Goal: Task Accomplishment & Management: Use online tool/utility

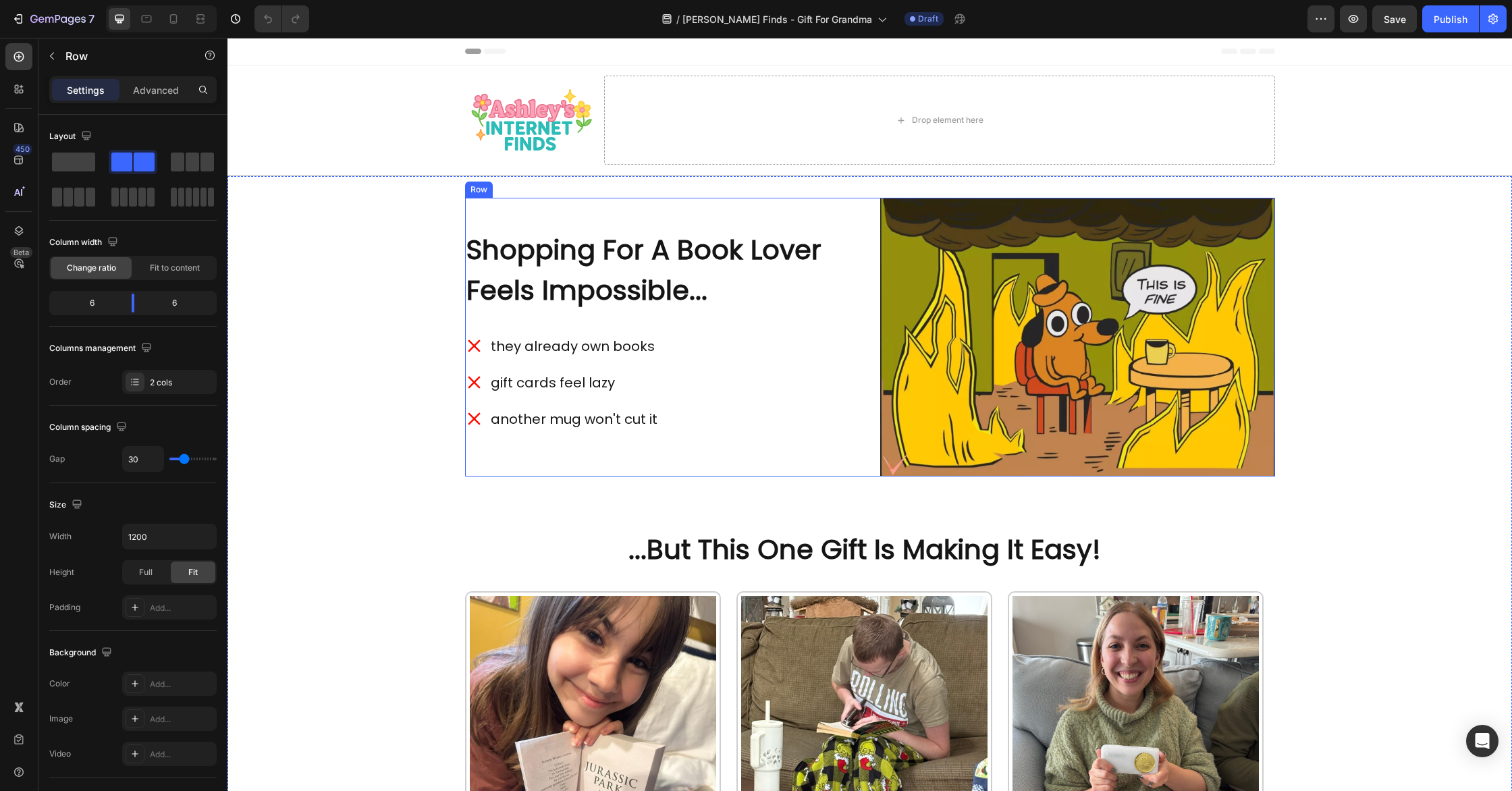
click at [862, 466] on div "Image Shopping For A Book Lover Feels Impossible... Heading they already own bo…" at bounding box center [870, 337] width 810 height 279
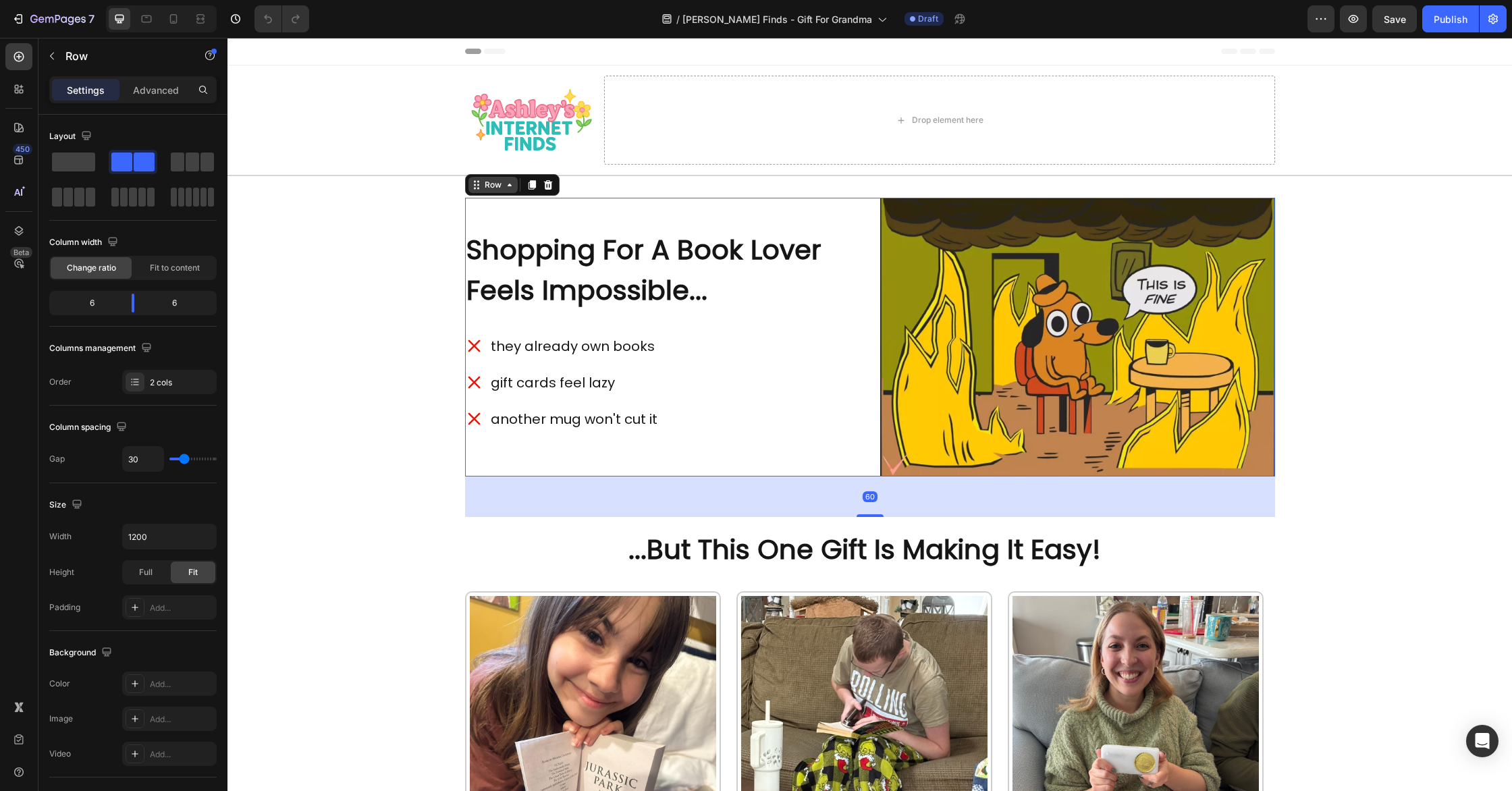
click at [508, 189] on icon at bounding box center [509, 184] width 11 height 11
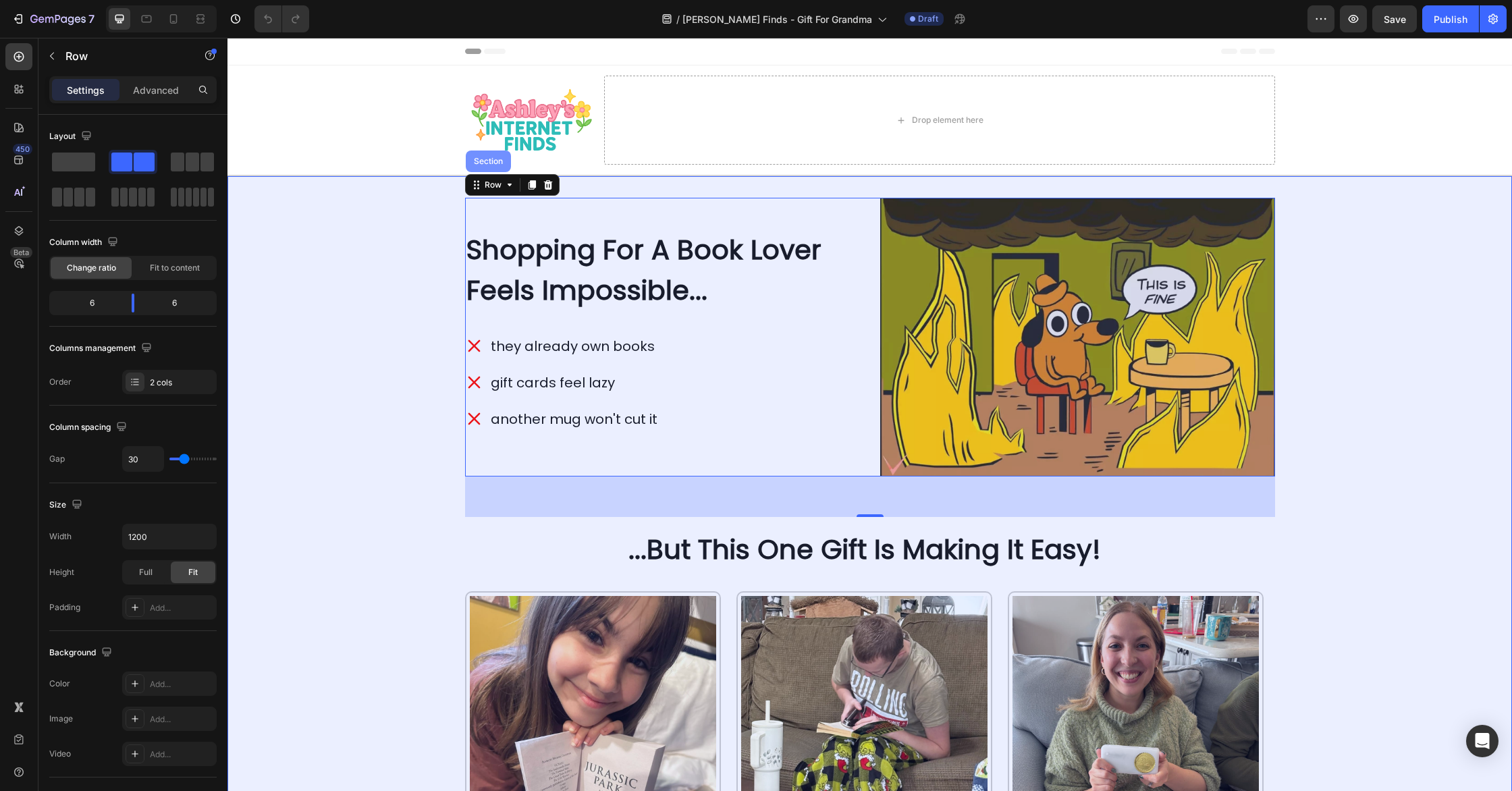
click at [484, 162] on div "Section" at bounding box center [488, 162] width 34 height 8
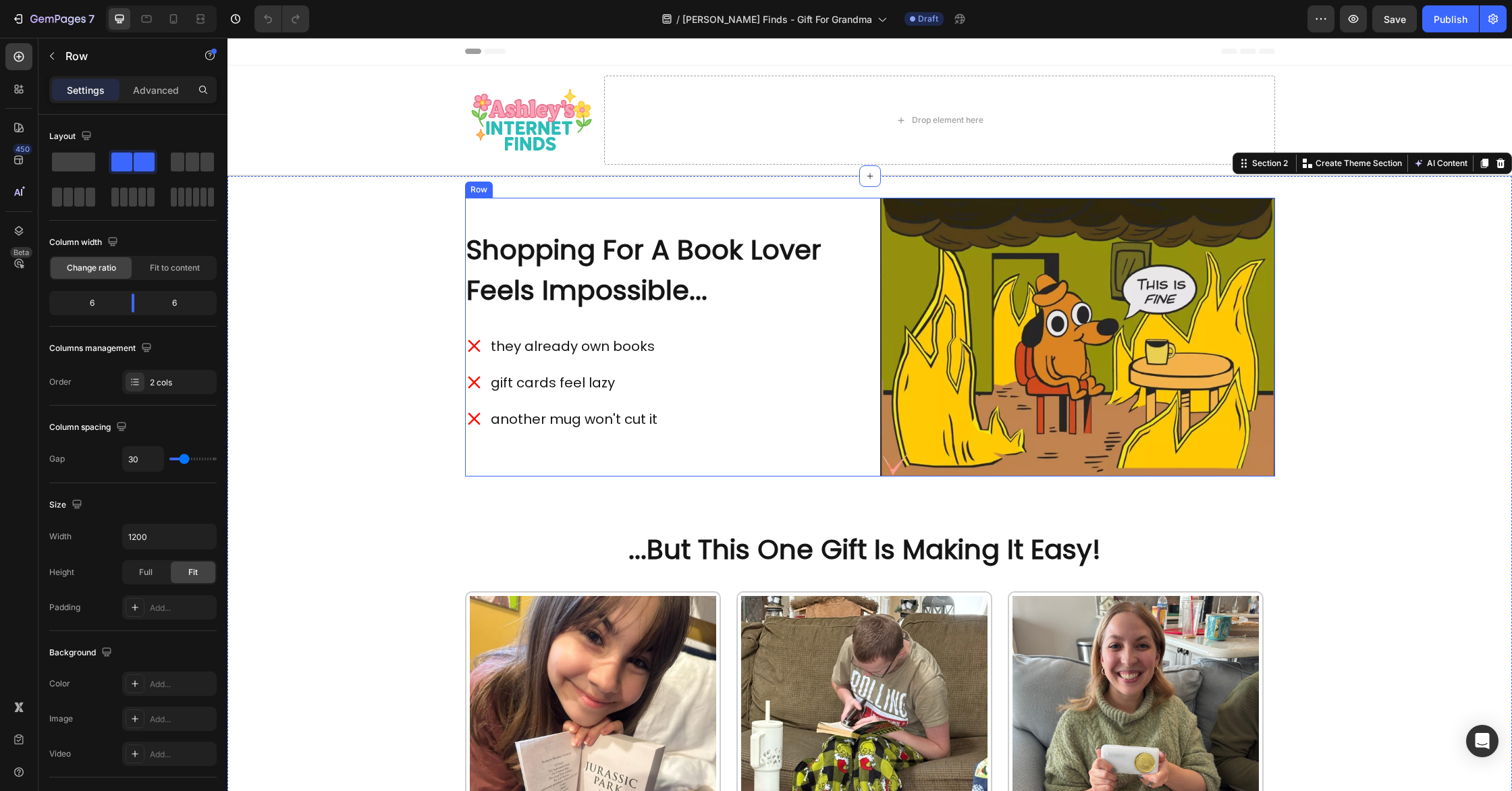
click at [872, 421] on div "Image Shopping For A Book Lover Feels Impossible... Heading they already own bo…" at bounding box center [870, 337] width 810 height 279
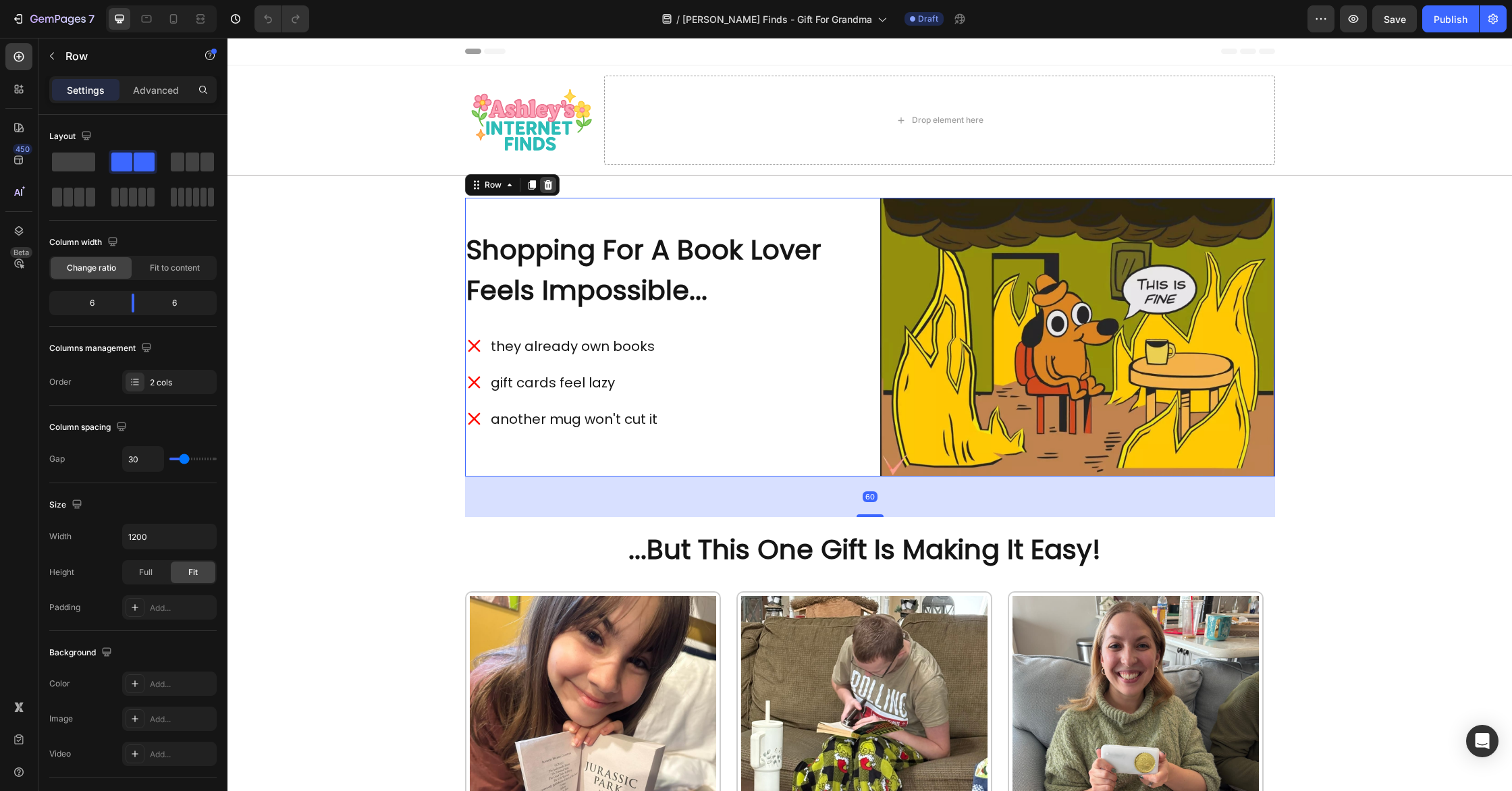
click at [549, 183] on icon at bounding box center [548, 184] width 8 height 9
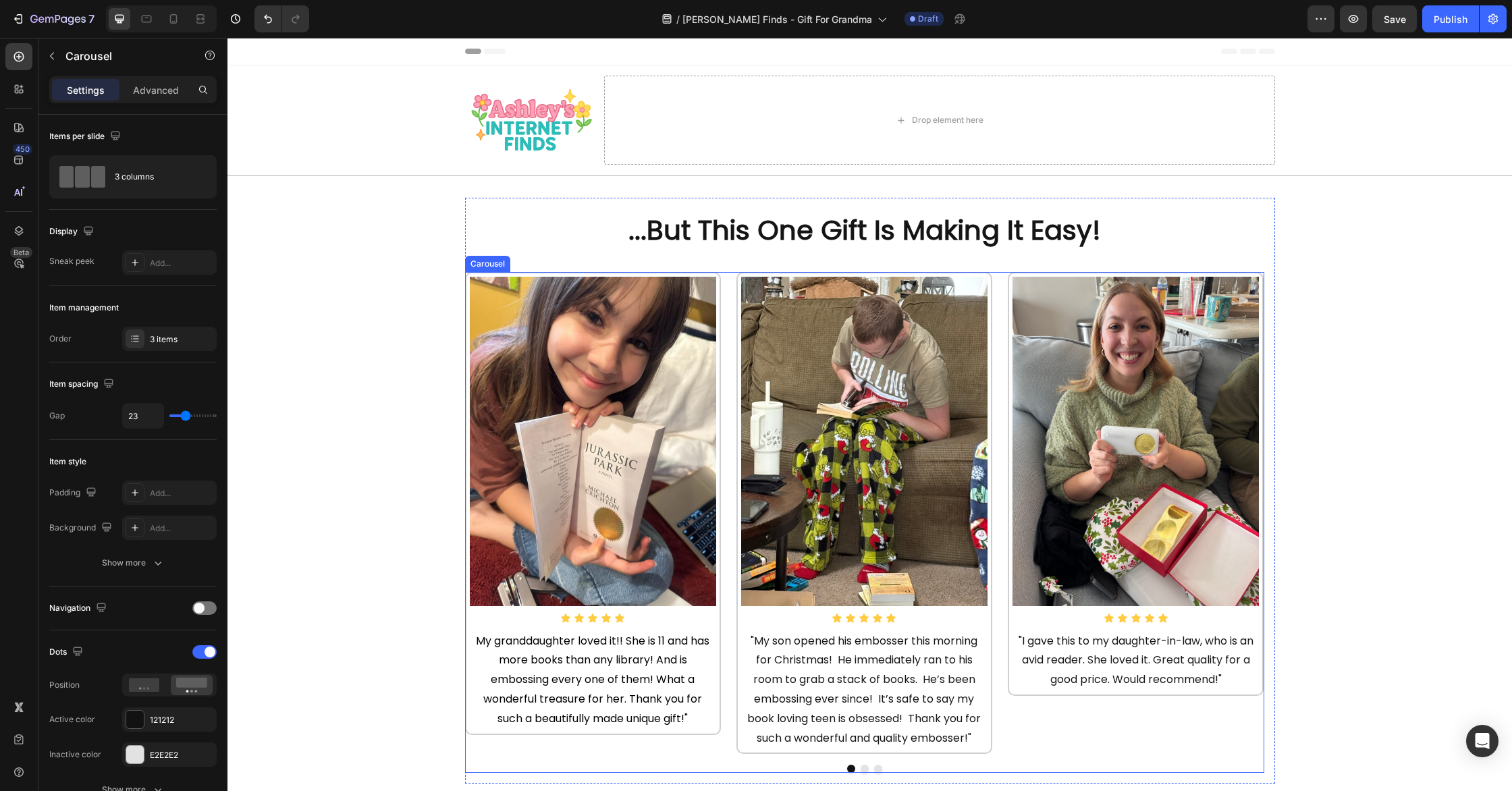
click at [1001, 374] on div "Image Icon Icon Icon Icon Icon Icon List My granddaughter loved it!! She is 11 …" at bounding box center [865, 512] width 799 height 482
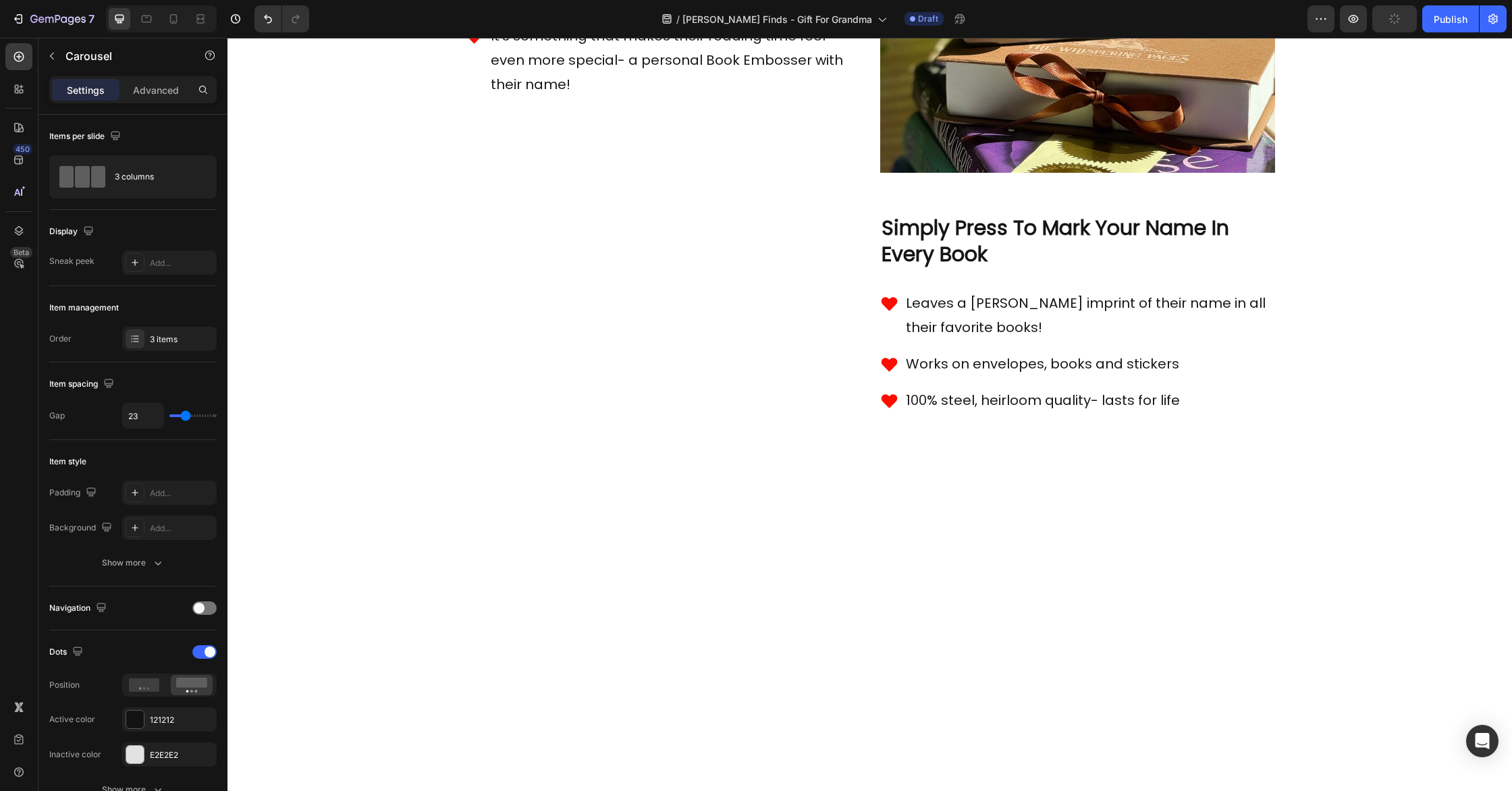
scroll to position [1187, 0]
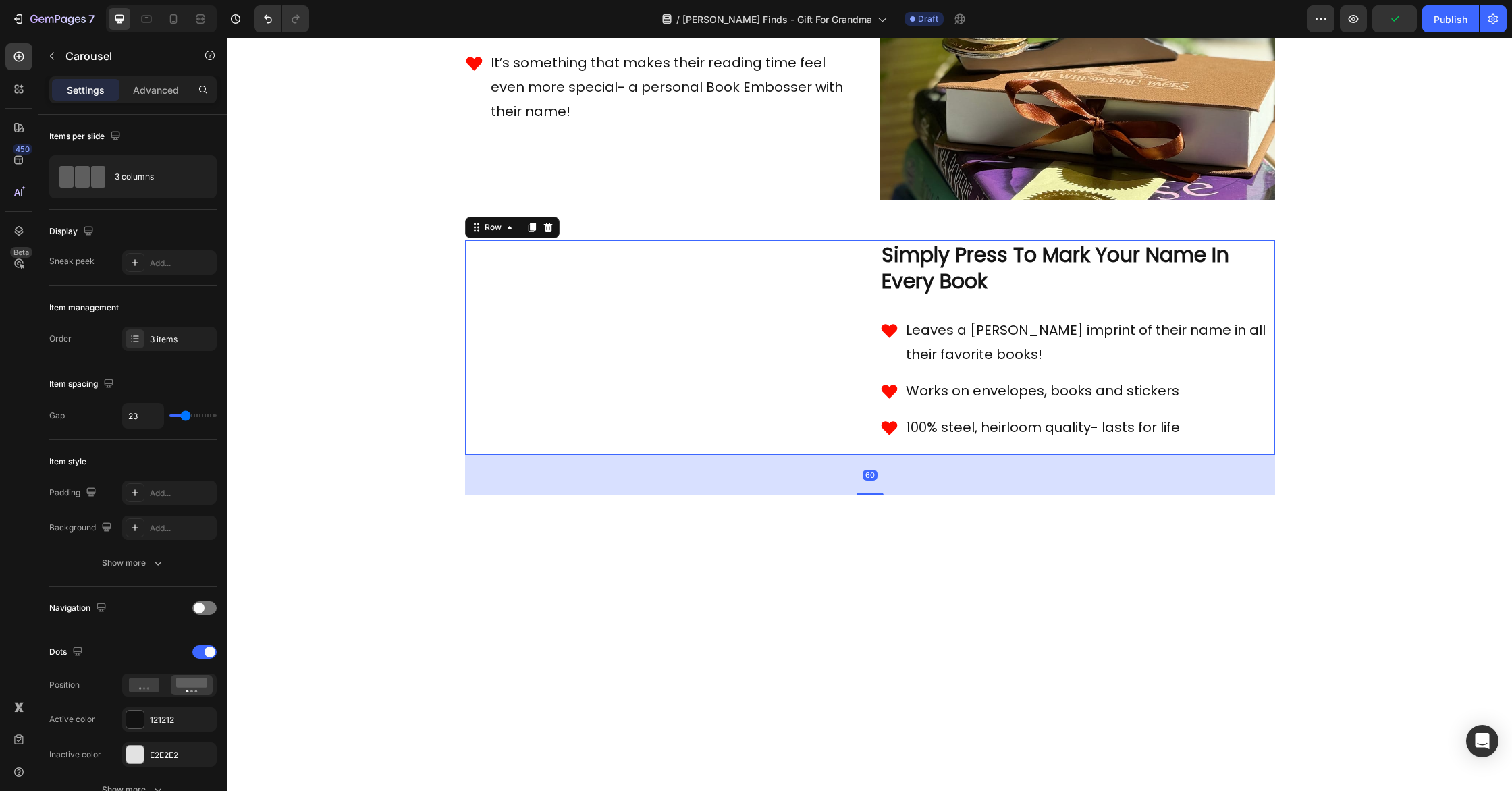
click at [886, 433] on div "Simply Press To Mark Your Name In Every Book Heading Leaves a crisp imprint of …" at bounding box center [1077, 348] width 395 height 215
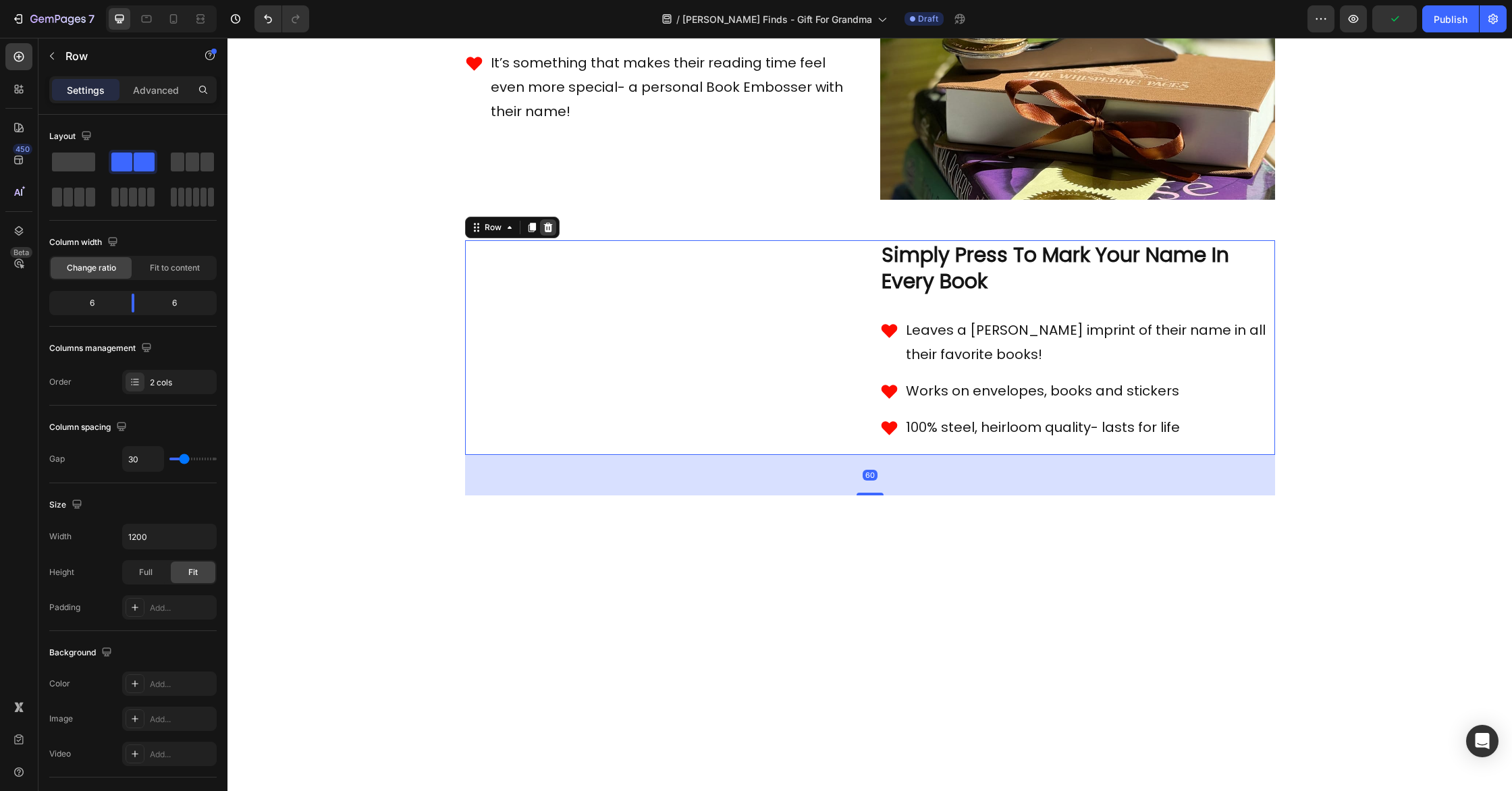
click at [544, 233] on icon at bounding box center [548, 227] width 11 height 11
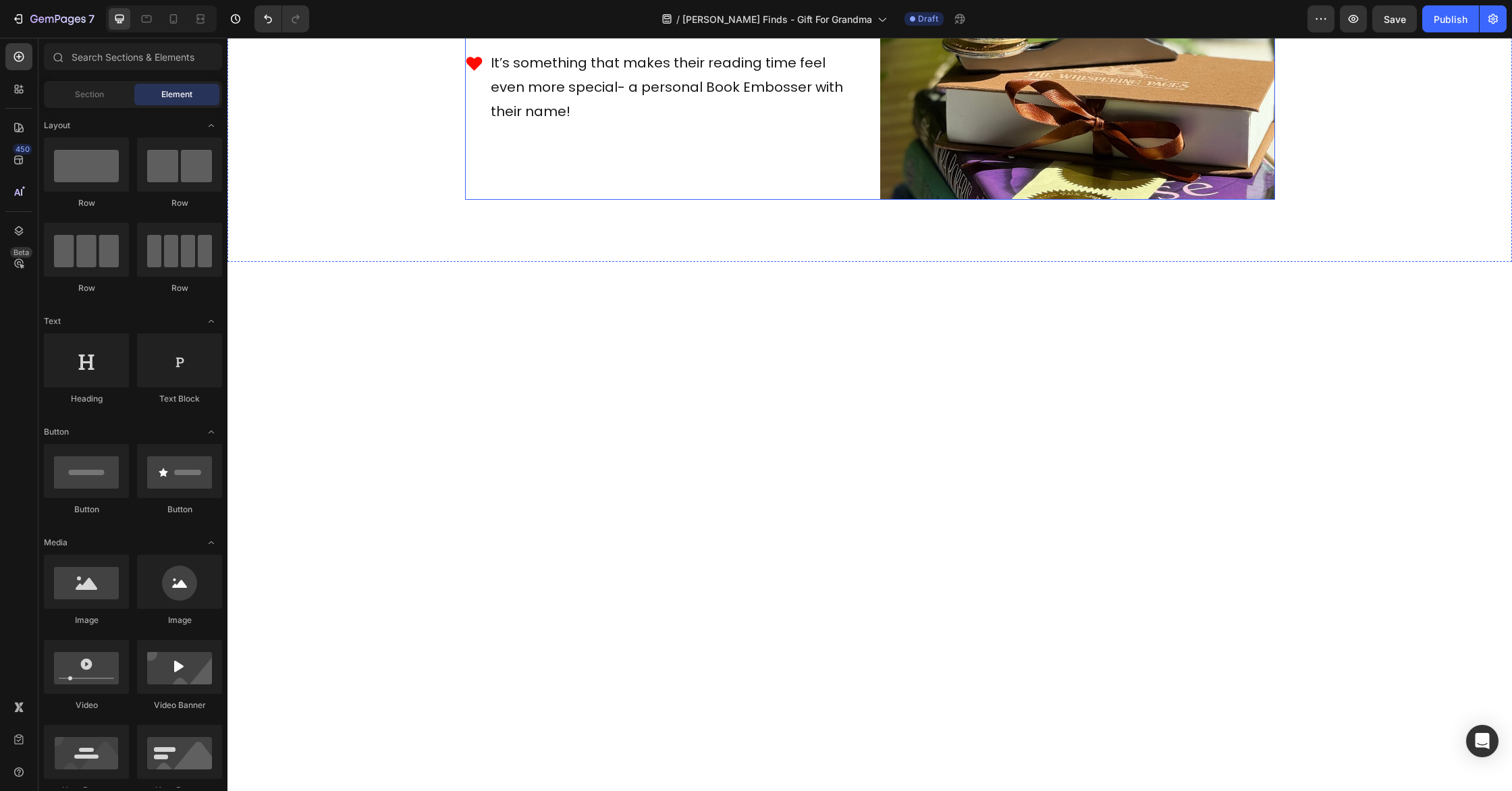
click at [872, 199] on div "Image Meet The Perfect Gift... Heading Readers everywhere are obsessed with thi…" at bounding box center [870, 2] width 810 height 395
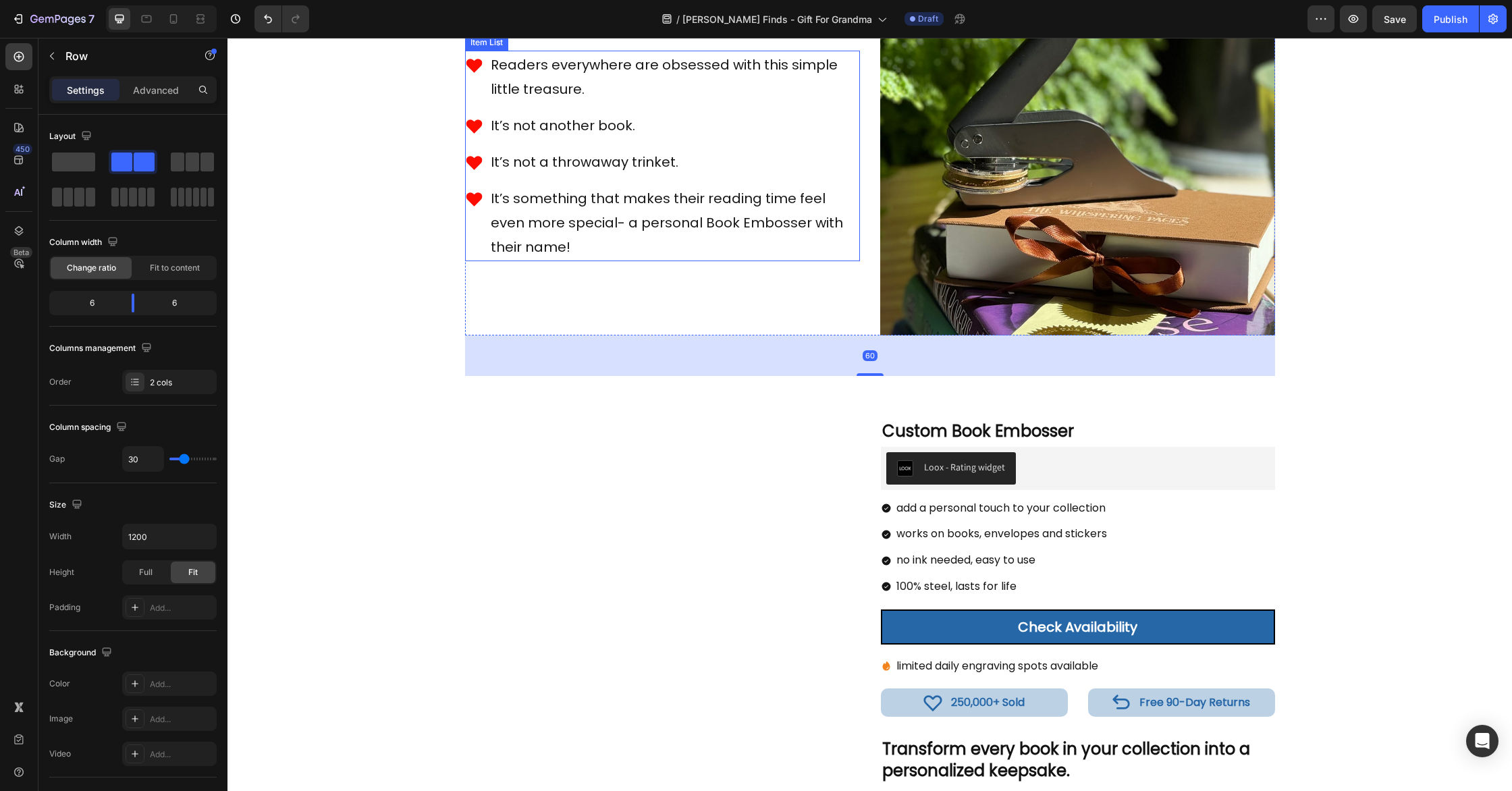
scroll to position [1055, 0]
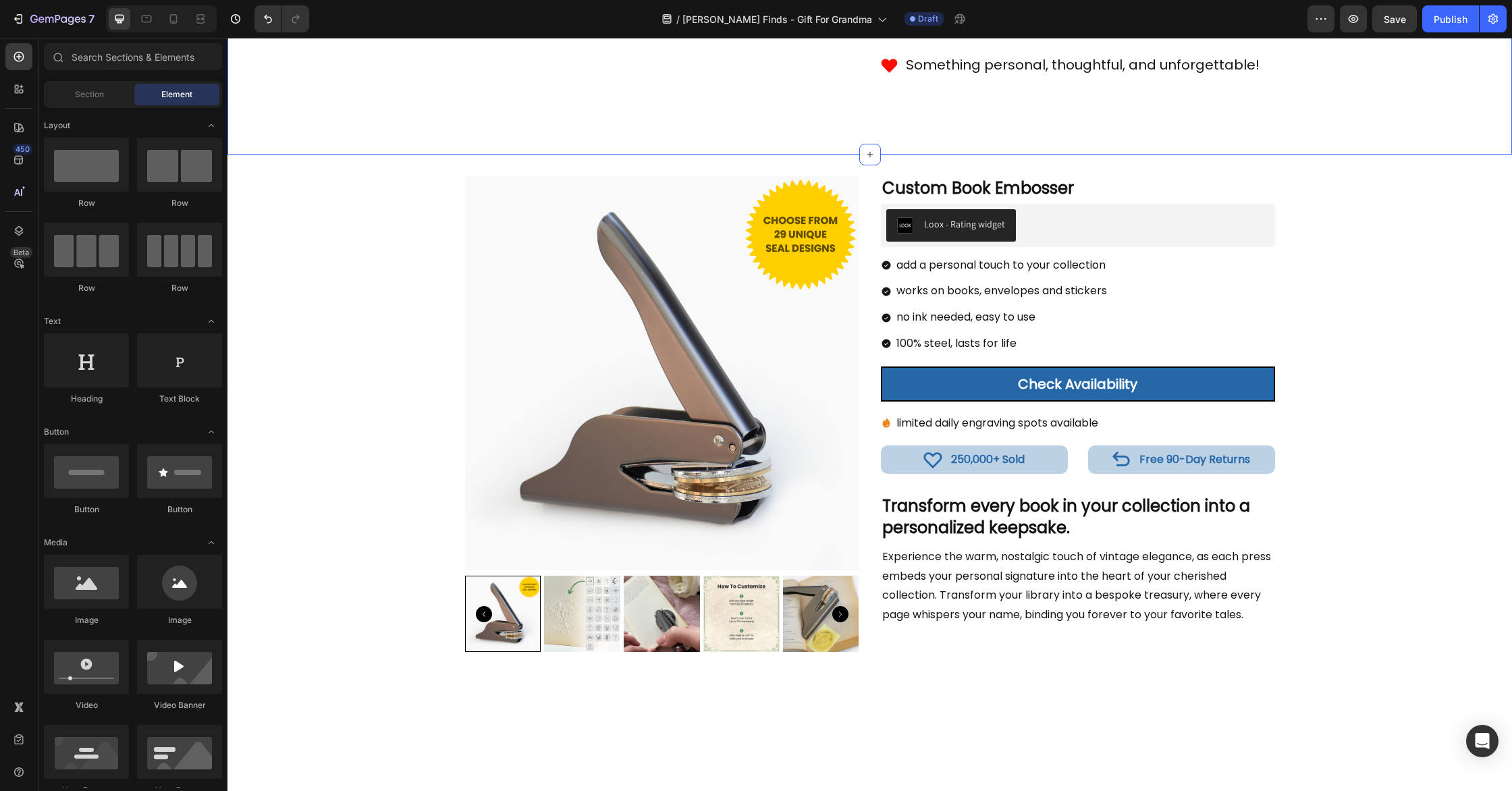
scroll to position [494, 0]
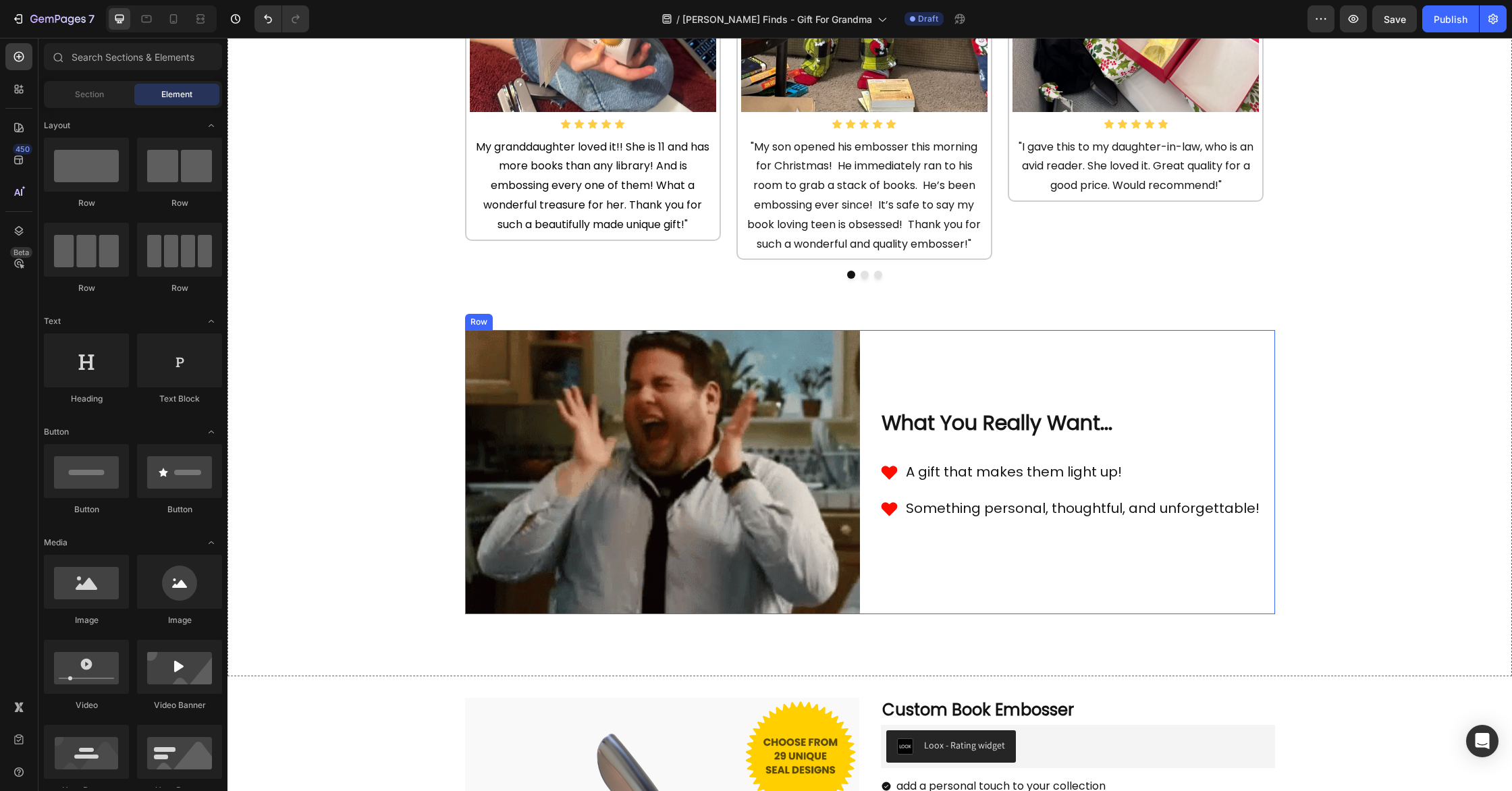
click at [889, 355] on div "What You Really Want... Heading A gift that makes them light up! Something pers…" at bounding box center [1077, 472] width 395 height 284
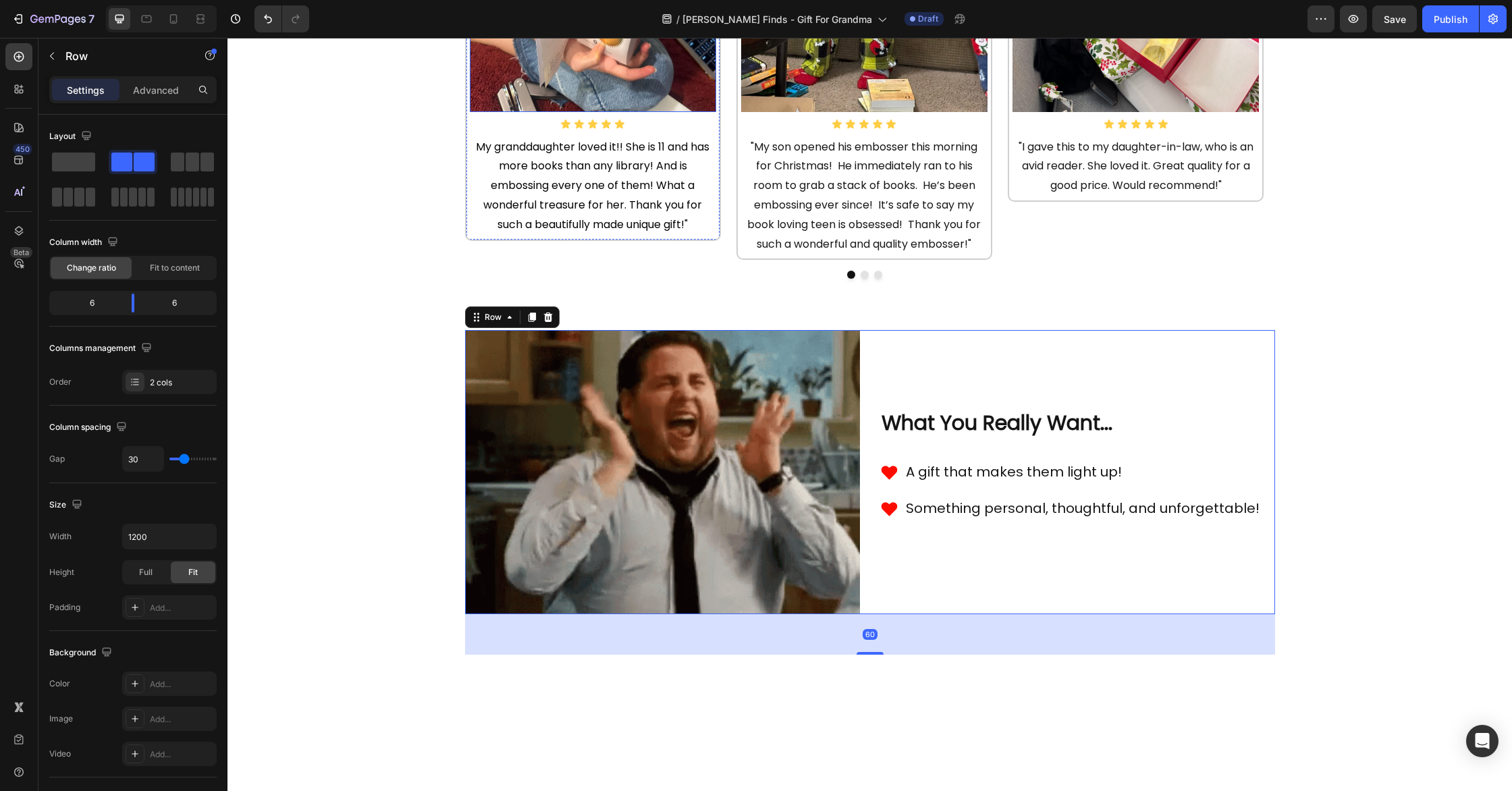
scroll to position [5, 0]
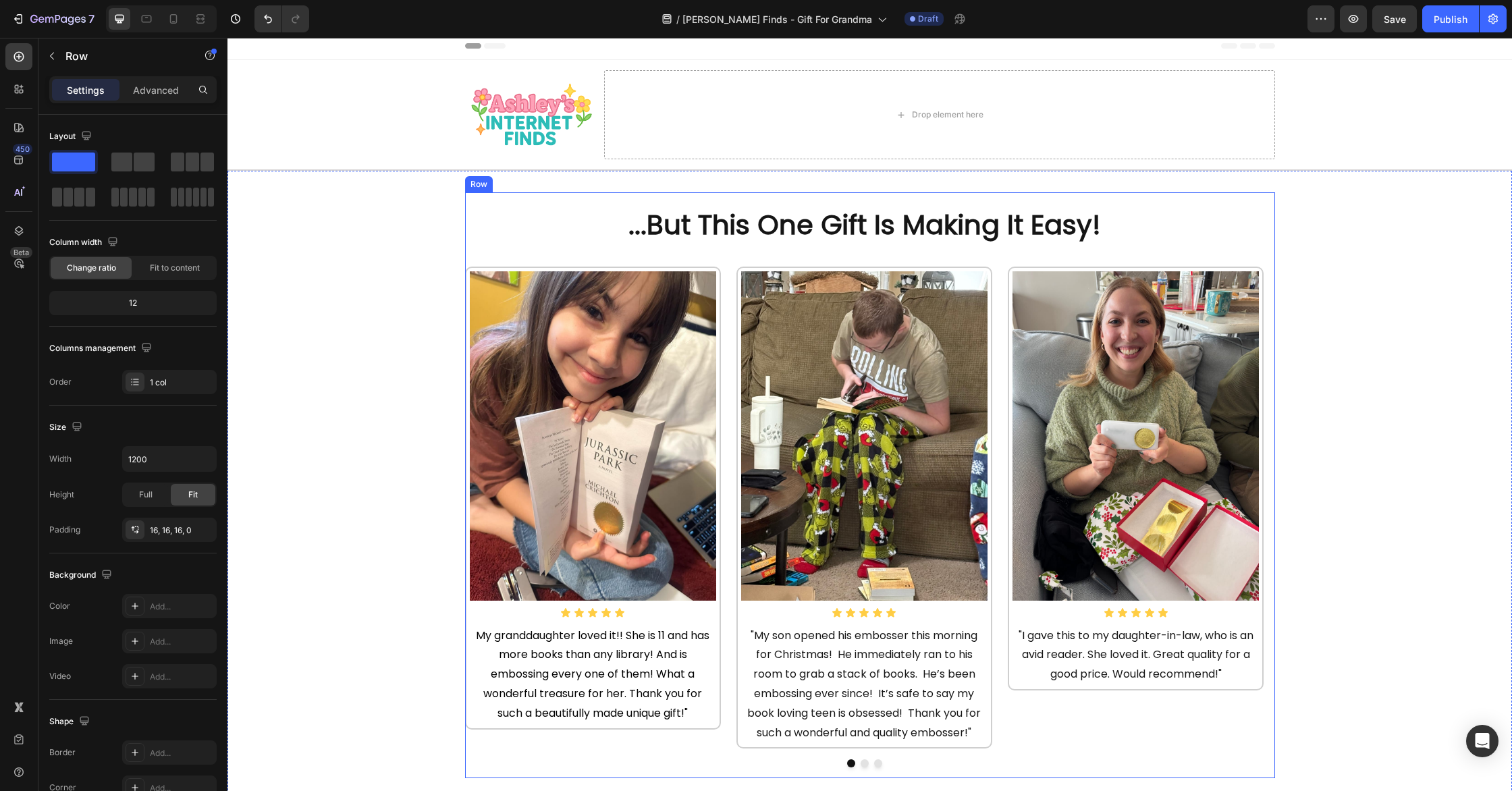
click at [476, 258] on div "...But This One Gift Is Making It Easy! Heading Image Icon Icon Icon Icon Icon …" at bounding box center [865, 485] width 799 height 565
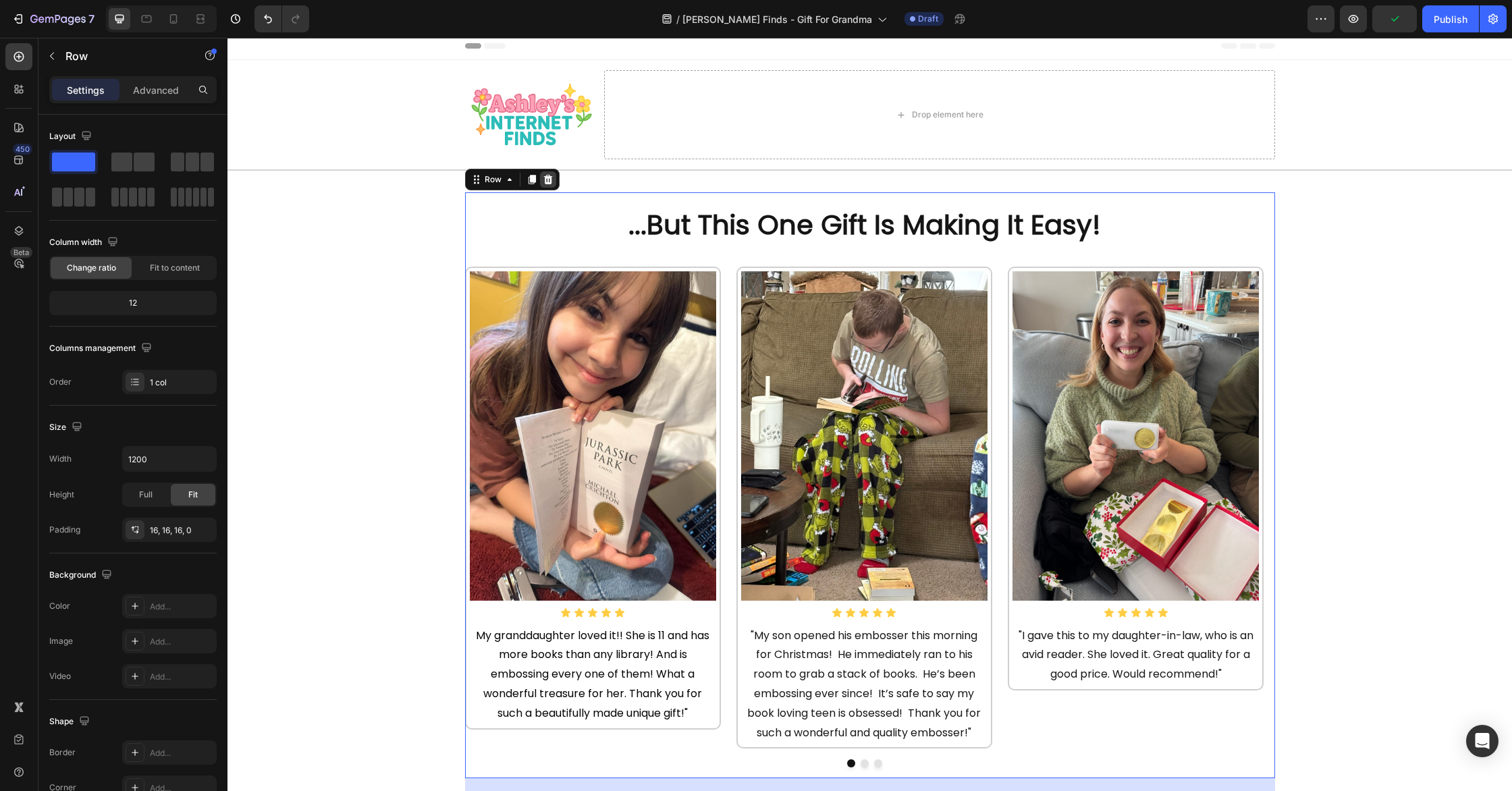
click at [548, 178] on icon at bounding box center [548, 179] width 8 height 9
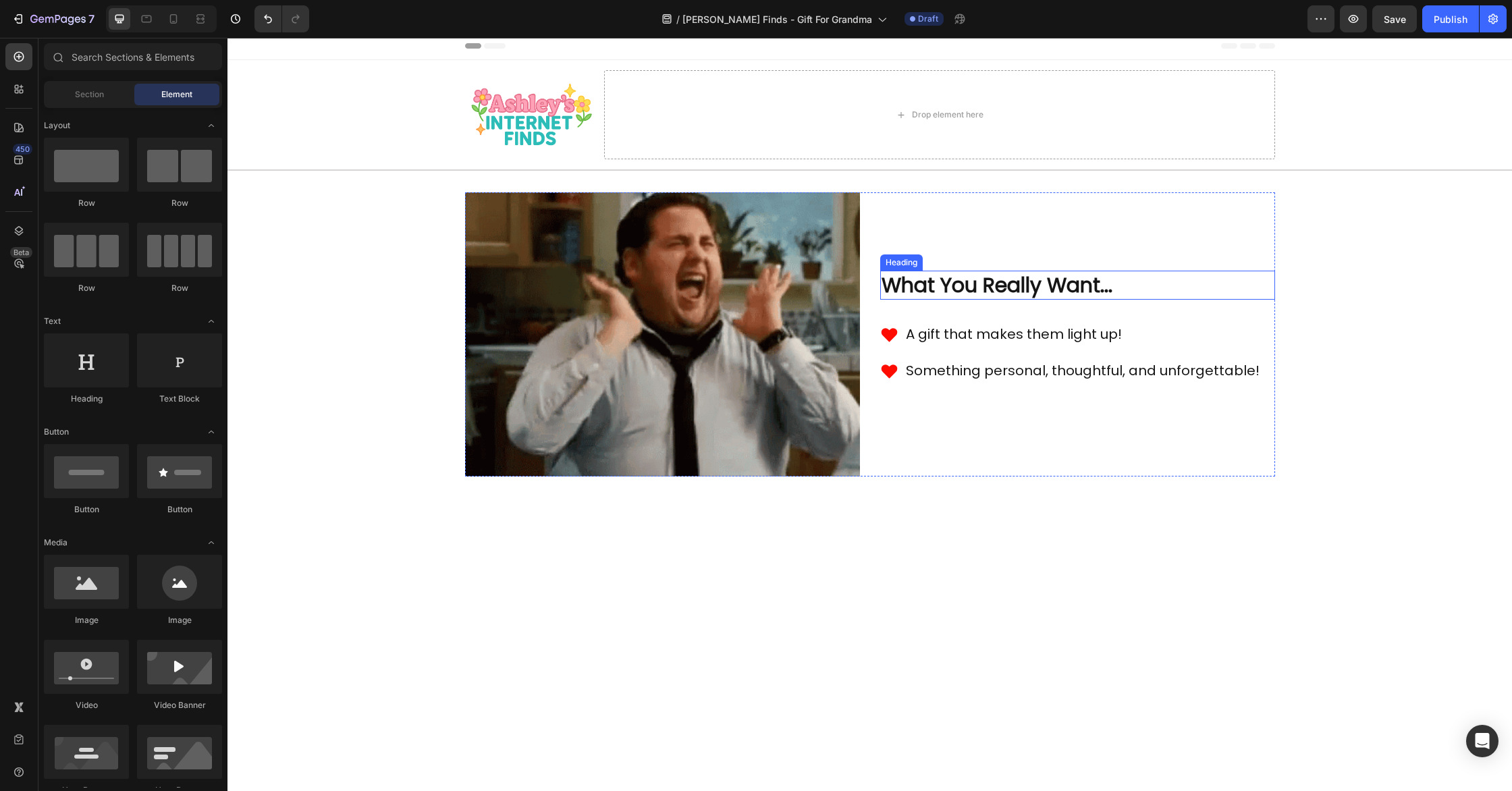
click at [796, 294] on img at bounding box center [662, 335] width 395 height 284
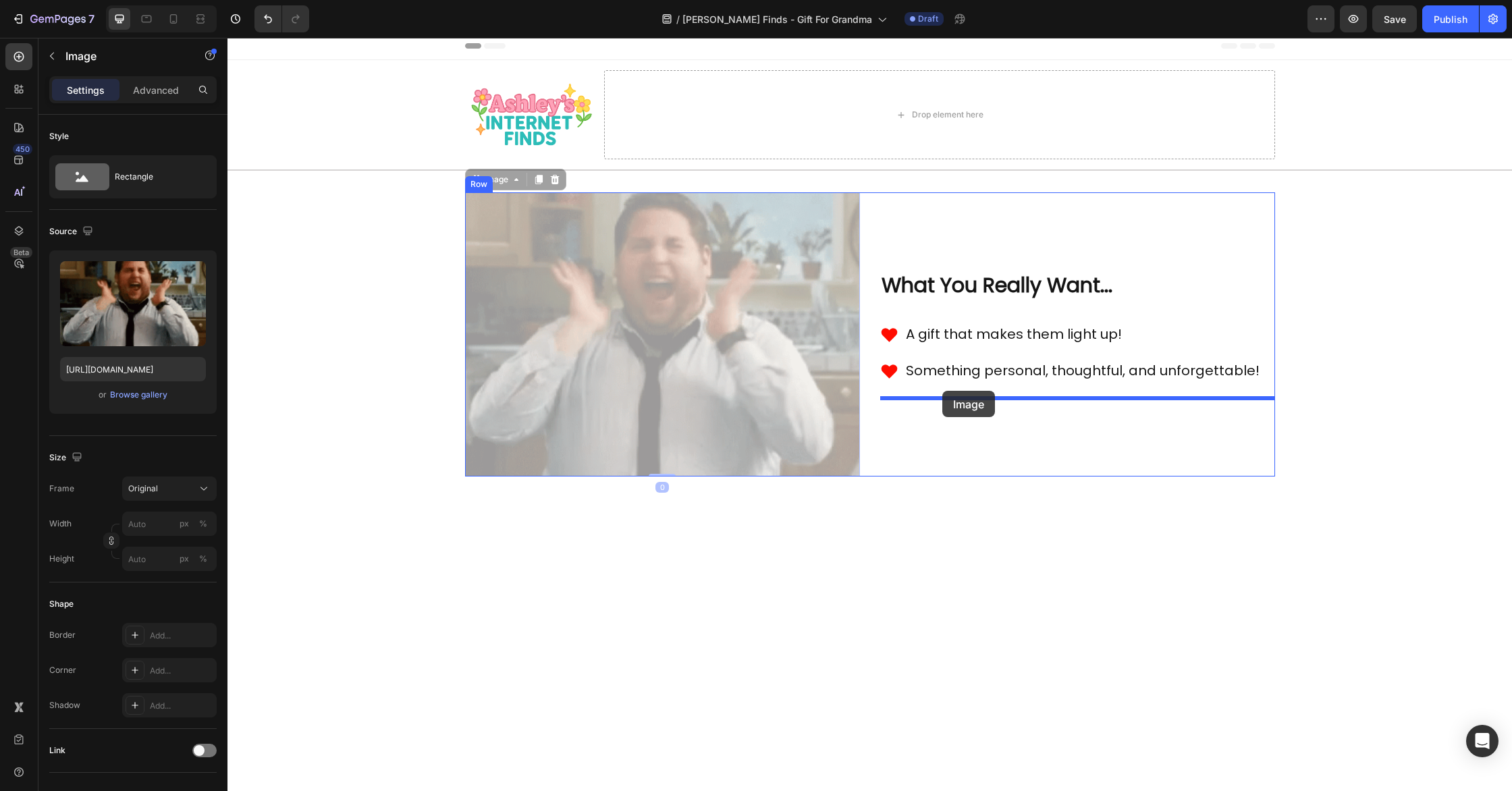
drag, startPoint x: 479, startPoint y: 180, endPoint x: 944, endPoint y: 390, distance: 510.2
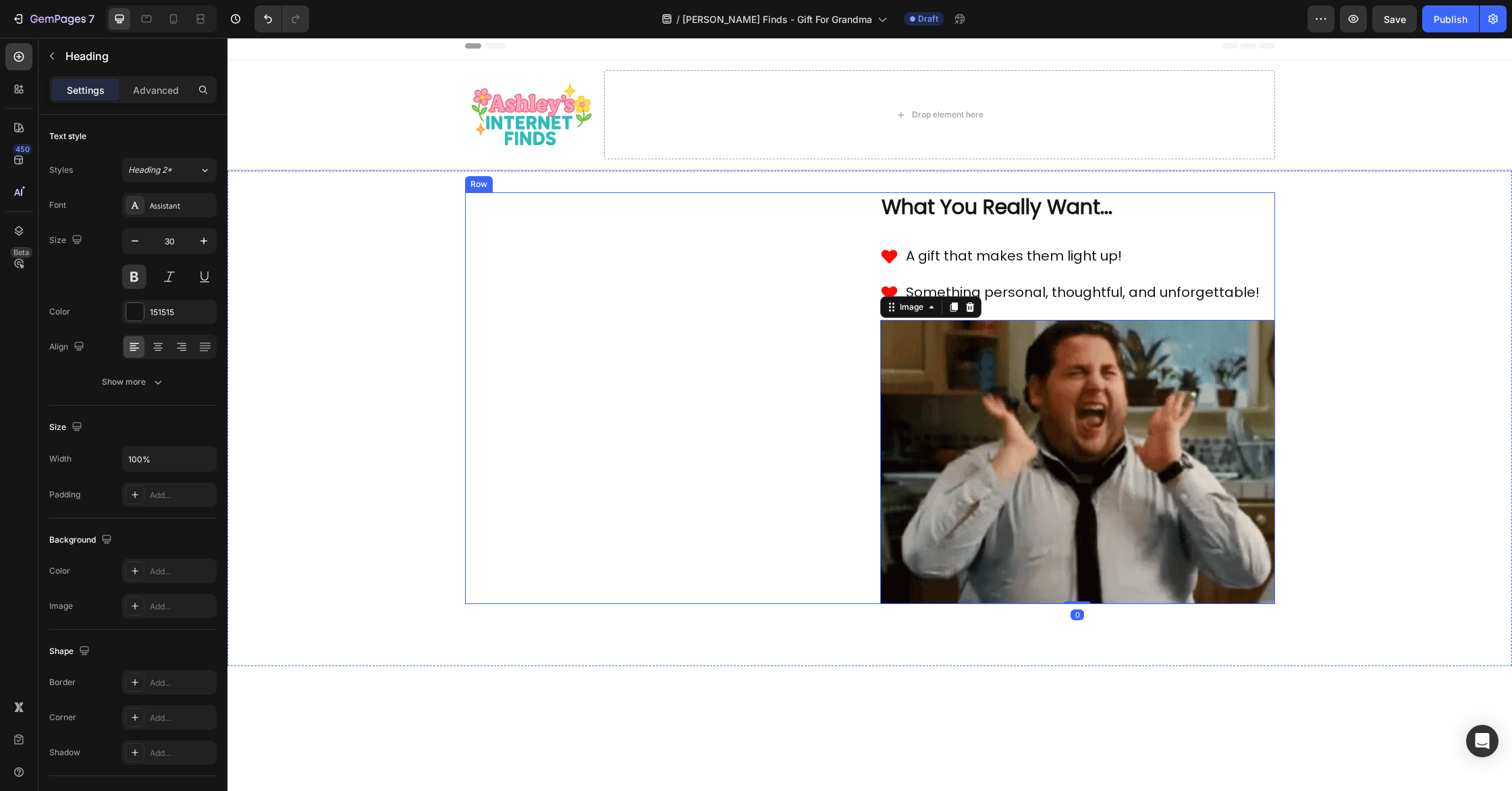
click at [1024, 215] on strong "What You Really Want..." at bounding box center [997, 207] width 231 height 29
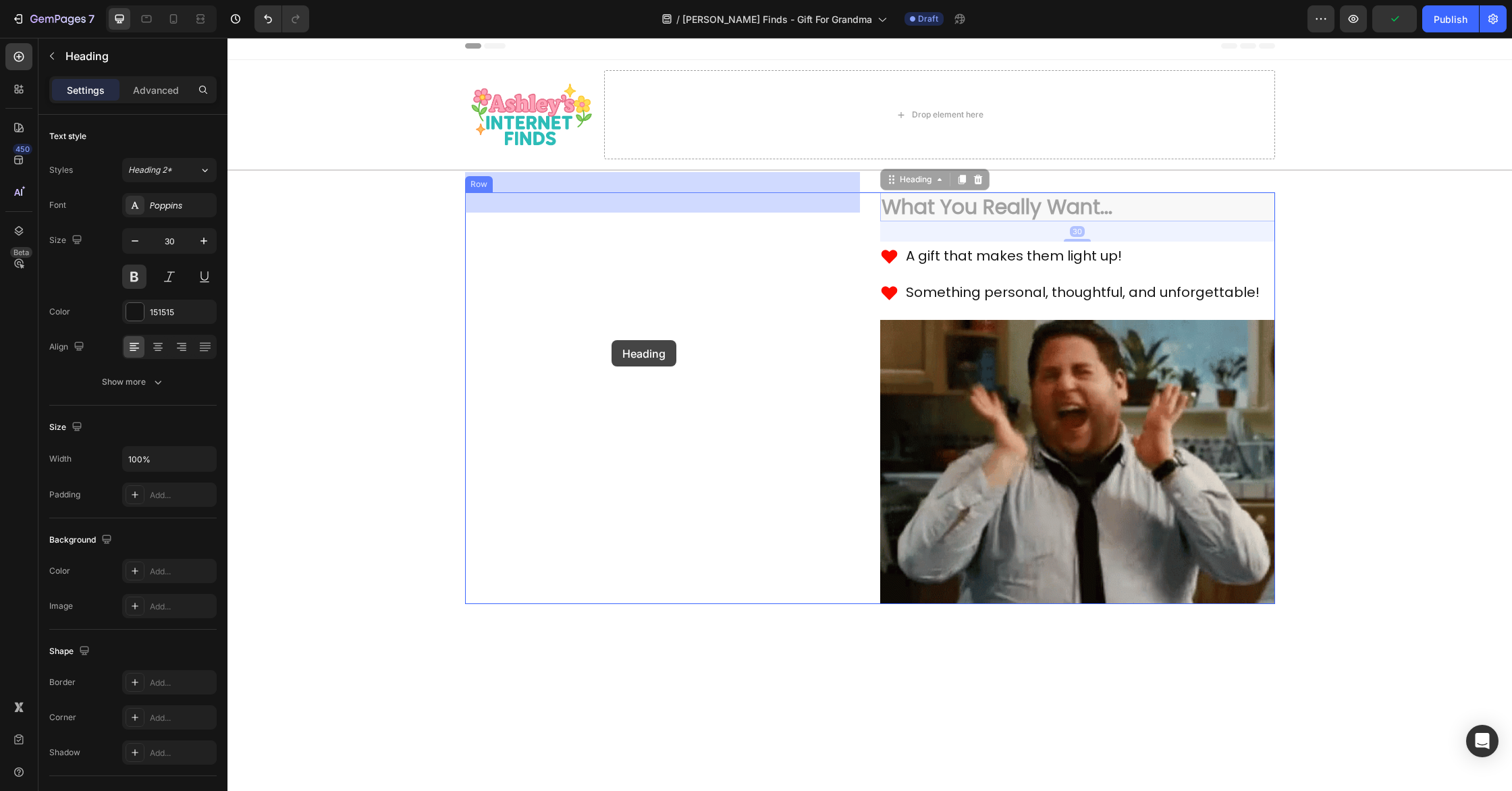
drag, startPoint x: 893, startPoint y: 179, endPoint x: 613, endPoint y: 340, distance: 323.0
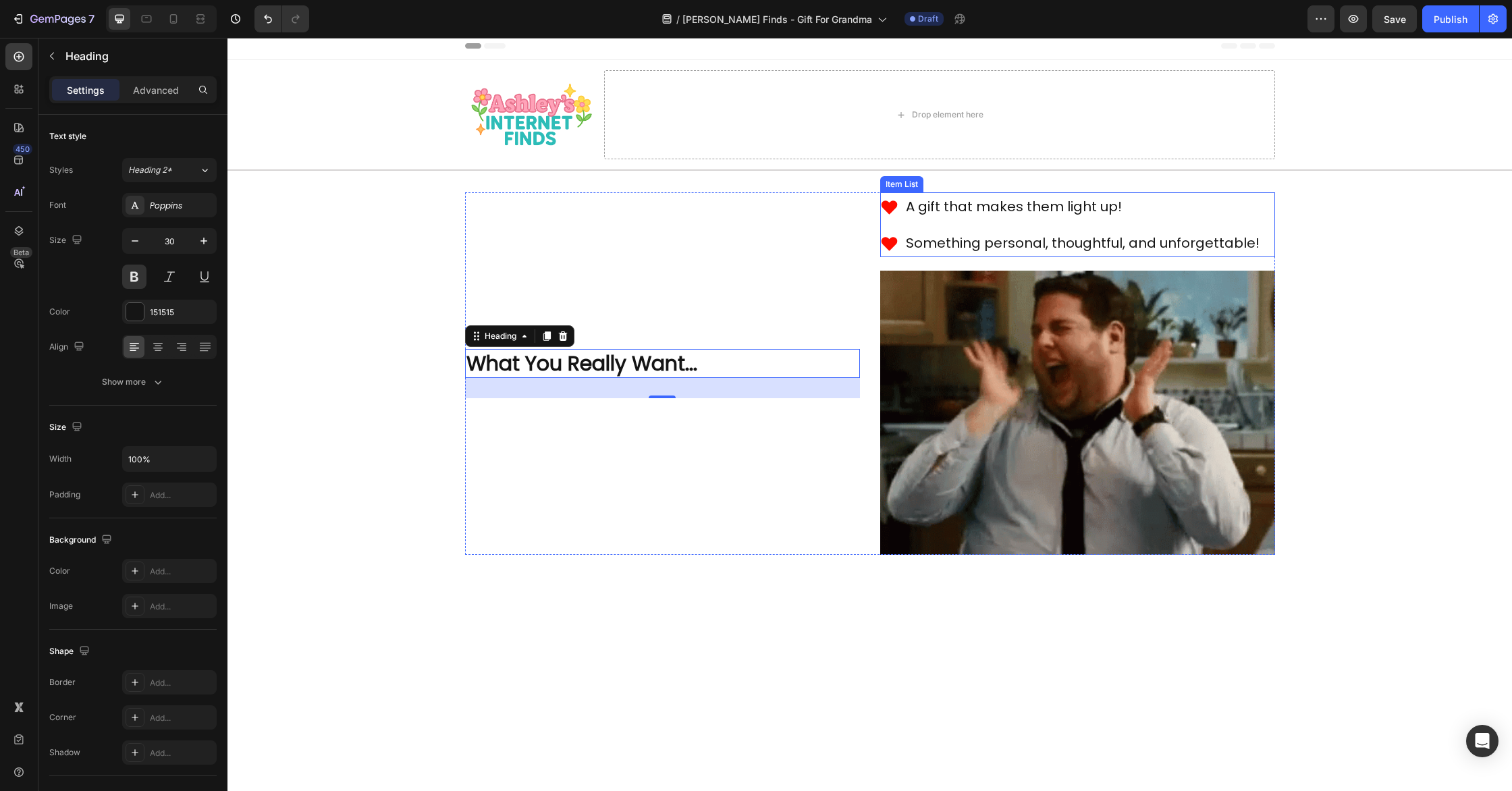
click at [1266, 223] on div "A gift that makes them light up! Something personal, thoughtful, and unforgetta…" at bounding box center [1077, 225] width 395 height 65
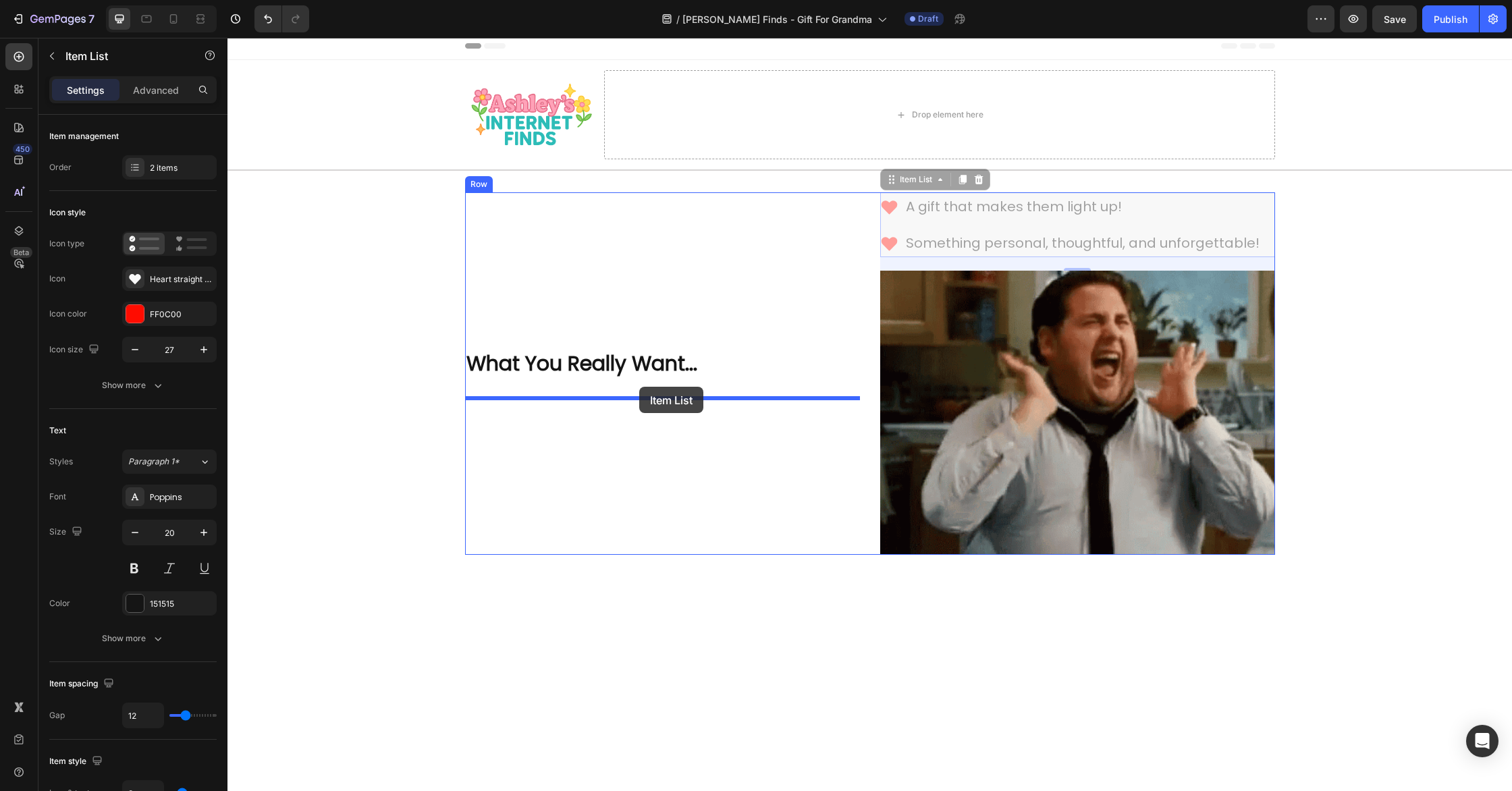
drag, startPoint x: 890, startPoint y: 178, endPoint x: 638, endPoint y: 387, distance: 327.4
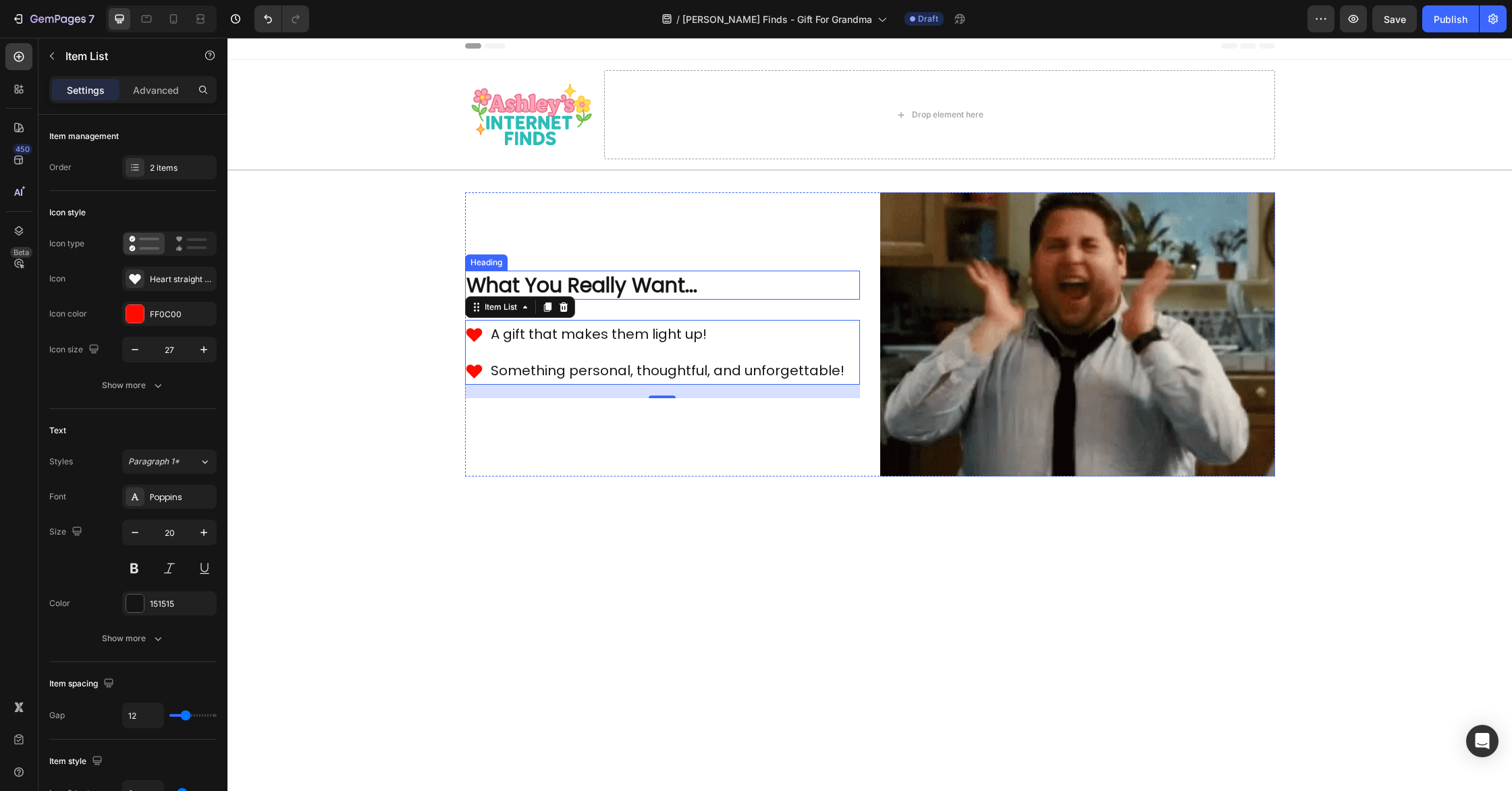
click at [629, 283] on strong "What You Really Want..." at bounding box center [581, 285] width 231 height 29
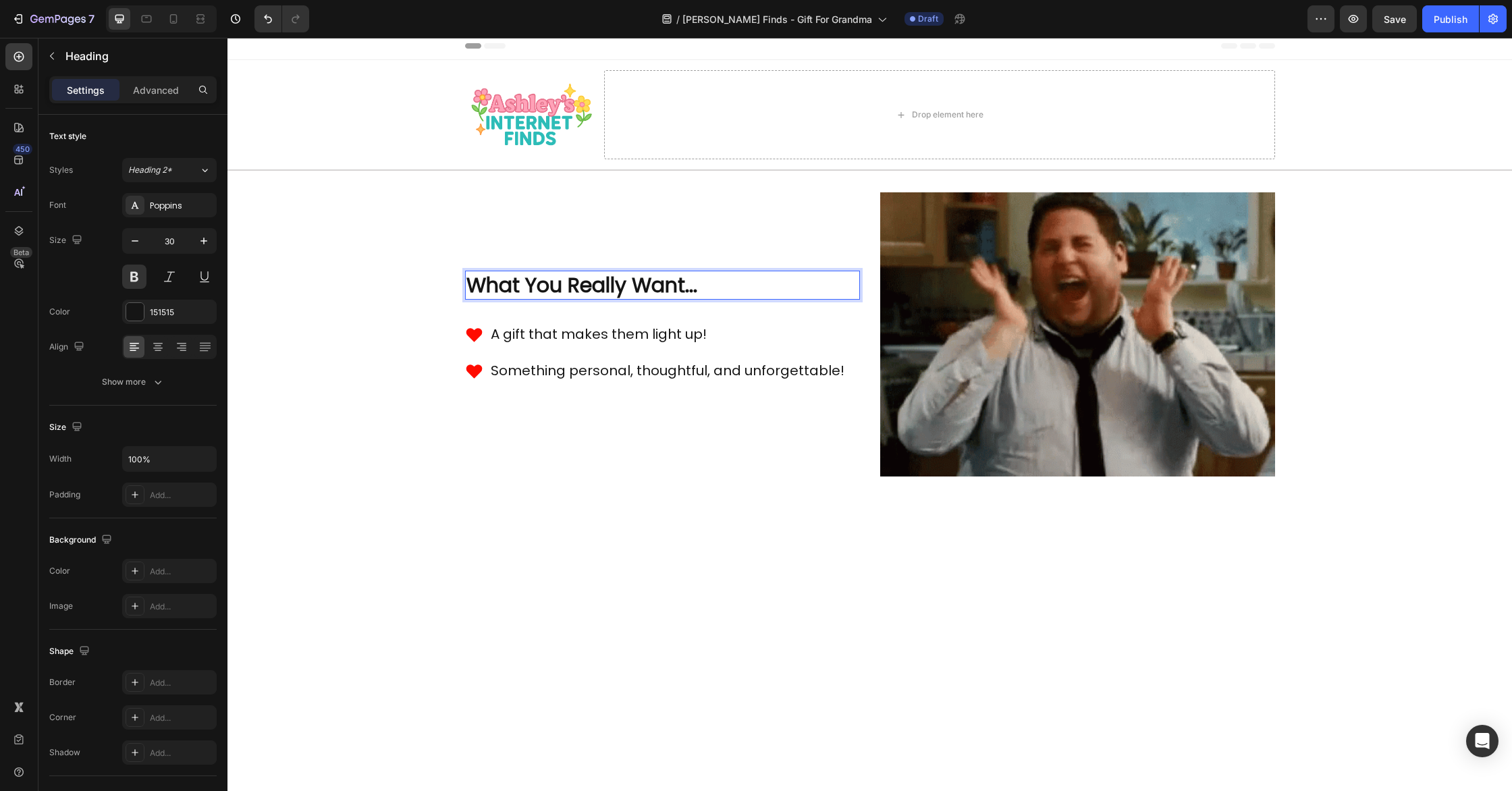
click at [629, 283] on strong "What You Really Want..." at bounding box center [581, 285] width 231 height 29
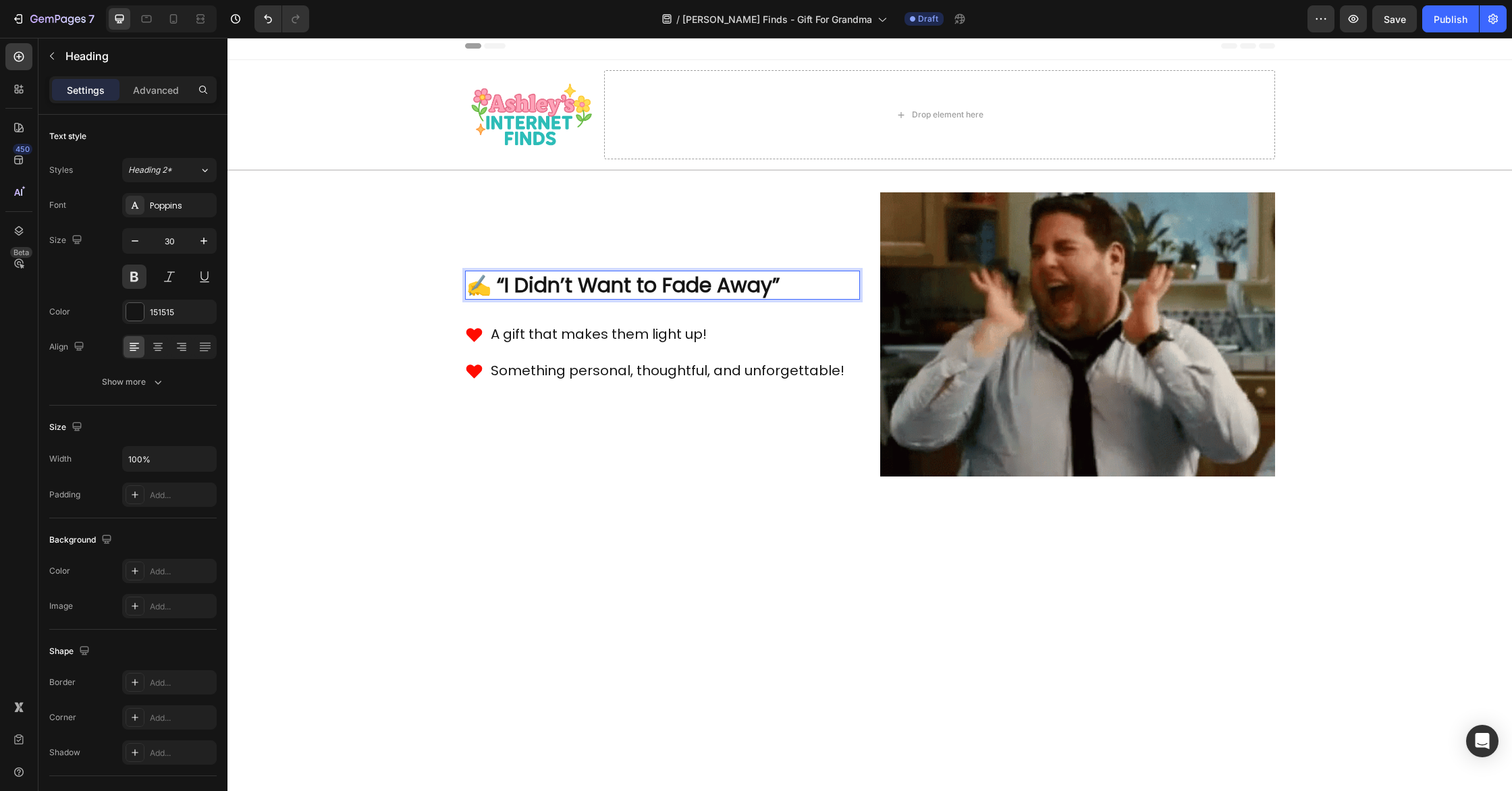
click at [501, 284] on strong "✍️ “I Didn’t Want to Fade Away”" at bounding box center [623, 285] width 313 height 29
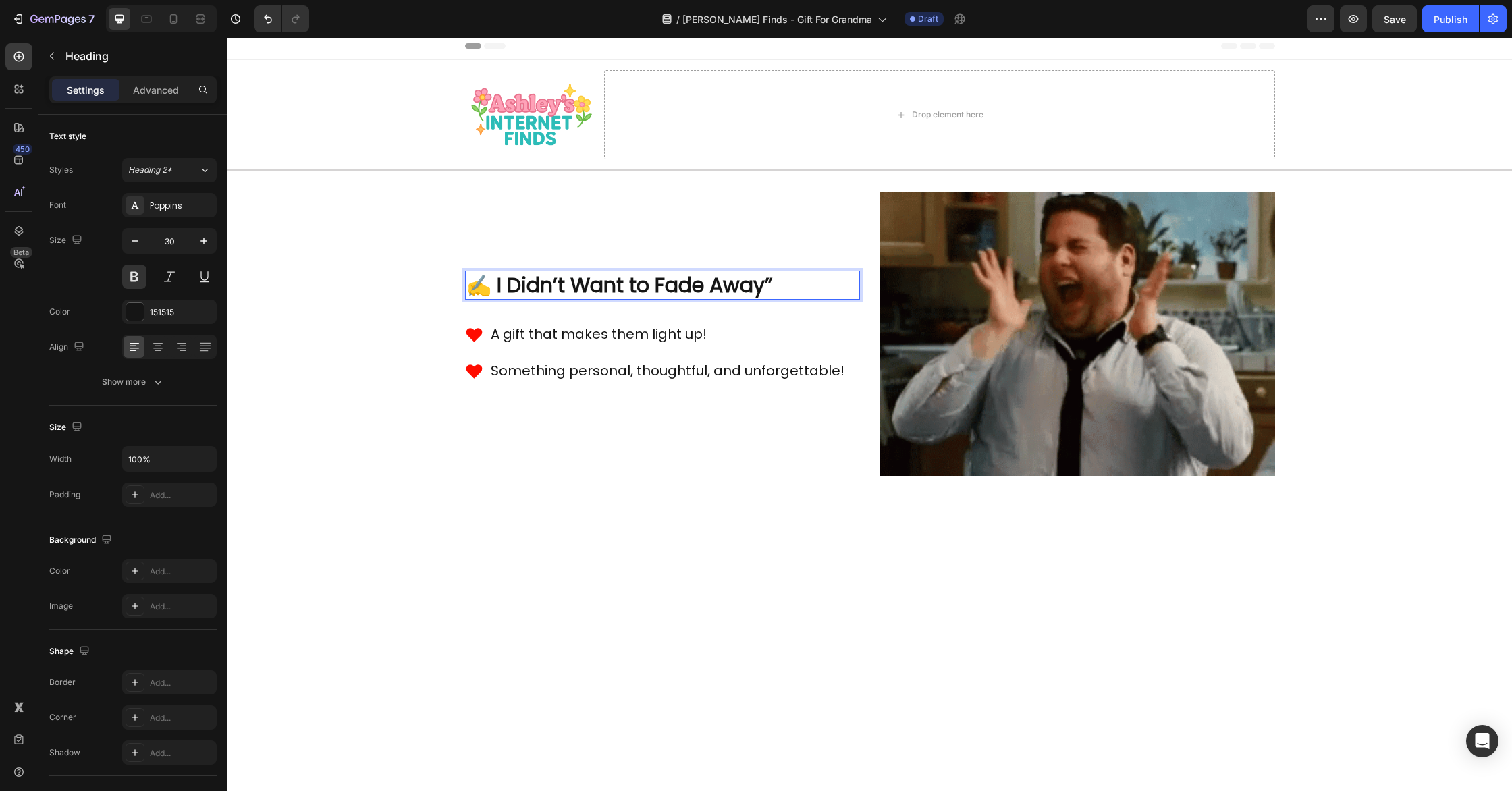
click at [798, 286] on p "✍️ I Didn’t Want to Fade Away”" at bounding box center [662, 284] width 392 height 26
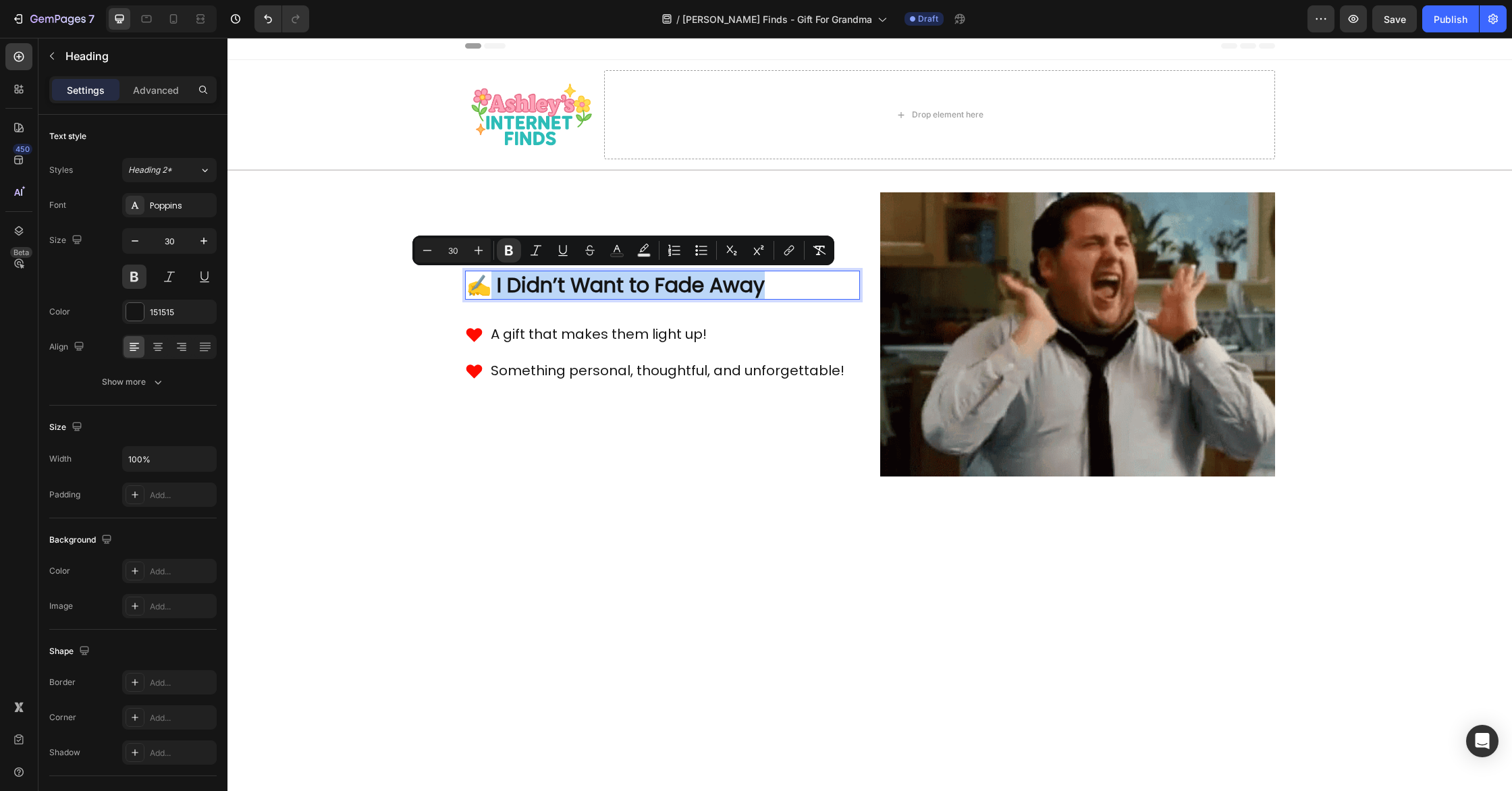
drag, startPoint x: 487, startPoint y: 285, endPoint x: 822, endPoint y: 283, distance: 335.0
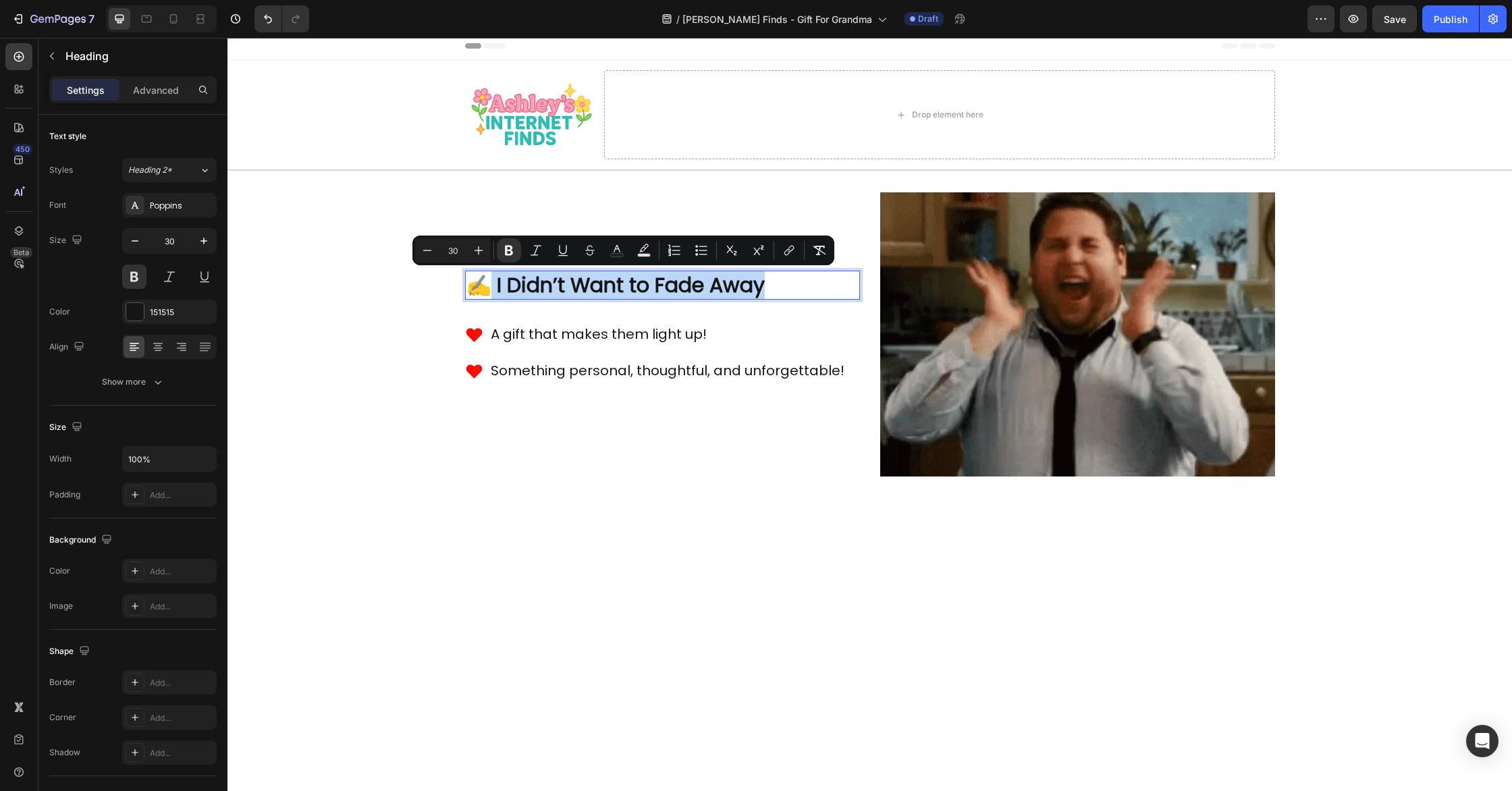
click at [822, 283] on p "✍️ I Didn’t Want to Fade Away" at bounding box center [662, 284] width 392 height 26
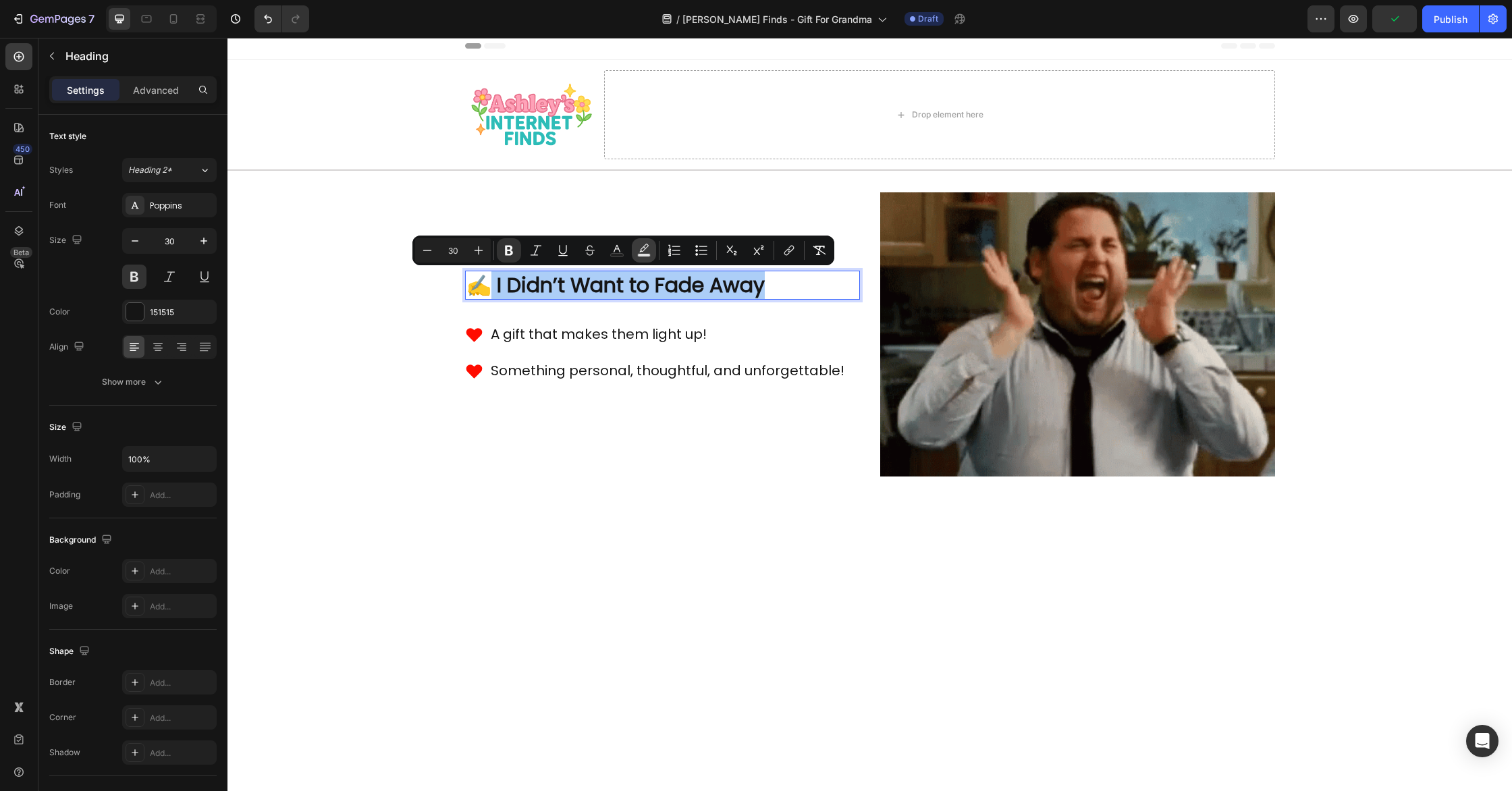
click at [647, 247] on icon "Editor contextual toolbar" at bounding box center [644, 251] width 13 height 13
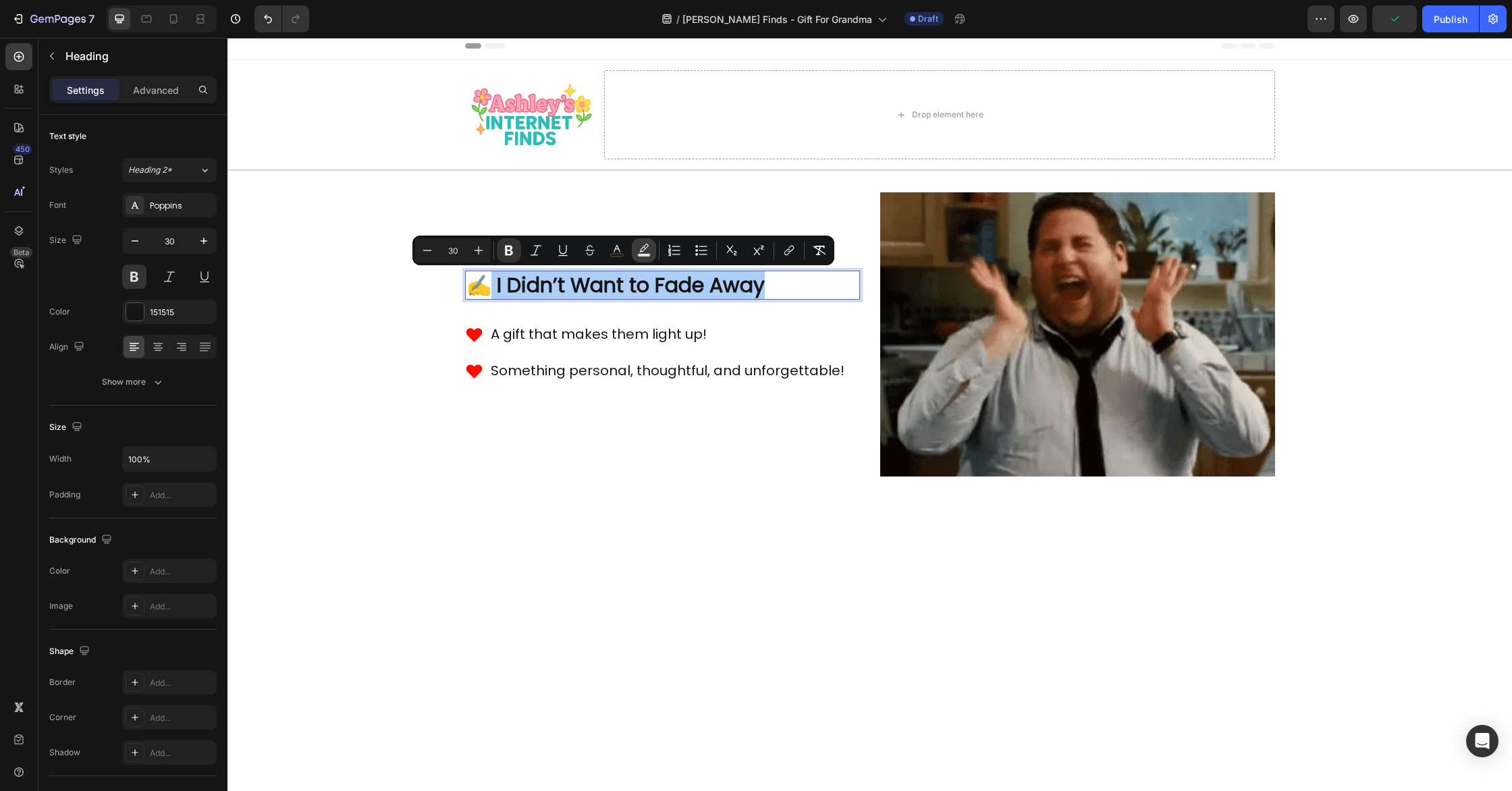
type input "000000"
type input "77"
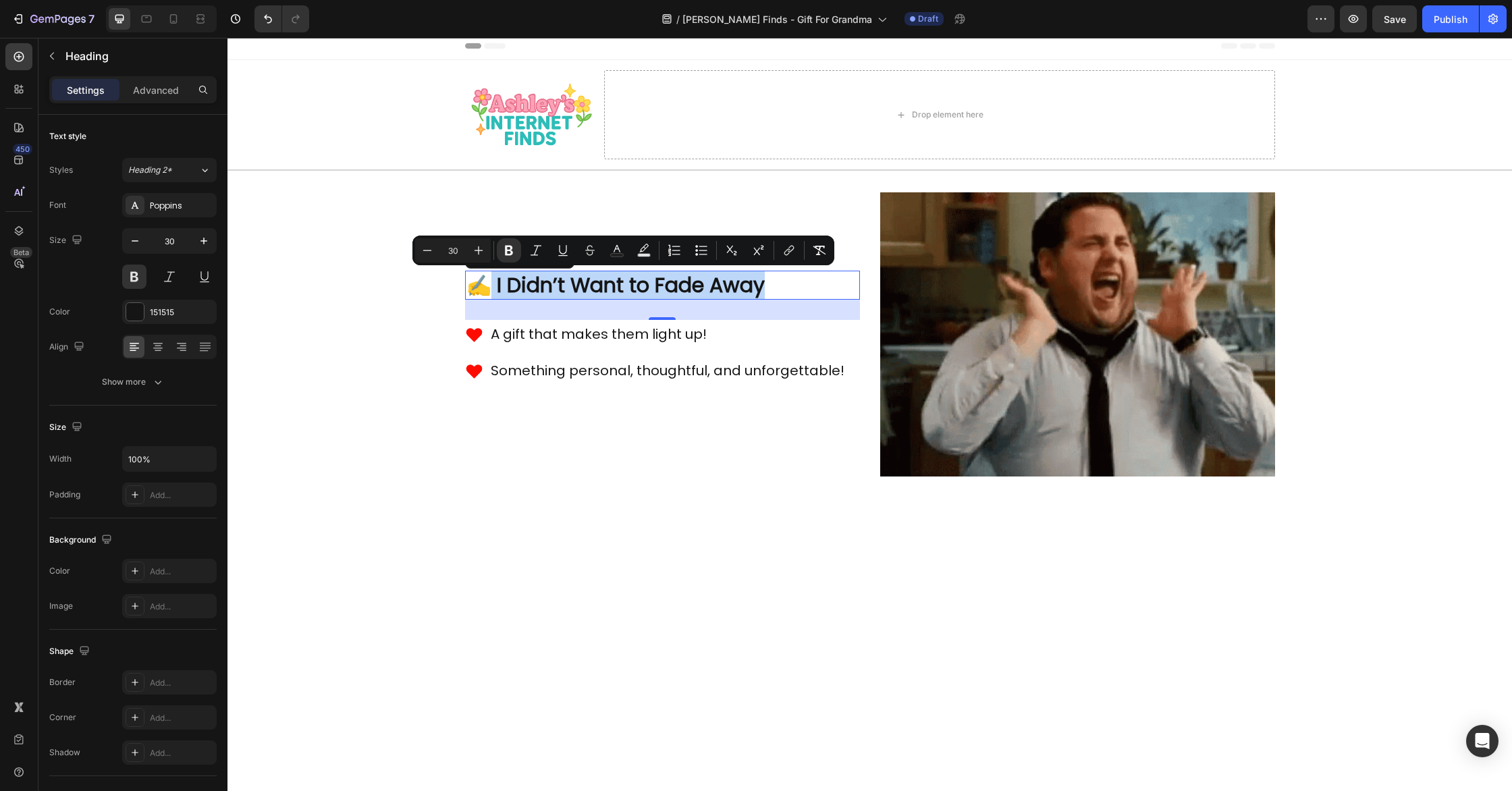
click at [547, 279] on strong "✍️ I Didn’t Want to Fade Away" at bounding box center [615, 285] width 299 height 29
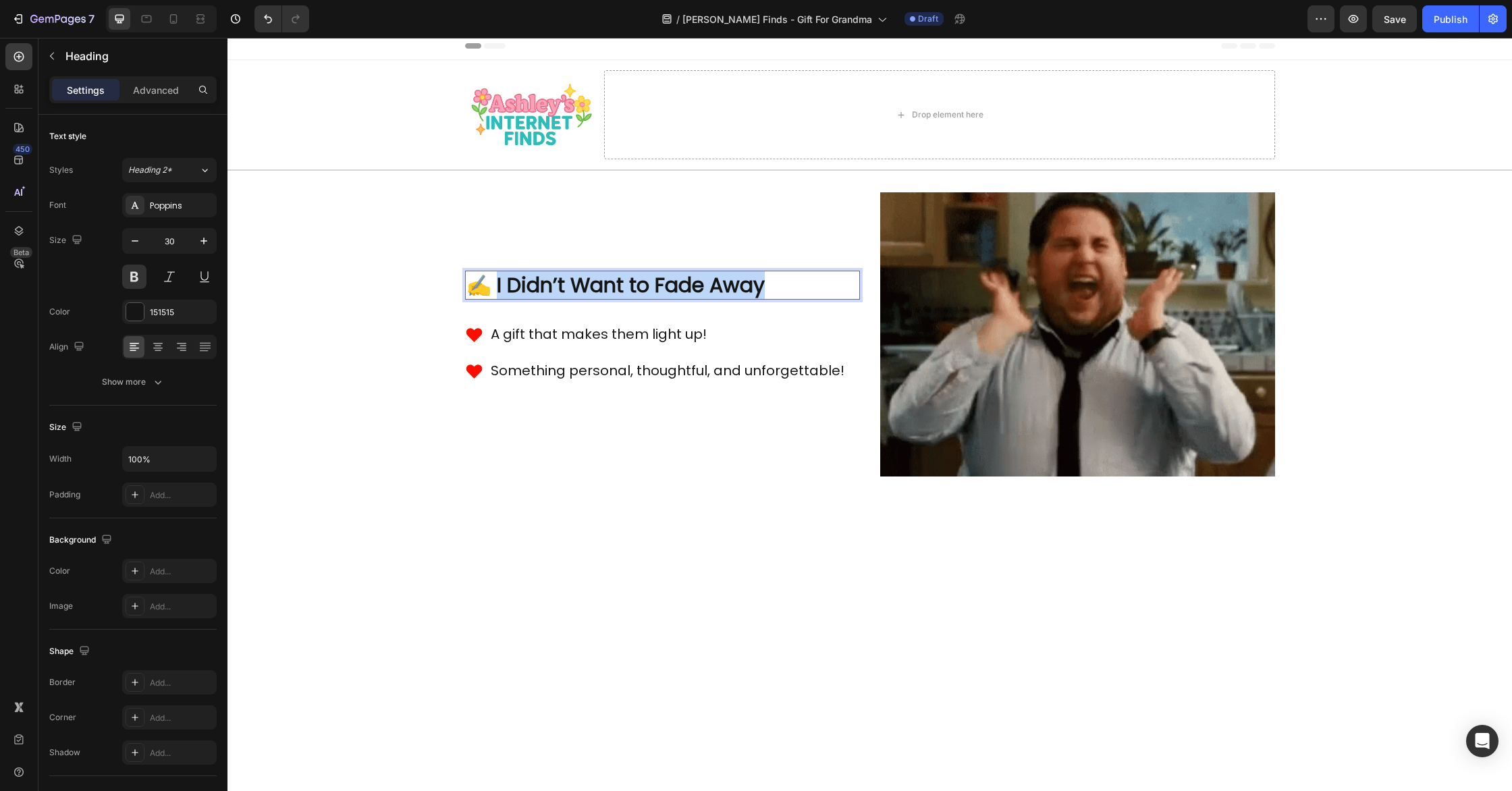
drag, startPoint x: 491, startPoint y: 284, endPoint x: 765, endPoint y: 292, distance: 274.1
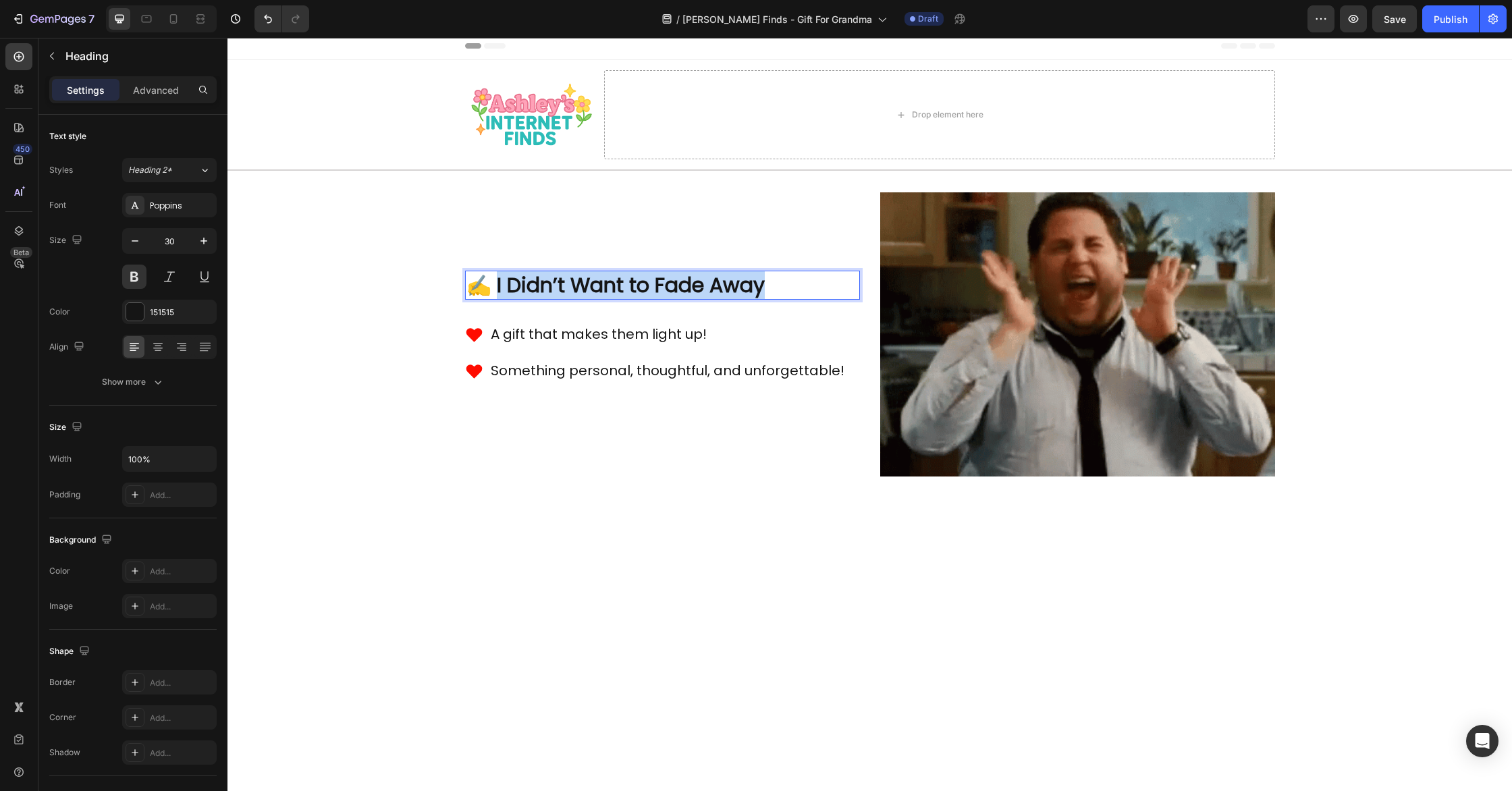
click at [765, 292] on p "✍️ I Didn’t Want to Fade Away" at bounding box center [662, 284] width 392 height 26
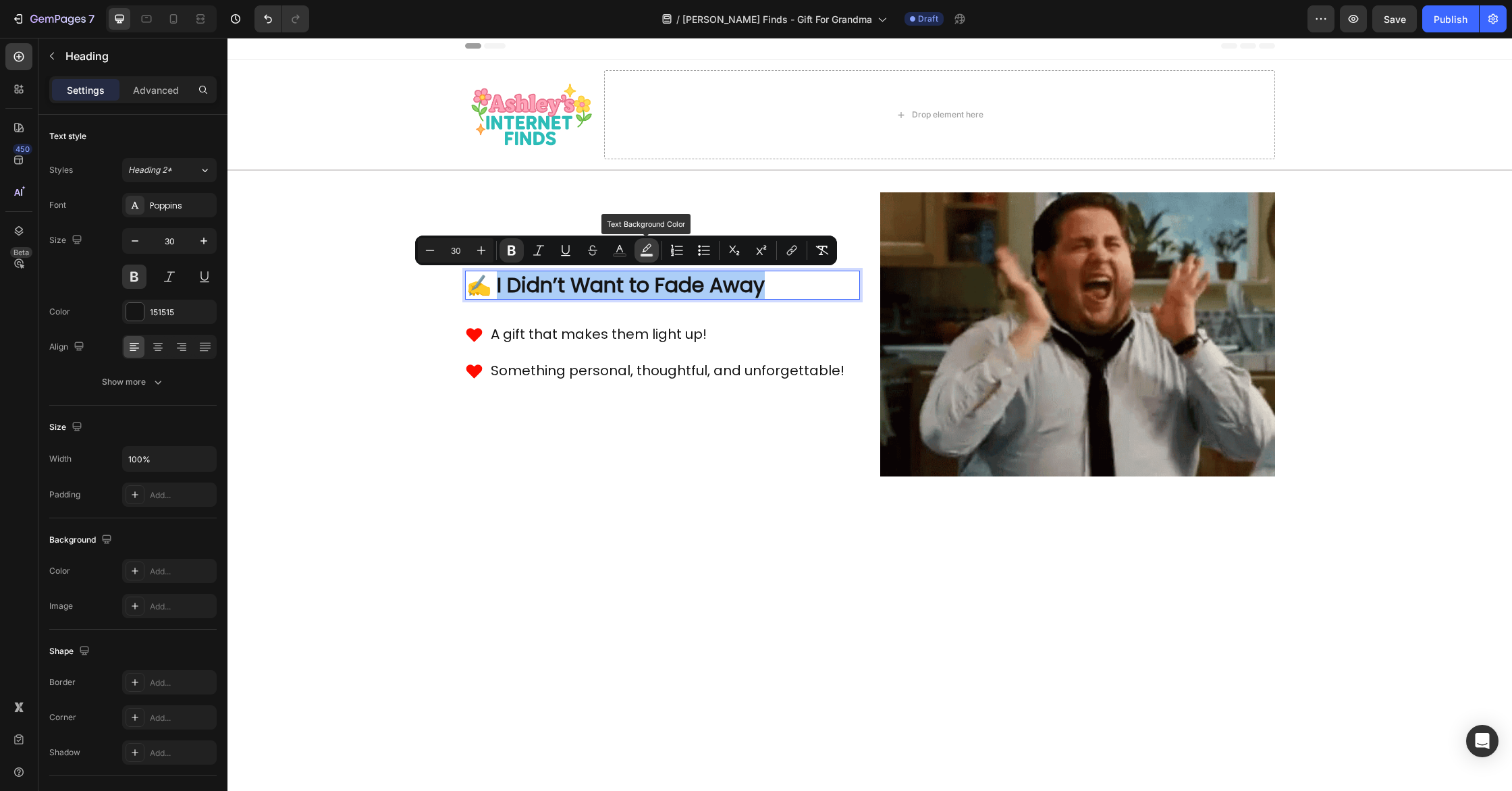
click at [641, 254] on rect "Editor contextual toolbar" at bounding box center [646, 256] width 13 height 3
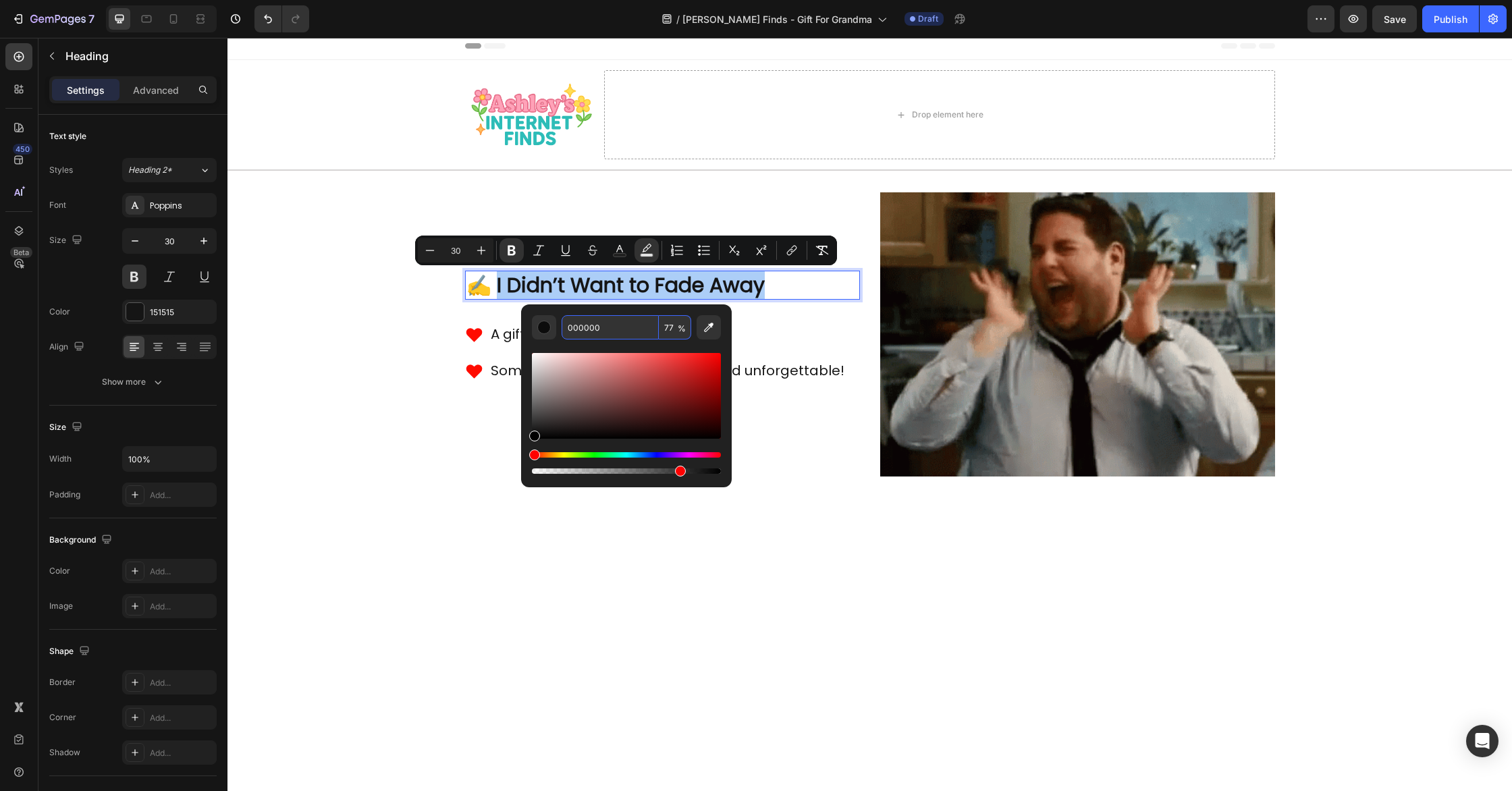
click at [625, 332] on input "000000" at bounding box center [611, 327] width 98 height 24
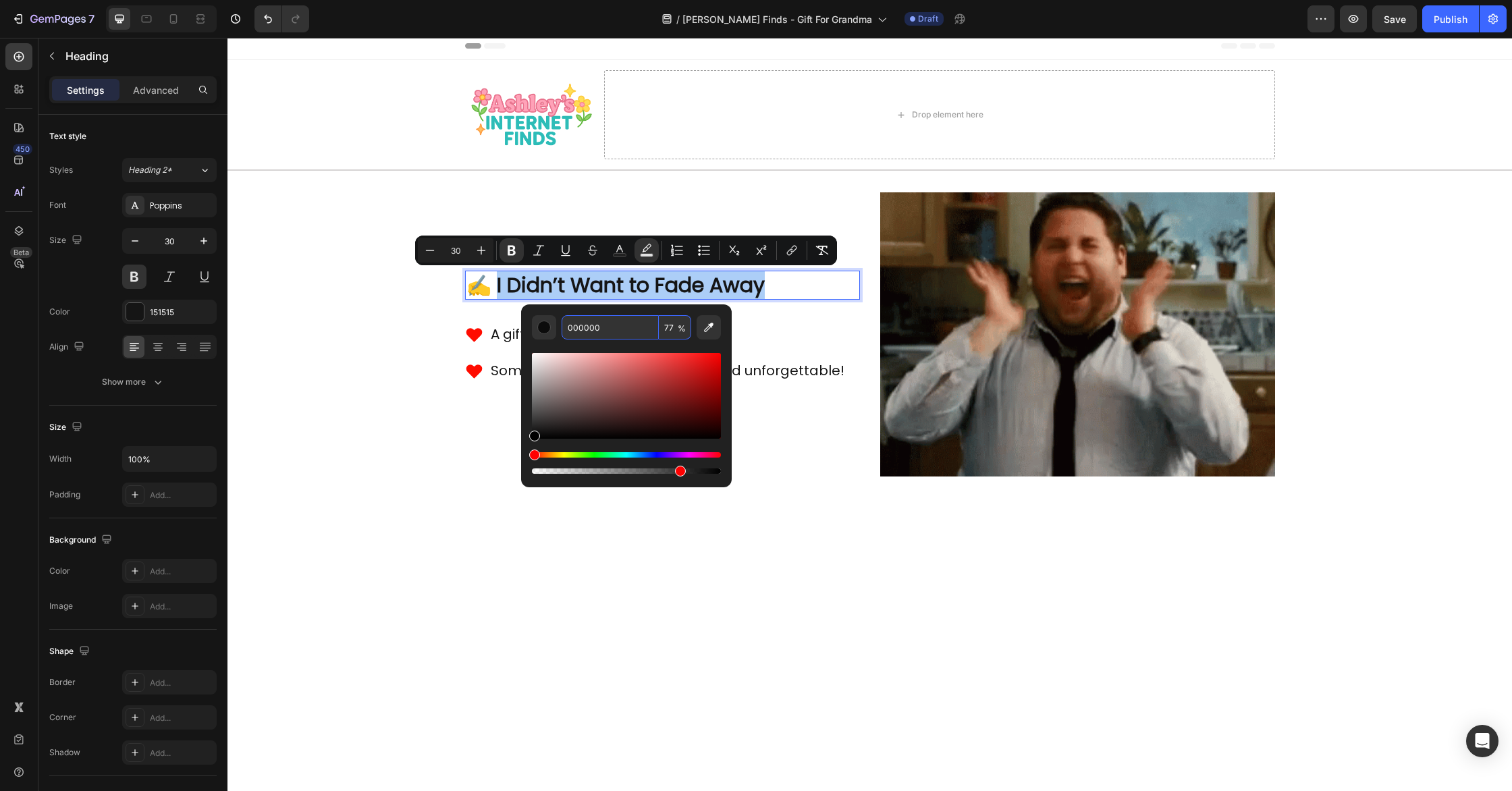
click at [625, 332] on input "000000" at bounding box center [611, 327] width 98 height 24
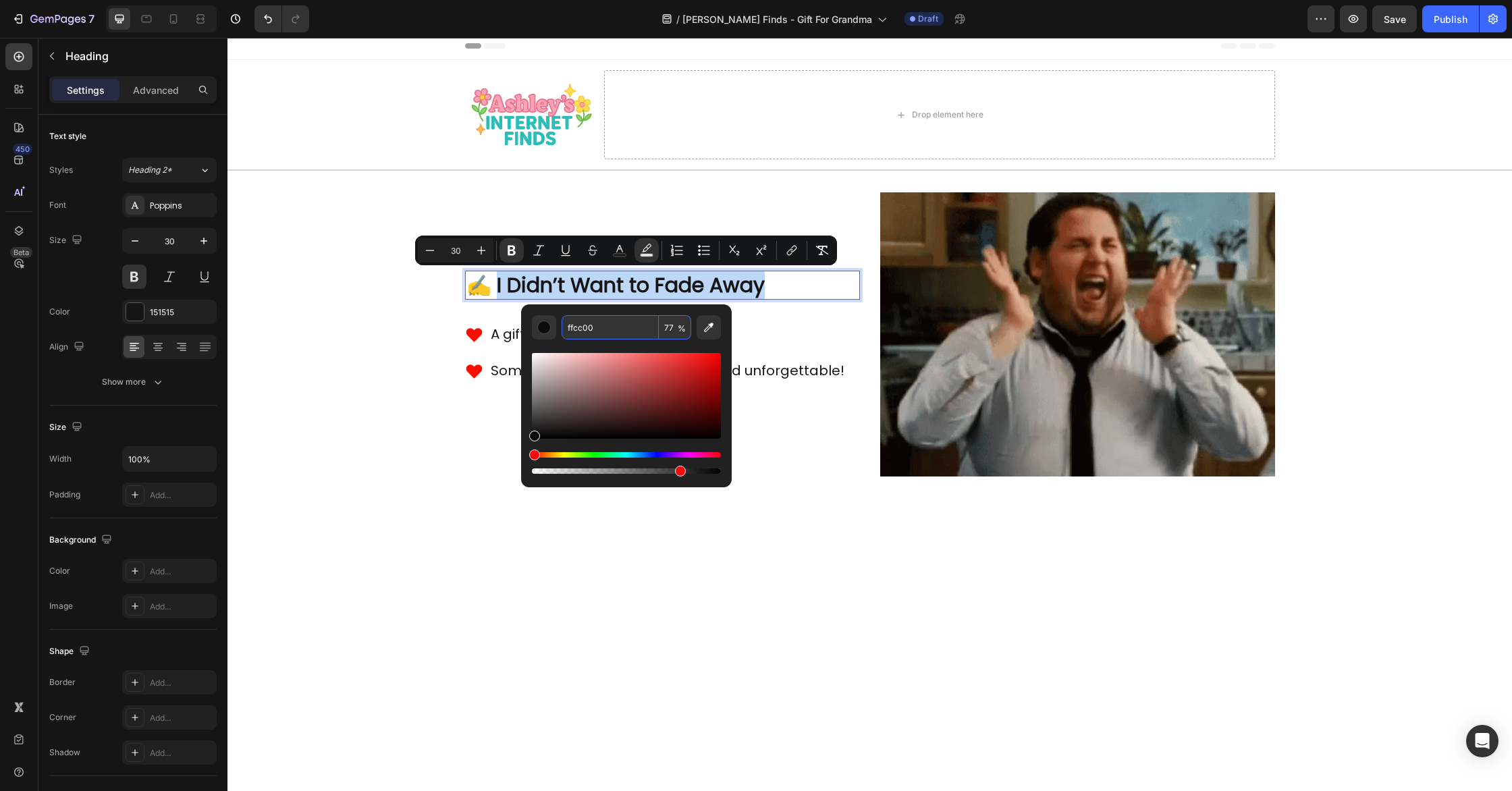
type input "FFCC00"
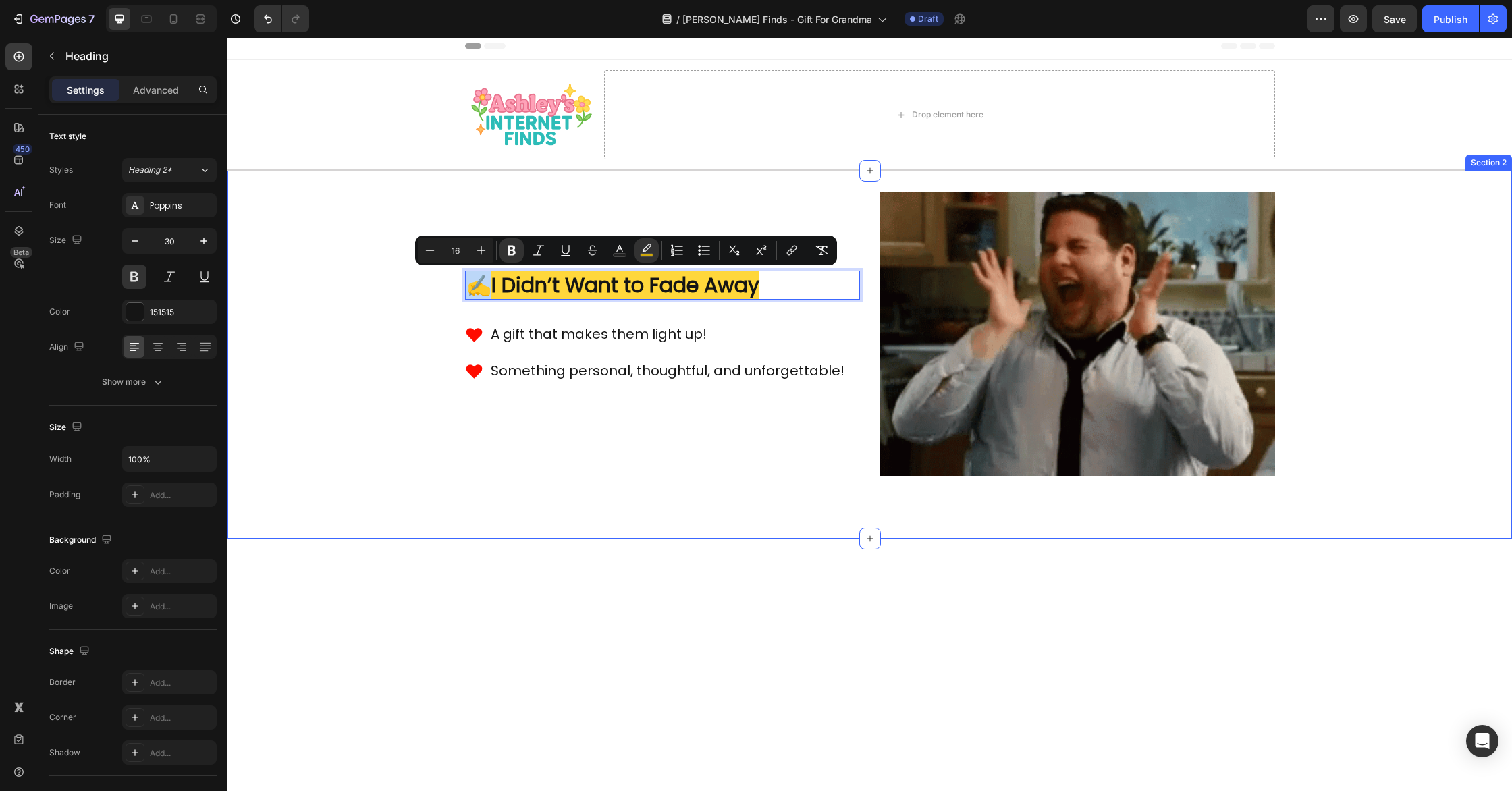
click at [405, 309] on div "Image ✍️ I Didn’t Want to Fade Away Heading 30 A gift that makes them light up!…" at bounding box center [869, 355] width 1285 height 325
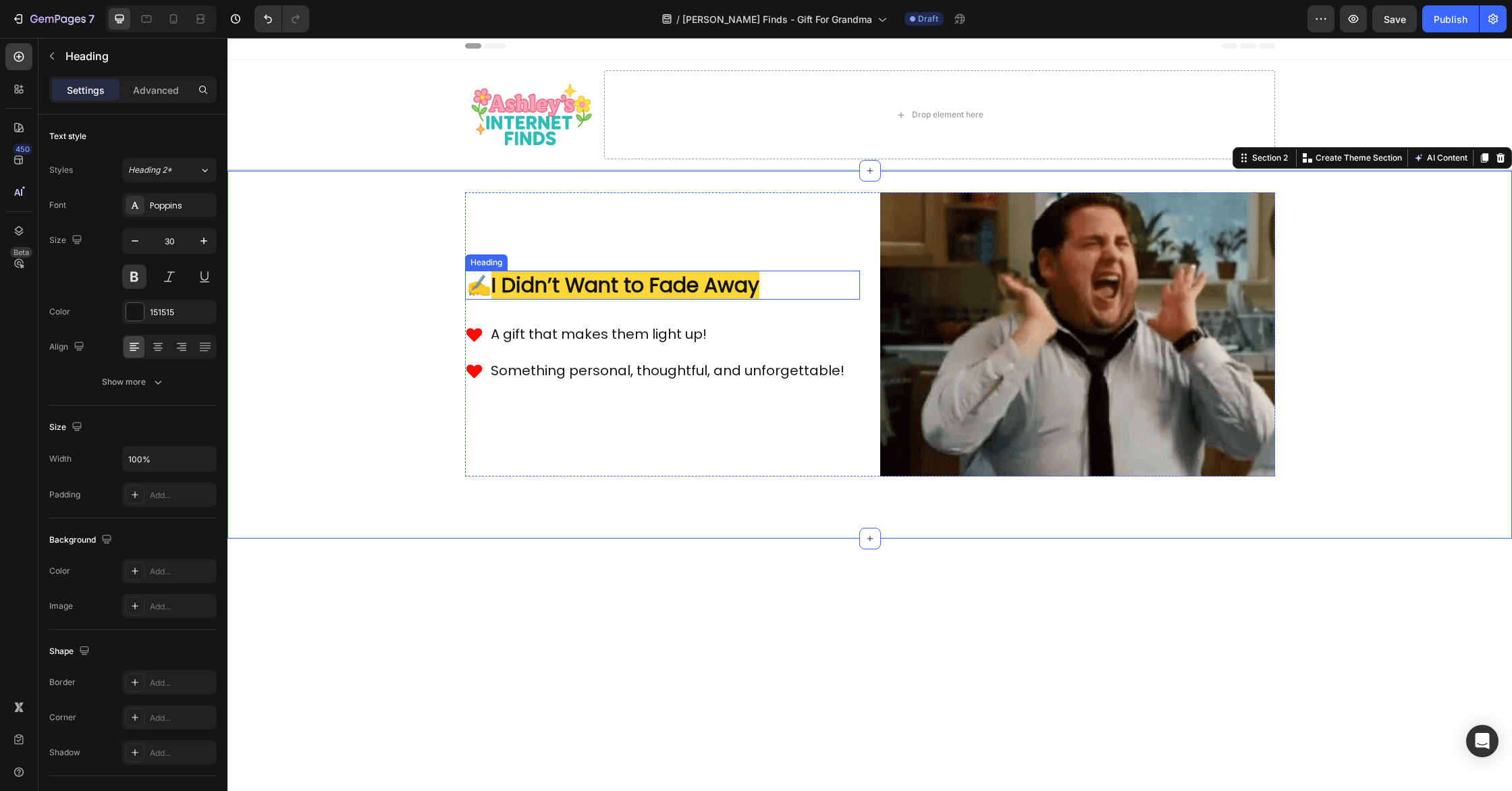
click at [586, 282] on strong "I Didn’t Want to Fade Away" at bounding box center [625, 285] width 268 height 29
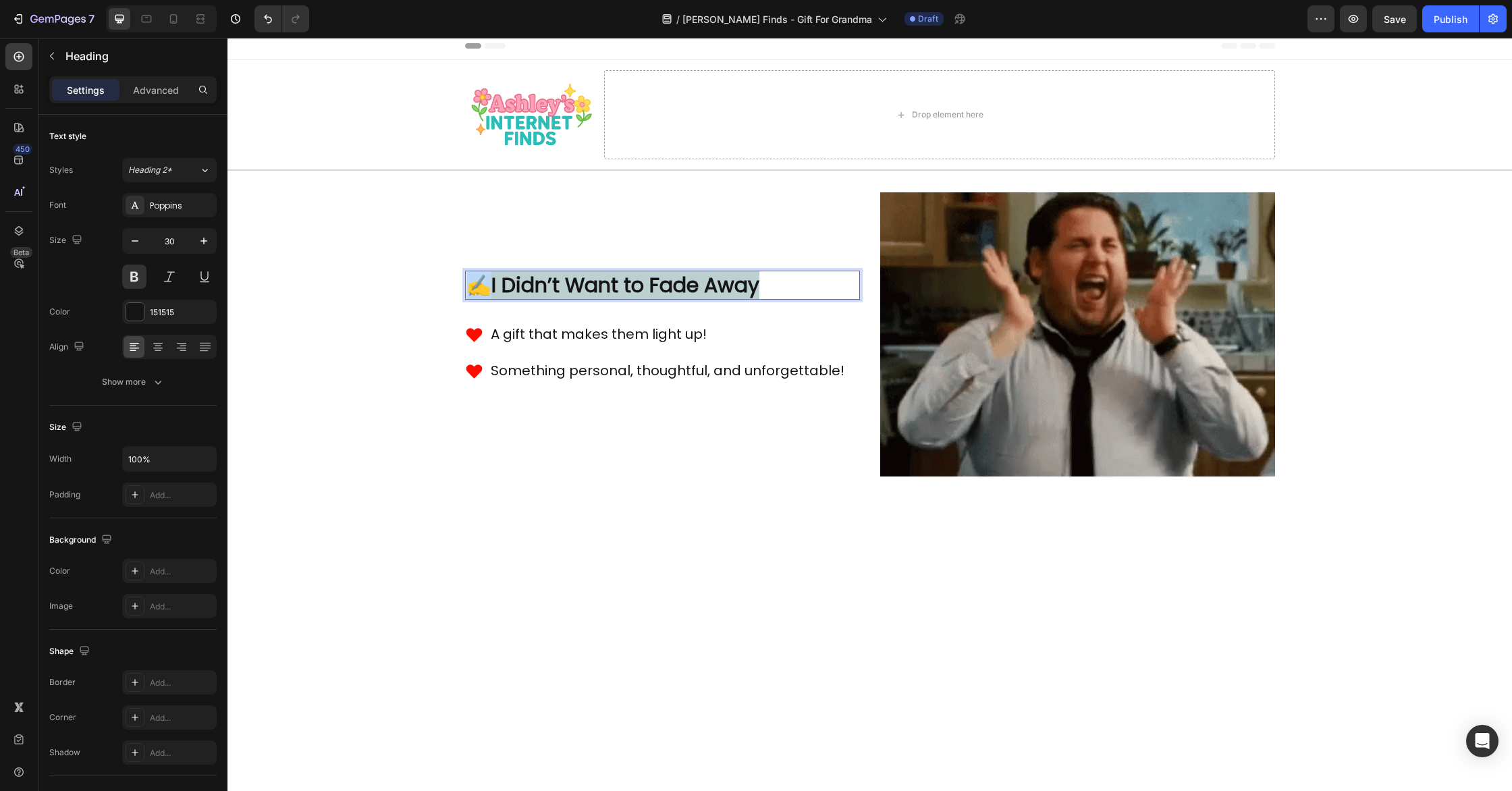
click at [586, 282] on strong "I Didn’t Want to Fade Away" at bounding box center [625, 285] width 268 height 29
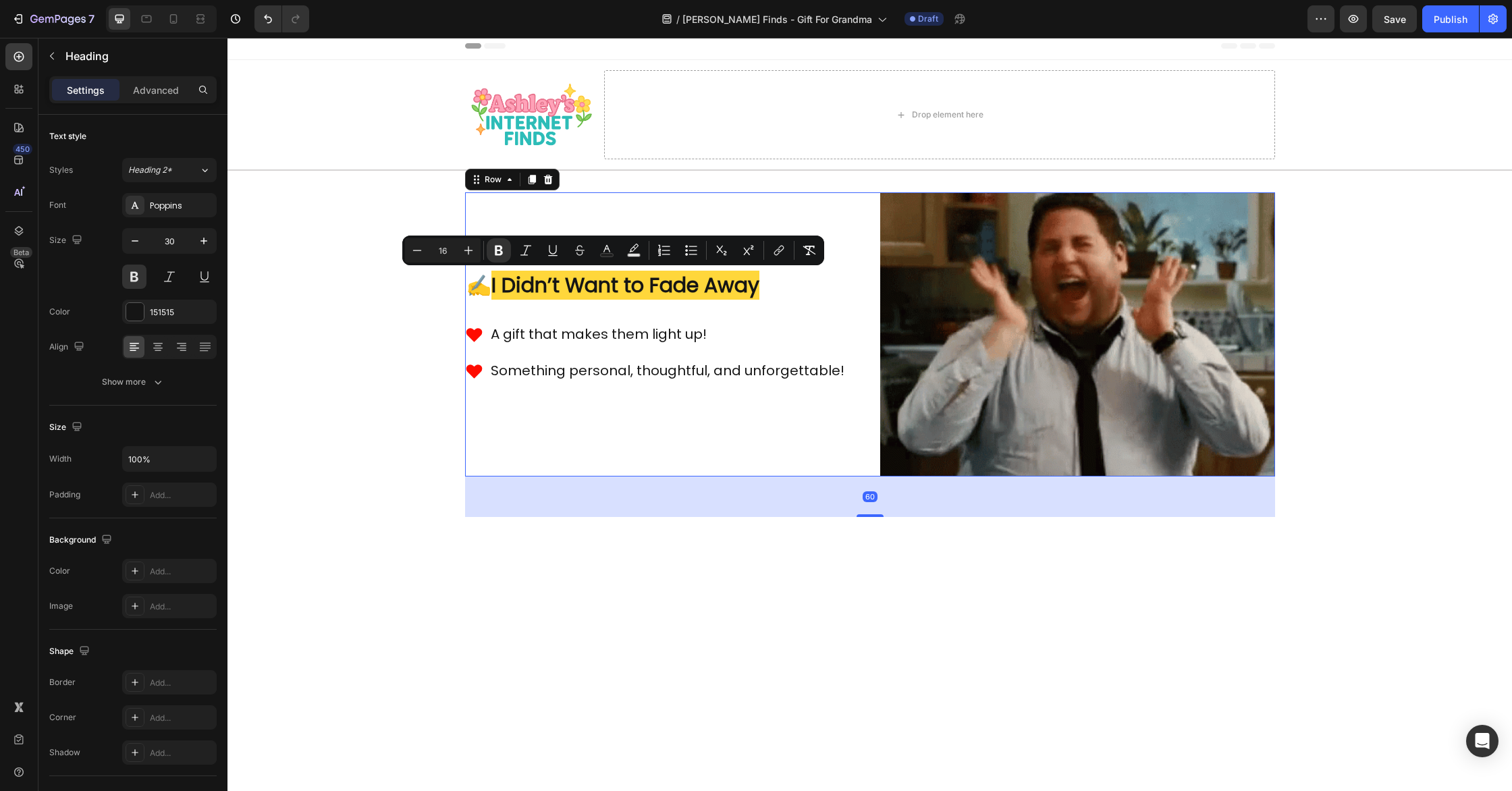
click at [759, 303] on div "Image ⁠⁠⁠⁠⁠⁠⁠ ✍️ I Didn’t Want to Fade Away Heading A gift that makes them ligh…" at bounding box center [662, 335] width 395 height 284
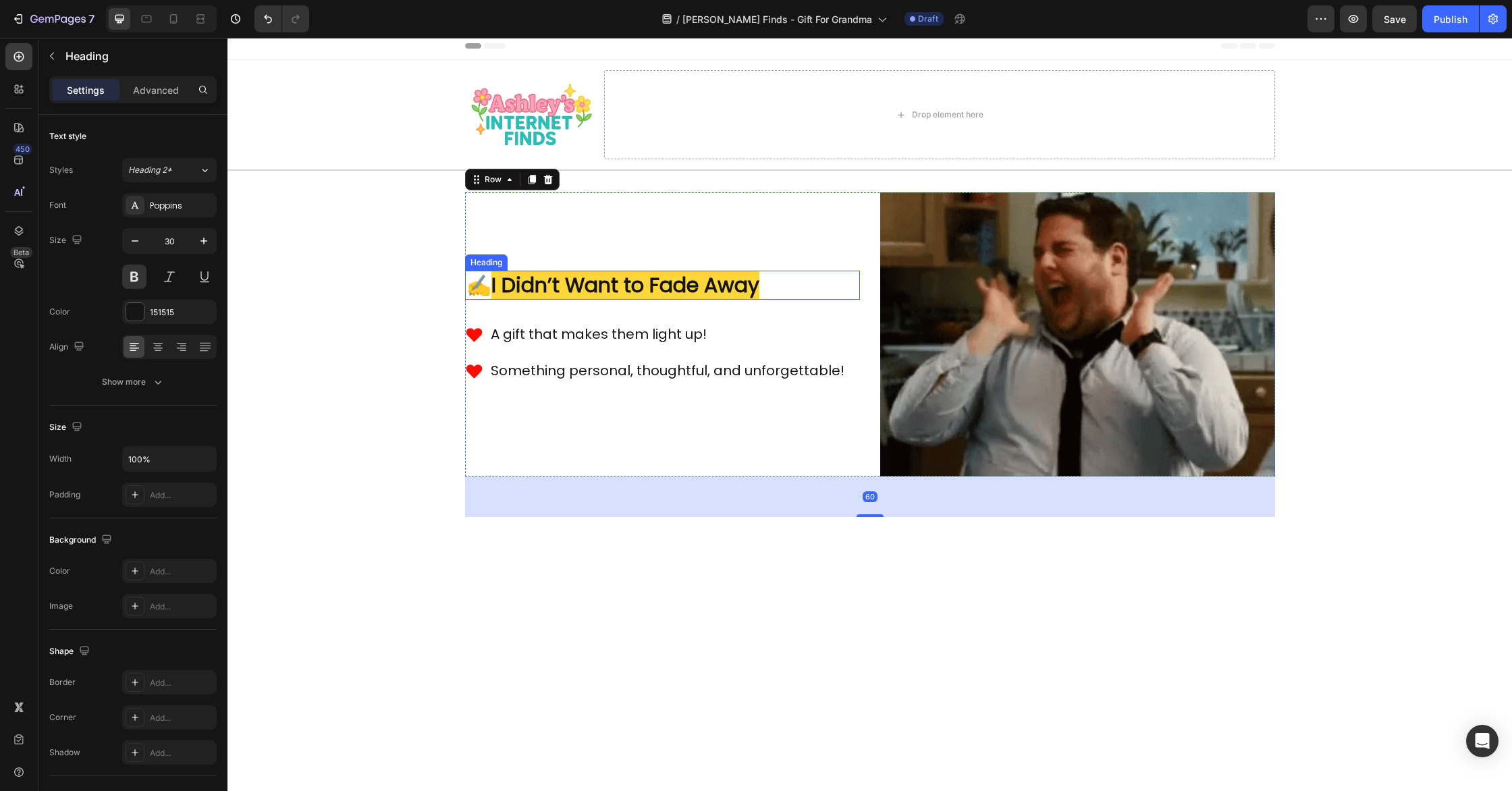
click at [760, 296] on strong "I Didn’t Want to Fade Away" at bounding box center [625, 285] width 268 height 29
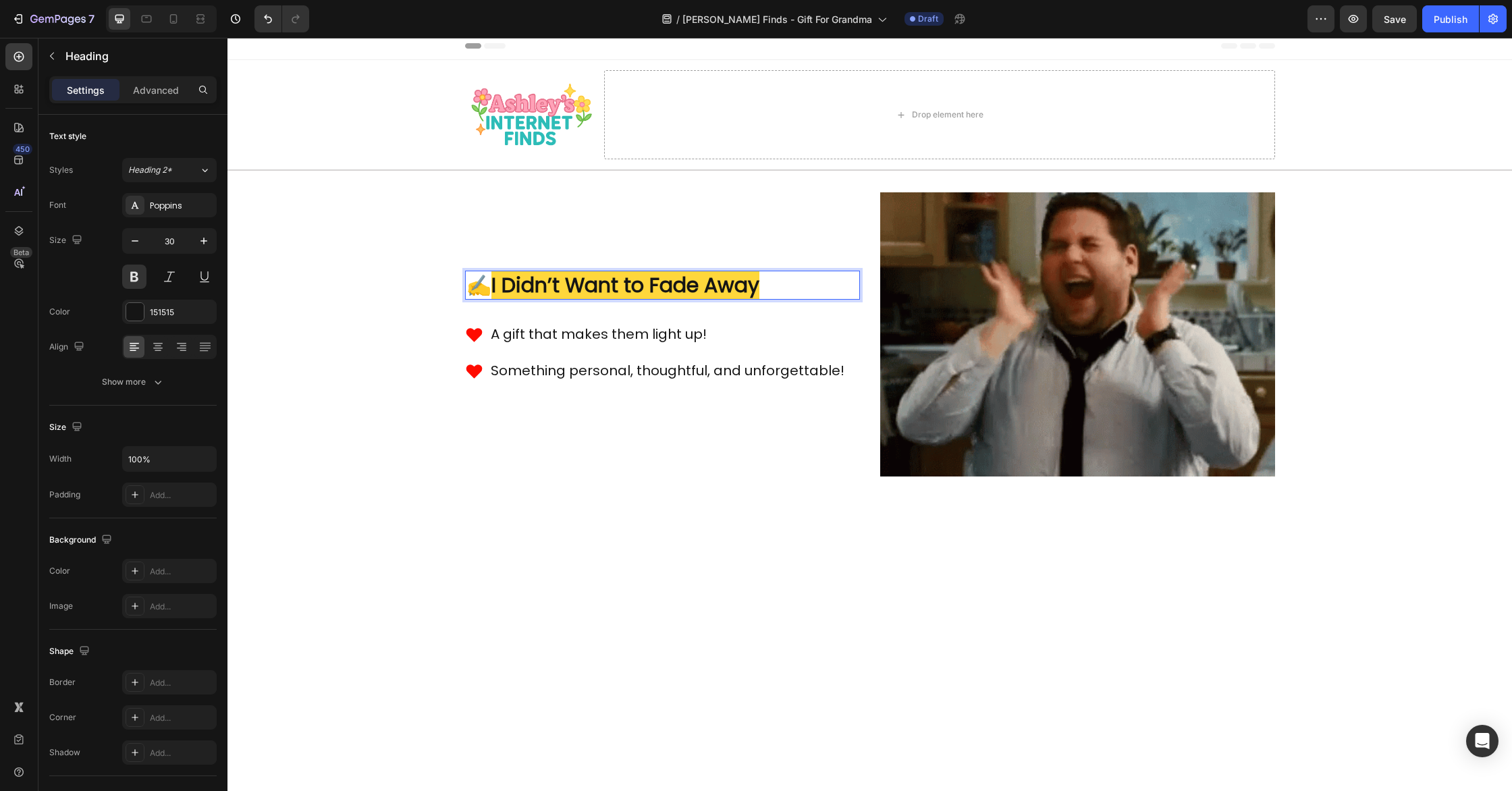
click at [756, 289] on strong "I Didn’t Want to Fade Away" at bounding box center [625, 285] width 268 height 29
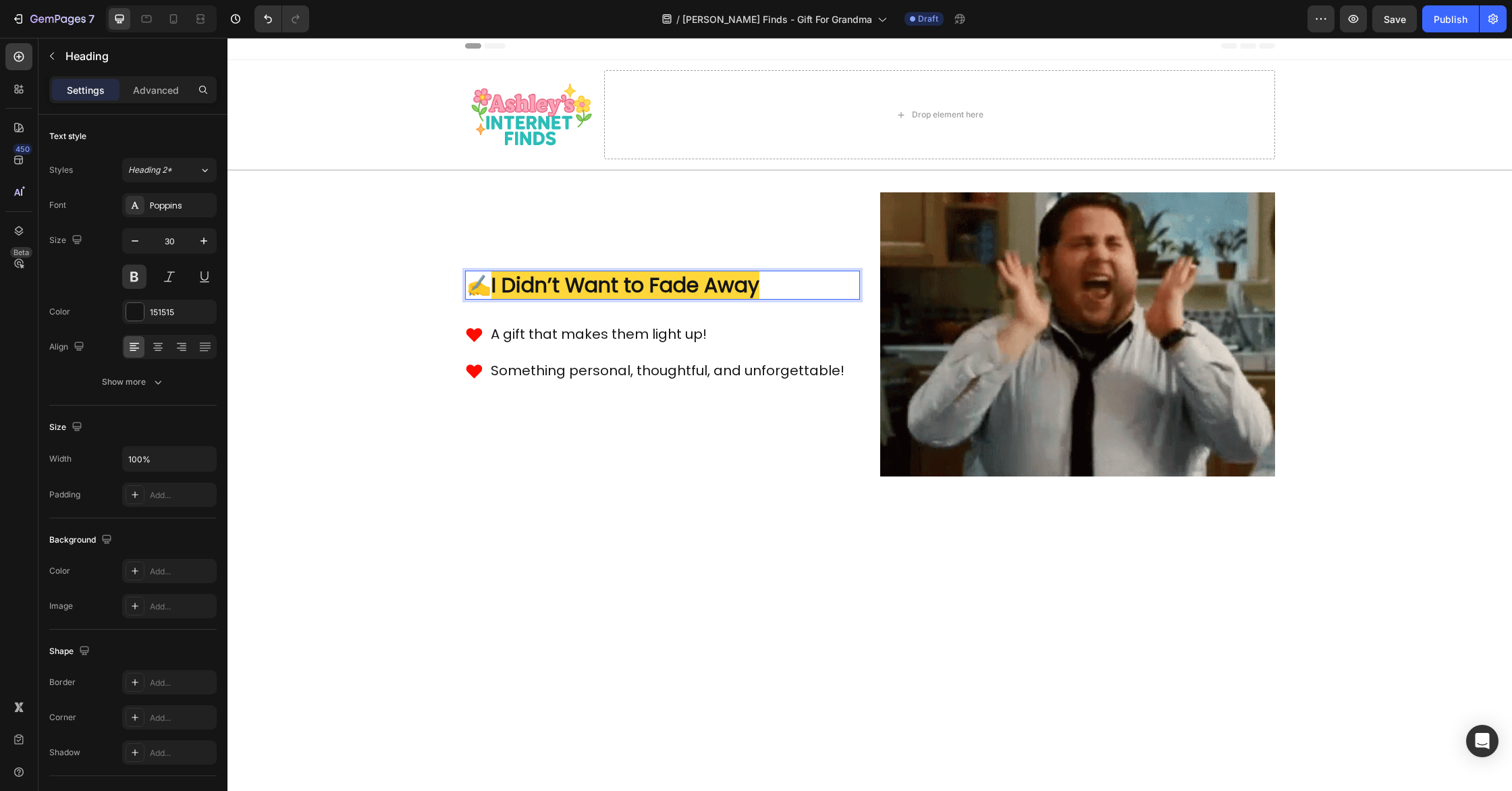
click at [759, 289] on strong "I Didn’t Want to Fade Away" at bounding box center [625, 285] width 268 height 29
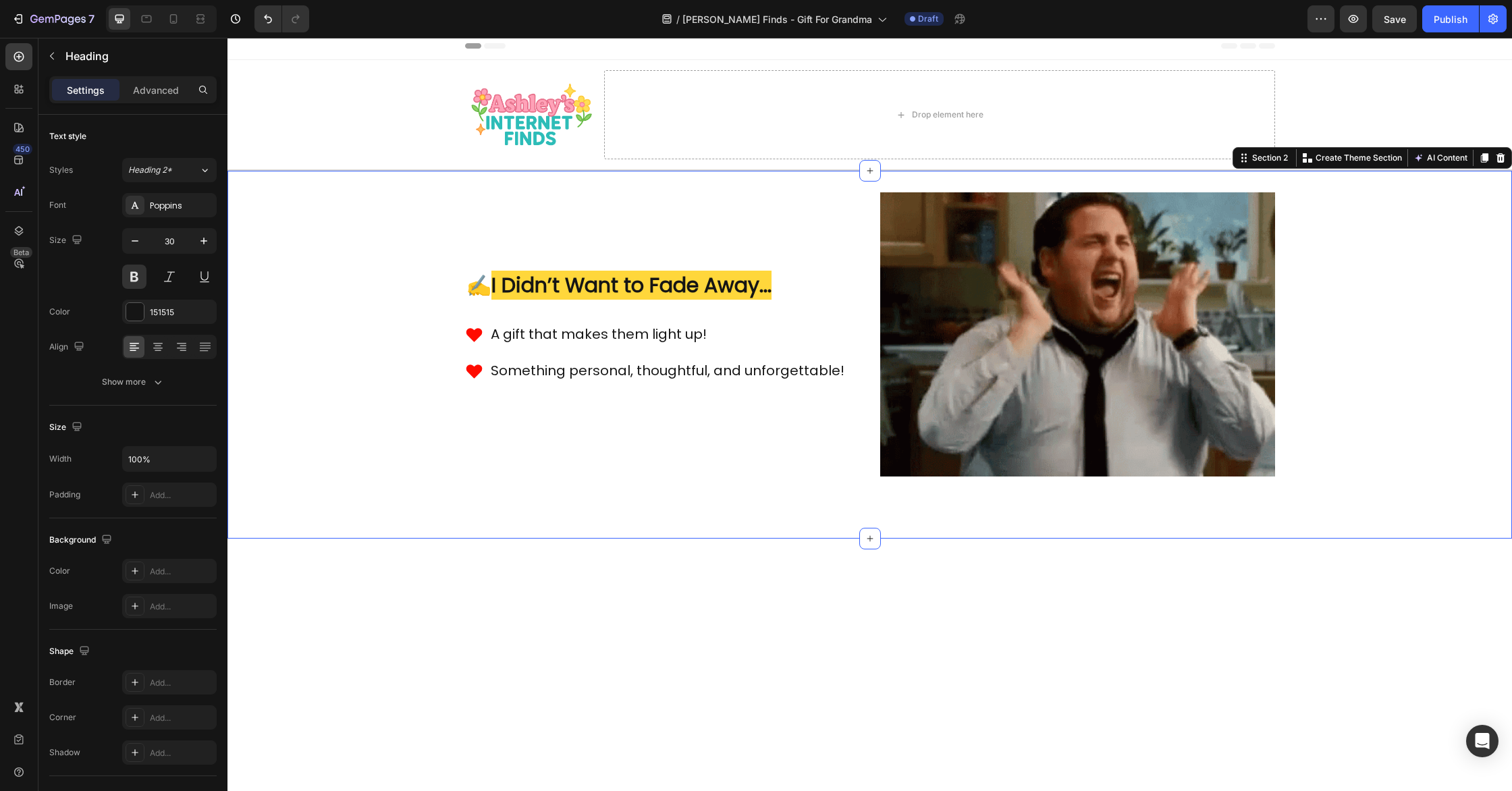
click at [381, 359] on div "Image ⁠⁠⁠⁠⁠⁠⁠ ✍️ I Didn’t Want to Fade Away... Heading A gift that makes them l…" at bounding box center [869, 355] width 1285 height 325
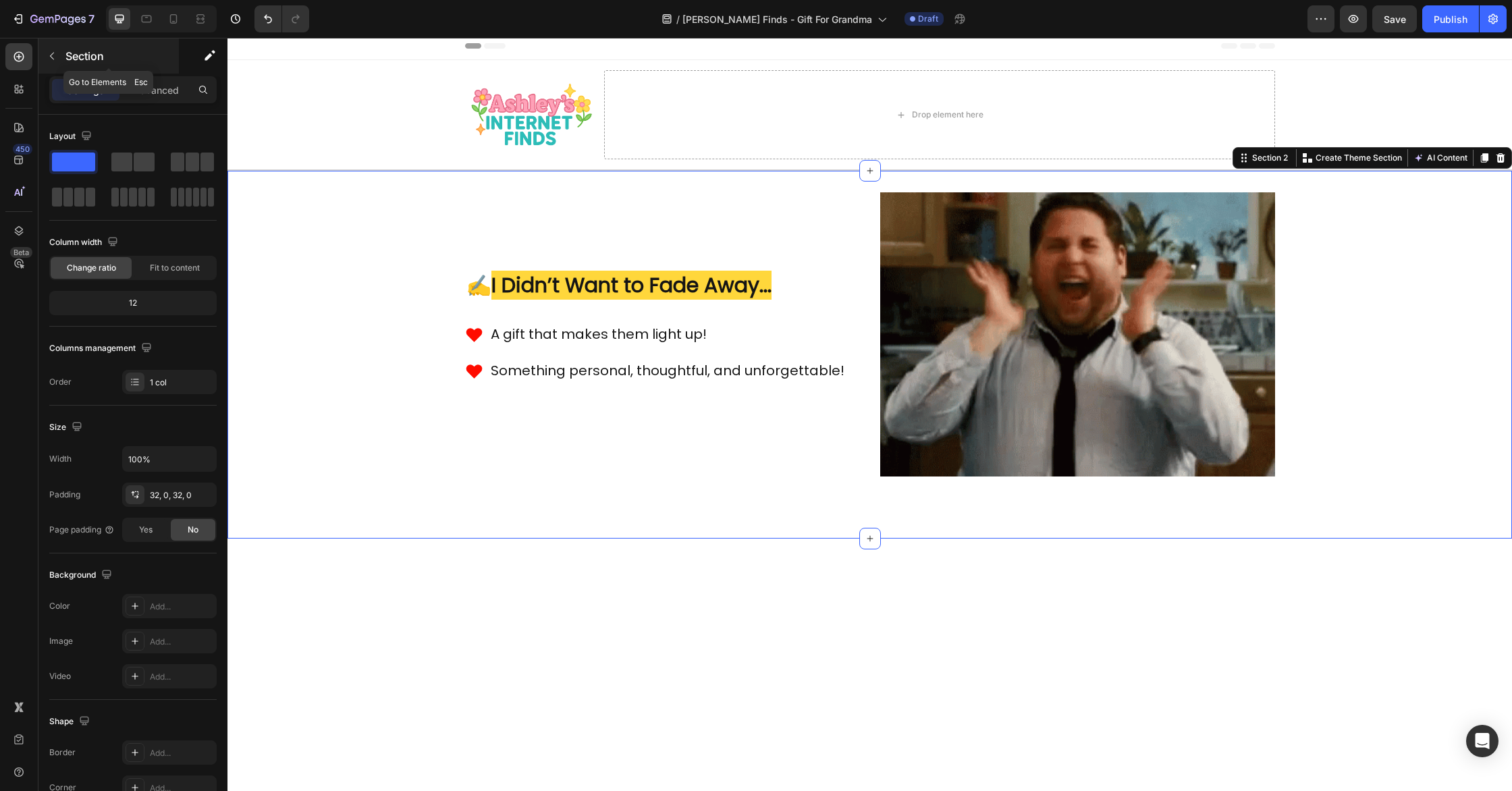
click at [61, 61] on button "button" at bounding box center [52, 56] width 22 height 22
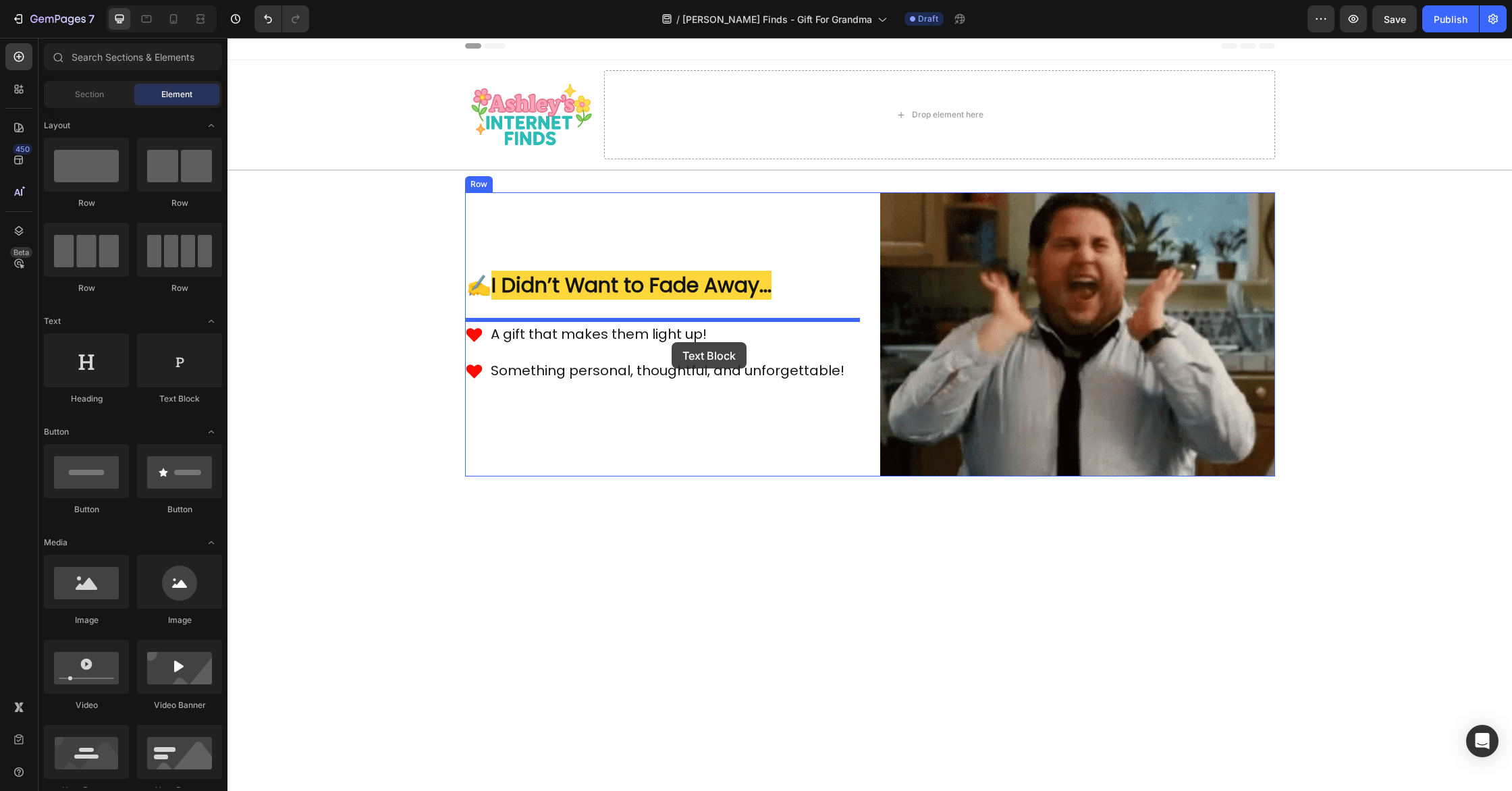
drag, startPoint x: 412, startPoint y: 407, endPoint x: 671, endPoint y: 342, distance: 267.0
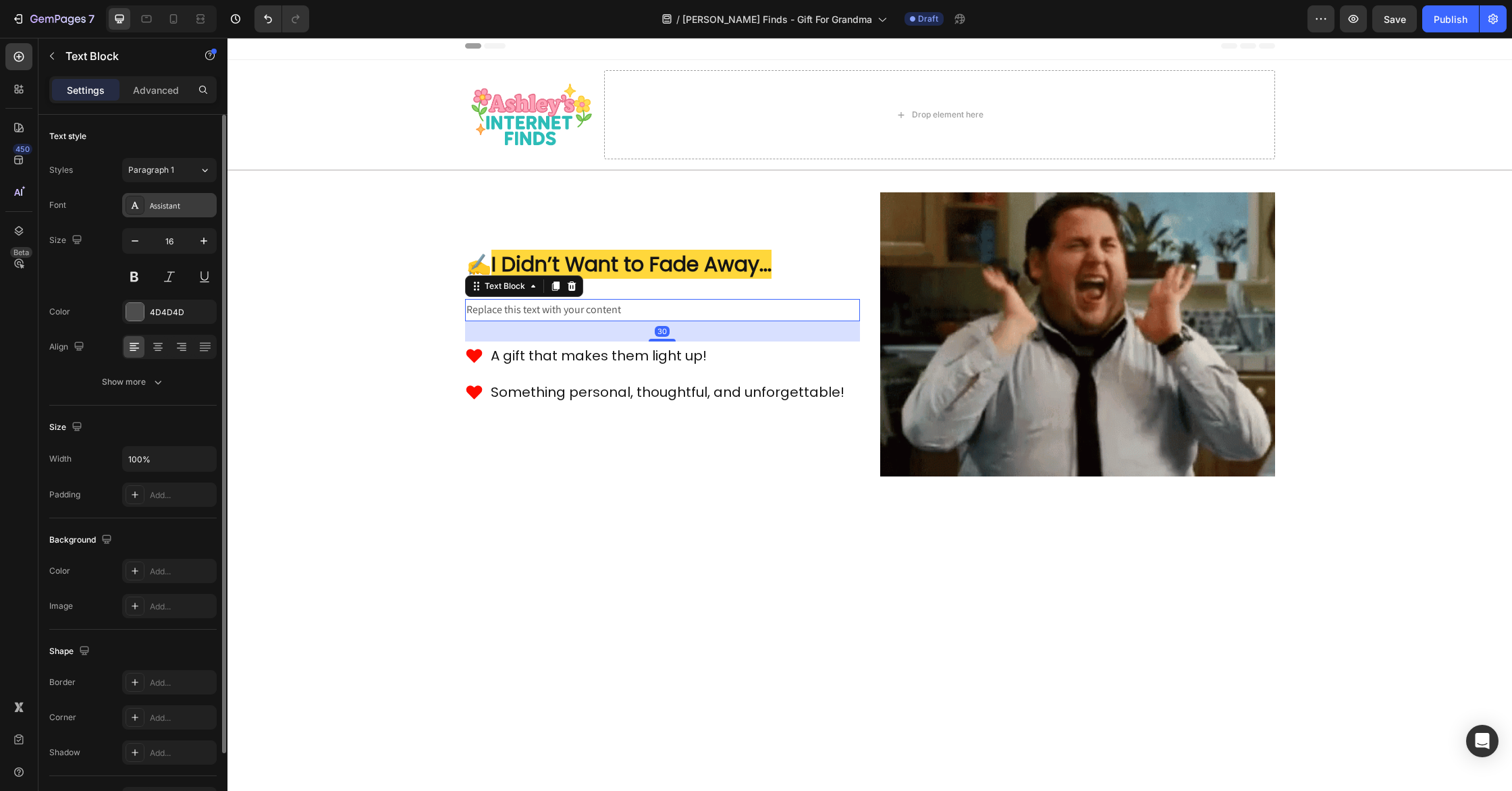
click at [171, 214] on div "Assistant" at bounding box center [169, 204] width 94 height 24
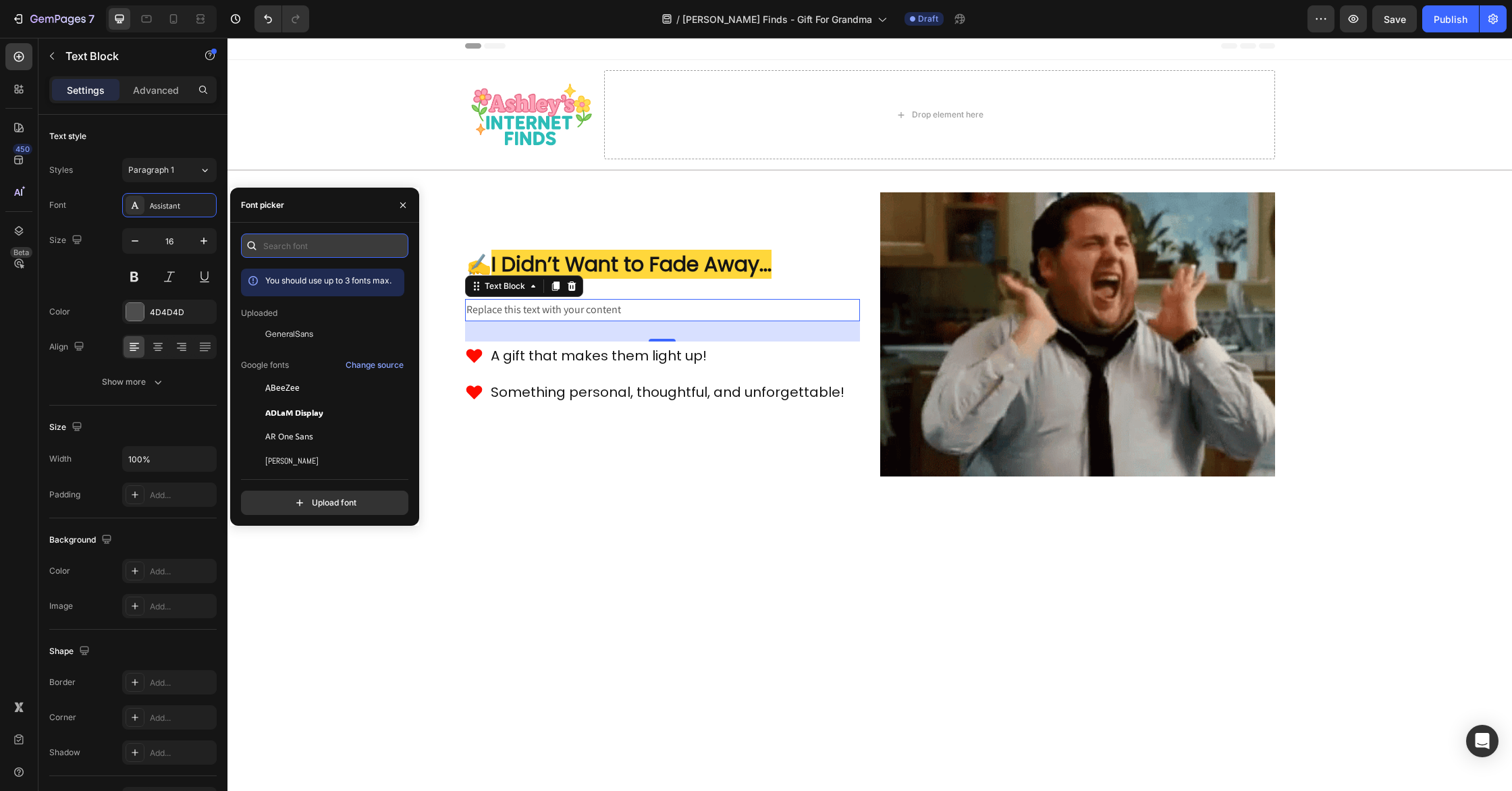
click at [300, 246] on input "text" at bounding box center [324, 246] width 167 height 24
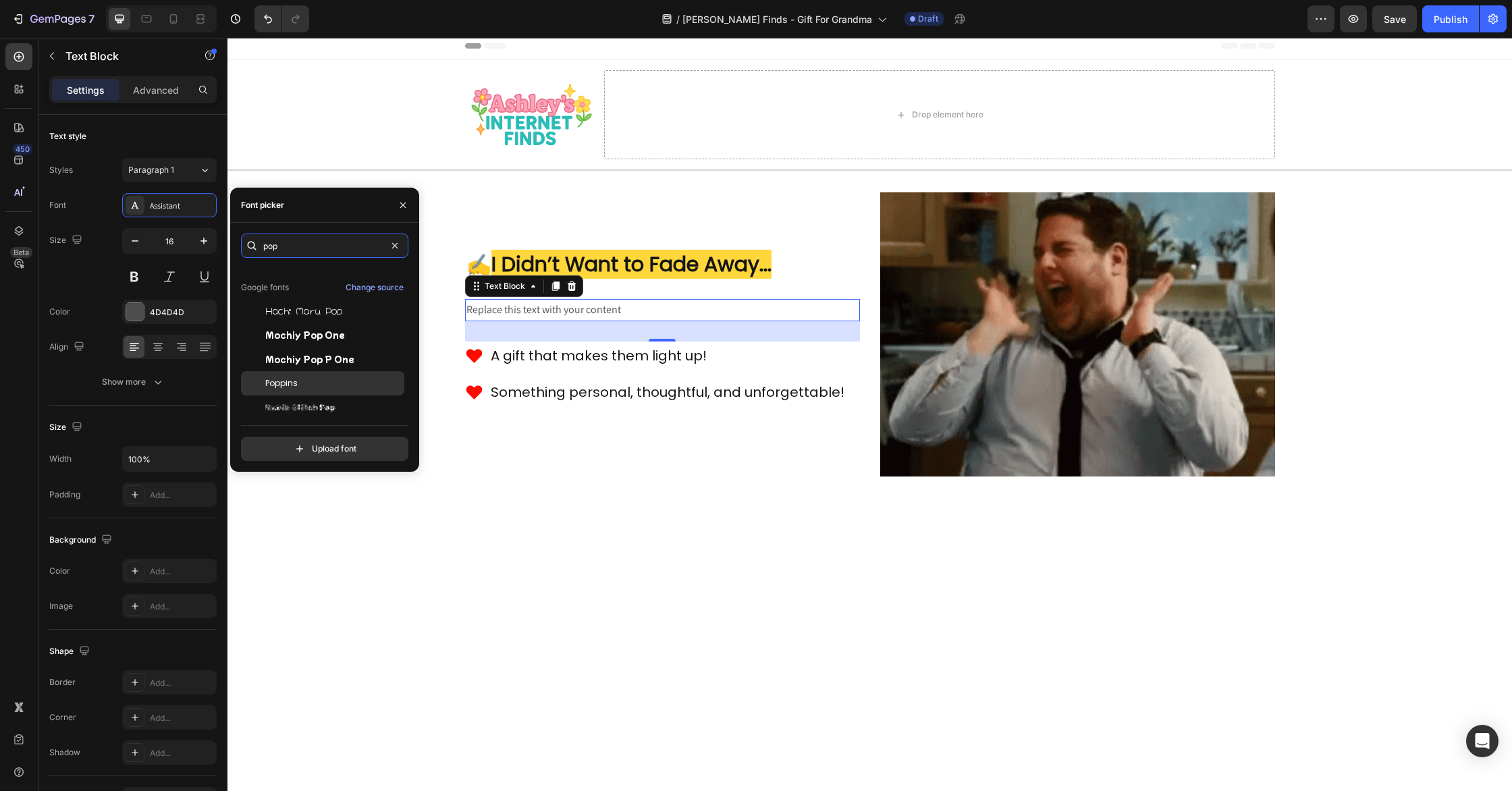
scroll to position [29, 0]
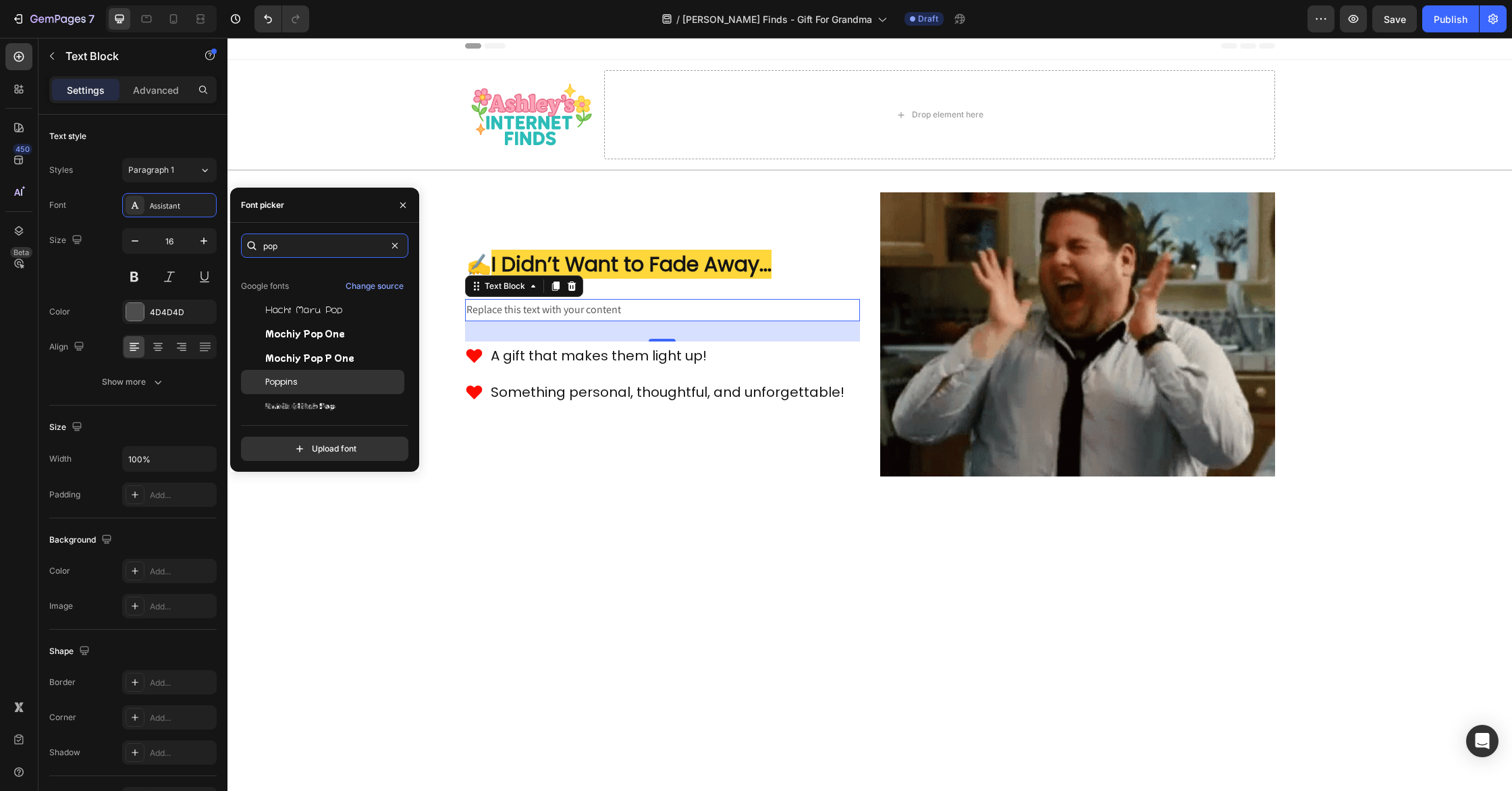
type input "pop"
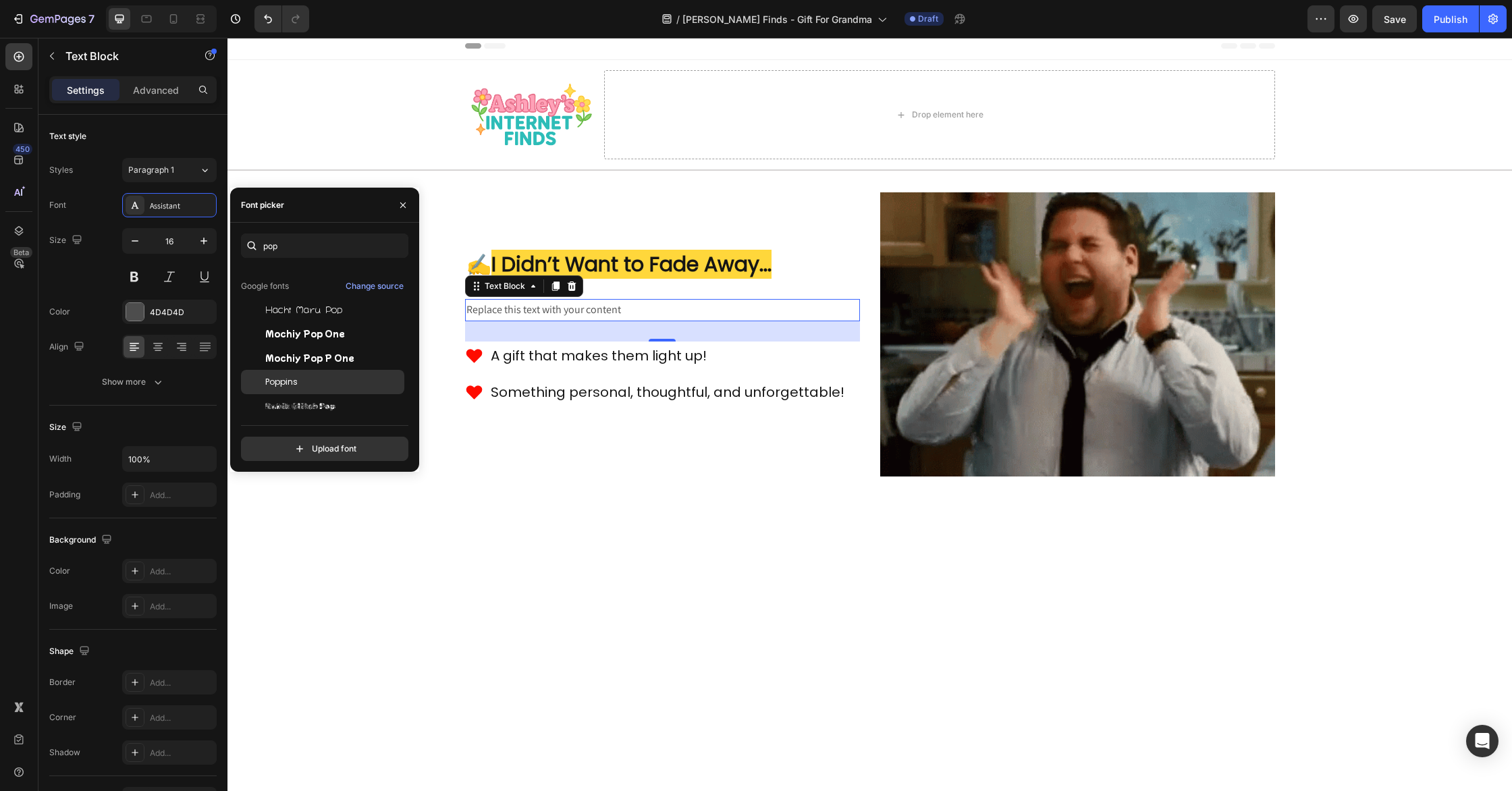
click at [300, 383] on div "Poppins" at bounding box center [333, 382] width 136 height 12
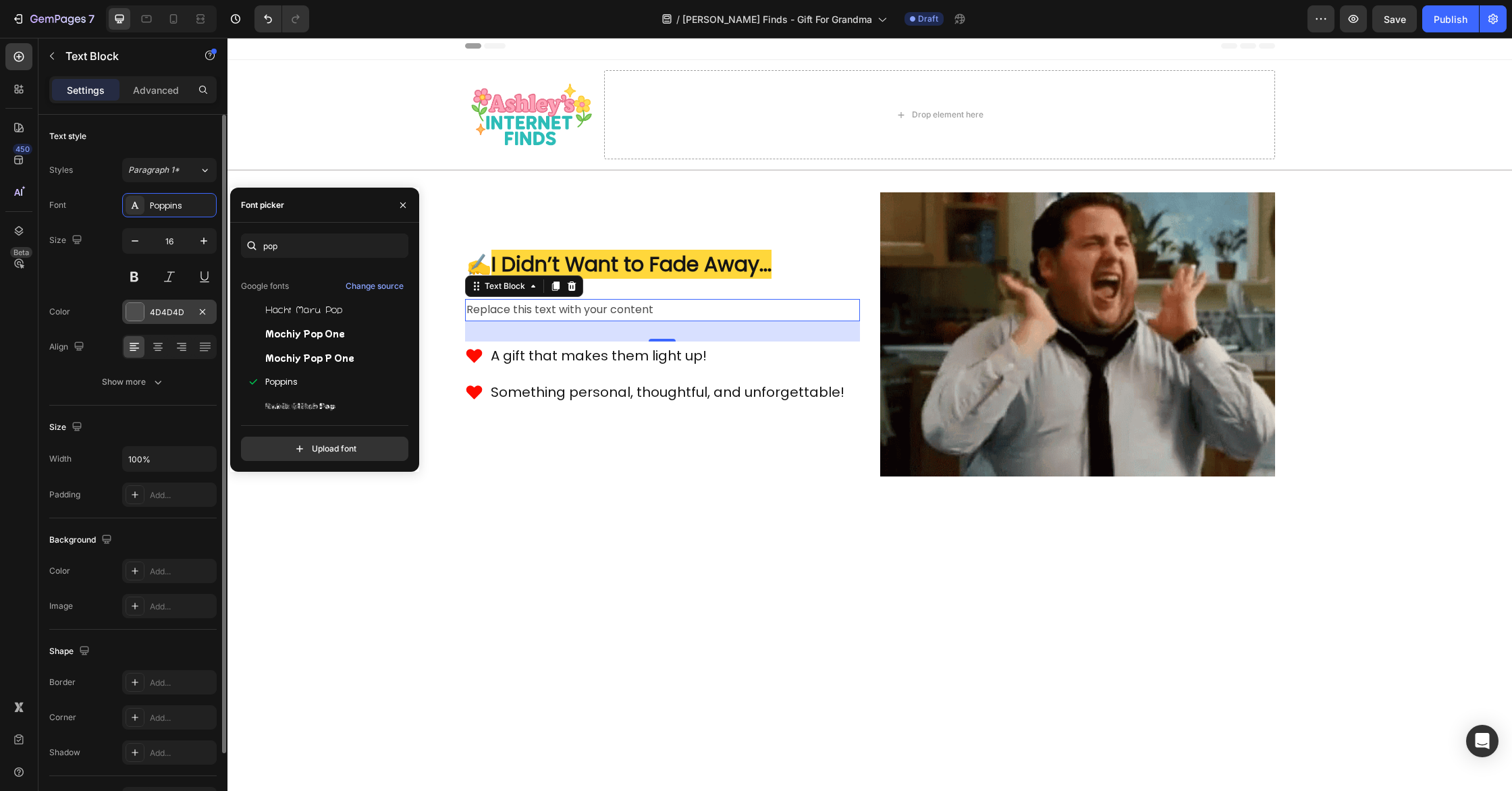
click at [138, 307] on div at bounding box center [135, 311] width 18 height 18
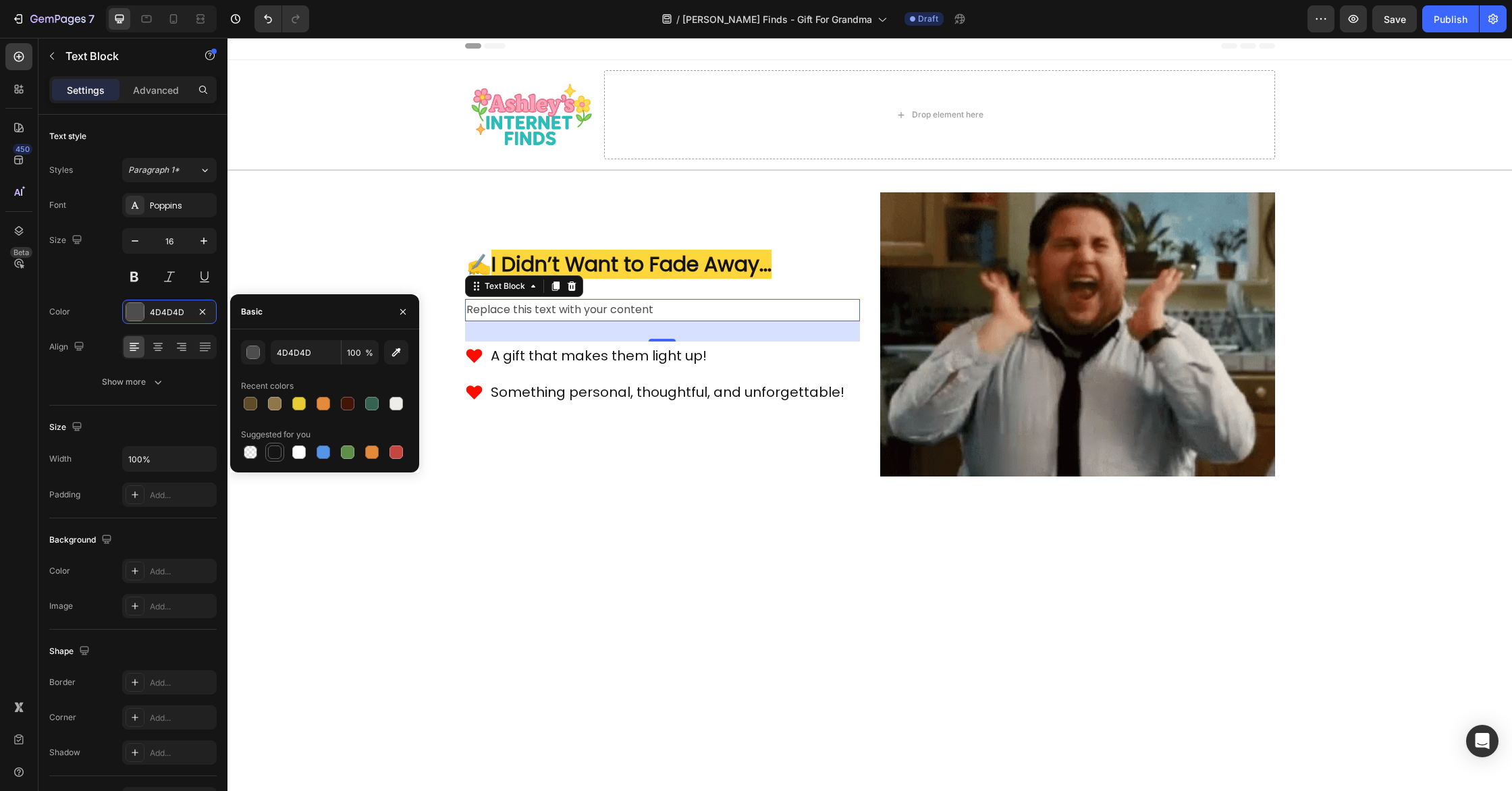
click at [283, 448] on div at bounding box center [274, 452] width 19 height 19
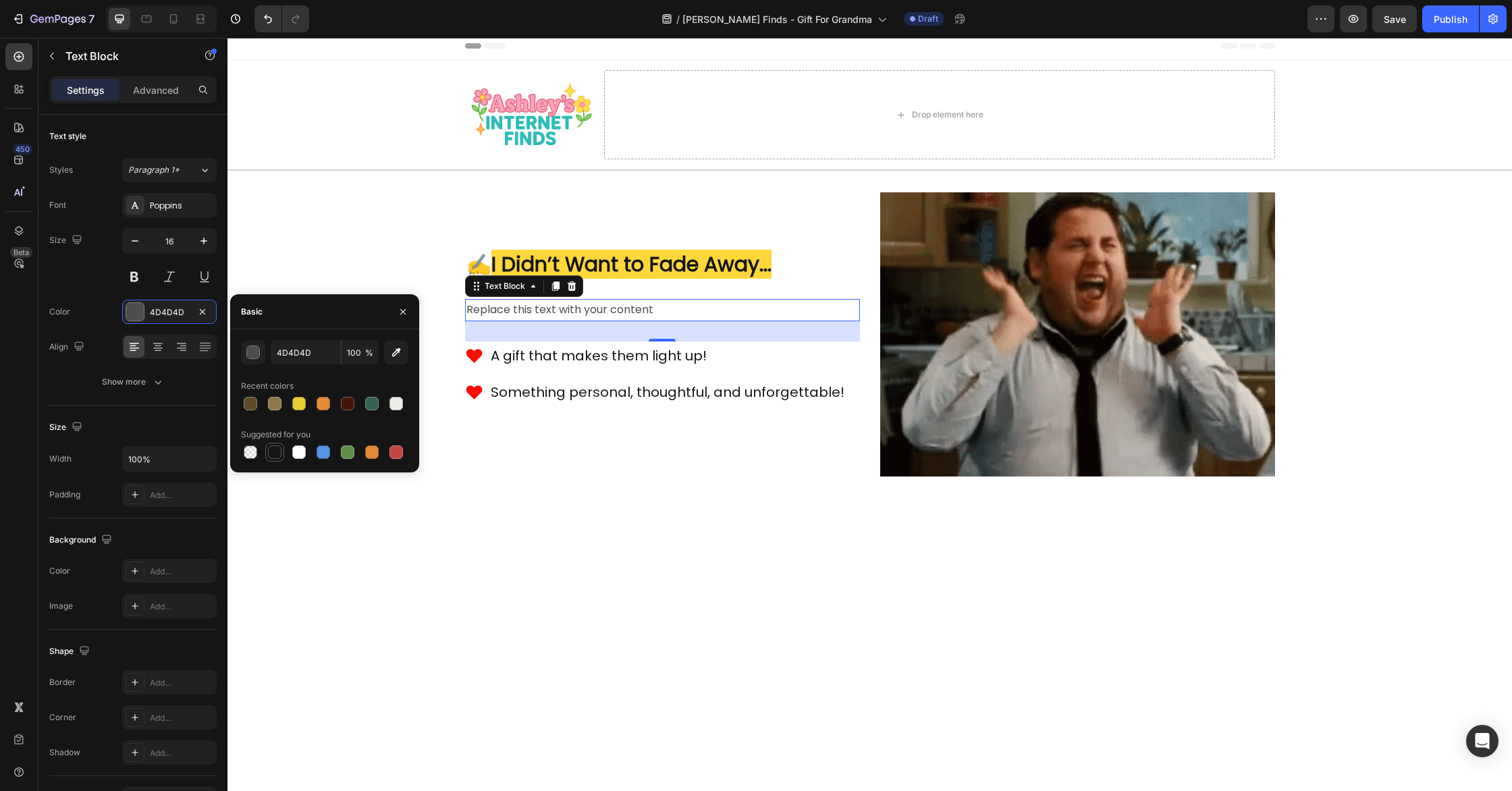
type input "151515"
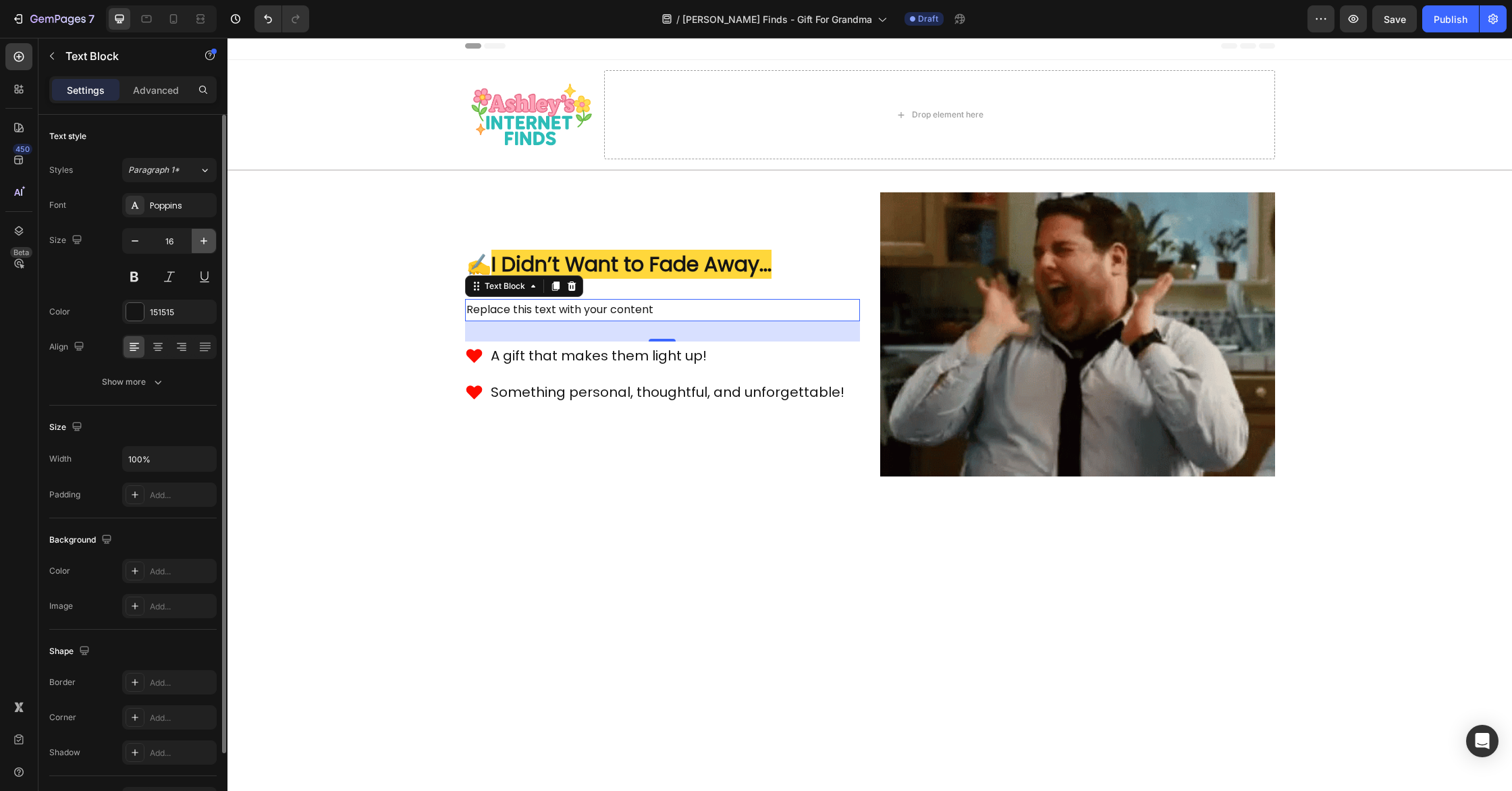
click at [205, 241] on icon "button" at bounding box center [204, 241] width 7 height 7
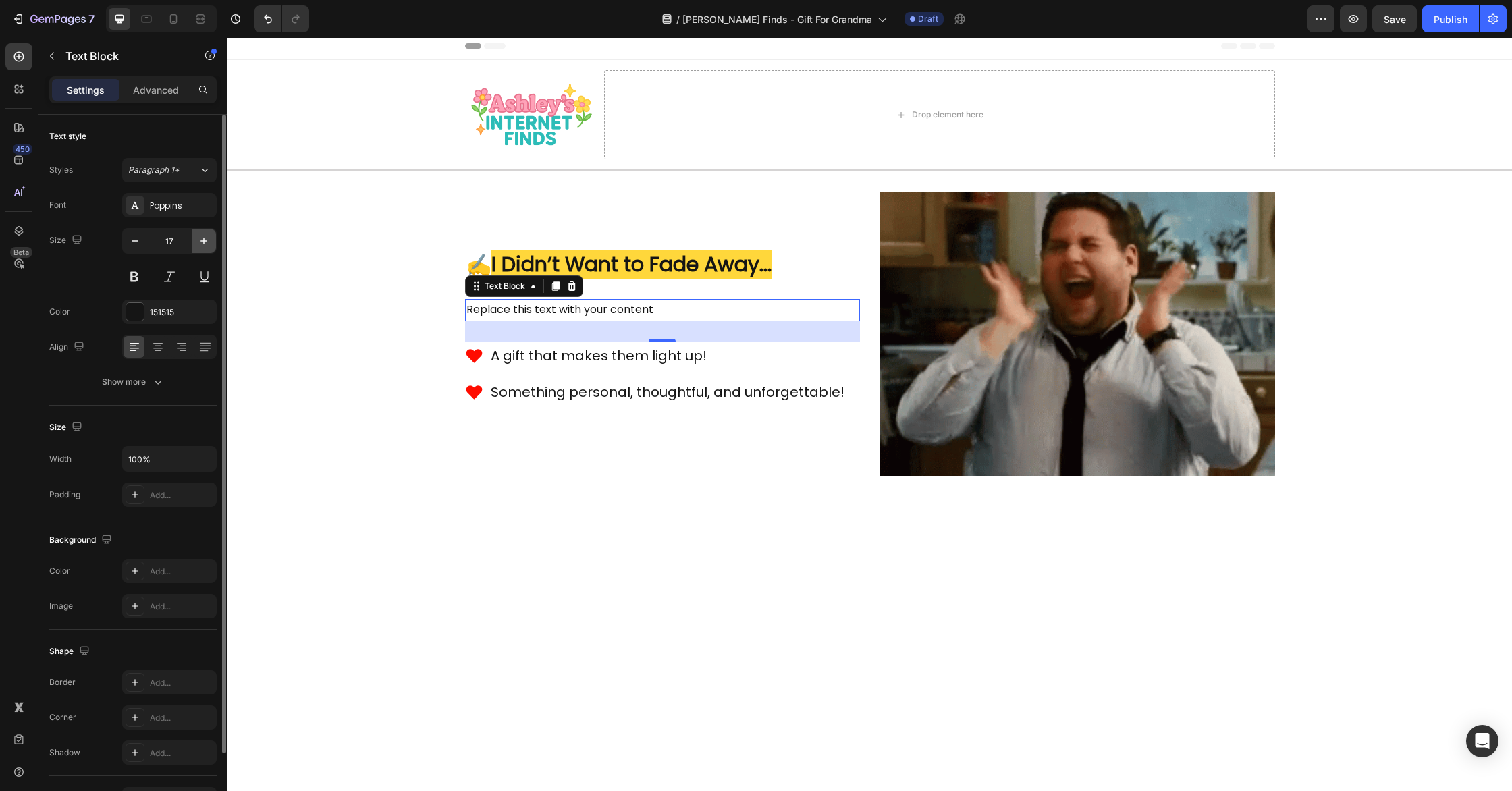
click at [205, 241] on icon "button" at bounding box center [204, 241] width 7 height 7
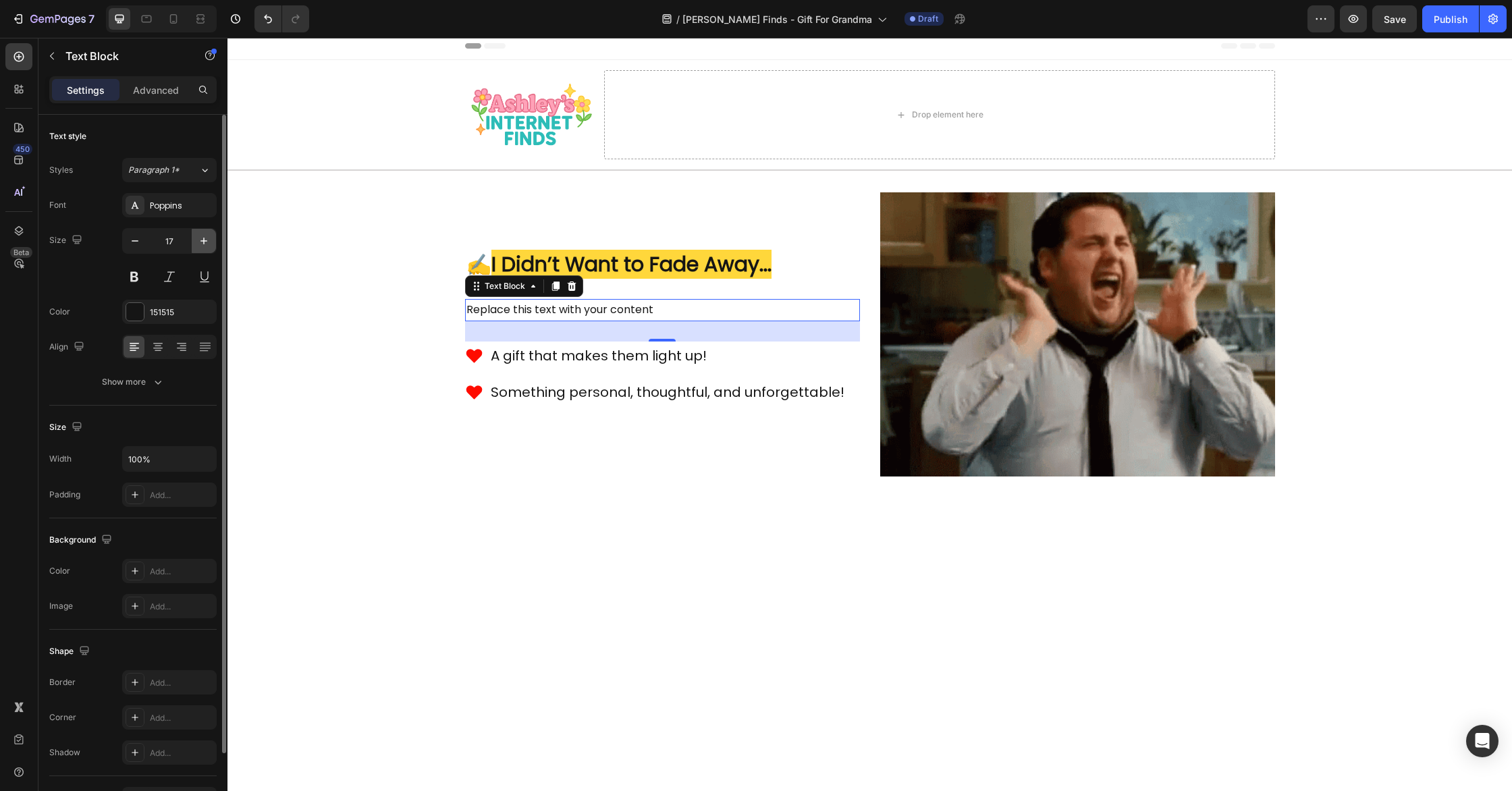
type input "18"
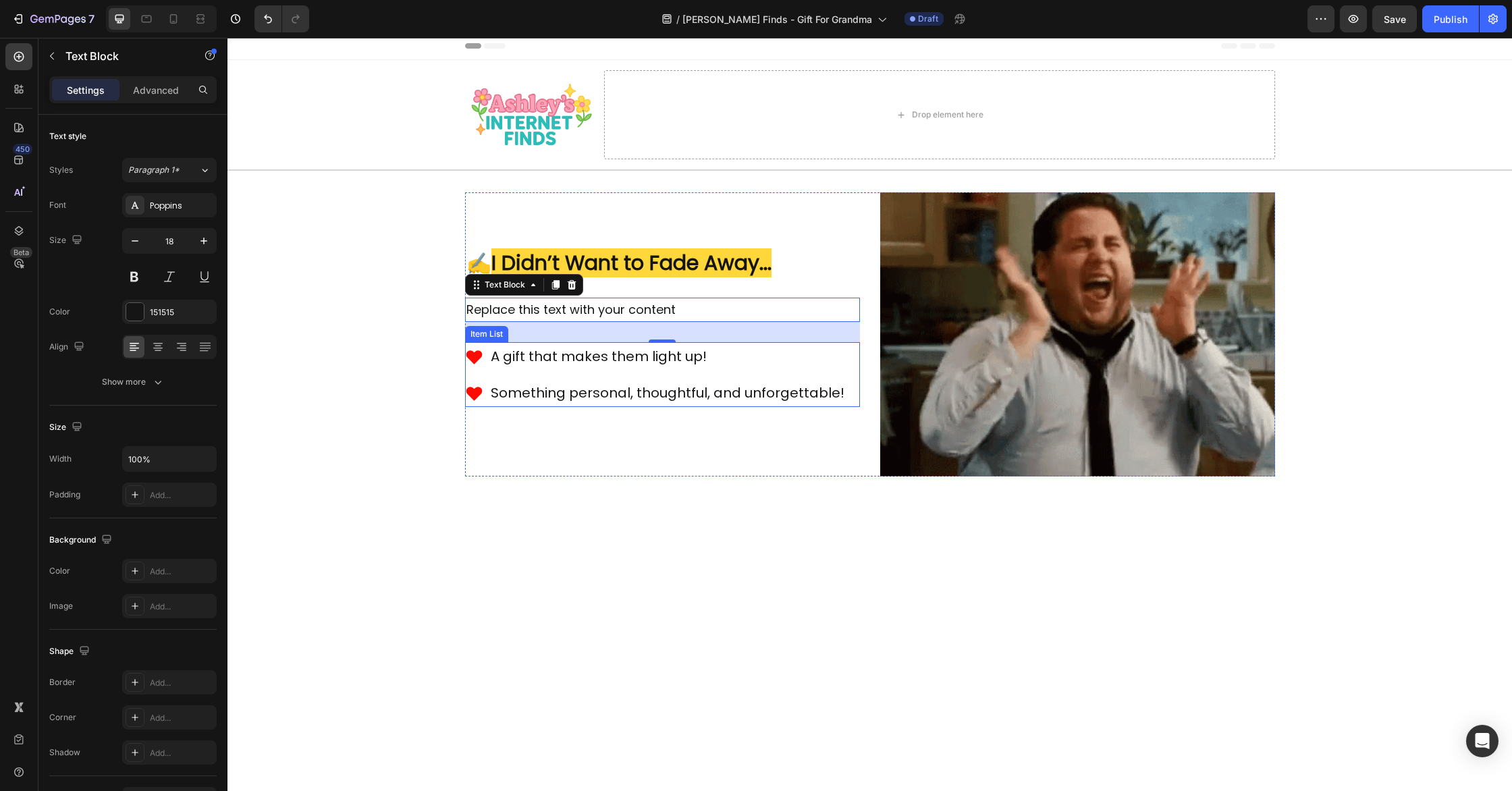
click at [854, 379] on div "A gift that makes them light up! Something personal, thoughtful, and unforgetta…" at bounding box center [662, 374] width 395 height 65
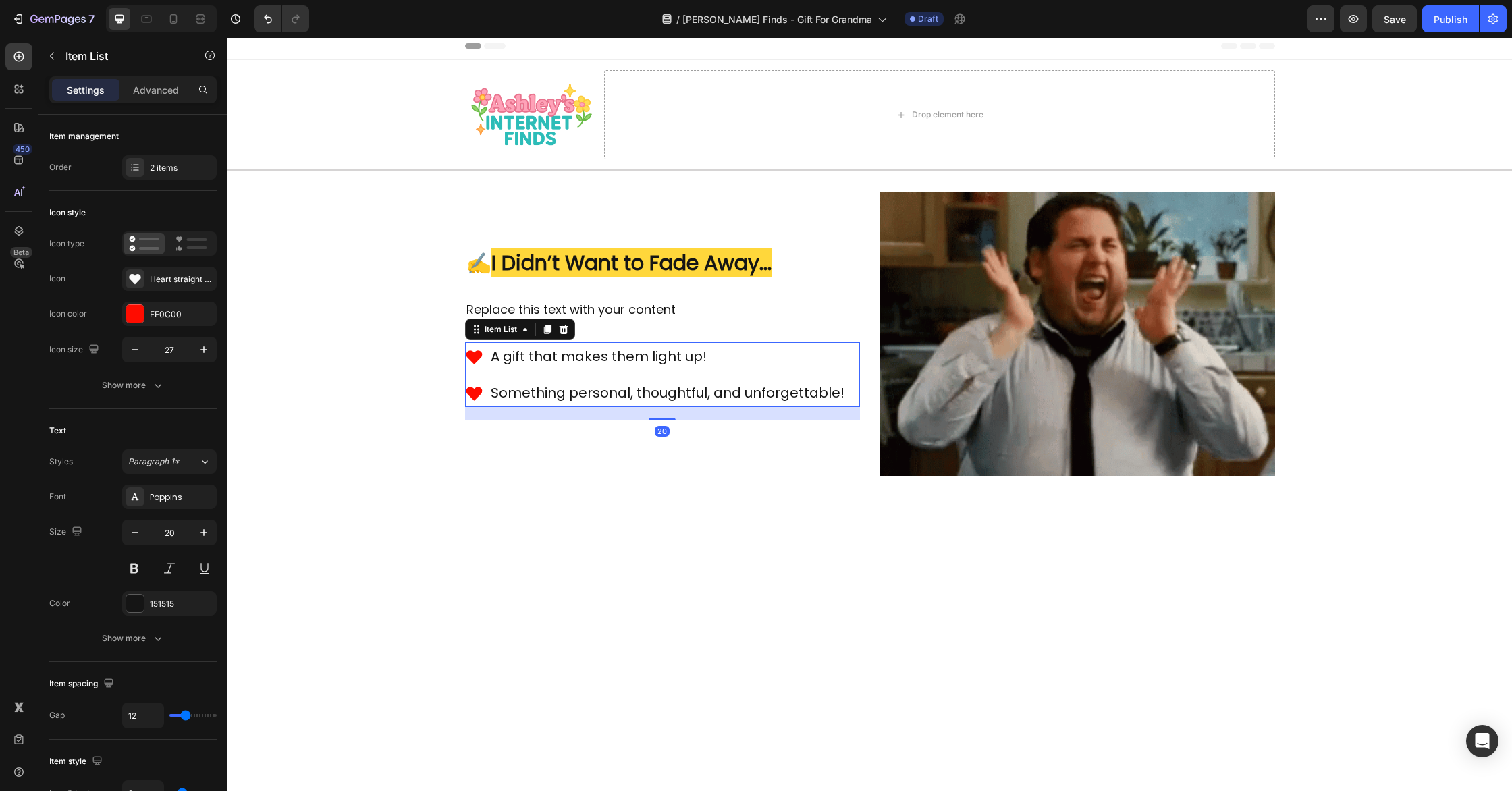
click at [570, 332] on div at bounding box center [563, 329] width 16 height 16
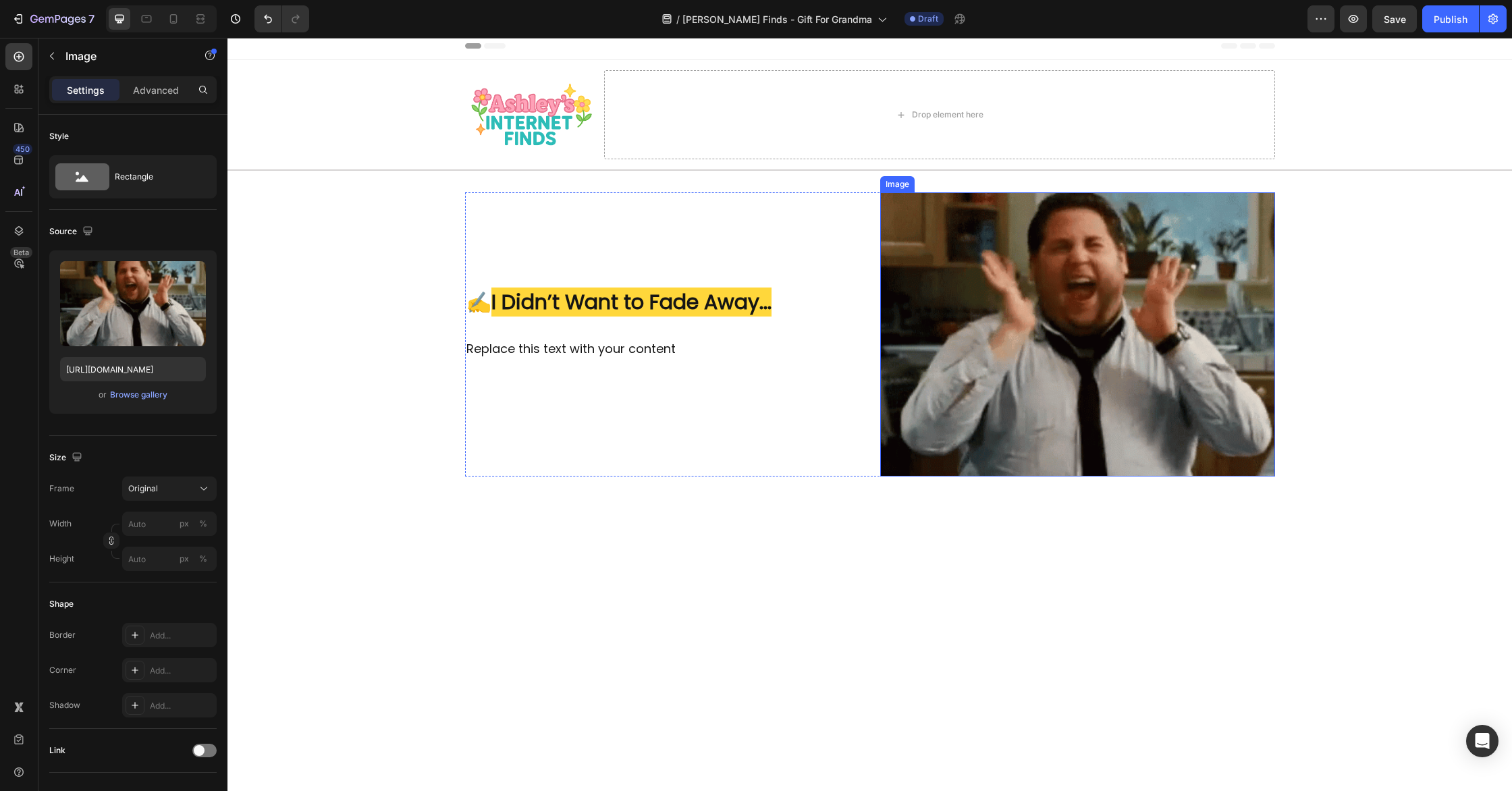
click at [1121, 350] on img at bounding box center [1077, 335] width 395 height 284
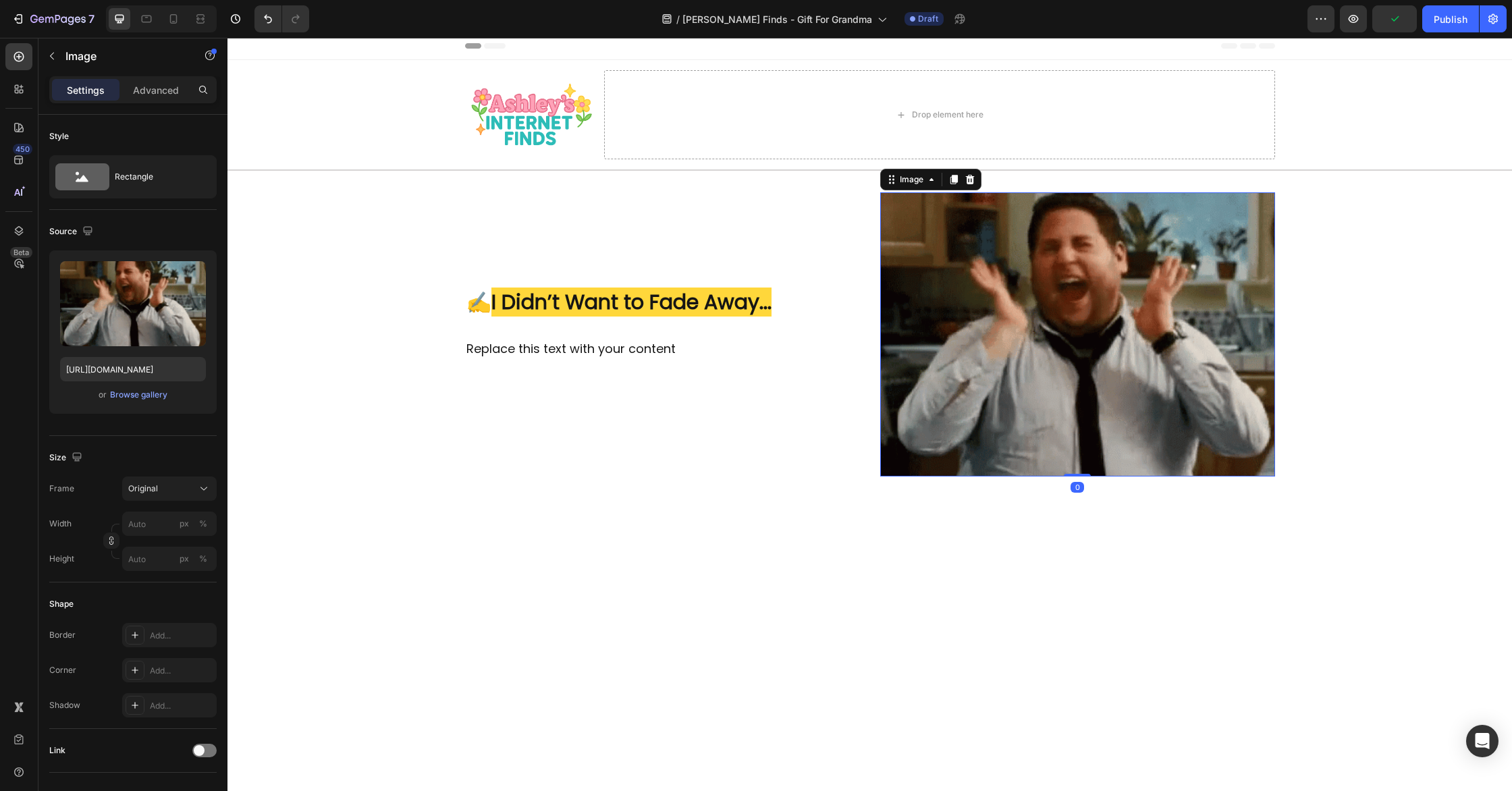
click at [973, 183] on icon at bounding box center [969, 179] width 8 height 9
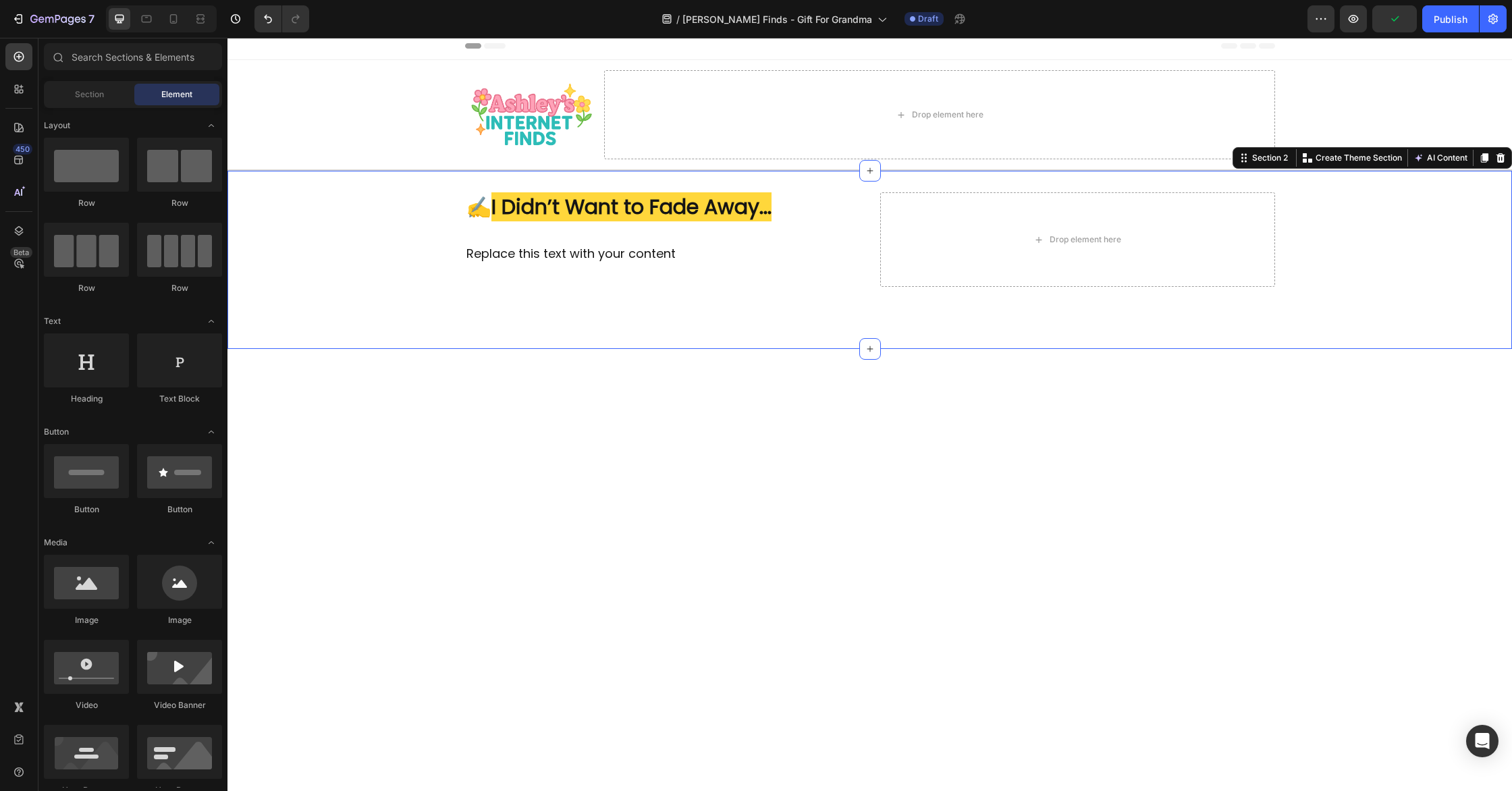
click at [836, 295] on div "Image ⁠⁠⁠⁠⁠⁠⁠ ✍️ I Didn’t Want to Fade Away... Heading Replace this text with y…" at bounding box center [869, 260] width 1285 height 135
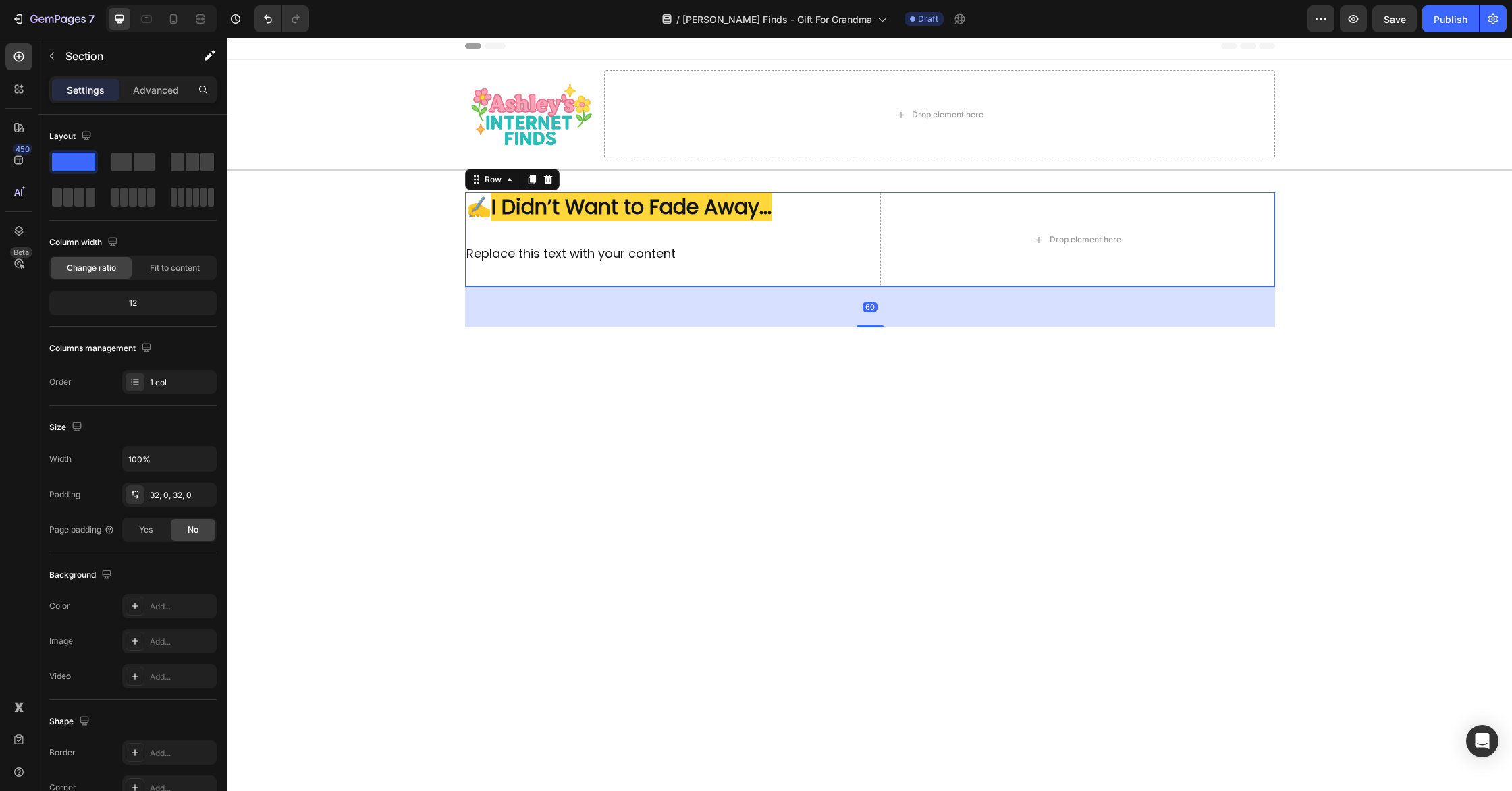
click at [860, 256] on div "Image ⁠⁠⁠⁠⁠⁠⁠ ✍️ I Didn’t Want to Fade Away... Heading Replace this text with y…" at bounding box center [870, 240] width 810 height 94
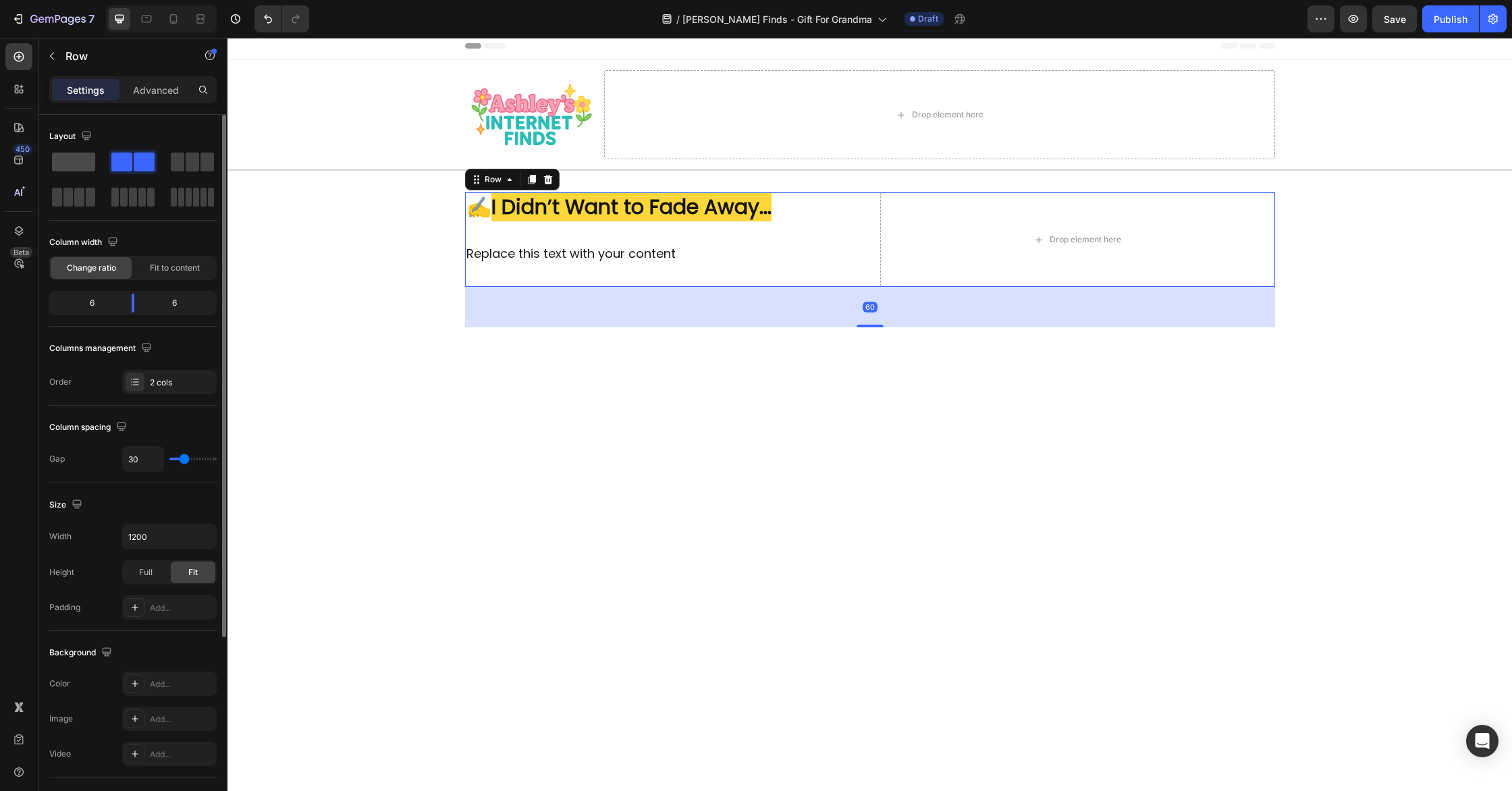
click at [58, 158] on span at bounding box center [73, 162] width 43 height 19
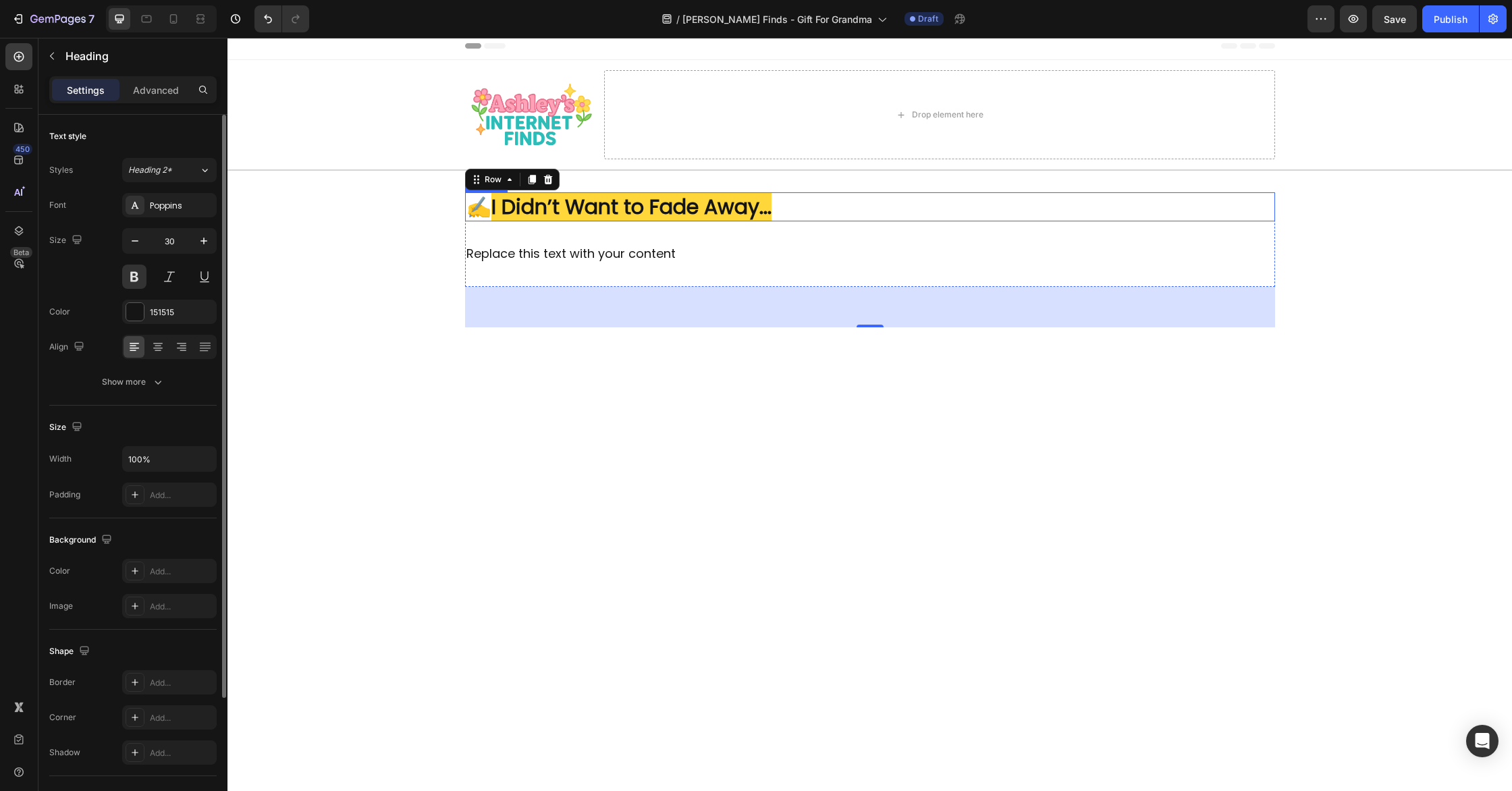
click at [841, 206] on p "⁠⁠⁠⁠⁠⁠⁠ ✍️ I Didn’t Want to Fade Away..." at bounding box center [870, 206] width 808 height 26
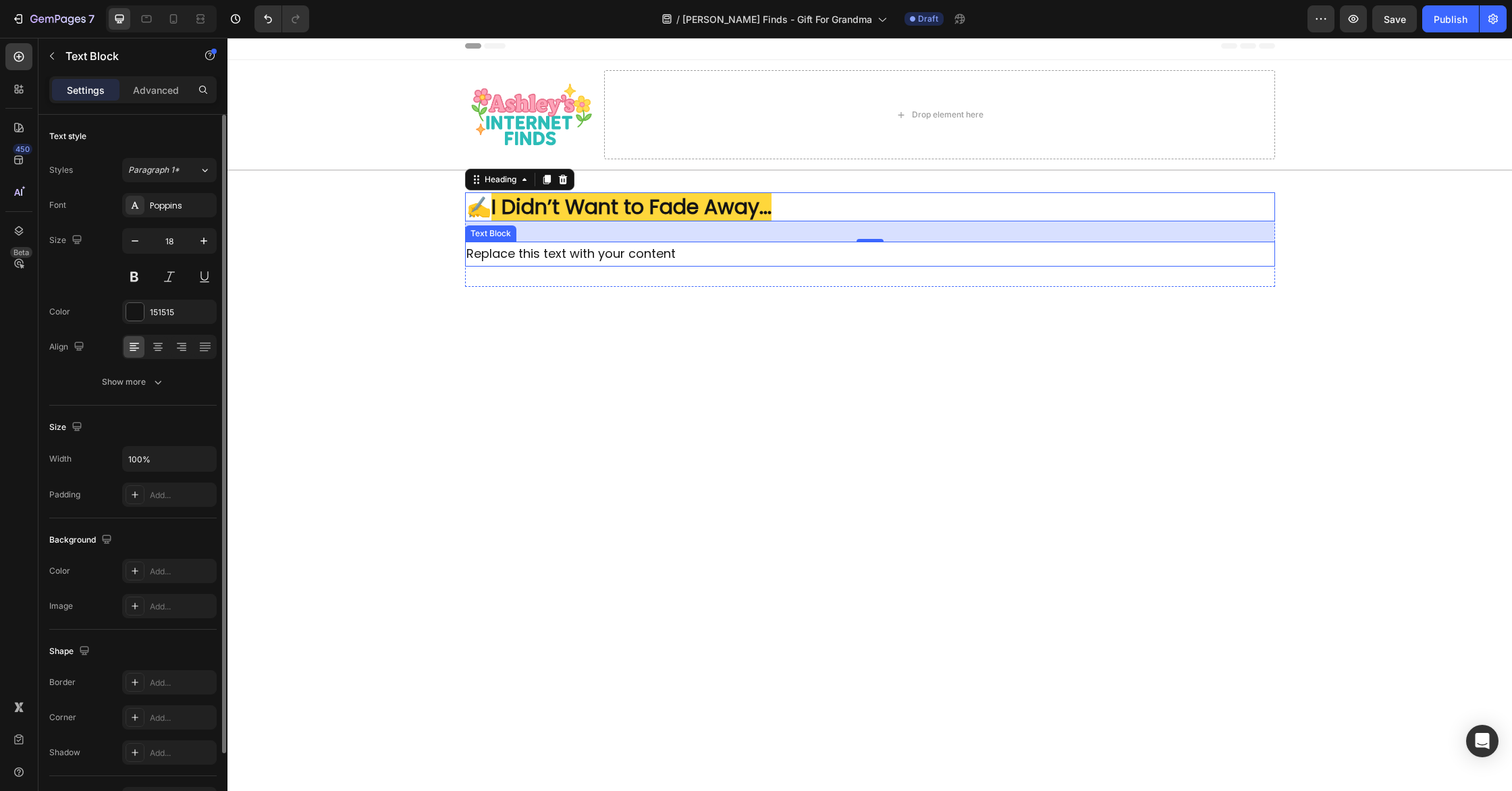
click at [586, 258] on div "Replace this text with your content" at bounding box center [870, 253] width 810 height 24
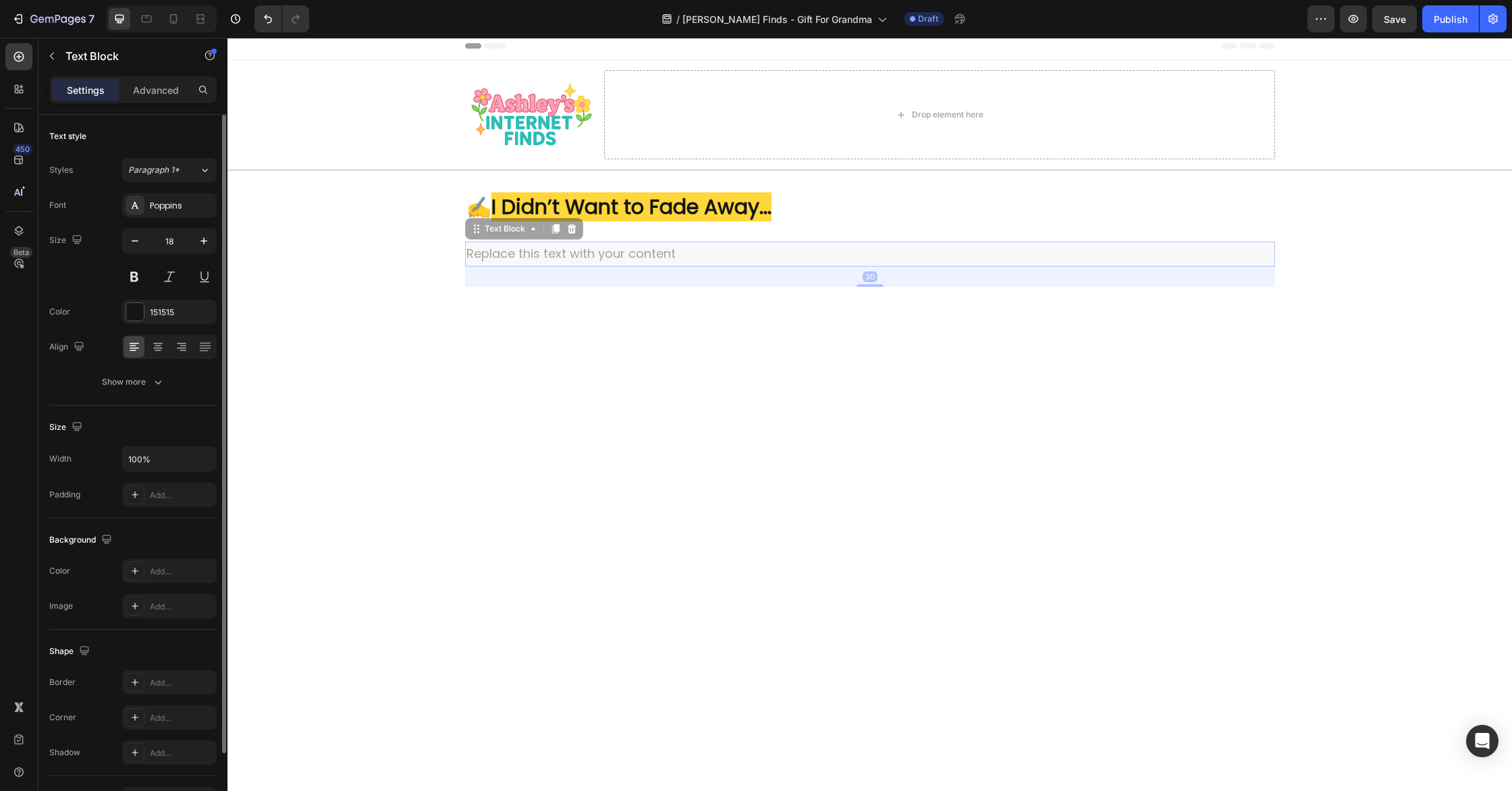
click at [227, 38] on p "Replace this text with your content" at bounding box center [227, 38] width 0 height 0
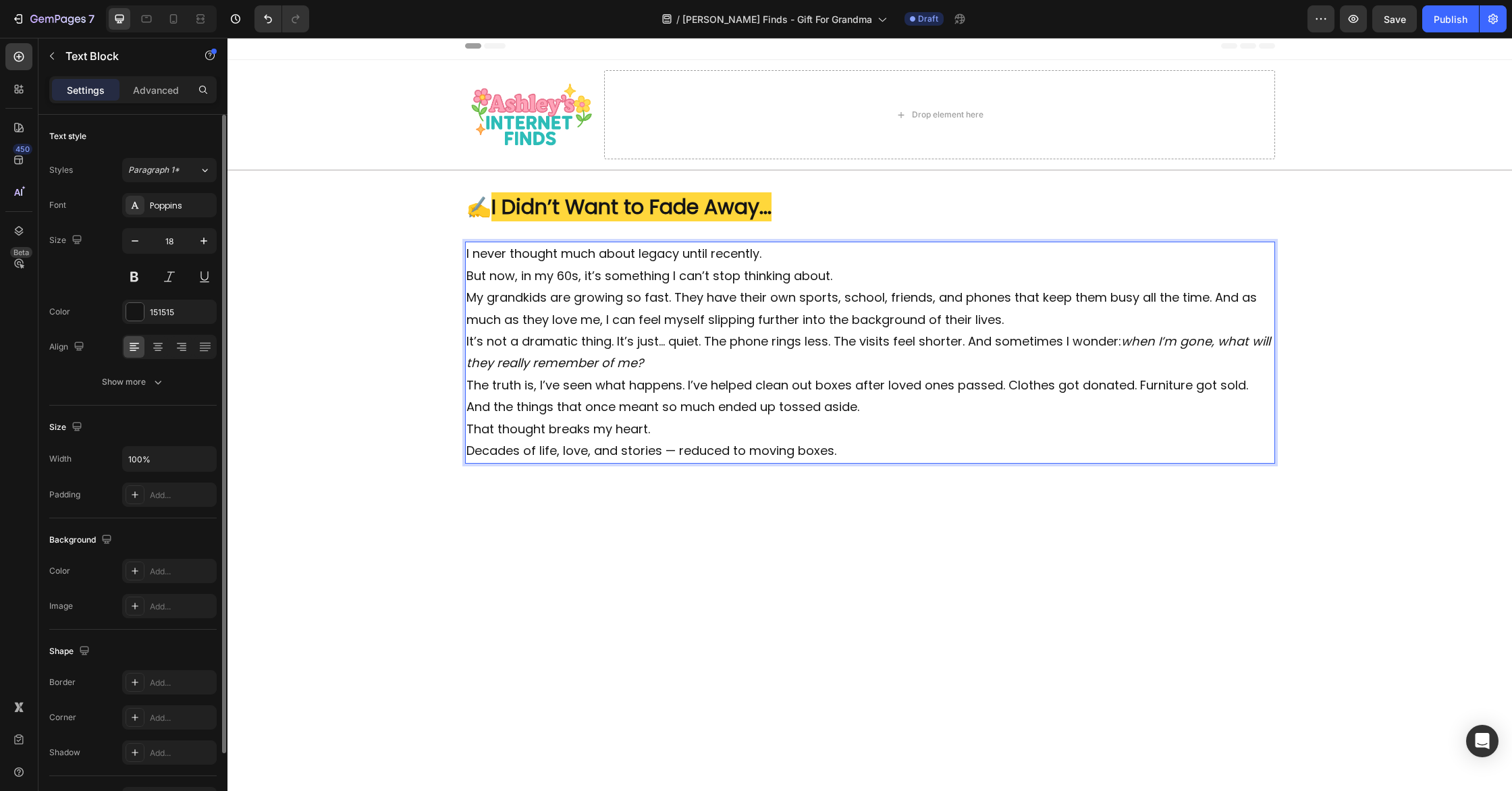
click at [845, 274] on p "I never thought much about legacy until recently. But now, in my 60s, it’s some…" at bounding box center [870, 265] width 808 height 44
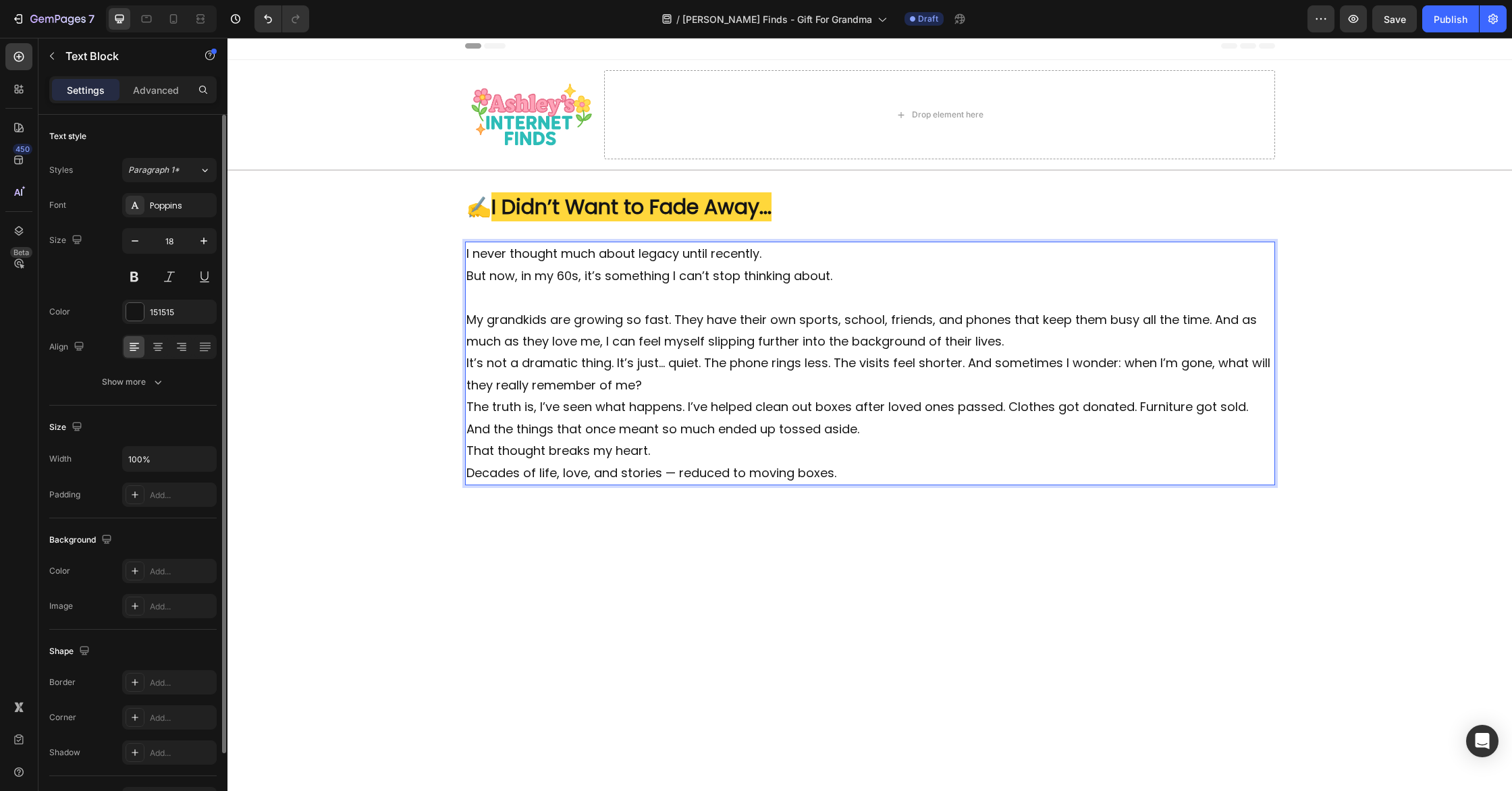
click at [1047, 341] on p "My grandkids are growing so fast. They have their own sports, school, friends, …" at bounding box center [870, 331] width 808 height 44
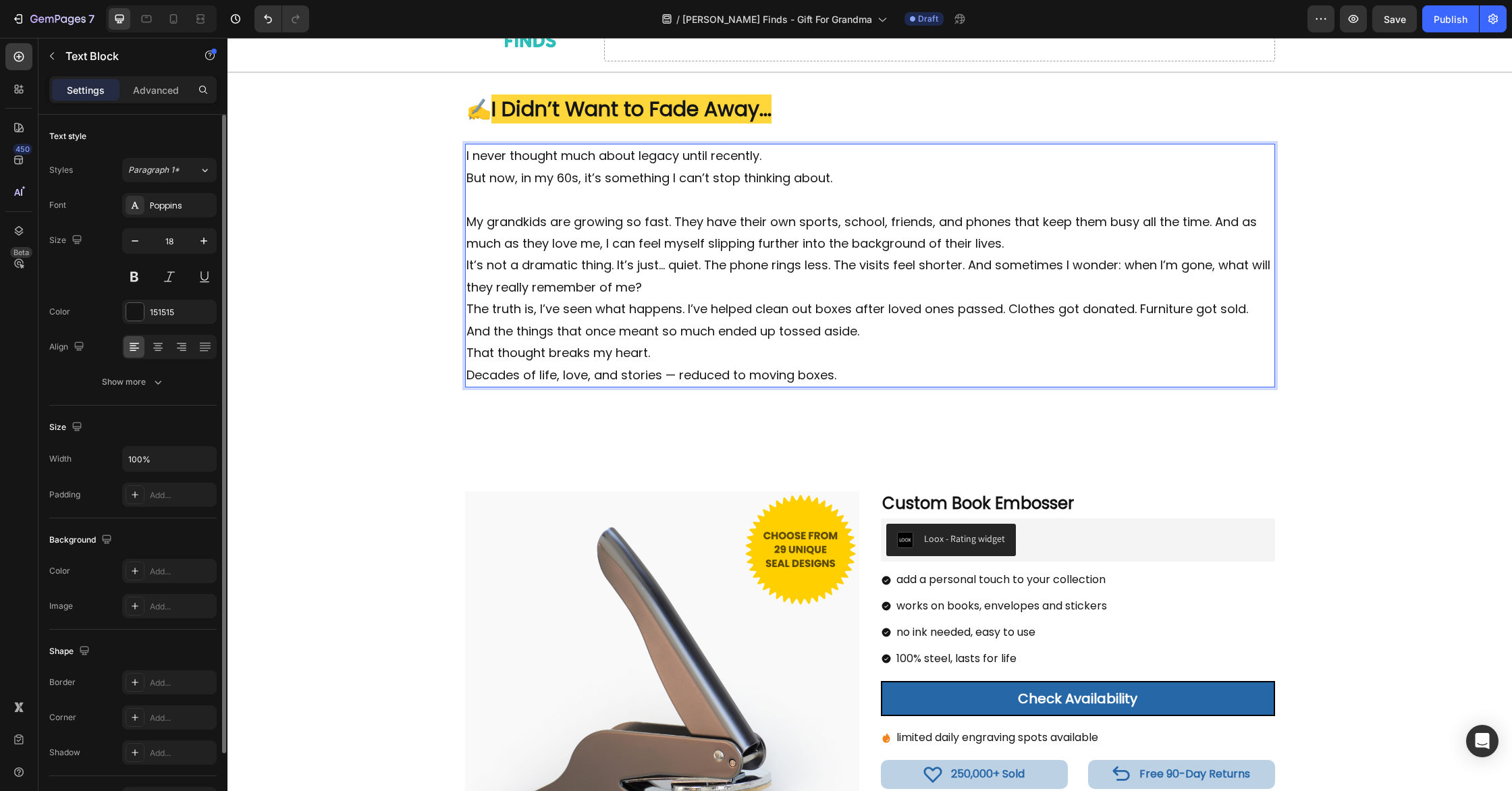
scroll to position [104, 0]
click at [1020, 241] on p "My grandkids are growing so fast. They have their own sports, school, friends, …" at bounding box center [870, 232] width 808 height 44
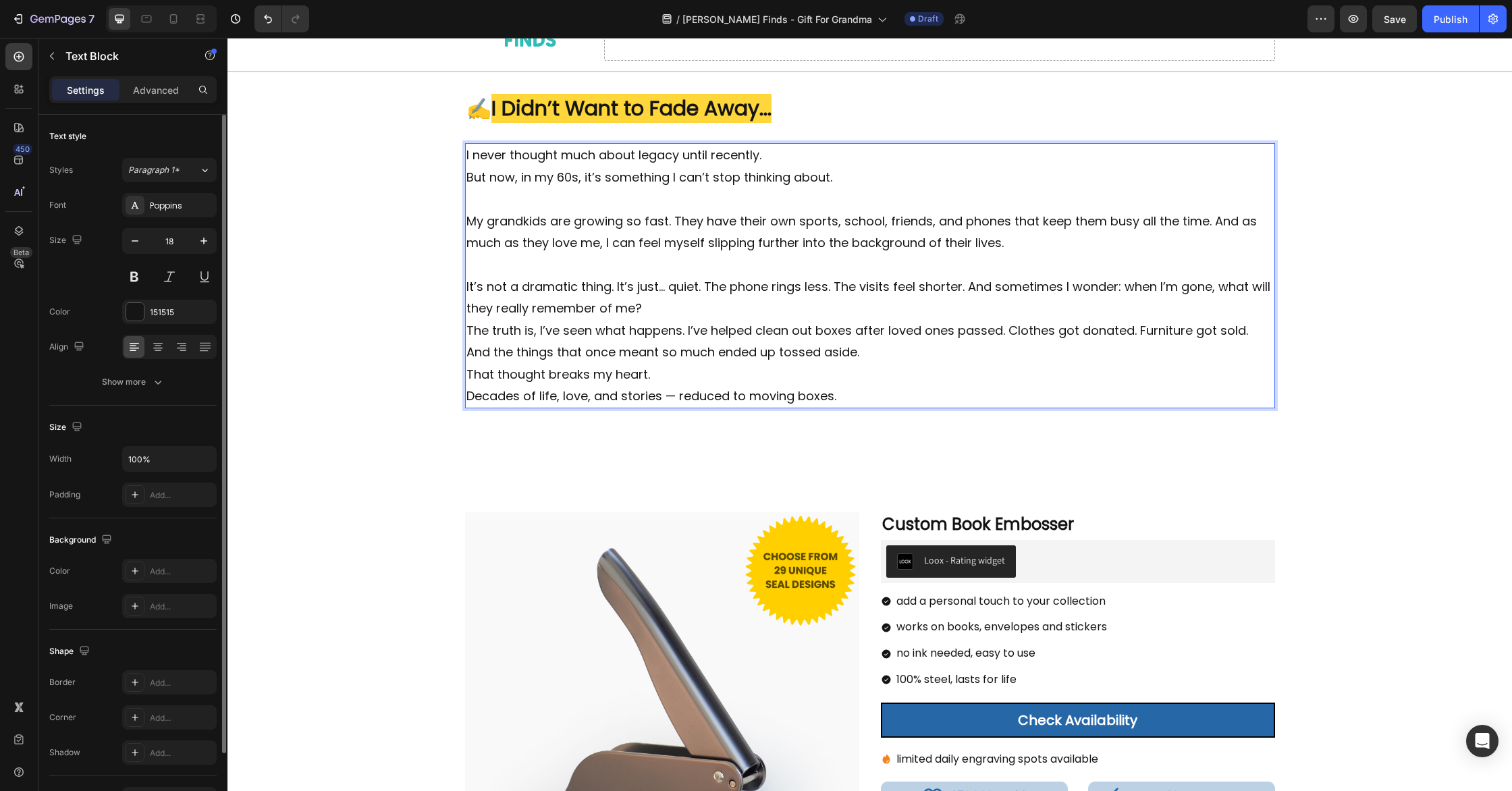
click at [466, 327] on p "The truth is, I’ve seen what happens. I’ve helped clean out boxes after loved o…" at bounding box center [870, 342] width 808 height 44
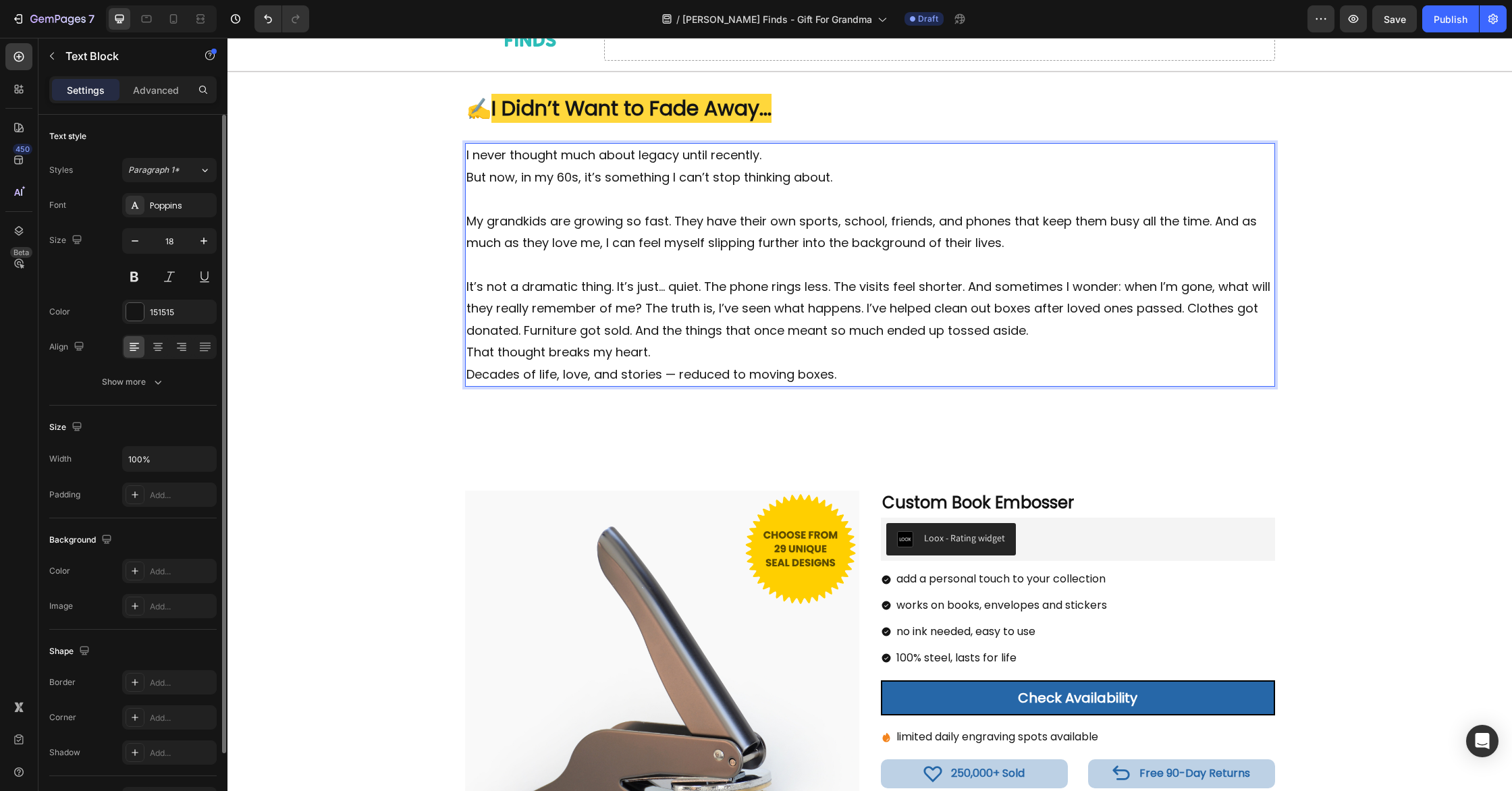
click at [1072, 334] on p "It’s not a dramatic thing. It’s just… quiet. The phone rings less. The visits f…" at bounding box center [870, 309] width 808 height 66
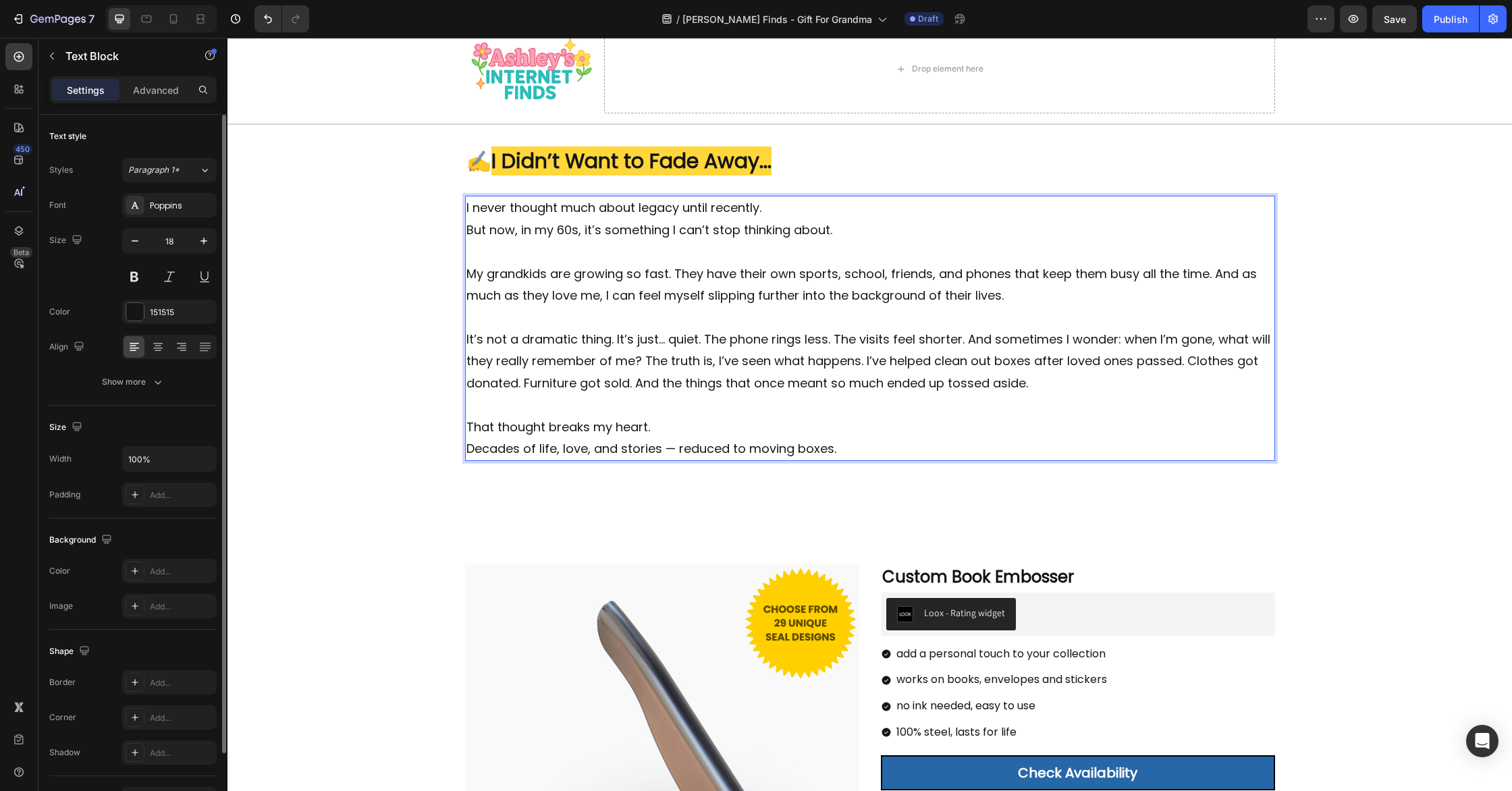
scroll to position [0, 0]
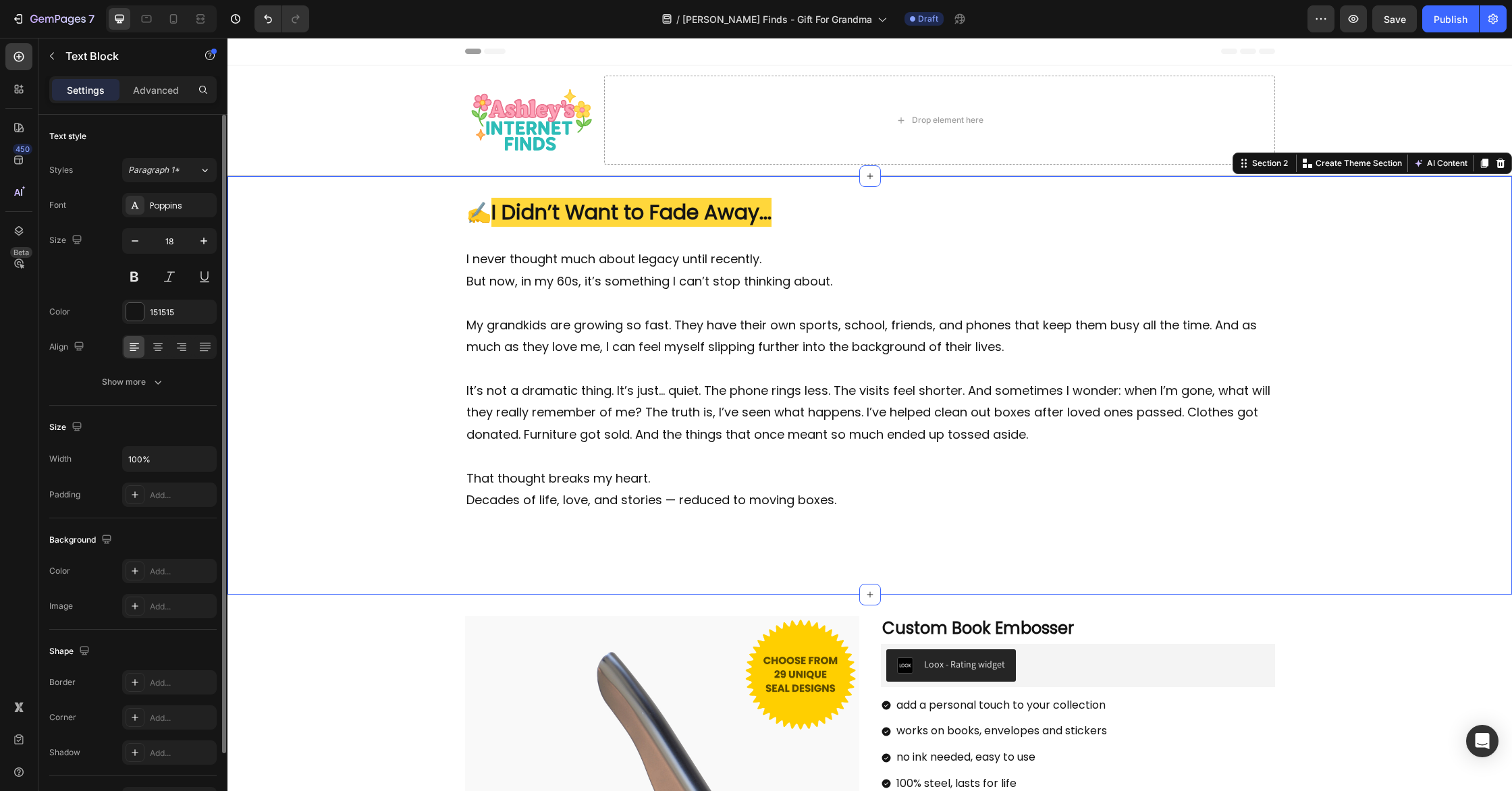
click at [1388, 359] on div "Image ⁠⁠⁠⁠⁠⁠⁠ ✍️ I Didn’t Want to Fade Away... Heading I never thought much abo…" at bounding box center [869, 385] width 1285 height 375
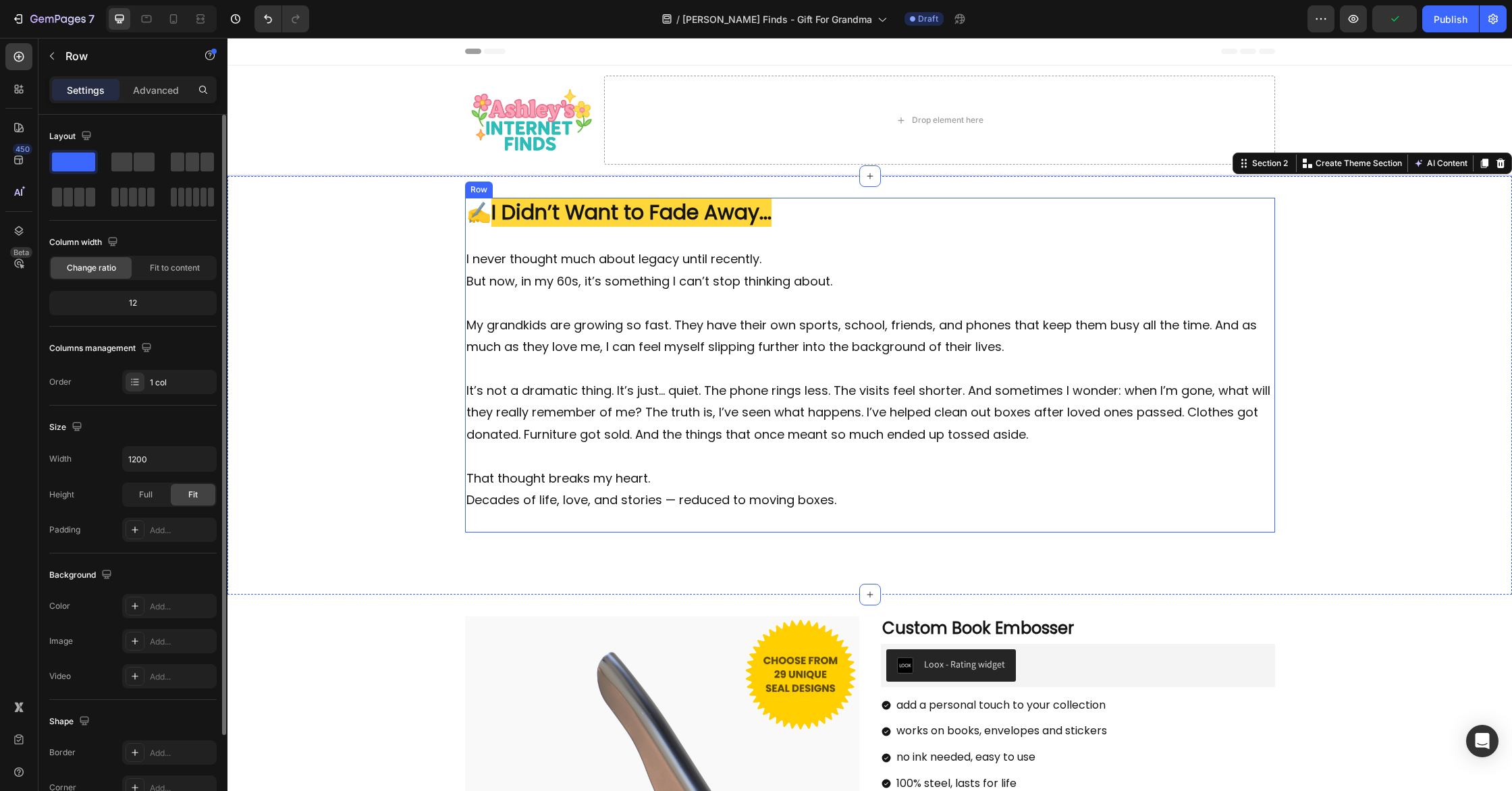
click at [1246, 521] on div "Image ⁠⁠⁠⁠⁠⁠⁠ ✍️ I Didn’t Want to Fade Away... Heading I never thought much abo…" at bounding box center [870, 365] width 810 height 335
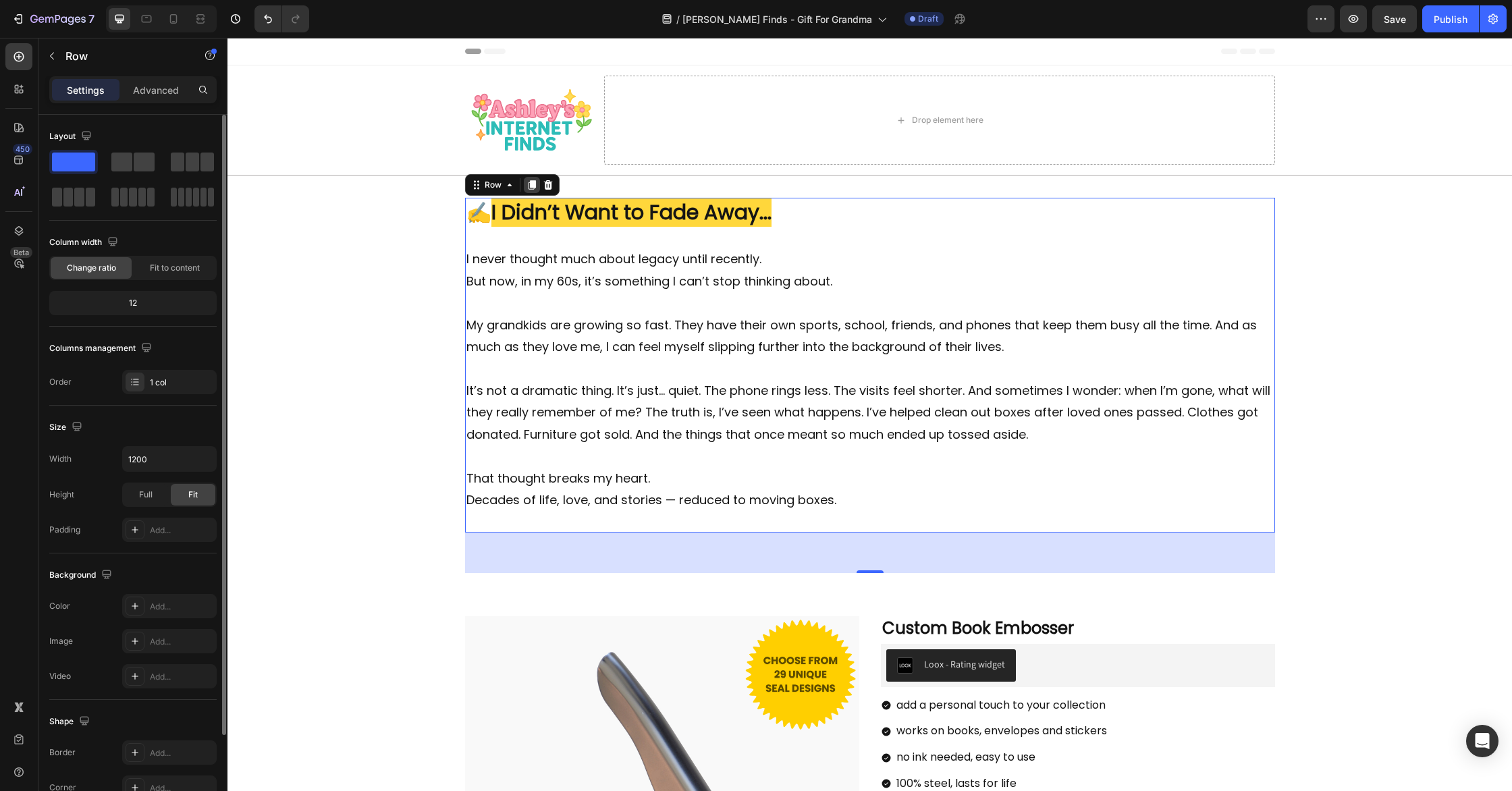
click at [533, 186] on icon at bounding box center [531, 185] width 8 height 9
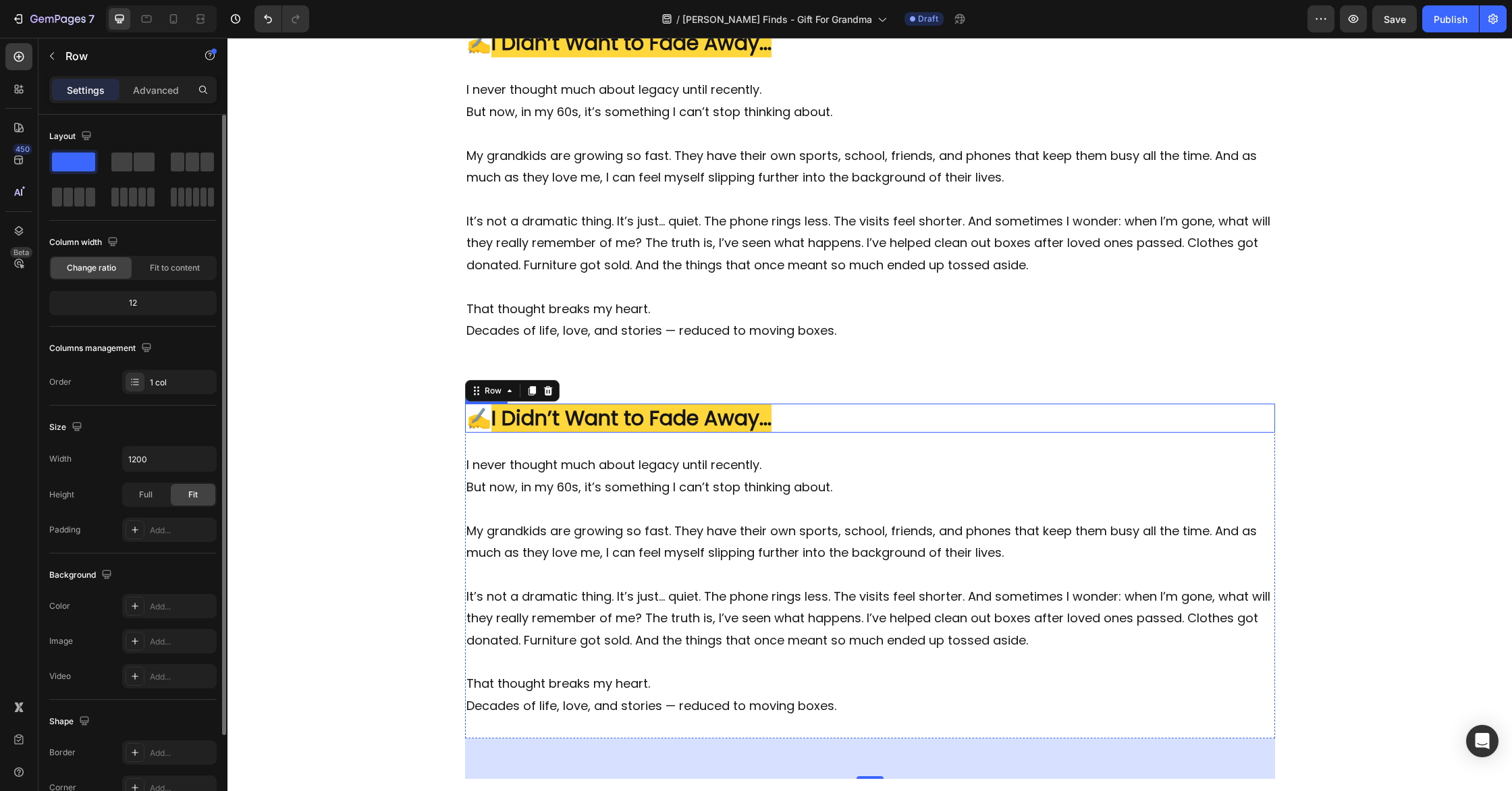
scroll to position [172, 0]
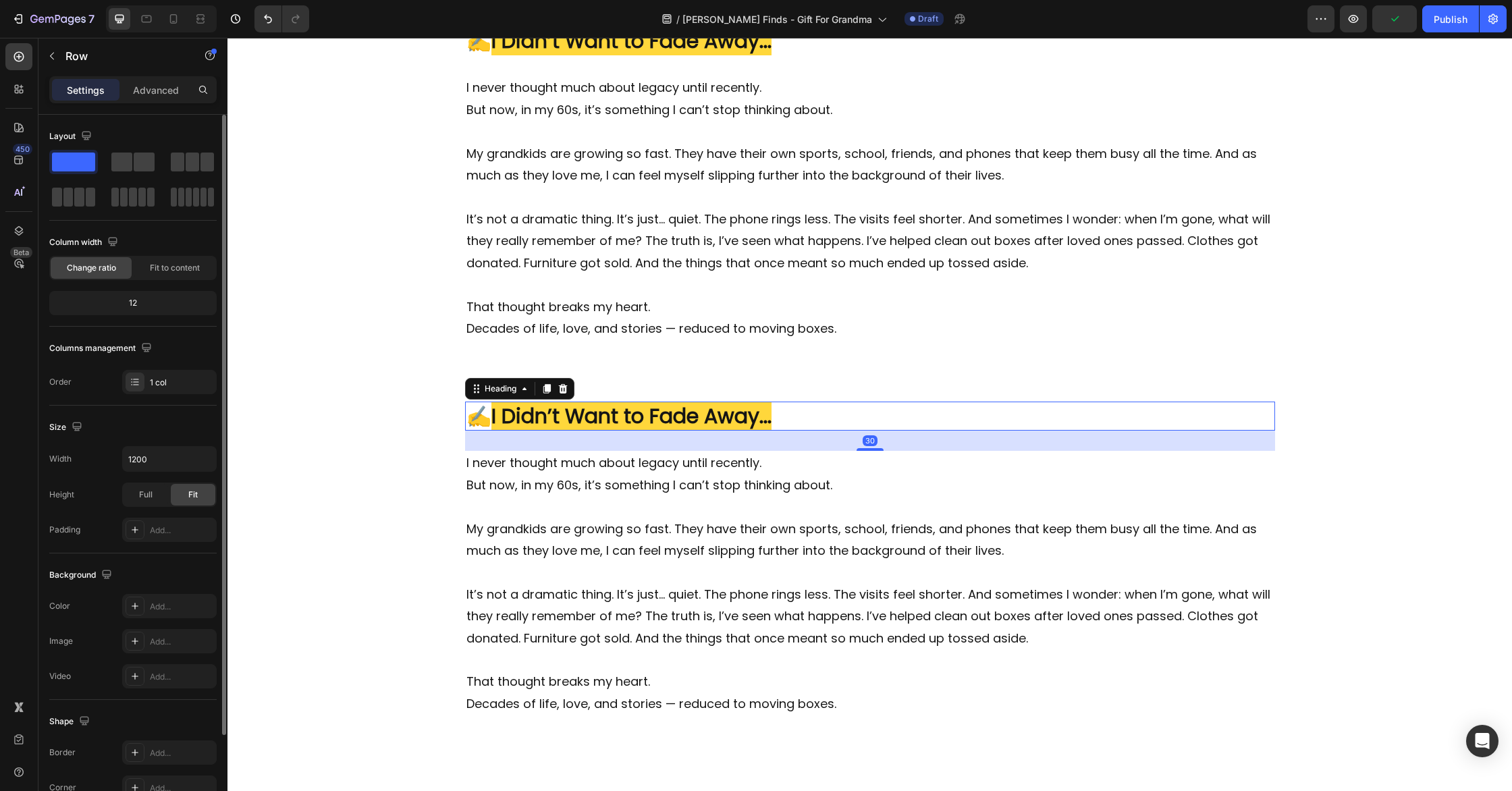
click at [614, 415] on strong "I Didn’t Want to Fade Away..." at bounding box center [631, 416] width 280 height 29
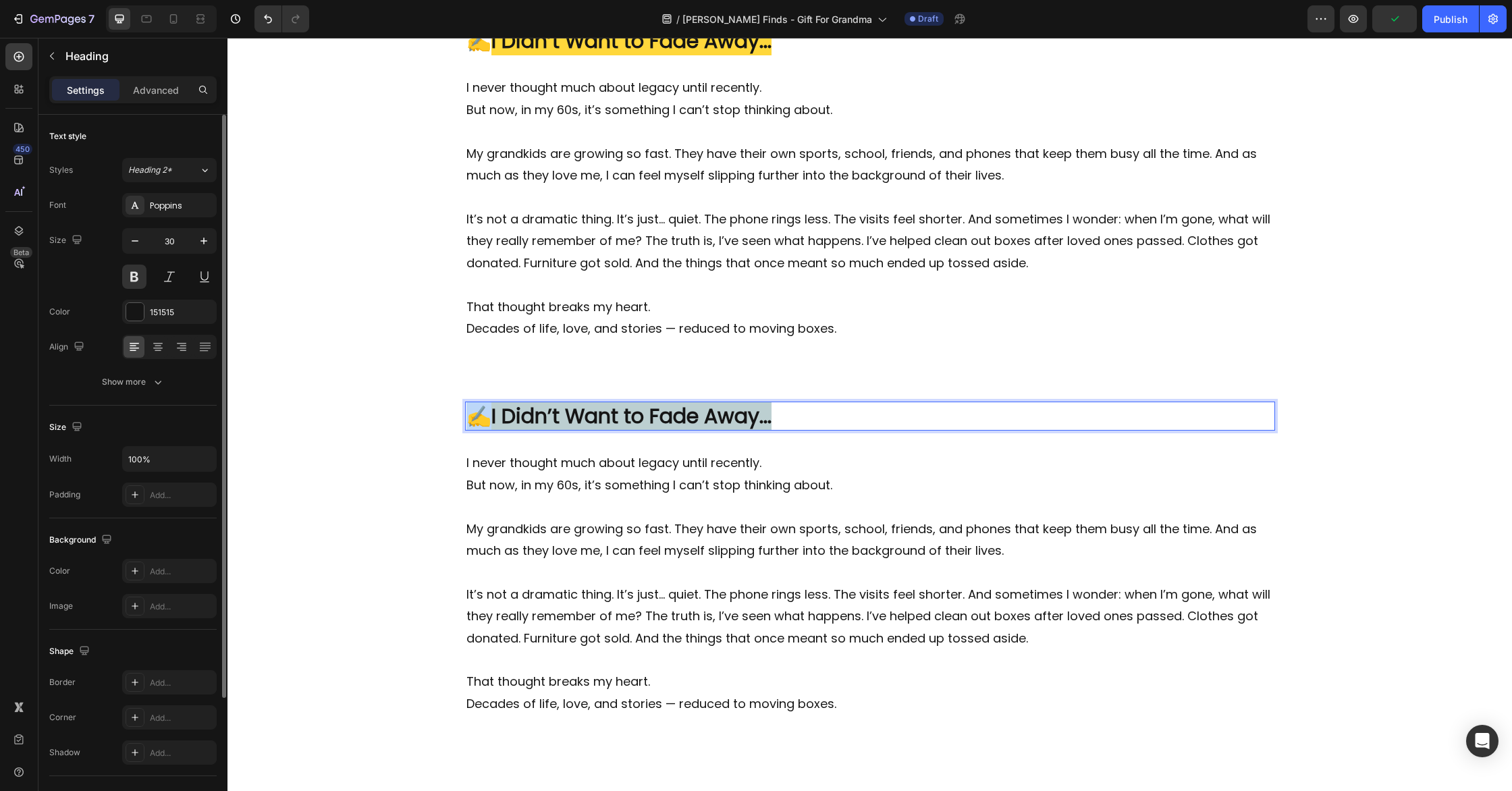
click at [614, 415] on strong "I Didn’t Want to Fade Away..." at bounding box center [631, 416] width 280 height 29
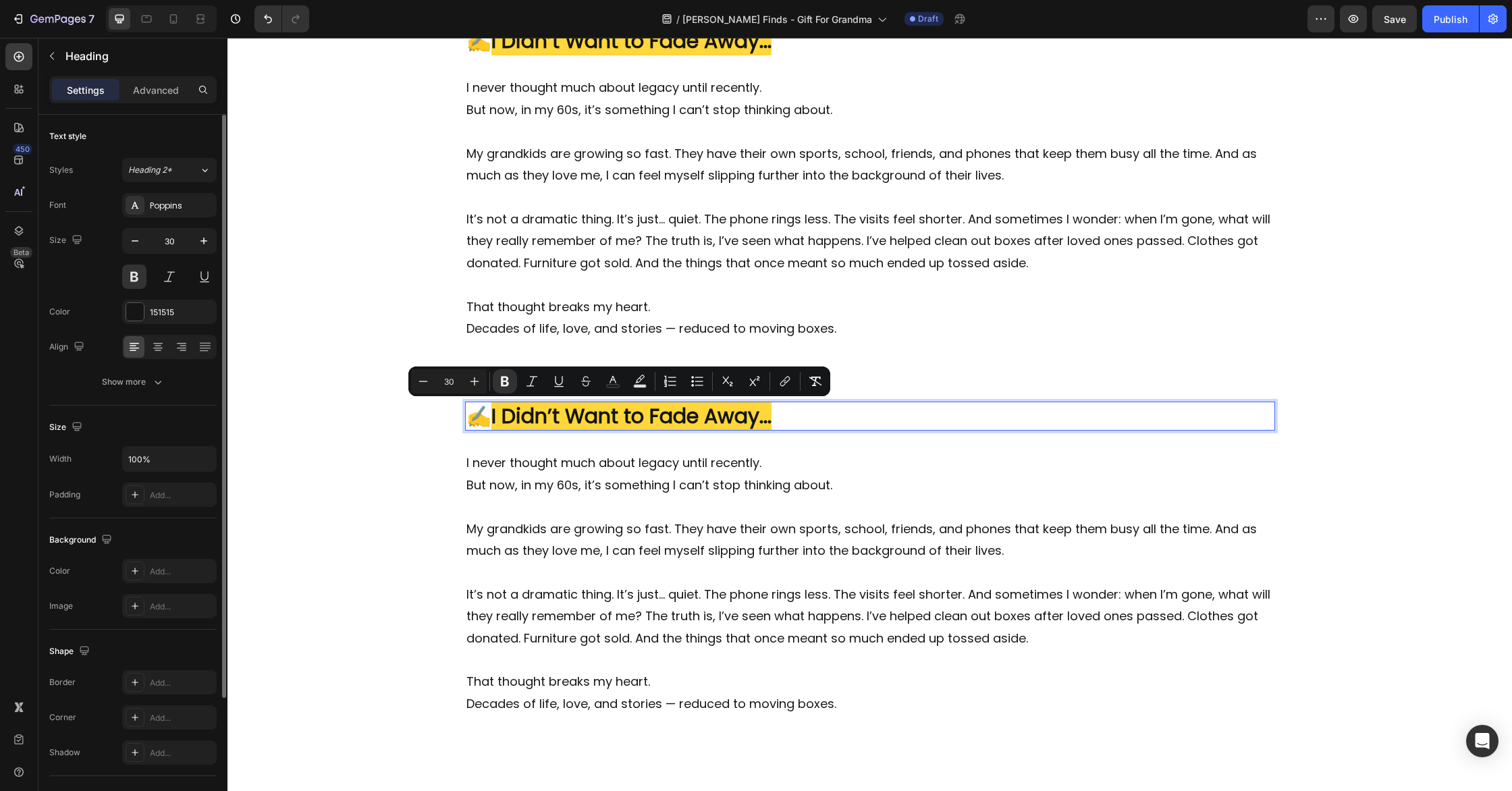
click at [613, 415] on strong "I Didn’t Want to Fade Away..." at bounding box center [631, 416] width 280 height 29
click at [547, 413] on strong "I Didn’t Want to Fade Away..." at bounding box center [631, 416] width 280 height 29
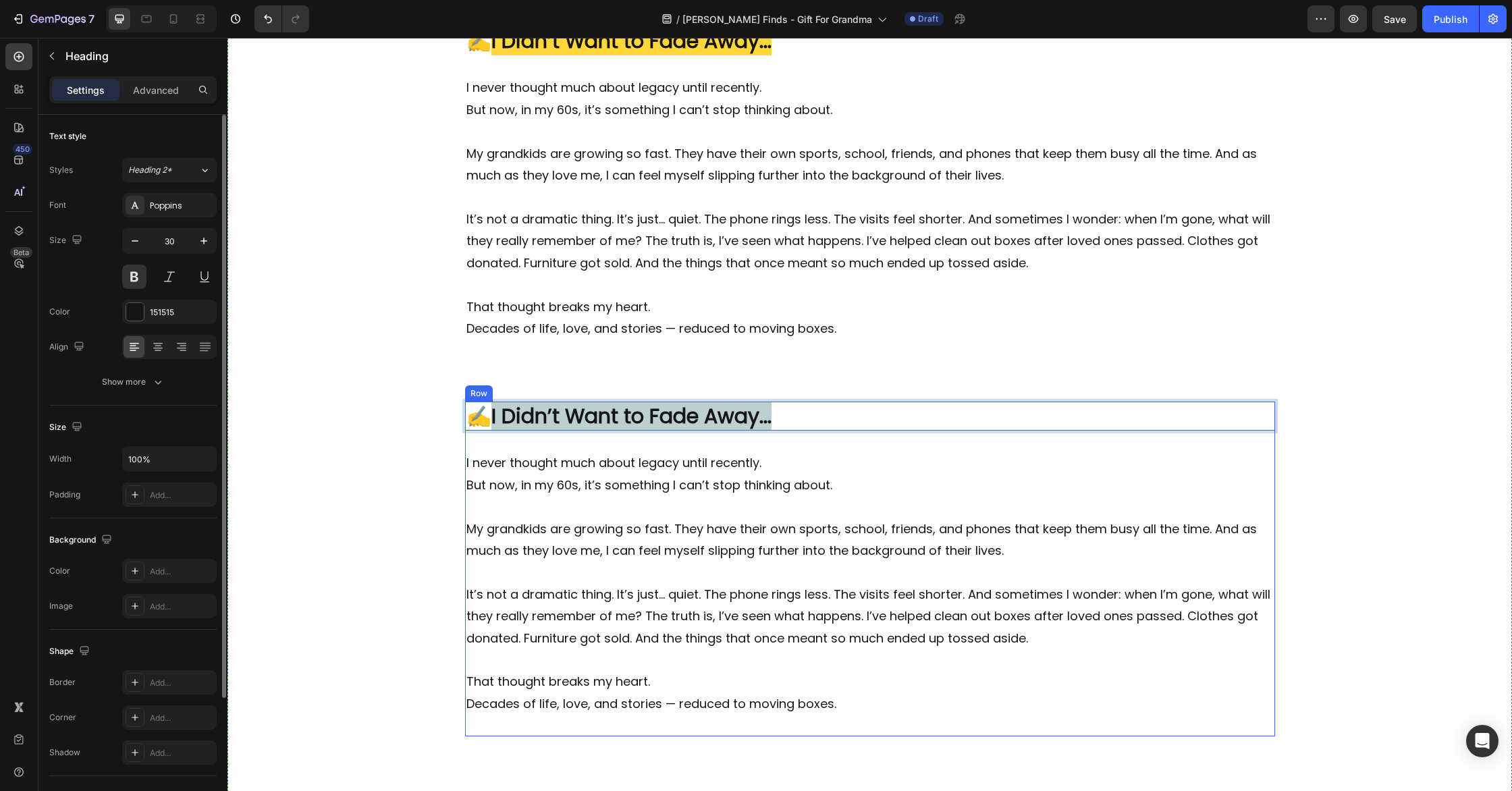
drag, startPoint x: 490, startPoint y: 414, endPoint x: 972, endPoint y: 442, distance: 482.8
click at [971, 441] on div "Image ✍️ I Didn’t Want to Fade Away... Heading 30 I never thought much about le…" at bounding box center [870, 569] width 810 height 335
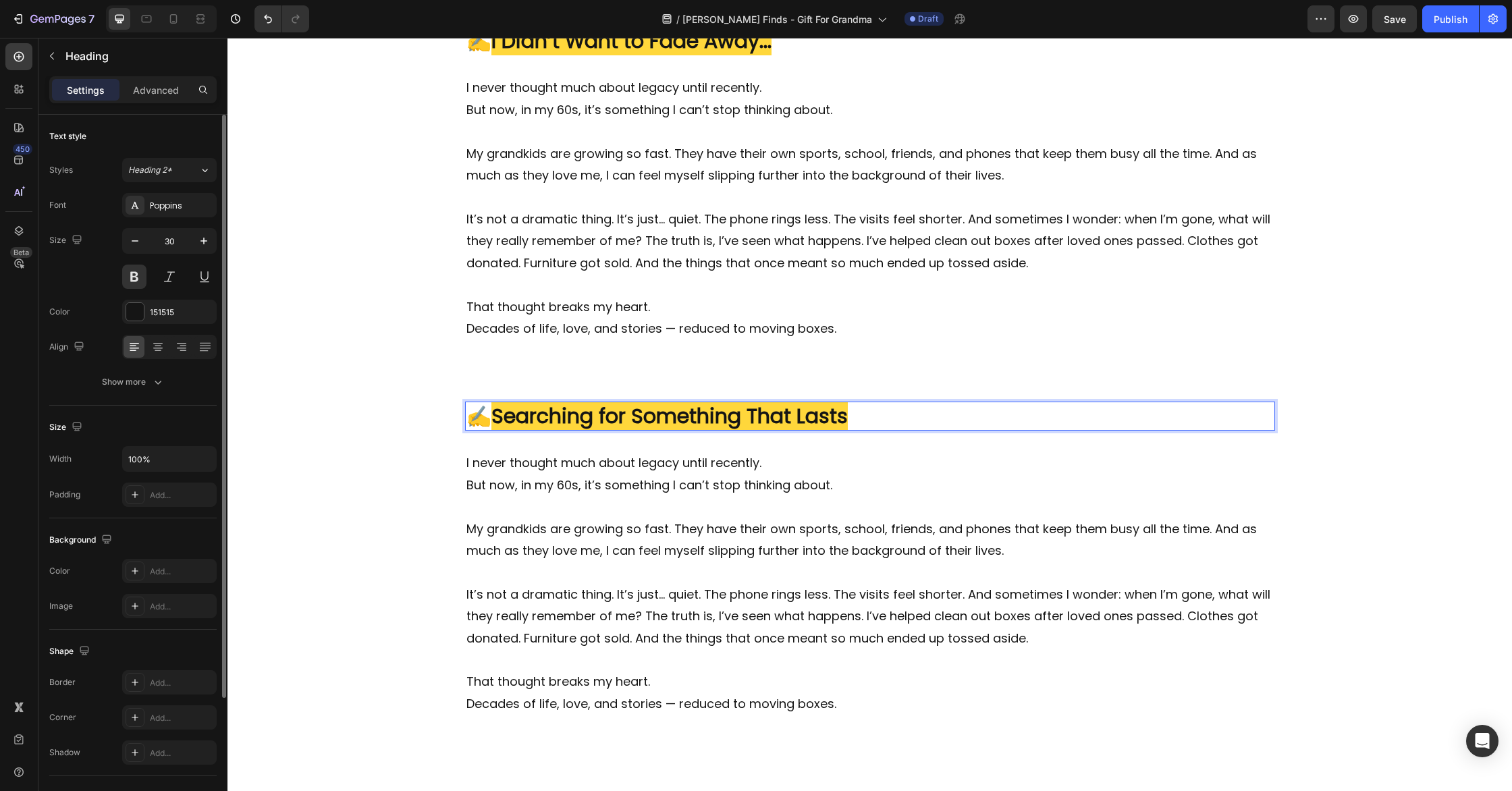
click at [488, 417] on strong "✍️" at bounding box center [479, 416] width 25 height 29
click at [491, 418] on strong "✍️" at bounding box center [479, 416] width 25 height 29
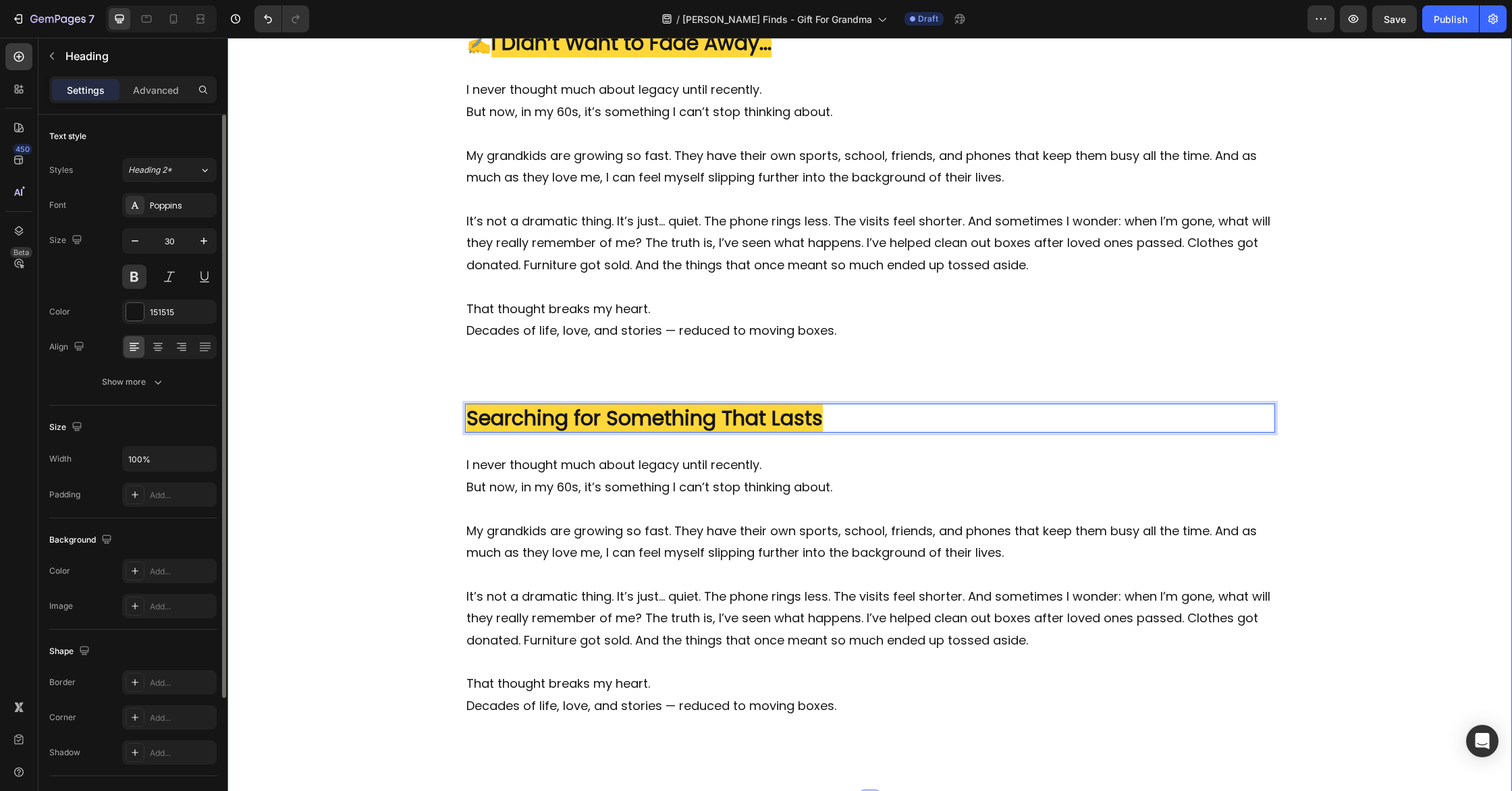
scroll to position [410, 0]
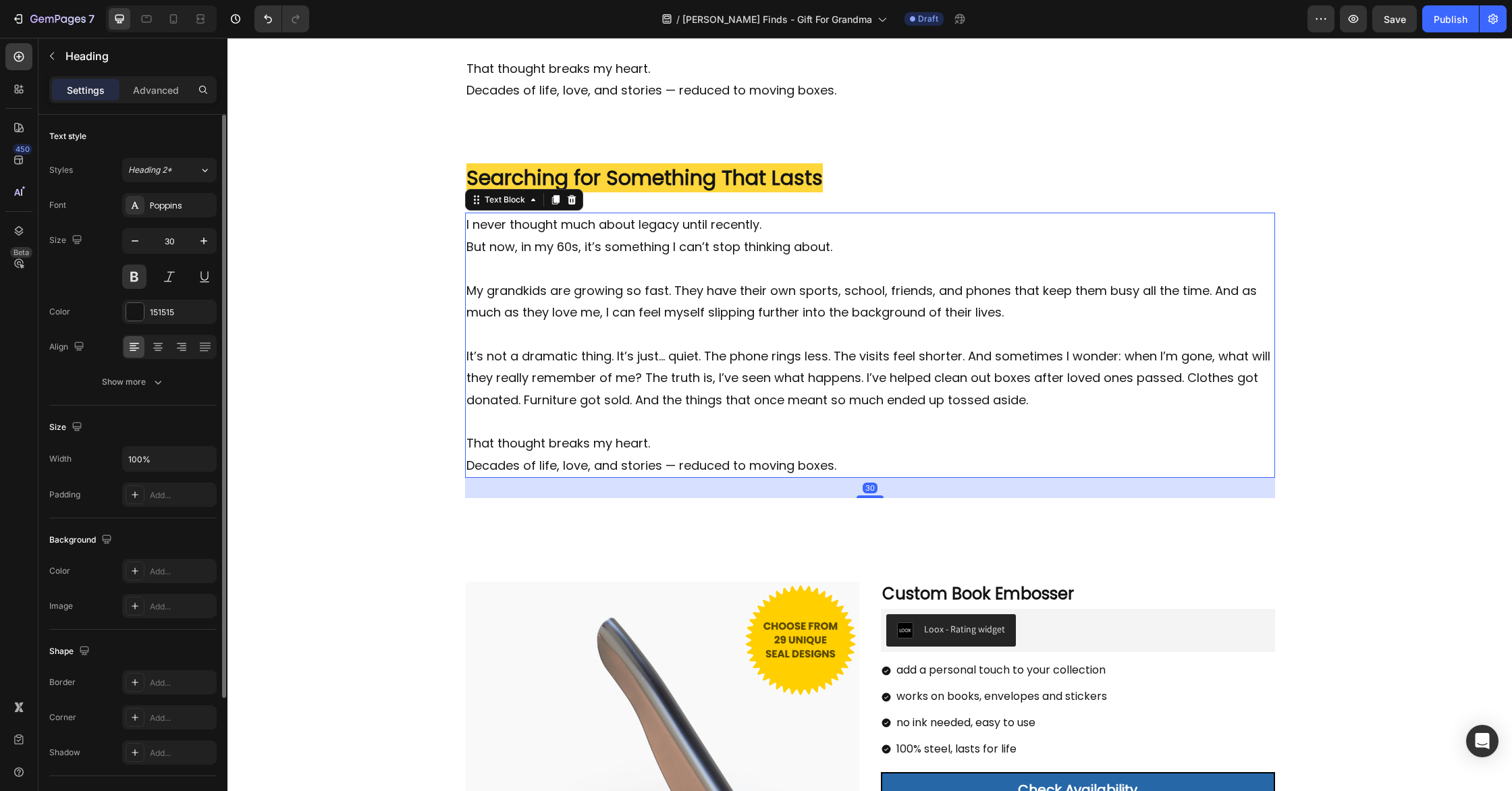
click at [687, 361] on p "It’s not a dramatic thing. It’s just… quiet. The phone rings less. The visits f…" at bounding box center [870, 390] width 808 height 88
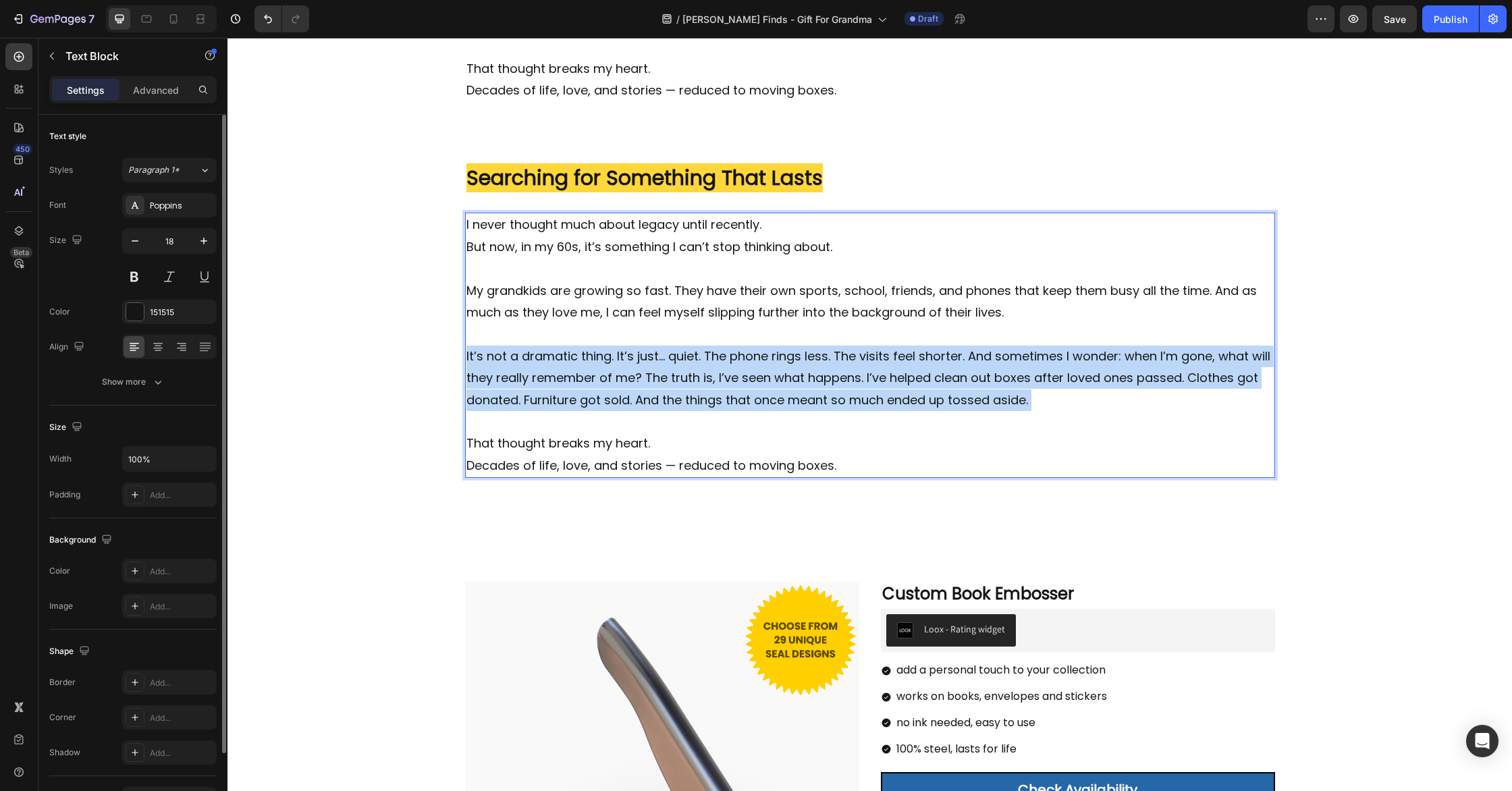
click at [687, 361] on p "It’s not a dramatic thing. It’s just… quiet. The phone rings less. The visits f…" at bounding box center [870, 390] width 808 height 88
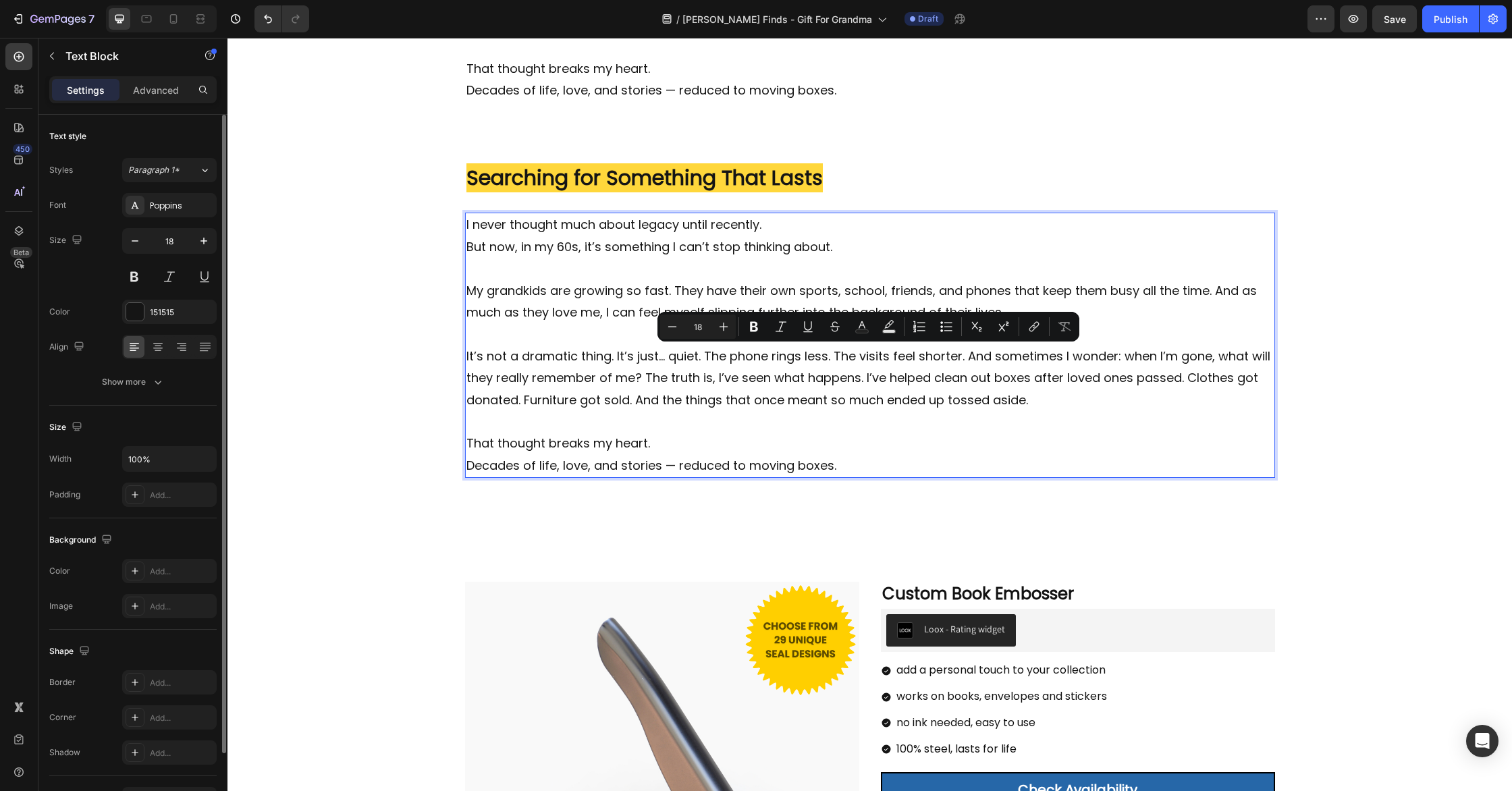
click at [582, 299] on p "My grandkids are growing so fast. They have their own sports, school, friends, …" at bounding box center [870, 313] width 808 height 66
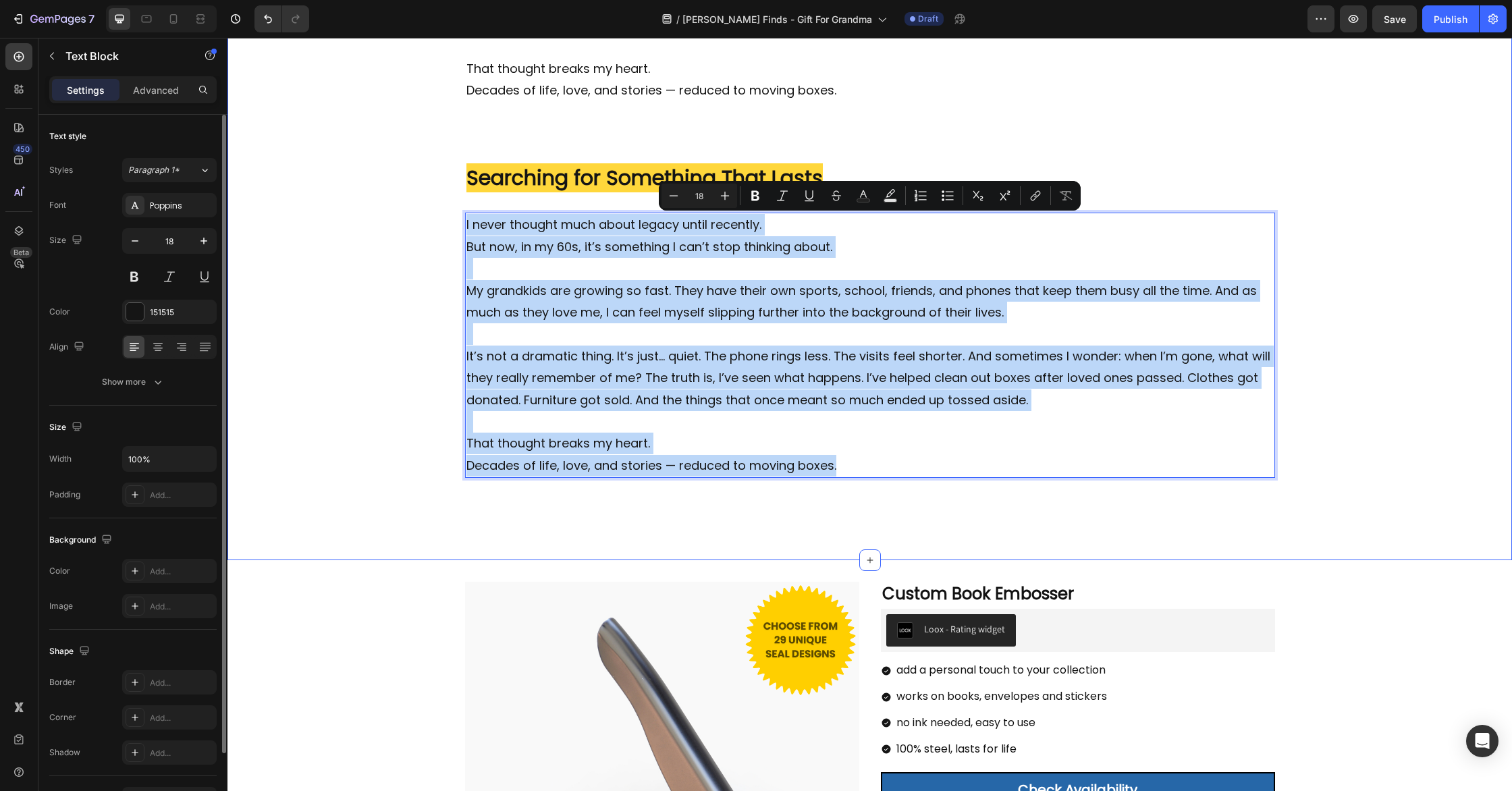
drag, startPoint x: 869, startPoint y: 473, endPoint x: 460, endPoint y: 225, distance: 478.3
click at [460, 225] on div "Image ⁠⁠⁠⁠⁠⁠⁠ ✍️ I Didn’t Want to Fade Away... Heading I never thought much abo…" at bounding box center [869, 163] width 1285 height 751
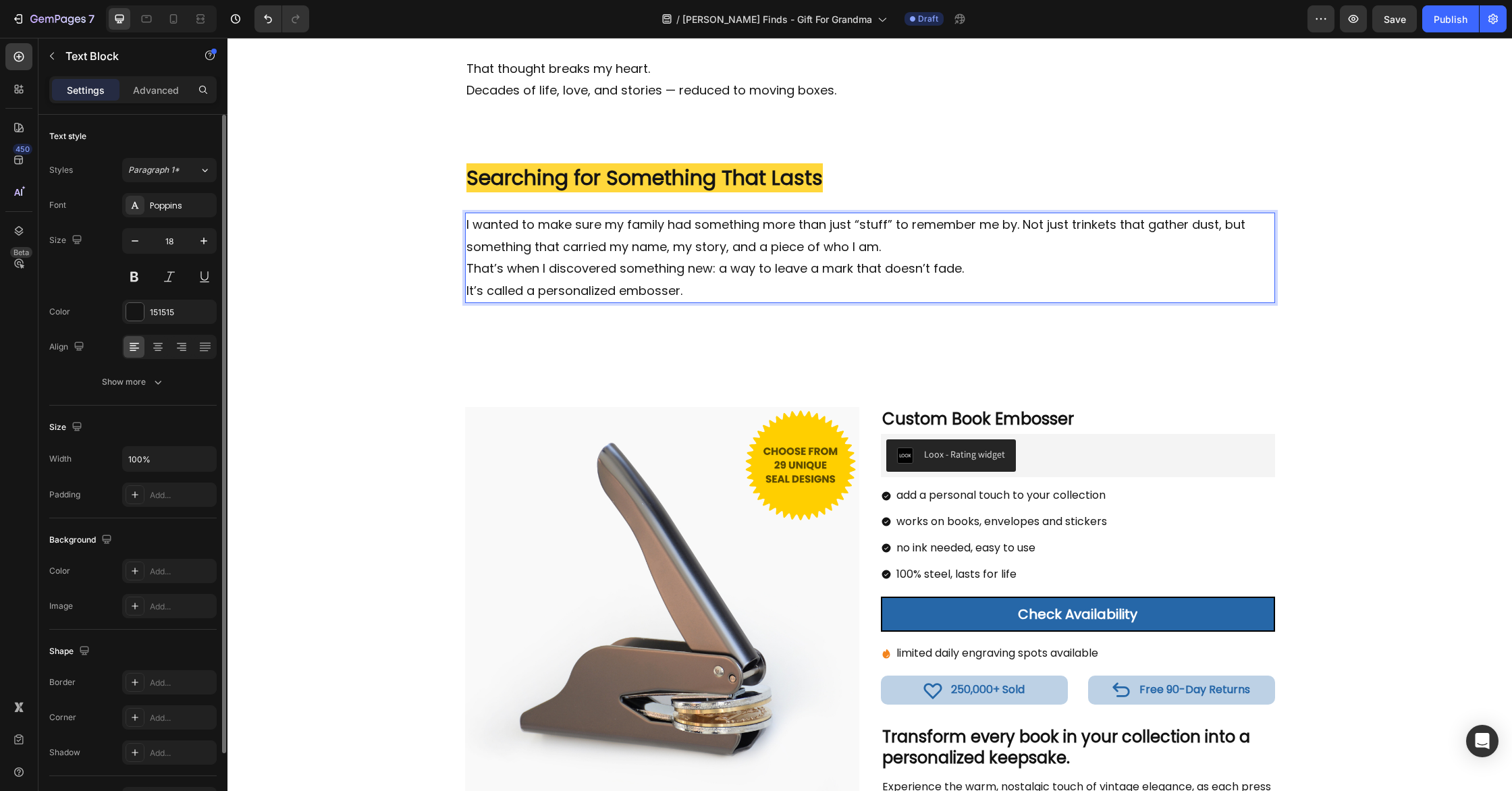
click at [979, 239] on p "I wanted to make sure my family had something more than just “stuff” to remembe…" at bounding box center [870, 236] width 808 height 44
click at [1024, 226] on p "I wanted to make sure my family had something more than just “stuff” to remembe…" at bounding box center [870, 236] width 808 height 44
click at [1128, 250] on p "Not just trinkets that gather dust, but something that carried my name, my stor…" at bounding box center [870, 247] width 808 height 22
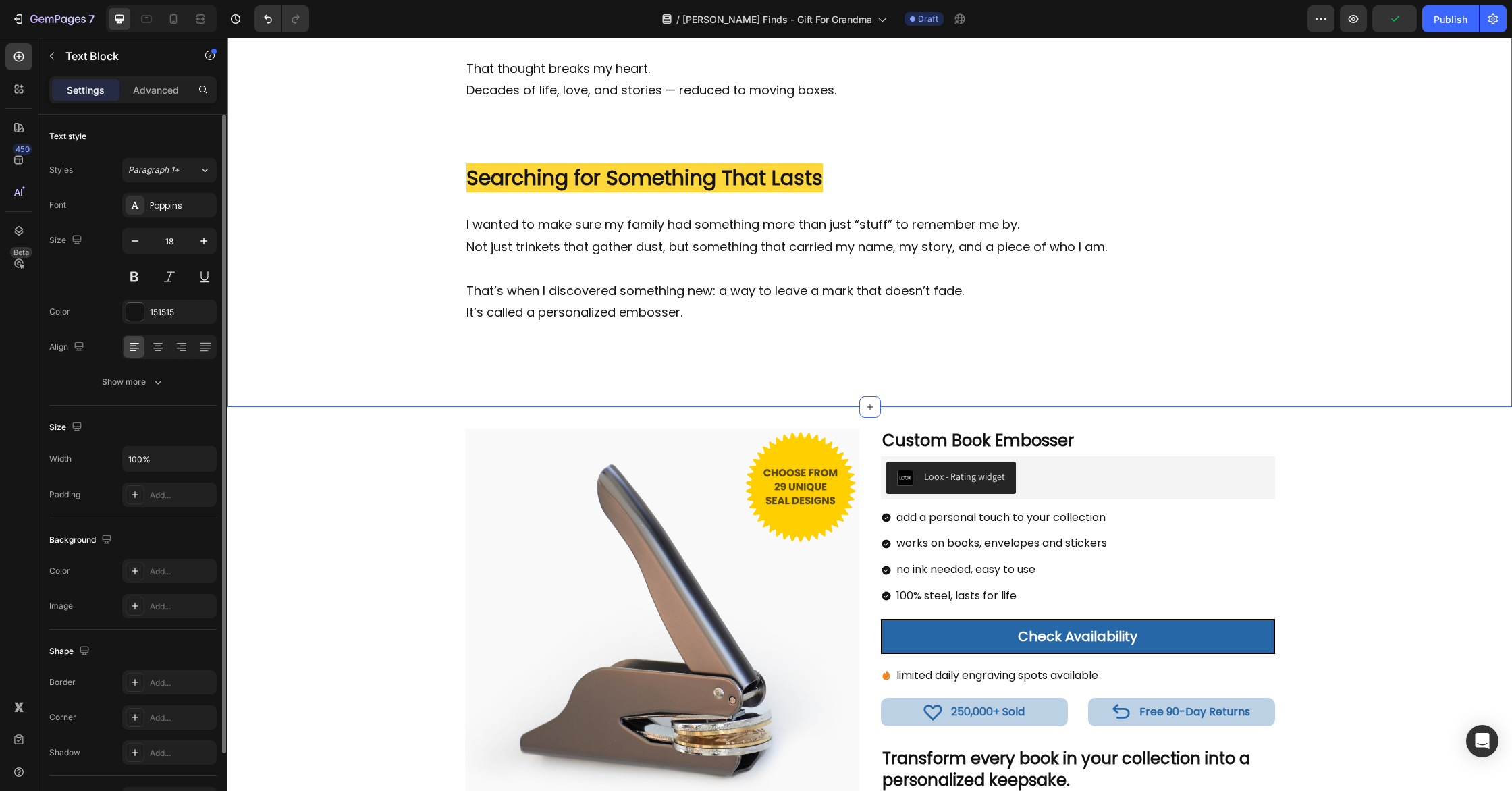
click at [1340, 279] on div "Image ⁠⁠⁠⁠⁠⁠⁠ ✍️ I Didn’t Want to Fade Away... Heading I never thought much abo…" at bounding box center [869, 87] width 1285 height 597
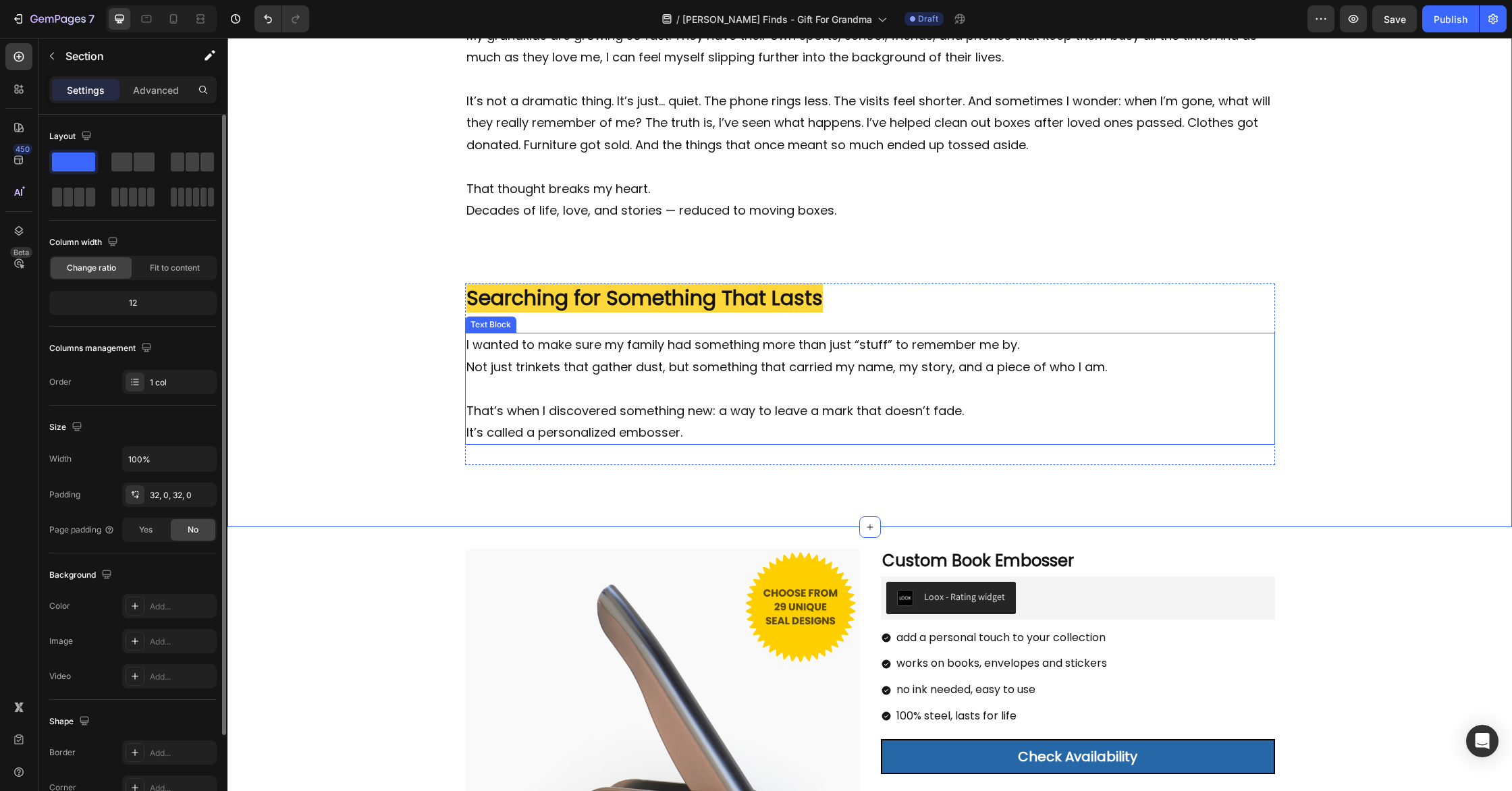
scroll to position [304, 0]
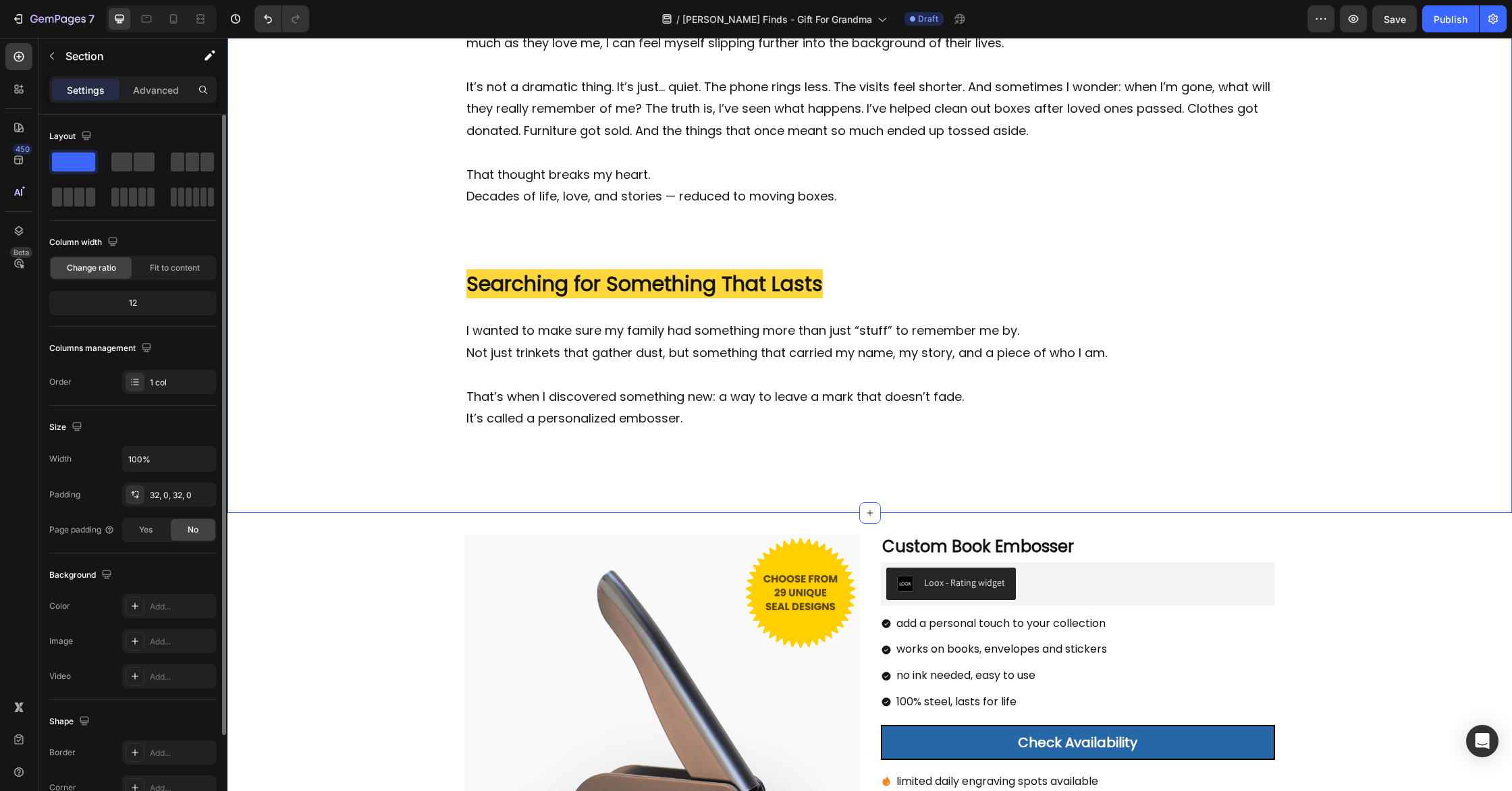
click at [1344, 347] on div "Image ⁠⁠⁠⁠⁠⁠⁠ ✍️ I Didn’t Want to Fade Away... Heading I never thought much abo…" at bounding box center [869, 193] width 1285 height 597
click at [1248, 436] on div "Image ⁠⁠⁠⁠⁠⁠⁠ Searching for Something That Lasts Heading I wanted to make sure …" at bounding box center [870, 360] width 810 height 182
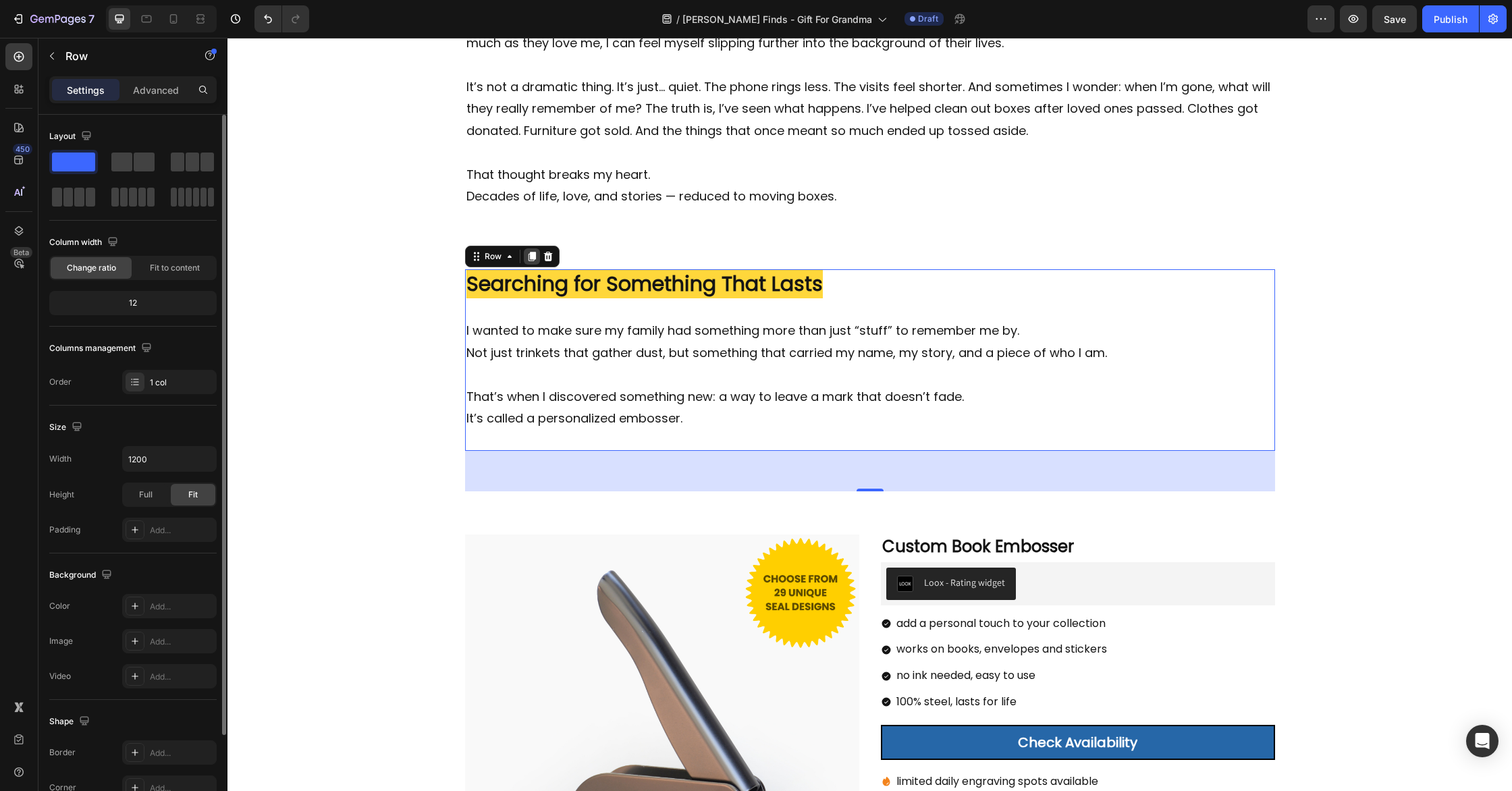
click at [531, 255] on icon at bounding box center [531, 257] width 8 height 9
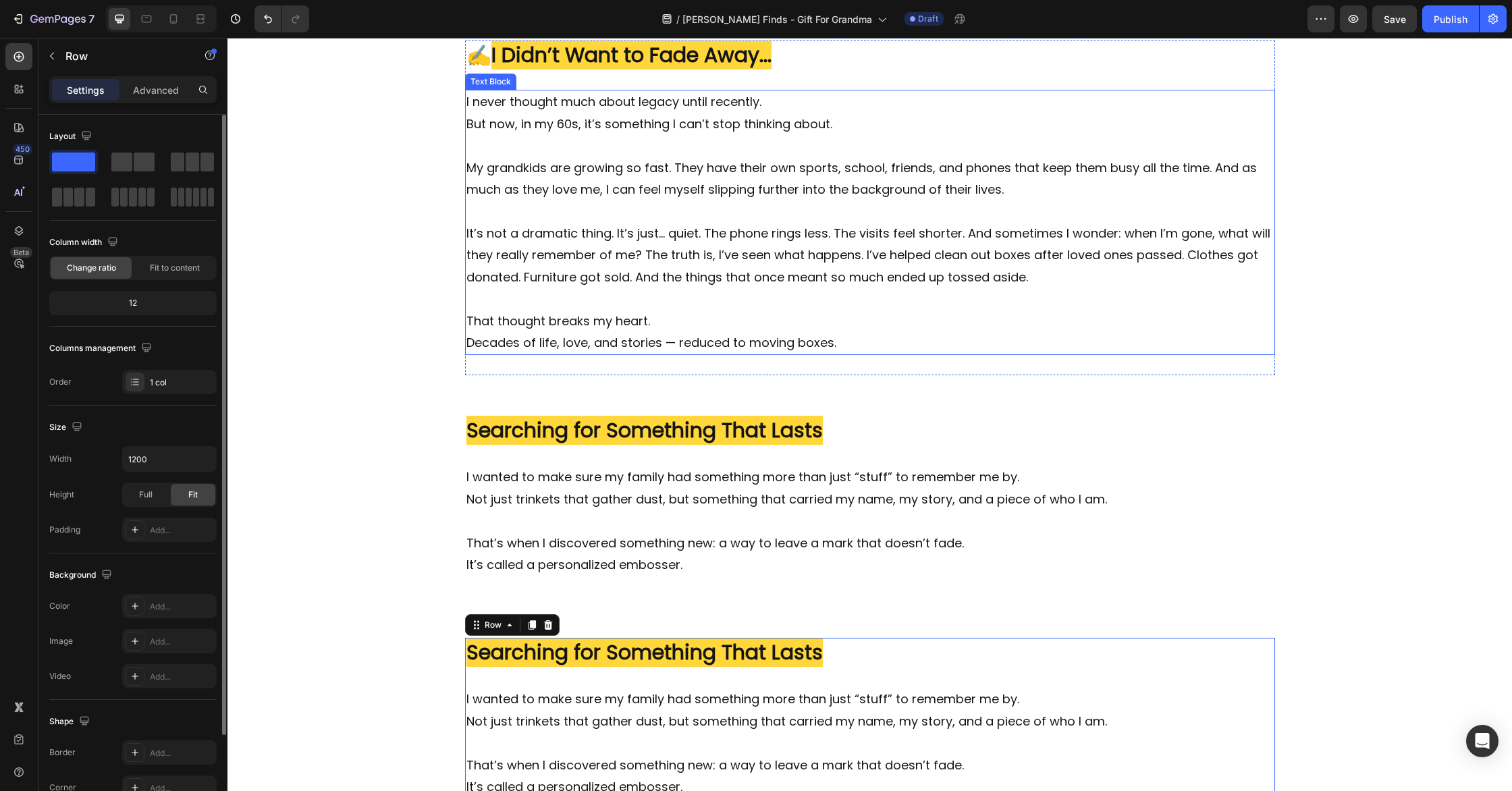
scroll to position [340, 0]
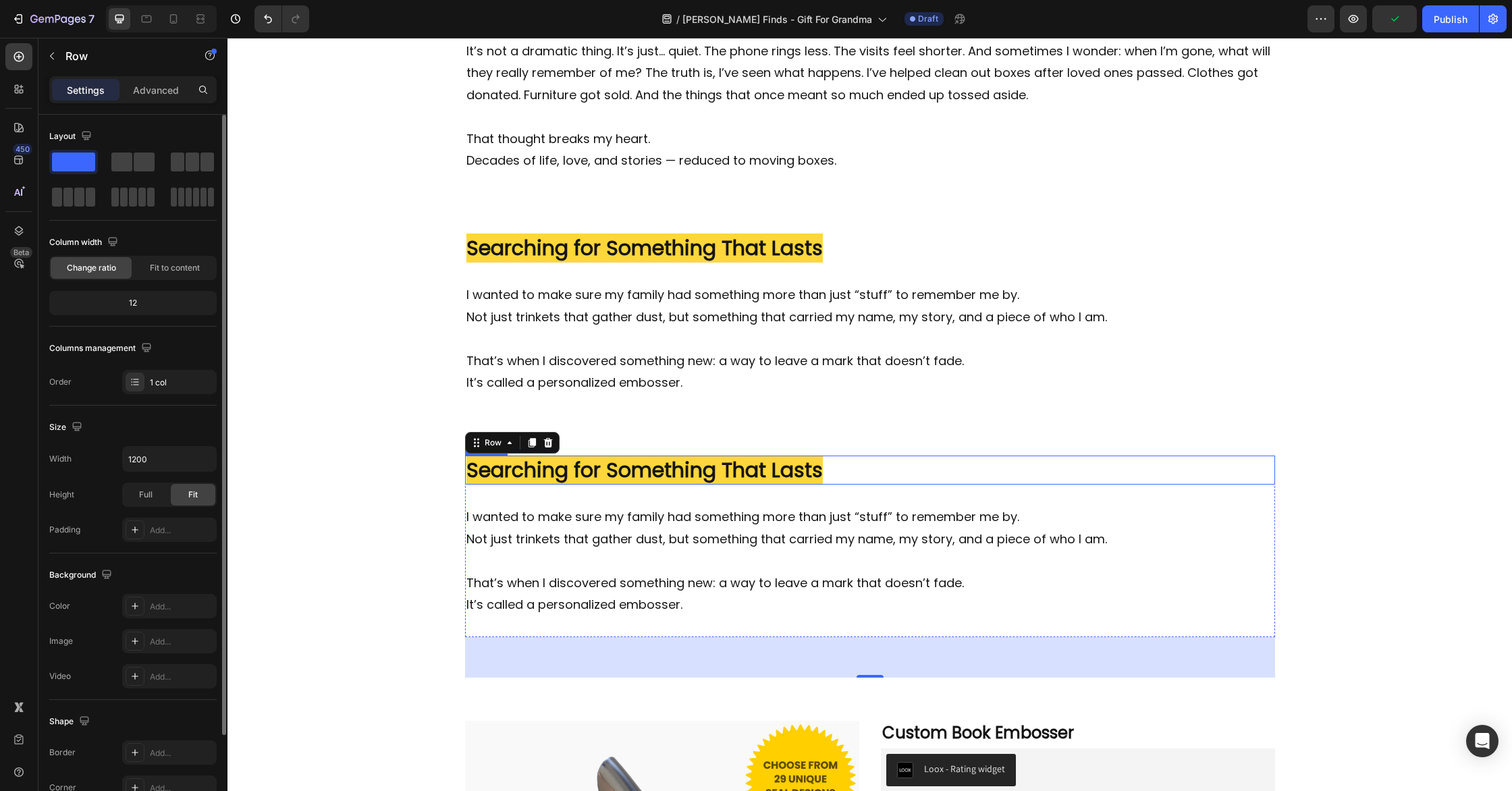
click at [587, 466] on strong "Searching for Something That Lasts" at bounding box center [645, 470] width 357 height 29
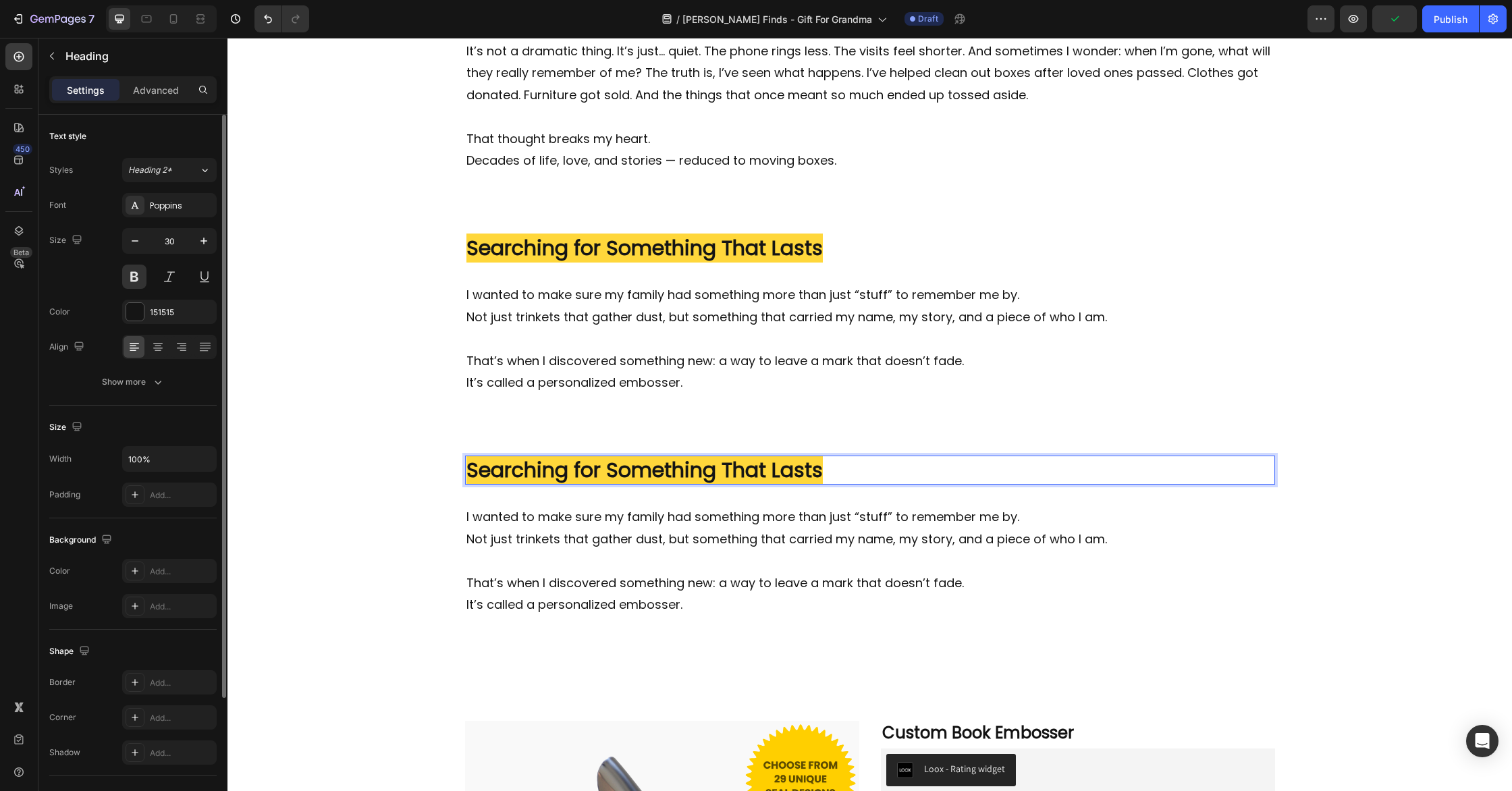
click at [587, 466] on strong "Searching for Something That Lasts" at bounding box center [645, 470] width 357 height 29
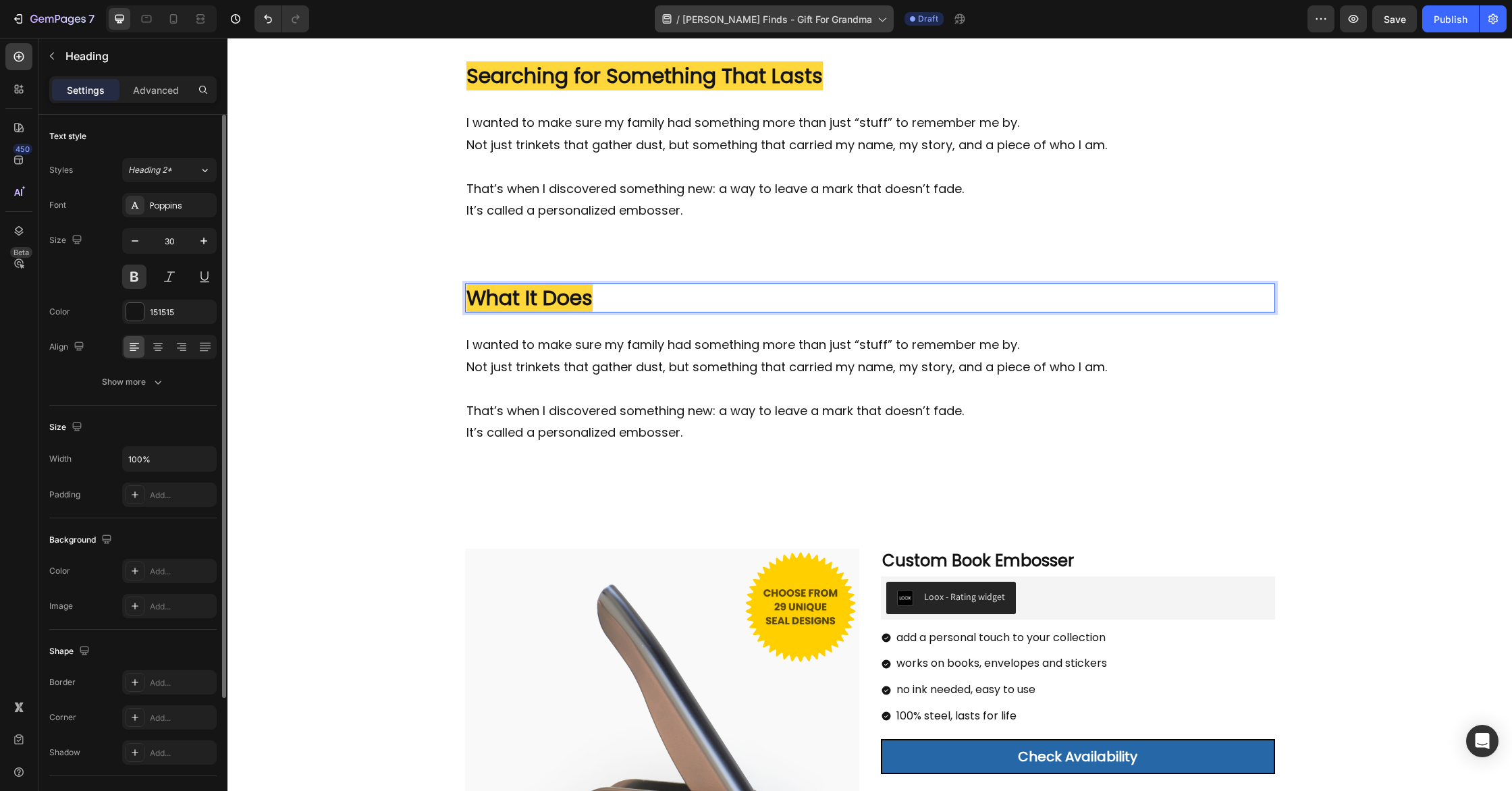
scroll to position [514, 0]
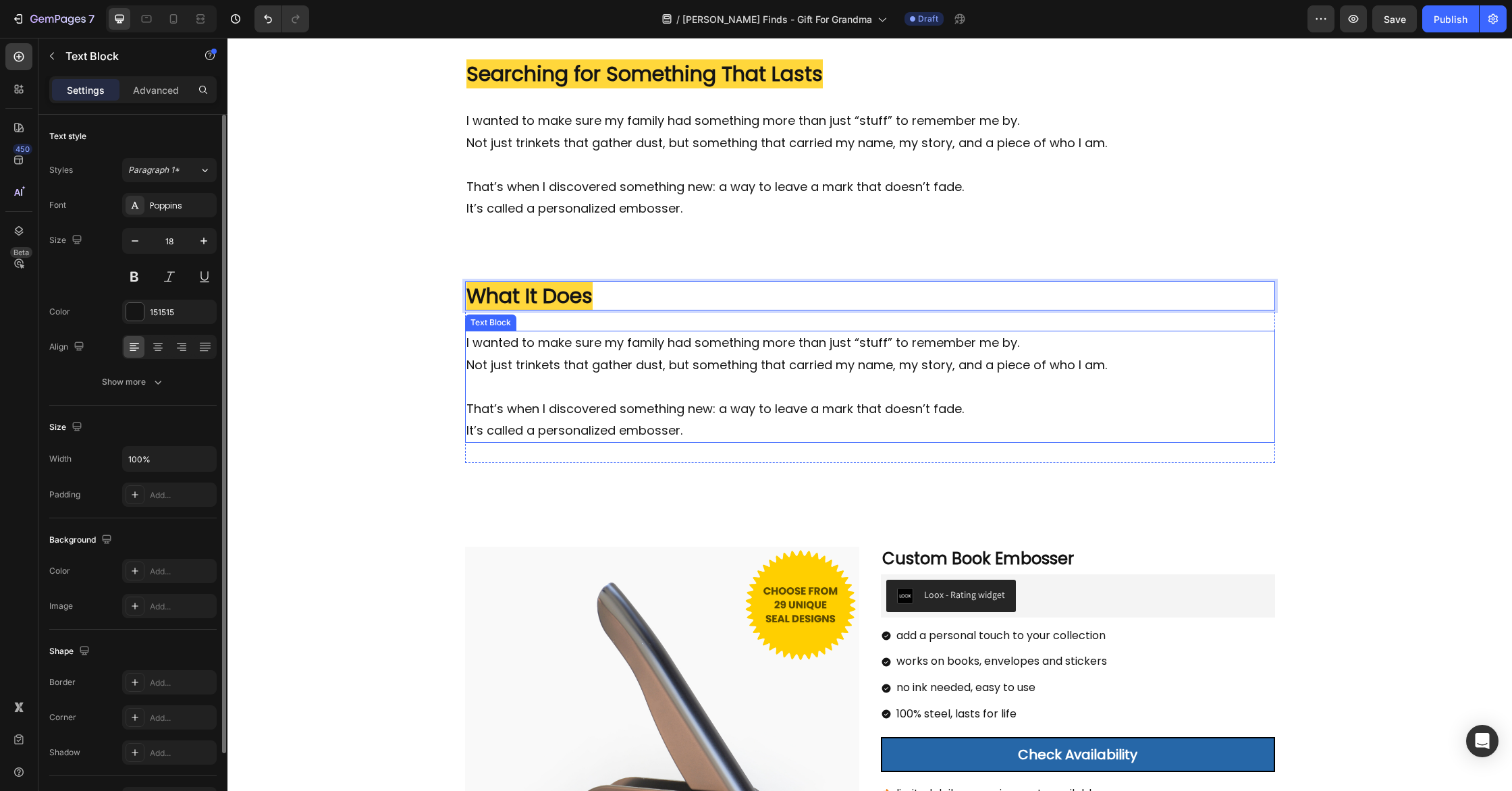
click at [609, 373] on p "Not just trinkets that gather dust, but something that carried my name, my stor…" at bounding box center [870, 365] width 808 height 22
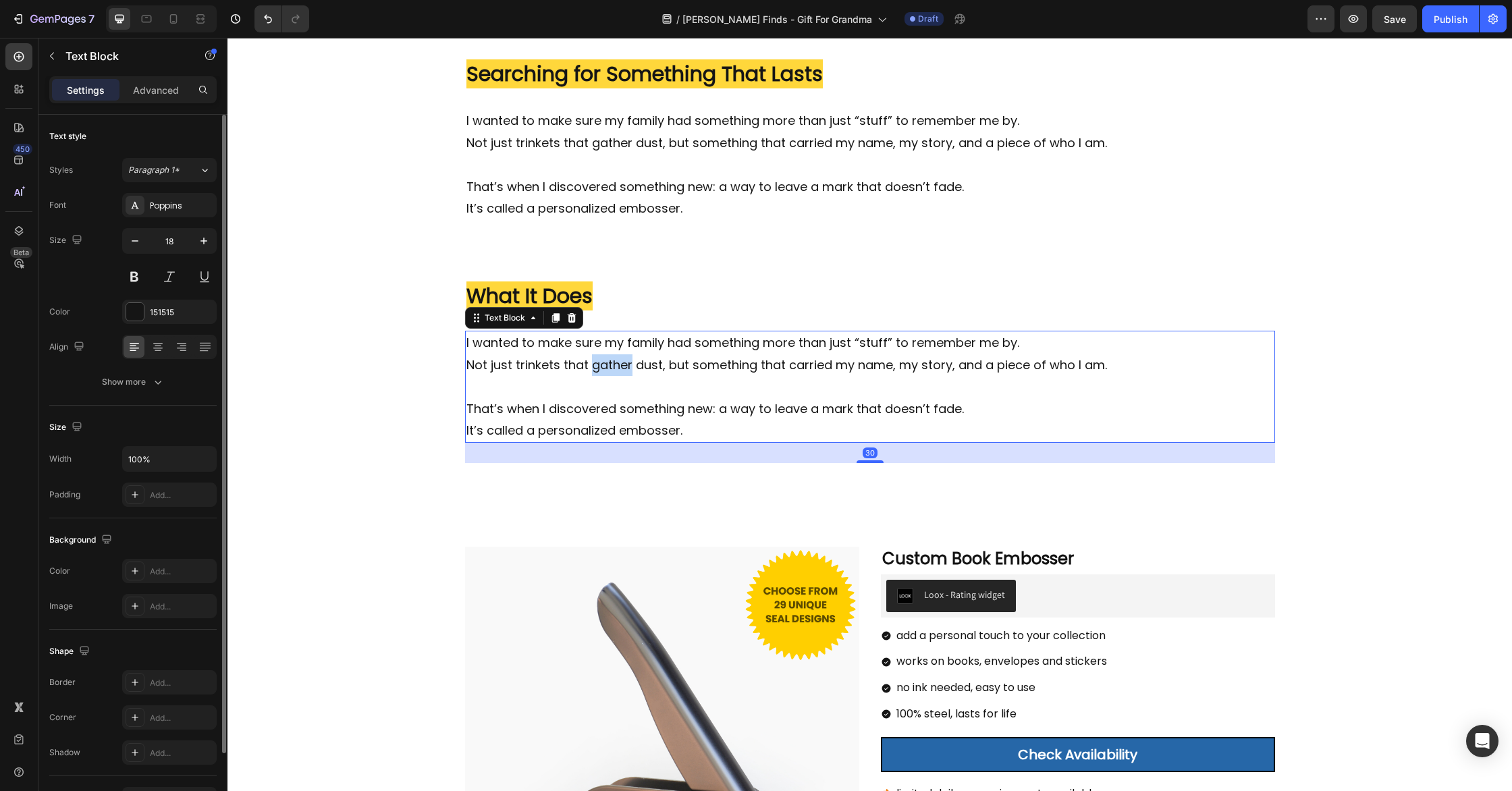
click at [609, 373] on p "Not just trinkets that gather dust, but something that carried my name, my stor…" at bounding box center [870, 365] width 808 height 22
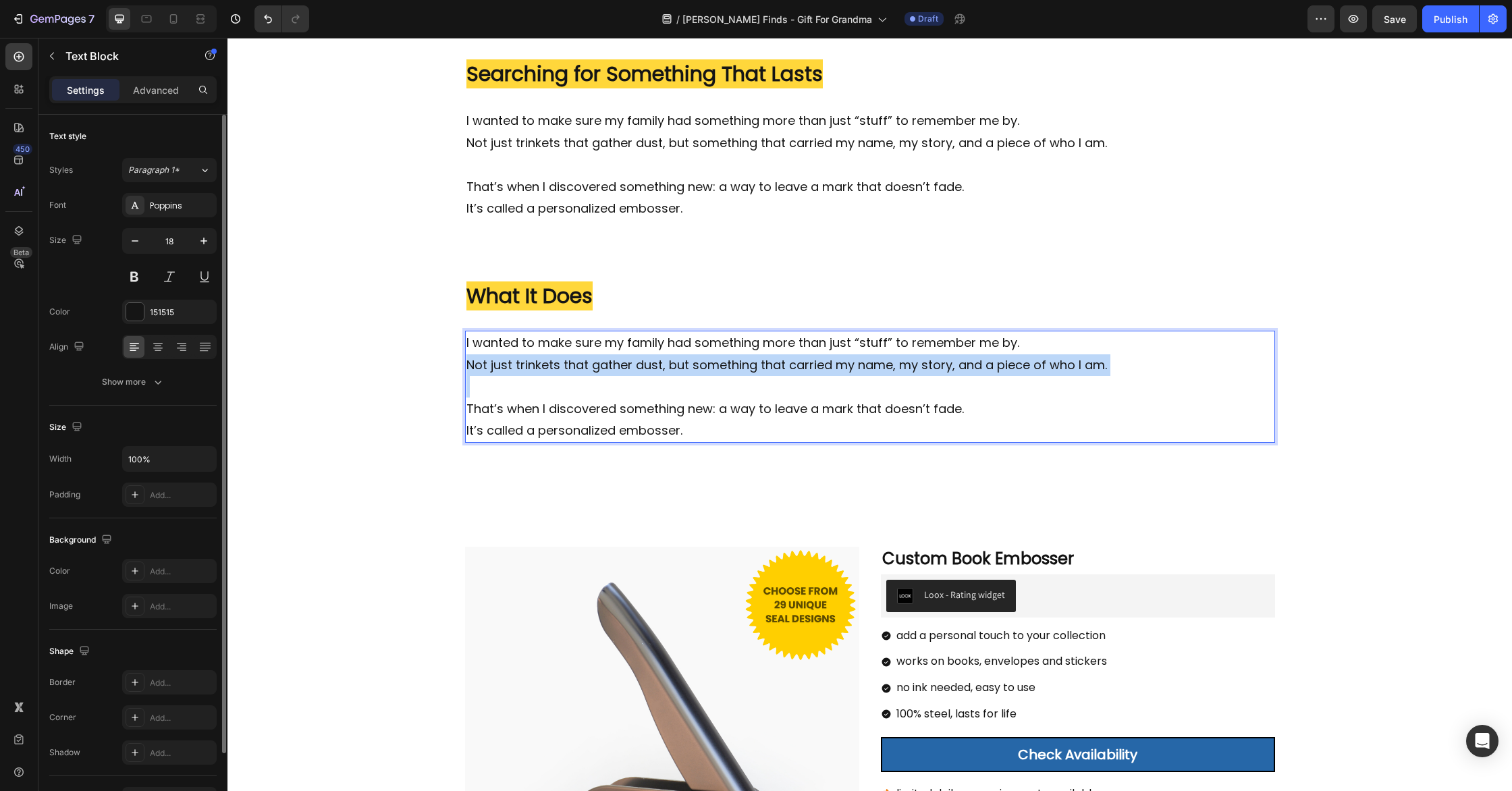
click at [609, 373] on p "Not just trinkets that gather dust, but something that carried my name, my stor…" at bounding box center [870, 365] width 808 height 22
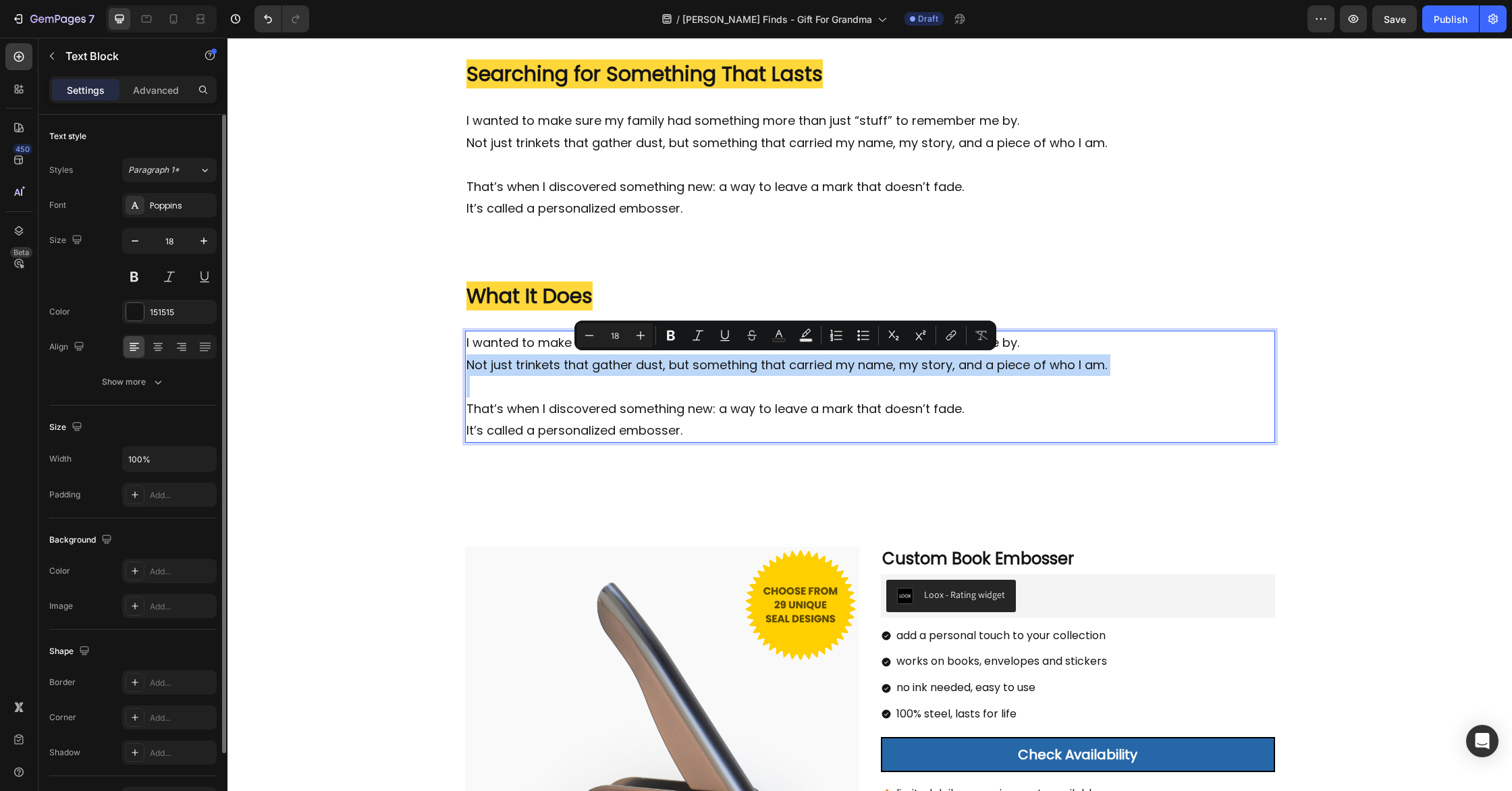
click at [666, 395] on p "Rich Text Editor. Editing area: main" at bounding box center [870, 387] width 808 height 22
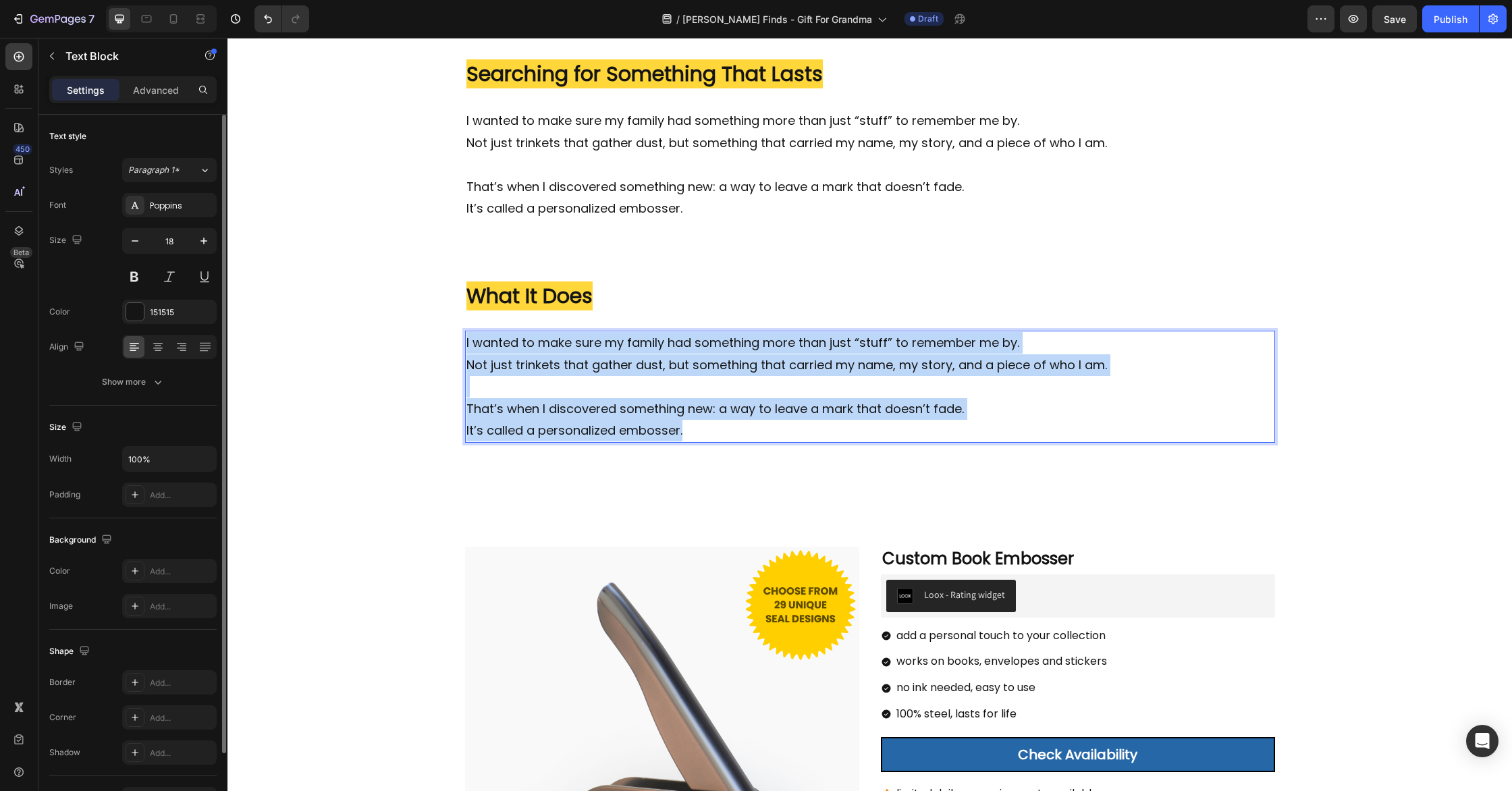
drag, startPoint x: 722, startPoint y: 434, endPoint x: 466, endPoint y: 340, distance: 272.7
click at [466, 339] on div "I wanted to make sure my family had something more than just “stuff” to remembe…" at bounding box center [870, 386] width 810 height 112
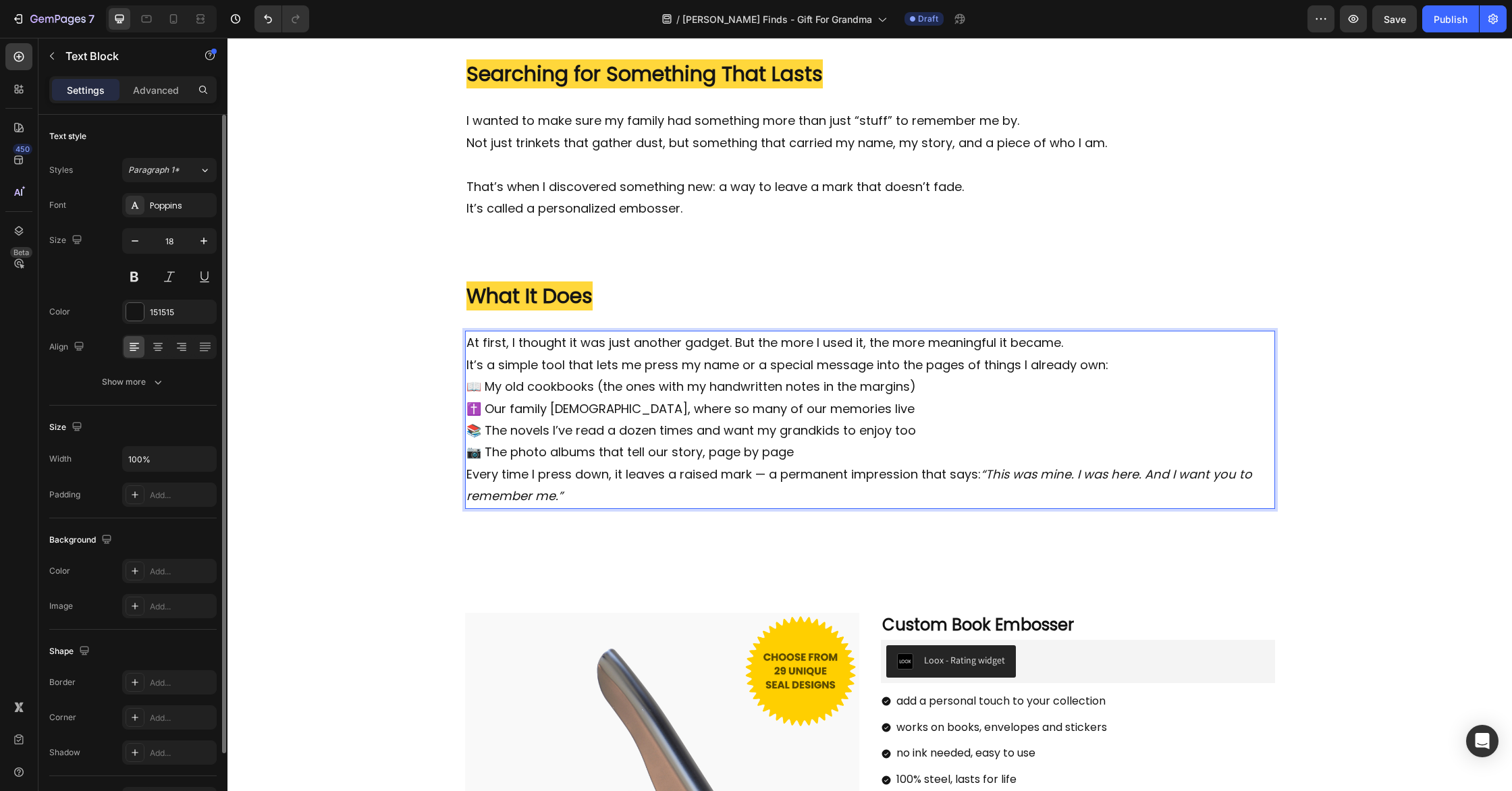
click at [1143, 364] on p "It’s a simple tool that lets me press my name or a special message into the pag…" at bounding box center [870, 365] width 808 height 22
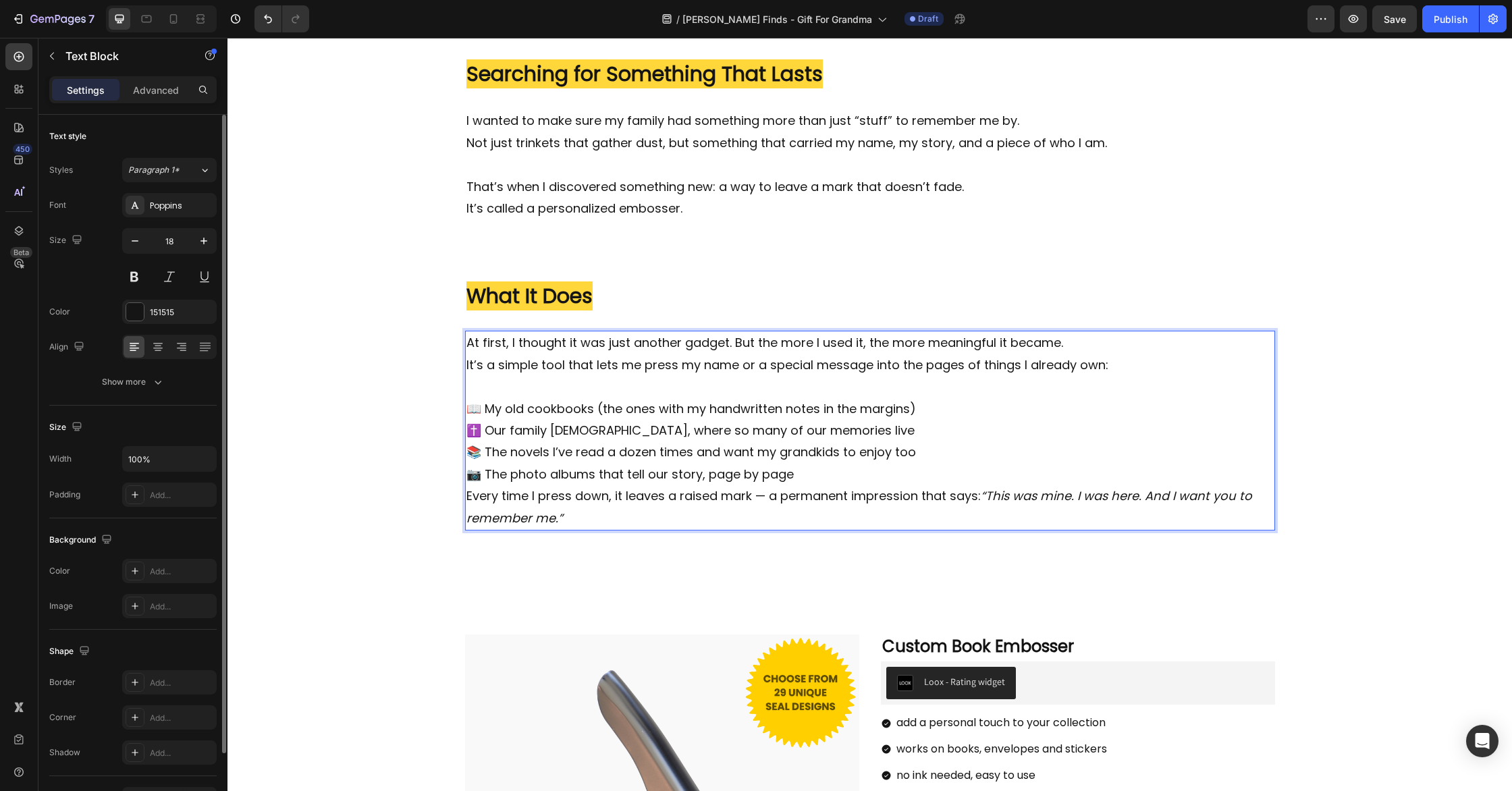
click at [835, 474] on p "📷 The photo albums that tell our story, page by page" at bounding box center [870, 475] width 808 height 22
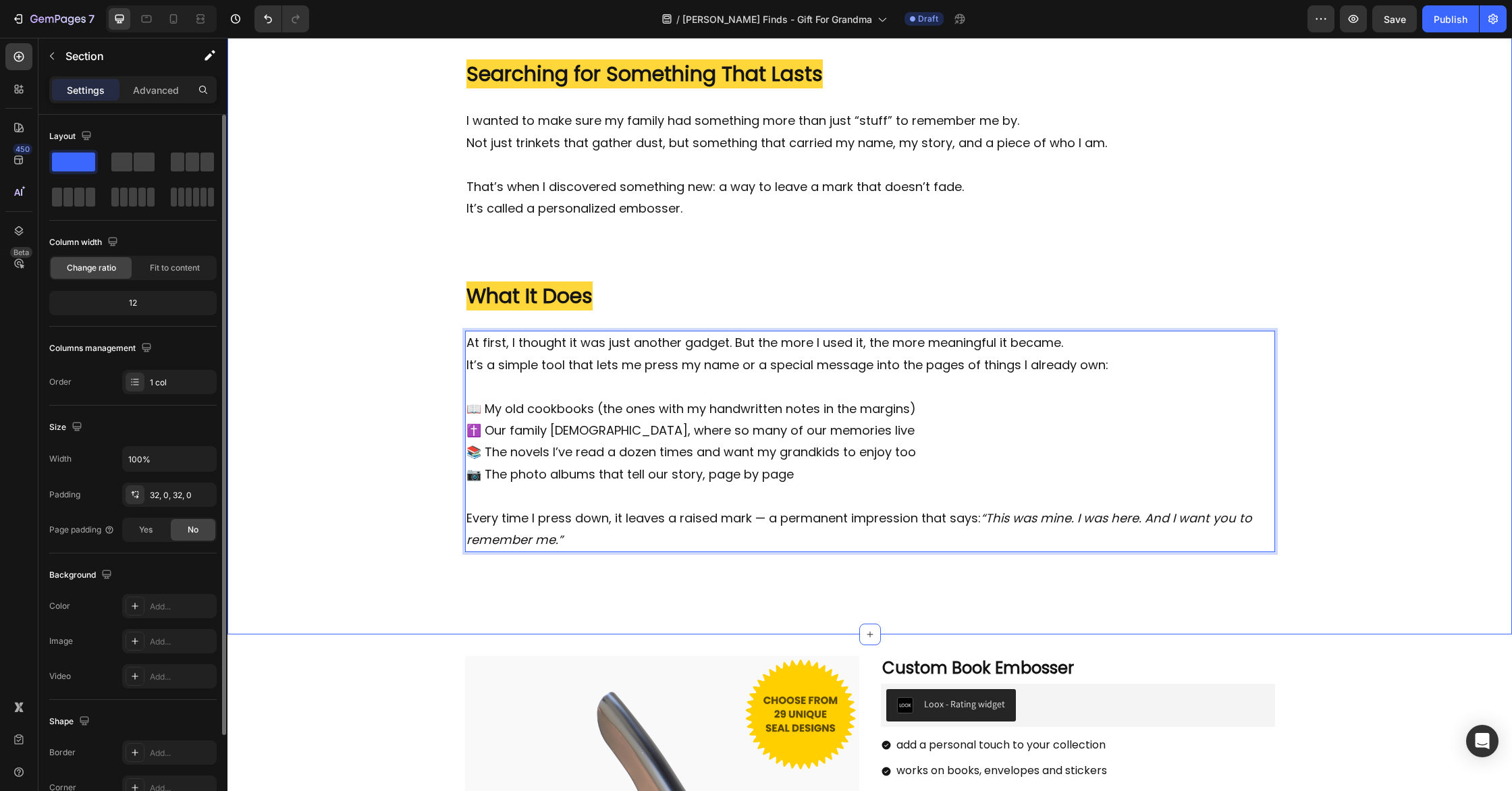
click at [395, 412] on div "Image ⁠⁠⁠⁠⁠⁠⁠ ✍️ I Didn’t Want to Fade Away... Heading I never thought much abo…" at bounding box center [869, 149] width 1285 height 929
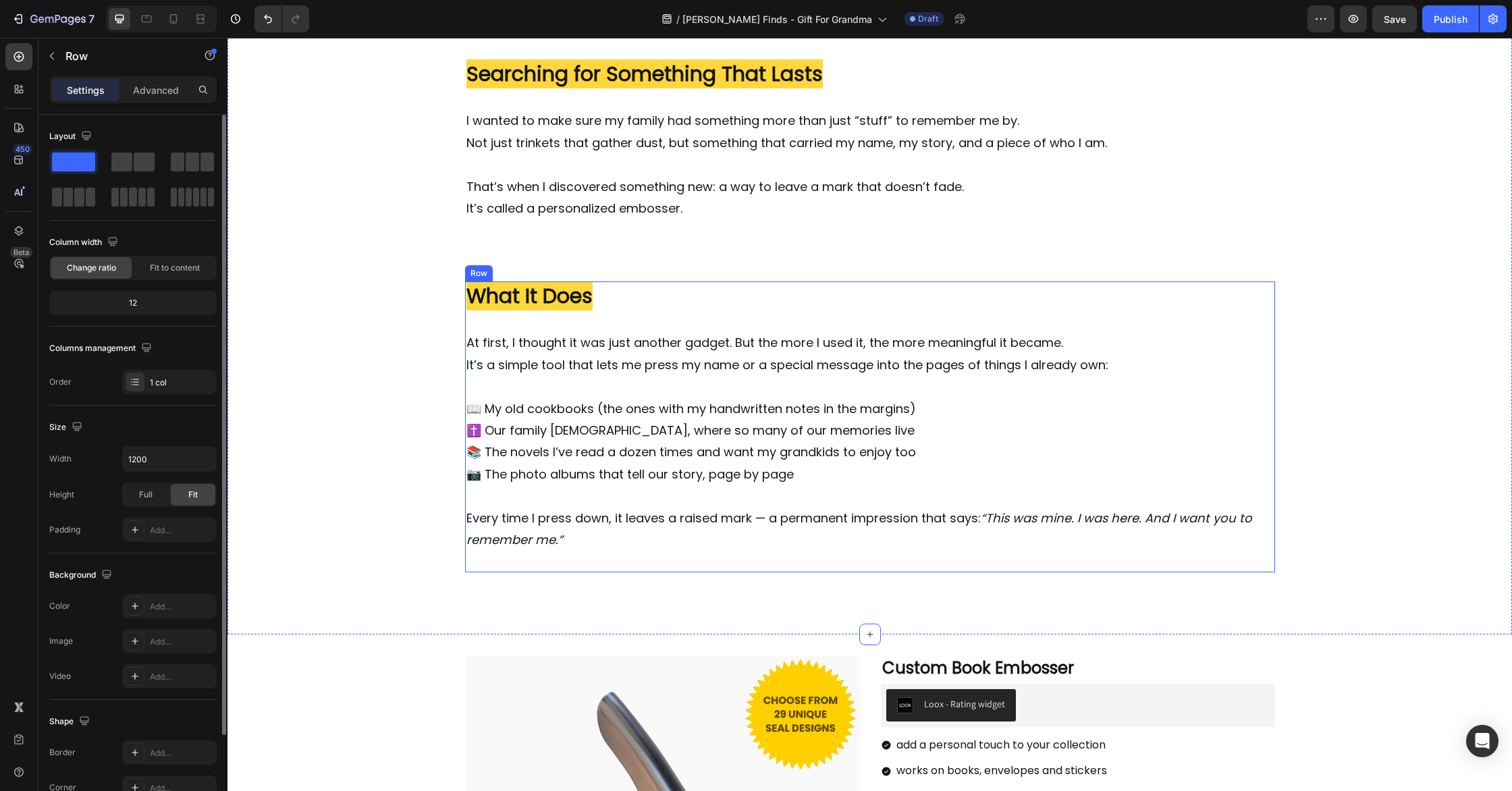
click at [1259, 324] on div "Image ⁠⁠⁠⁠⁠⁠⁠ What It Does Heading At first, I thought it was just another gadg…" at bounding box center [870, 427] width 810 height 291
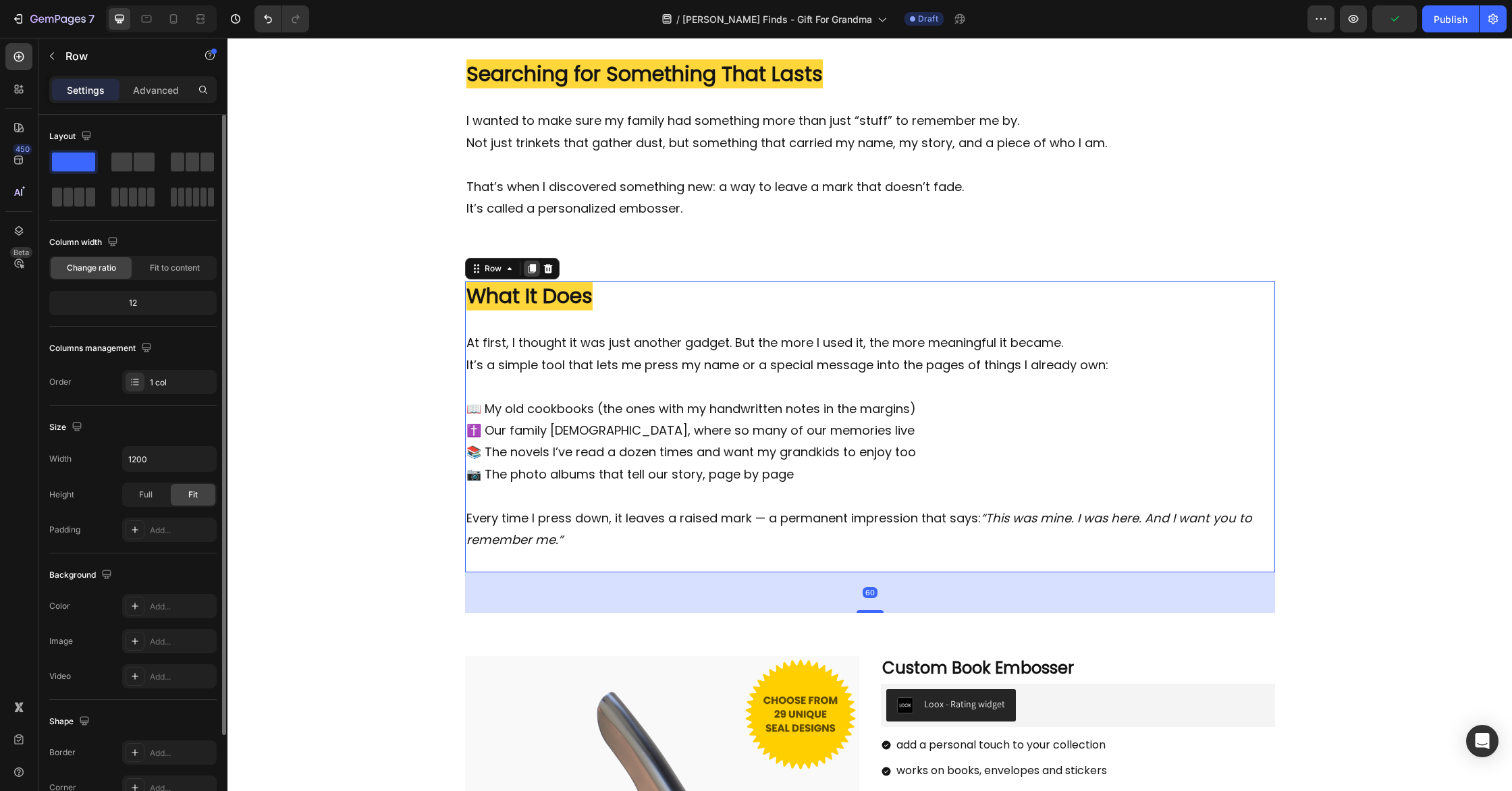
click at [529, 267] on icon at bounding box center [531, 269] width 8 height 9
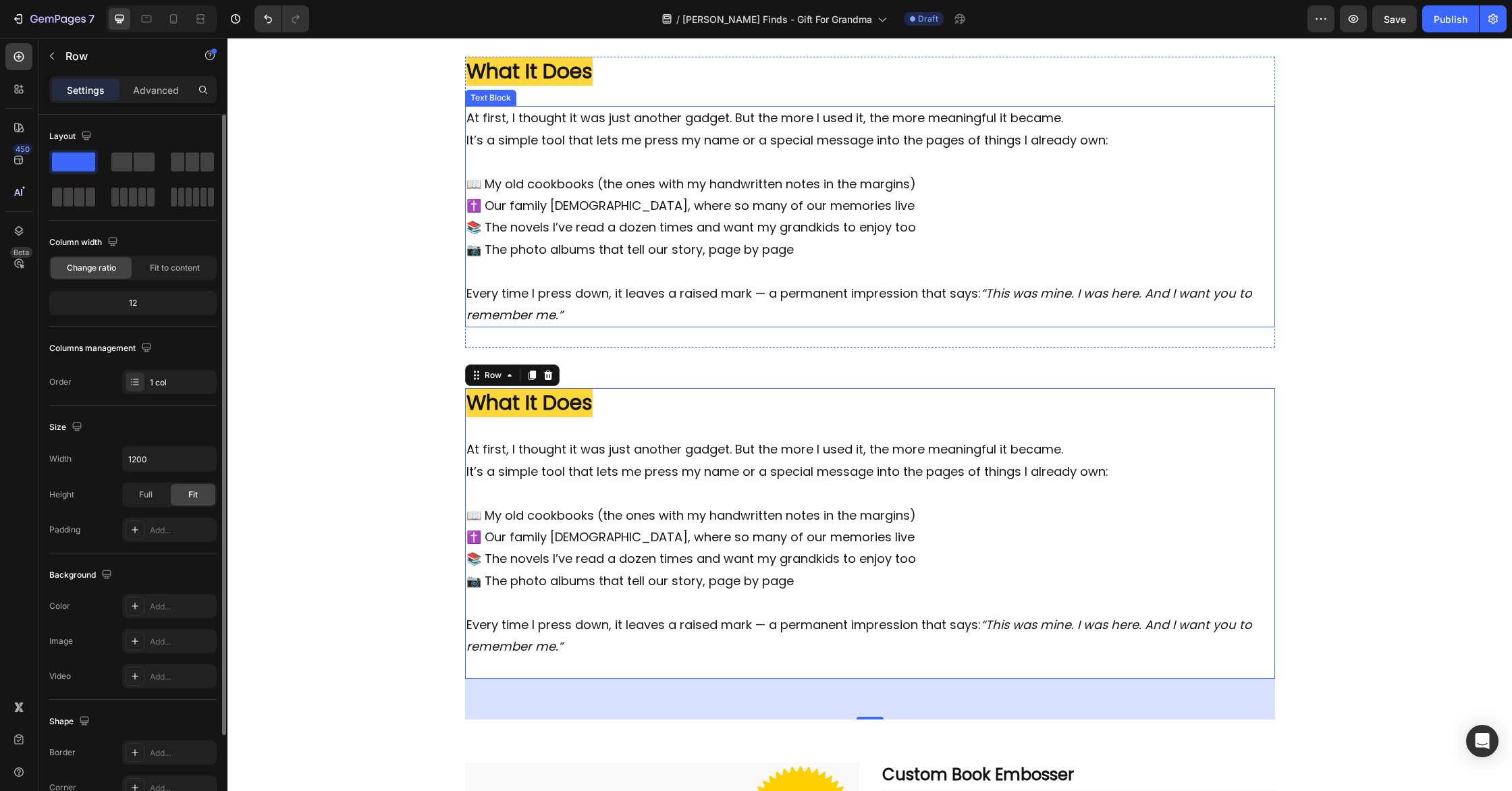
scroll to position [746, 0]
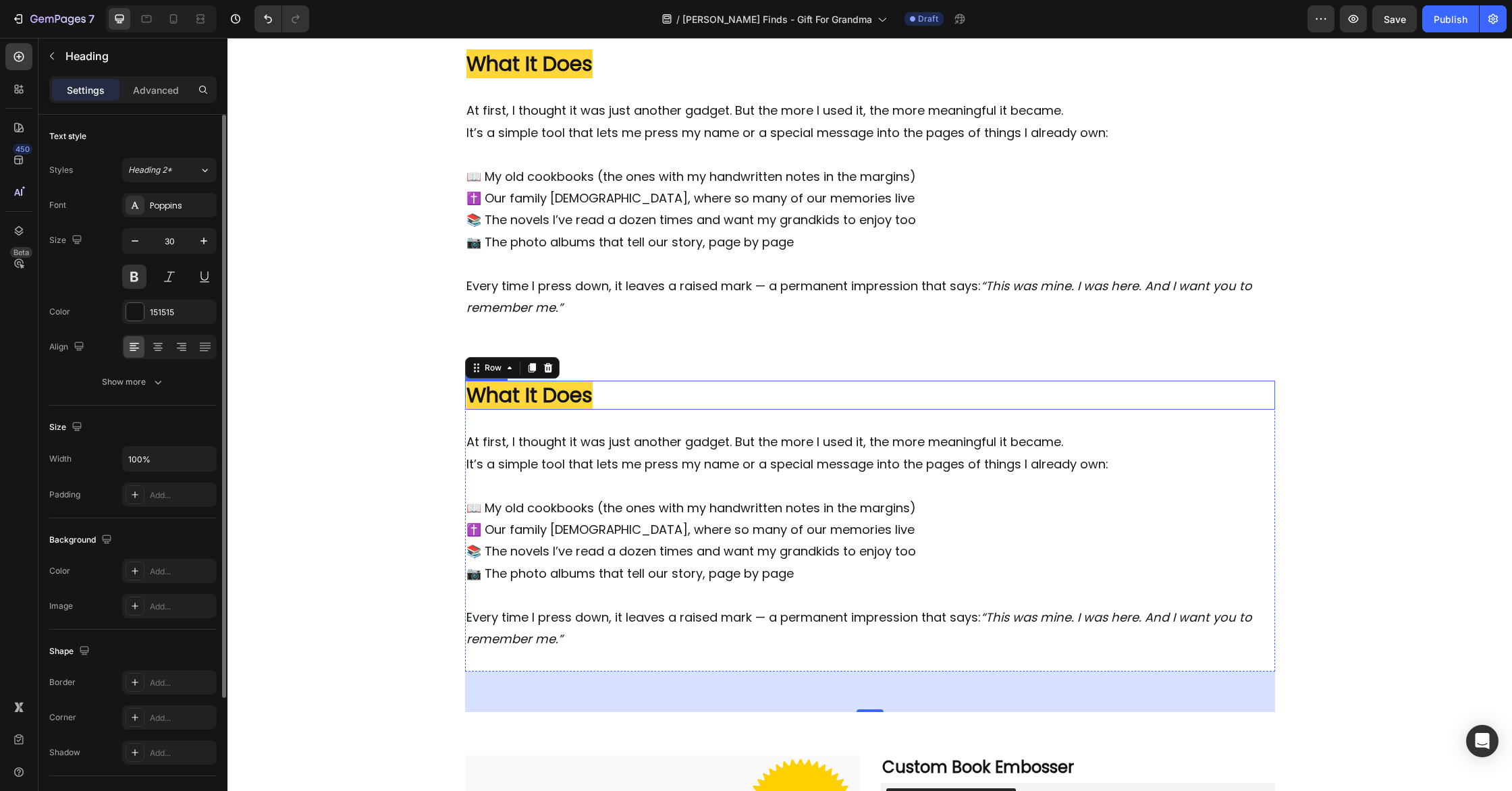
click at [538, 397] on strong "What It Does" at bounding box center [529, 395] width 126 height 29
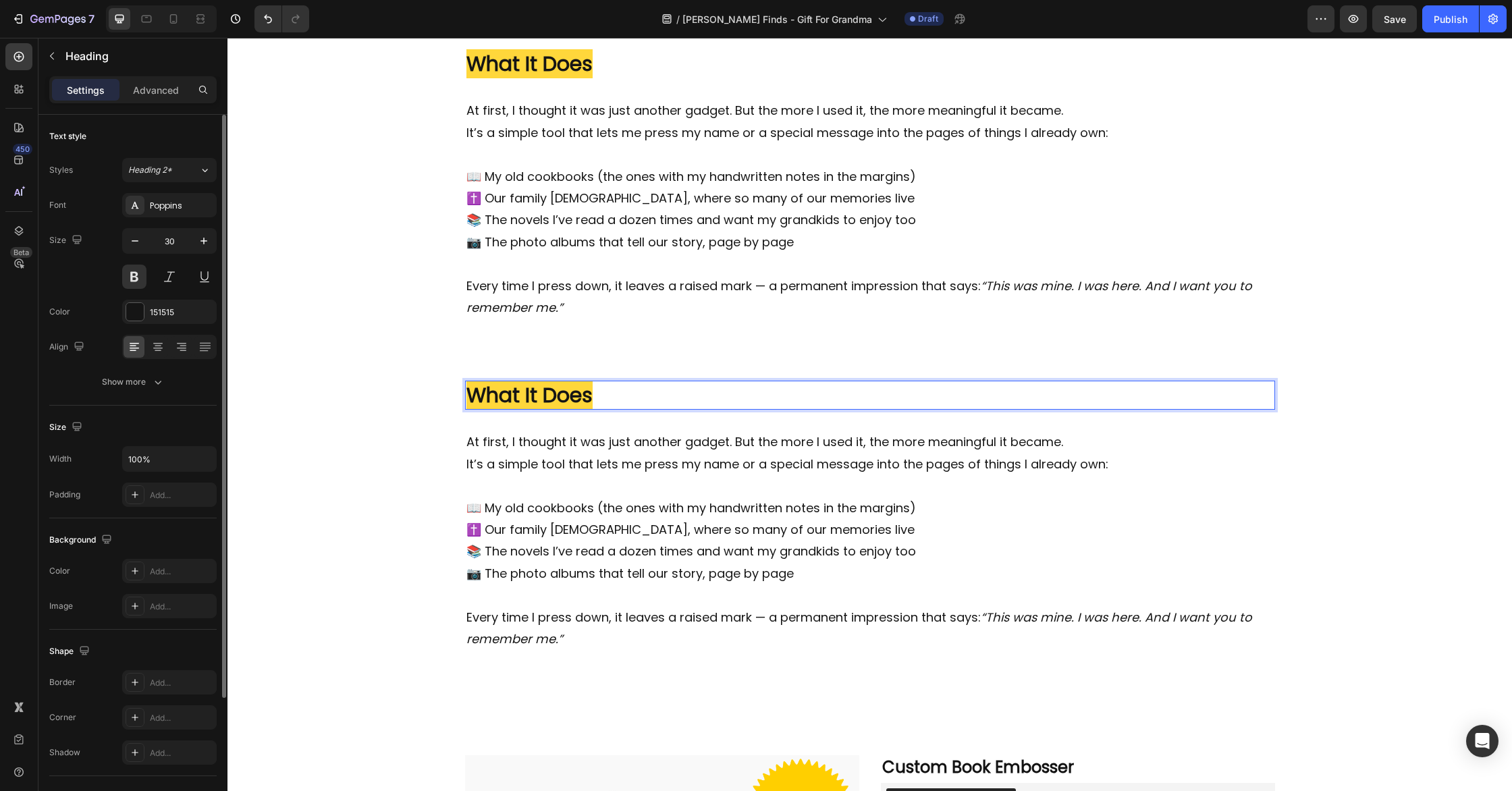
click at [538, 397] on strong "What It Does" at bounding box center [529, 395] width 126 height 29
click at [589, 467] on p "It’s a simple tool that lets me press my name or a special message into the pag…" at bounding box center [870, 475] width 808 height 44
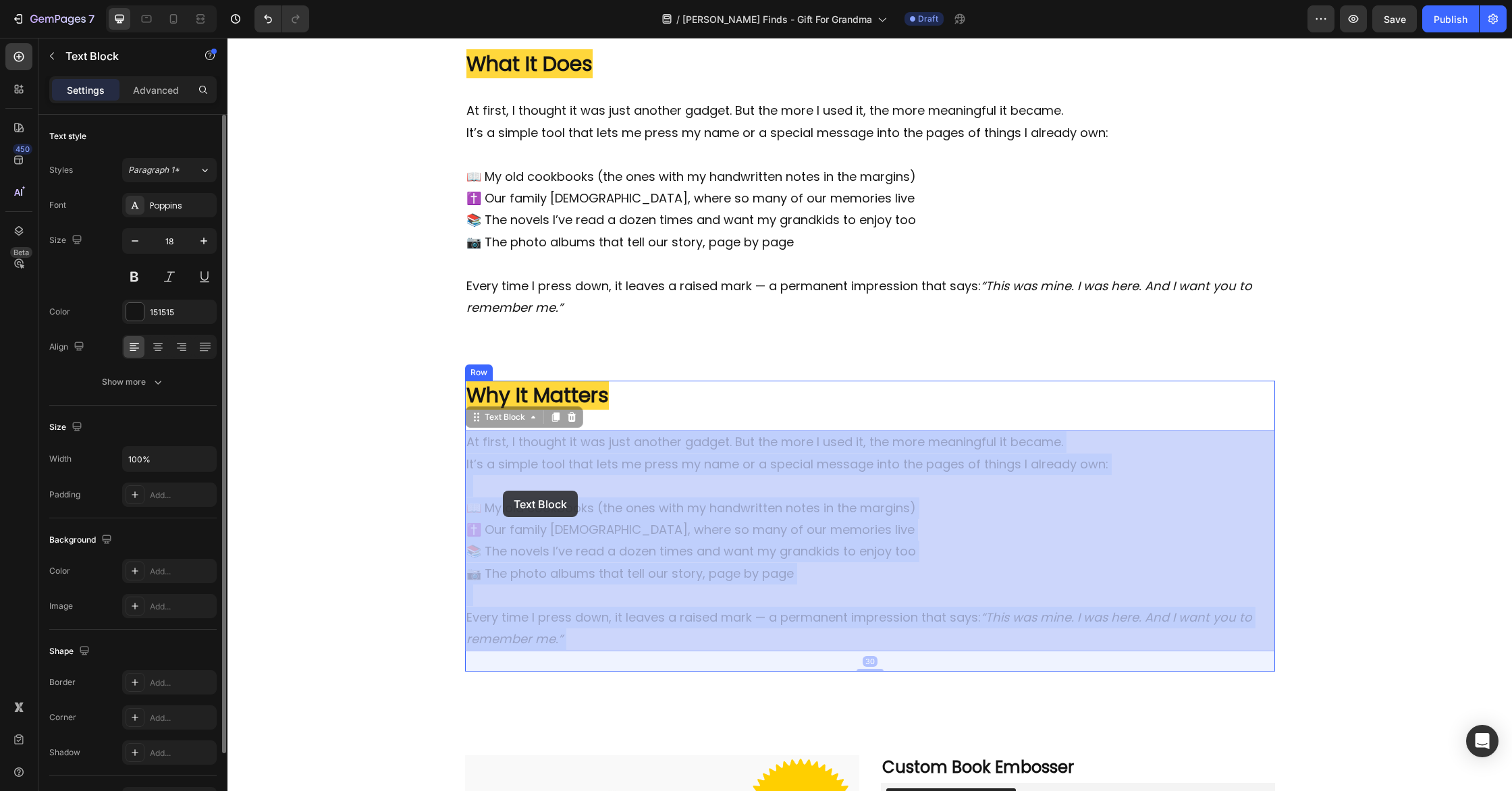
drag, startPoint x: 565, startPoint y: 638, endPoint x: 502, endPoint y: 491, distance: 159.9
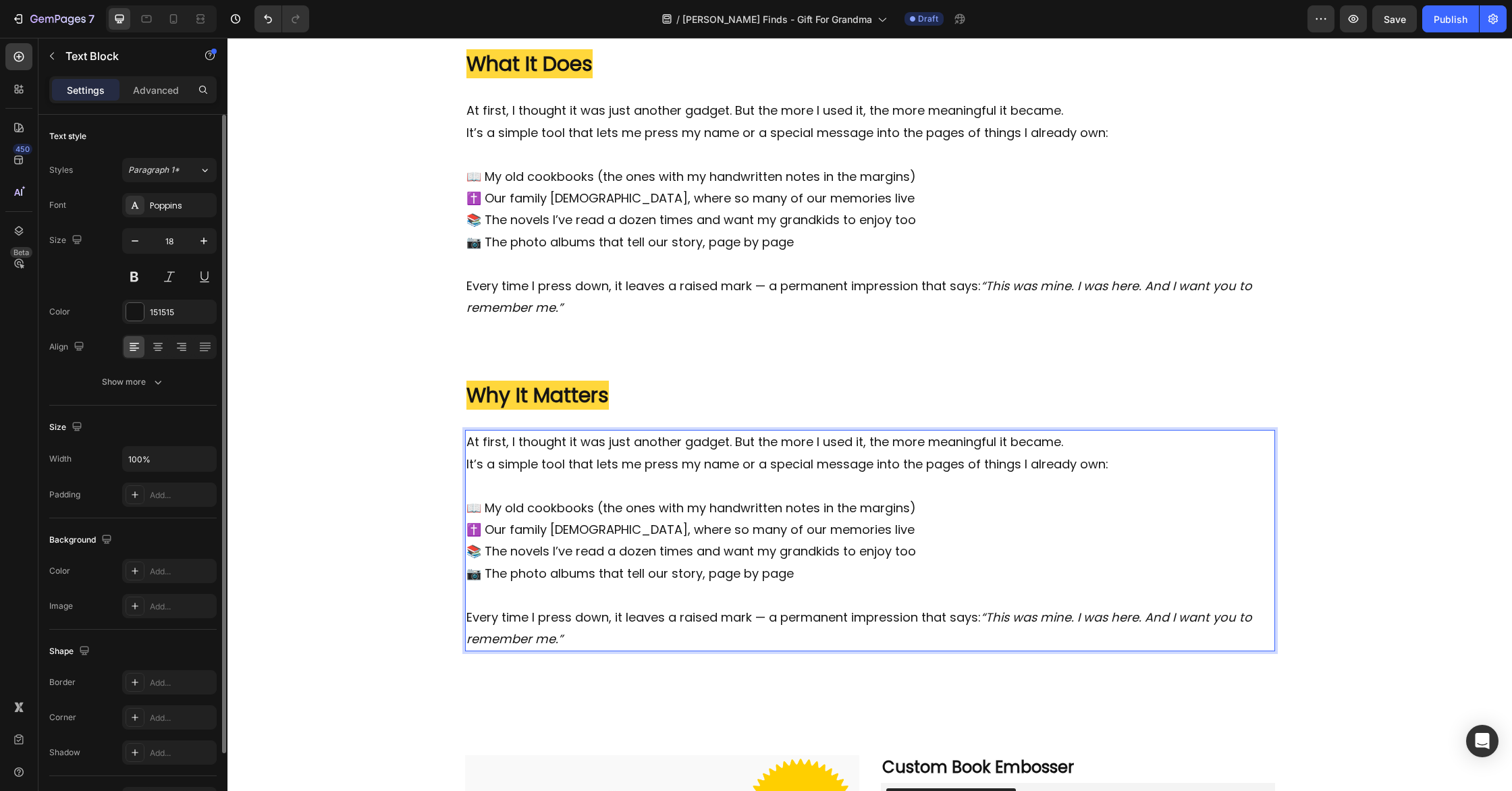
click at [568, 642] on p "Every time I press down, it leaves a raised mark — a permanent impression that …" at bounding box center [870, 629] width 808 height 44
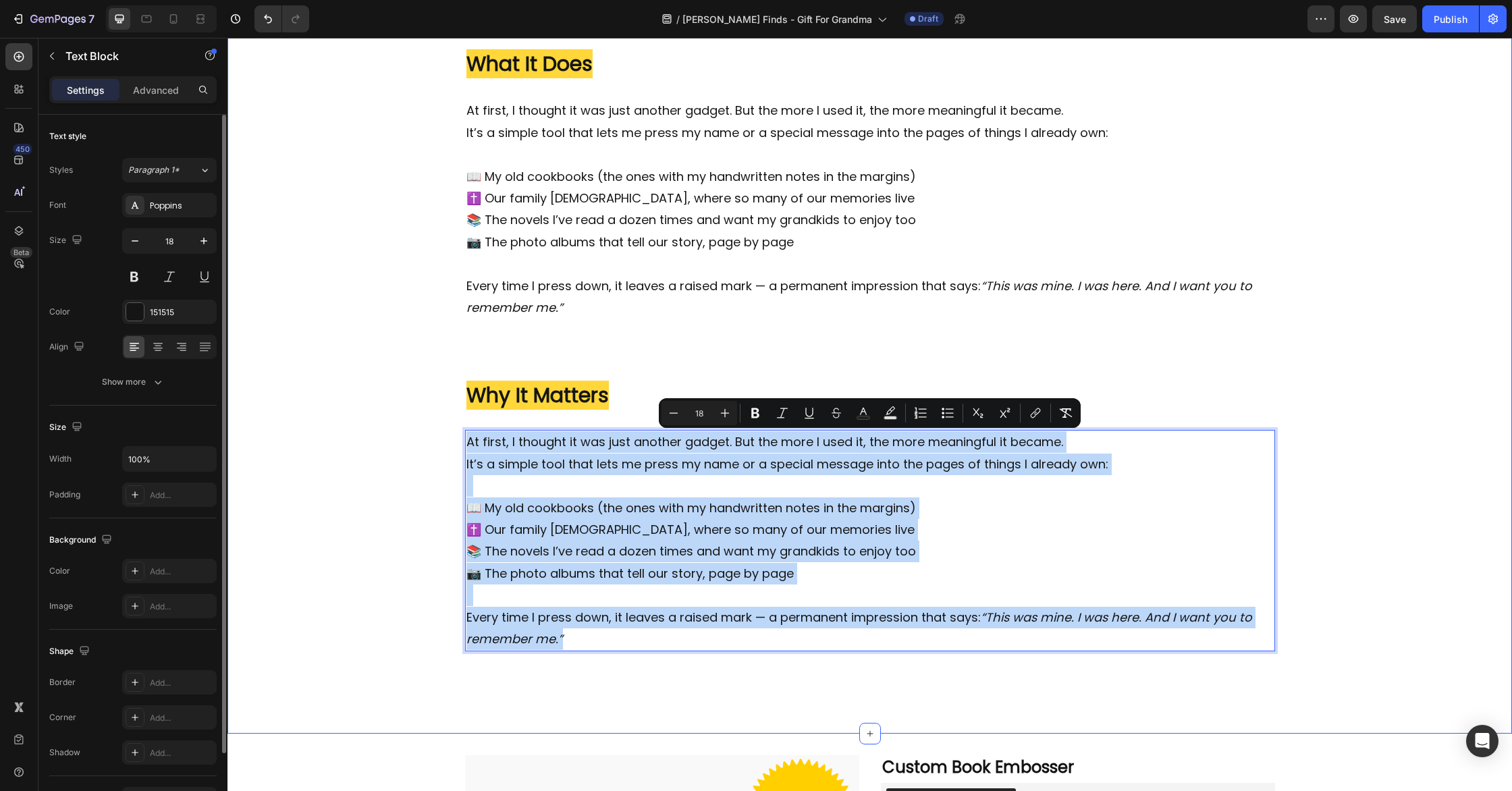
drag, startPoint x: 577, startPoint y: 640, endPoint x: 464, endPoint y: 443, distance: 227.1
click at [464, 443] on div "Image ⁠⁠⁠⁠⁠⁠⁠ ✍️ I Didn’t Want to Fade Away... Heading I never thought much abo…" at bounding box center [869, 82] width 1285 height 1261
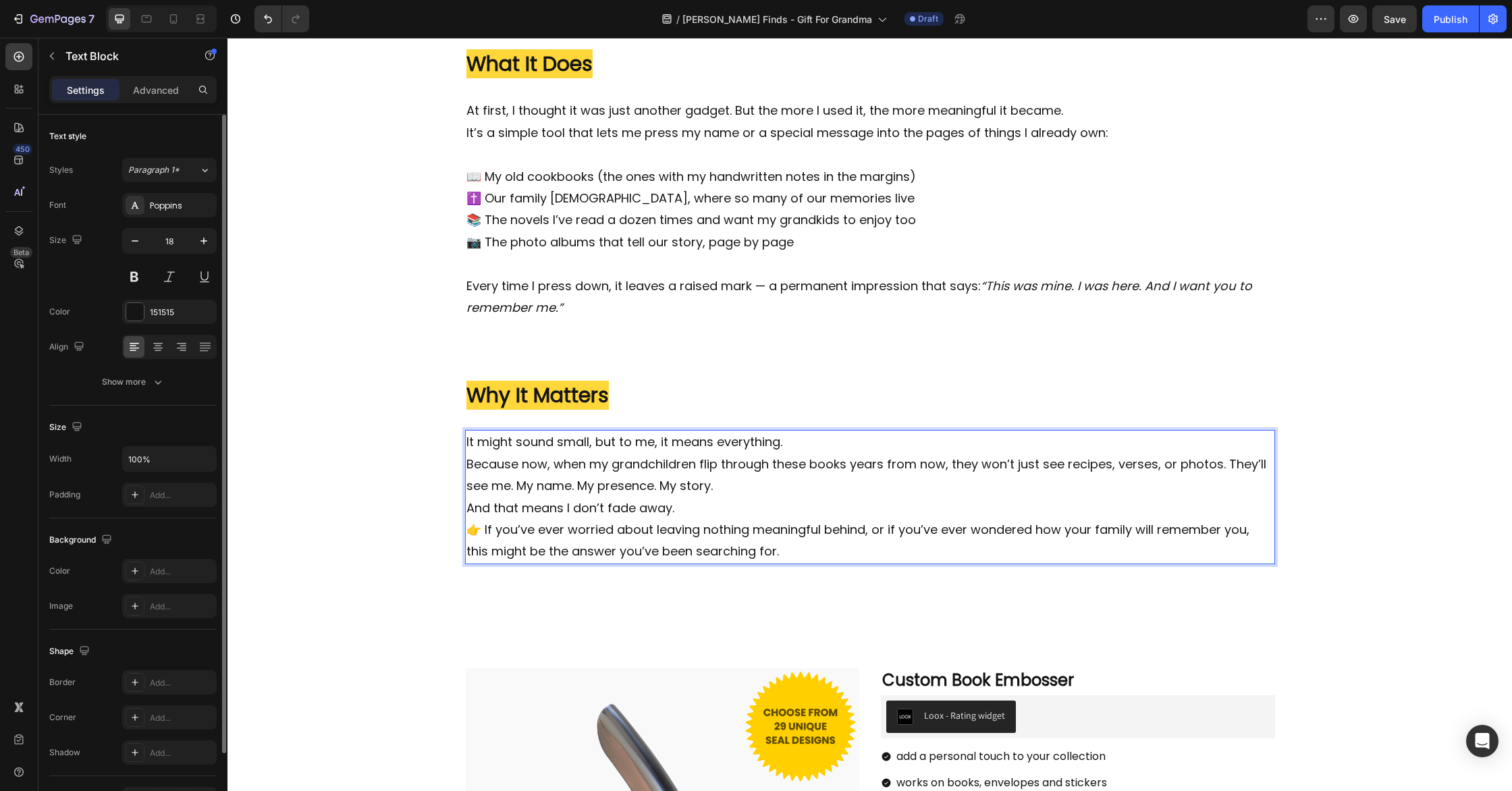
click at [469, 464] on p "Because now, when my grandchildren flip through these books years from now, the…" at bounding box center [870, 475] width 808 height 44
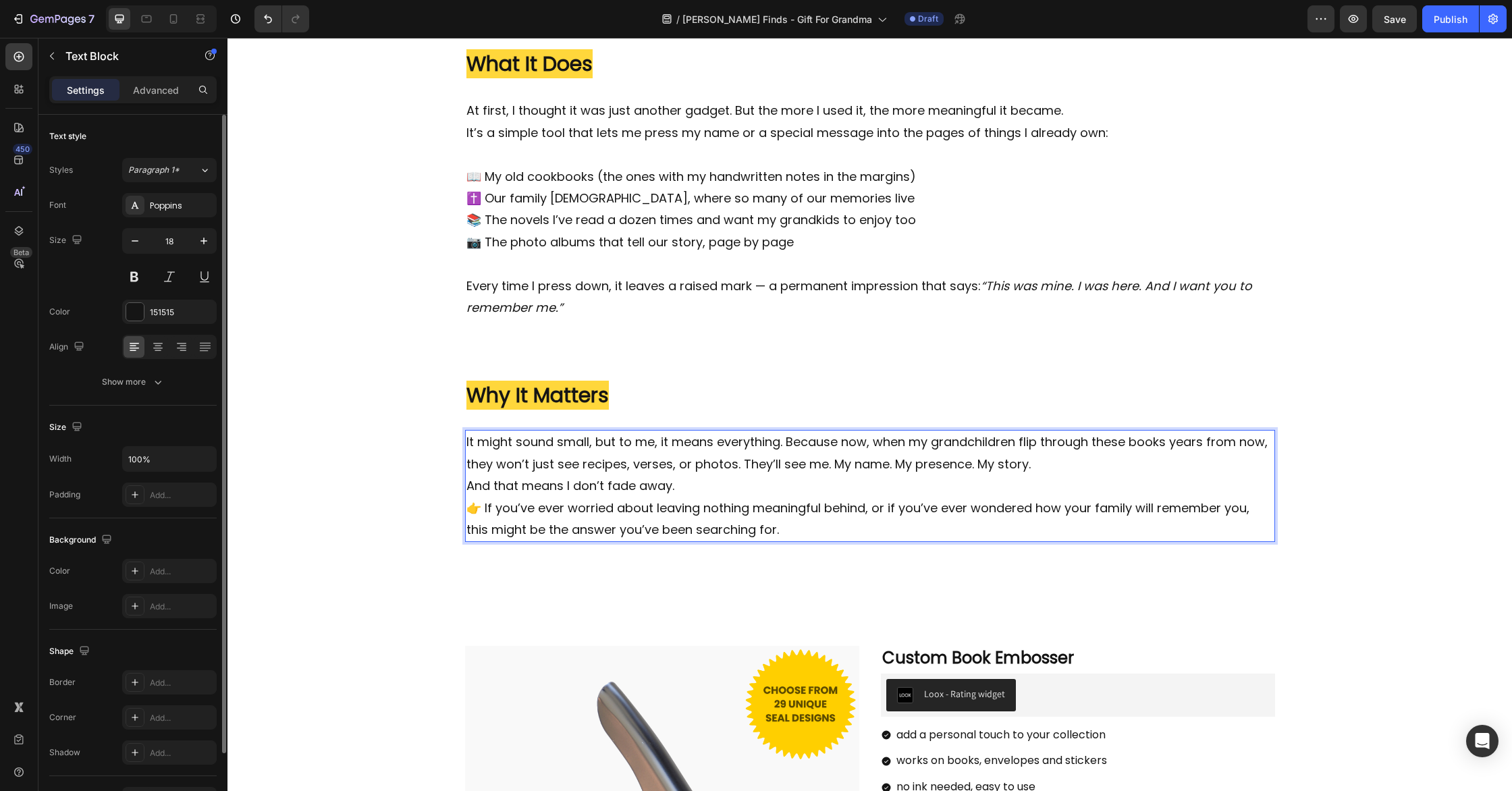
click at [1126, 463] on p "It might sound small, but to me, it means everything. Because now, when my gran…" at bounding box center [870, 454] width 808 height 44
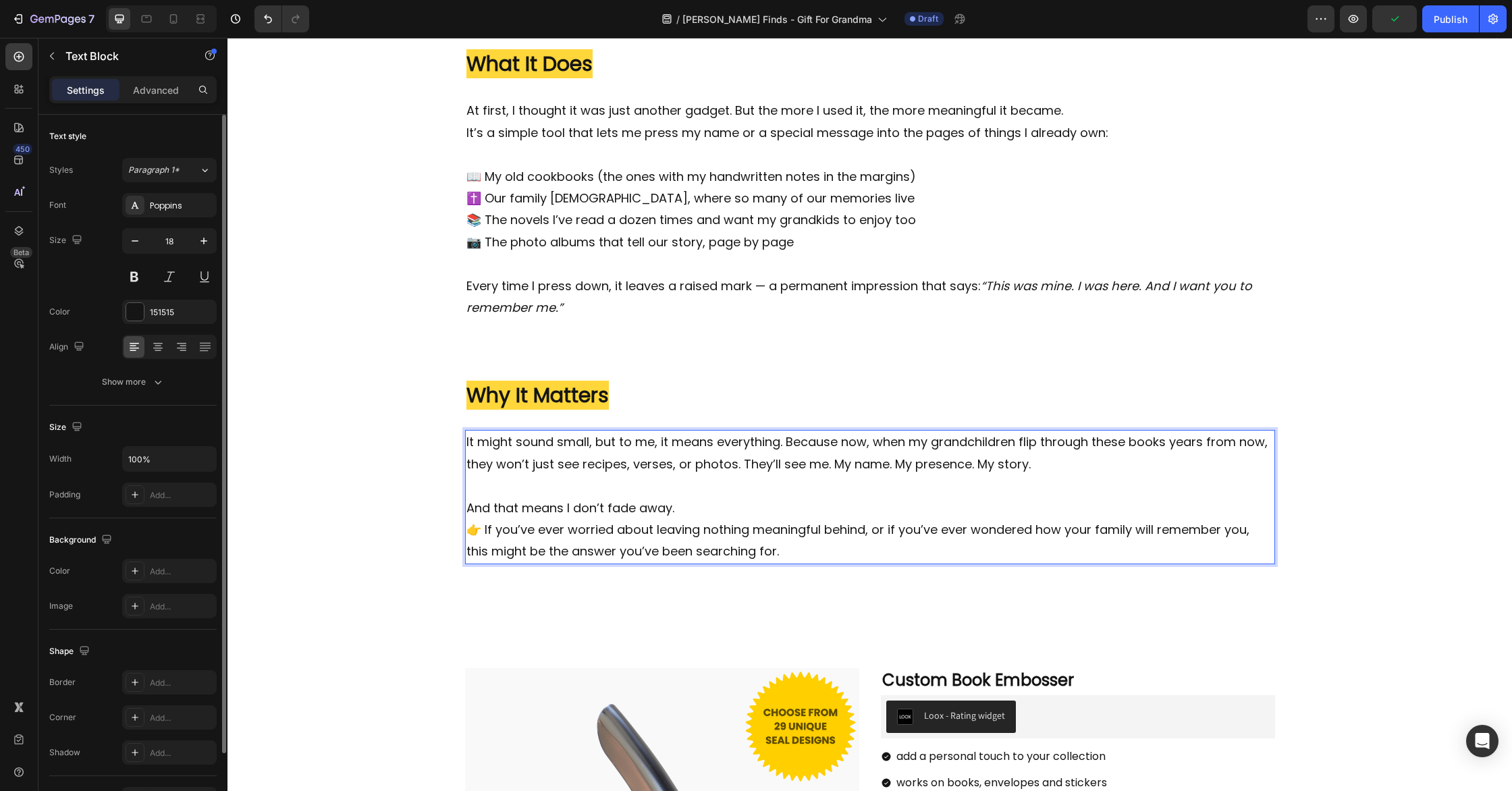
click at [738, 512] on p "And that means I don’t fade away." at bounding box center [870, 508] width 808 height 22
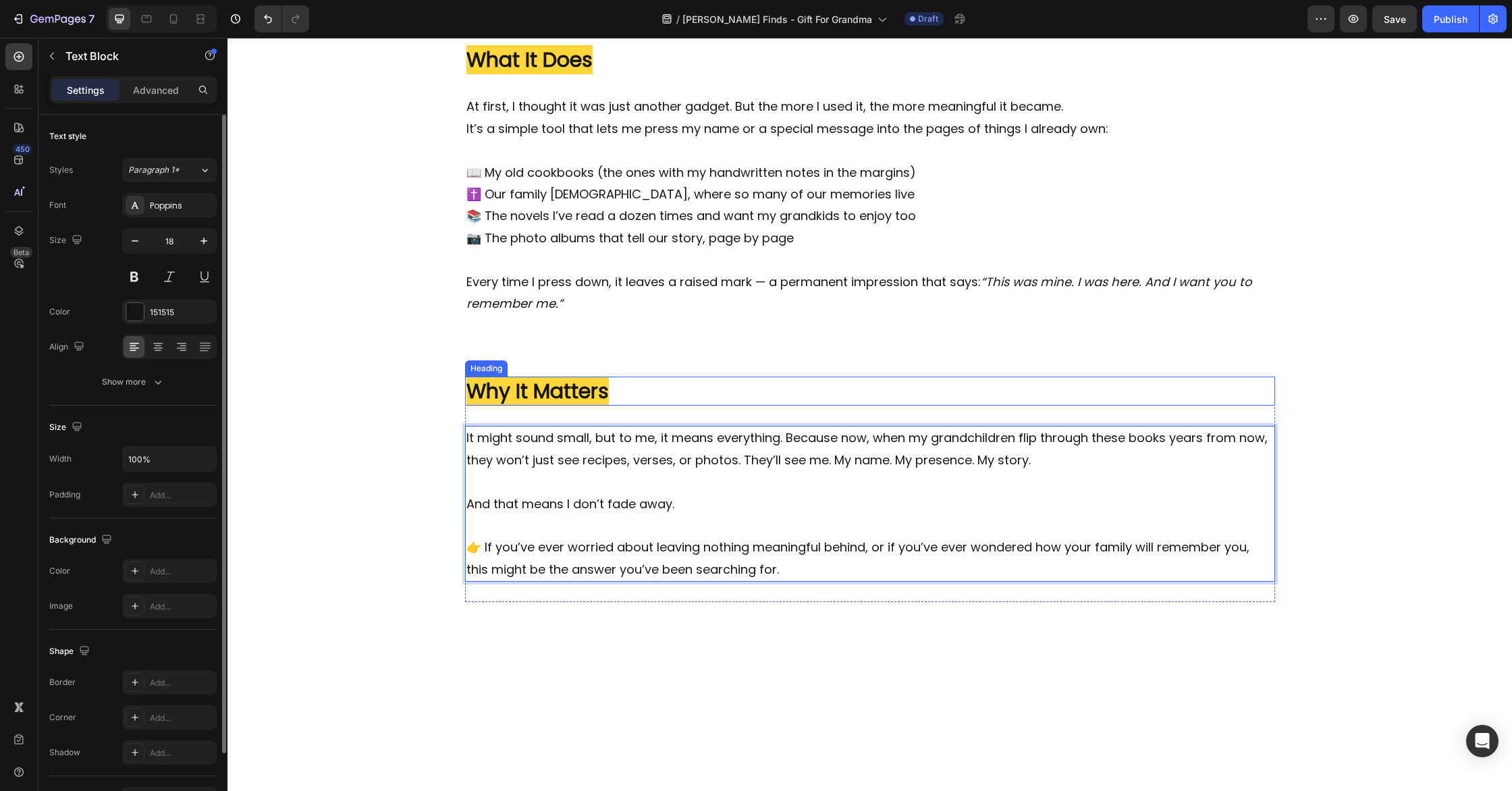
scroll to position [615, 0]
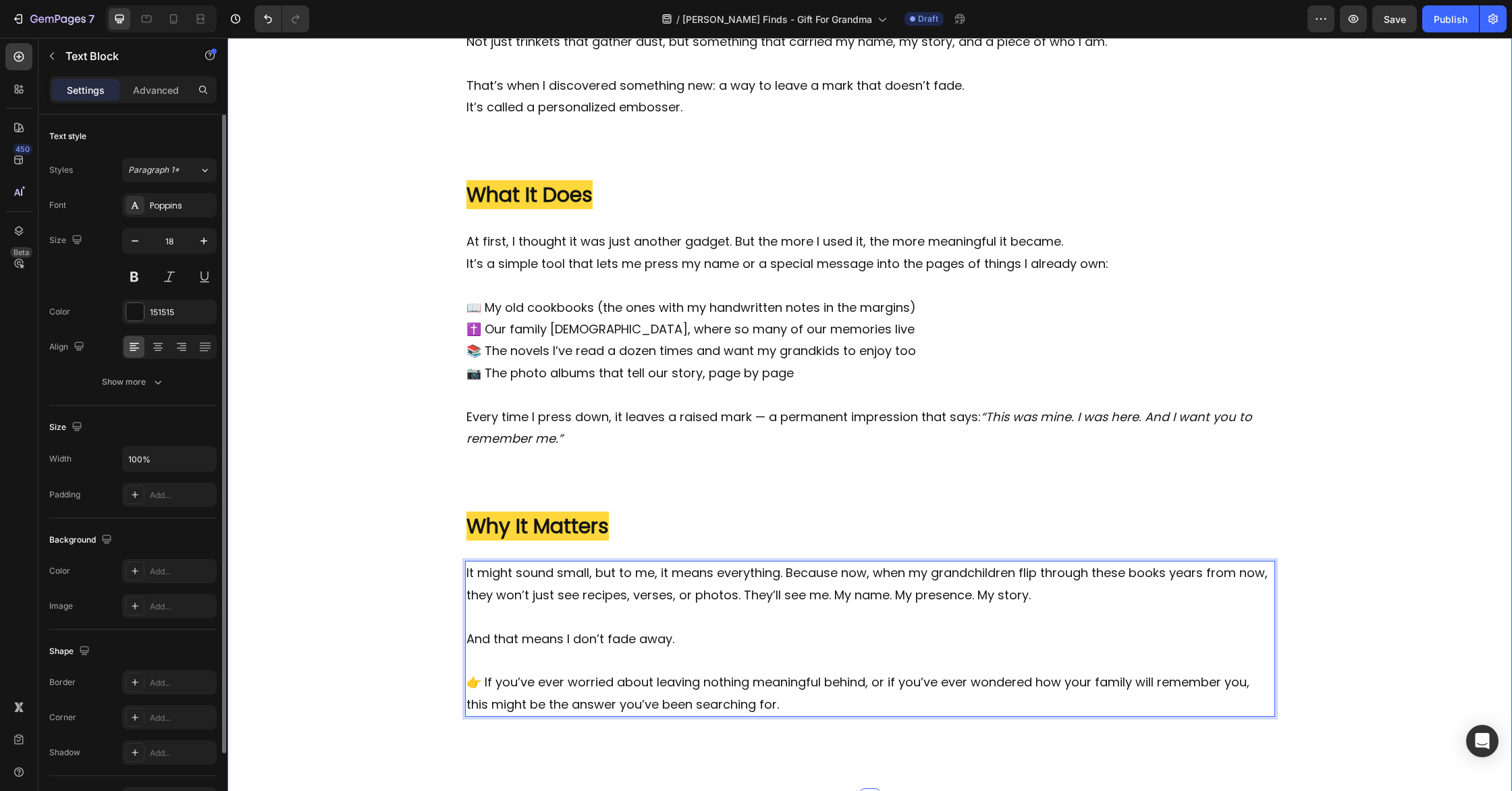
click at [1416, 514] on div "Image ⁠⁠⁠⁠⁠⁠⁠ ✍️ I Didn’t Want to Fade Away... Heading I never thought much abo…" at bounding box center [869, 180] width 1285 height 1195
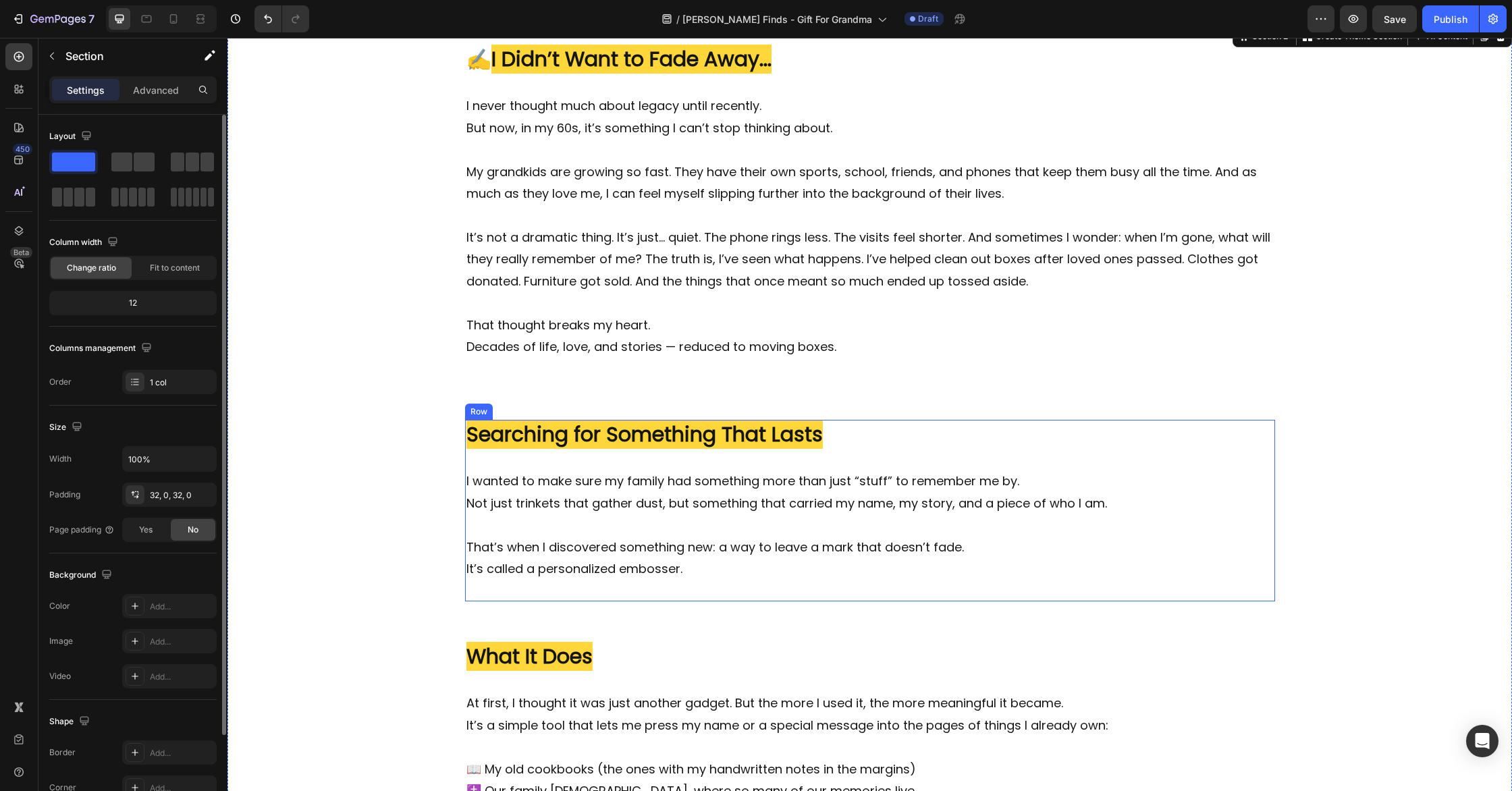
scroll to position [69, 0]
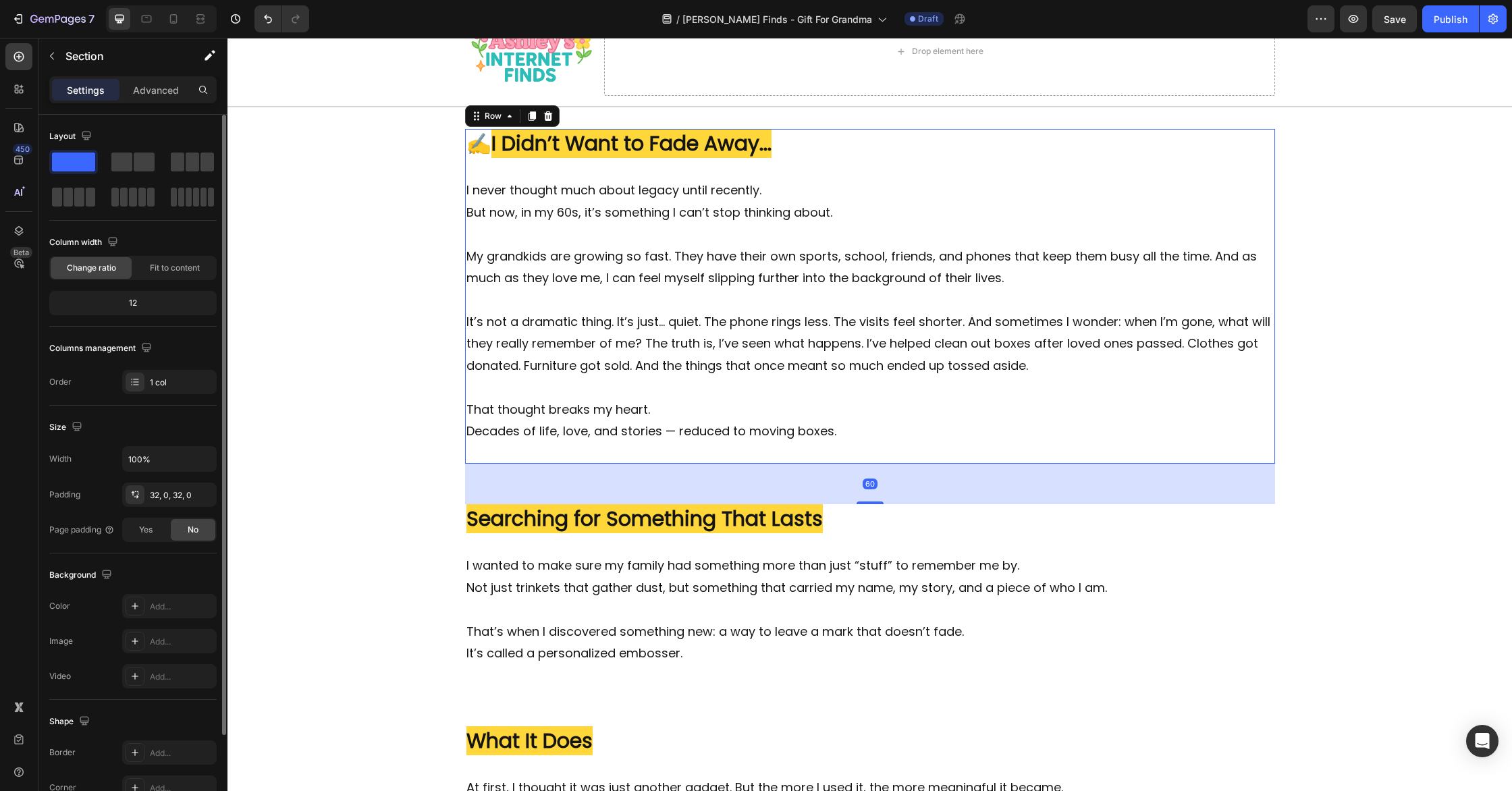
click at [964, 459] on div "Image ⁠⁠⁠⁠⁠⁠⁠ ✍️ I Didn’t Want to Fade Away... Heading I never thought much abo…" at bounding box center [870, 296] width 810 height 335
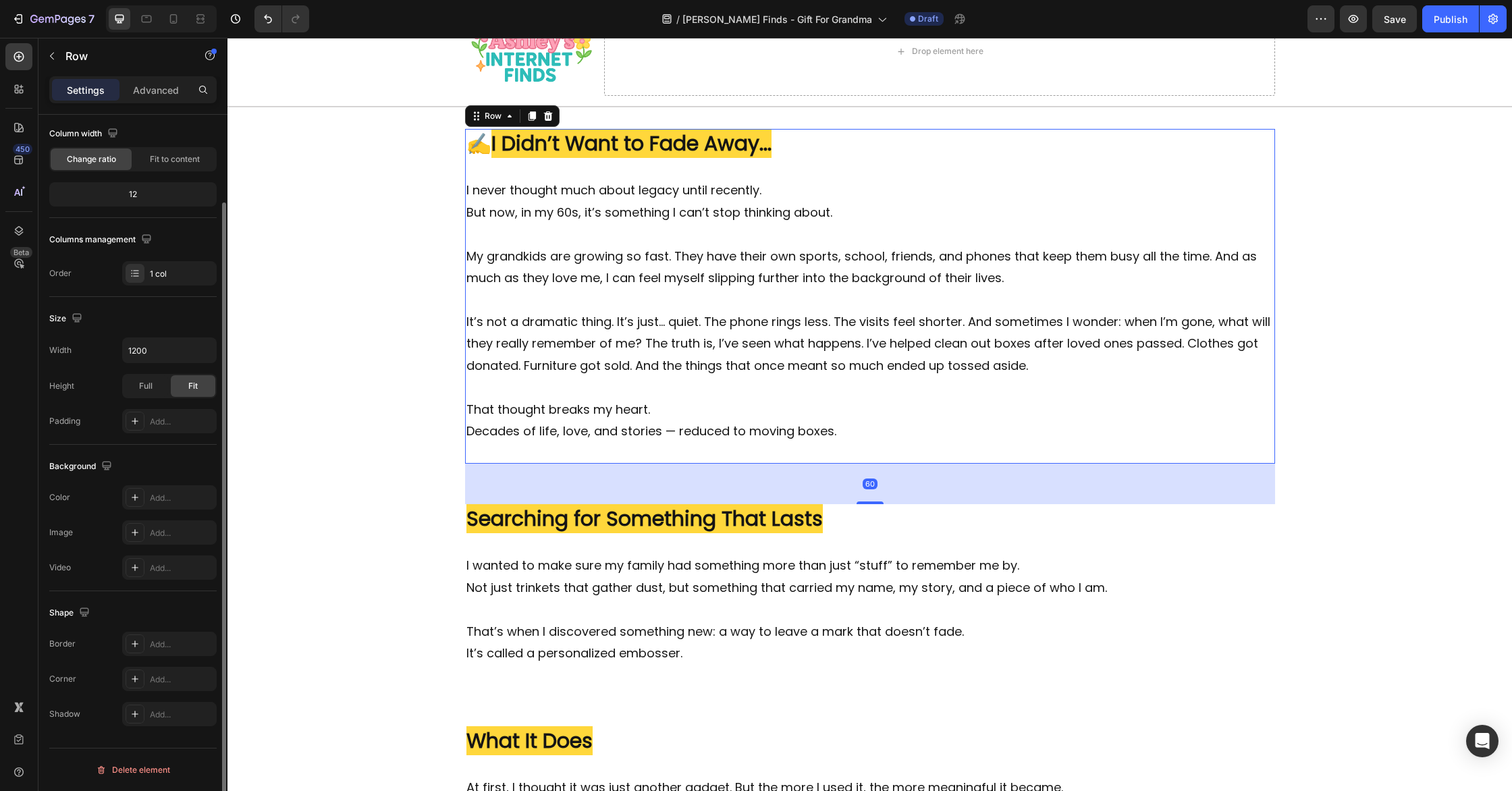
scroll to position [105, 0]
click at [128, 647] on div at bounding box center [135, 647] width 19 height 19
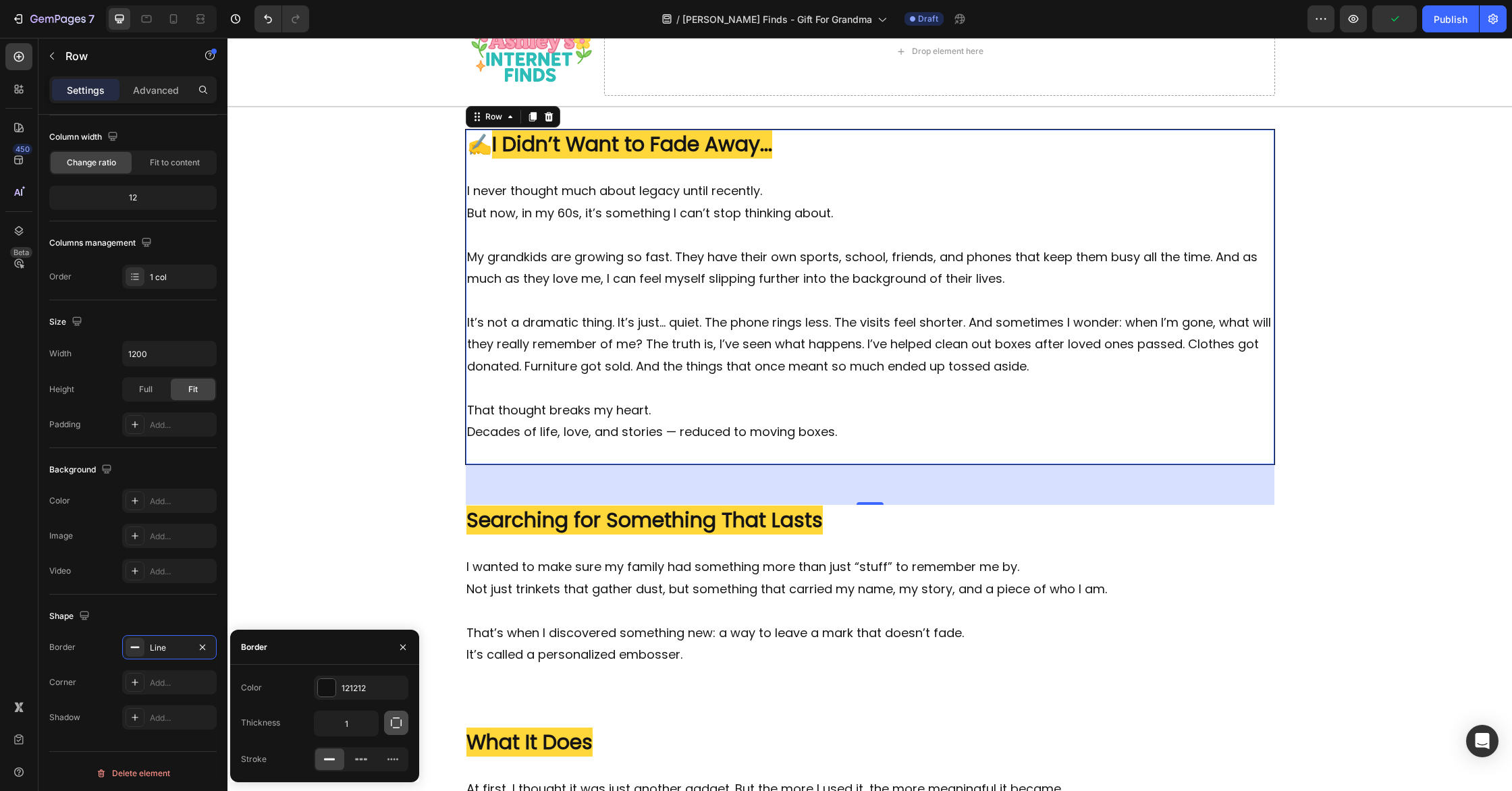
click at [394, 718] on icon "button" at bounding box center [396, 723] width 11 height 11
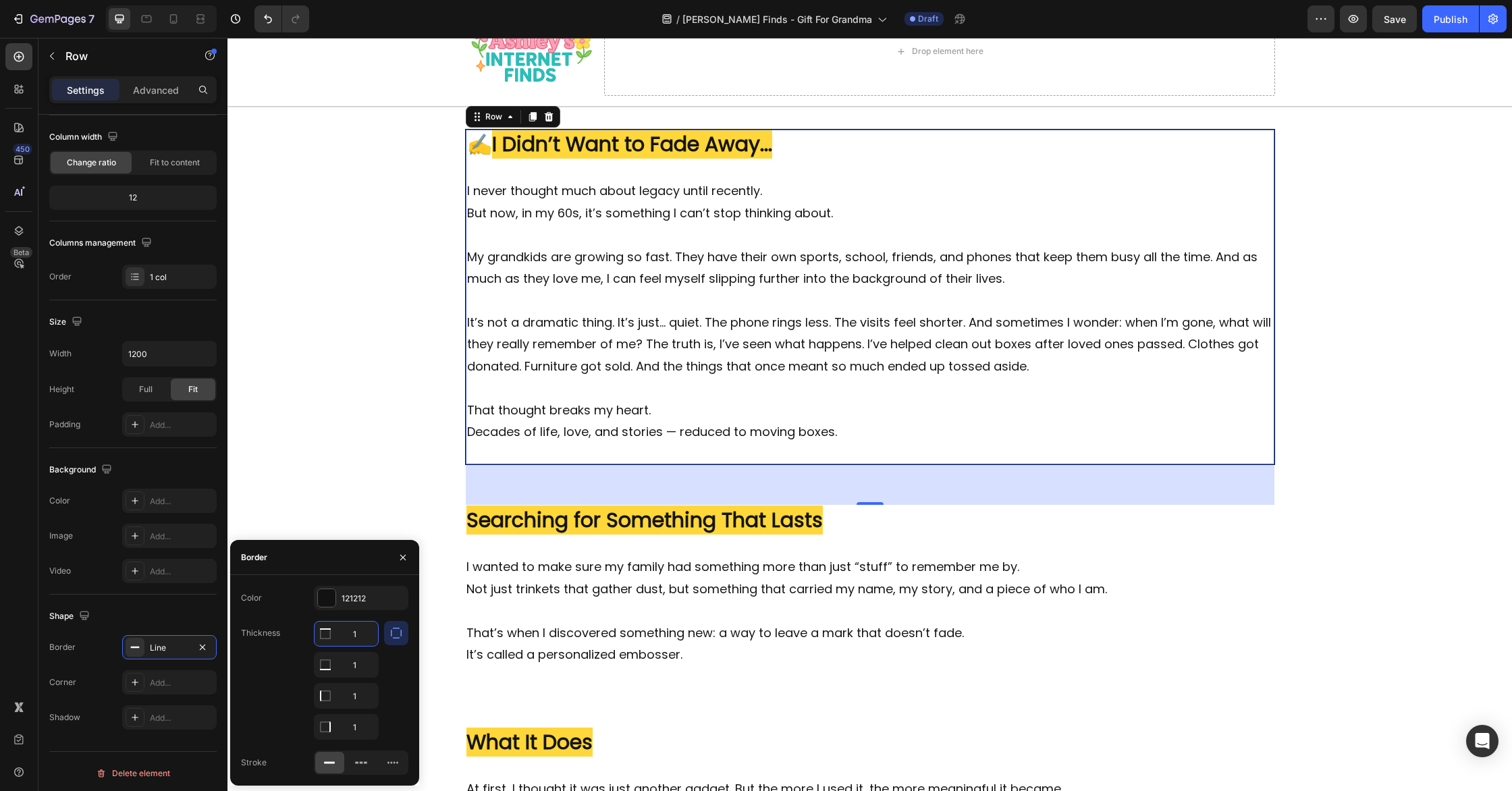
click at [370, 638] on input "1" at bounding box center [346, 634] width 63 height 24
type input "0"
click at [363, 663] on input "1" at bounding box center [346, 665] width 63 height 24
click at [360, 712] on div "0 1 1 1" at bounding box center [346, 680] width 65 height 119
click at [367, 695] on input "1" at bounding box center [346, 696] width 63 height 24
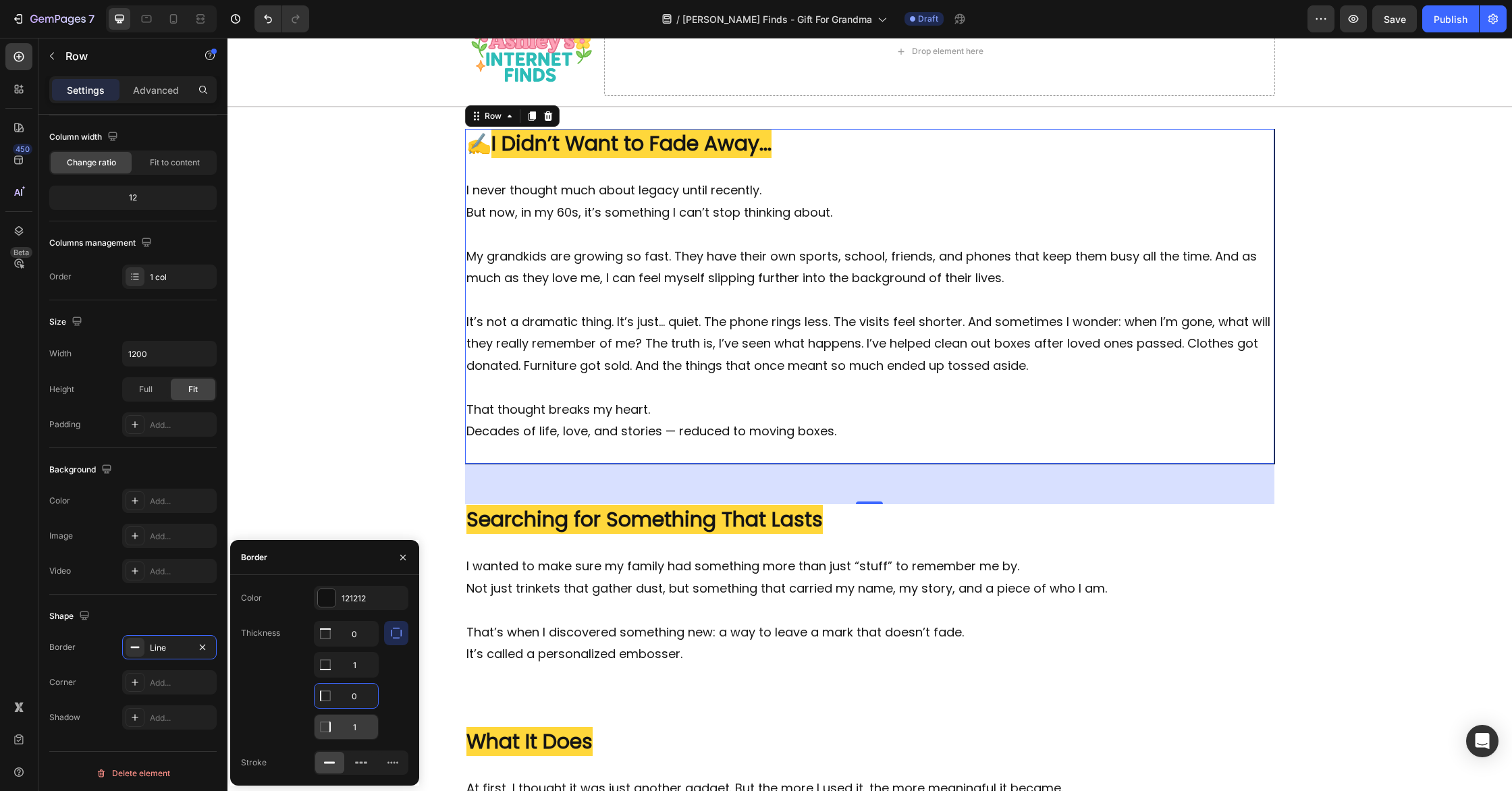
type input "0"
click at [367, 732] on input "1" at bounding box center [346, 727] width 63 height 24
type input "0"
click at [337, 603] on div "121212" at bounding box center [361, 597] width 94 height 24
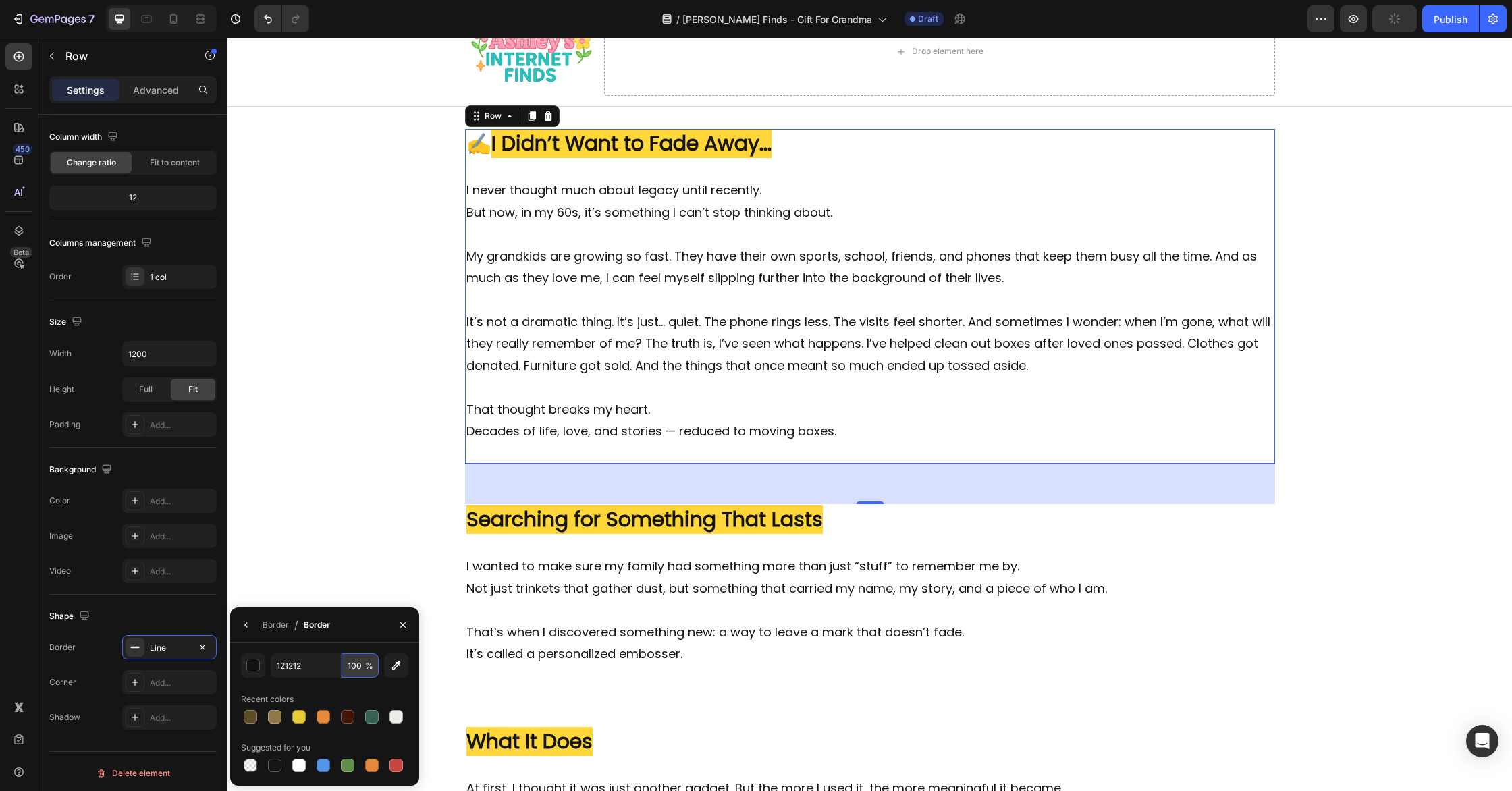
click at [354, 660] on input "100" at bounding box center [360, 666] width 37 height 24
click at [355, 660] on input "100" at bounding box center [360, 666] width 37 height 24
type input "20"
click at [387, 532] on div "Image ⁠⁠⁠⁠⁠⁠⁠ ✍️ I Didn’t Want to Fade Away... Heading I never thought much abo…" at bounding box center [869, 726] width 1285 height 1196
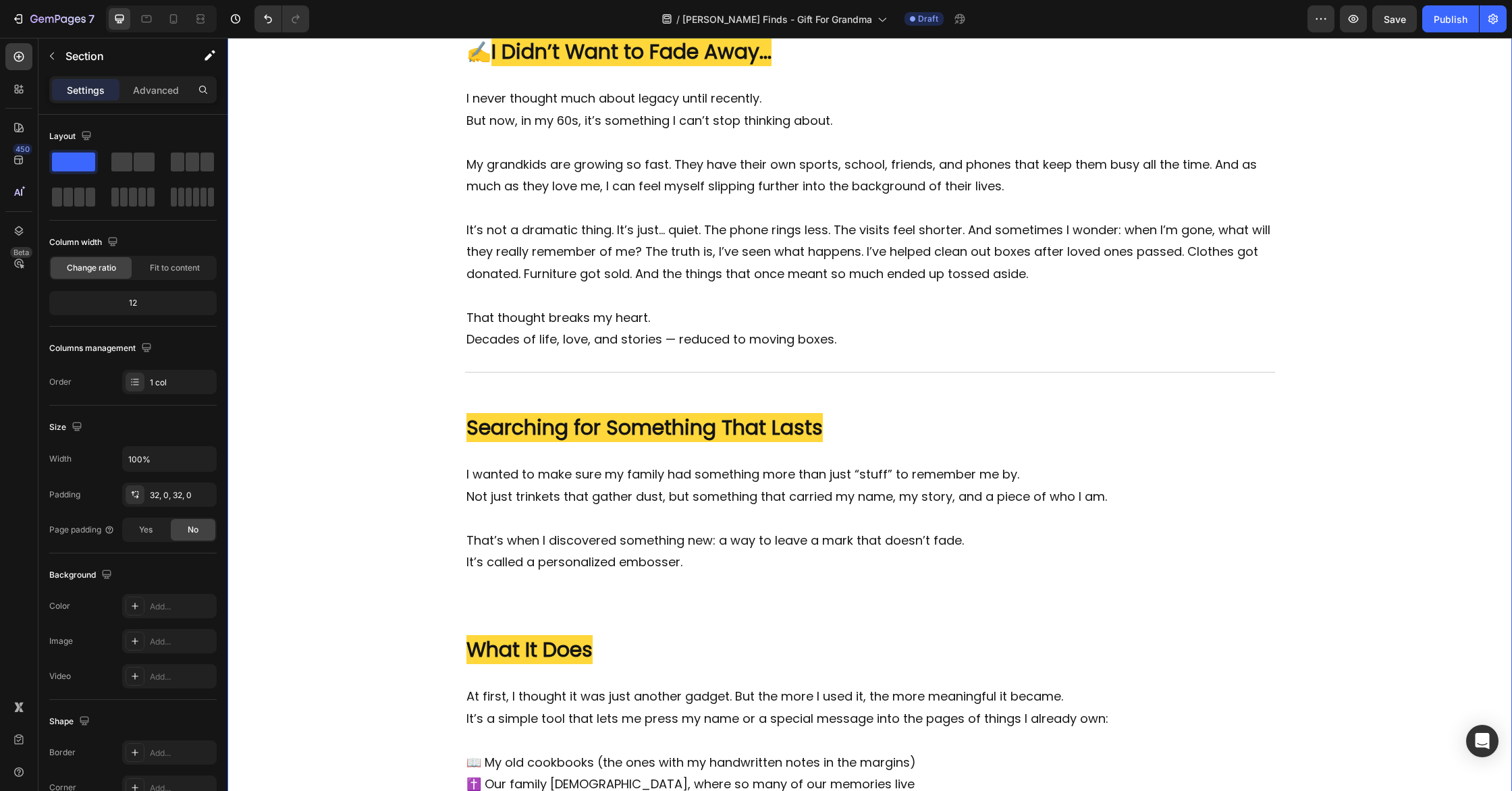
scroll to position [309, 0]
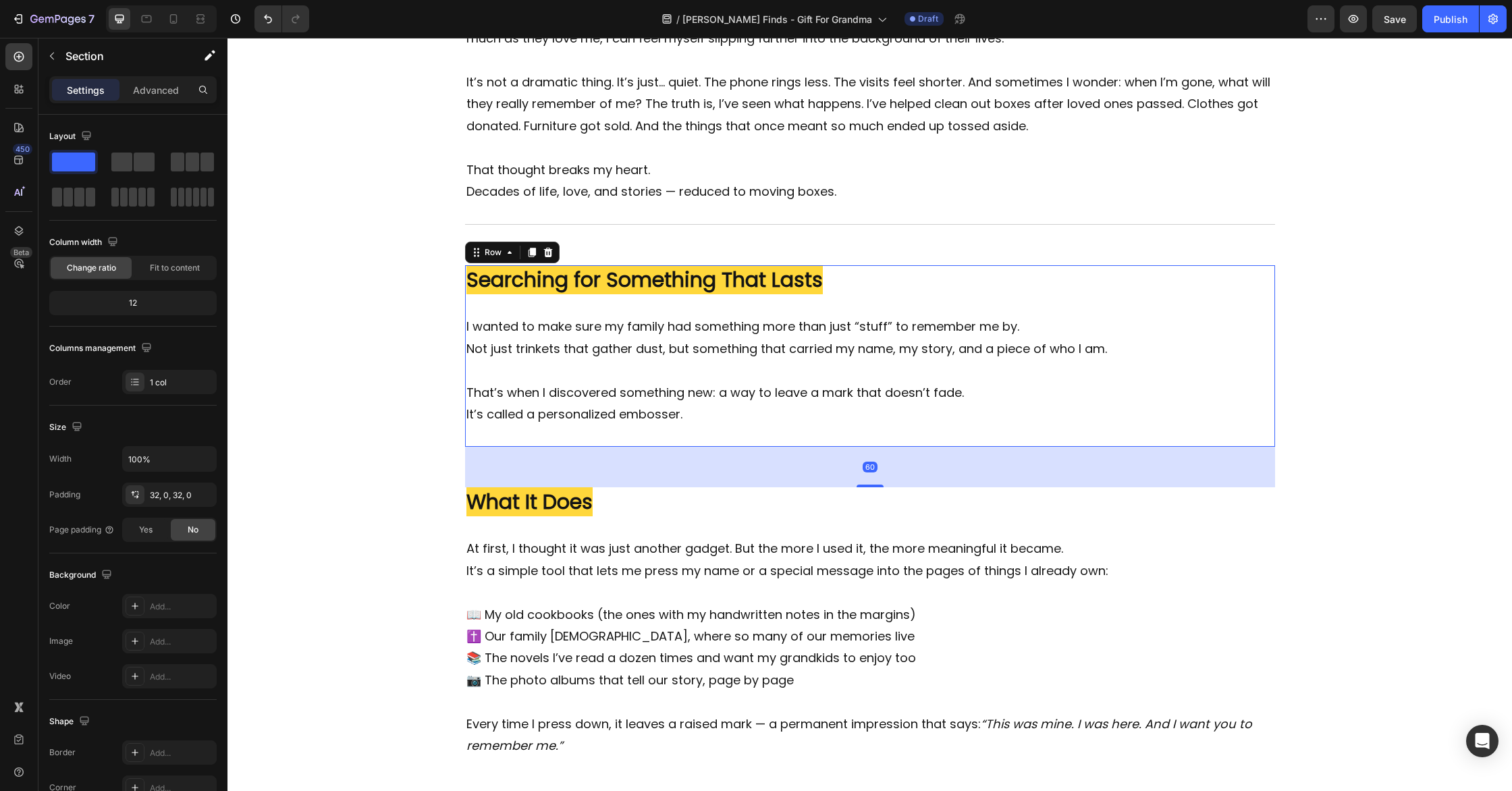
click at [899, 436] on div "Image ⁠⁠⁠⁠⁠⁠⁠ Searching for Something That Lasts Heading I wanted to make sure …" at bounding box center [870, 356] width 810 height 182
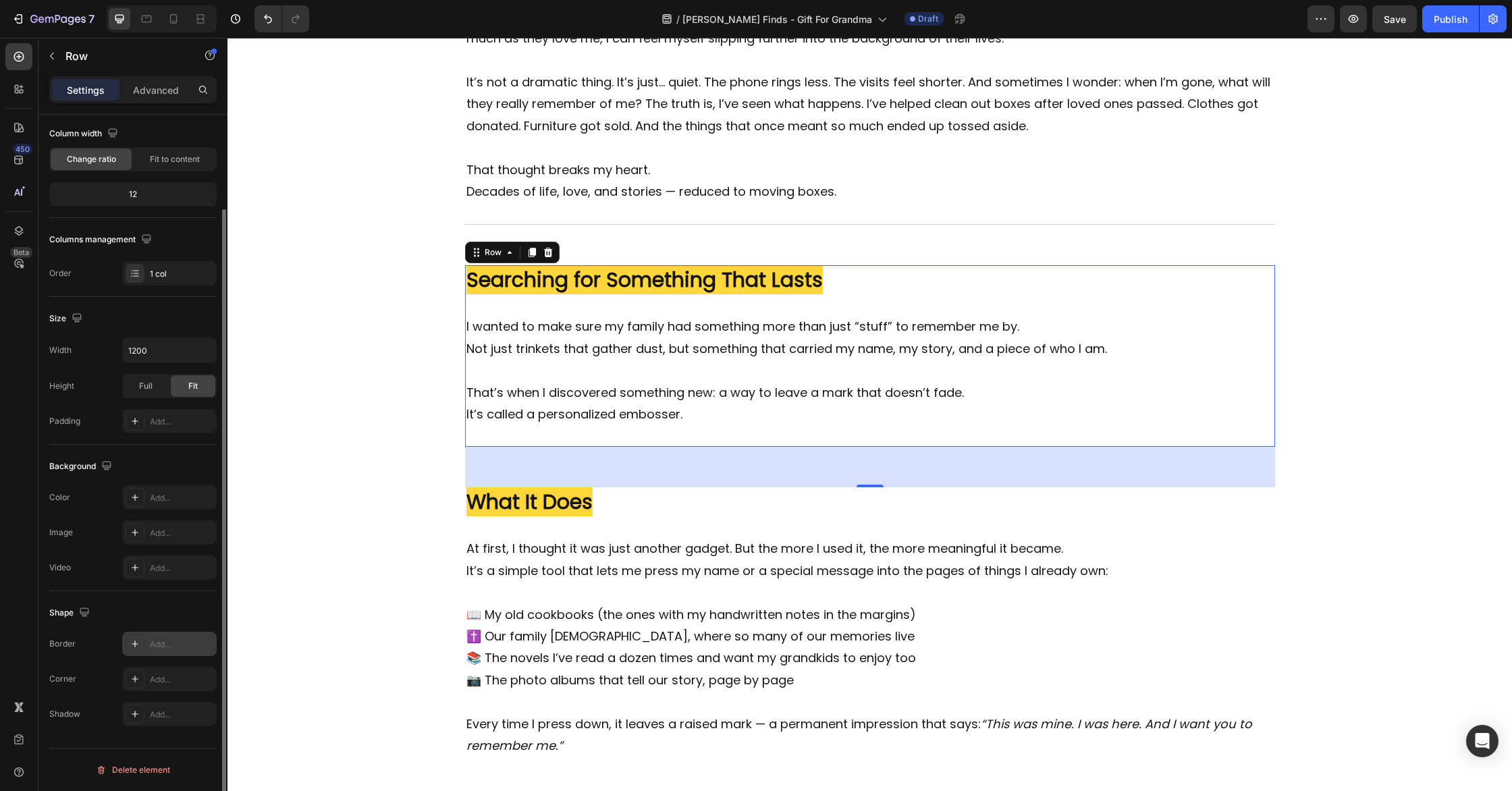
click at [138, 650] on div at bounding box center [135, 644] width 19 height 19
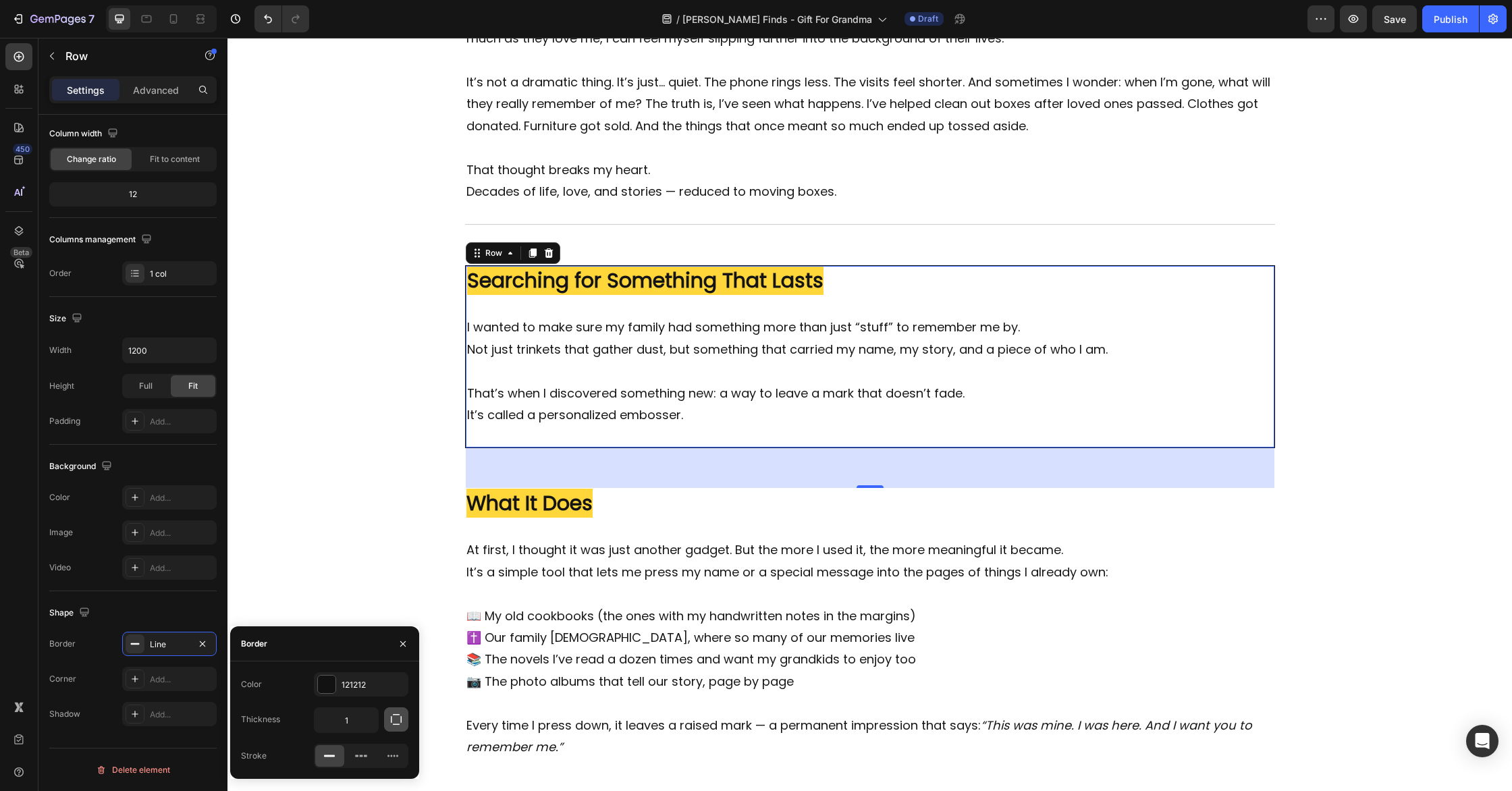
click at [396, 721] on icon "button" at bounding box center [396, 719] width 13 height 13
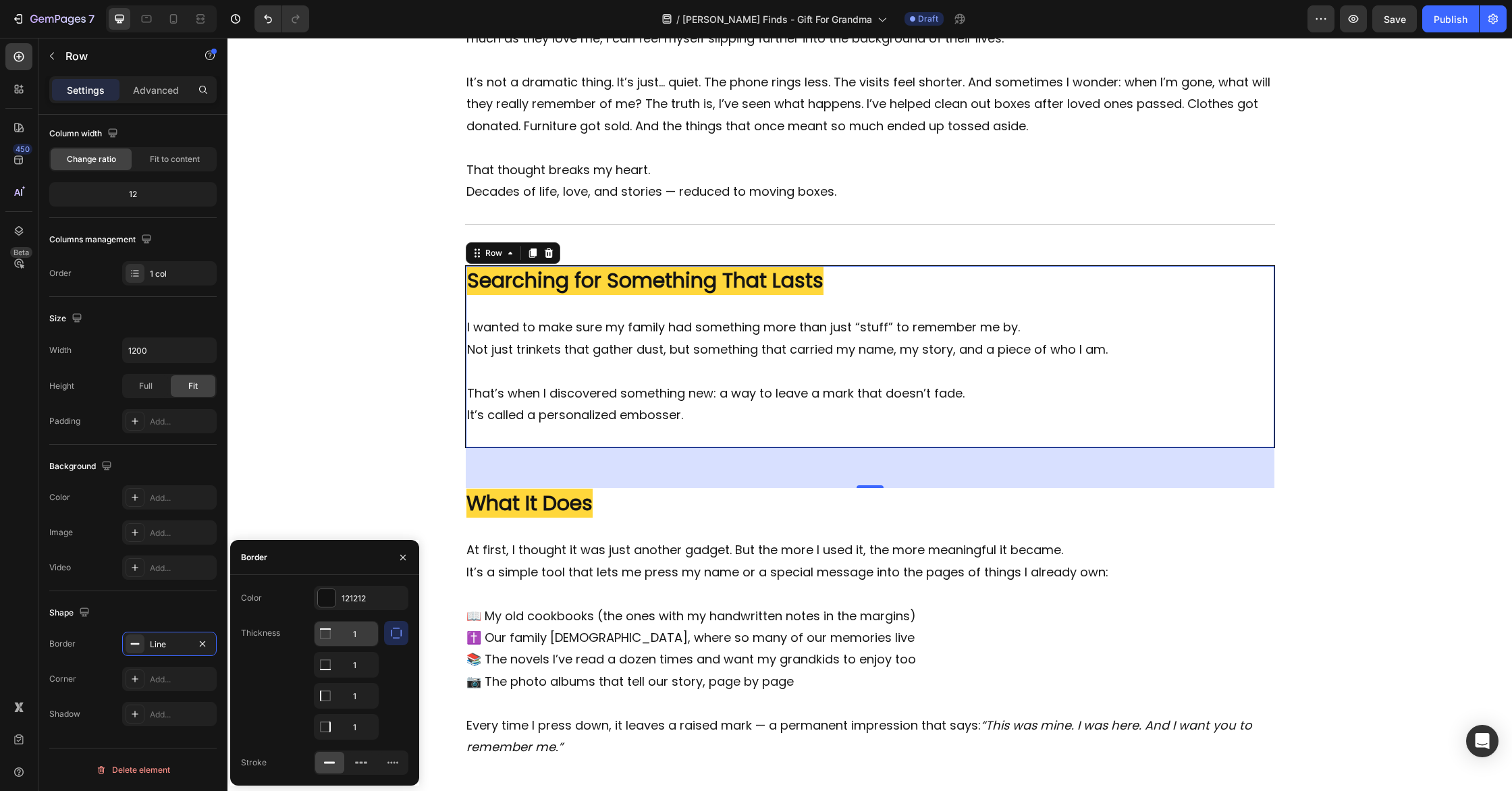
click at [364, 634] on input "1" at bounding box center [346, 634] width 63 height 24
type input "0"
click at [357, 693] on input "1" at bounding box center [346, 696] width 63 height 24
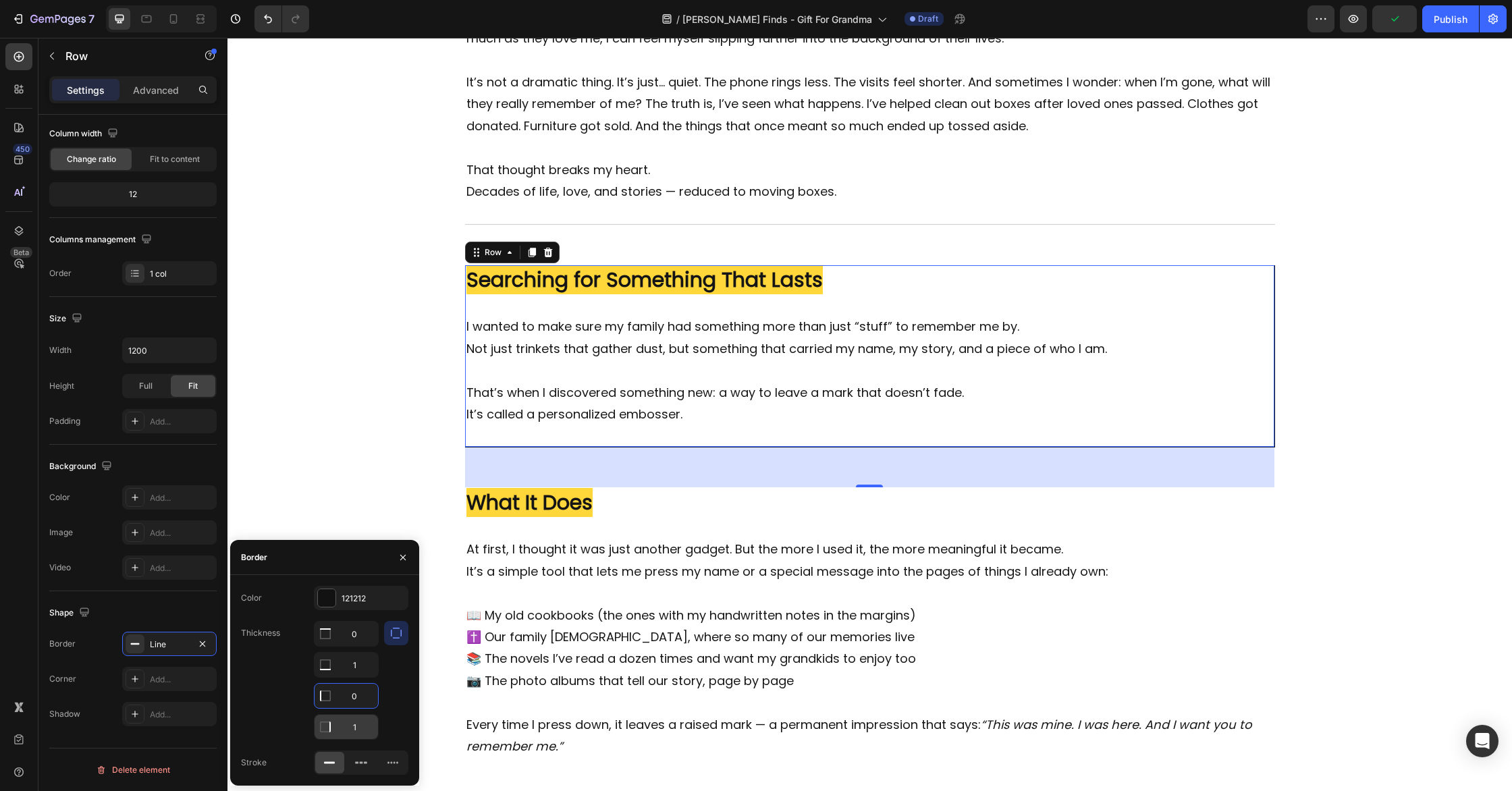
type input "0"
click at [357, 725] on input "1" at bounding box center [346, 727] width 63 height 24
type input "0"
click at [367, 599] on div "121212" at bounding box center [361, 598] width 40 height 12
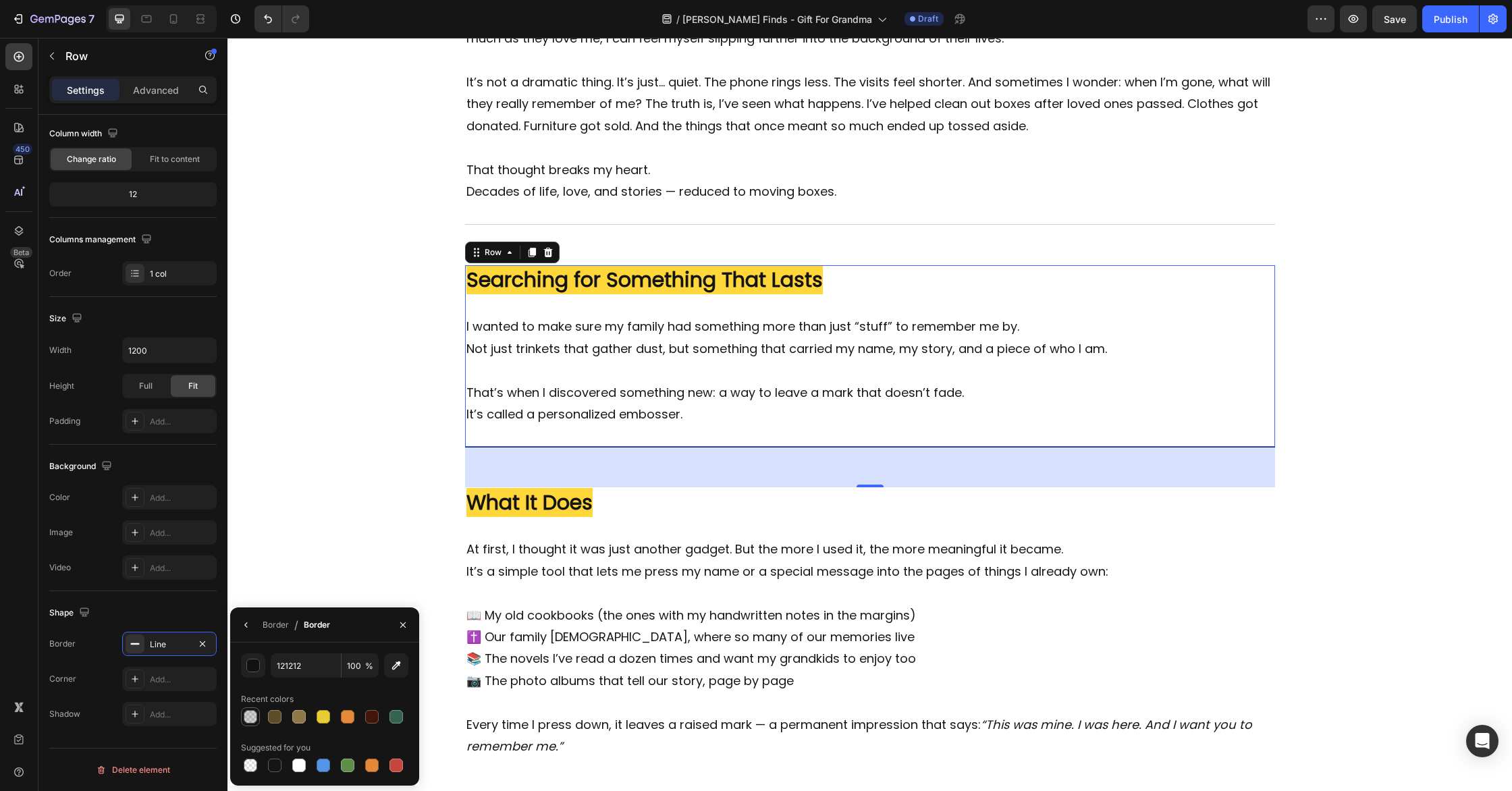
click at [254, 719] on div at bounding box center [251, 717] width 13 height 13
type input "20"
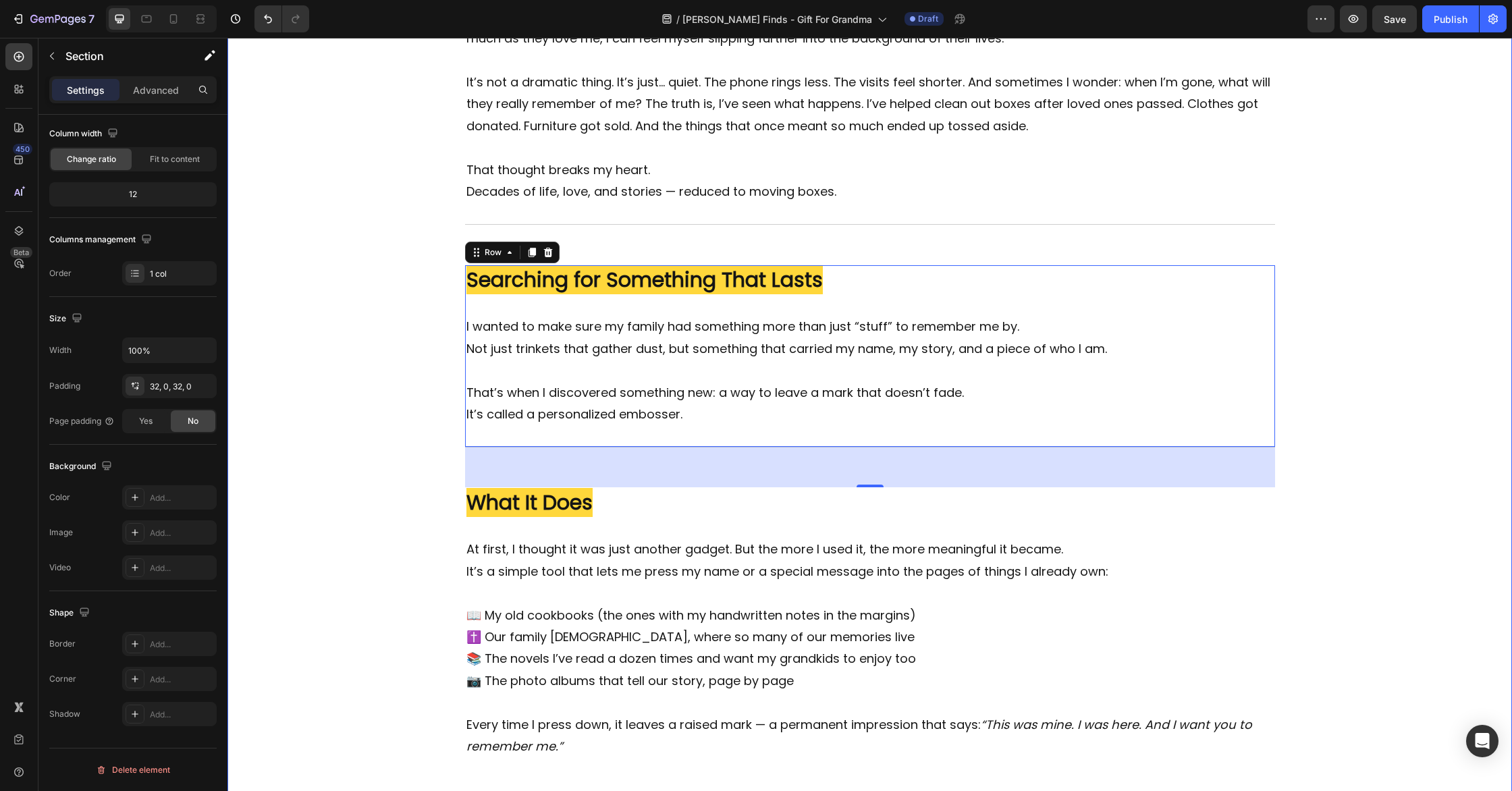
click at [382, 492] on div "Image ⁠⁠⁠⁠⁠⁠⁠ ✍️ I Didn’t Want to Fade Away... Heading I never thought much abo…" at bounding box center [869, 487] width 1285 height 1197
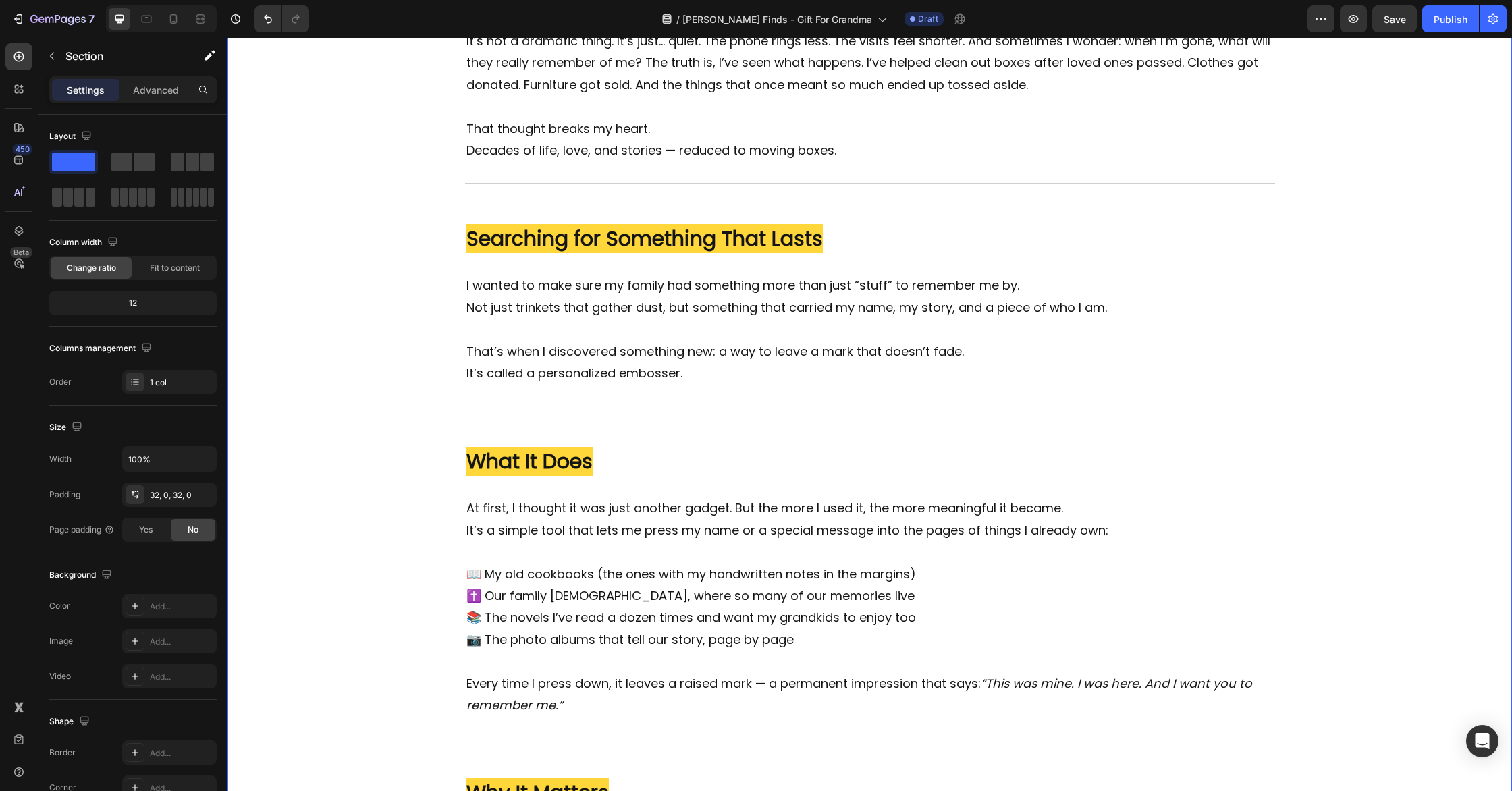
scroll to position [519, 0]
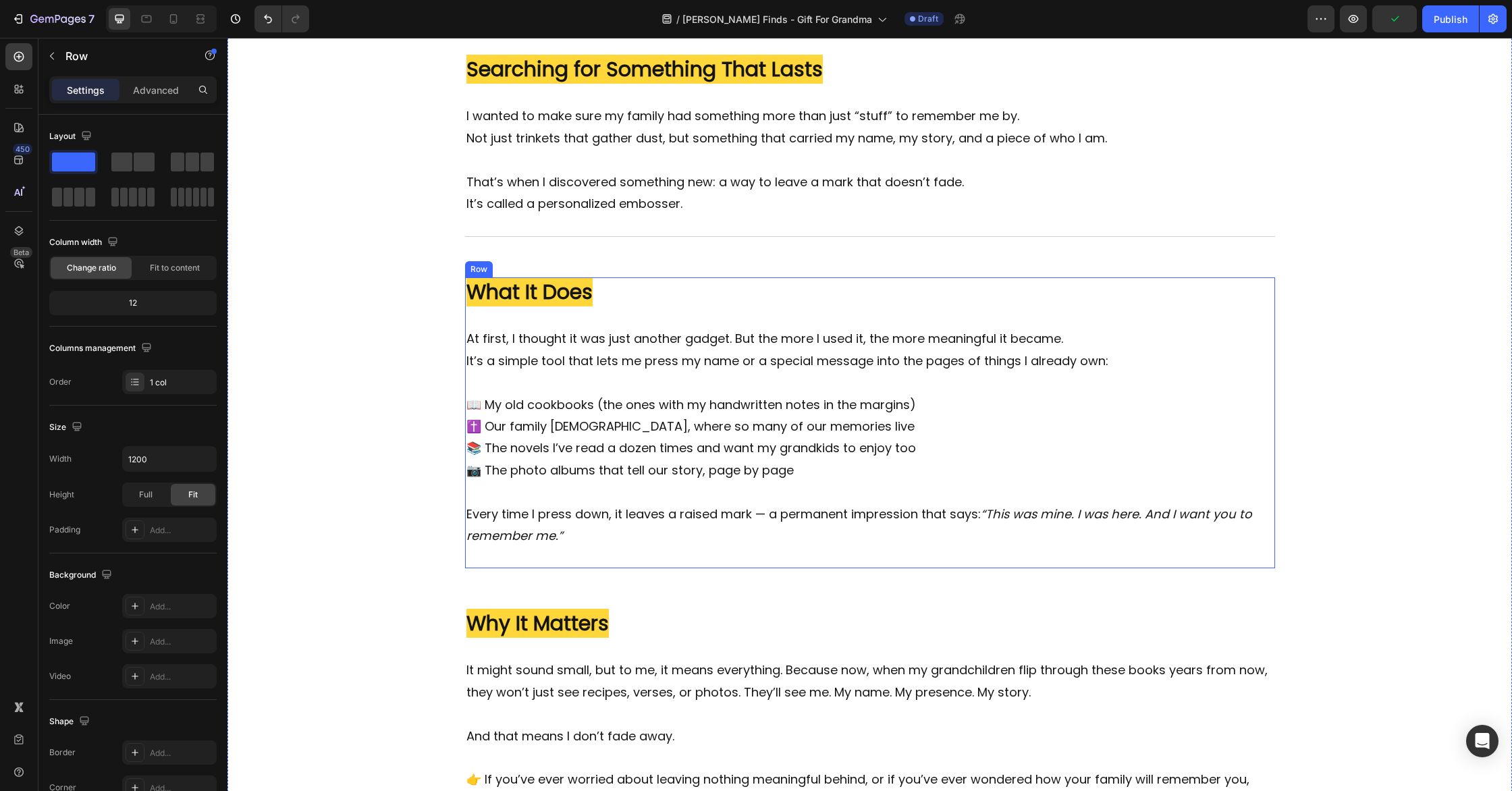
click at [1236, 557] on div "Image ⁠⁠⁠⁠⁠⁠⁠ What It Does Heading At first, I thought it was just another gadg…" at bounding box center [870, 423] width 810 height 291
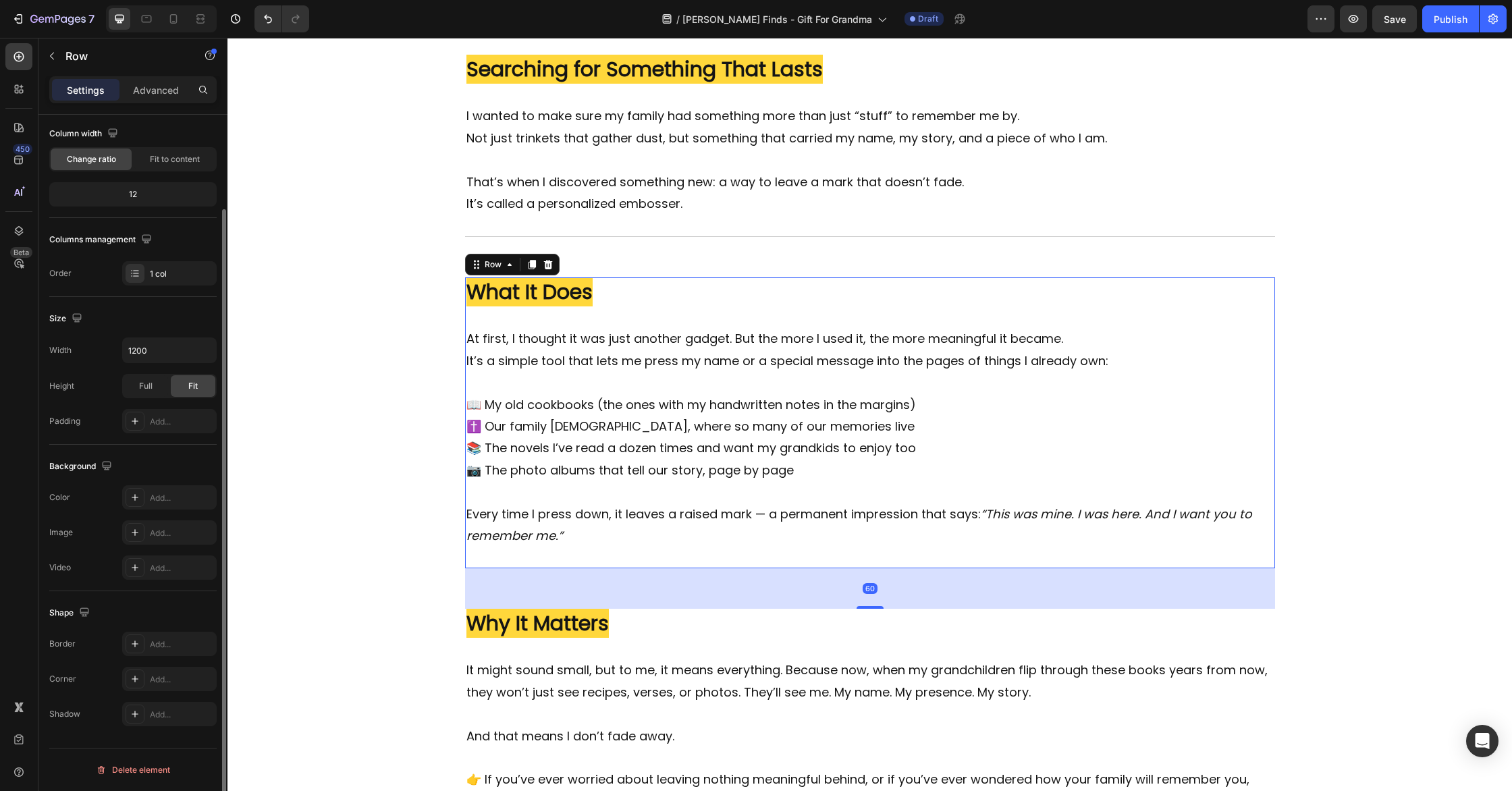
scroll to position [108, 0]
click at [135, 640] on icon at bounding box center [135, 645] width 11 height 11
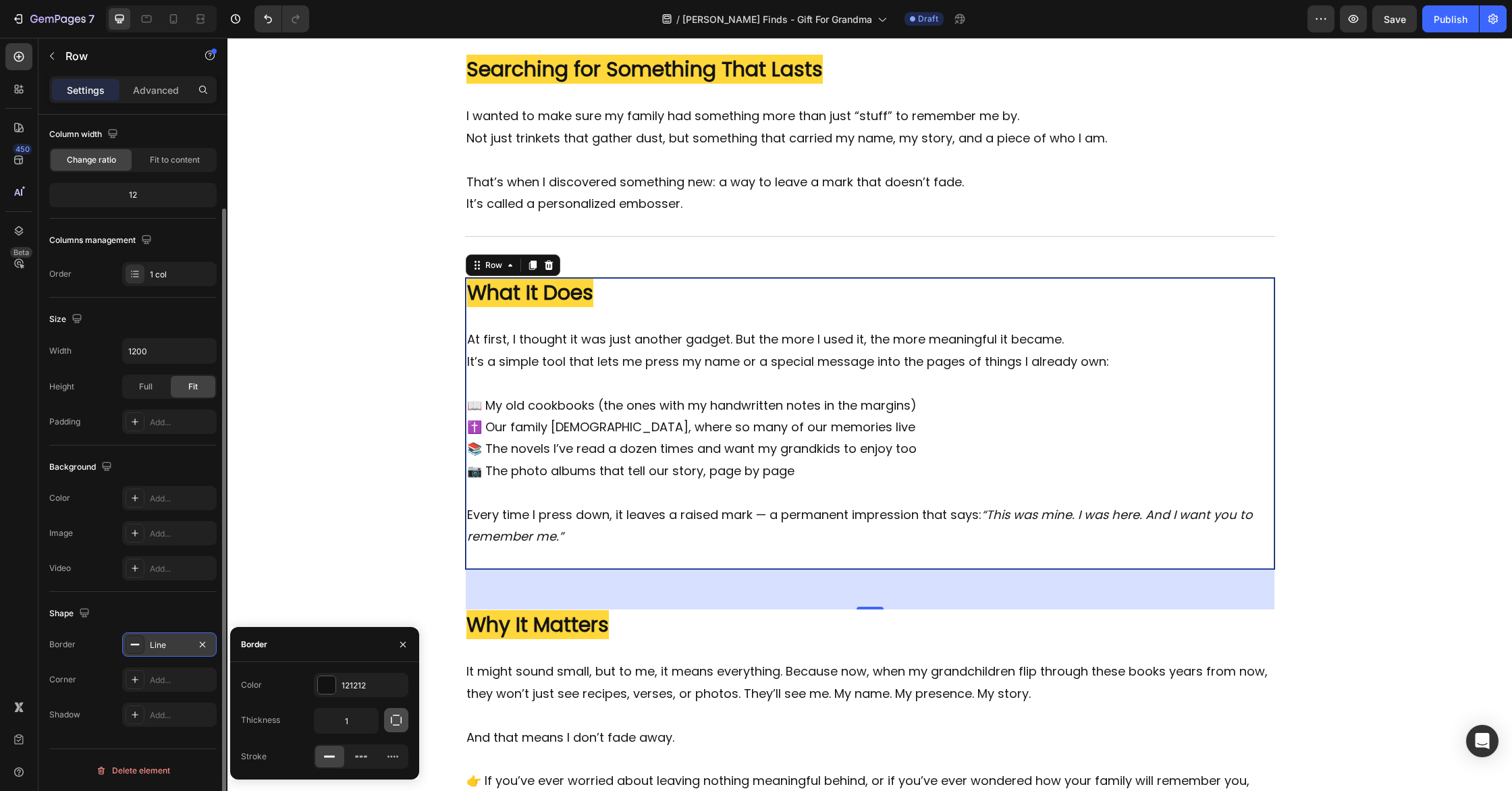
click at [392, 719] on icon "button" at bounding box center [396, 720] width 13 height 13
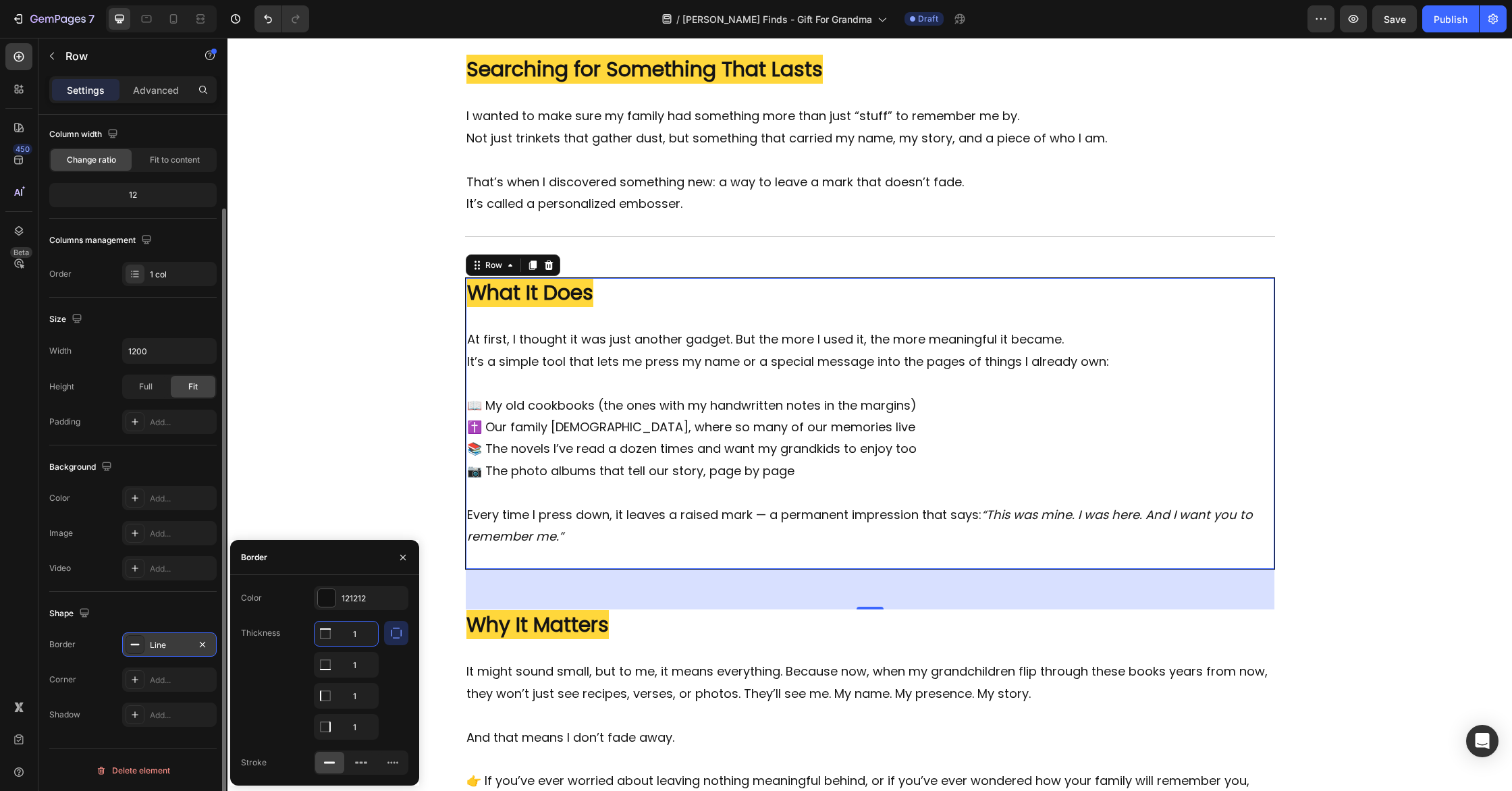
drag, startPoint x: 356, startPoint y: 624, endPoint x: 365, endPoint y: 631, distance: 11.4
click at [358, 626] on input "1" at bounding box center [346, 634] width 63 height 24
click at [364, 632] on input "1" at bounding box center [346, 634] width 63 height 24
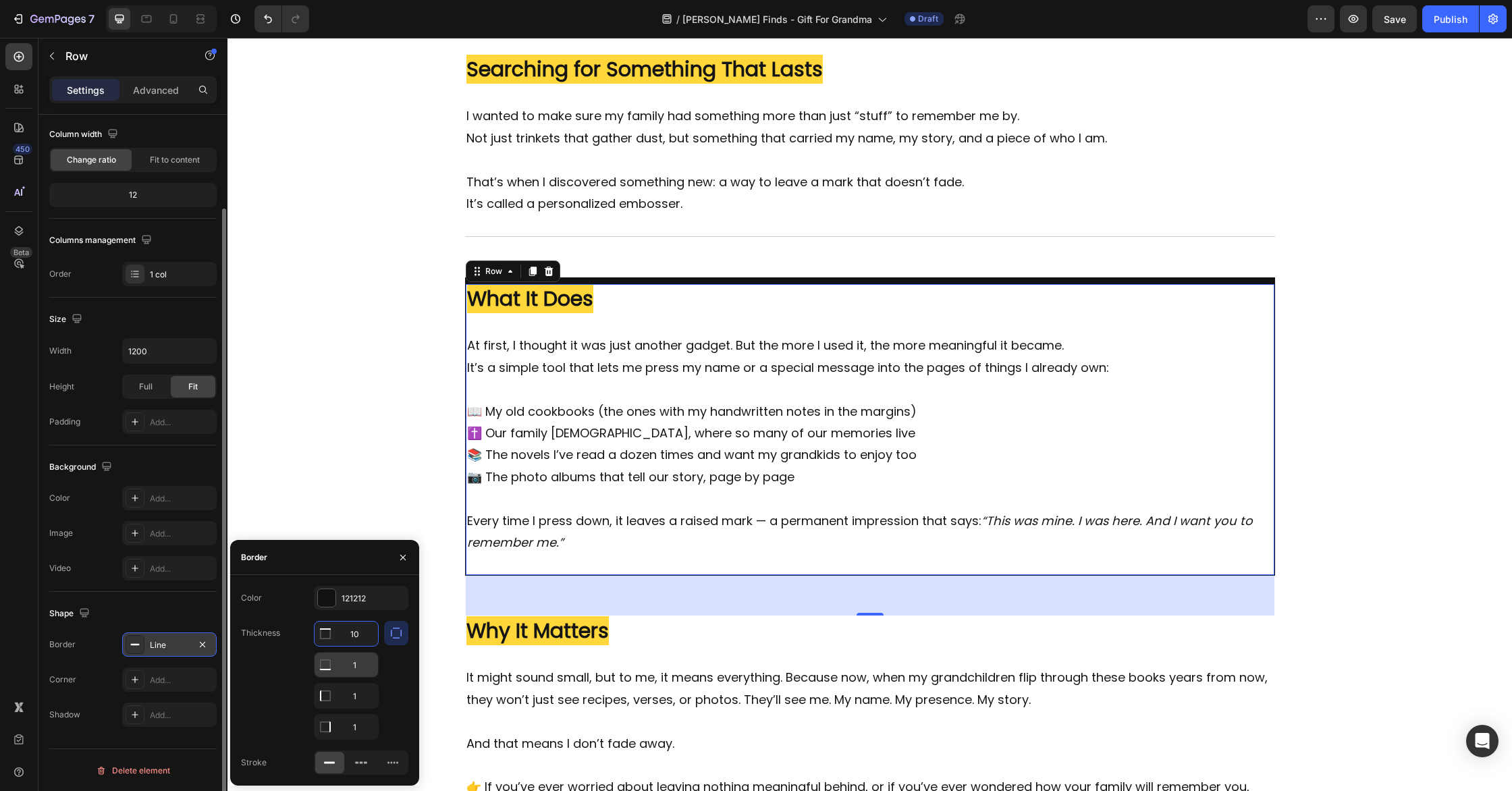
type input "1"
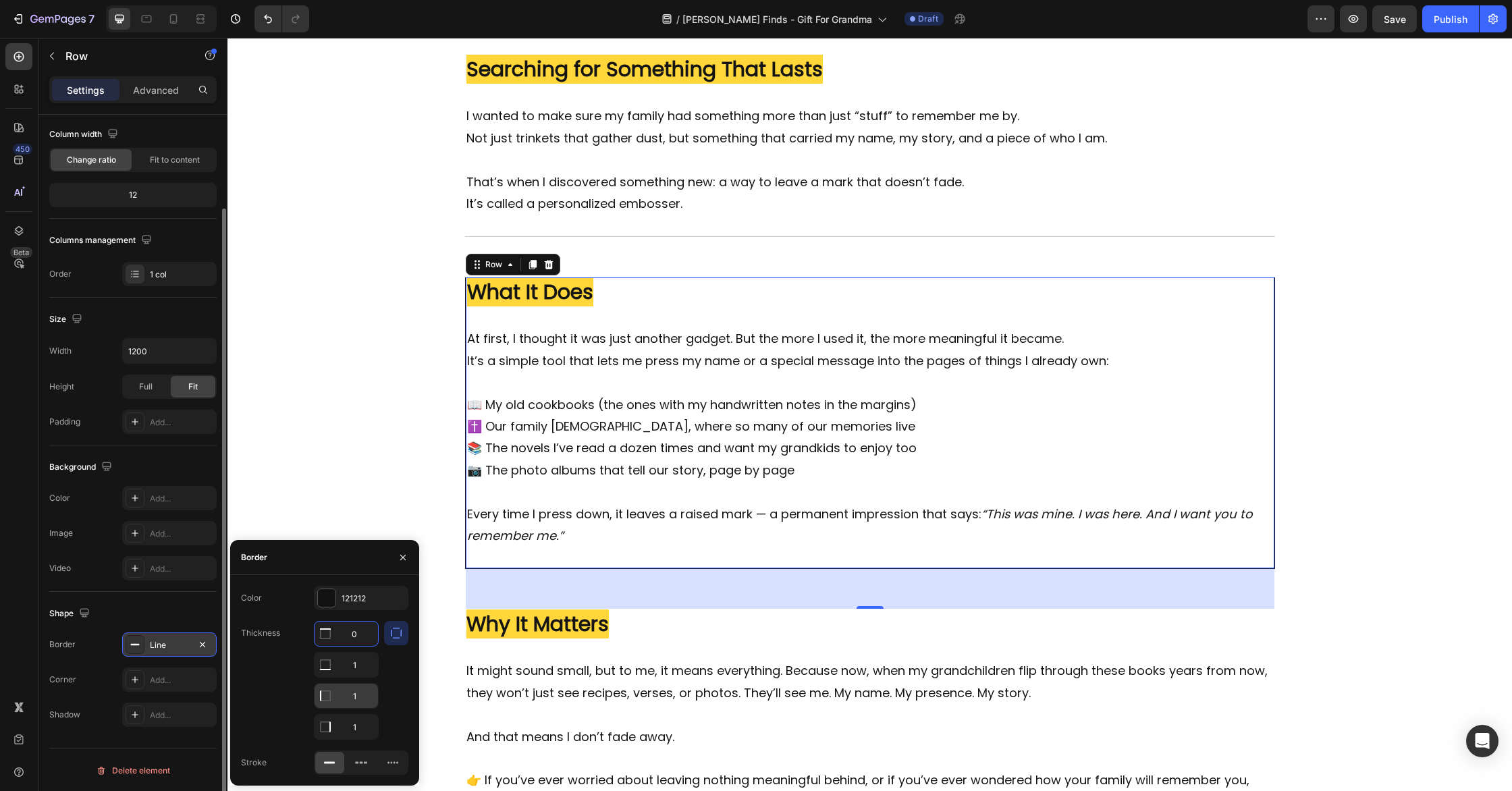
type input "0"
click at [360, 692] on input "1" at bounding box center [346, 696] width 63 height 24
type input "0"
click at [363, 732] on input "1" at bounding box center [346, 727] width 63 height 24
type input "0"
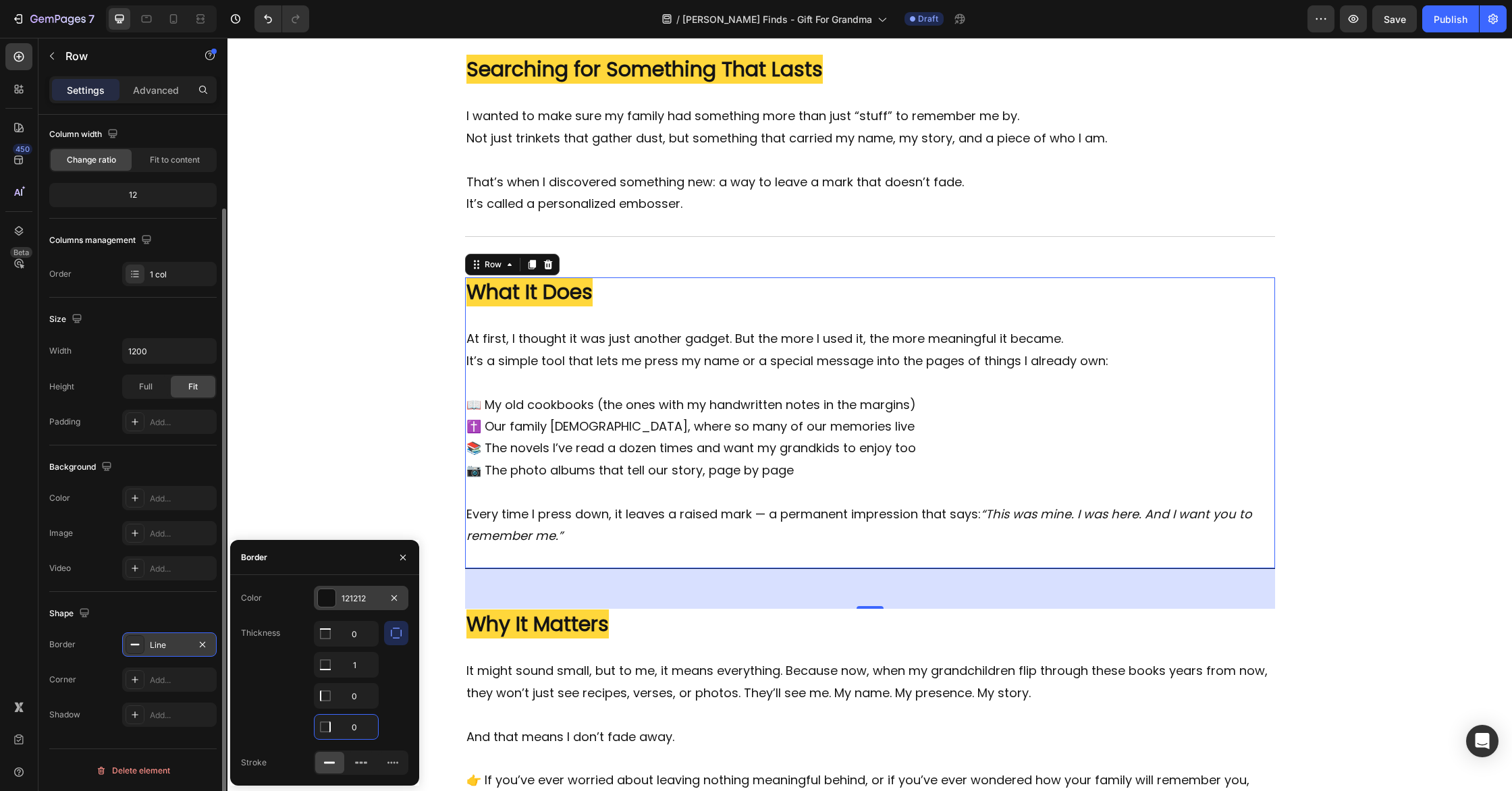
click at [324, 595] on div at bounding box center [326, 597] width 18 height 18
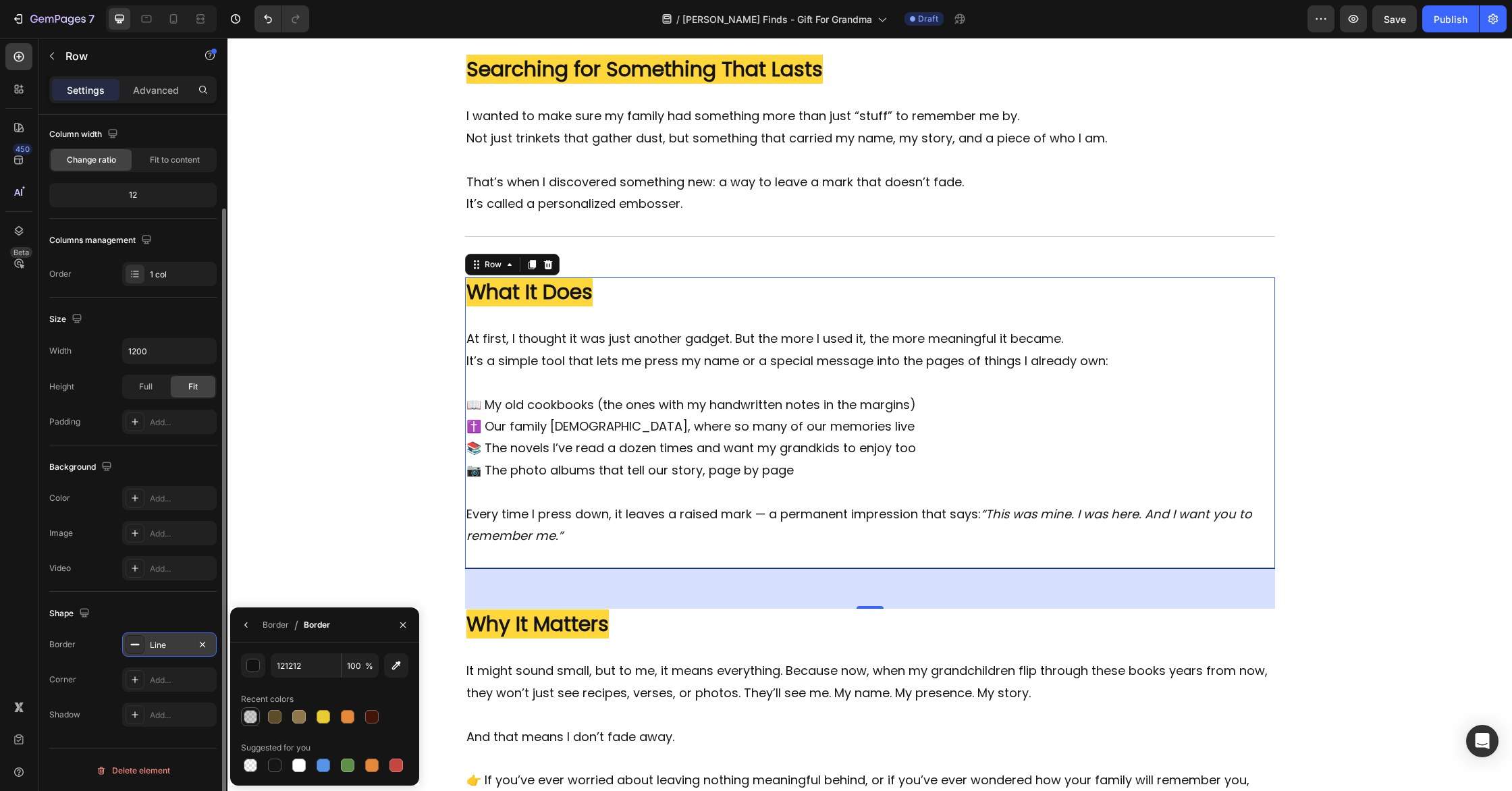
click at [253, 718] on div at bounding box center [251, 717] width 13 height 13
type input "20"
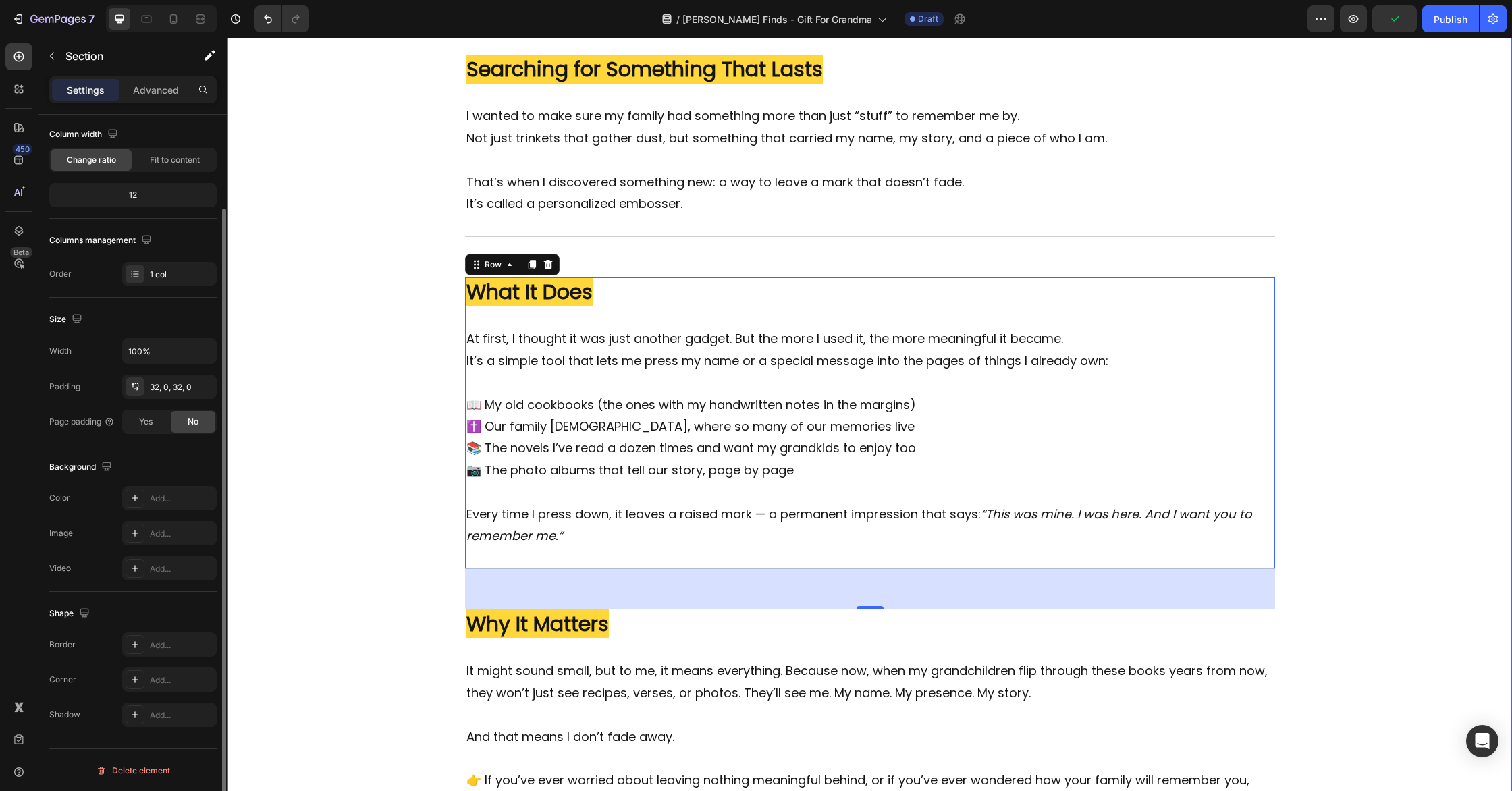
click at [410, 499] on div "Image ⁠⁠⁠⁠⁠⁠⁠ ✍️ I Didn’t Want to Fade Away... Heading I never thought much abo…" at bounding box center [869, 277] width 1285 height 1197
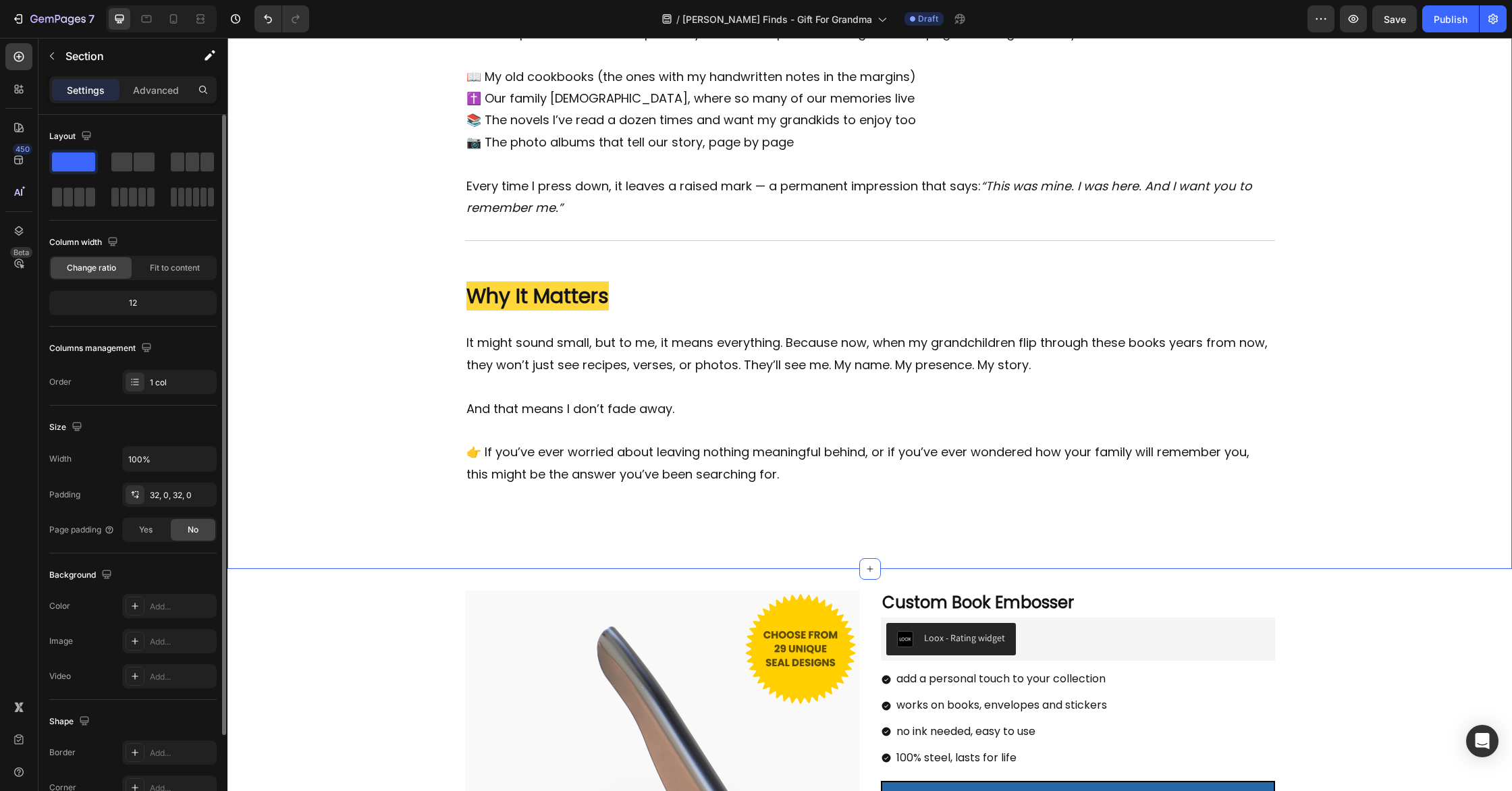
scroll to position [979, 0]
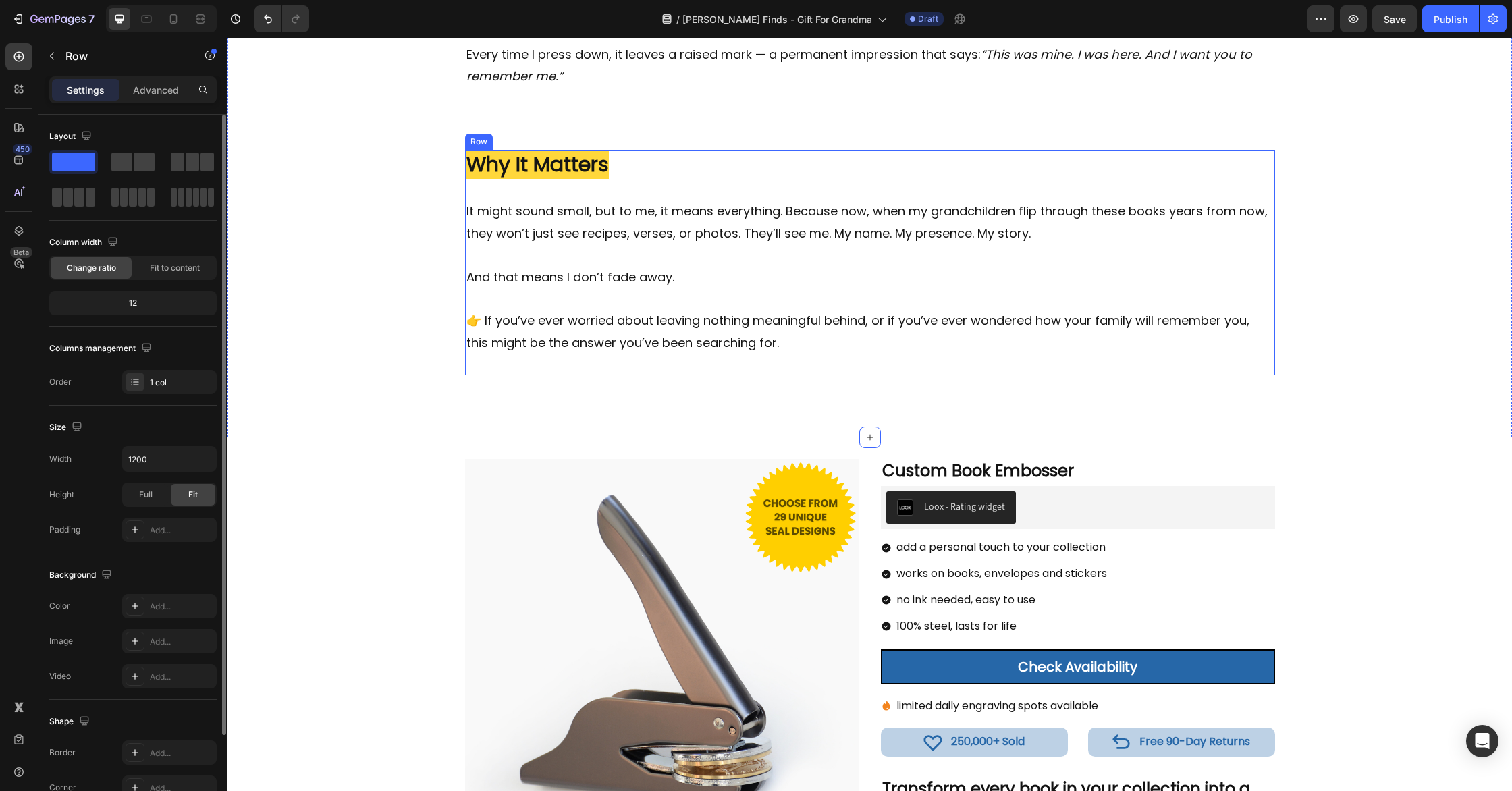
click at [955, 369] on div "Image ⁠⁠⁠⁠⁠⁠⁠ Why It Matters Heading It might sound small, but to me, it means …" at bounding box center [870, 263] width 810 height 226
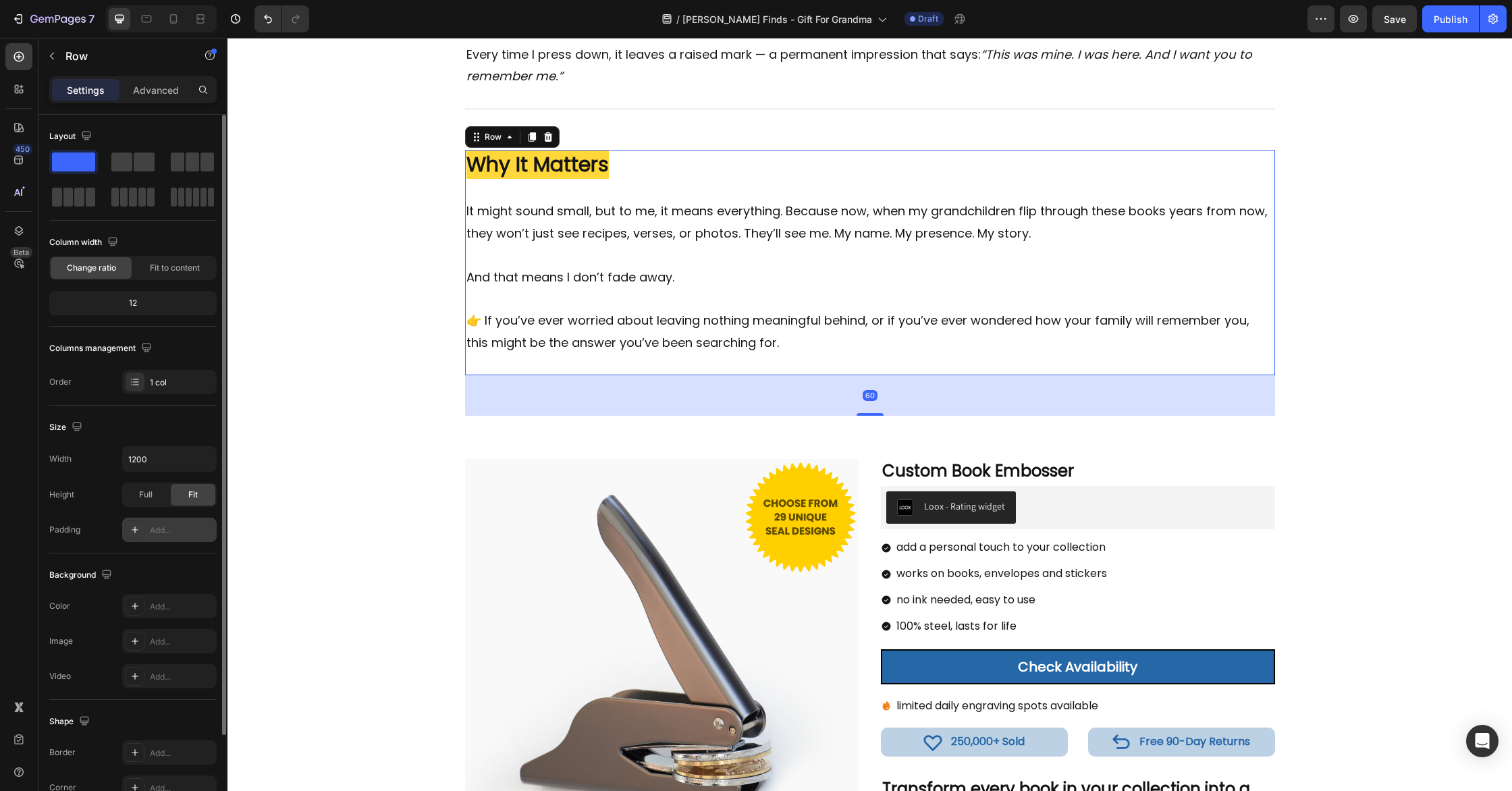
scroll to position [109, 0]
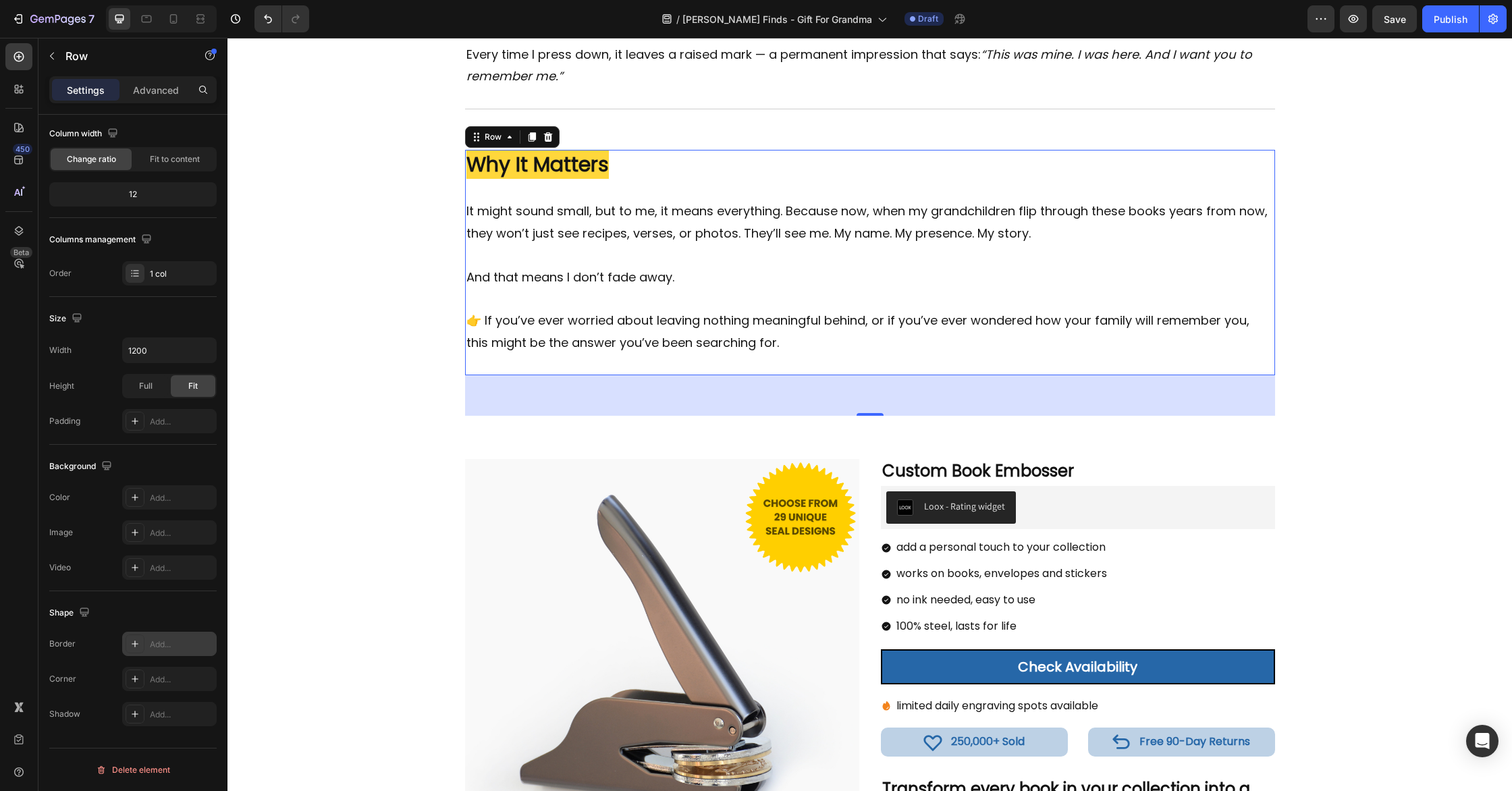
click at [130, 635] on div at bounding box center [135, 644] width 19 height 19
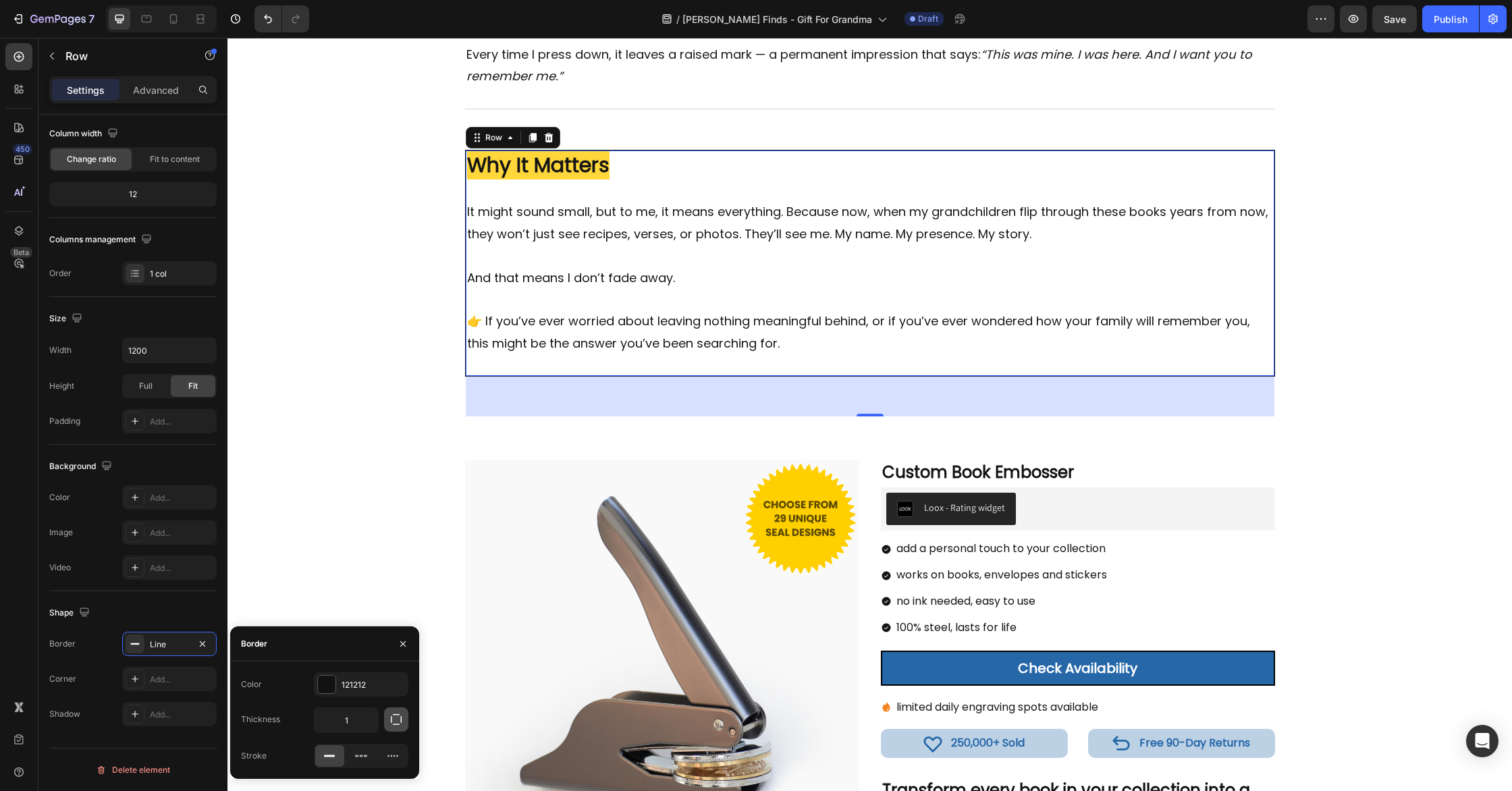
click at [395, 720] on icon "button" at bounding box center [396, 719] width 13 height 13
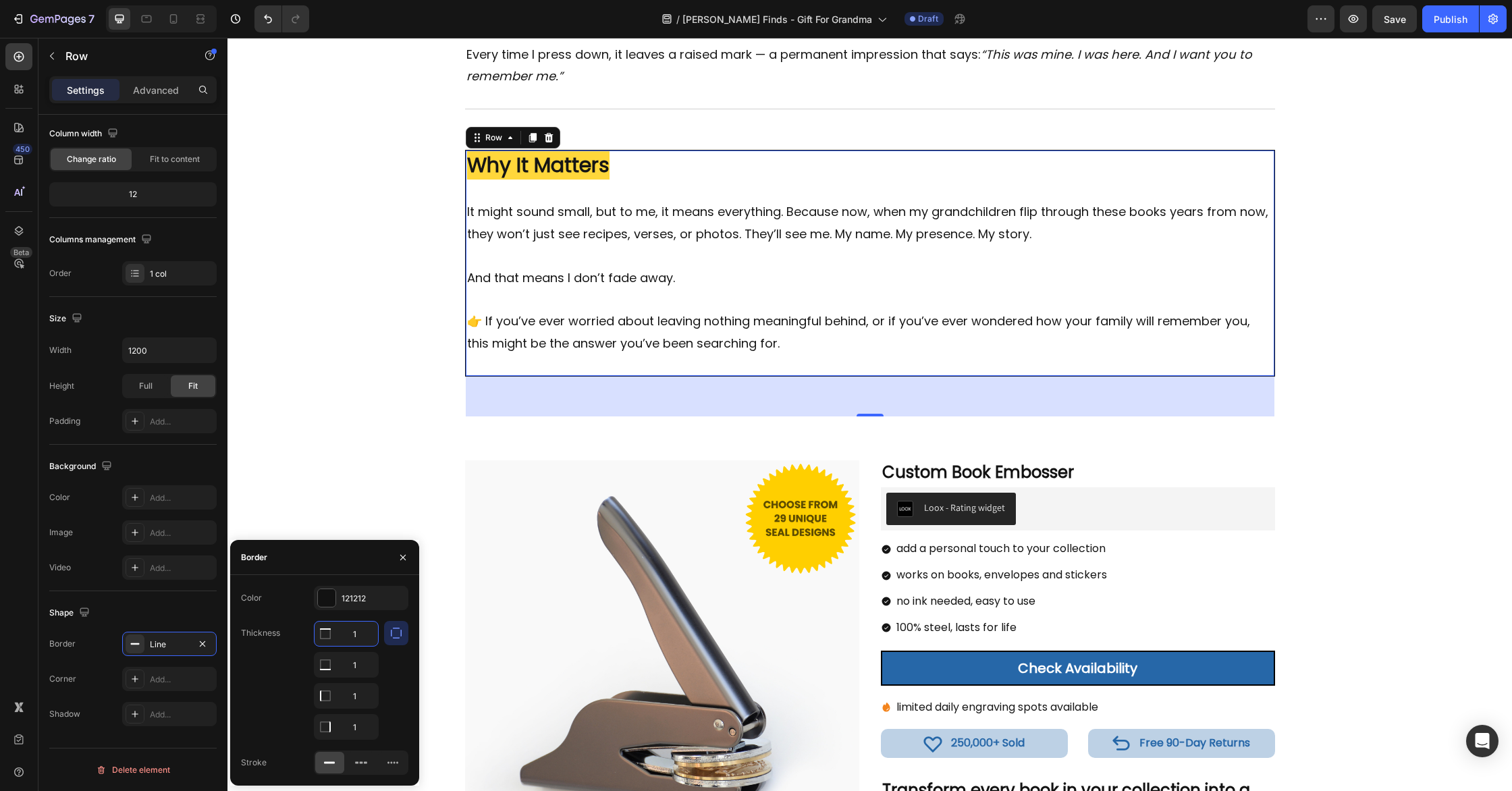
click at [360, 634] on input "1" at bounding box center [346, 634] width 63 height 24
type input "0"
click at [369, 702] on input "1" at bounding box center [346, 696] width 63 height 24
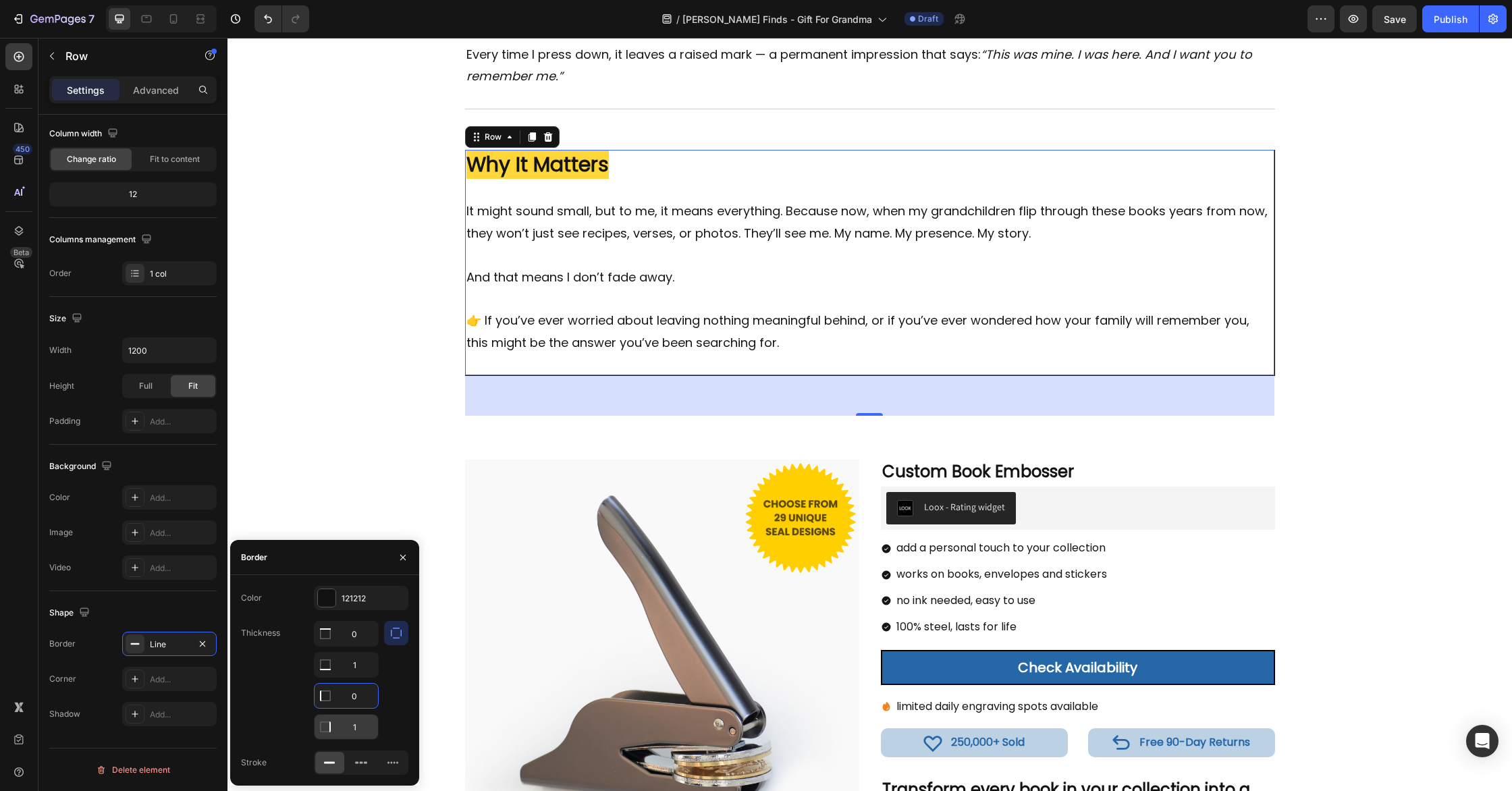
type input "0"
click at [361, 727] on input "1" at bounding box center [346, 727] width 63 height 24
type input "0"
click at [329, 597] on div at bounding box center [326, 597] width 18 height 18
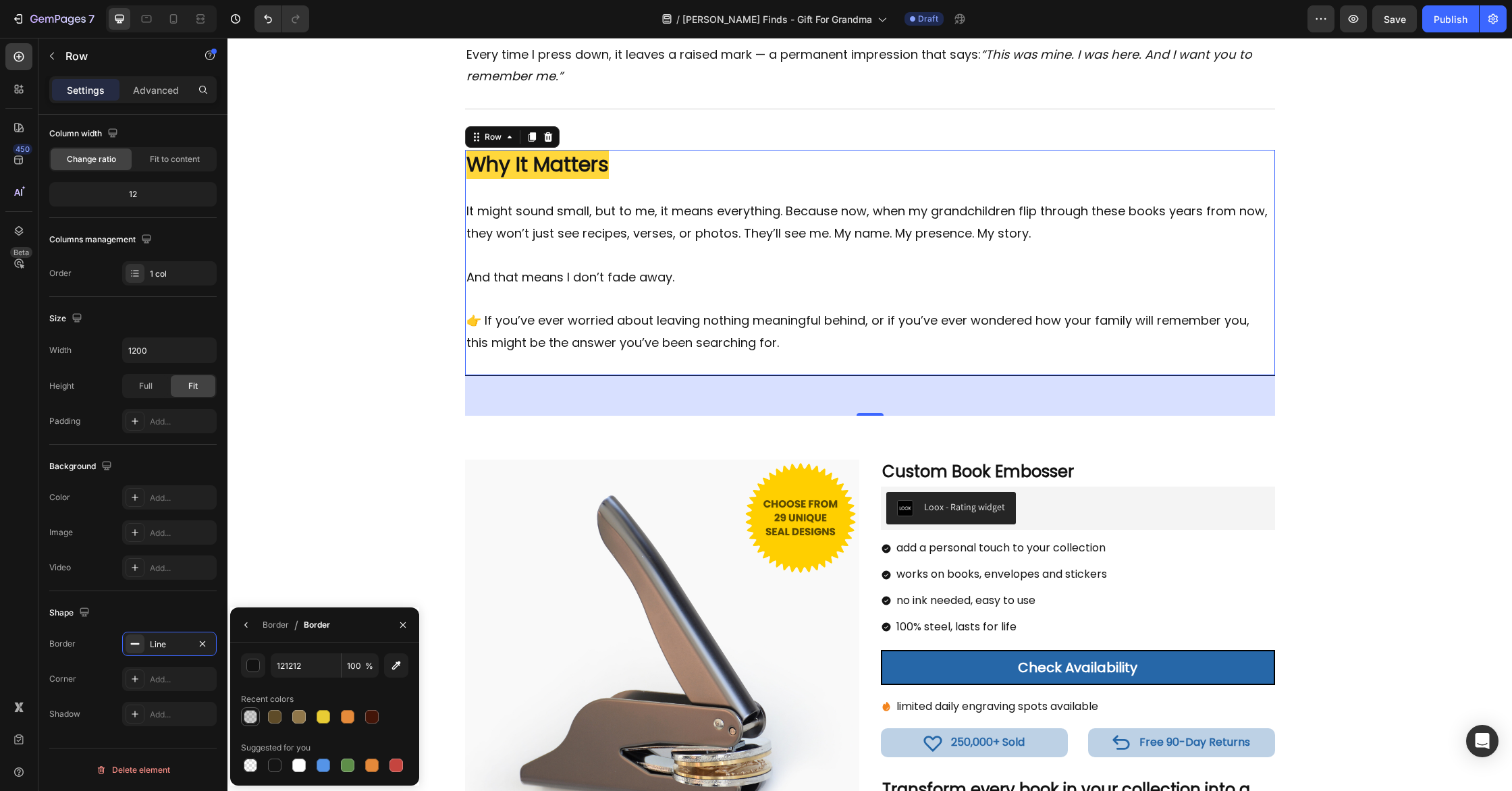
click at [254, 715] on div at bounding box center [251, 717] width 13 height 13
type input "20"
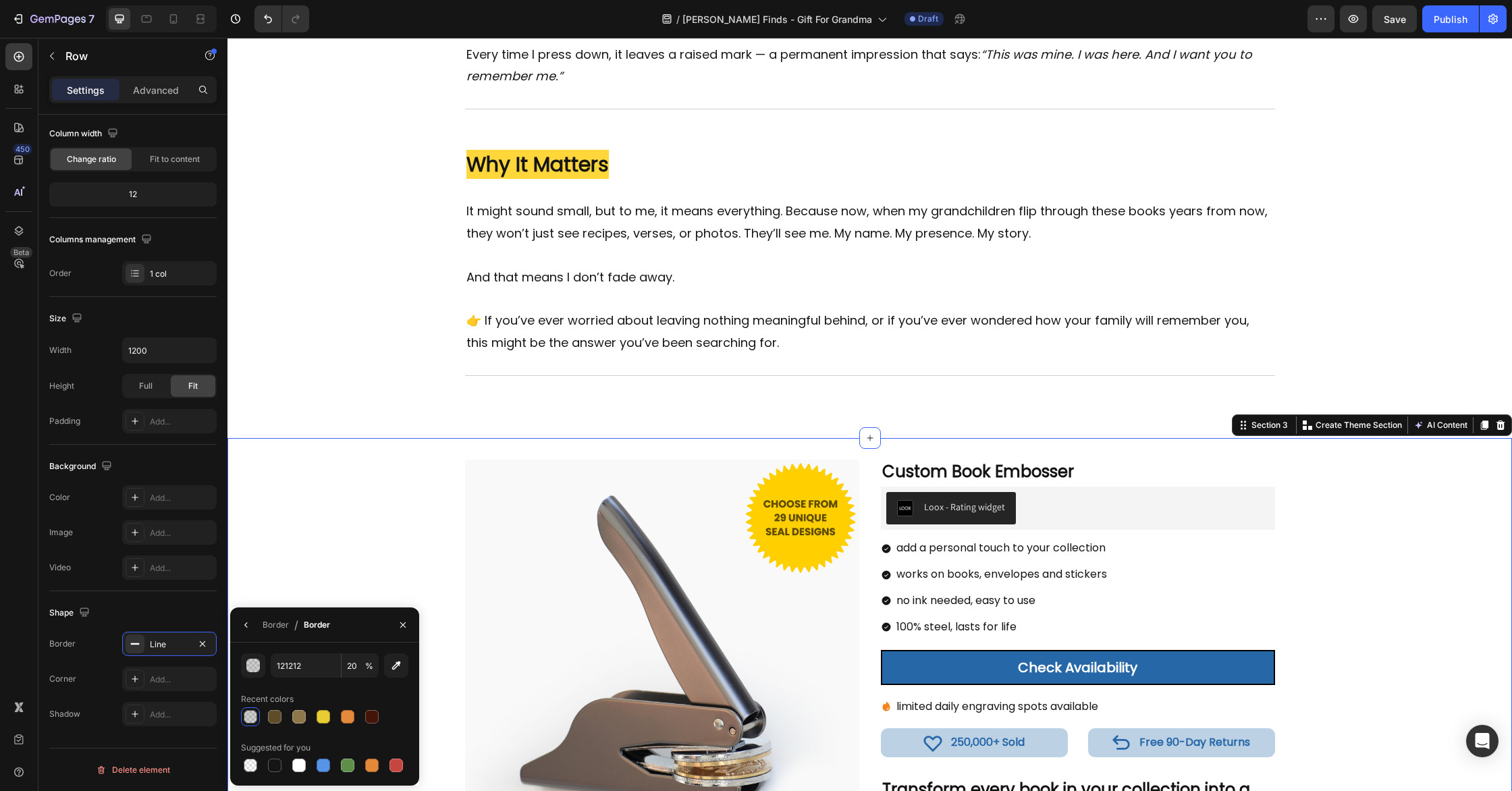
click at [357, 470] on div "Product Images Custom Book Embosser Product Title Loox - Rating widget Loox add…" at bounding box center [869, 703] width 1285 height 486
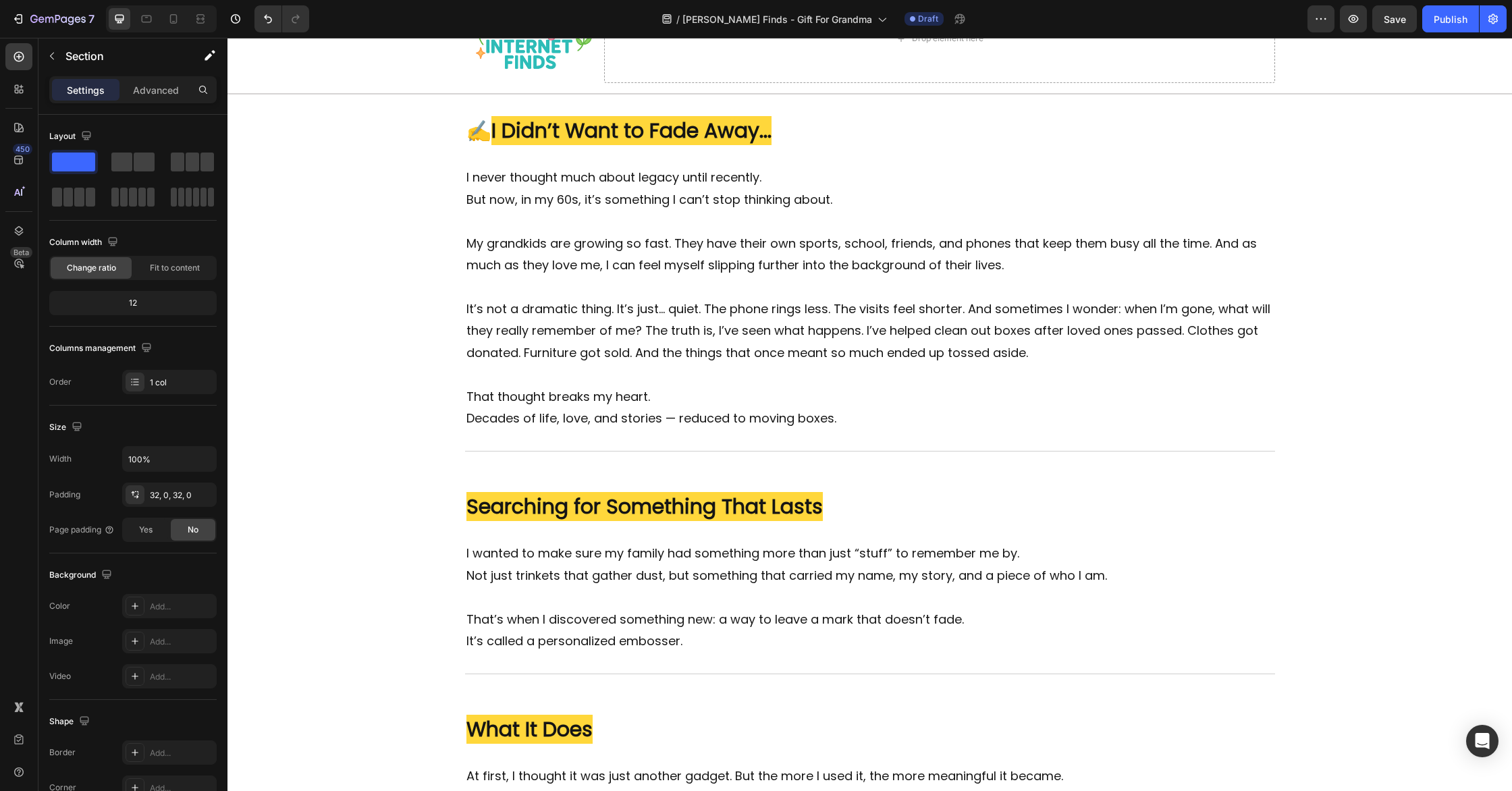
scroll to position [0, 0]
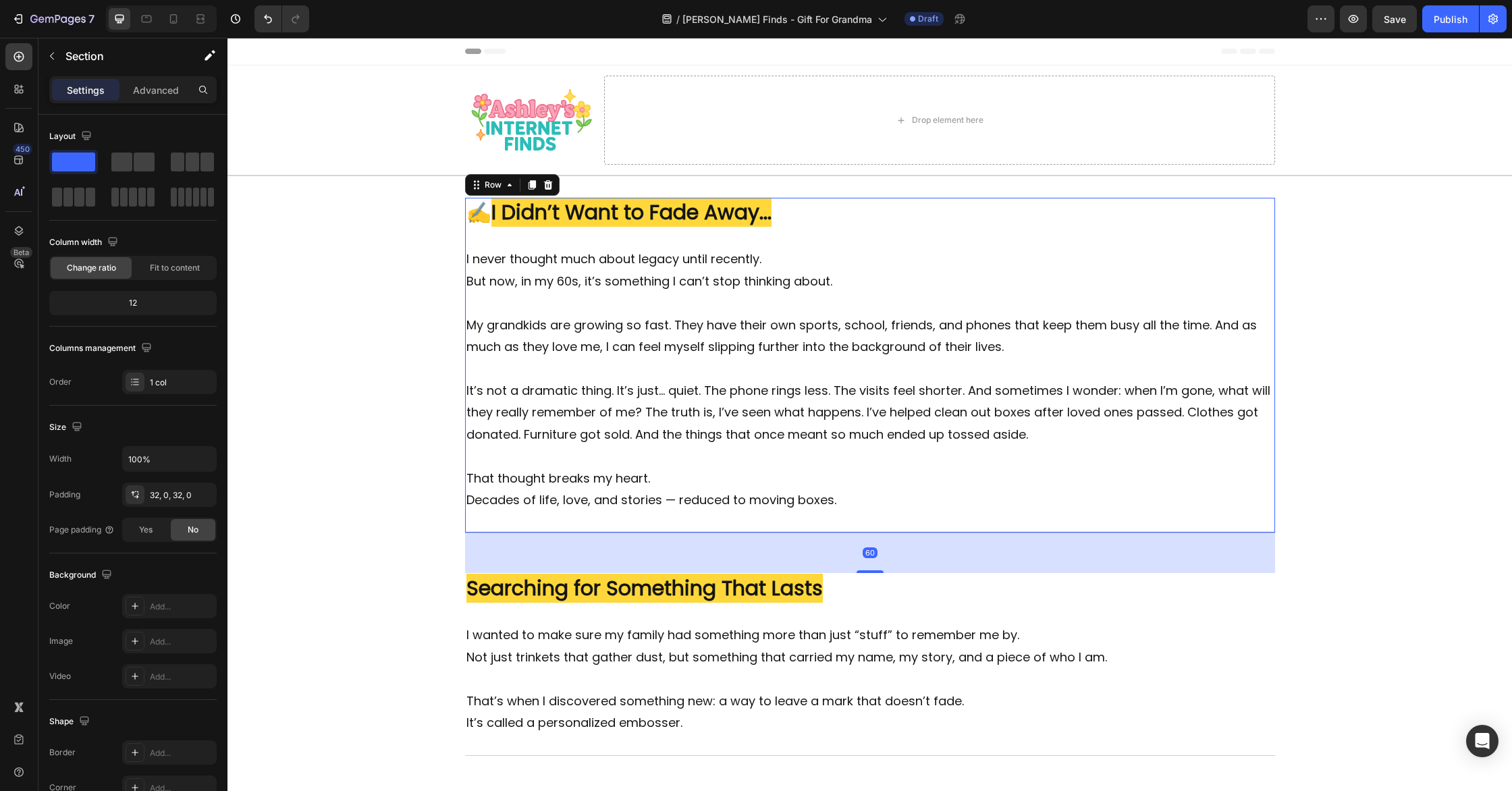
click at [1227, 524] on div "Image ⁠⁠⁠⁠⁠⁠⁠ ✍️ I Didn’t Want to Fade Away... Heading I never thought much abo…" at bounding box center [870, 365] width 810 height 335
click at [533, 184] on icon at bounding box center [531, 185] width 8 height 9
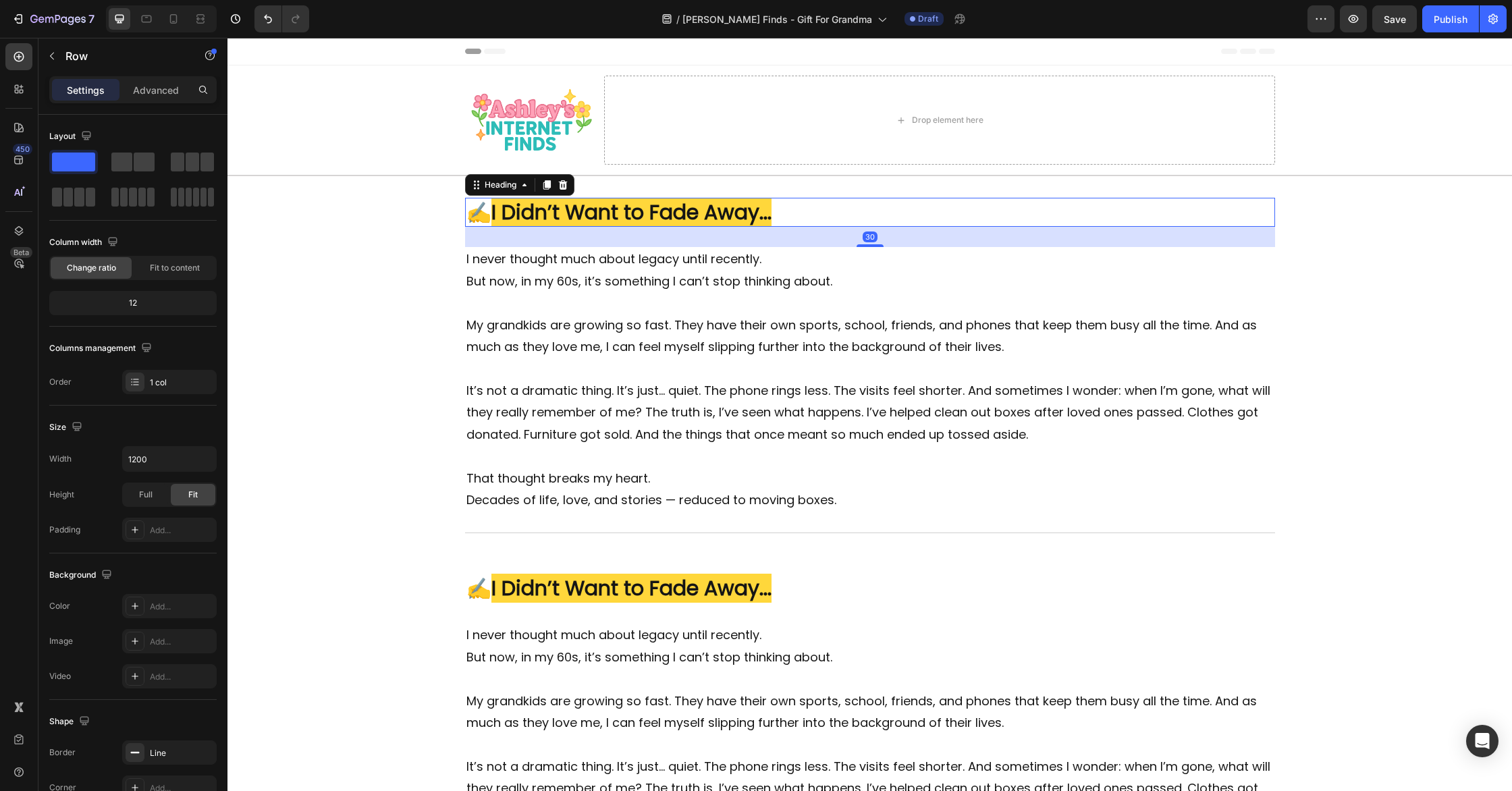
click at [739, 218] on strong "I Didn’t Want to Fade Away..." at bounding box center [631, 212] width 280 height 29
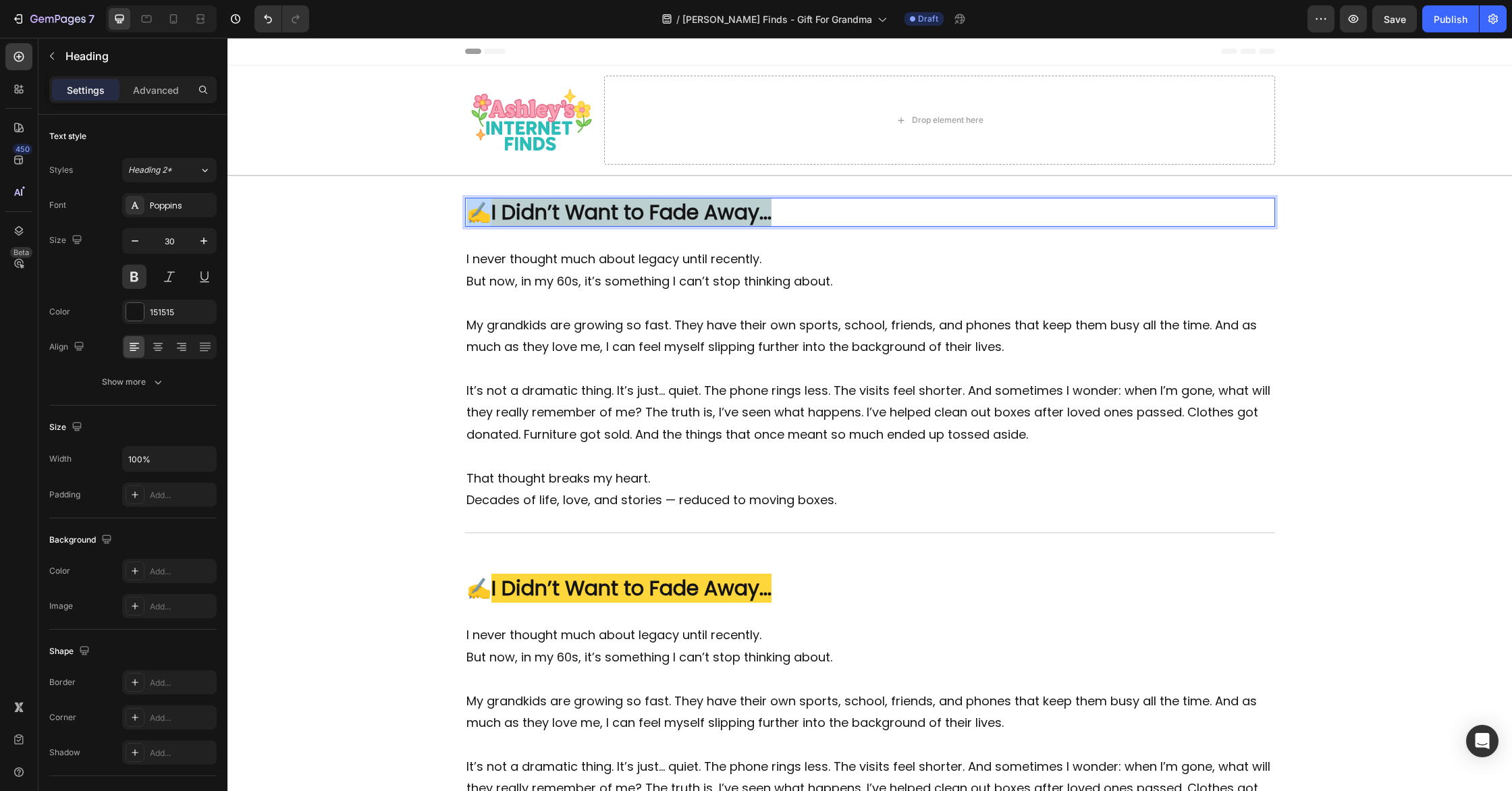
click at [739, 218] on strong "I Didn’t Want to Fade Away..." at bounding box center [631, 212] width 280 height 29
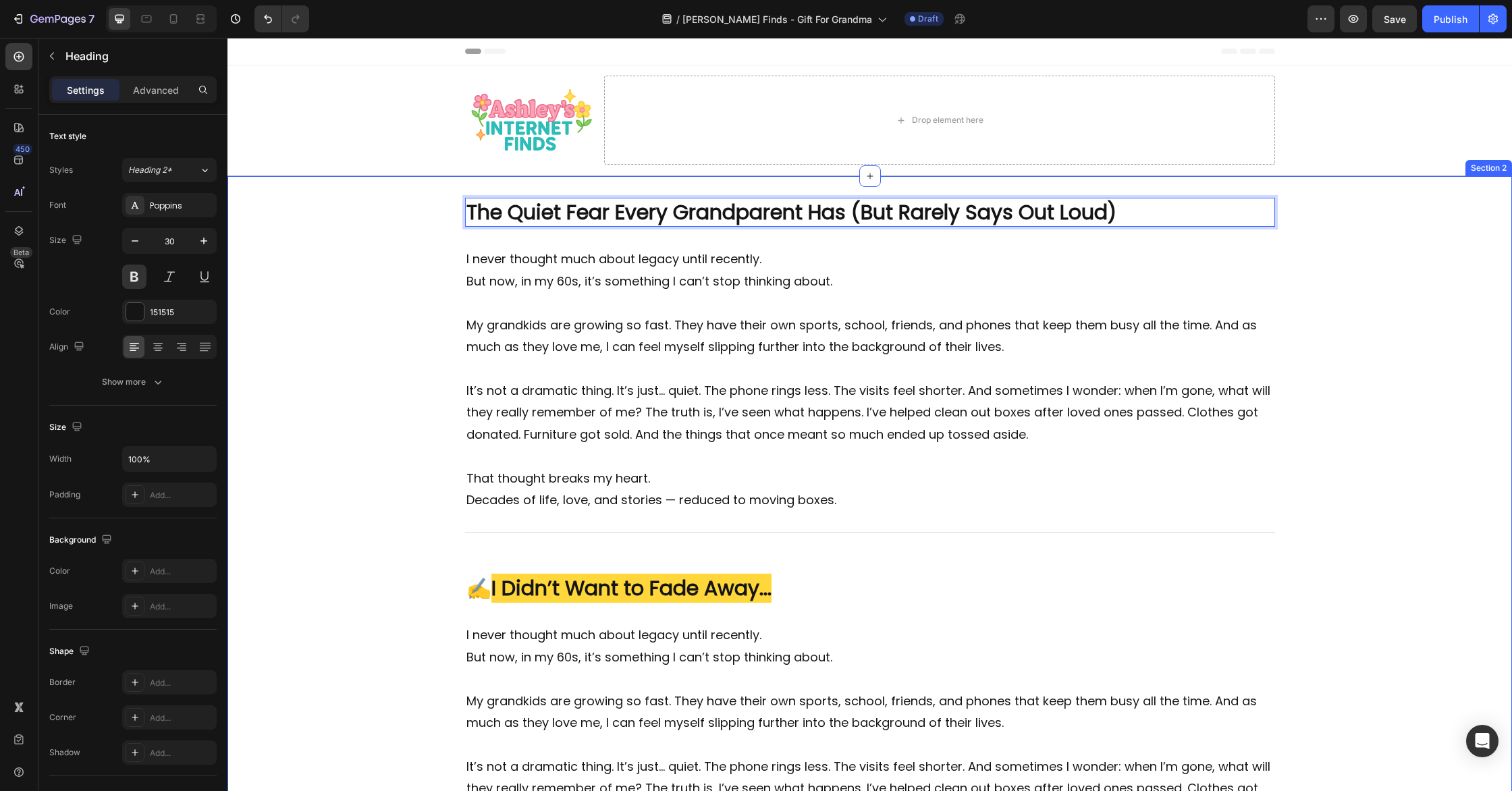
scroll to position [1, 0]
click at [830, 305] on p "I never thought much about legacy until recently. But now, in my 60s, it’s some…" at bounding box center [870, 280] width 808 height 66
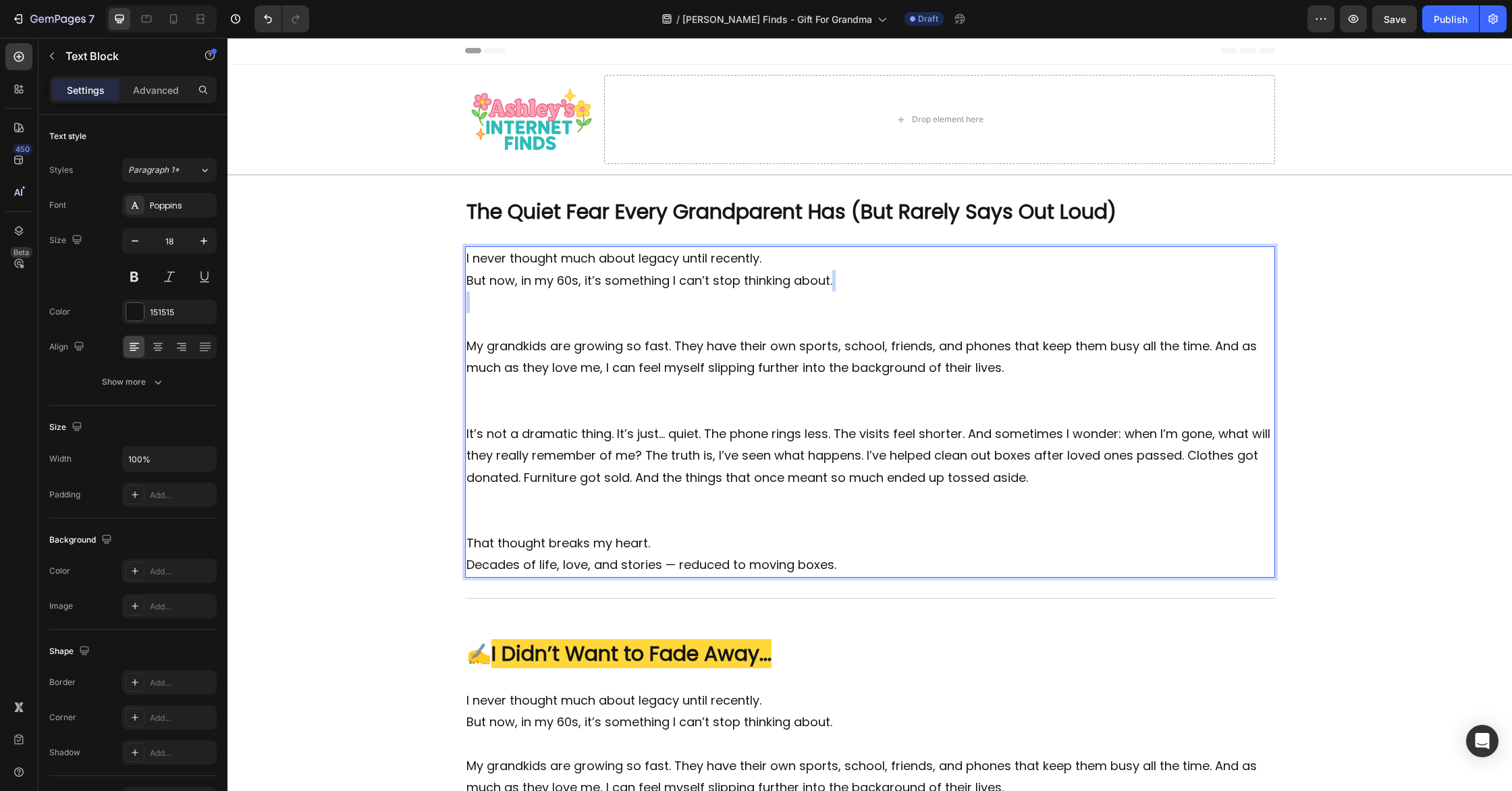
click at [830, 305] on p "I never thought much about legacy until recently. But now, in my 60s, it’s some…" at bounding box center [870, 291] width 808 height 88
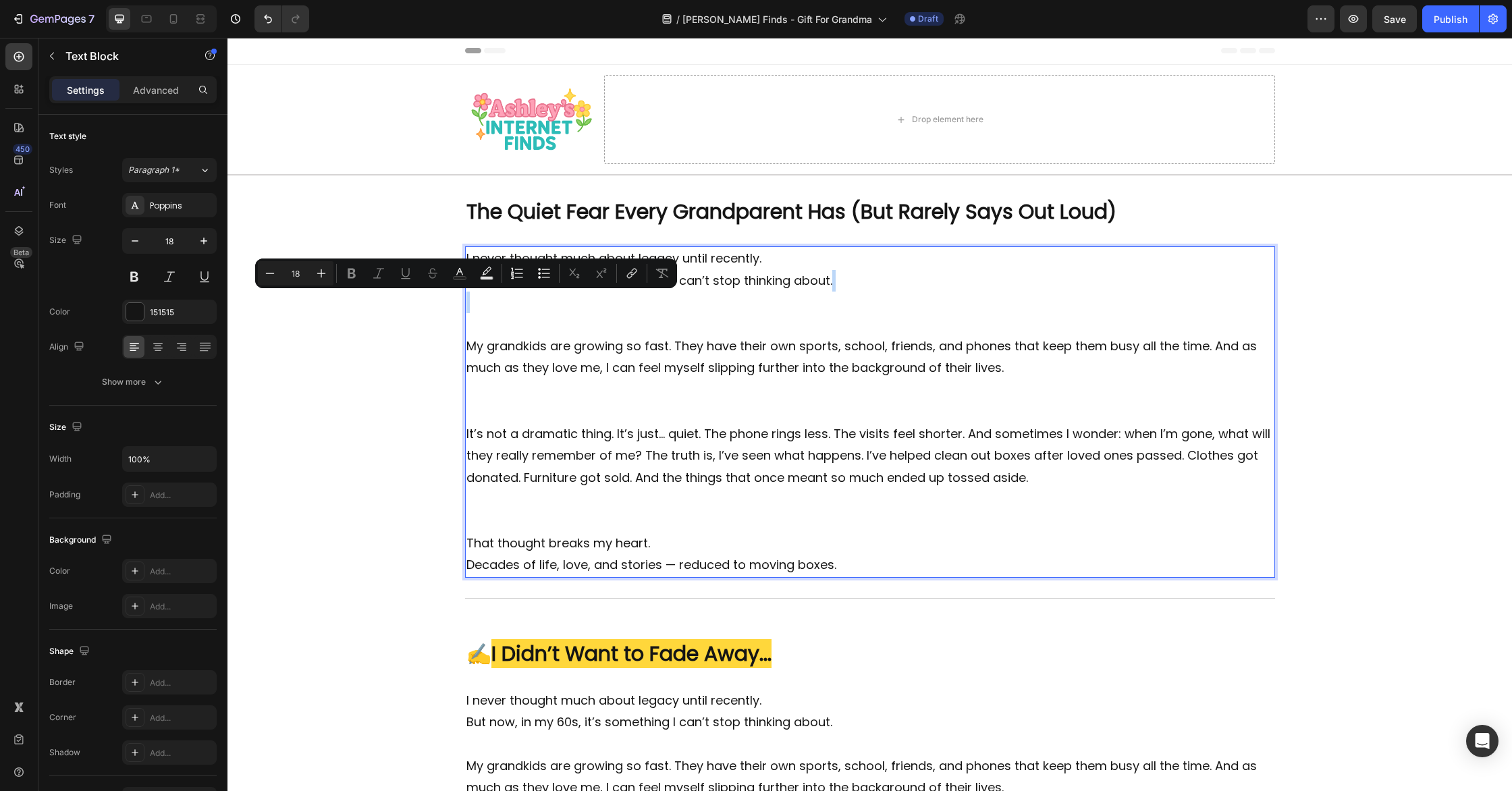
click at [821, 332] on p "I never thought much about legacy until recently. But now, in my 60s, it’s some…" at bounding box center [870, 291] width 808 height 88
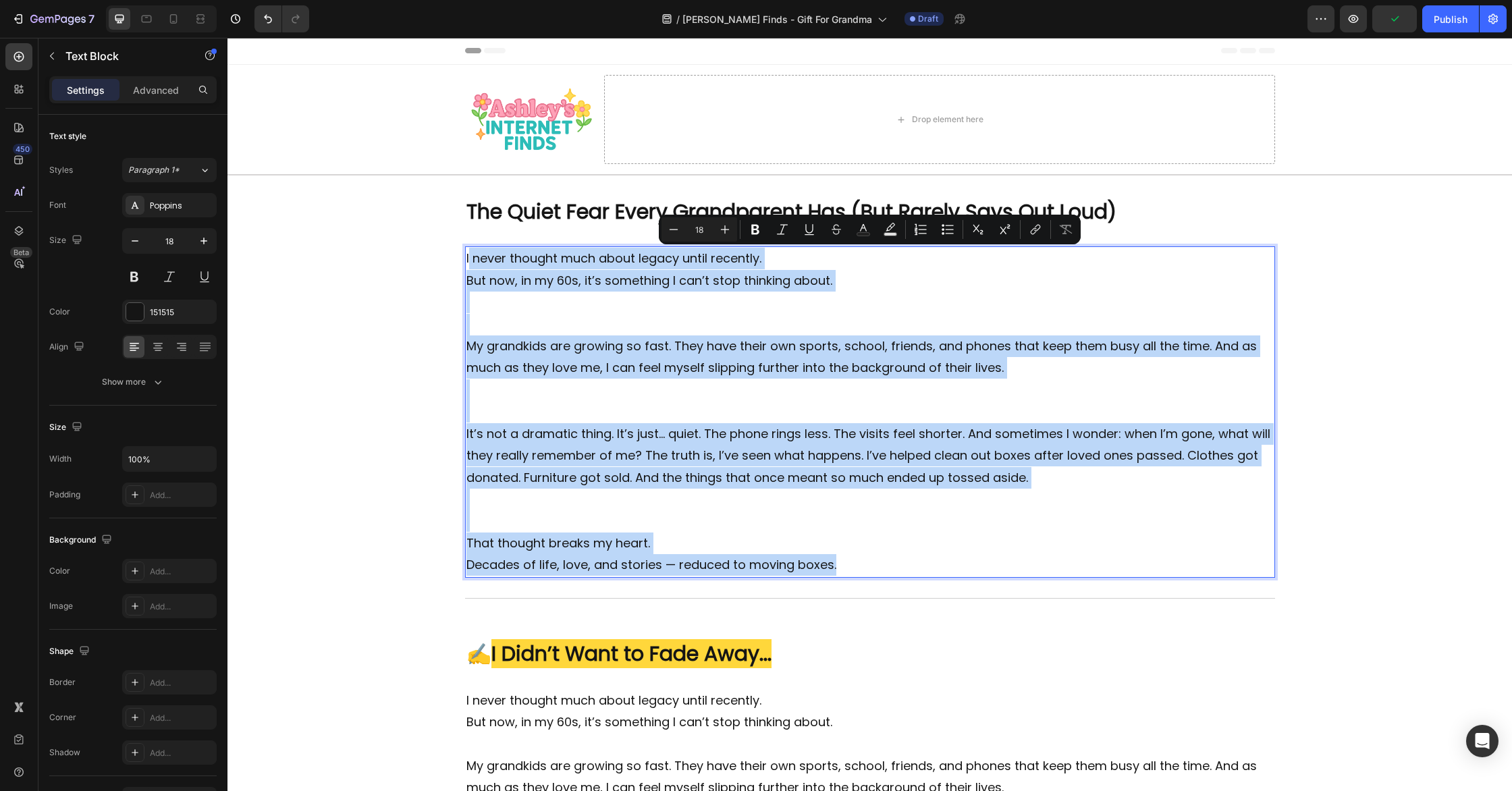
drag, startPoint x: 833, startPoint y: 548, endPoint x: 465, endPoint y: 253, distance: 471.6
click at [466, 253] on div "I never thought much about legacy until recently. But now, in my 60s, it’s some…" at bounding box center [870, 411] width 810 height 331
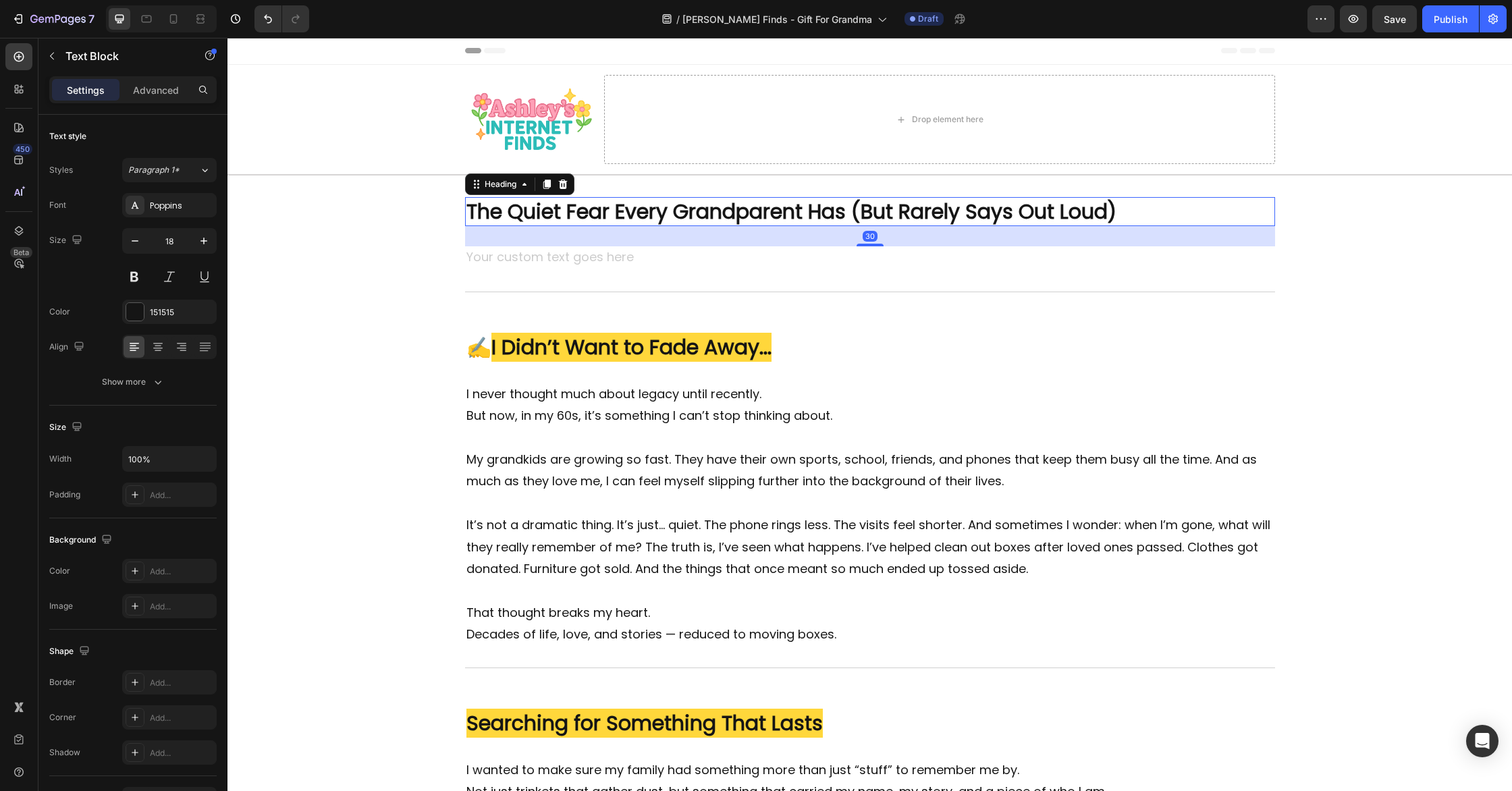
click at [840, 212] on p "The Quiet Fear Every Grandparent Has (But Rarely Says Out Loud)" at bounding box center [870, 211] width 808 height 26
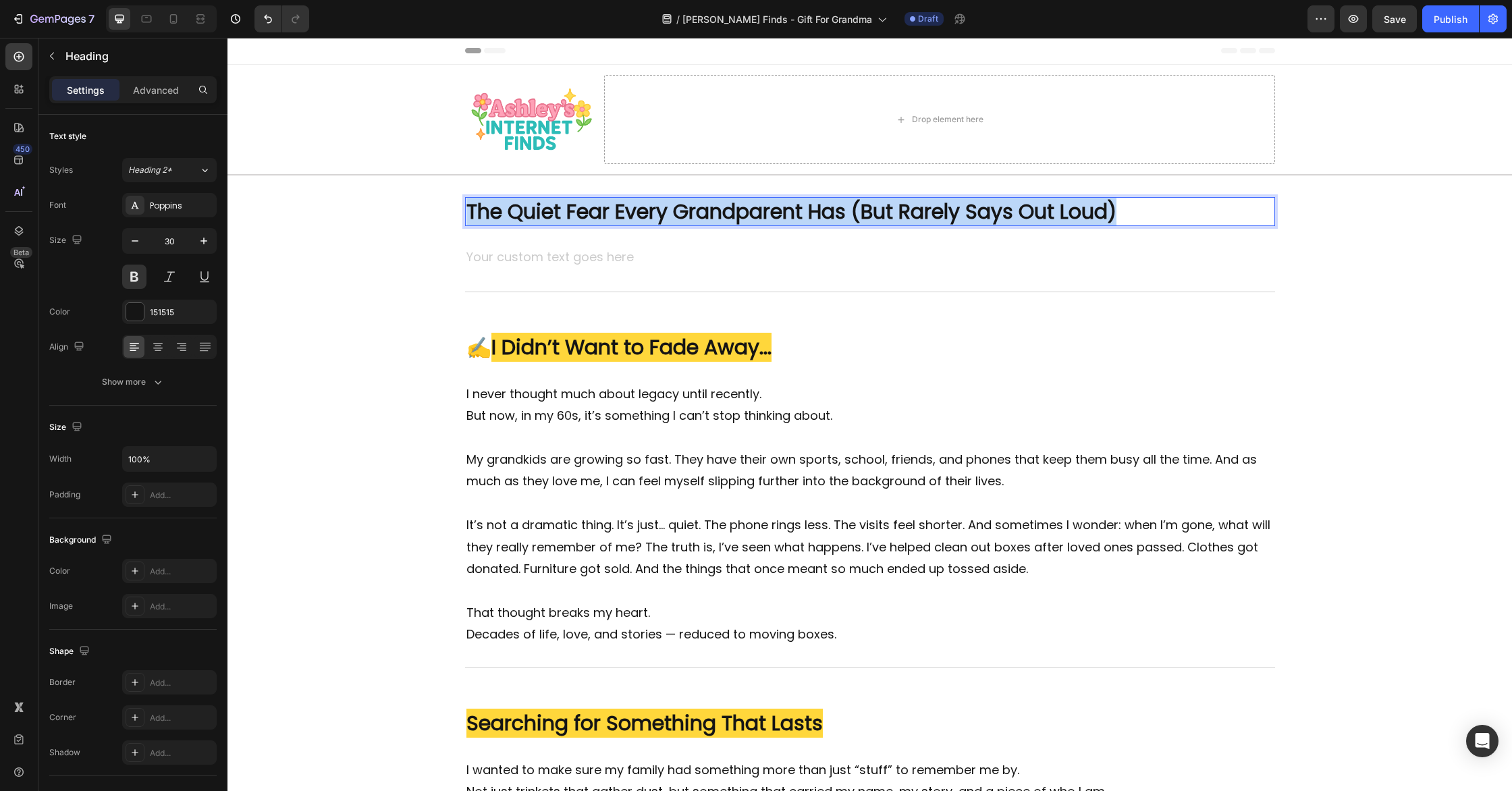
click at [840, 212] on p "The Quiet Fear Every Grandparent Has (But Rarely Says Out Loud)" at bounding box center [870, 211] width 808 height 26
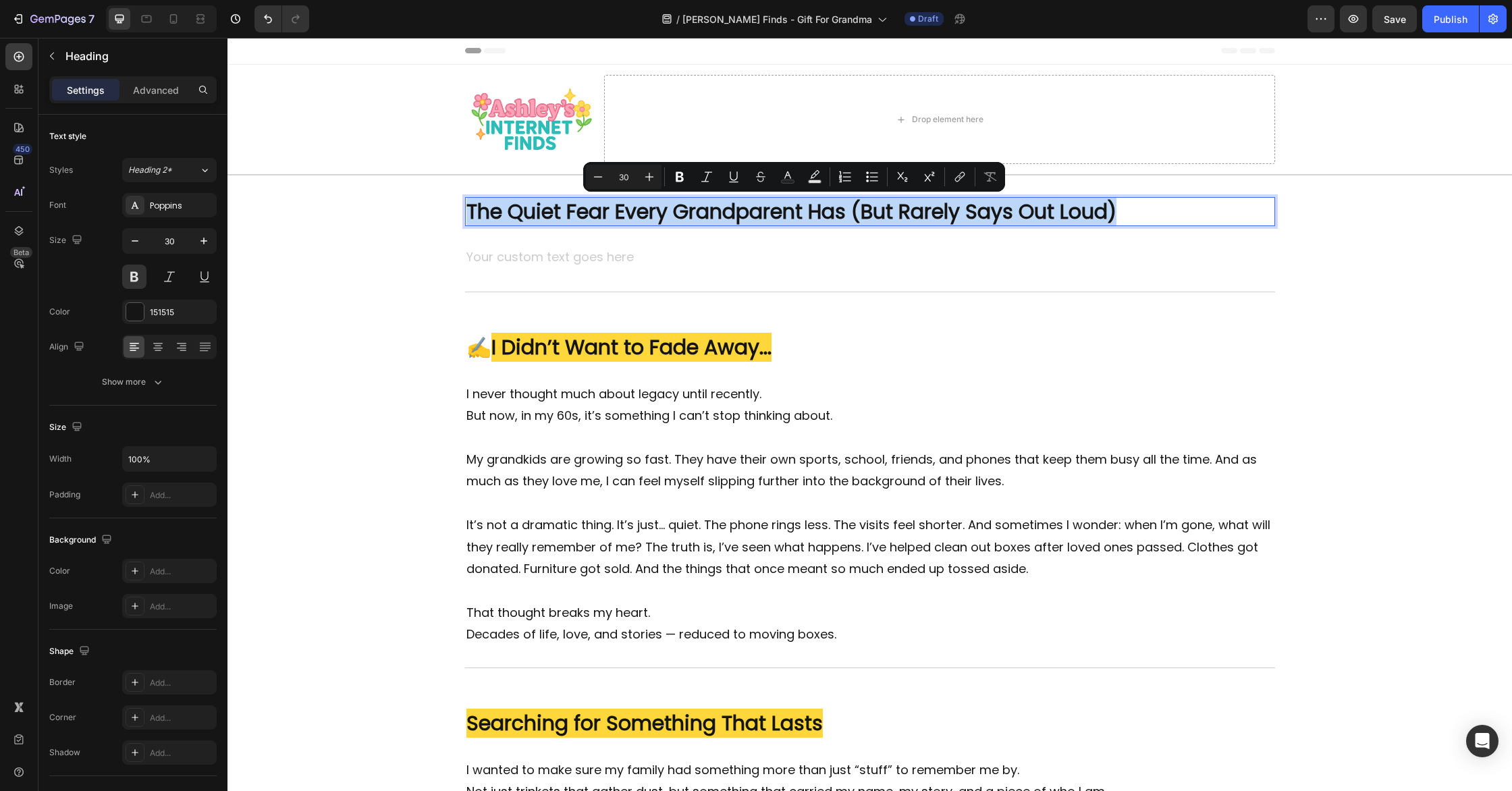
click at [840, 212] on p "The Quiet Fear Every Grandparent Has (But Rarely Says Out Loud)" at bounding box center [870, 211] width 808 height 26
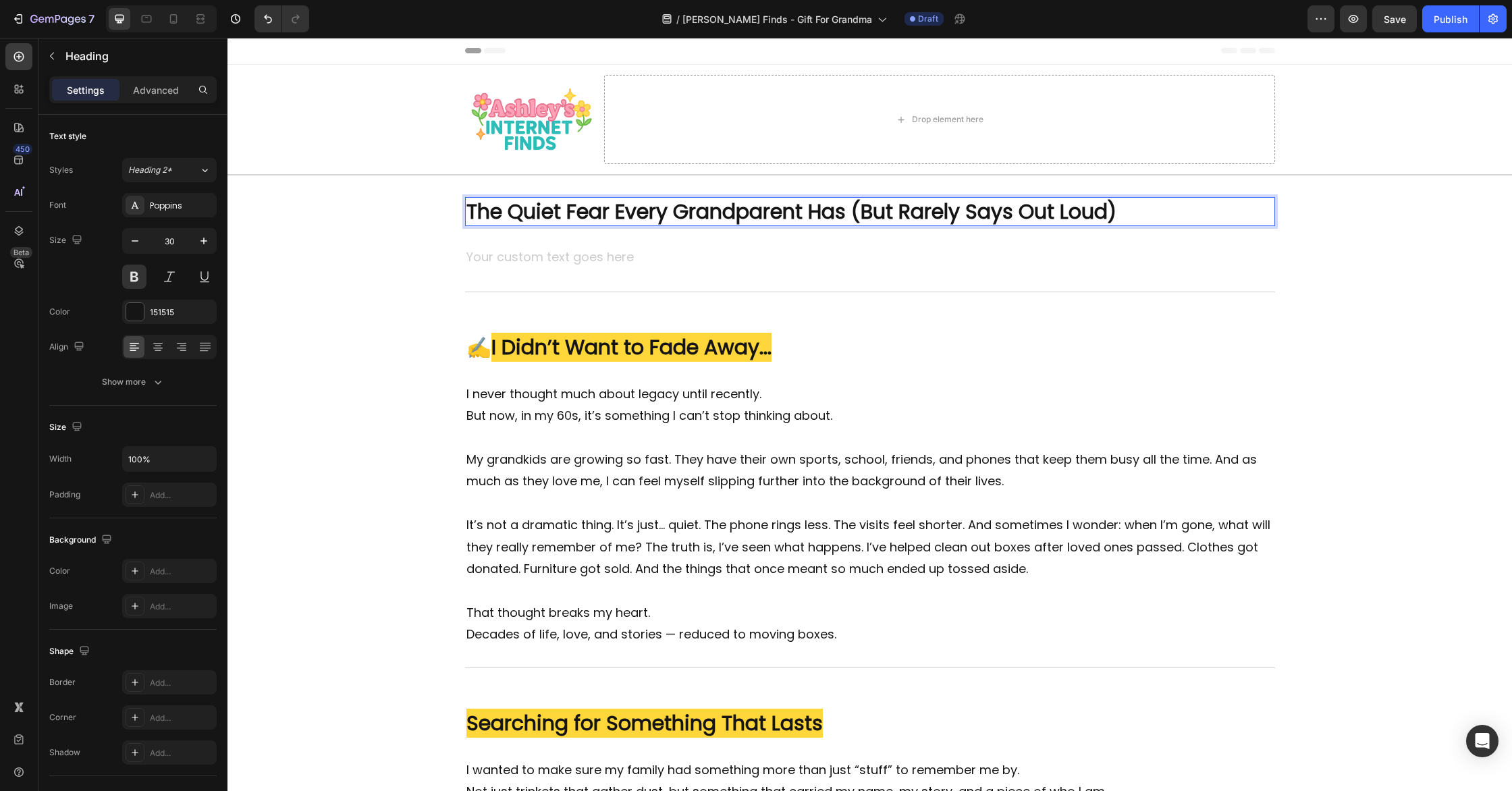
click at [858, 214] on p "The Quiet Fear Every Grandparent Has (But Rarely Says Out Loud)" at bounding box center [870, 211] width 808 height 26
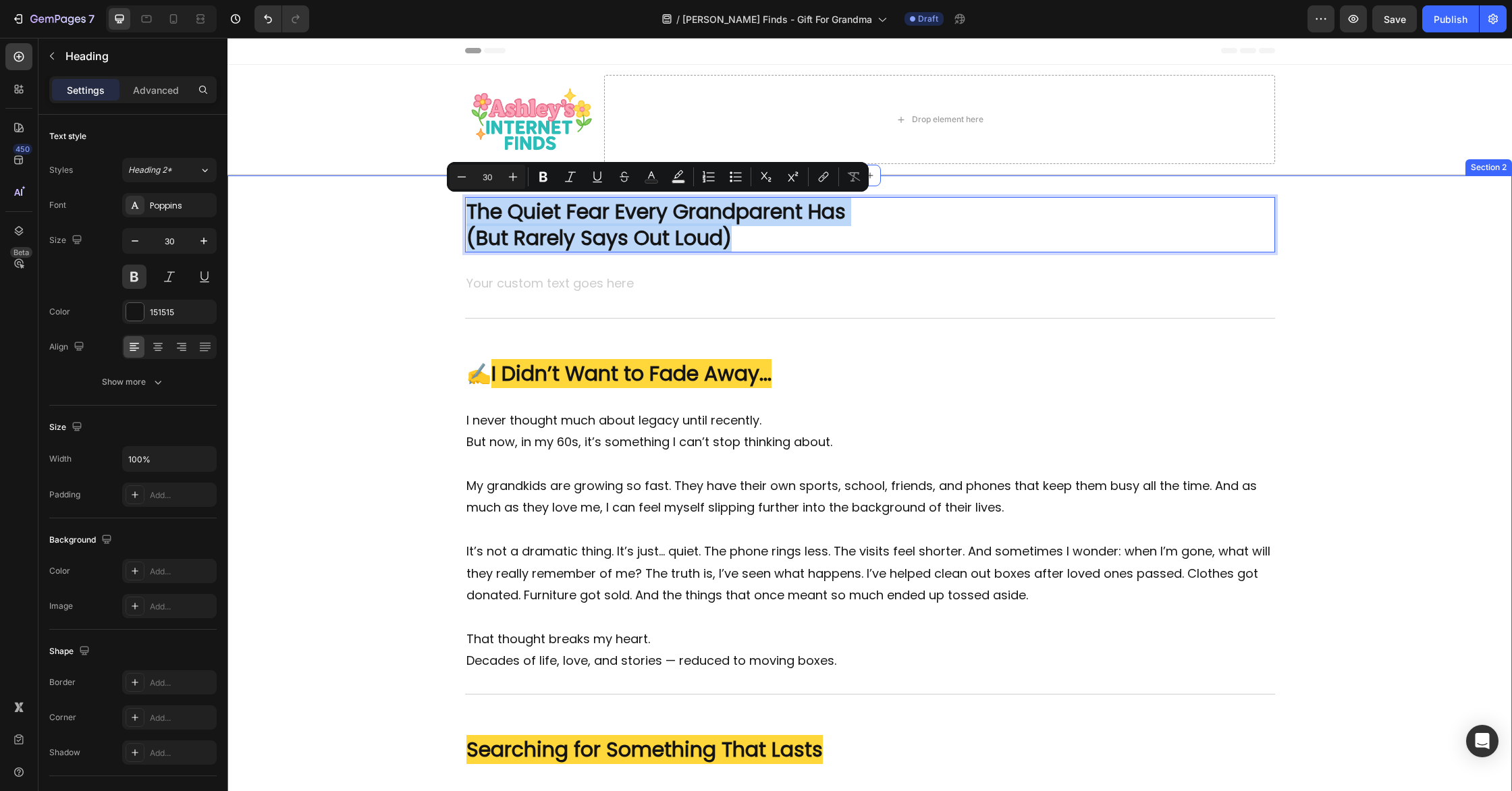
drag, startPoint x: 743, startPoint y: 234, endPoint x: 456, endPoint y: 214, distance: 287.7
click at [541, 179] on icon "Editor contextual toolbar" at bounding box center [544, 178] width 8 height 10
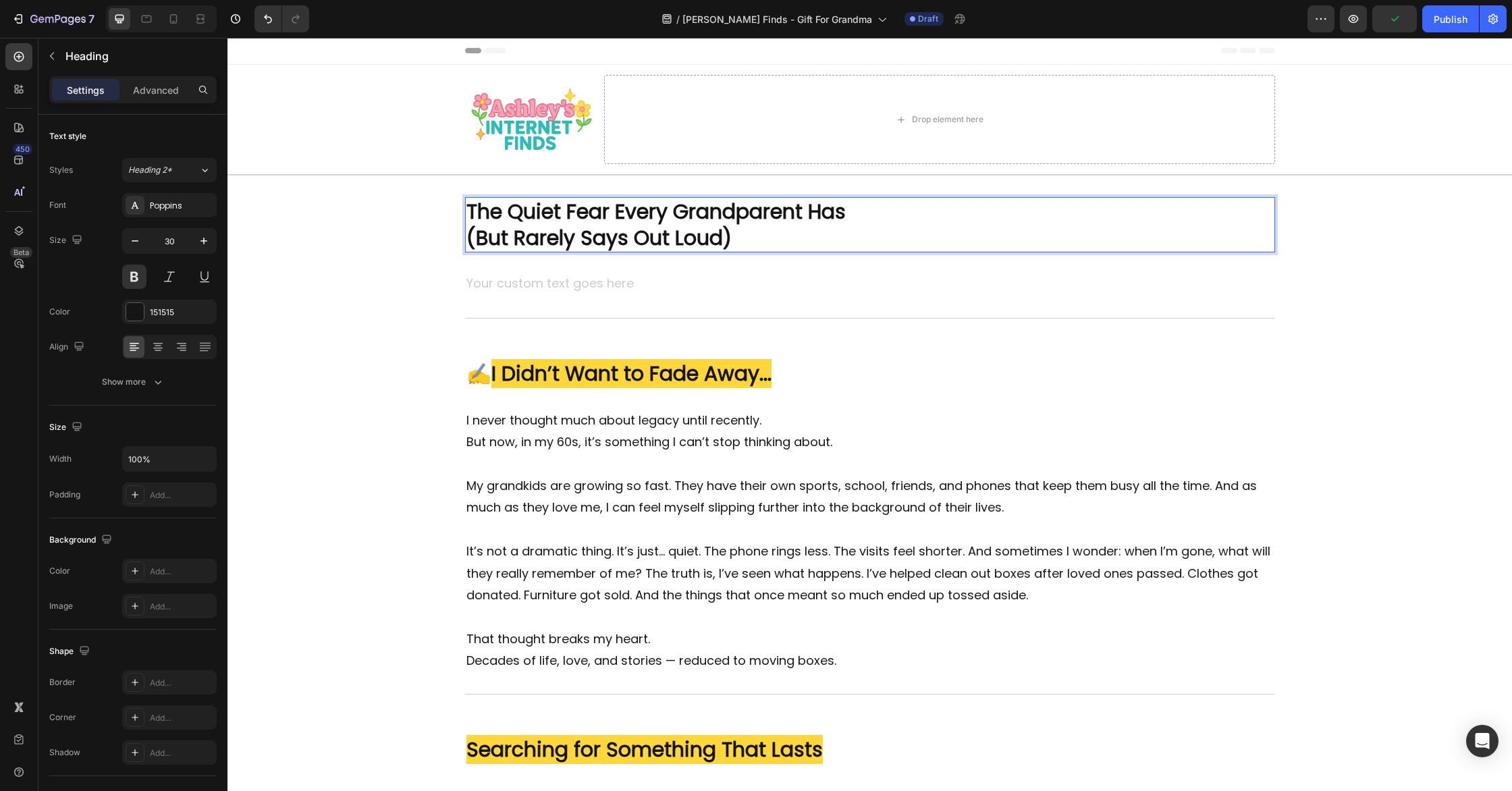
click at [561, 214] on strong "The Quiet Fear Every Grandparent Has" at bounding box center [655, 211] width 379 height 29
click at [562, 214] on strong "The Quiet Fear Every Grandparent Has" at bounding box center [655, 211] width 379 height 29
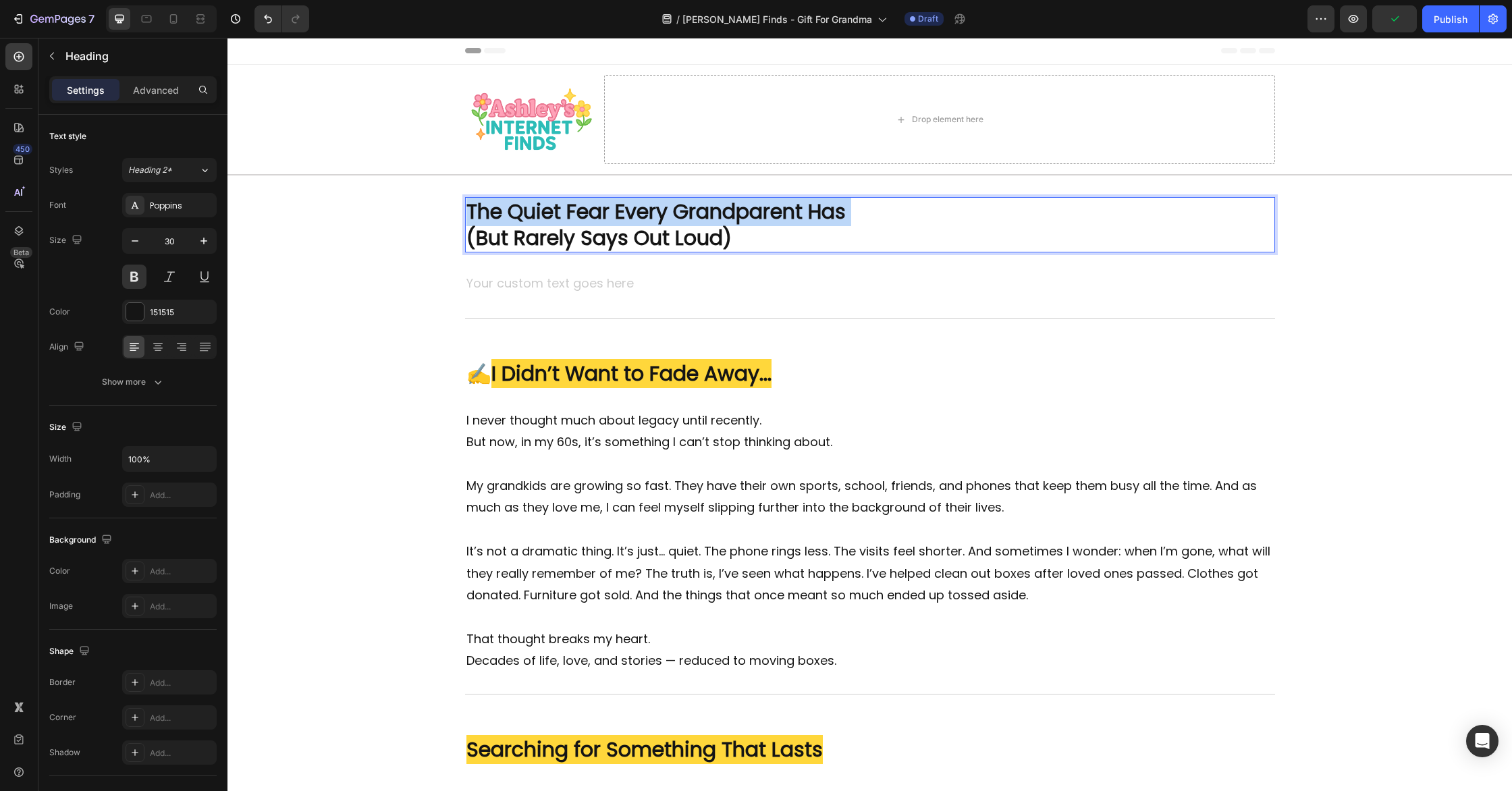
click at [562, 214] on strong "The Quiet Fear Every Grandparent Has" at bounding box center [655, 211] width 379 height 29
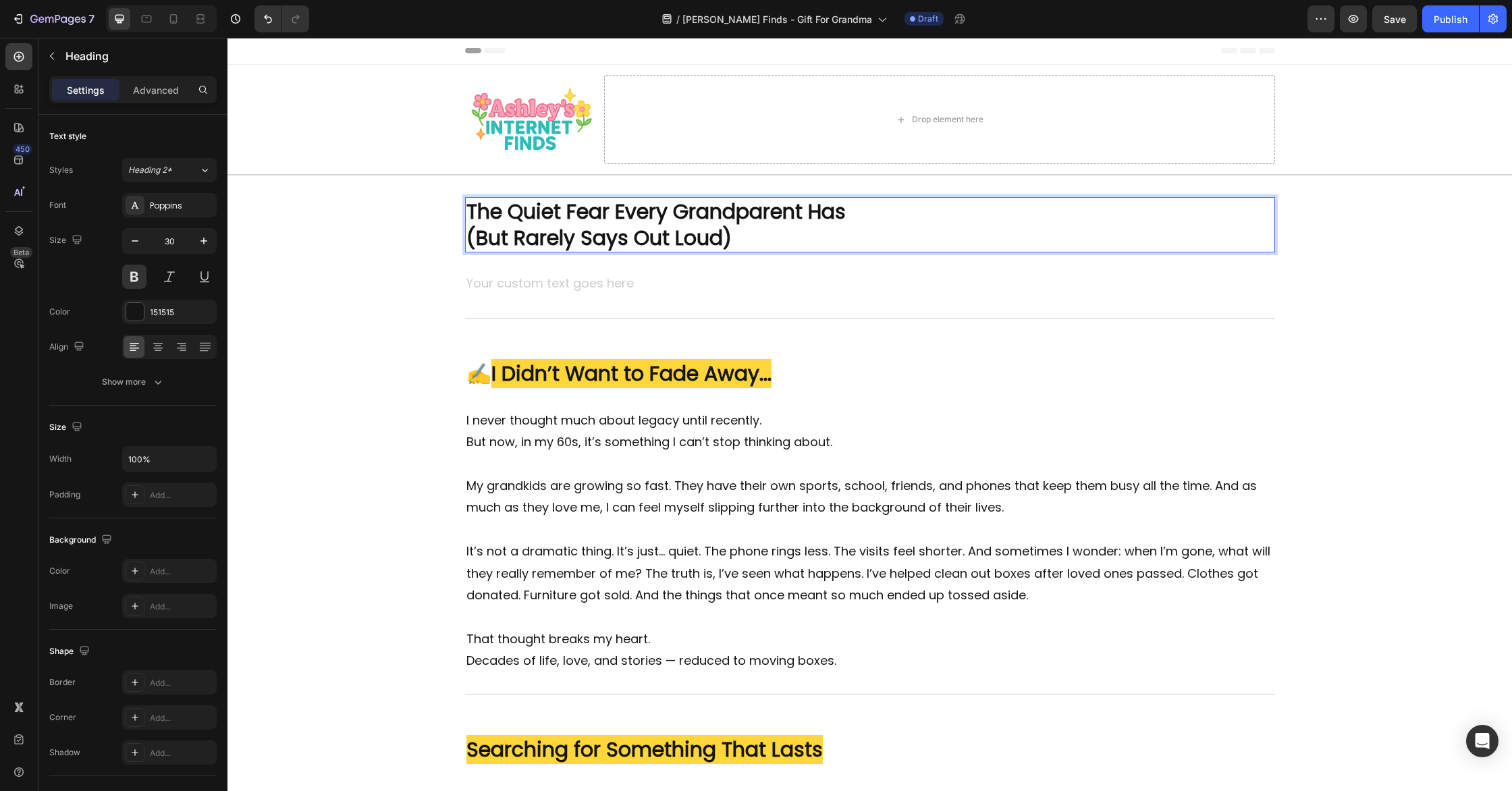
click at [743, 240] on p "The Quiet Fear Every Grandparent Has (But Rarely Says Out Loud)" at bounding box center [870, 225] width 808 height 53
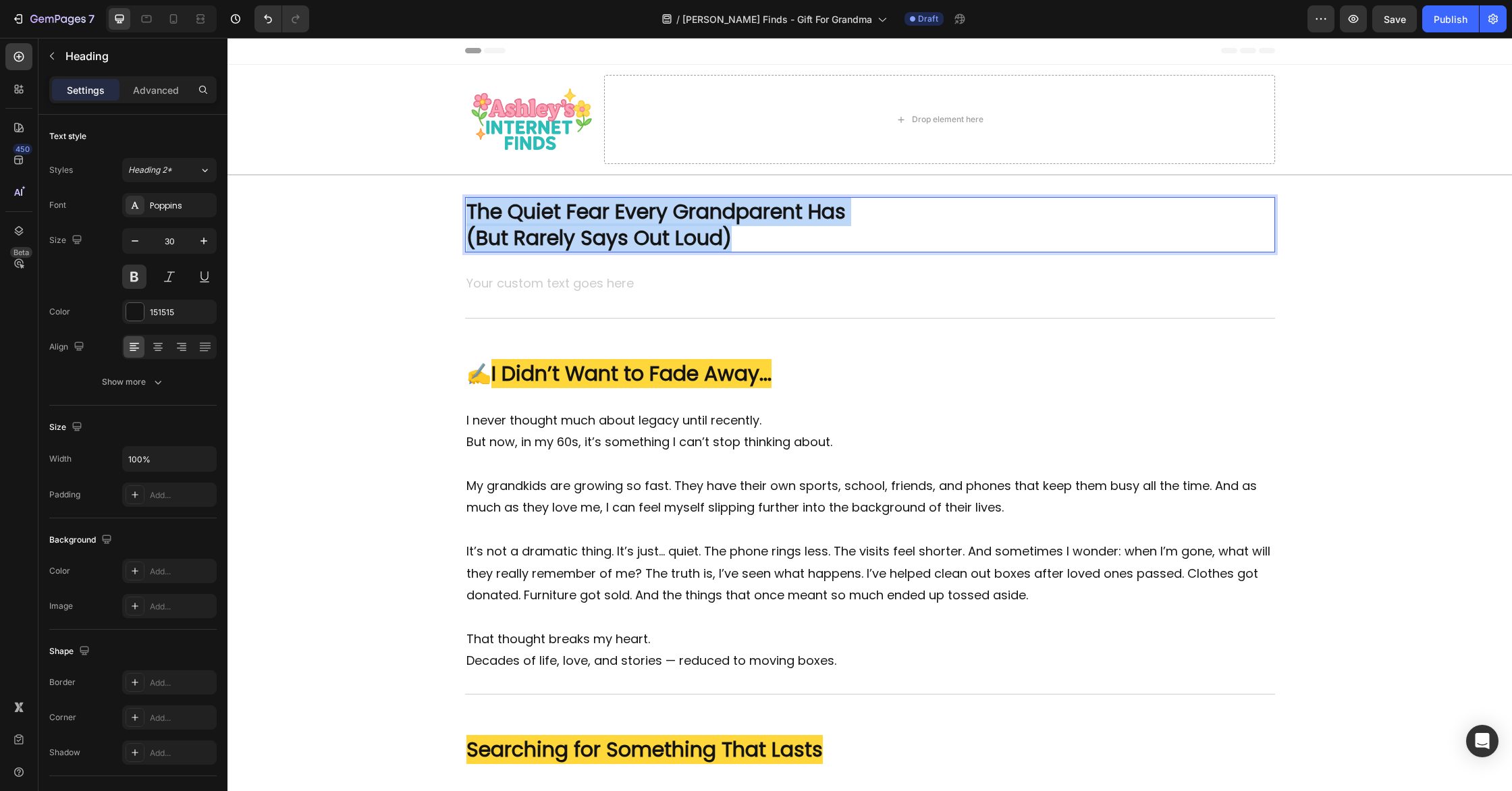
drag, startPoint x: 751, startPoint y: 237, endPoint x: 464, endPoint y: 215, distance: 287.8
click at [465, 215] on h2 "The Quiet Fear Every Grandparent Has (But Rarely Says Out Loud)" at bounding box center [870, 225] width 810 height 56
click at [477, 216] on strong "The Quiet Fear Every Grandparent Has" at bounding box center [655, 211] width 379 height 29
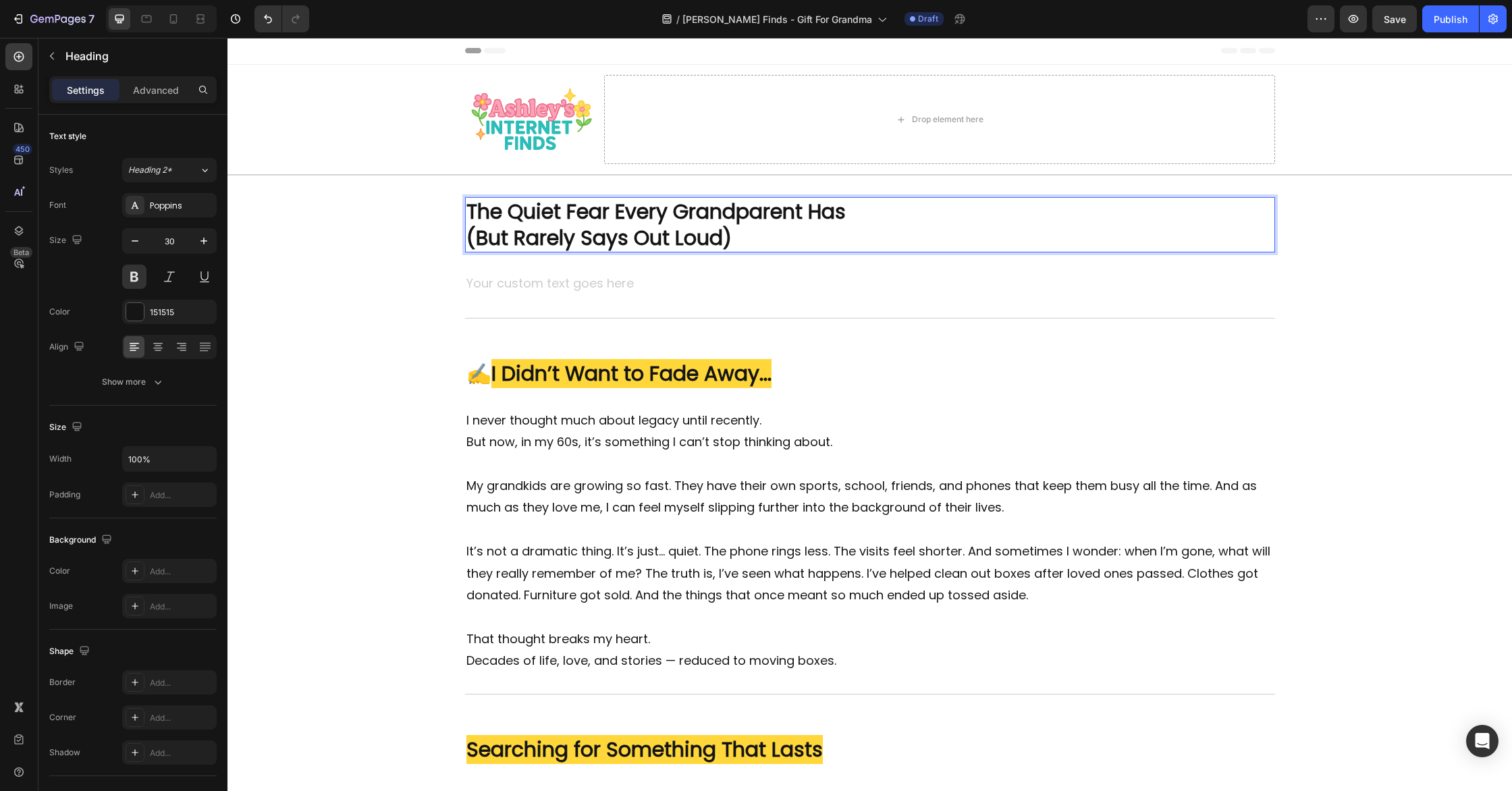
click at [476, 216] on strong "The Quiet Fear Every Grandparent Has" at bounding box center [655, 211] width 379 height 29
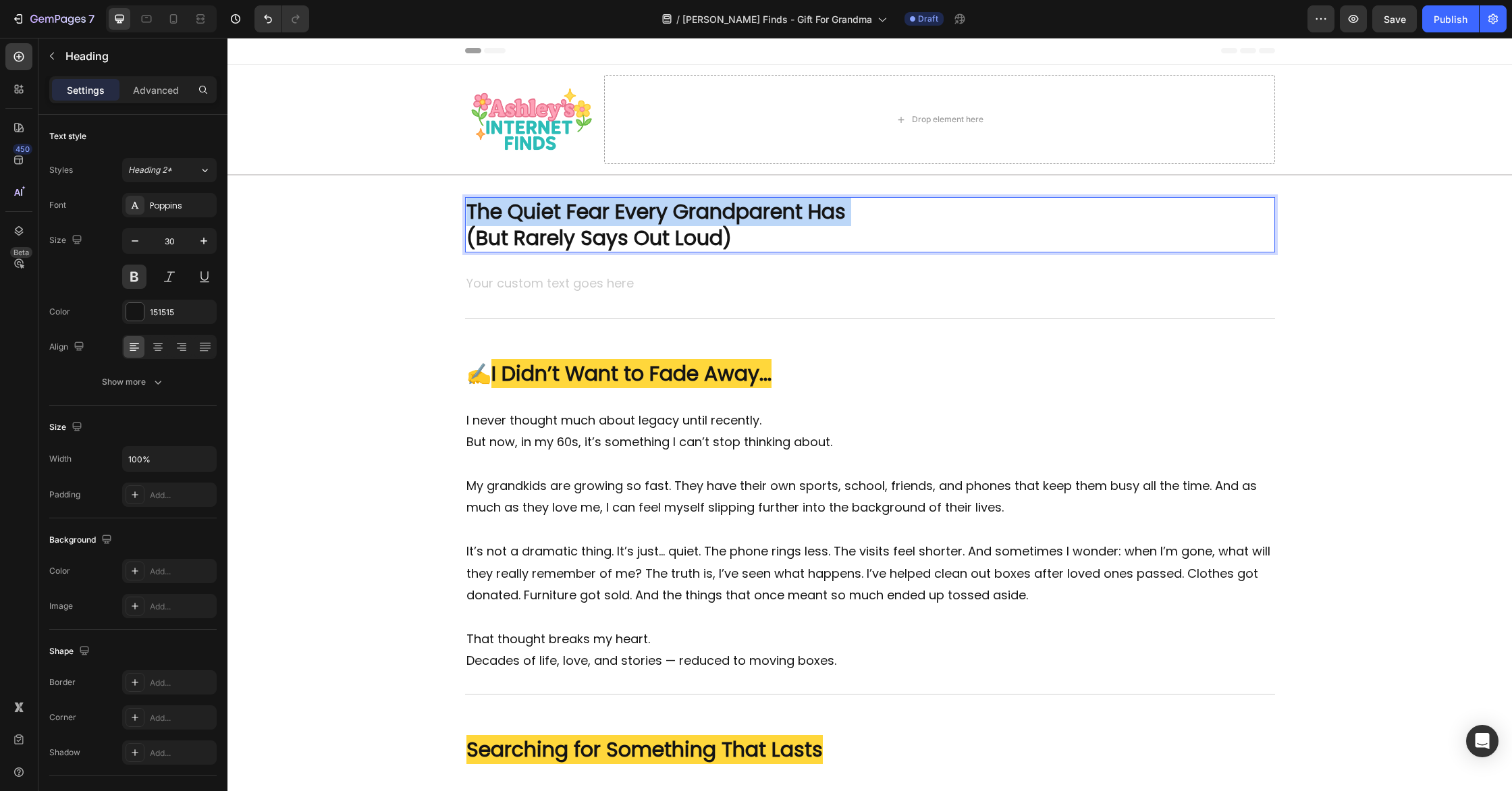
click at [476, 216] on strong "The Quiet Fear Every Grandparent Has" at bounding box center [655, 211] width 379 height 29
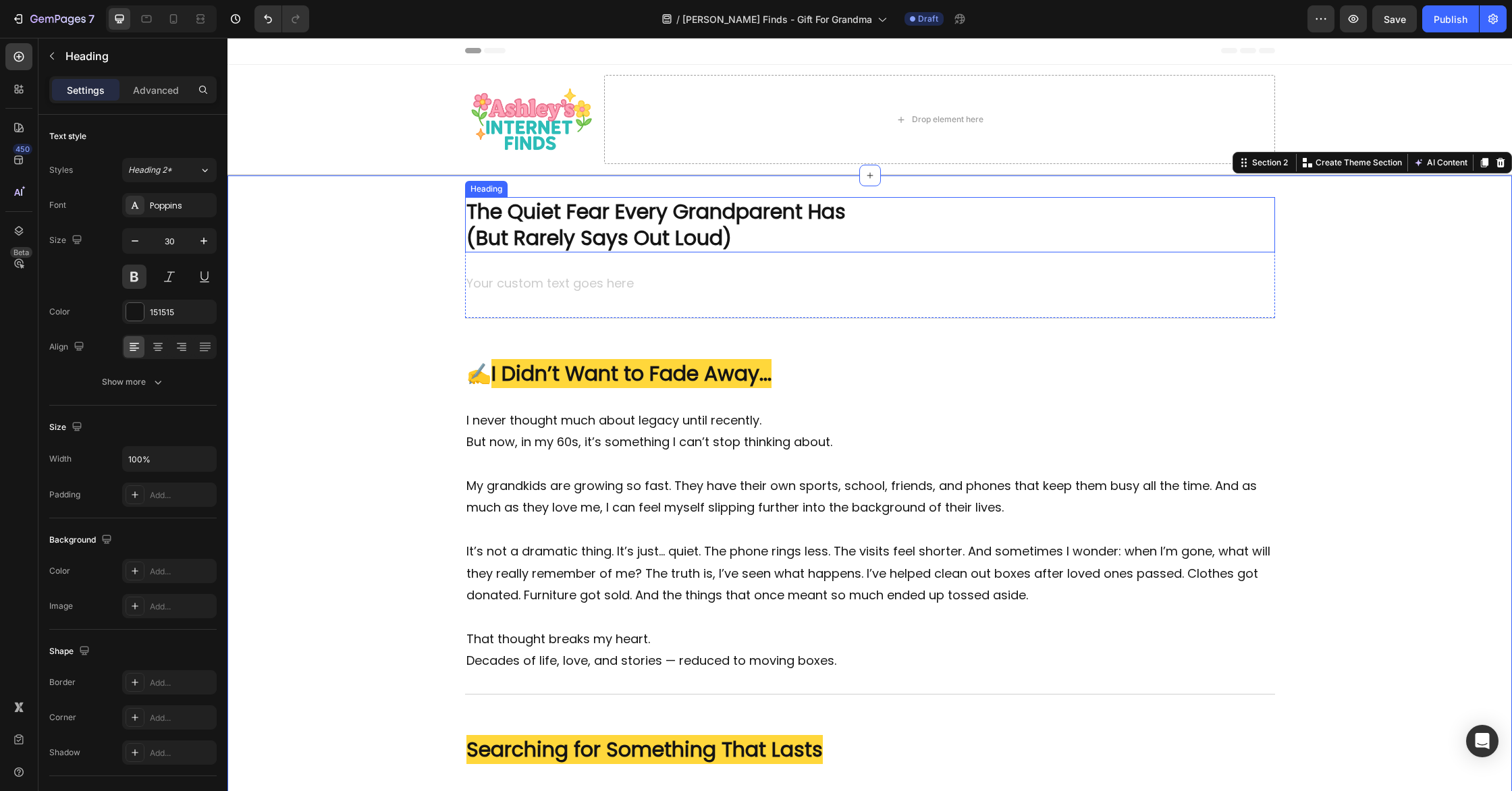
click at [867, 236] on p "⁠⁠⁠⁠⁠⁠⁠ The Quiet Fear Every Grandparent Has (But Rarely Says Out Loud)" at bounding box center [870, 225] width 808 height 53
click at [549, 220] on strong "The Quiet Fear Every Grandparent Has" at bounding box center [655, 211] width 379 height 29
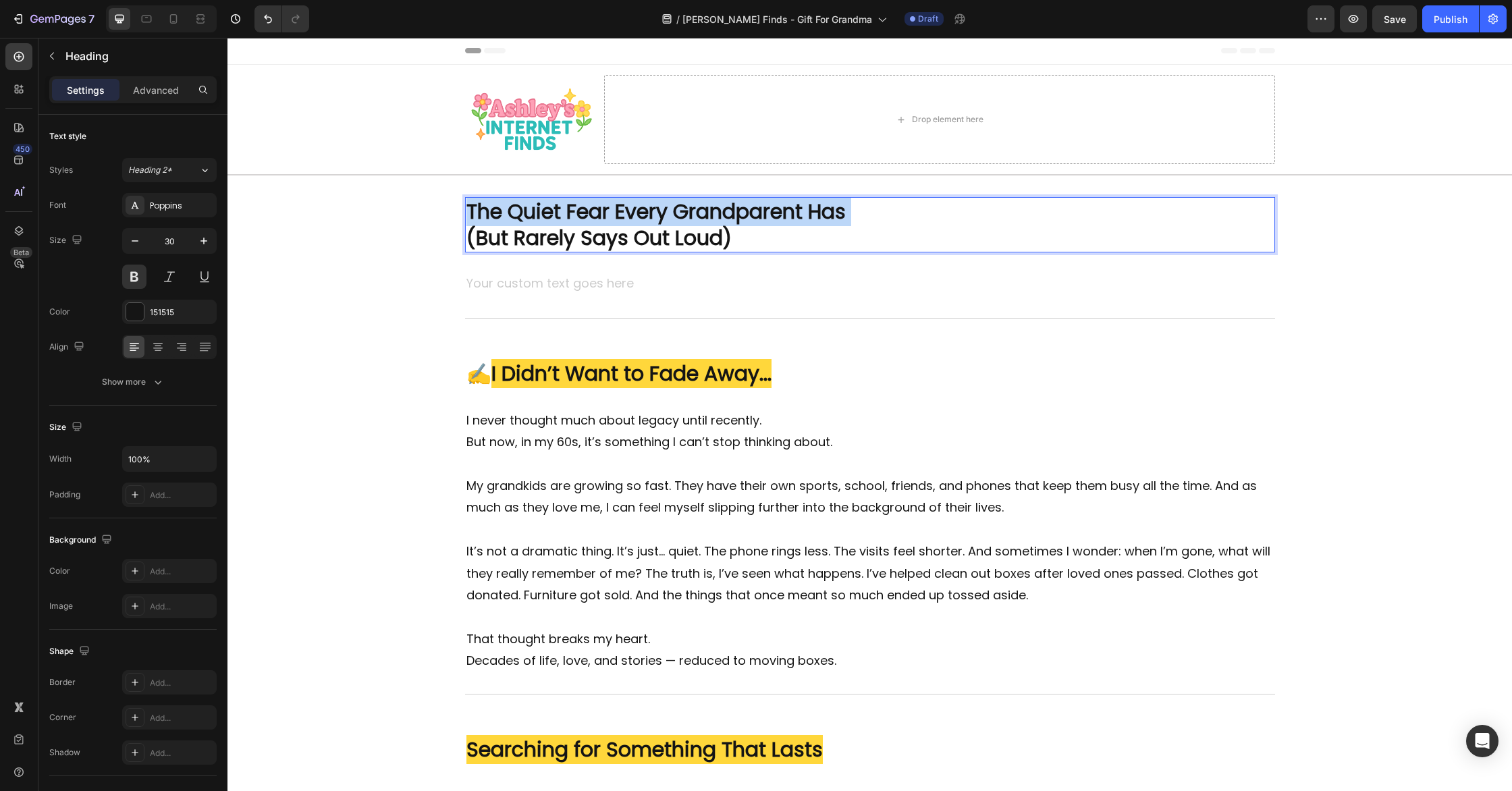
click at [549, 220] on strong "The Quiet Fear Every Grandparent Has" at bounding box center [655, 211] width 379 height 29
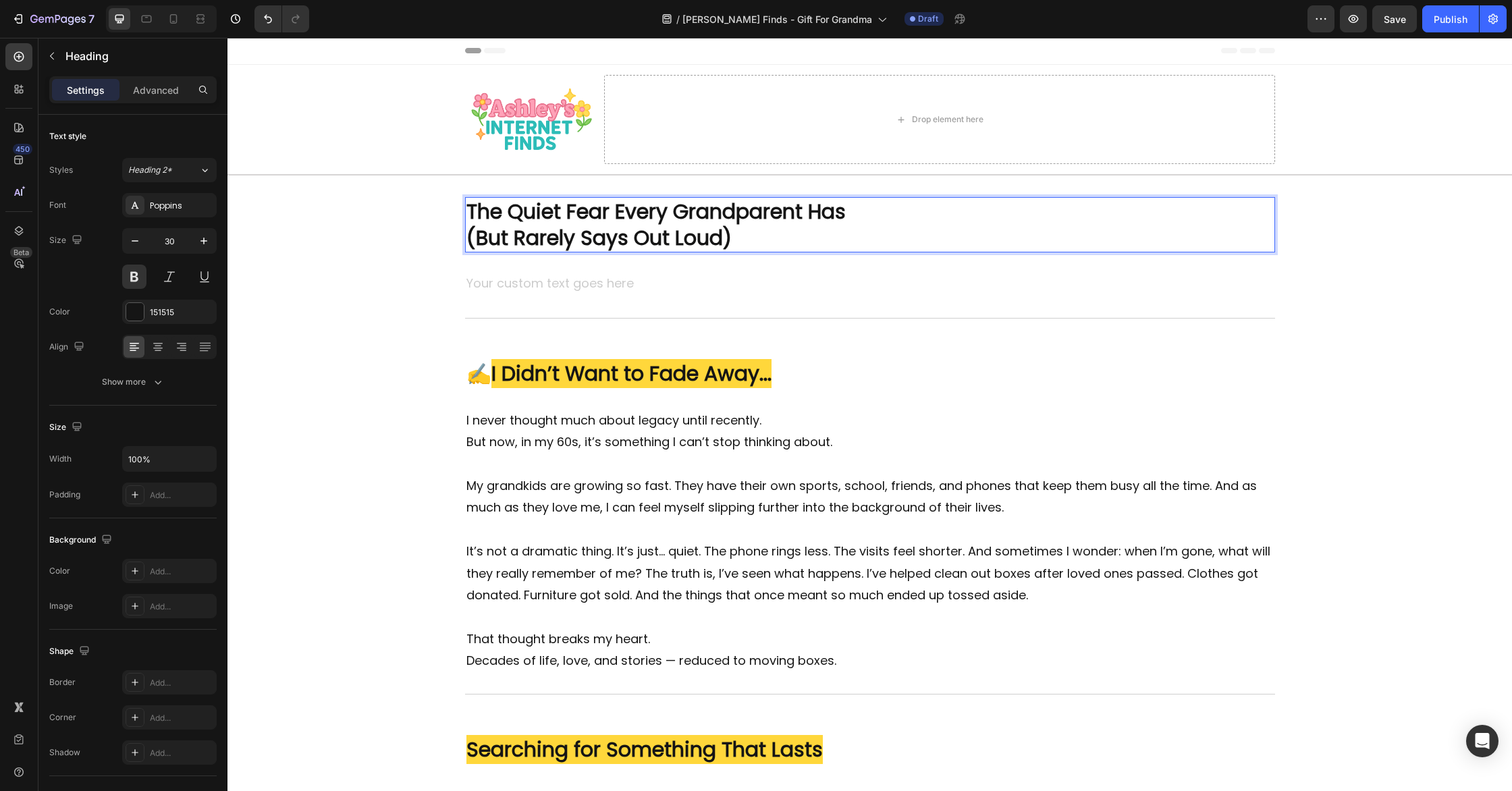
click at [645, 243] on strong "(But Rarely Says Out Loud)" at bounding box center [598, 238] width 265 height 29
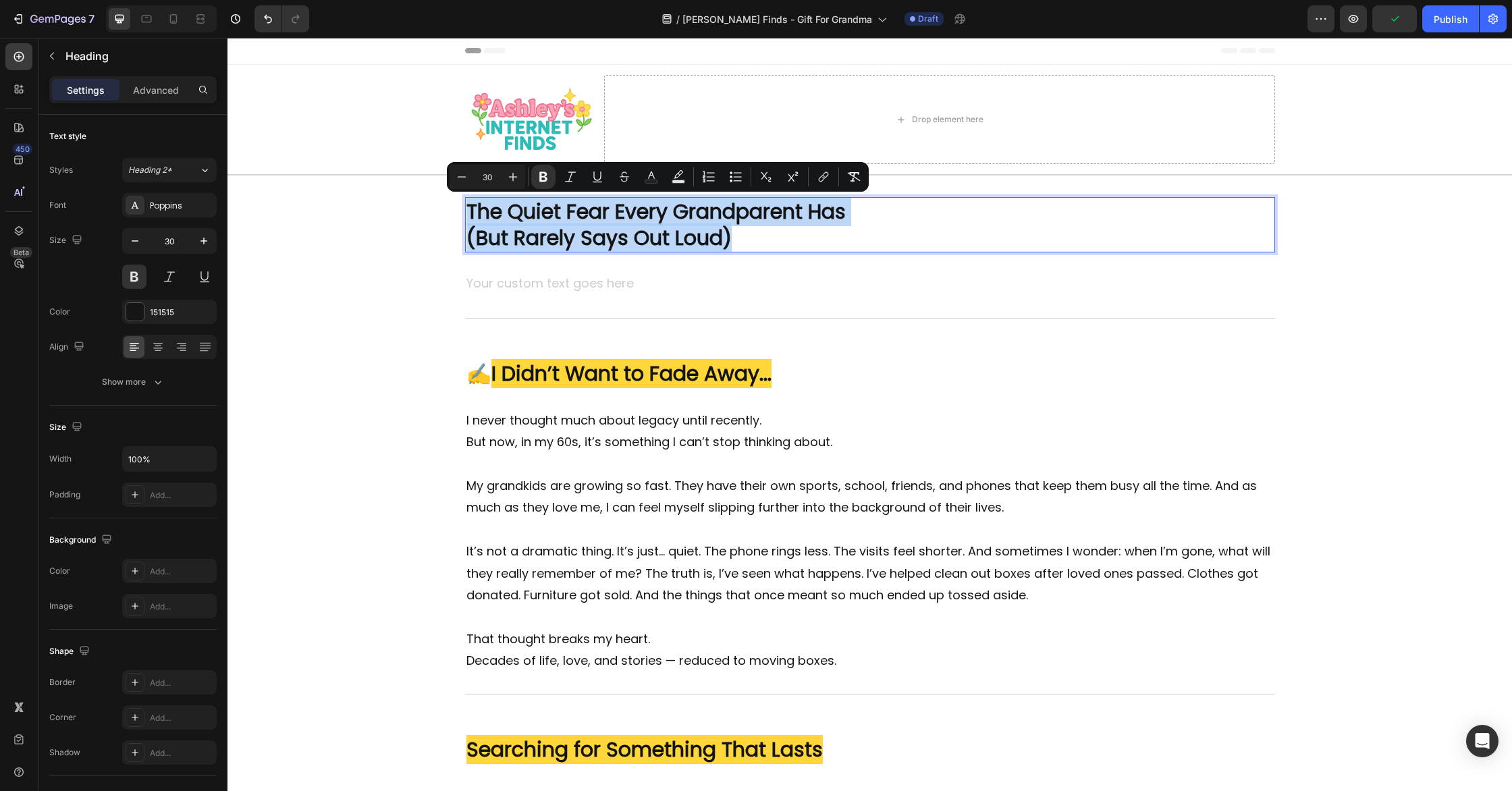
drag, startPoint x: 745, startPoint y: 241, endPoint x: 470, endPoint y: 210, distance: 276.7
click at [470, 210] on p "The Quiet Fear Every Grandparent Has (But Rarely Says Out Loud)" at bounding box center [870, 225] width 808 height 53
click at [511, 172] on icon "Editor contextual toolbar" at bounding box center [513, 177] width 13 height 13
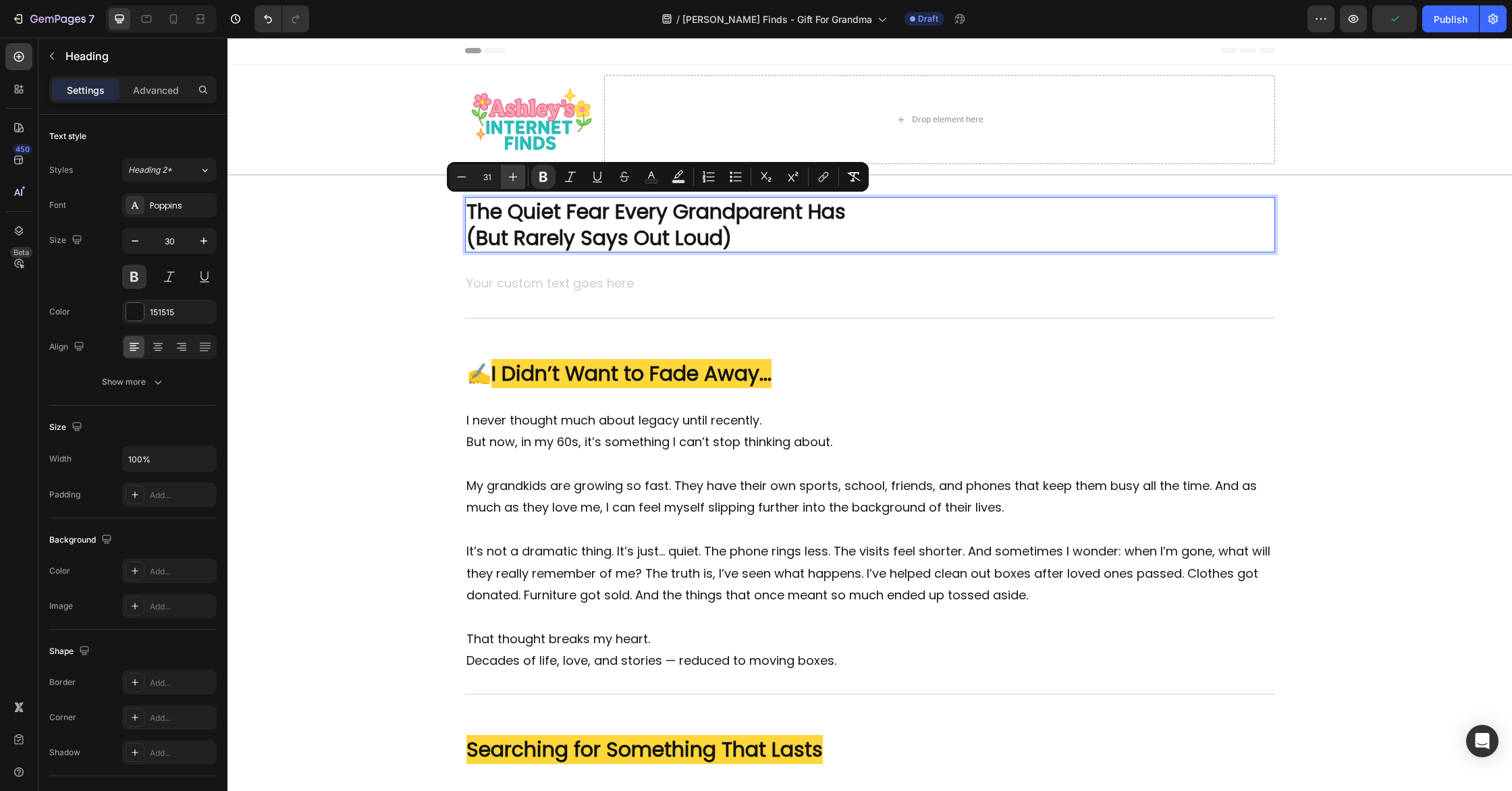
click at [511, 172] on icon "Editor contextual toolbar" at bounding box center [513, 177] width 13 height 13
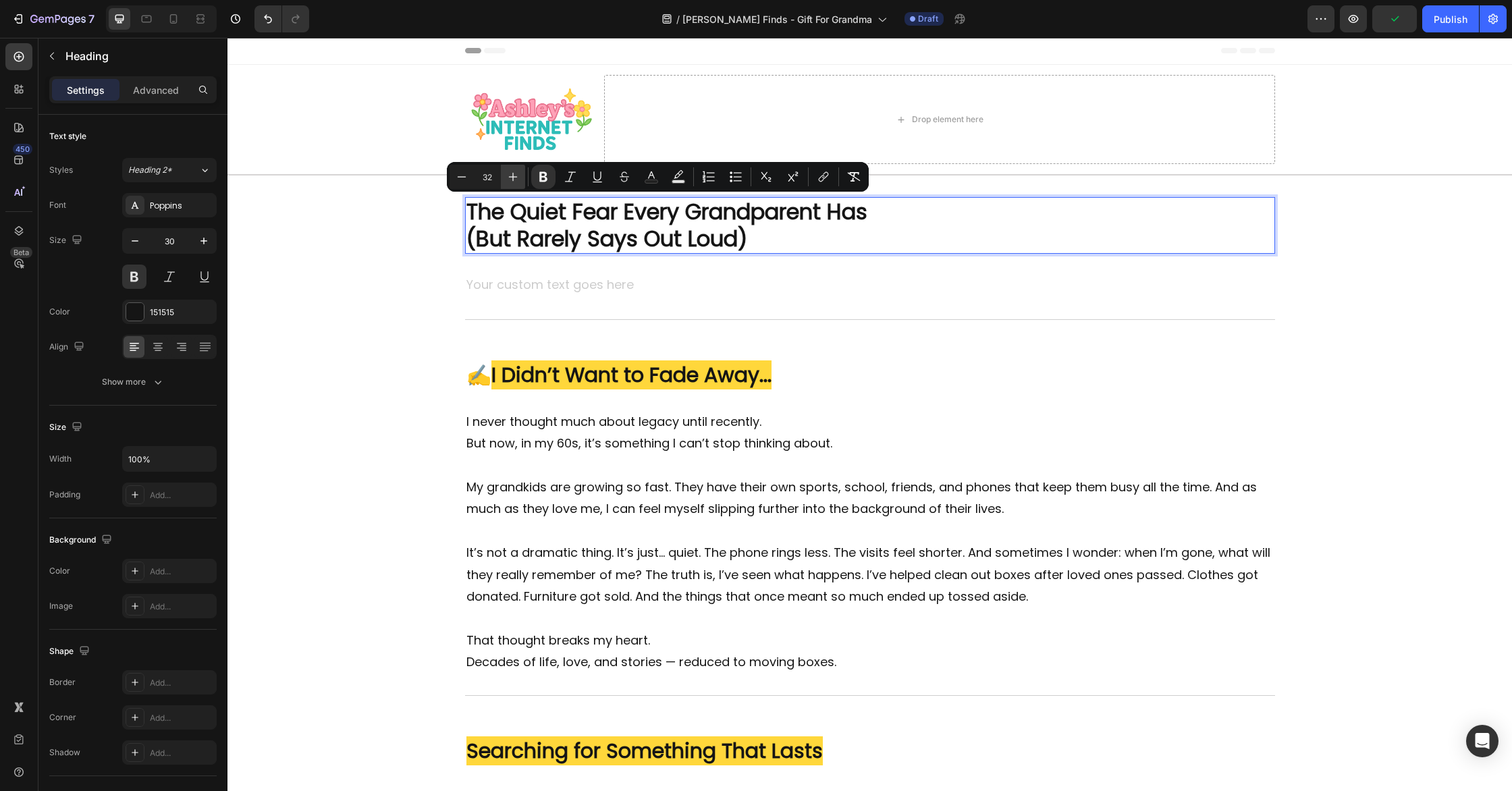
click at [511, 172] on icon "Editor contextual toolbar" at bounding box center [513, 177] width 13 height 13
click at [511, 173] on icon "Editor contextual toolbar" at bounding box center [513, 177] width 13 height 13
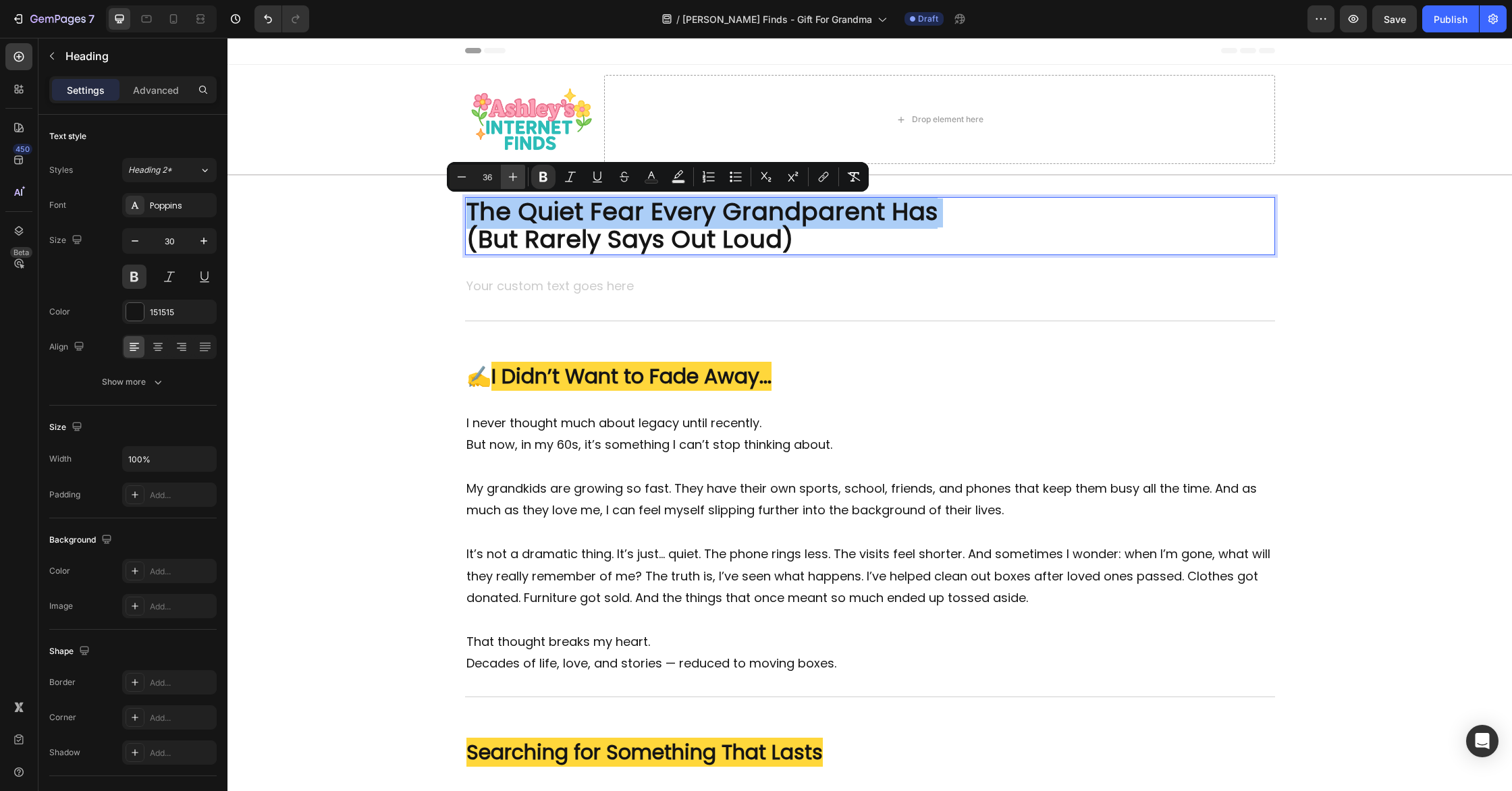
click at [511, 173] on icon "Editor contextual toolbar" at bounding box center [513, 177] width 13 height 13
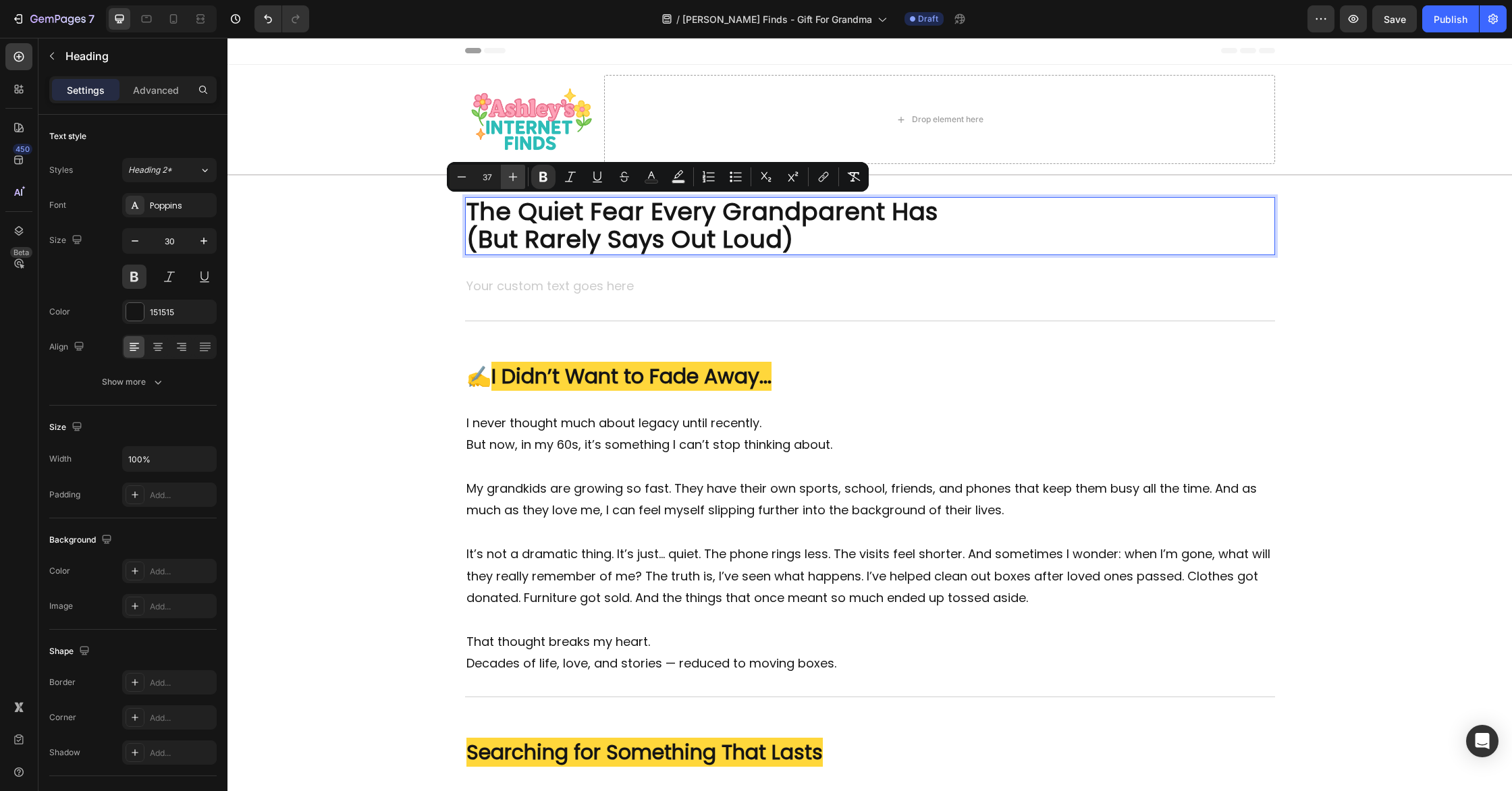
click at [511, 173] on icon "Editor contextual toolbar" at bounding box center [513, 177] width 13 height 13
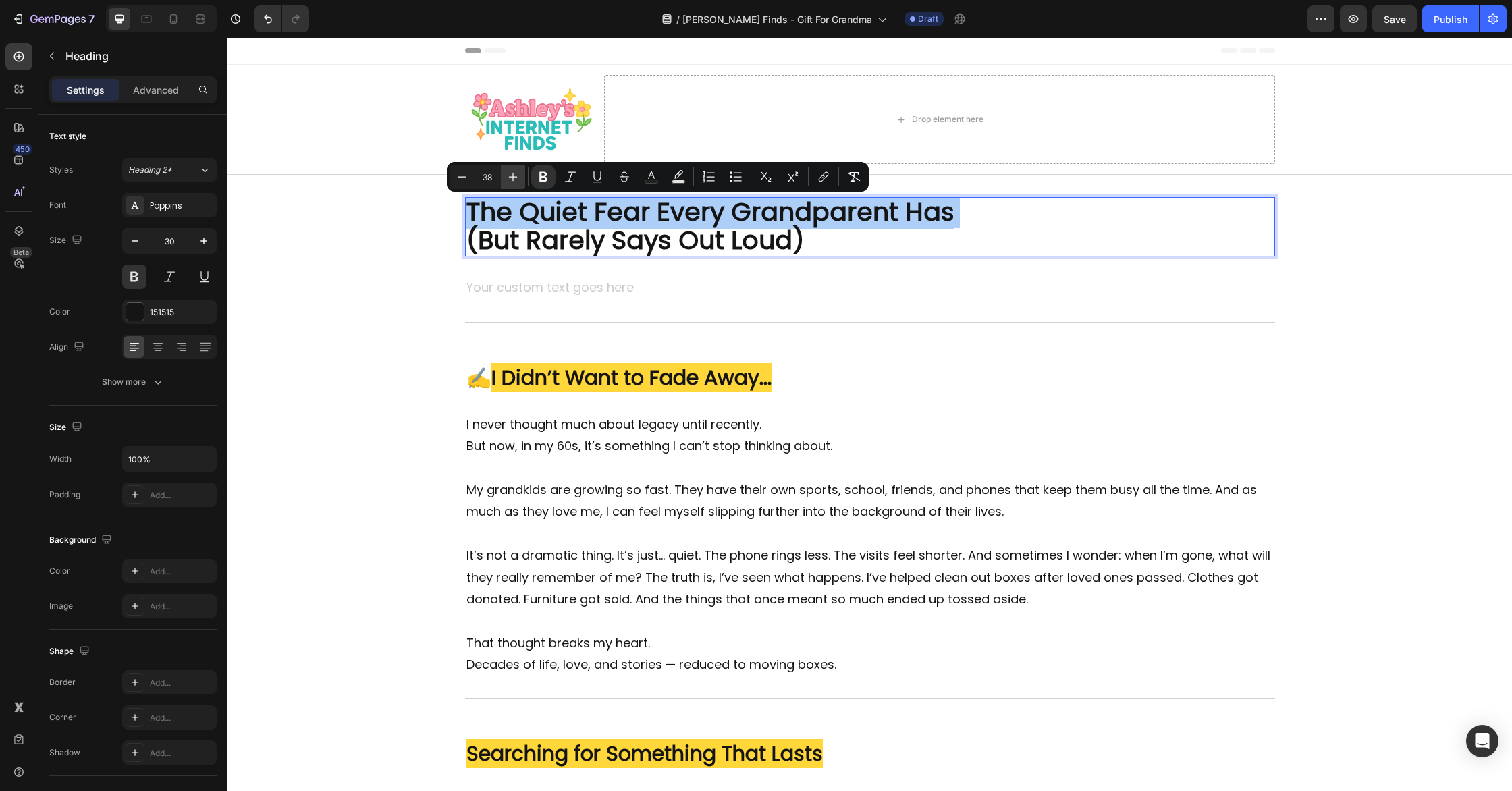
click at [511, 173] on icon "Editor contextual toolbar" at bounding box center [513, 177] width 13 height 13
type input "40"
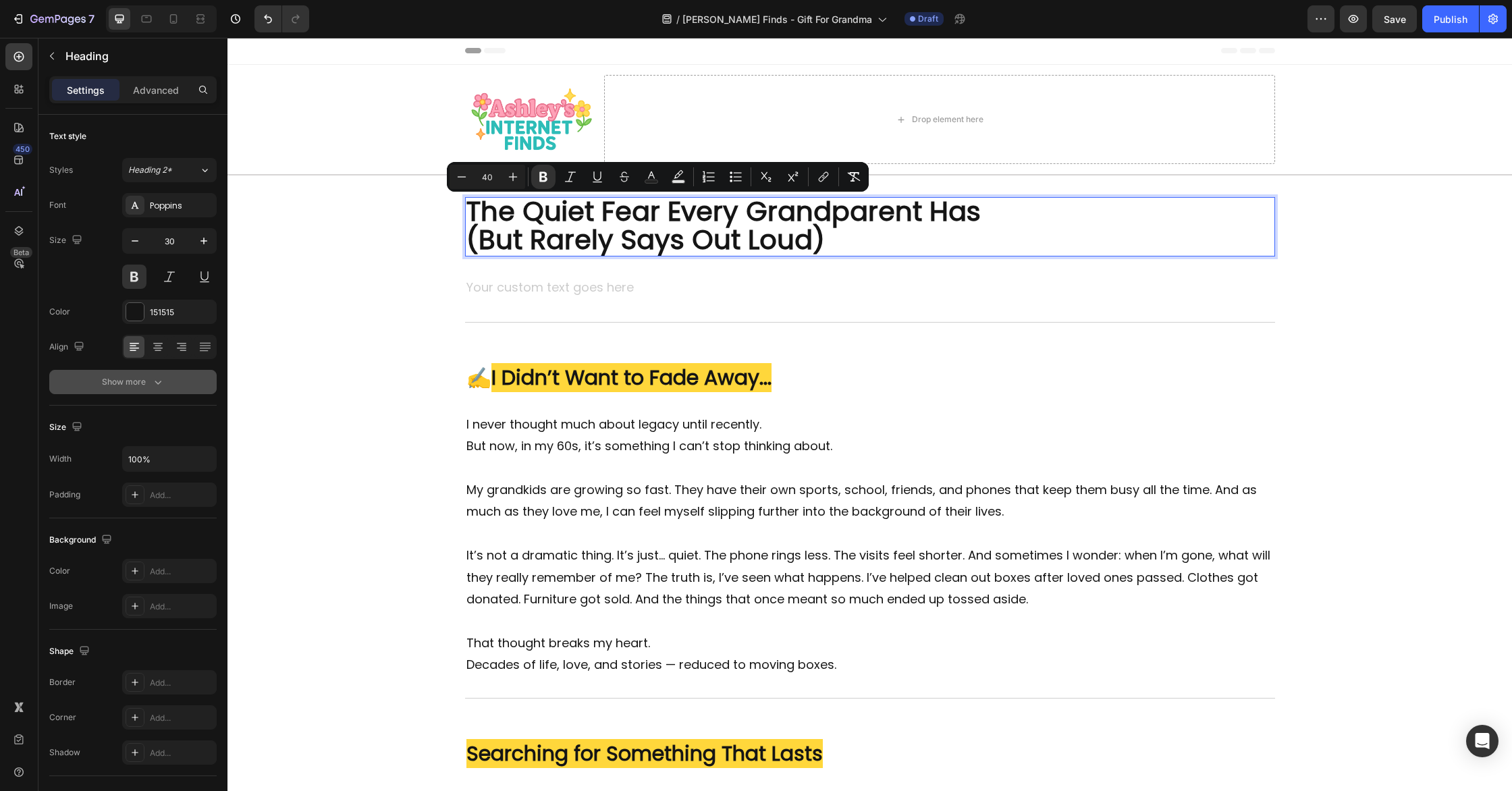
click at [141, 383] on div "Show more" at bounding box center [133, 382] width 63 height 13
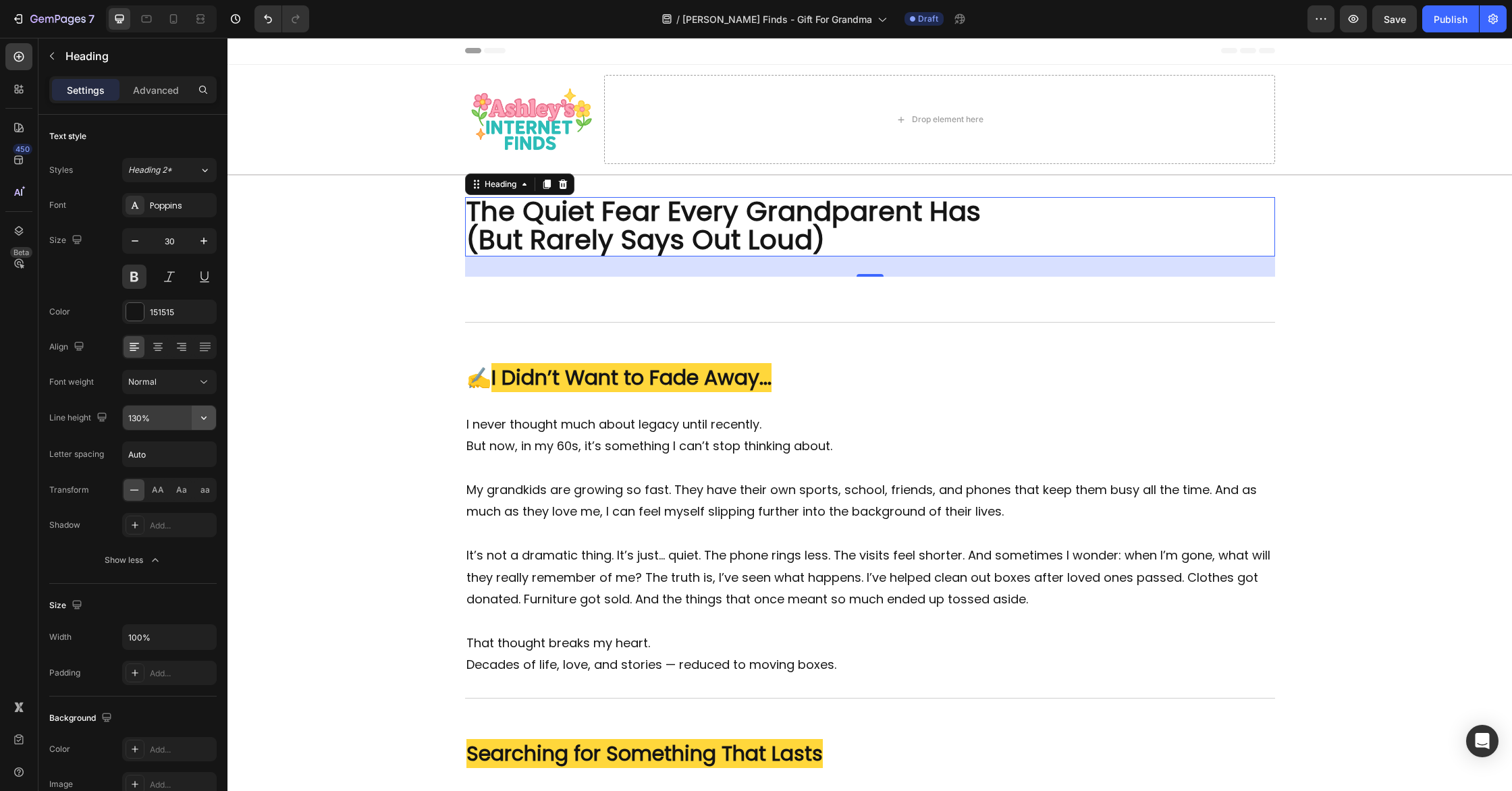
click at [208, 418] on icon "button" at bounding box center [204, 418] width 13 height 13
click at [148, 524] on span "150%" at bounding box center [139, 529] width 22 height 12
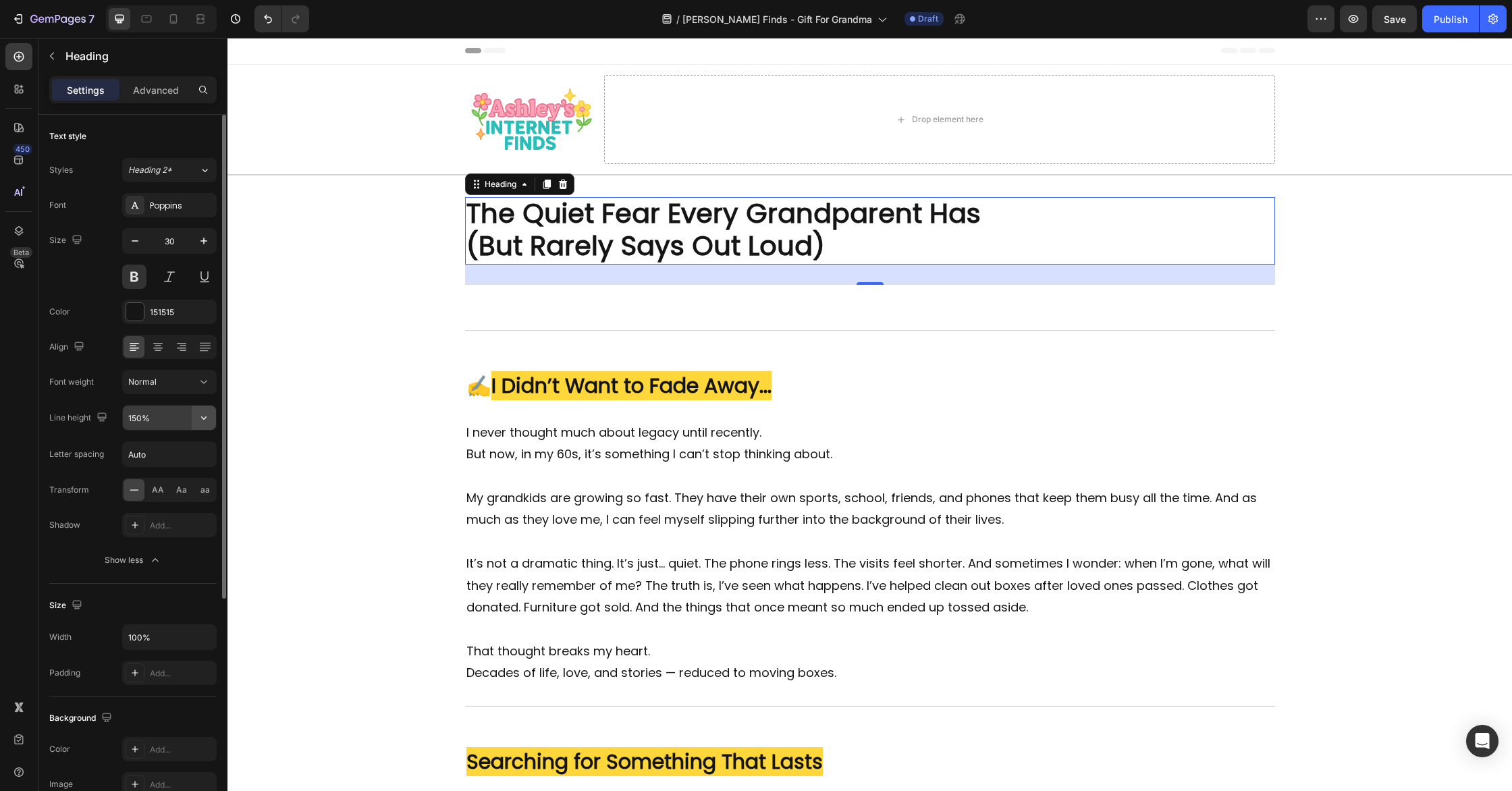
click at [206, 418] on icon "button" at bounding box center [204, 418] width 13 height 13
click at [161, 553] on p "180%" at bounding box center [166, 555] width 77 height 12
type input "130%"
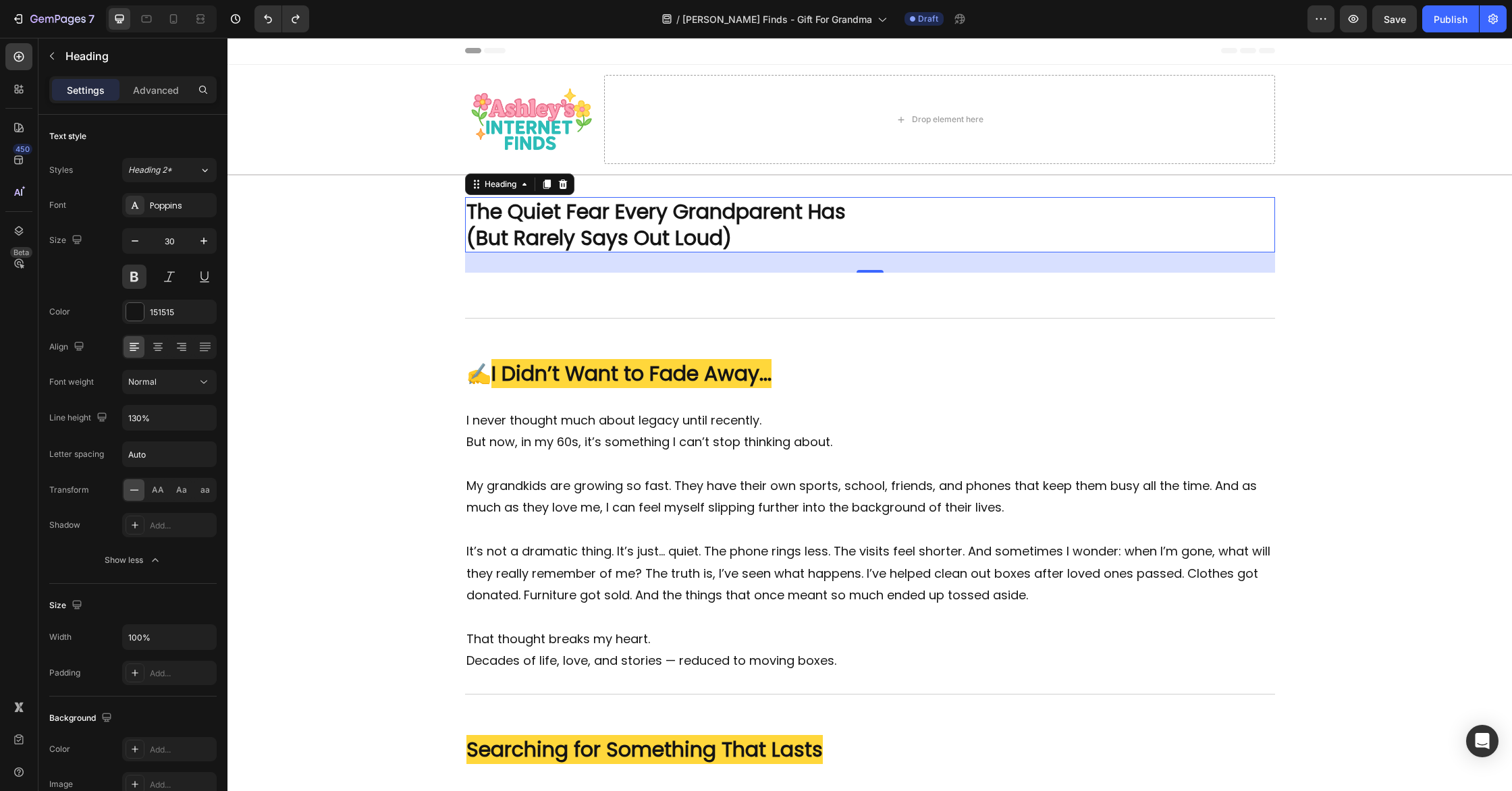
click at [725, 226] on h2 "The Quiet Fear Every Grandparent Has (But Rarely Says Out Loud)" at bounding box center [870, 225] width 810 height 56
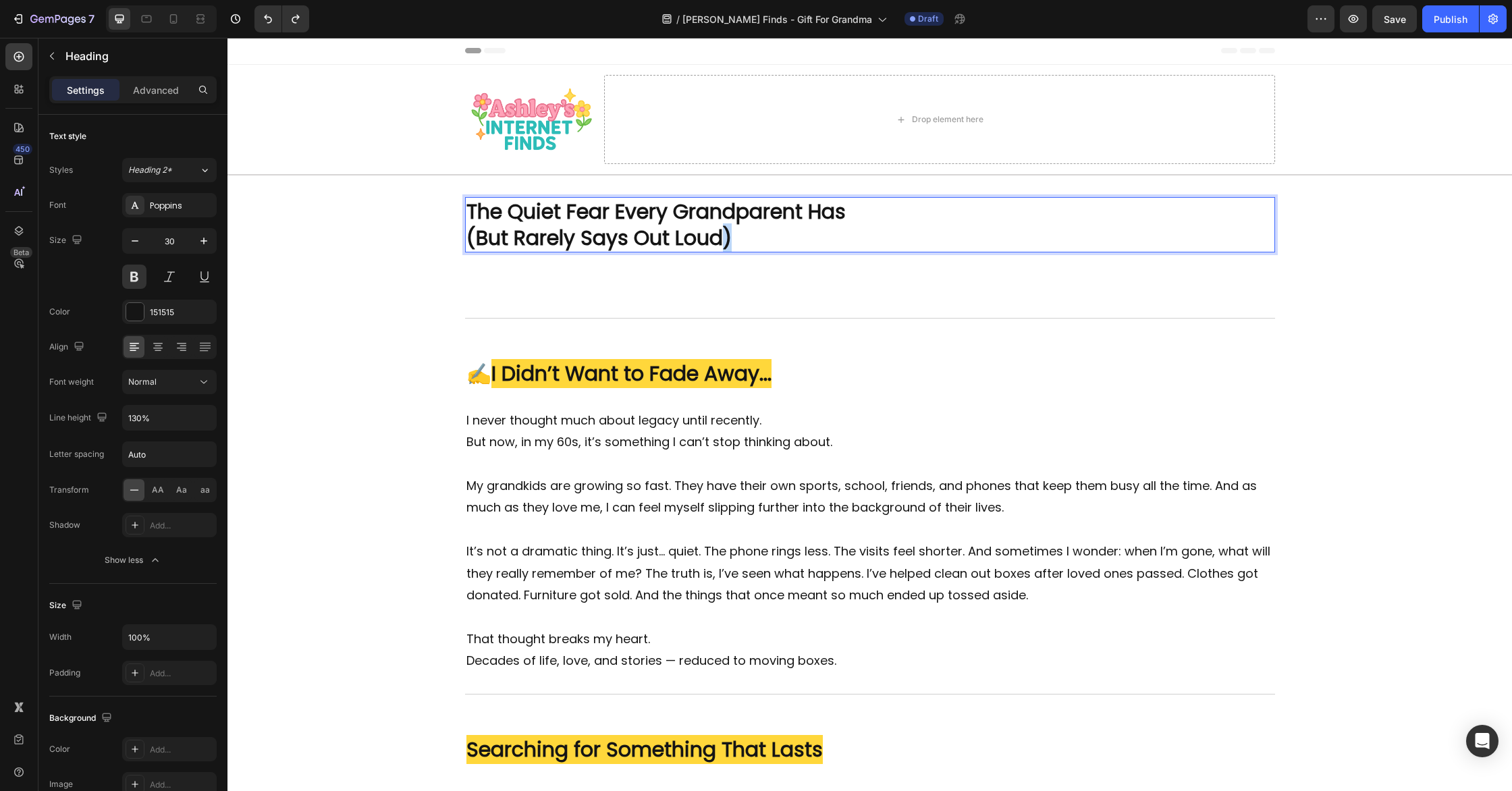
click at [725, 226] on p "The Quiet Fear Every Grandparent Has (But Rarely Says Out Loud)" at bounding box center [870, 225] width 808 height 53
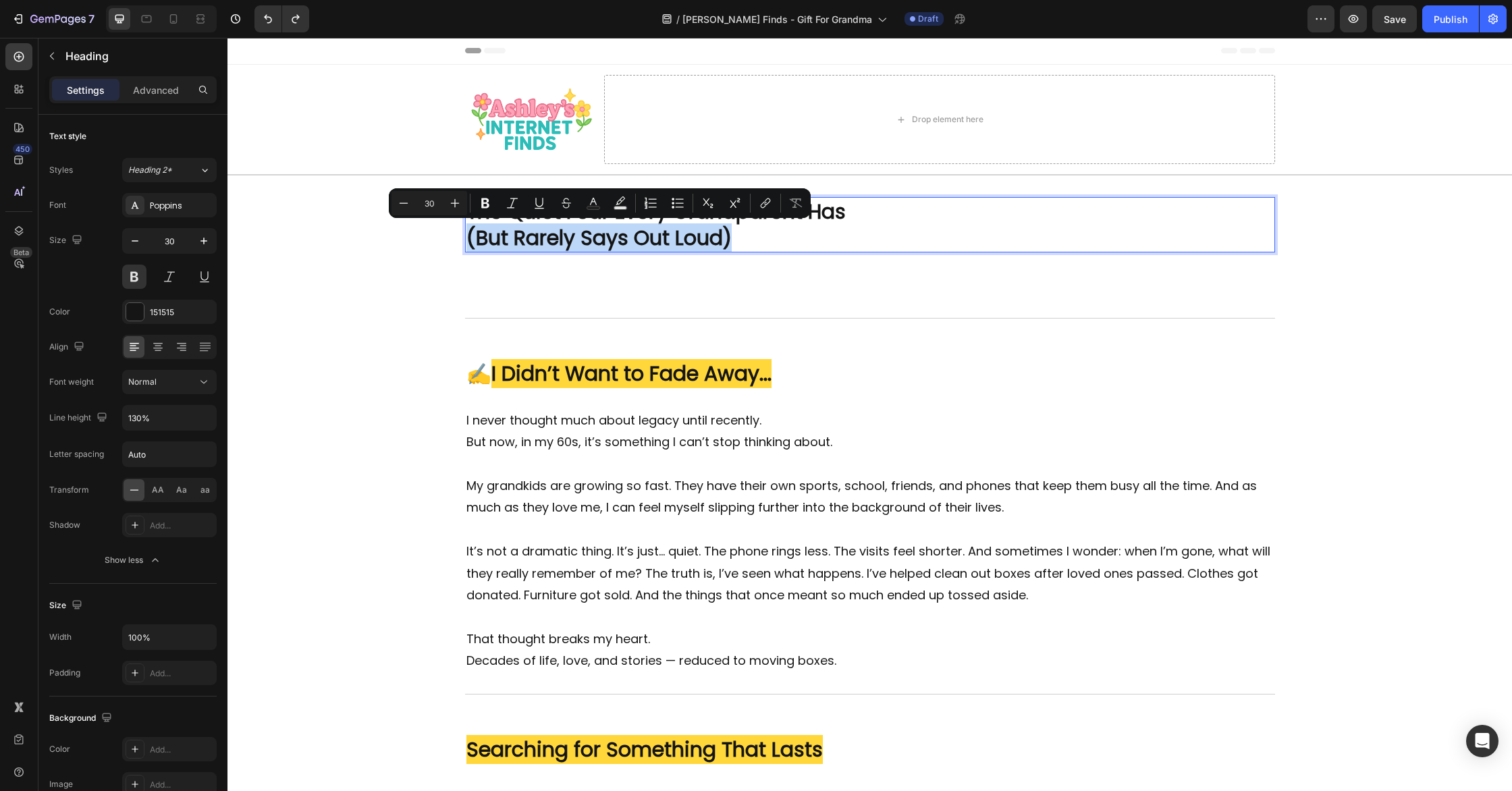
click at [733, 227] on p "The Quiet Fear Every Grandparent Has (But Rarely Says Out Loud)" at bounding box center [870, 225] width 808 height 53
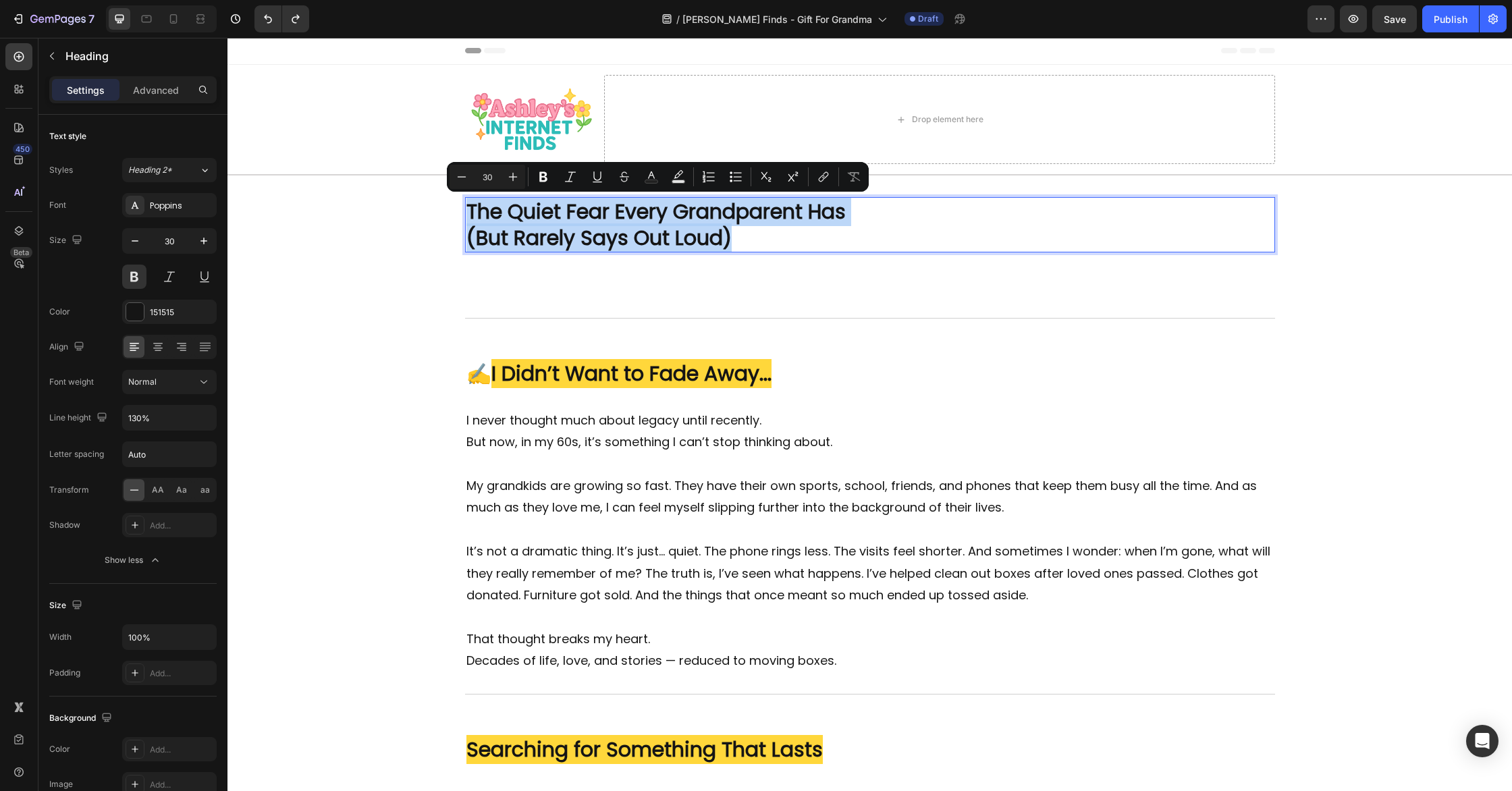
drag, startPoint x: 647, startPoint y: 224, endPoint x: 466, endPoint y: 214, distance: 181.3
click at [466, 214] on p "The Quiet Fear Every Grandparent Has (But Rarely Says Out Loud)" at bounding box center [870, 225] width 808 height 53
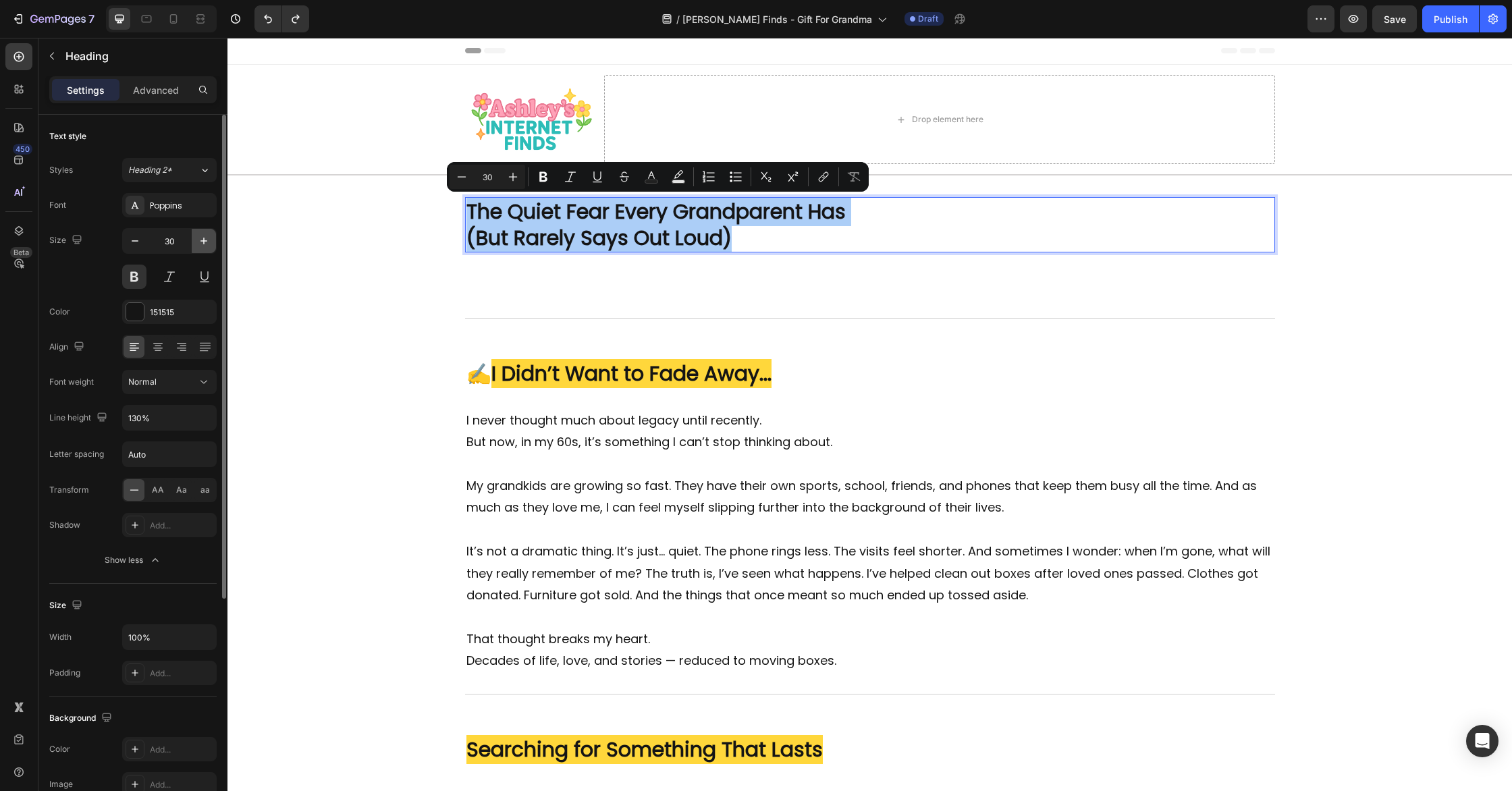
click at [203, 237] on icon "button" at bounding box center [204, 241] width 13 height 13
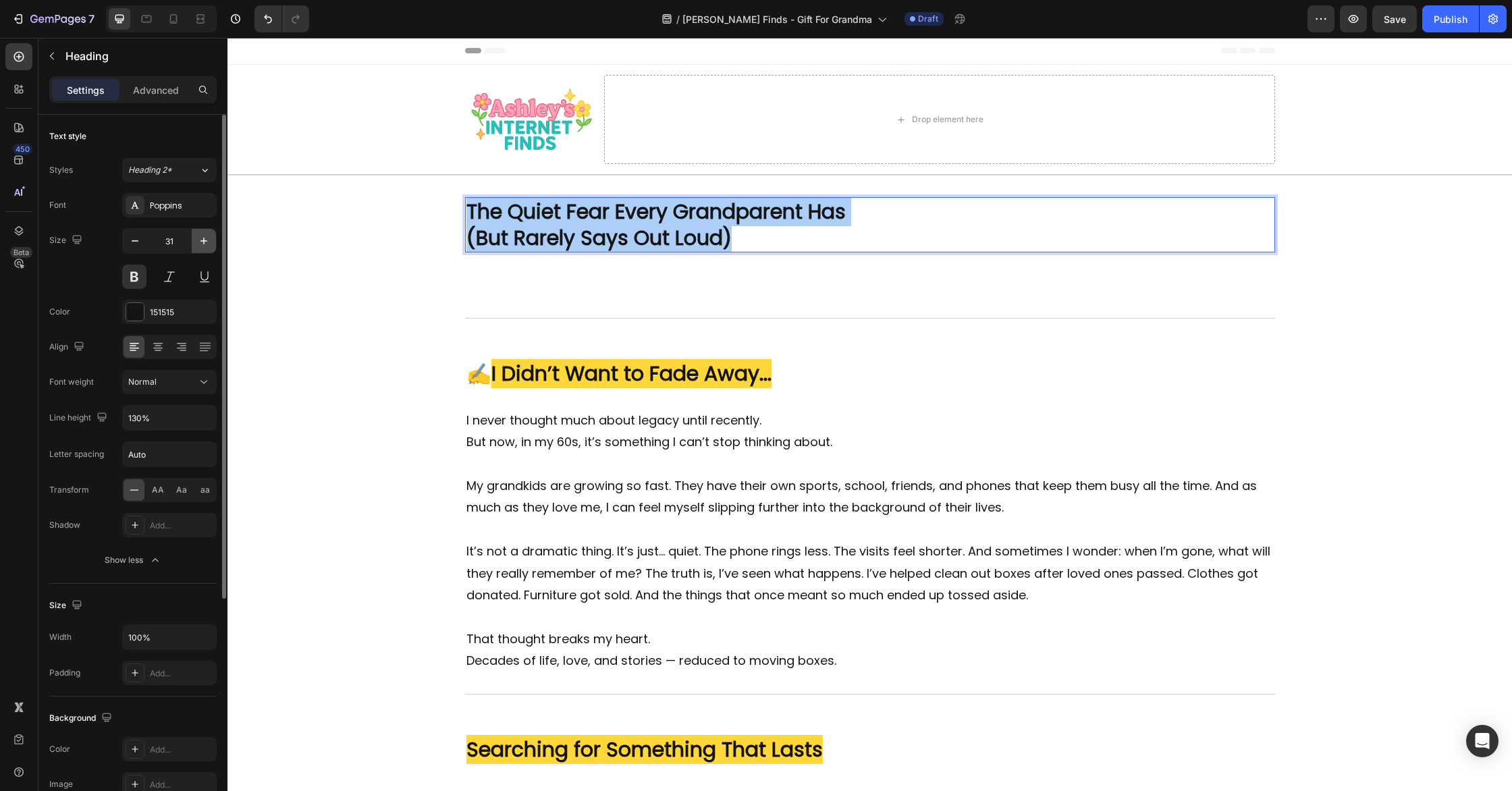
click at [203, 237] on icon "button" at bounding box center [204, 241] width 13 height 13
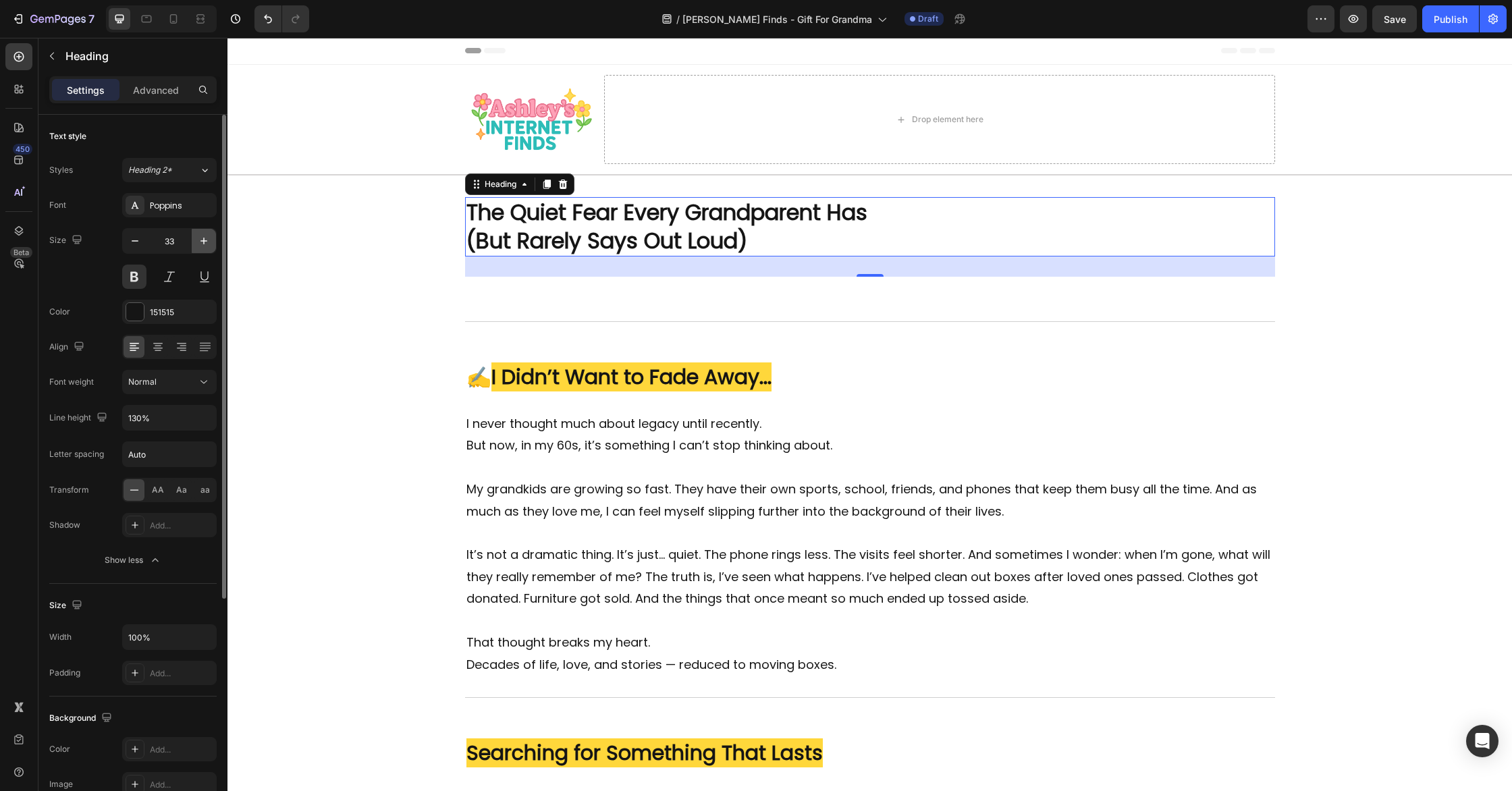
click at [203, 237] on icon "button" at bounding box center [204, 241] width 13 height 13
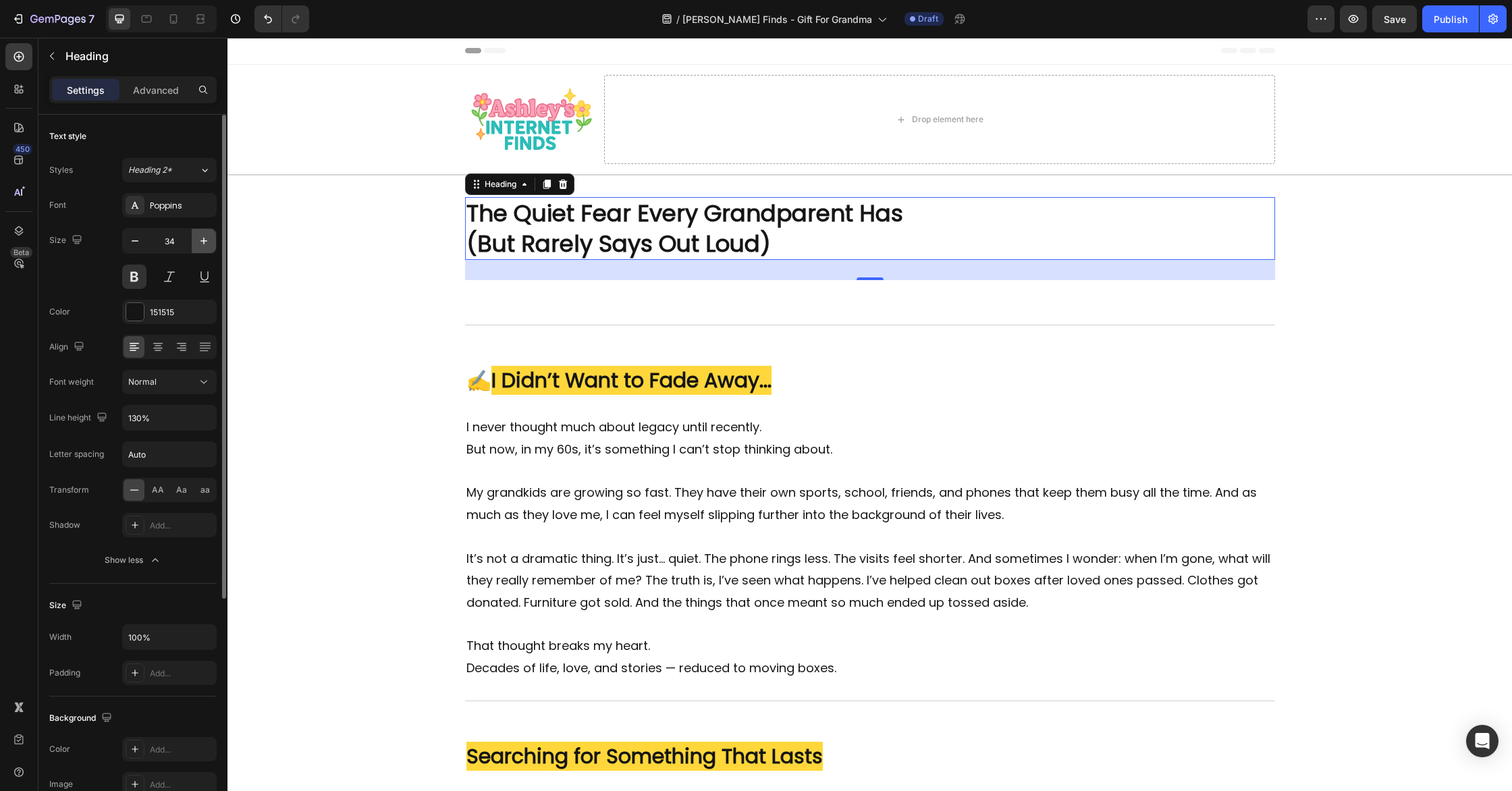
click at [199, 240] on icon "button" at bounding box center [204, 241] width 13 height 13
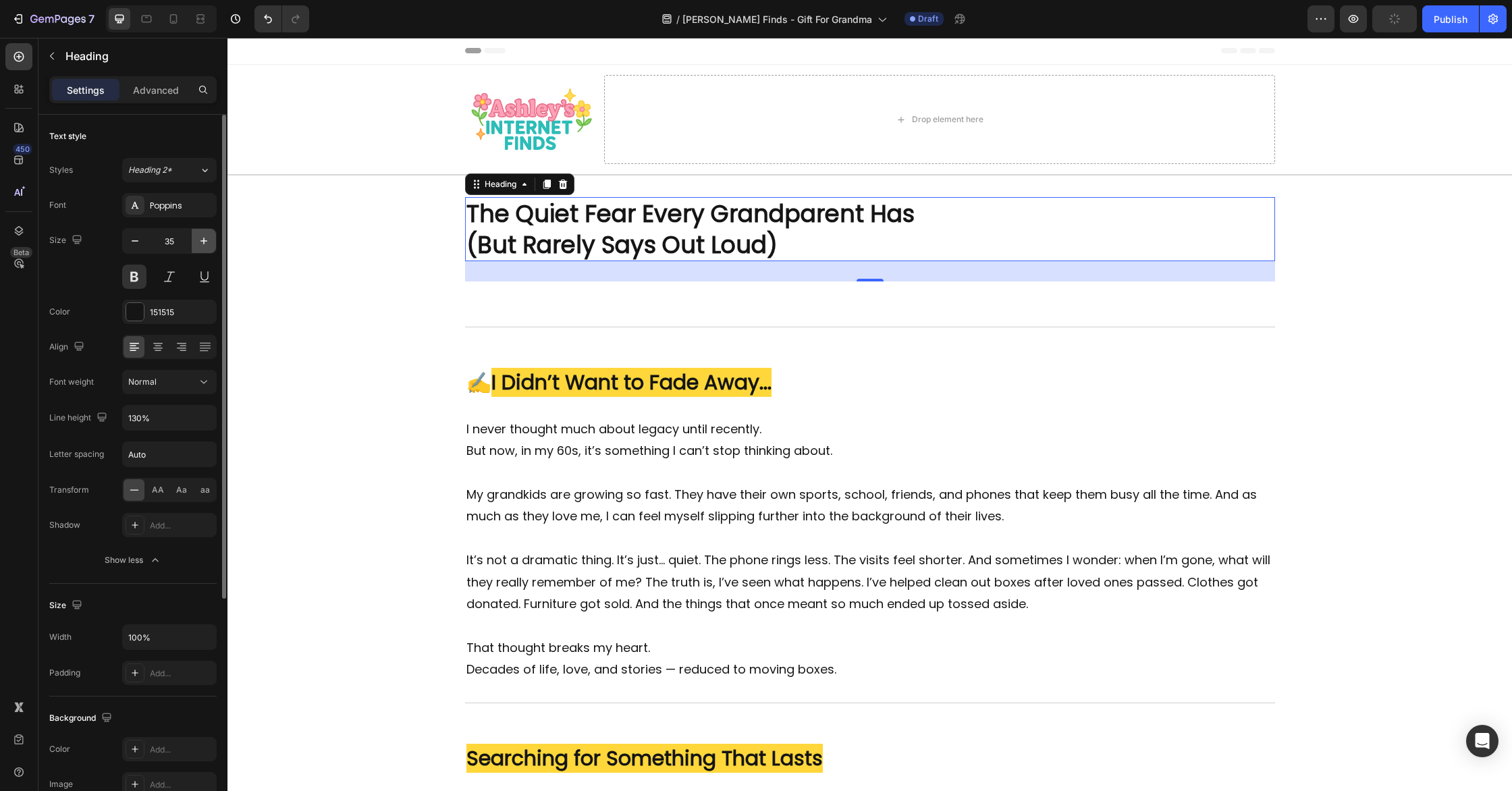
click at [199, 240] on icon "button" at bounding box center [204, 241] width 13 height 13
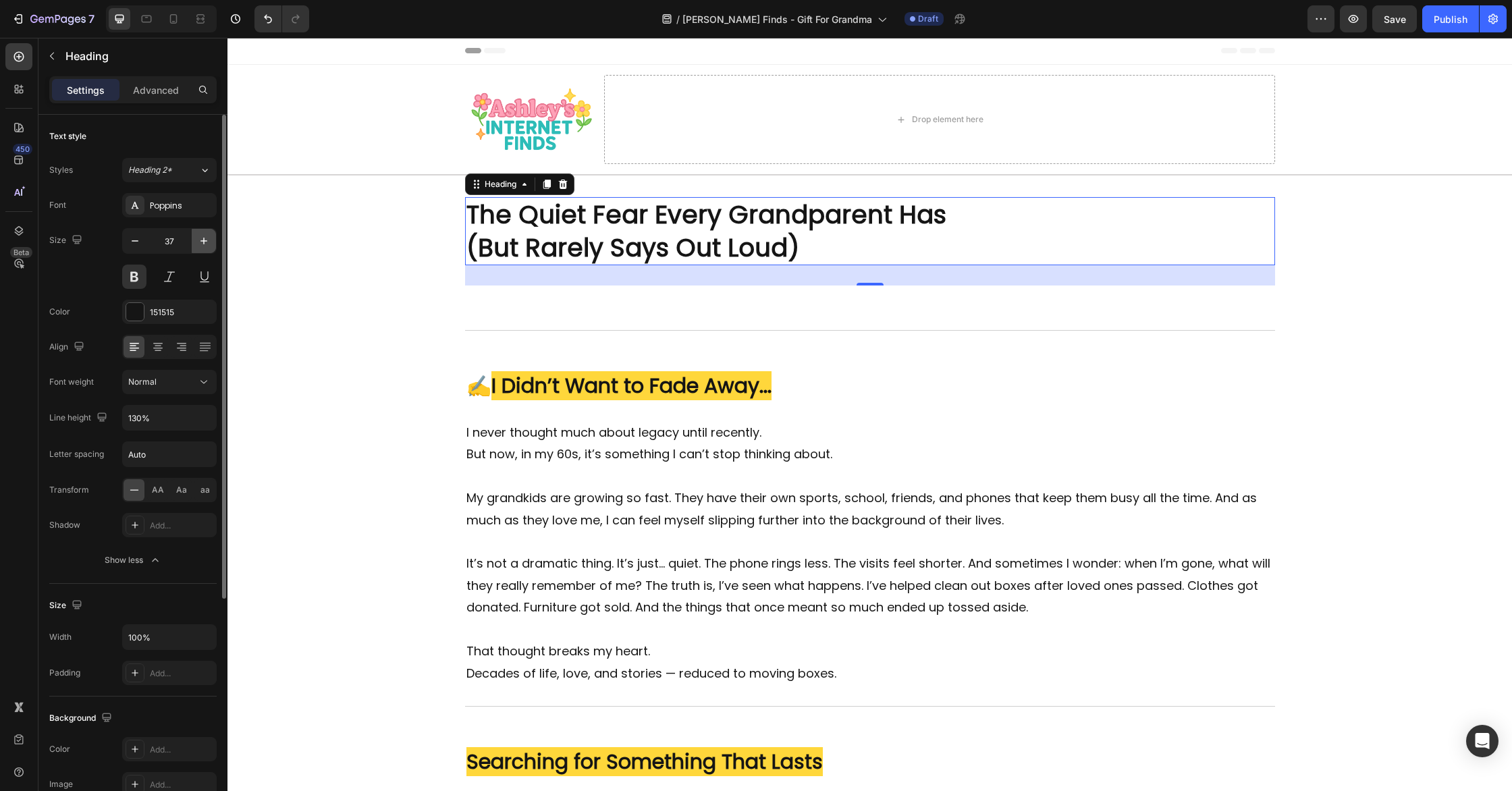
click at [199, 240] on icon "button" at bounding box center [204, 241] width 13 height 13
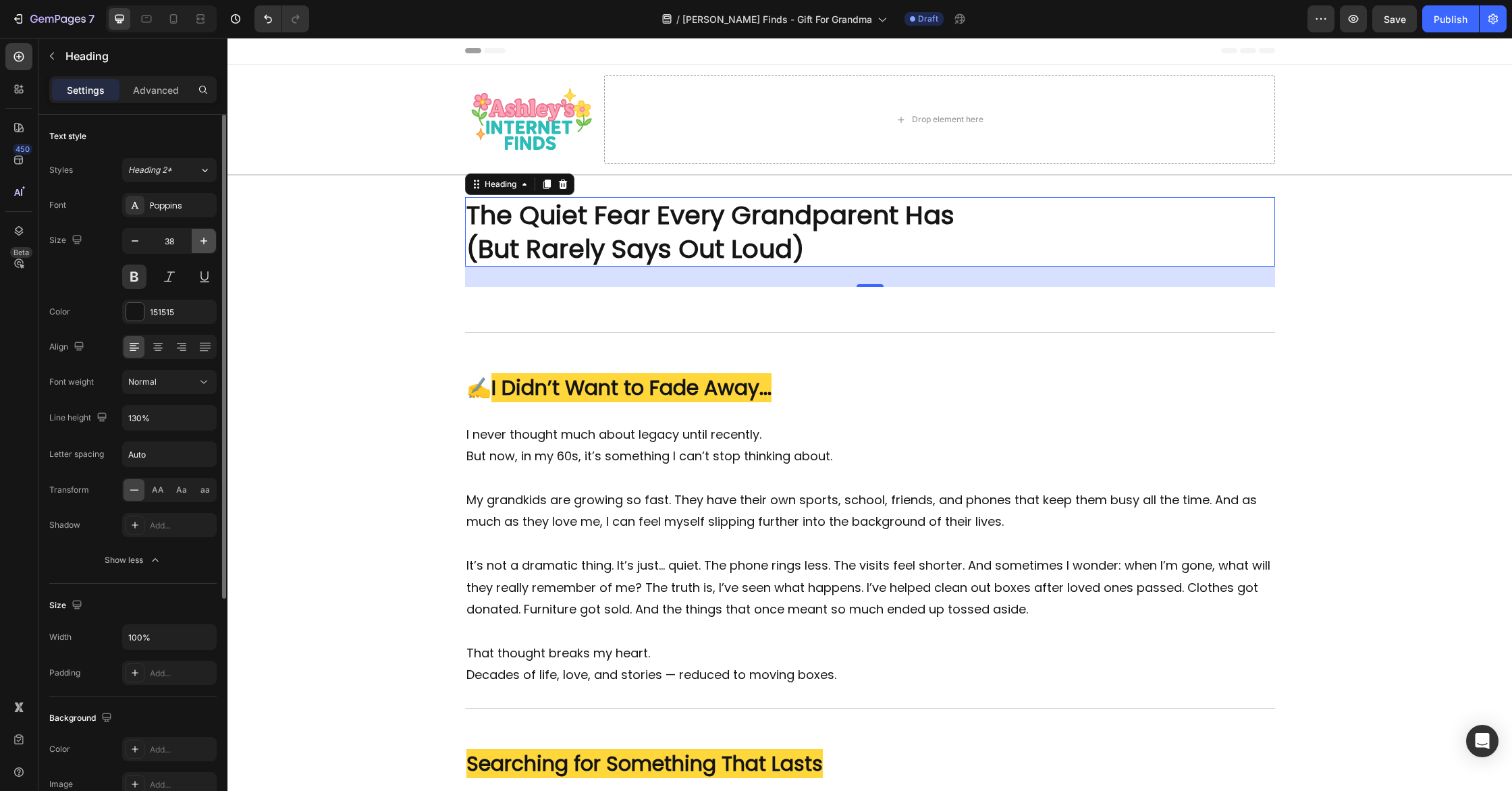
click at [199, 240] on icon "button" at bounding box center [204, 241] width 13 height 13
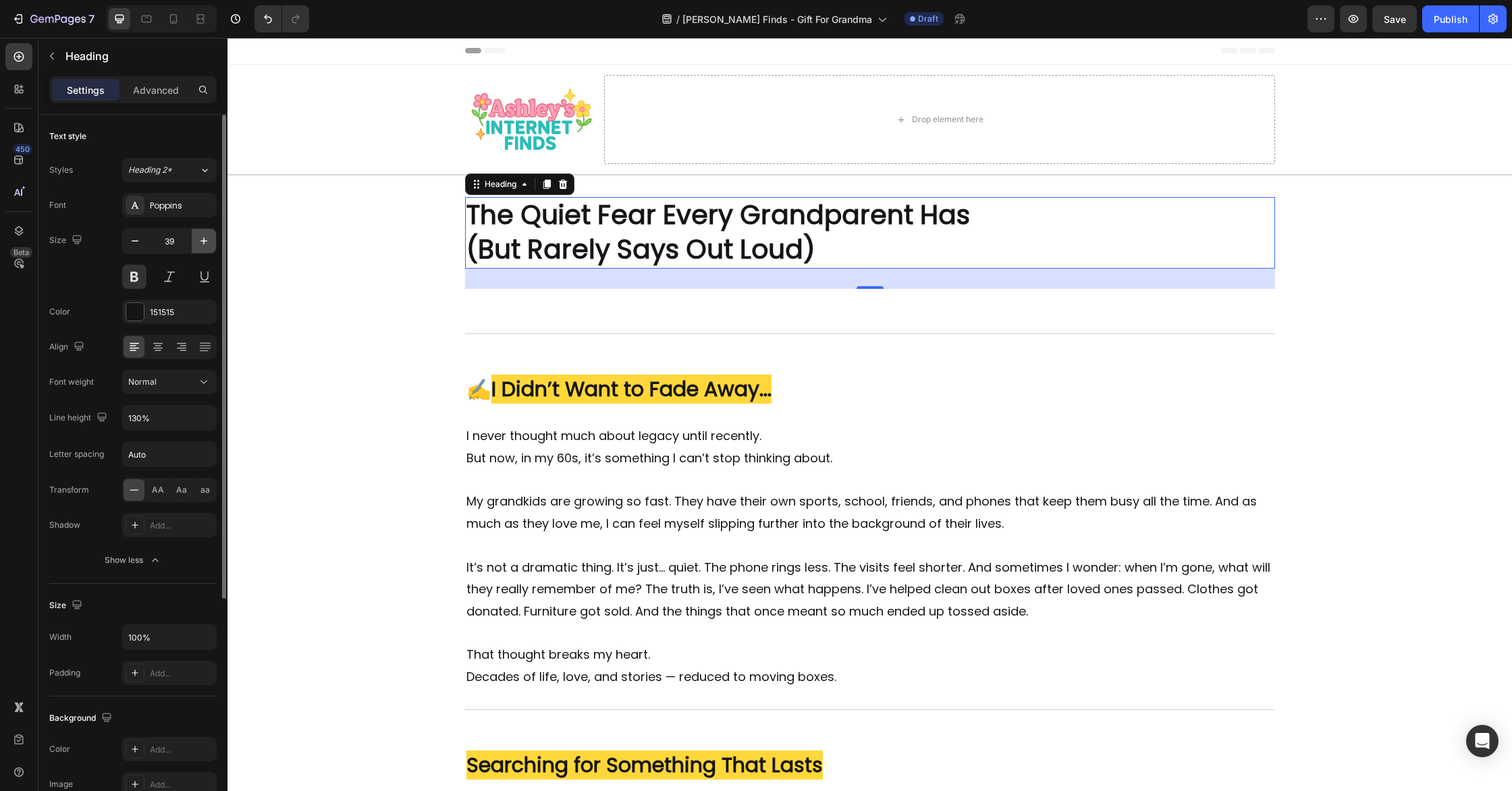
click at [199, 240] on icon "button" at bounding box center [204, 241] width 13 height 13
type input "40"
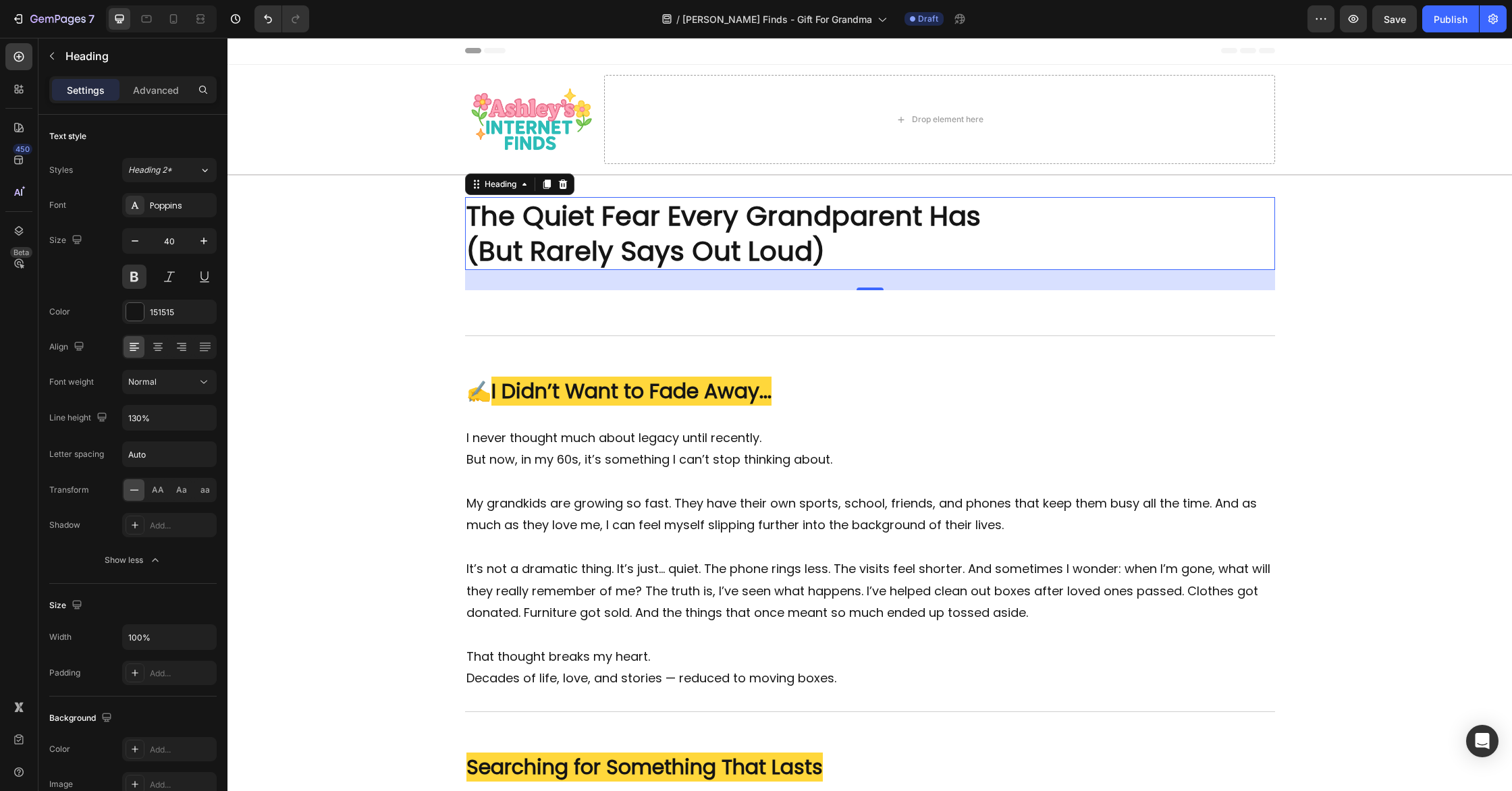
click at [801, 253] on p "The Quiet Fear Every Grandparent Has (But Rarely Says Out Loud)" at bounding box center [870, 233] width 808 height 70
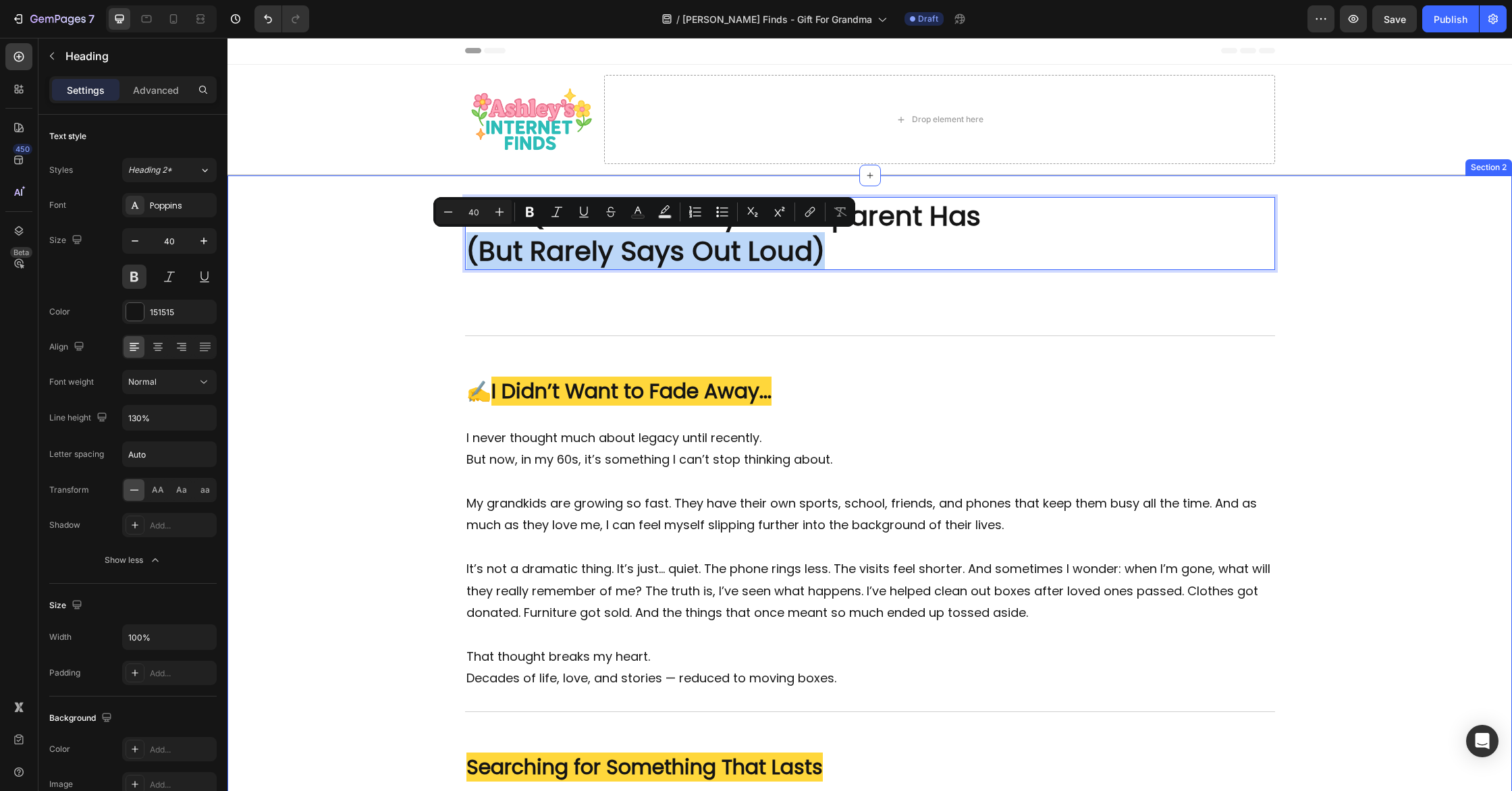
drag, startPoint x: 648, startPoint y: 257, endPoint x: 472, endPoint y: 257, distance: 176.0
click at [978, 244] on p "The Quiet Fear Every Grandparent Has (But Rarely Says Out Loud)" at bounding box center [870, 233] width 808 height 70
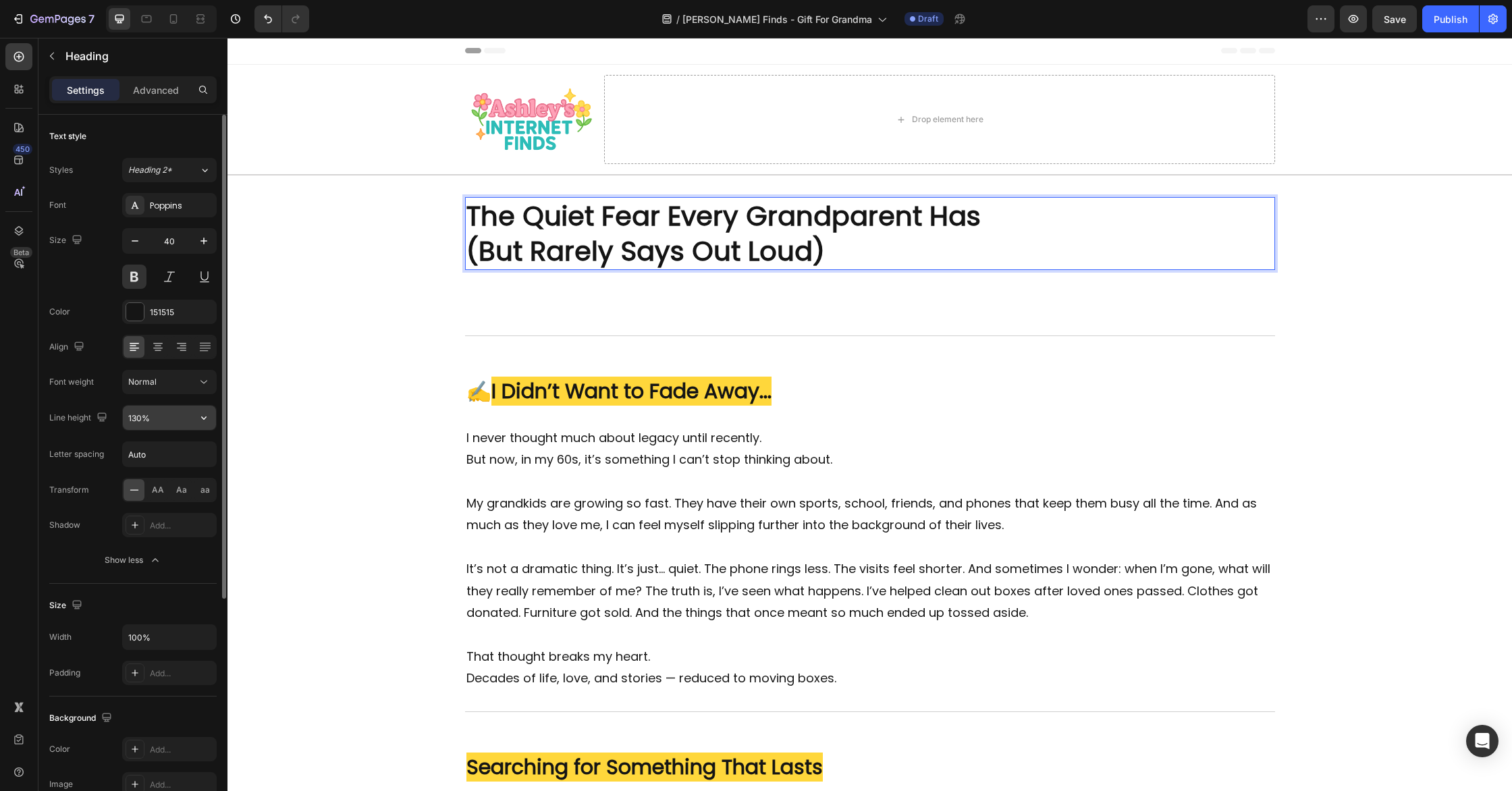
click at [165, 424] on input "130%" at bounding box center [169, 417] width 93 height 24
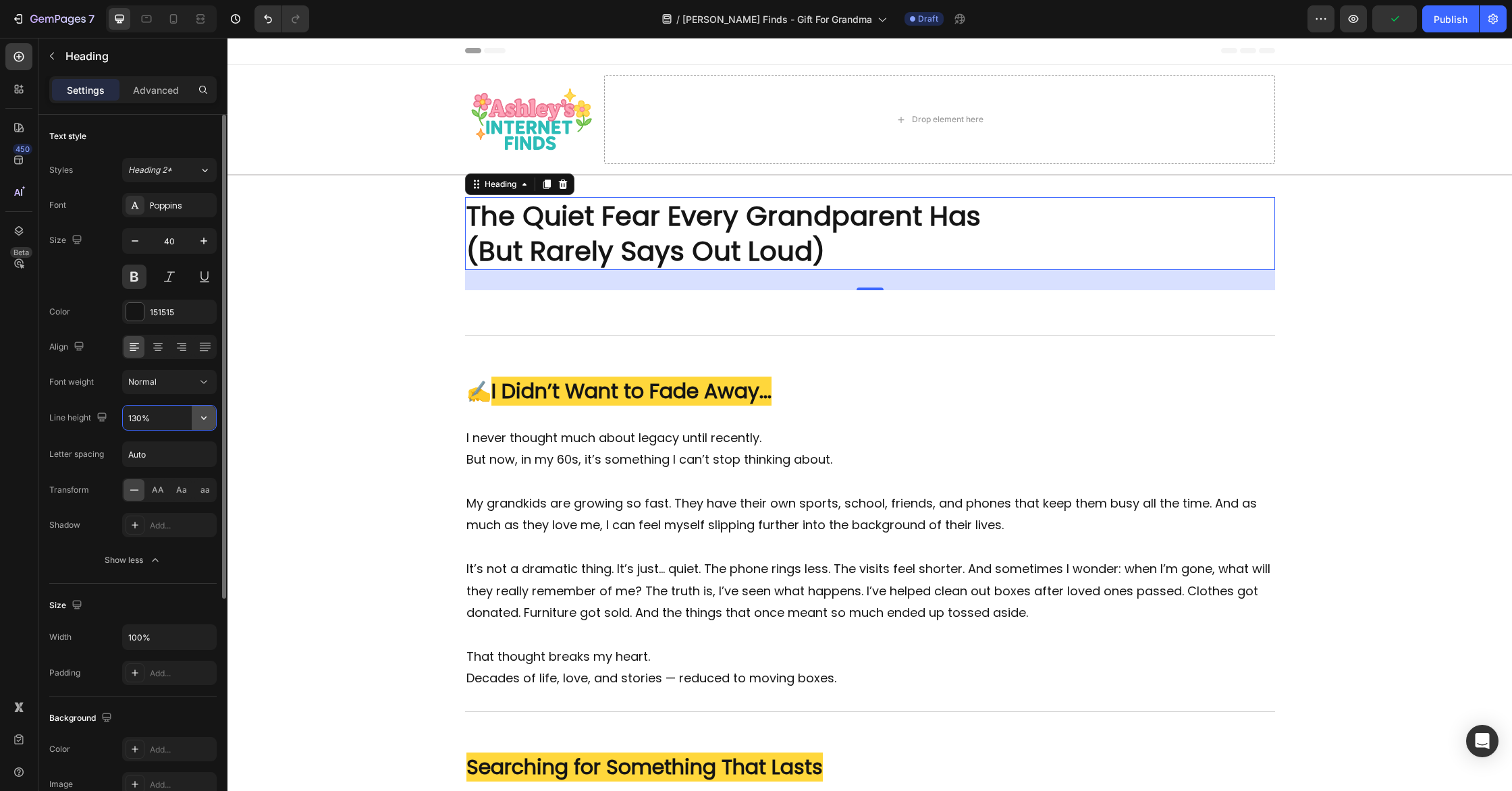
click at [204, 418] on icon "button" at bounding box center [204, 418] width 5 height 3
click at [156, 549] on p "180%" at bounding box center [166, 555] width 77 height 12
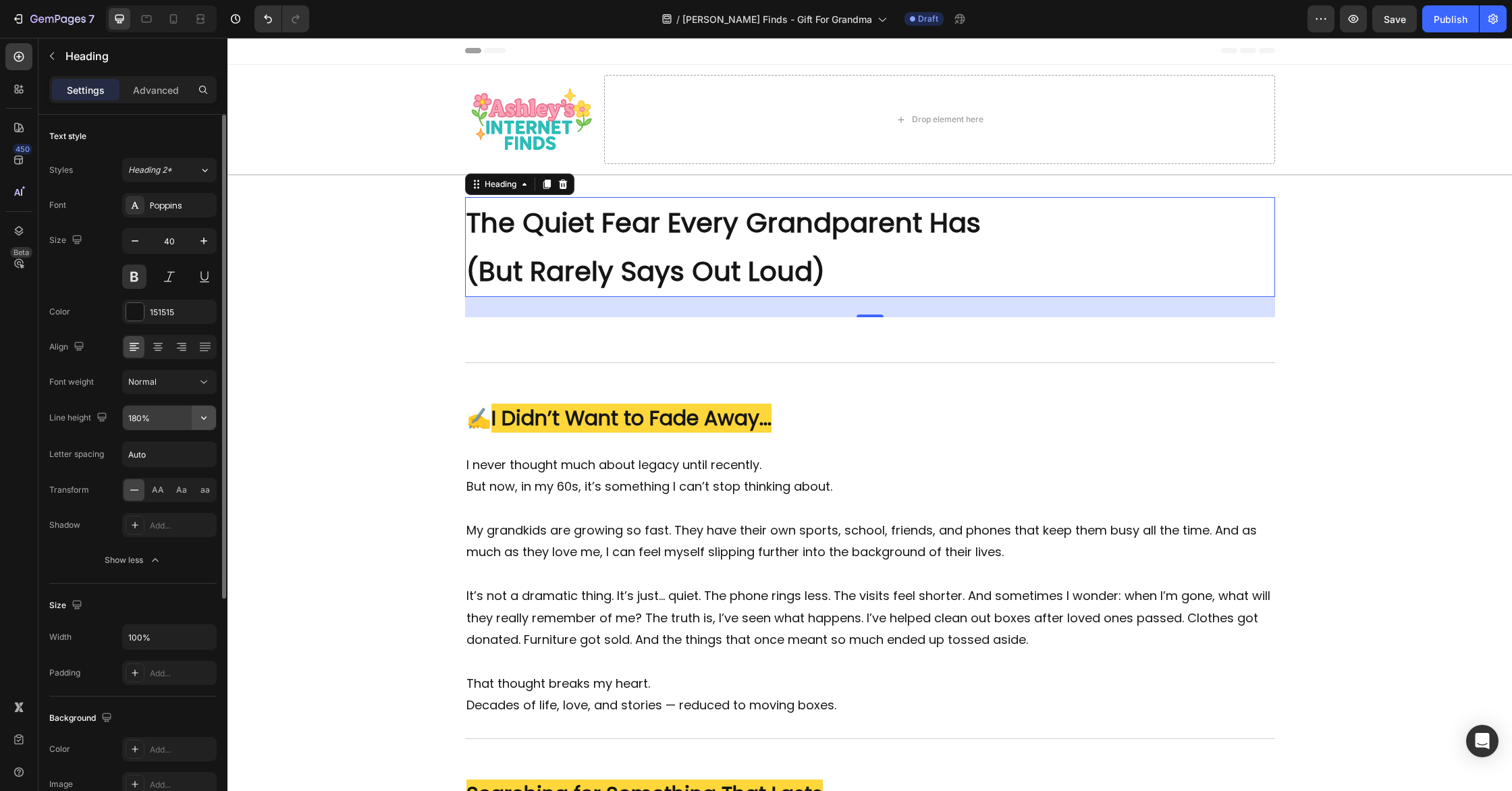
click at [210, 420] on icon "button" at bounding box center [204, 418] width 13 height 13
click at [177, 526] on p "150%" at bounding box center [166, 529] width 77 height 12
type input "150%"
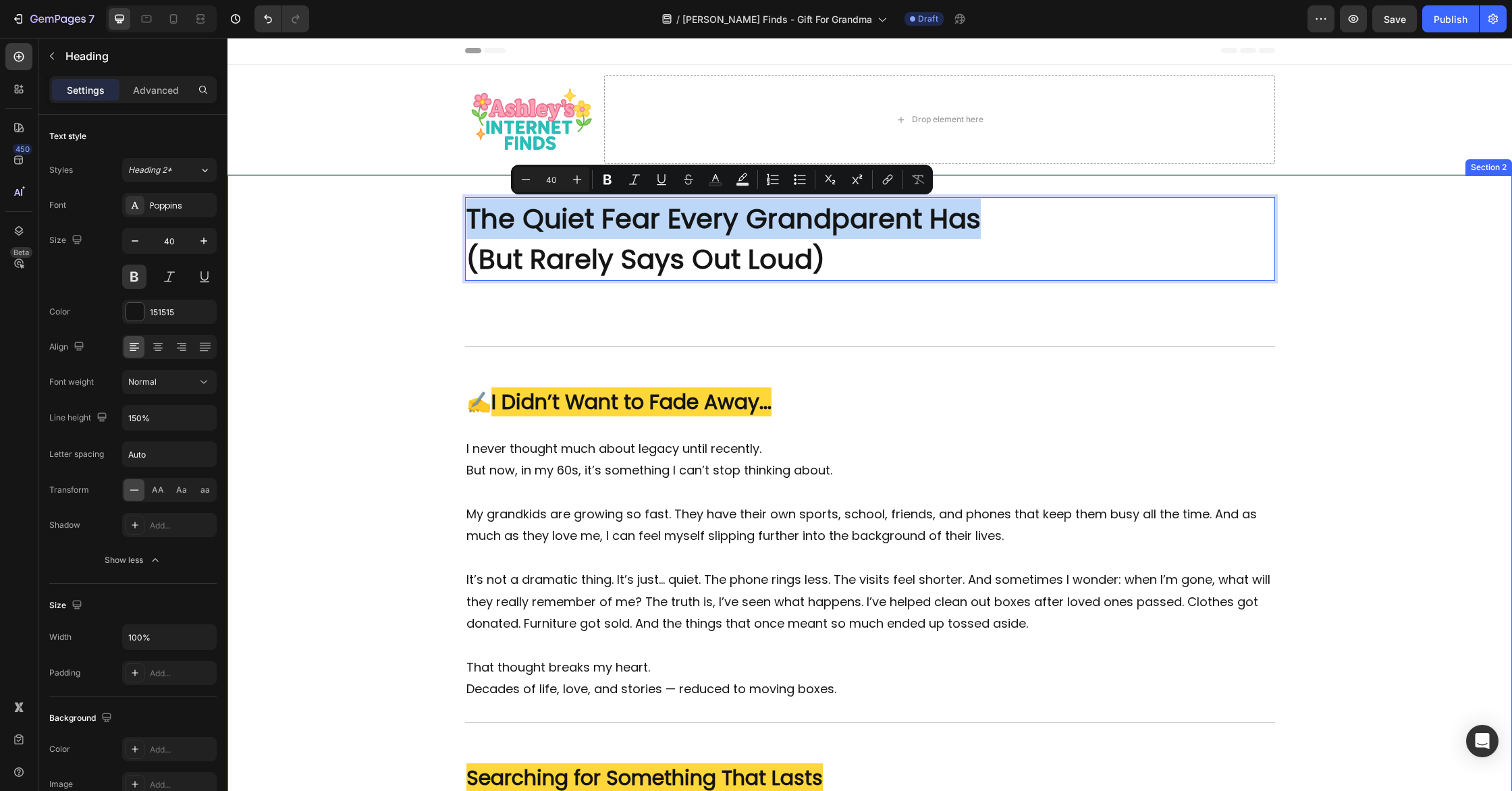
drag, startPoint x: 992, startPoint y: 216, endPoint x: 464, endPoint y: 227, distance: 528.1
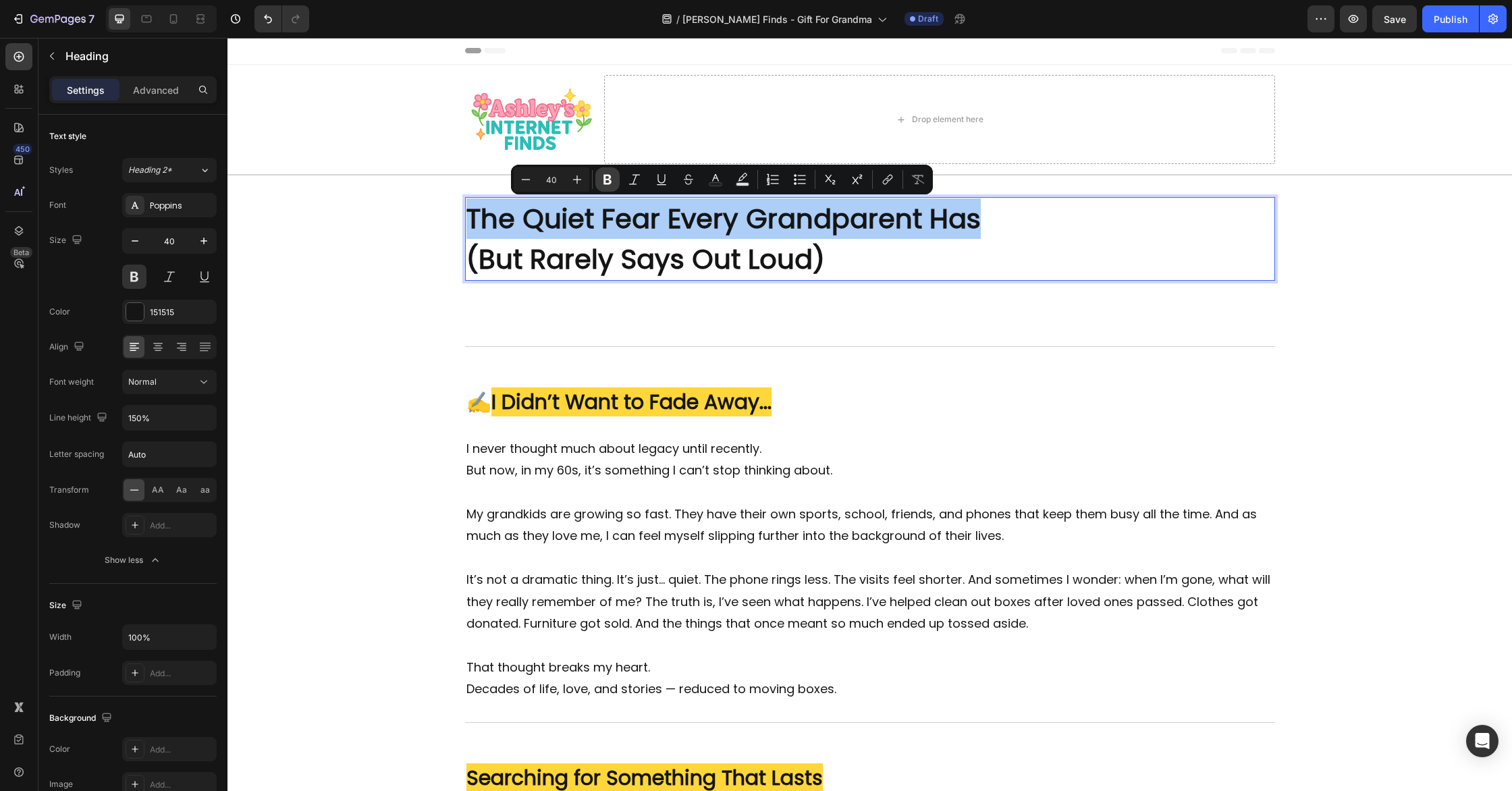
click at [609, 181] on icon "Editor contextual toolbar" at bounding box center [607, 180] width 8 height 10
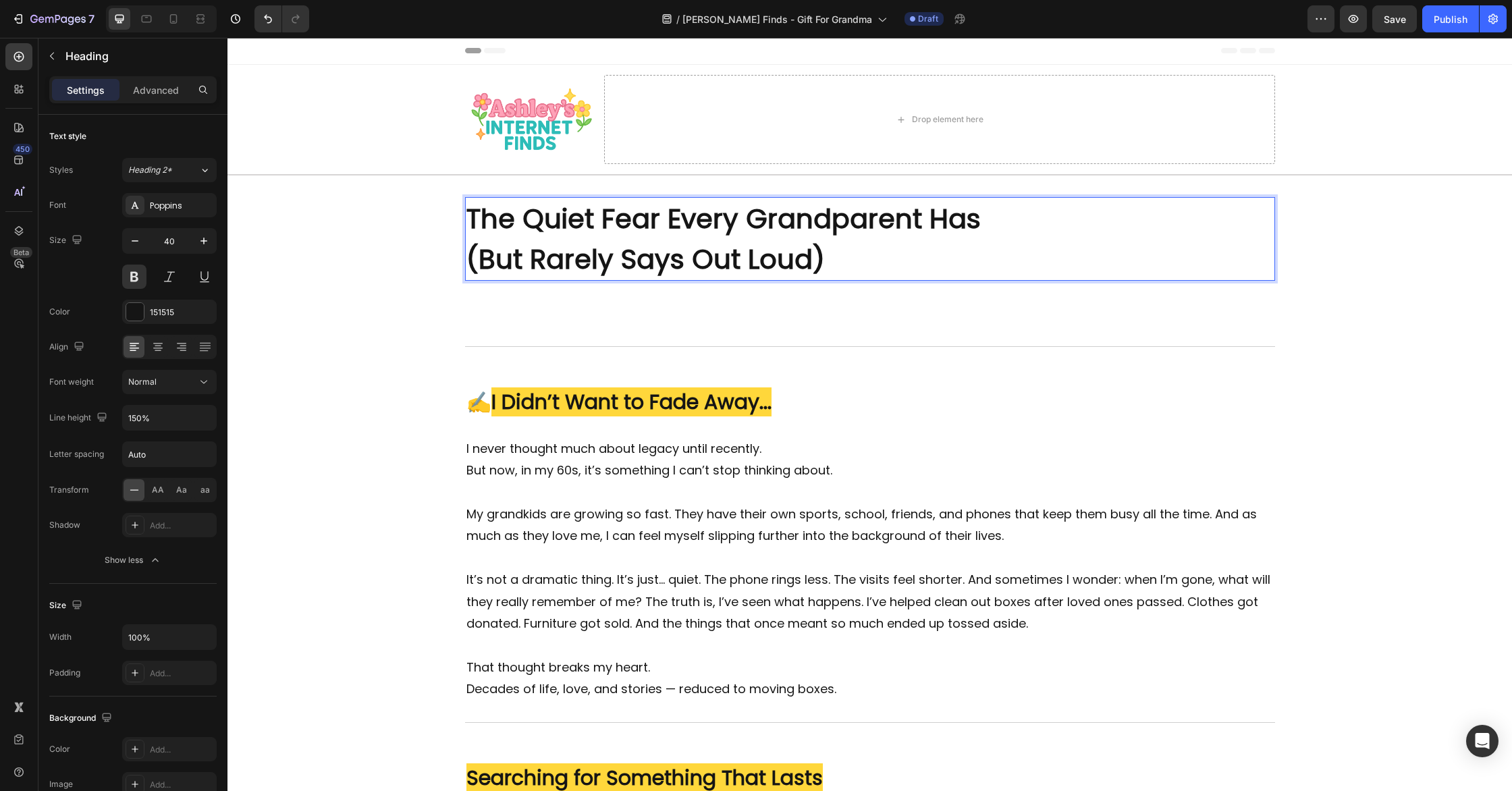
click at [581, 215] on strong "The Quiet Fear Every Grandparent Has" at bounding box center [723, 218] width 514 height 38
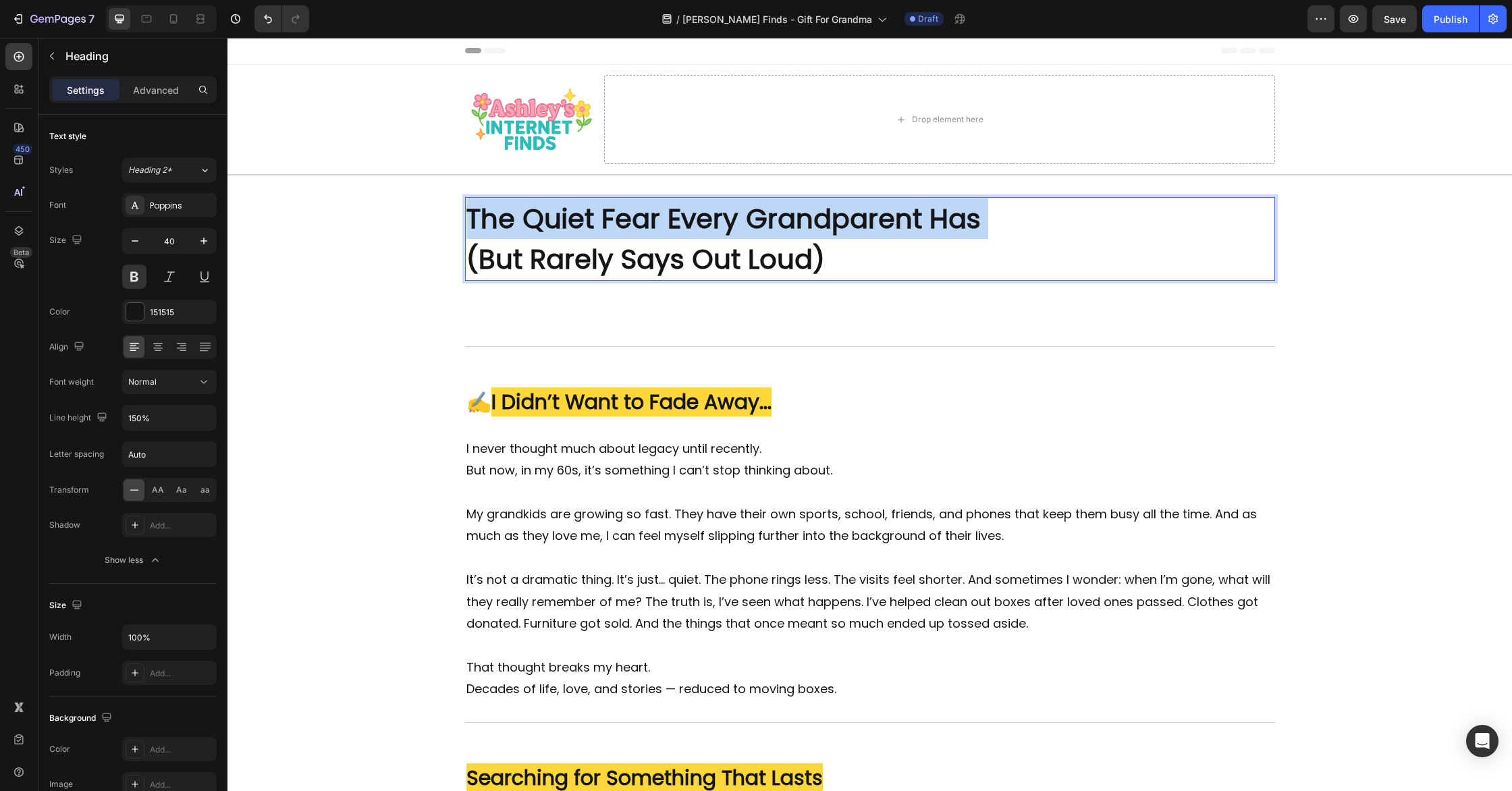
click at [581, 215] on strong "The Quiet Fear Every Grandparent Has" at bounding box center [723, 218] width 514 height 38
click at [579, 220] on strong "The Quiet Fear Every Grandparent Has" at bounding box center [723, 218] width 514 height 38
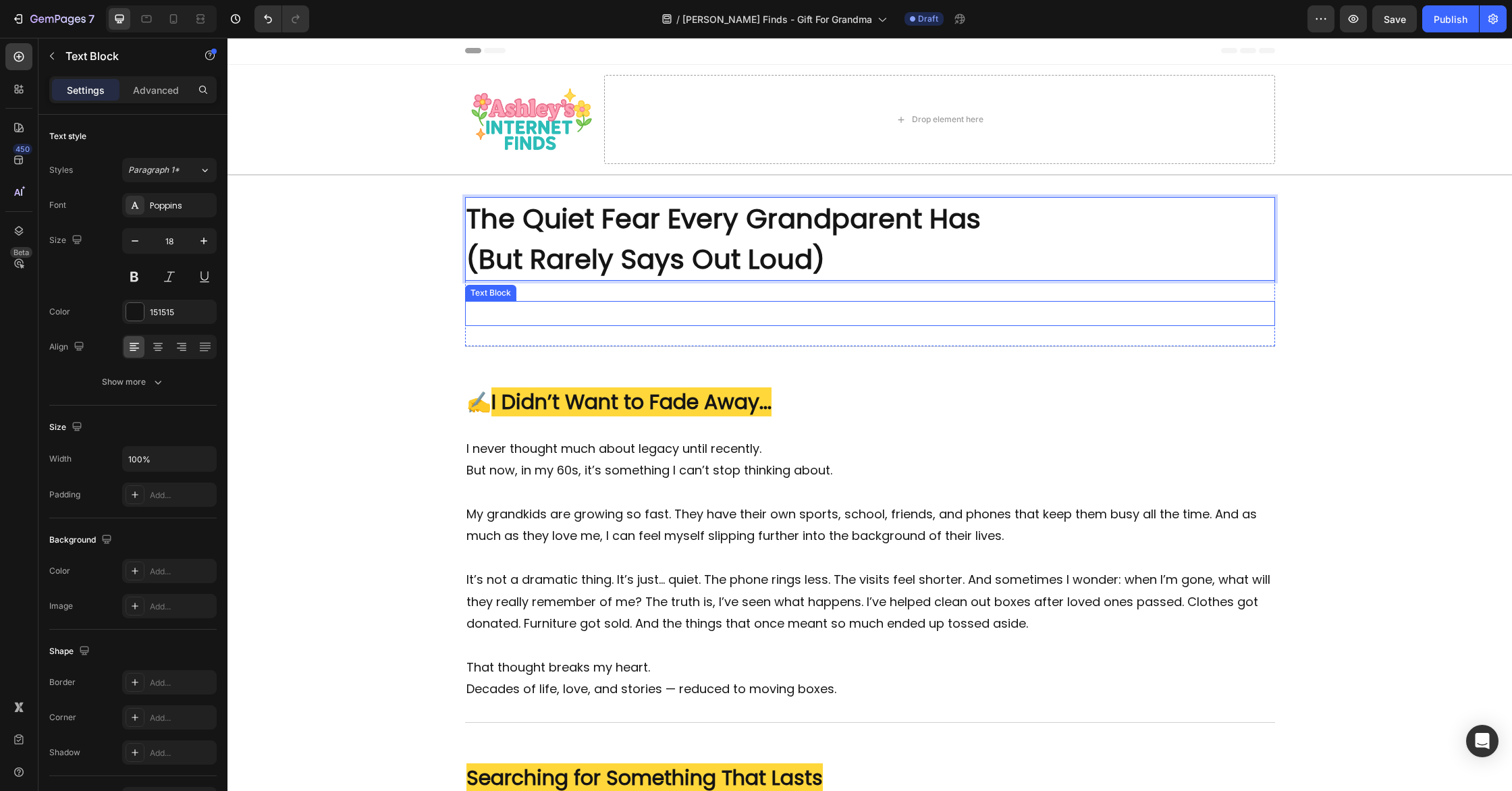
click at [833, 316] on p "Rich Text Editor. Editing area: main" at bounding box center [870, 313] width 808 height 22
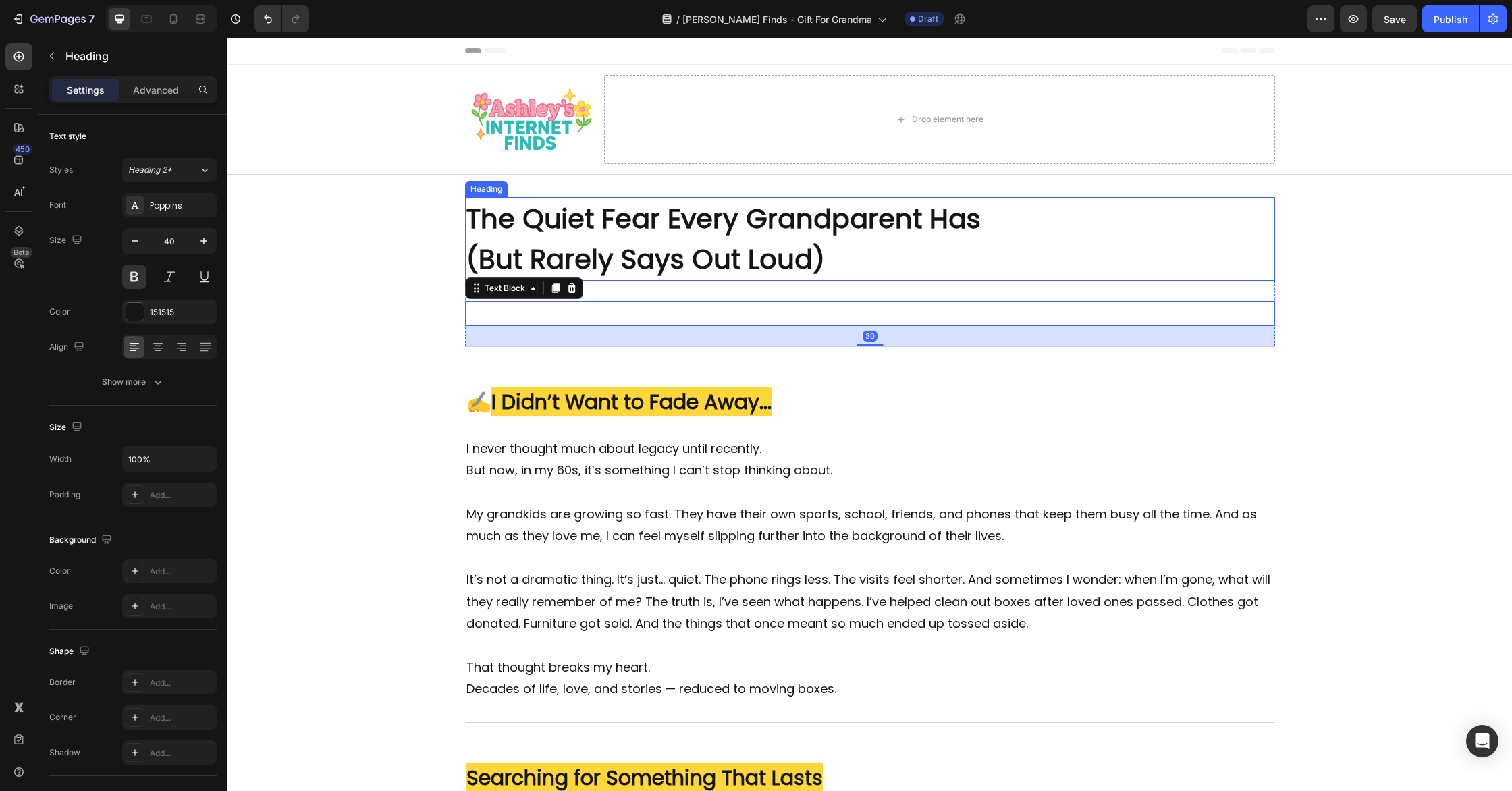
click at [848, 257] on p "⁠⁠⁠⁠⁠⁠⁠ The Quiet Fear Every Grandparent Has (But Rarely Says Out Loud)" at bounding box center [870, 239] width 808 height 81
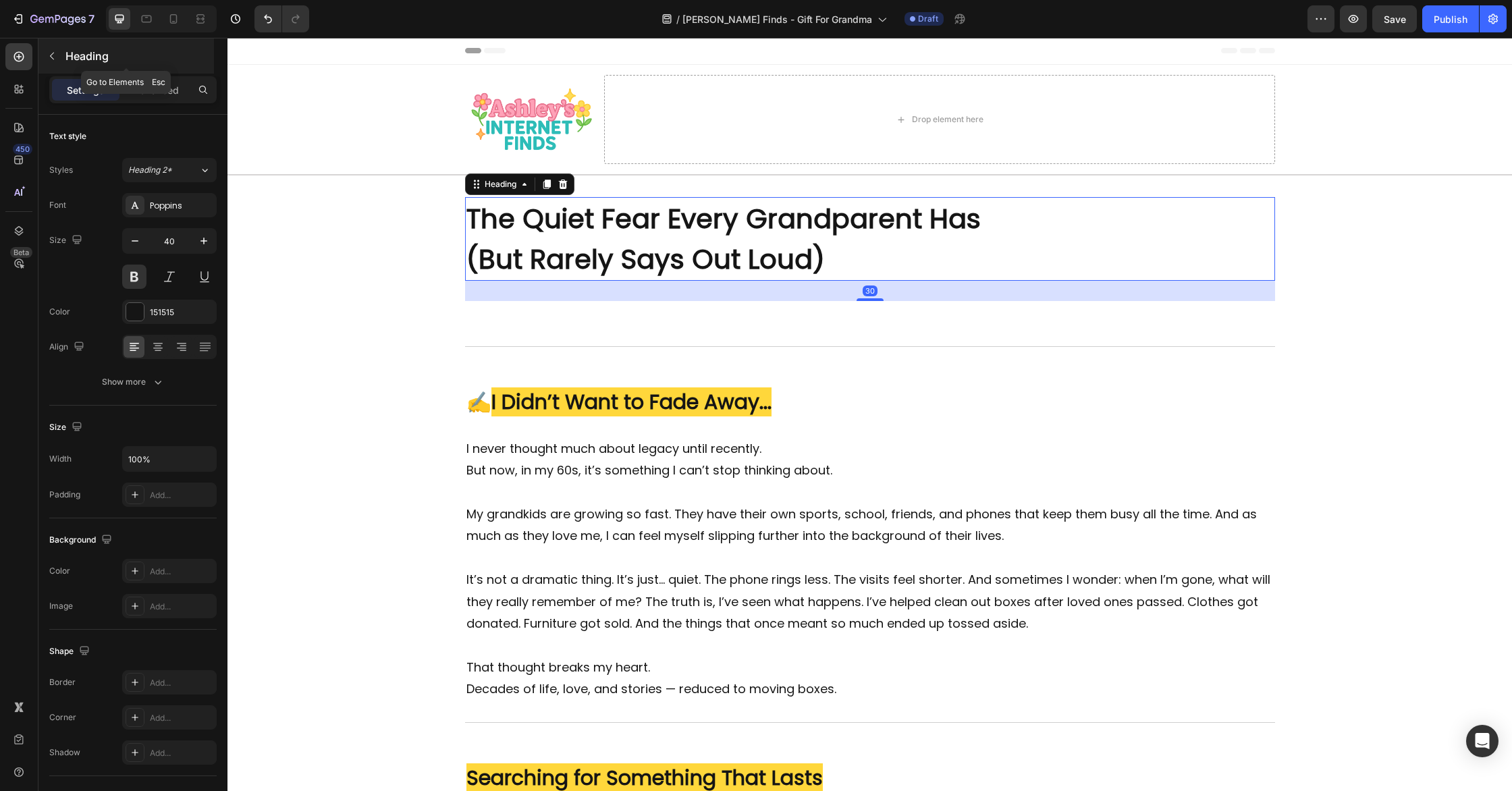
click at [57, 56] on button "button" at bounding box center [52, 56] width 22 height 22
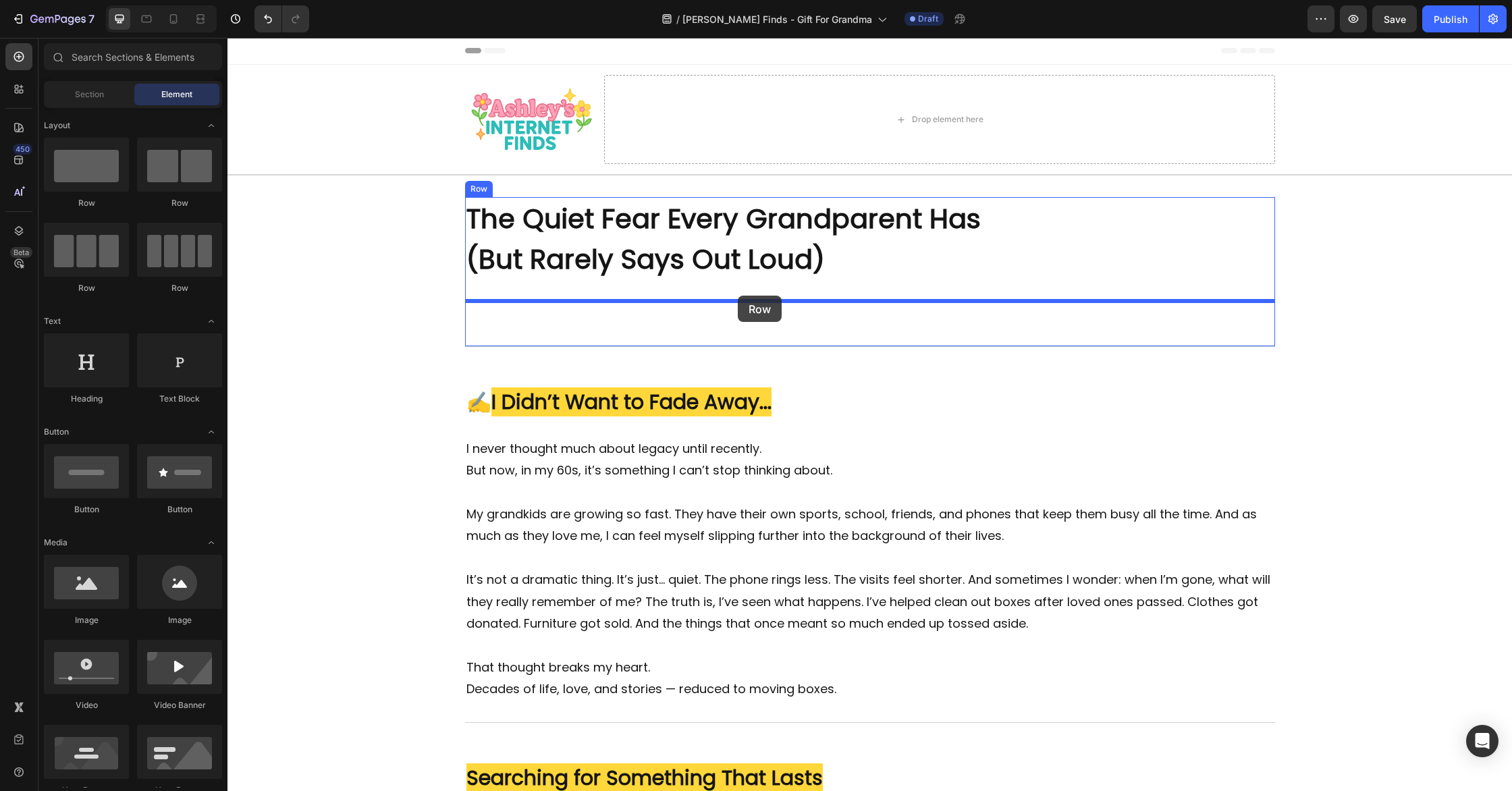
drag, startPoint x: 388, startPoint y: 202, endPoint x: 726, endPoint y: 293, distance: 350.0
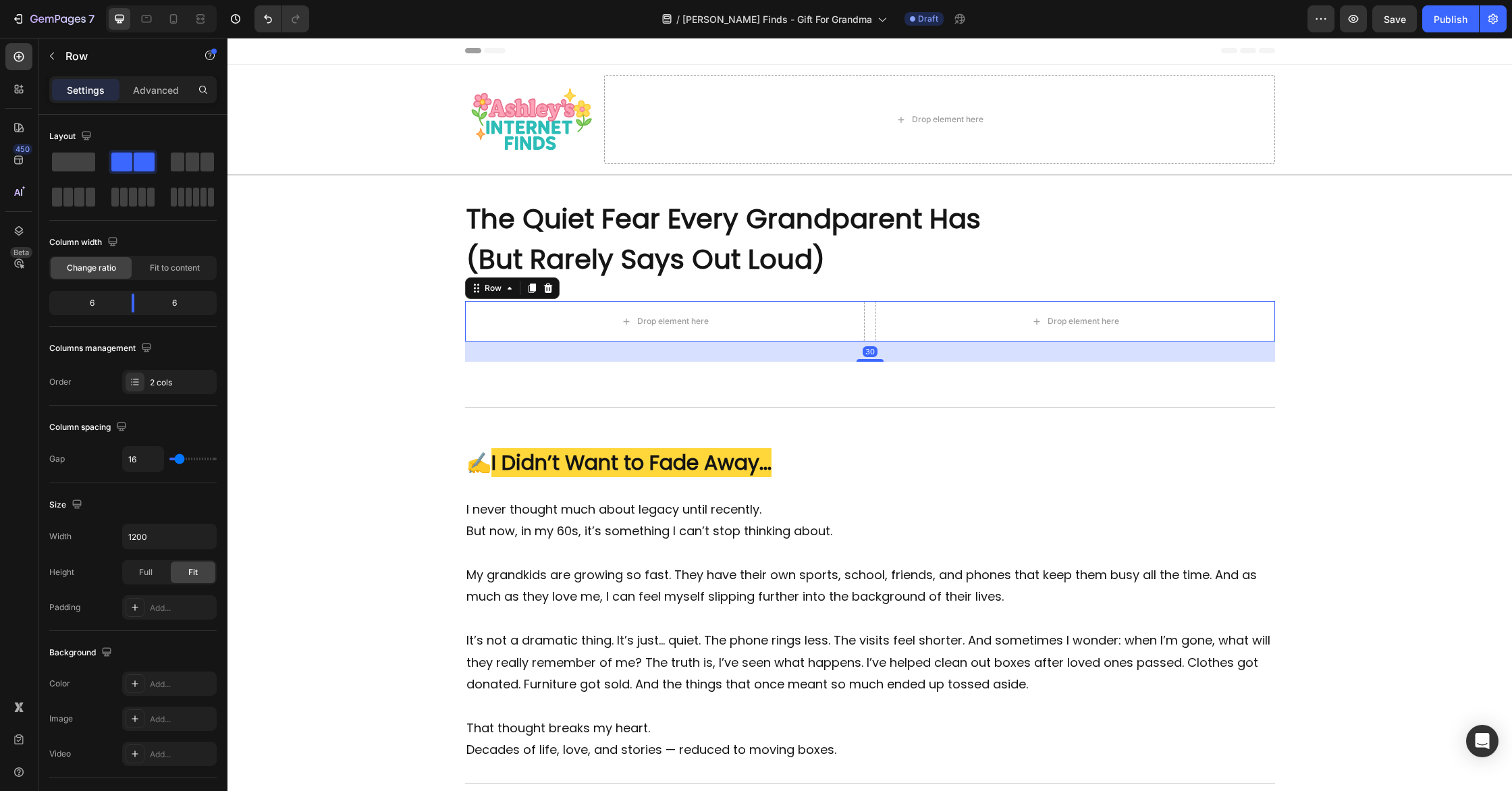
click at [869, 326] on div "Drop element here Drop element here Row 30" at bounding box center [870, 321] width 810 height 40
click at [58, 61] on button "button" at bounding box center [52, 56] width 22 height 22
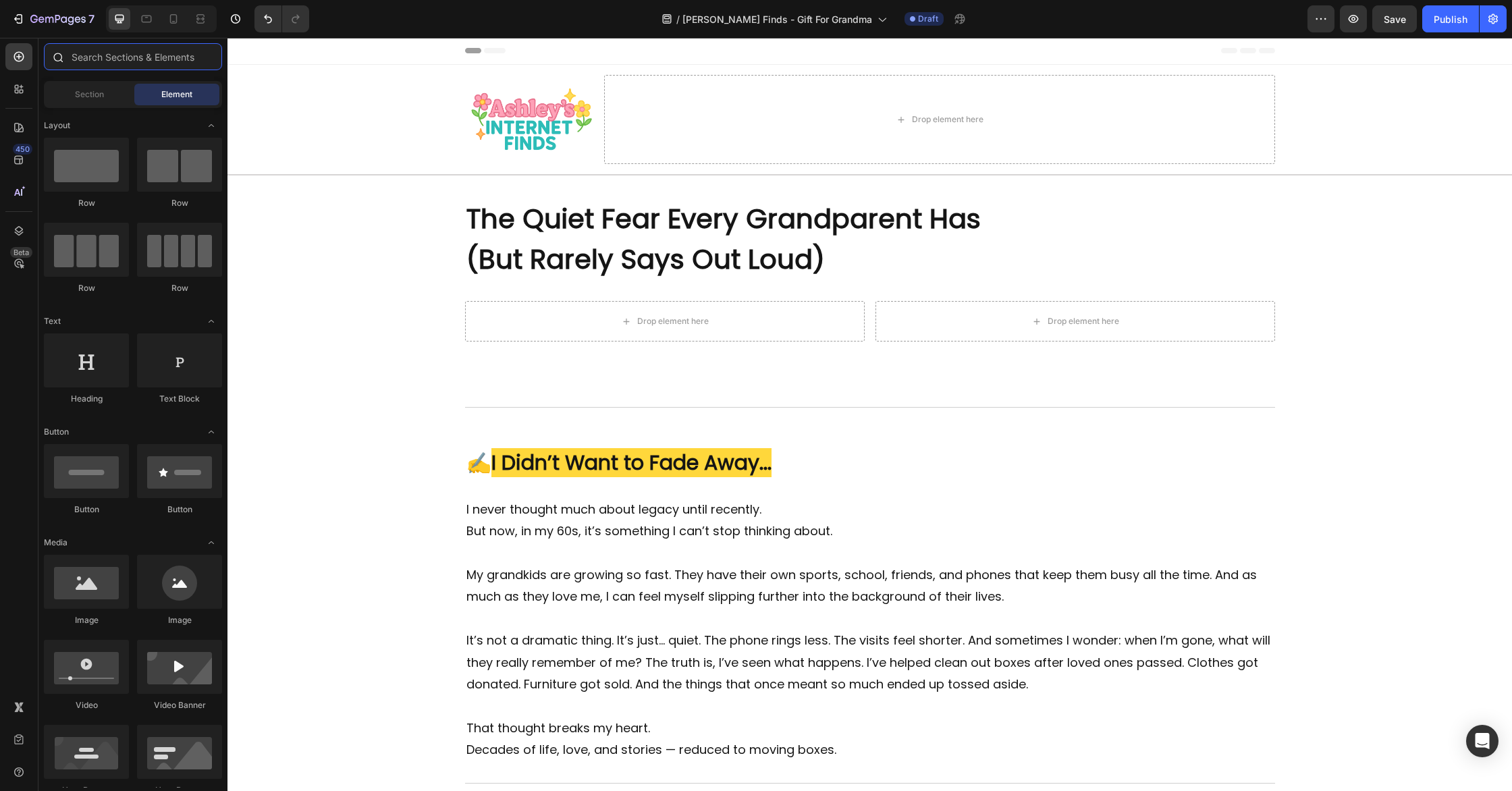
click at [119, 53] on input "text" at bounding box center [133, 56] width 178 height 27
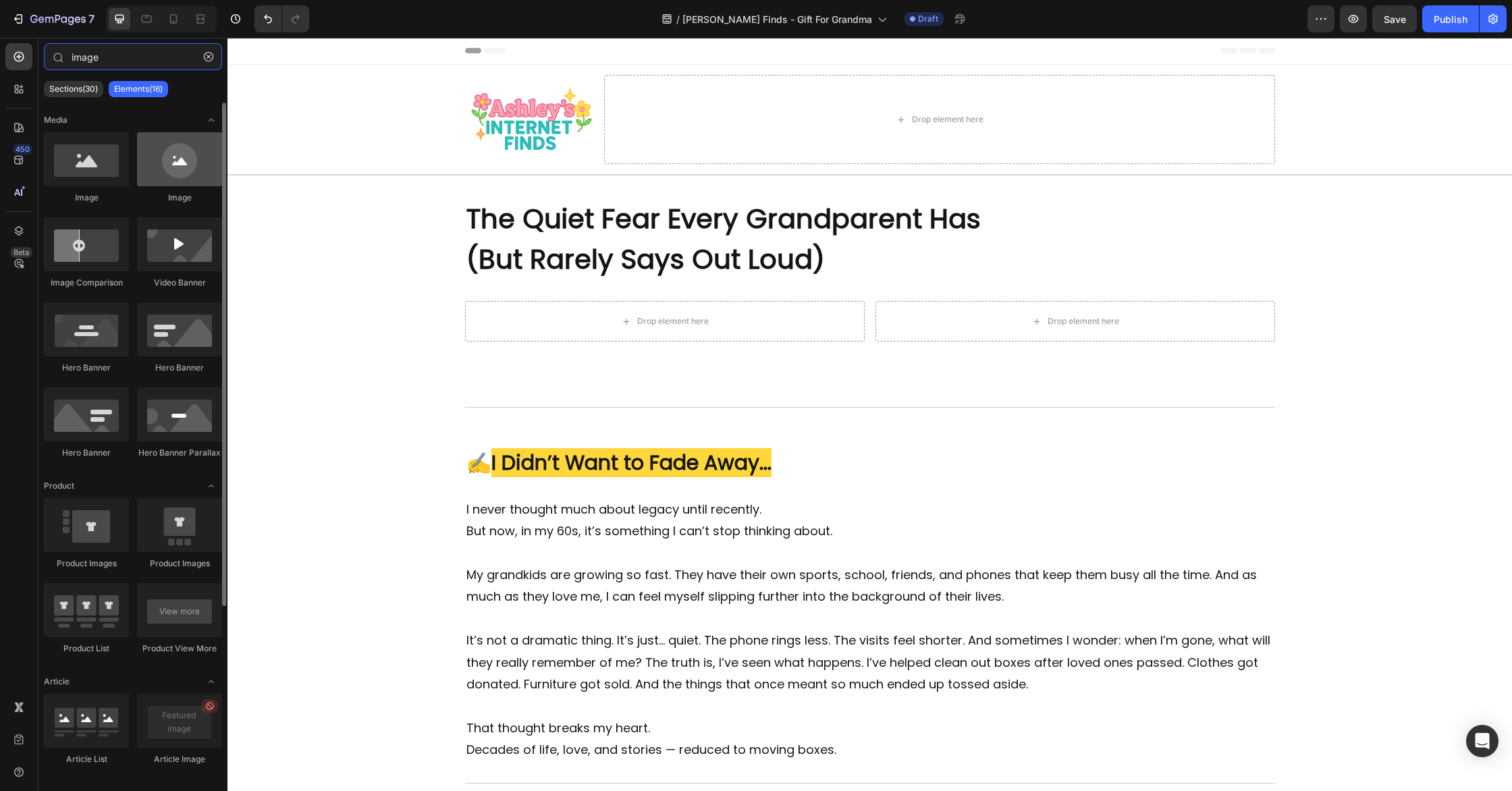
type input "image"
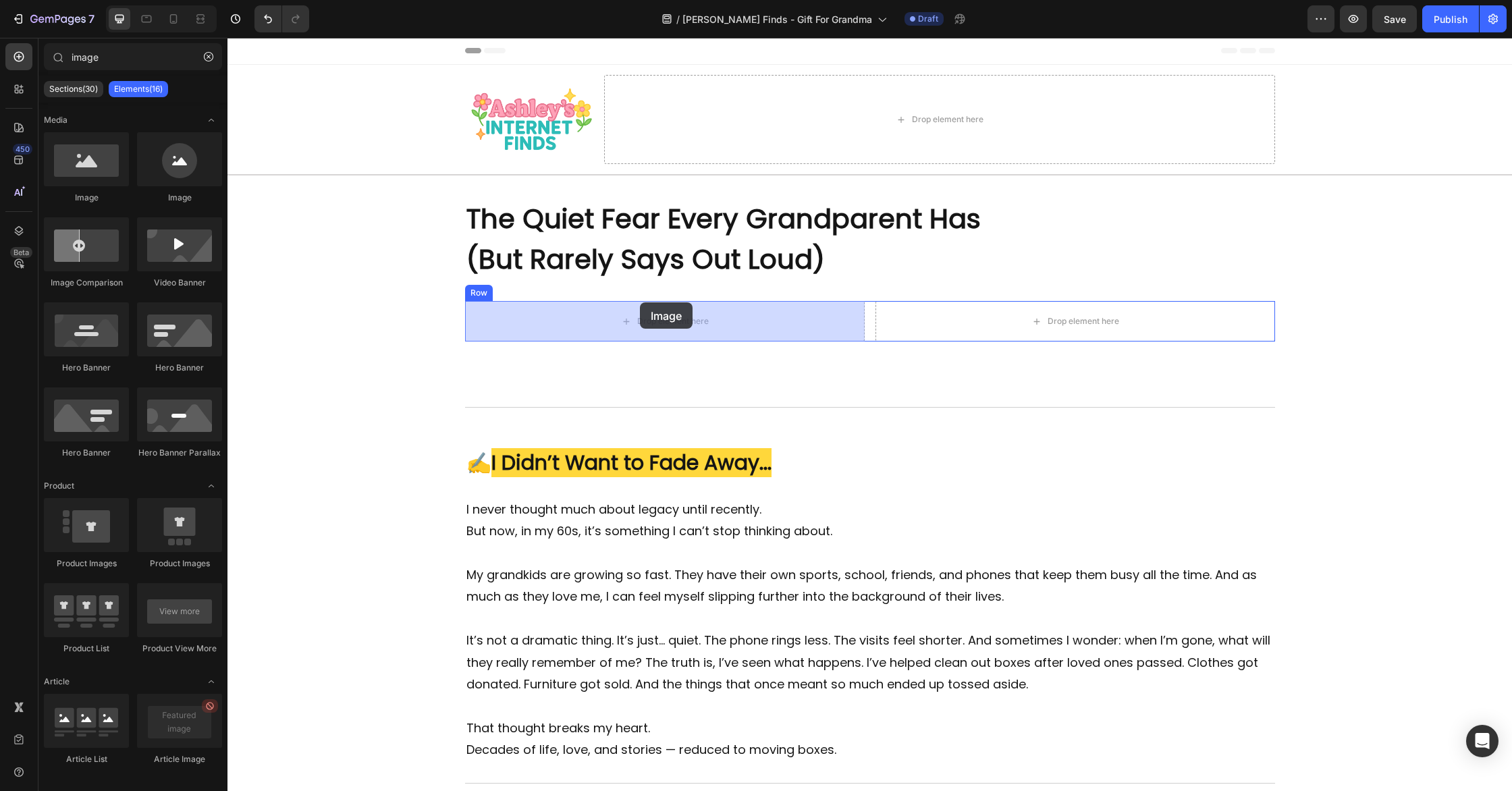
drag, startPoint x: 422, startPoint y: 204, endPoint x: 640, endPoint y: 302, distance: 239.0
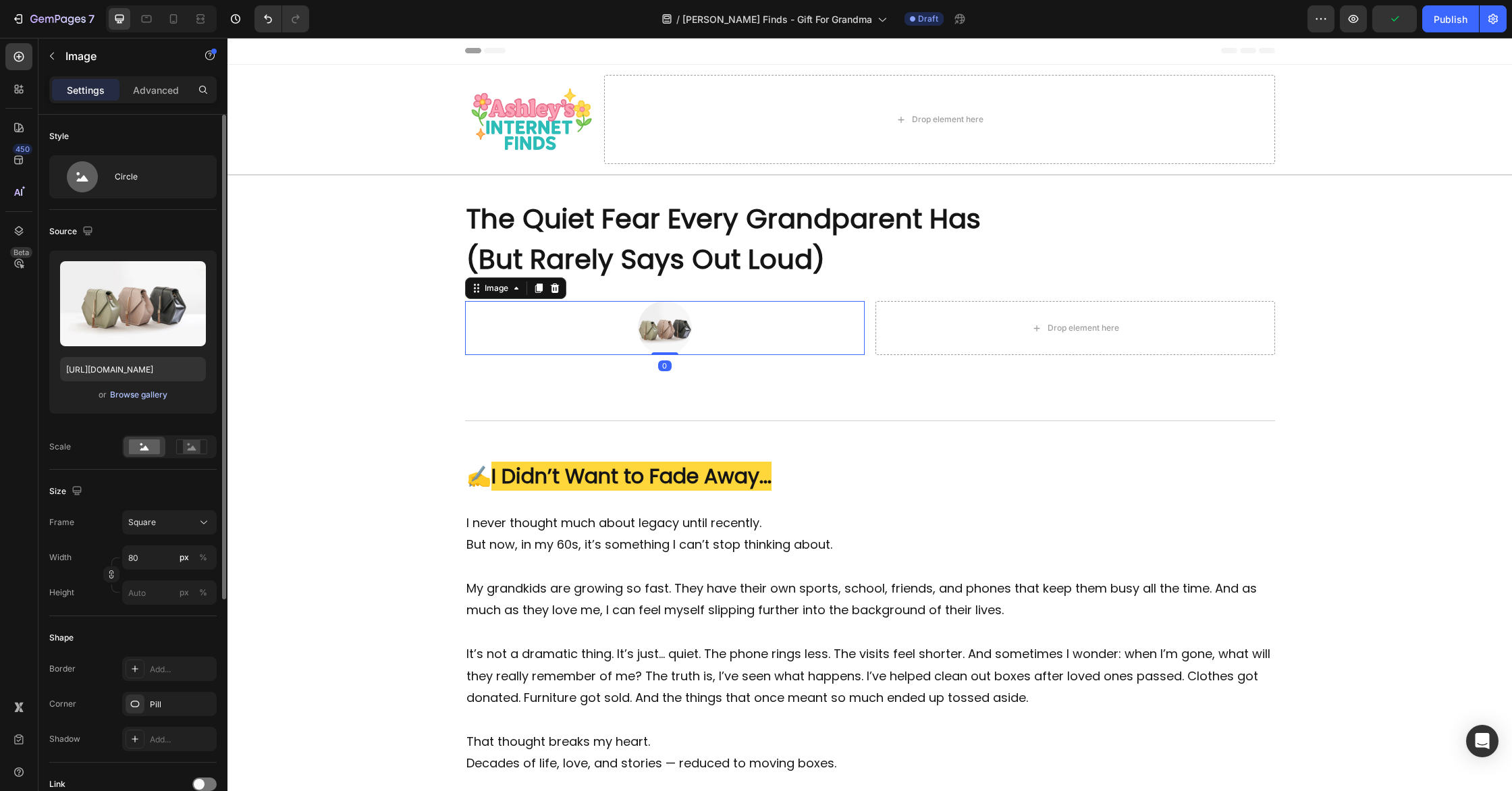
click at [141, 393] on div "Browse gallery" at bounding box center [139, 395] width 57 height 12
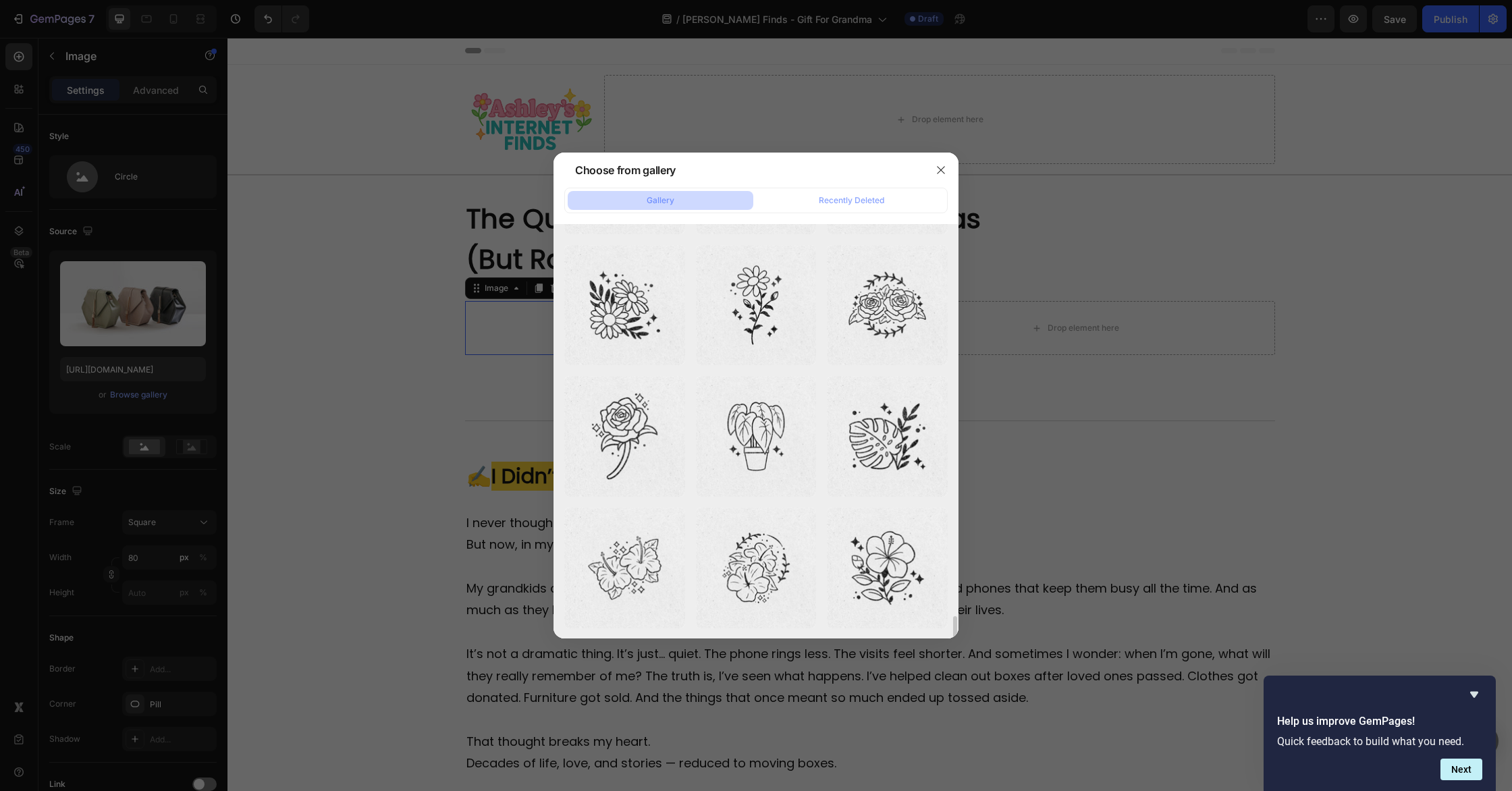
scroll to position [7642, 0]
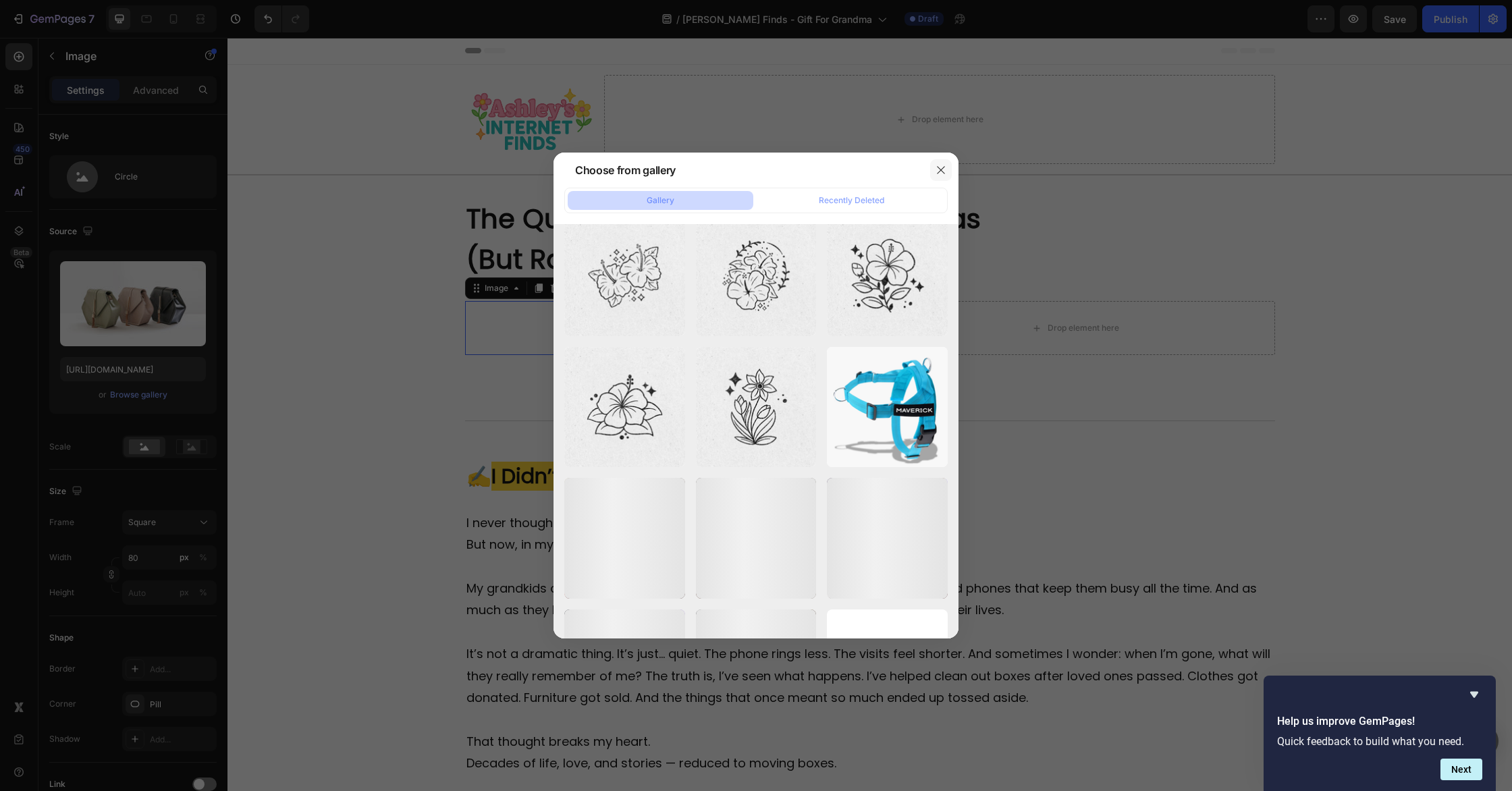
click at [937, 168] on icon "button" at bounding box center [941, 170] width 11 height 11
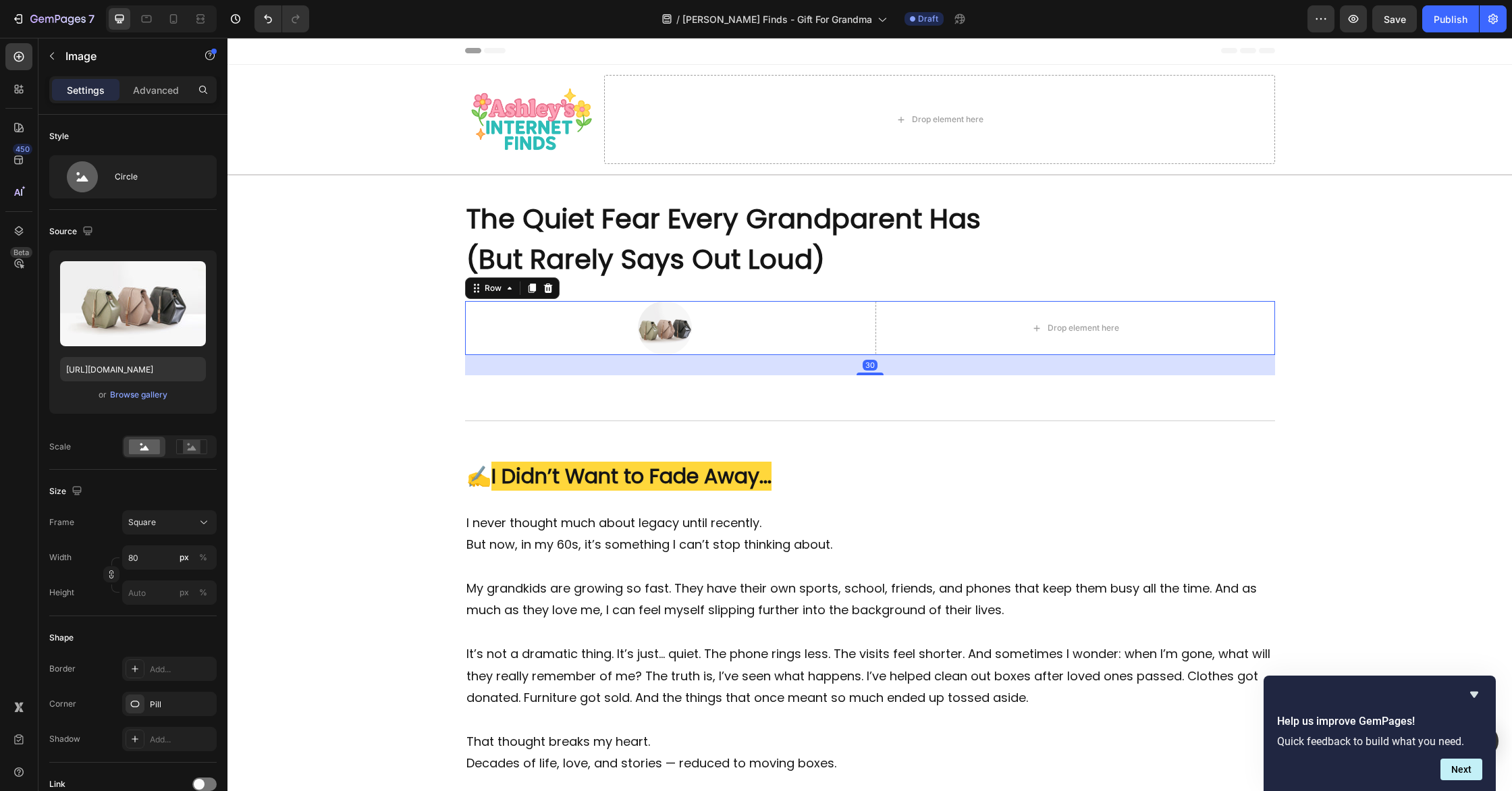
click at [870, 330] on div "Image Drop element here Row 30" at bounding box center [870, 328] width 810 height 54
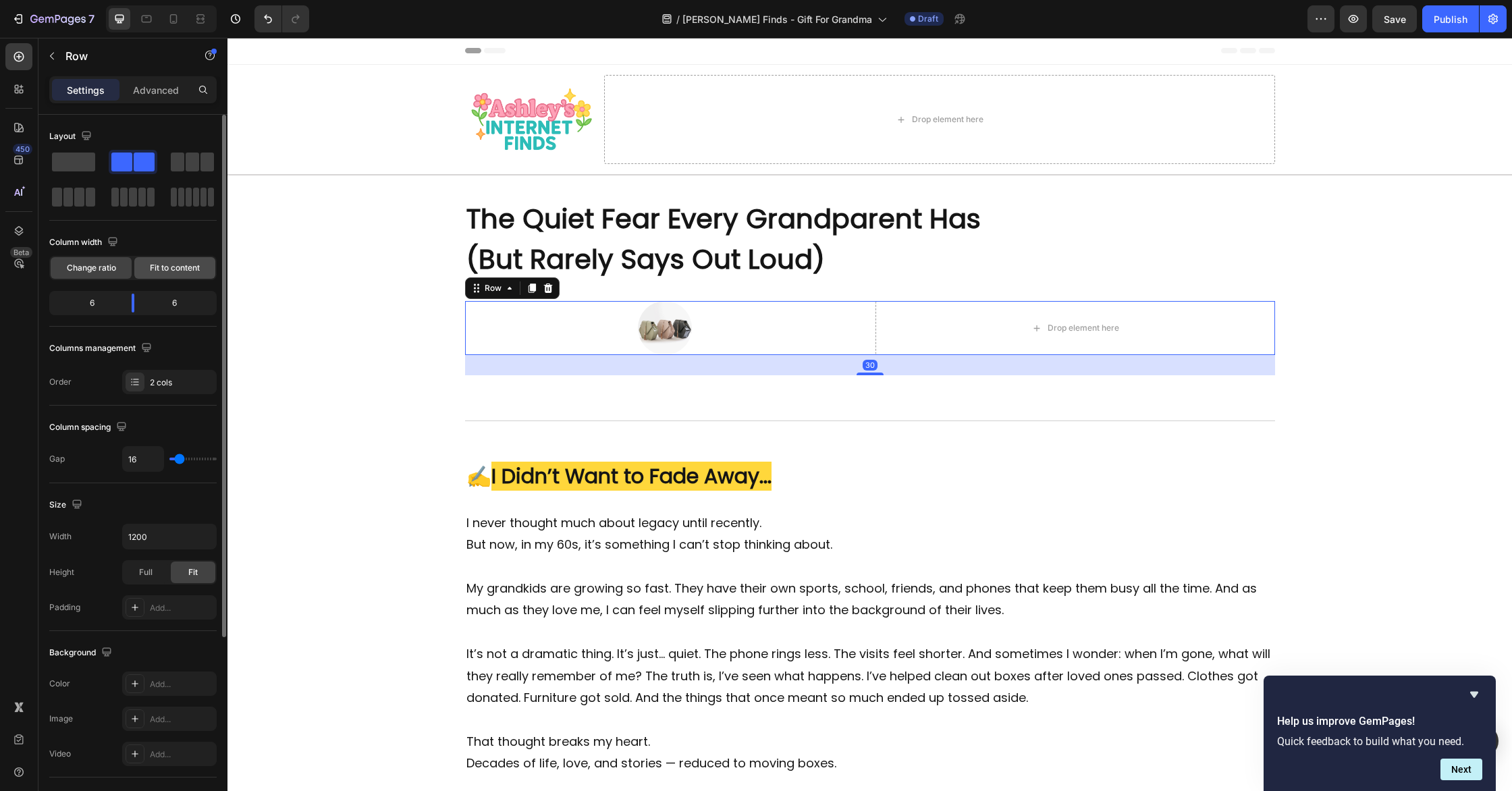
click at [192, 272] on span "Fit to content" at bounding box center [174, 268] width 50 height 12
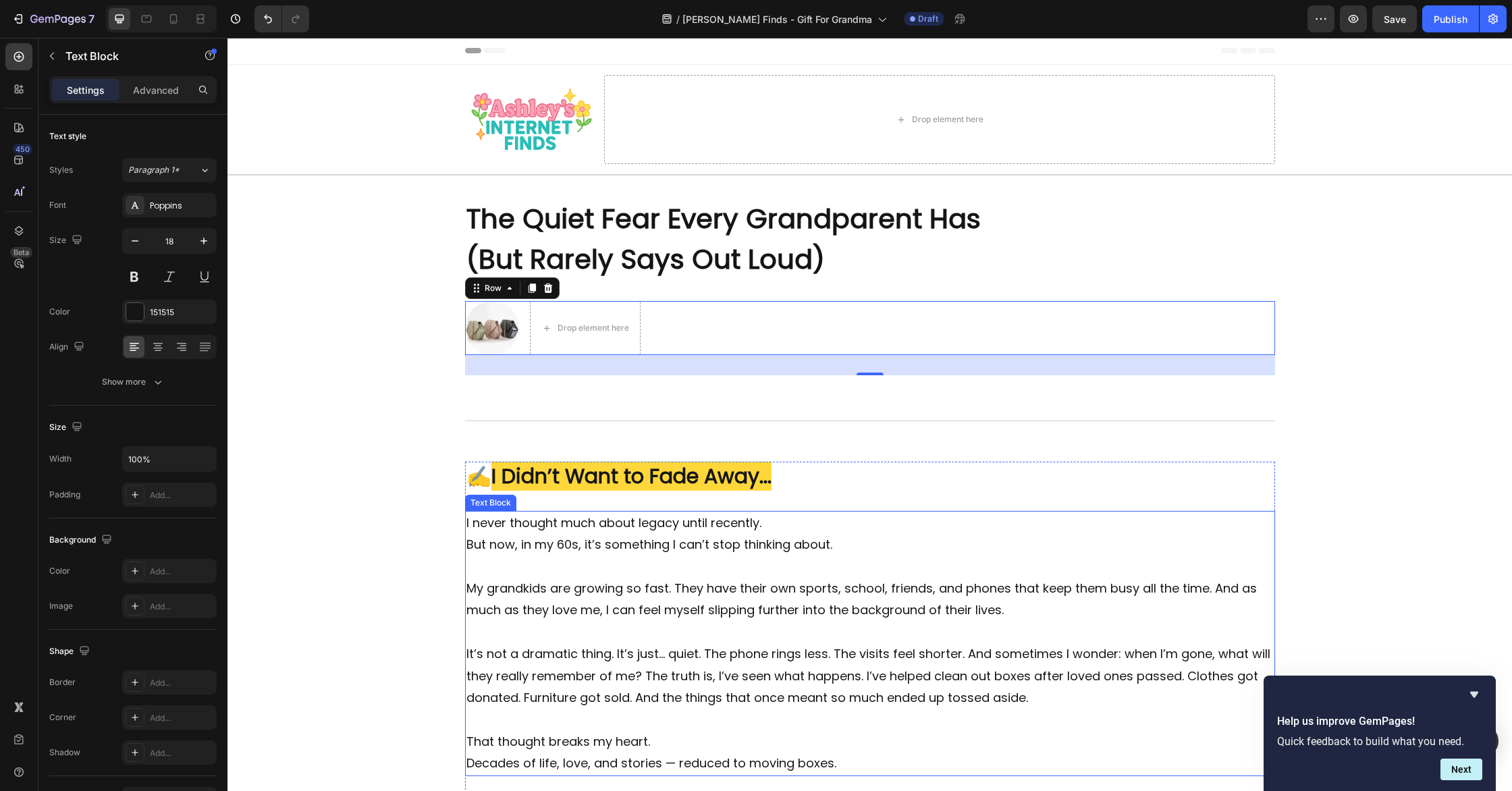
click at [613, 610] on p "My grandkids are growing so fast. They have their own sports, school, friends, …" at bounding box center [870, 611] width 808 height 66
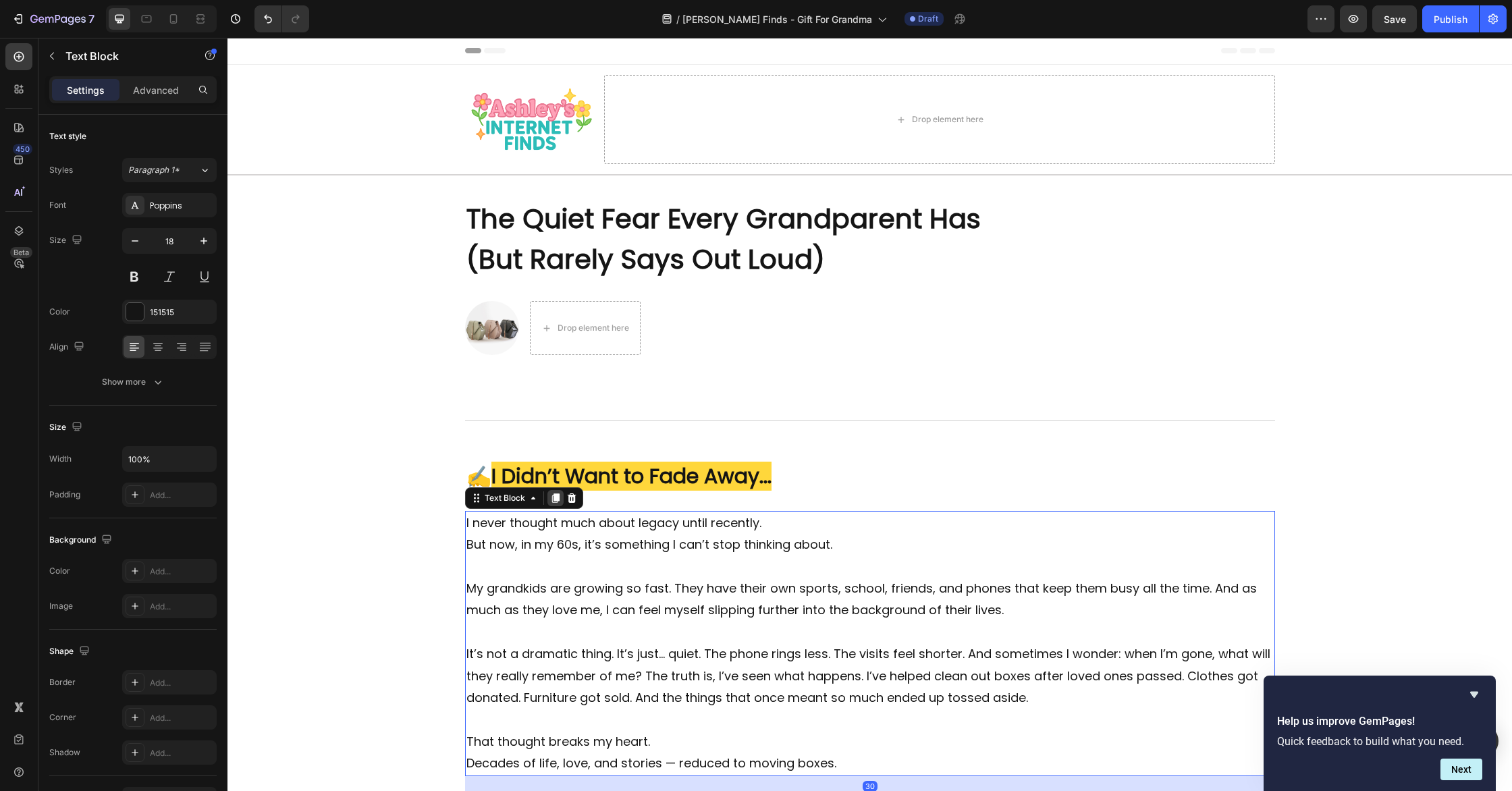
click at [554, 498] on icon at bounding box center [554, 497] width 8 height 9
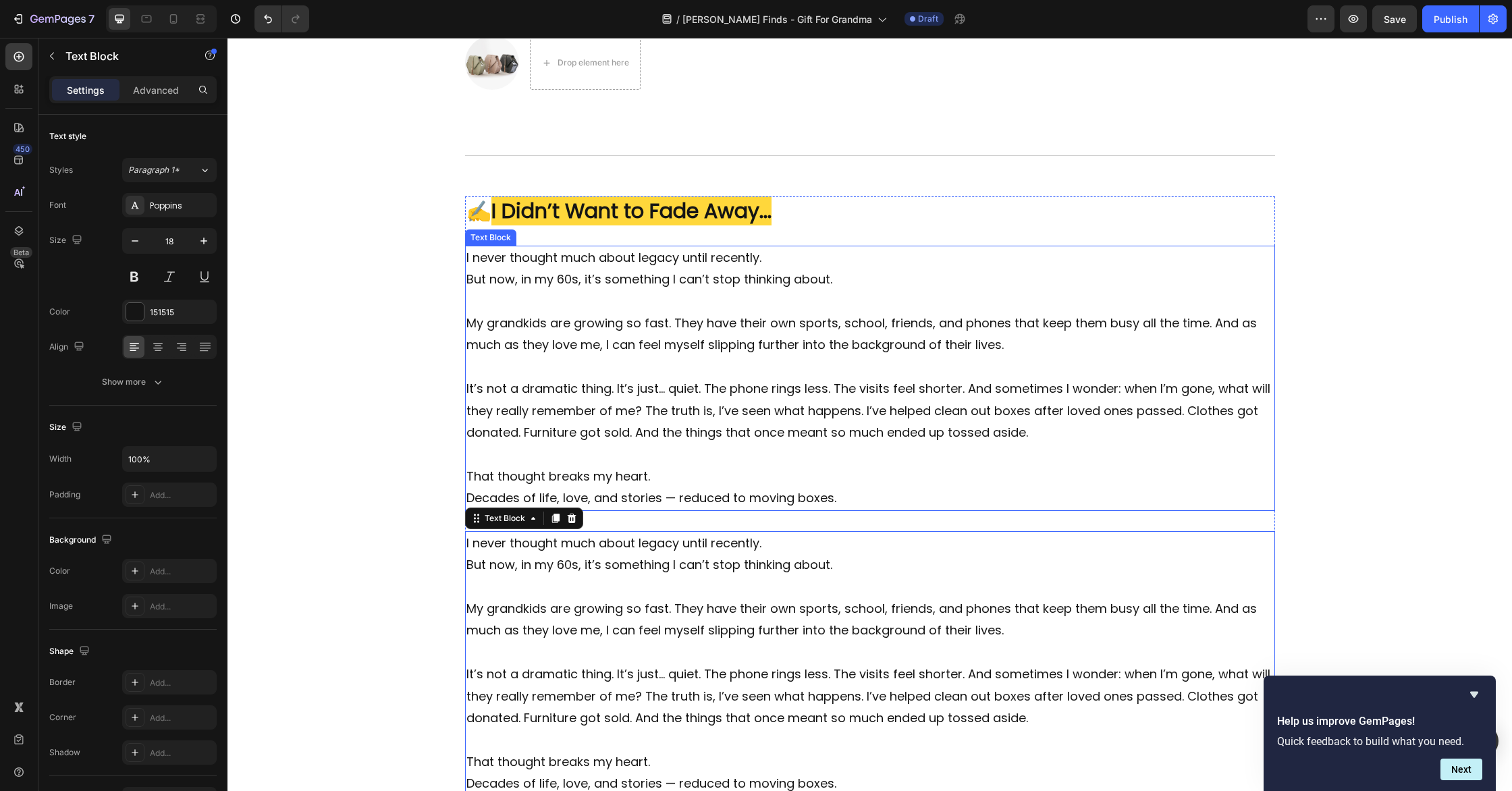
scroll to position [207, 0]
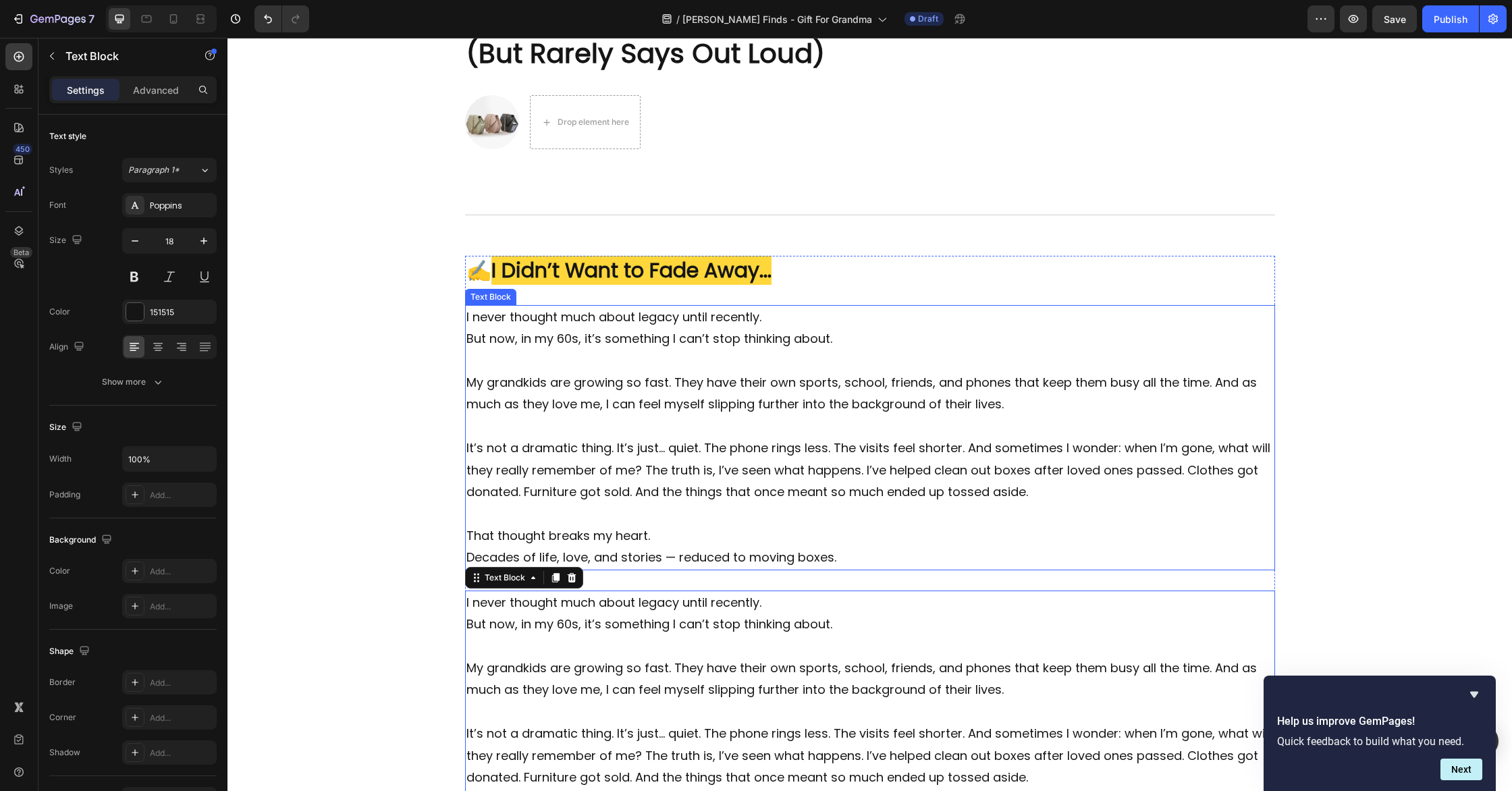
click at [558, 508] on p "It’s not a dramatic thing. It’s just… quiet. The phone rings less. The visits f…" at bounding box center [870, 481] width 808 height 88
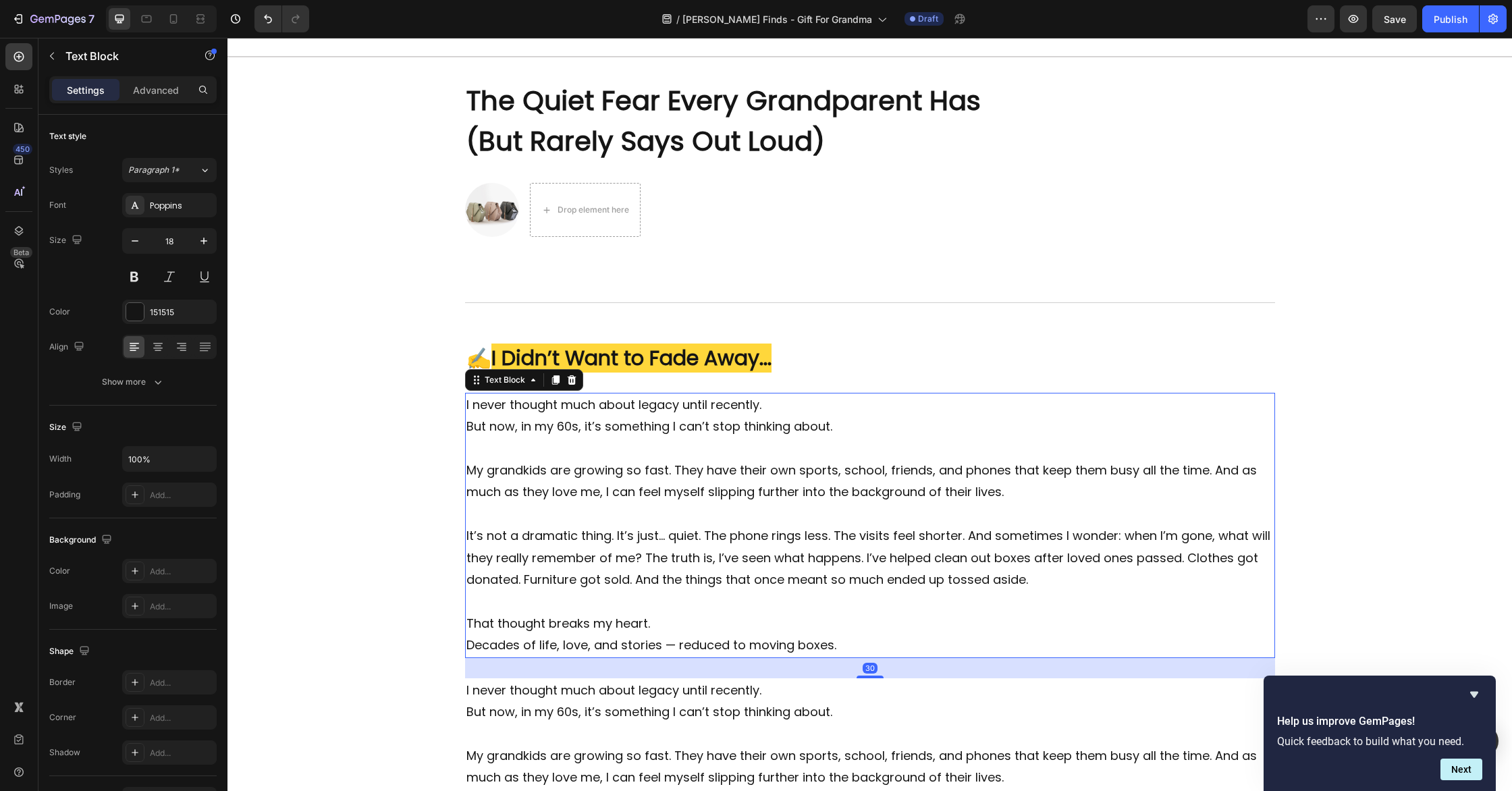
scroll to position [19, 0]
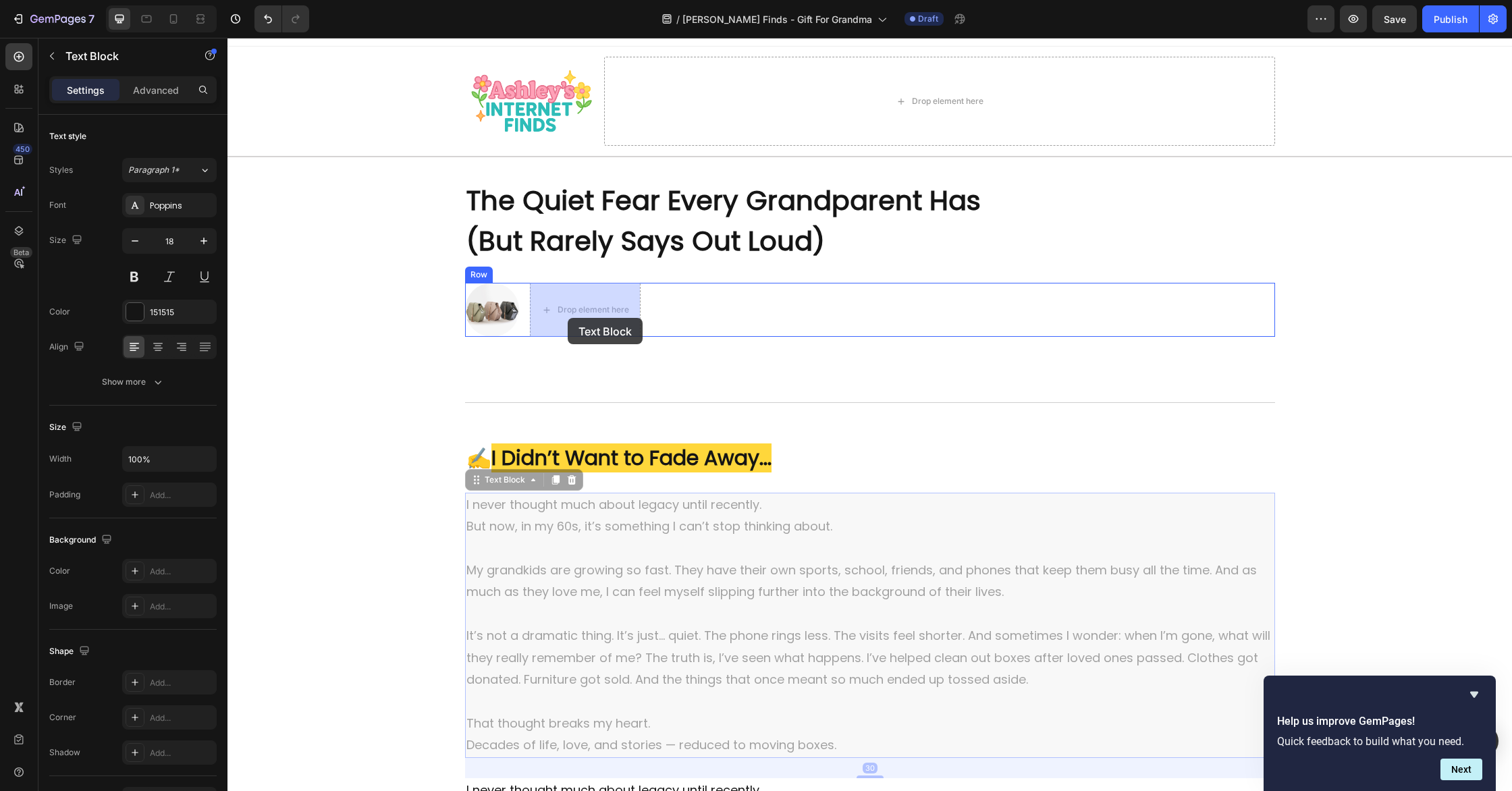
drag, startPoint x: 490, startPoint y: 457, endPoint x: 568, endPoint y: 318, distance: 159.4
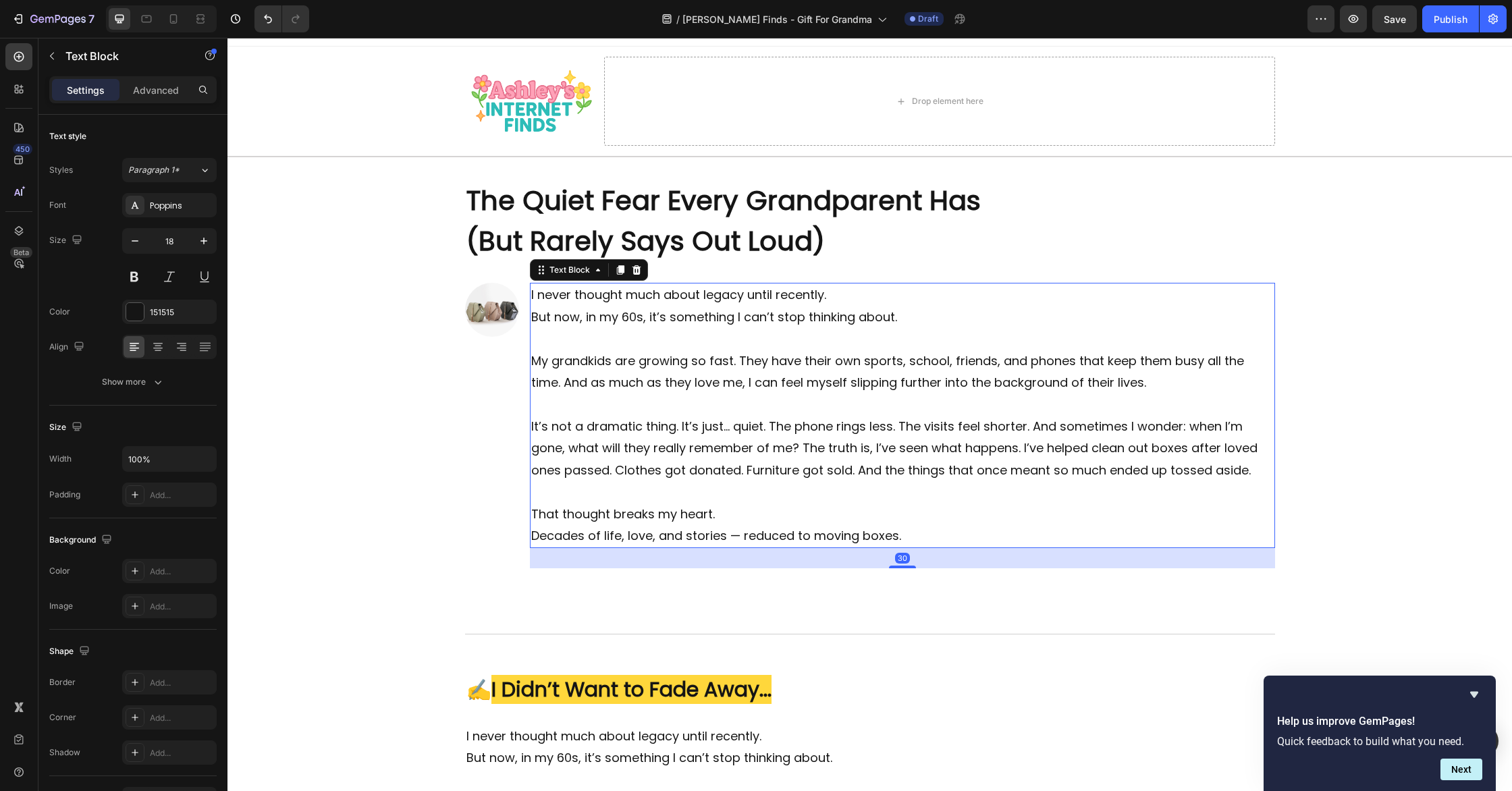
click at [583, 316] on p "I never thought much about legacy until recently. But now, in my 60s, it’s some…" at bounding box center [902, 317] width 743 height 66
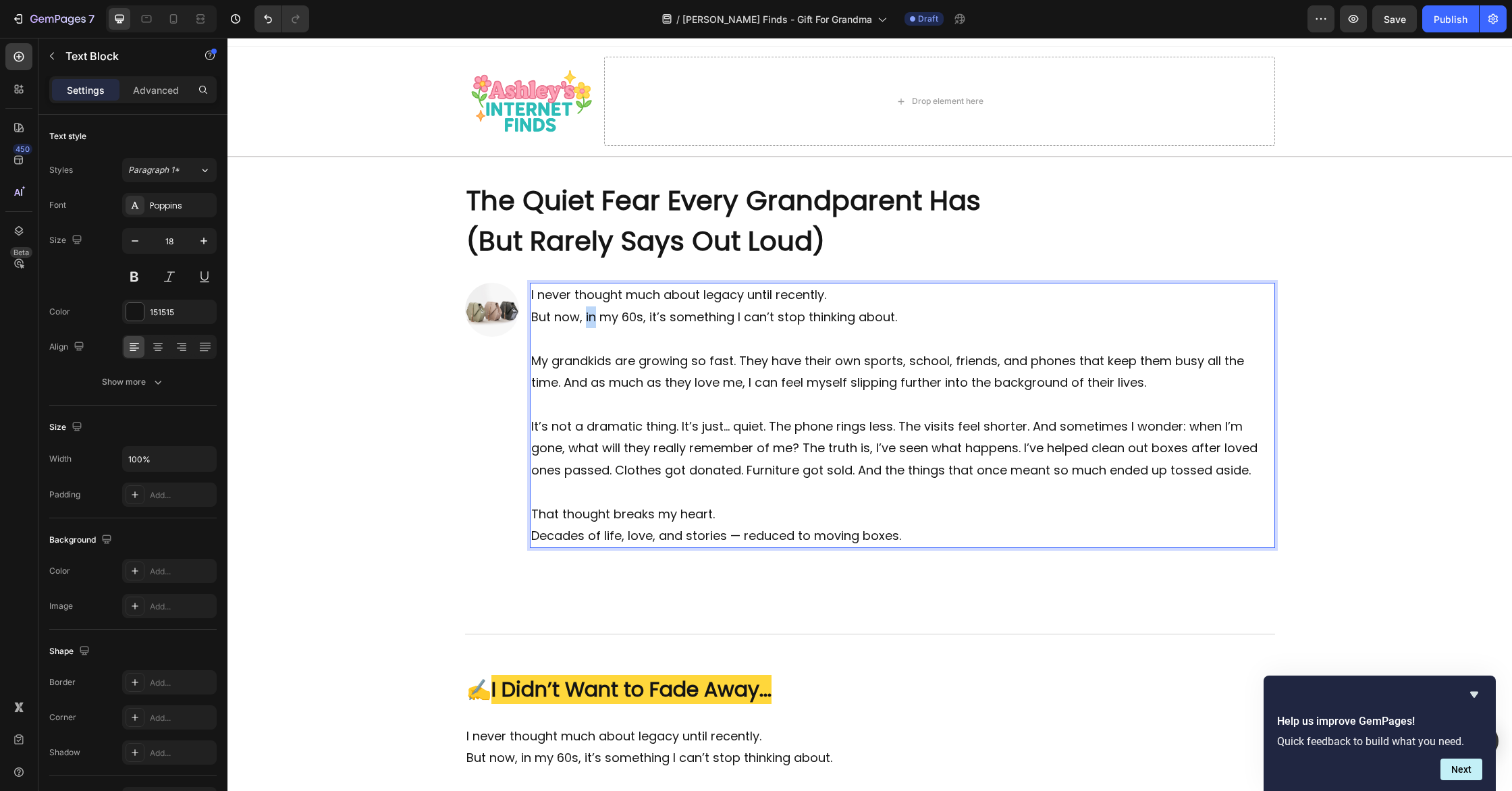
click at [583, 316] on p "I never thought much about legacy until recently. But now, in my 60s, it’s some…" at bounding box center [902, 317] width 743 height 66
click at [585, 315] on p "I never thought much about legacy until recently. But now, in my 60s, it’s some…" at bounding box center [902, 317] width 743 height 66
click at [772, 534] on p "That thought breaks my heart. Decades of life, love, and stories — reduced to m…" at bounding box center [902, 526] width 743 height 44
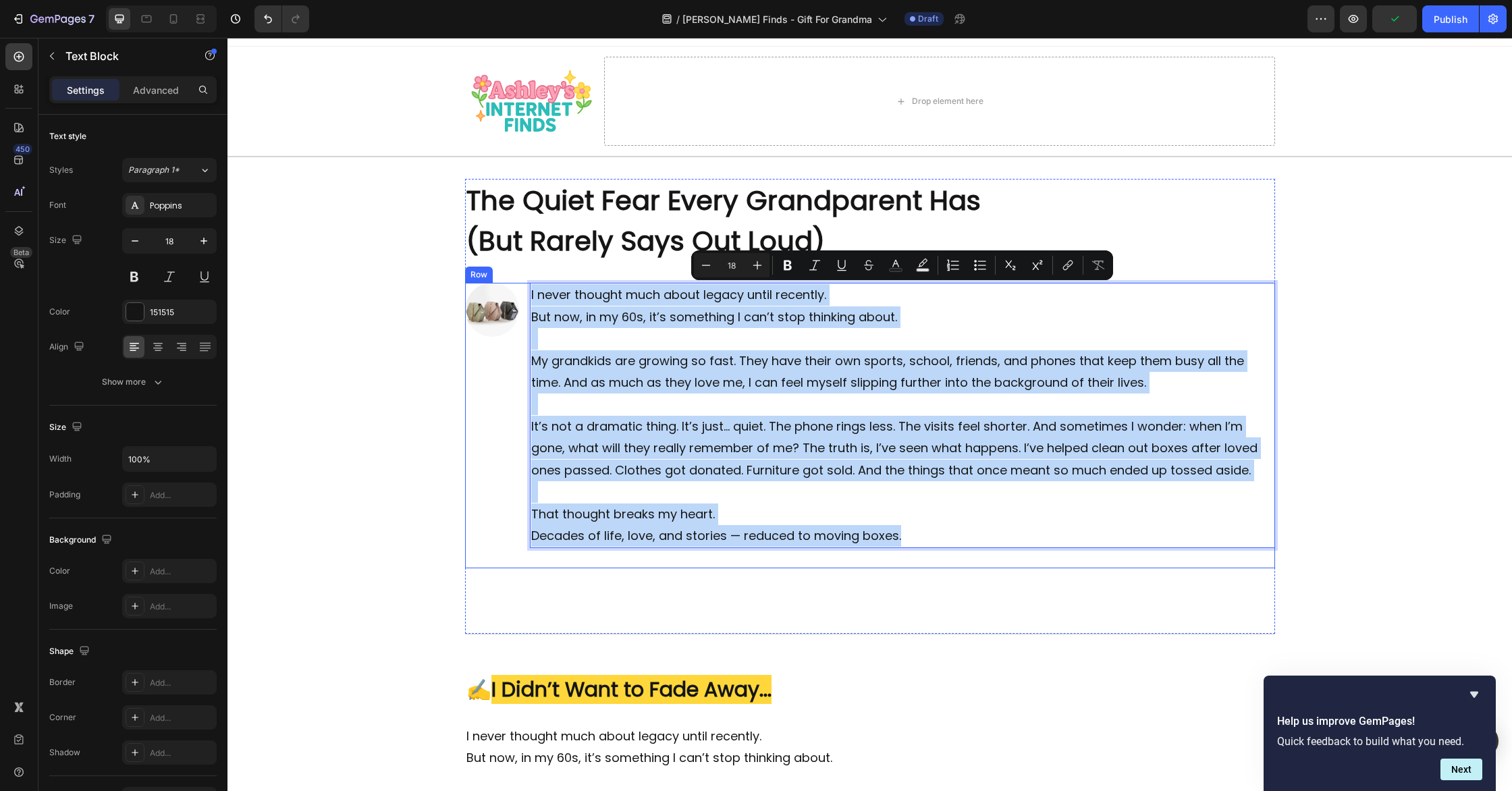
drag, startPoint x: 920, startPoint y: 539, endPoint x: 524, endPoint y: 295, distance: 465.1
click at [524, 295] on div "Image I never thought much about legacy until recently. But now, in my 60s, it’…" at bounding box center [870, 425] width 810 height 285
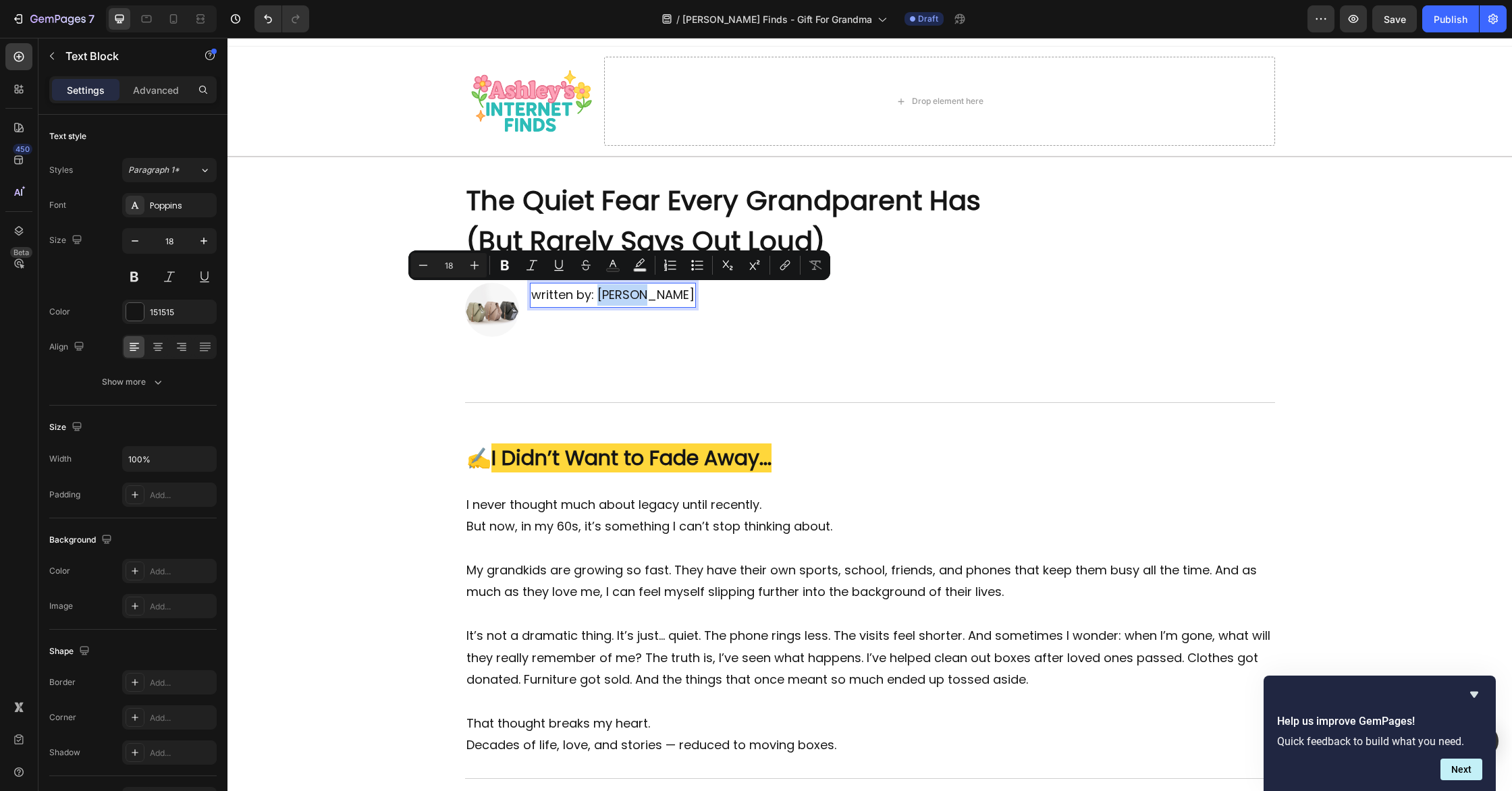
drag, startPoint x: 620, startPoint y: 295, endPoint x: 599, endPoint y: 295, distance: 21.0
click at [599, 295] on p "written by: Abigale McMahon" at bounding box center [613, 295] width 163 height 22
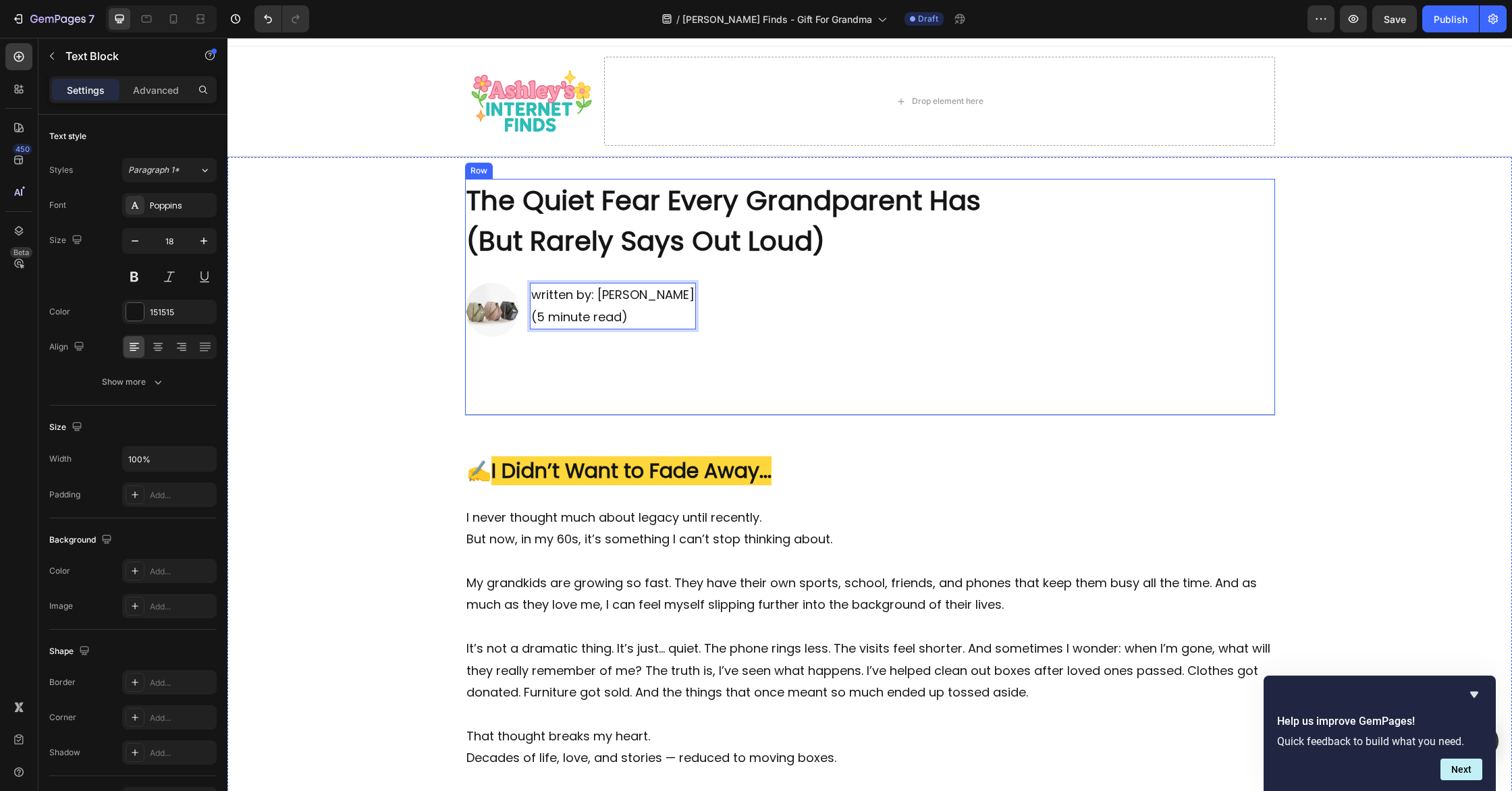
click at [899, 393] on div "Rich Text Editor. Editing area: main" at bounding box center [870, 382] width 810 height 24
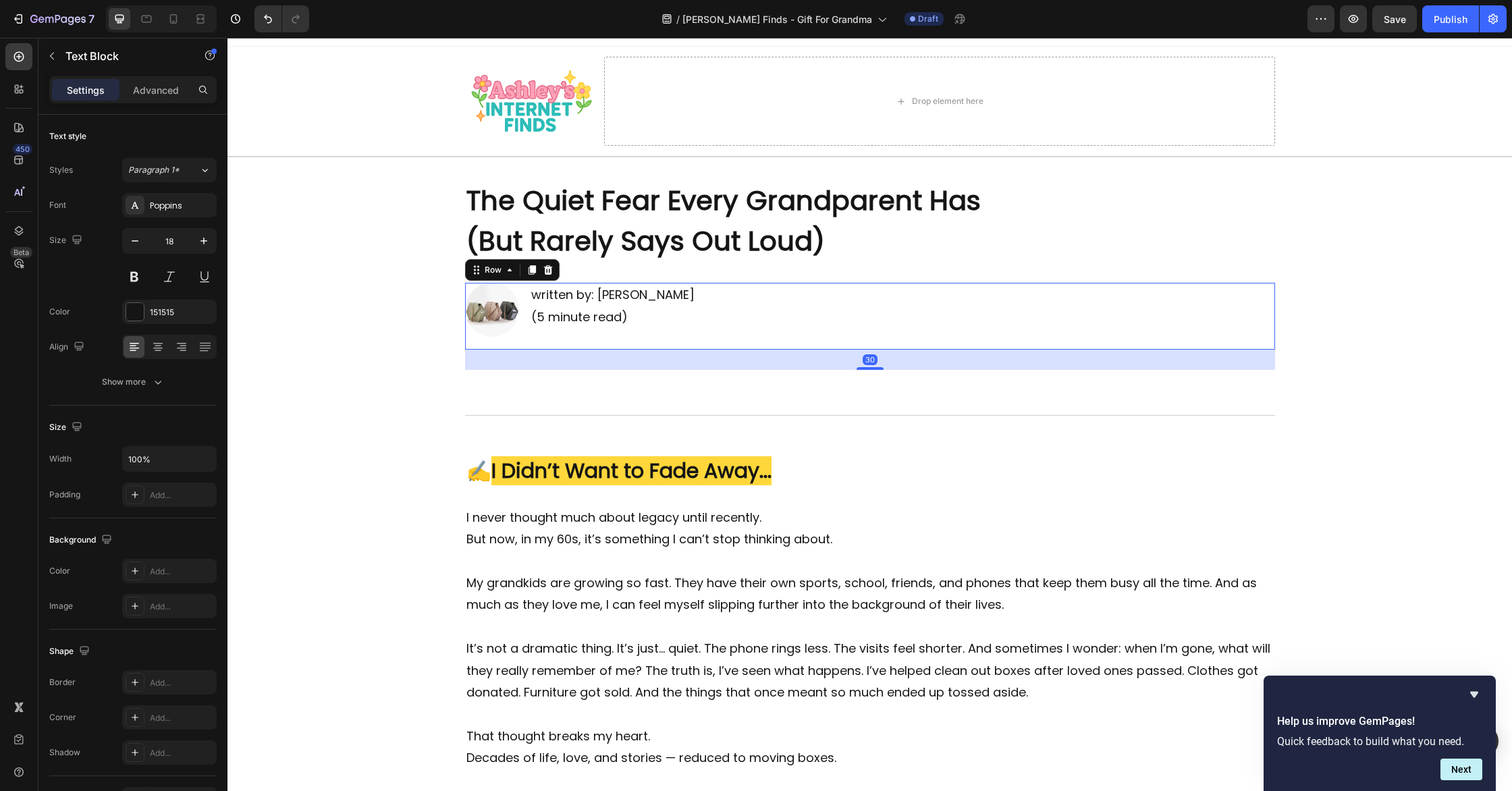
click at [766, 301] on div "Image written by: Jill McMahon (5 minute read) Text Block Row 30" at bounding box center [870, 316] width 810 height 66
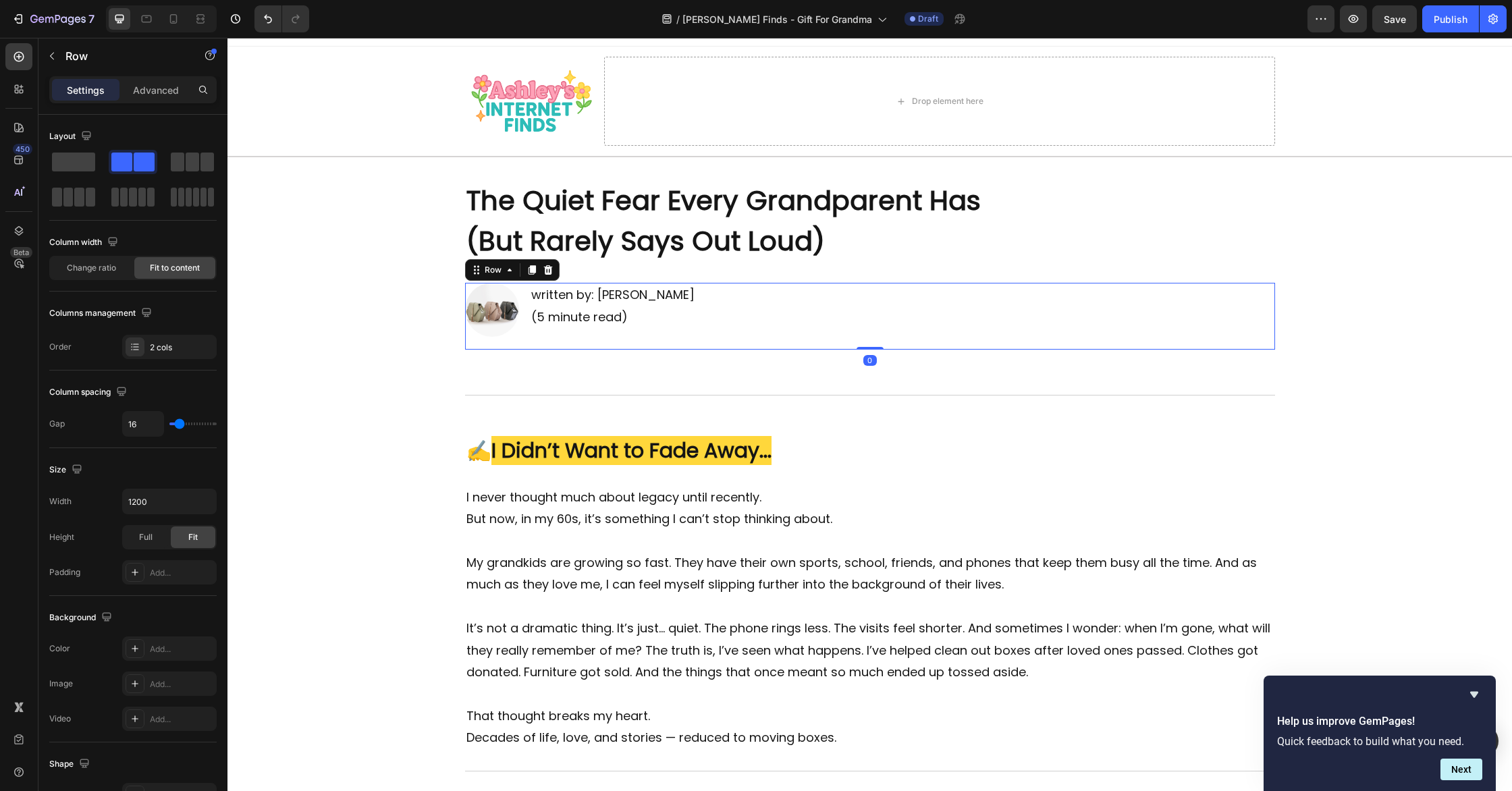
drag, startPoint x: 880, startPoint y: 369, endPoint x: 874, endPoint y: 322, distance: 47.4
click at [878, 322] on div "Image written by: [PERSON_NAME] (5 minute read) Text Block Row 0" at bounding box center [870, 316] width 810 height 66
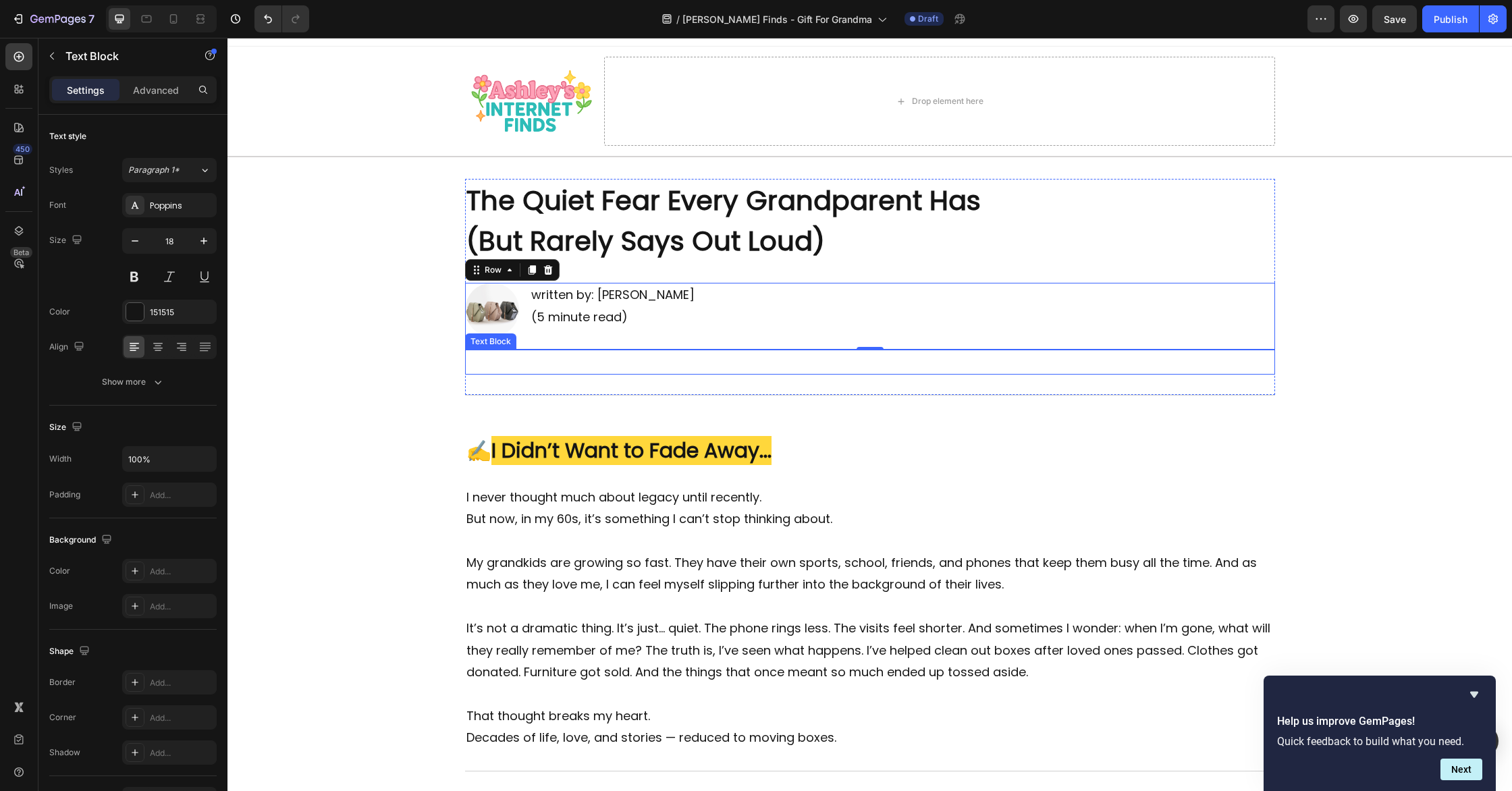
click at [777, 368] on p "Rich Text Editor. Editing area: main" at bounding box center [870, 362] width 808 height 22
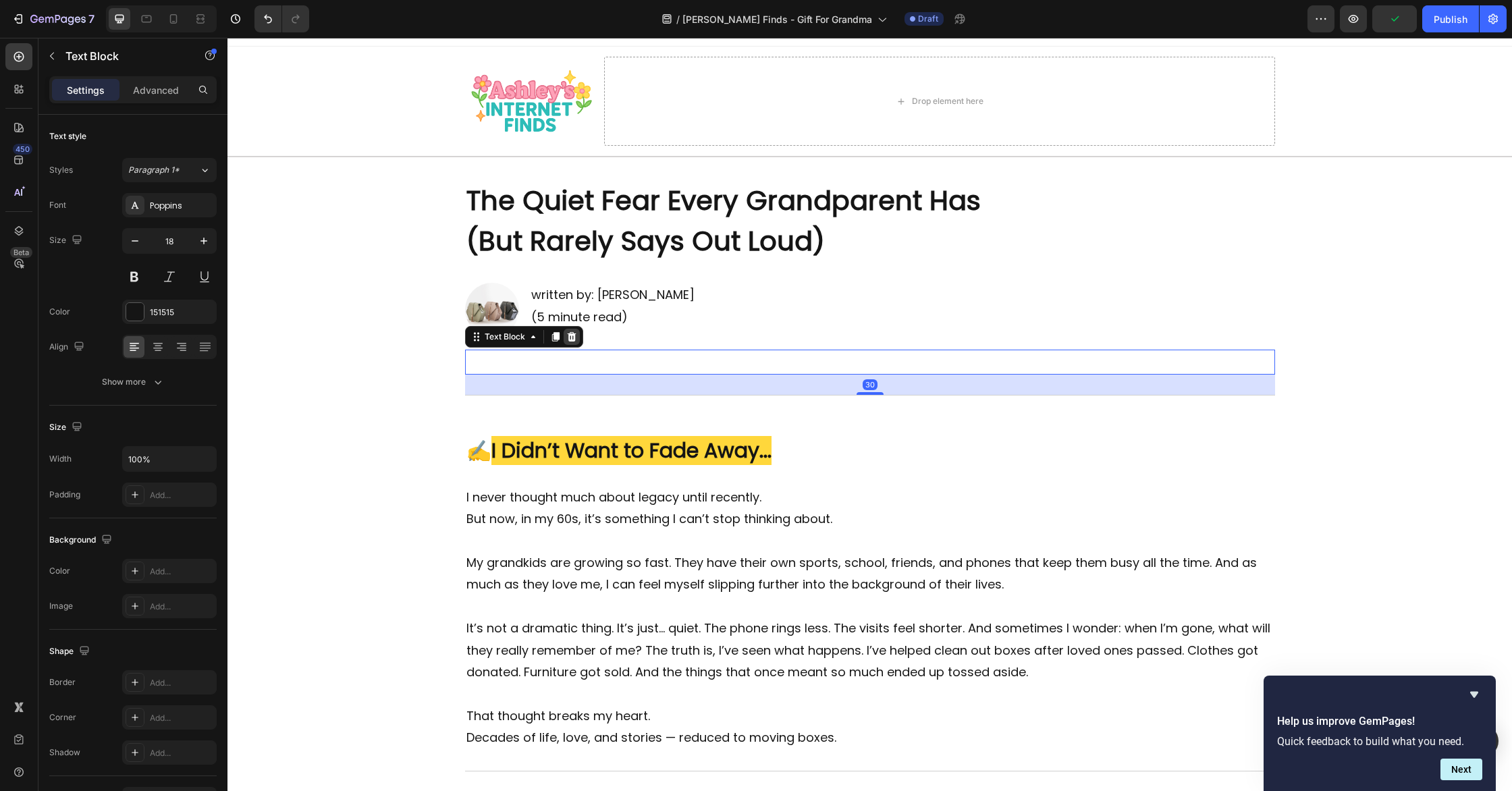
click at [574, 333] on icon at bounding box center [571, 337] width 11 height 11
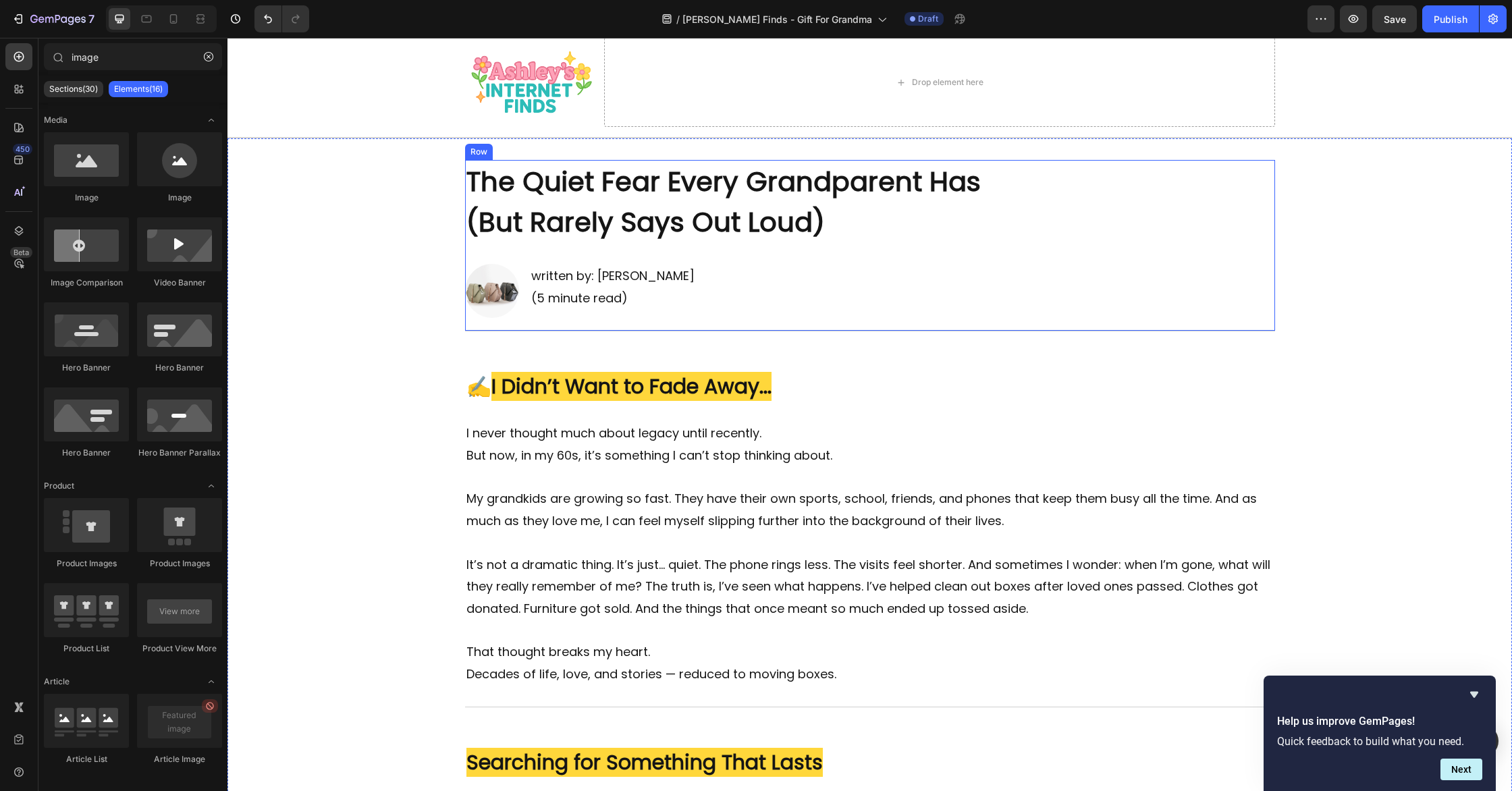
scroll to position [0, 0]
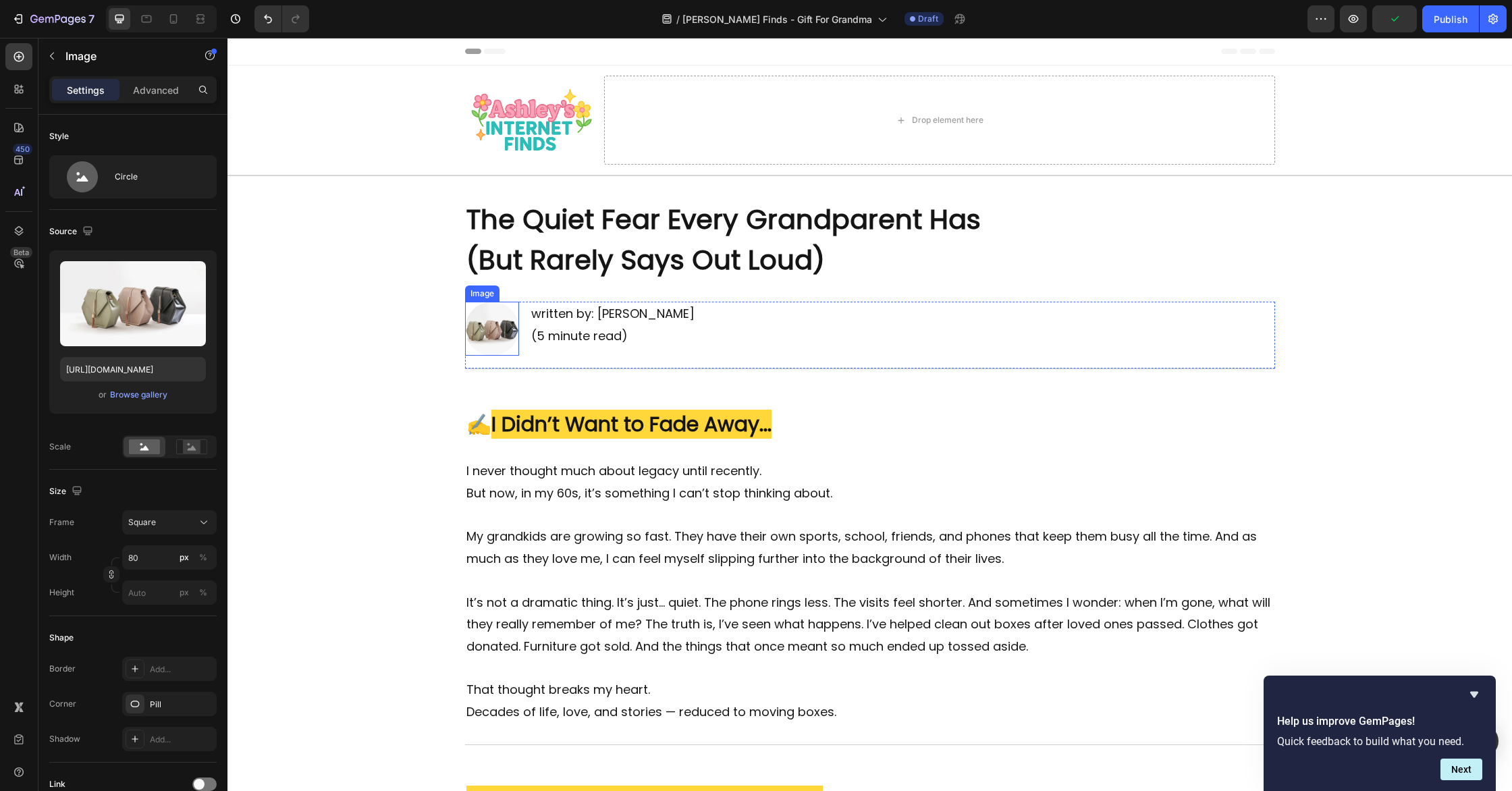
click at [497, 319] on img at bounding box center [492, 329] width 54 height 54
click at [148, 392] on div "Browse gallery" at bounding box center [139, 395] width 57 height 12
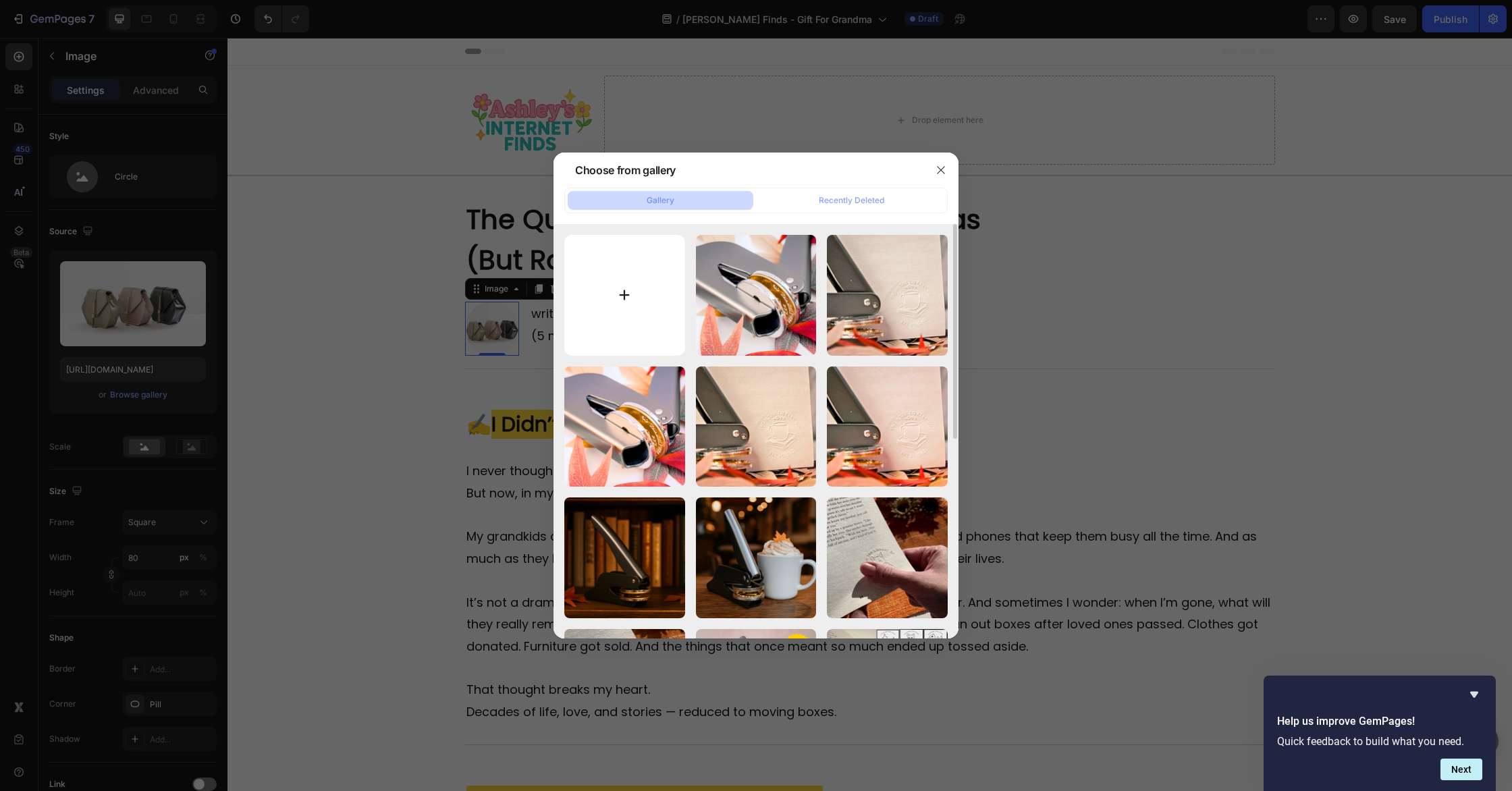
click at [617, 263] on input "file" at bounding box center [625, 295] width 121 height 121
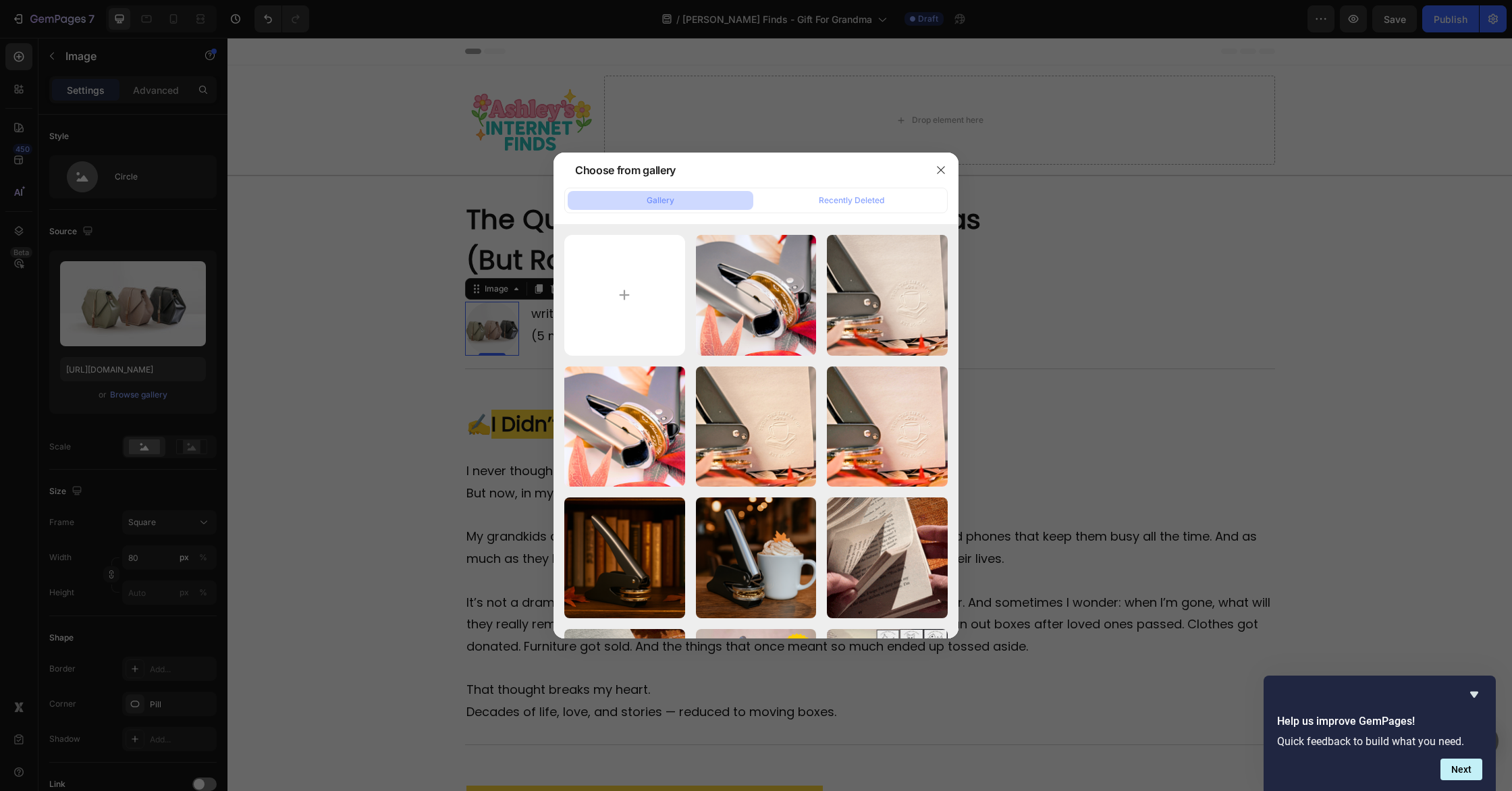
type input "C:\fakepath\ChatGPT Image Sep 27, 2025, 11_36_49 AM.png"
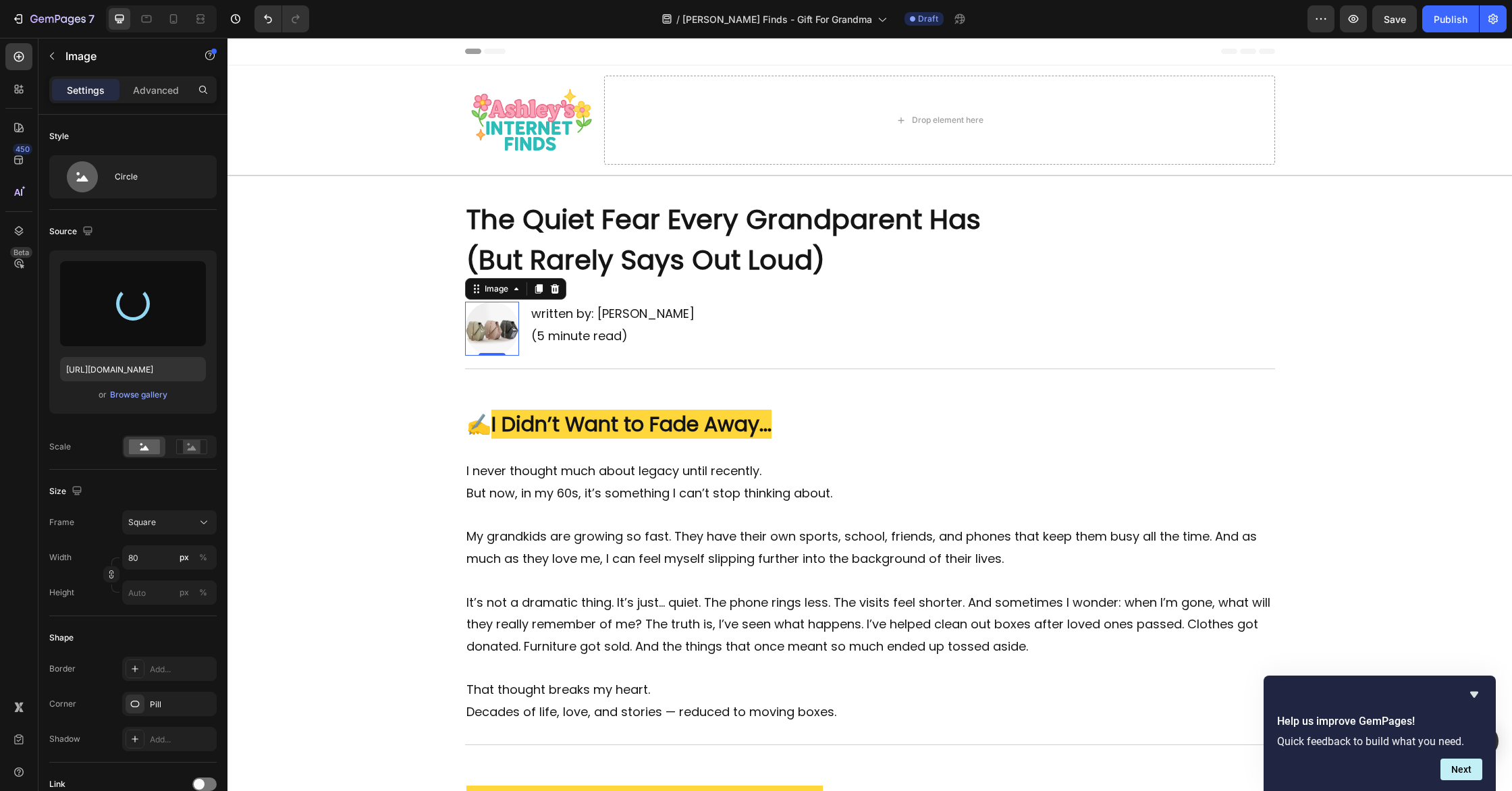
type input "https://cdn.shopify.com/s/files/1/0867/6655/1322/files/gempages_506137617574658…"
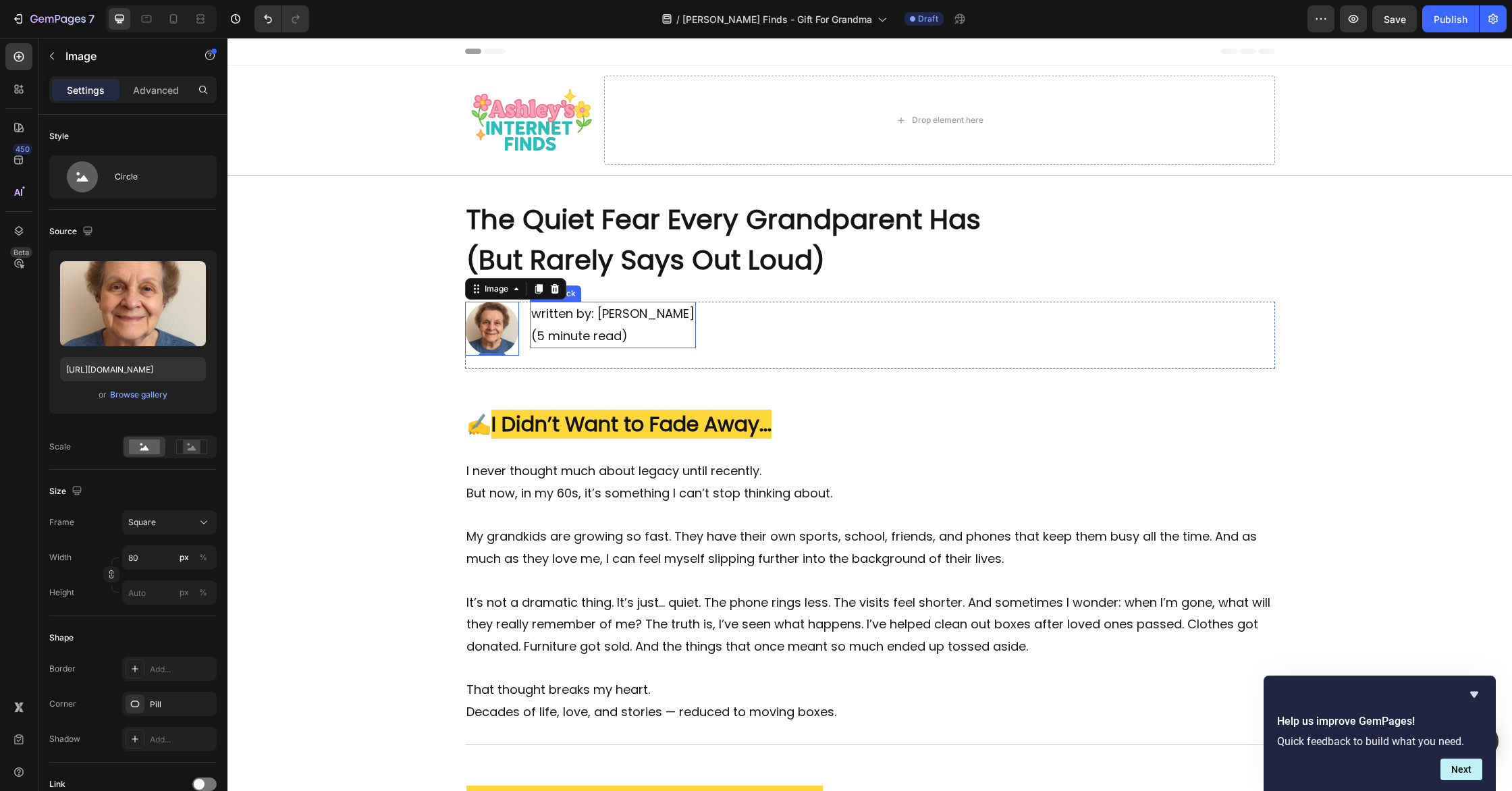
click at [586, 335] on p "written by: Jill McMahon (5 minute read)" at bounding box center [613, 325] width 163 height 44
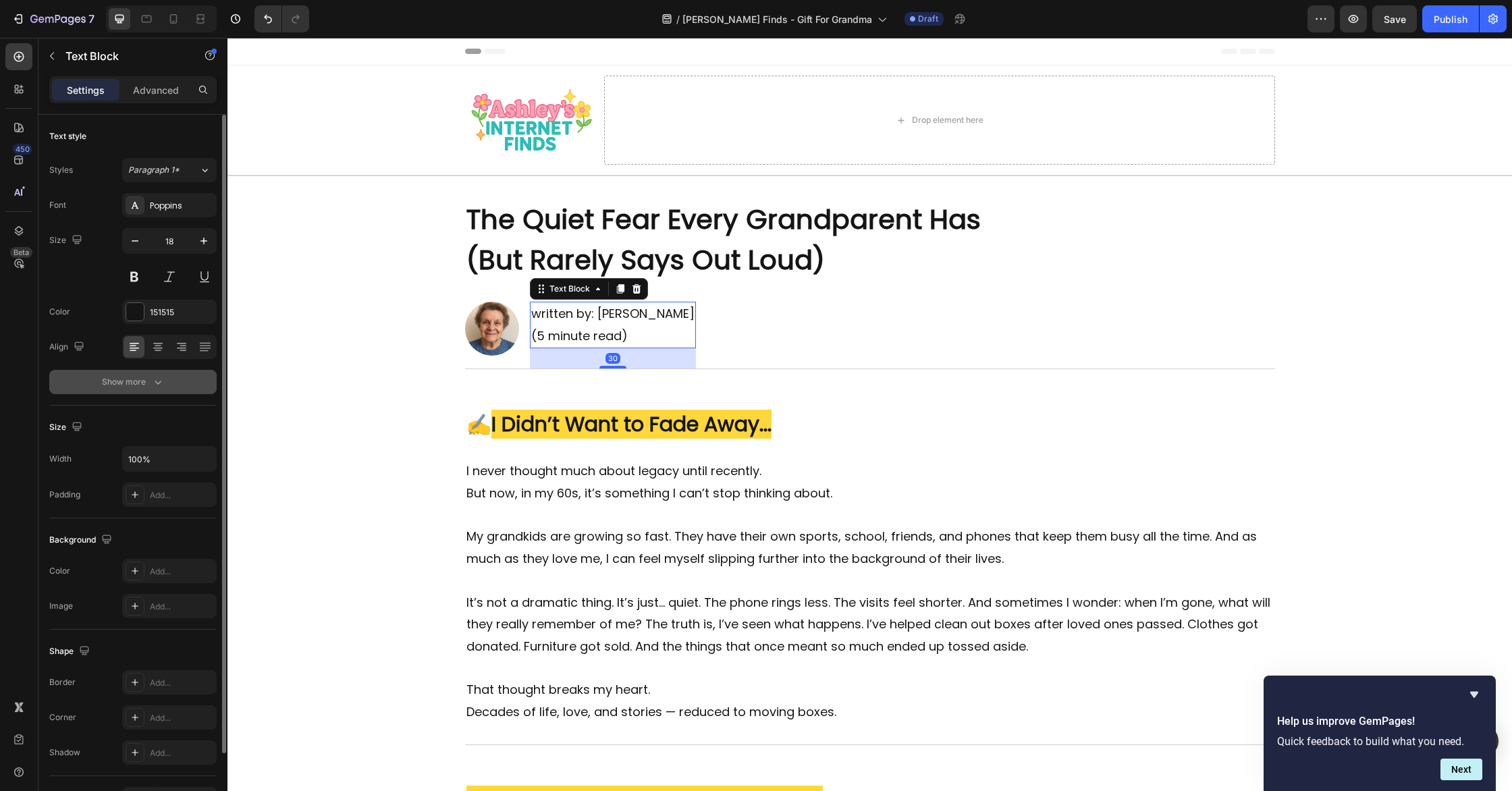
click at [145, 380] on div "Show more" at bounding box center [133, 382] width 63 height 13
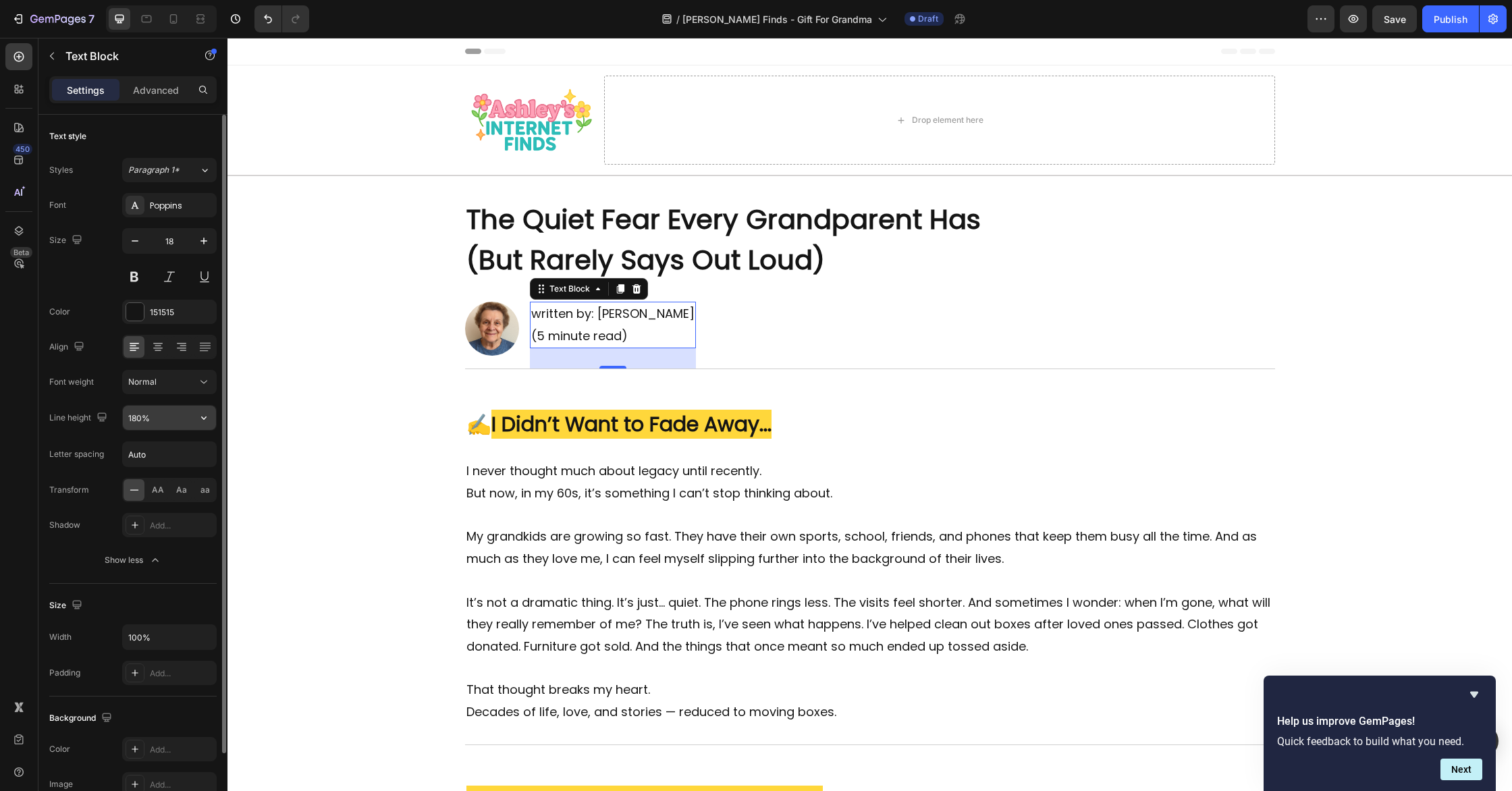
click at [186, 420] on input "180%" at bounding box center [169, 417] width 93 height 24
click at [205, 417] on icon "button" at bounding box center [204, 418] width 5 height 3
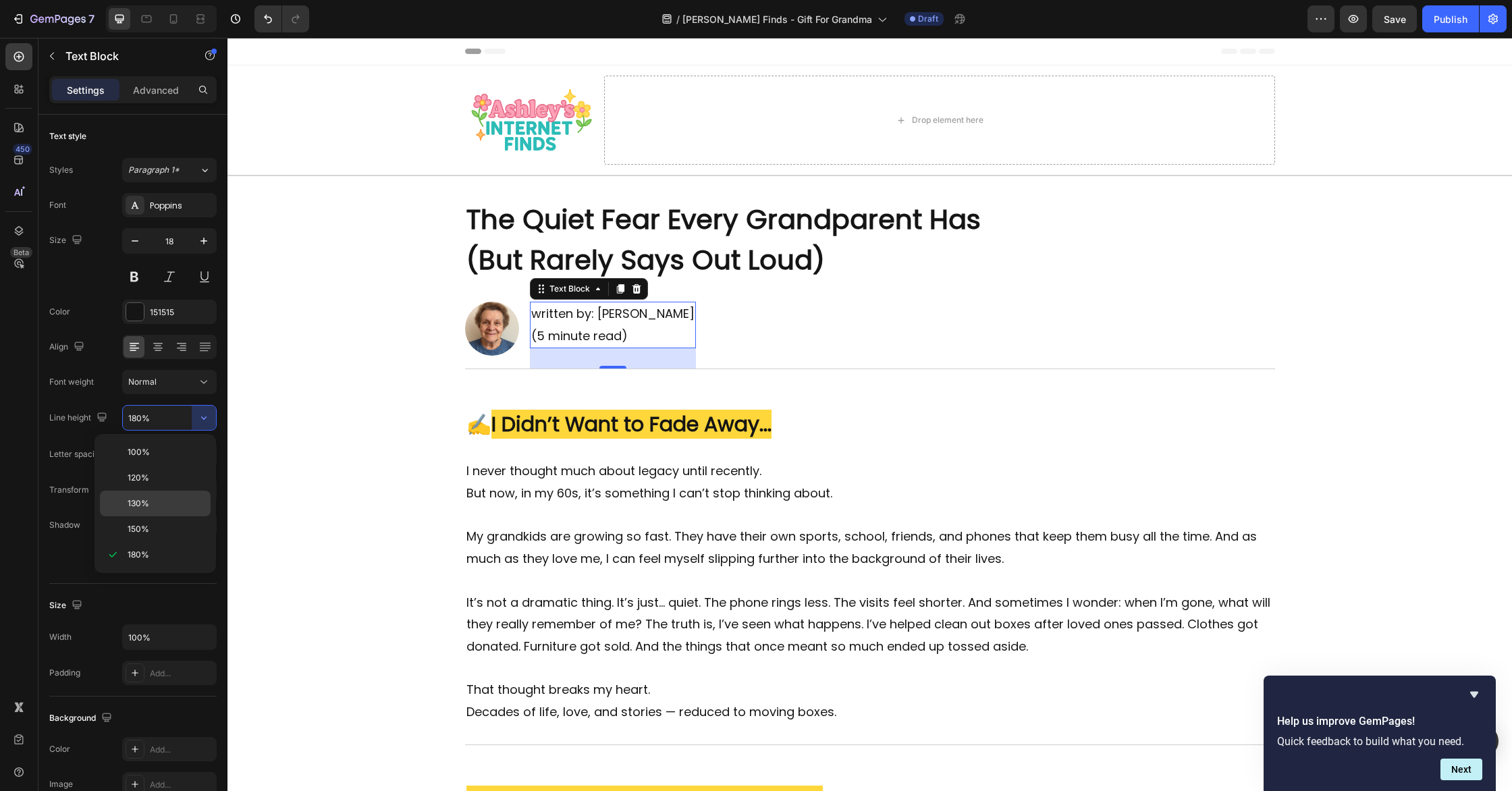
click at [146, 504] on span "130%" at bounding box center [139, 503] width 22 height 12
type input "130%"
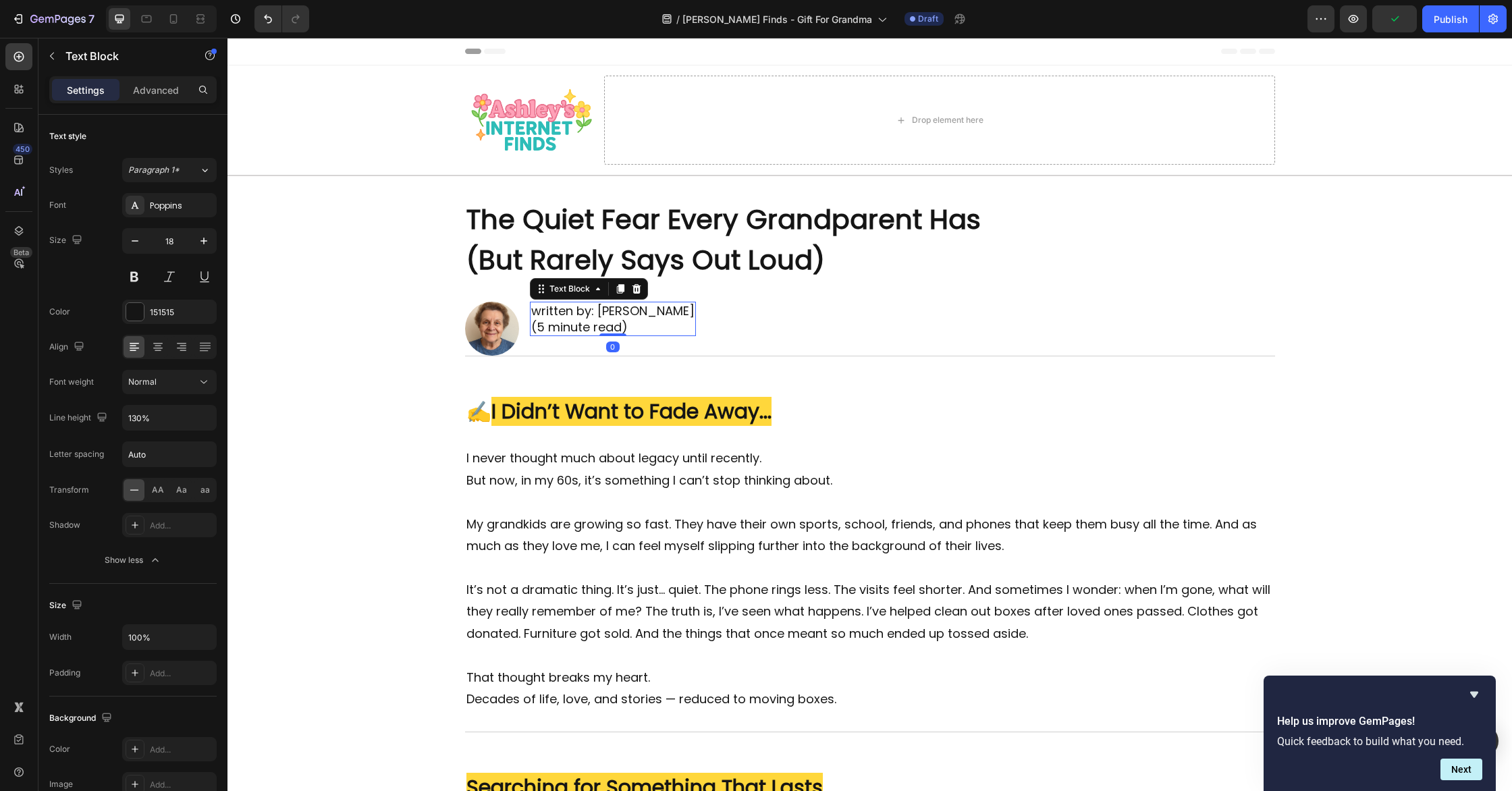
drag, startPoint x: 607, startPoint y: 354, endPoint x: 630, endPoint y: 323, distance: 38.6
click at [630, 323] on div "written by: Jill McMahon (5 minute read) Text Block 0" at bounding box center [613, 319] width 166 height 35
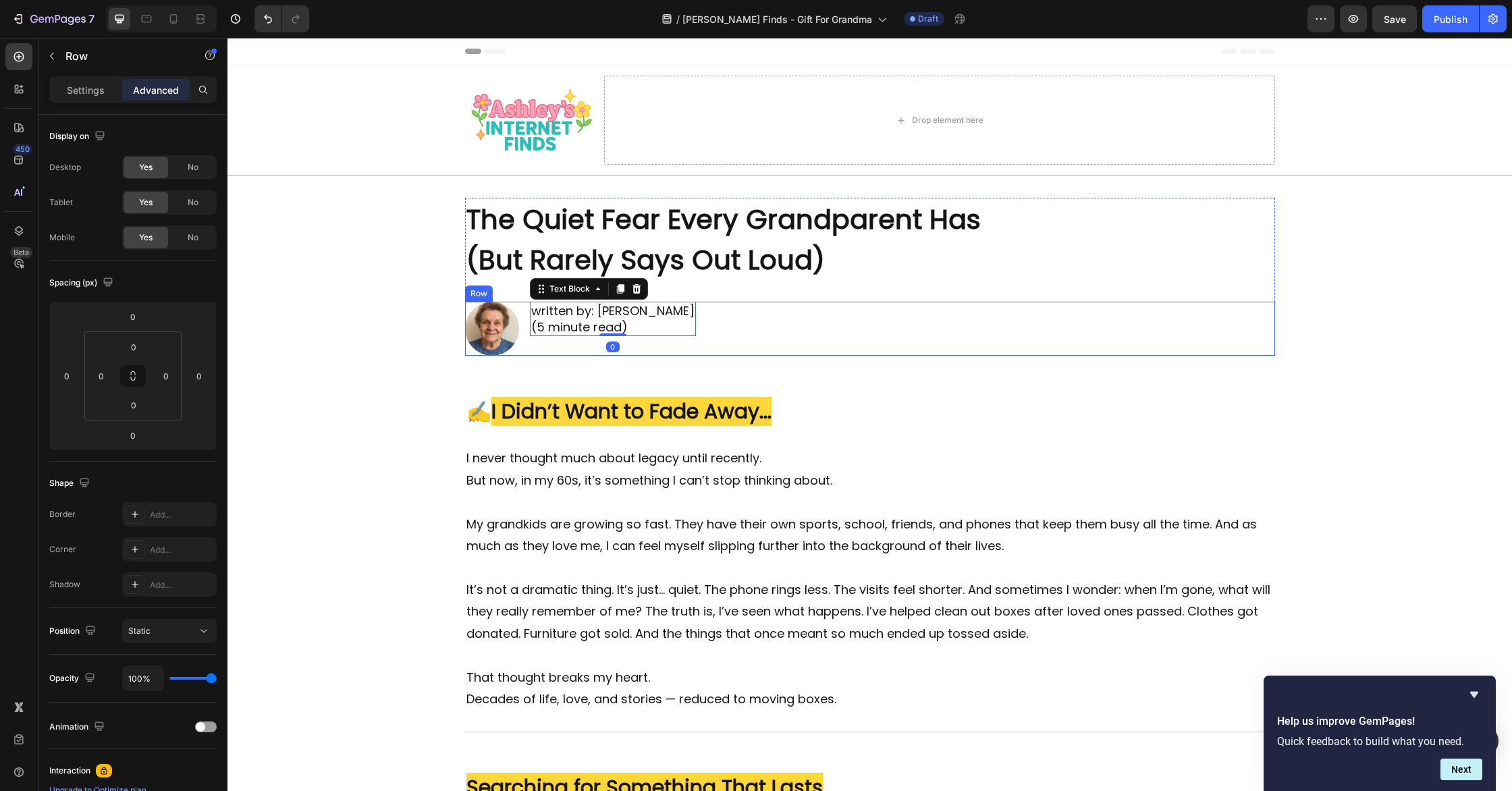
click at [755, 323] on div "Image written by: Jill McMahon (5 minute read) Text Block 0 Row" at bounding box center [870, 329] width 810 height 54
click at [80, 83] on p "Settings" at bounding box center [85, 90] width 38 height 14
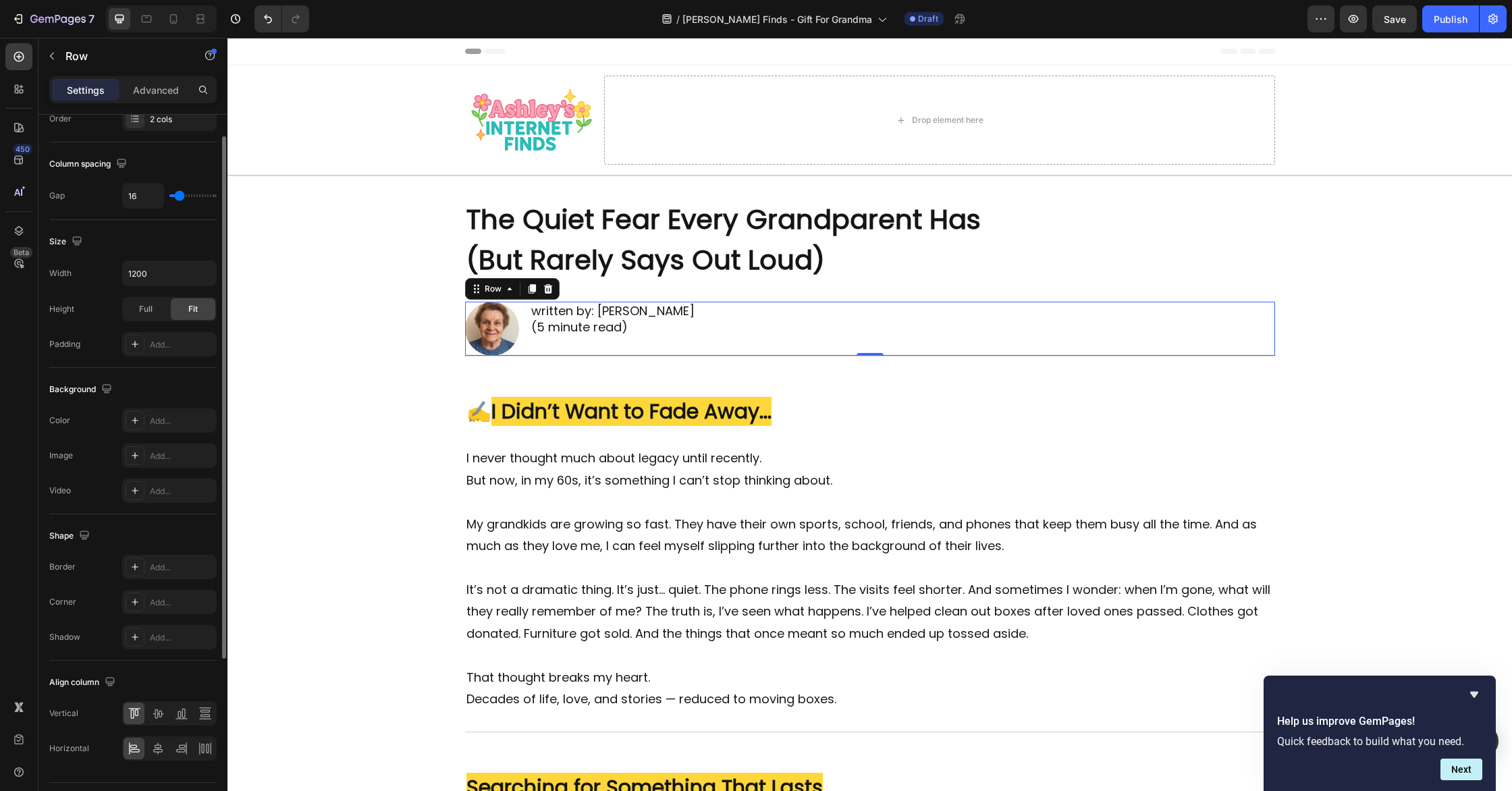
scroll to position [263, 0]
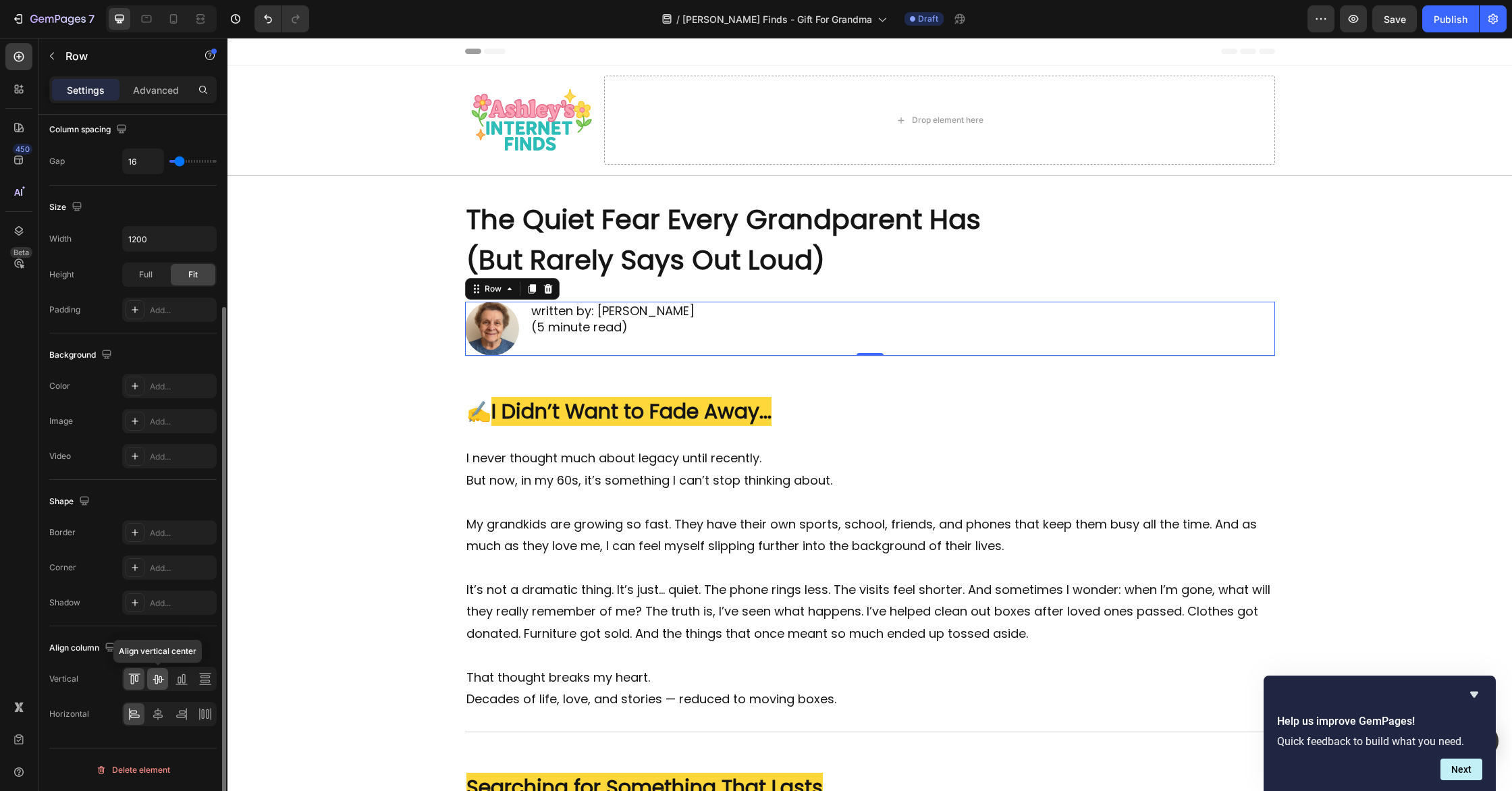
click at [155, 689] on div at bounding box center [157, 679] width 21 height 22
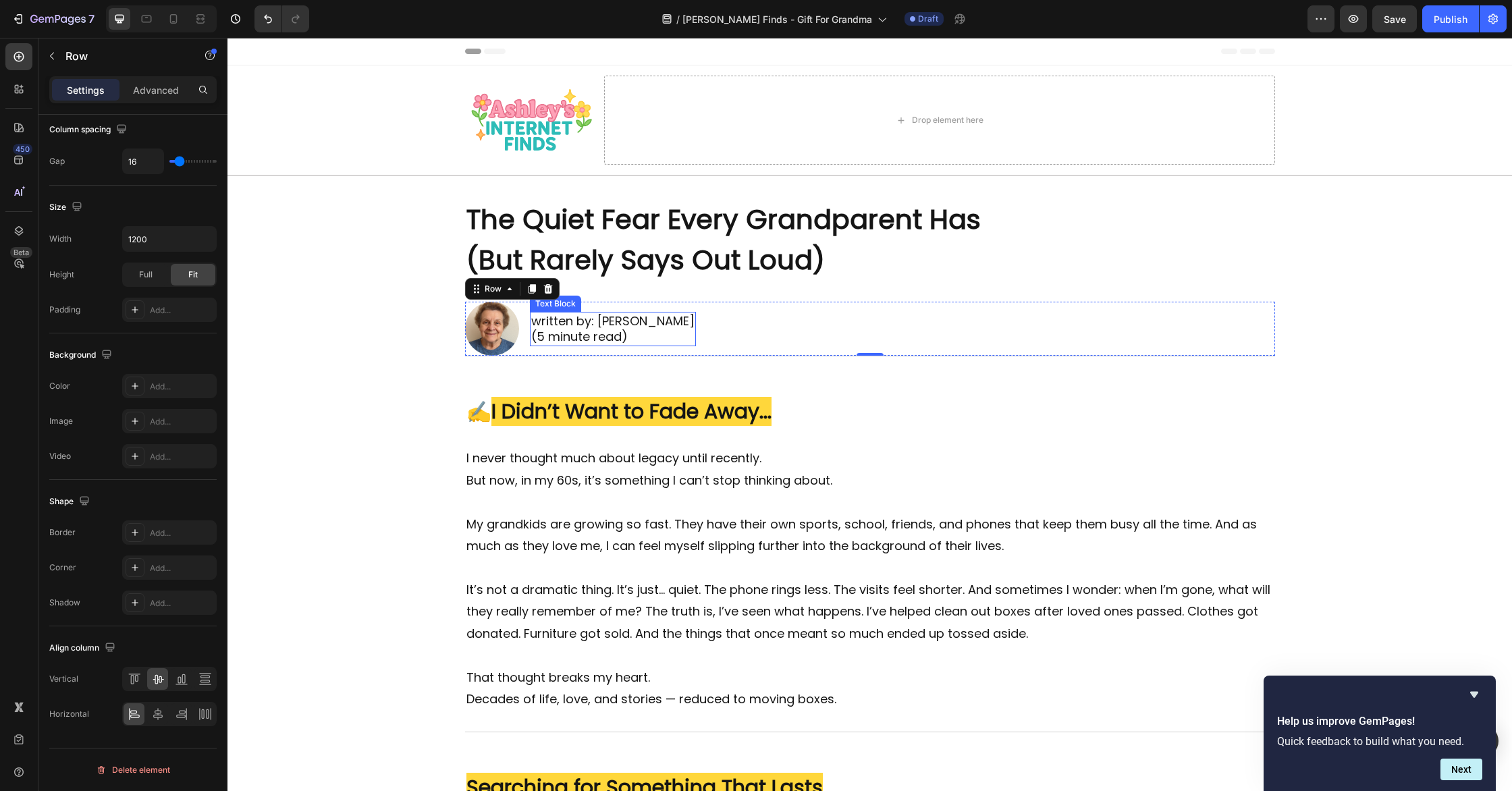
click at [626, 326] on p "written by: Jill McMahon (5 minute read)" at bounding box center [613, 329] width 163 height 32
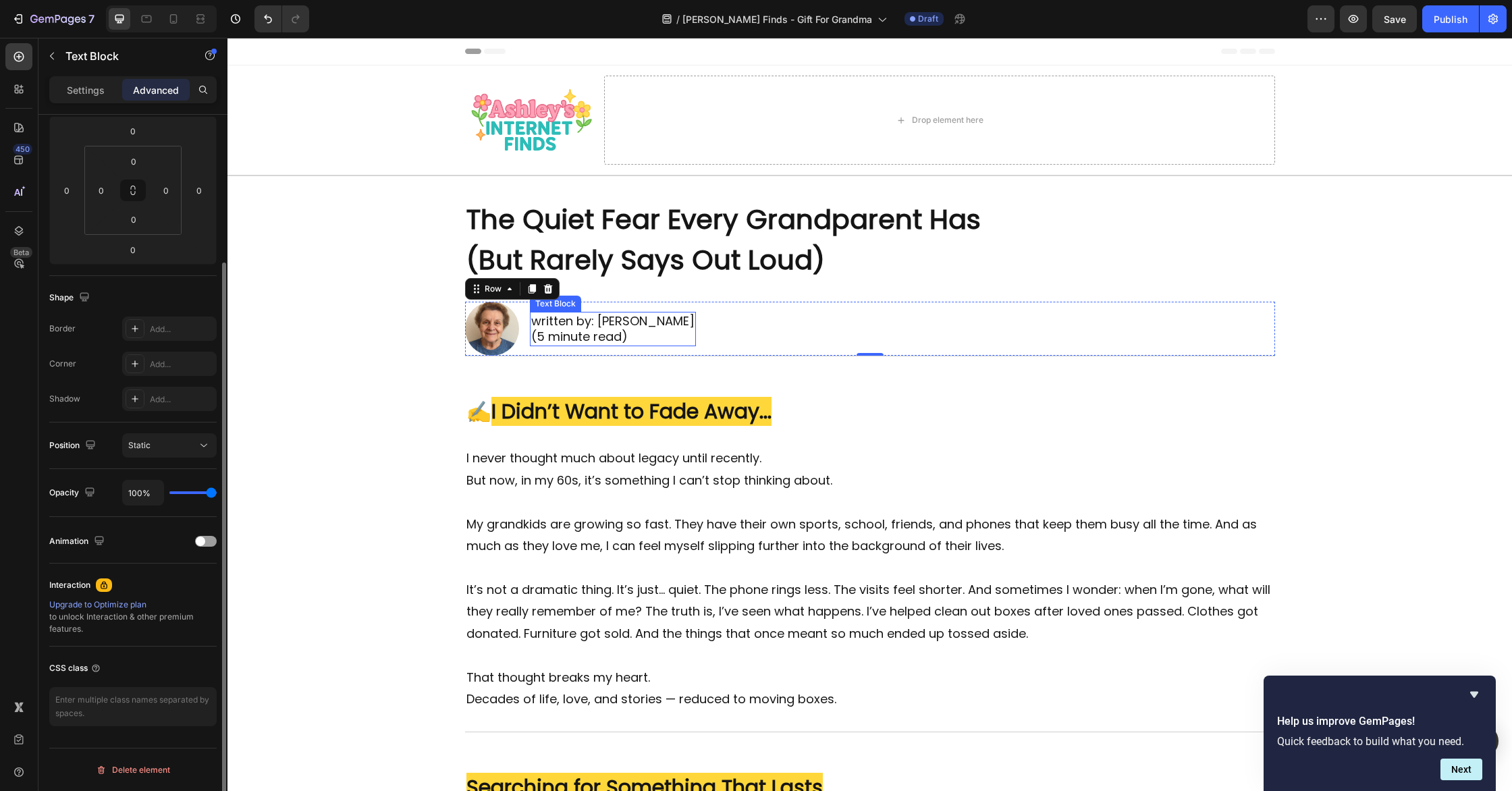
scroll to position [0, 0]
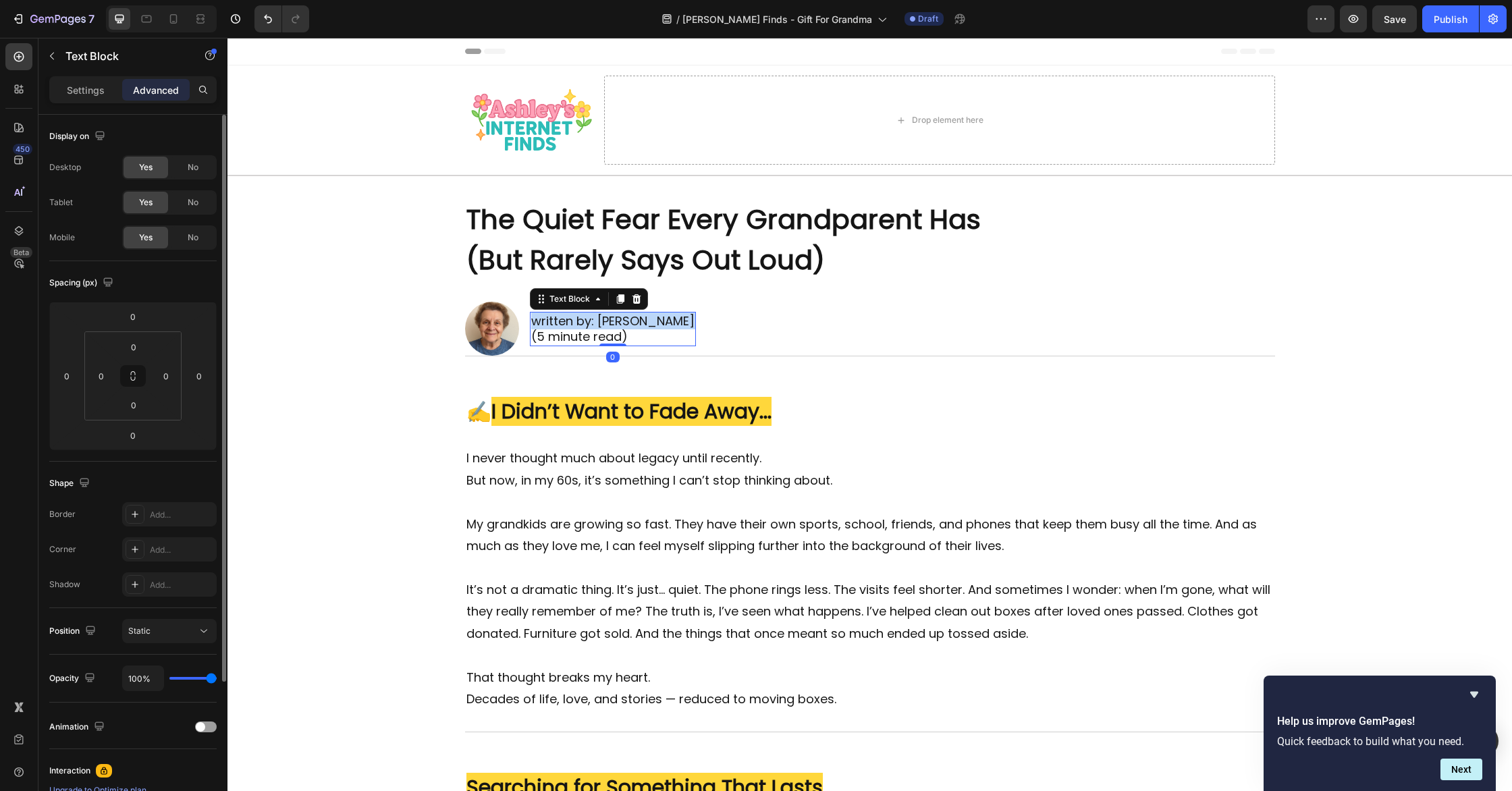
click at [626, 326] on p "written by: Jill McMahon (5 minute read)" at bounding box center [613, 329] width 163 height 32
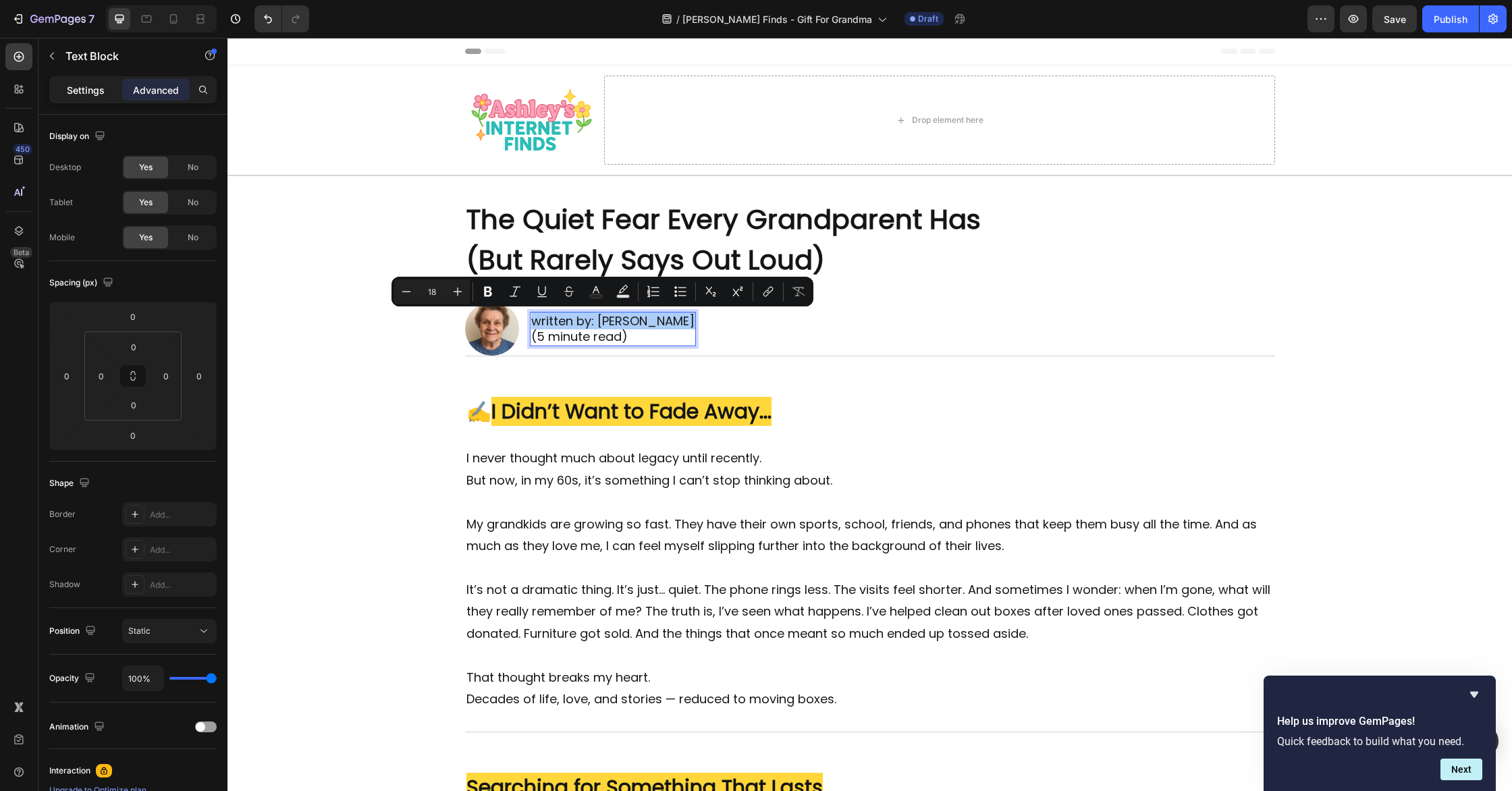
click at [87, 94] on p "Settings" at bounding box center [85, 90] width 38 height 14
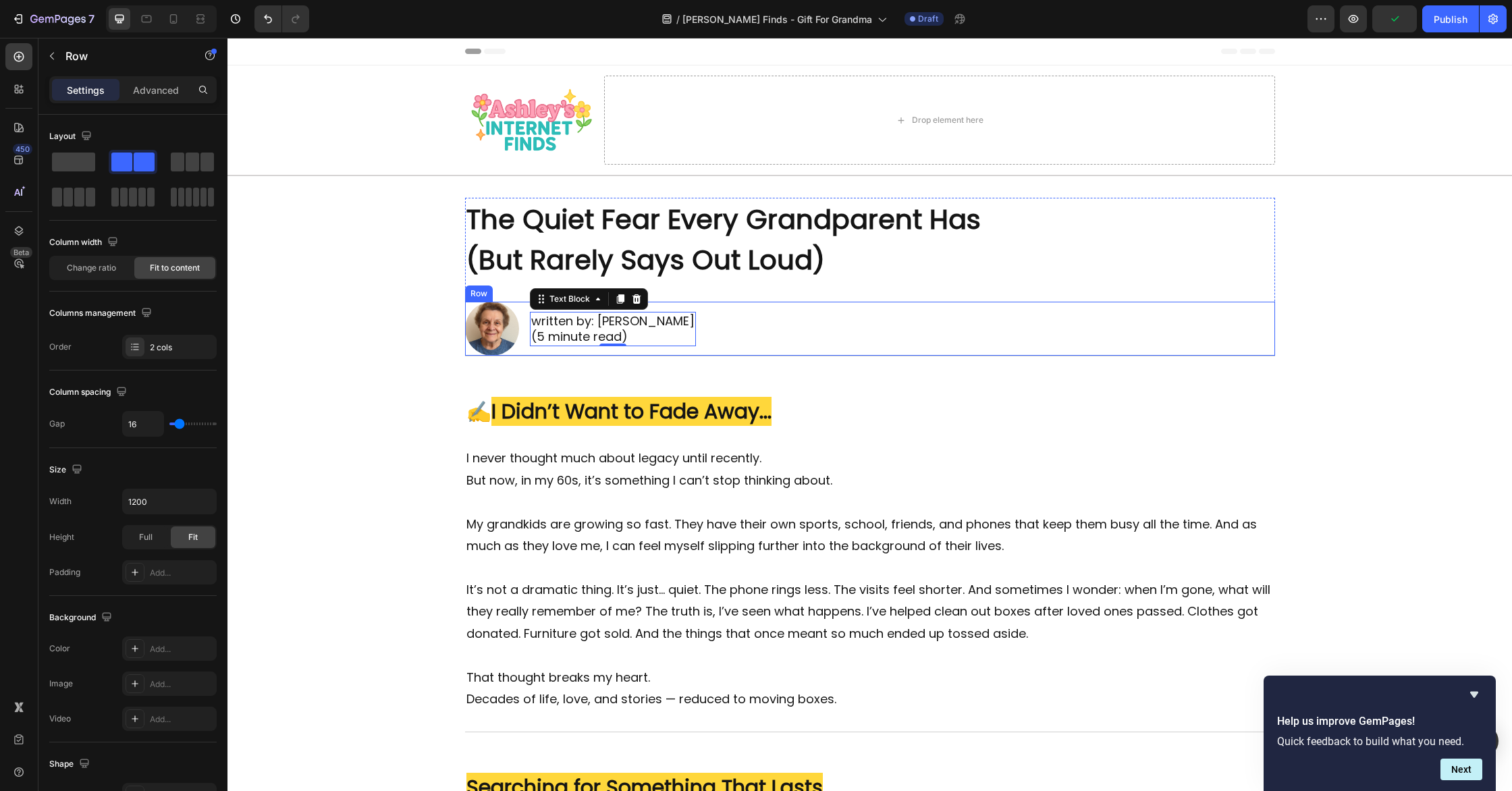
drag, startPoint x: 724, startPoint y: 326, endPoint x: 650, endPoint y: 328, distance: 74.0
click at [720, 326] on div "Image written by: Jill McMahon (5 minute read) Text Block 0 Row" at bounding box center [870, 329] width 810 height 54
click at [650, 328] on p "written by: Jill McMahon (5 minute read)" at bounding box center [613, 329] width 163 height 32
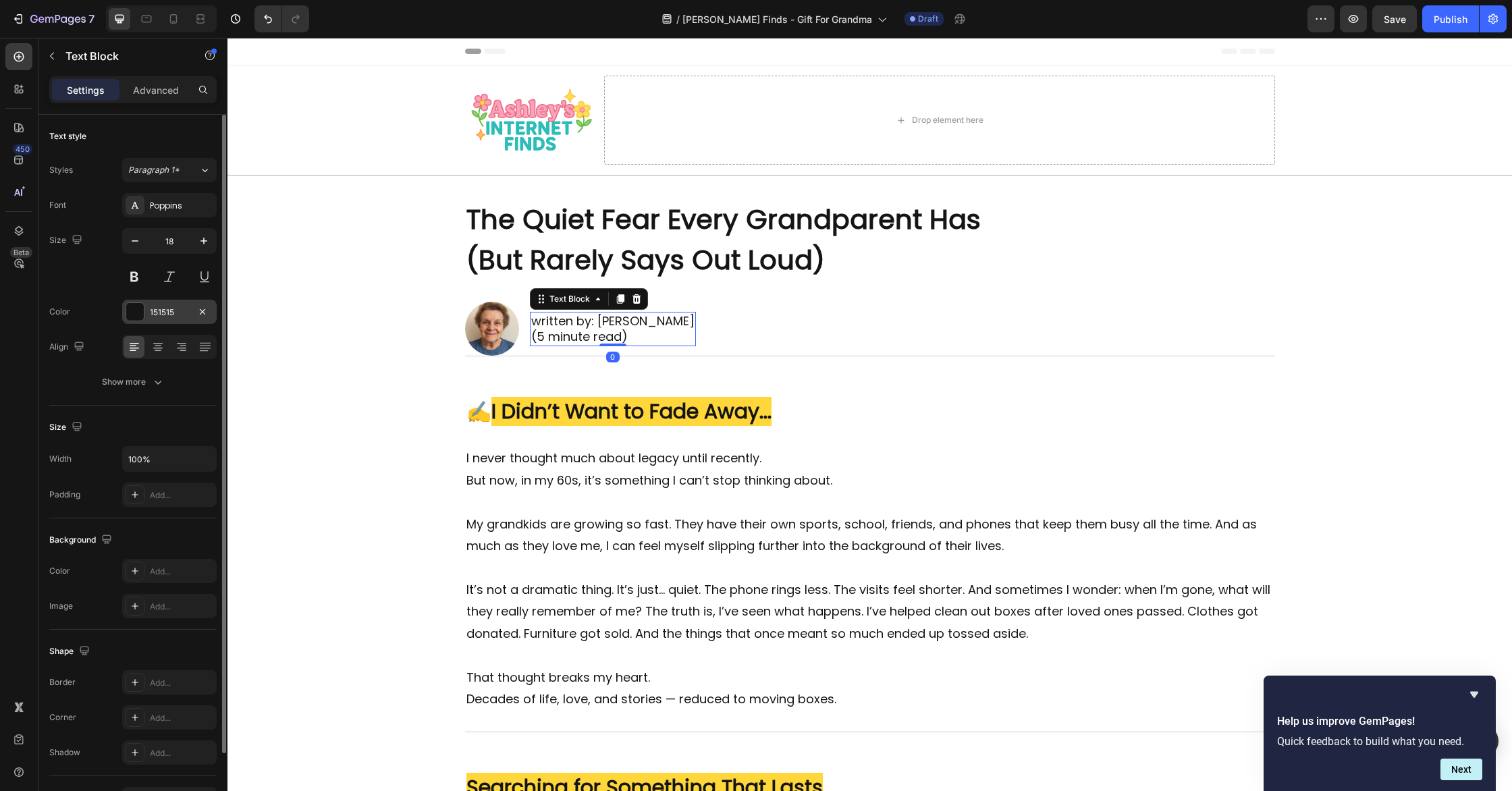
click at [131, 313] on div at bounding box center [135, 311] width 18 height 18
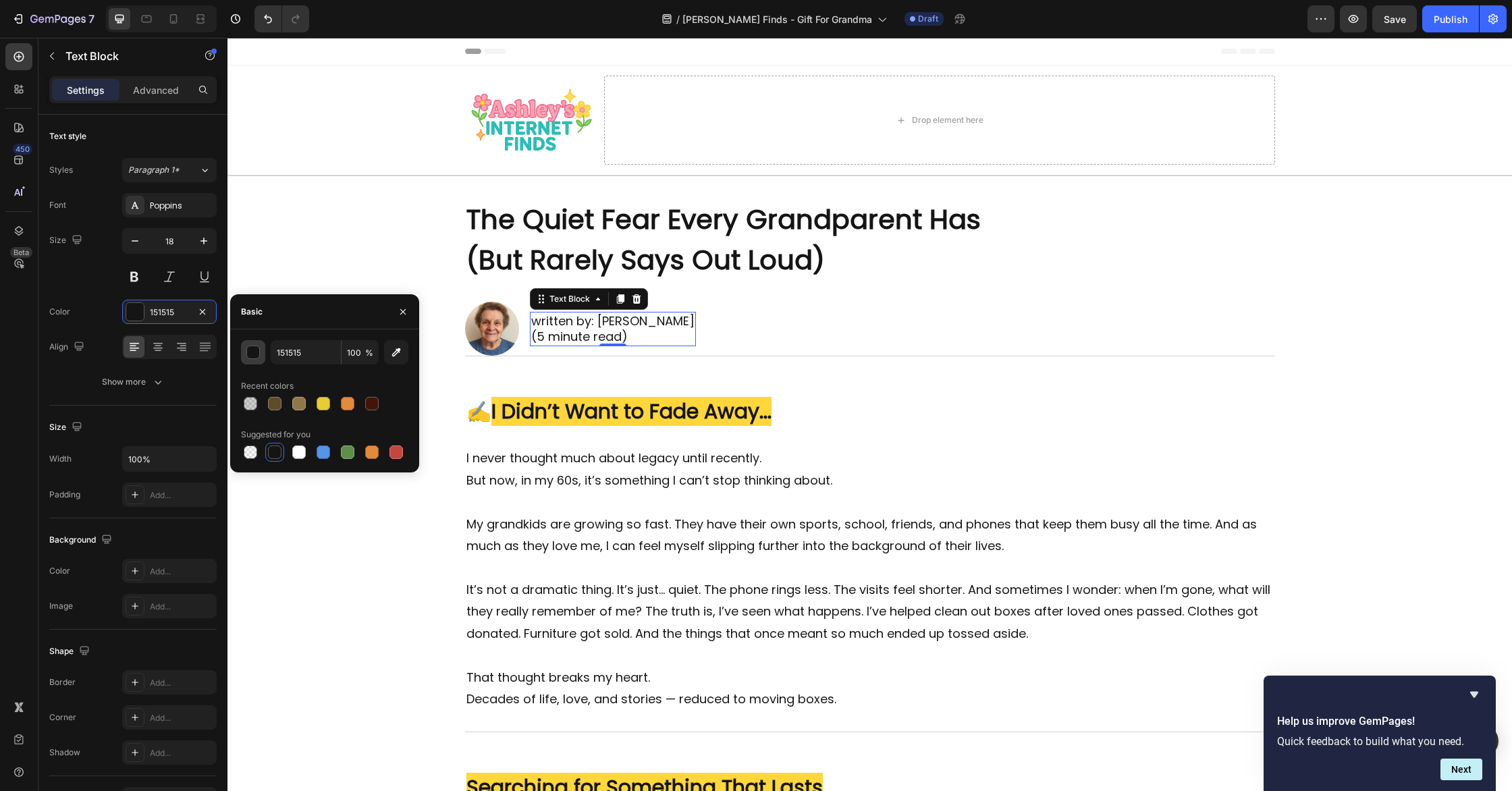
click at [254, 353] on div "button" at bounding box center [254, 353] width 13 height 13
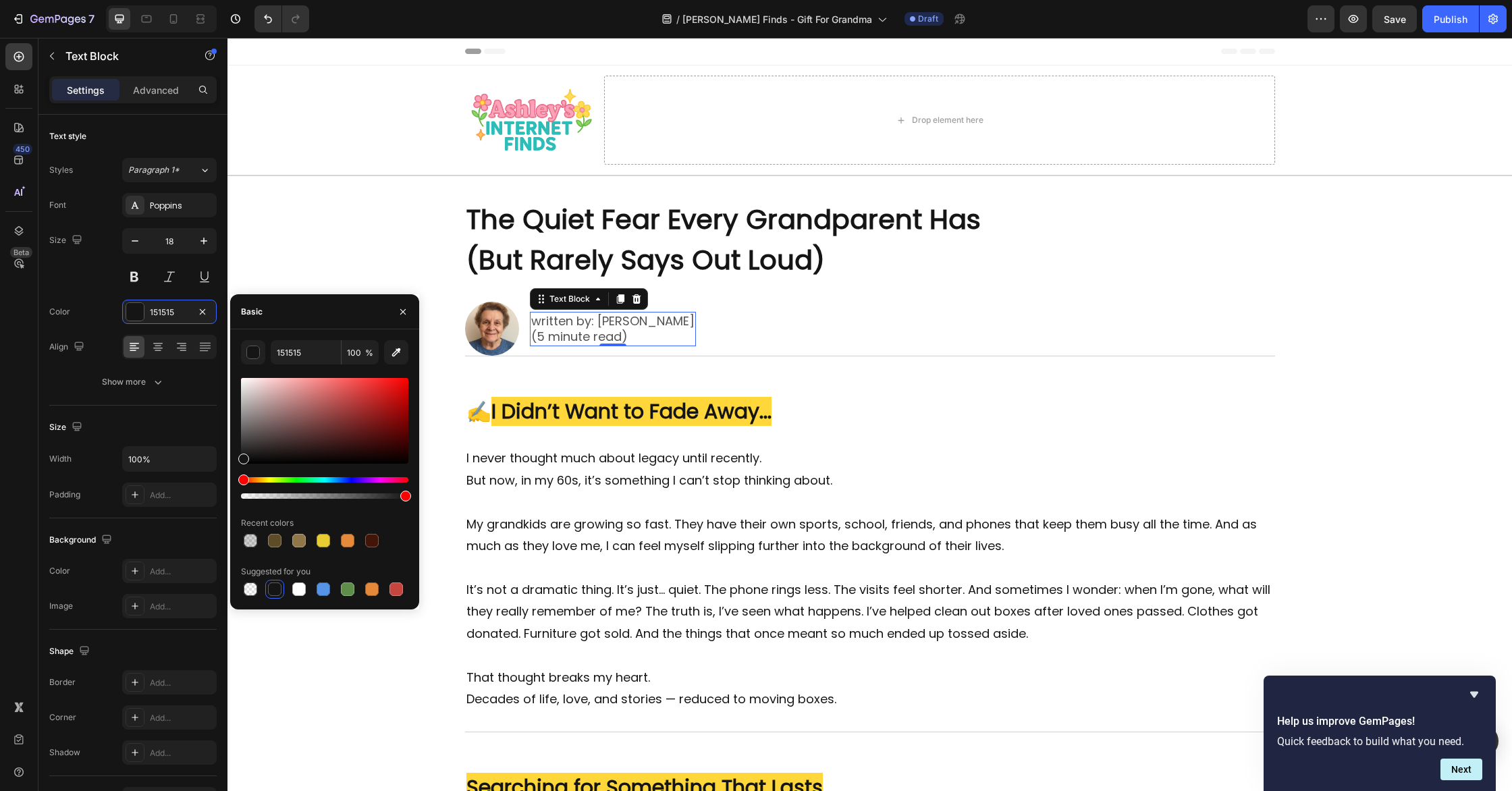
click at [247, 436] on div at bounding box center [324, 421] width 167 height 86
click at [250, 417] on div at bounding box center [324, 421] width 167 height 86
click at [250, 406] on div at bounding box center [324, 421] width 167 height 86
drag, startPoint x: 247, startPoint y: 407, endPoint x: 237, endPoint y: 407, distance: 10.0
click at [237, 407] on div "8C8585 100 % Recent colors Suggested for you" at bounding box center [325, 469] width 189 height 258
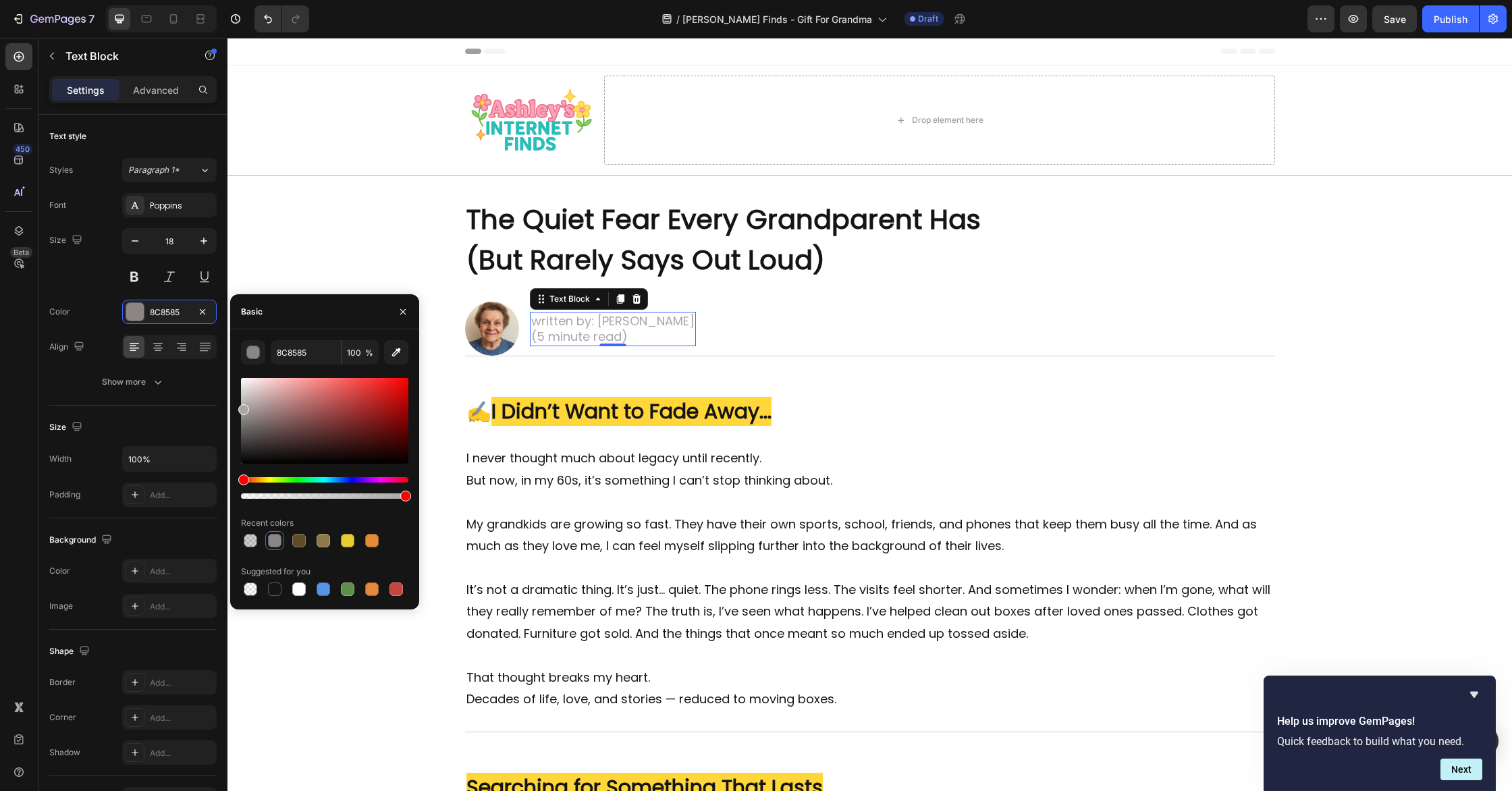
type input "A8A8A8"
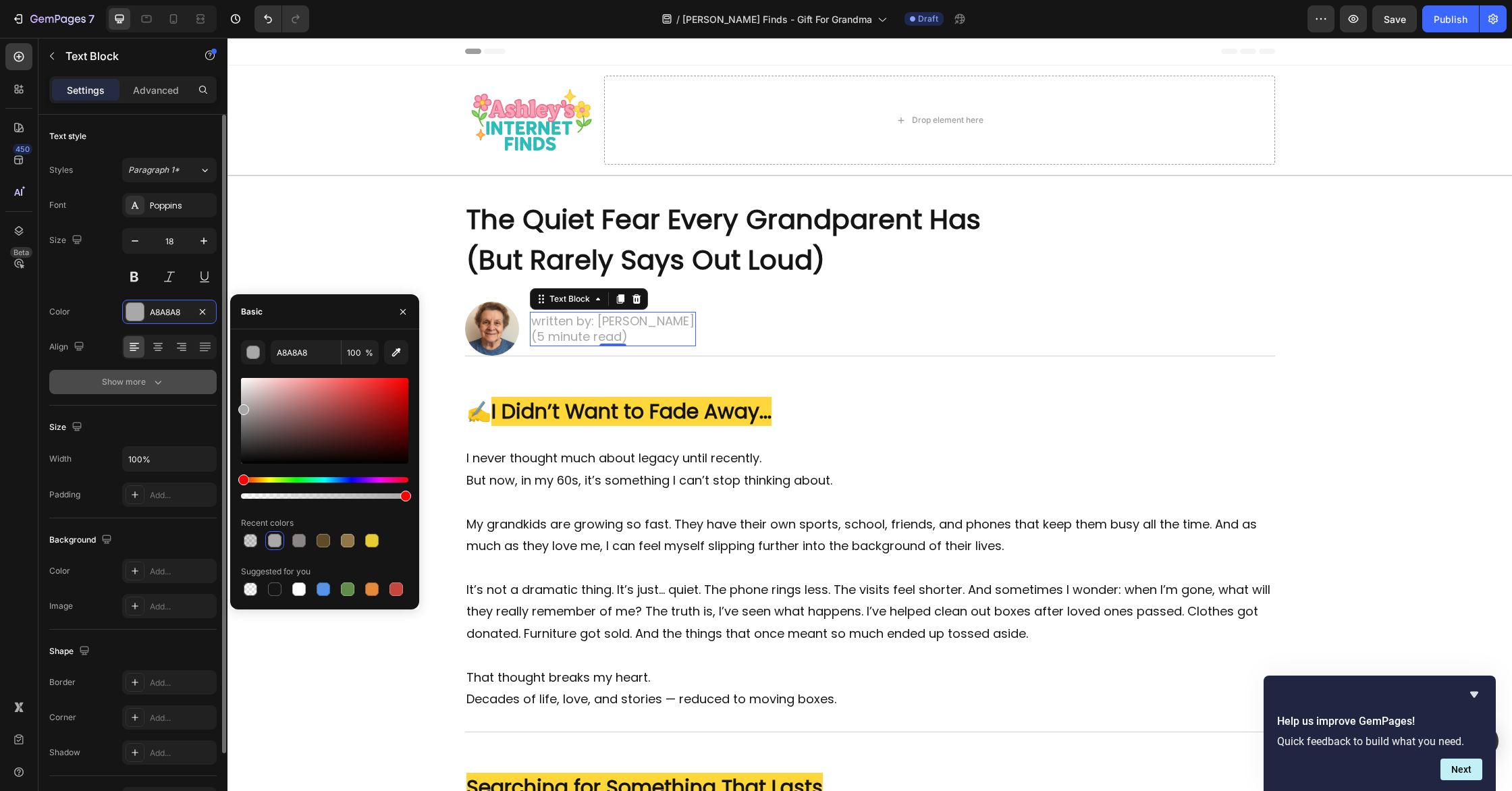
click at [149, 385] on div "Show more" at bounding box center [133, 382] width 63 height 13
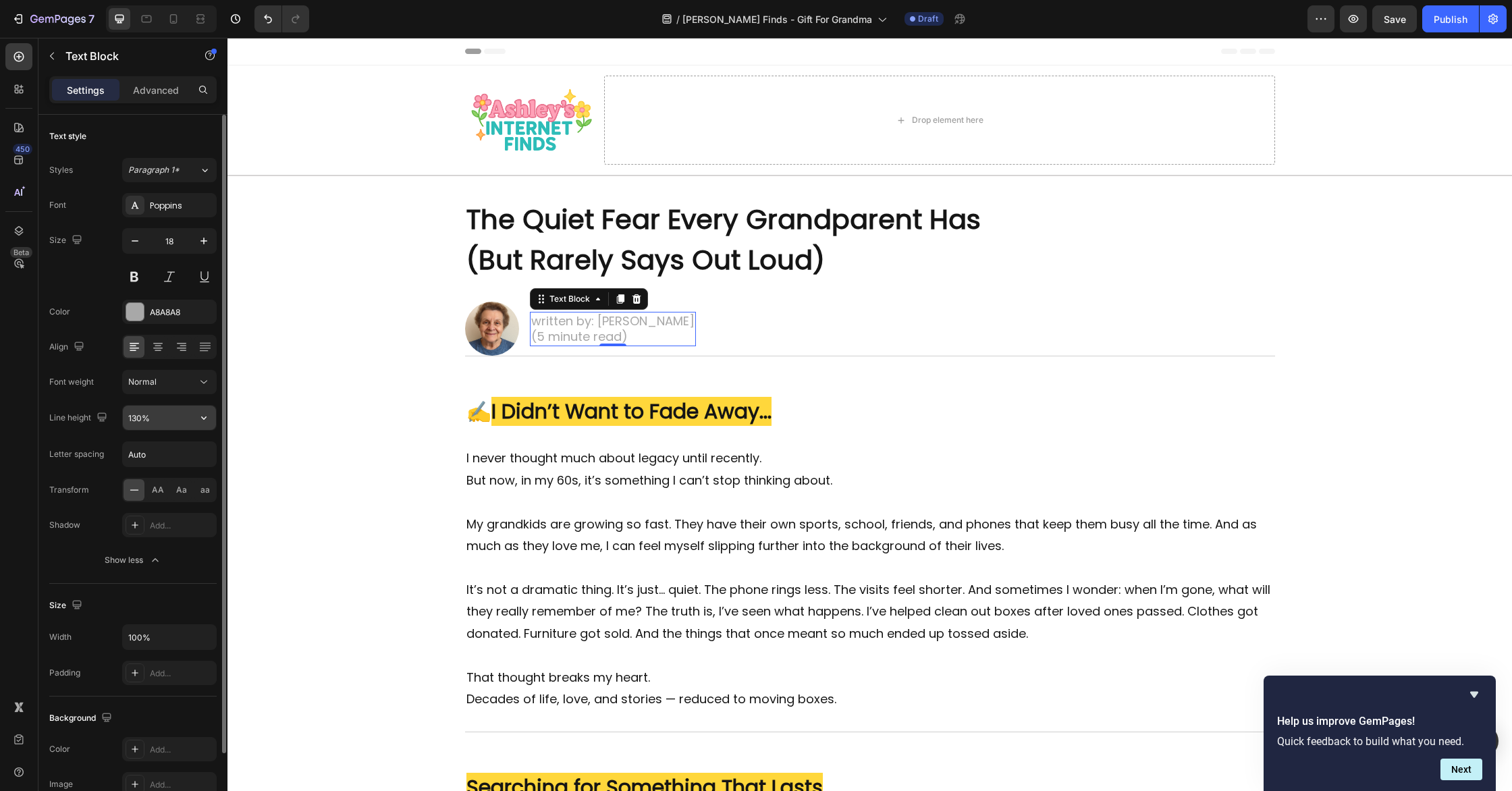
click at [167, 419] on input "130%" at bounding box center [169, 417] width 93 height 24
click at [190, 419] on input "130%" at bounding box center [169, 417] width 93 height 24
click at [203, 417] on icon "button" at bounding box center [204, 418] width 5 height 3
click at [135, 523] on div "150%" at bounding box center [156, 529] width 111 height 25
type input "150%"
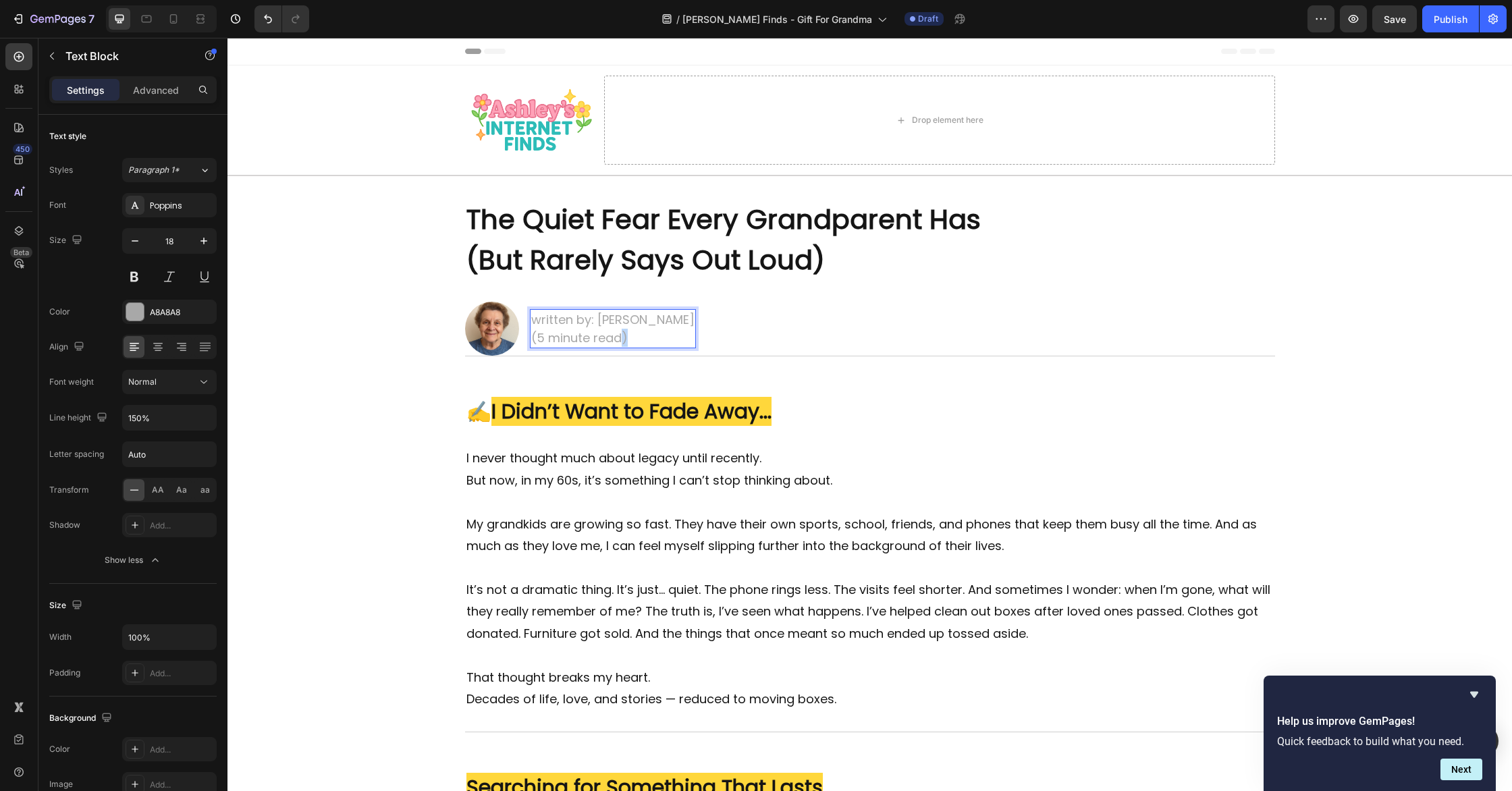
click at [620, 335] on p "written by: Jill McMahon (5 minute read)" at bounding box center [613, 328] width 163 height 36
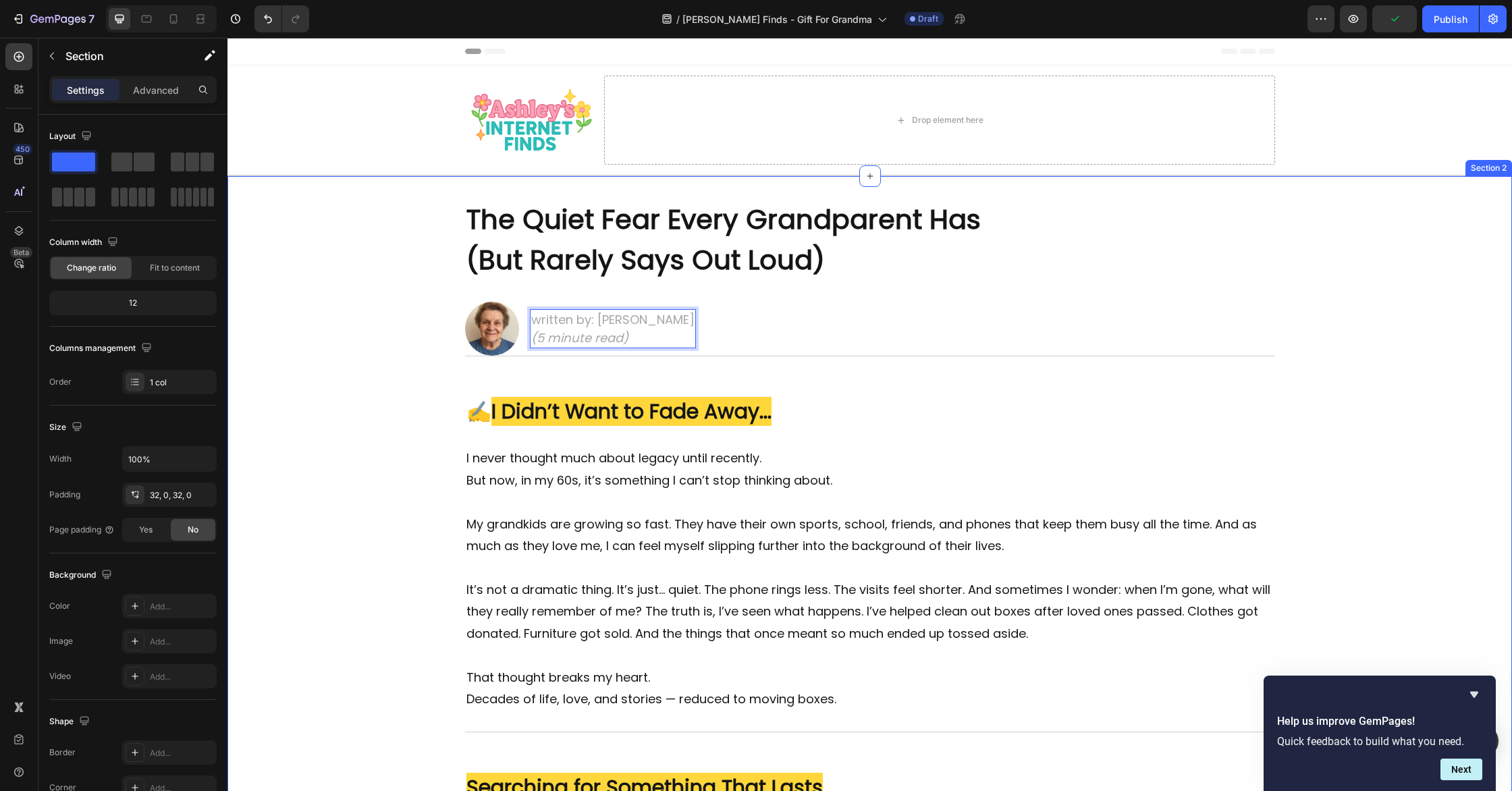
click at [872, 337] on div "Image written by: [PERSON_NAME] (5 minute read) Text Block Row 0" at bounding box center [870, 329] width 810 height 54
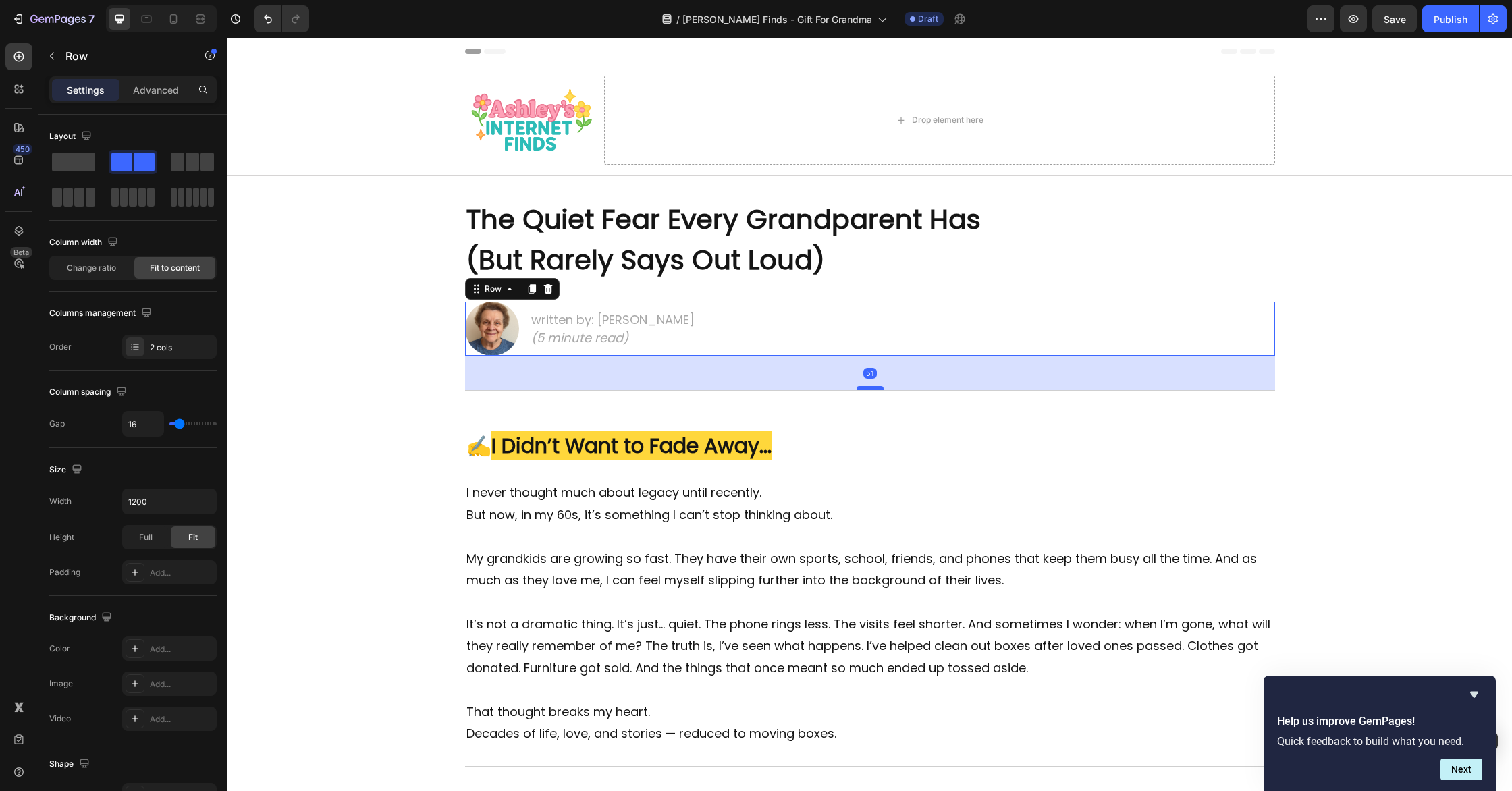
drag, startPoint x: 863, startPoint y: 355, endPoint x: 867, endPoint y: 389, distance: 34.2
click at [867, 389] on div at bounding box center [870, 388] width 27 height 4
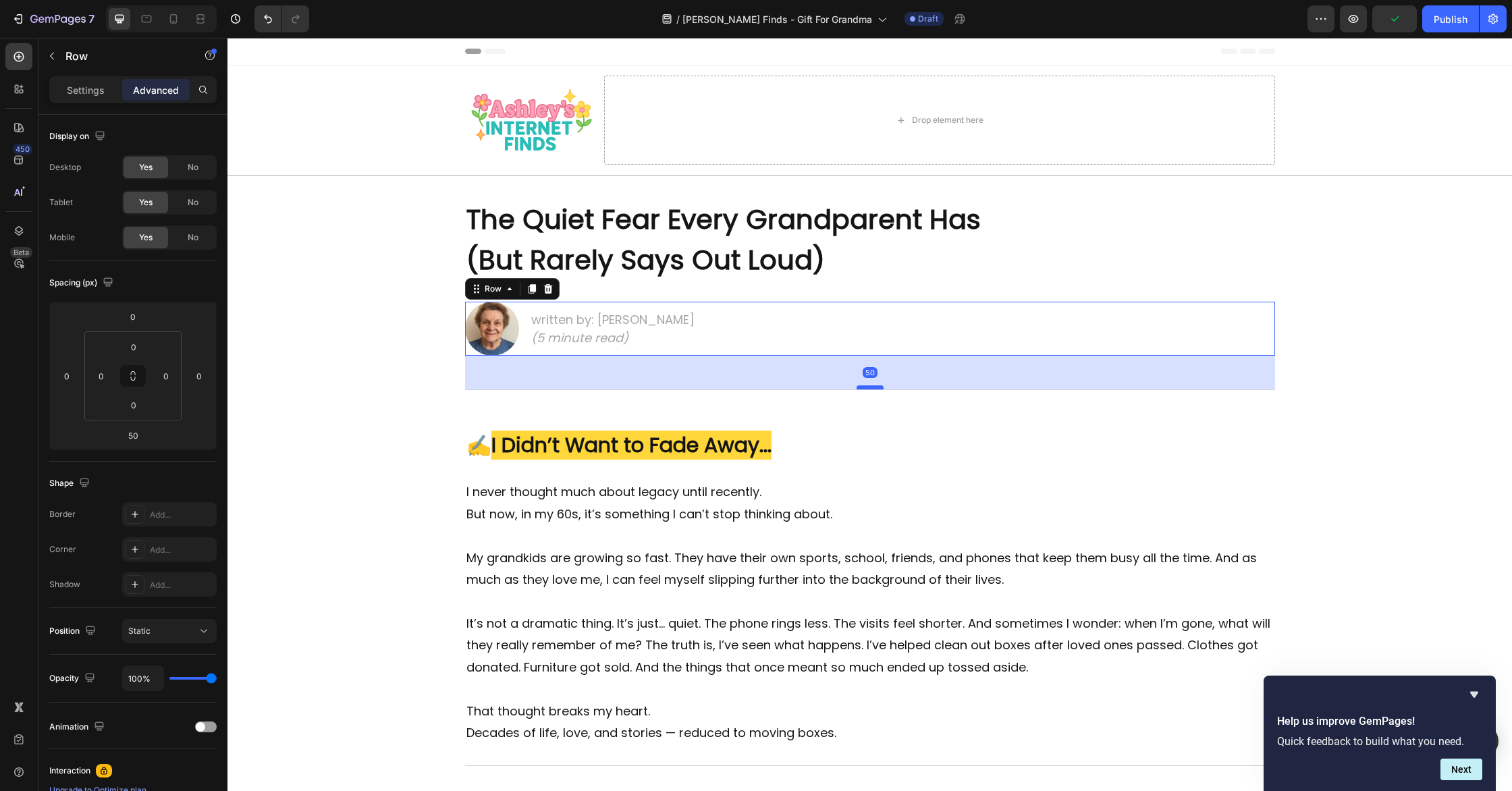
click at [866, 389] on div at bounding box center [870, 387] width 27 height 4
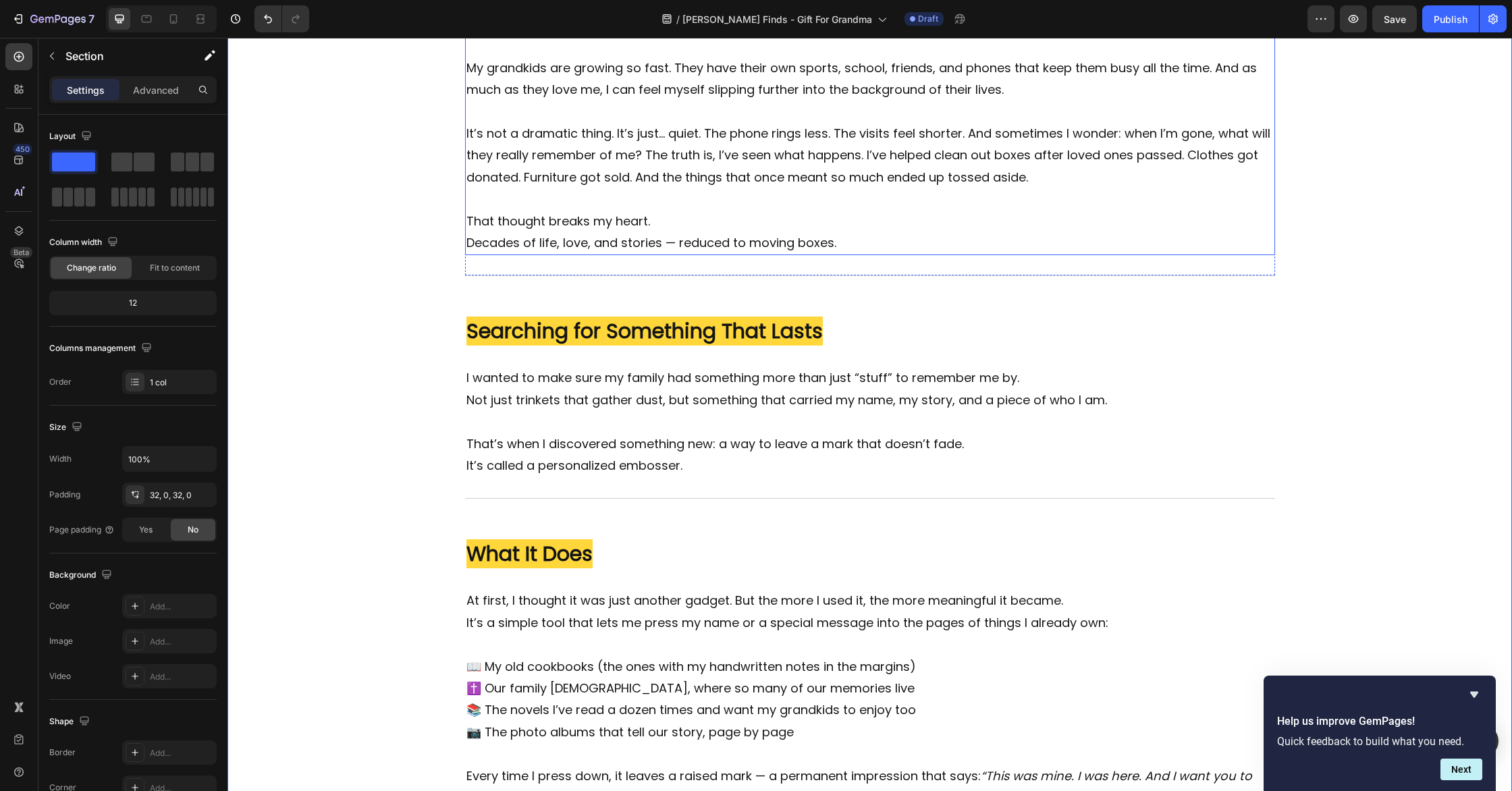
scroll to position [698, 0]
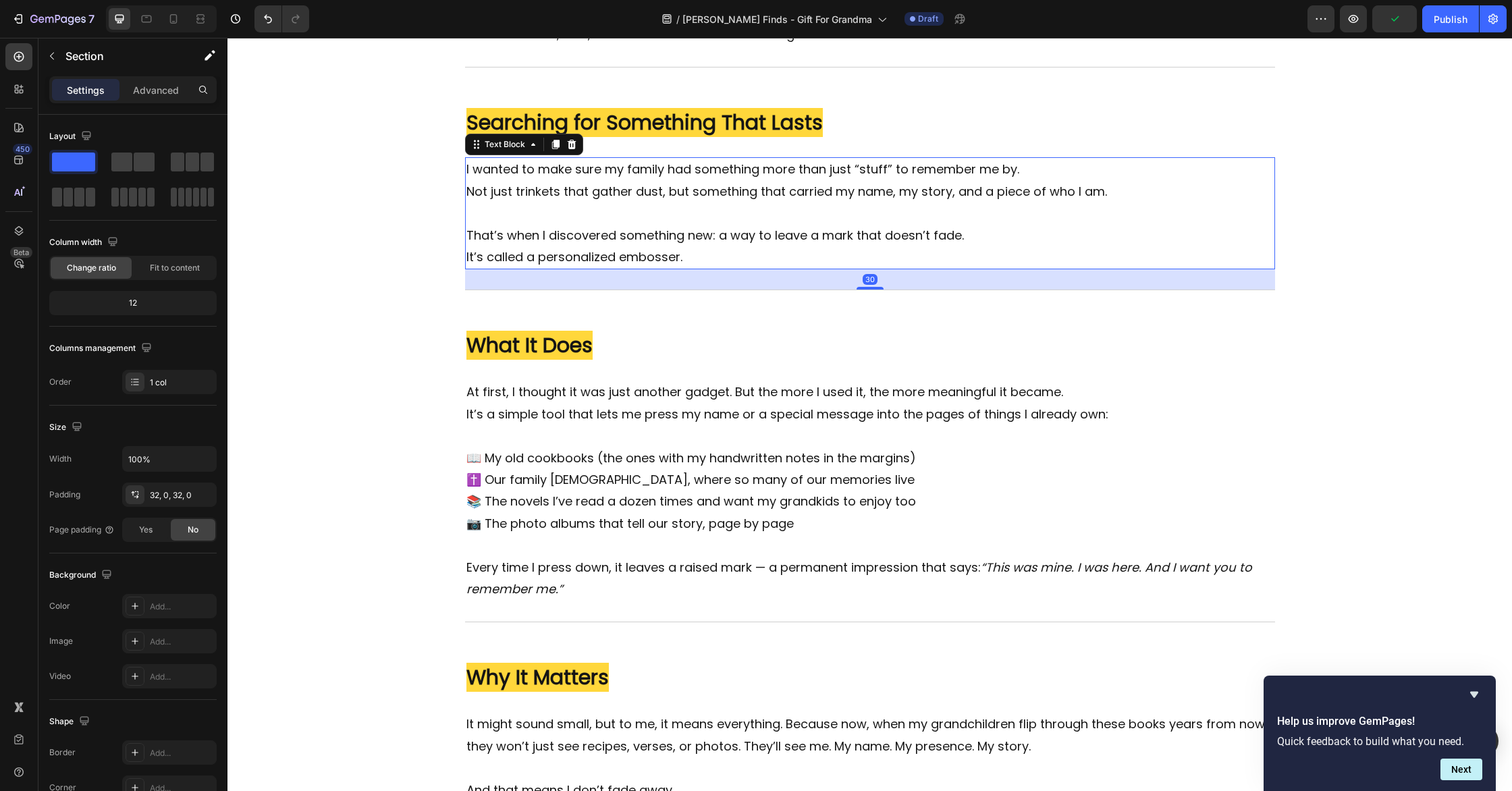
click at [1121, 234] on p "That’s when I discovered something new: a way to leave a mark that doesn’t fade." at bounding box center [870, 236] width 808 height 22
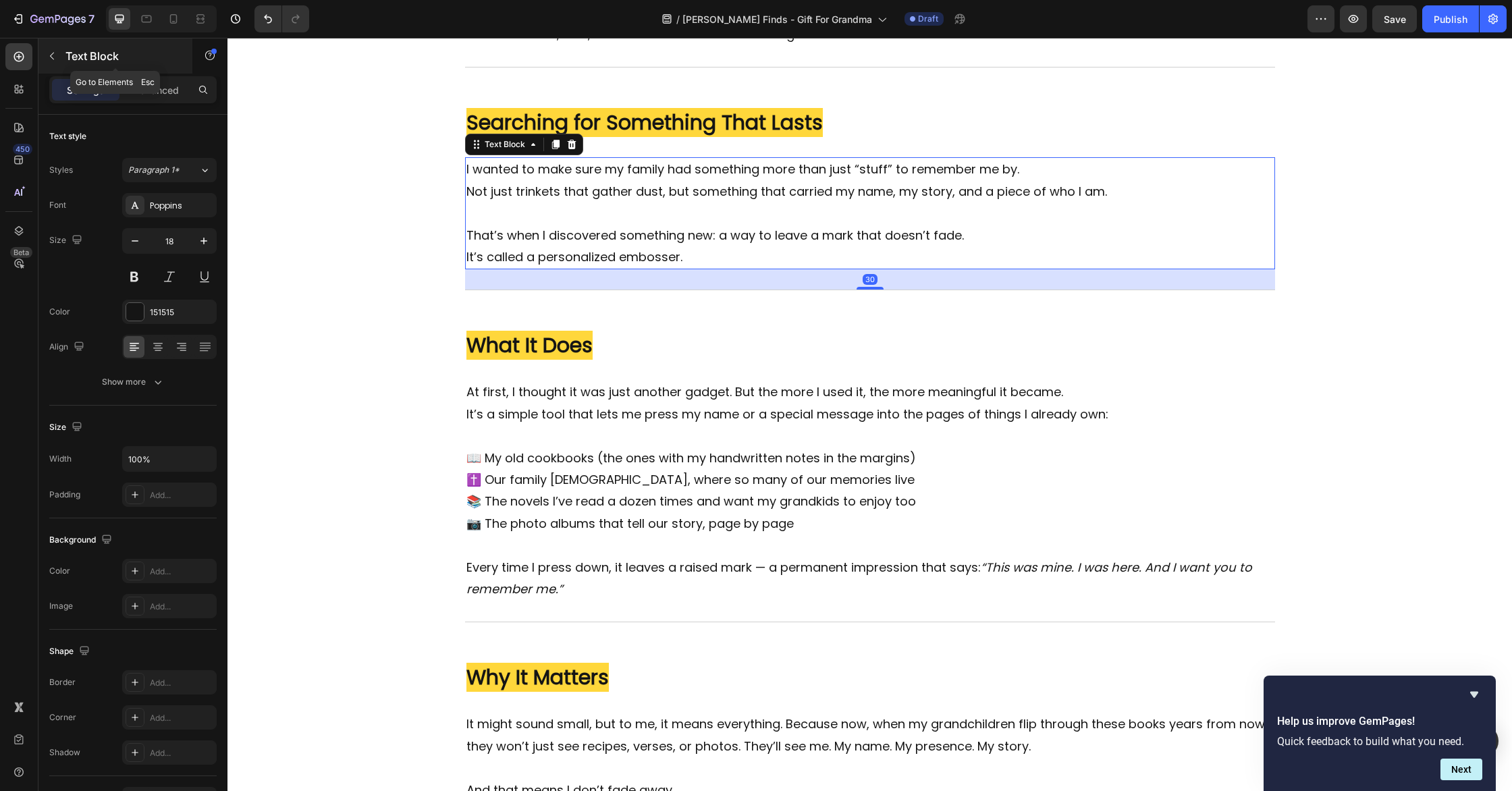
click at [58, 56] on button "button" at bounding box center [52, 56] width 22 height 22
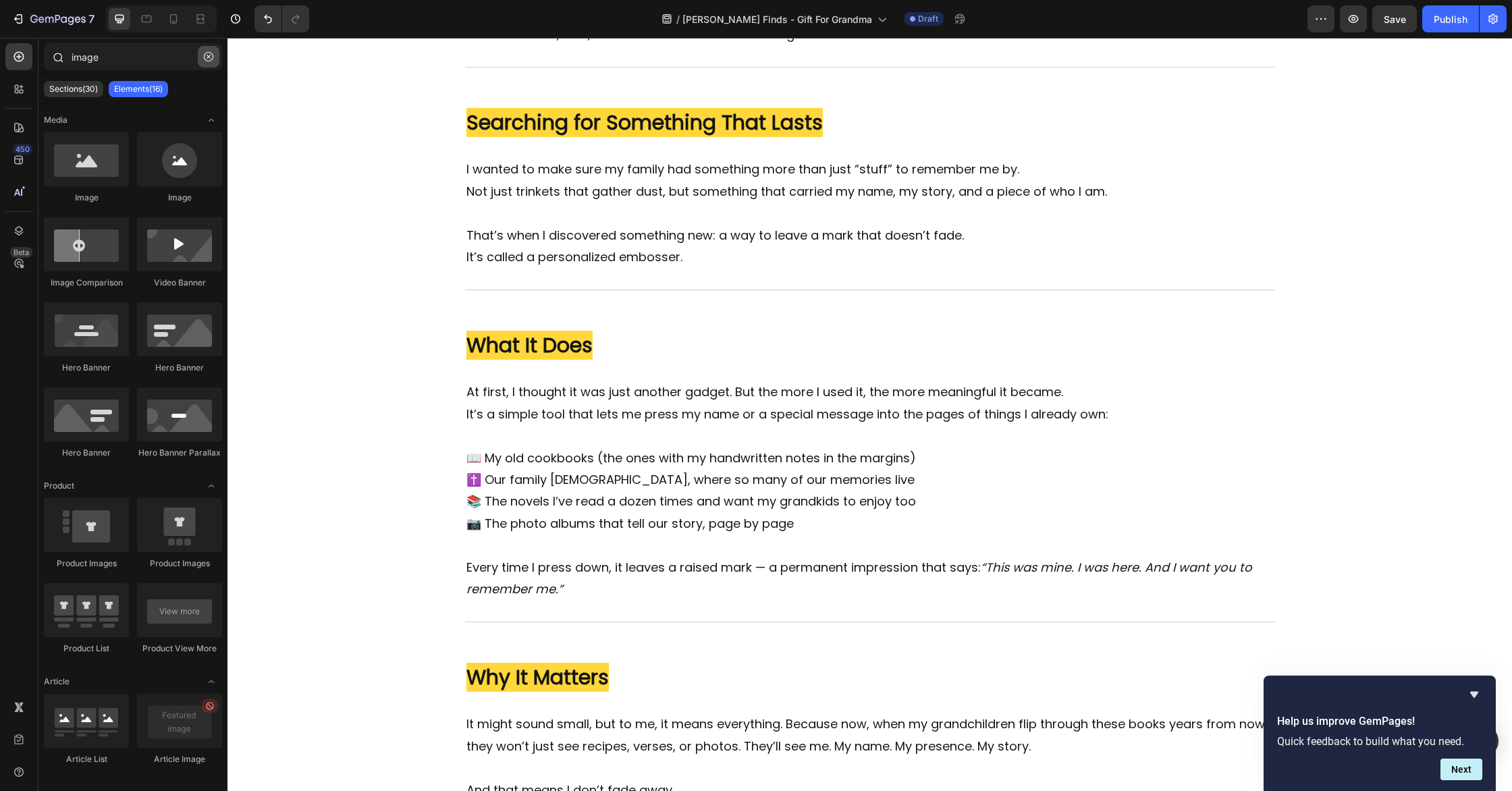
click at [204, 60] on icon "button" at bounding box center [208, 56] width 9 height 9
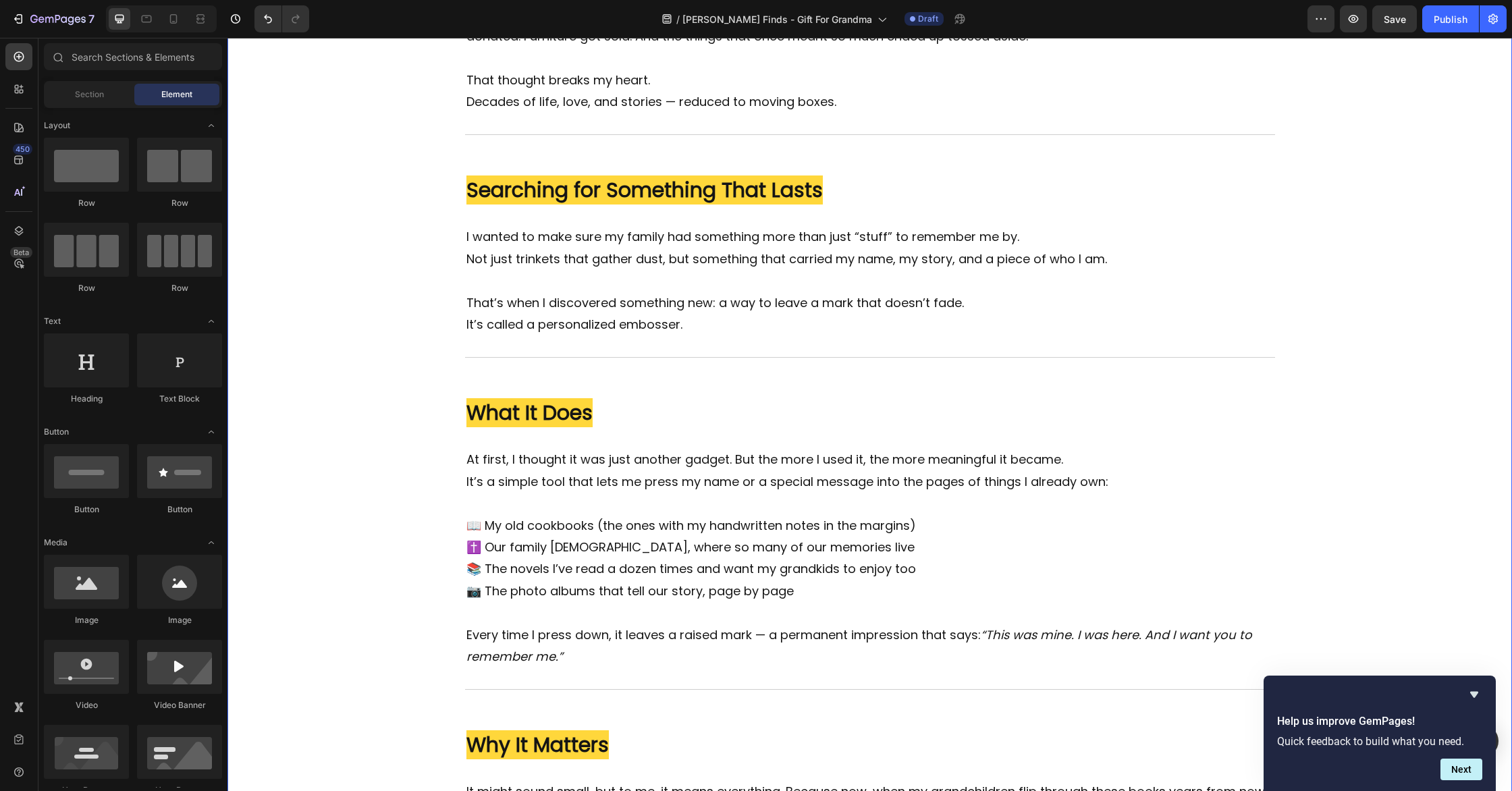
scroll to position [841, 0]
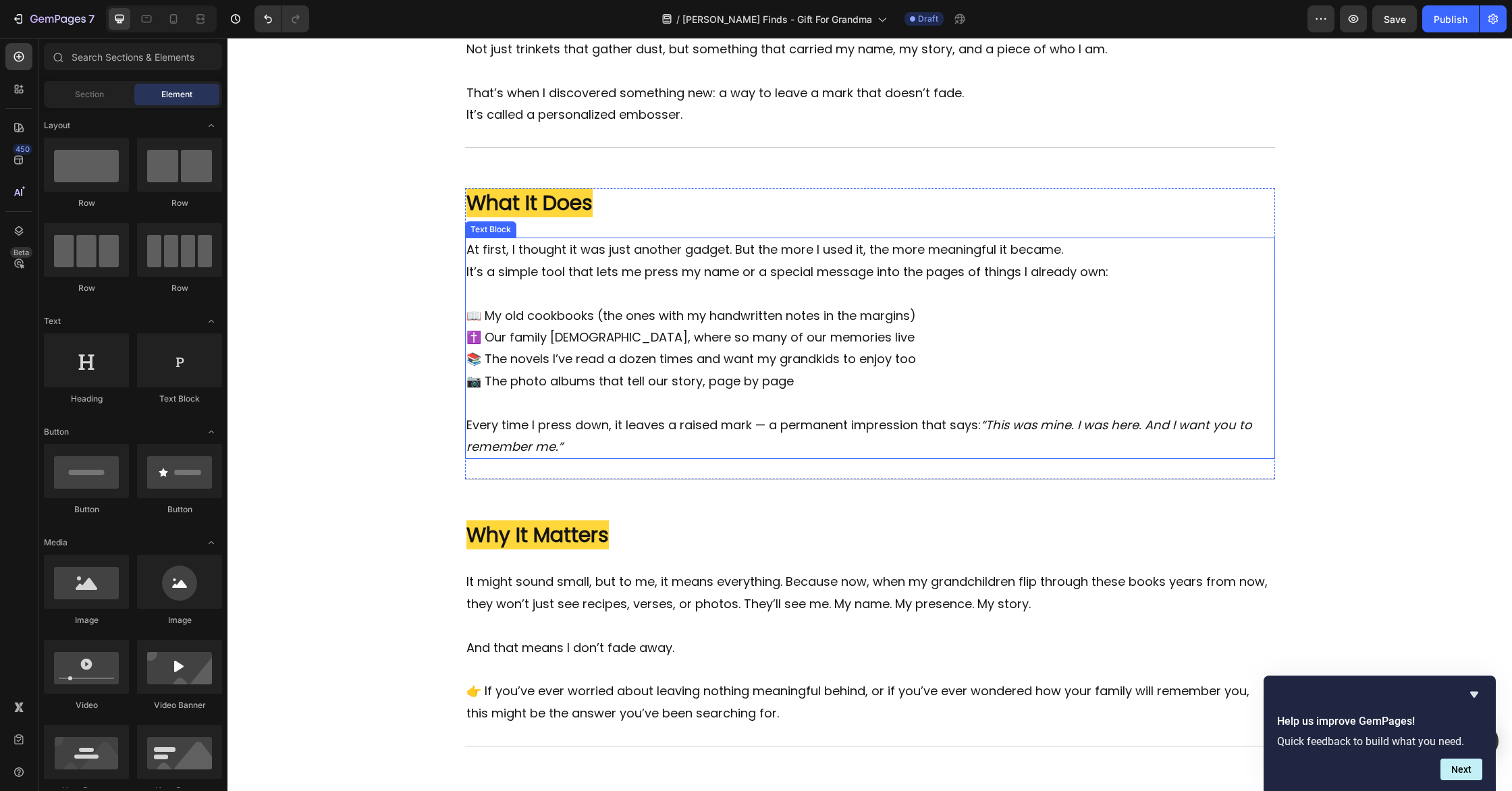
click at [1019, 342] on p "✝️ Our family [DEMOGRAPHIC_DATA], where so many of our memories live" at bounding box center [870, 337] width 808 height 22
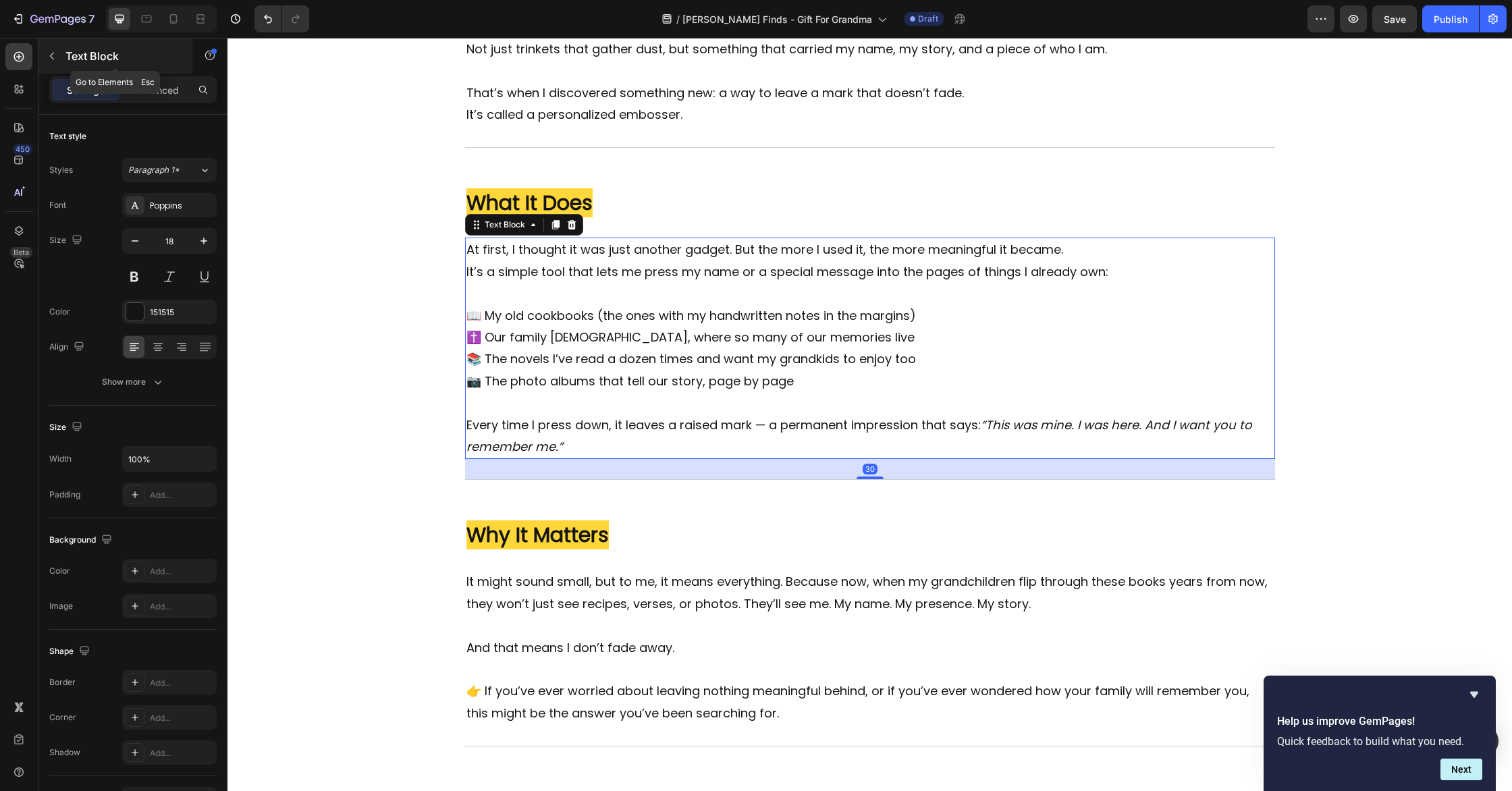
click at [54, 53] on icon "button" at bounding box center [51, 56] width 11 height 11
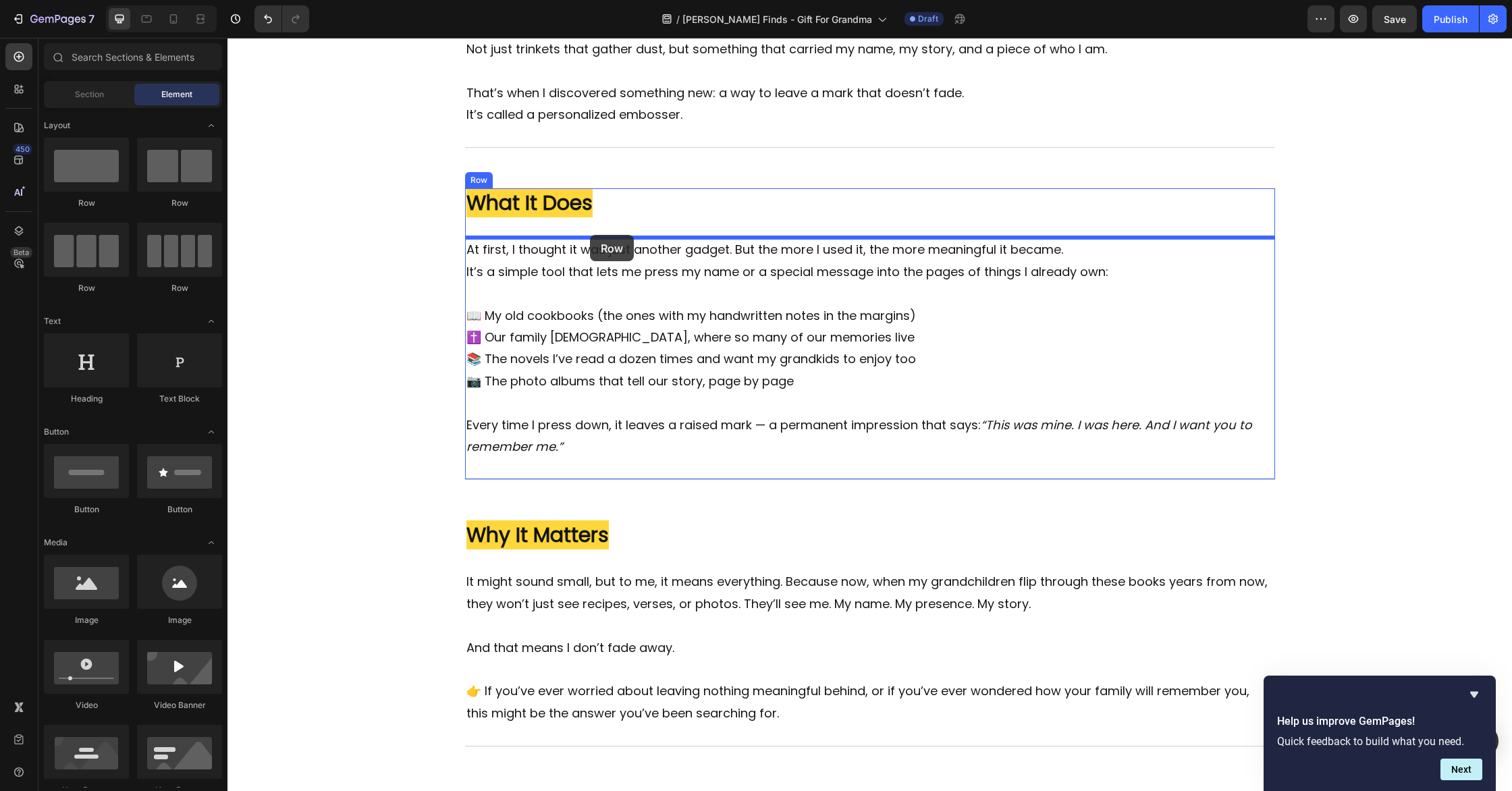
drag, startPoint x: 409, startPoint y: 211, endPoint x: 590, endPoint y: 235, distance: 182.6
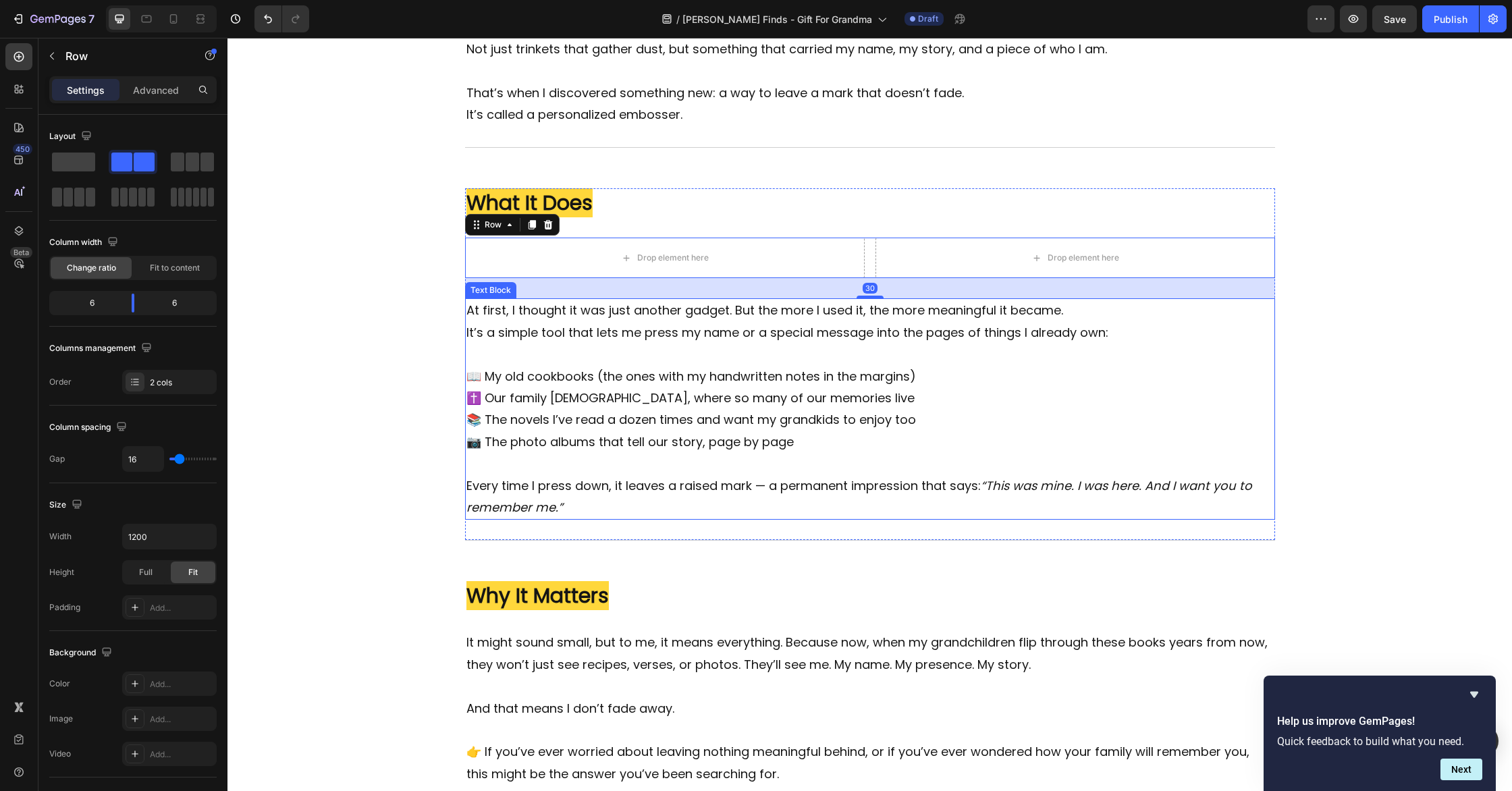
click at [944, 358] on p "It’s a simple tool that lets me press my name or a special message into the pag…" at bounding box center [870, 344] width 808 height 44
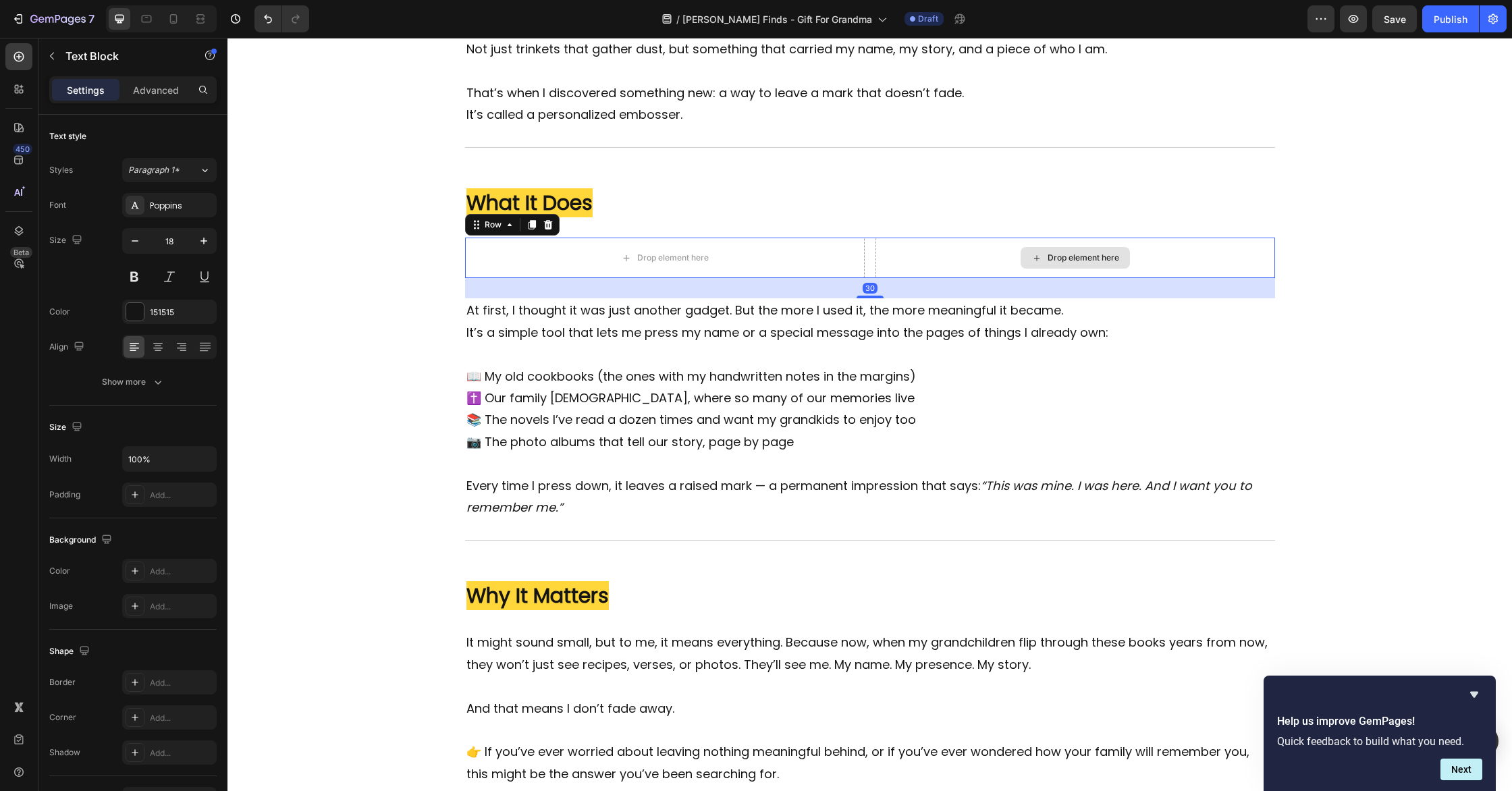
click at [876, 261] on div "Drop element here" at bounding box center [1075, 257] width 400 height 40
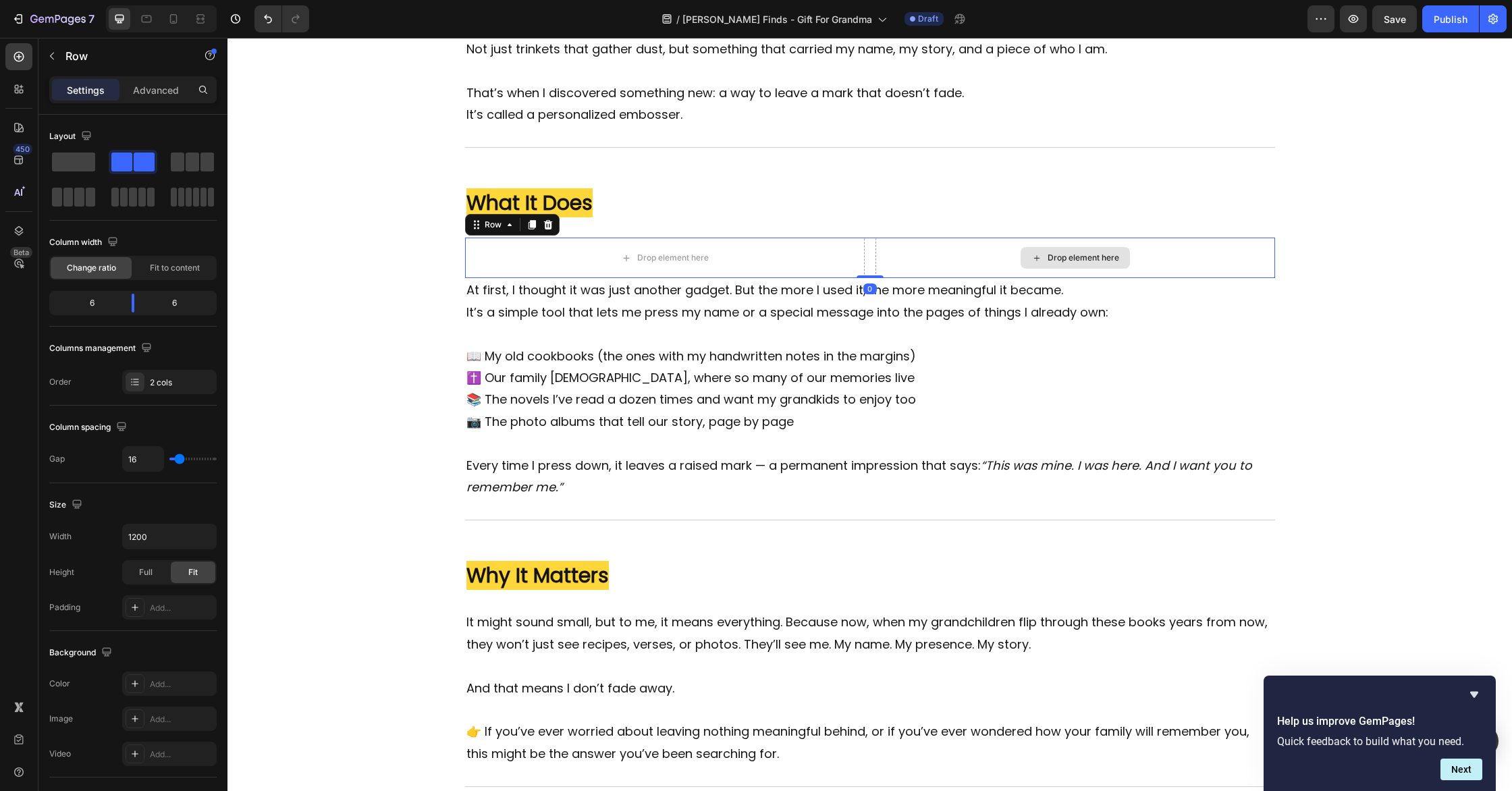
drag, startPoint x: 873, startPoint y: 295, endPoint x: 883, endPoint y: 260, distance: 36.4
click at [883, 260] on div "Drop element here Drop element here Row 0" at bounding box center [870, 257] width 810 height 40
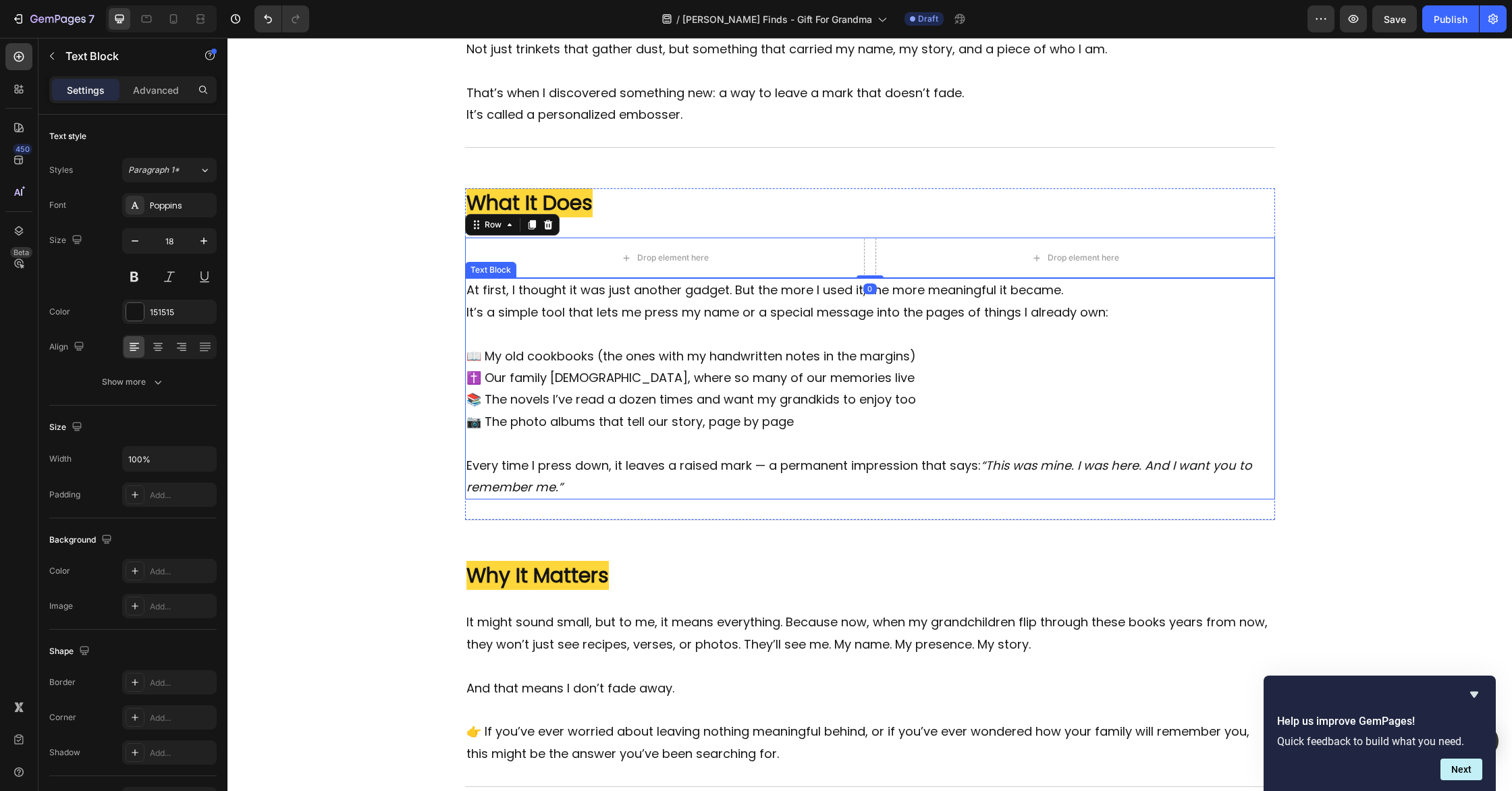
click at [1047, 417] on p "📷 The photo albums that tell our story, page by page" at bounding box center [870, 433] width 808 height 44
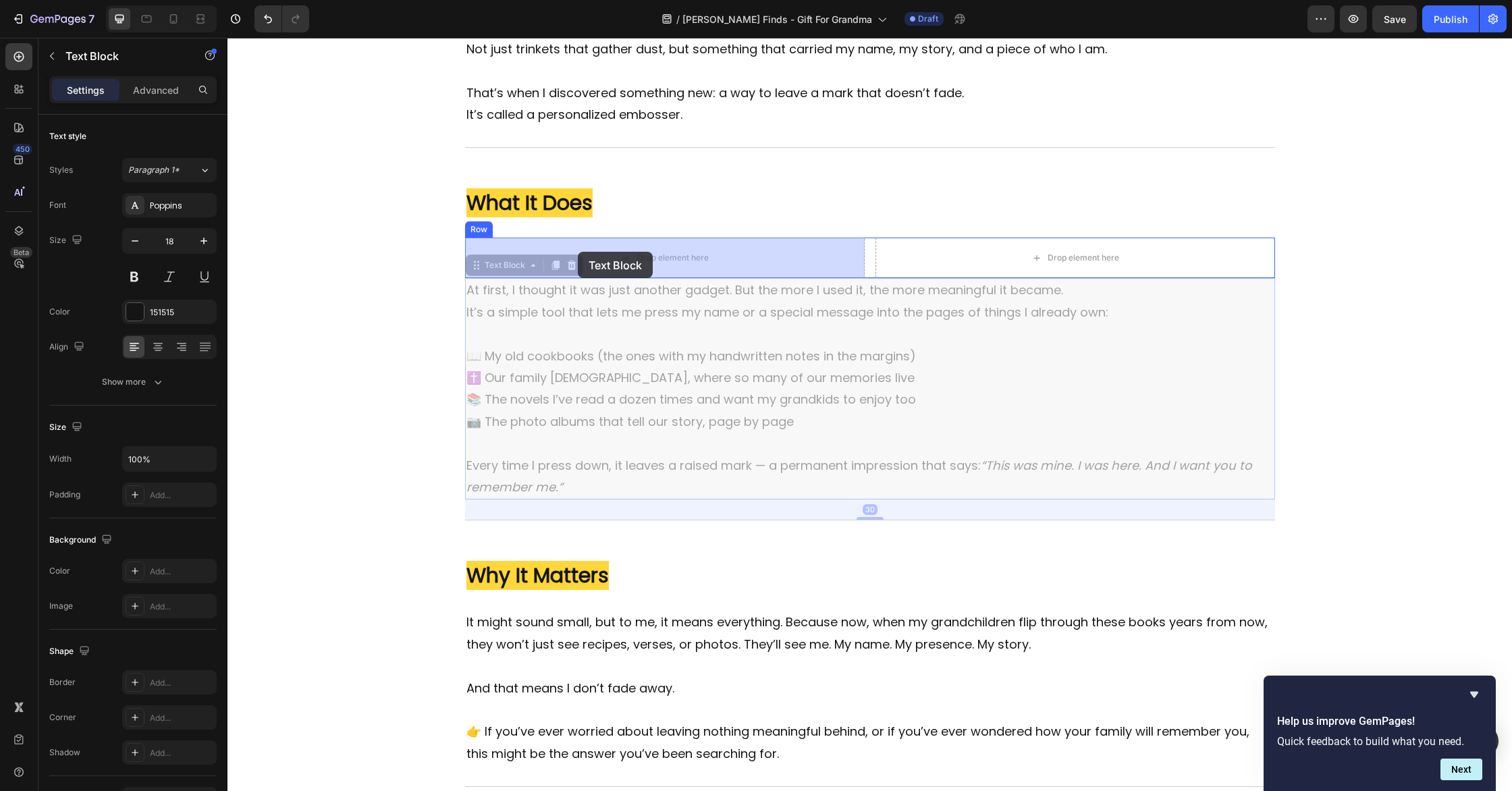
drag, startPoint x: 480, startPoint y: 267, endPoint x: 552, endPoint y: 252, distance: 73.5
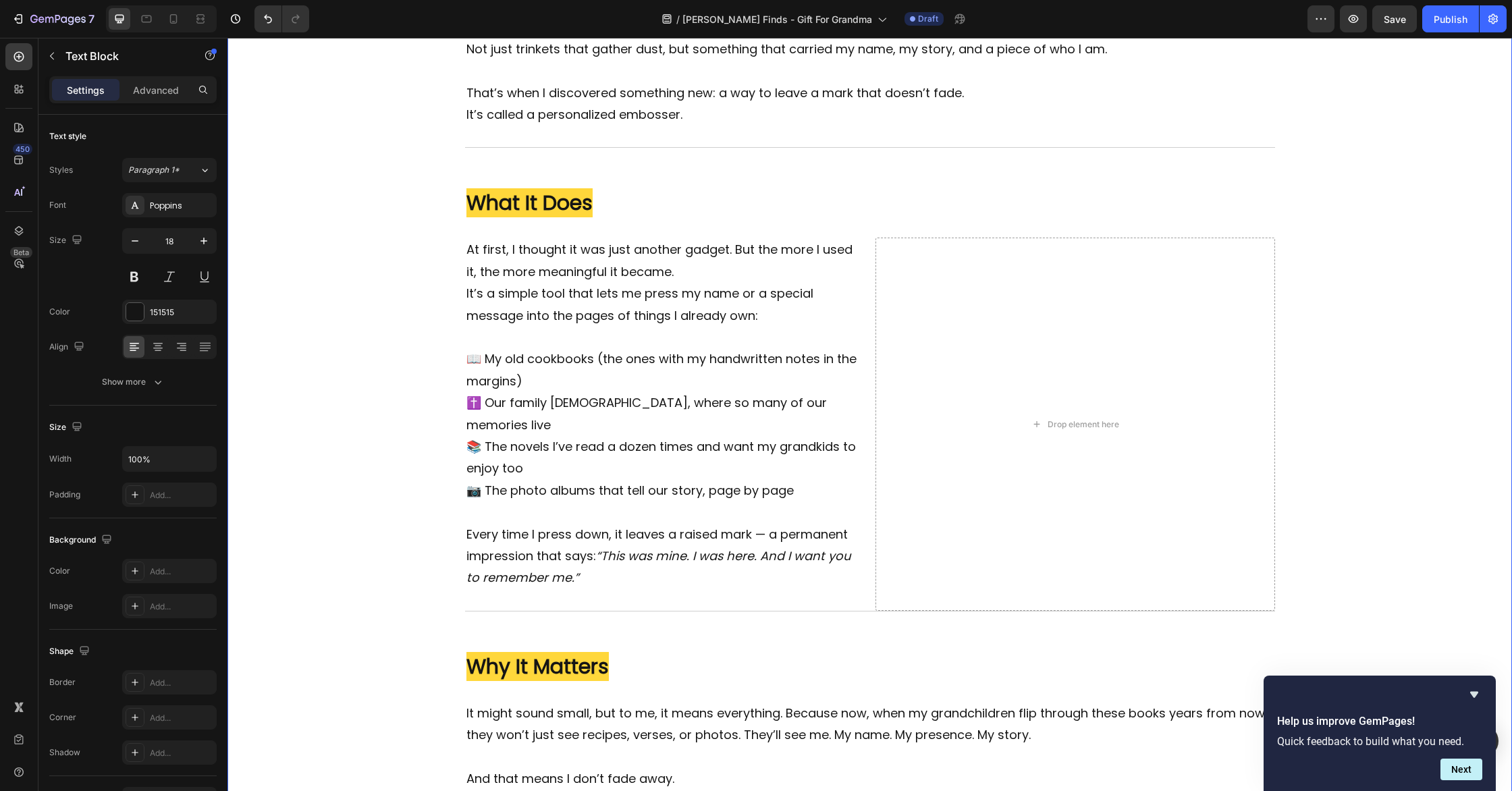
click at [353, 386] on div "Image ⁠⁠⁠⁠⁠⁠⁠ The Quiet Fear Every Grandparent Has (But Rarely Says Out Loud) H…" at bounding box center [869, 137] width 1285 height 1562
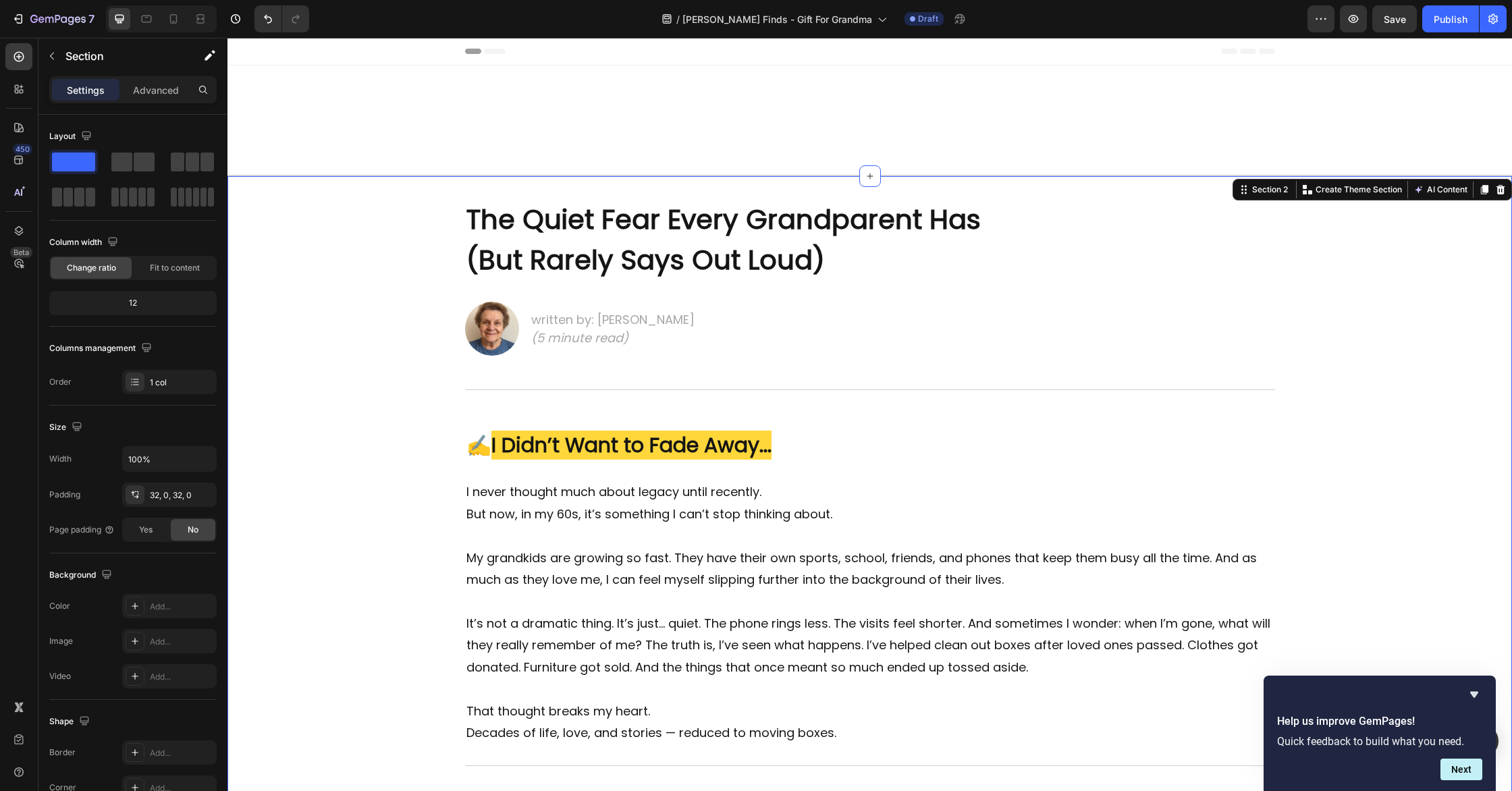
scroll to position [841, 0]
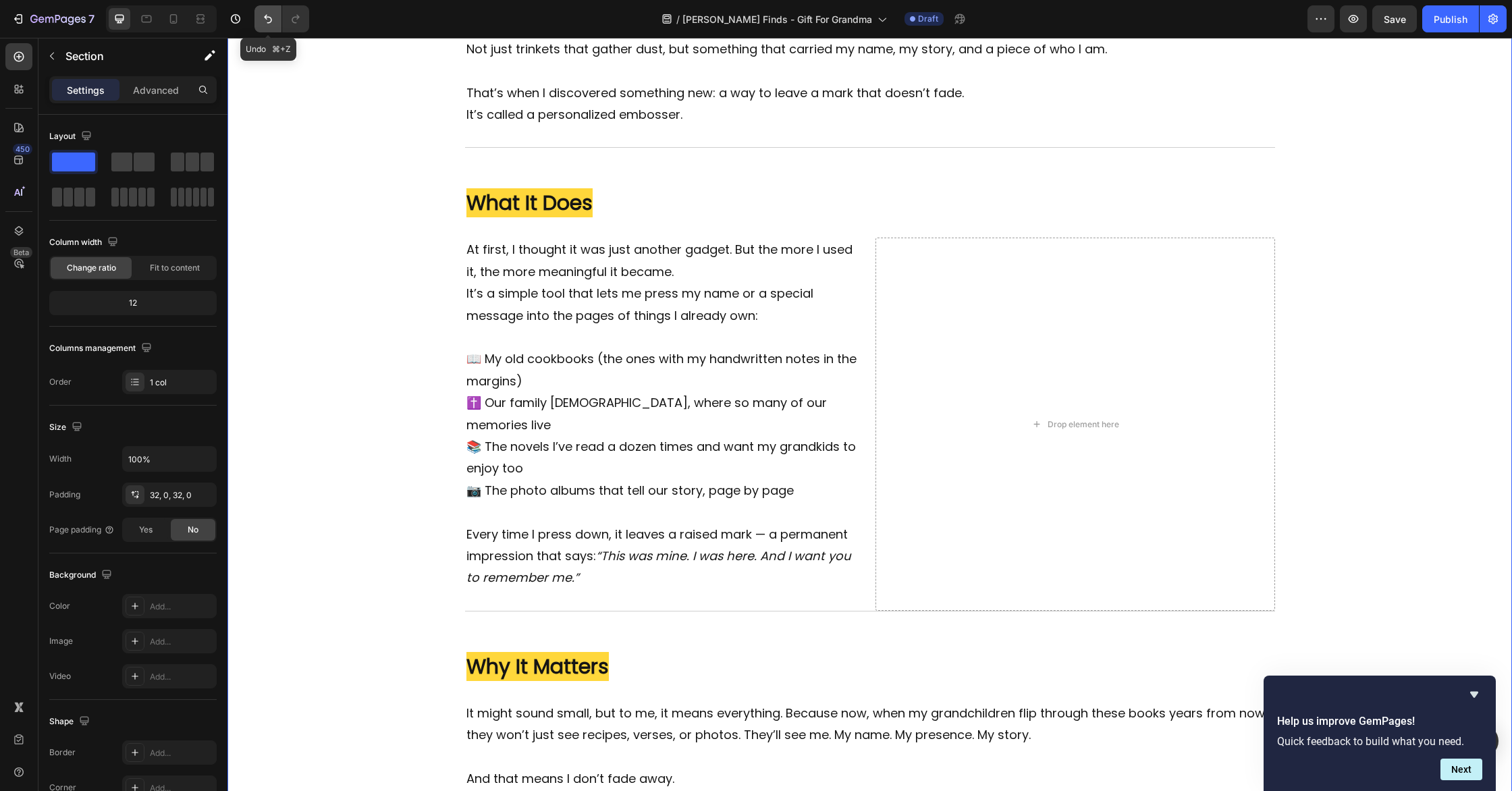
click at [264, 21] on icon "Undo/Redo" at bounding box center [268, 19] width 13 height 13
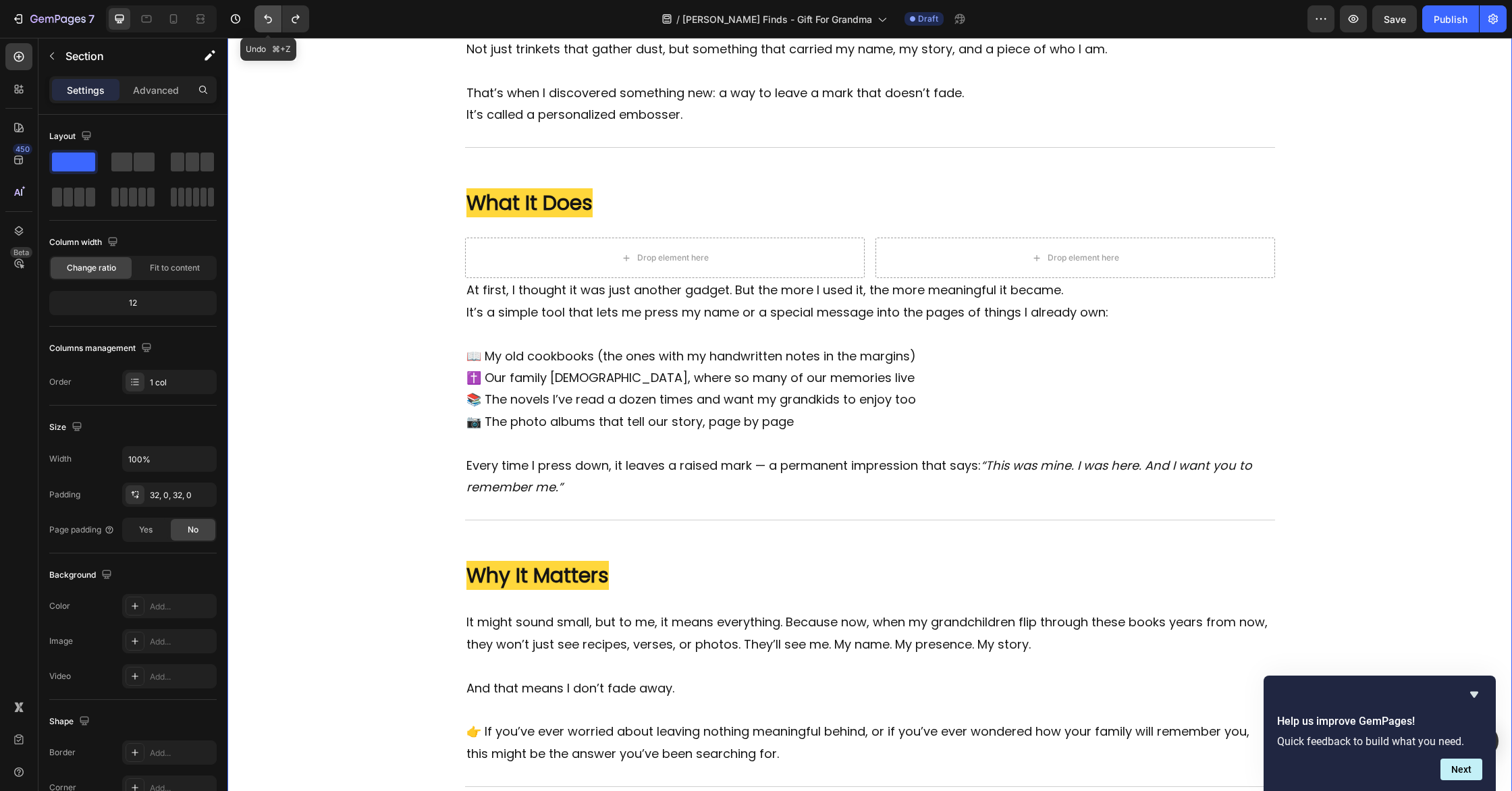
click at [265, 21] on icon "Undo/Redo" at bounding box center [268, 19] width 13 height 13
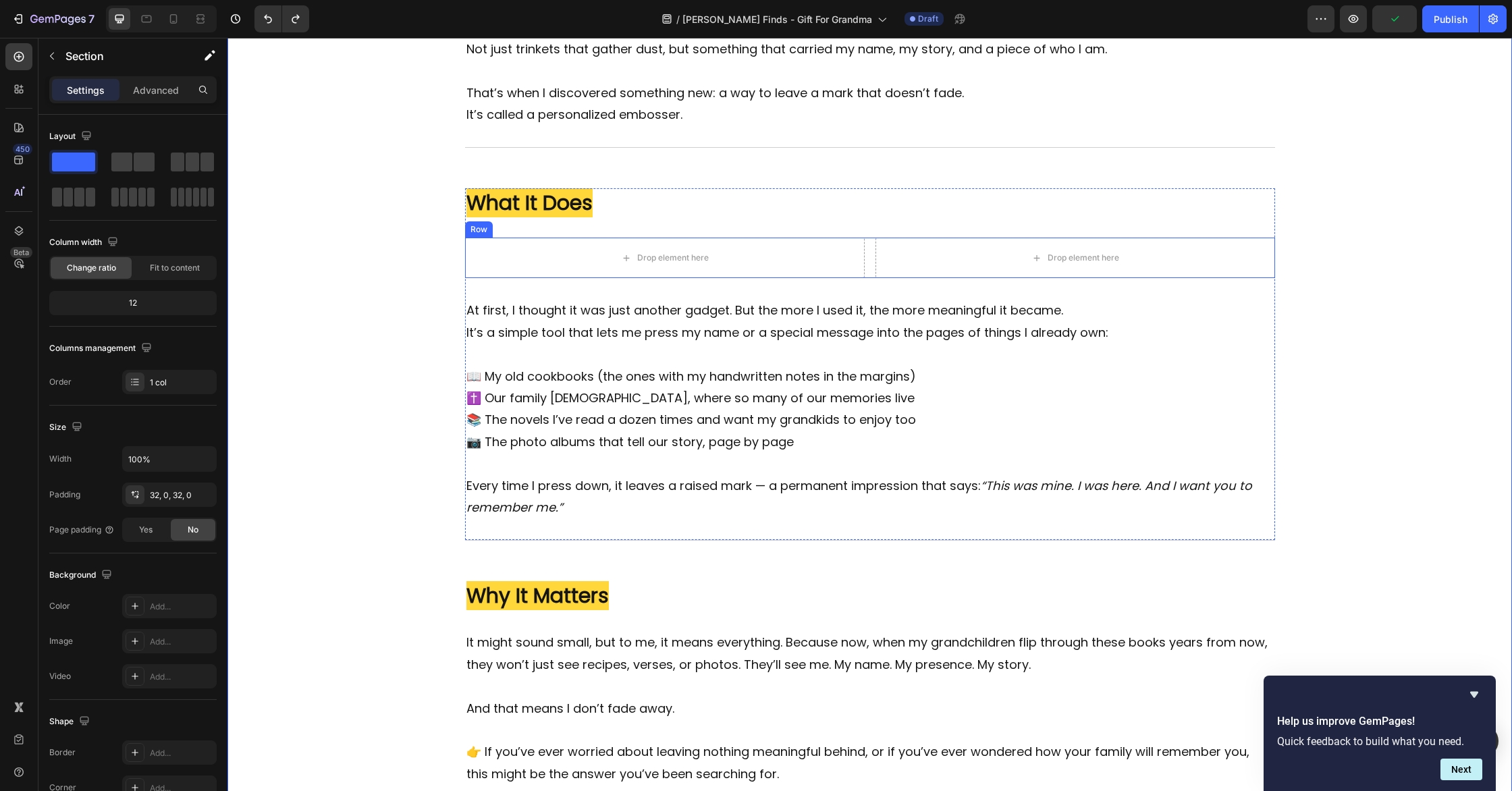
click at [873, 268] on div "Drop element here Drop element here Row" at bounding box center [870, 257] width 810 height 40
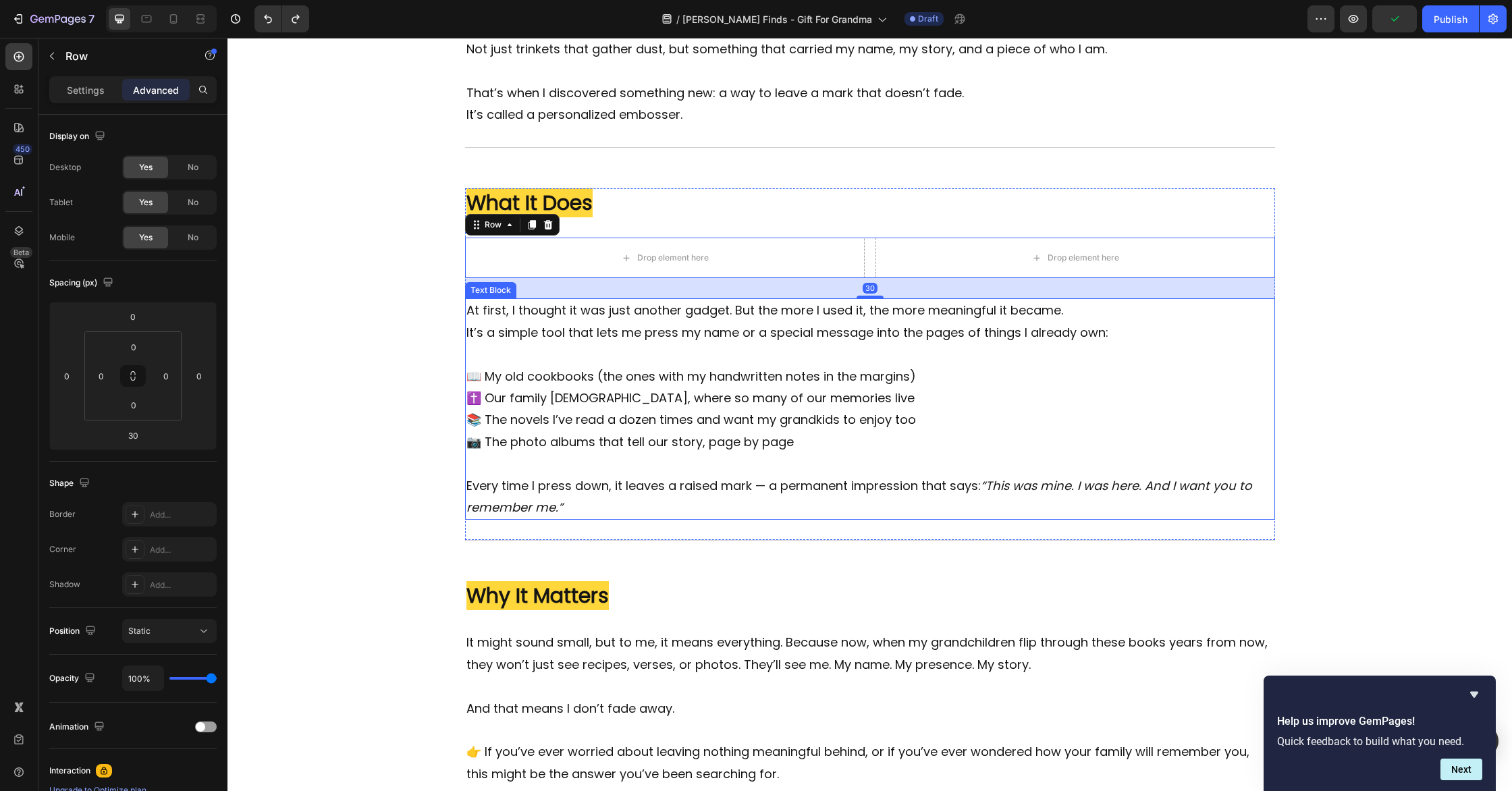
click at [890, 330] on p "It’s a simple tool that lets me press my name or a special message into the pag…" at bounding box center [870, 344] width 808 height 44
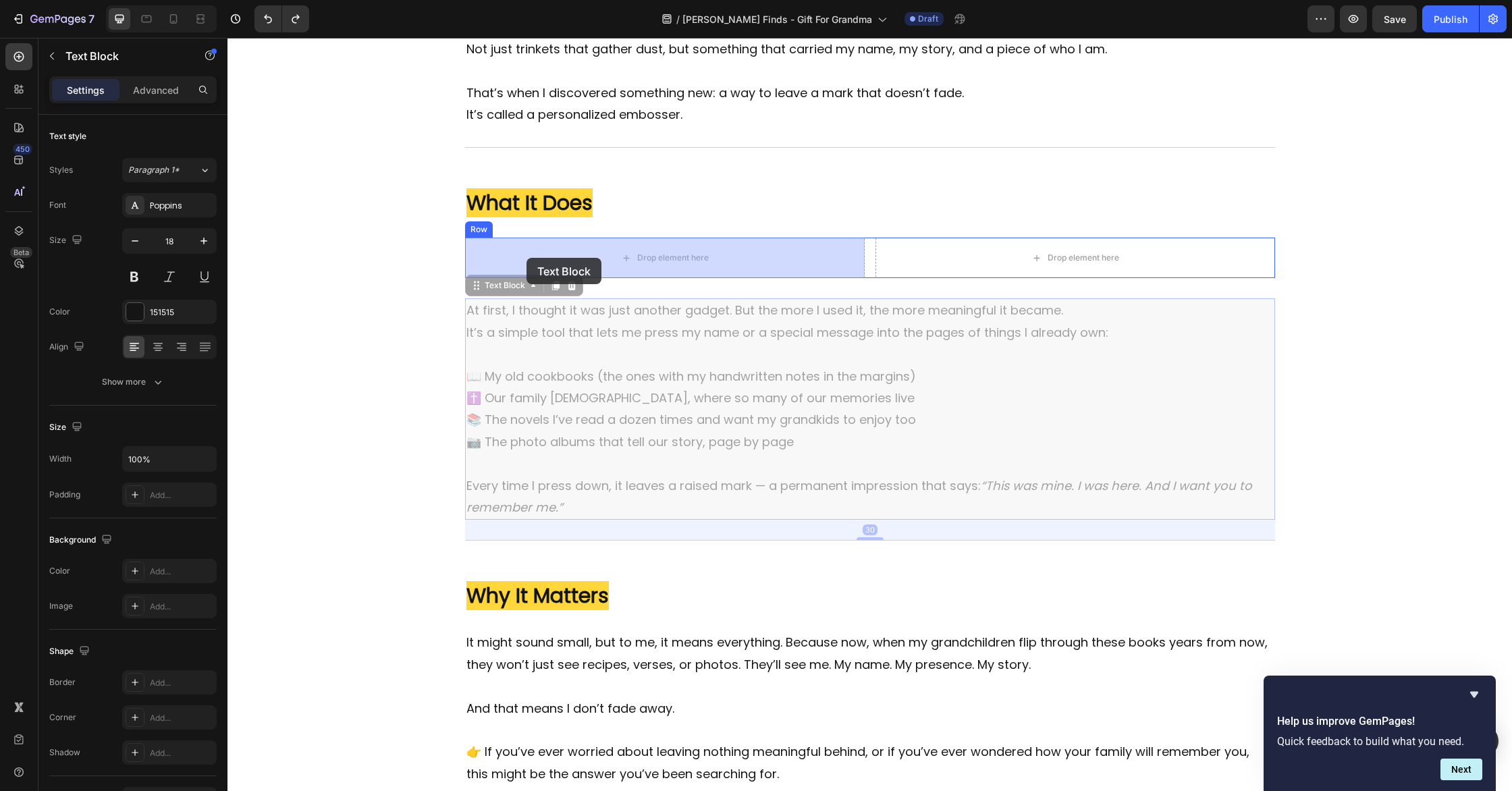
drag, startPoint x: 476, startPoint y: 289, endPoint x: 522, endPoint y: 261, distance: 53.9
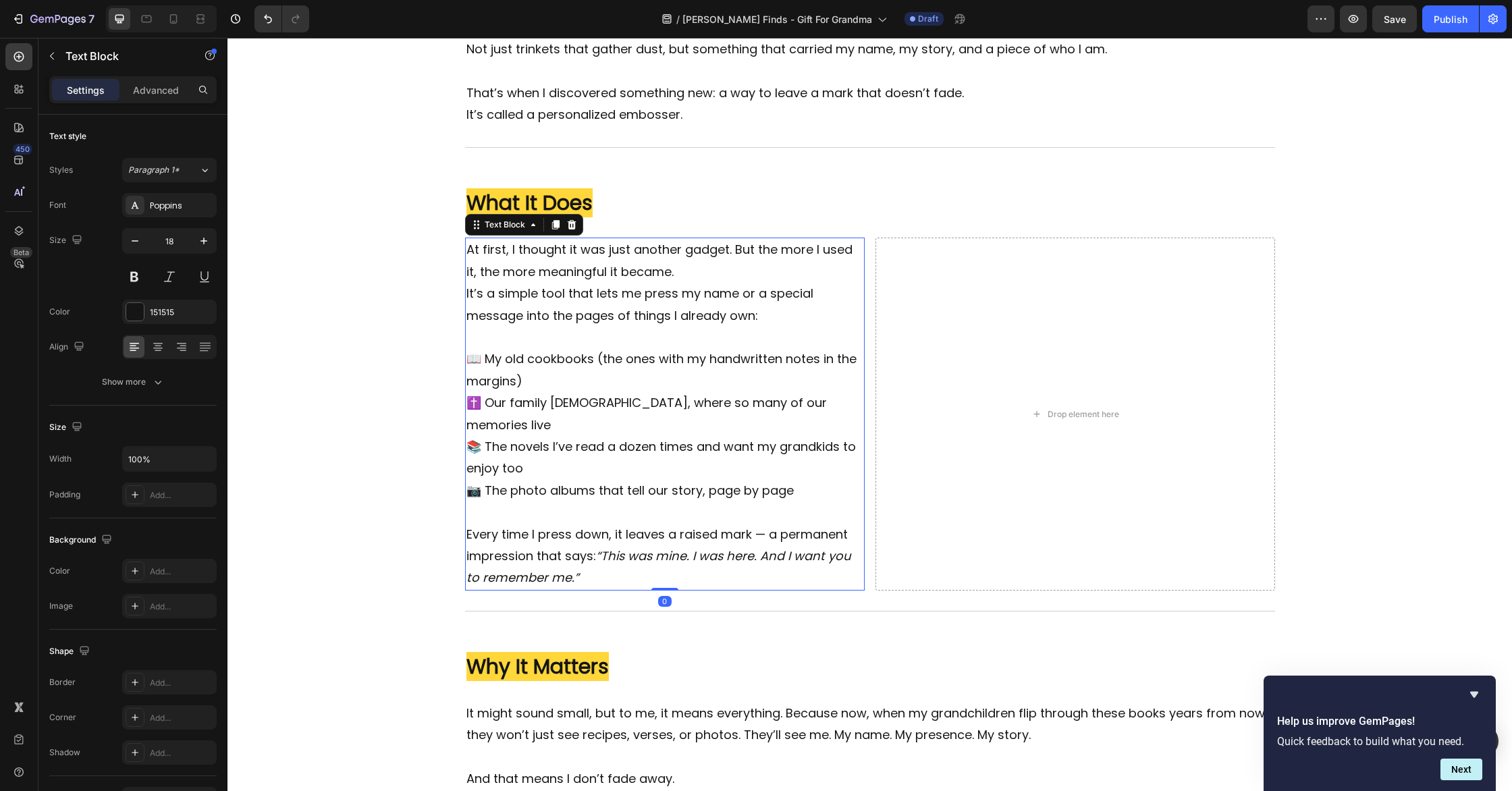
drag, startPoint x: 672, startPoint y: 587, endPoint x: 682, endPoint y: 555, distance: 33.5
click at [682, 555] on div "At first, I thought it was just another gadget. But the more I used it, the mor…" at bounding box center [665, 414] width 400 height 353
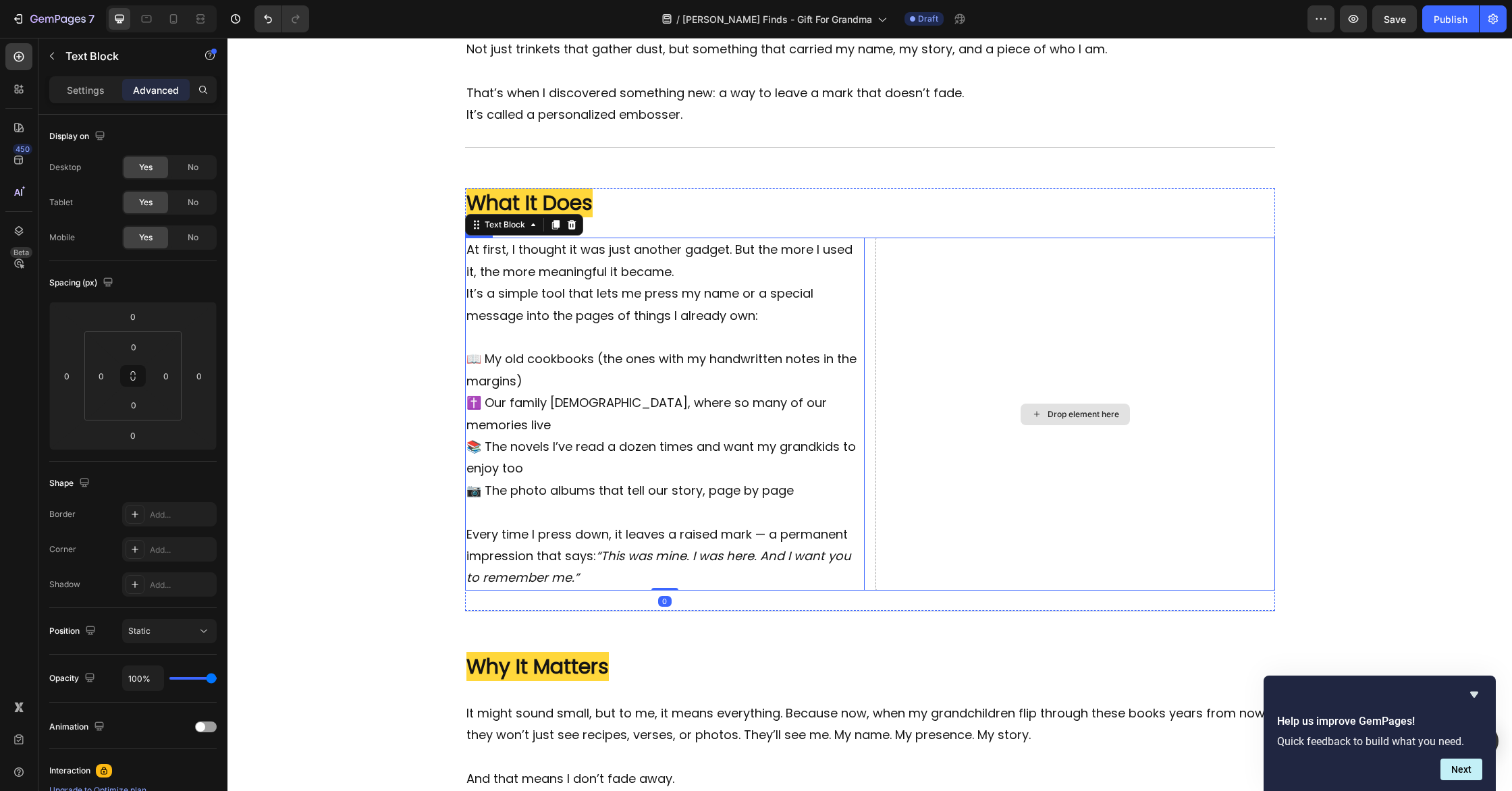
click at [937, 451] on div "Drop element here" at bounding box center [1075, 414] width 400 height 353
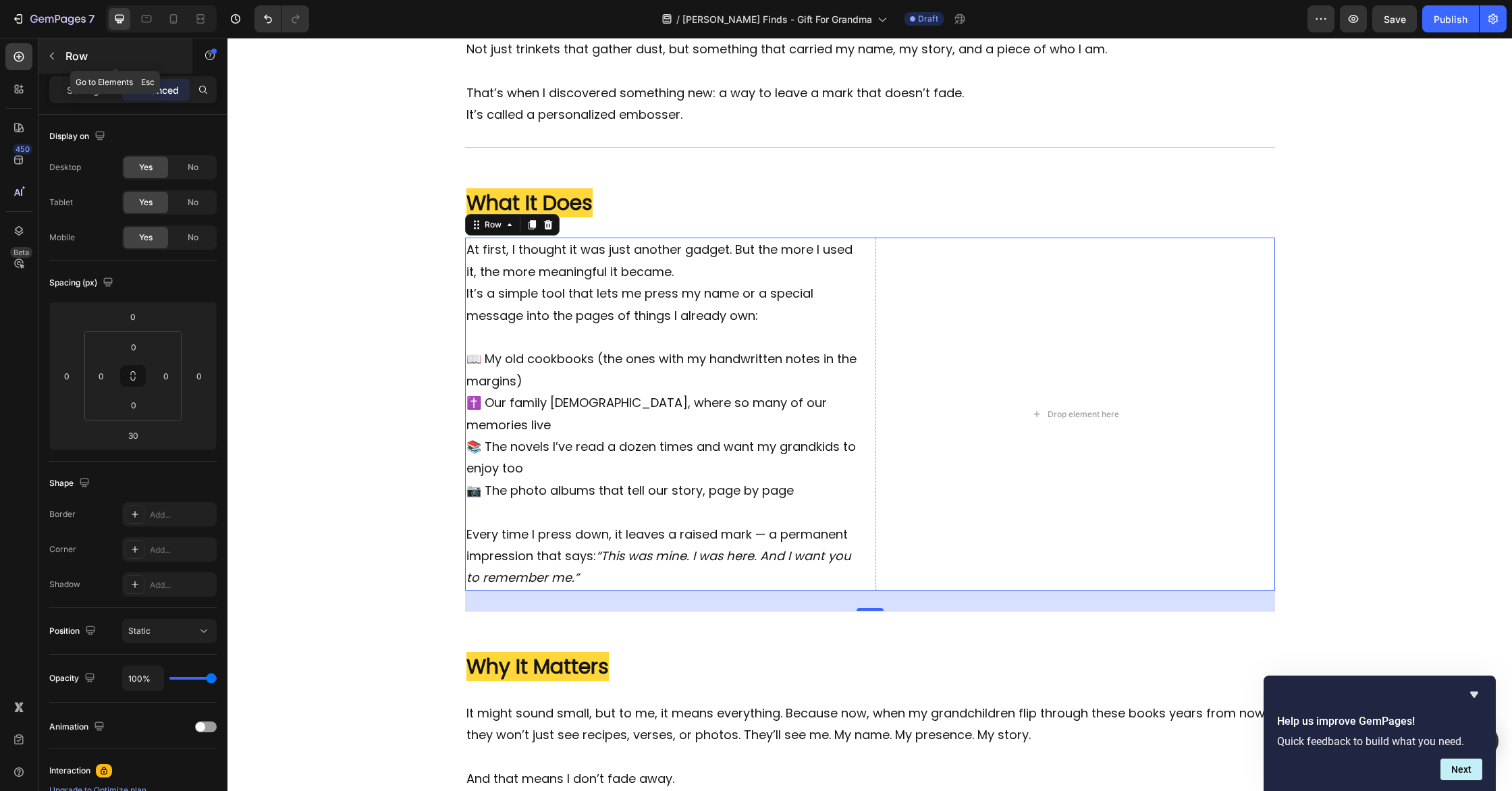
click at [56, 55] on icon "button" at bounding box center [51, 56] width 11 height 11
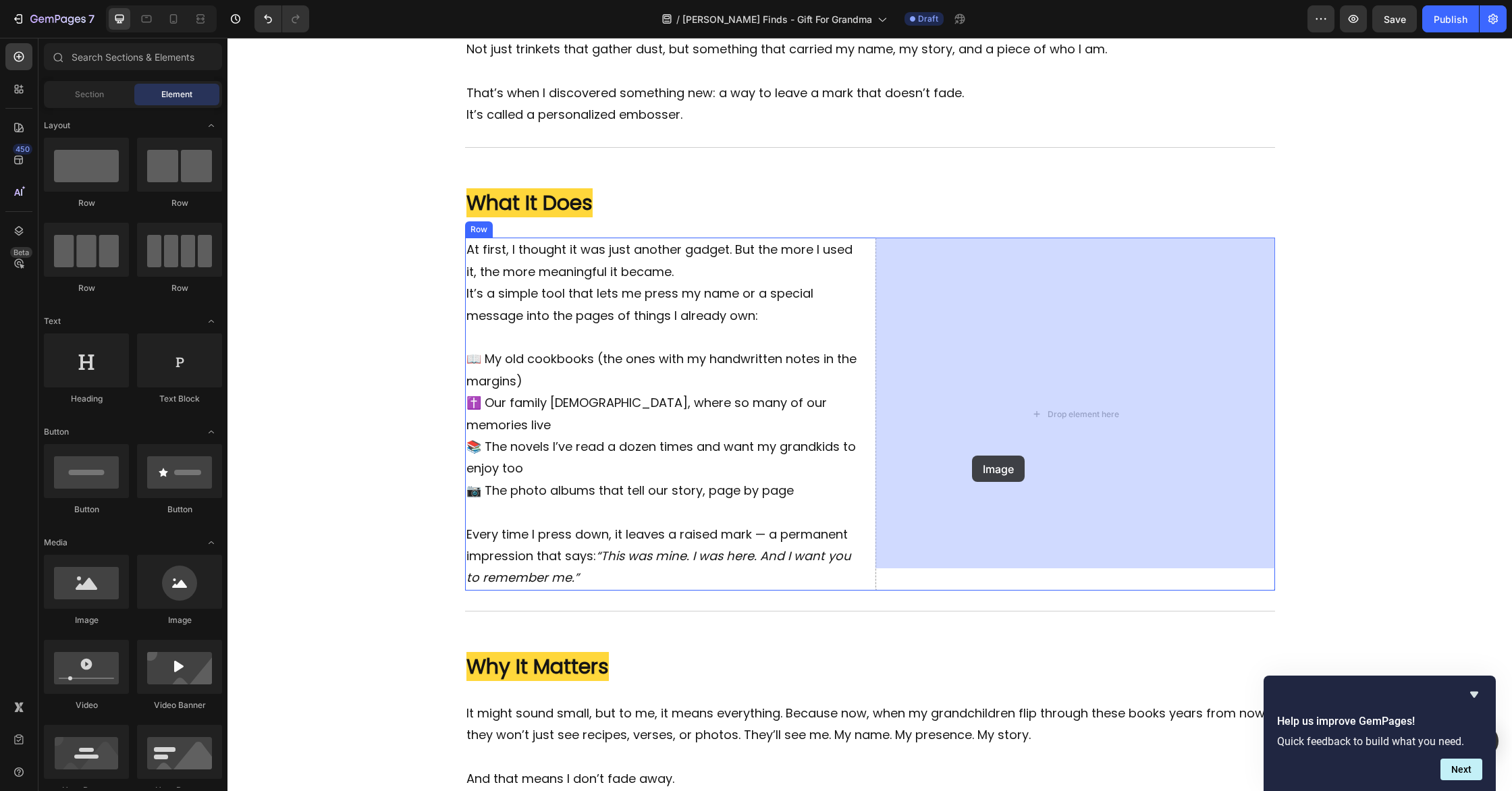
drag, startPoint x: 305, startPoint y: 634, endPoint x: 972, endPoint y: 456, distance: 690.3
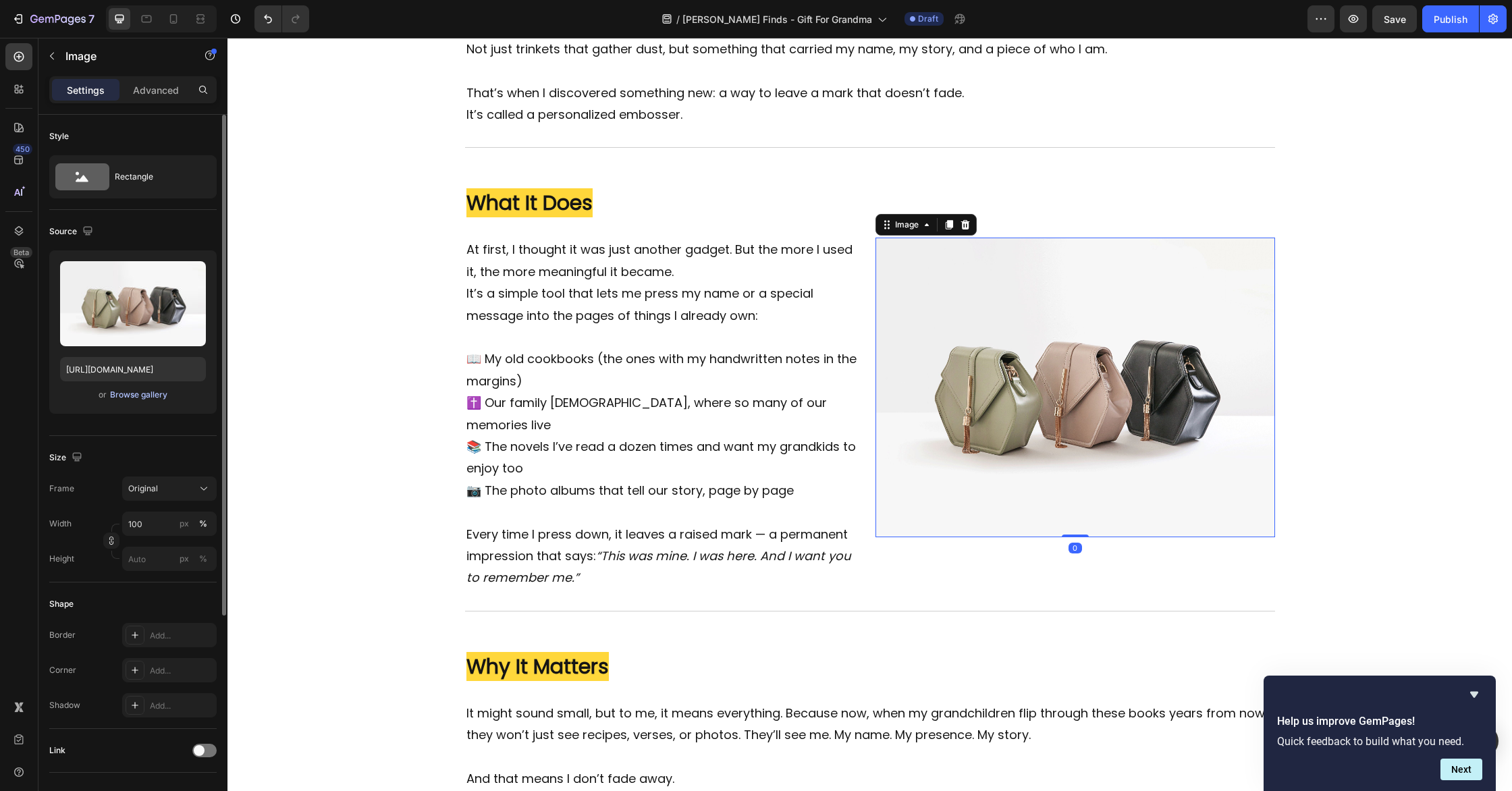
click at [146, 398] on div "Browse gallery" at bounding box center [139, 395] width 57 height 12
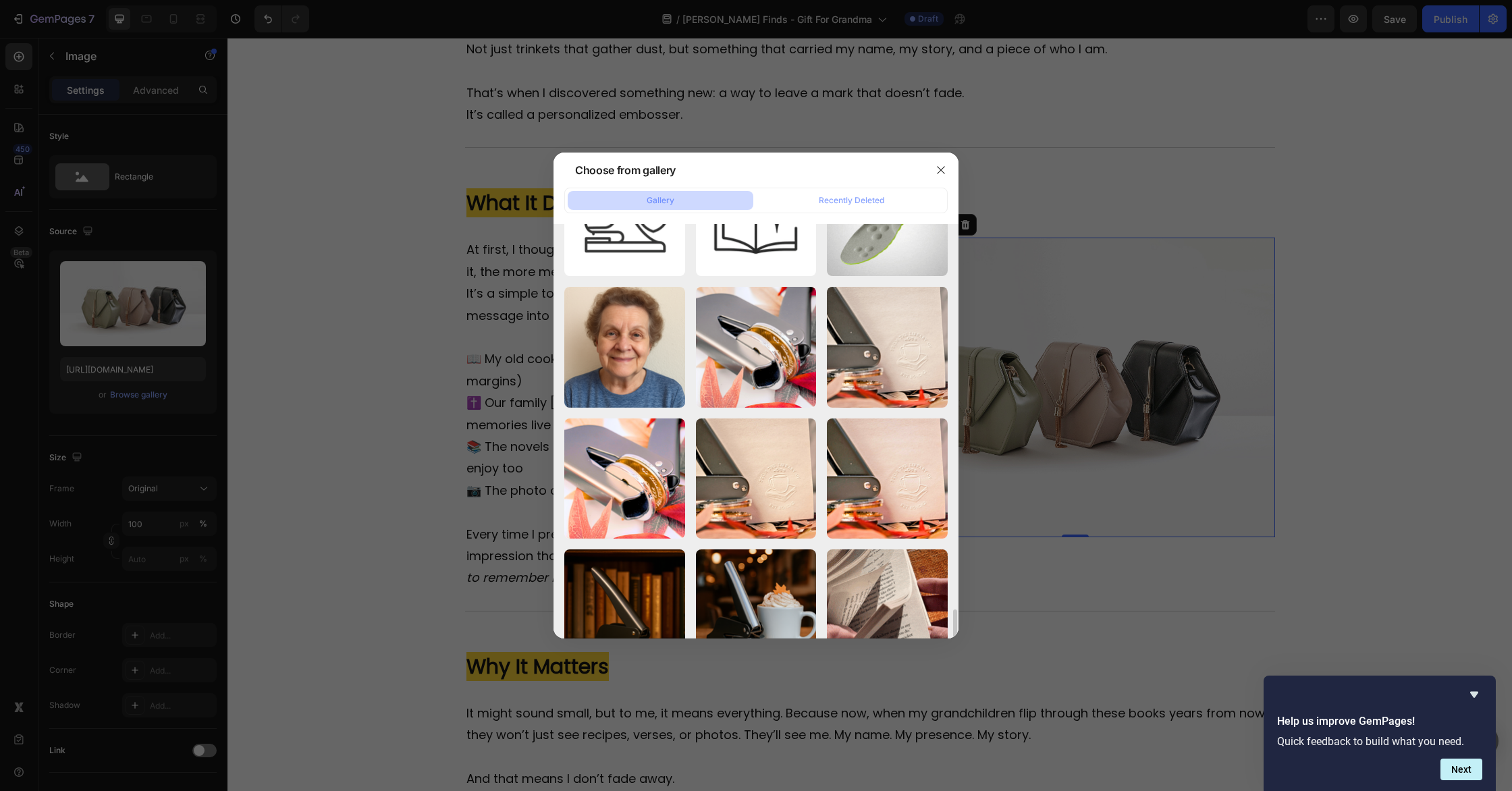
scroll to position [5233, 0]
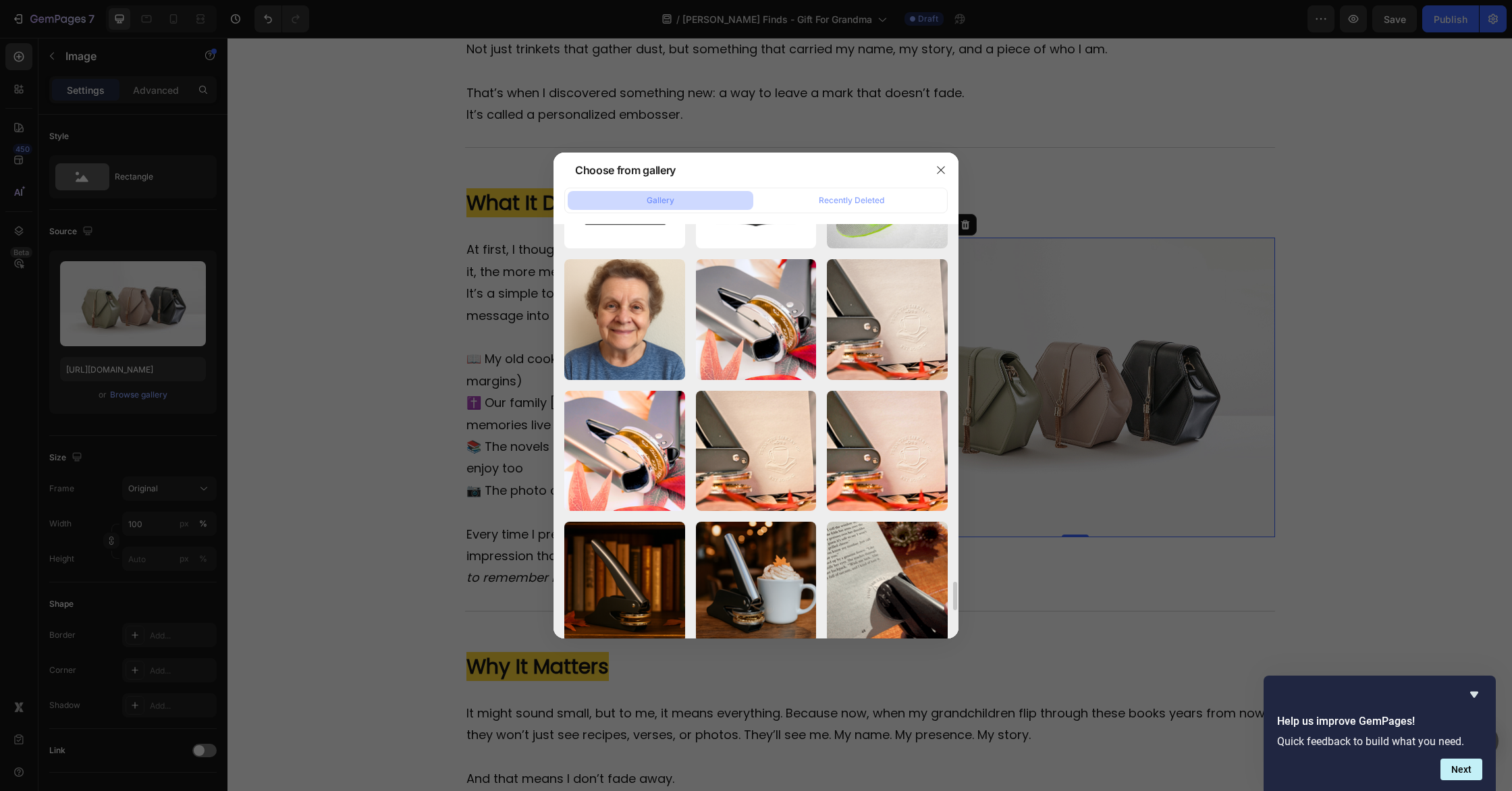
click at [374, 336] on div at bounding box center [756, 396] width 1512 height 791
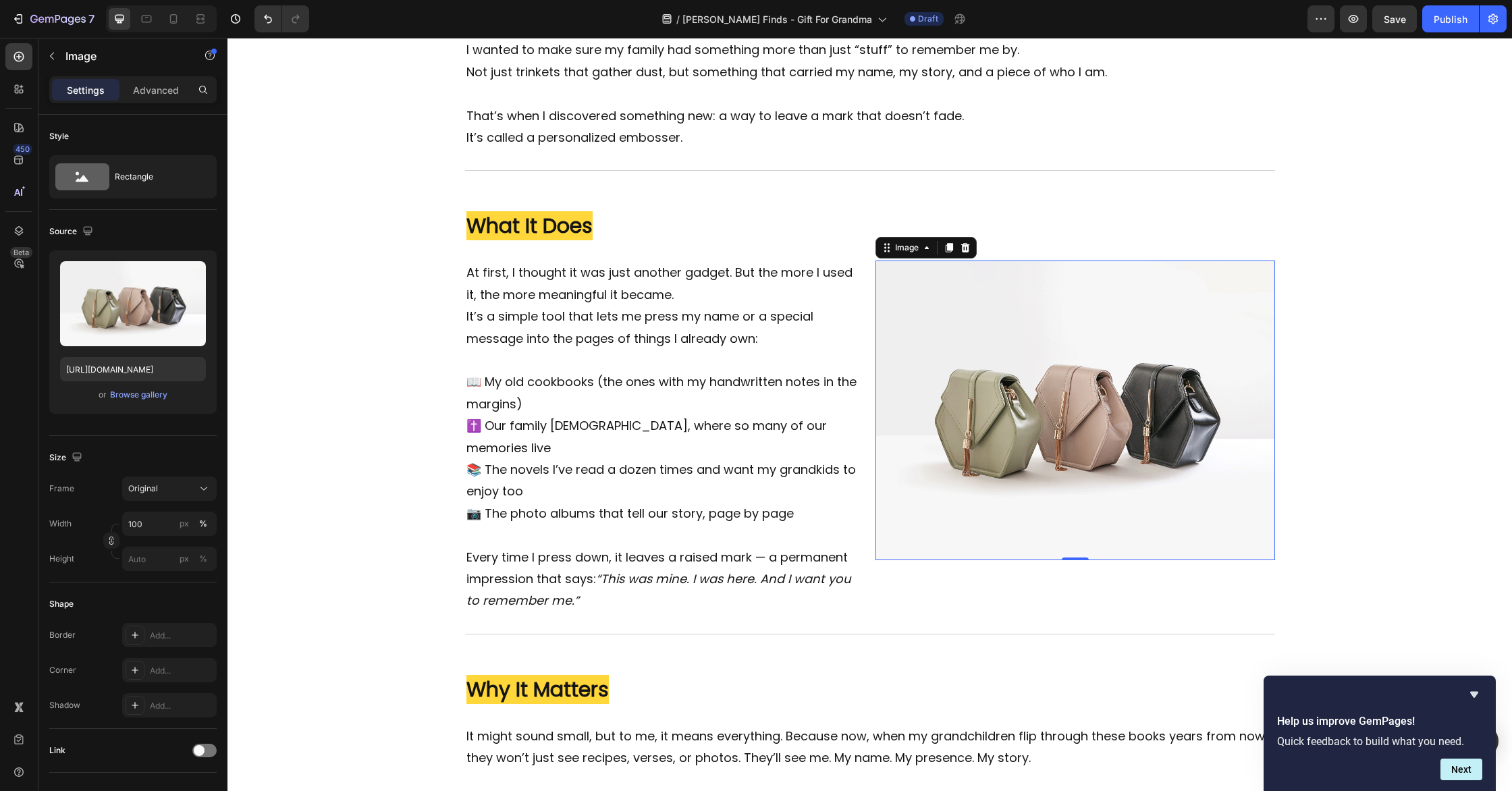
scroll to position [811, 0]
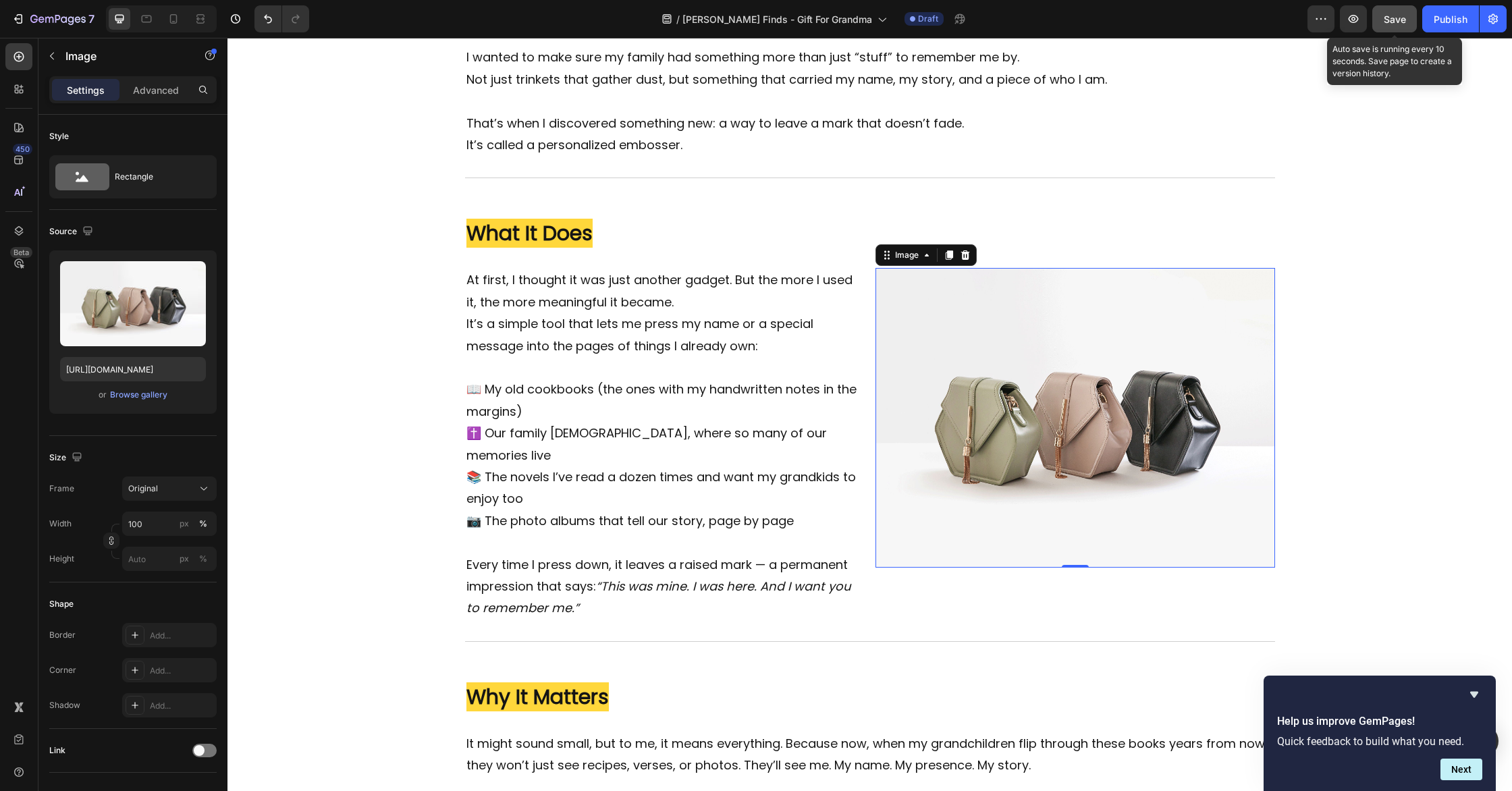
click at [1396, 15] on span "Save" at bounding box center [1395, 19] width 22 height 12
click at [1396, 15] on icon "button" at bounding box center [1395, 19] width 13 height 13
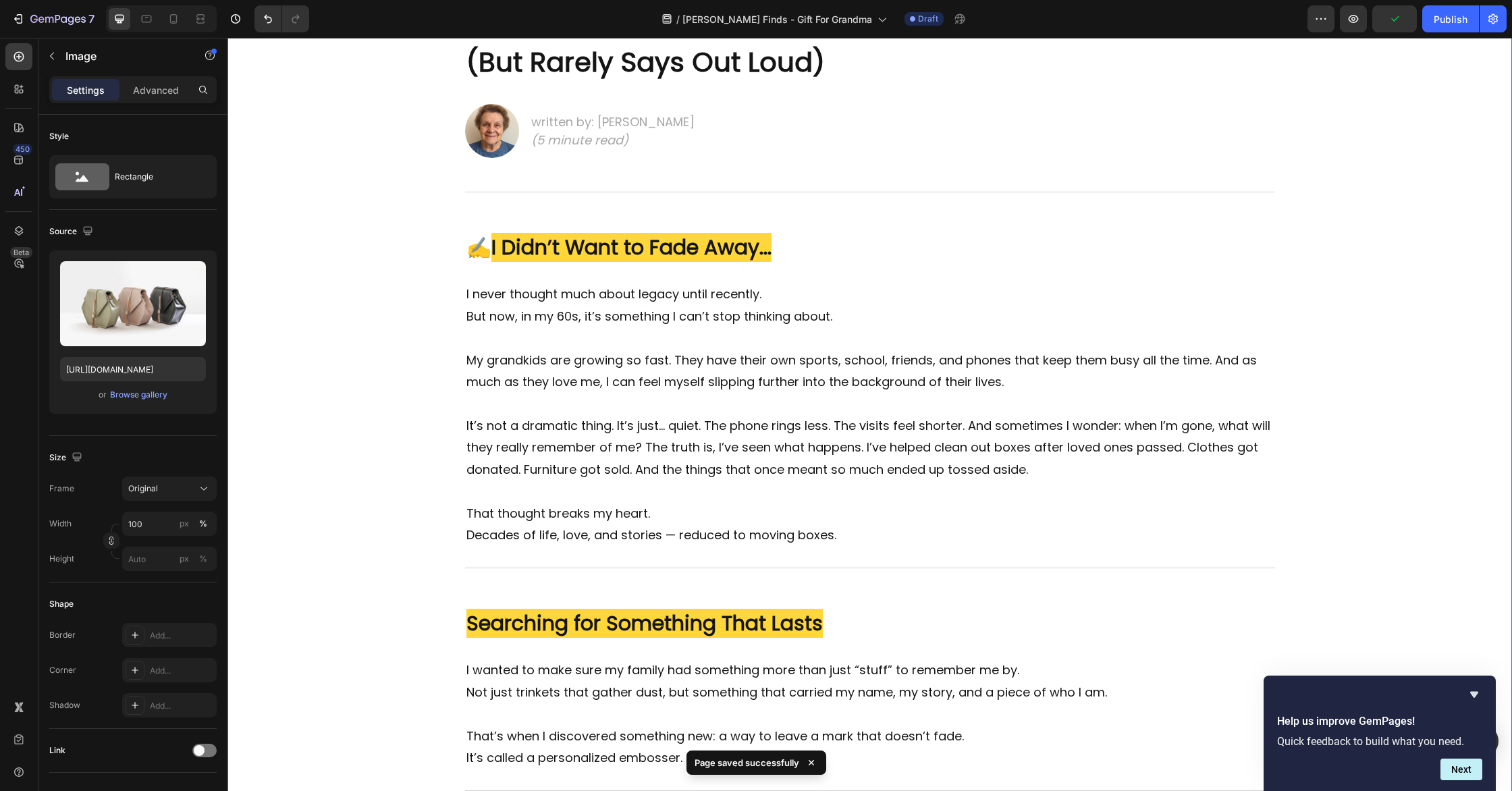
scroll to position [0, 0]
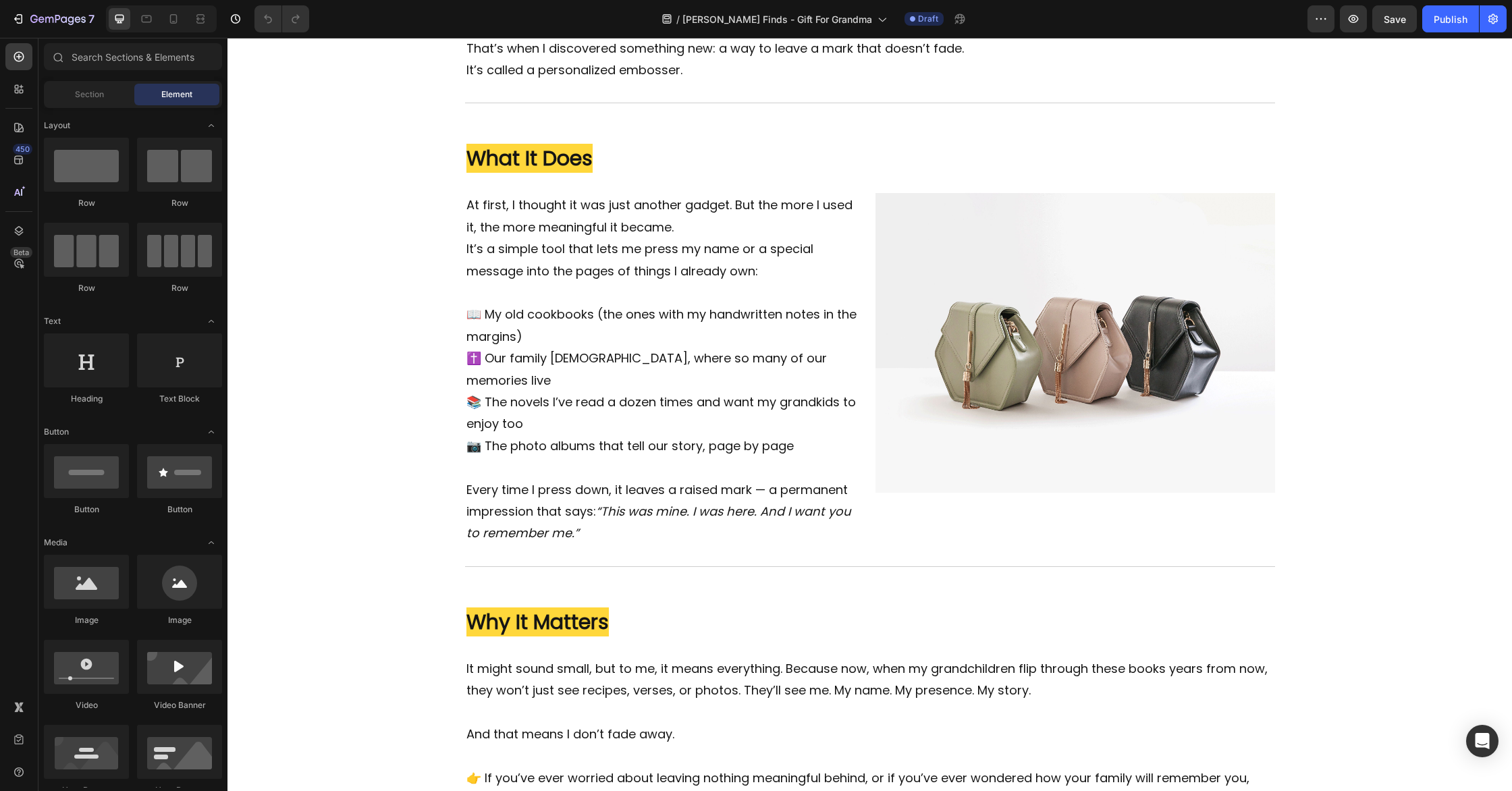
scroll to position [867, 0]
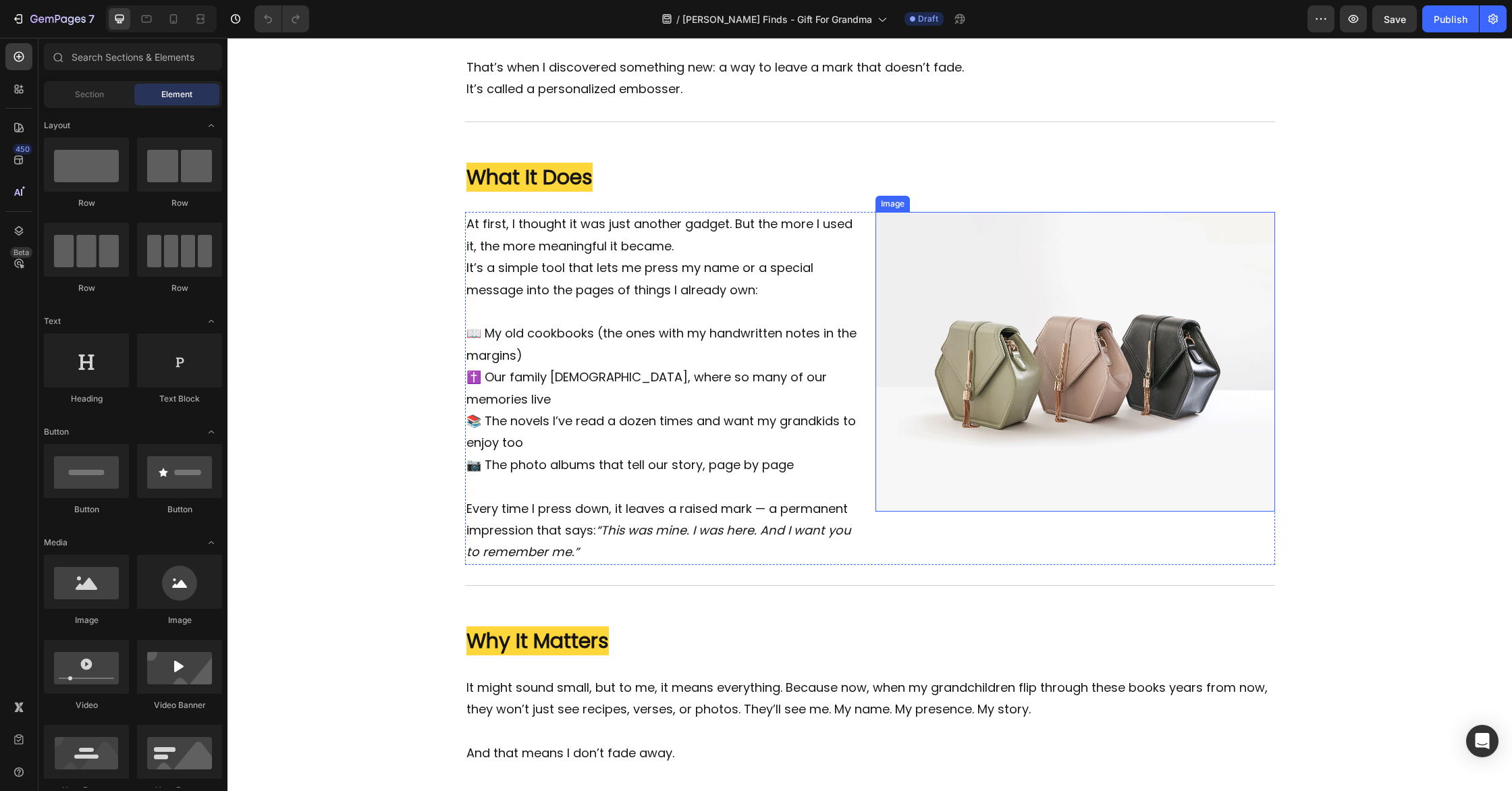
click at [1107, 427] on img at bounding box center [1075, 362] width 400 height 300
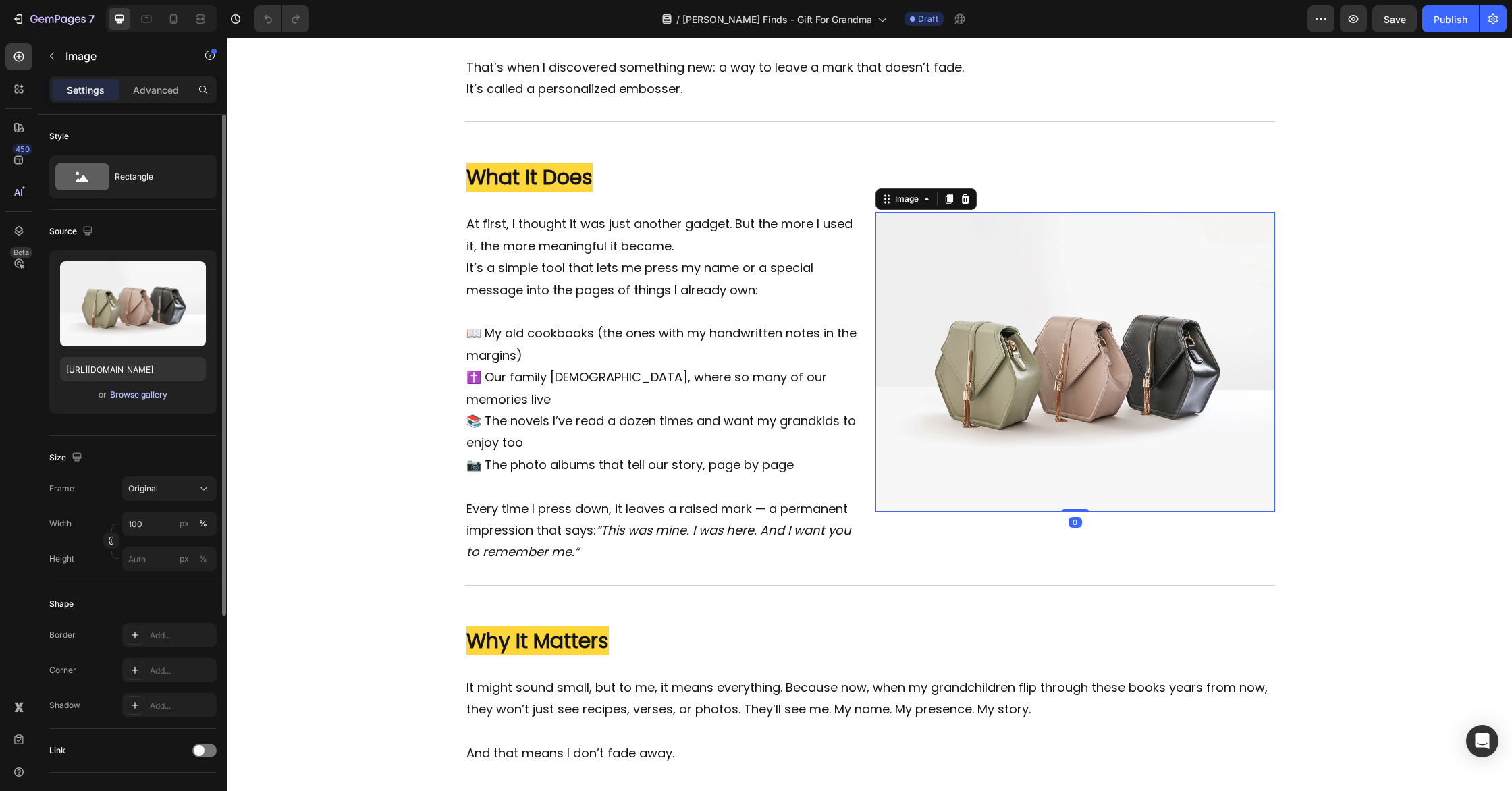
click at [158, 394] on div "Browse gallery" at bounding box center [139, 395] width 57 height 12
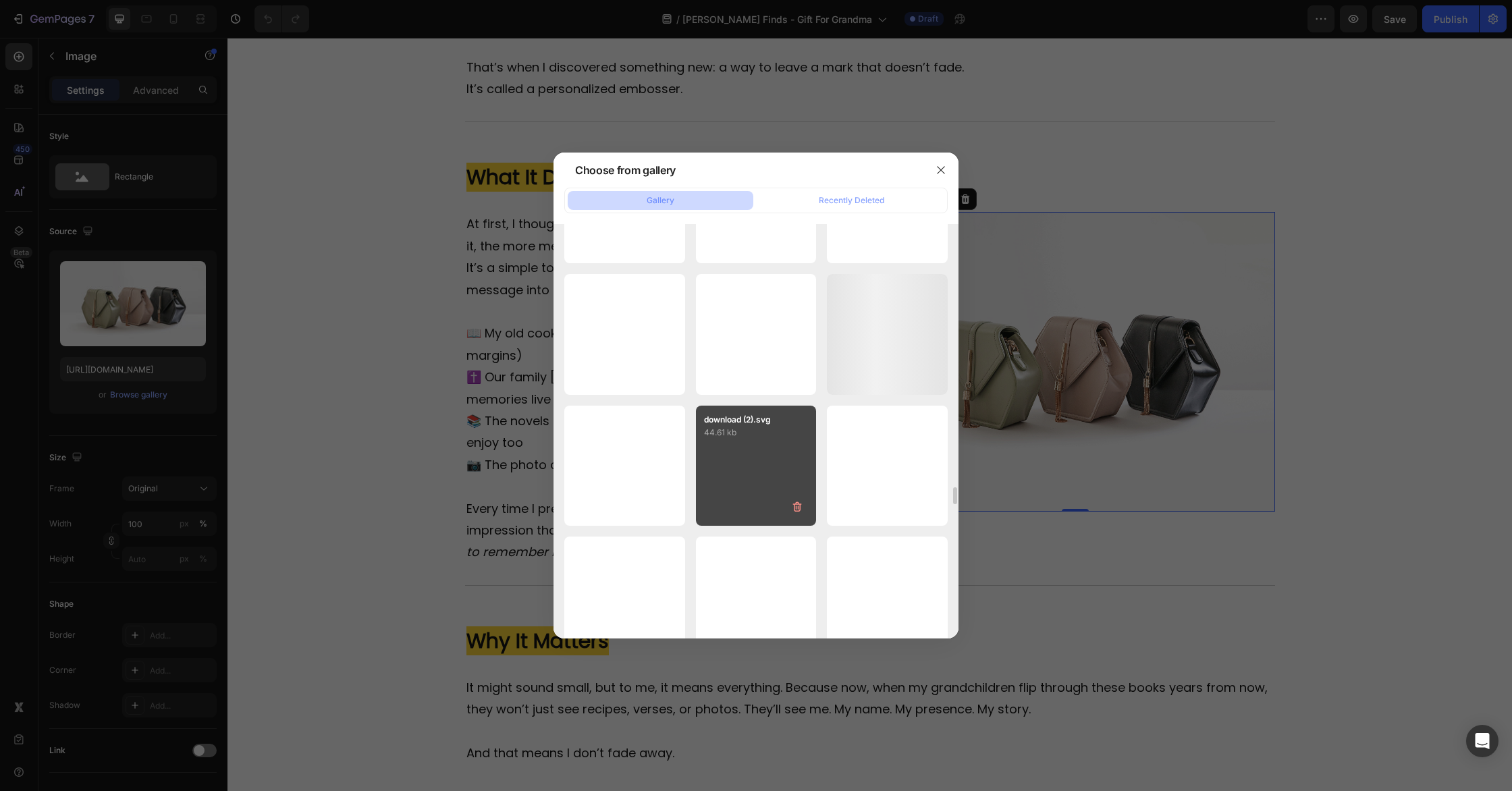
scroll to position [9193, 0]
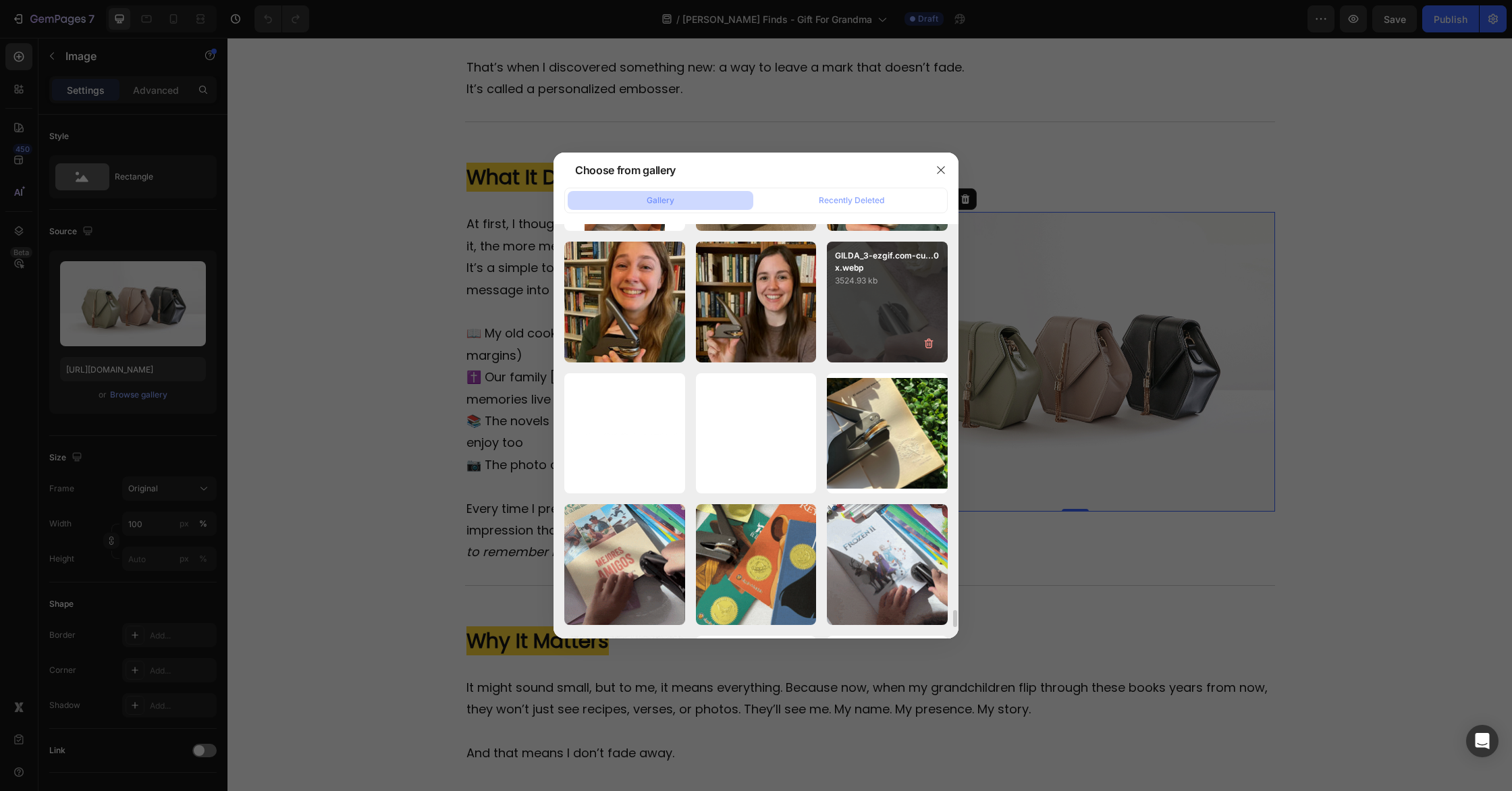
click at [875, 316] on div "GILDA_3-ezgif.com-cu...0x.webp 3524.93 kb" at bounding box center [888, 302] width 121 height 121
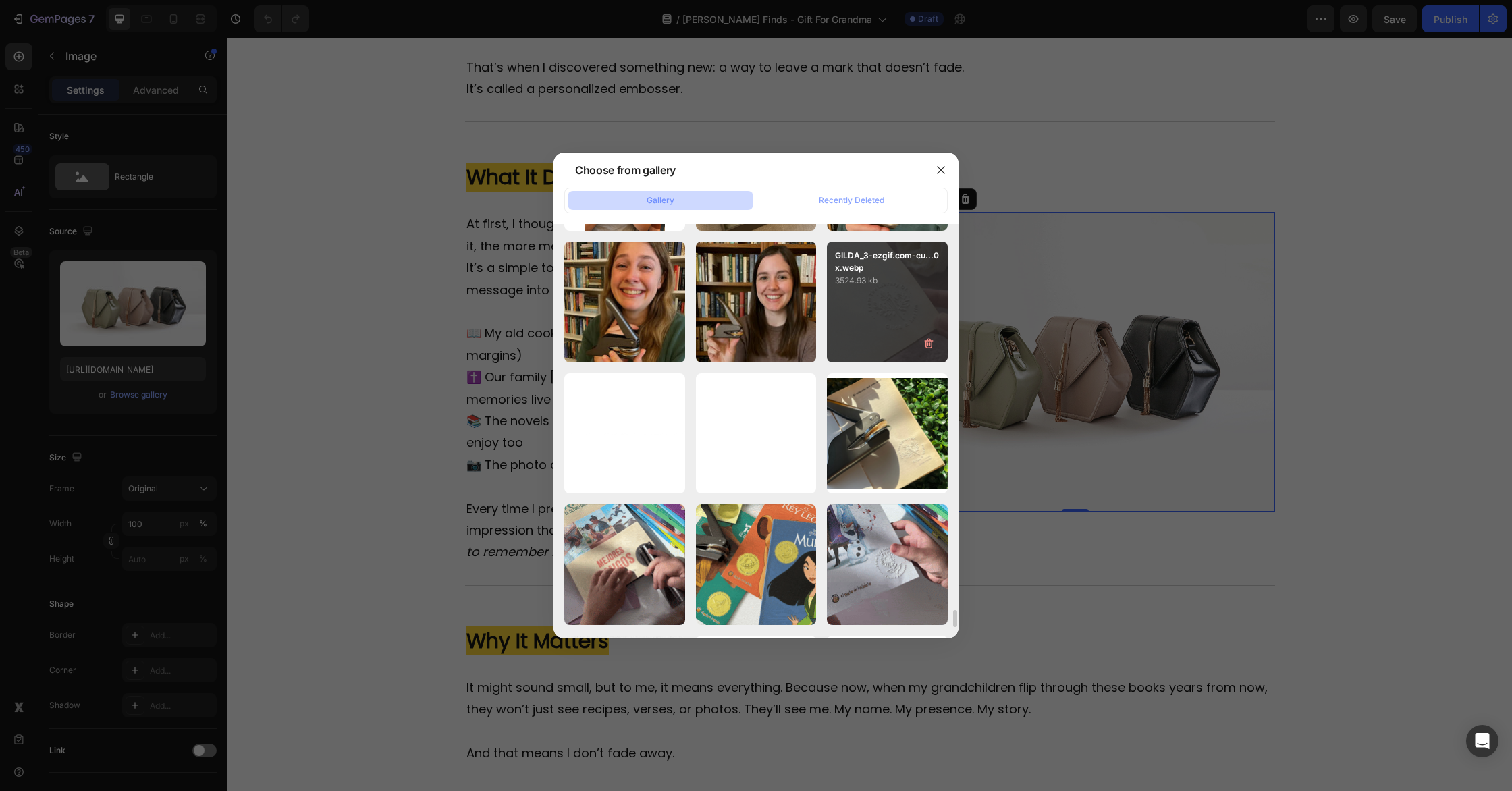
type input "[URL][DOMAIN_NAME]"
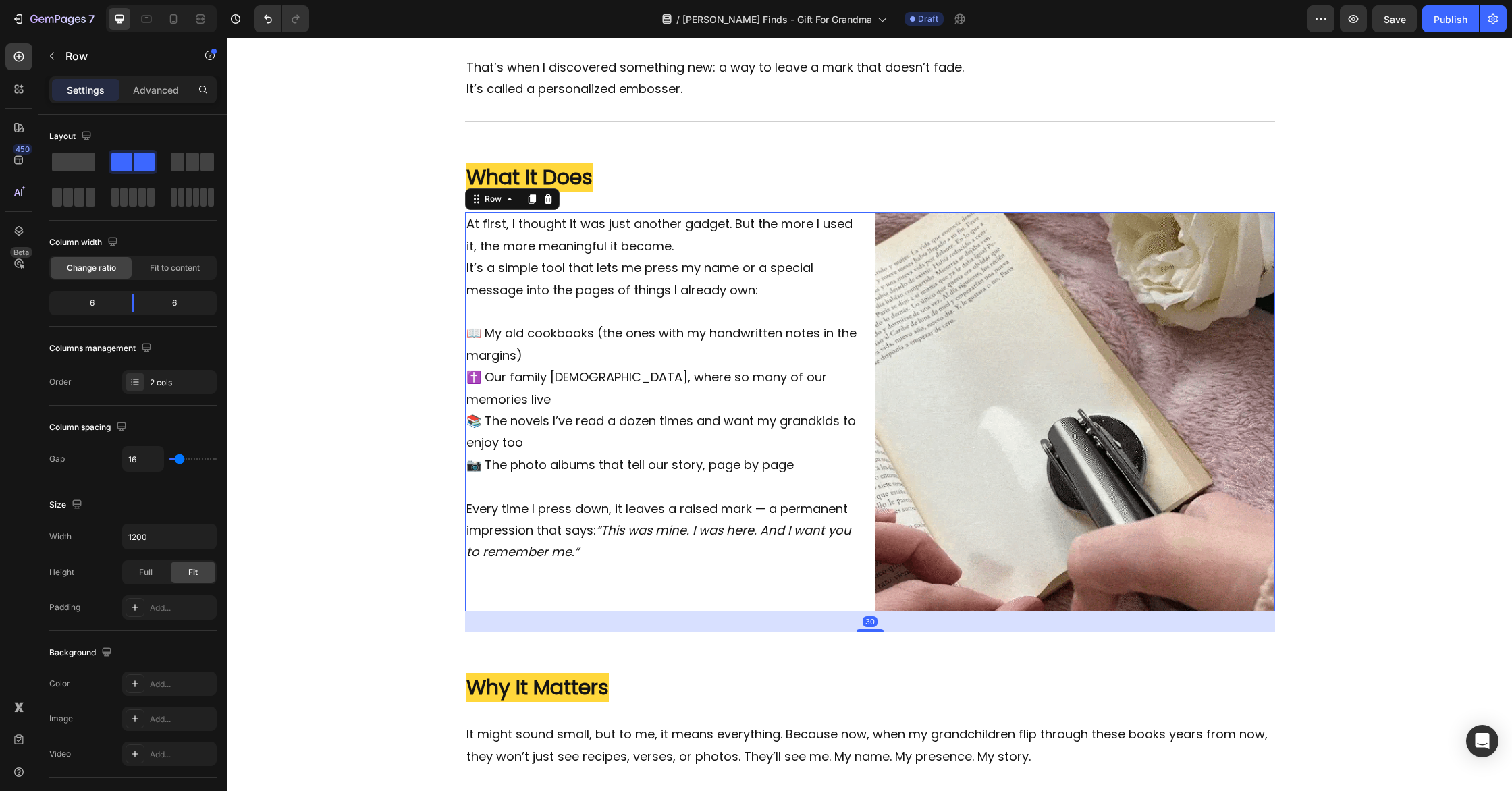
click at [867, 525] on div "At first, I thought it was just another gadget. But the more I used it, the mor…" at bounding box center [870, 411] width 810 height 400
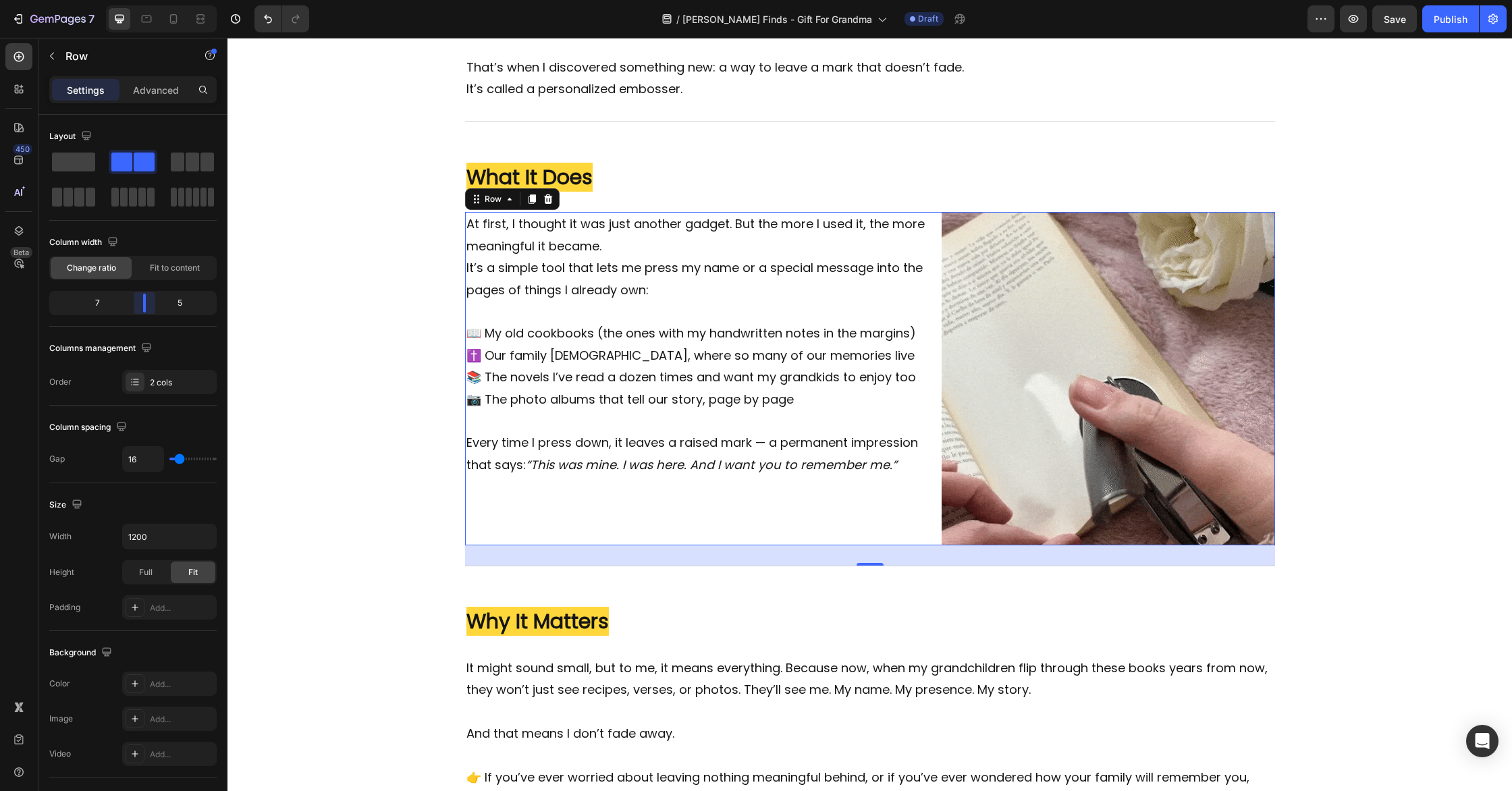
drag, startPoint x: 132, startPoint y: 304, endPoint x: 145, endPoint y: 305, distance: 13.0
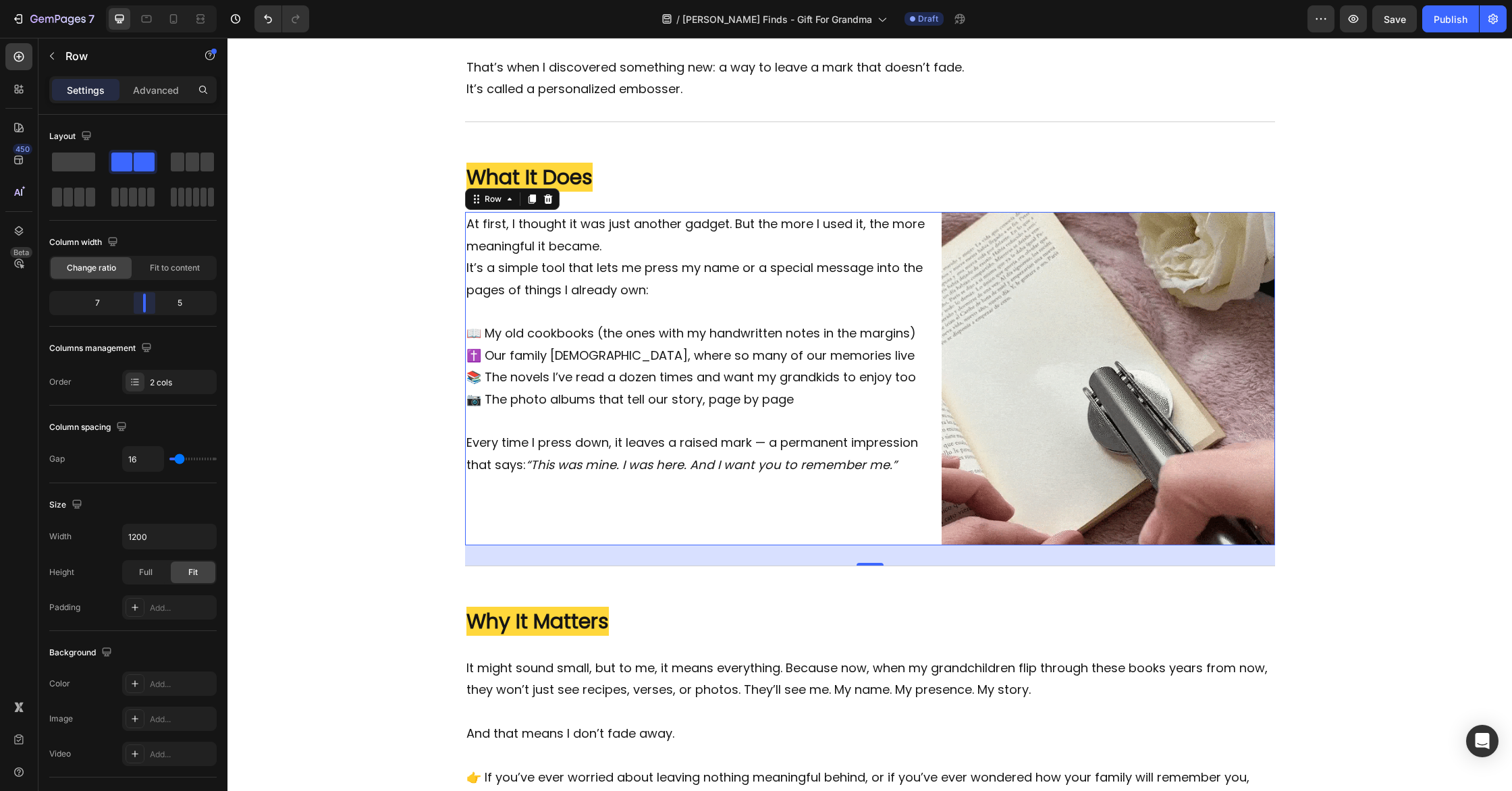
click at [145, 0] on body "7 Version history / [PERSON_NAME] Finds - Gift For Grandma Draft Preview Save P…" at bounding box center [756, 0] width 1512 height 0
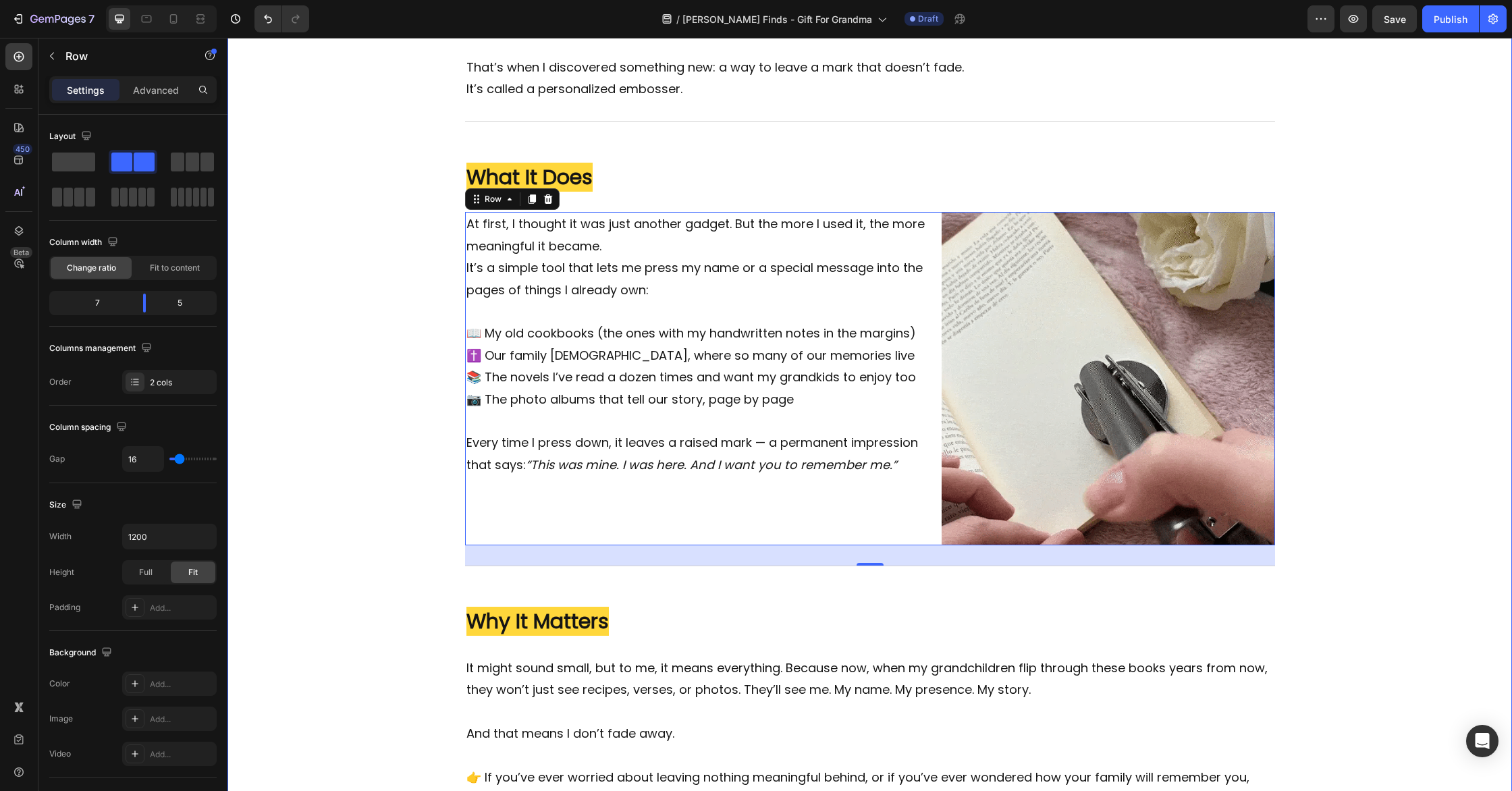
click at [1386, 364] on div "Image The Quiet Fear Every Grandparent Has (But Rarely Says Out Loud) Heading I…" at bounding box center [869, 102] width 1285 height 1542
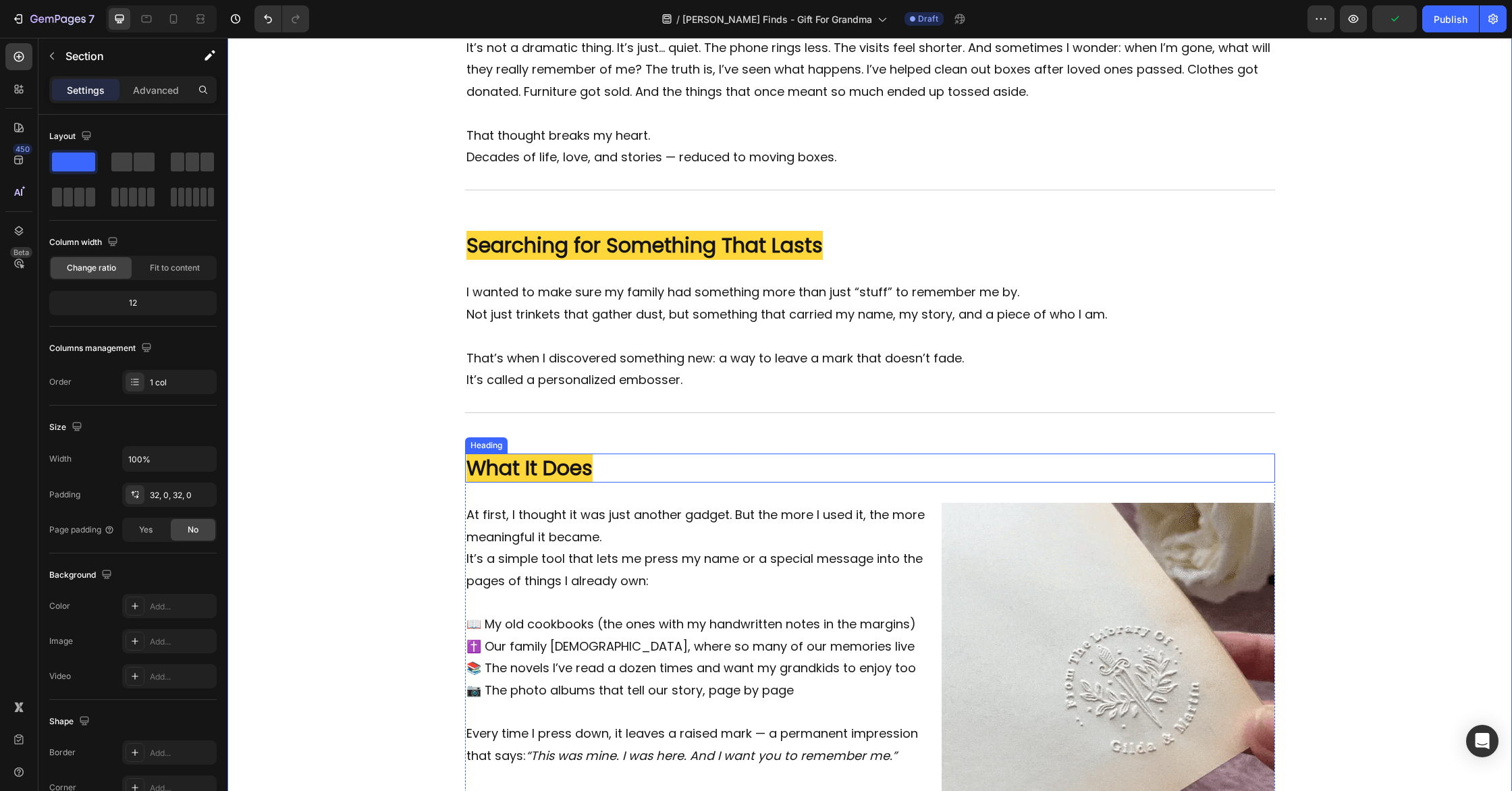
scroll to position [565, 0]
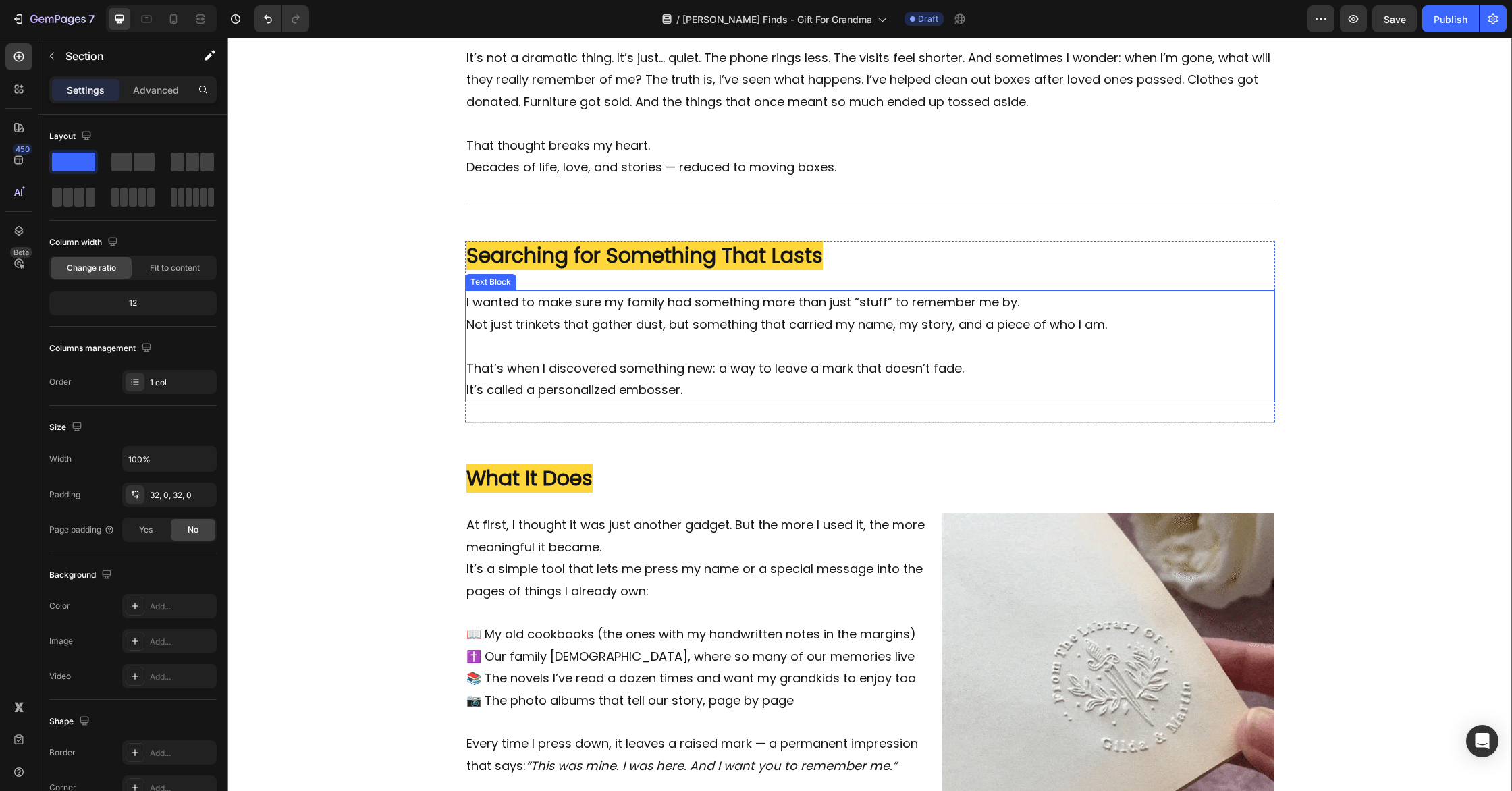
click at [1182, 326] on p "Not just trinkets that gather dust, but something that carried my name, my stor…" at bounding box center [870, 325] width 808 height 22
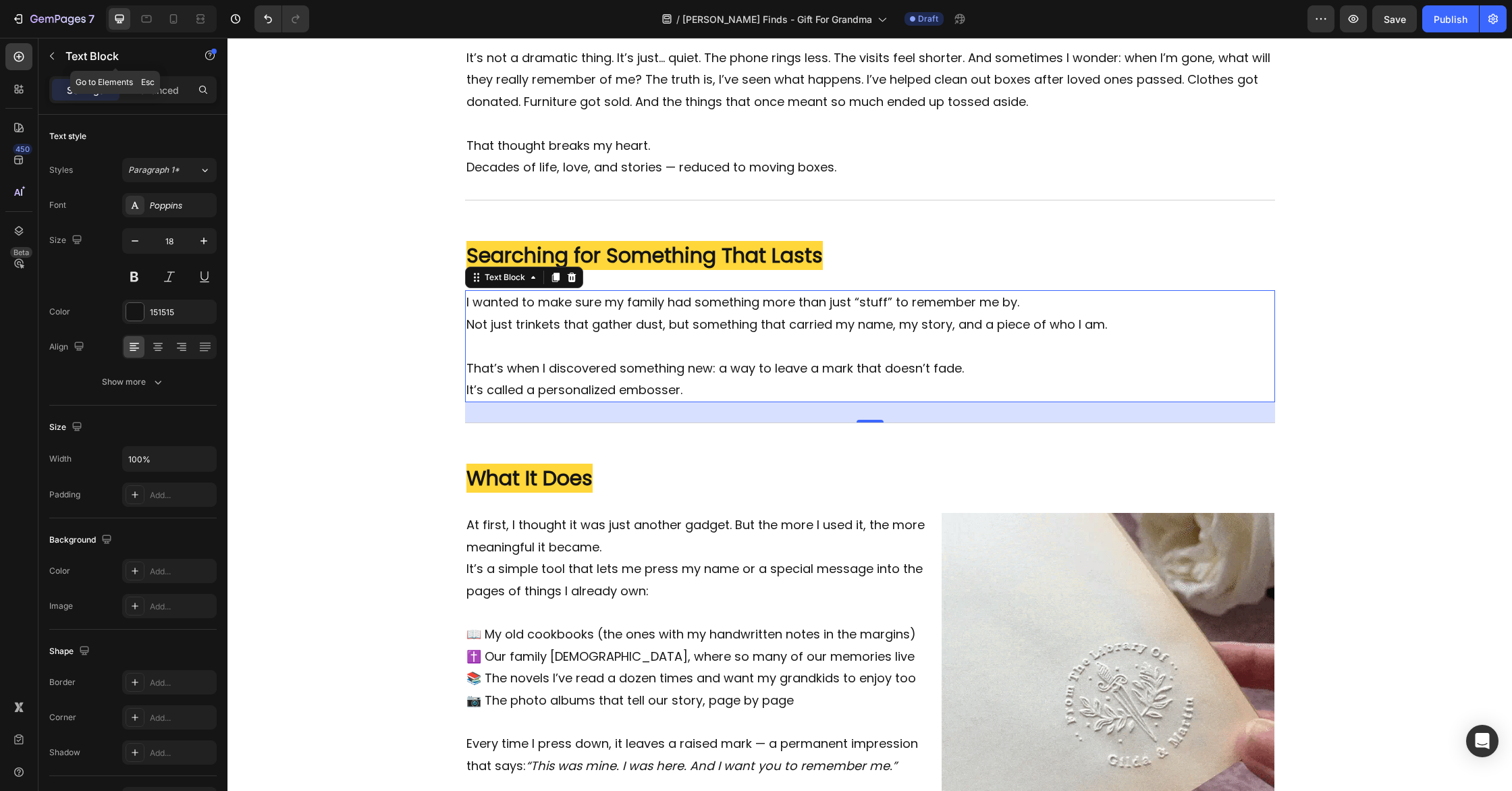
click at [59, 56] on button "button" at bounding box center [52, 56] width 22 height 22
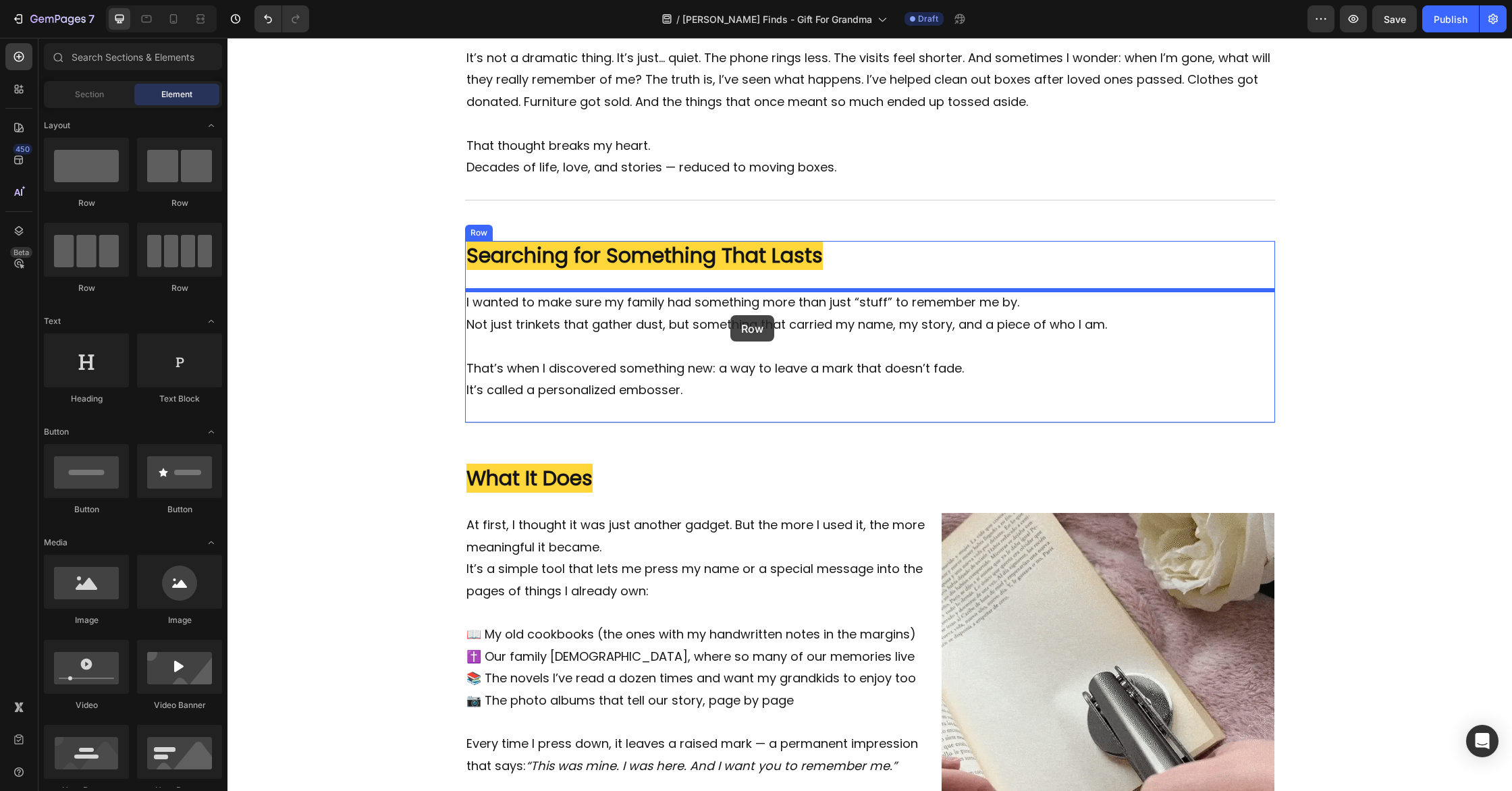
drag, startPoint x: 408, startPoint y: 214, endPoint x: 730, endPoint y: 316, distance: 337.8
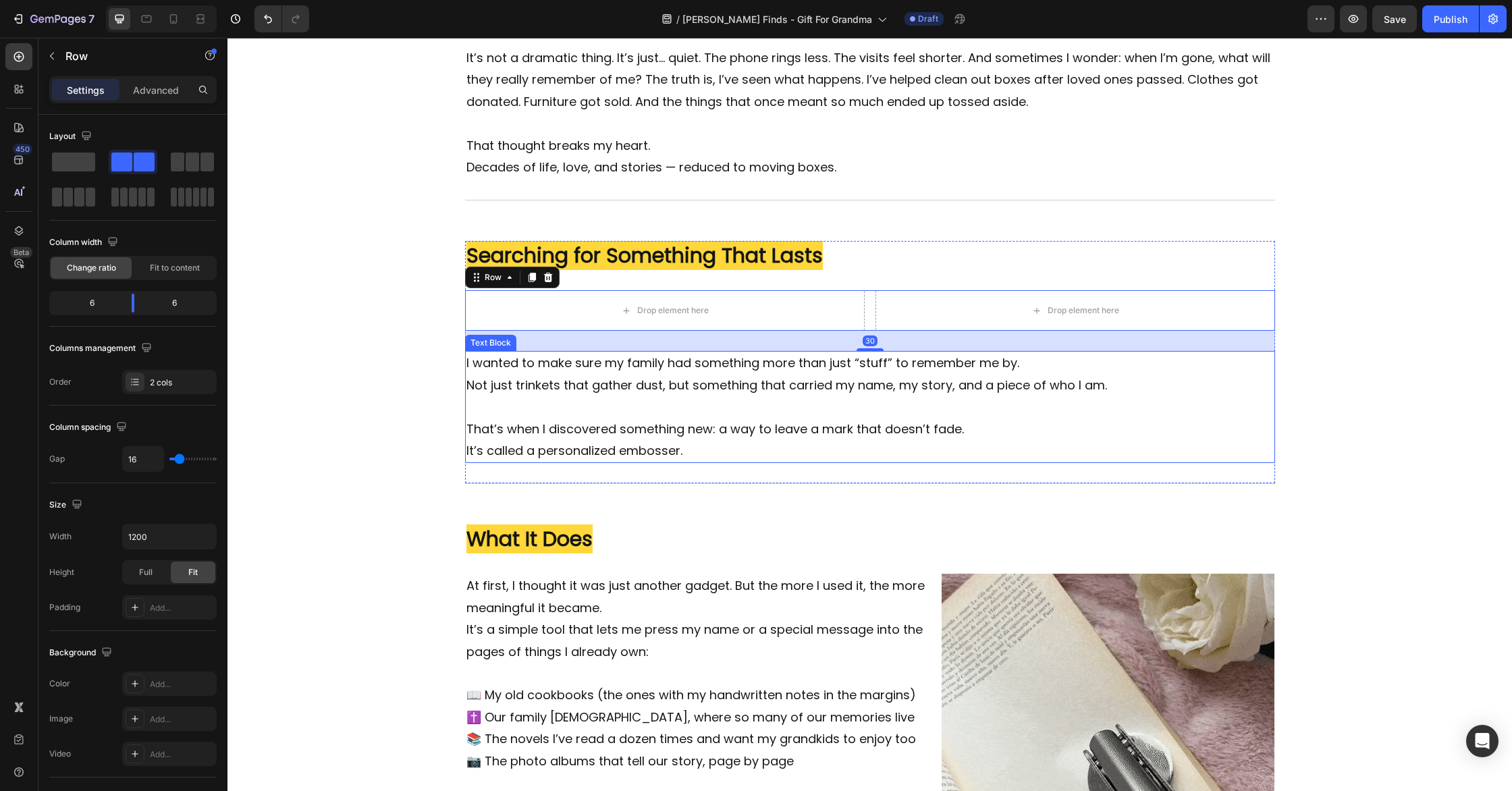
click at [1007, 419] on p "That’s when I discovered something new: a way to leave a mark that doesn’t fade." at bounding box center [870, 429] width 808 height 22
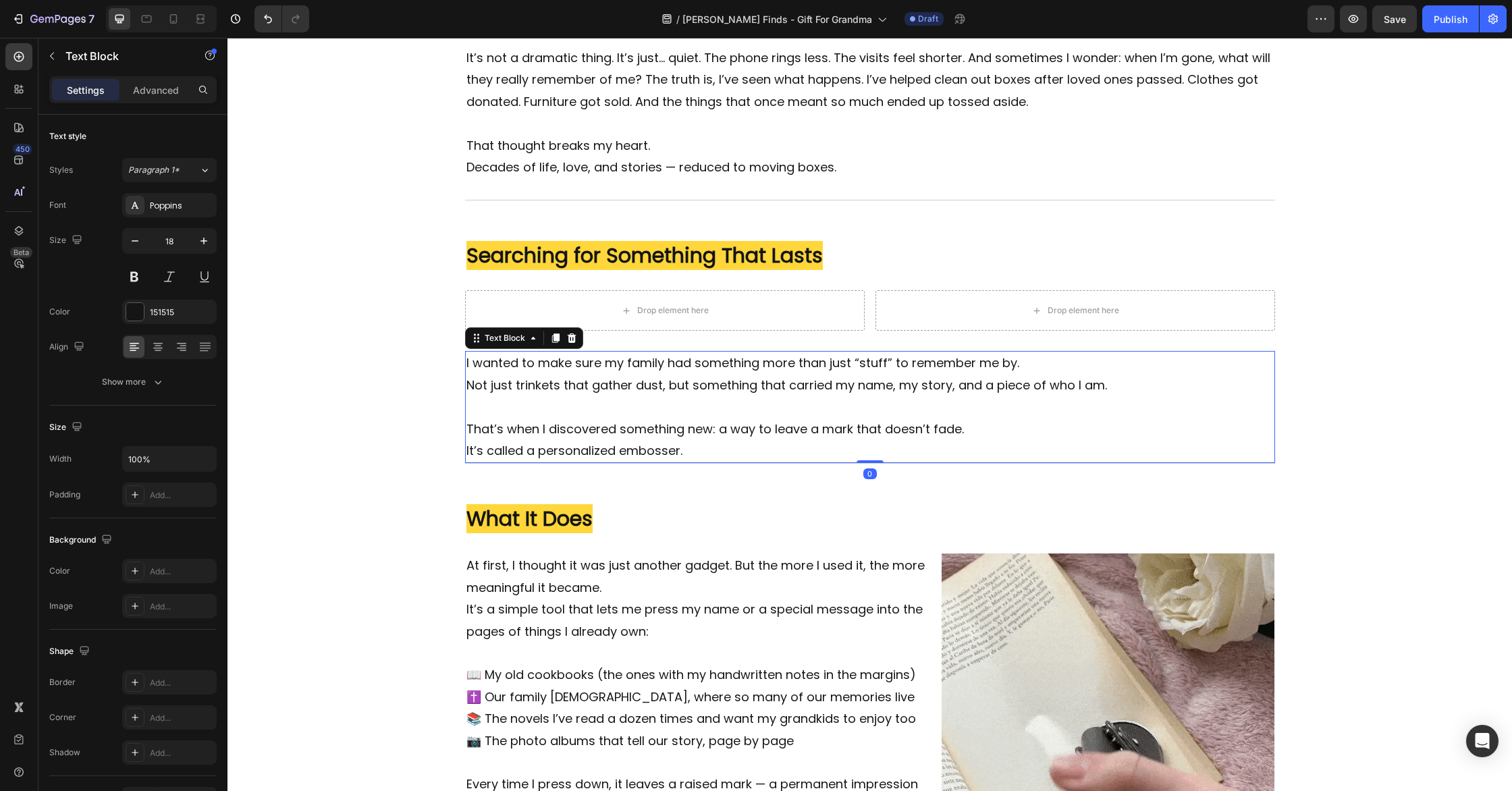
drag, startPoint x: 881, startPoint y: 482, endPoint x: 889, endPoint y: 453, distance: 30.1
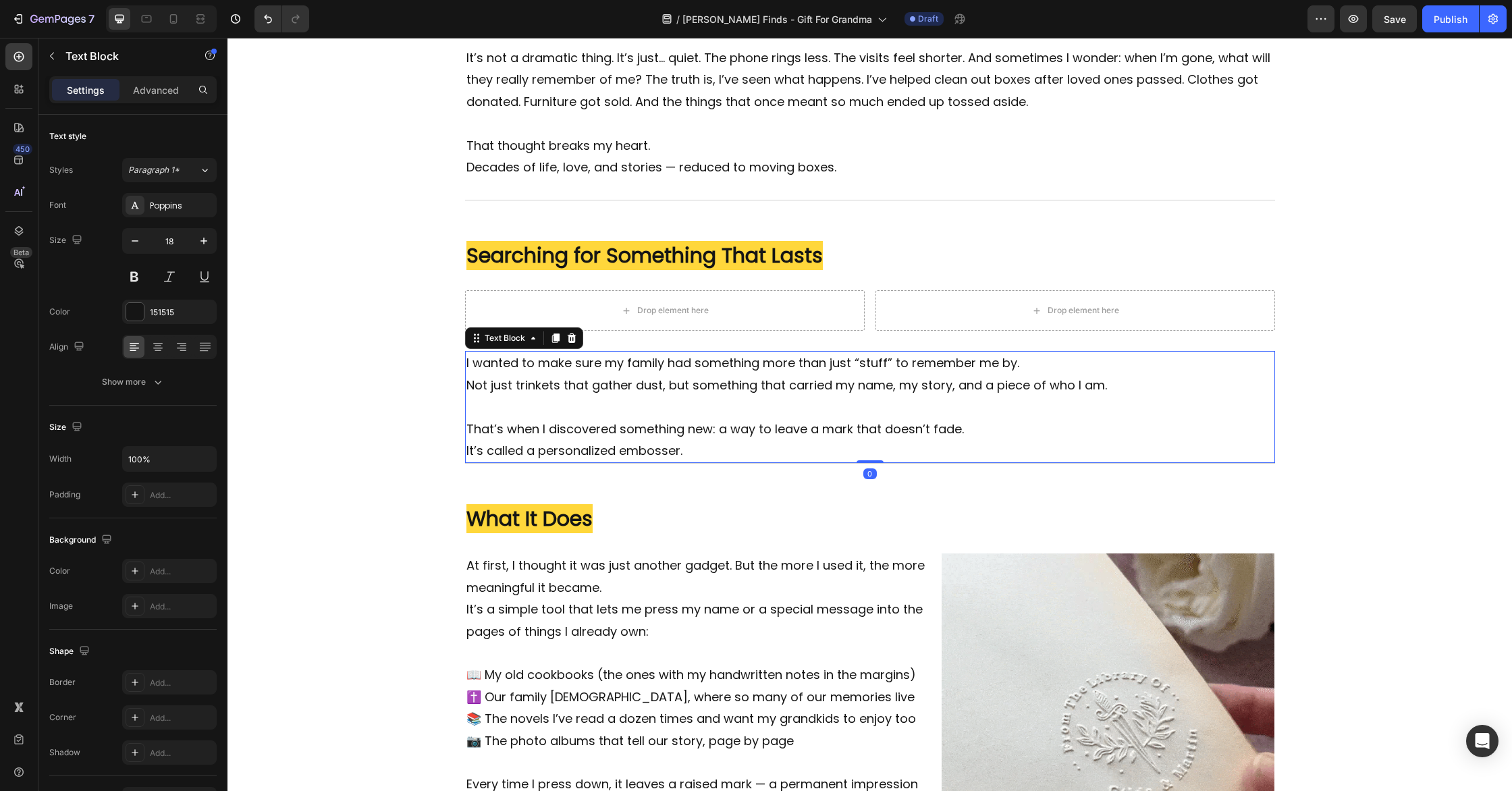
click at [889, 453] on div "I wanted to make sure my family had something more than just “stuff” to remembe…" at bounding box center [870, 406] width 810 height 112
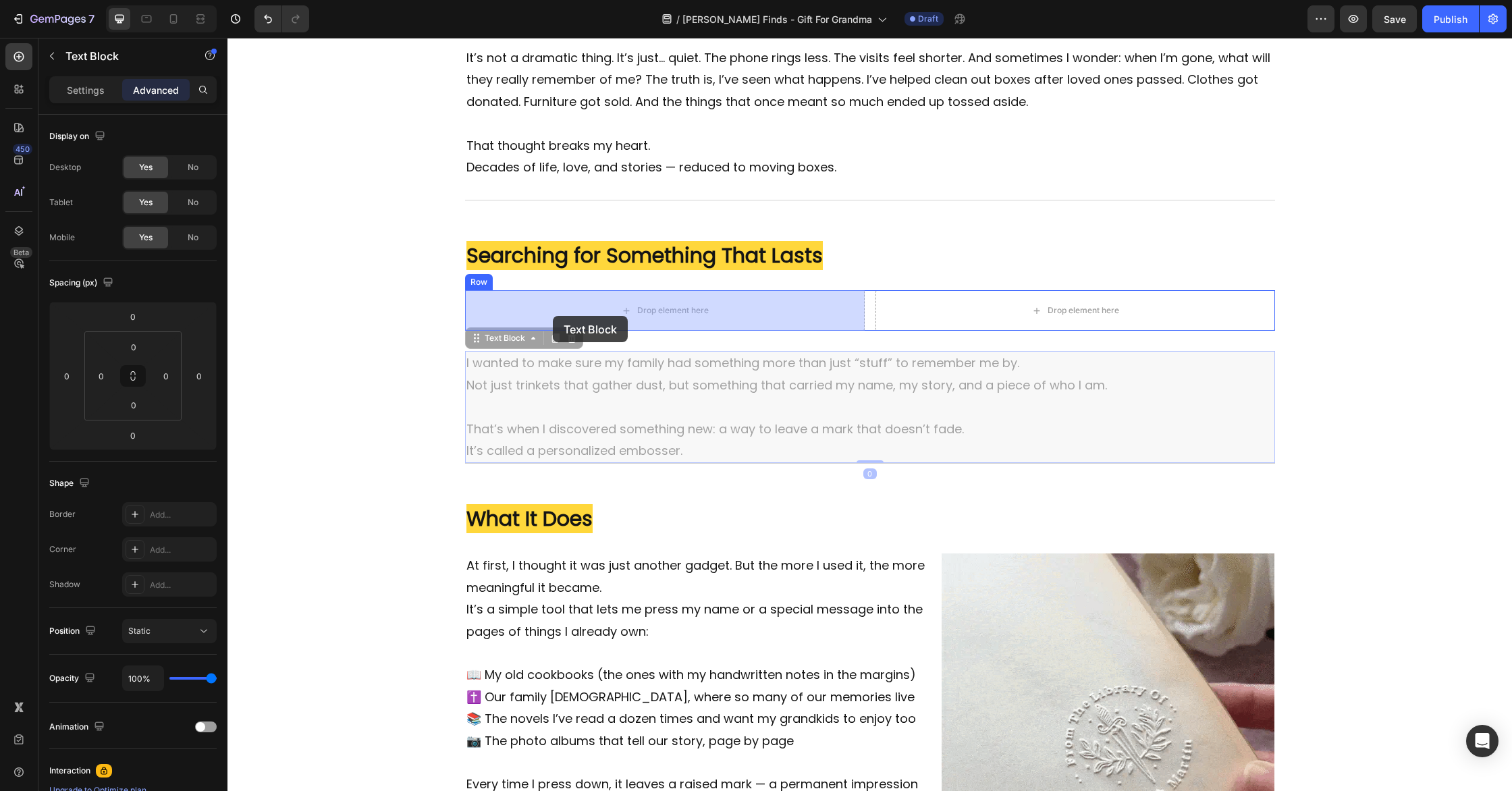
drag, startPoint x: 475, startPoint y: 339, endPoint x: 554, endPoint y: 316, distance: 82.3
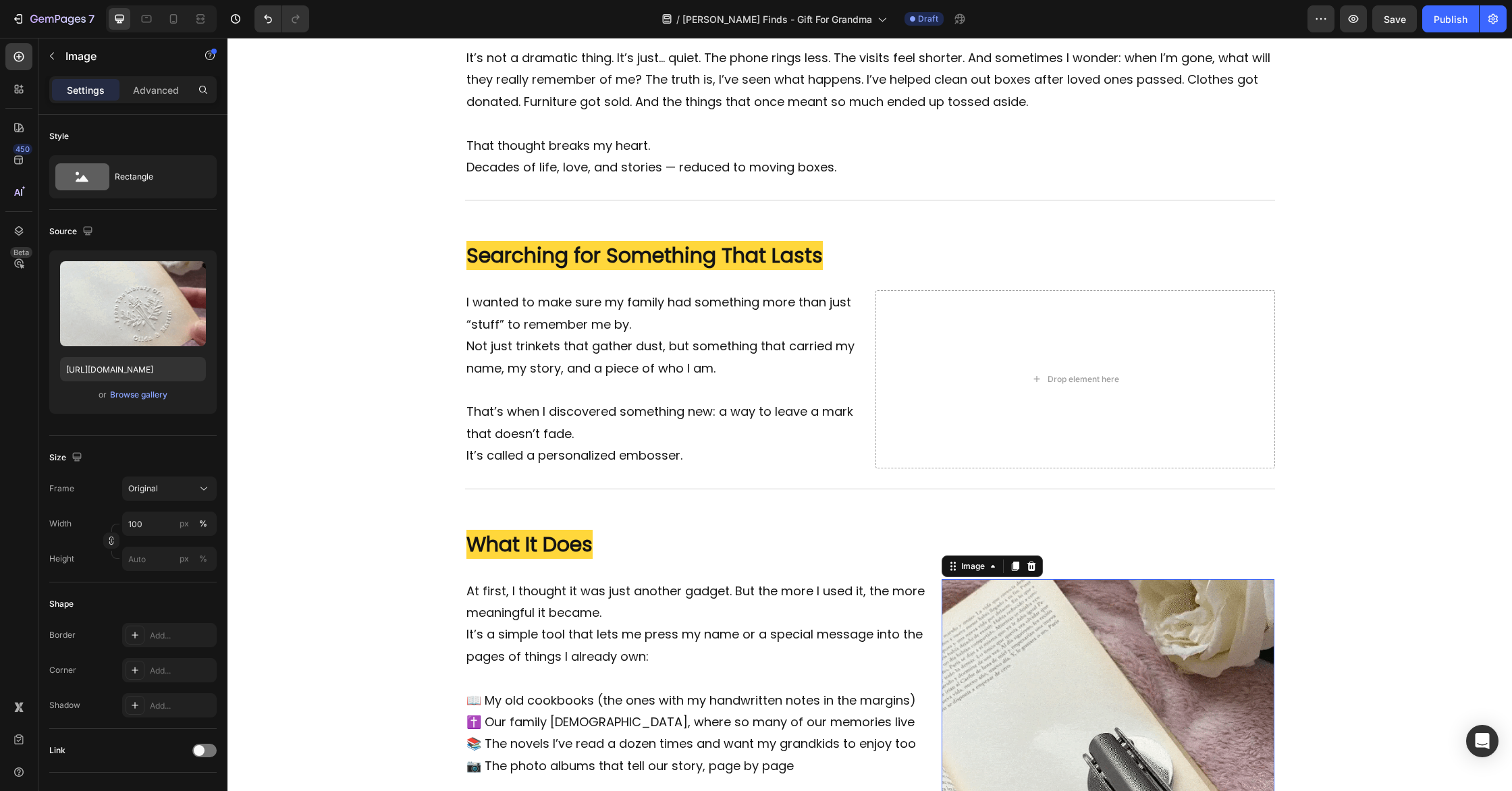
click at [1198, 753] on img at bounding box center [1108, 746] width 333 height 333
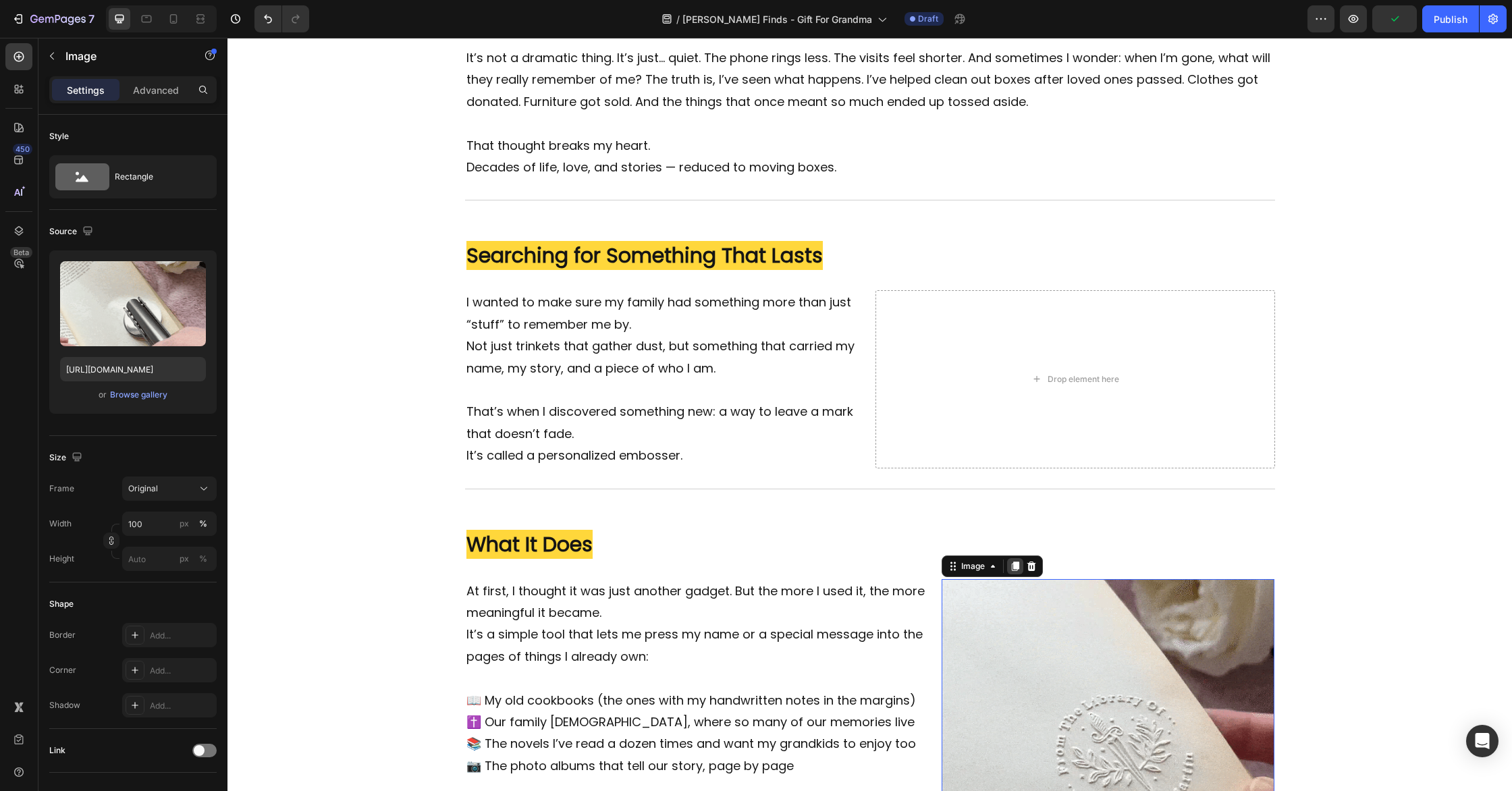
click at [1016, 566] on icon at bounding box center [1016, 566] width 8 height 9
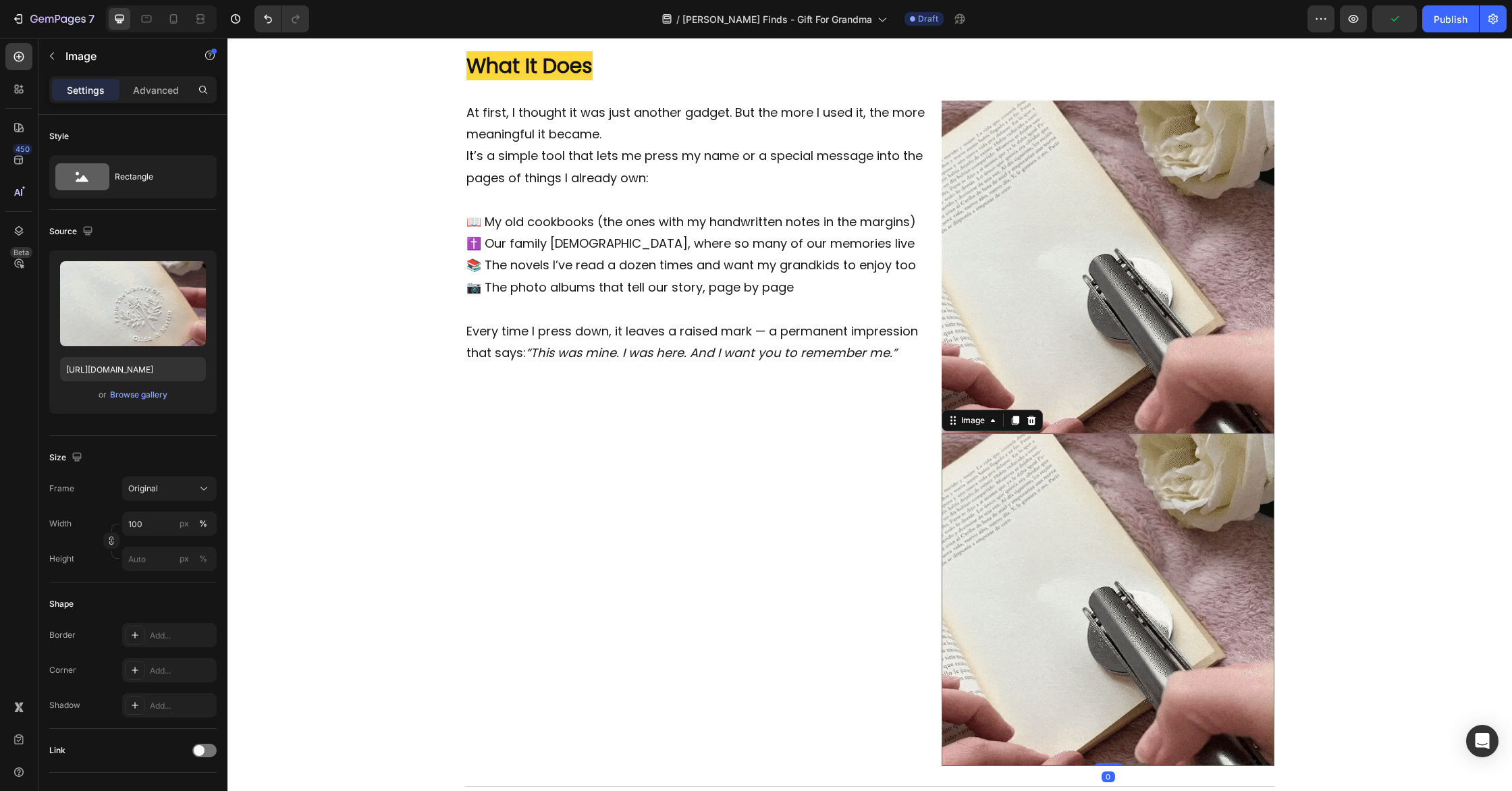
scroll to position [905, 0]
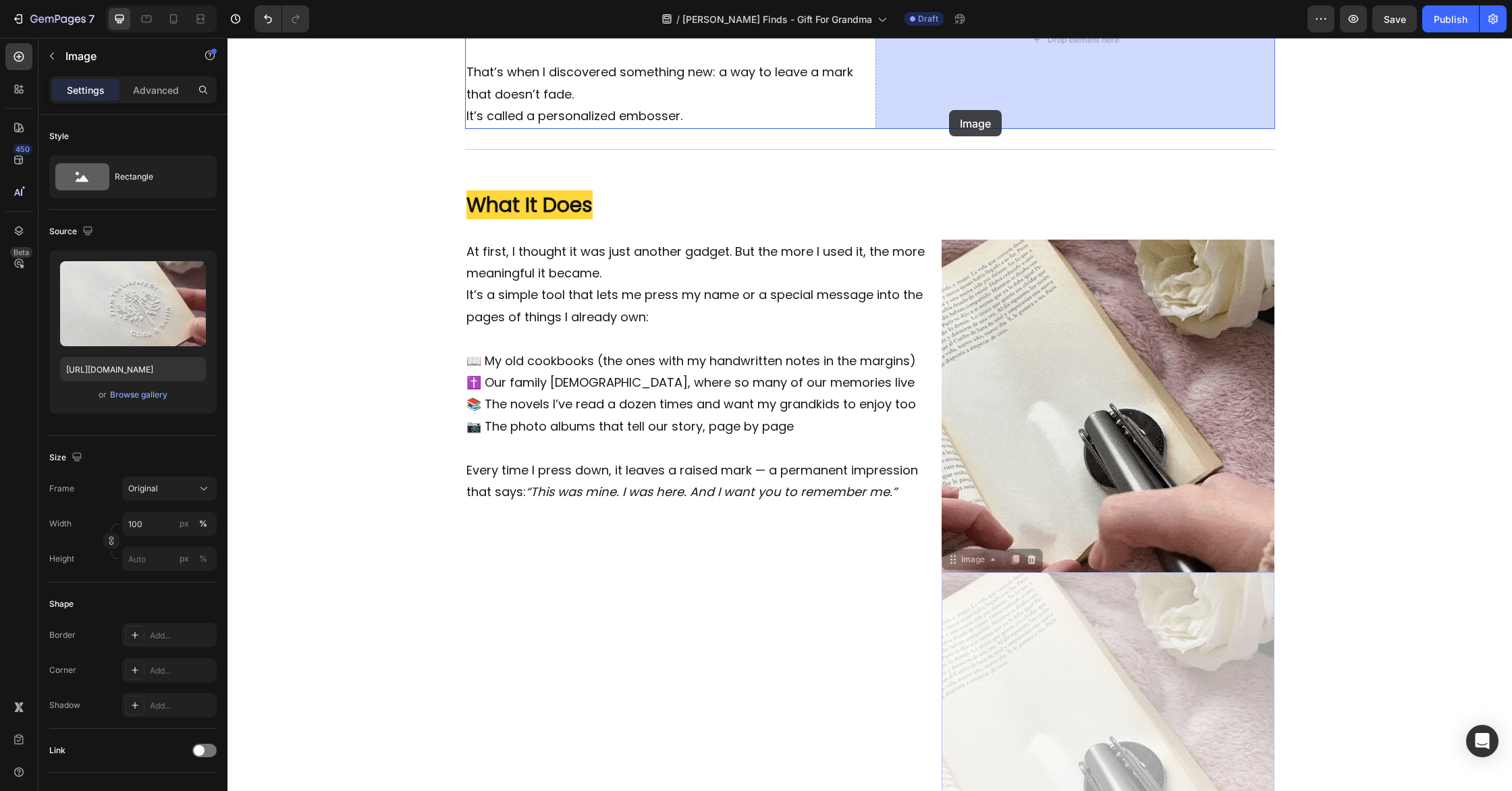
drag, startPoint x: 954, startPoint y: 560, endPoint x: 949, endPoint y: 110, distance: 450.0
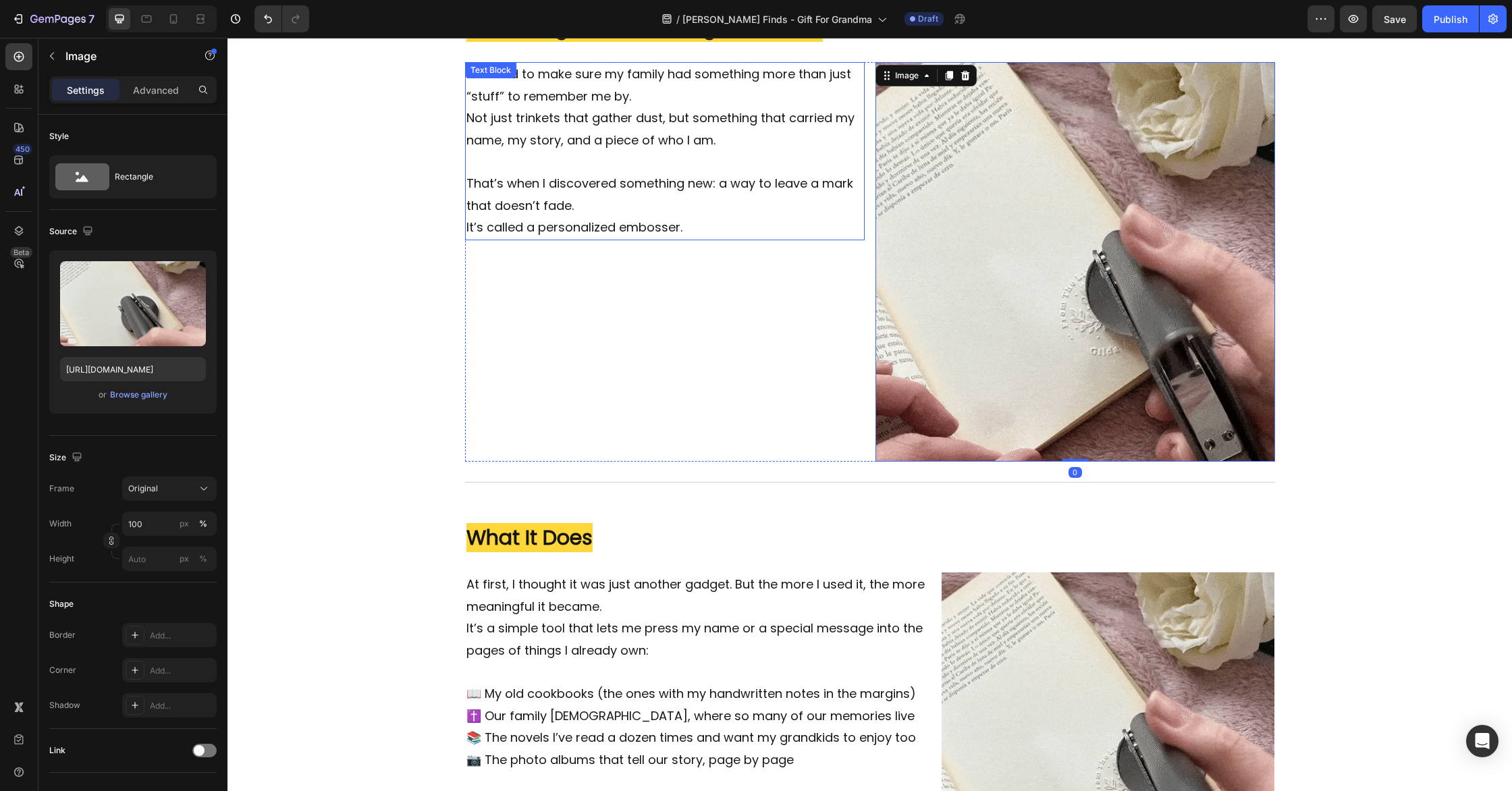
scroll to position [767, 0]
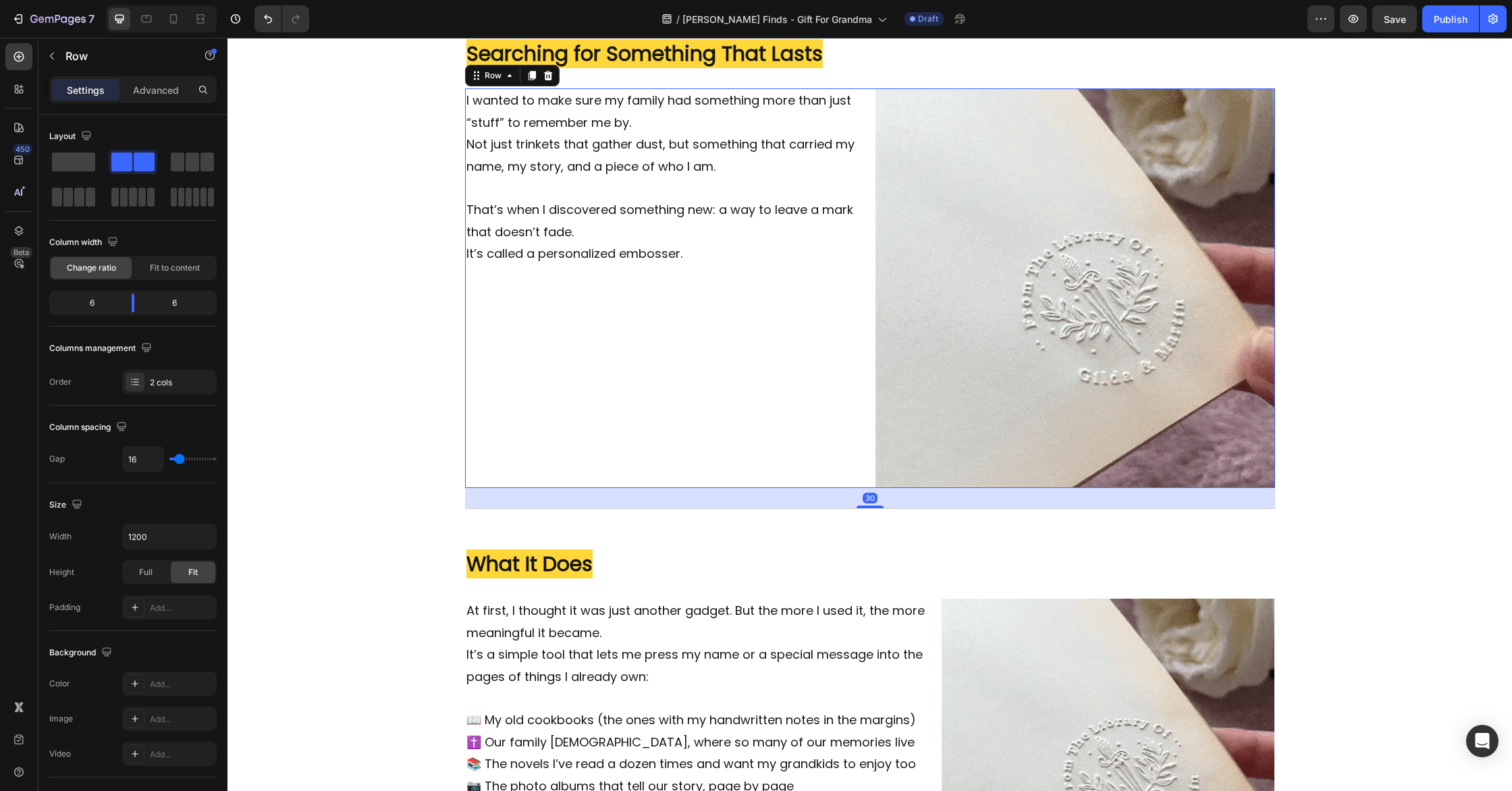
click at [867, 402] on div "I wanted to make sure my family had something more than just “stuff” to remembe…" at bounding box center [870, 288] width 810 height 400
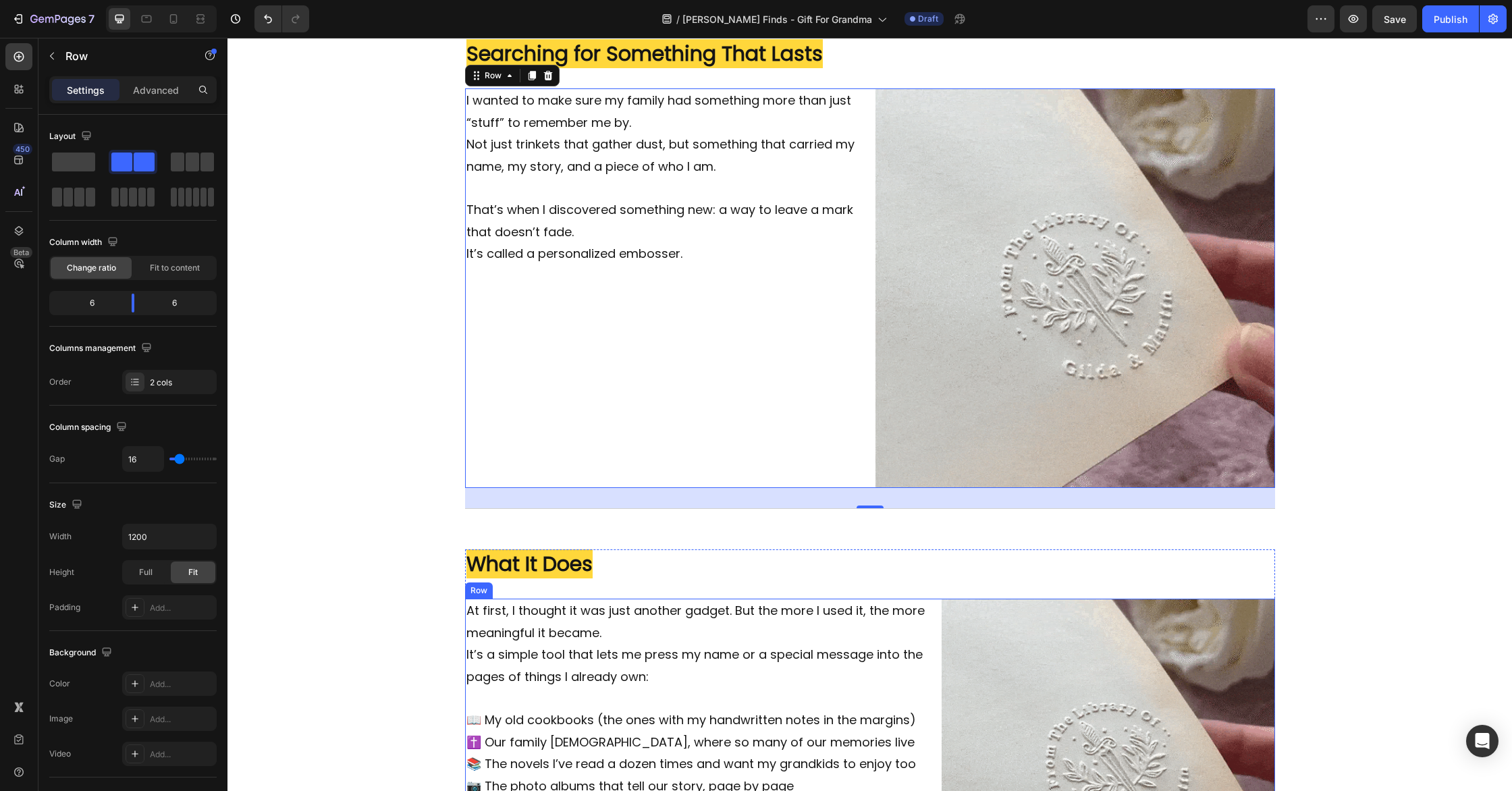
click at [935, 629] on div "At first, I thought it was just another gadget. But the more I used it, the mor…" at bounding box center [870, 766] width 810 height 333
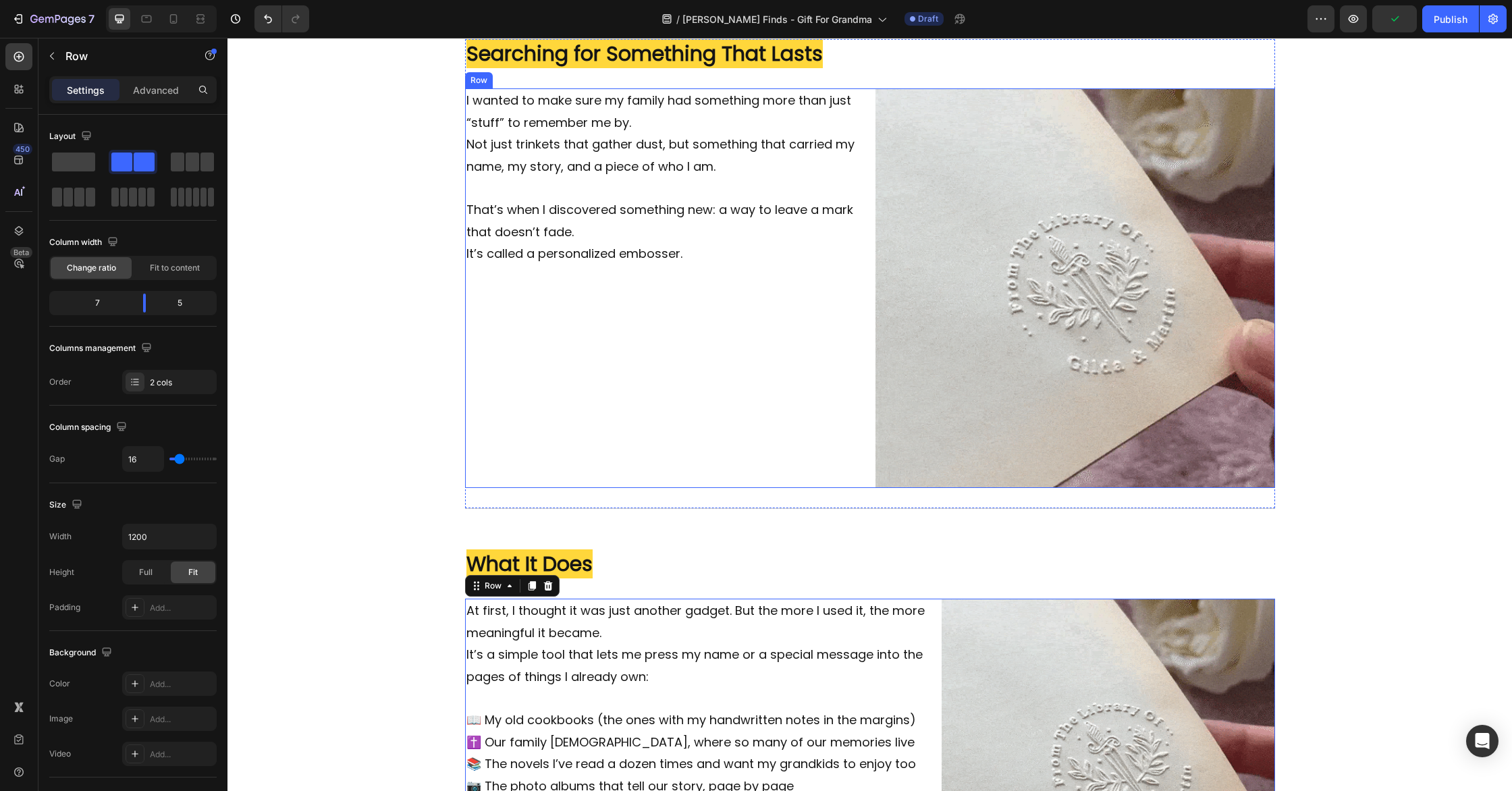
click at [862, 307] on div "I wanted to make sure my family had something more than just “stuff” to remembe…" at bounding box center [665, 288] width 400 height 400
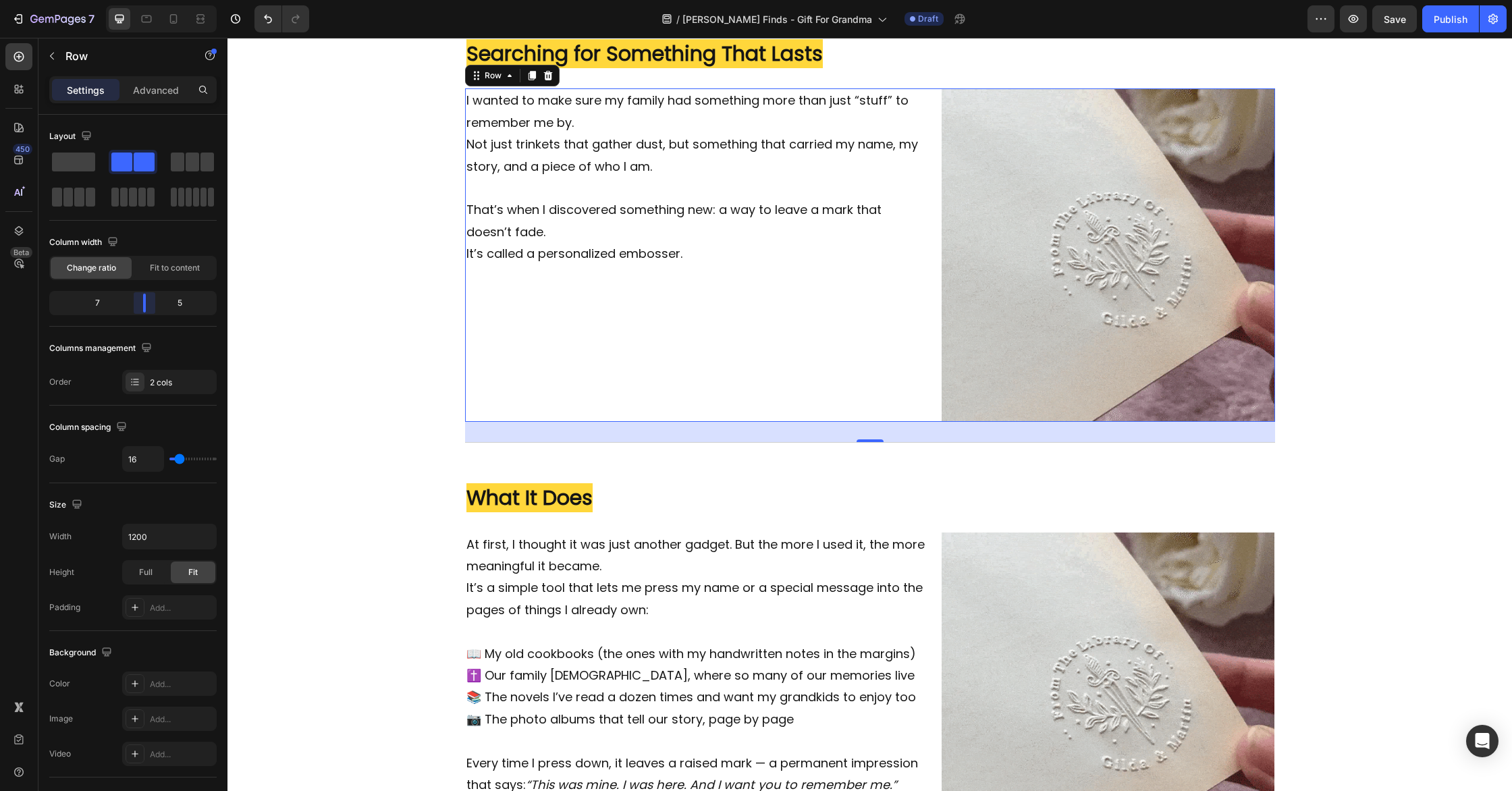
drag, startPoint x: 138, startPoint y: 299, endPoint x: 148, endPoint y: 299, distance: 10.0
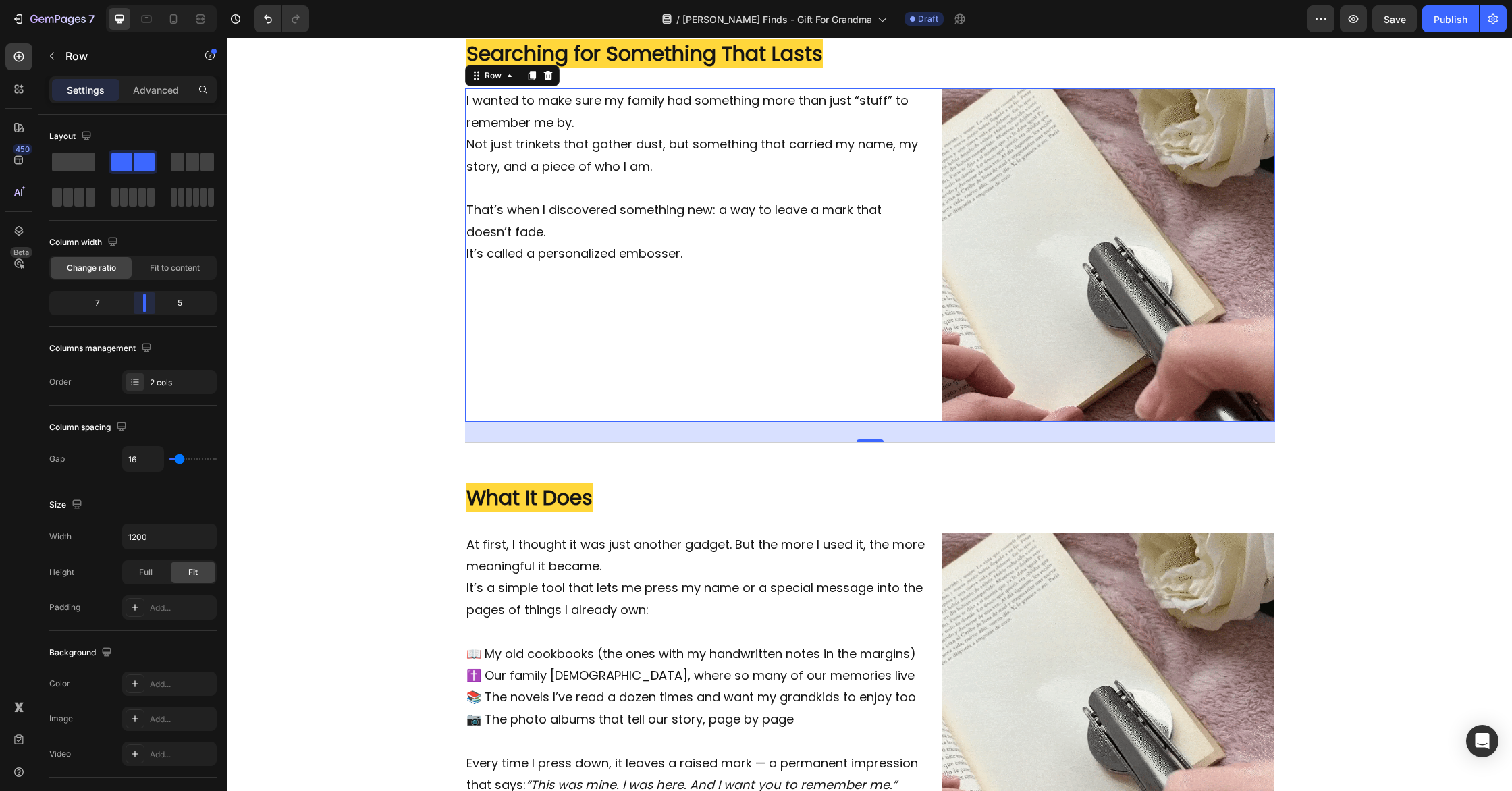
click at [148, 0] on body "7 Version history / [PERSON_NAME] Finds - Gift For Grandma Draft Preview Save P…" at bounding box center [756, 0] width 1512 height 0
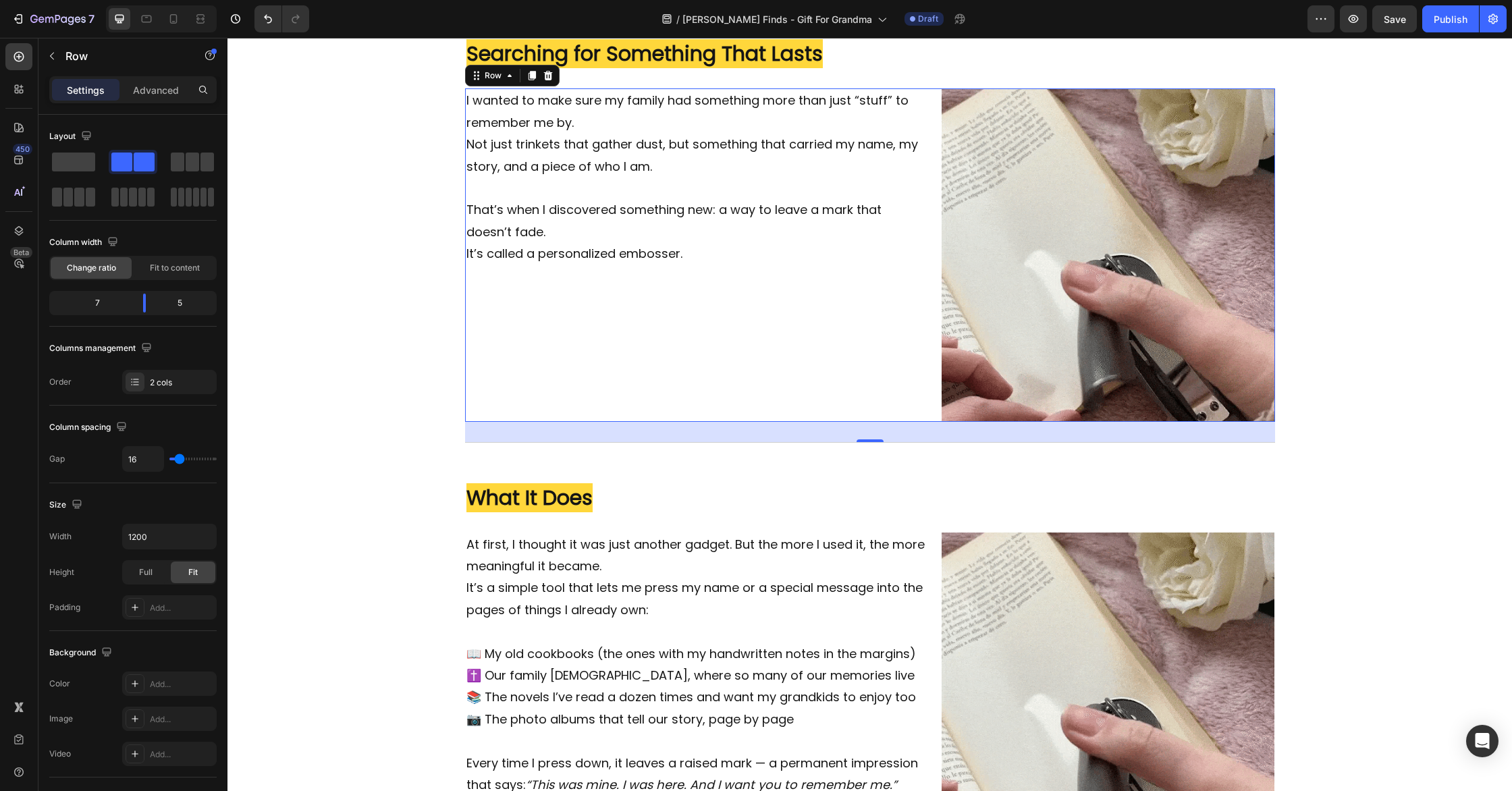
click at [933, 291] on div "I wanted to make sure my family had something more than just “stuff” to remembe…" at bounding box center [870, 255] width 810 height 333
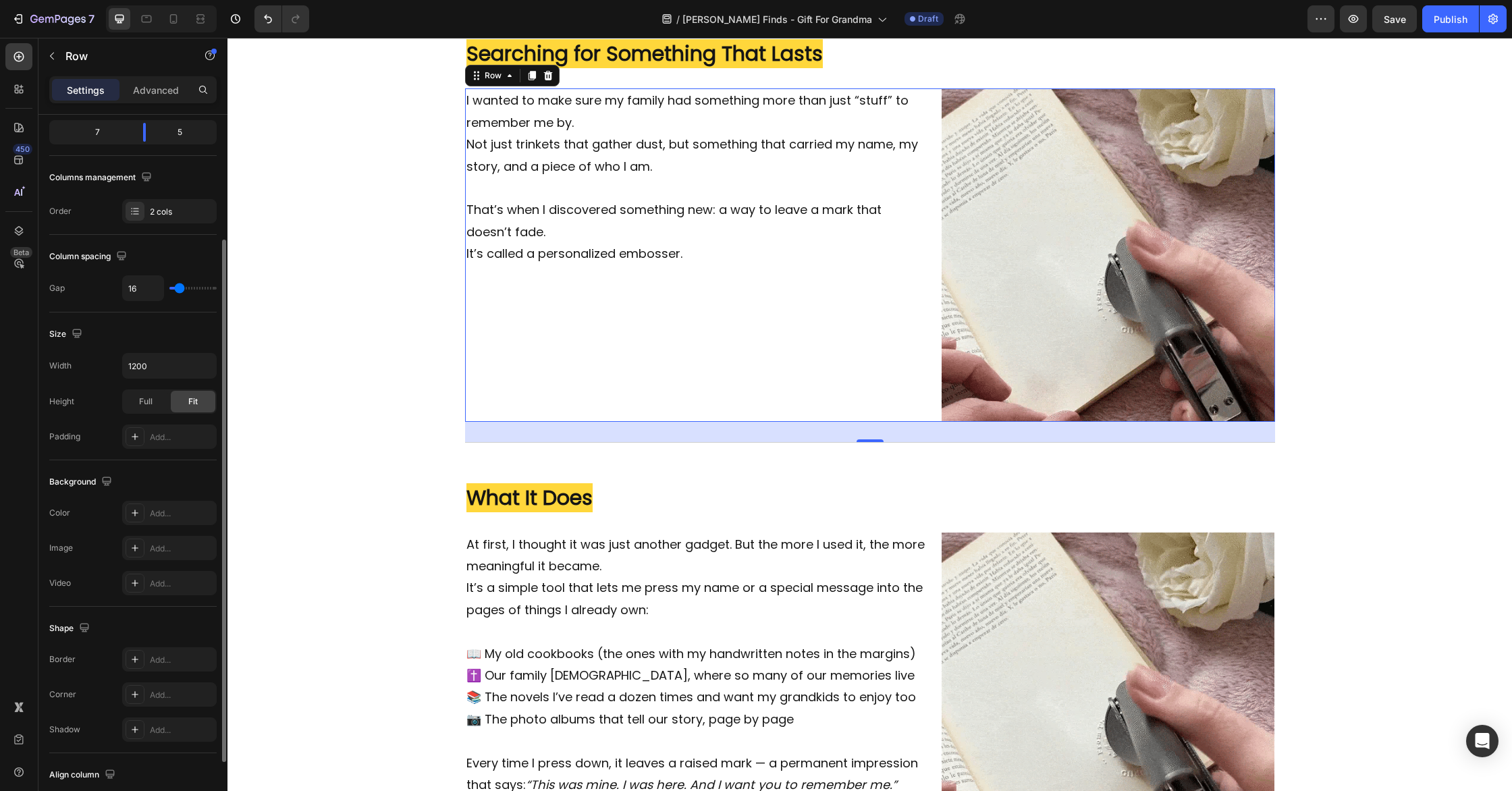
scroll to position [263, 0]
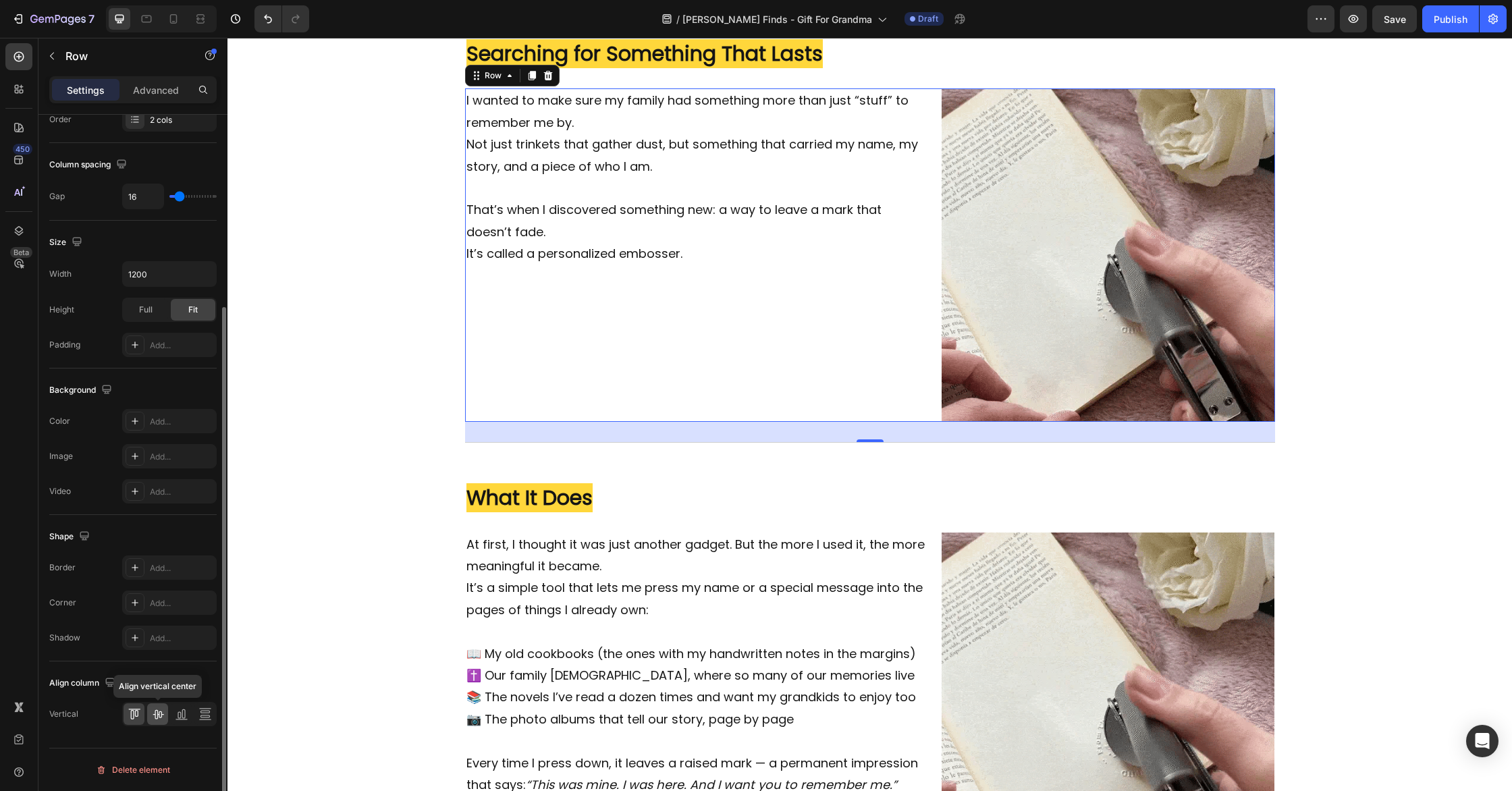
click at [160, 716] on icon at bounding box center [158, 714] width 13 height 13
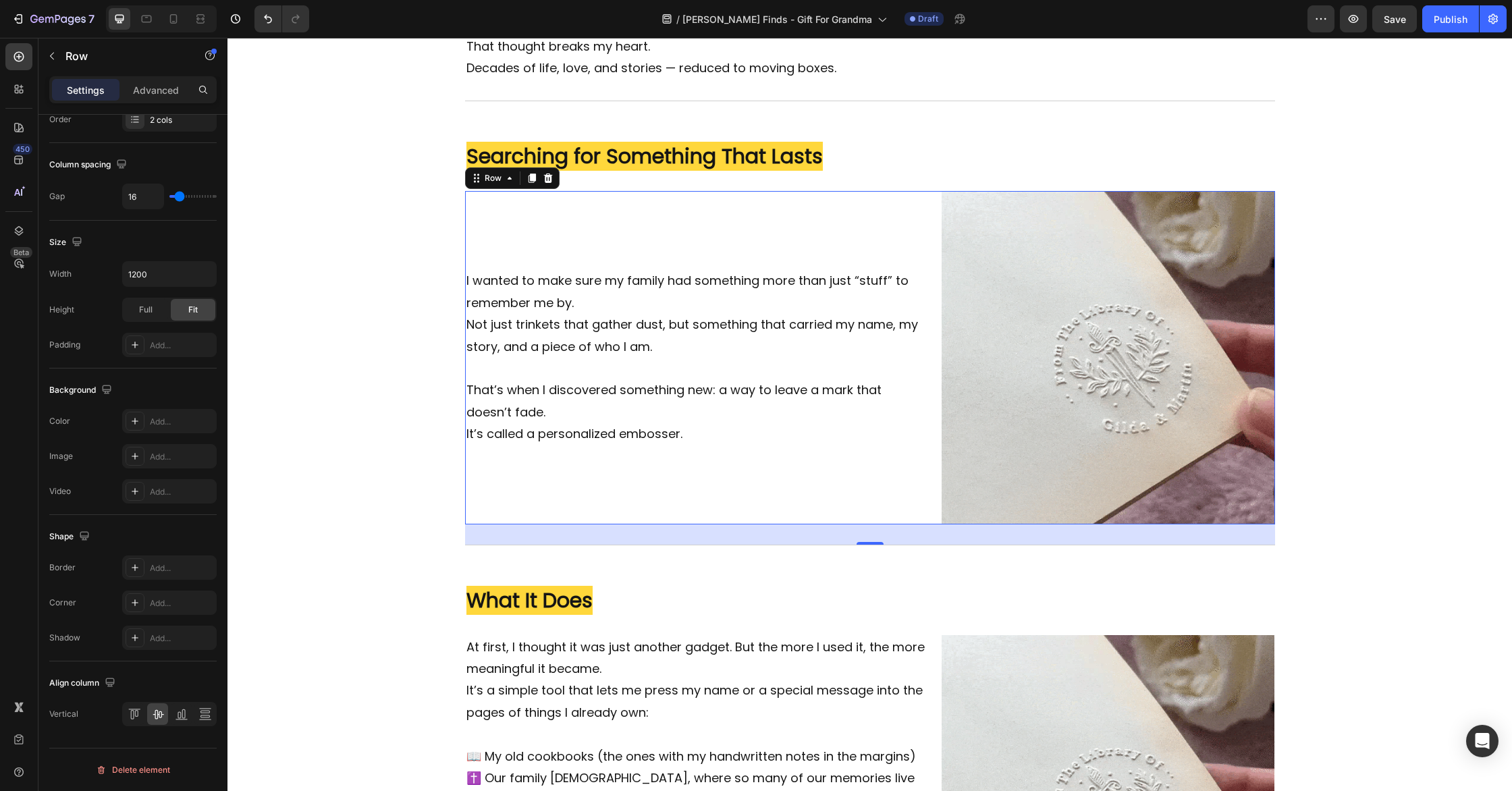
scroll to position [578, 0]
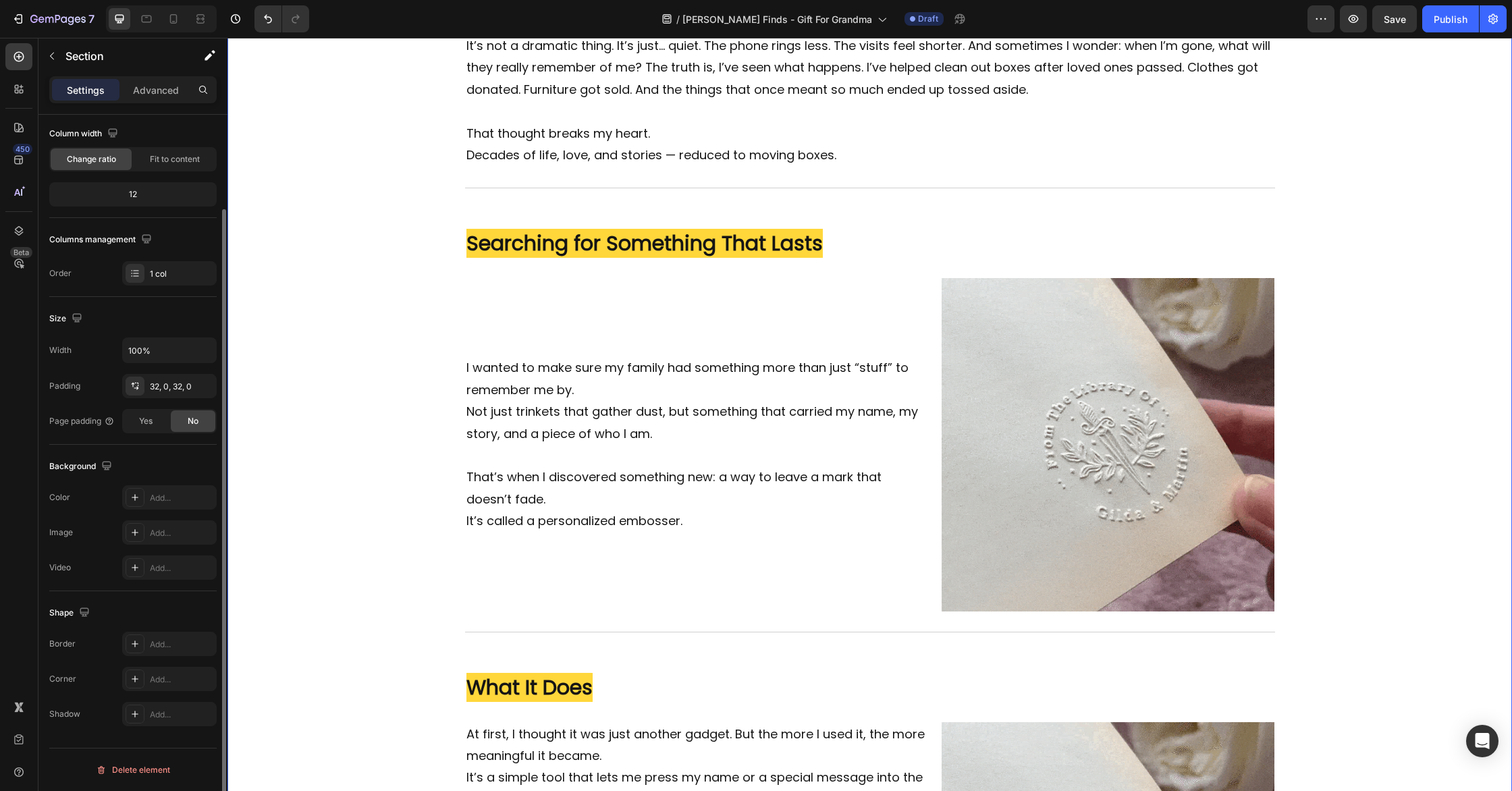
click at [1364, 363] on div "Image The Quiet Fear Every Grandparent Has (But Rarely Says Out Loud) Heading I…" at bounding box center [869, 501] width 1285 height 1763
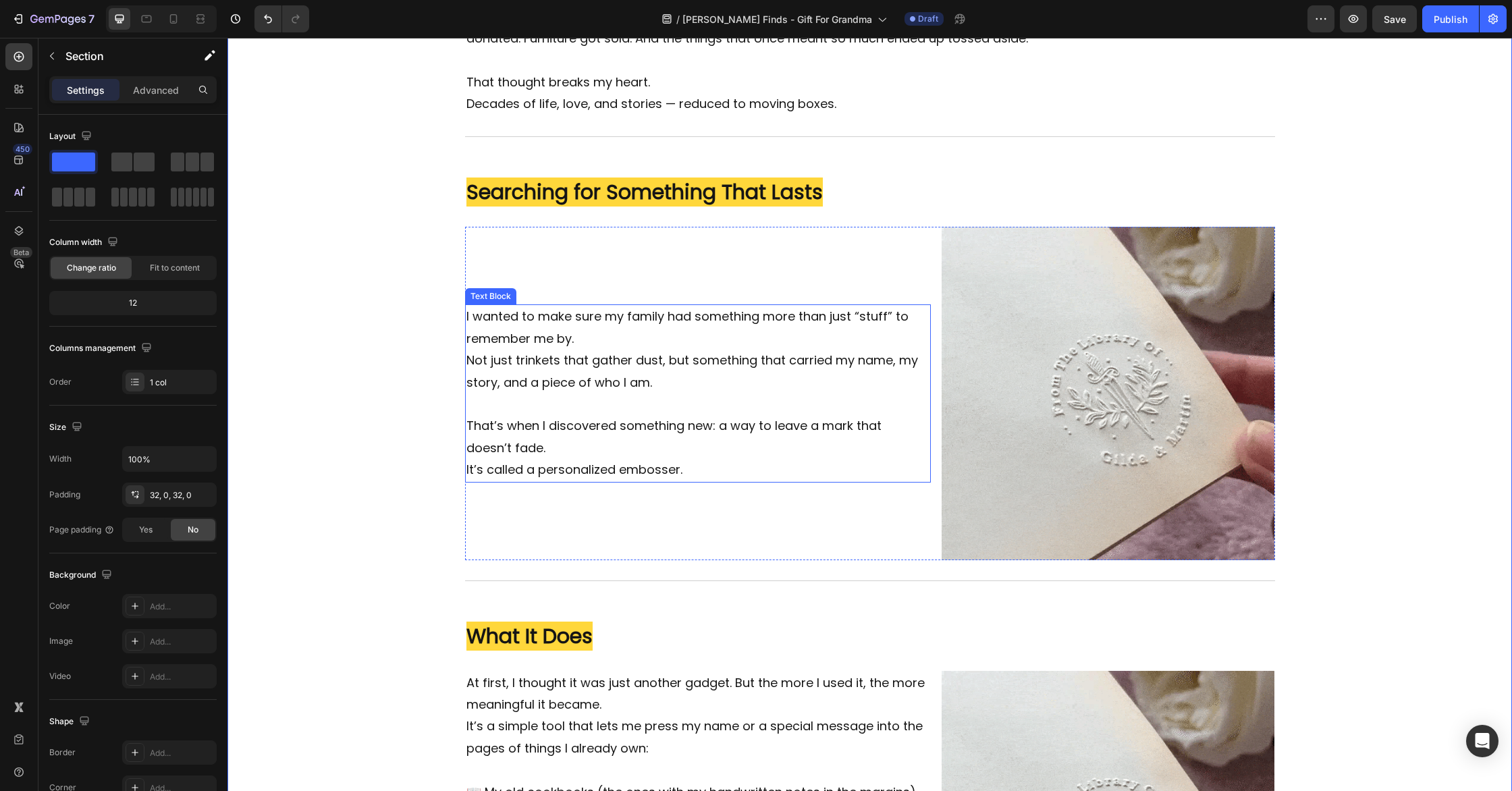
scroll to position [657, 0]
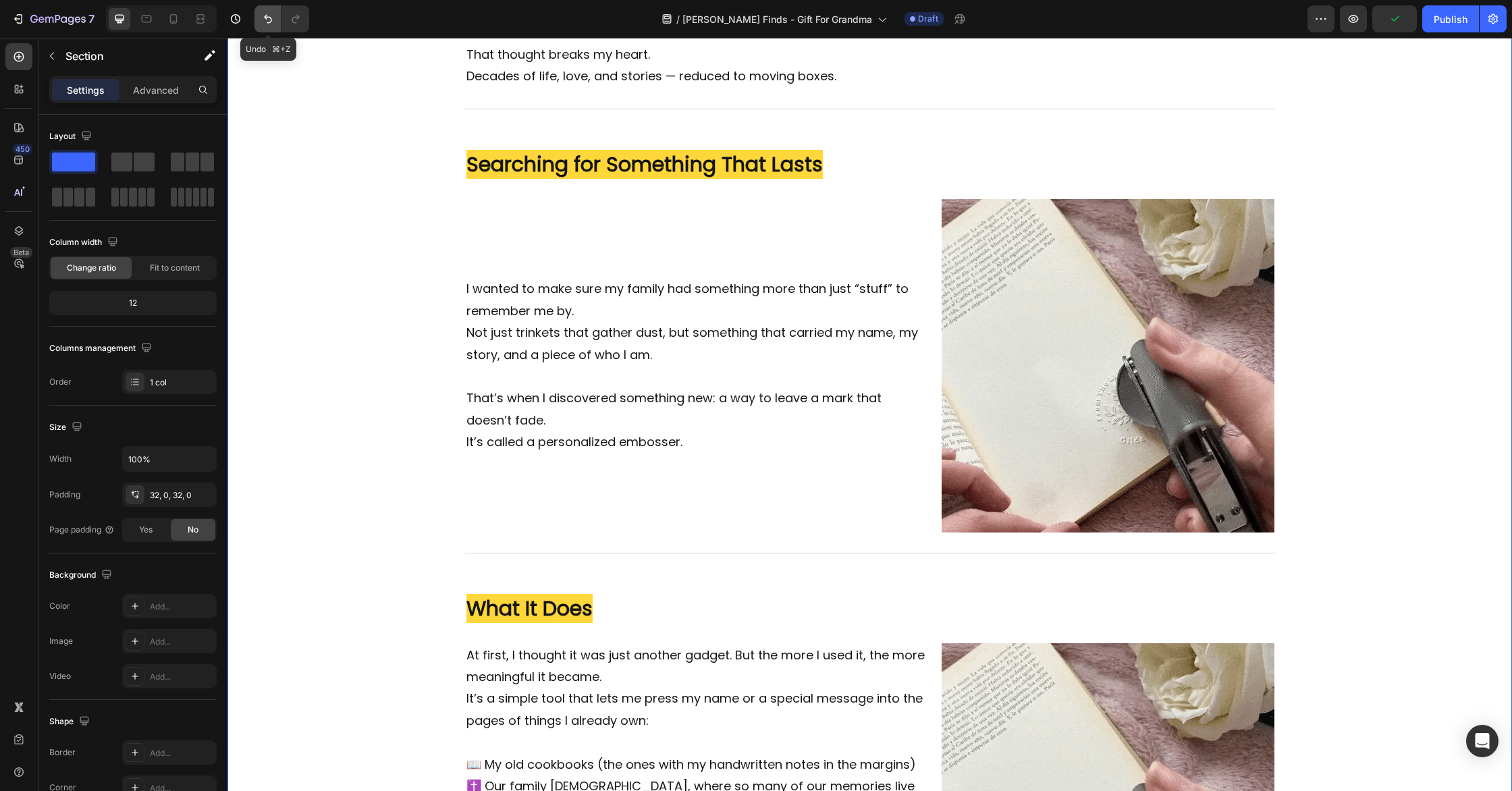
click at [268, 20] on icon "Undo/Redo" at bounding box center [268, 19] width 13 height 13
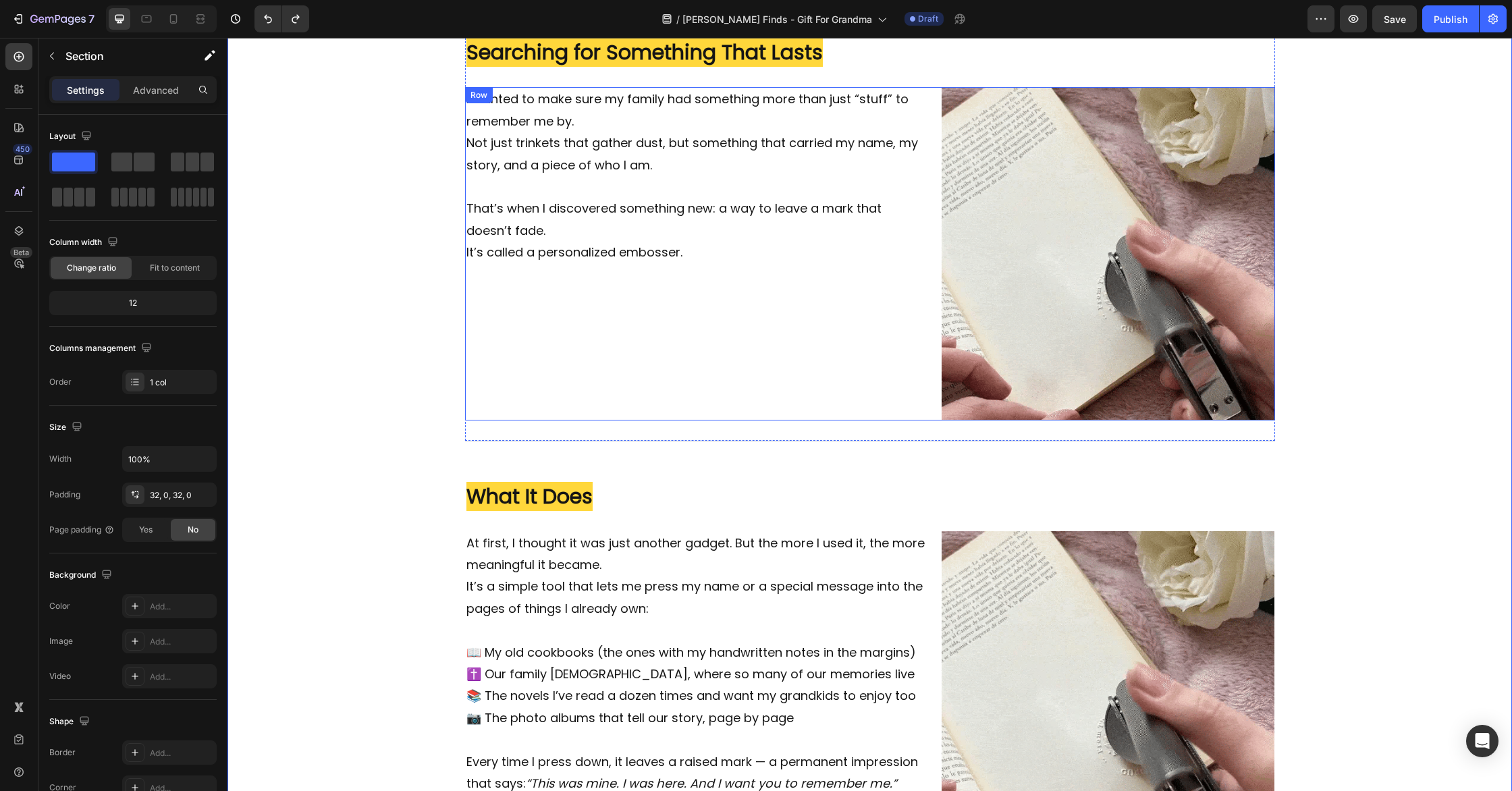
scroll to position [671, 0]
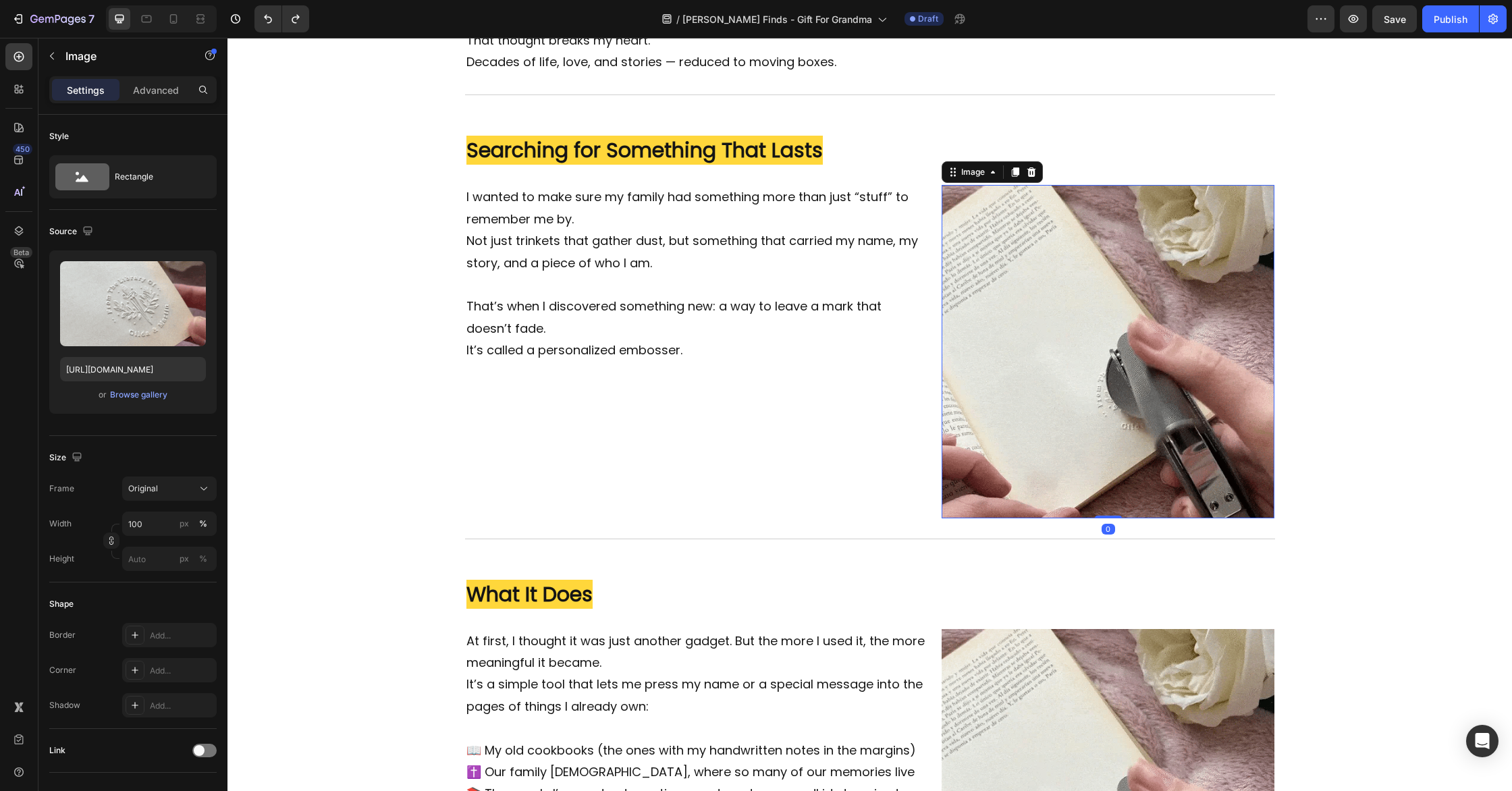
click at [1091, 323] on img at bounding box center [1108, 352] width 333 height 333
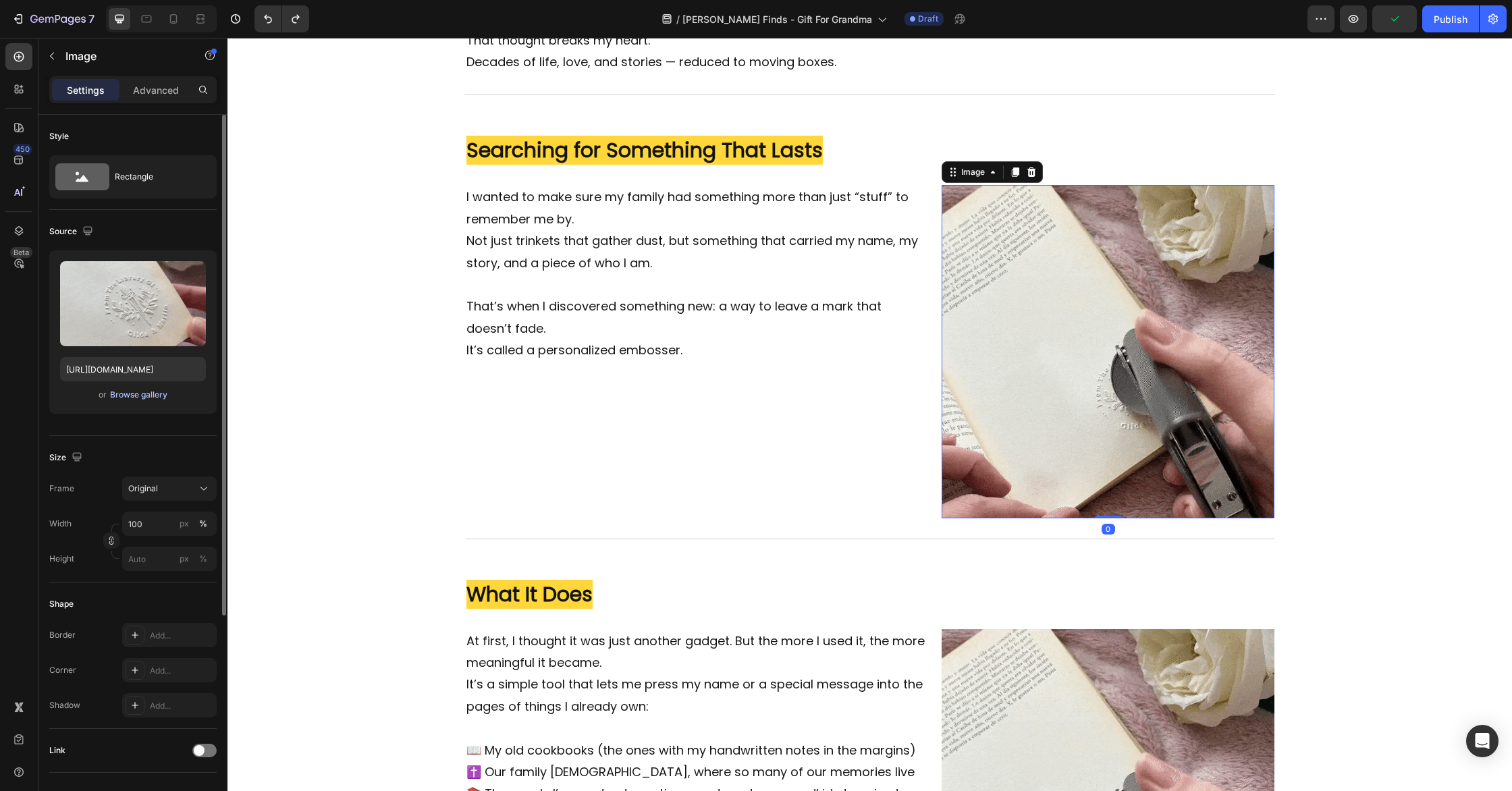
click at [144, 394] on div "Browse gallery" at bounding box center [139, 395] width 57 height 12
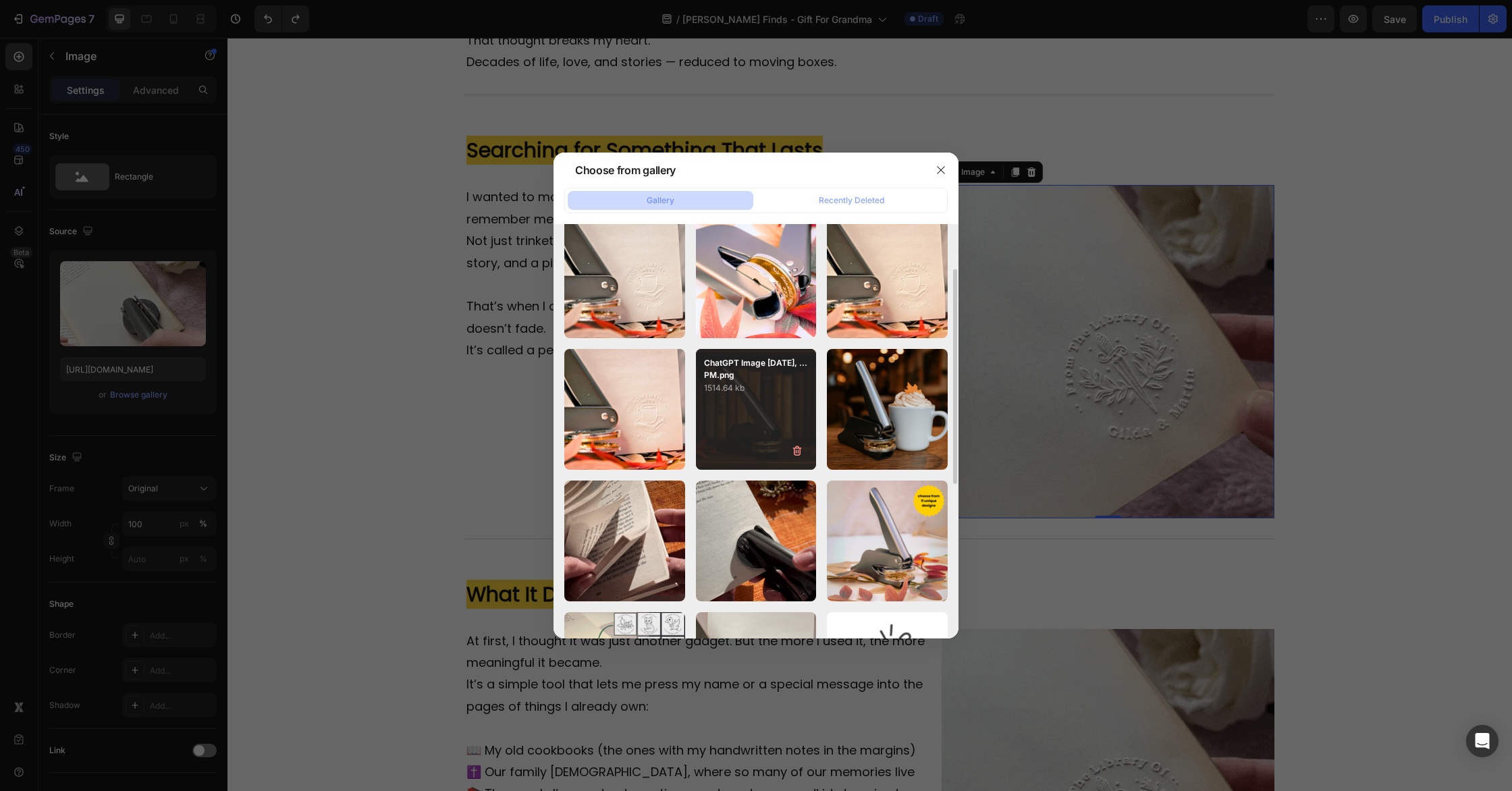
scroll to position [149, 0]
click at [753, 400] on div "ChatGPT Image [DATE], ...PM.png 1514.64 kb" at bounding box center [756, 409] width 121 height 121
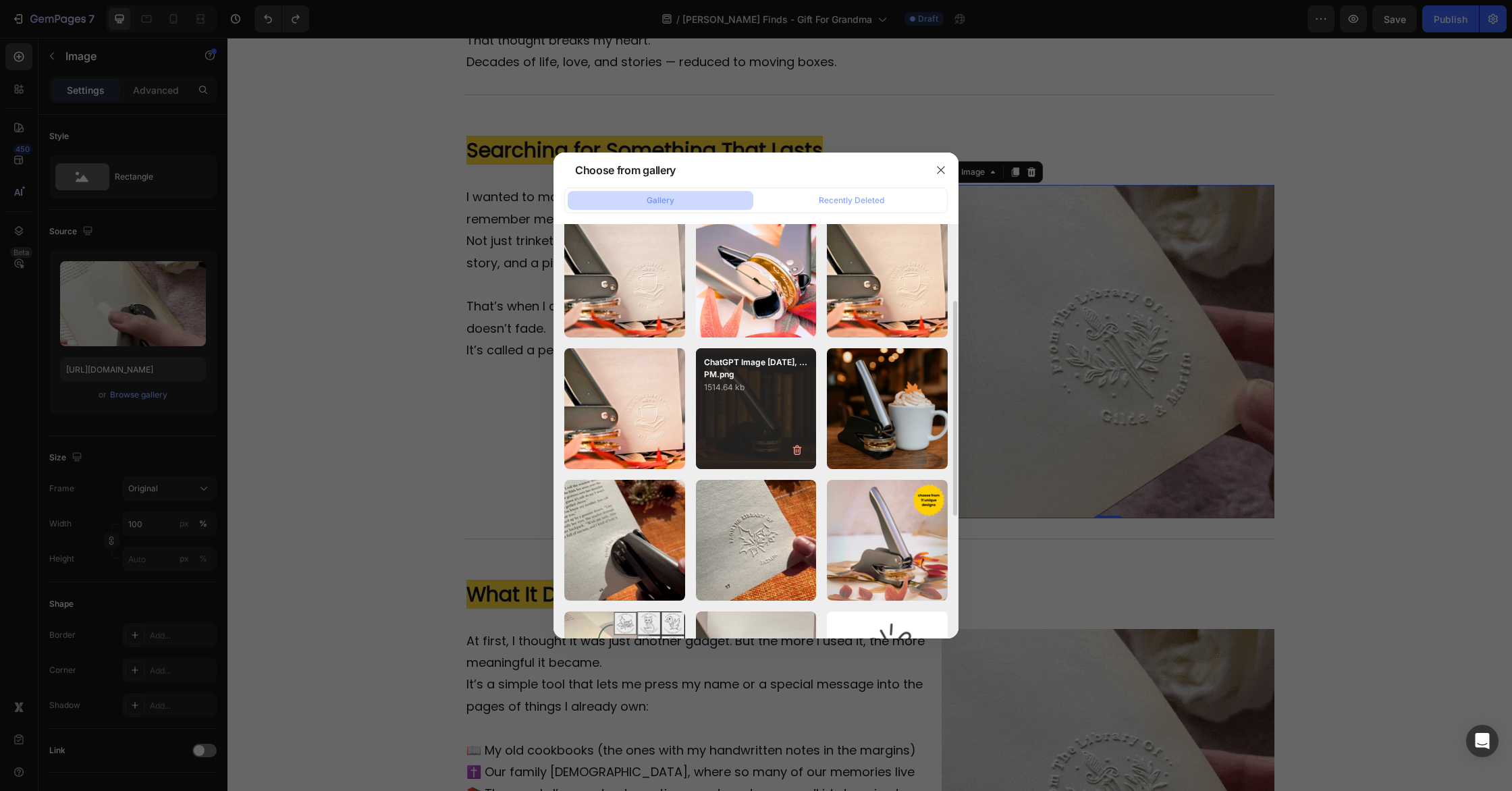
type input "[URL][DOMAIN_NAME]"
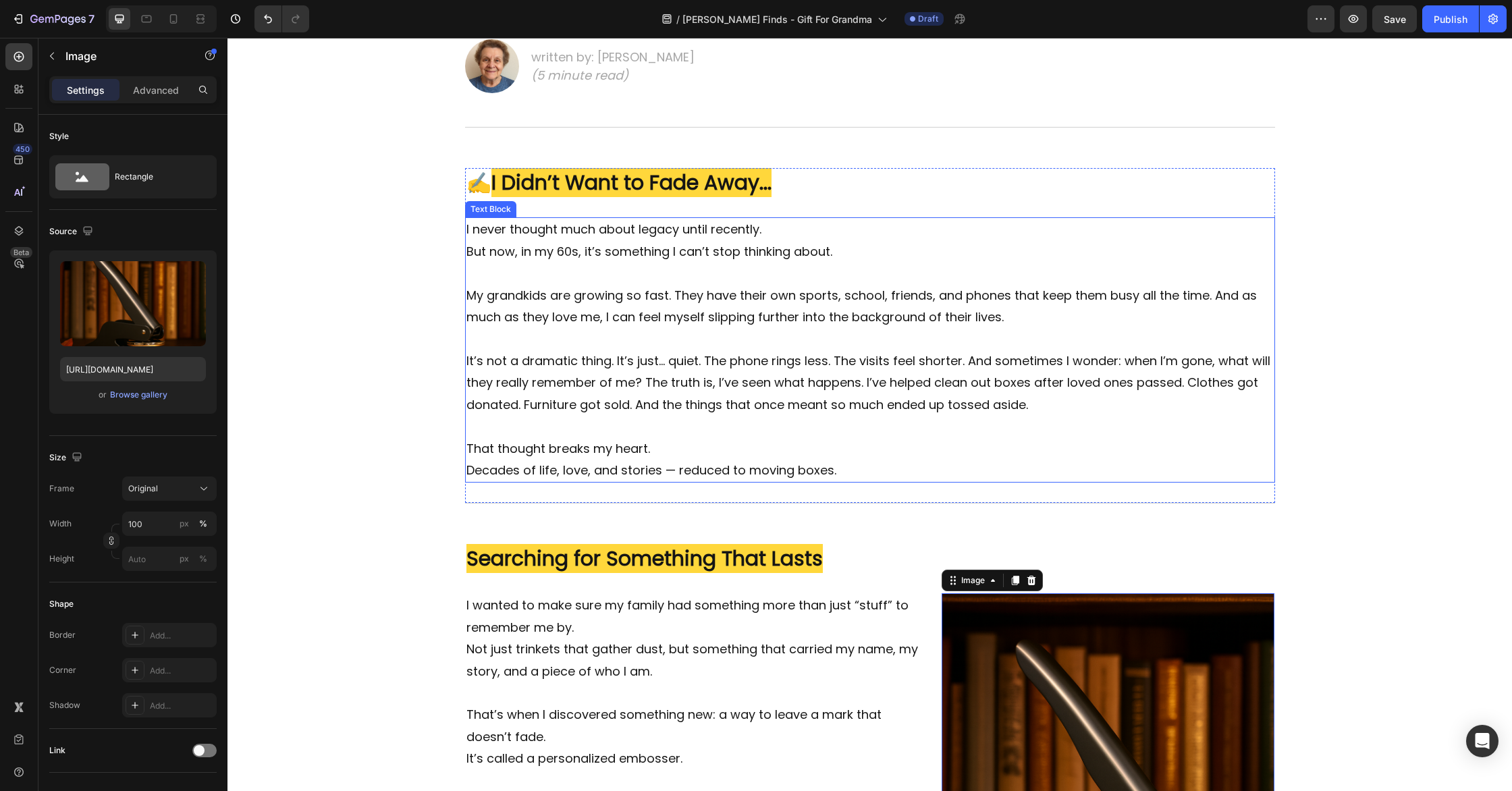
scroll to position [587, 0]
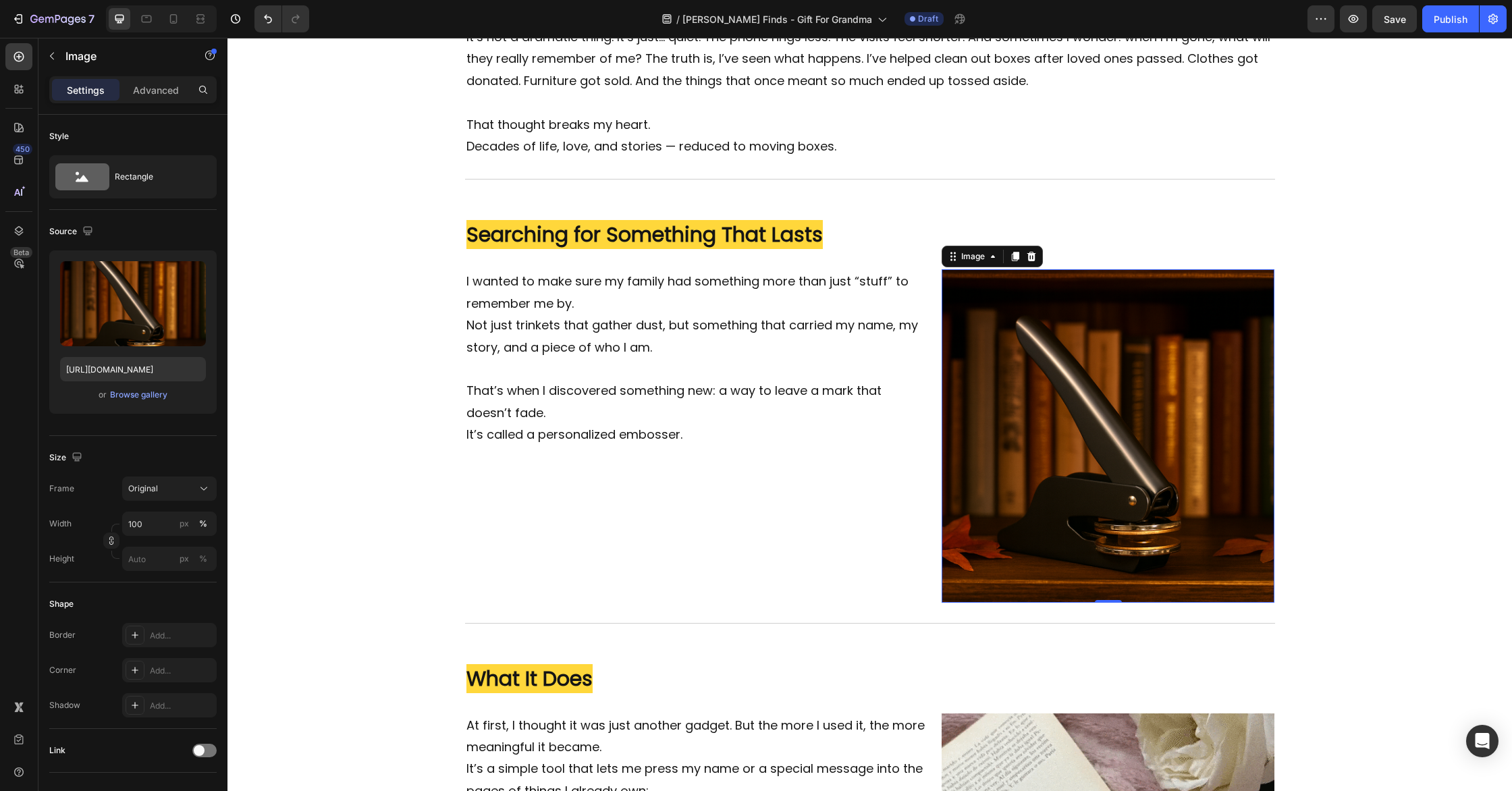
click at [1186, 360] on img at bounding box center [1108, 436] width 333 height 333
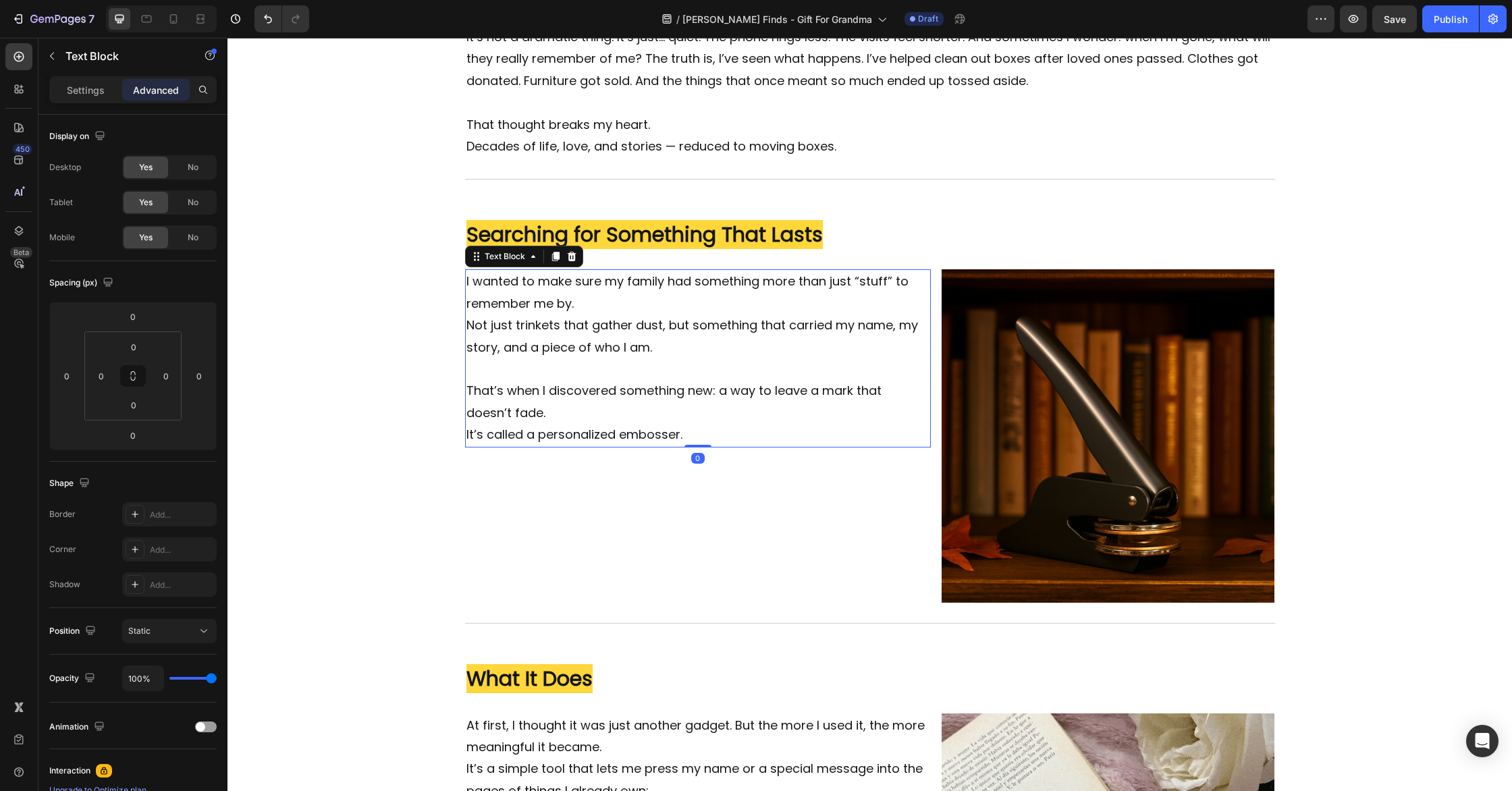
click at [512, 403] on p "That’s when I discovered something new: a way to leave a mark that doesn’t fade." at bounding box center [698, 402] width 464 height 44
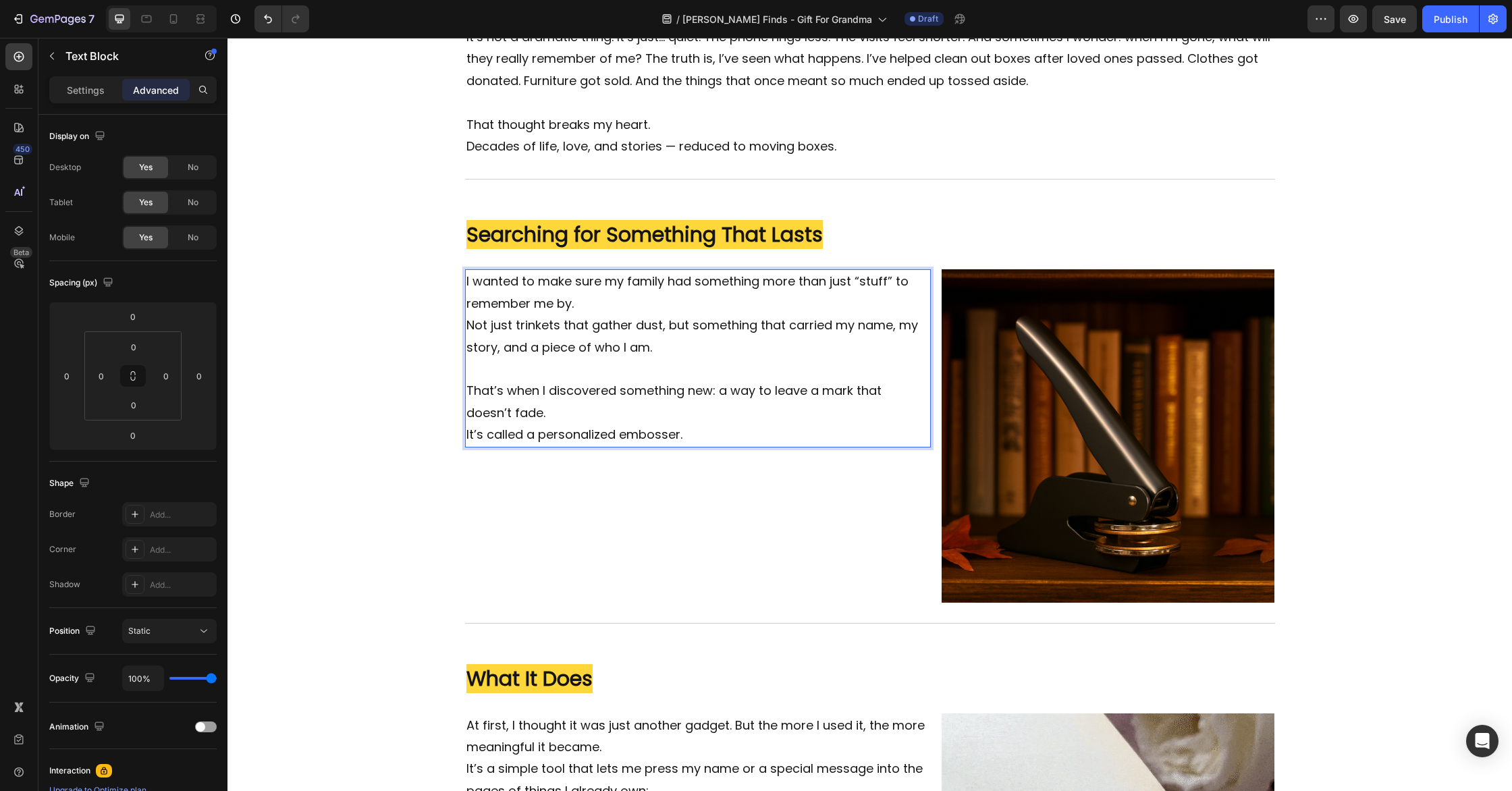
click at [469, 431] on p "It’s called a personalized embosser." at bounding box center [698, 435] width 464 height 22
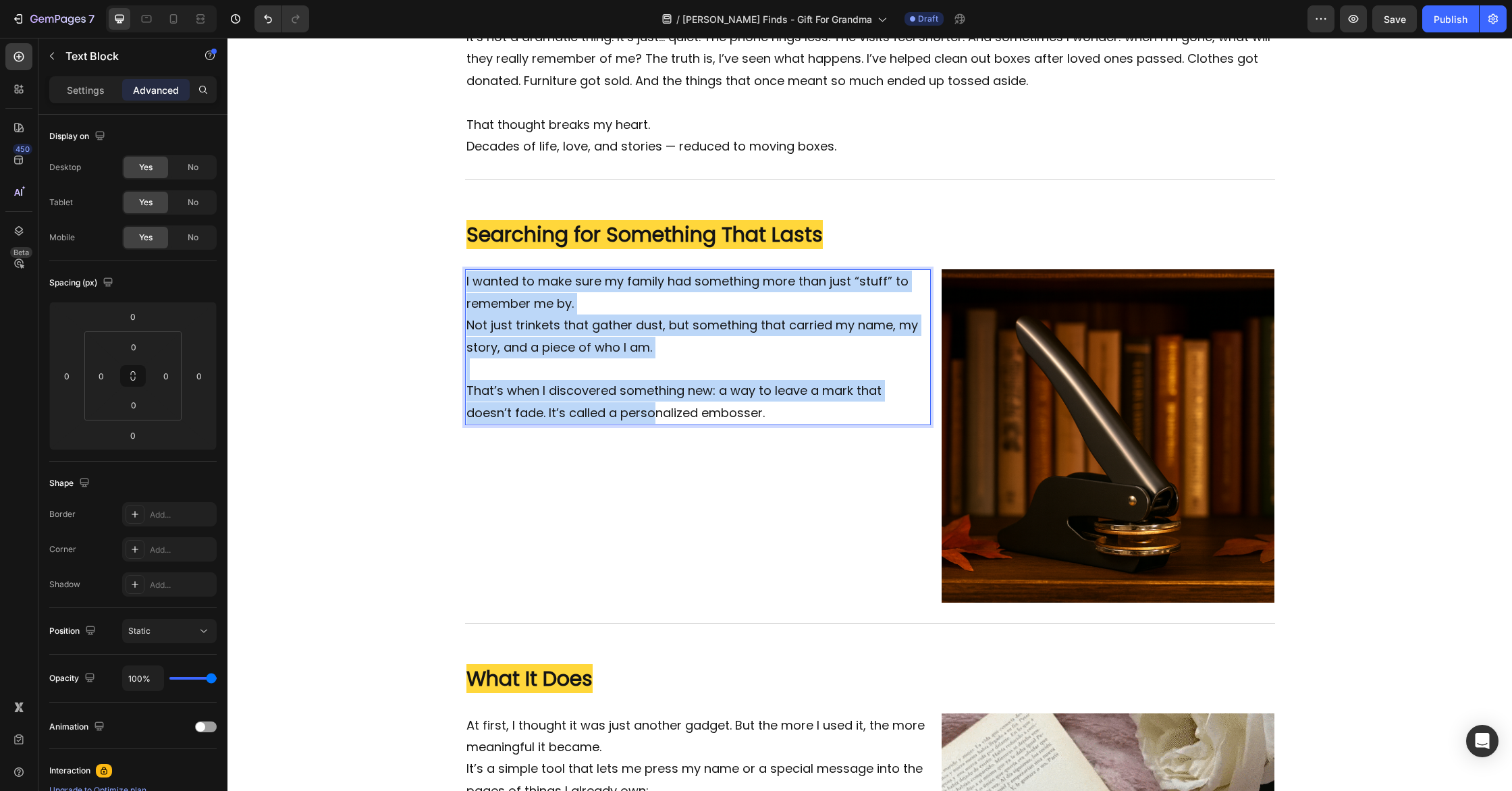
drag, startPoint x: 724, startPoint y: 414, endPoint x: 607, endPoint y: 409, distance: 117.1
click at [655, 401] on p "That’s when I discovered something new: a way to leave a mark that doesn’t fade…" at bounding box center [698, 402] width 464 height 44
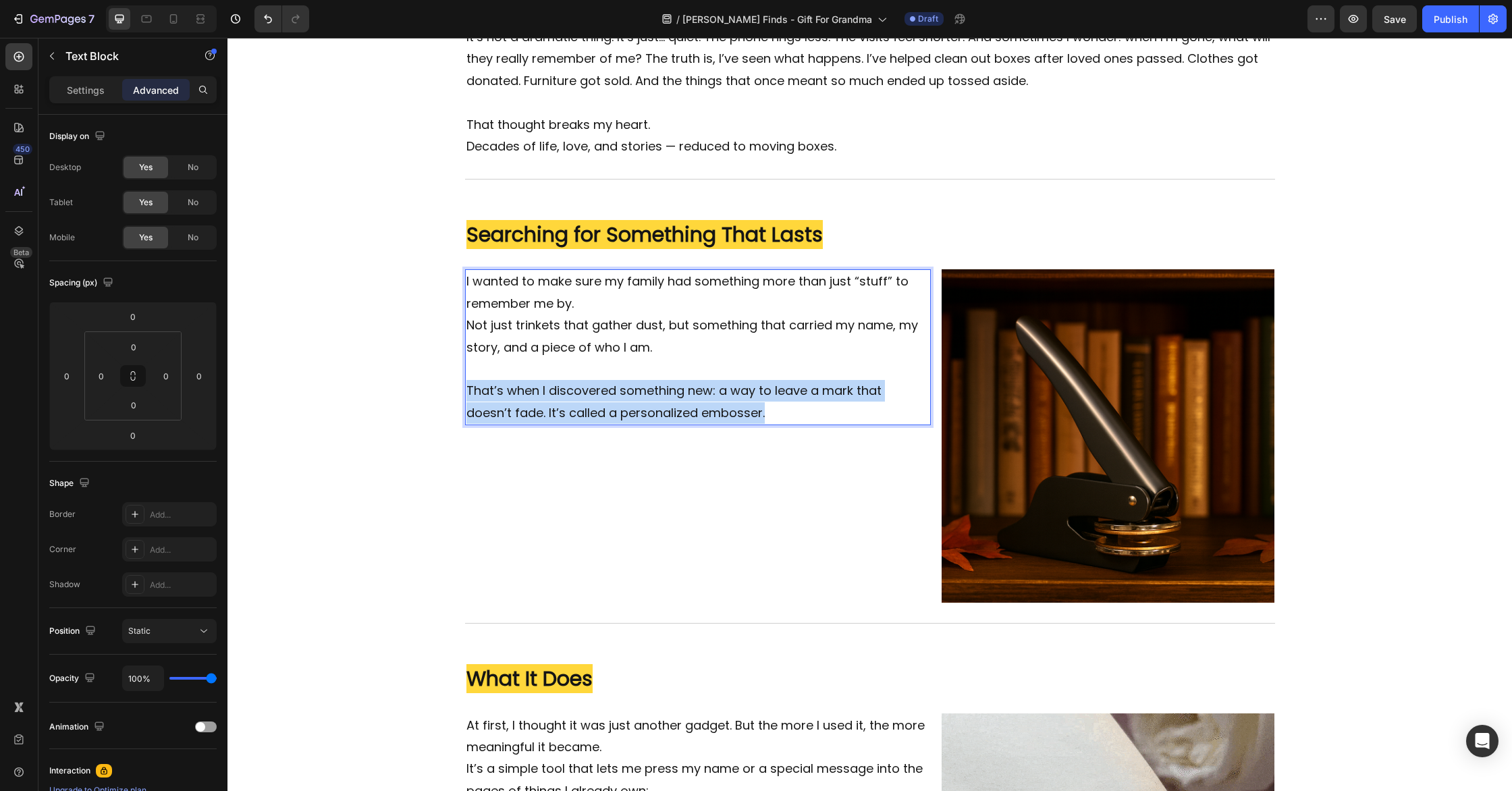
drag, startPoint x: 628, startPoint y: 409, endPoint x: 466, endPoint y: 392, distance: 162.9
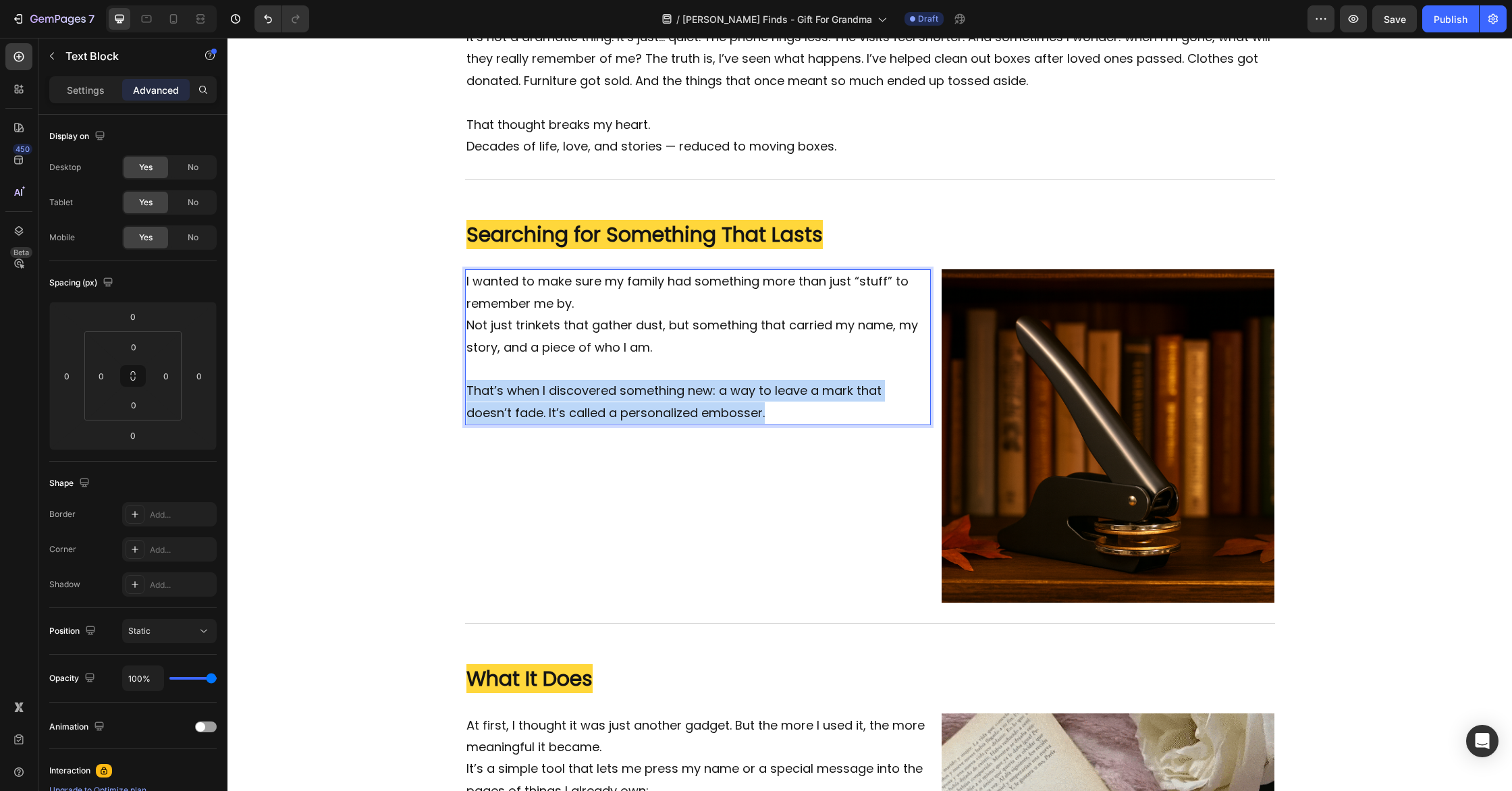
click at [466, 392] on p "That’s when I discovered something new: a way to leave a mark that doesn’t fade…" at bounding box center [698, 402] width 464 height 44
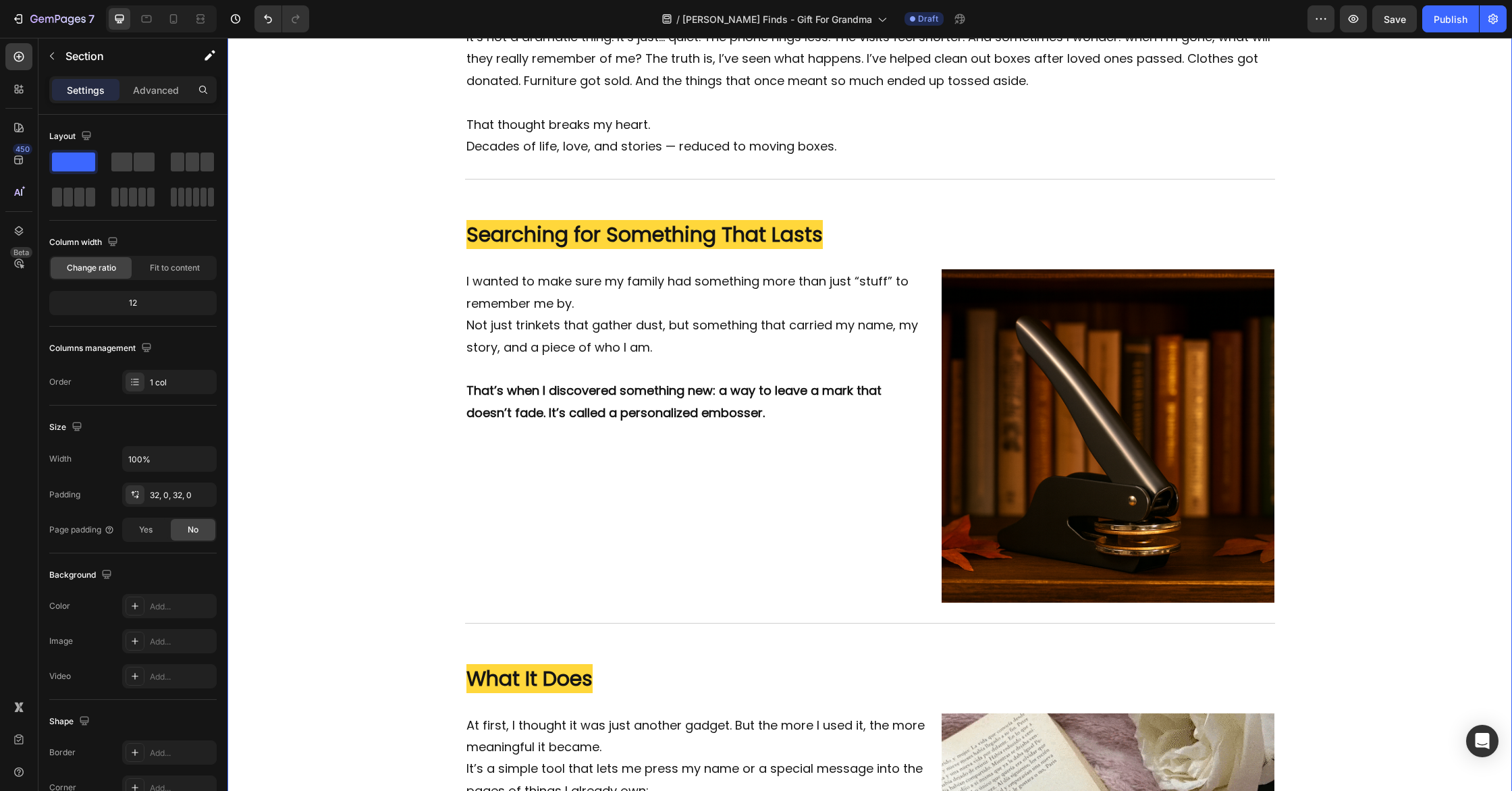
click at [1402, 406] on div "Image The Quiet Fear Every Grandparent Has (But Rarely Says Out Loud) Heading I…" at bounding box center [869, 492] width 1285 height 1763
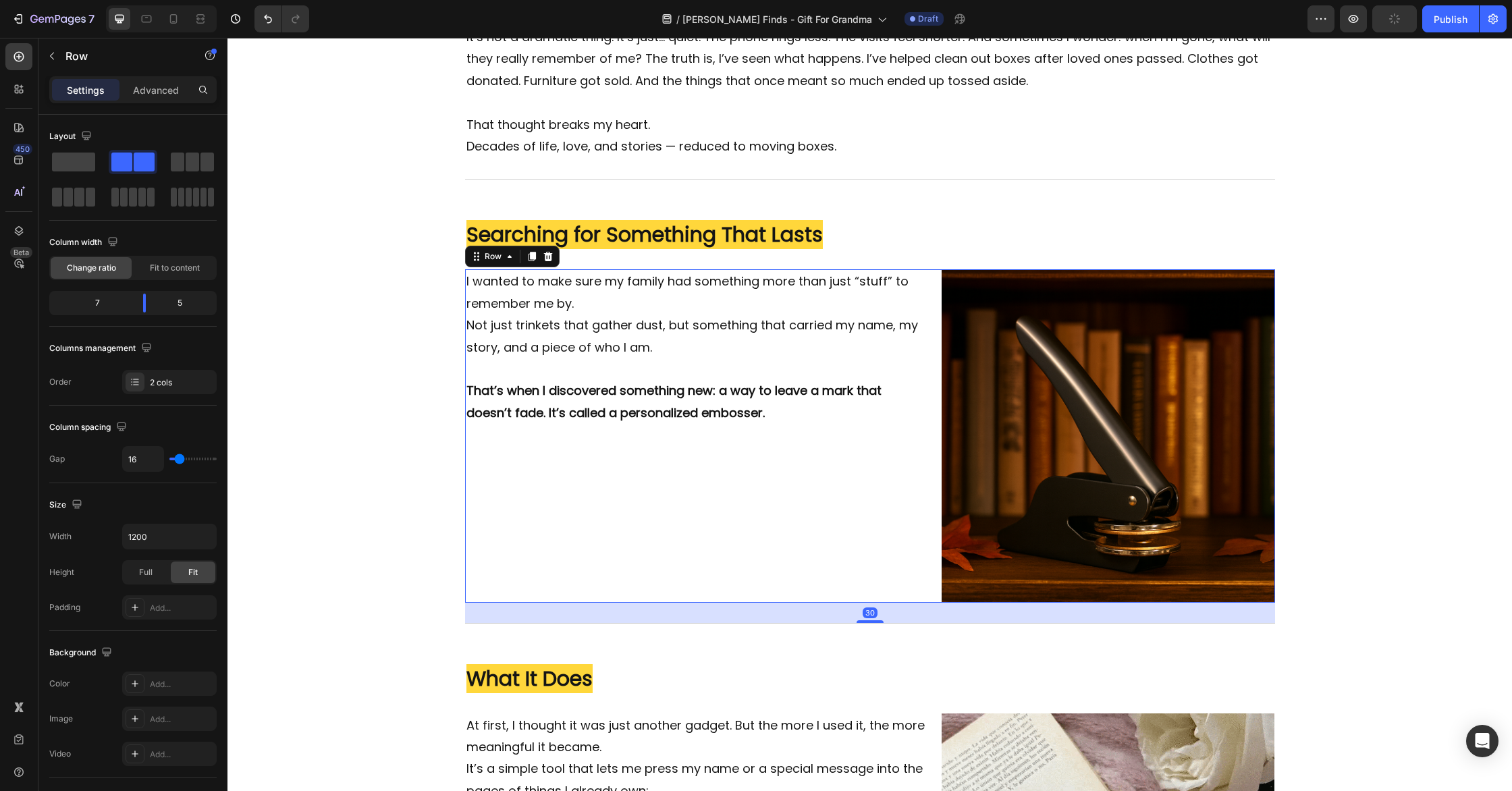
click at [937, 406] on div "I wanted to make sure my family had something more than just “stuff” to remembe…" at bounding box center [870, 436] width 810 height 333
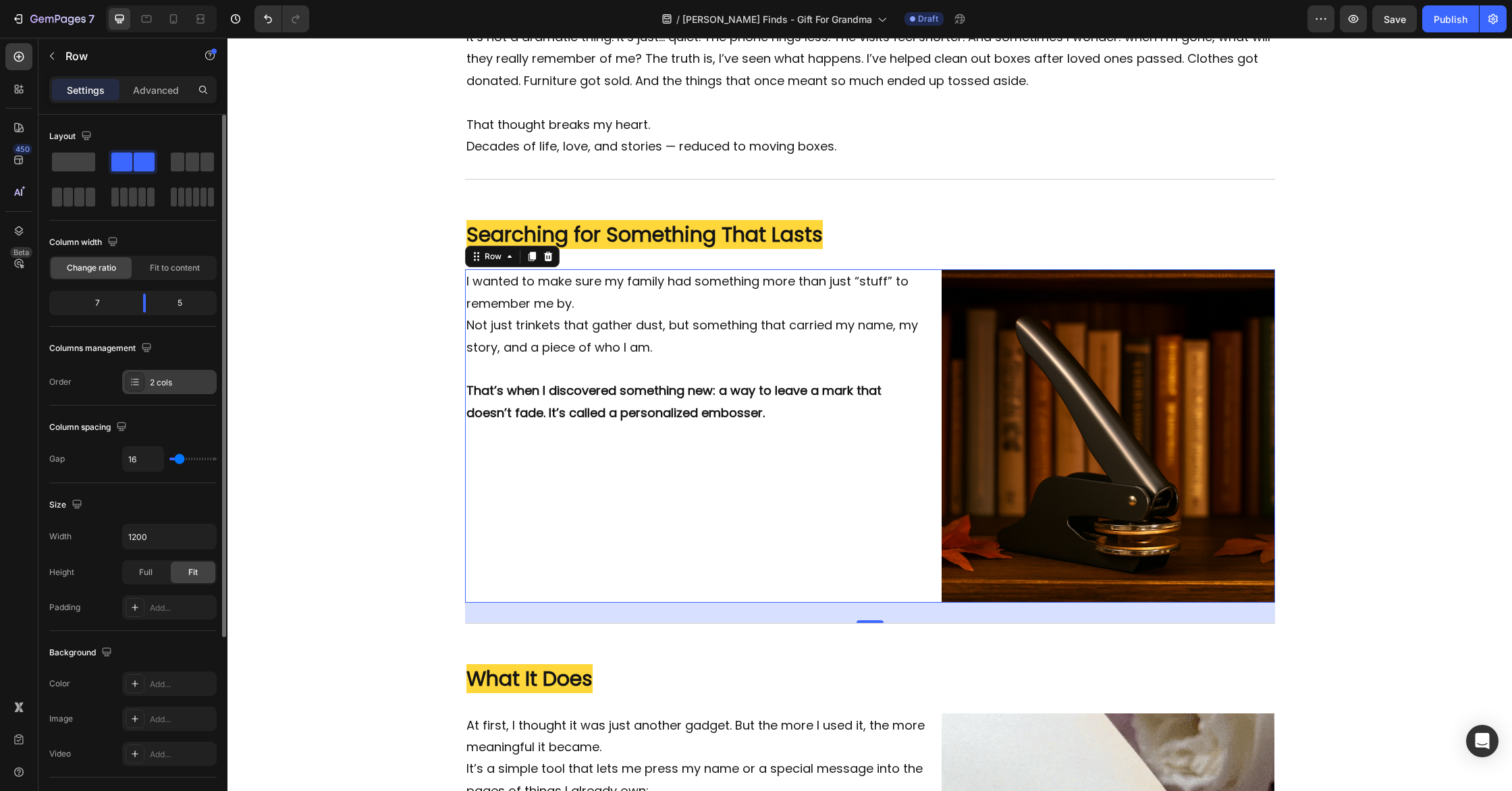
scroll to position [263, 0]
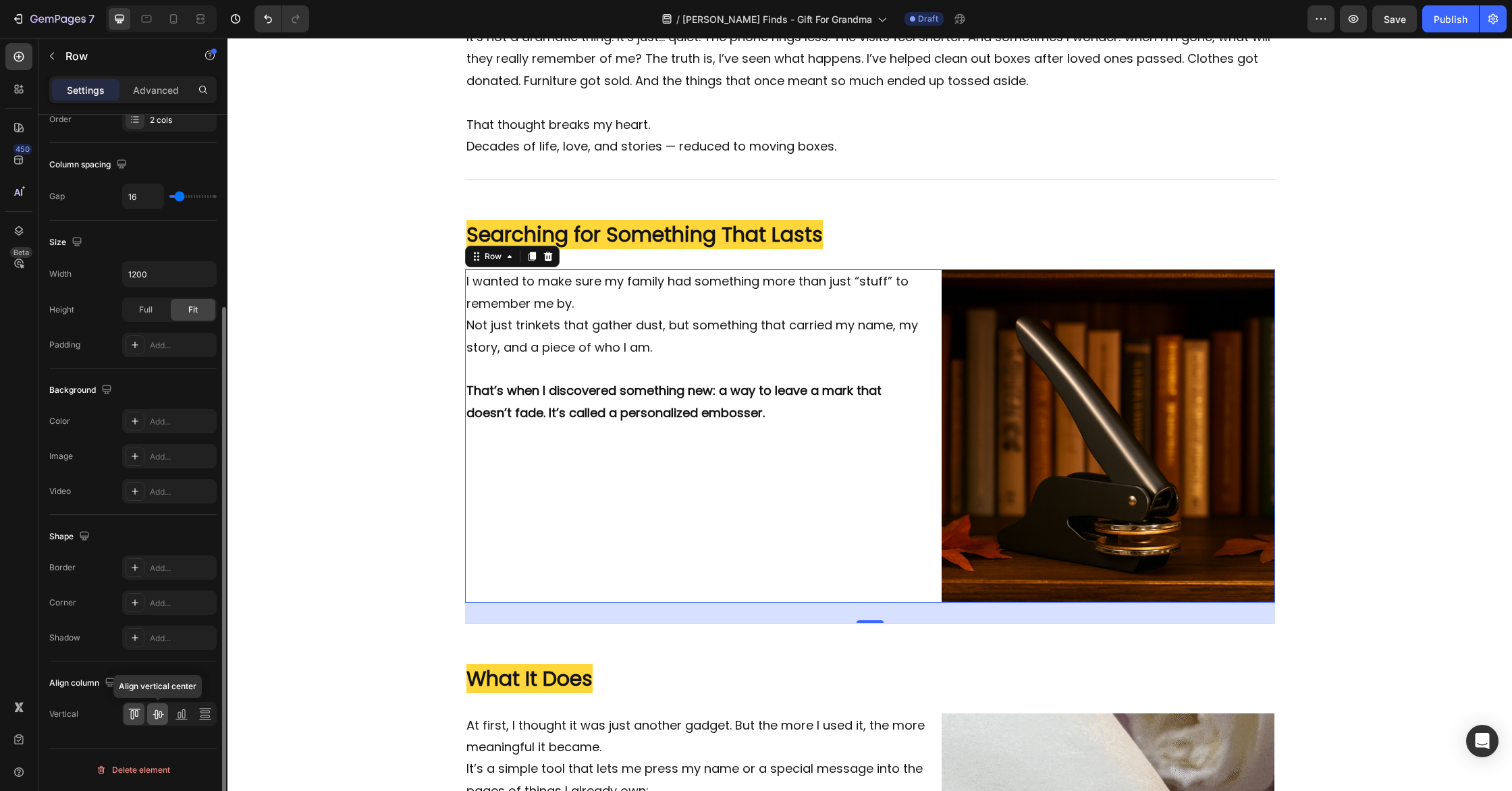
click at [155, 715] on icon at bounding box center [157, 714] width 11 height 9
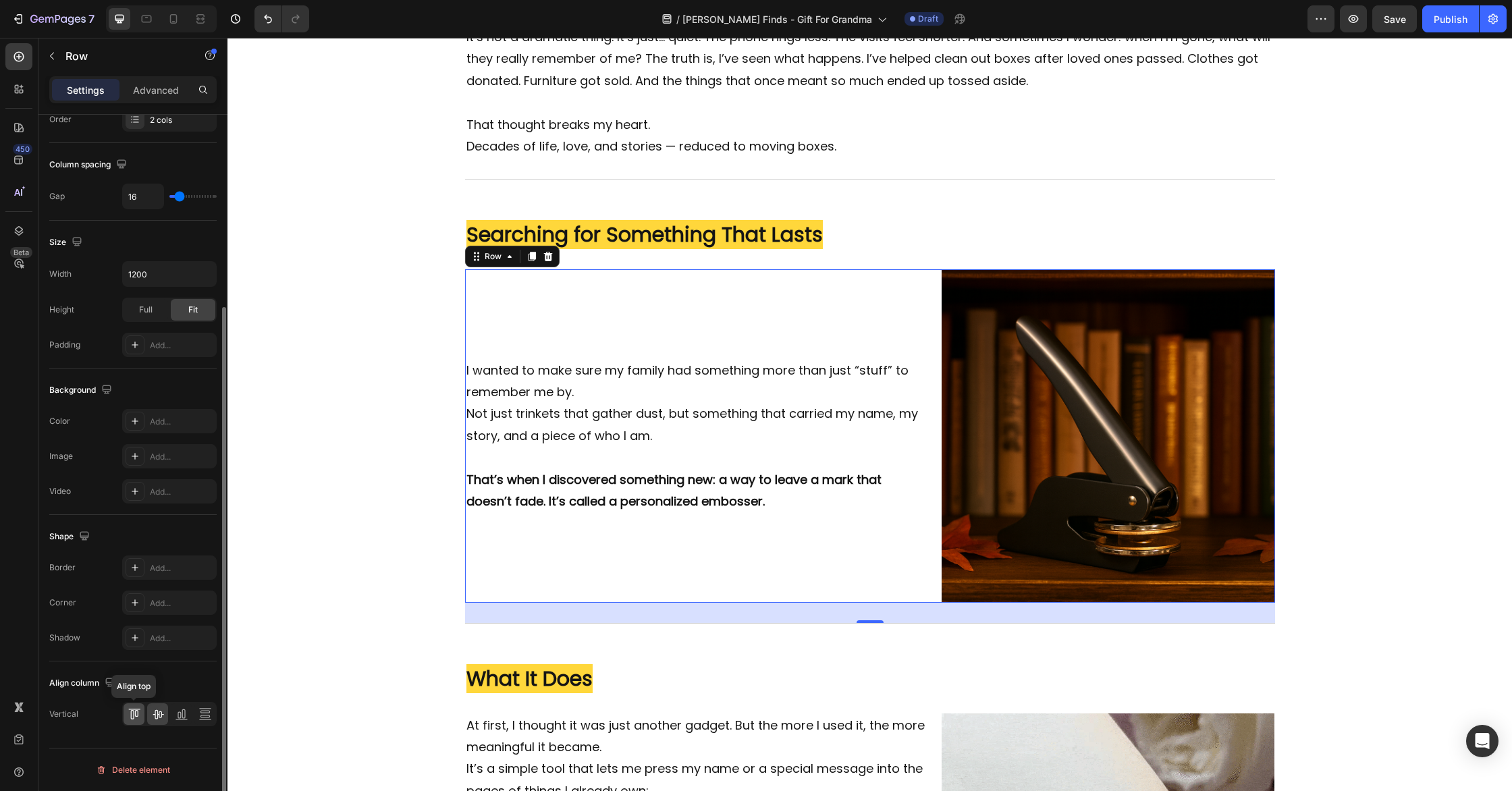
click at [131, 715] on icon at bounding box center [132, 714] width 3 height 9
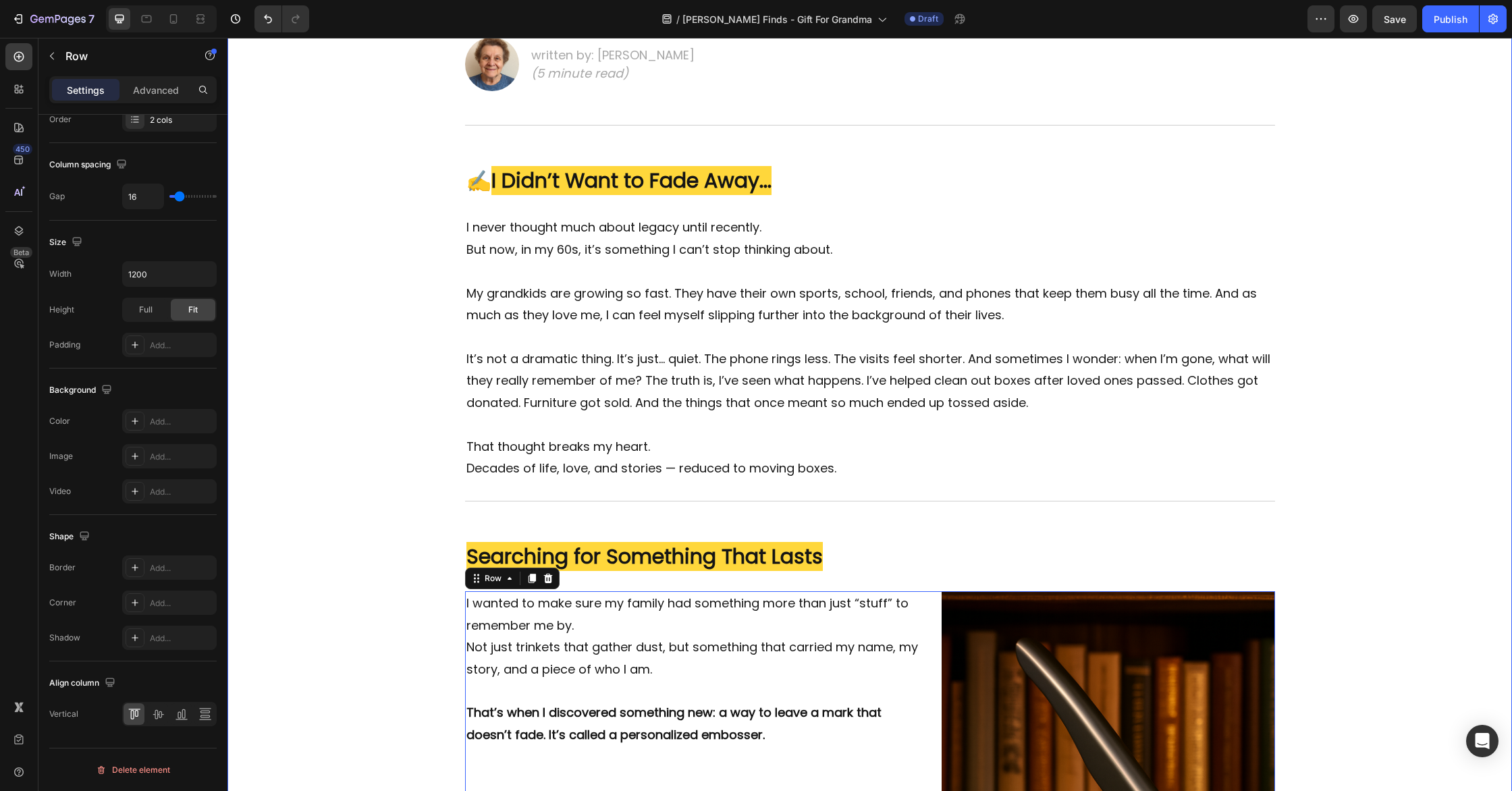
scroll to position [597, 0]
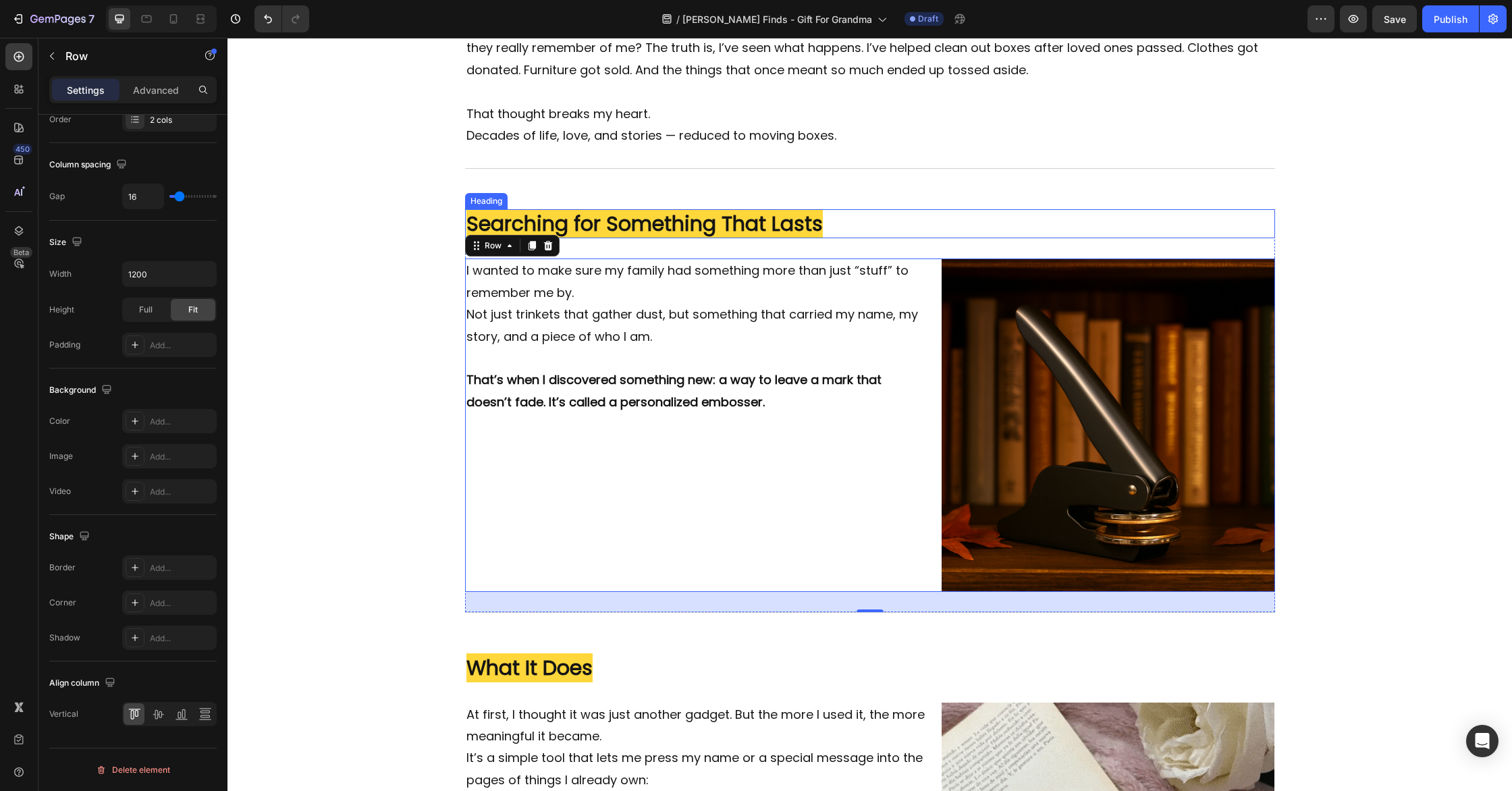
click at [840, 220] on h2 "Searching for Something That Lasts" at bounding box center [870, 224] width 810 height 29
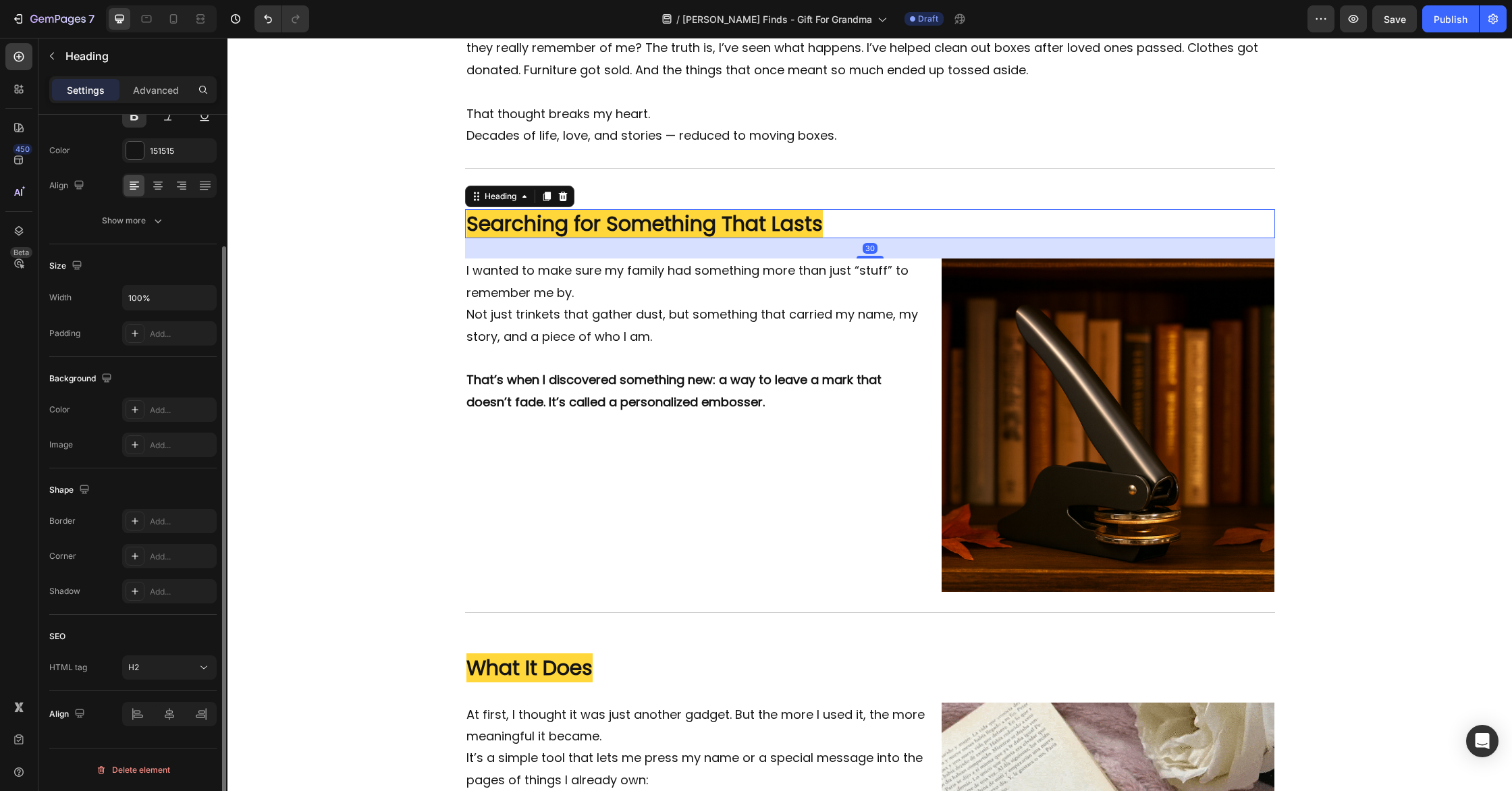
scroll to position [0, 0]
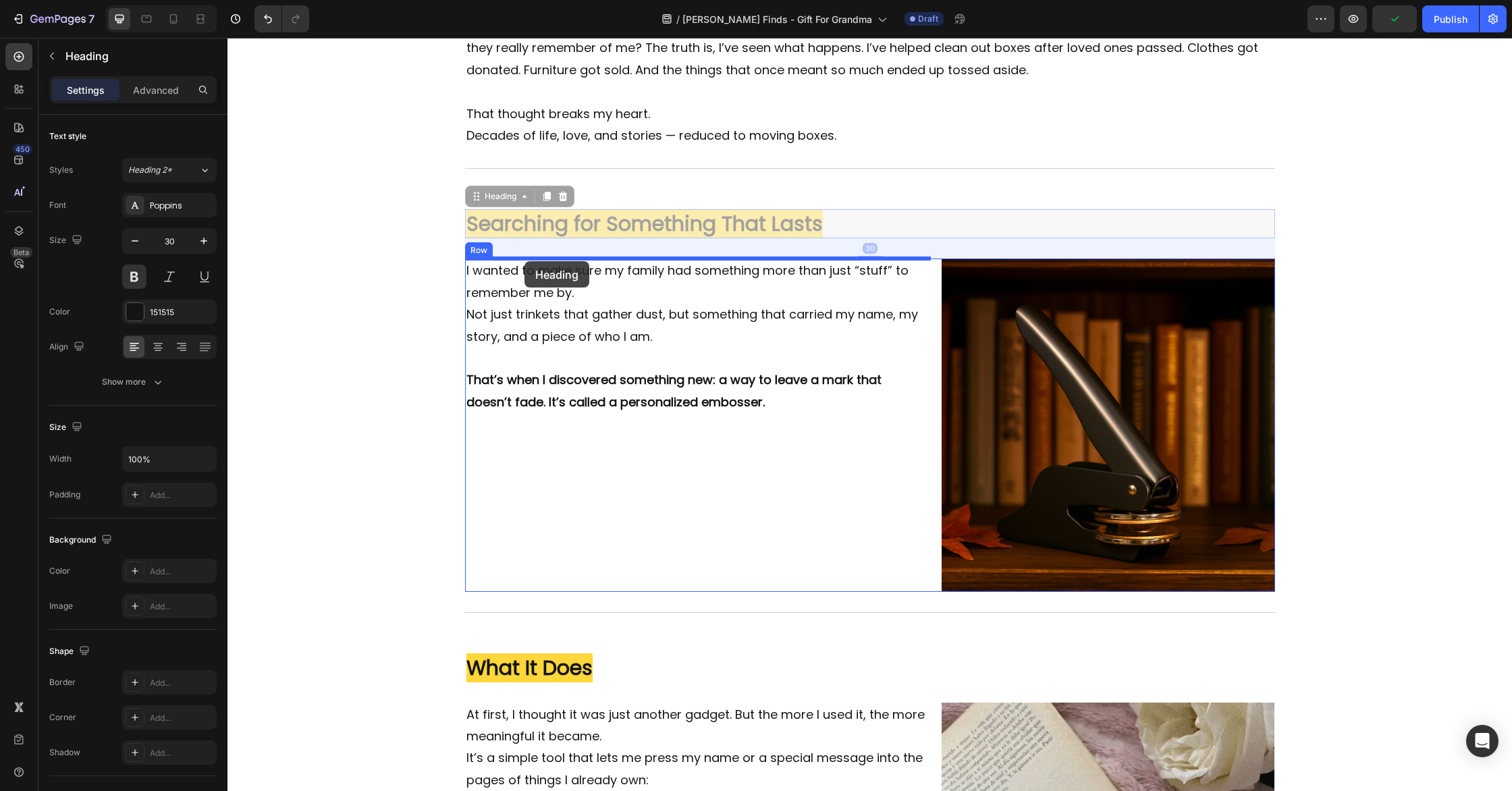
drag, startPoint x: 474, startPoint y: 197, endPoint x: 524, endPoint y: 261, distance: 81.2
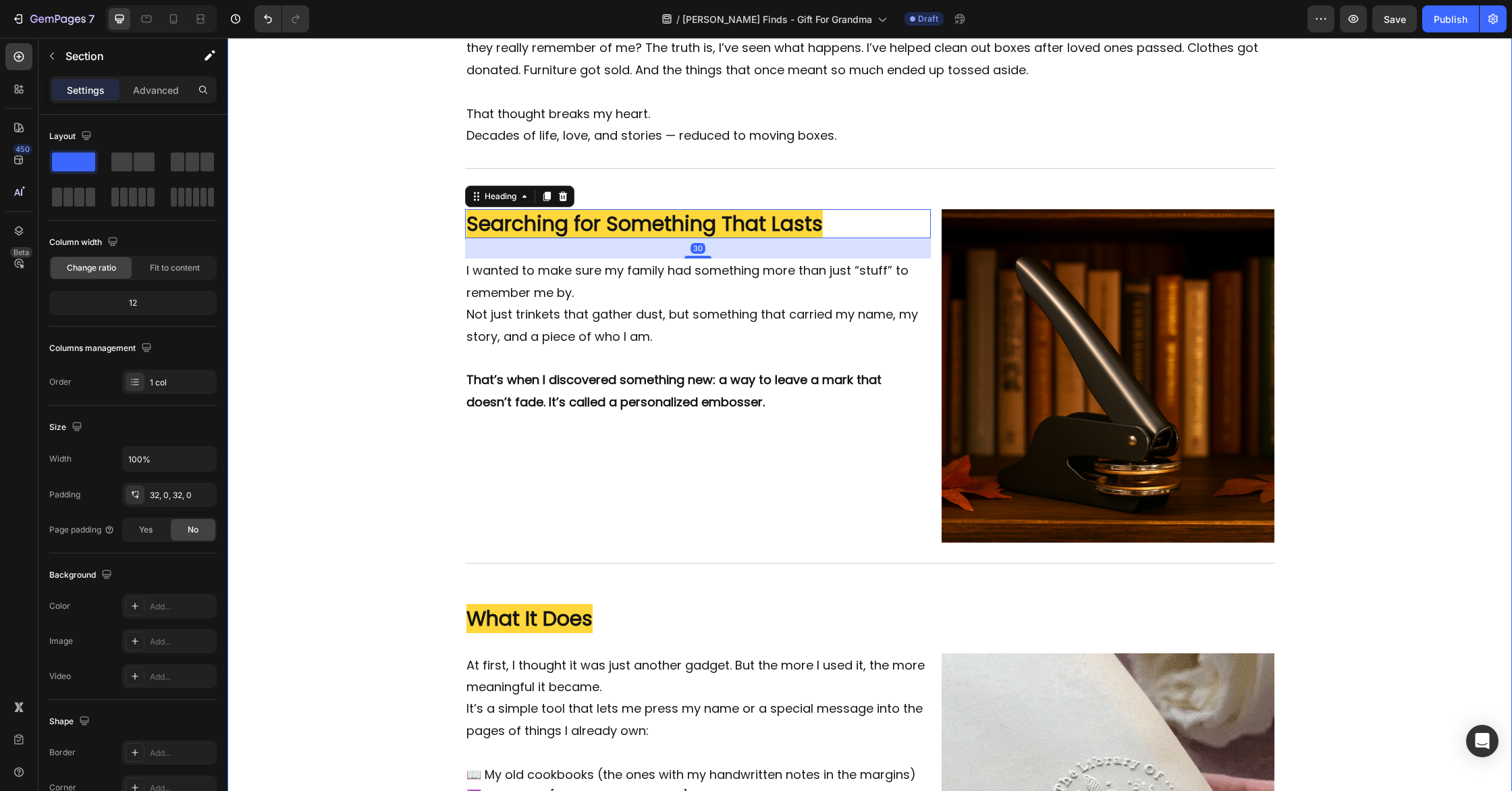
click at [340, 321] on div "Image The Quiet Fear Every Grandparent Has (But Rarely Says Out Loud) Heading I…" at bounding box center [869, 457] width 1285 height 1713
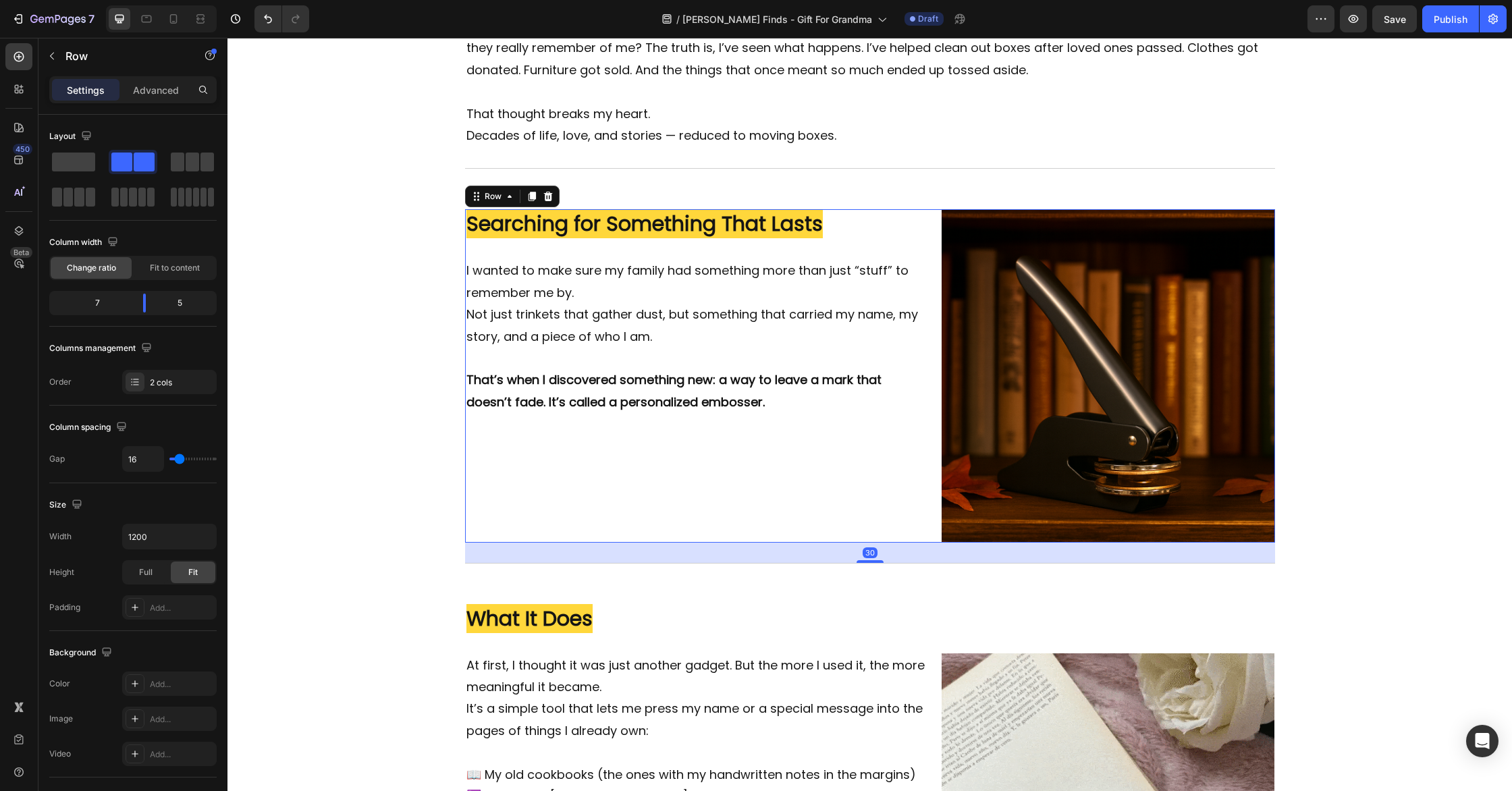
click at [934, 292] on div "Searching for Something That Lasts Heading I wanted to make sure my family had …" at bounding box center [870, 376] width 810 height 333
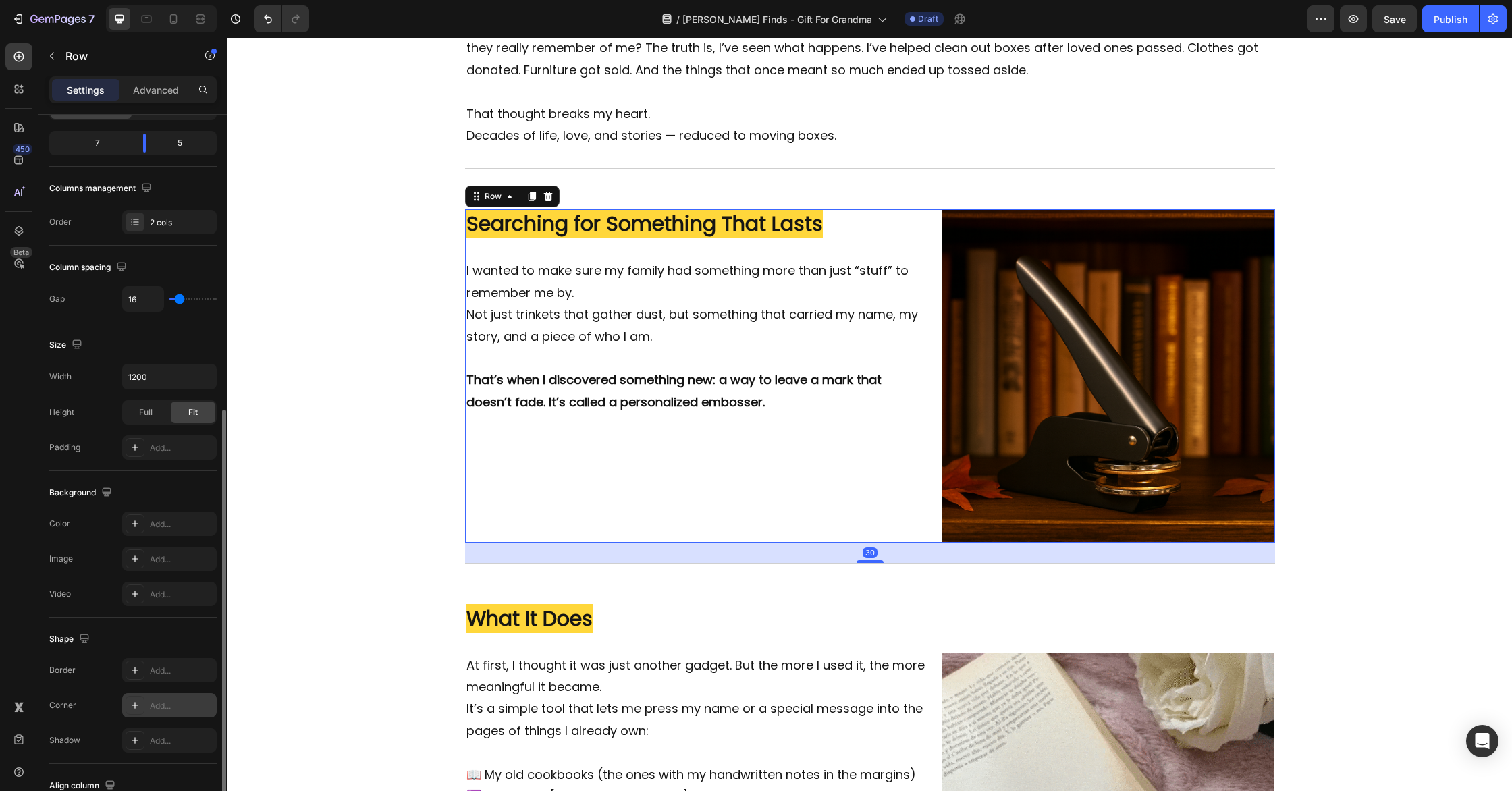
scroll to position [263, 0]
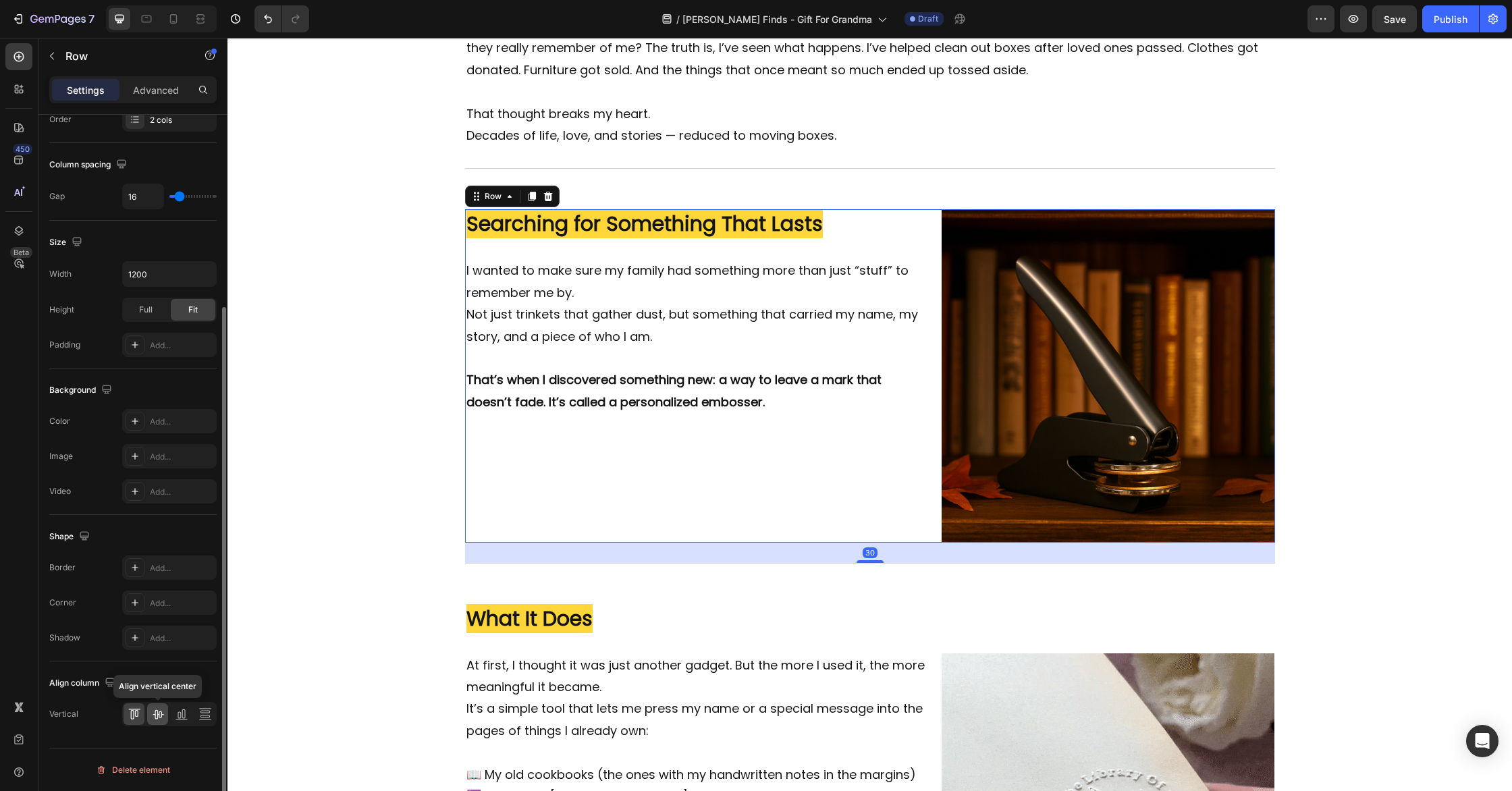
click at [162, 714] on icon at bounding box center [158, 714] width 13 height 13
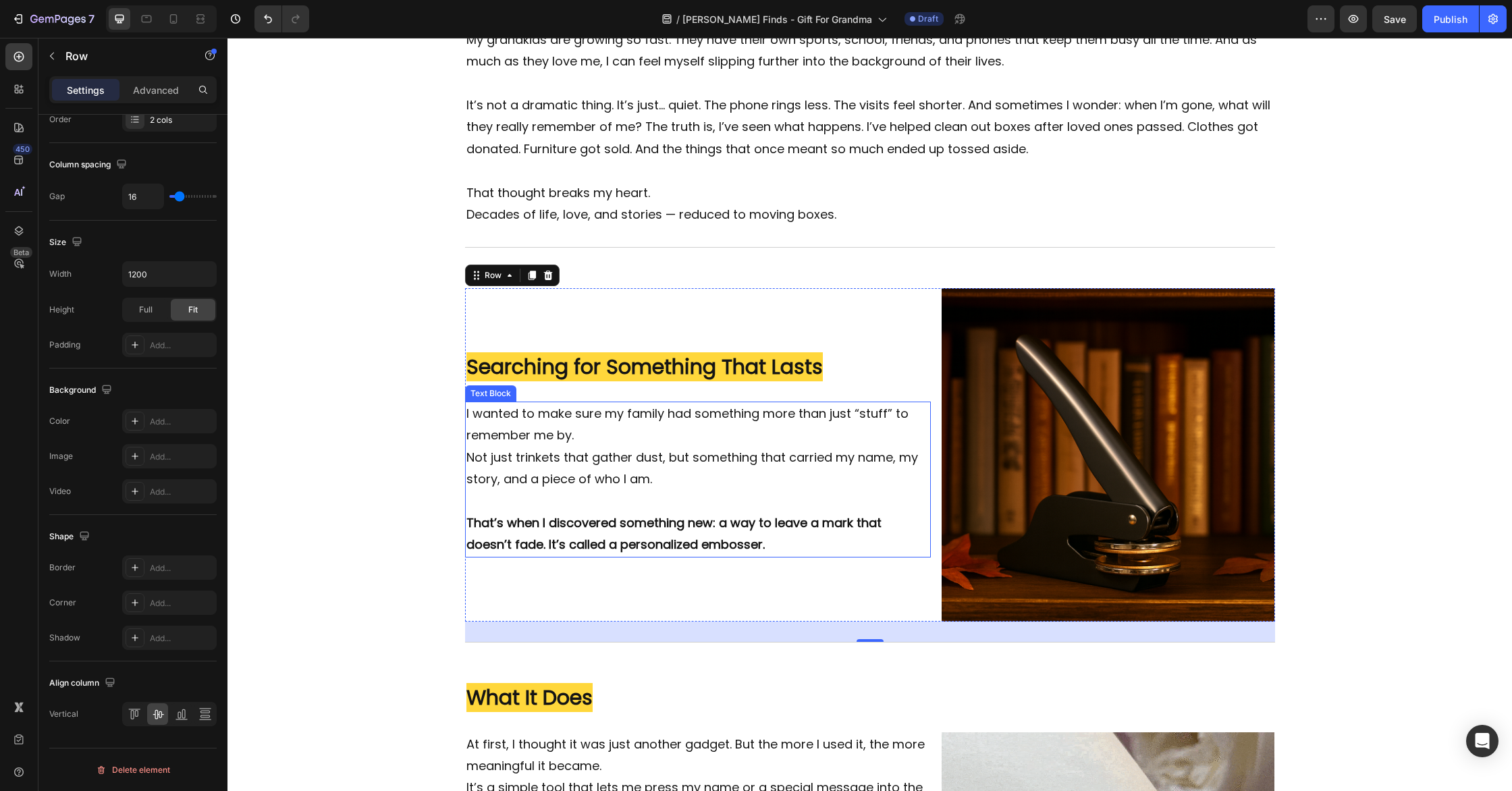
scroll to position [519, 0]
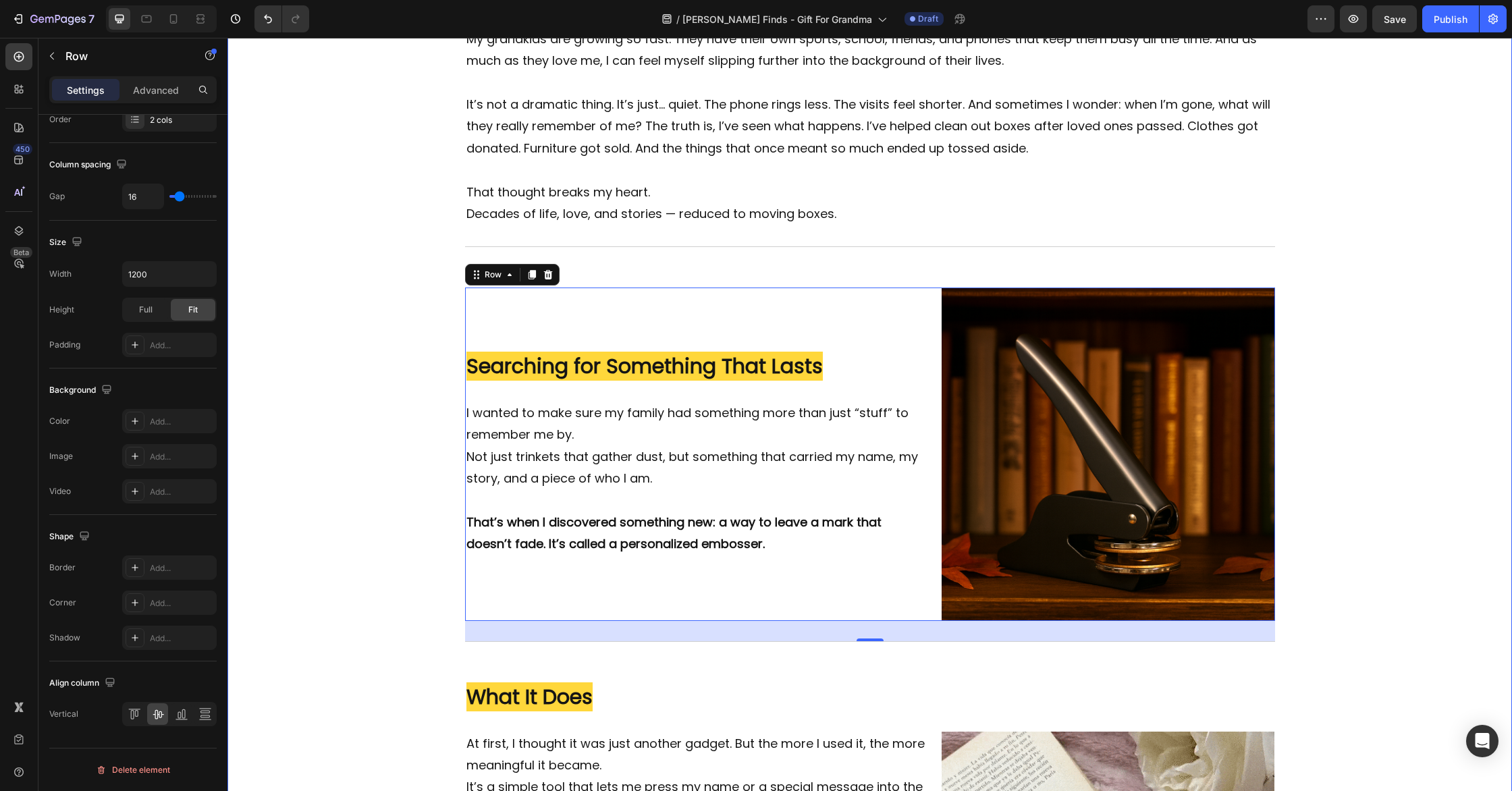
click at [1365, 528] on div "Image The Quiet Fear Every Grandparent Has (But Rarely Says Out Loud) Heading I…" at bounding box center [869, 535] width 1285 height 1713
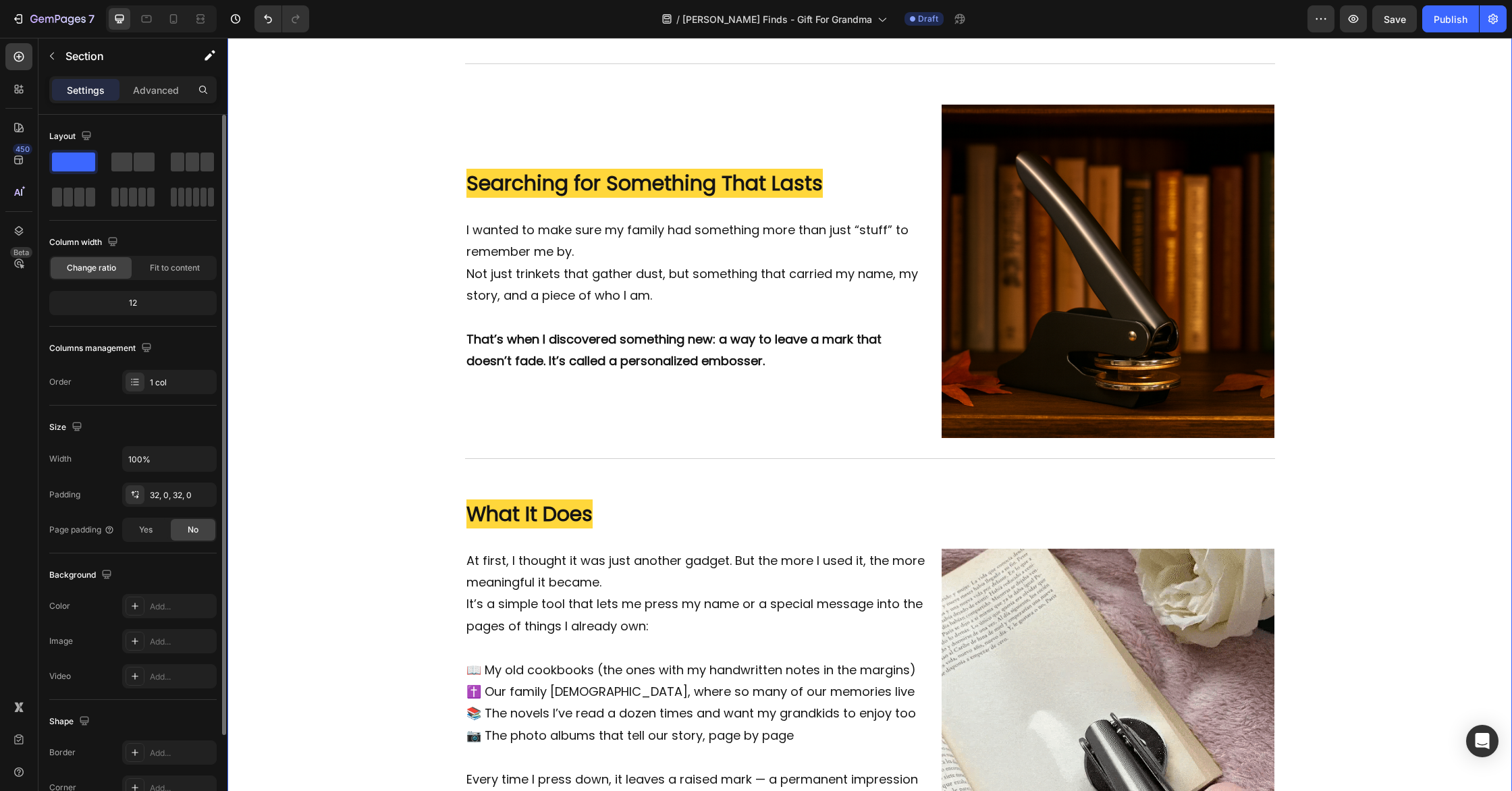
scroll to position [873, 0]
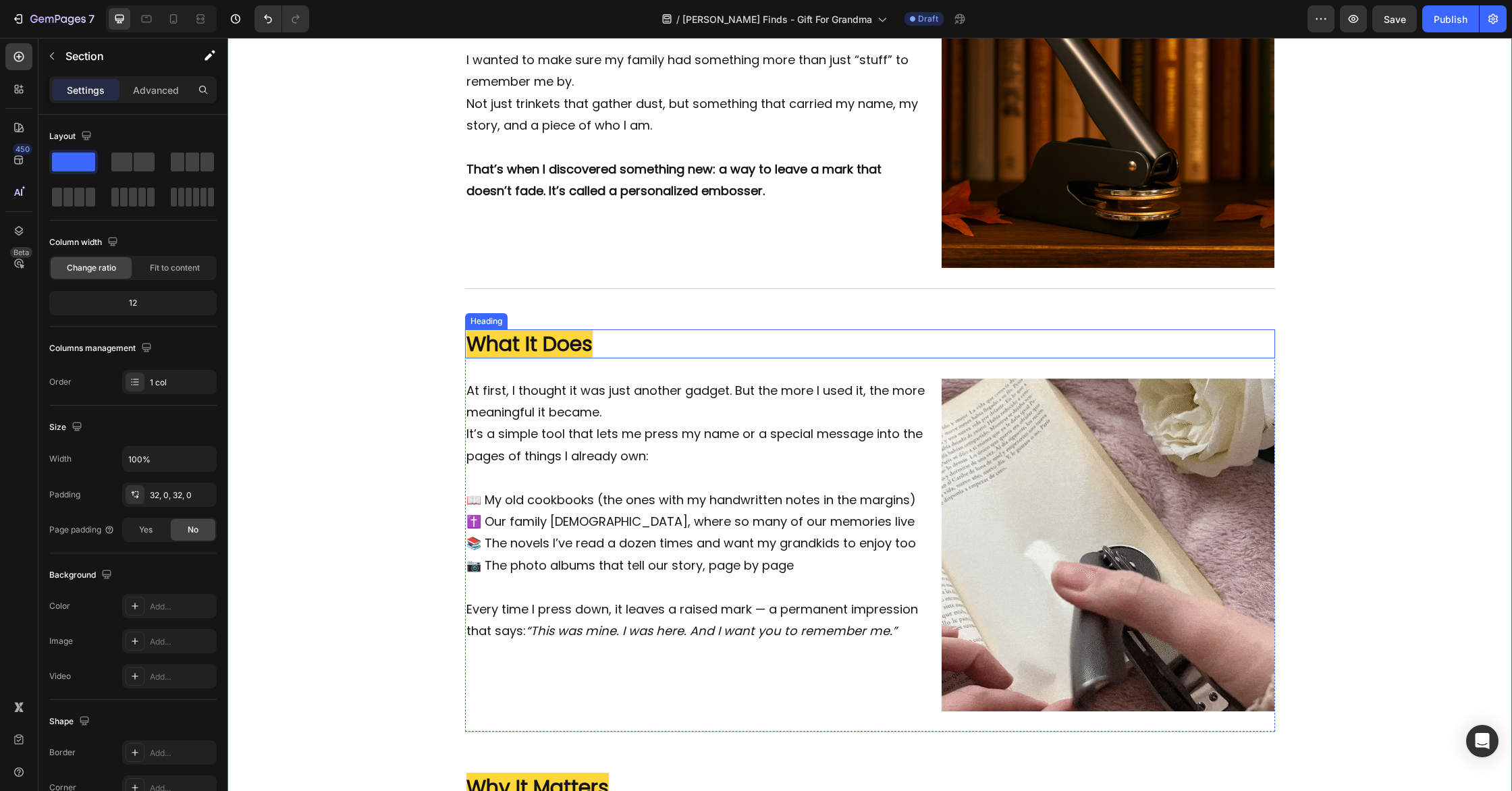
click at [696, 340] on h2 "What It Does" at bounding box center [870, 344] width 810 height 29
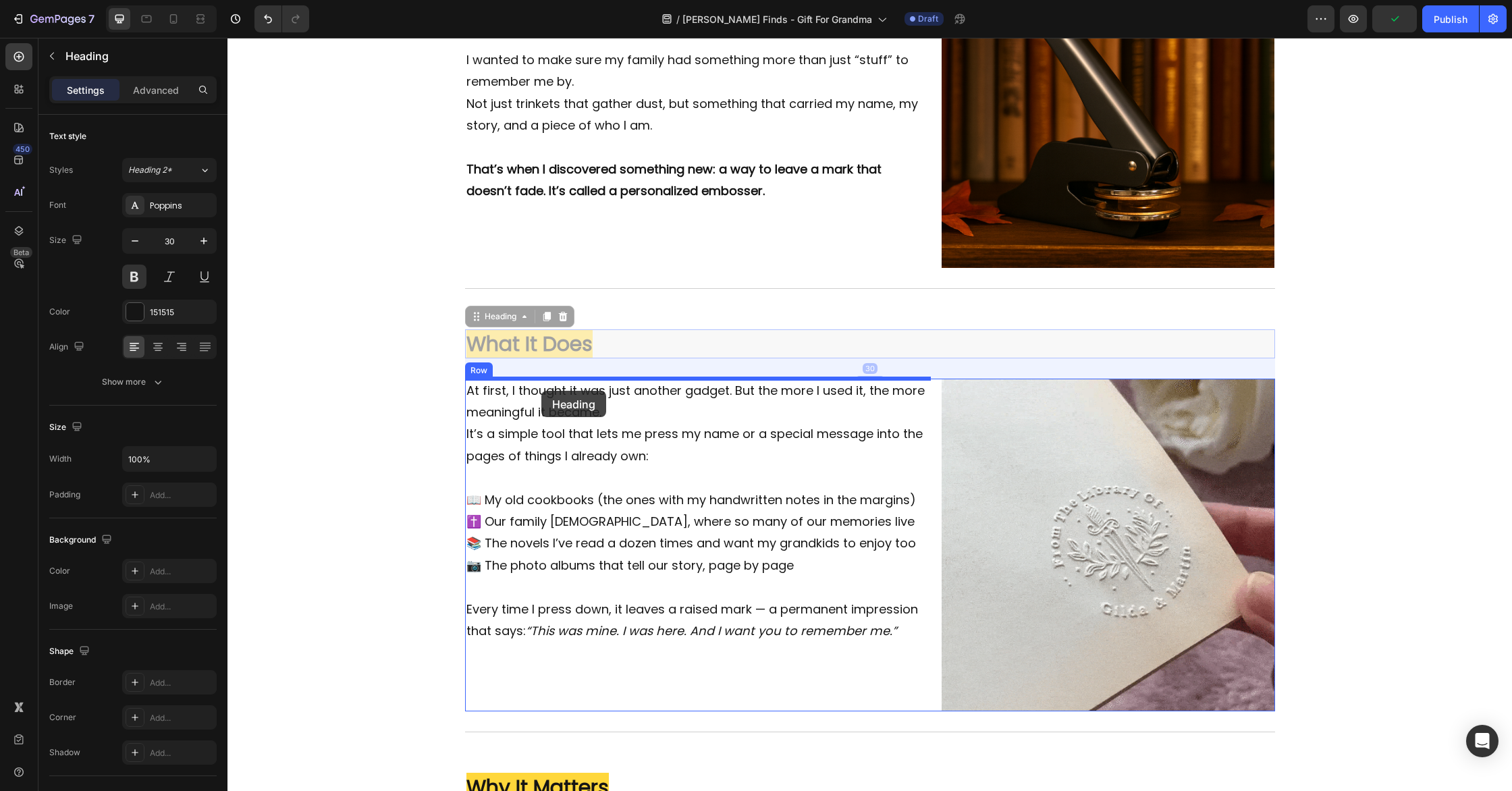
drag, startPoint x: 476, startPoint y: 316, endPoint x: 541, endPoint y: 391, distance: 99.2
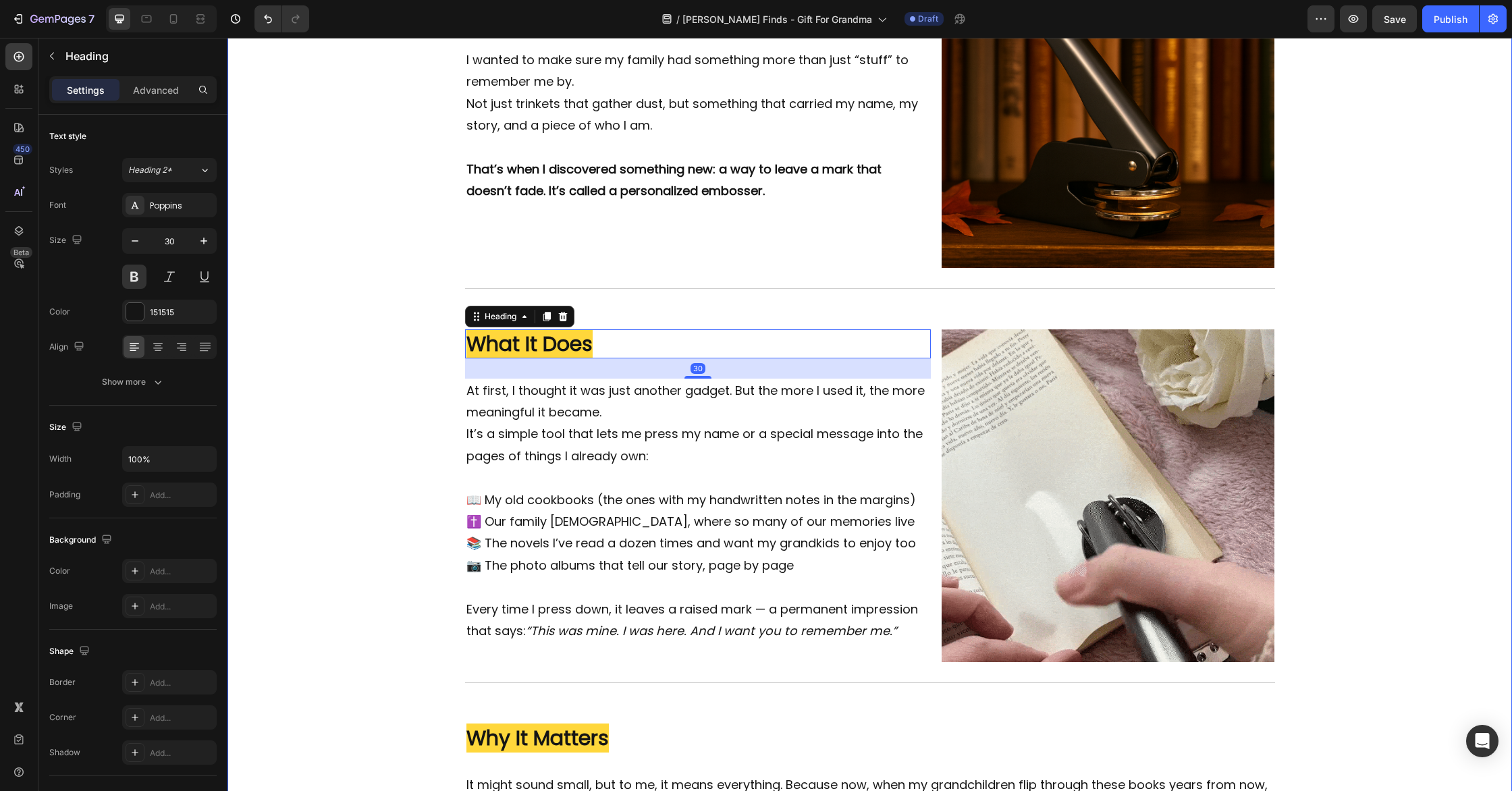
click at [325, 386] on div "Image The Quiet Fear Every Grandparent Has (But Rarely Says Out Loud) Heading I…" at bounding box center [869, 157] width 1285 height 1664
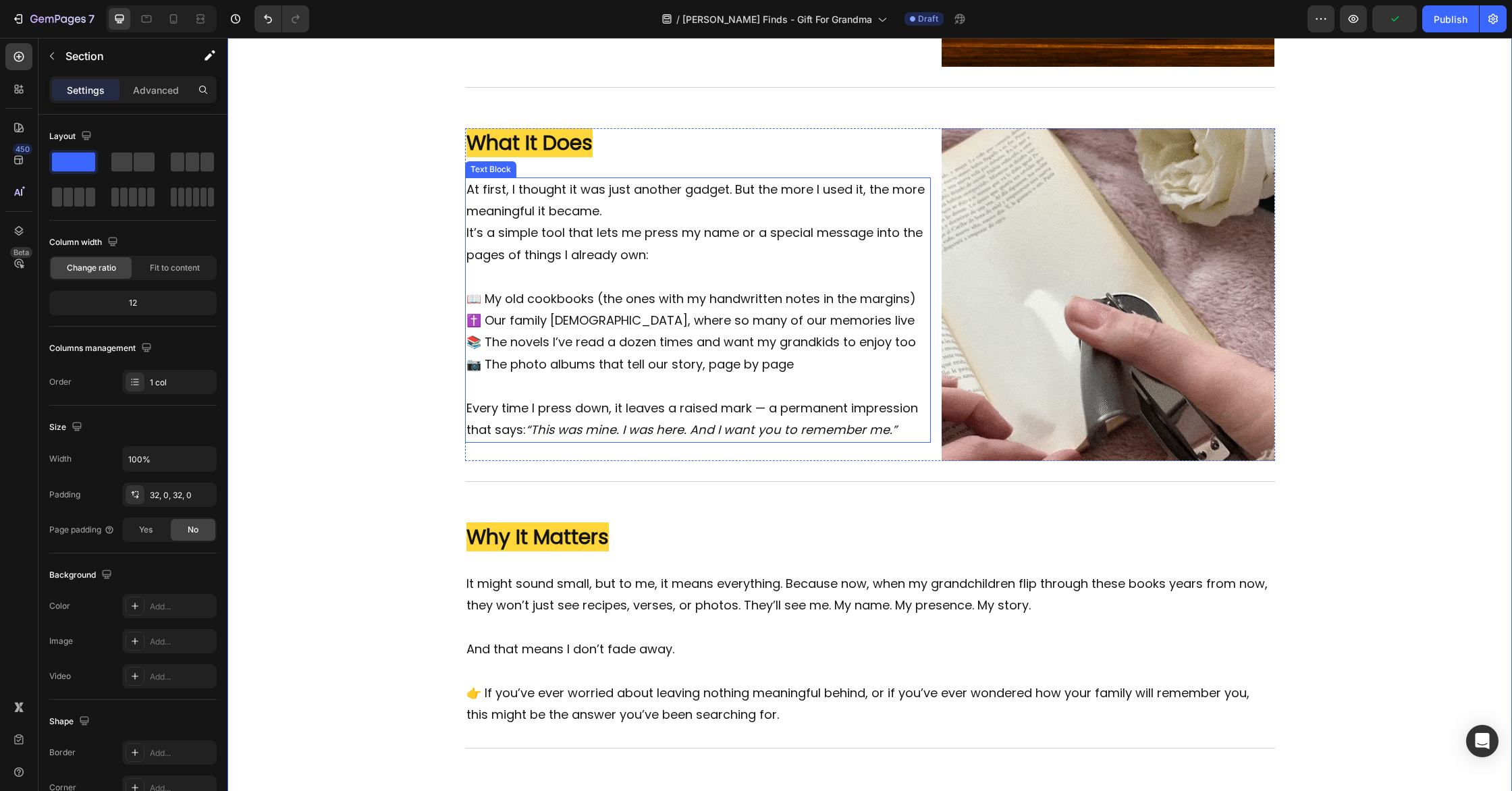
scroll to position [1315, 0]
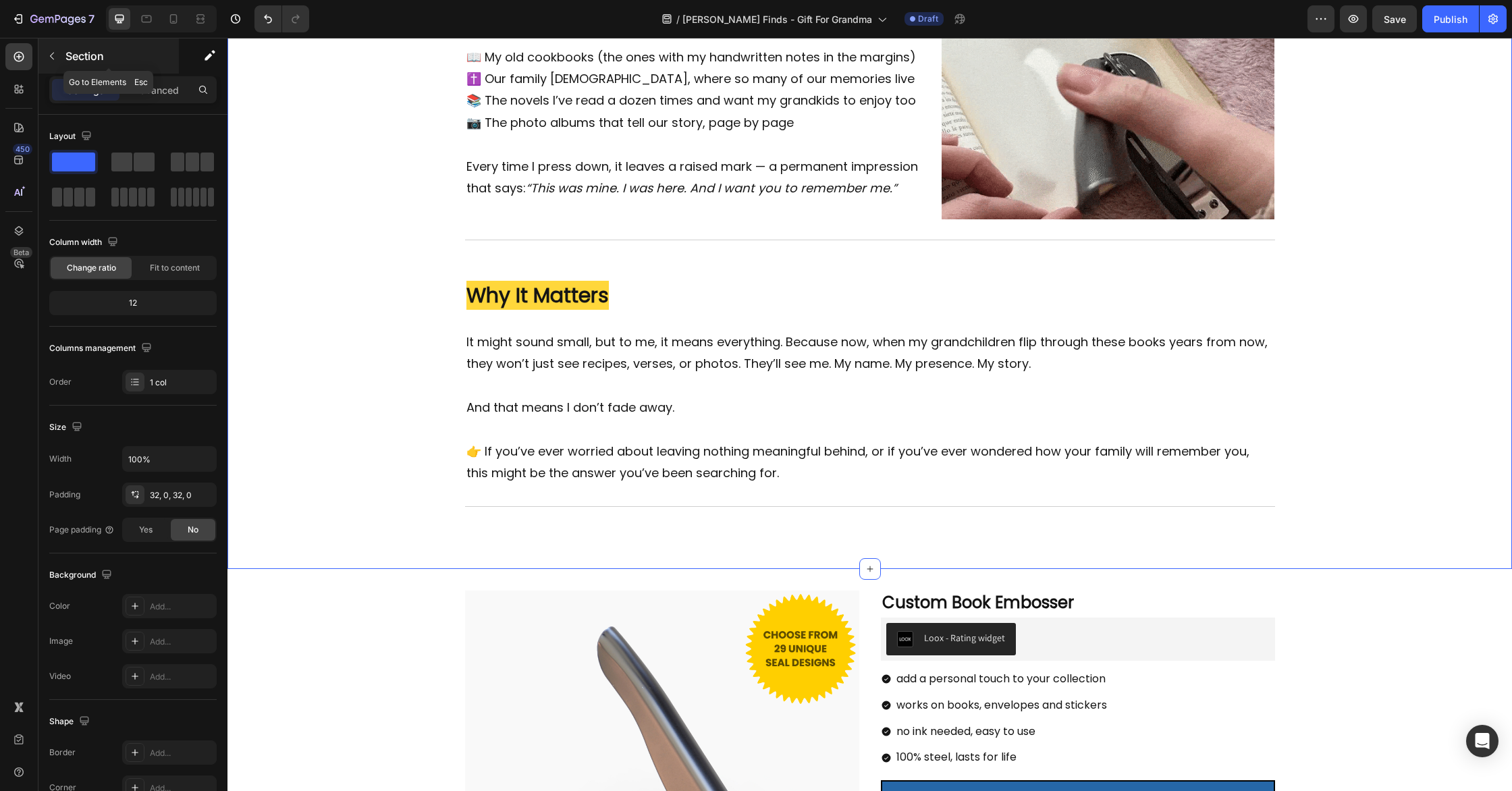
click at [56, 54] on icon "button" at bounding box center [51, 56] width 11 height 11
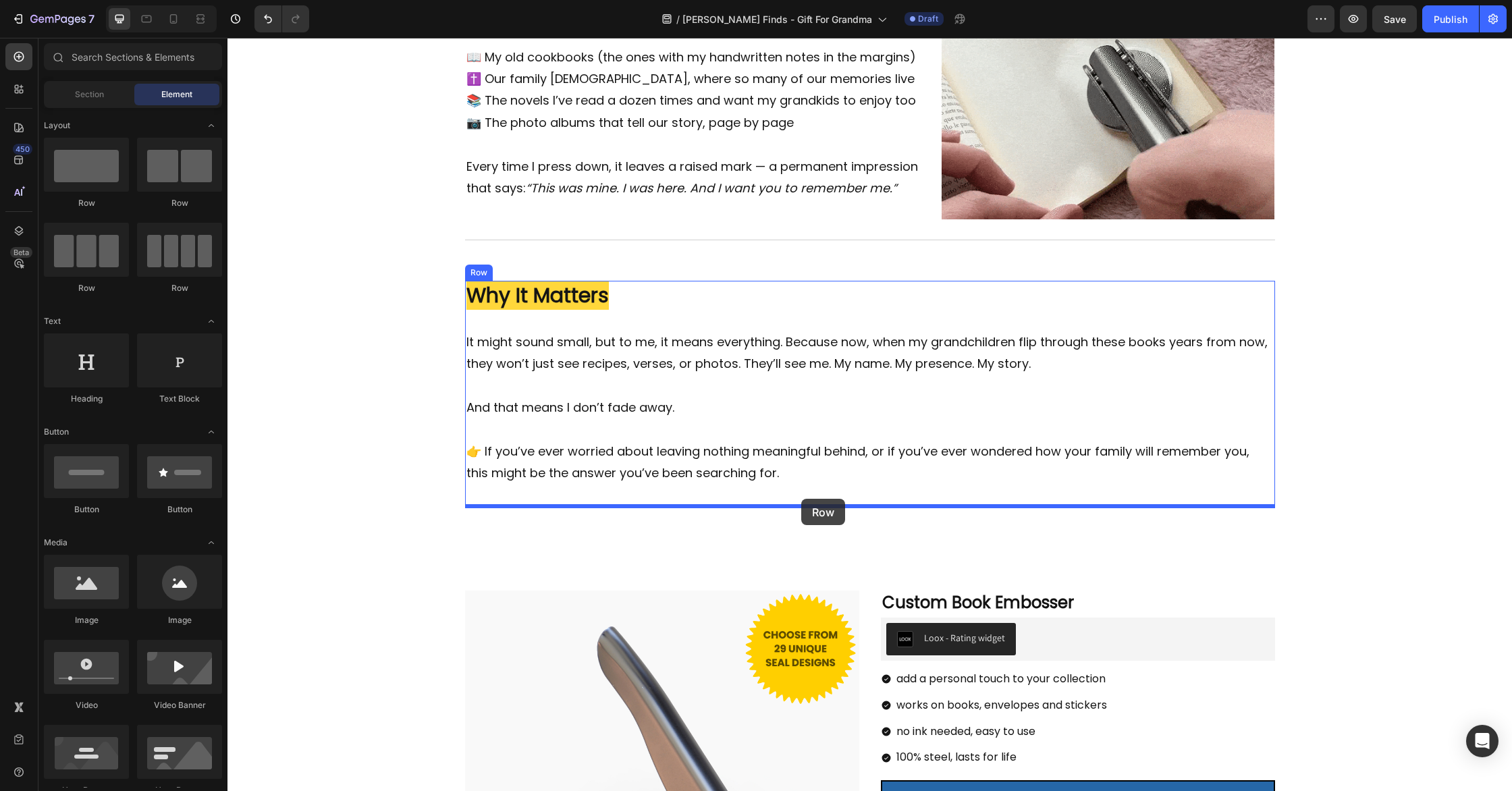
drag, startPoint x: 401, startPoint y: 214, endPoint x: 799, endPoint y: 499, distance: 489.5
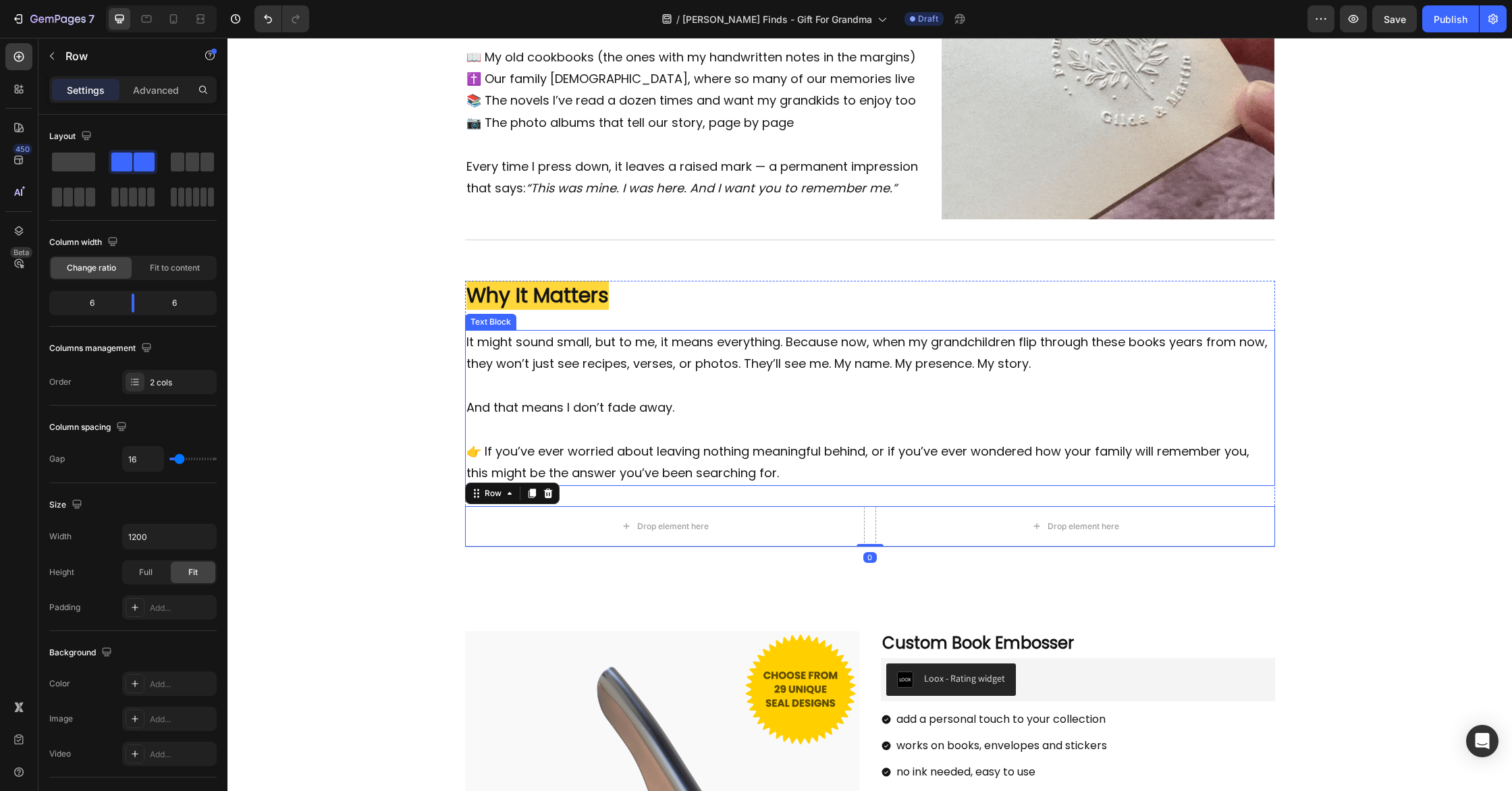
click at [889, 424] on p at bounding box center [870, 430] width 808 height 22
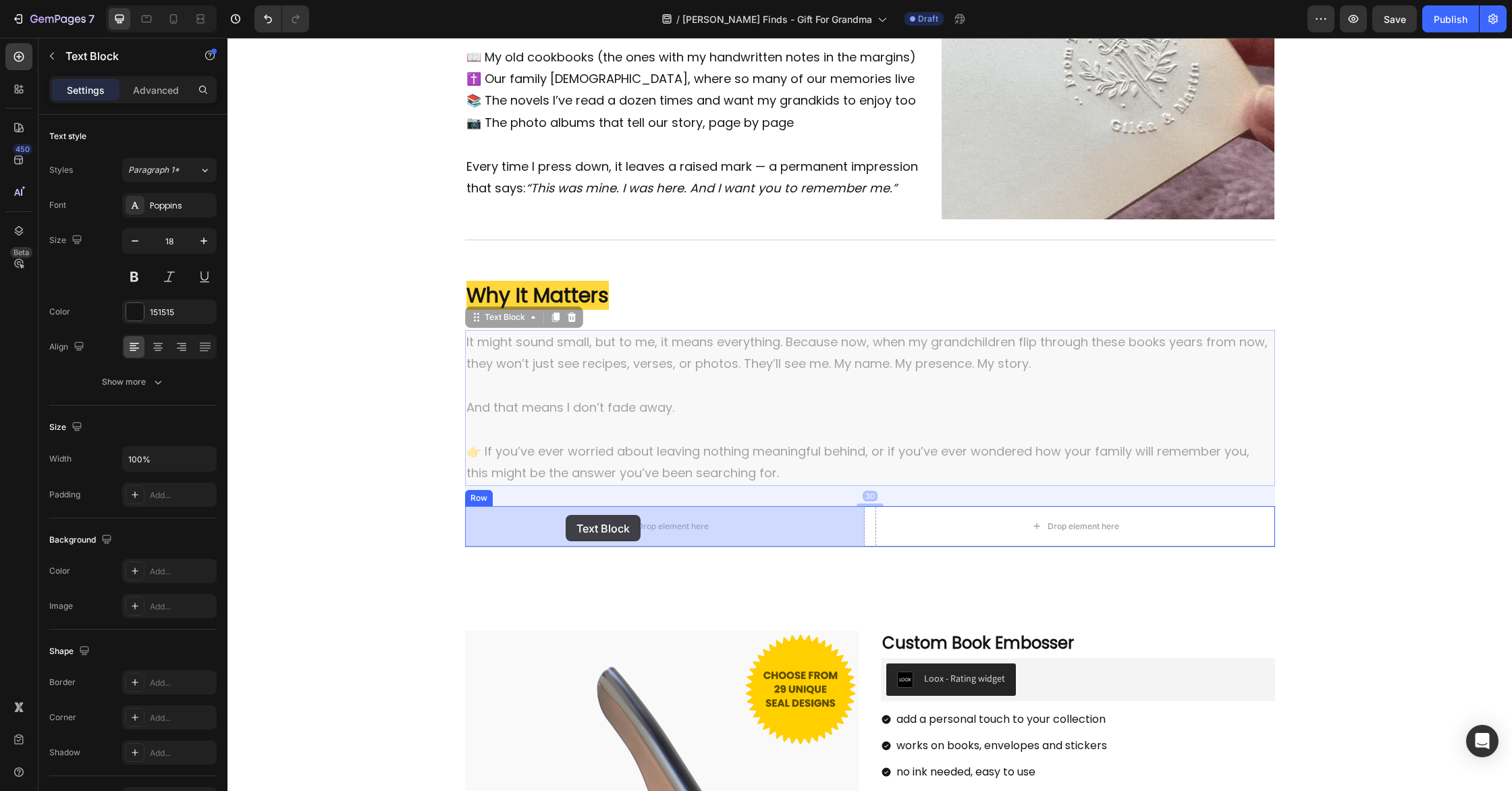
drag, startPoint x: 475, startPoint y: 316, endPoint x: 565, endPoint y: 515, distance: 218.4
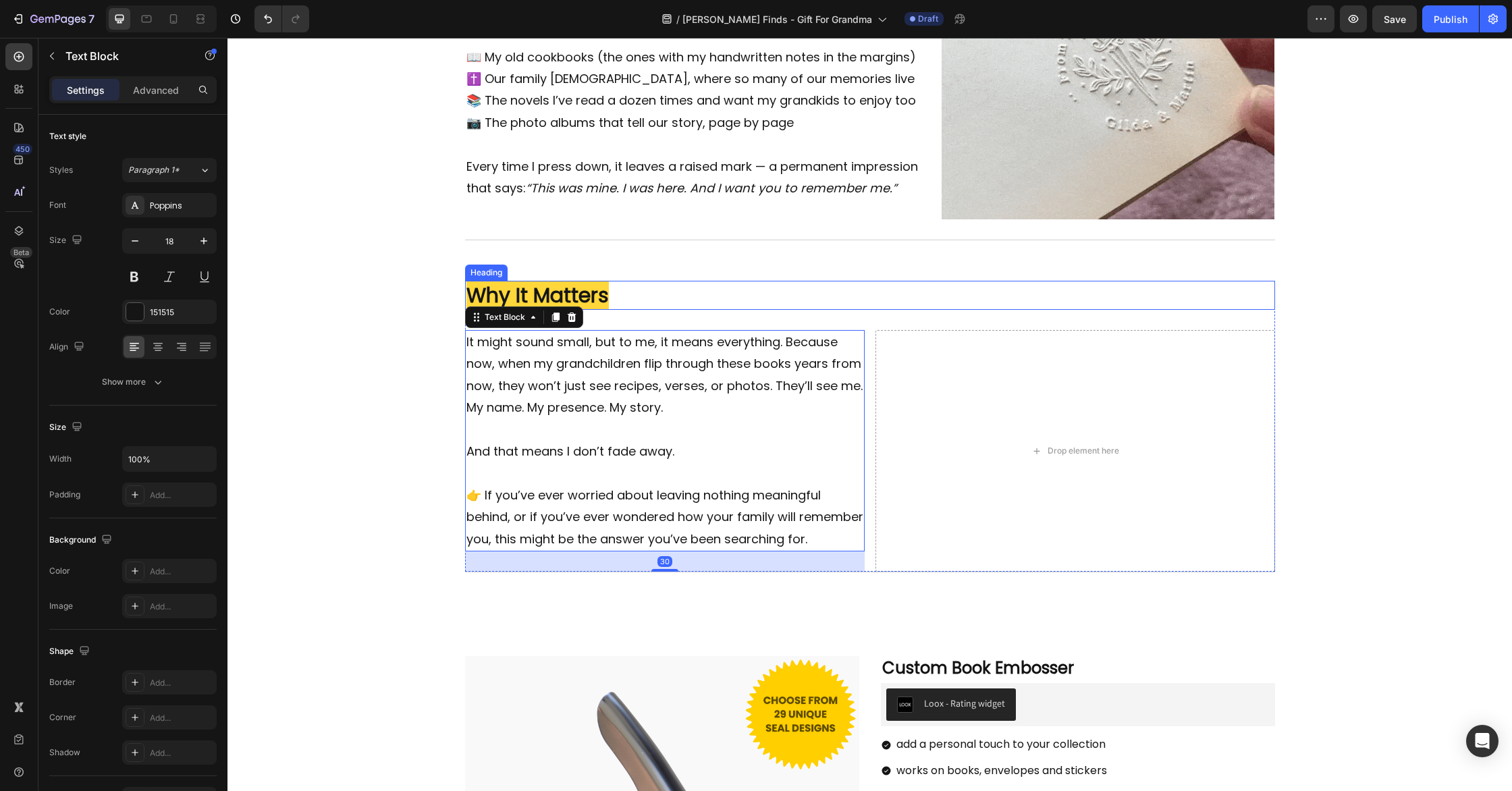
click at [655, 295] on h2 "Why It Matters" at bounding box center [870, 295] width 810 height 29
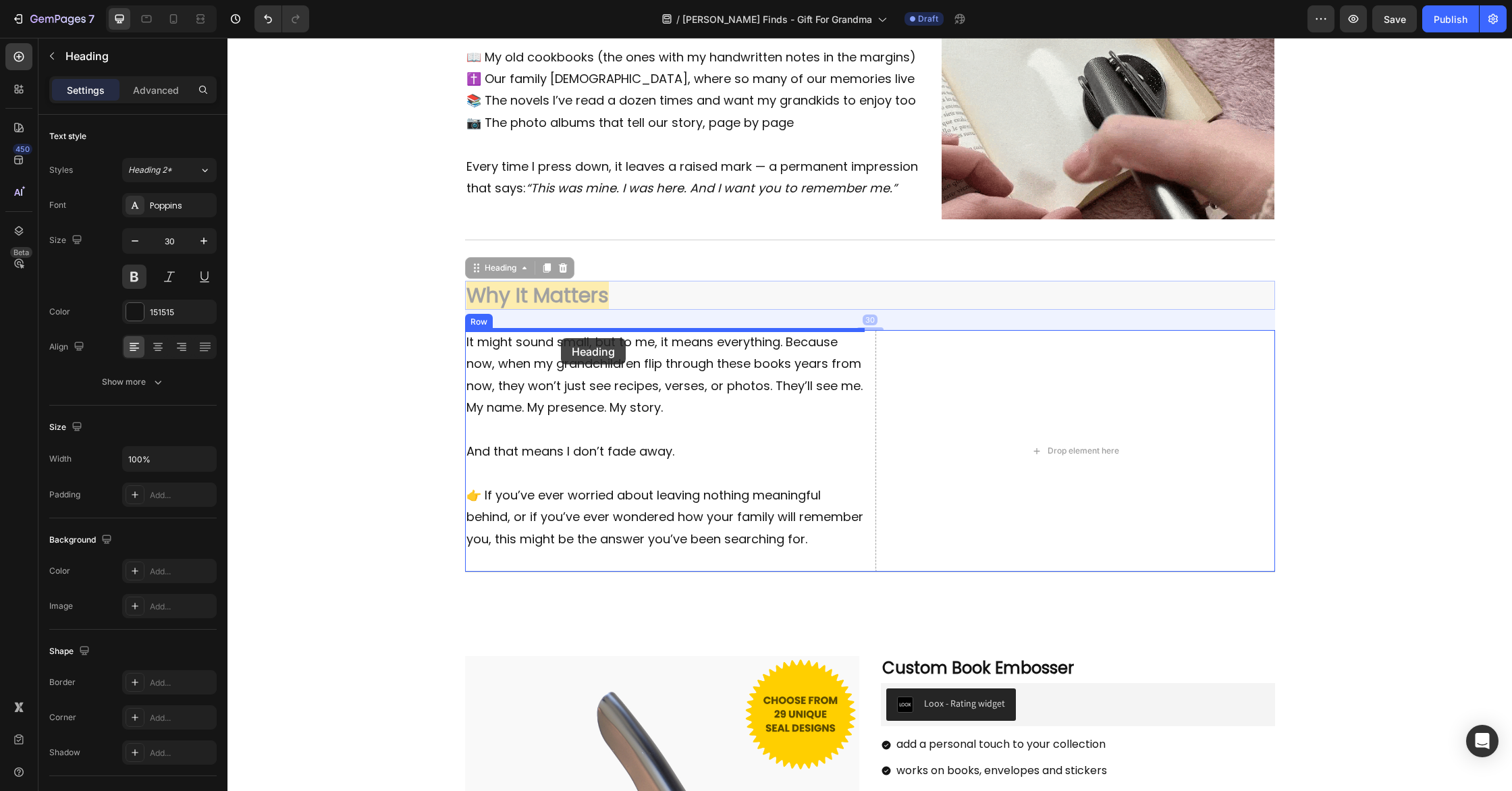
drag, startPoint x: 474, startPoint y: 268, endPoint x: 561, endPoint y: 338, distance: 111.7
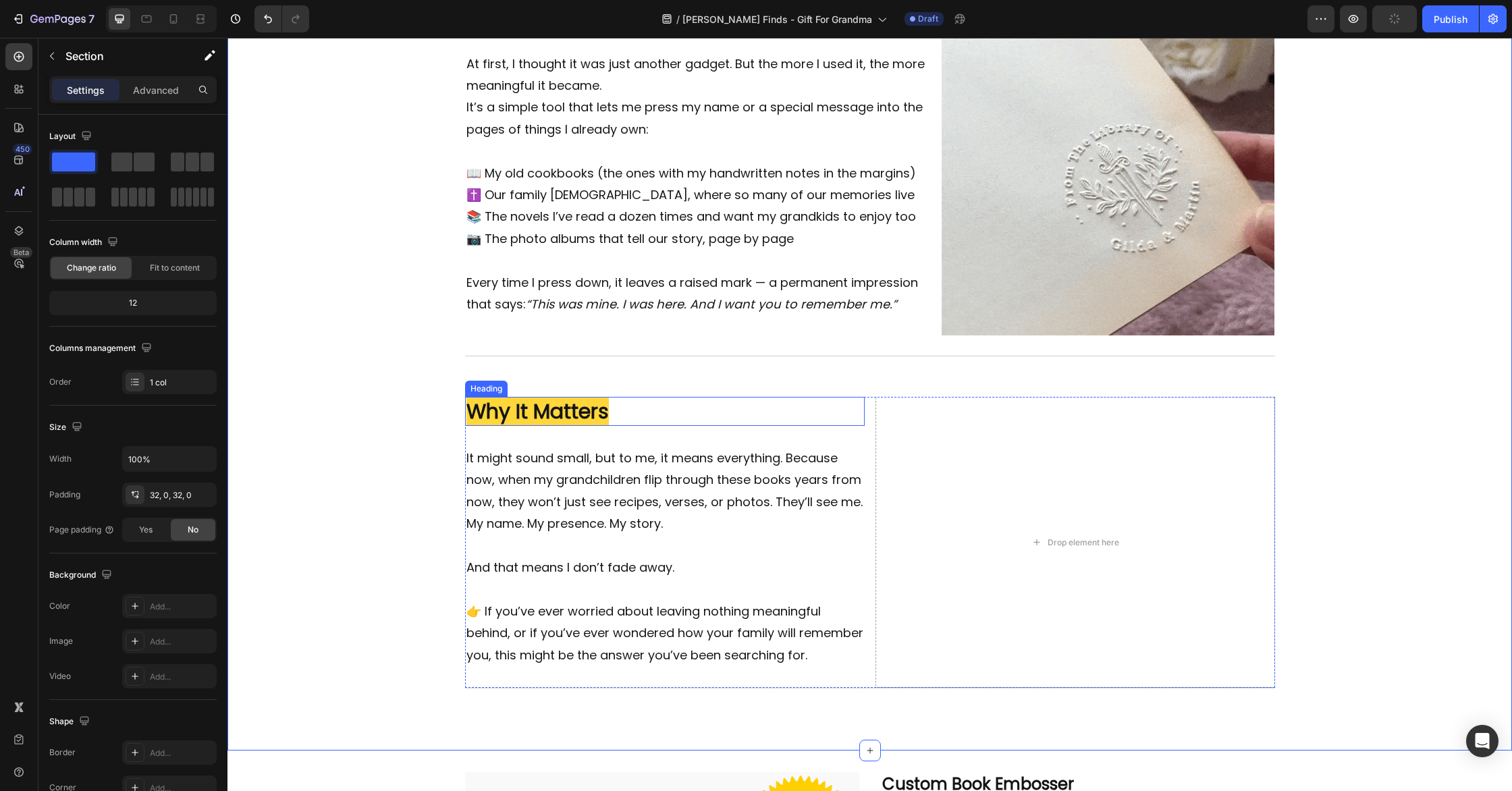
scroll to position [1106, 0]
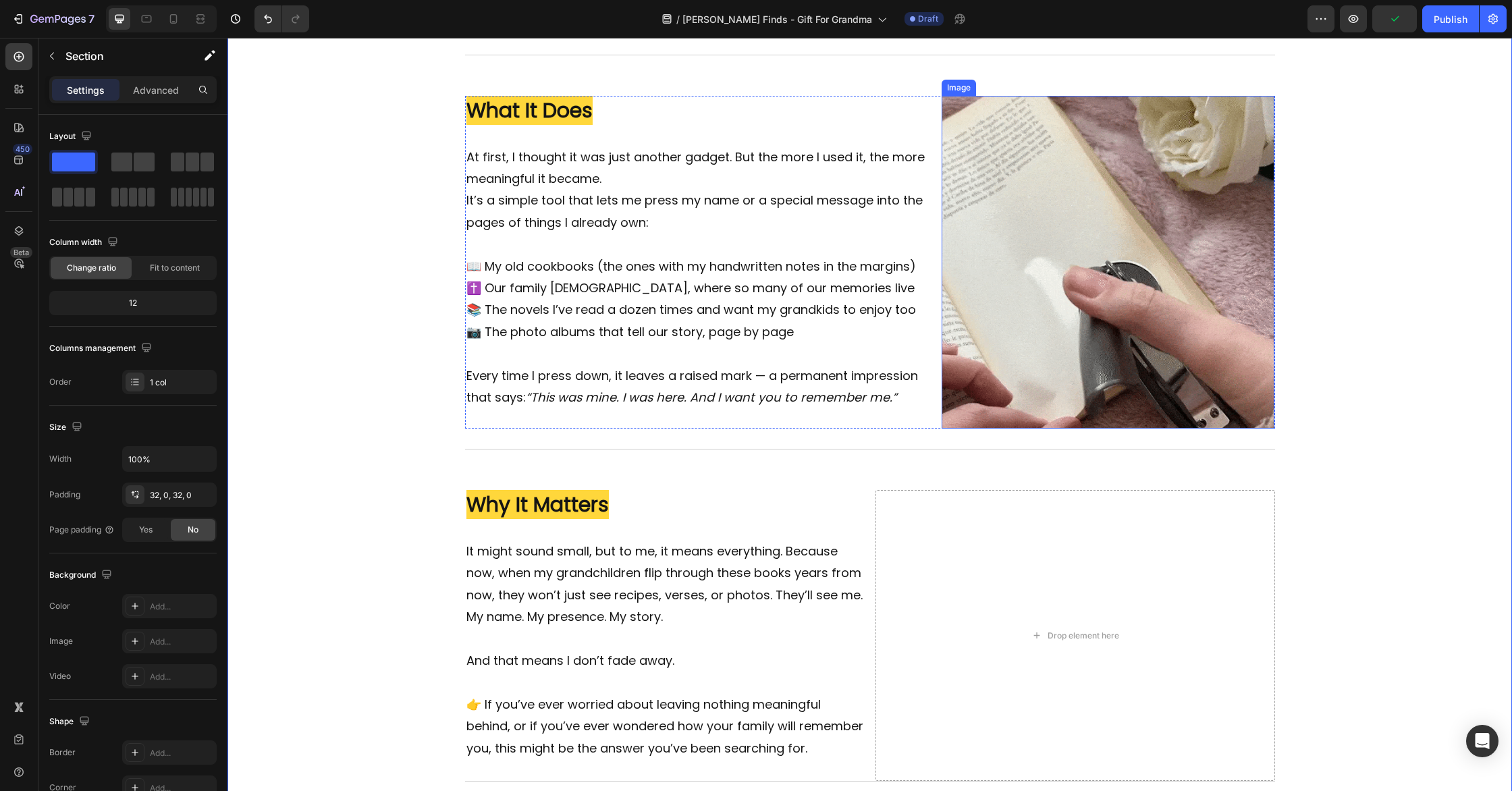
click at [1111, 213] on img at bounding box center [1108, 263] width 333 height 333
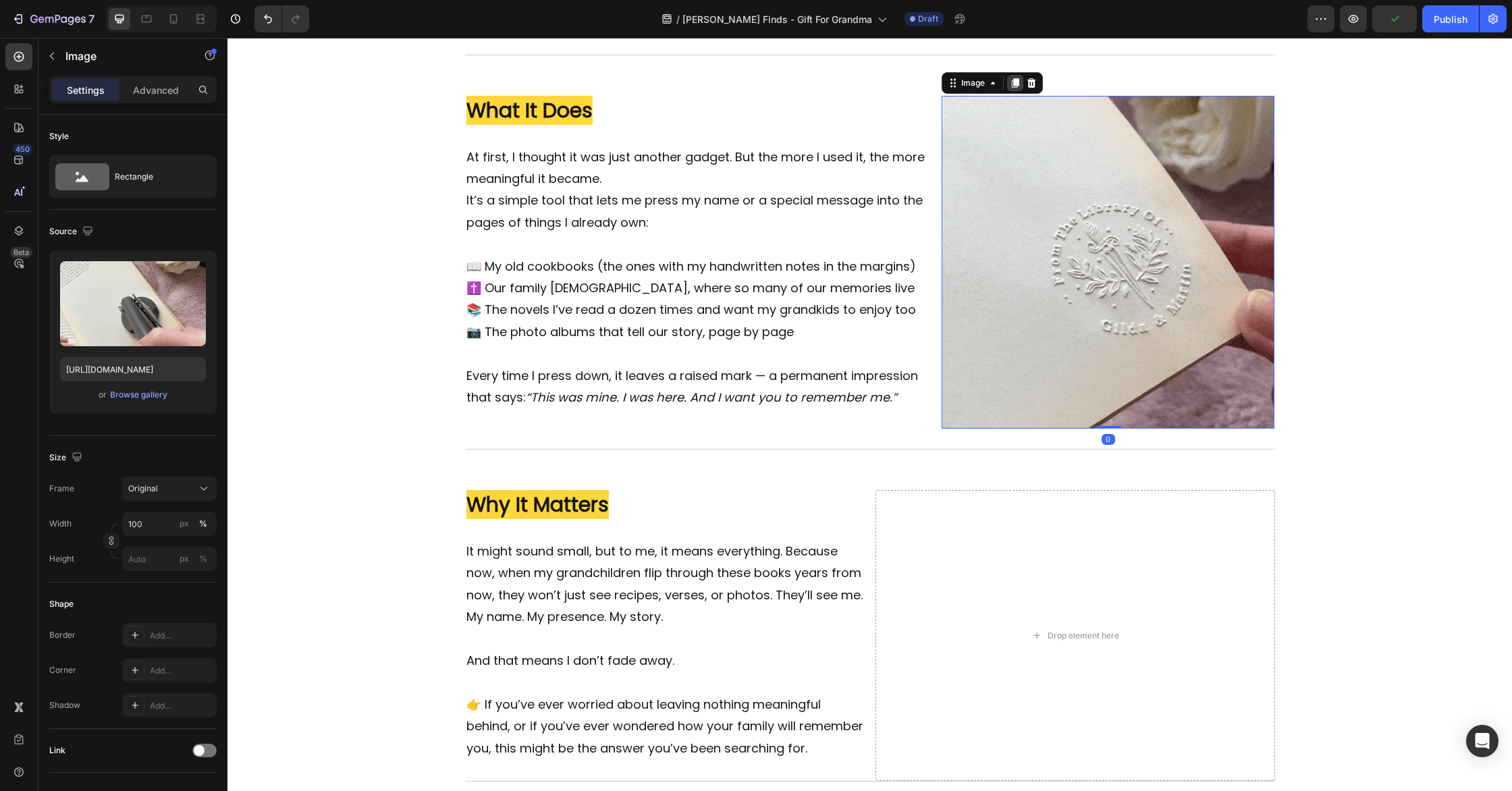
click at [1016, 81] on icon at bounding box center [1016, 82] width 8 height 9
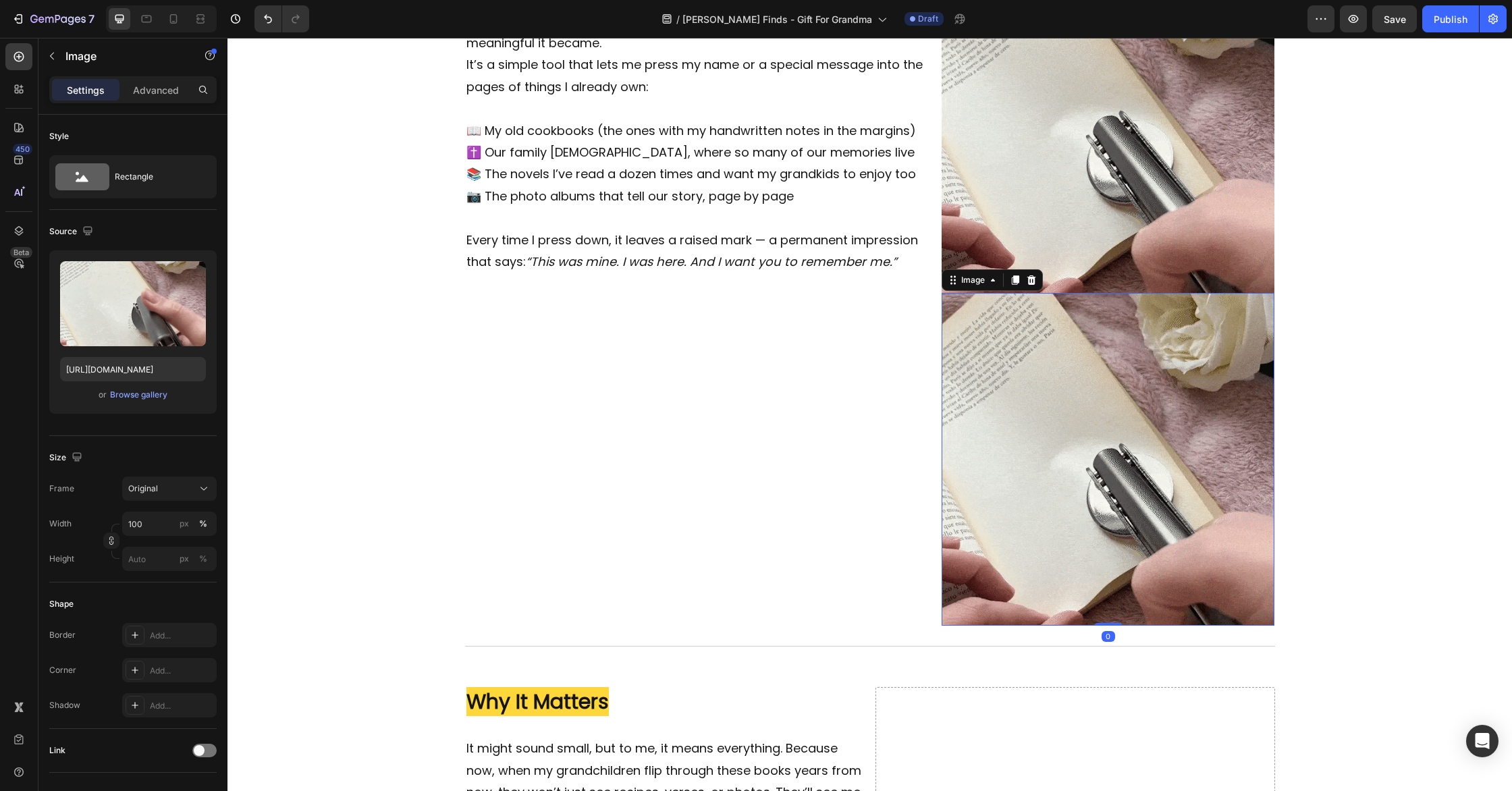
scroll to position [1306, 0]
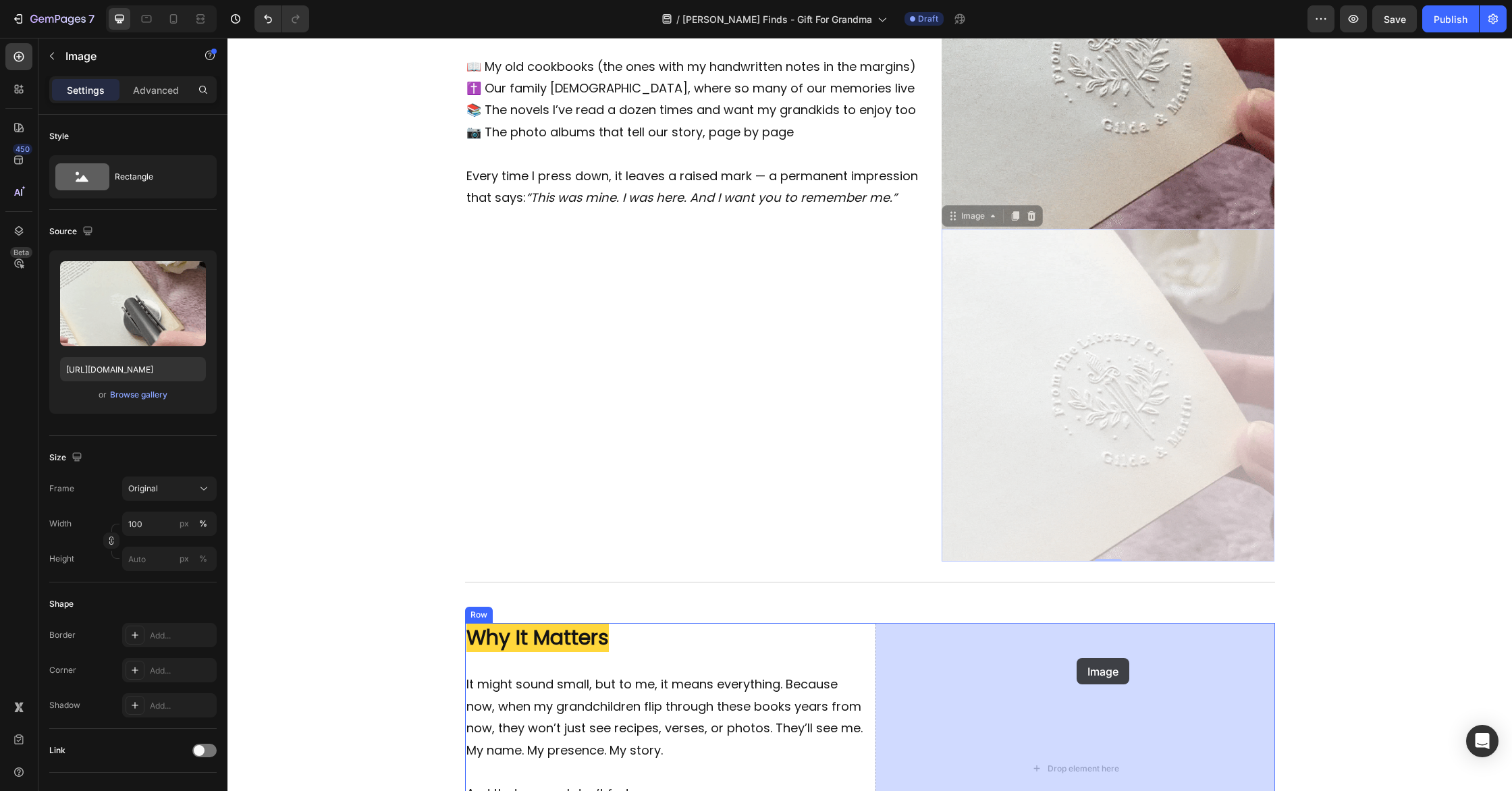
drag, startPoint x: 951, startPoint y: 215, endPoint x: 1077, endPoint y: 658, distance: 460.6
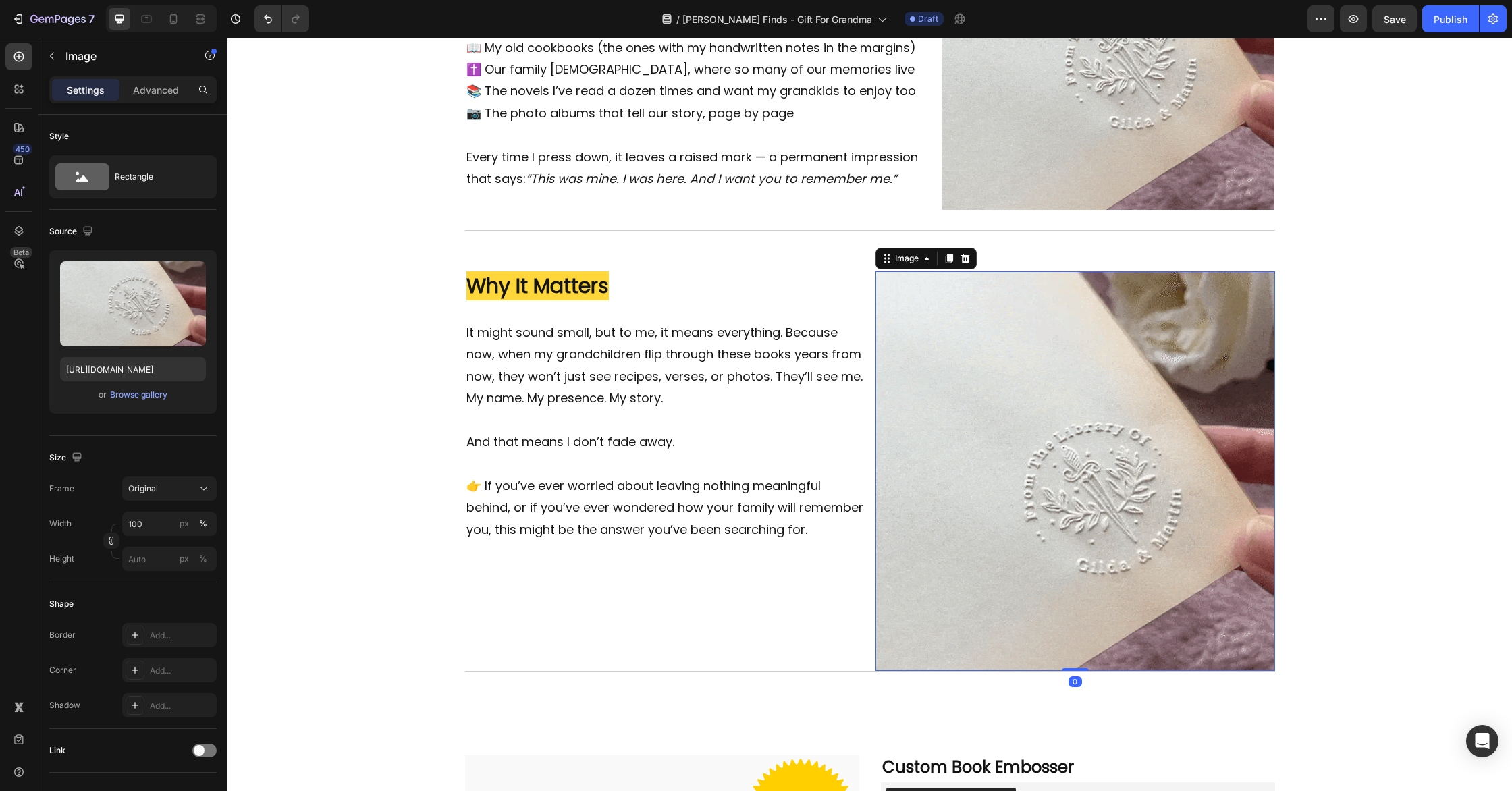
scroll to position [1327, 0]
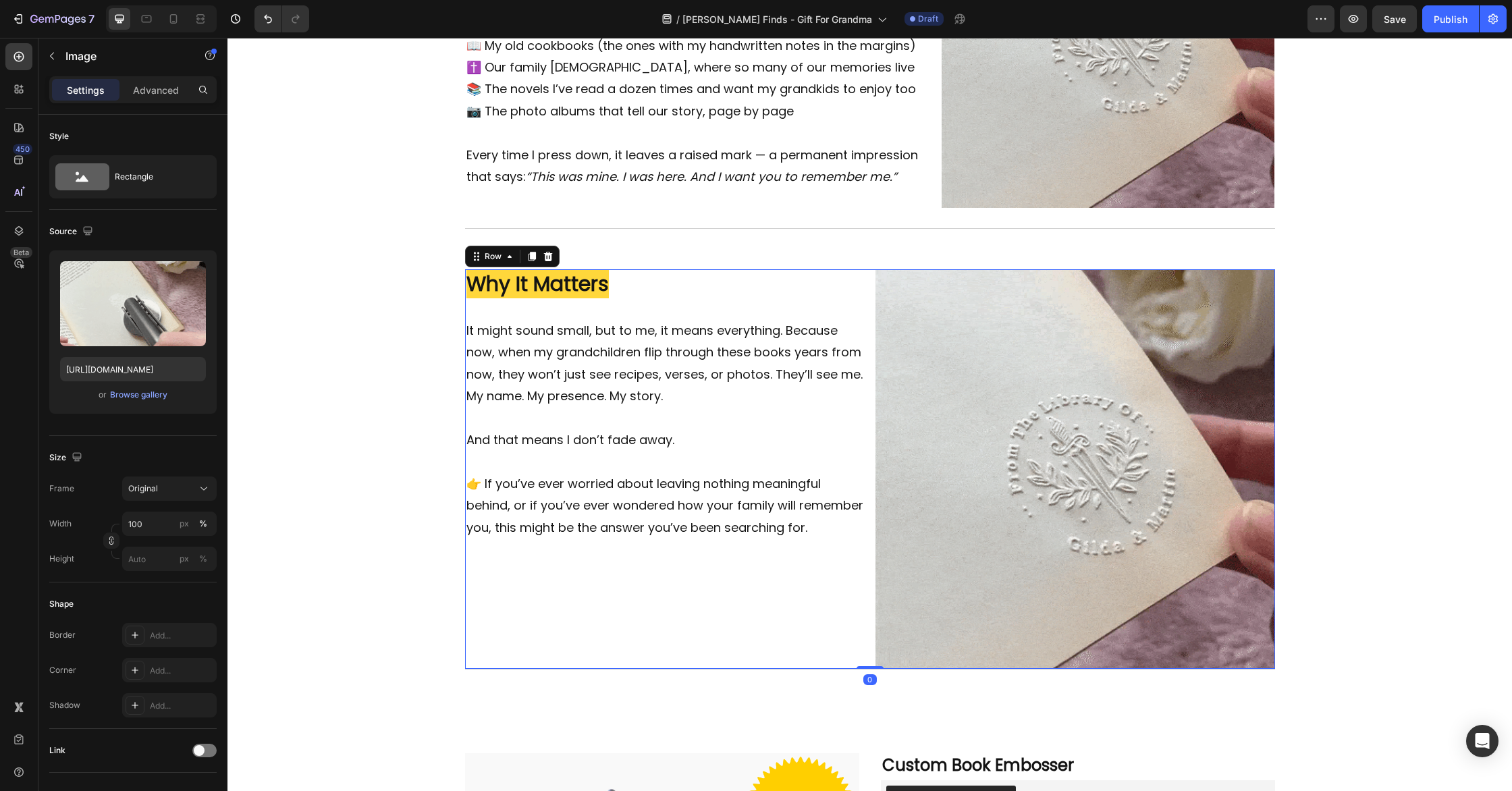
drag, startPoint x: 869, startPoint y: 576, endPoint x: 877, endPoint y: 576, distance: 8.0
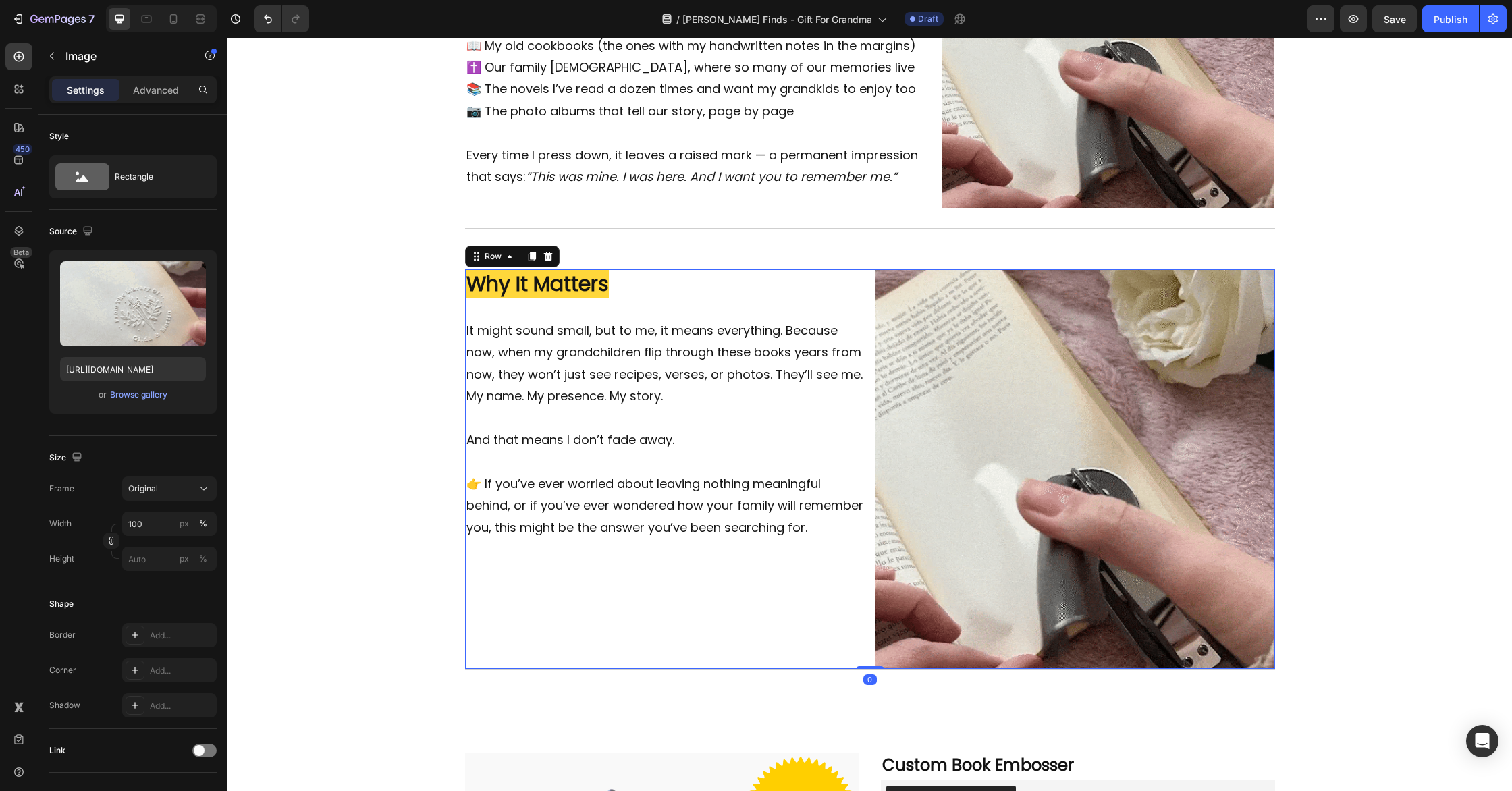
click at [869, 576] on div "Why It Matters Heading It might sound small, but to me, it means everything. Be…" at bounding box center [870, 469] width 810 height 400
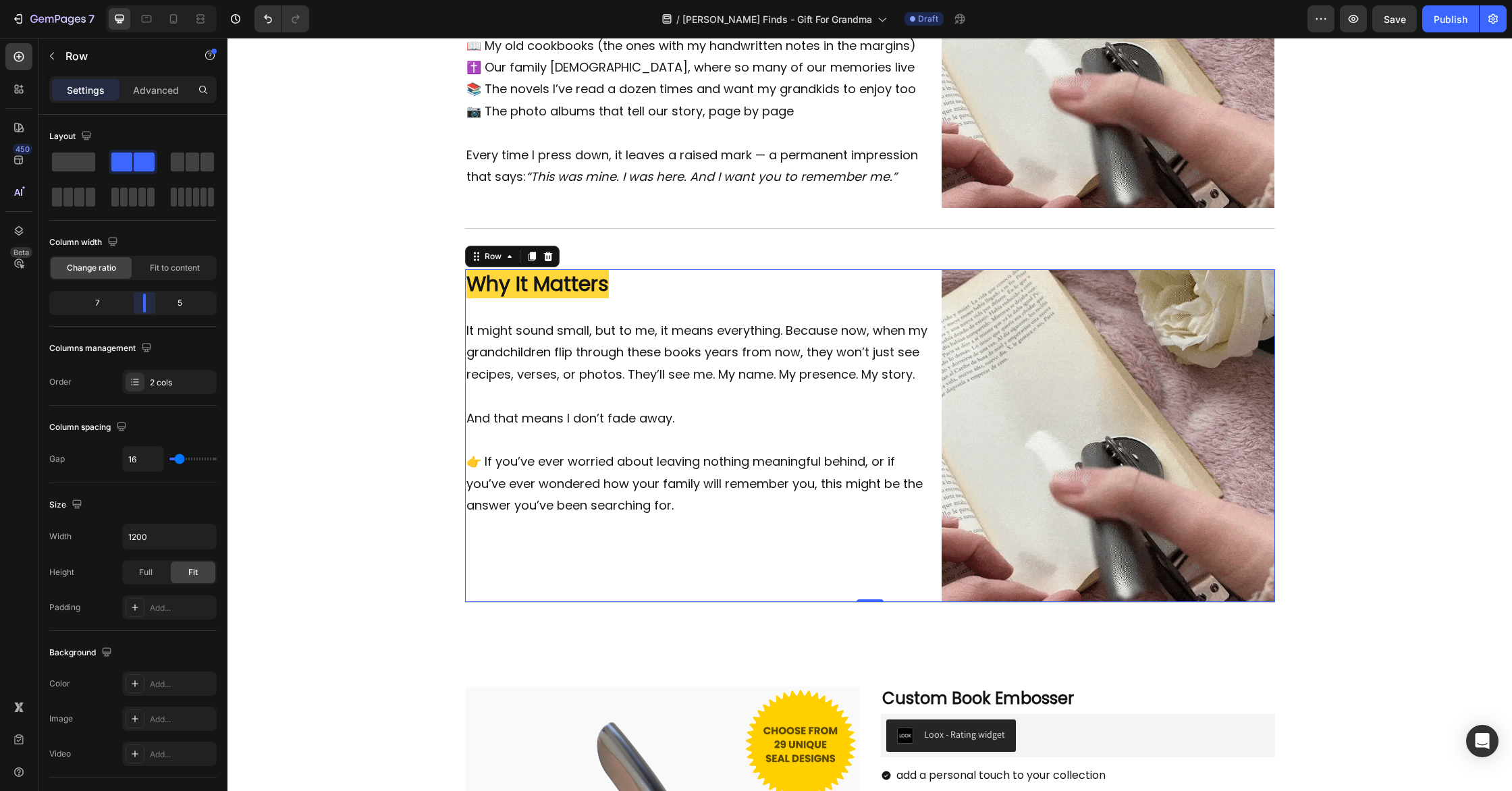
click at [145, 0] on body "7 Version history / [PERSON_NAME] Finds - Gift For Grandma Draft Preview Save P…" at bounding box center [756, 0] width 1512 height 0
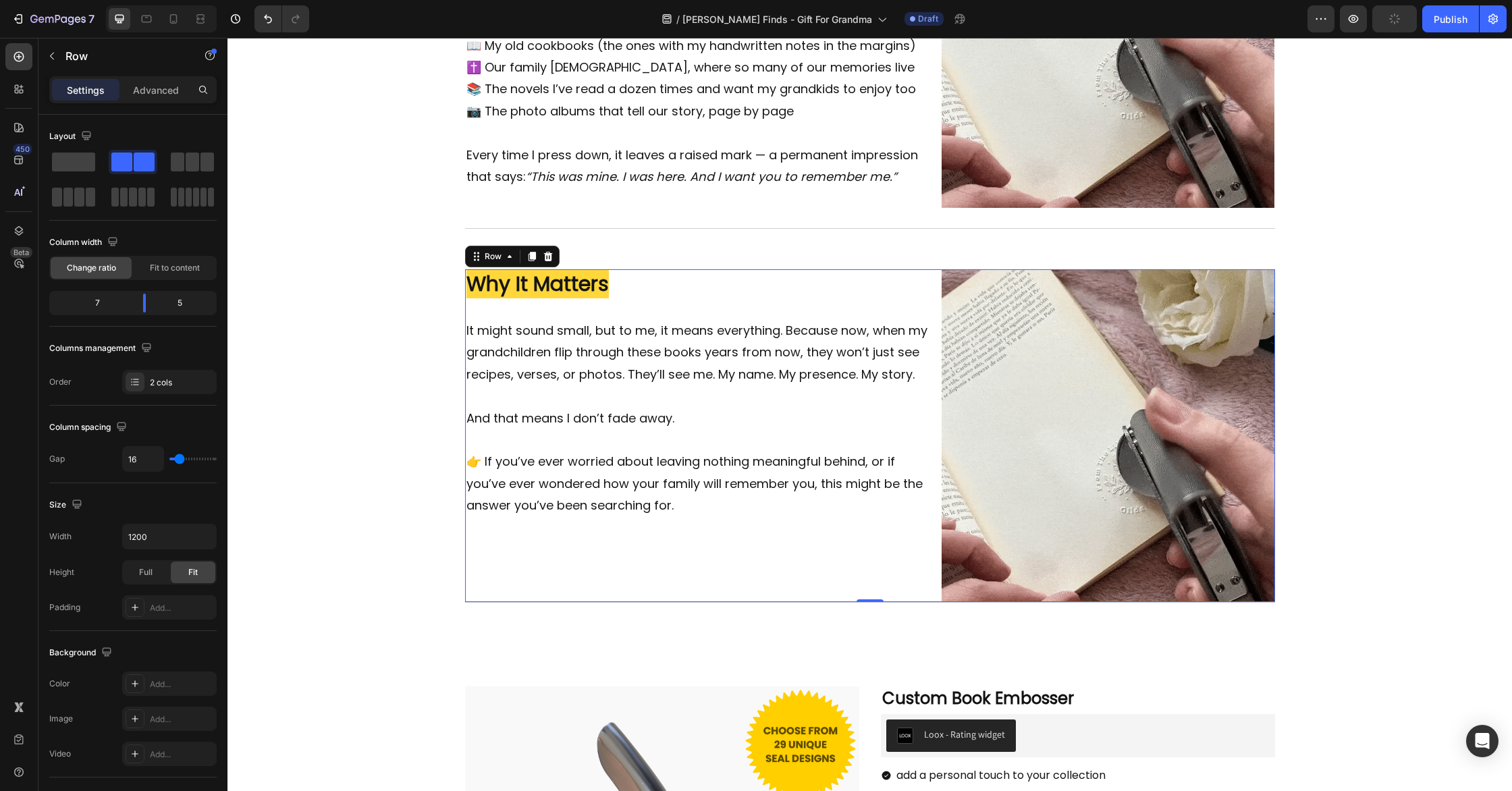
click at [650, 560] on div "Why It Matters Heading It might sound small, but to me, it means everything. Be…" at bounding box center [698, 436] width 466 height 333
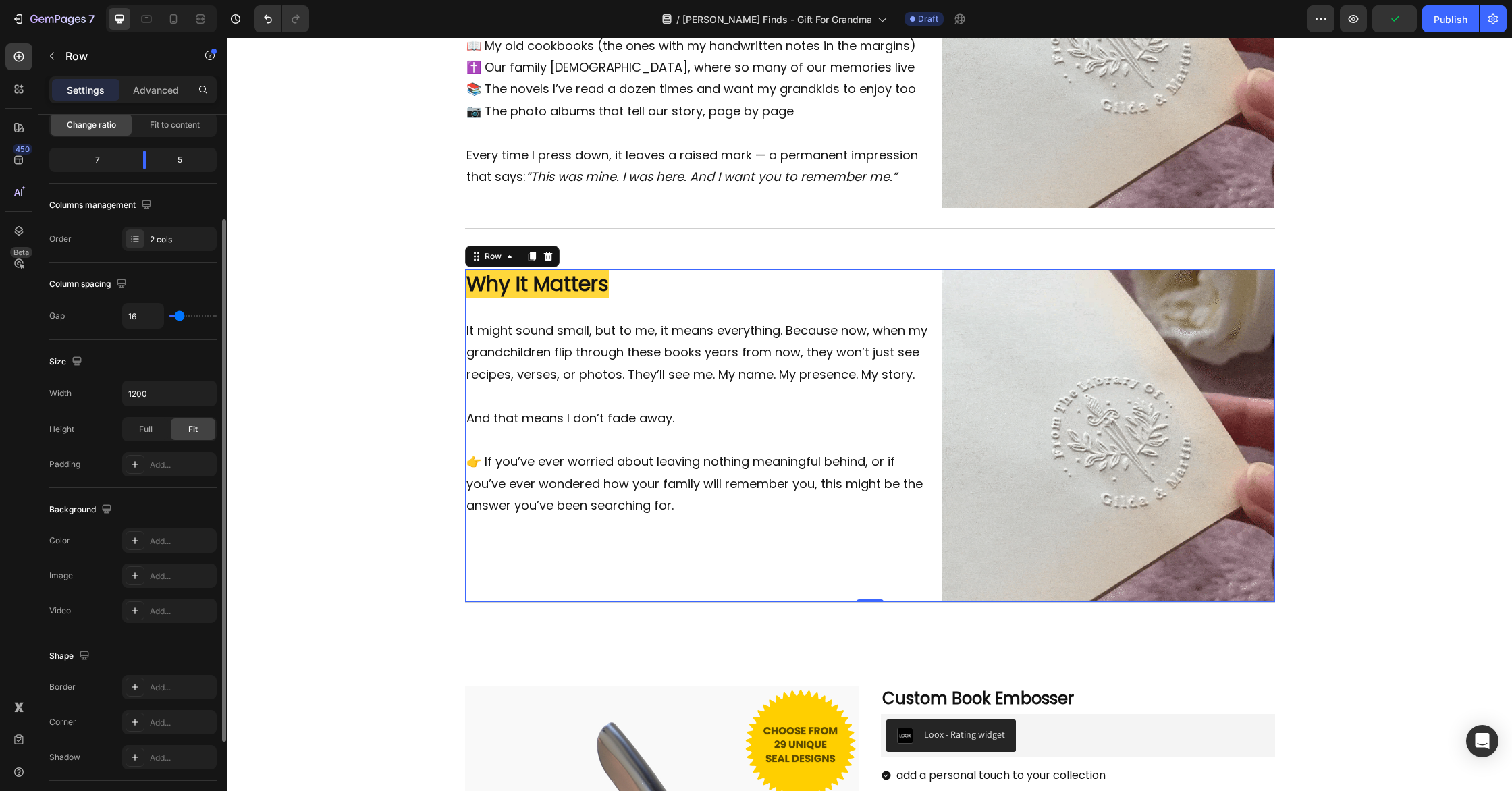
scroll to position [209, 0]
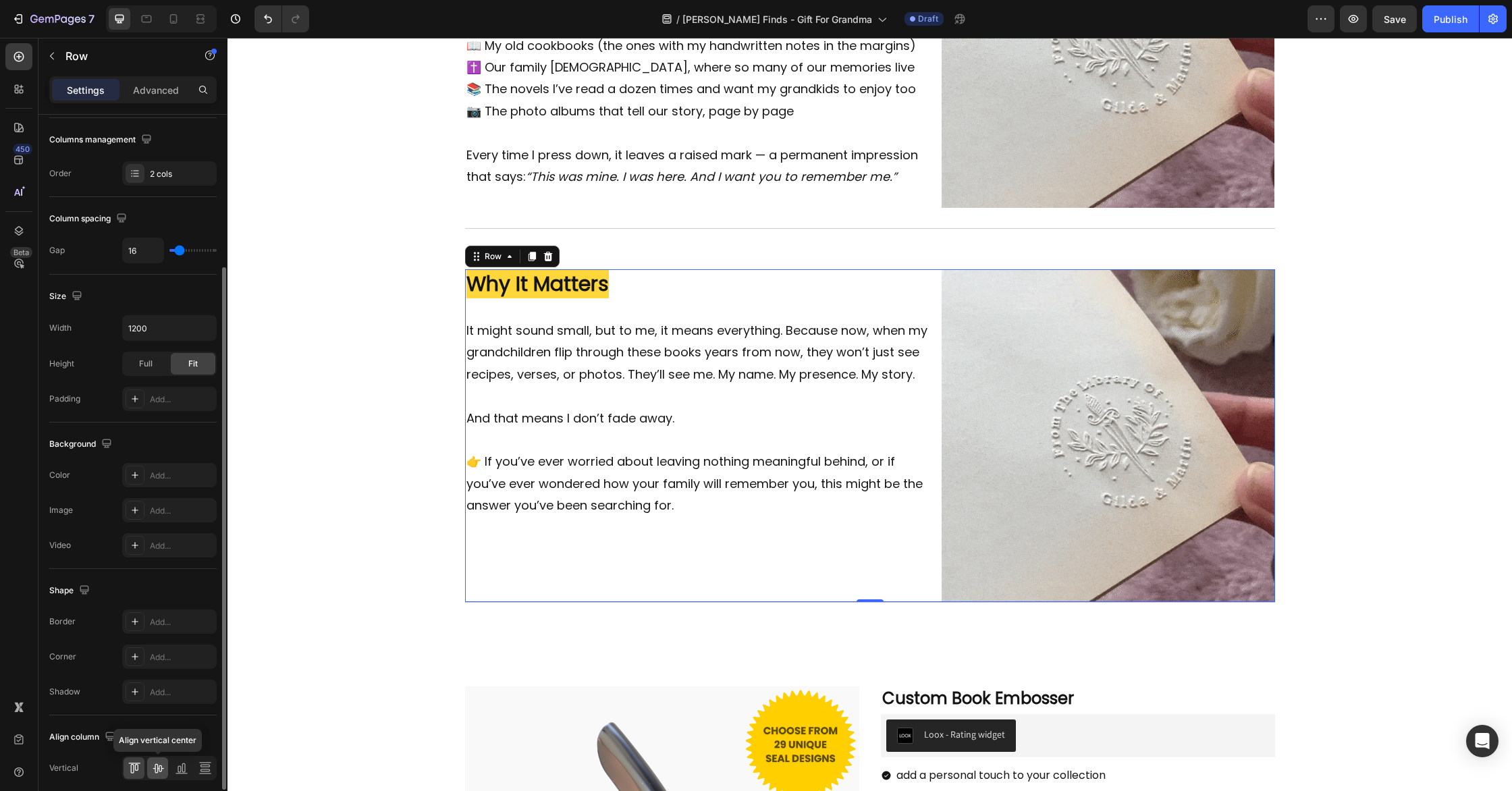
click at [162, 762] on icon at bounding box center [158, 768] width 13 height 13
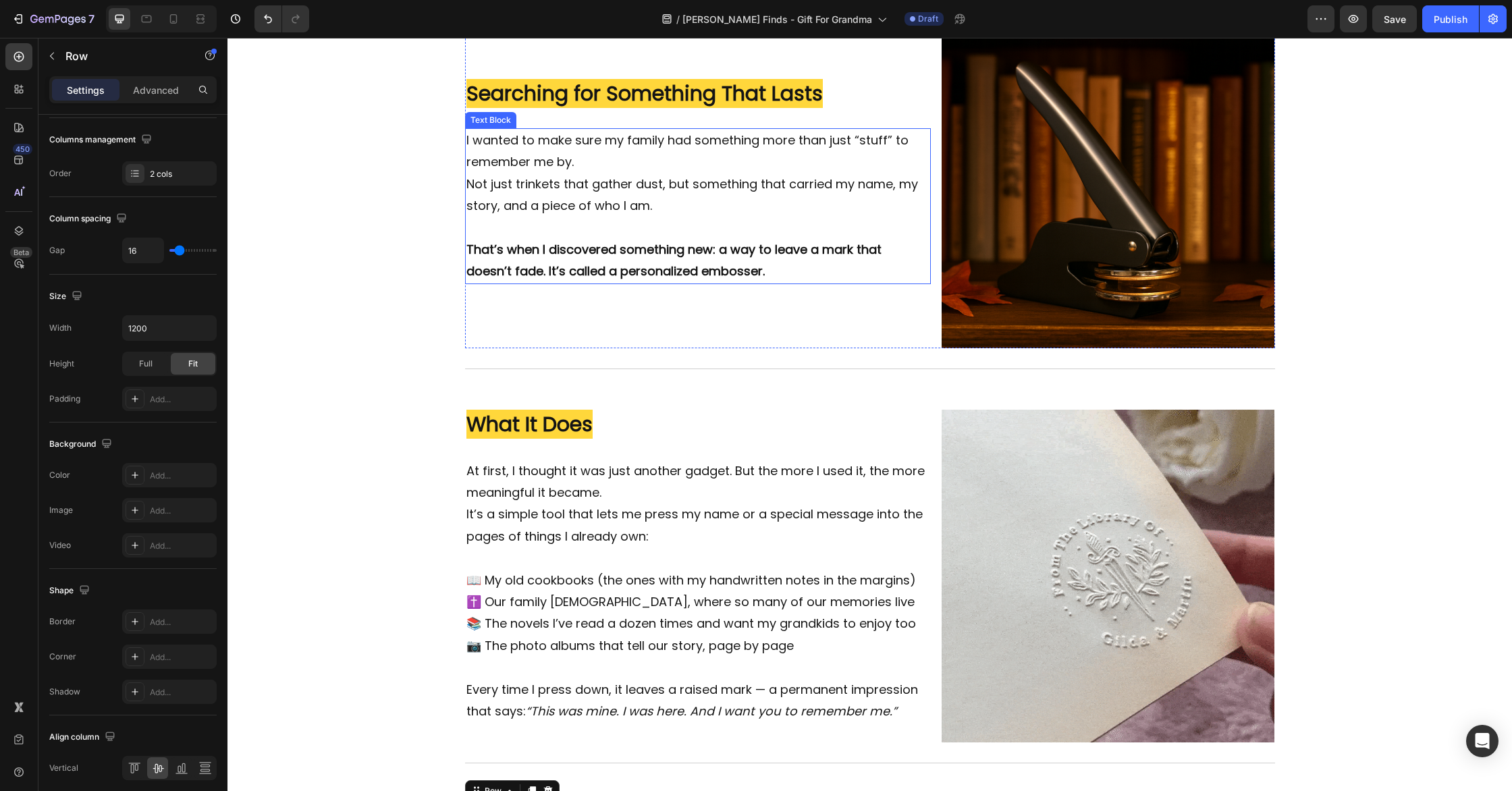
scroll to position [1221, 0]
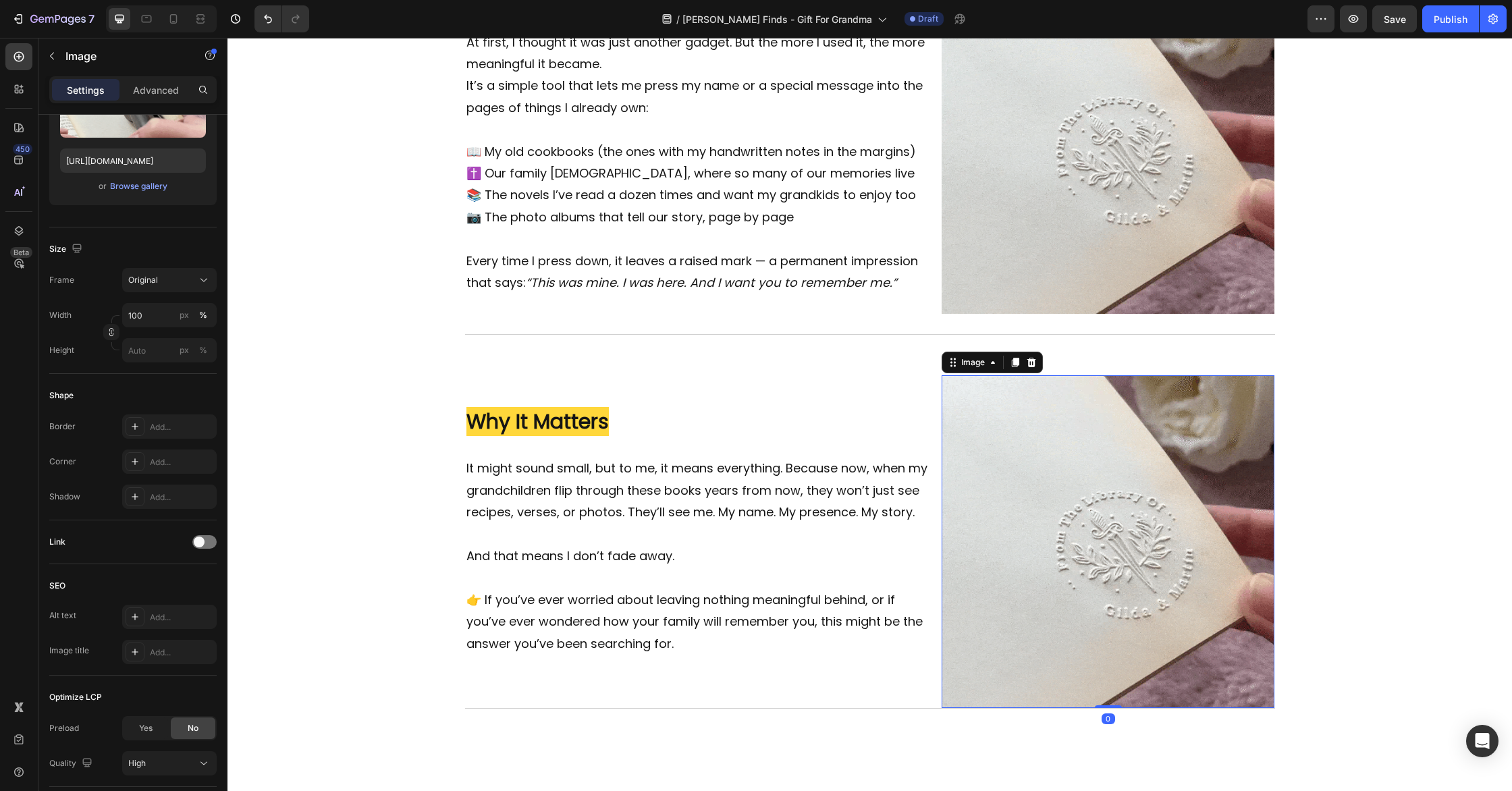
click at [1218, 576] on img at bounding box center [1108, 542] width 333 height 333
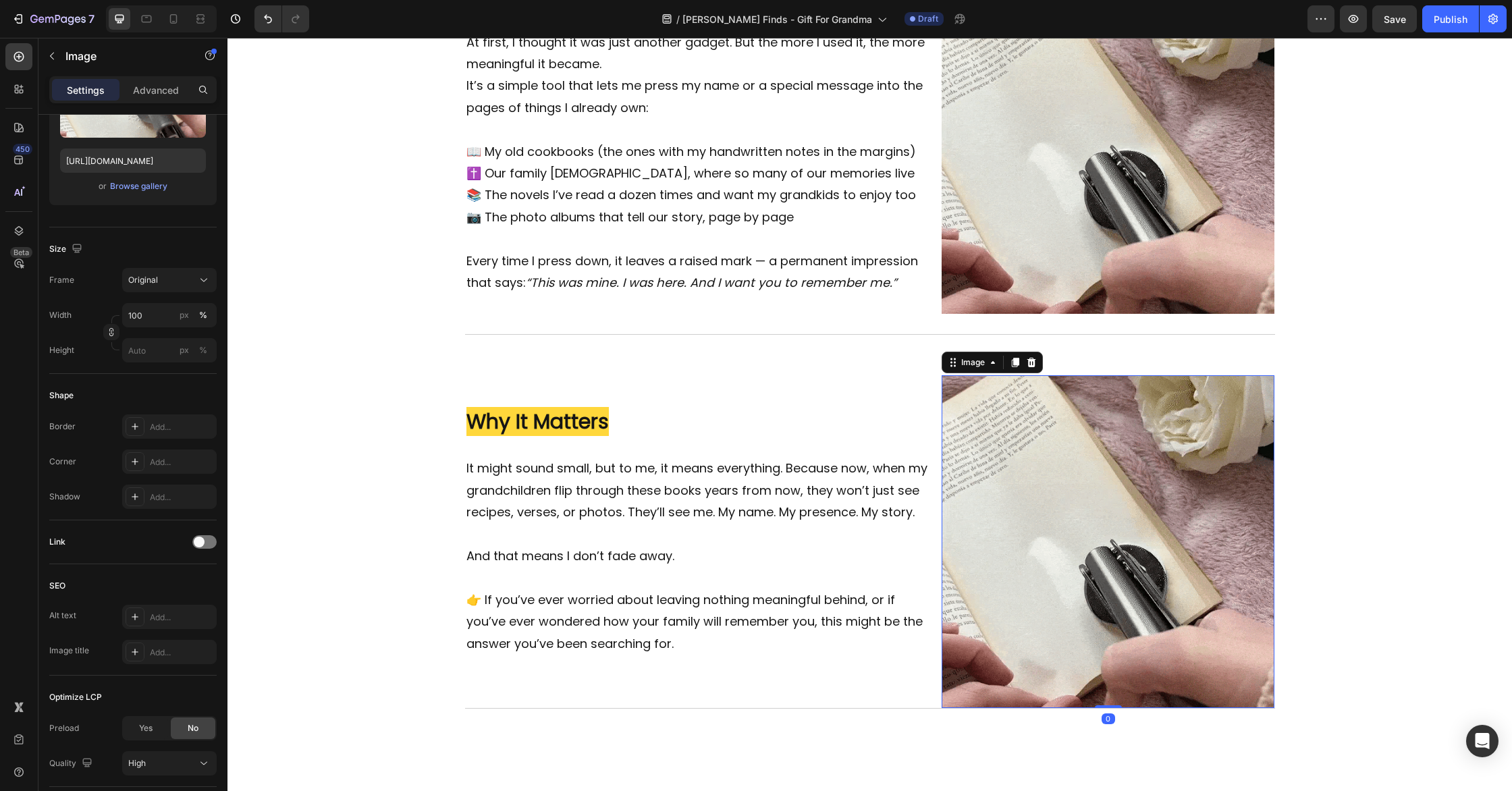
scroll to position [0, 0]
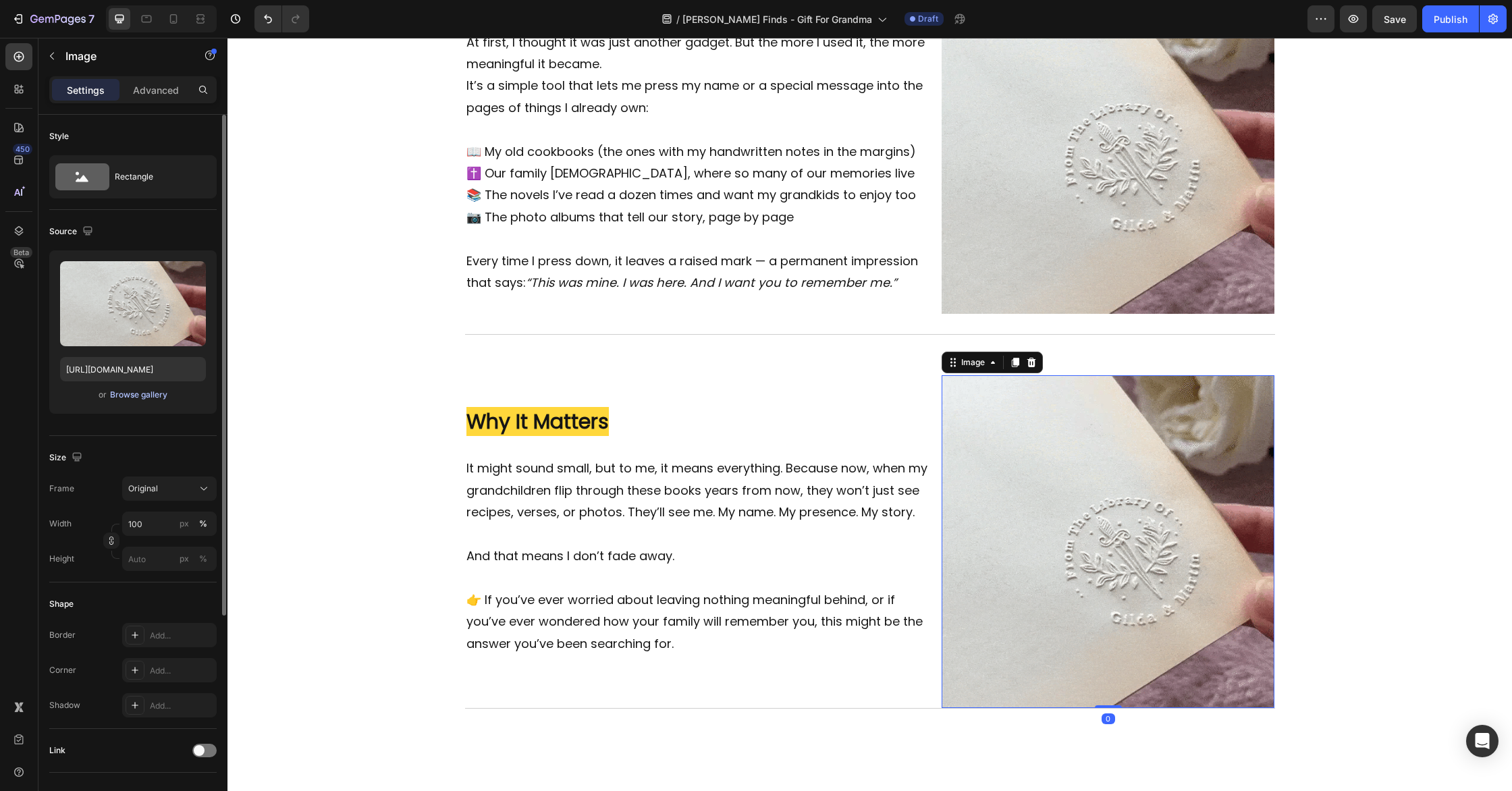
click at [152, 392] on div "Browse gallery" at bounding box center [139, 395] width 57 height 12
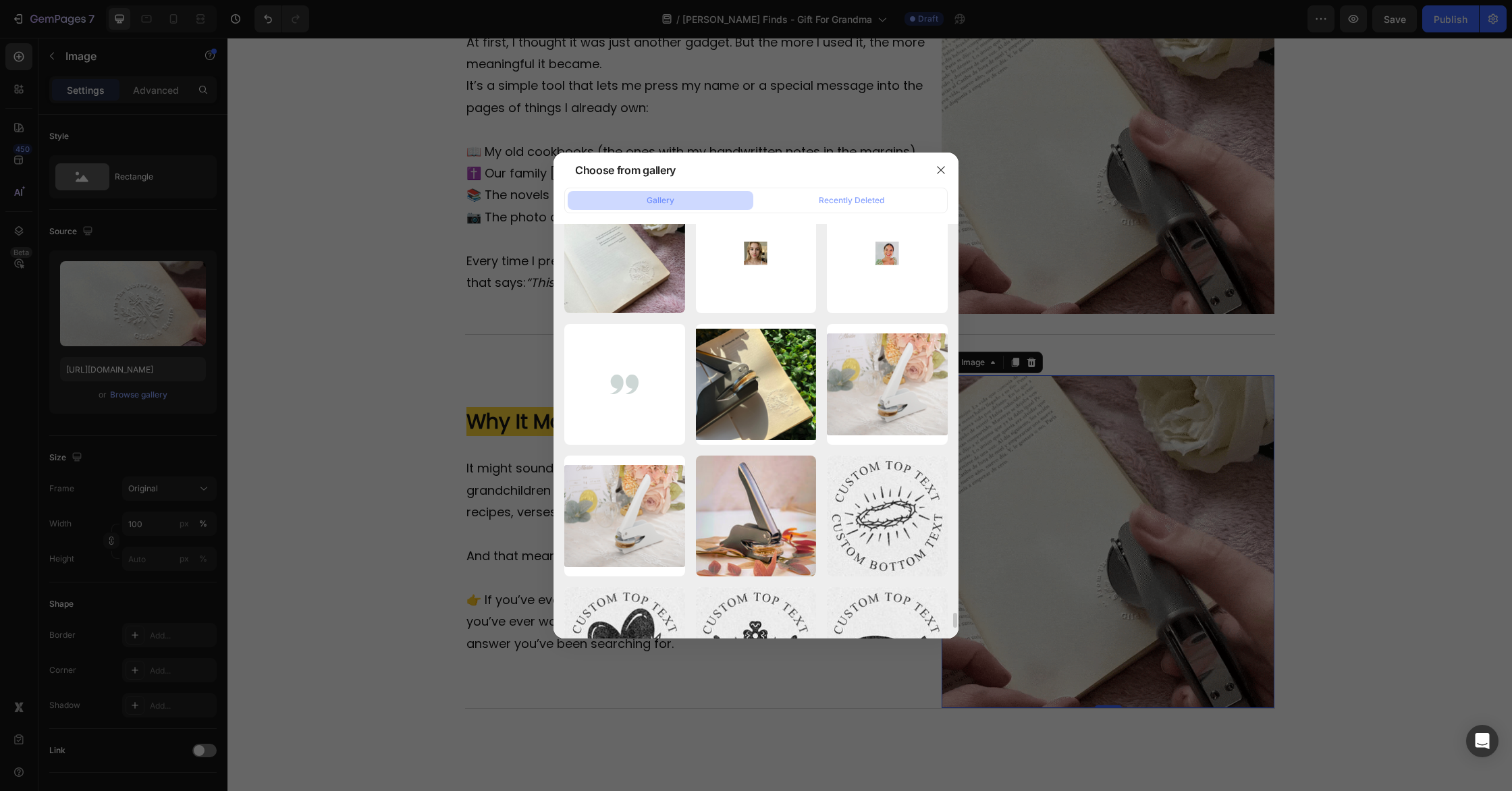
scroll to position [10558, 0]
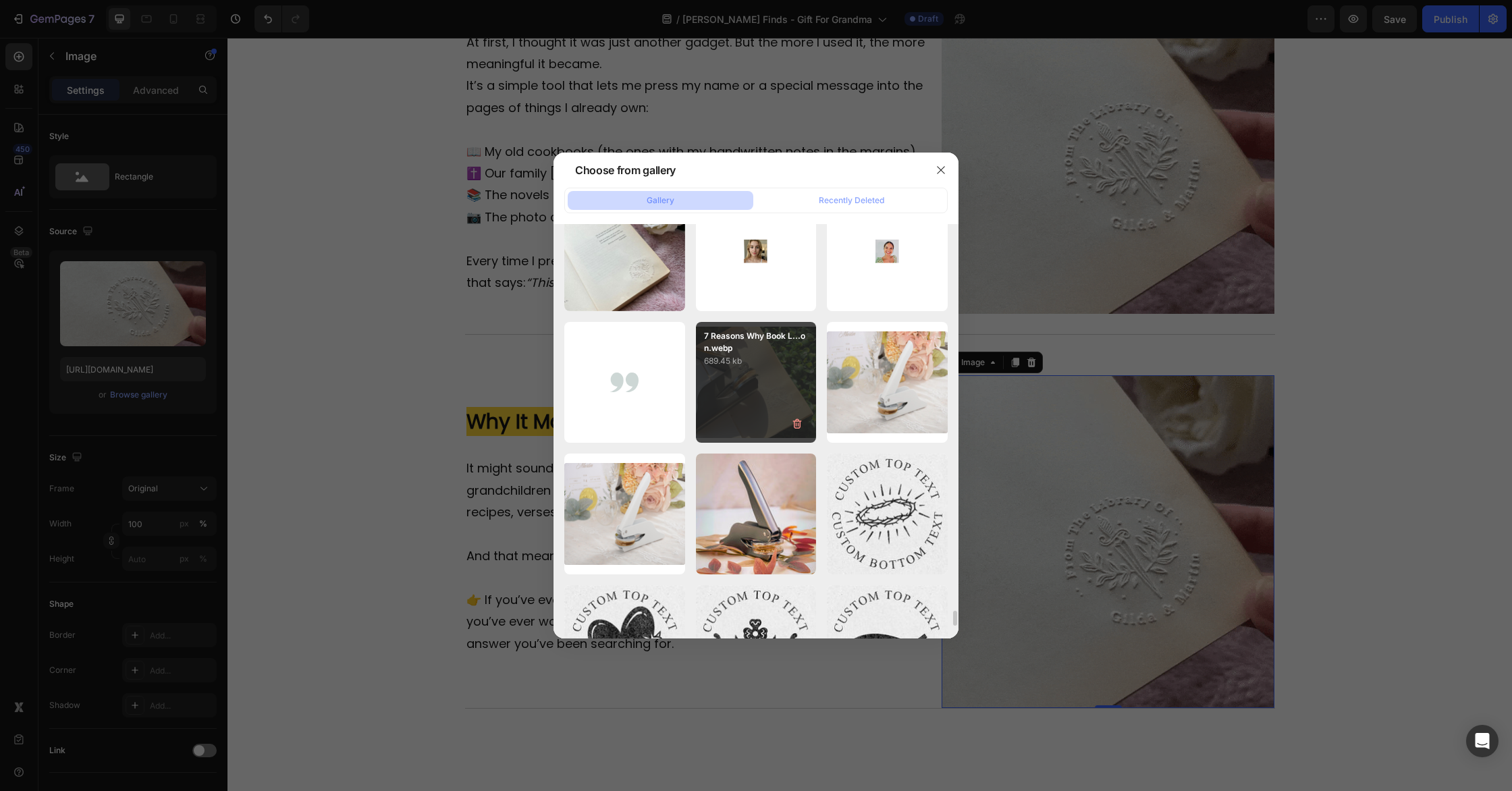
click at [748, 374] on div "7 Reasons Why Book L...on.webp 689.45 kb" at bounding box center [756, 383] width 121 height 121
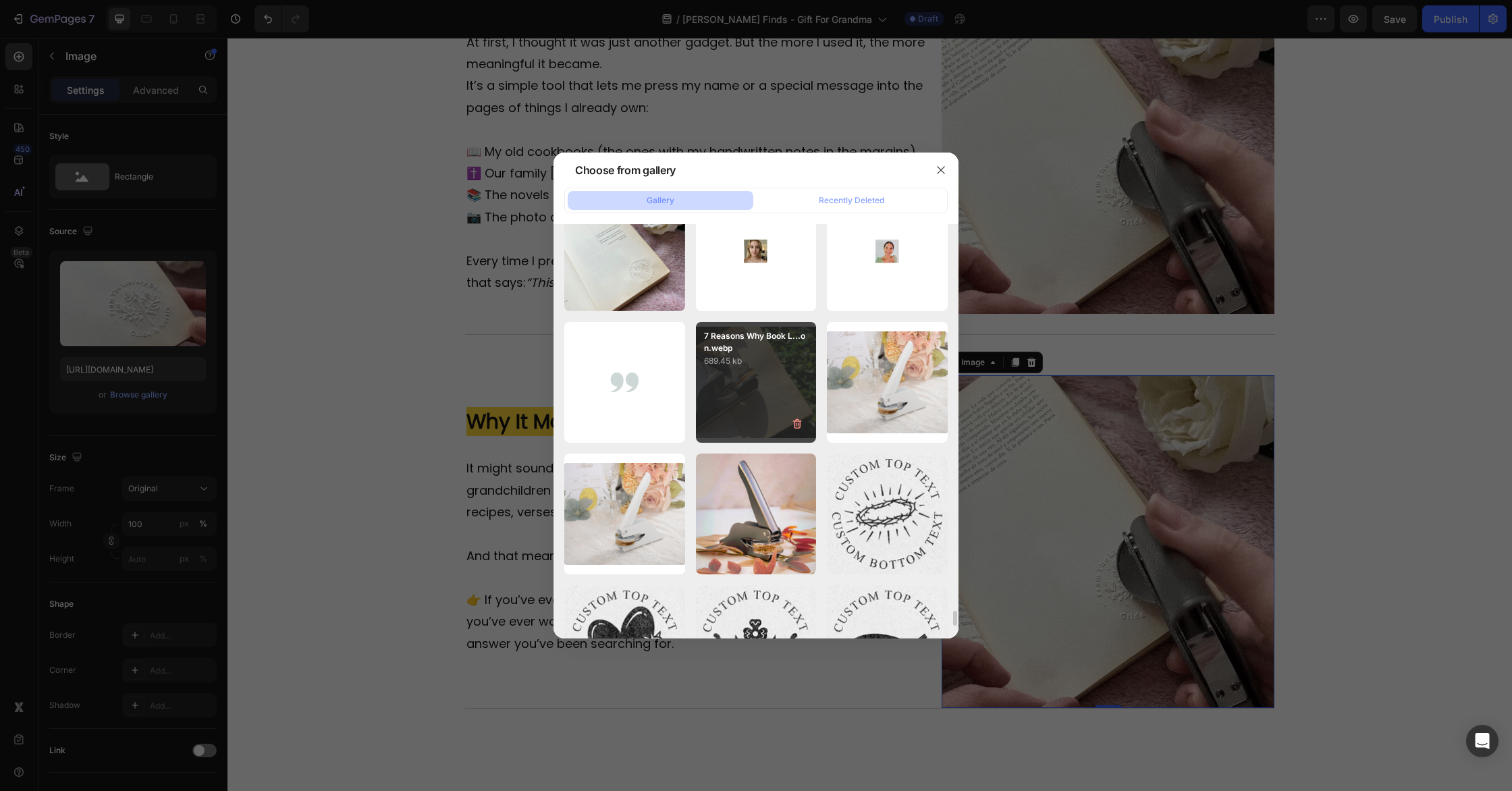
type input "[URL][DOMAIN_NAME]"
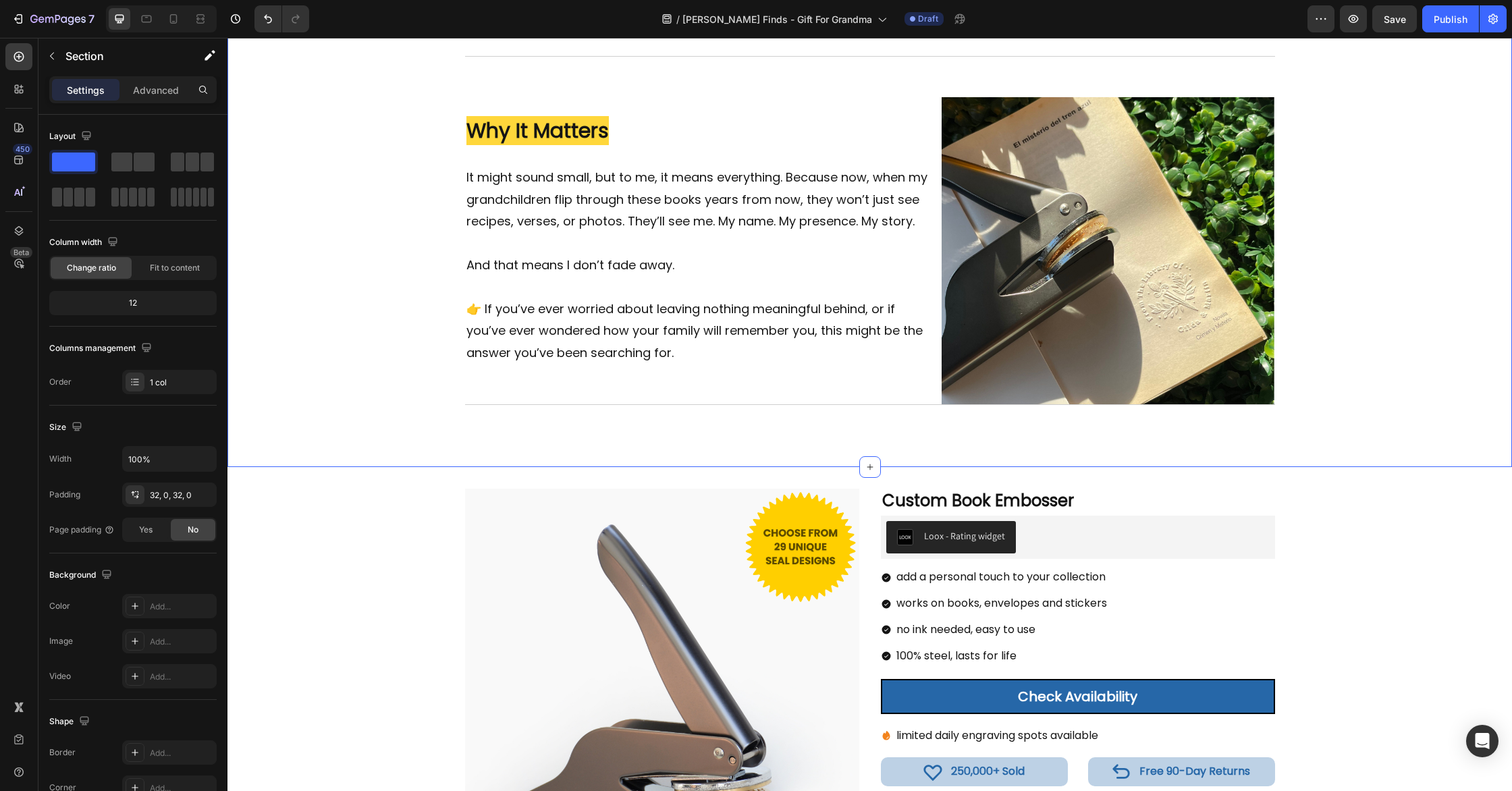
scroll to position [1696, 0]
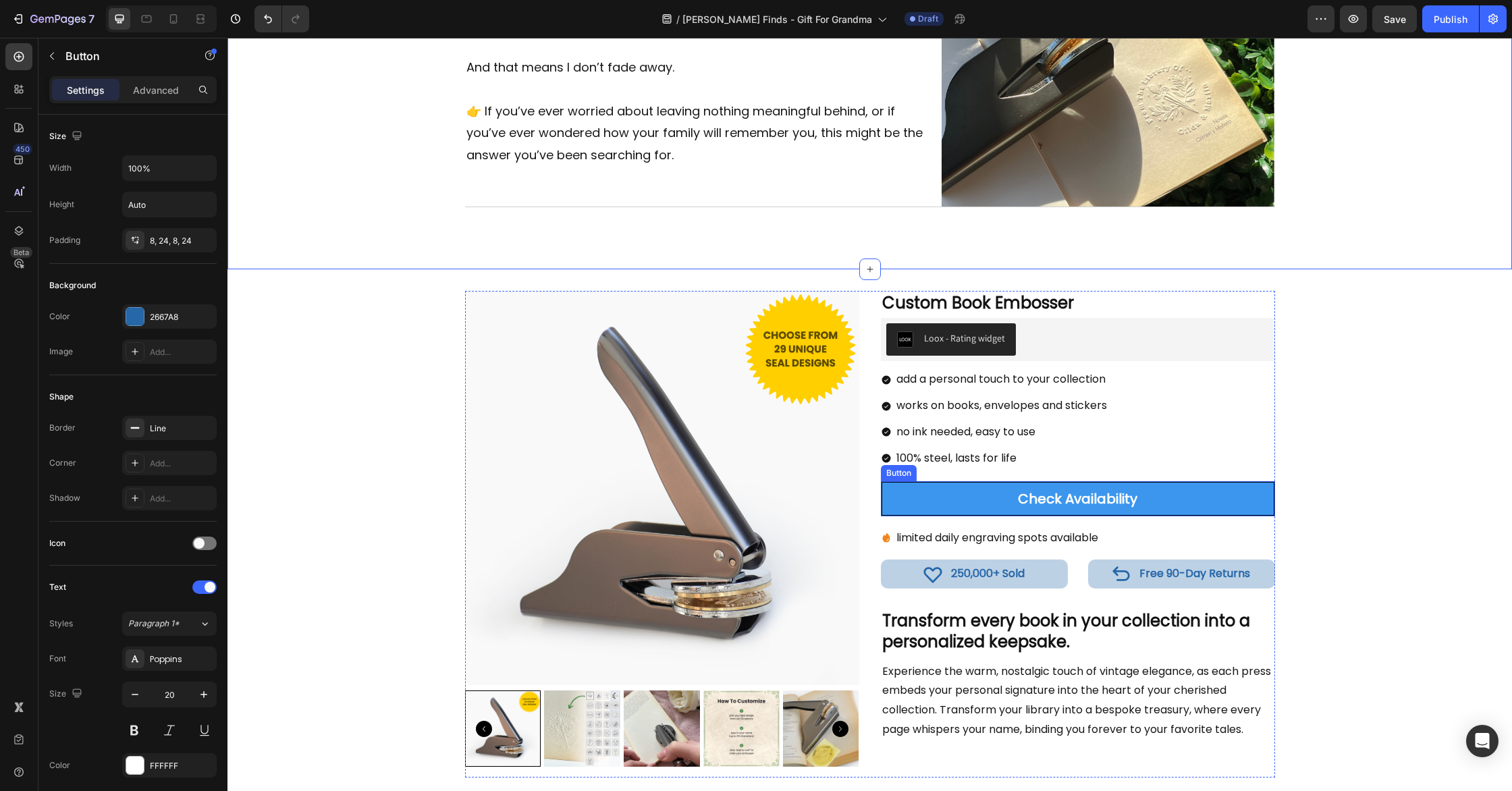
click at [1222, 502] on link "Check Availability" at bounding box center [1078, 499] width 395 height 35
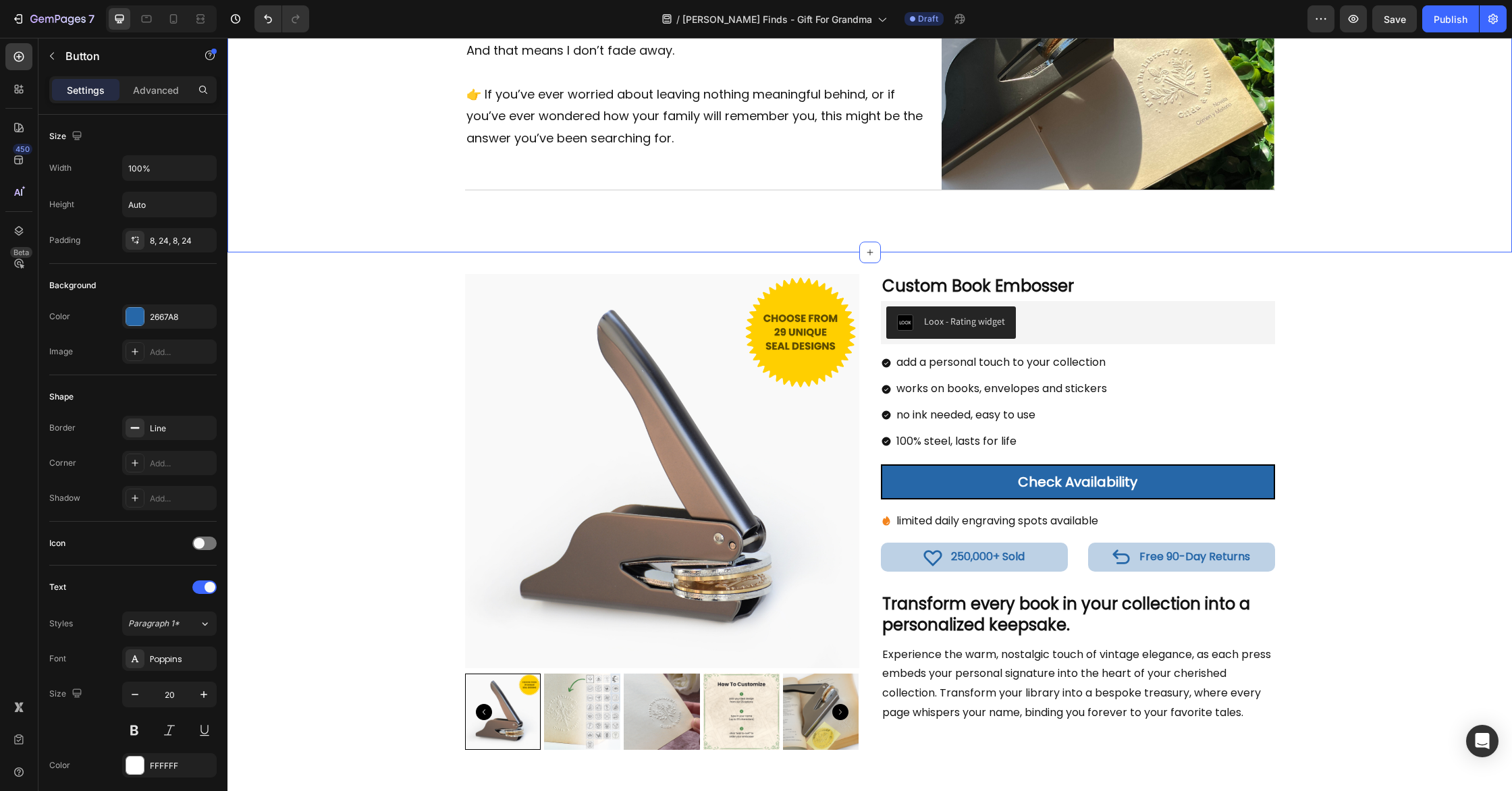
scroll to position [2004, 0]
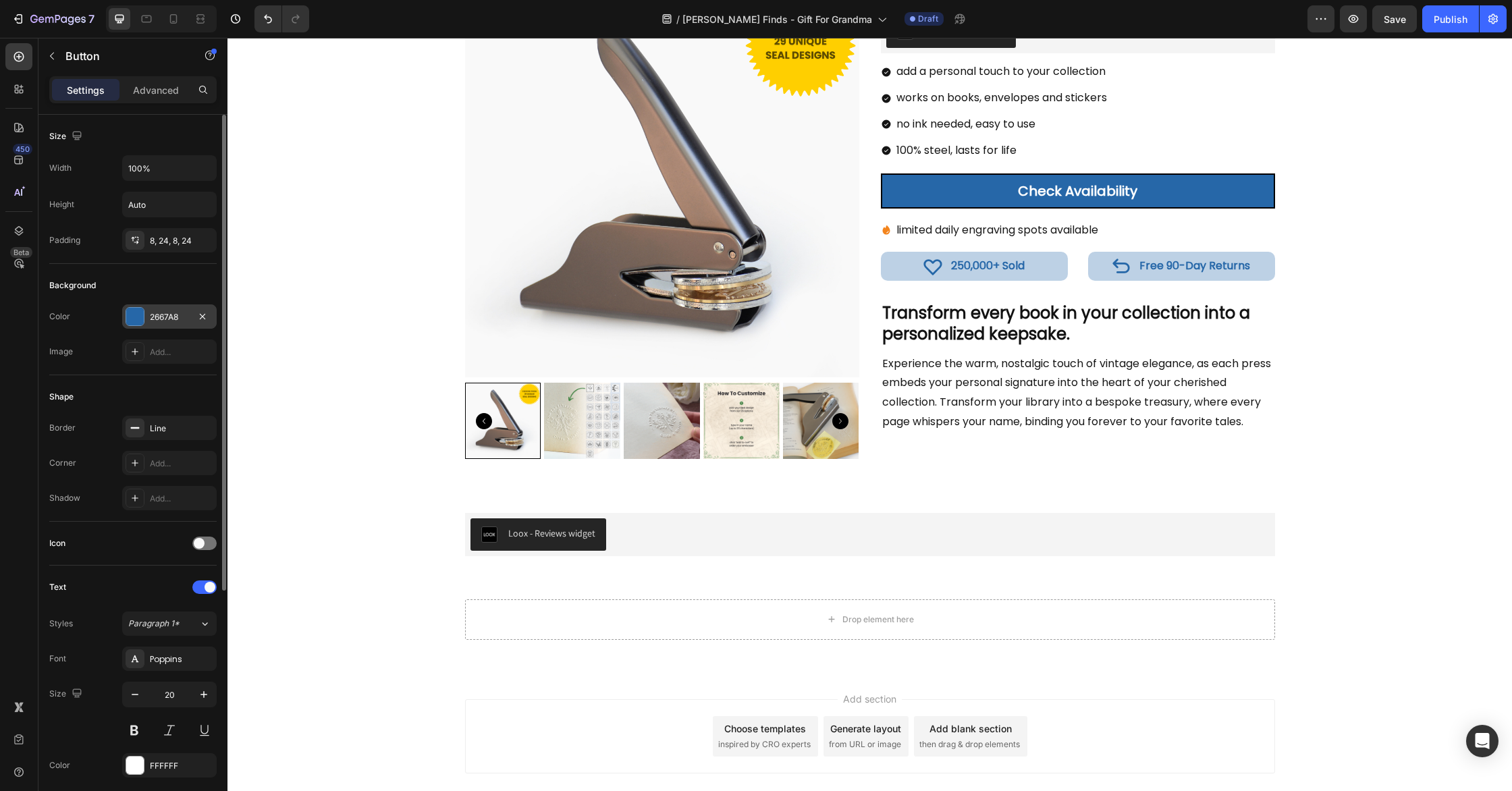
click at [130, 312] on div at bounding box center [135, 316] width 18 height 18
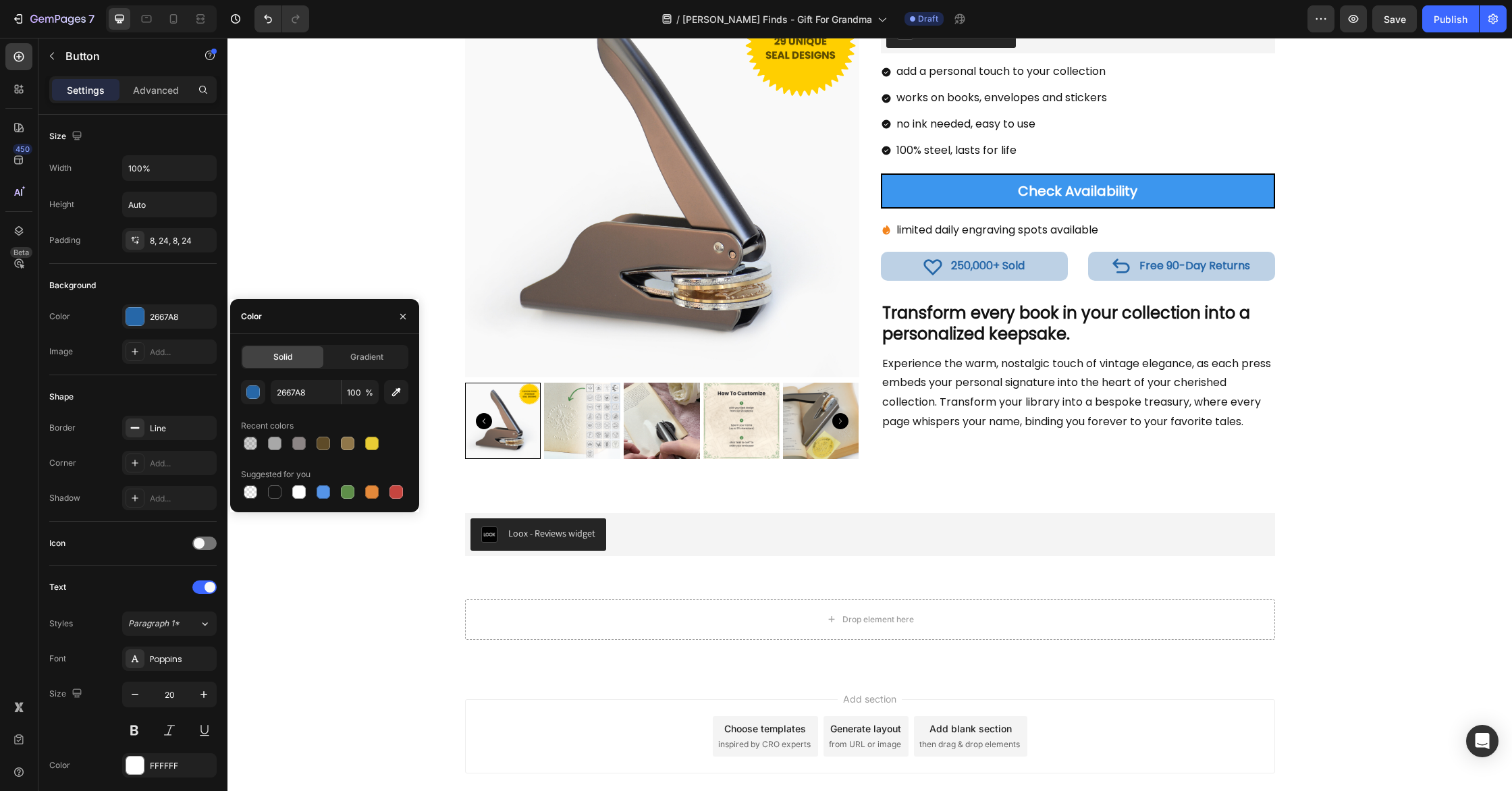
click at [963, 184] on link "Check Availability" at bounding box center [1078, 191] width 395 height 35
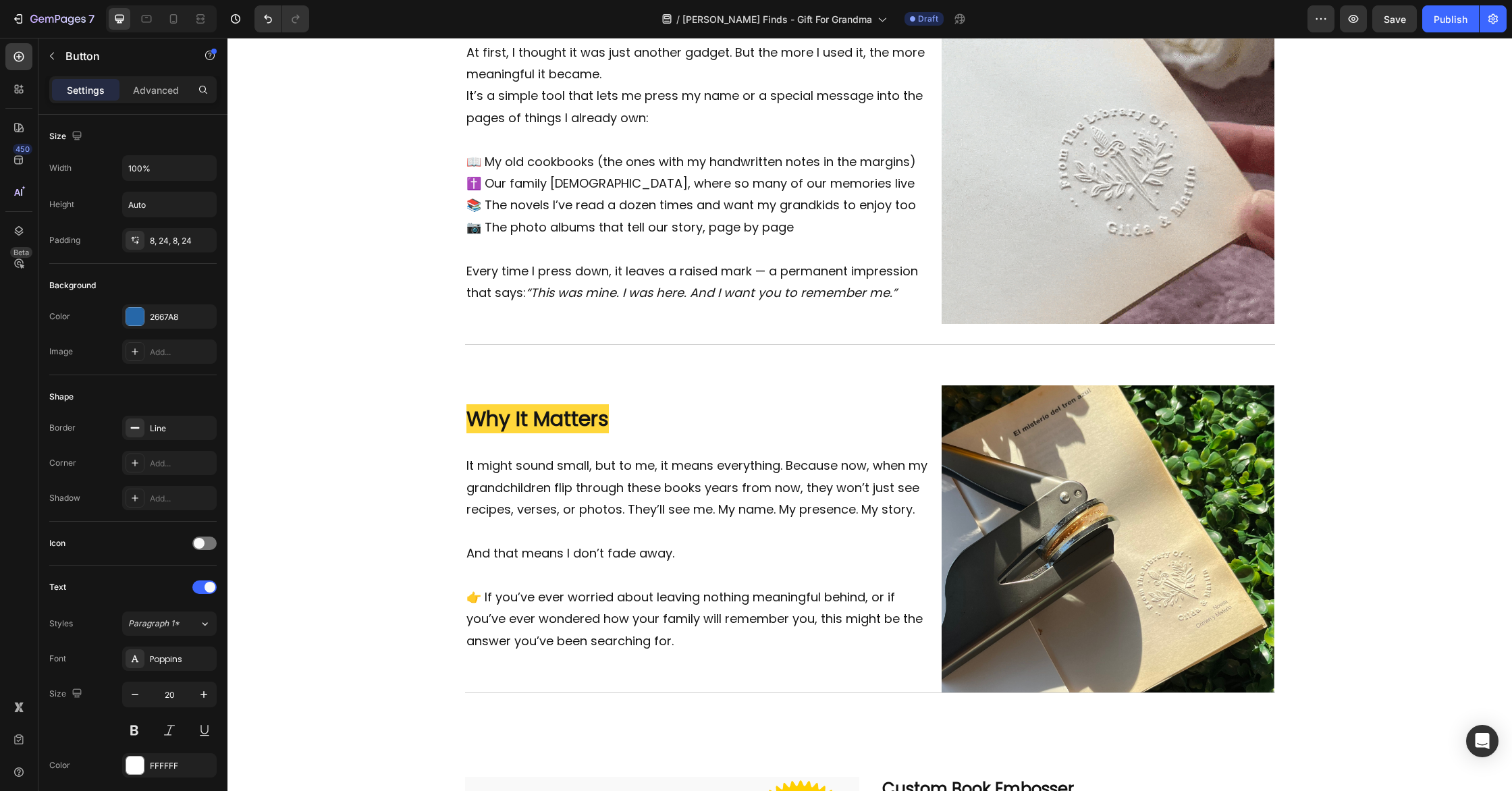
scroll to position [1005, 0]
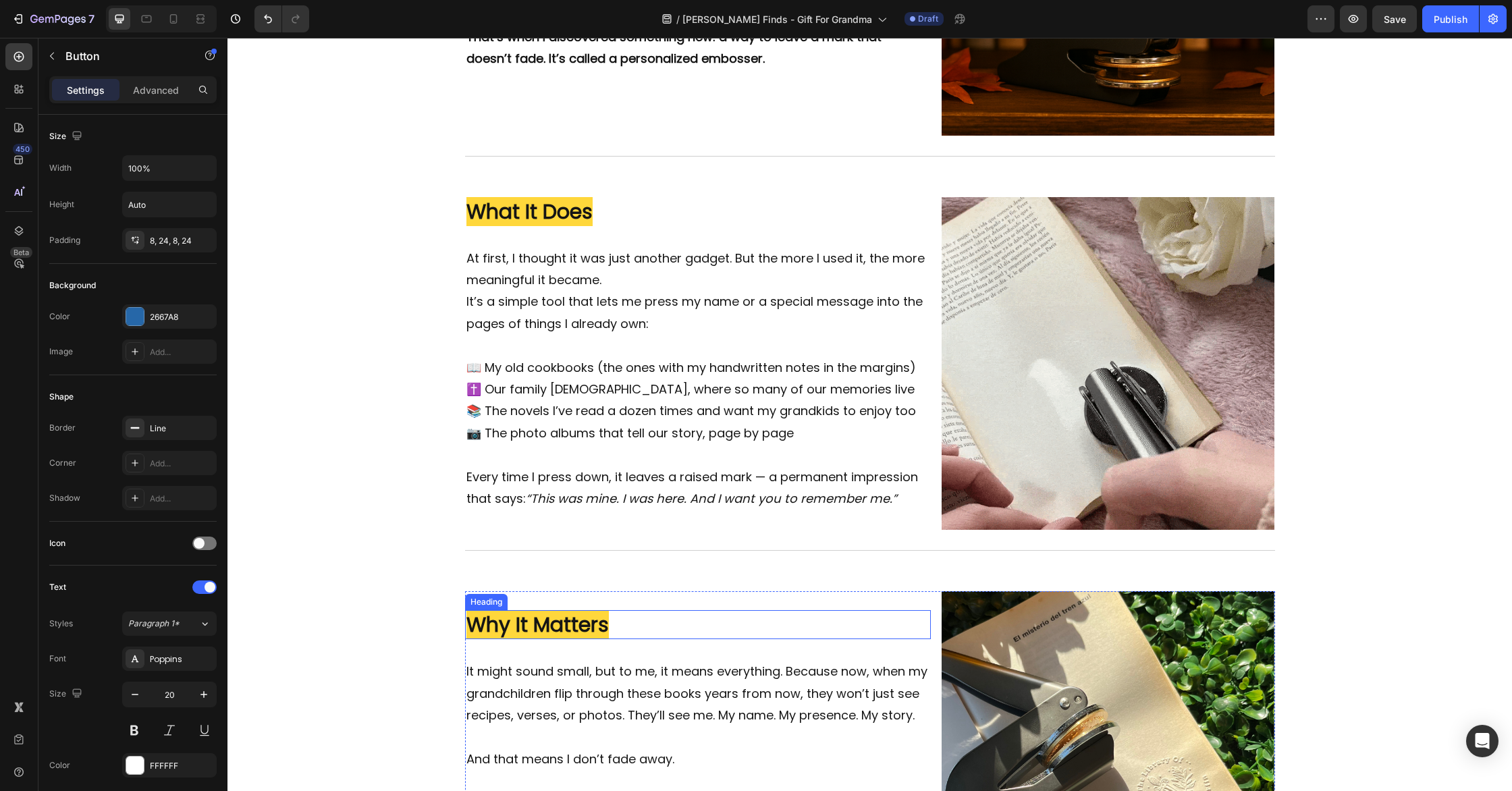
click at [535, 623] on strong "Why It Matters" at bounding box center [537, 624] width 142 height 29
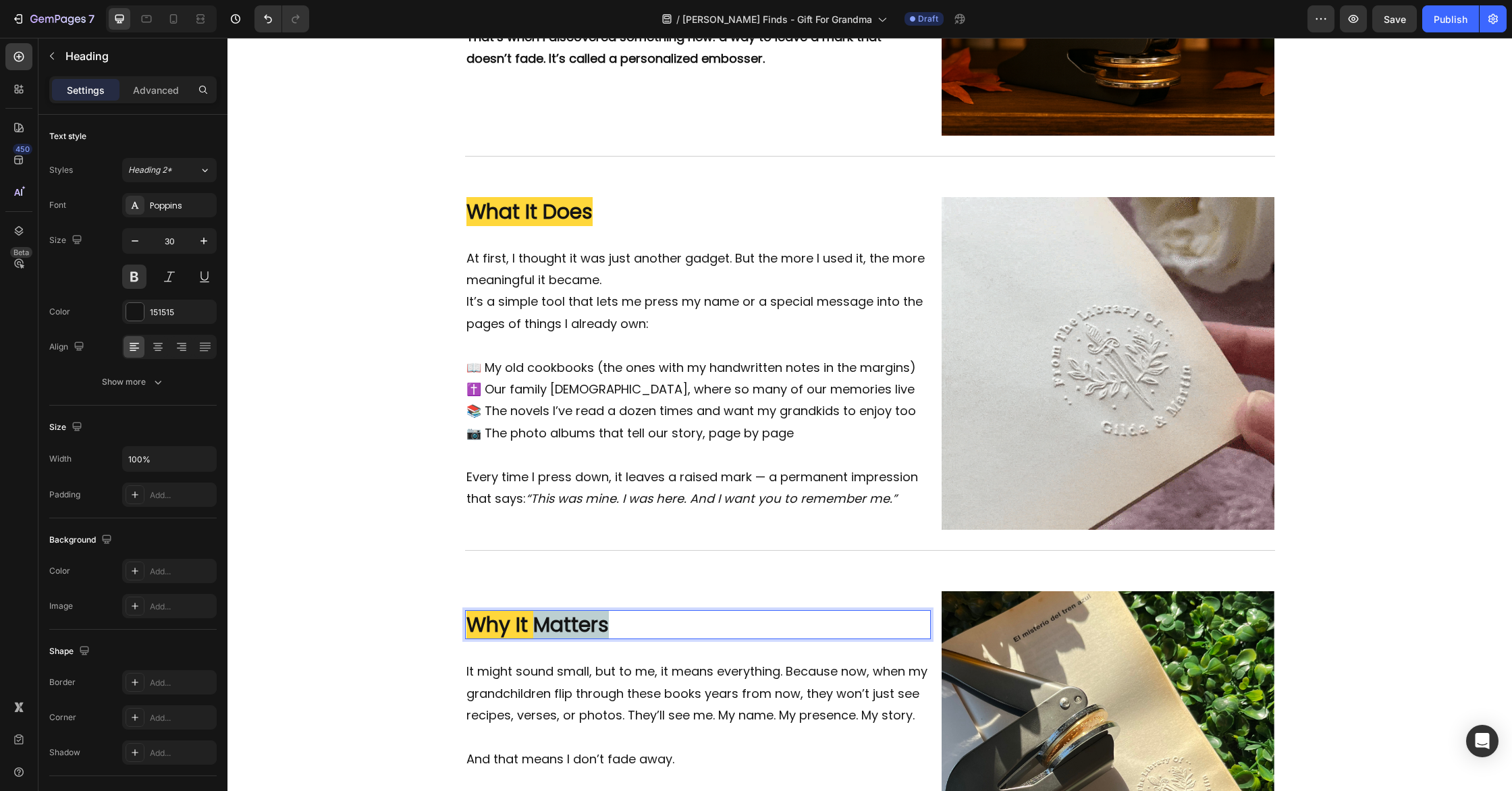
click at [535, 624] on strong "Why It Matters" at bounding box center [537, 624] width 142 height 29
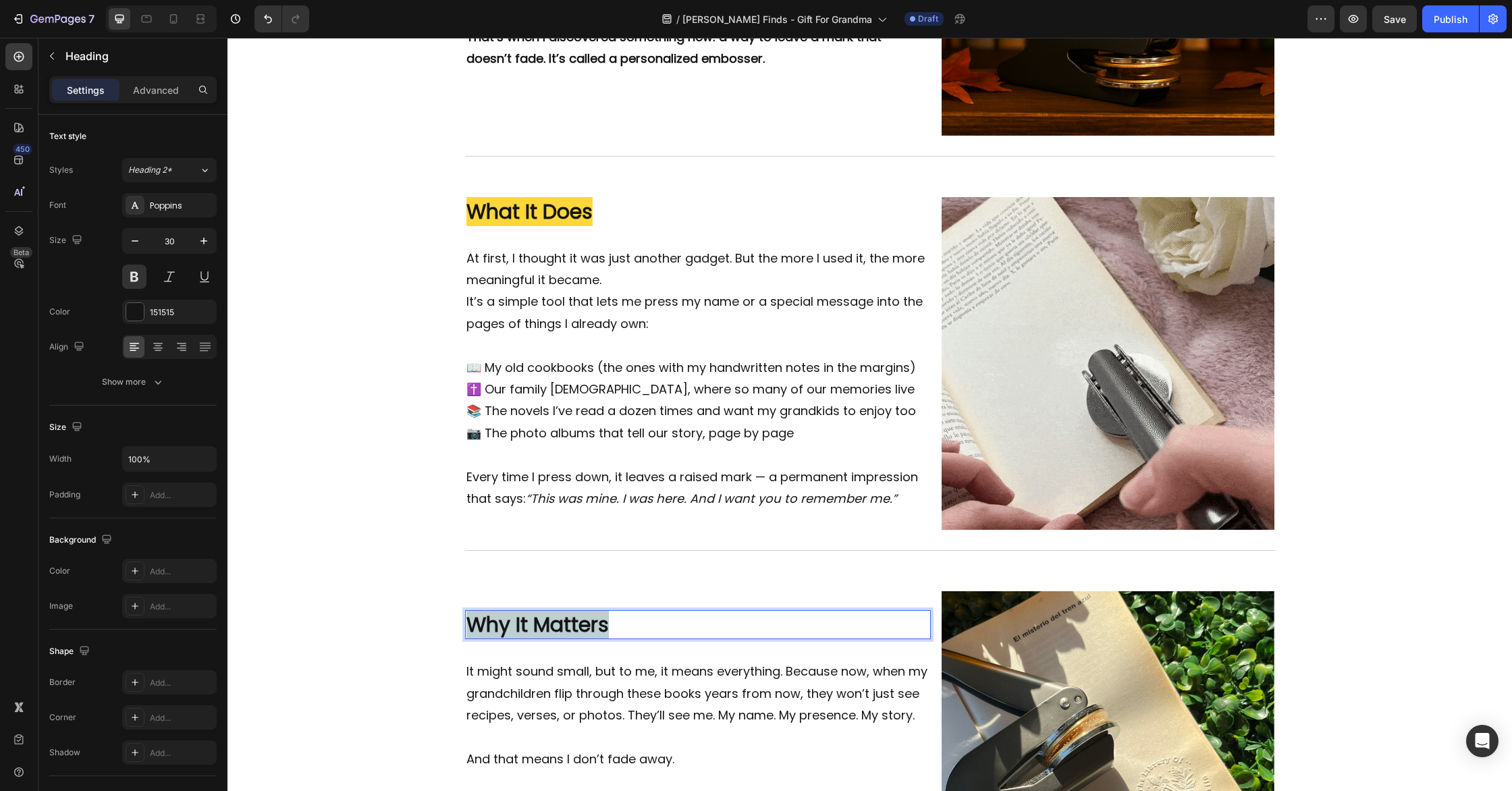
click at [535, 624] on strong "Why It Matters" at bounding box center [537, 624] width 142 height 29
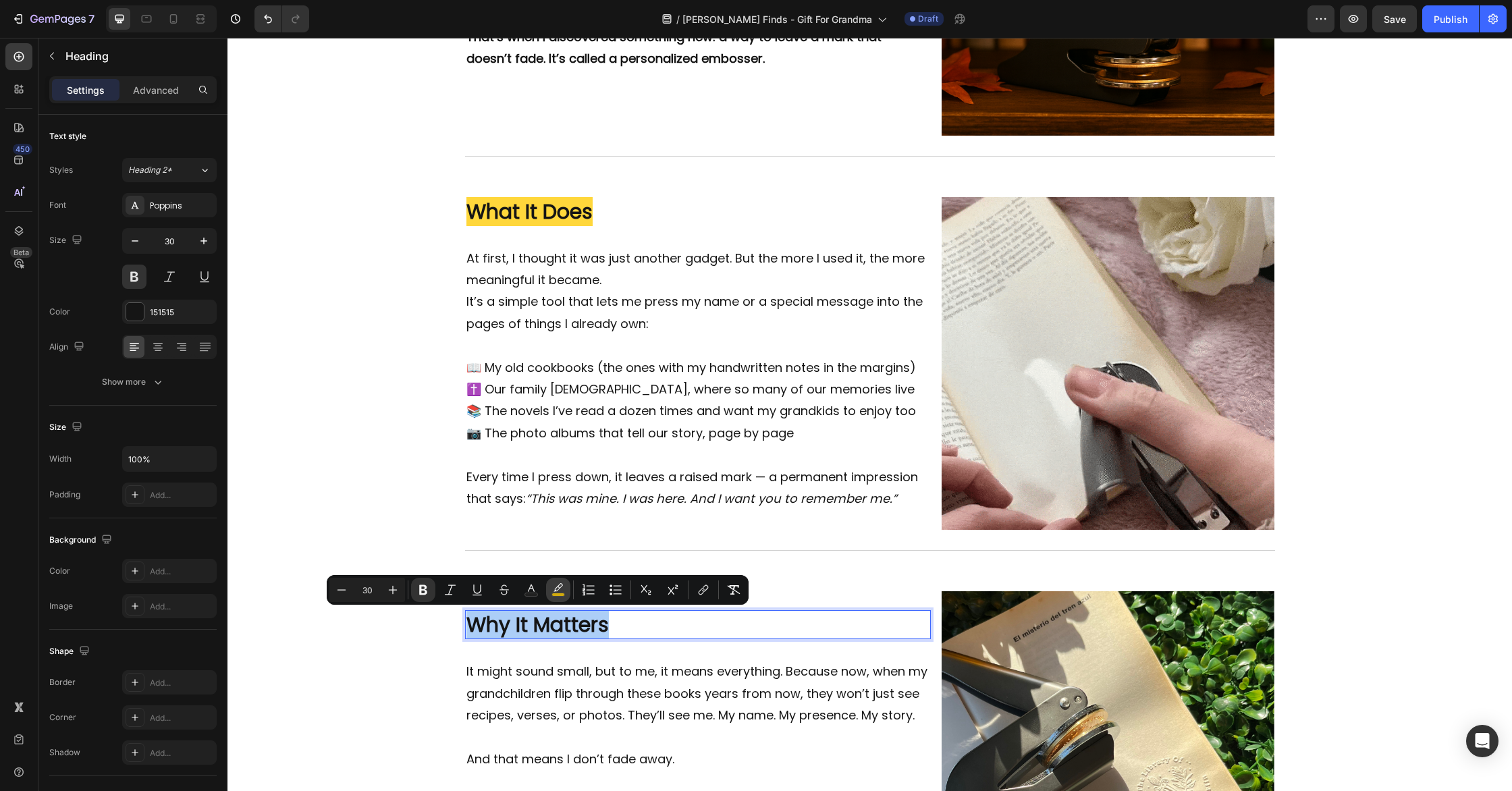
click at [562, 586] on icon "Editor contextual toolbar" at bounding box center [558, 587] width 9 height 8
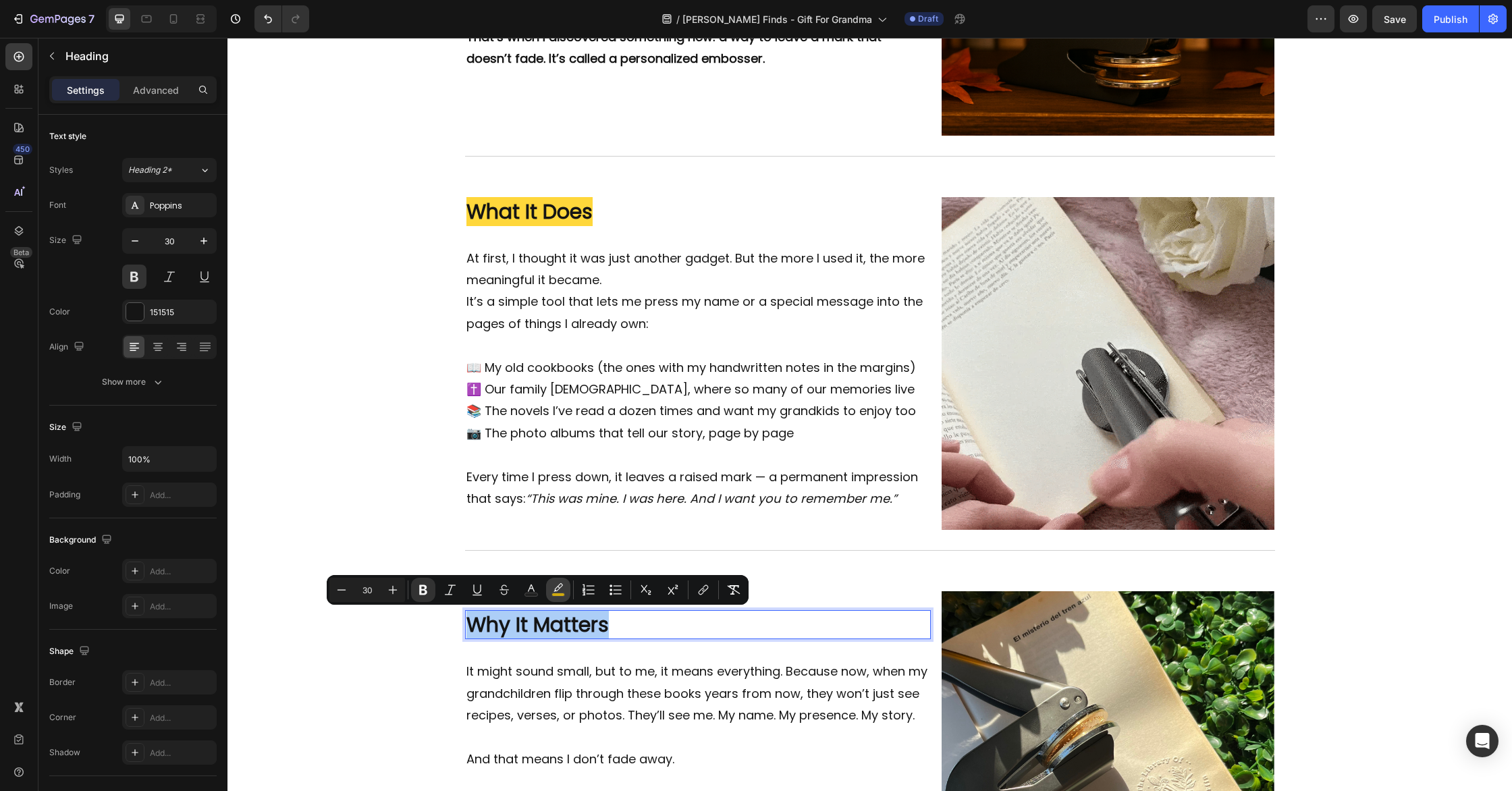
type input "FFCC00"
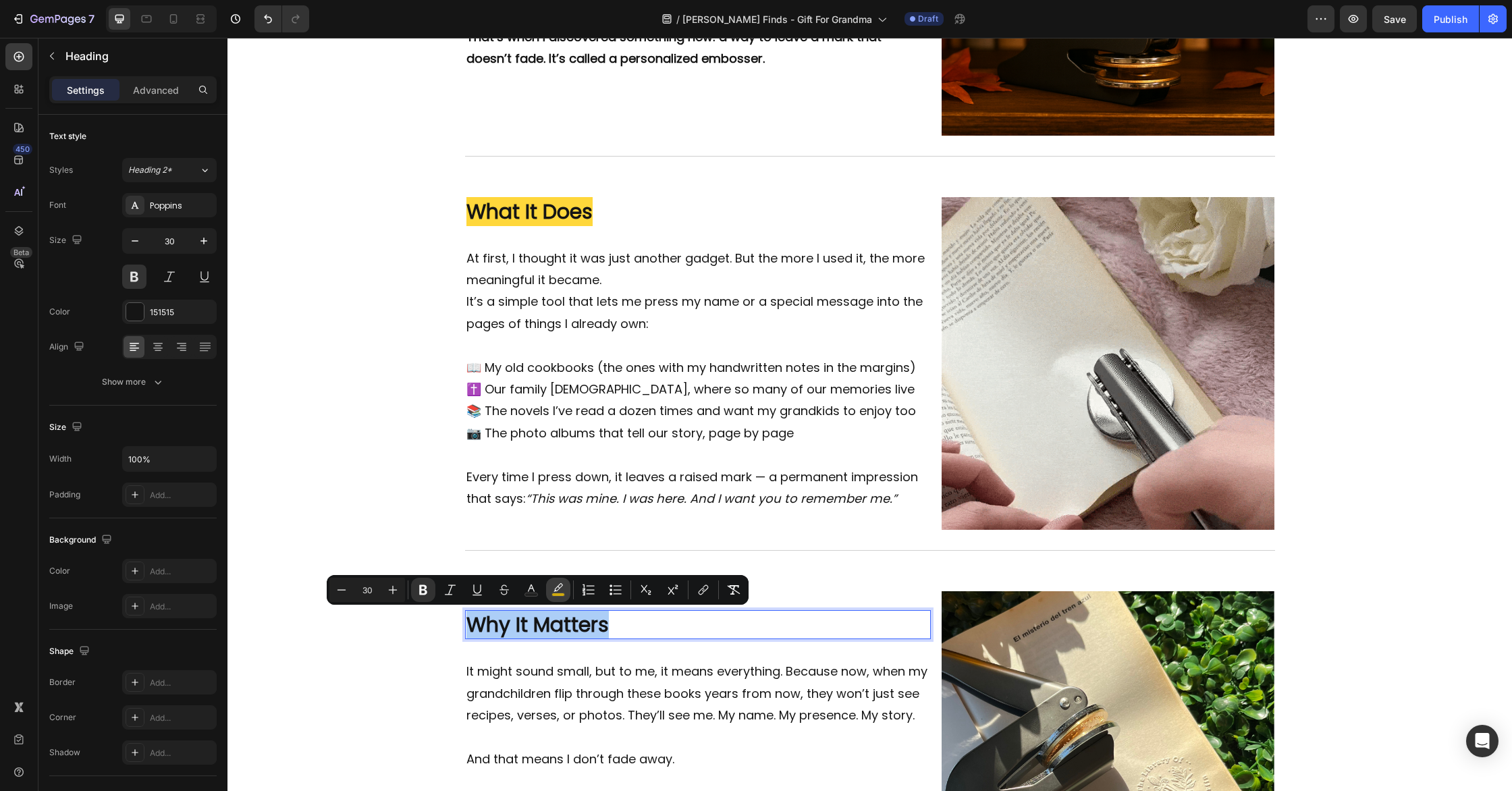
type input "77"
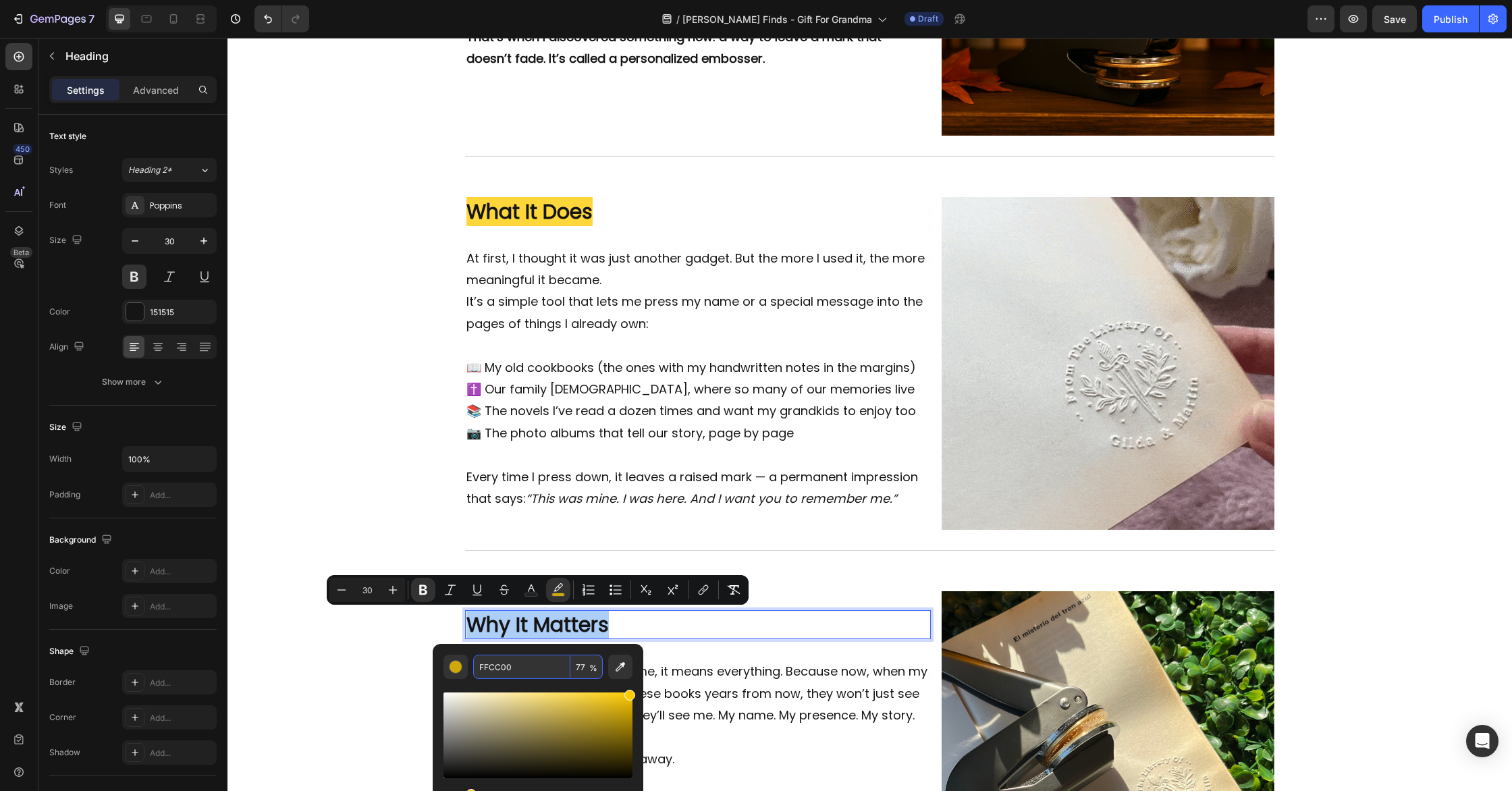
click at [531, 664] on input "FFCC00" at bounding box center [522, 666] width 98 height 24
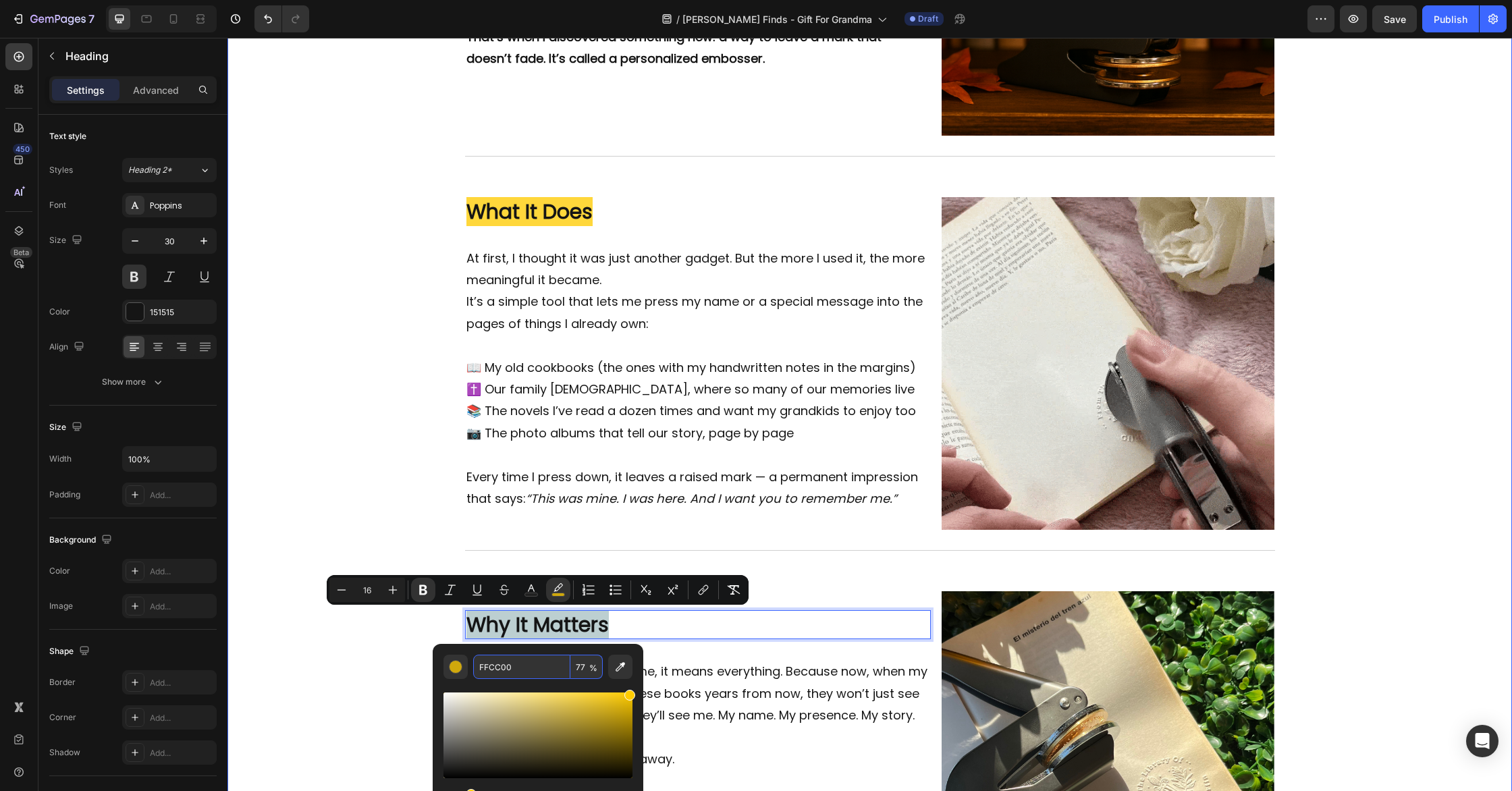
click at [351, 657] on div "Image The Quiet Fear Every Grandparent Has (But Rarely Says Out Loud) Heading I…" at bounding box center [869, 66] width 1285 height 1747
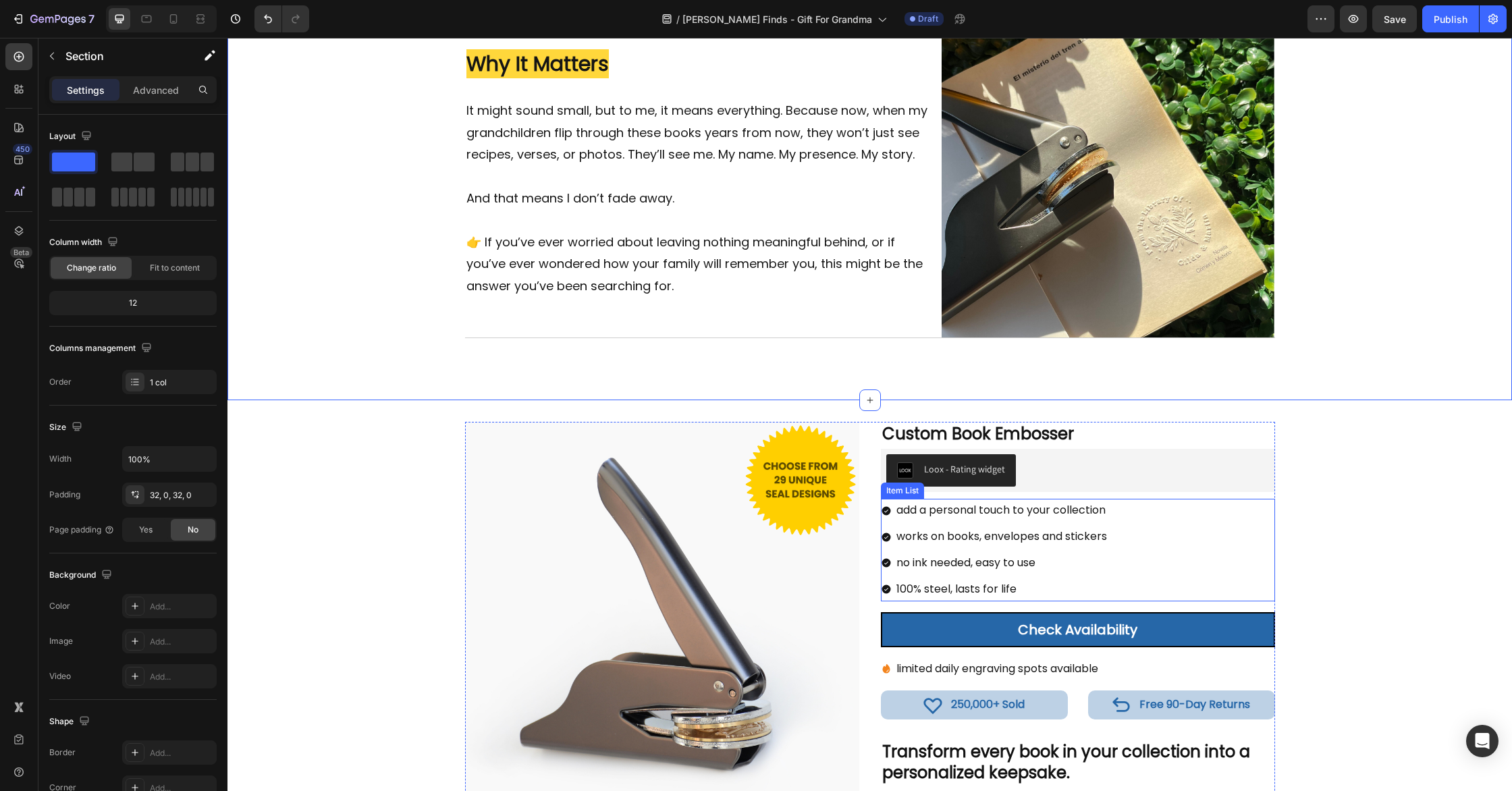
scroll to position [1598, 0]
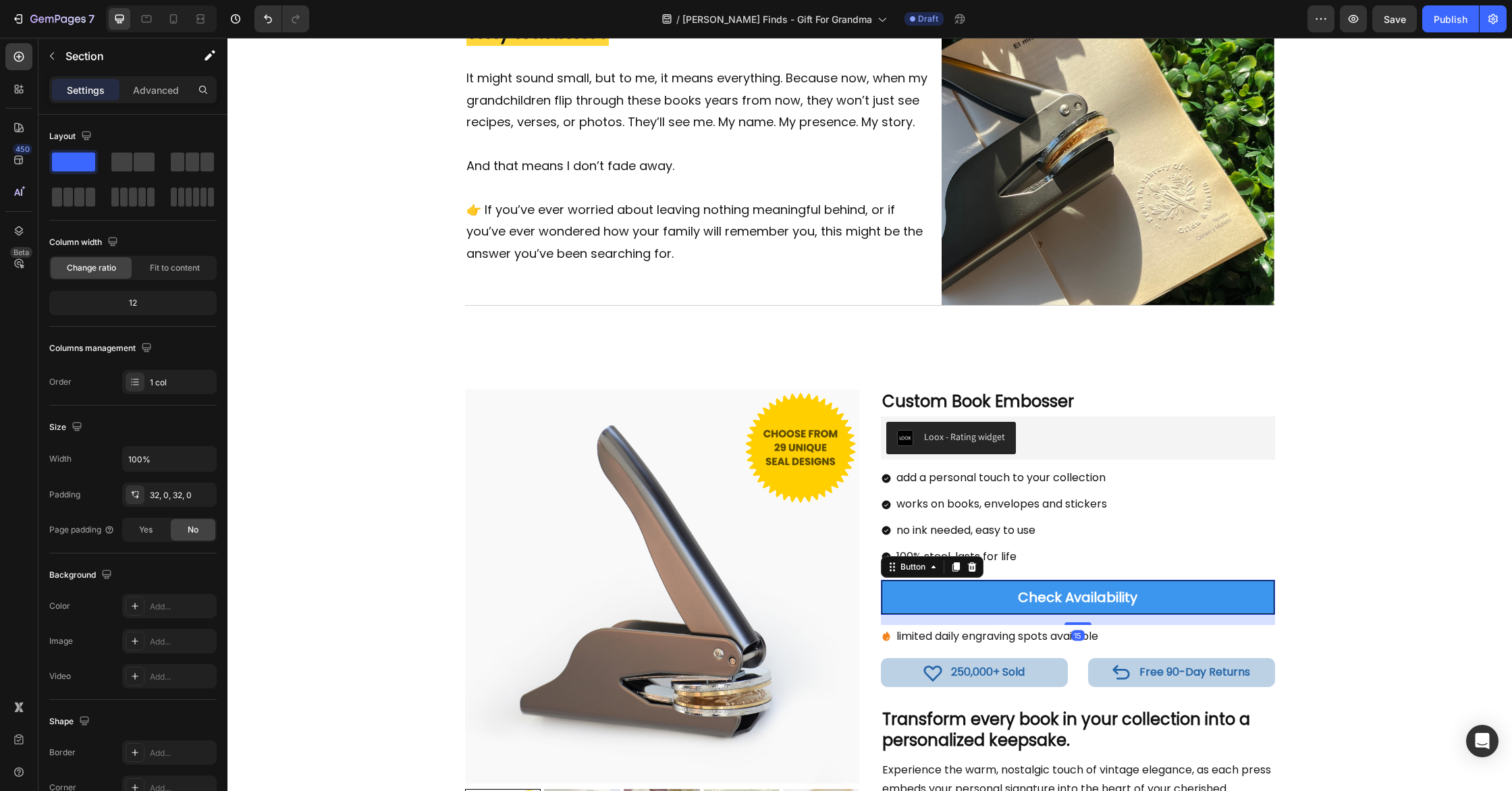
click at [985, 592] on link "Check Availability" at bounding box center [1078, 597] width 395 height 35
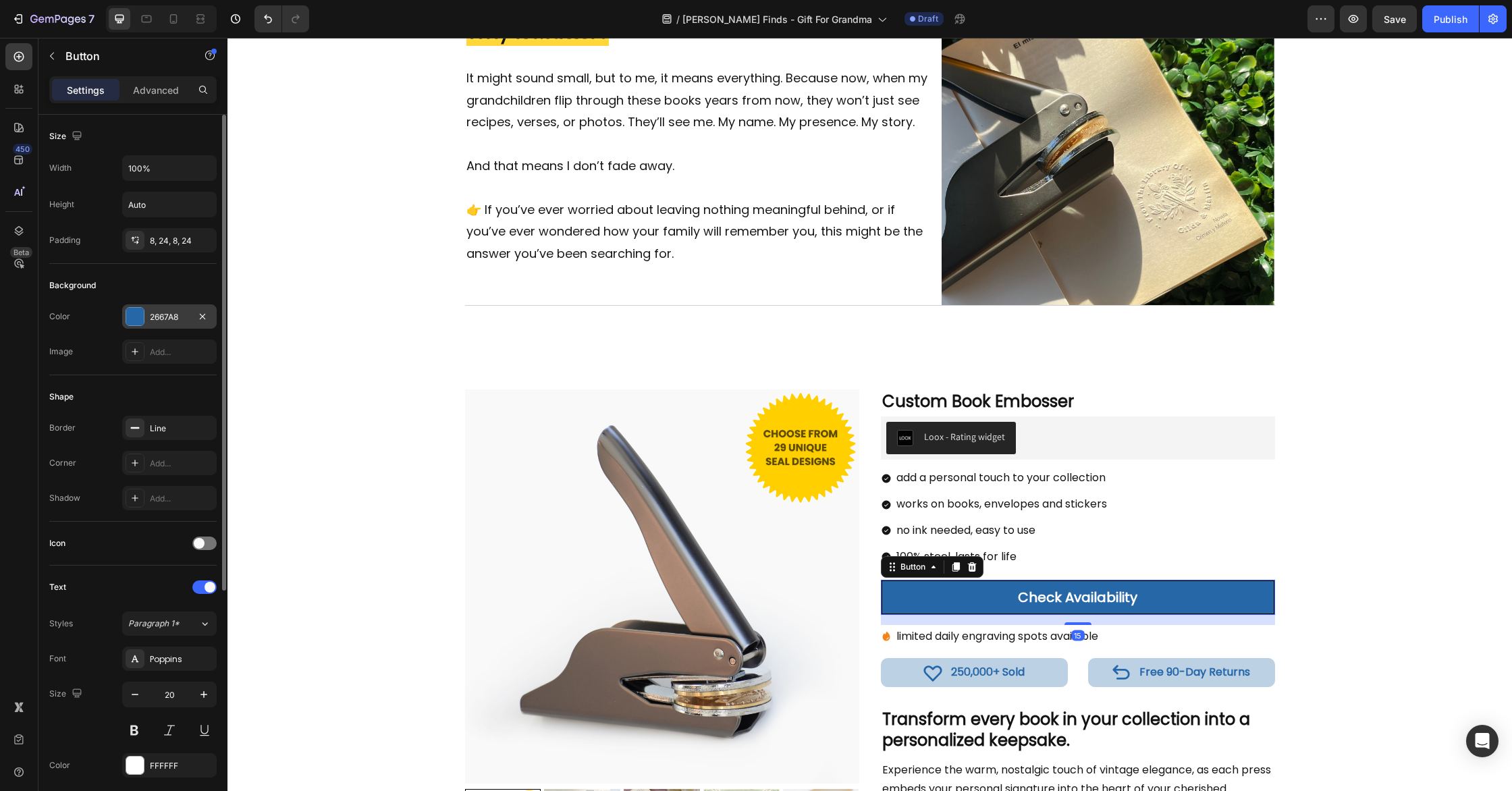
click at [135, 309] on div at bounding box center [135, 316] width 18 height 18
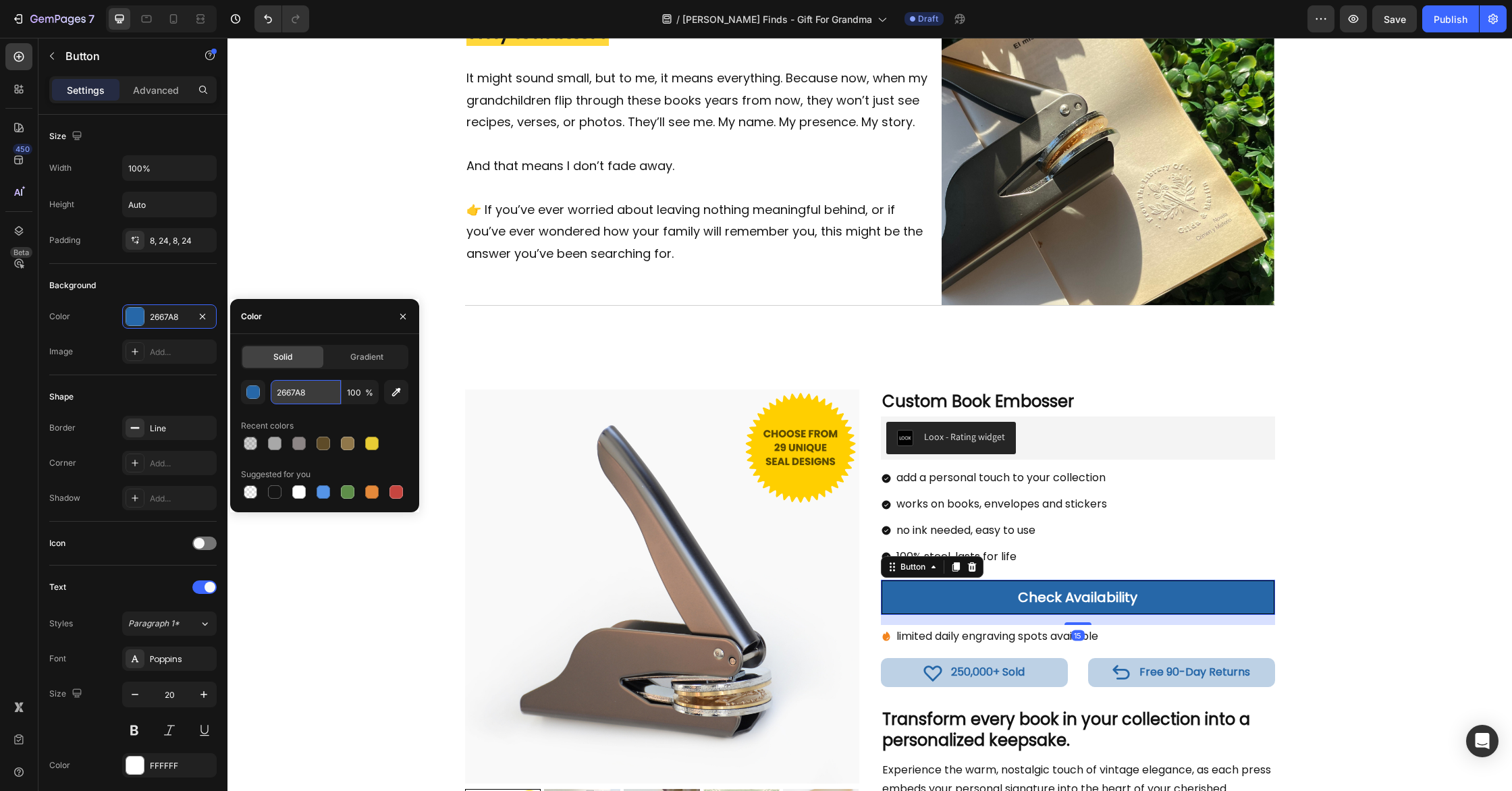
click at [309, 393] on input "2667A8" at bounding box center [305, 392] width 70 height 24
paste input "FFCC00"
type input "FFCC00"
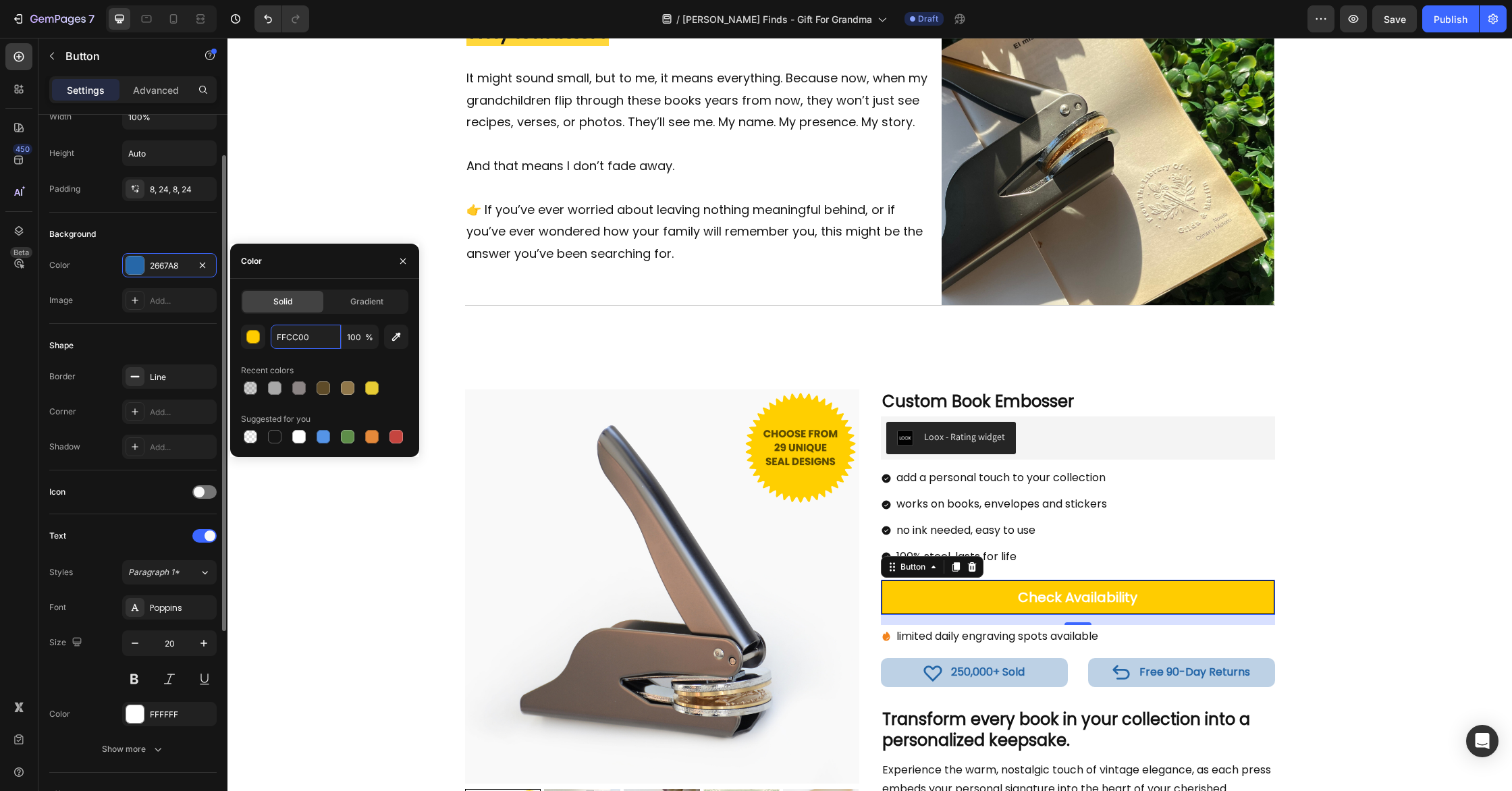
scroll to position [61, 0]
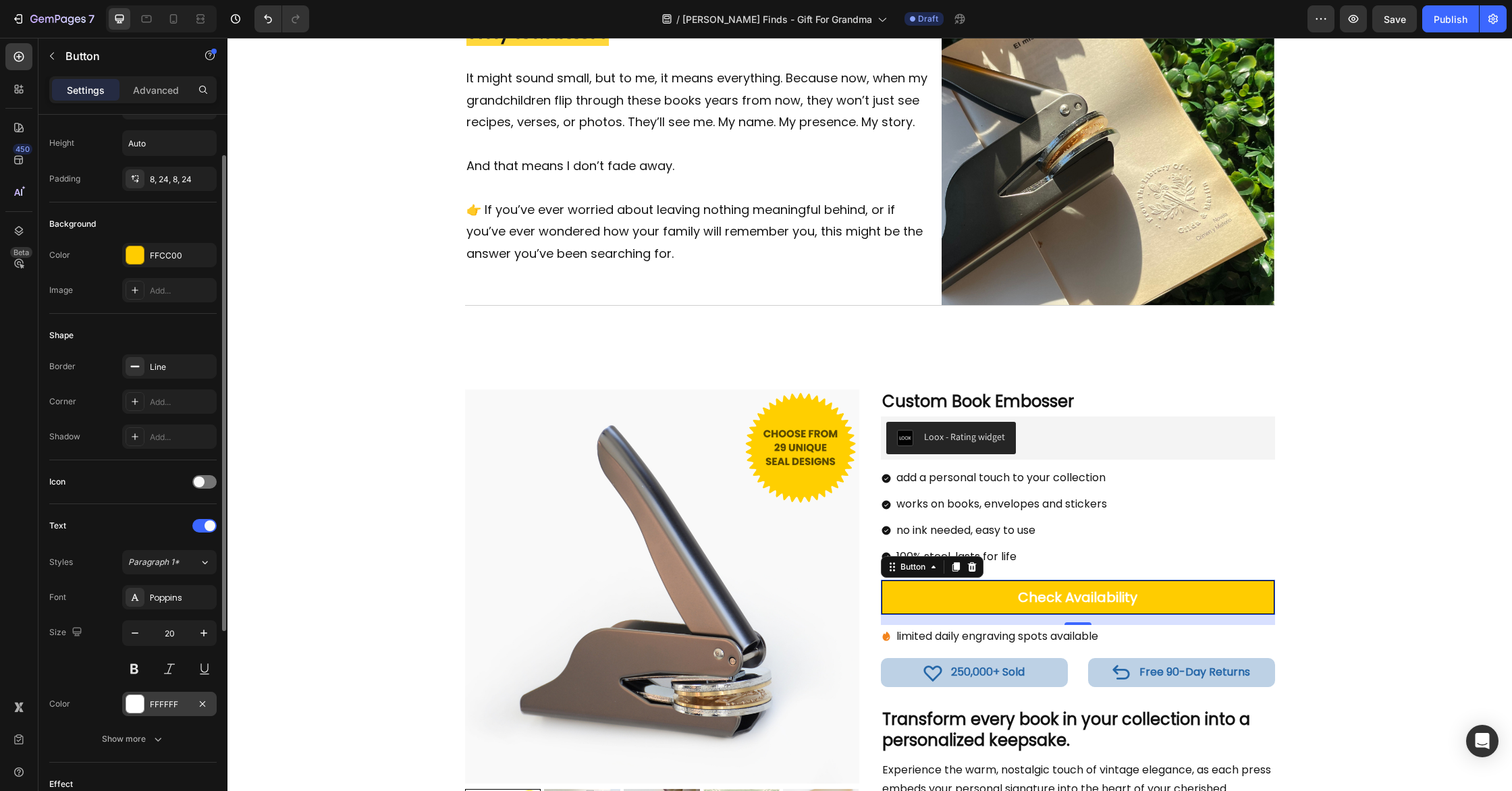
click at [131, 711] on div at bounding box center [135, 703] width 18 height 18
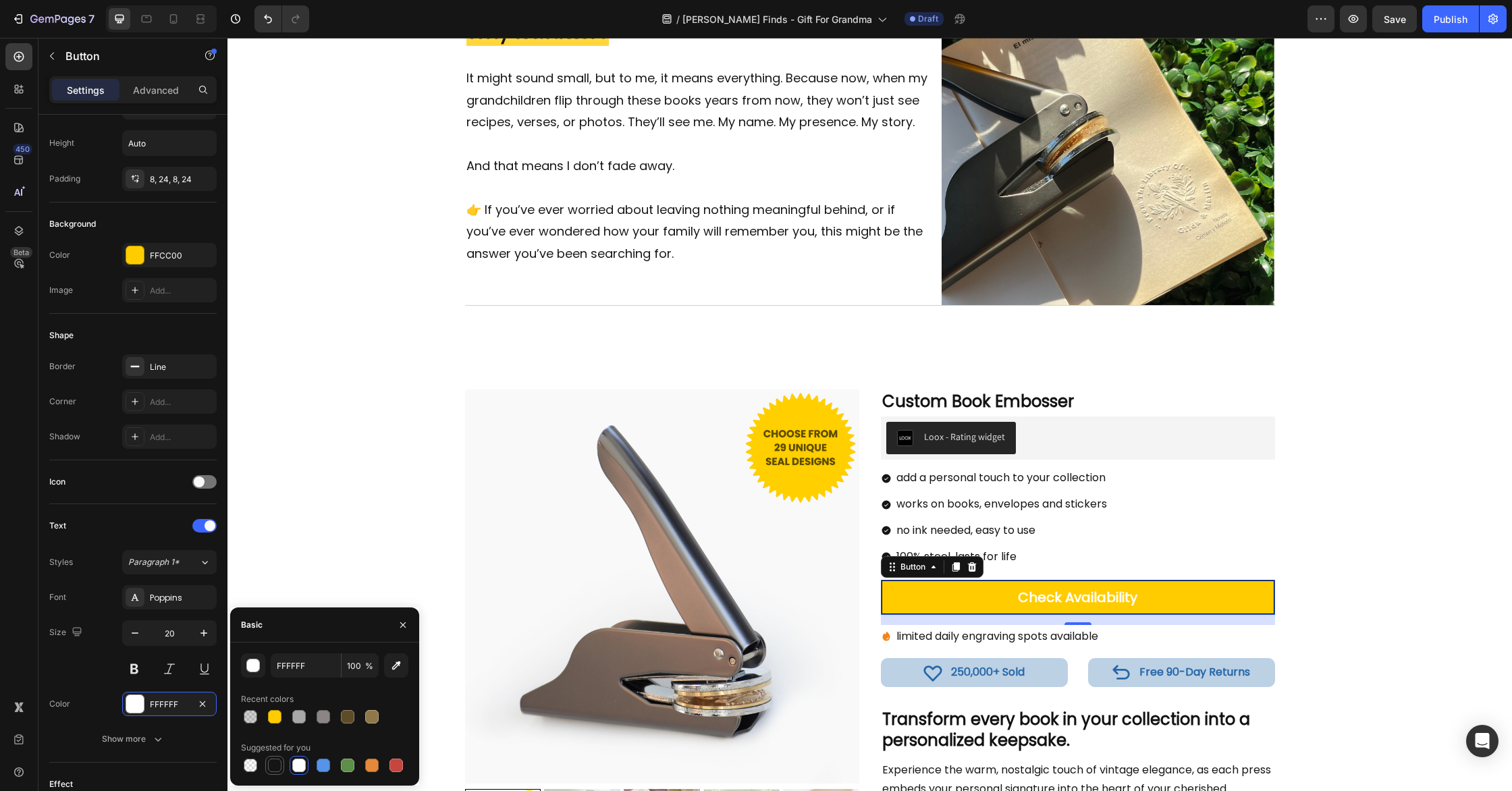
click at [274, 763] on div at bounding box center [275, 766] width 13 height 13
type input "151515"
click at [428, 461] on div "Product Images Custom Book Embosser Product Title Loox - Rating widget Loox add…" at bounding box center [869, 633] width 1285 height 486
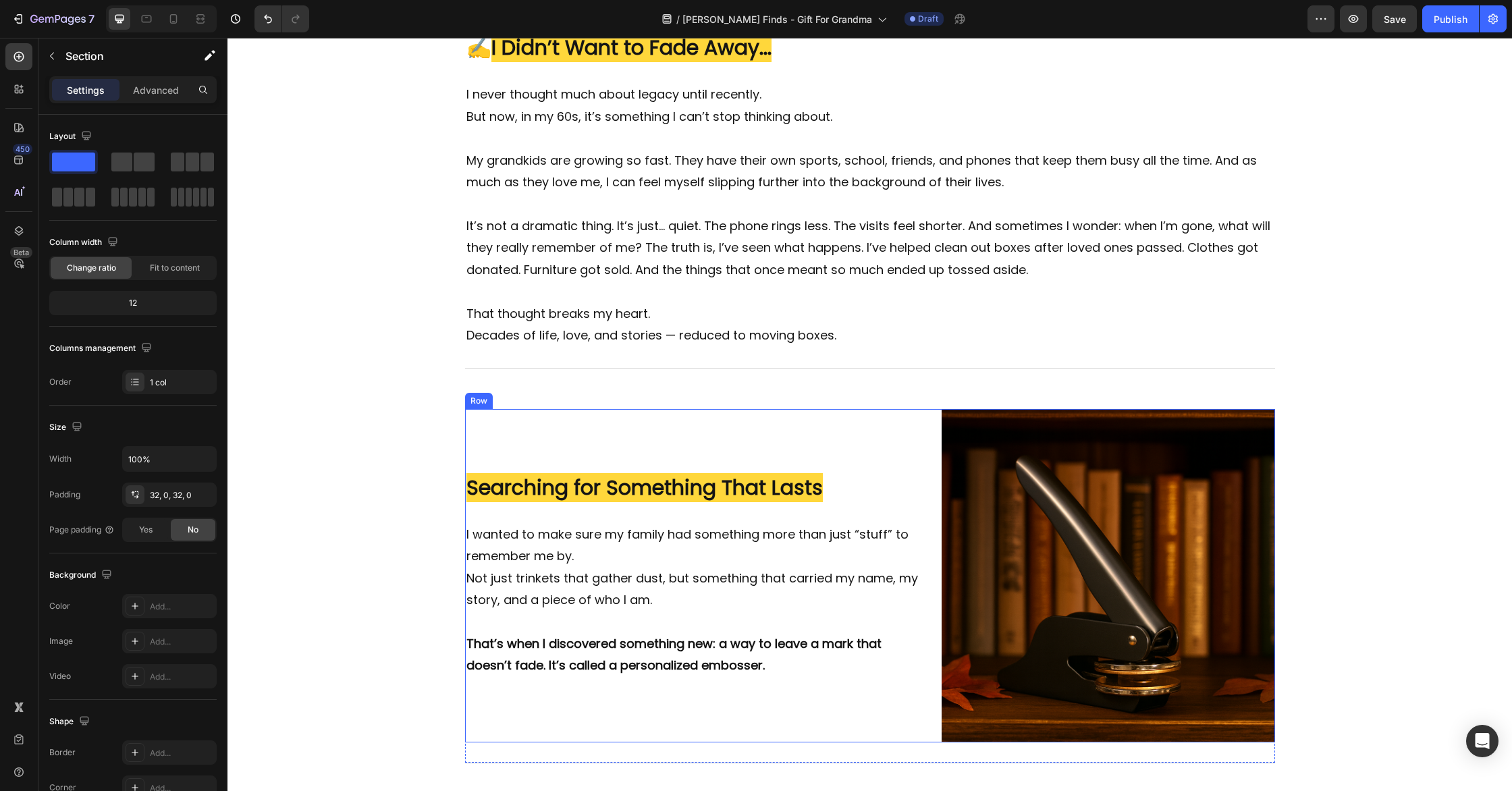
scroll to position [0, 0]
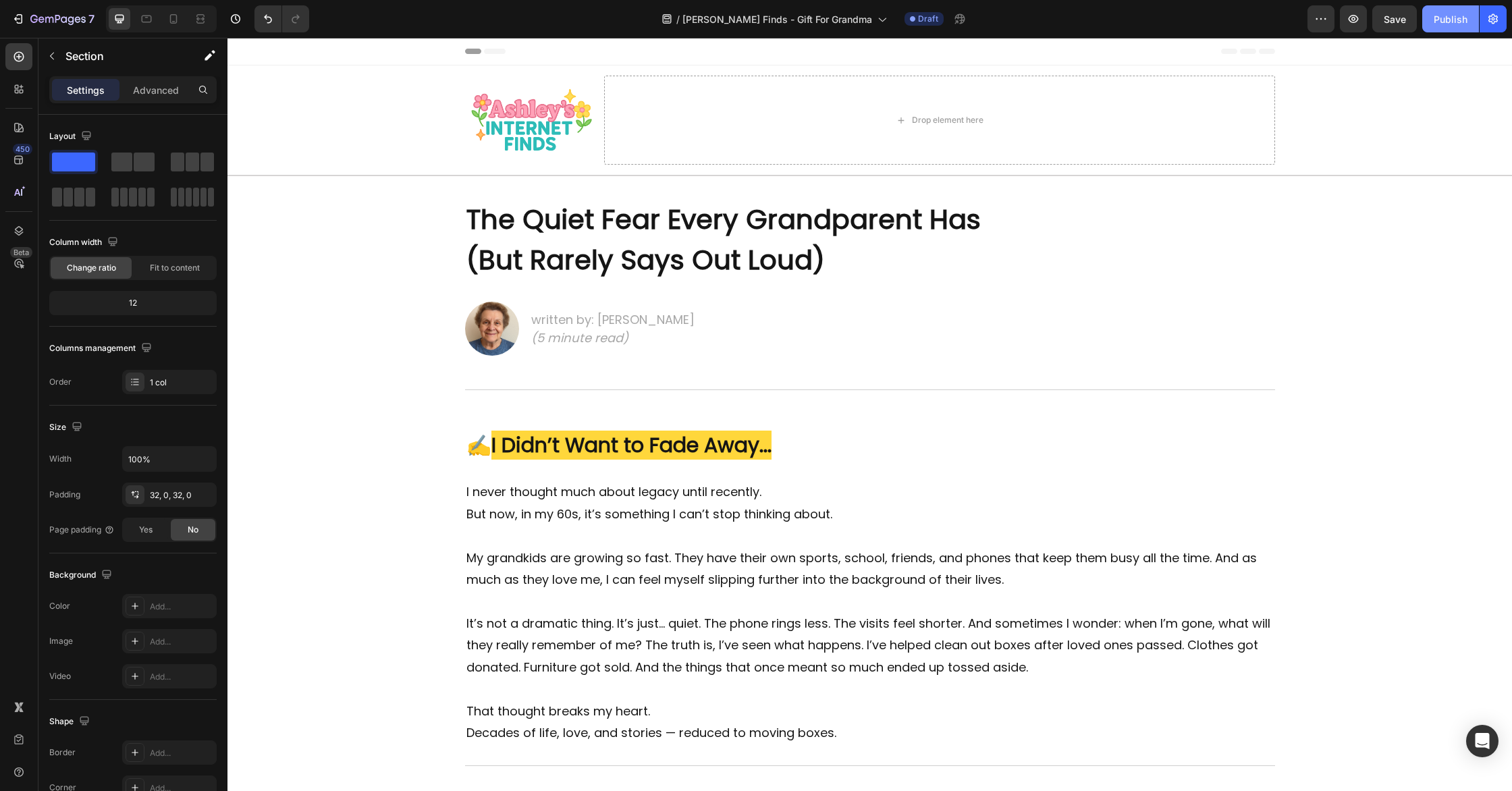
click at [1445, 23] on div "Publish" at bounding box center [1451, 19] width 34 height 14
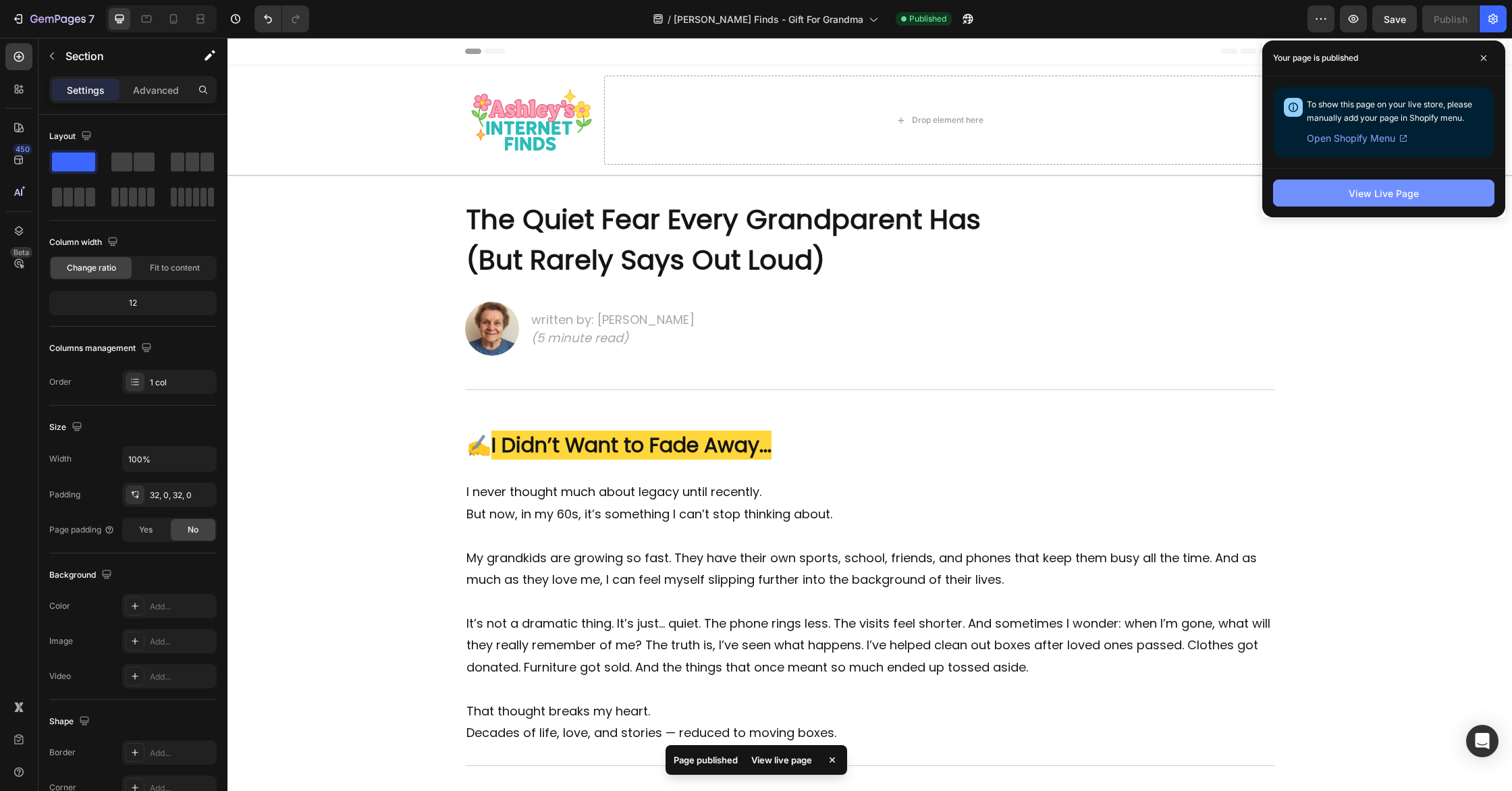
click at [1394, 191] on div "View Live Page" at bounding box center [1383, 193] width 70 height 14
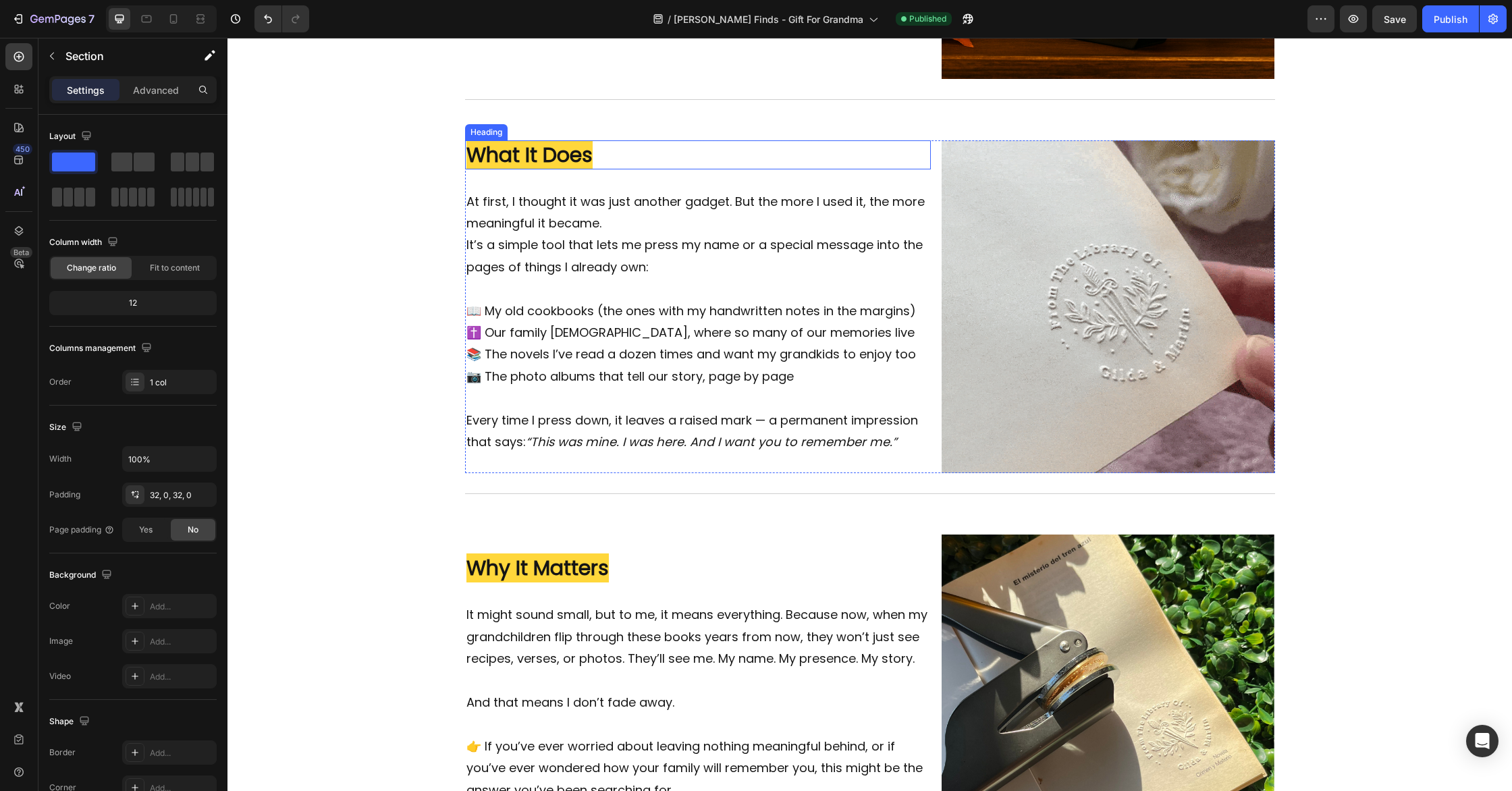
scroll to position [1306, 0]
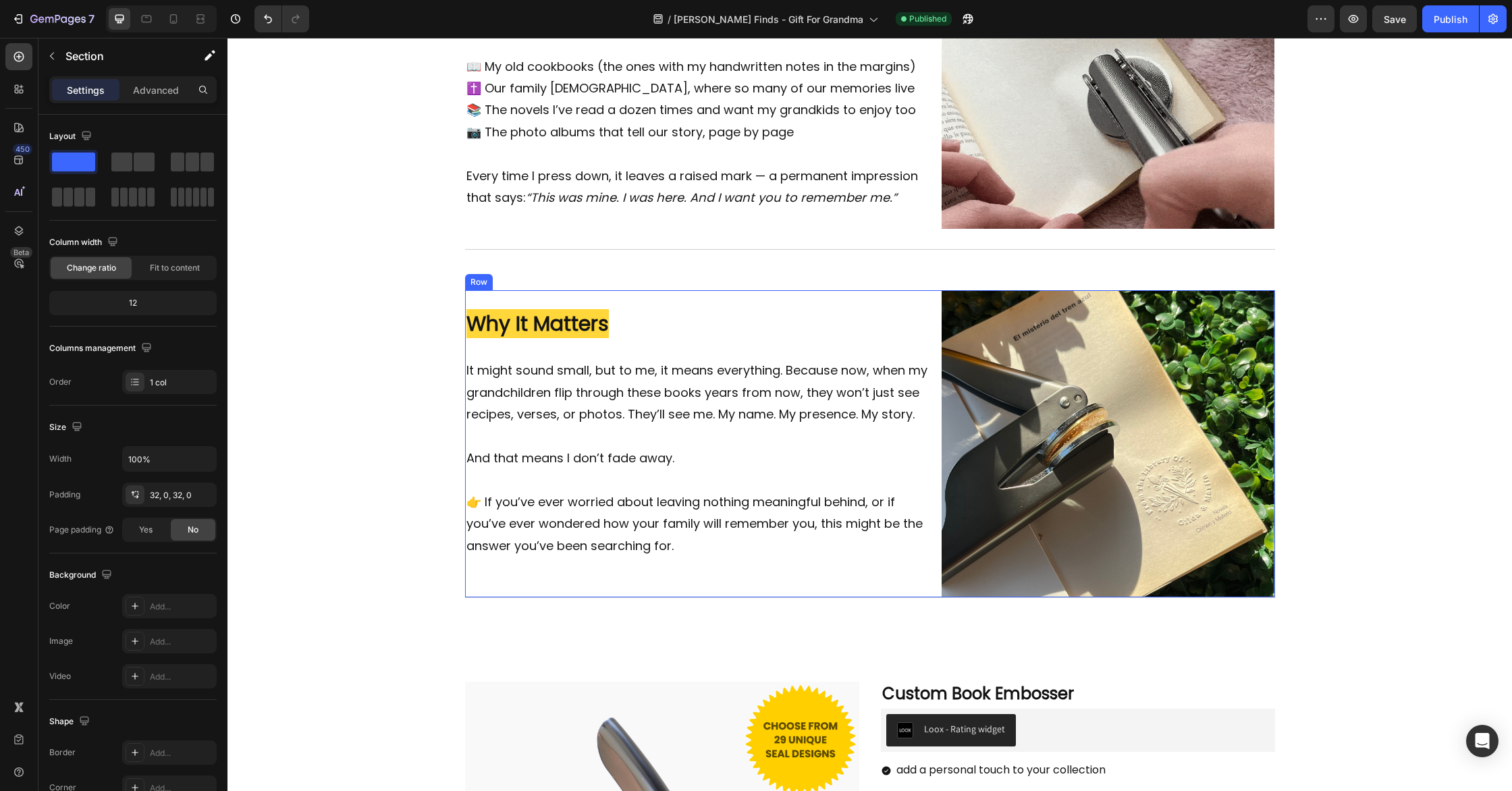
click at [931, 582] on div "⁠⁠⁠⁠⁠⁠⁠ Why It Matters Heading It might sound small, but to me, it means everyt…" at bounding box center [698, 443] width 466 height 307
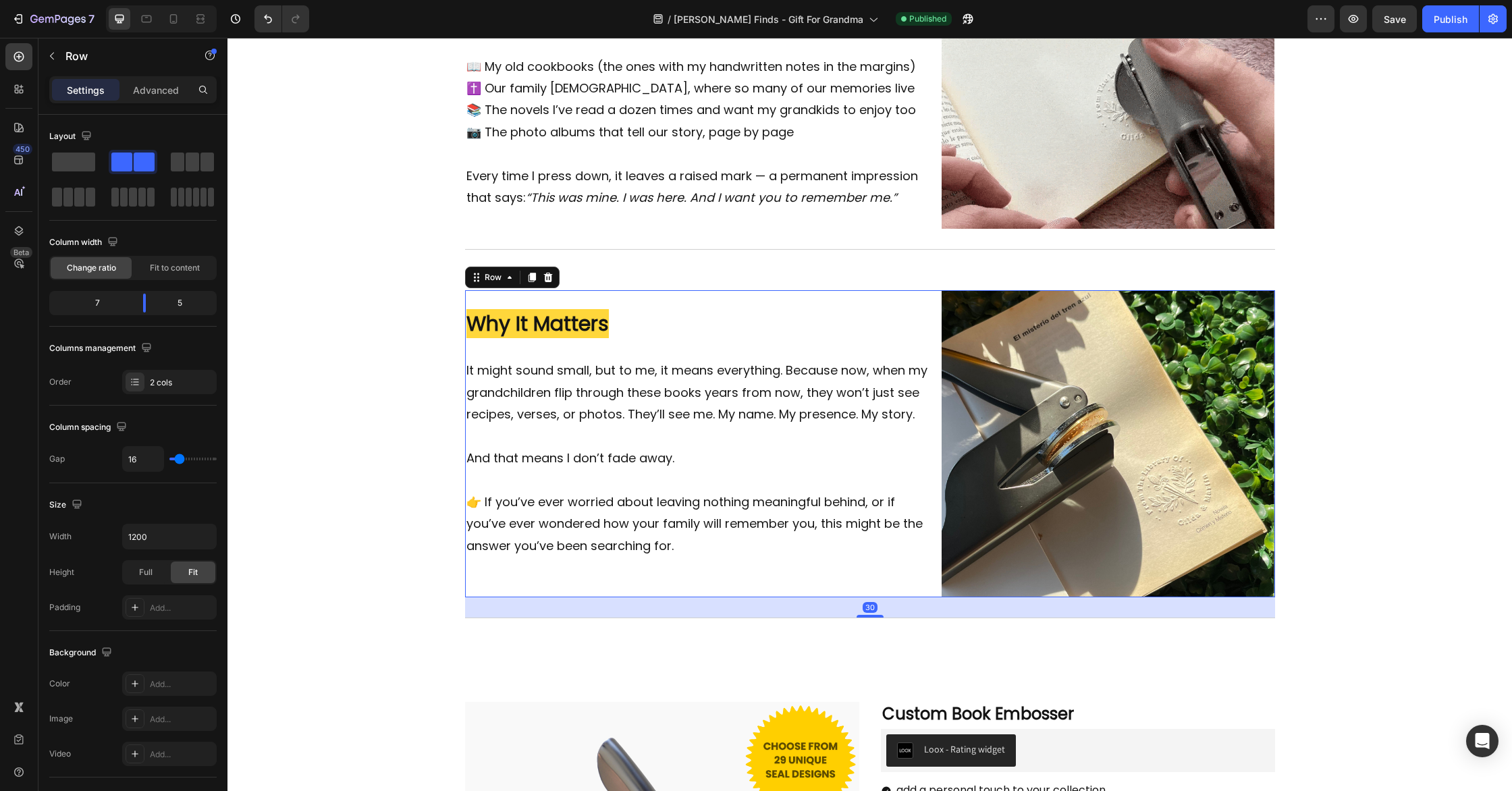
drag, startPoint x: 879, startPoint y: 593, endPoint x: 905, endPoint y: 591, distance: 26.1
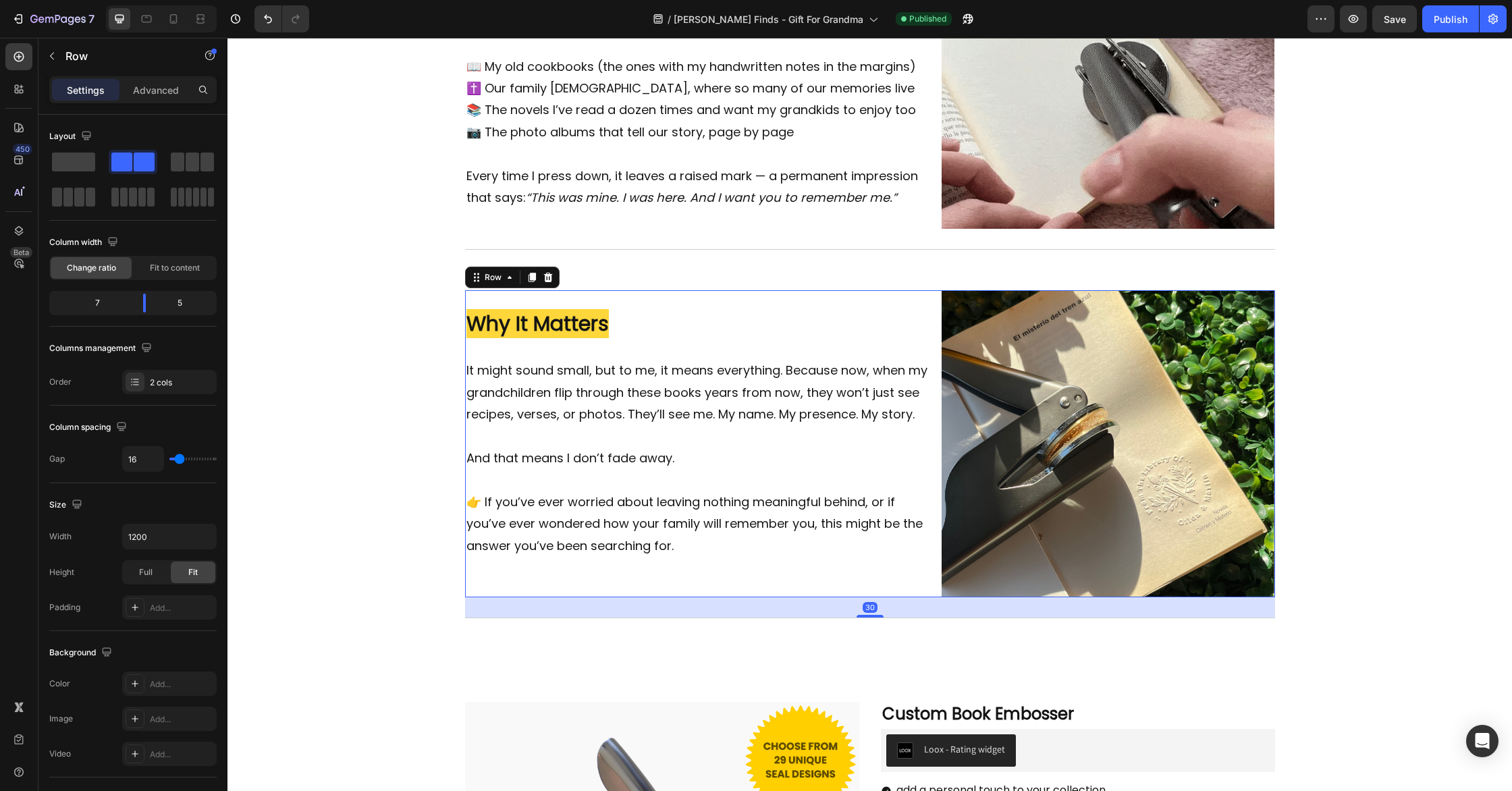
click at [901, 597] on div "30" at bounding box center [870, 597] width 810 height 0
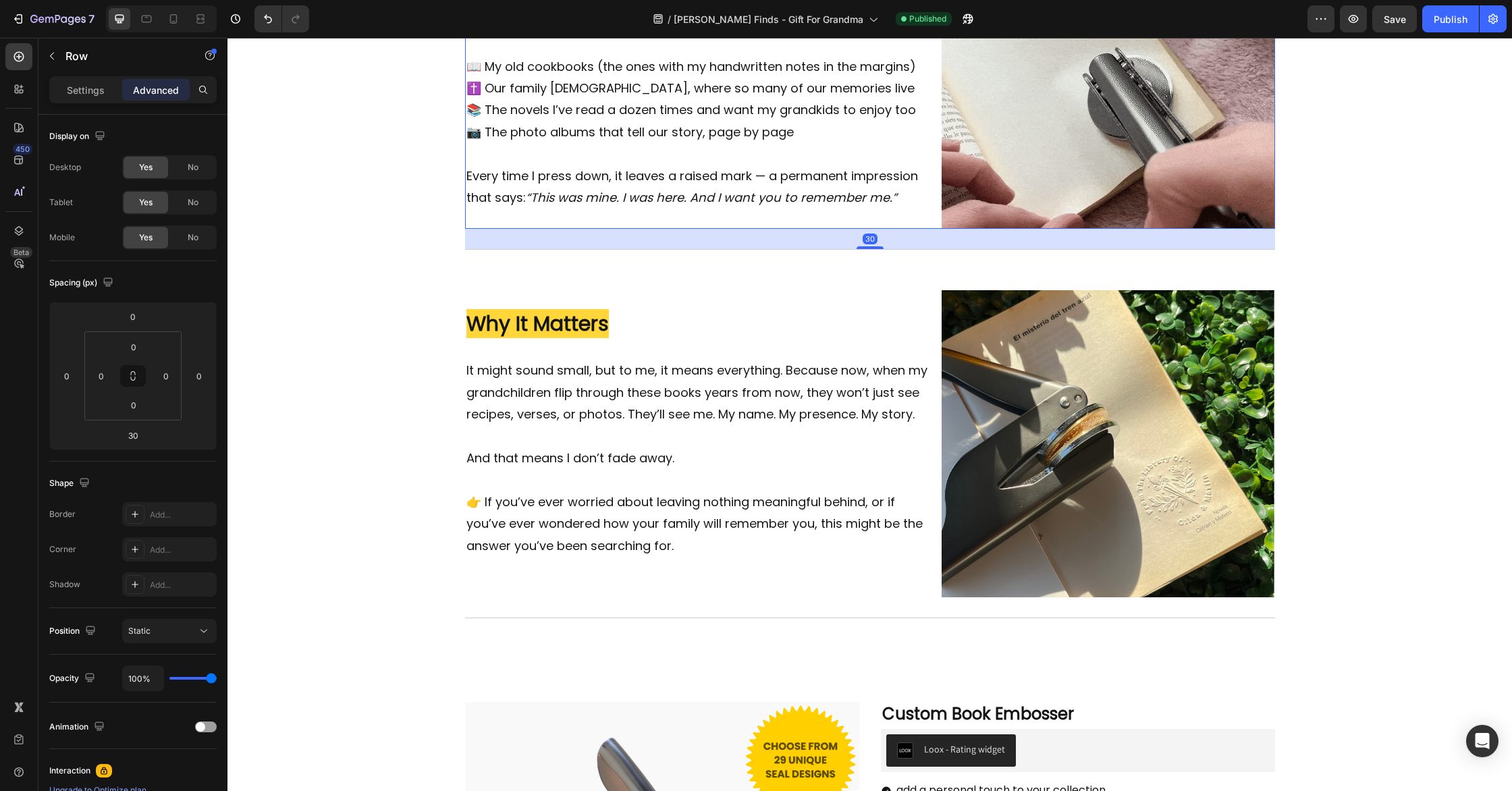
click at [927, 222] on div "What It Does Heading At first, I thought it was just another gadget. But the mo…" at bounding box center [698, 62] width 466 height 333
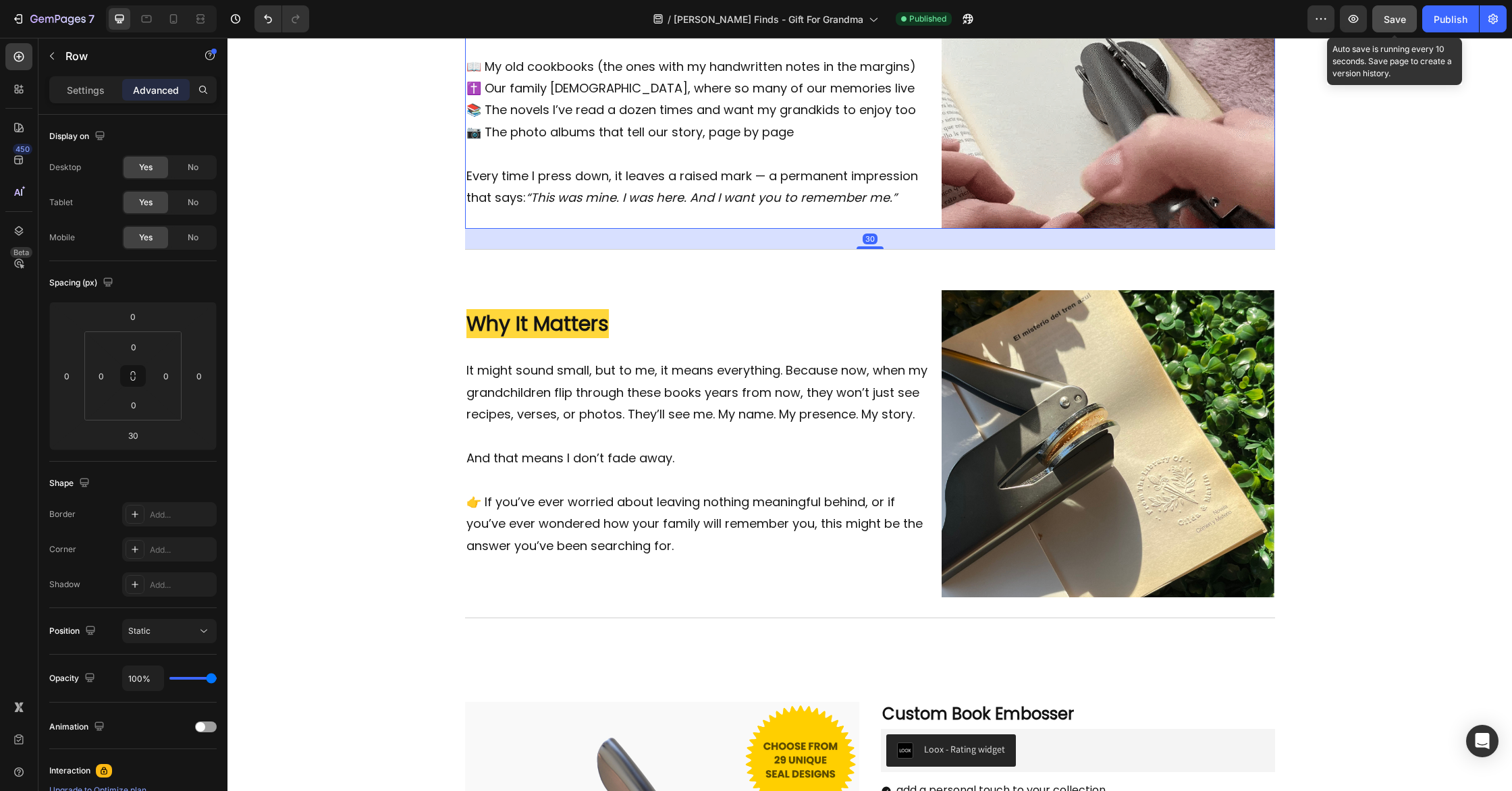
click at [1388, 18] on span "Save" at bounding box center [1395, 19] width 22 height 12
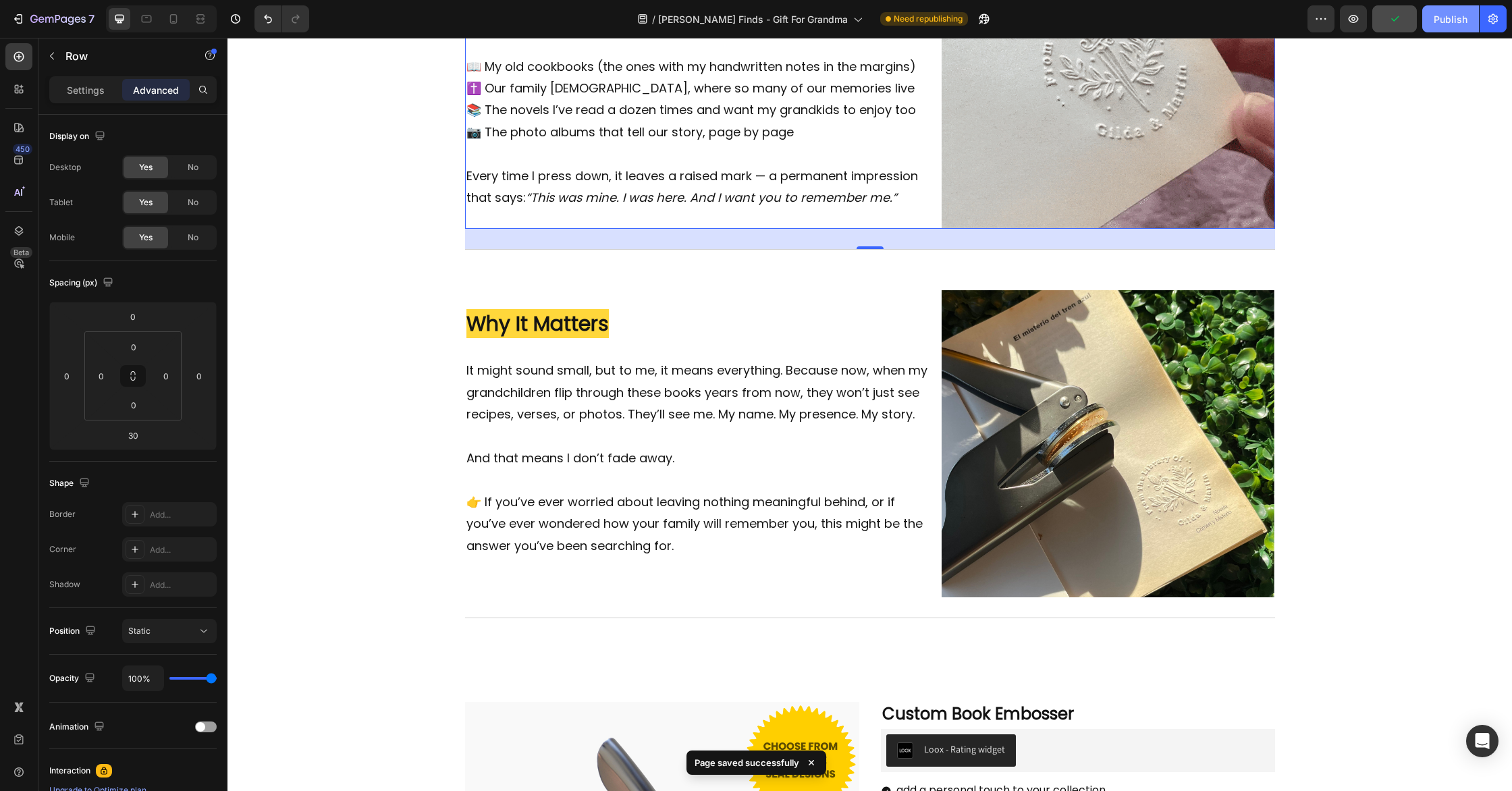
click at [1443, 20] on div "Publish" at bounding box center [1451, 19] width 34 height 14
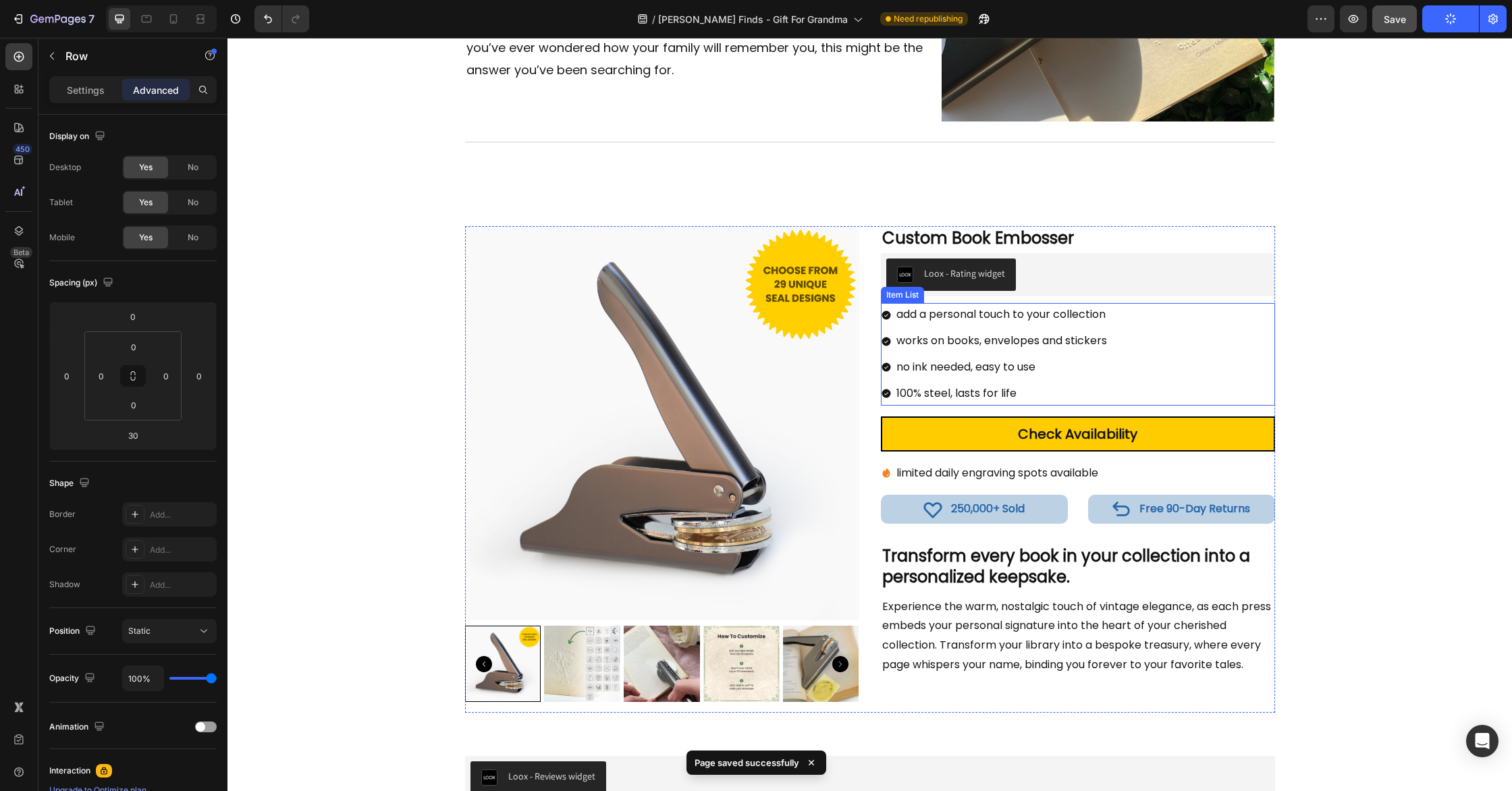
scroll to position [1759, 0]
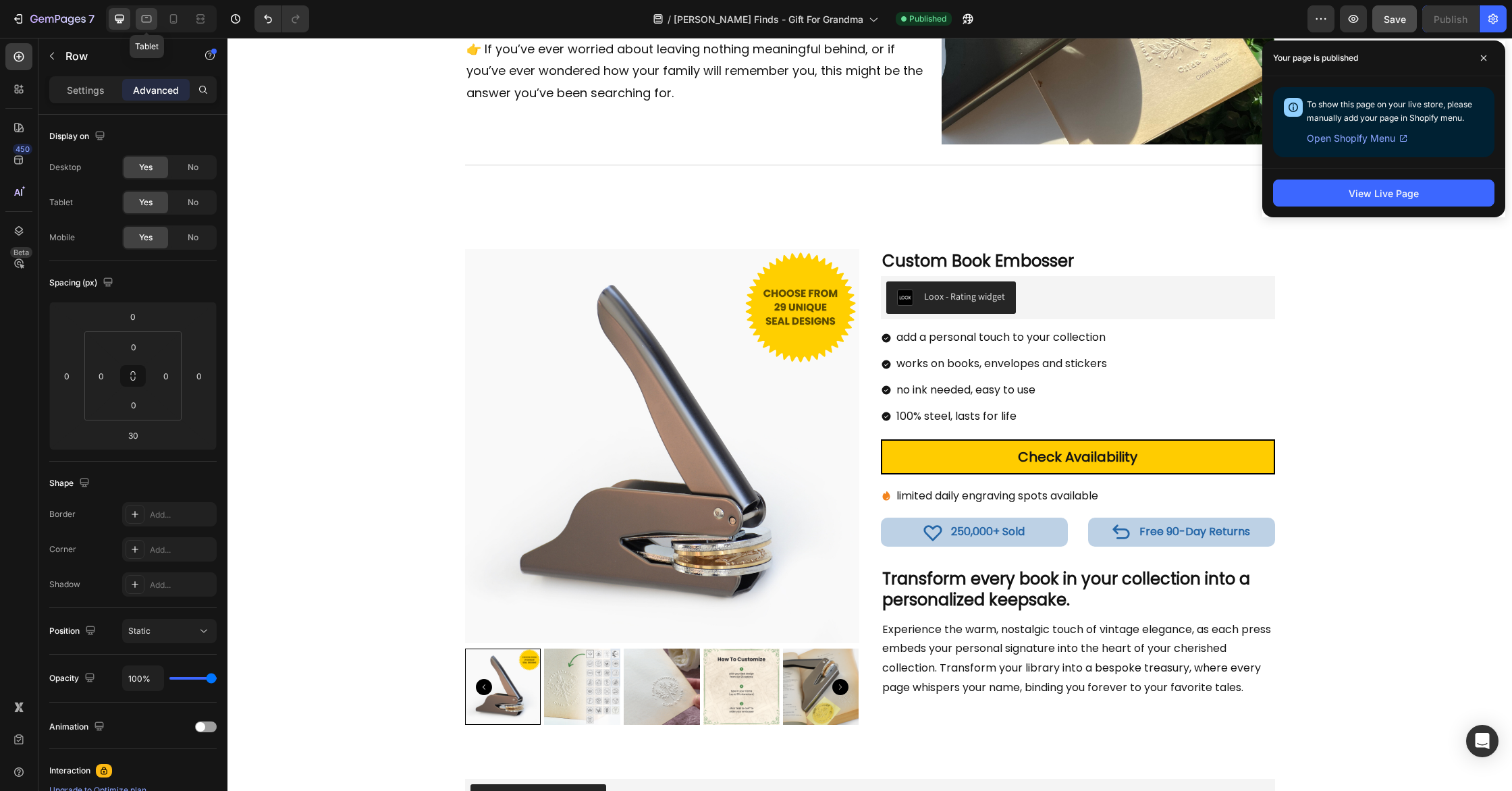
click at [150, 20] on icon at bounding box center [146, 19] width 13 height 13
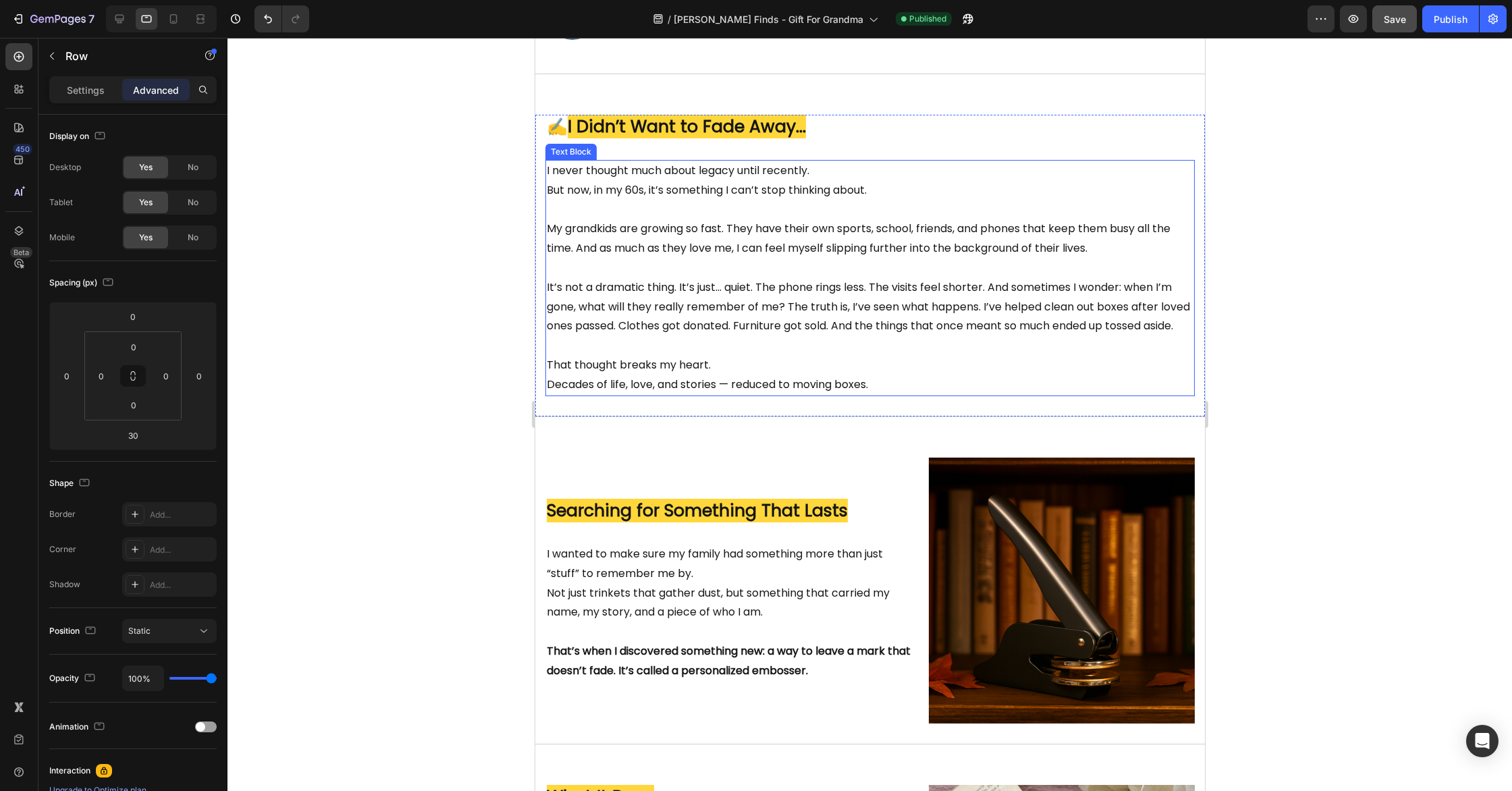
scroll to position [536, 0]
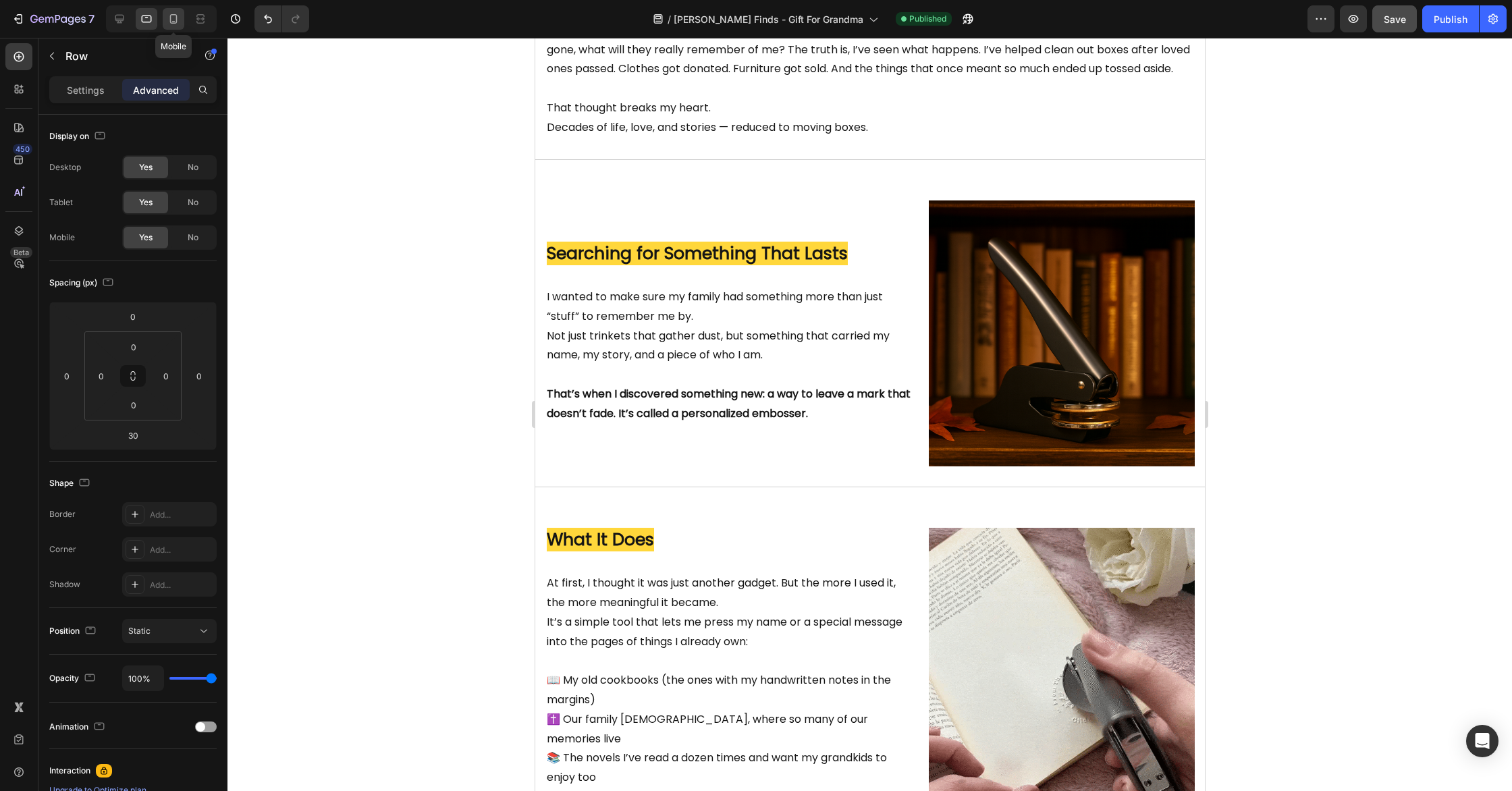
click at [177, 22] on icon at bounding box center [173, 19] width 13 height 13
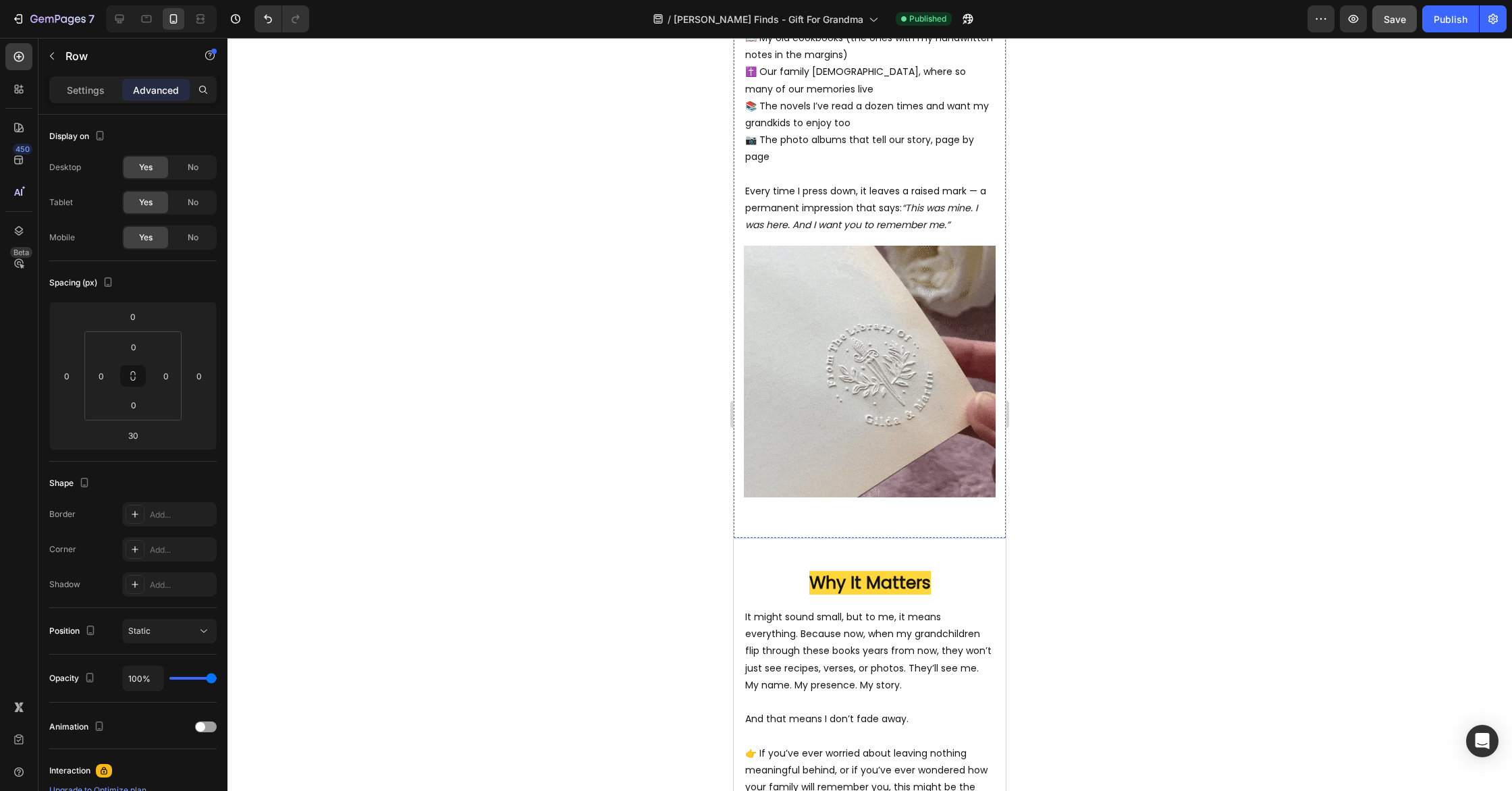
scroll to position [1739, 0]
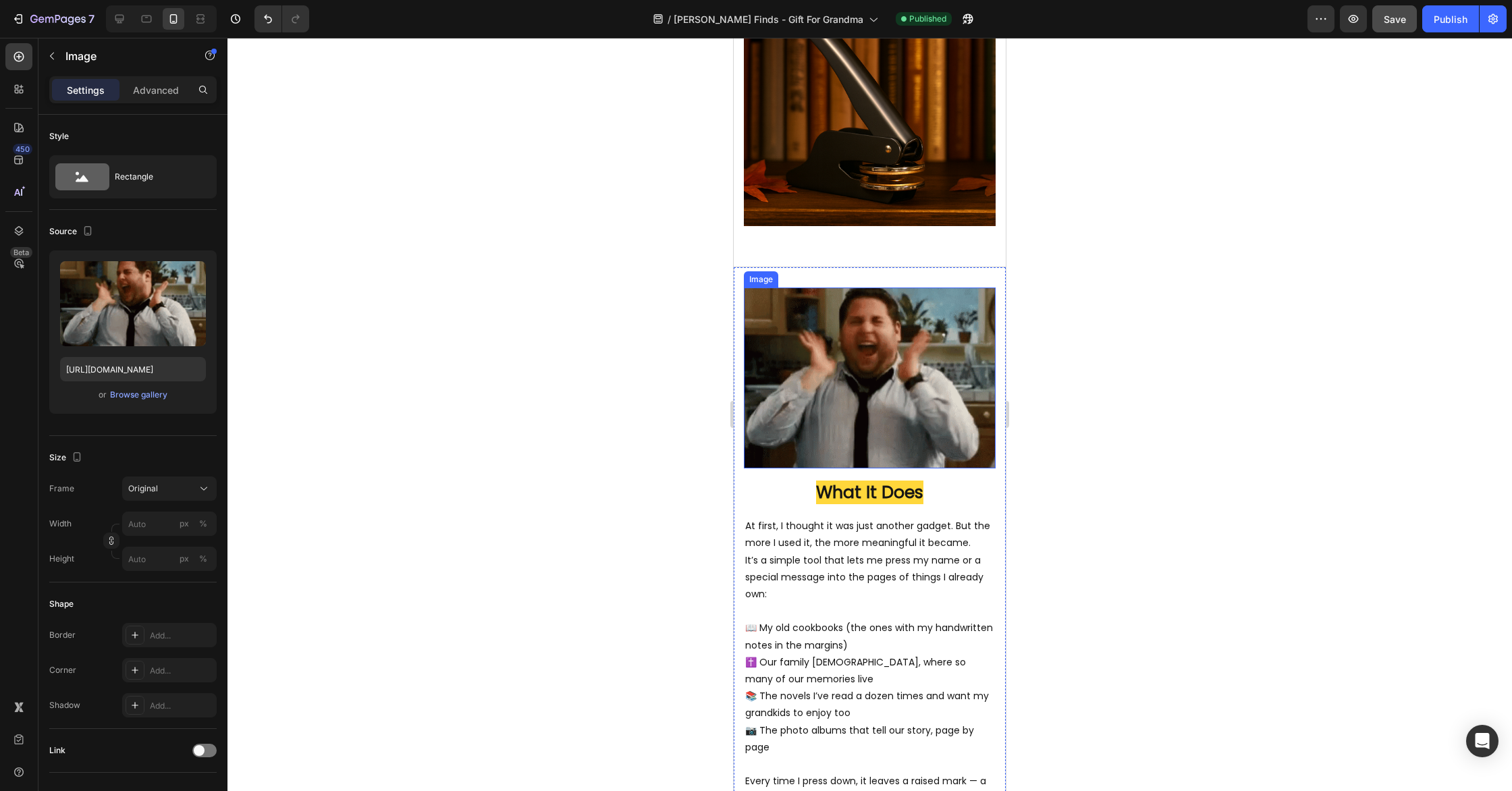
click at [912, 312] on img at bounding box center [869, 378] width 252 height 181
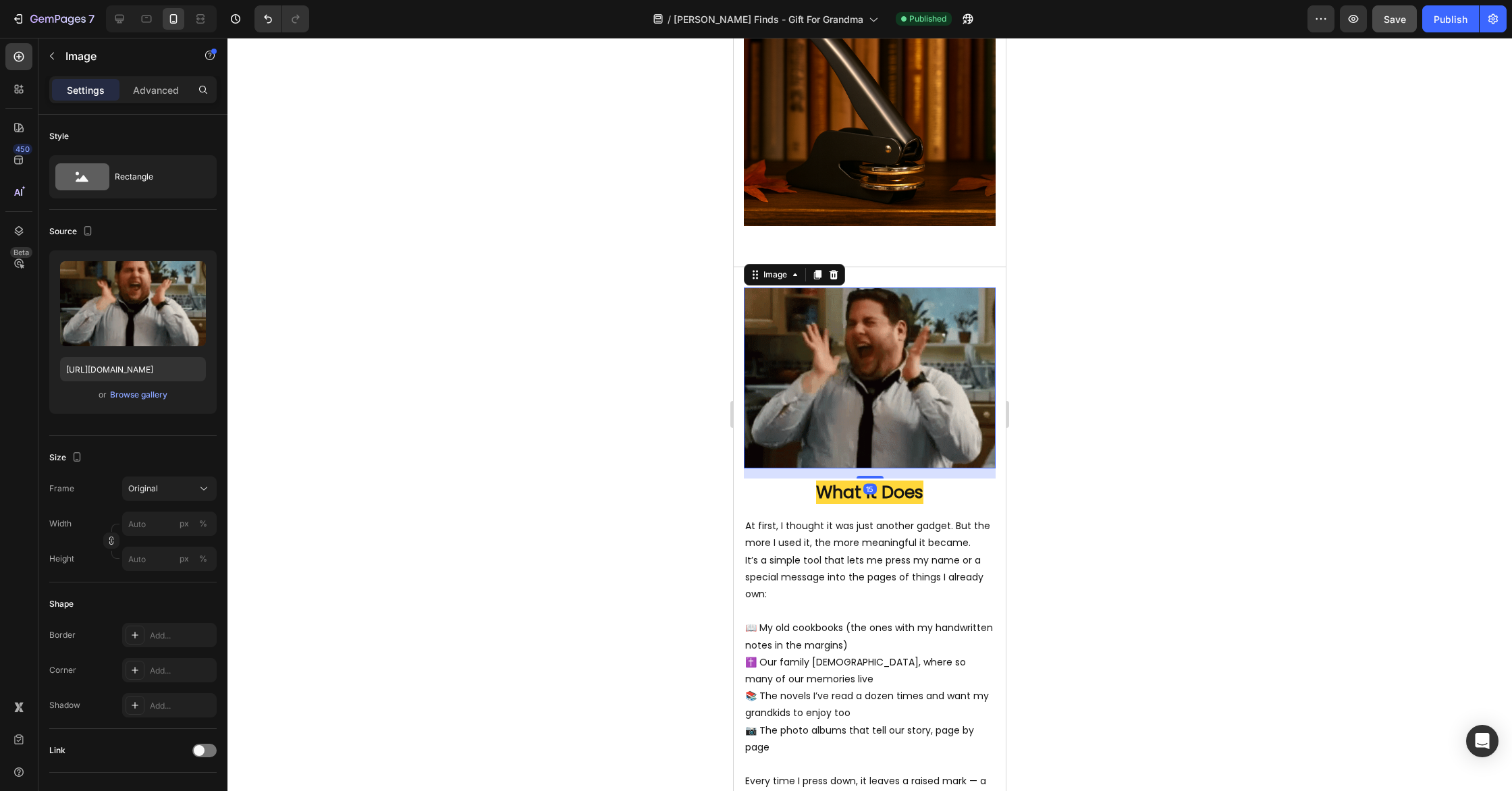
scroll to position [1932, 0]
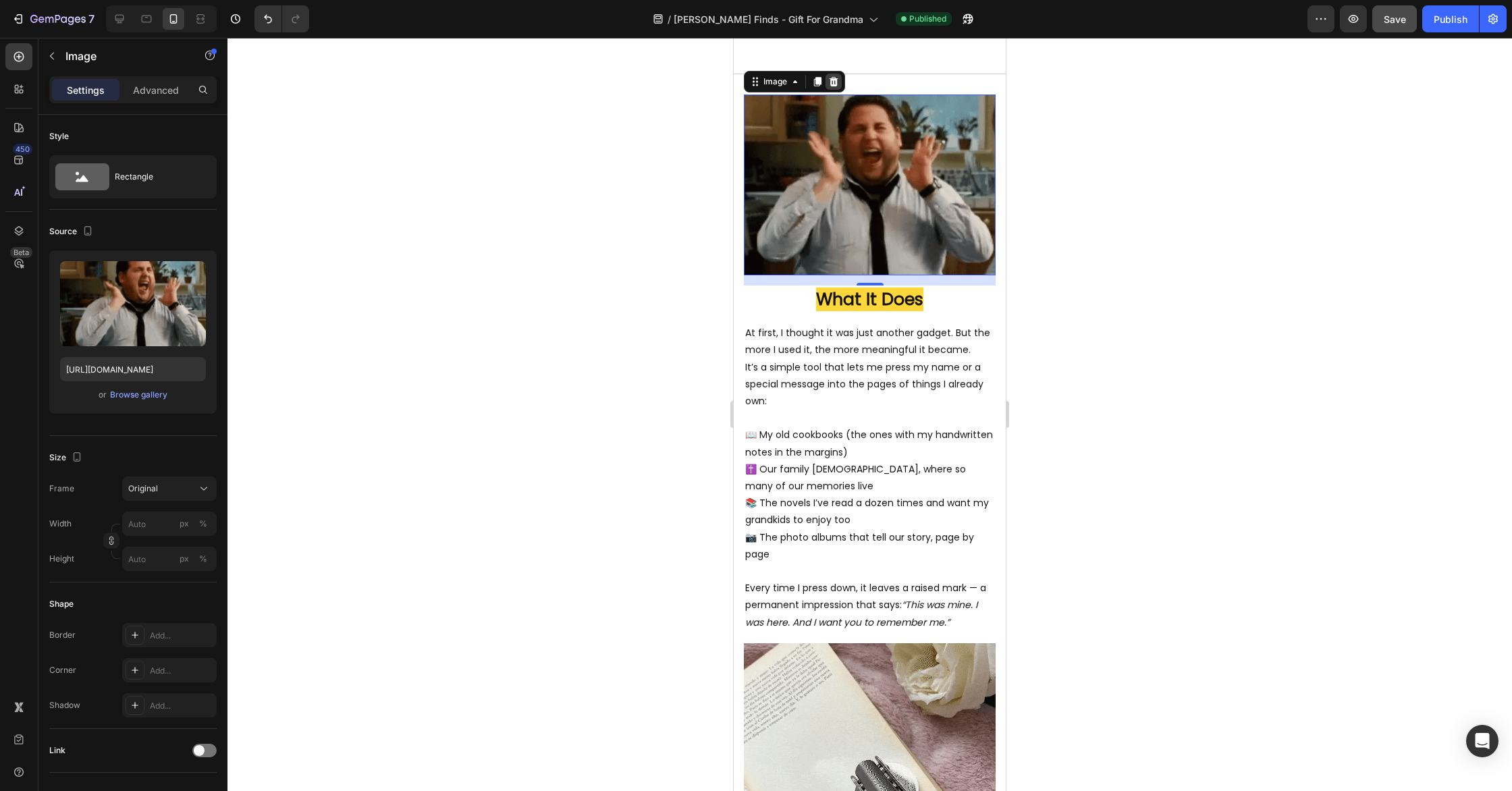
click at [837, 77] on icon at bounding box center [833, 82] width 11 height 11
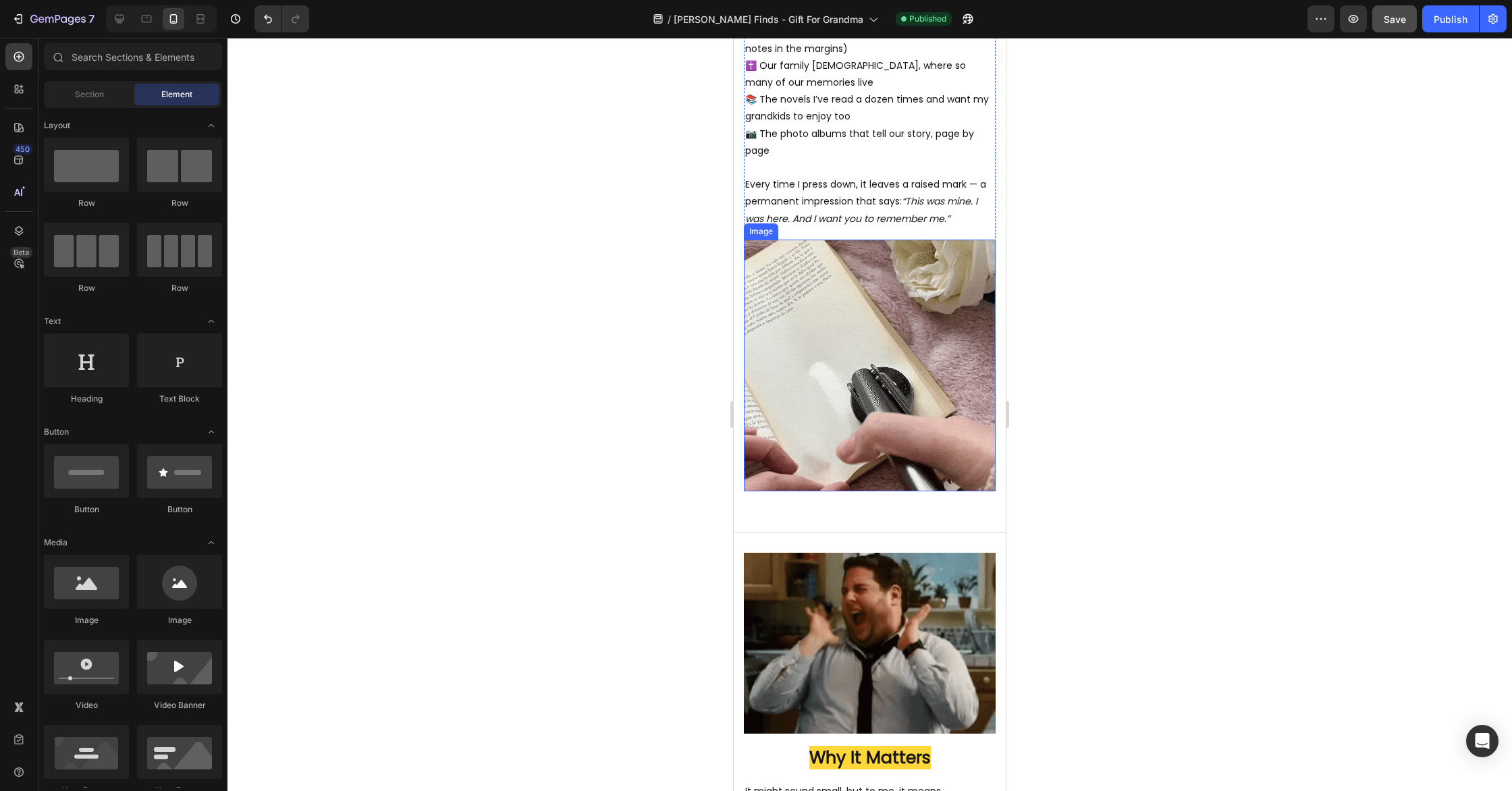
scroll to position [2190, 0]
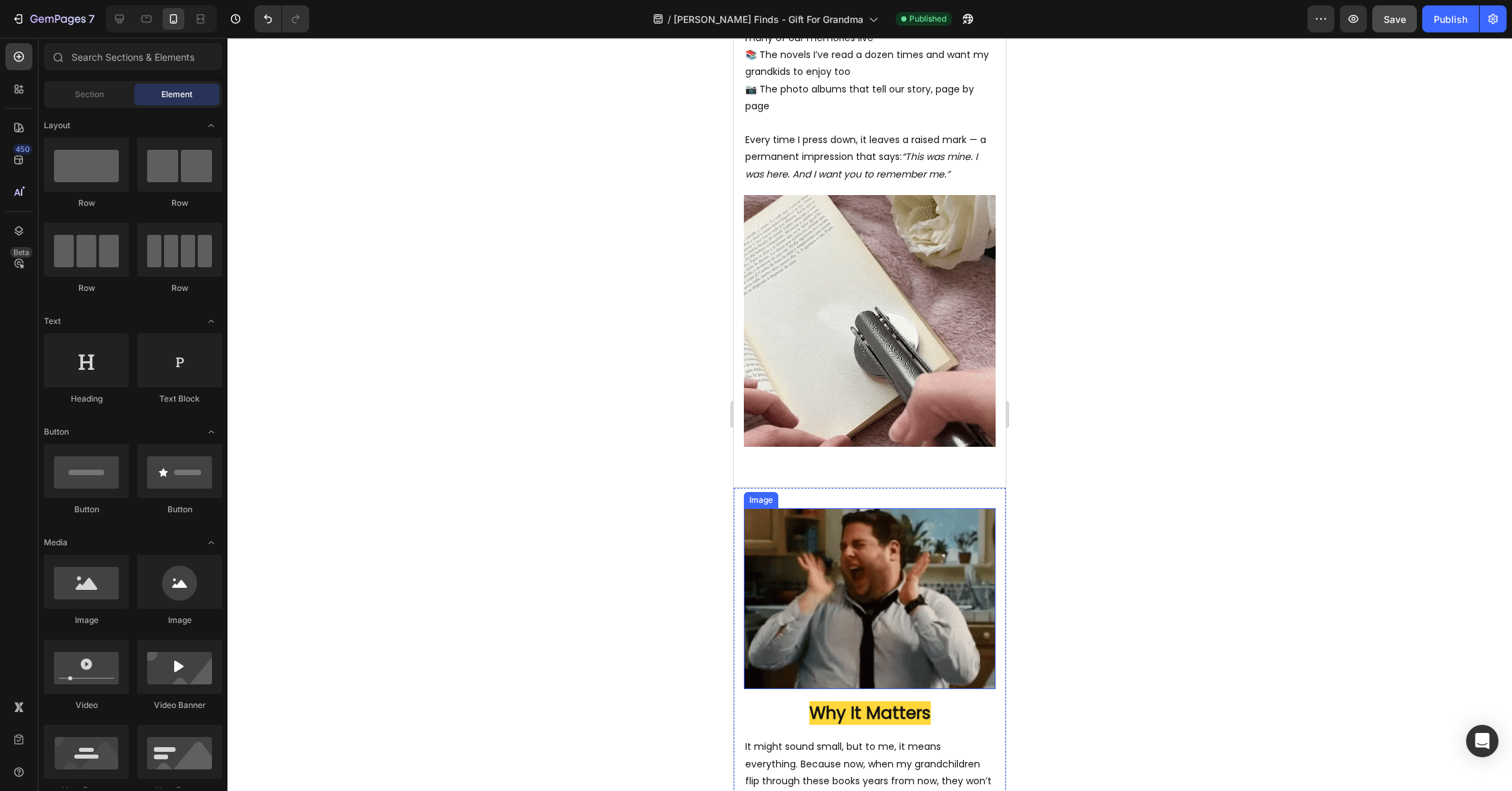
click at [878, 567] on img at bounding box center [869, 598] width 252 height 181
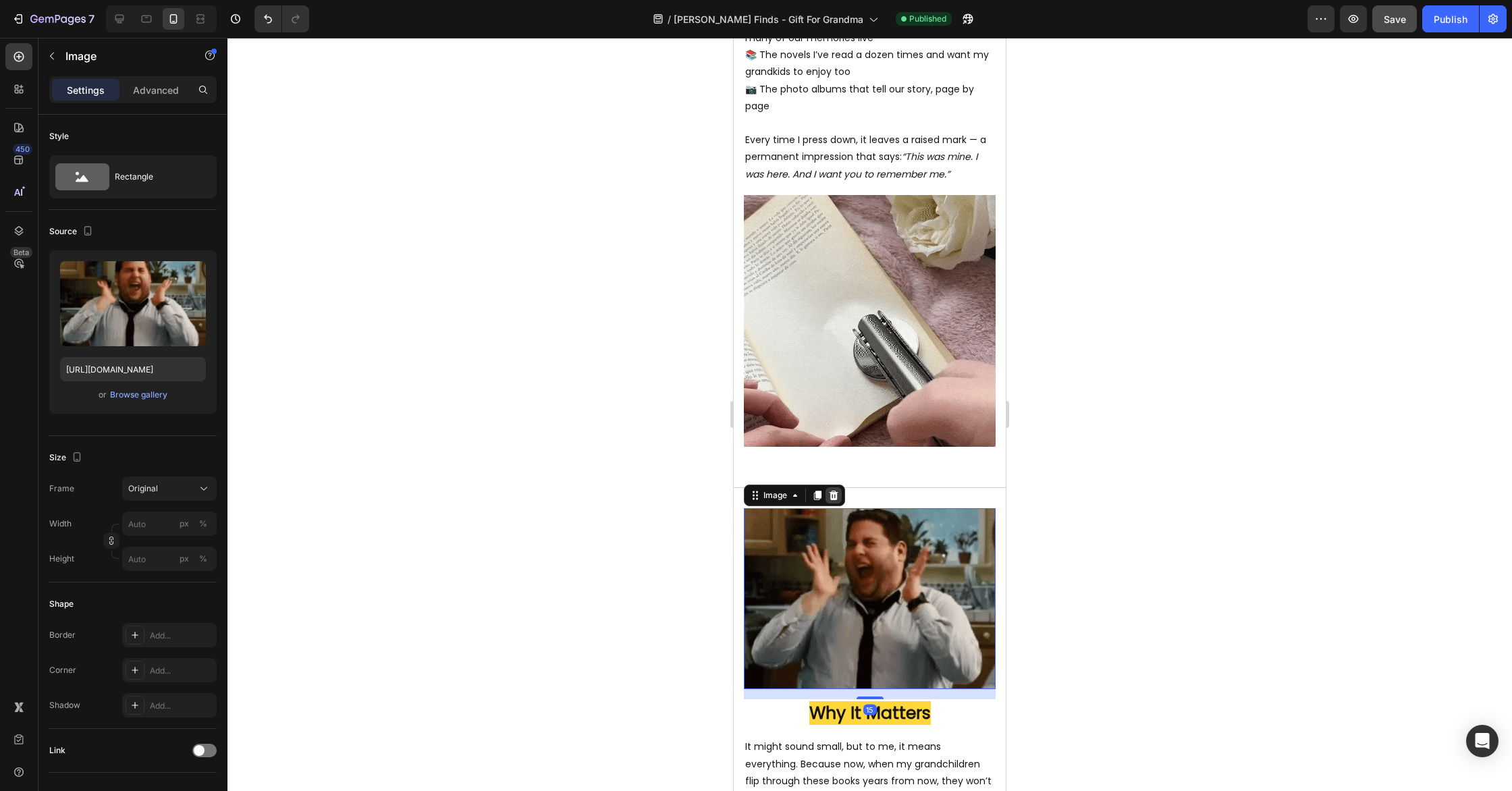
click at [836, 491] on icon at bounding box center [834, 495] width 8 height 9
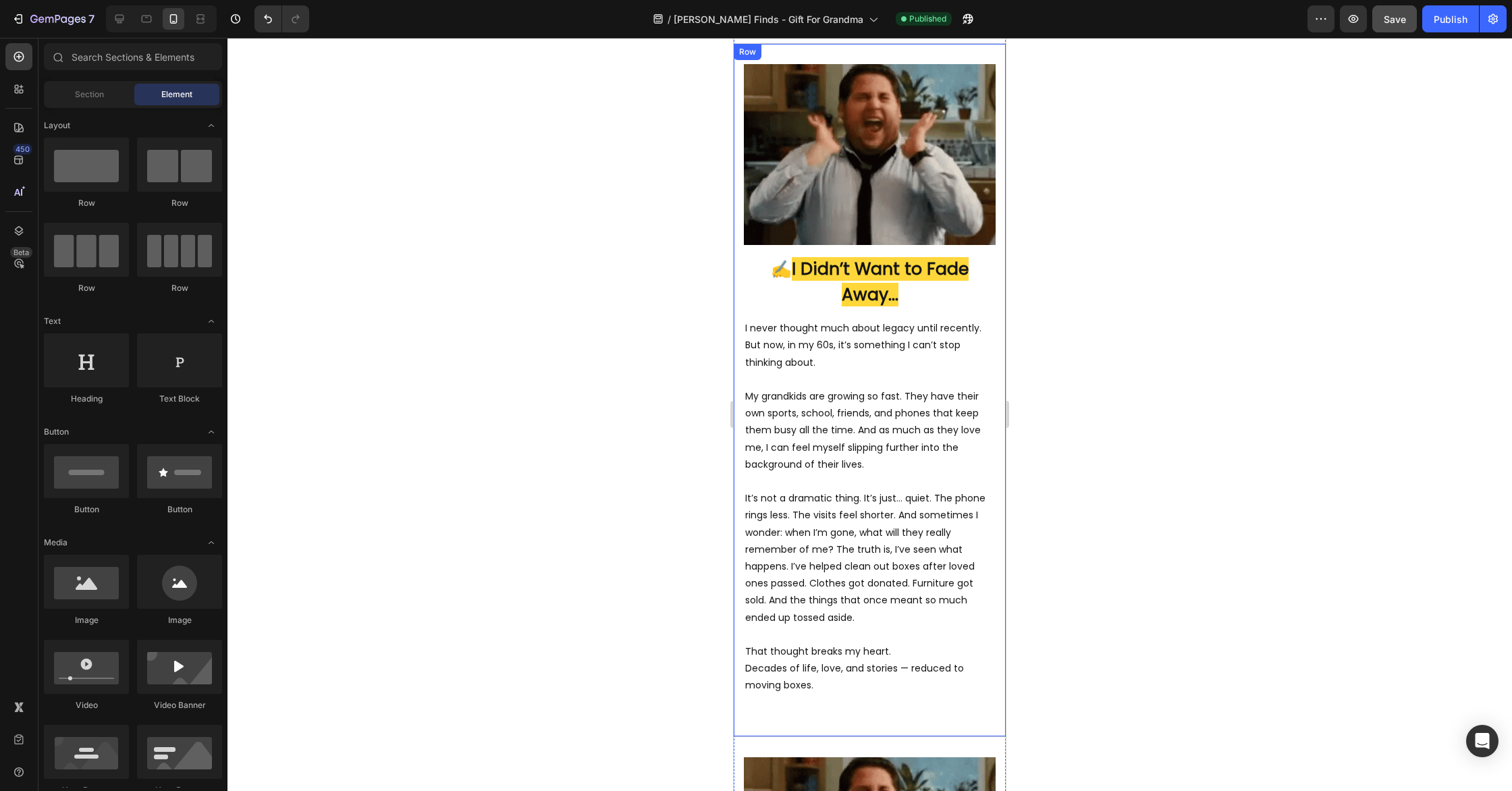
scroll to position [444, 0]
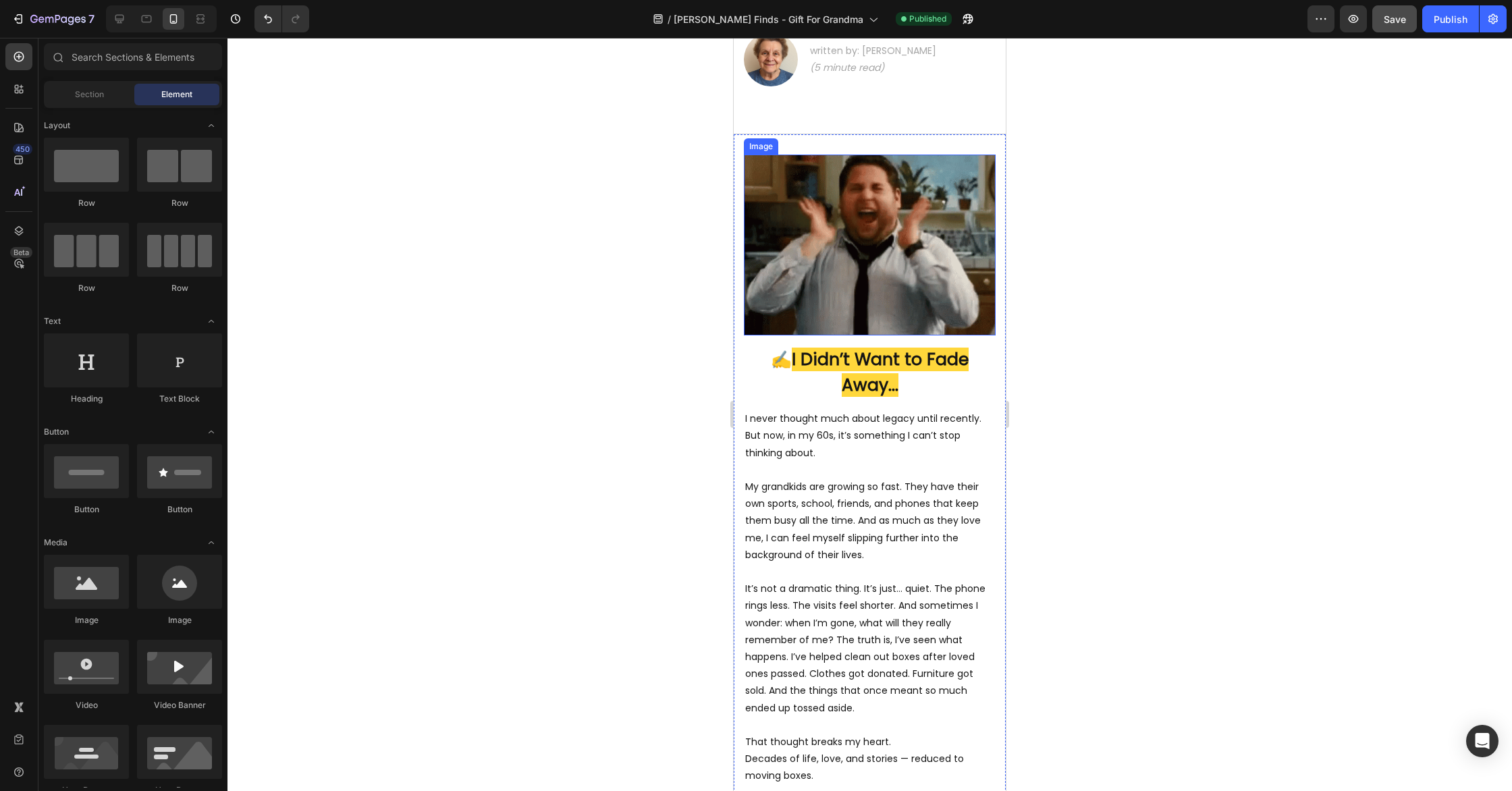
click at [895, 231] on img at bounding box center [869, 245] width 252 height 181
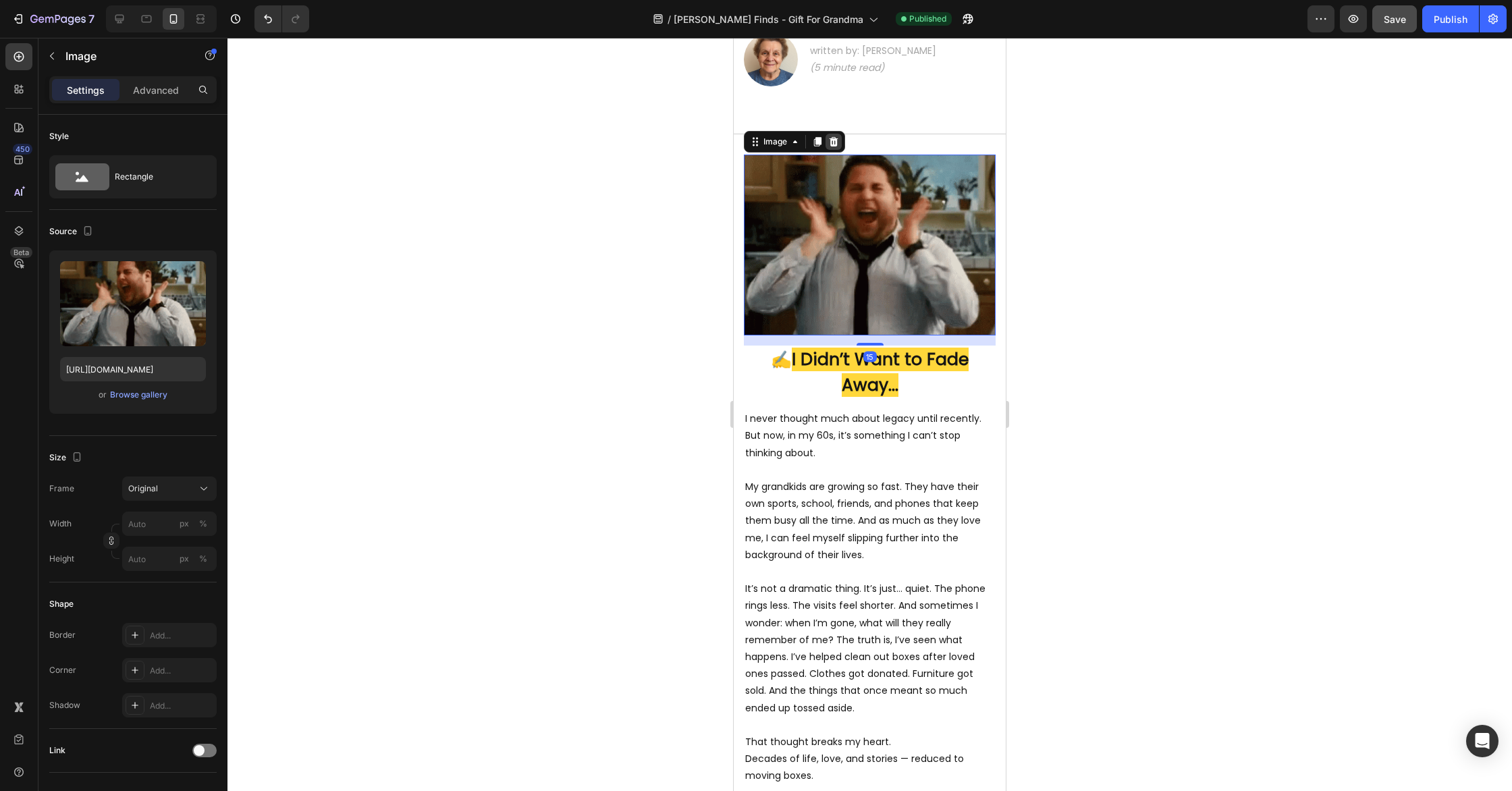
click at [836, 139] on icon at bounding box center [834, 141] width 8 height 9
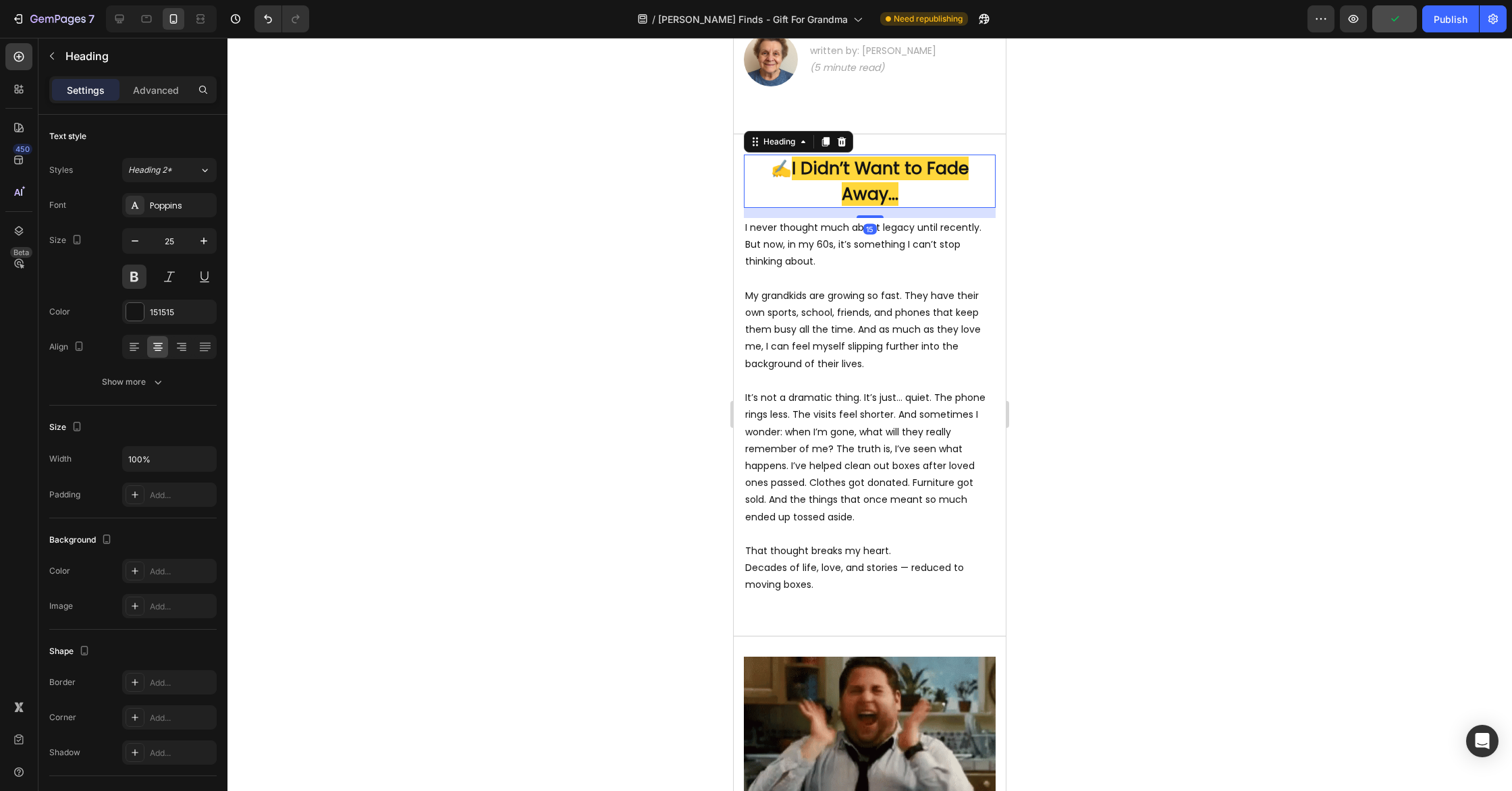
click at [950, 202] on h2 "✍️ I Didn’t Want to Fade Away..." at bounding box center [869, 181] width 252 height 53
click at [138, 344] on icon at bounding box center [135, 347] width 13 height 13
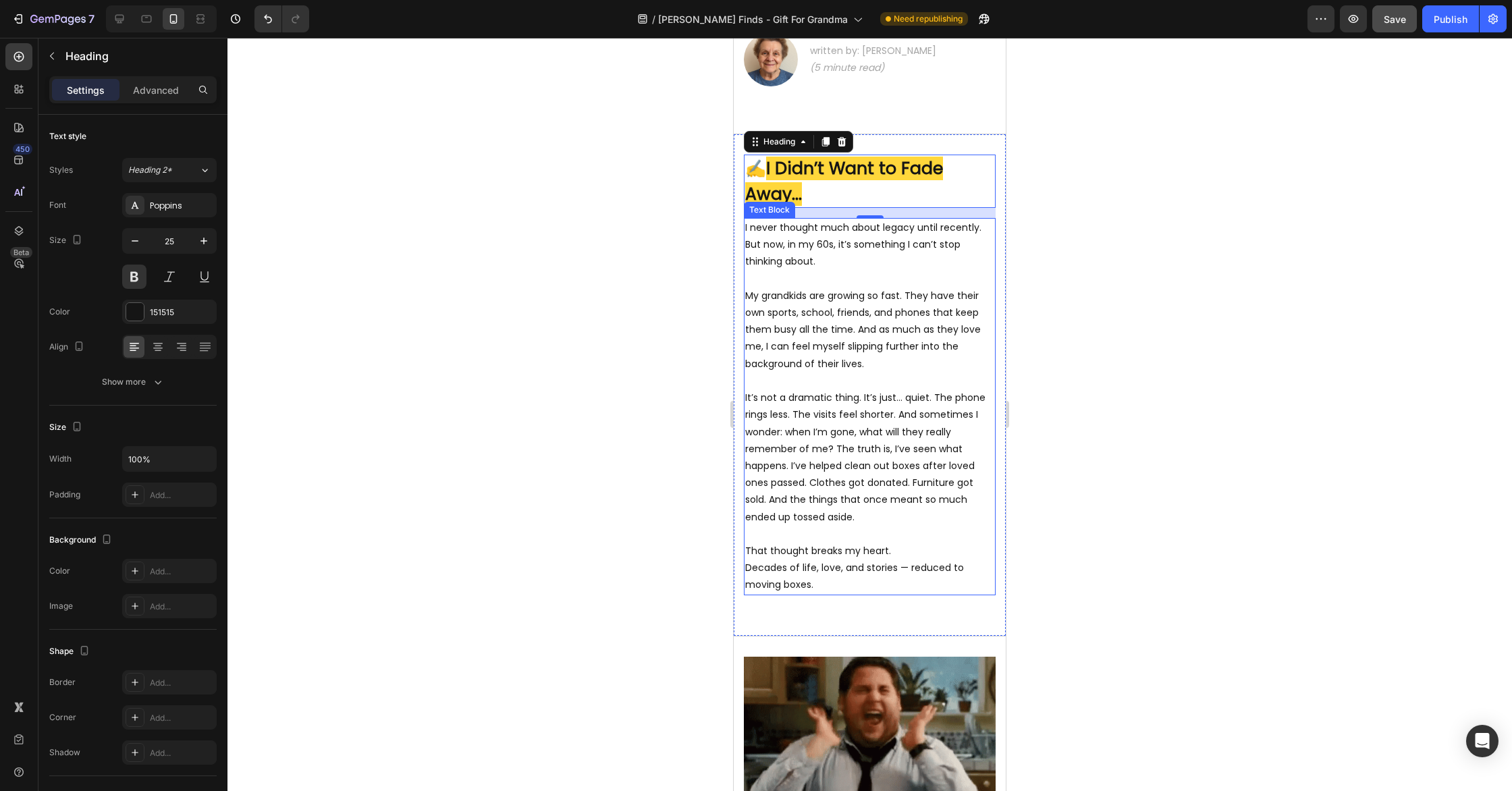
scroll to position [289, 0]
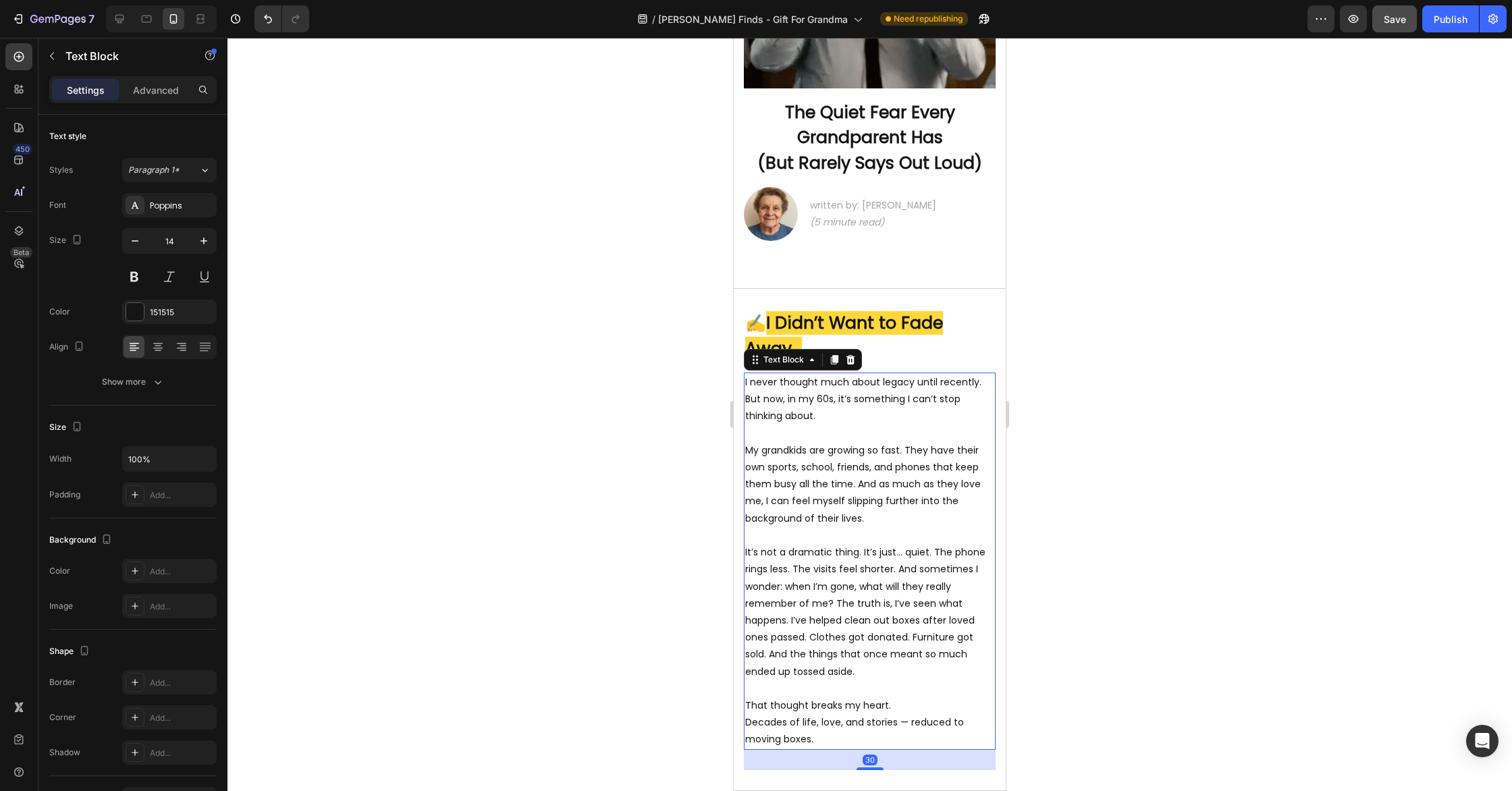
click at [821, 415] on p "I never thought much about legacy until recently. But now, in my 60s, it’s some…" at bounding box center [870, 407] width 249 height 68
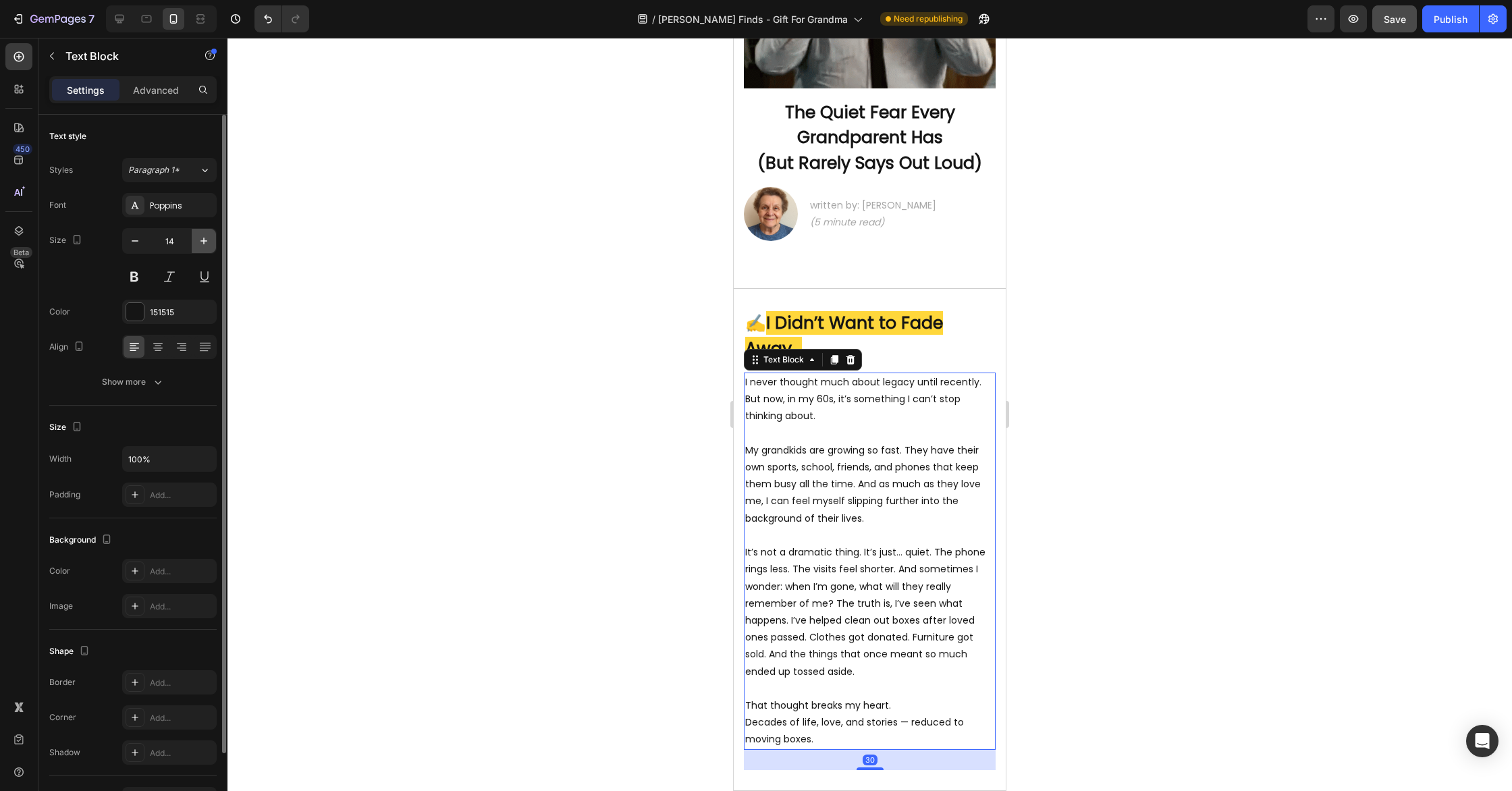
click at [206, 242] on icon "button" at bounding box center [204, 241] width 13 height 13
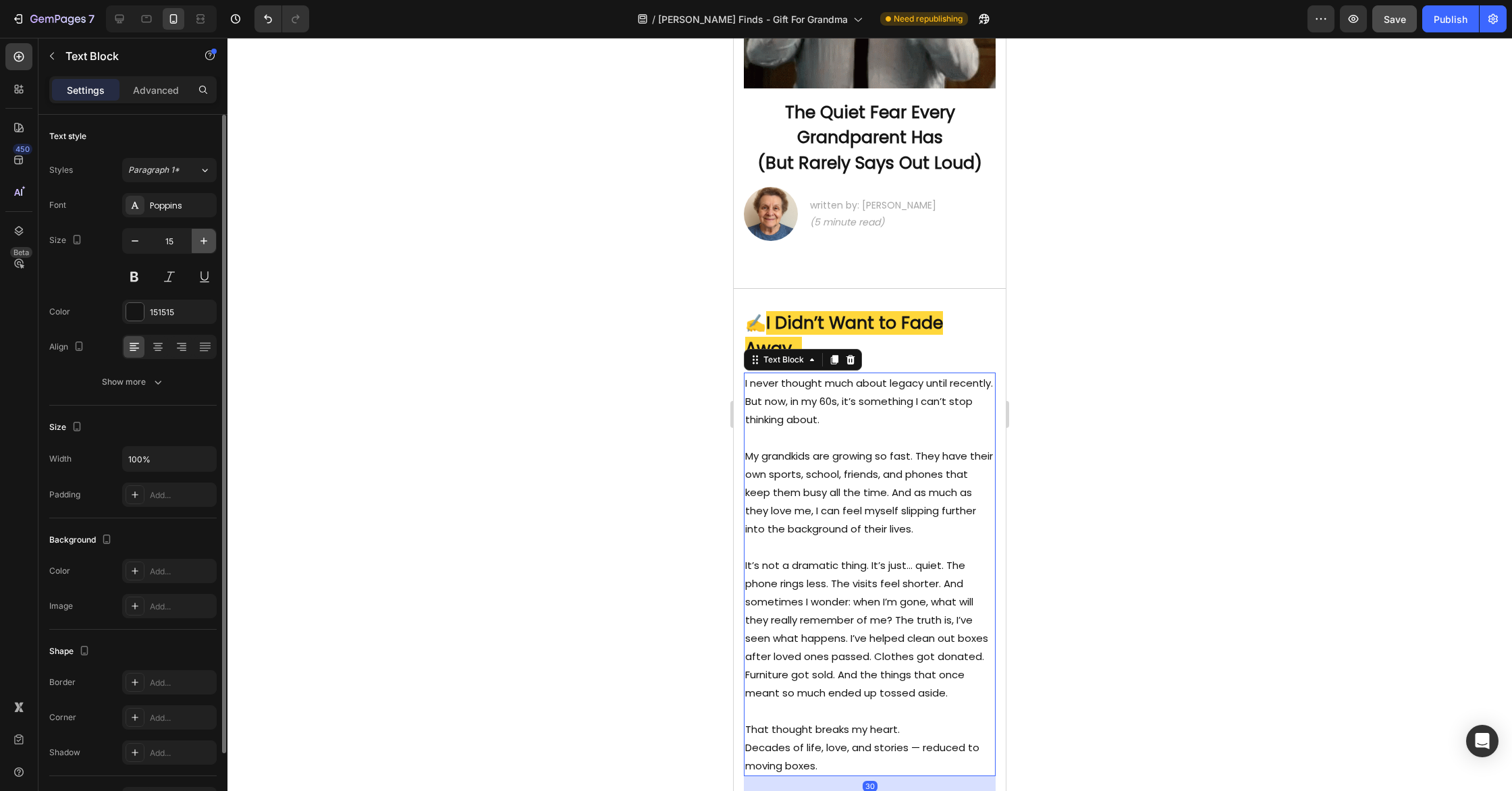
click at [206, 242] on icon "button" at bounding box center [204, 241] width 13 height 13
type input "16"
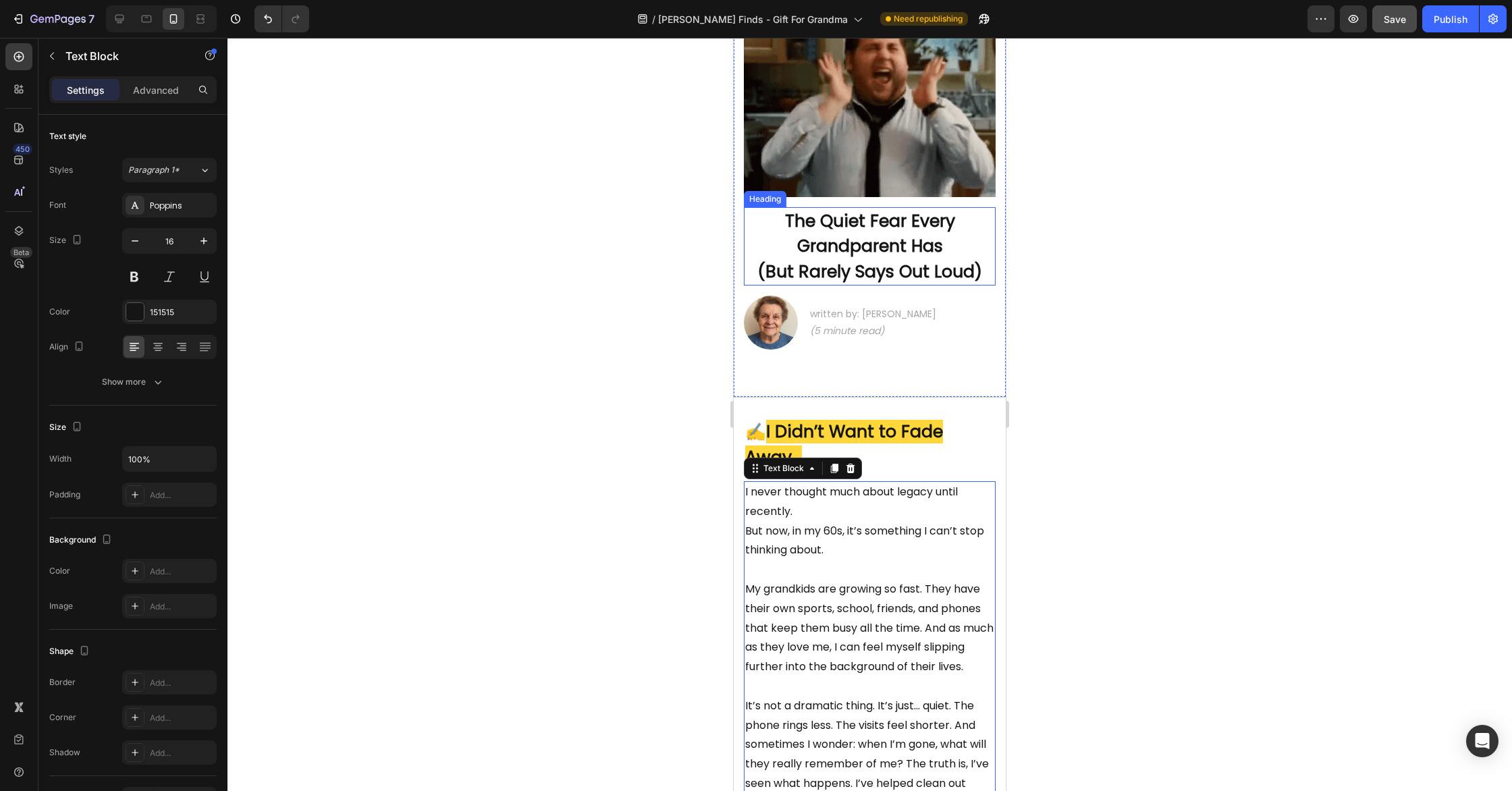
scroll to position [102, 0]
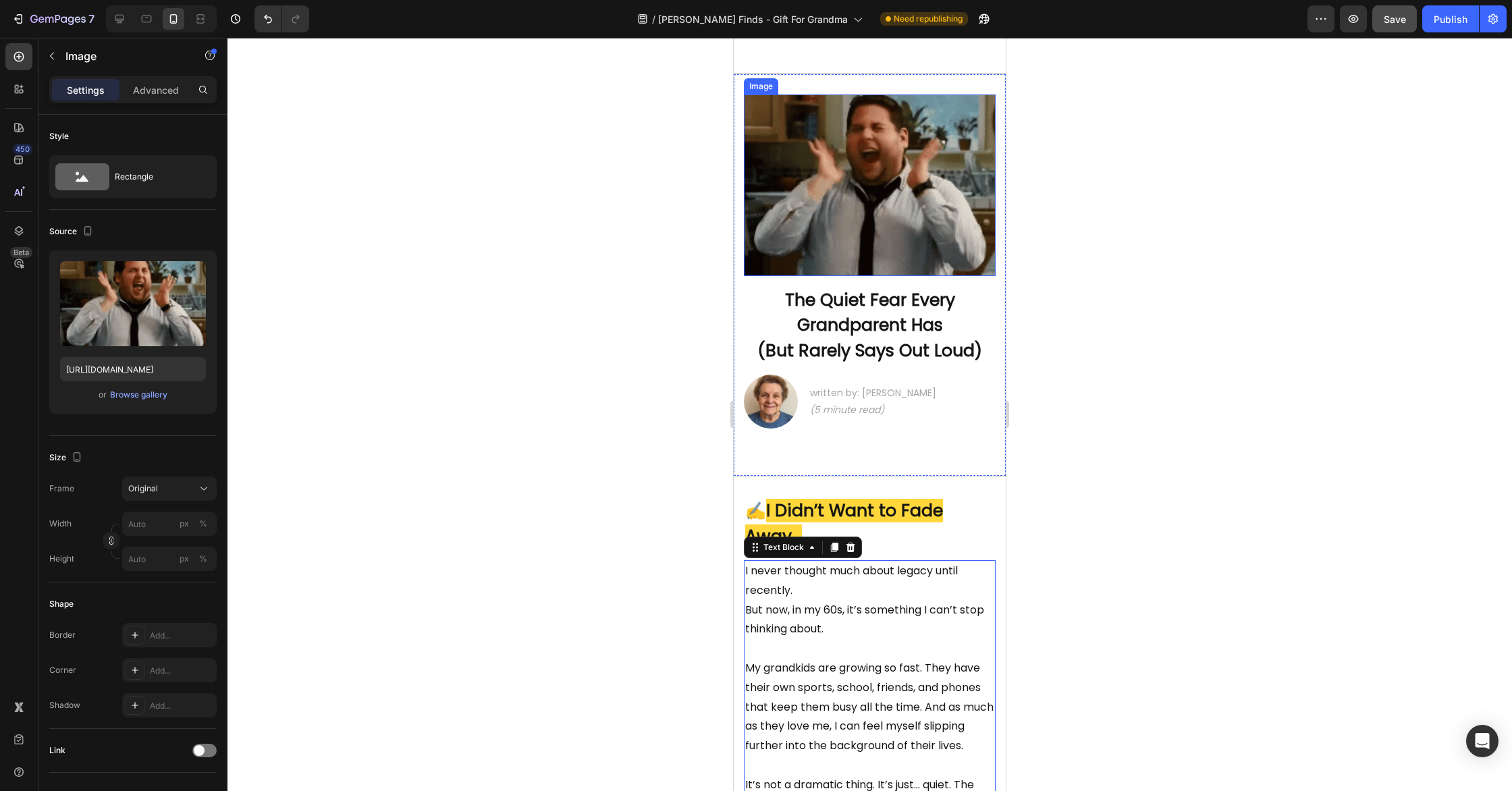
click at [869, 191] on img at bounding box center [869, 184] width 252 height 181
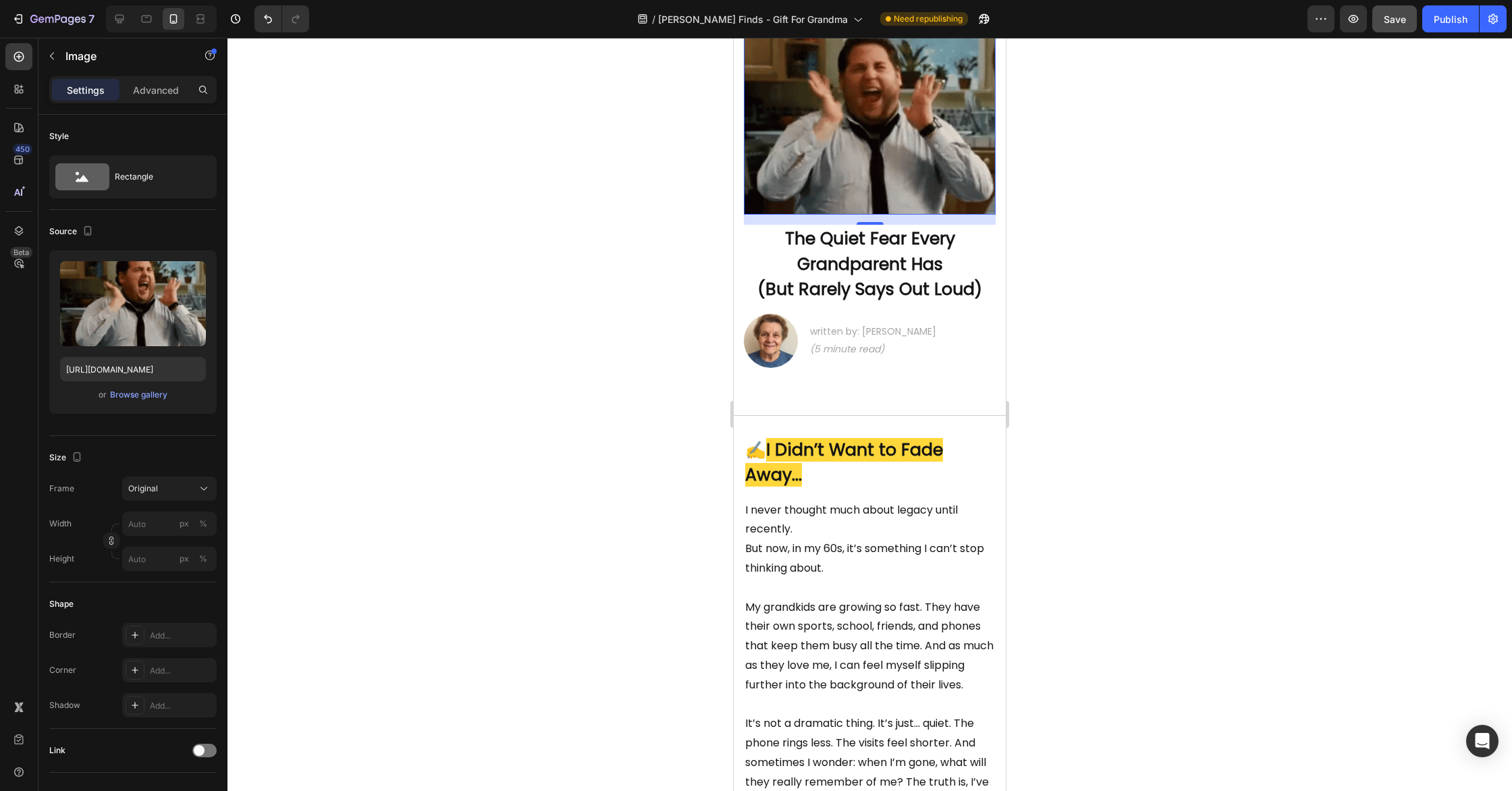
click at [837, 26] on icon at bounding box center [833, 20] width 11 height 11
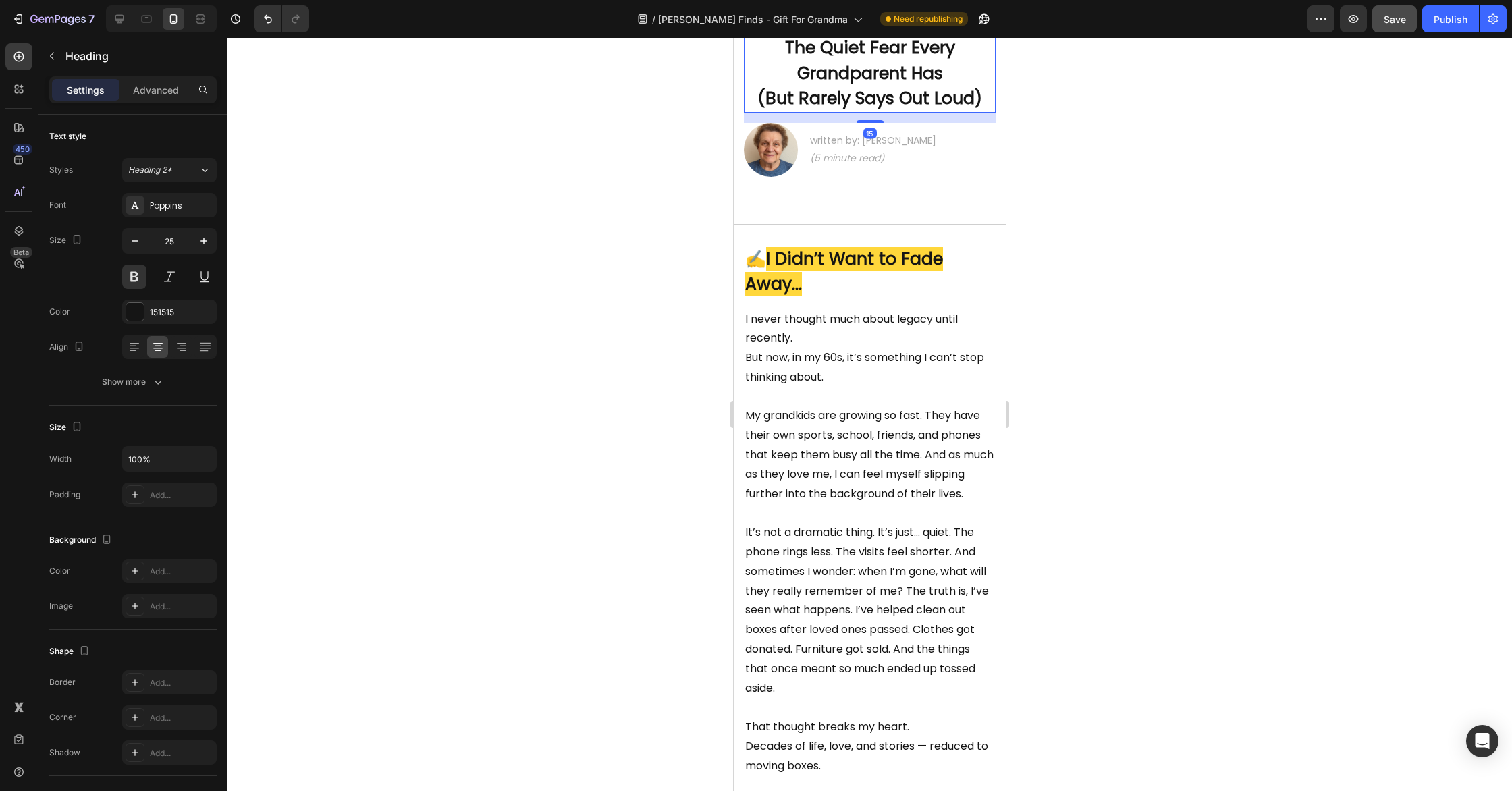
click at [889, 85] on strong "The Quiet Fear Every Grandparent Has" at bounding box center [870, 61] width 170 height 50
click at [133, 346] on icon at bounding box center [133, 347] width 7 height 2
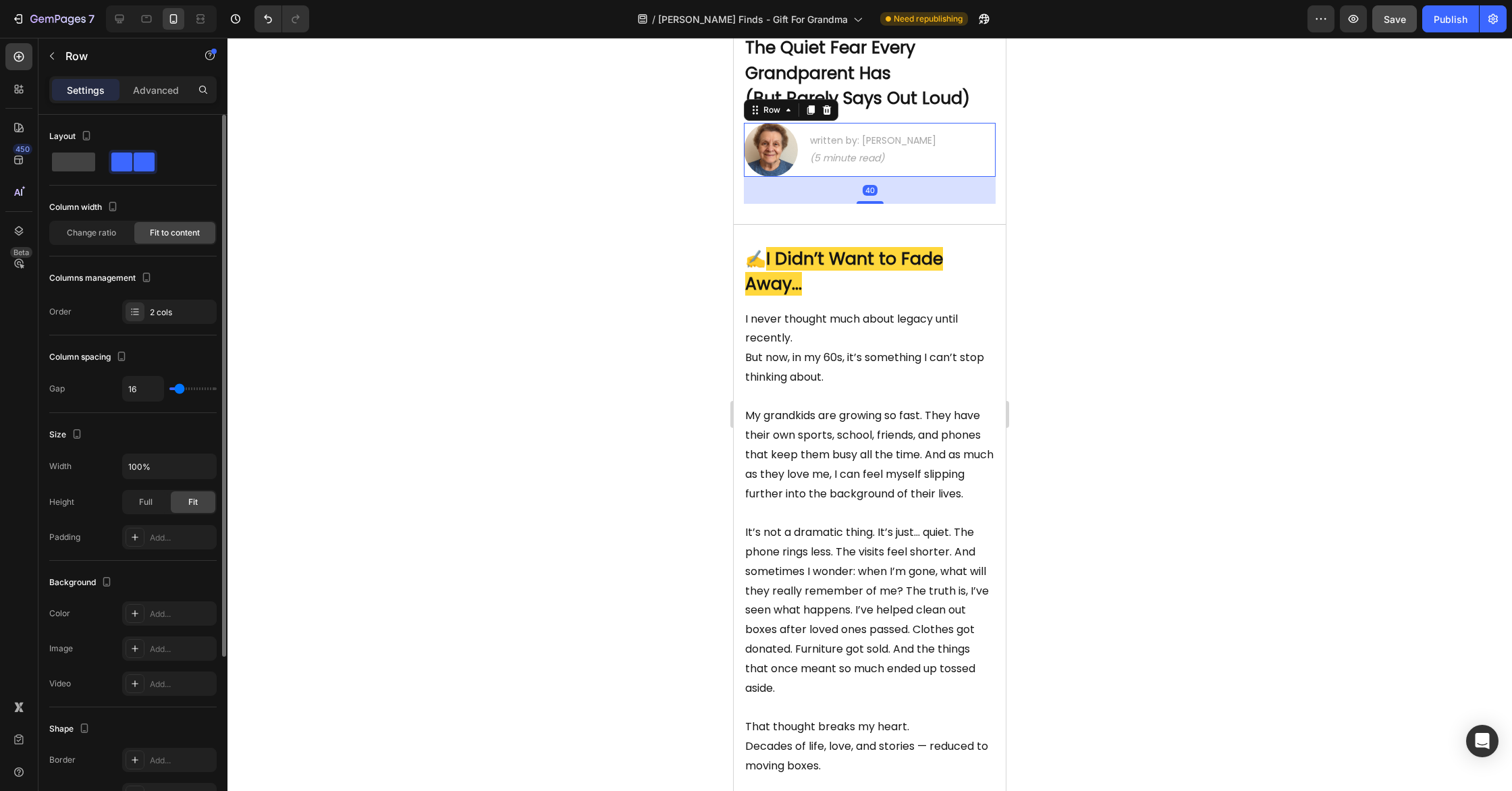
click at [937, 177] on div "Image written by: [PERSON_NAME] (5 minute read) Text Block Row 40" at bounding box center [869, 150] width 252 height 54
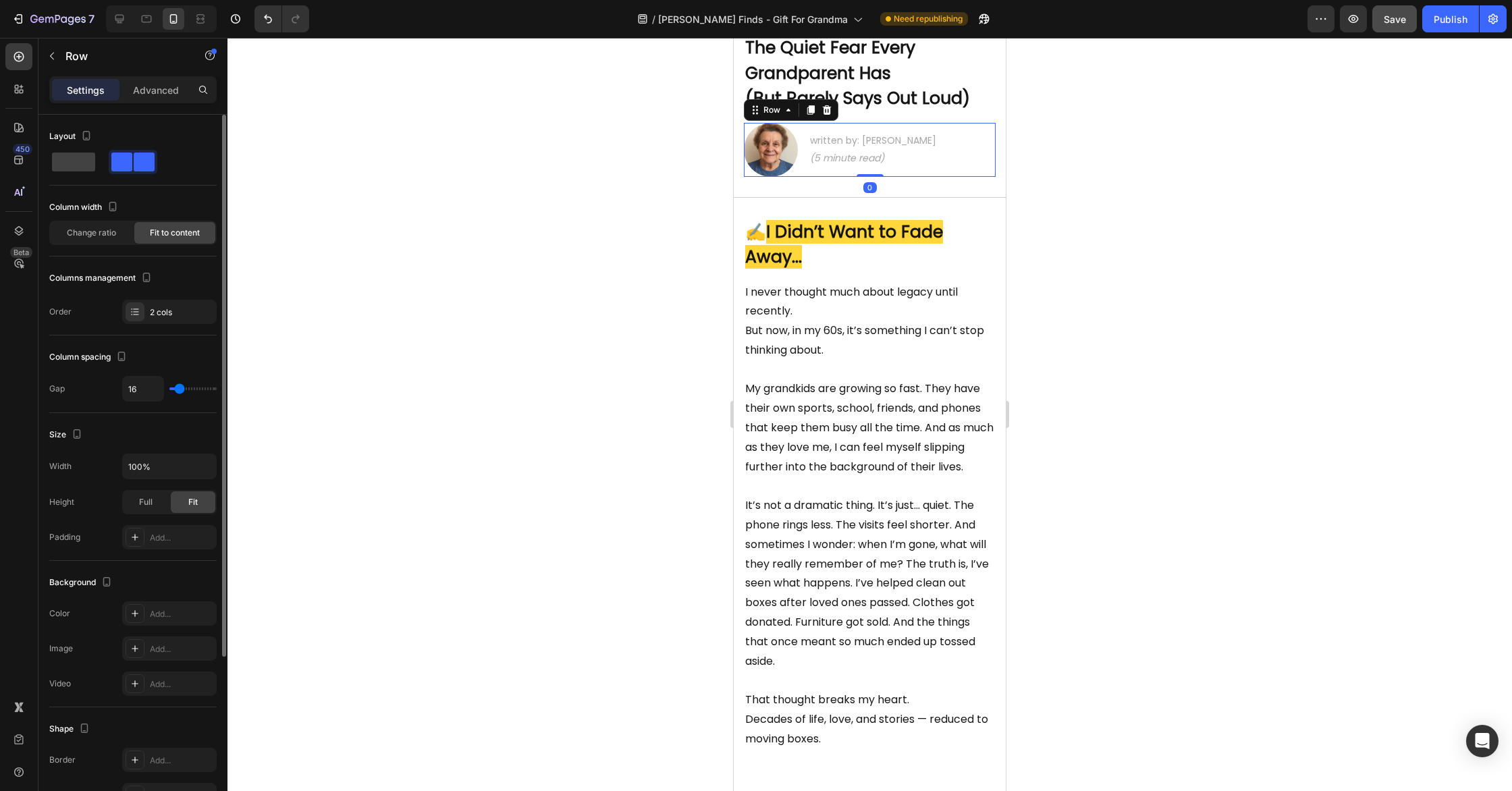
drag, startPoint x: 876, startPoint y: 292, endPoint x: 908, endPoint y: 261, distance: 44.6
click at [908, 177] on div "Image written by: [PERSON_NAME] (5 minute read) Text Block Row 0" at bounding box center [869, 150] width 252 height 54
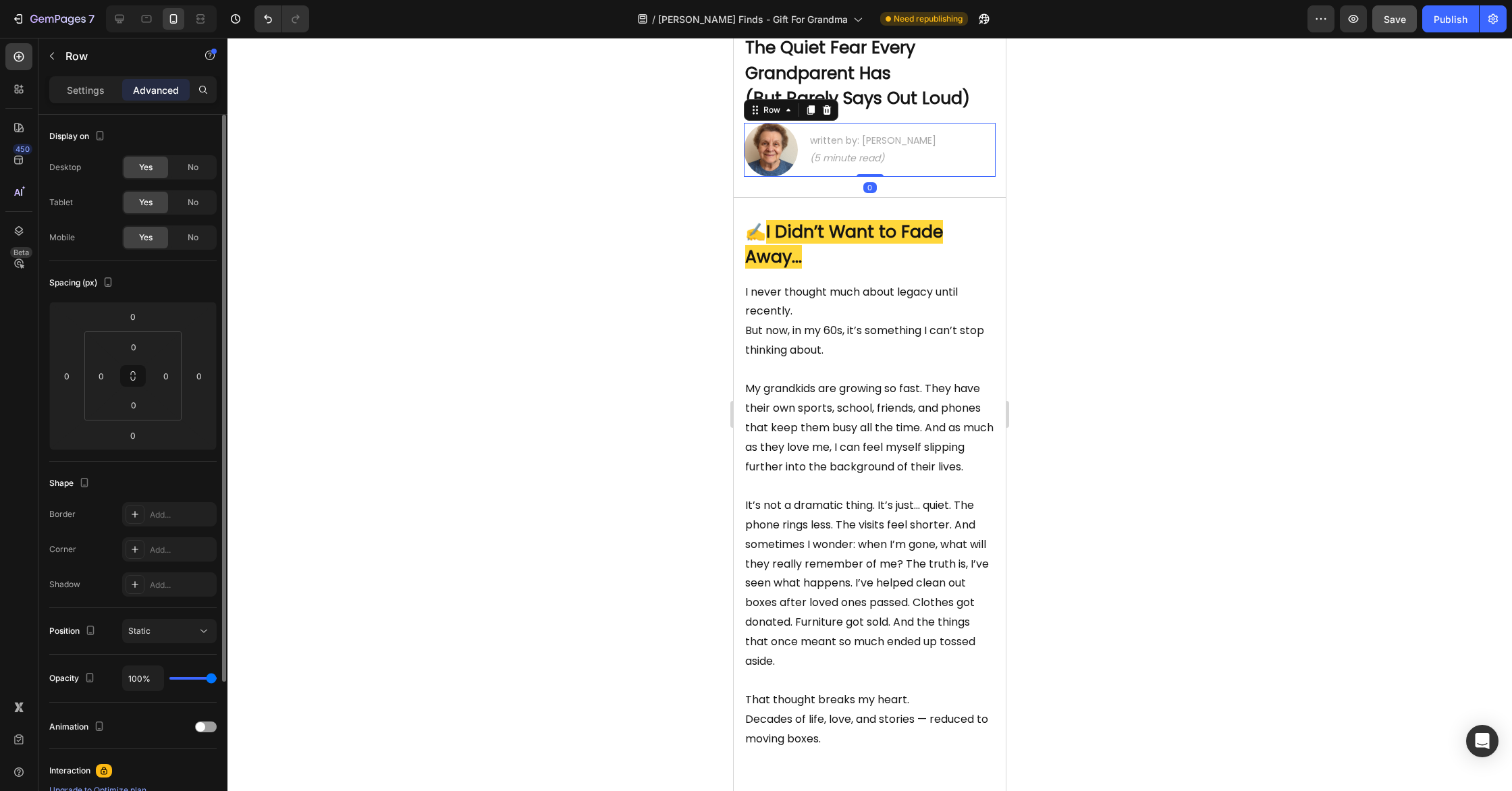
click at [1094, 312] on div at bounding box center [869, 414] width 1285 height 753
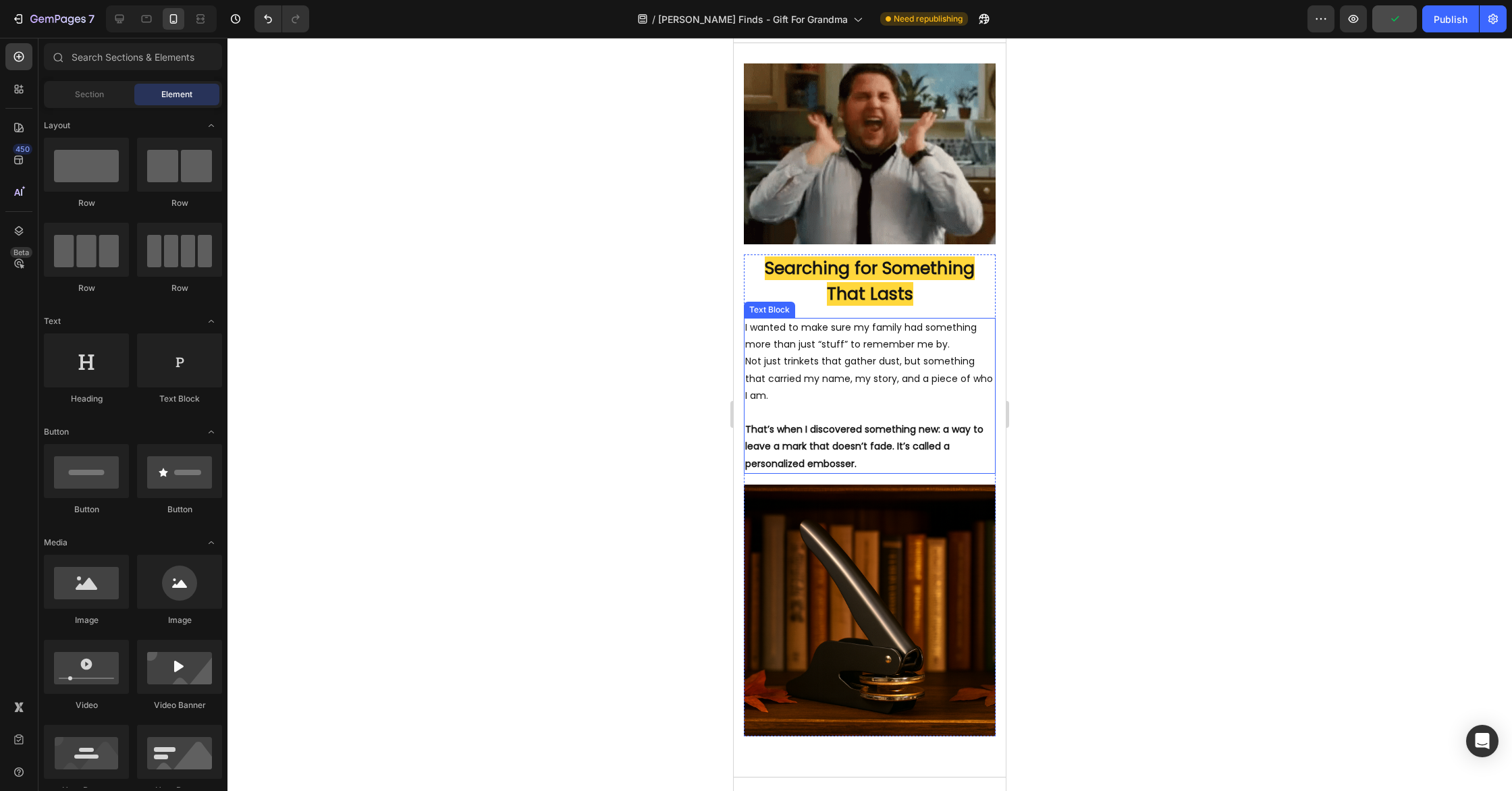
scroll to position [980, 0]
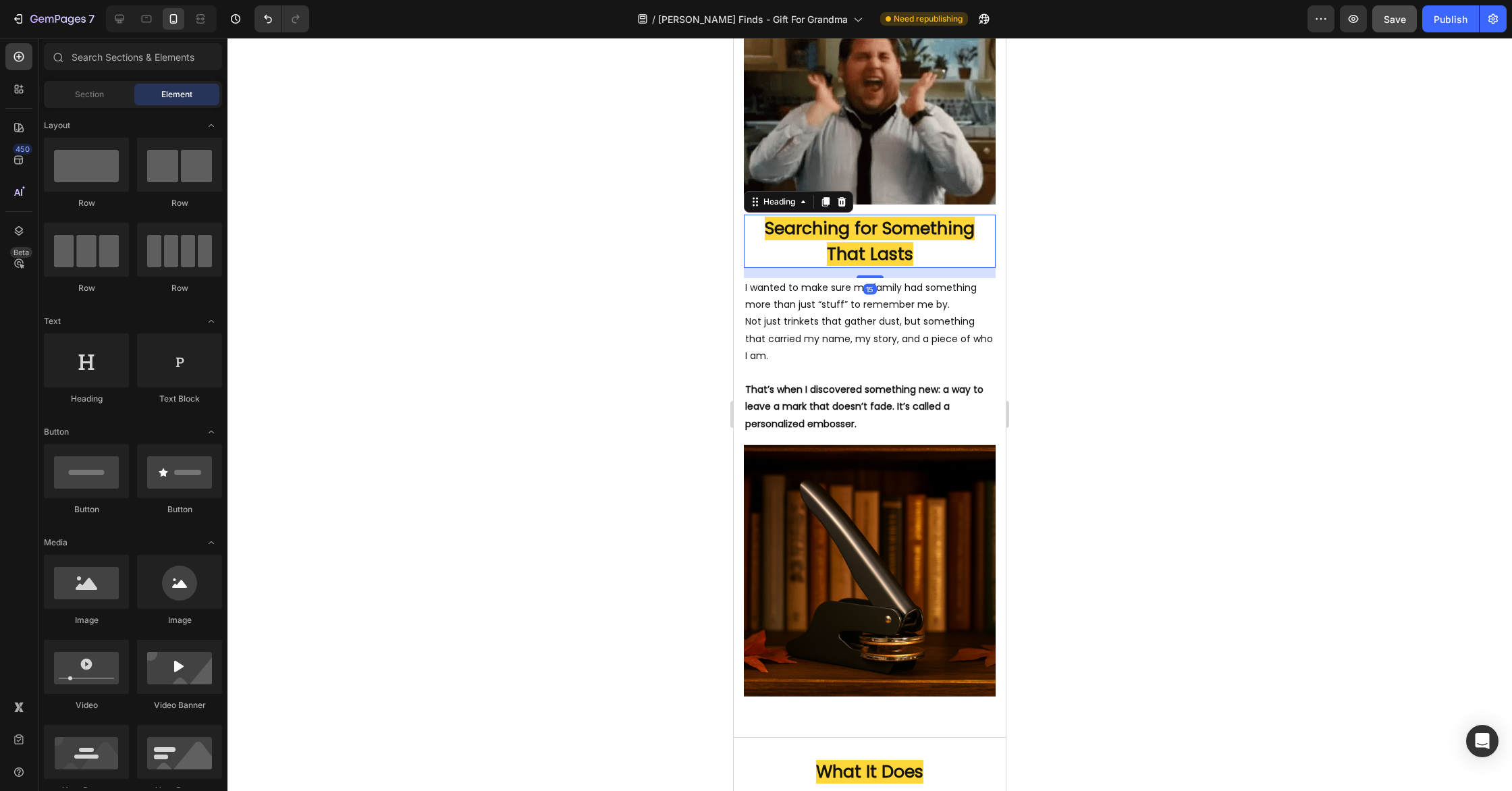
click at [949, 268] on h2 "Searching for Something That Lasts" at bounding box center [869, 241] width 252 height 53
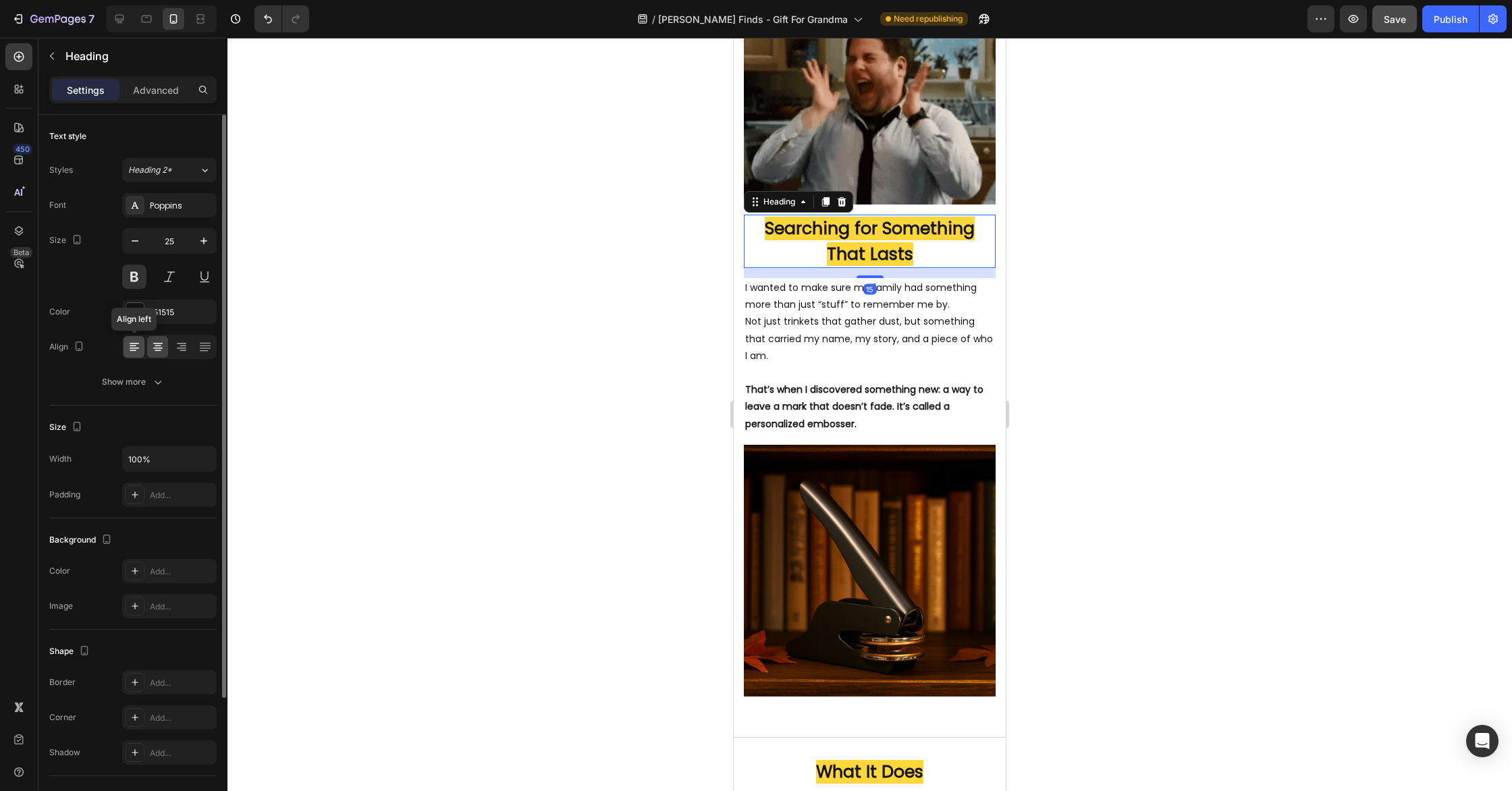
click at [135, 344] on icon at bounding box center [135, 347] width 13 height 13
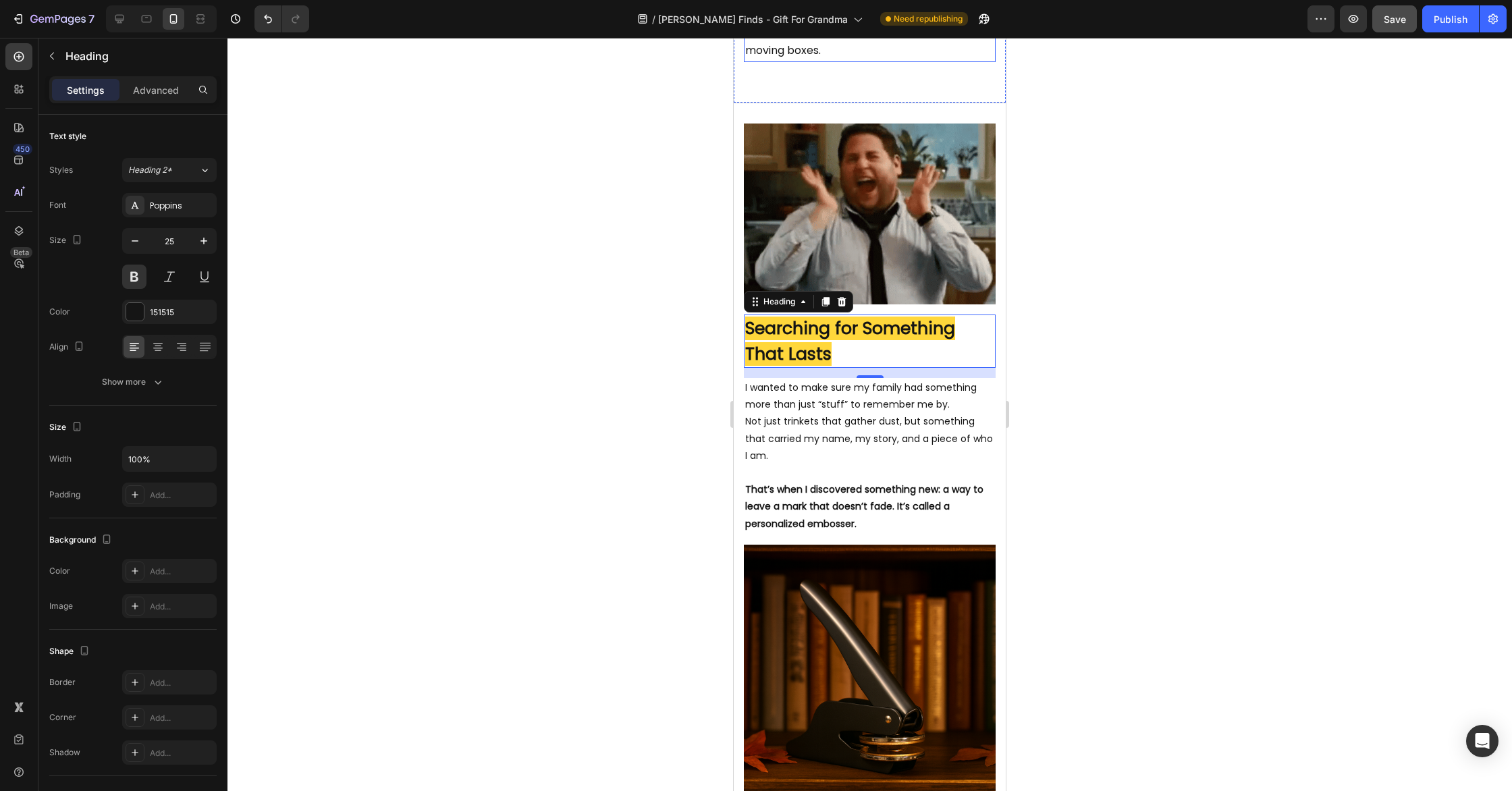
scroll to position [905, 0]
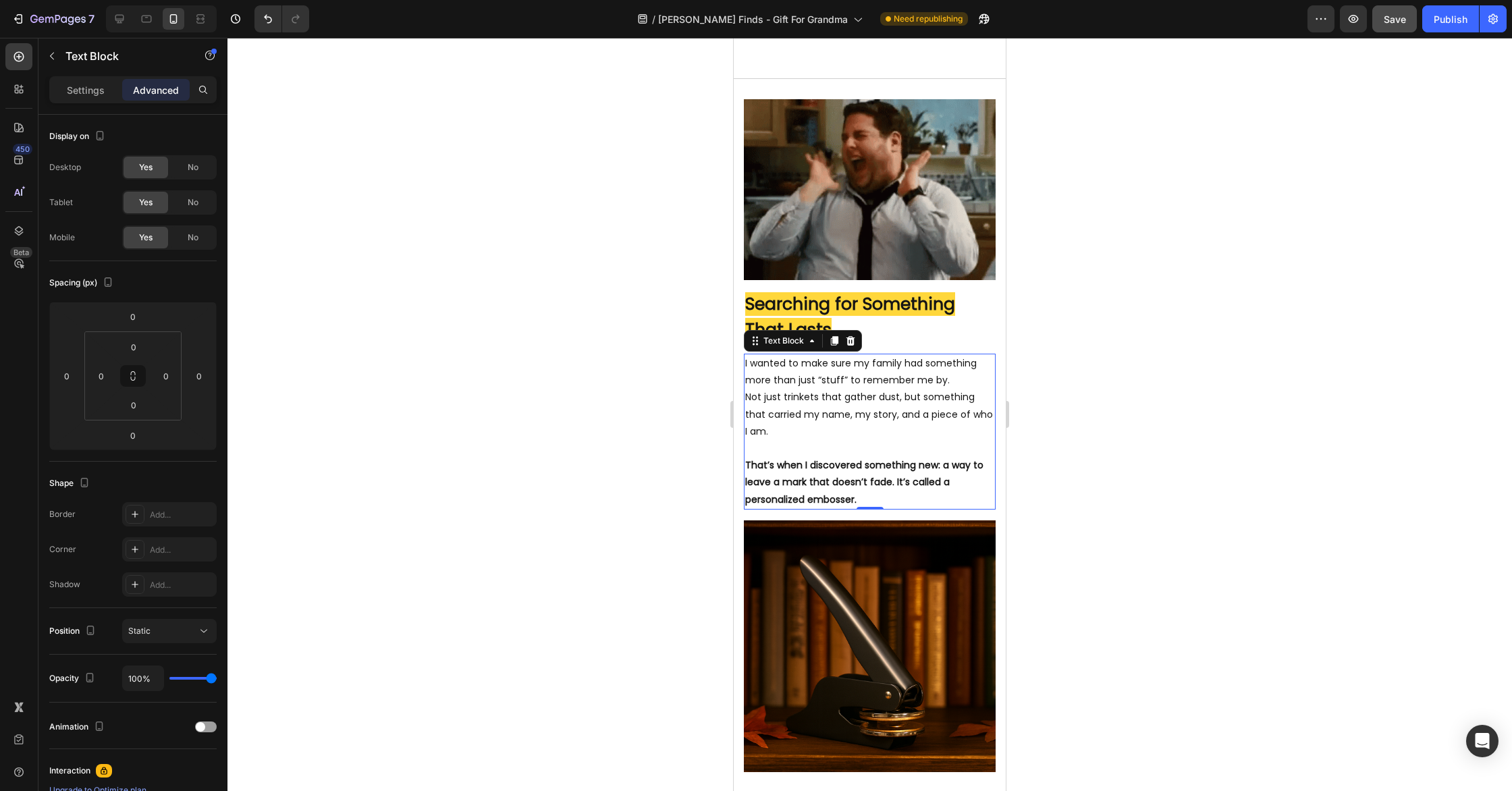
click at [866, 453] on p at bounding box center [870, 449] width 249 height 17
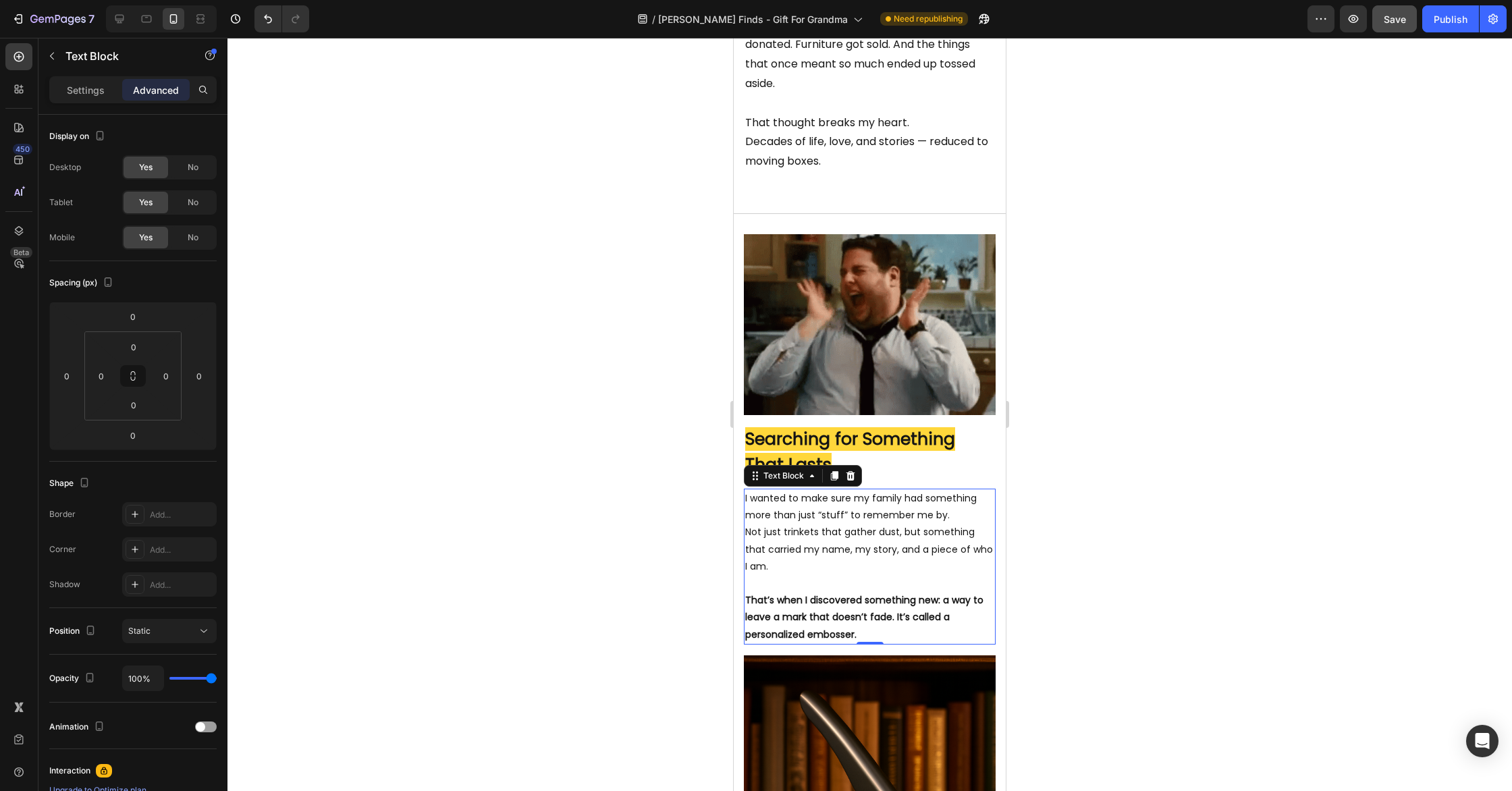
scroll to position [661, 0]
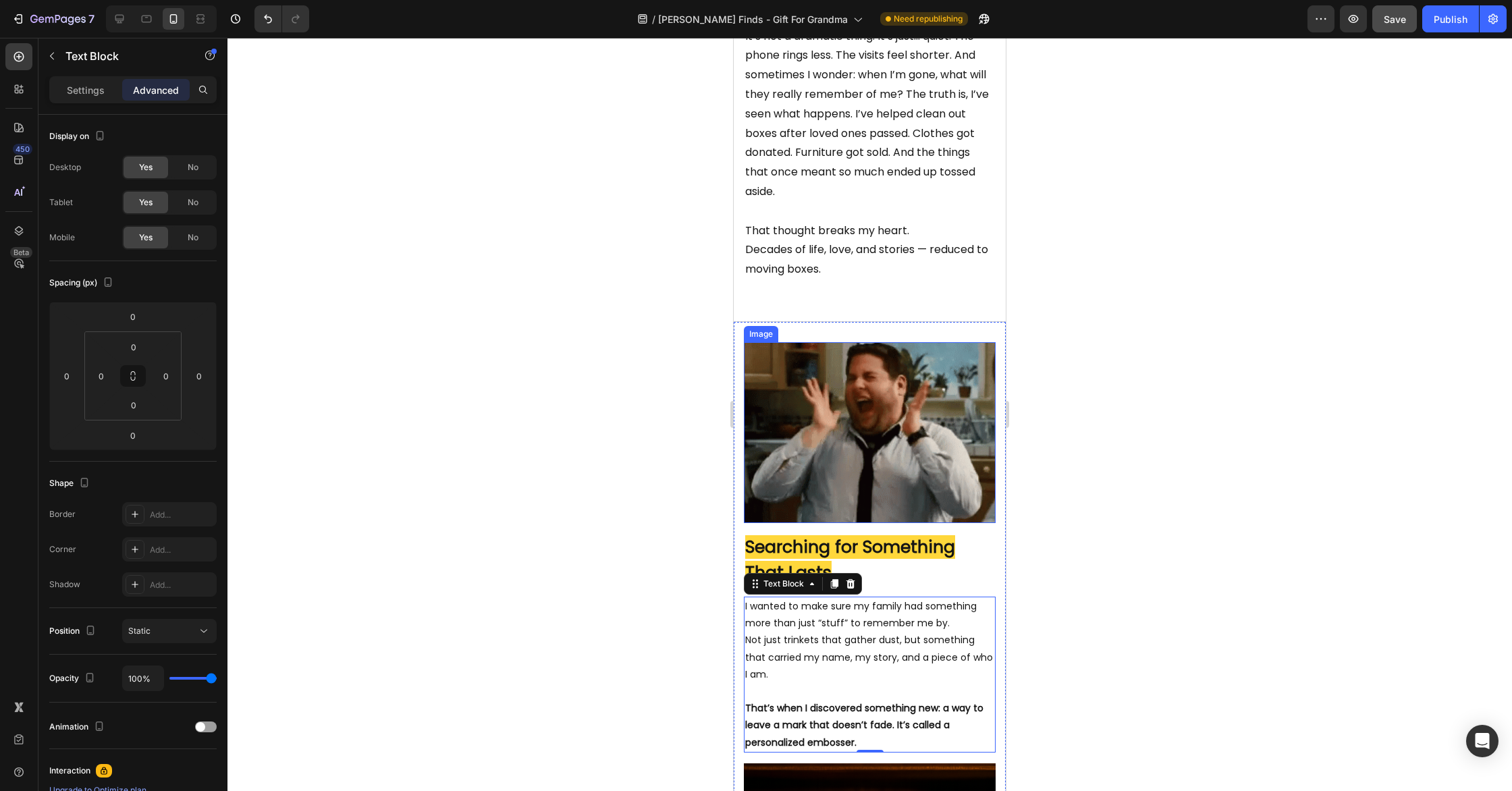
click at [862, 426] on img at bounding box center [869, 433] width 252 height 181
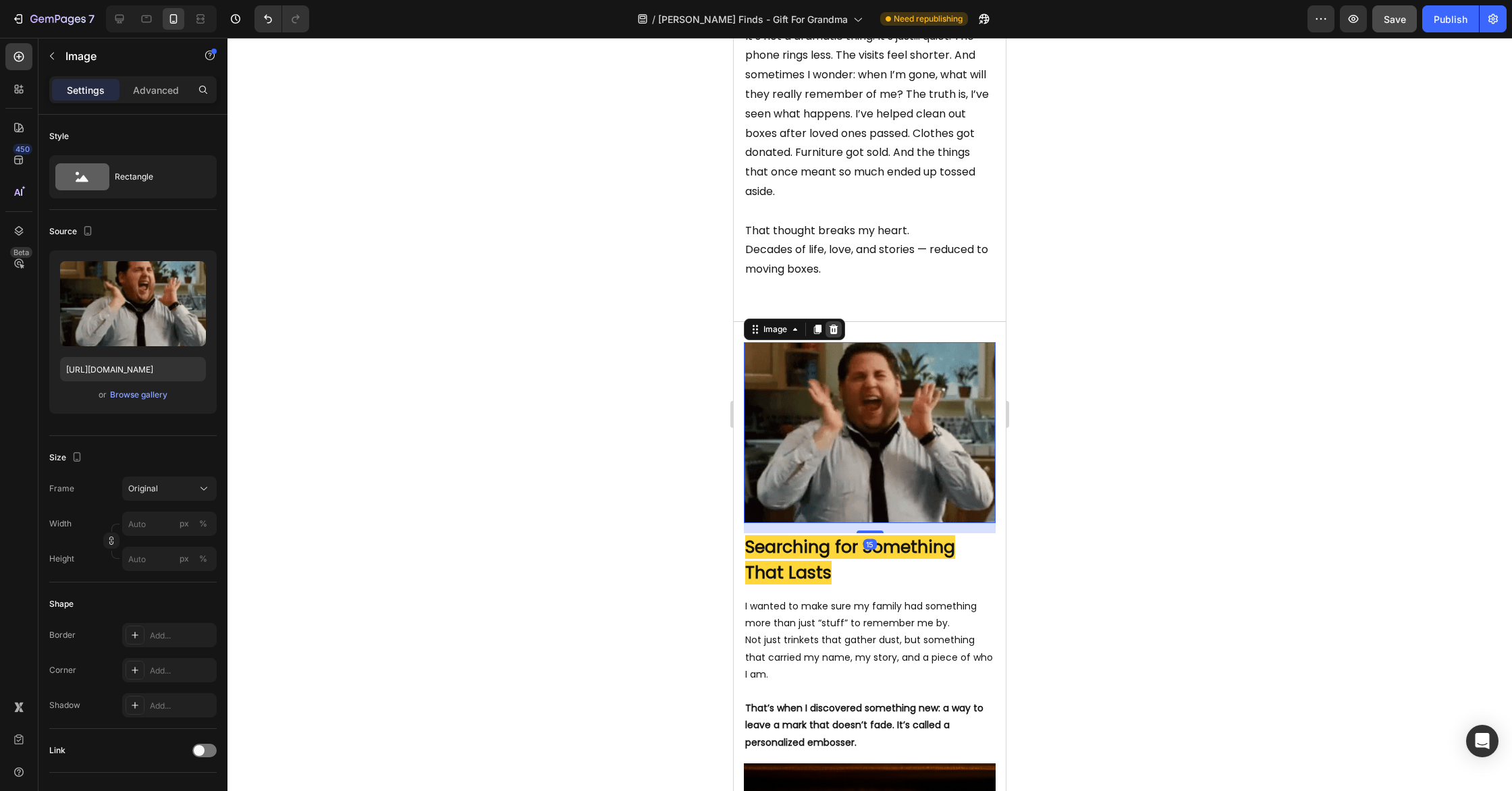
click at [839, 337] on div at bounding box center [833, 329] width 16 height 16
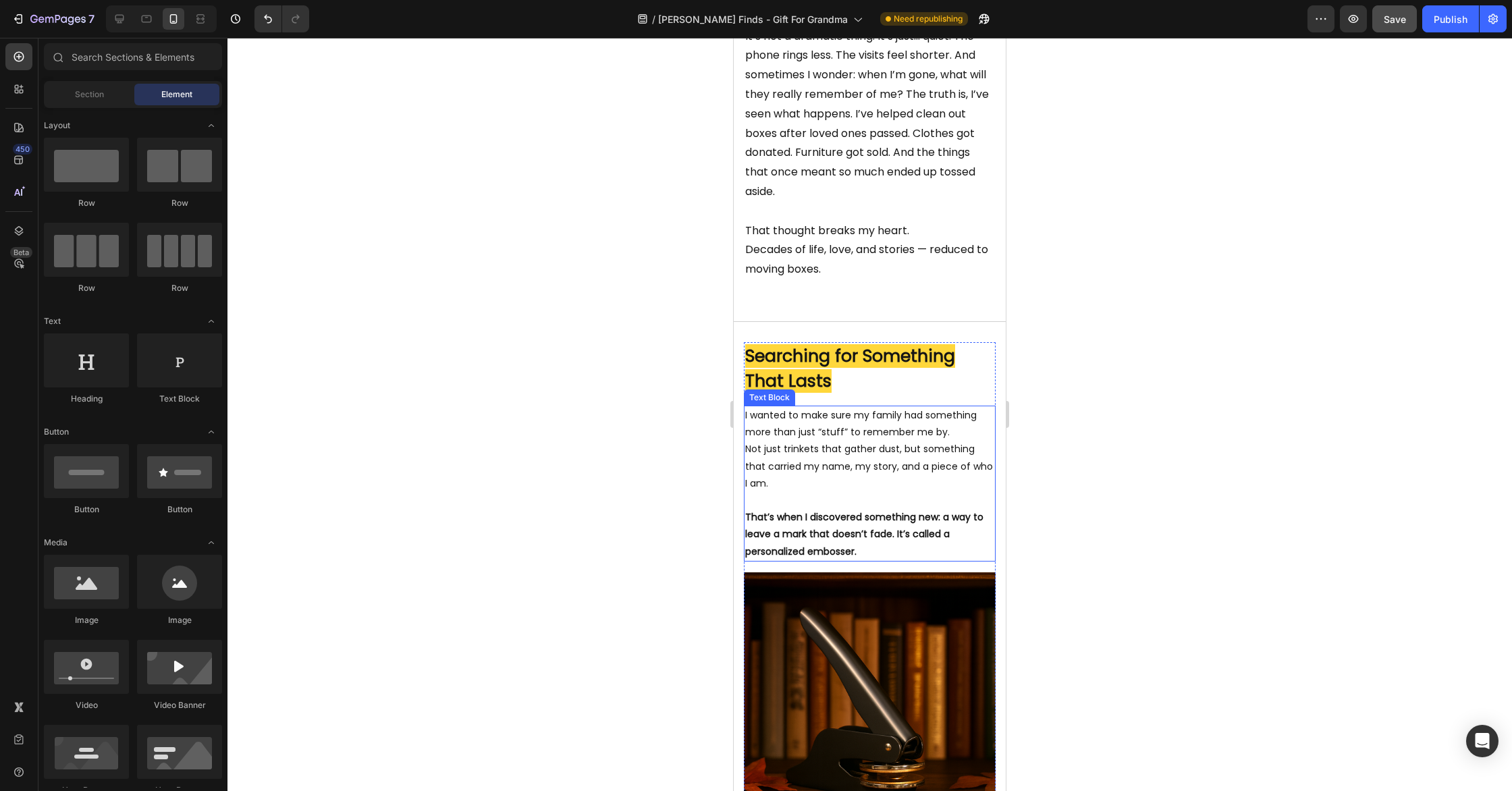
click at [846, 490] on p "Not just trinkets that gather dust, but something that carried my name, my stor…" at bounding box center [870, 466] width 249 height 51
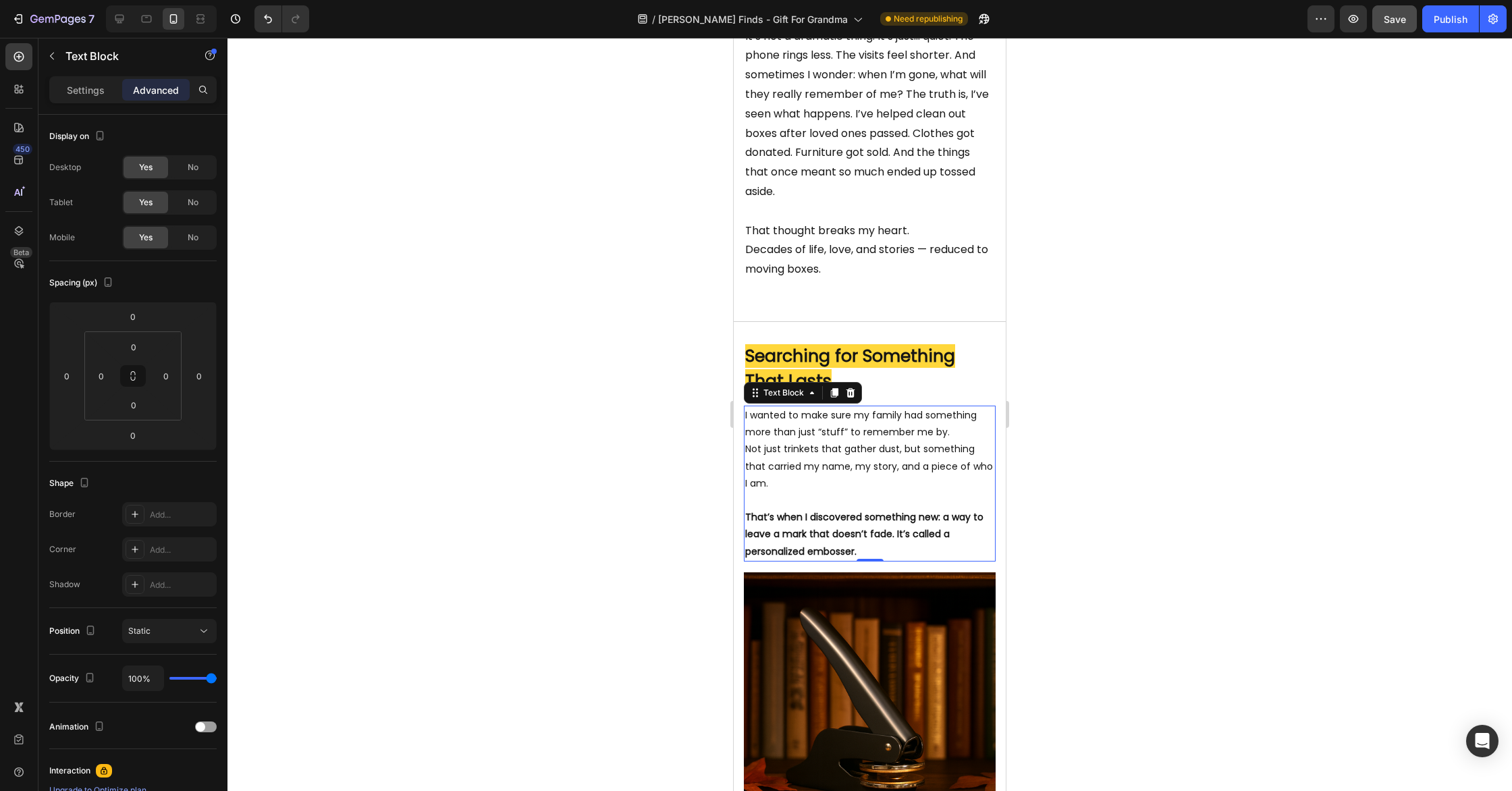
click at [90, 104] on div "Settings Advanced" at bounding box center [133, 96] width 189 height 39
click at [88, 98] on div "Settings" at bounding box center [86, 90] width 67 height 22
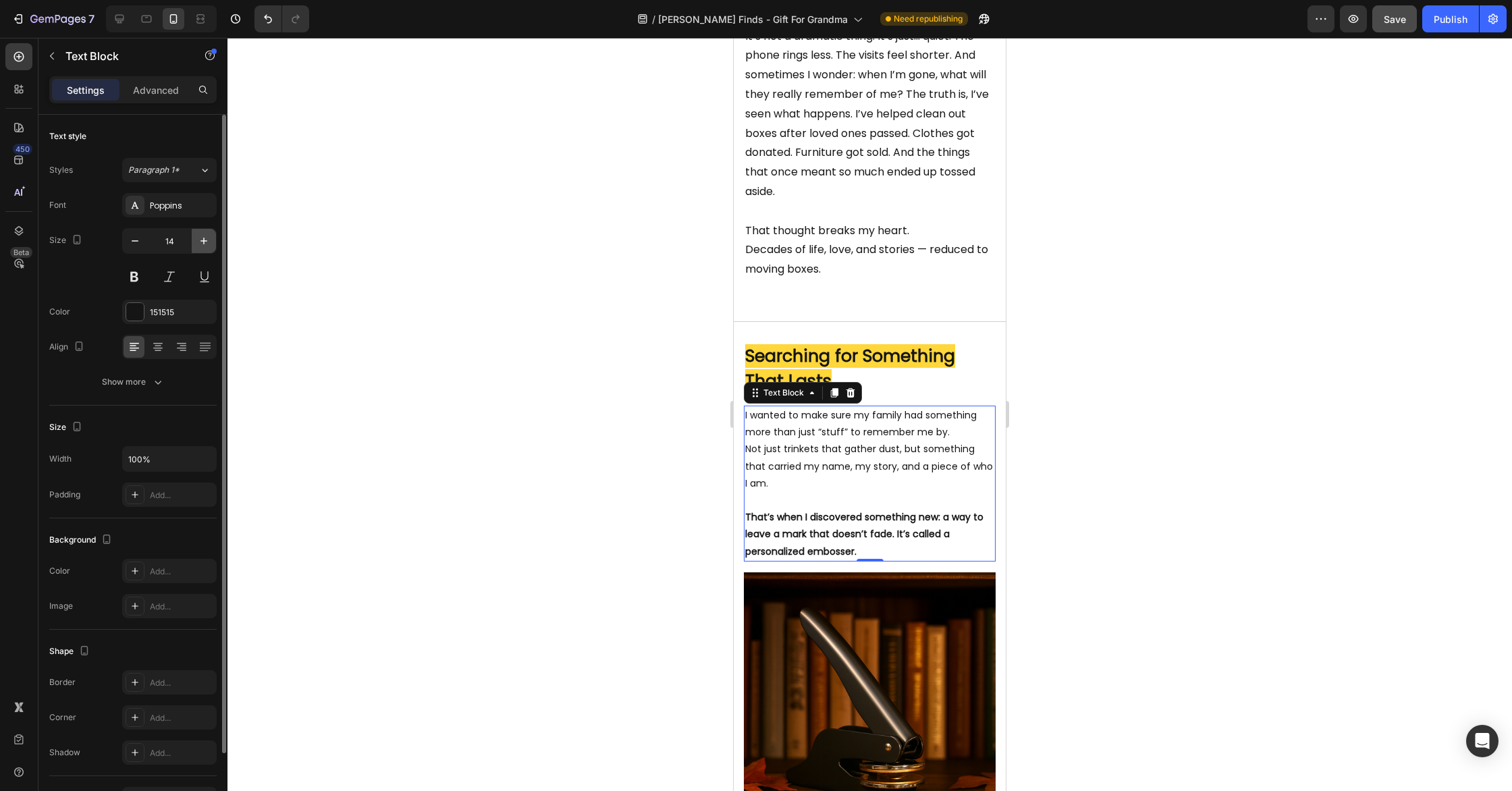
click at [201, 240] on icon "button" at bounding box center [204, 241] width 13 height 13
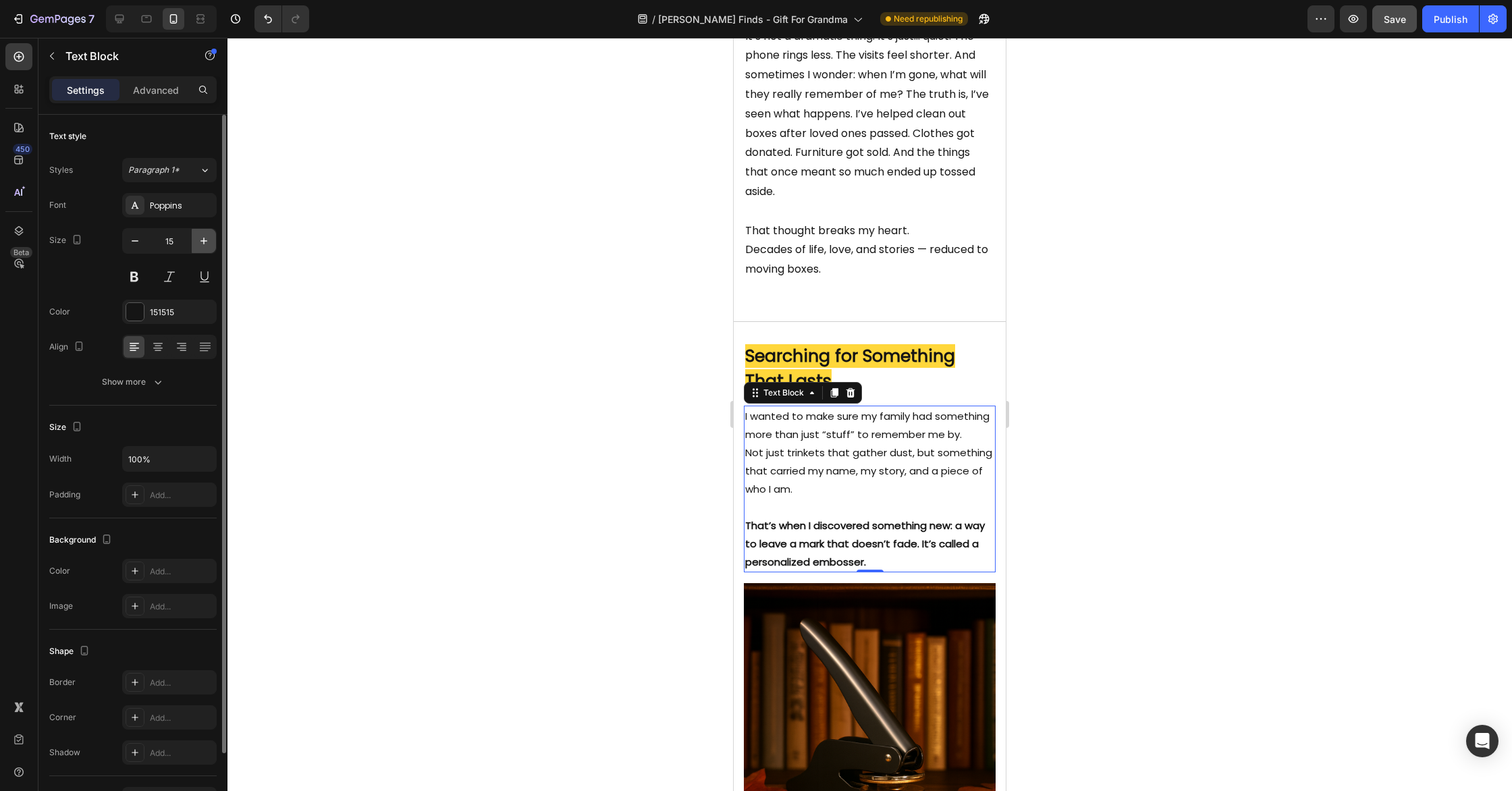
click at [201, 240] on icon "button" at bounding box center [204, 241] width 13 height 13
type input "16"
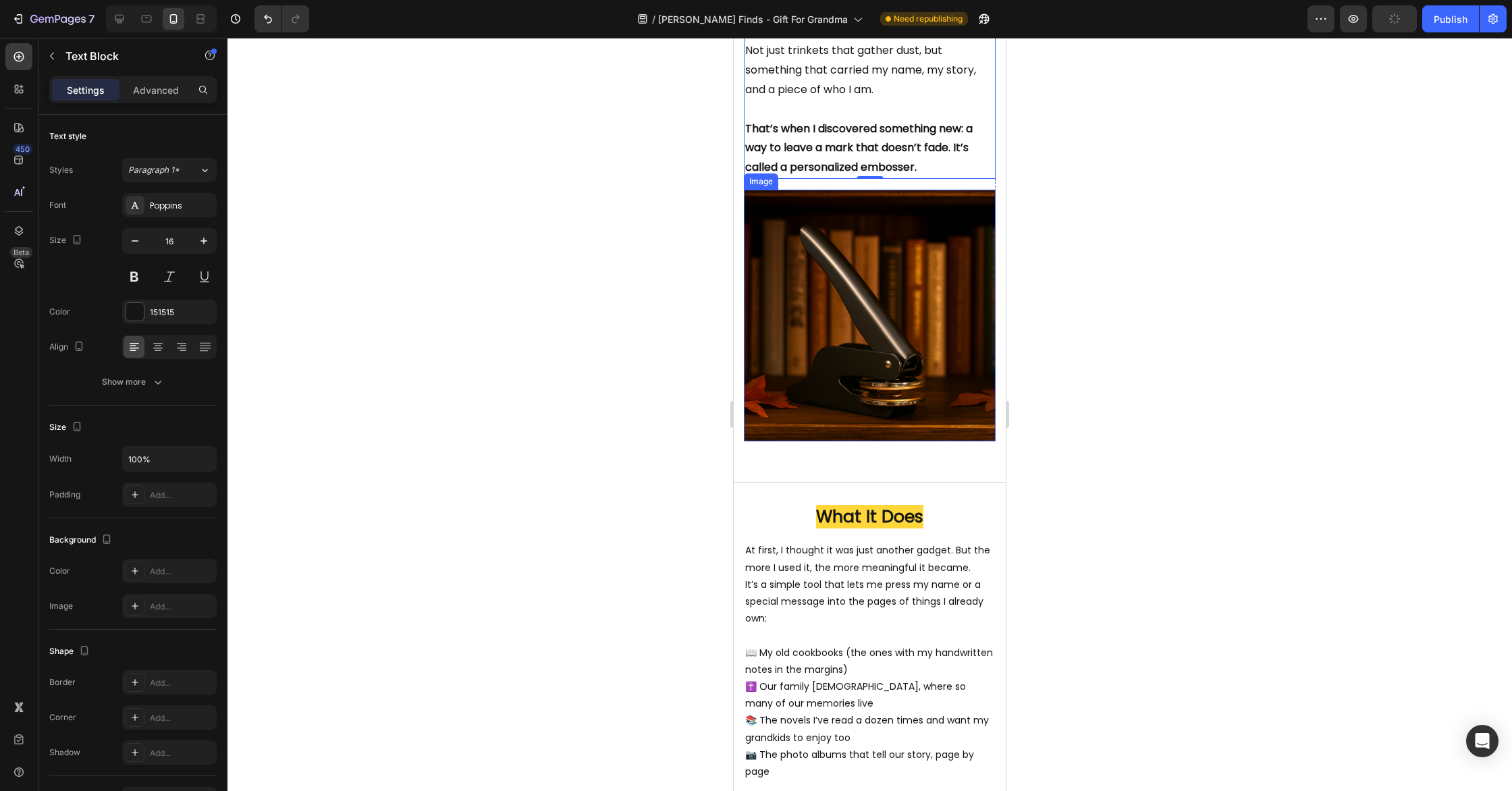
scroll to position [1132, 0]
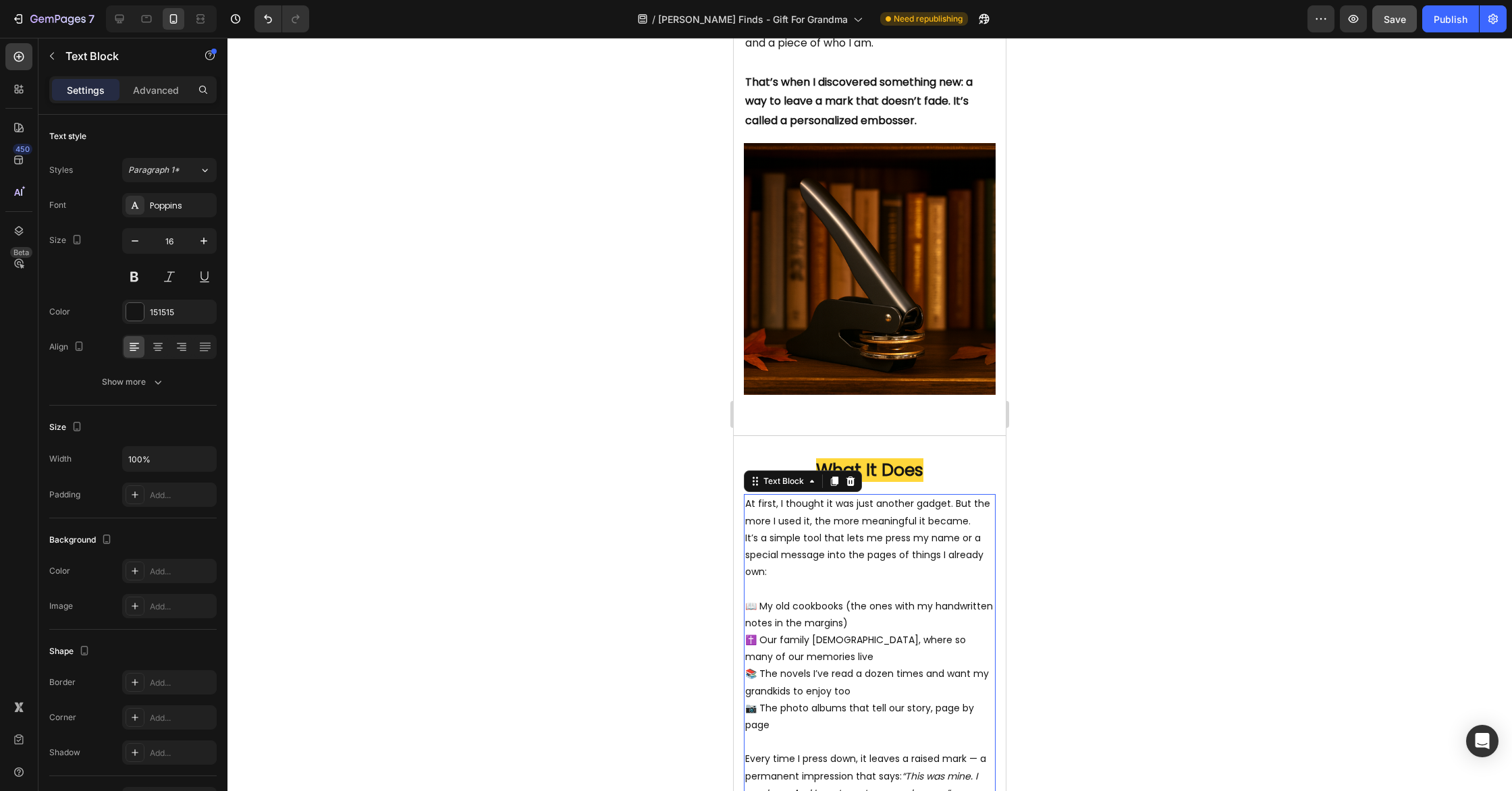
click at [950, 598] on p "It’s a simple tool that lets me press my name or a special message into the pag…" at bounding box center [870, 564] width 249 height 68
click at [195, 232] on button "button" at bounding box center [204, 241] width 24 height 24
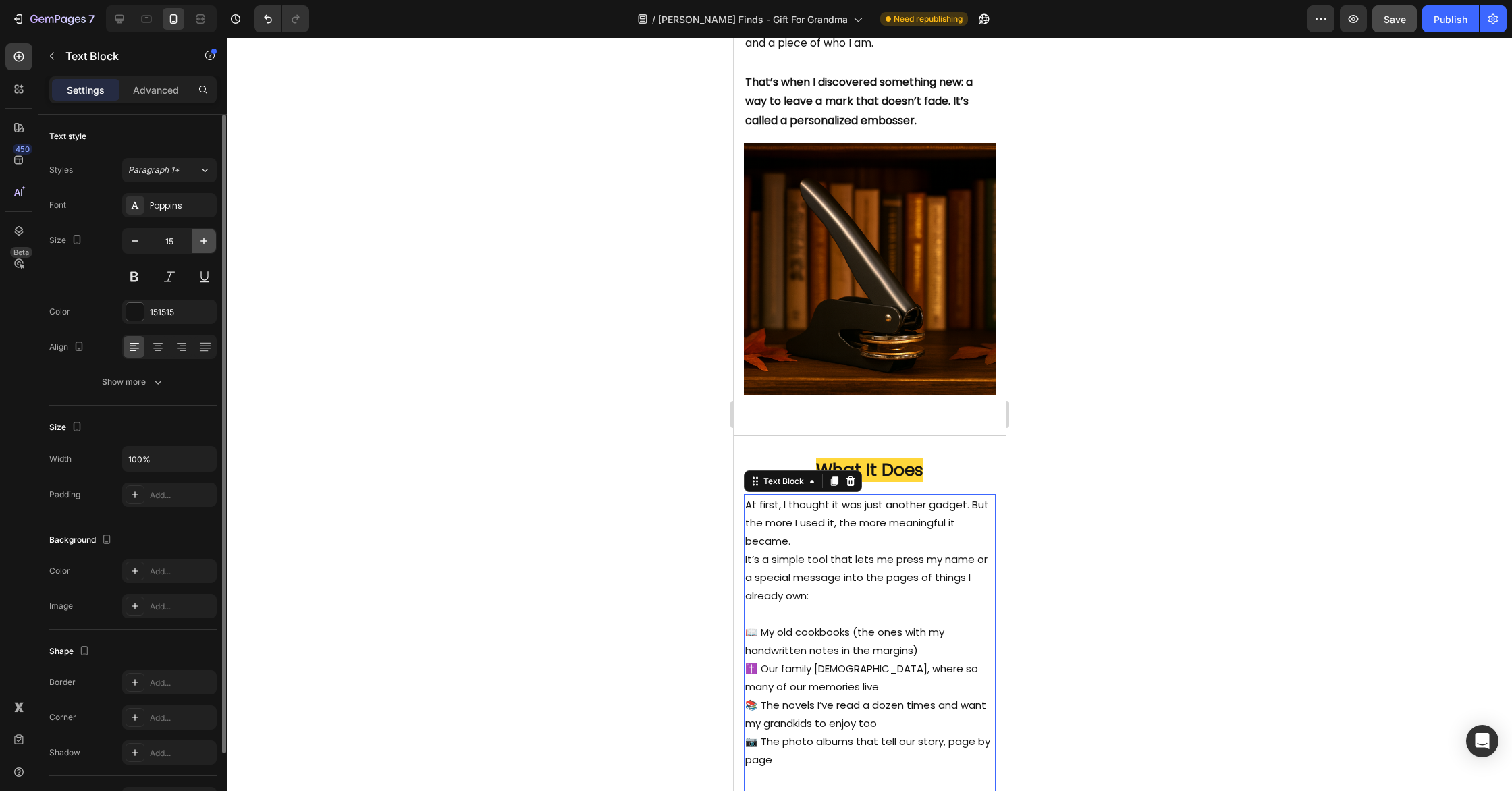
click at [195, 232] on button "button" at bounding box center [204, 241] width 24 height 24
type input "16"
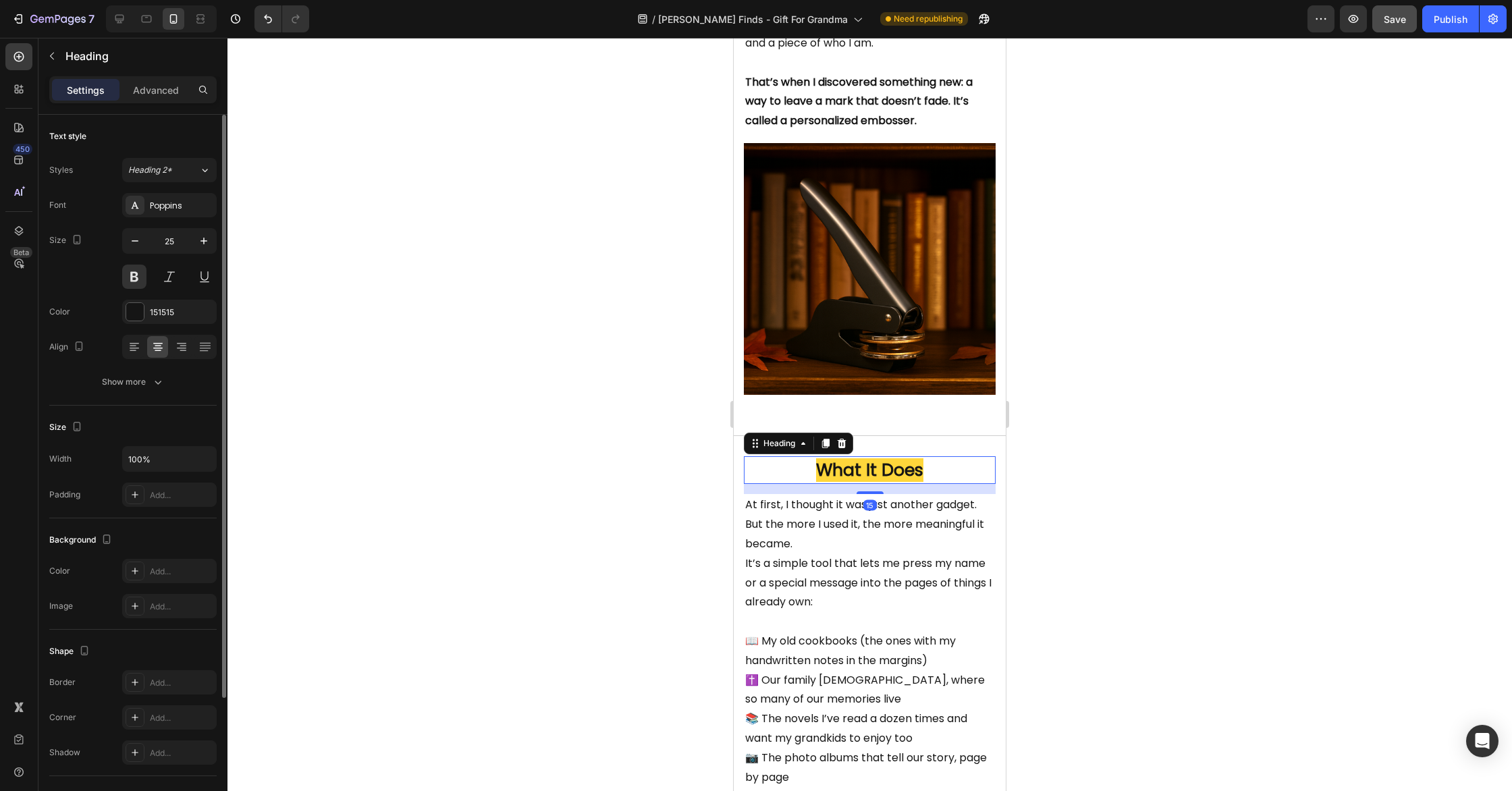
click at [940, 484] on h2 "What It Does" at bounding box center [869, 470] width 252 height 29
click at [125, 347] on div at bounding box center [134, 348] width 21 height 22
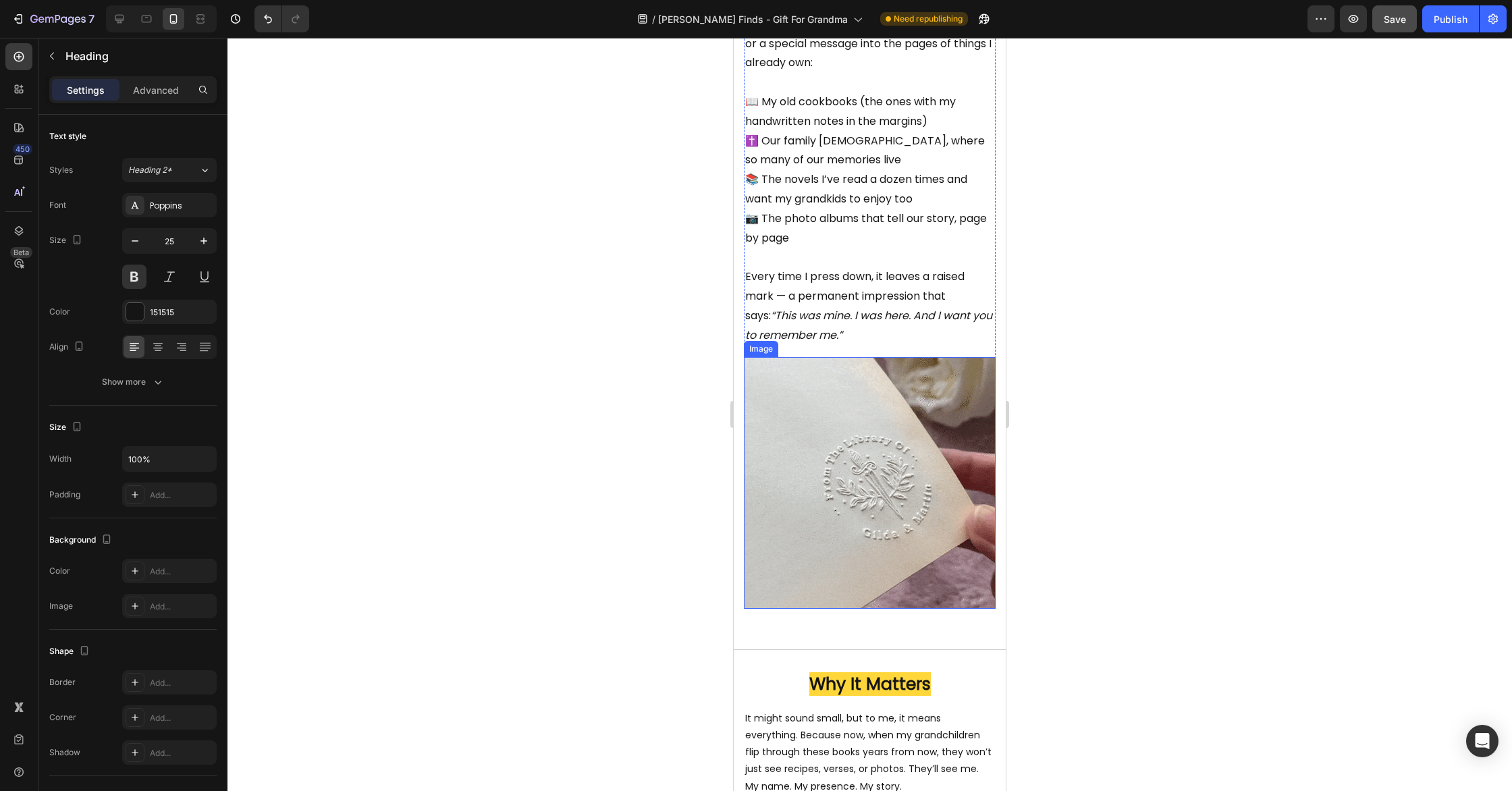
scroll to position [1926, 0]
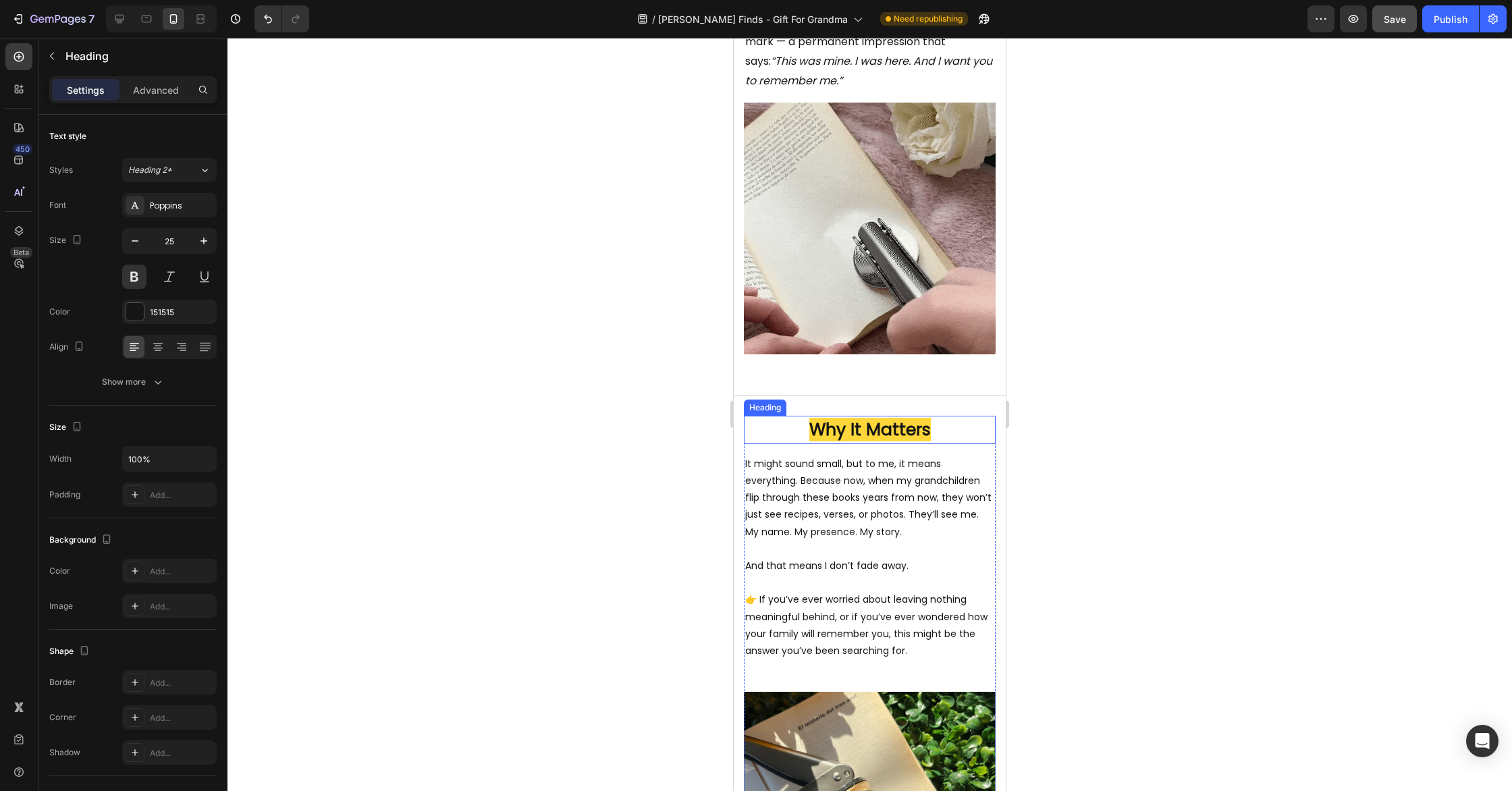
click at [971, 444] on h2 "Why It Matters" at bounding box center [869, 430] width 252 height 29
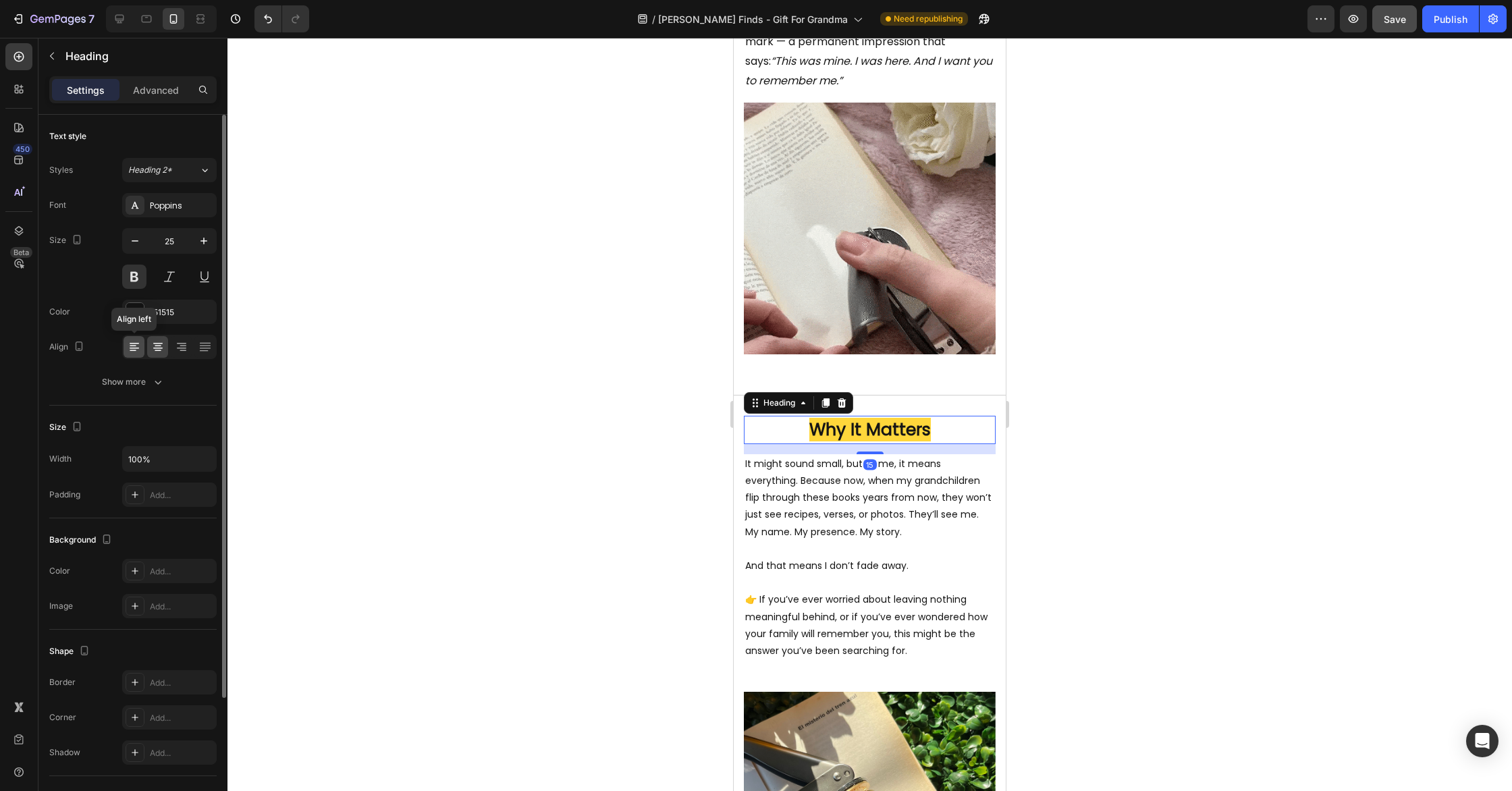
click at [138, 347] on icon at bounding box center [135, 347] width 13 height 13
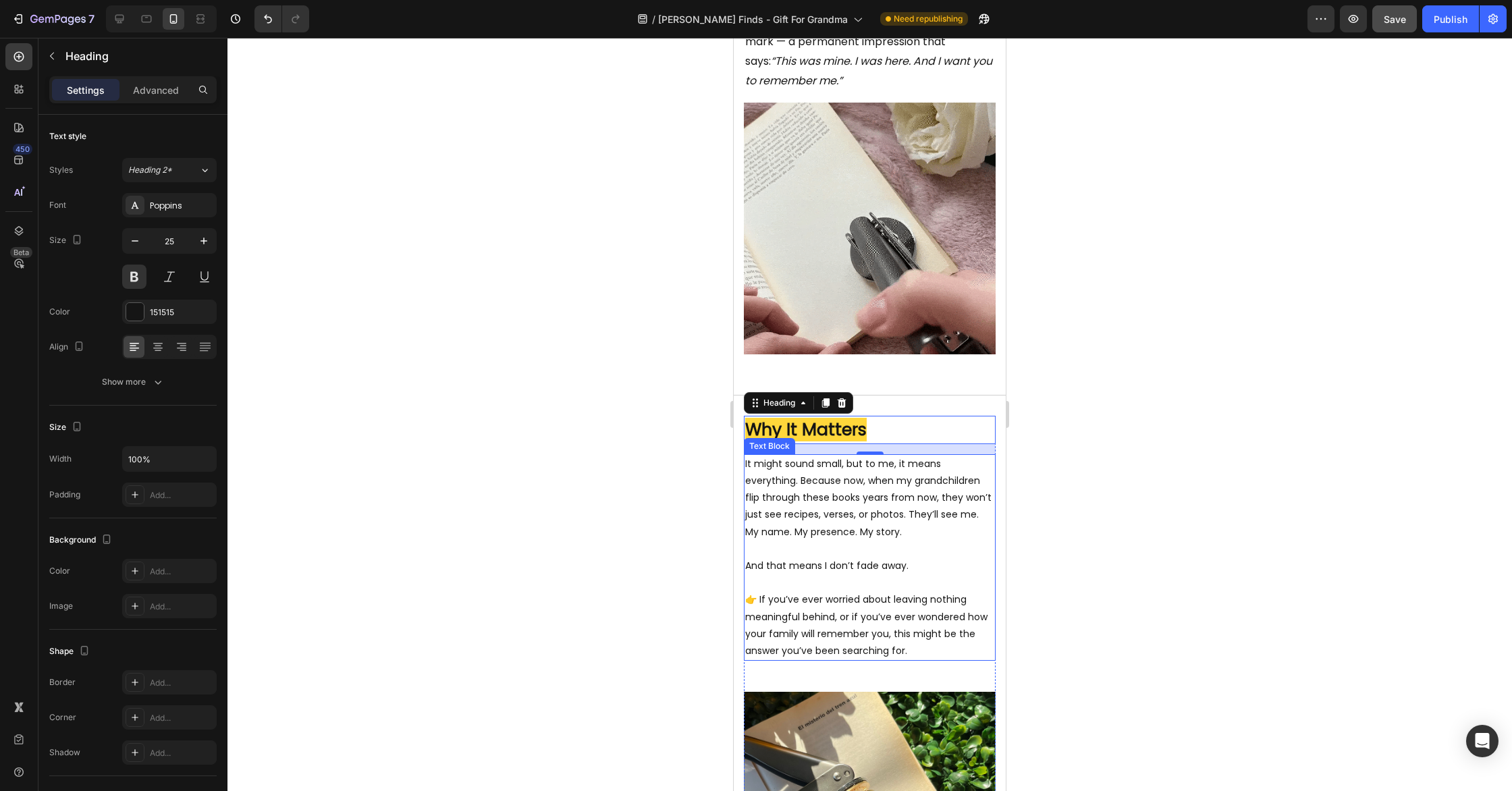
click at [951, 558] on p at bounding box center [870, 549] width 249 height 17
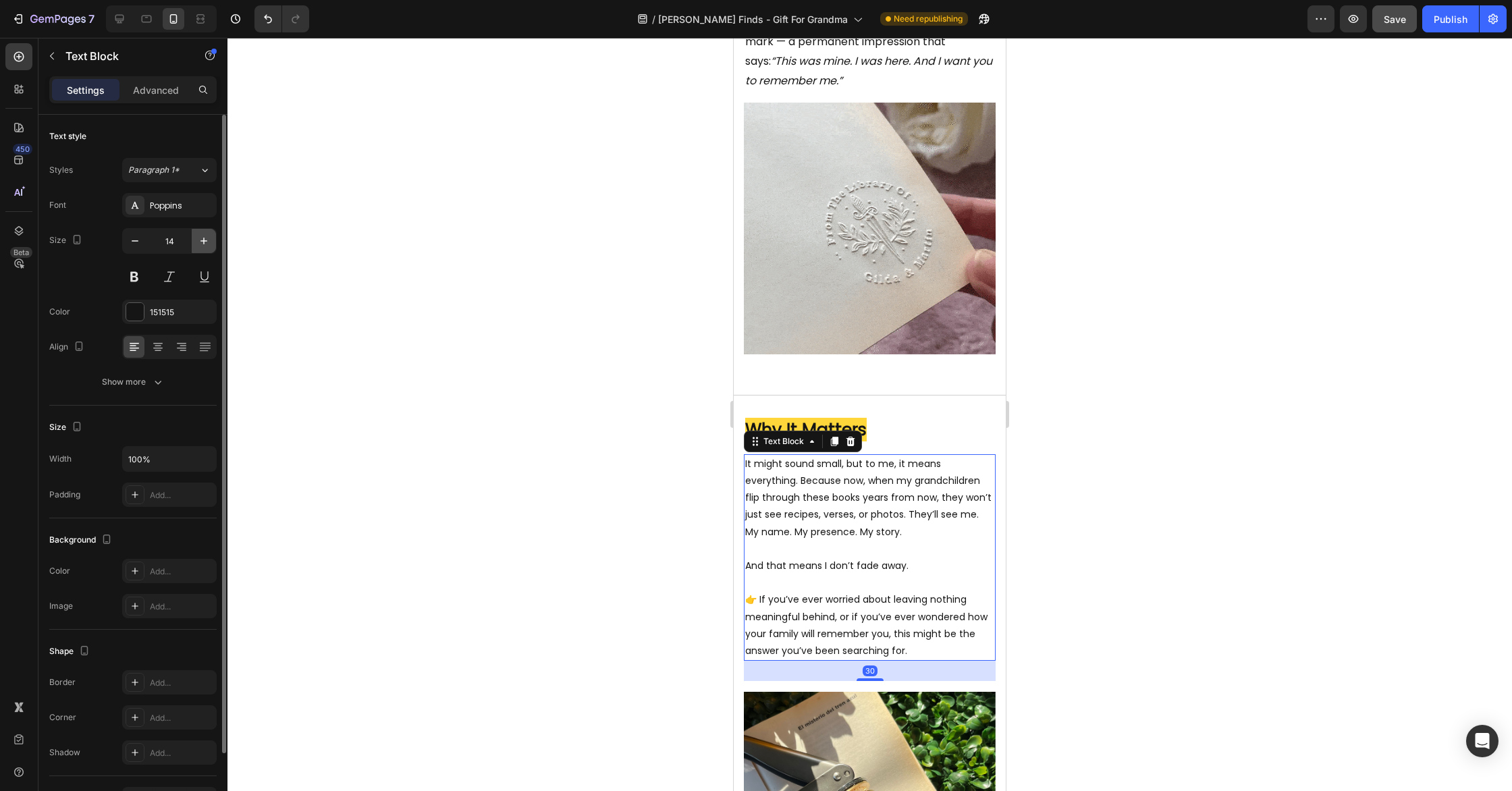
click at [203, 243] on icon "button" at bounding box center [204, 241] width 13 height 13
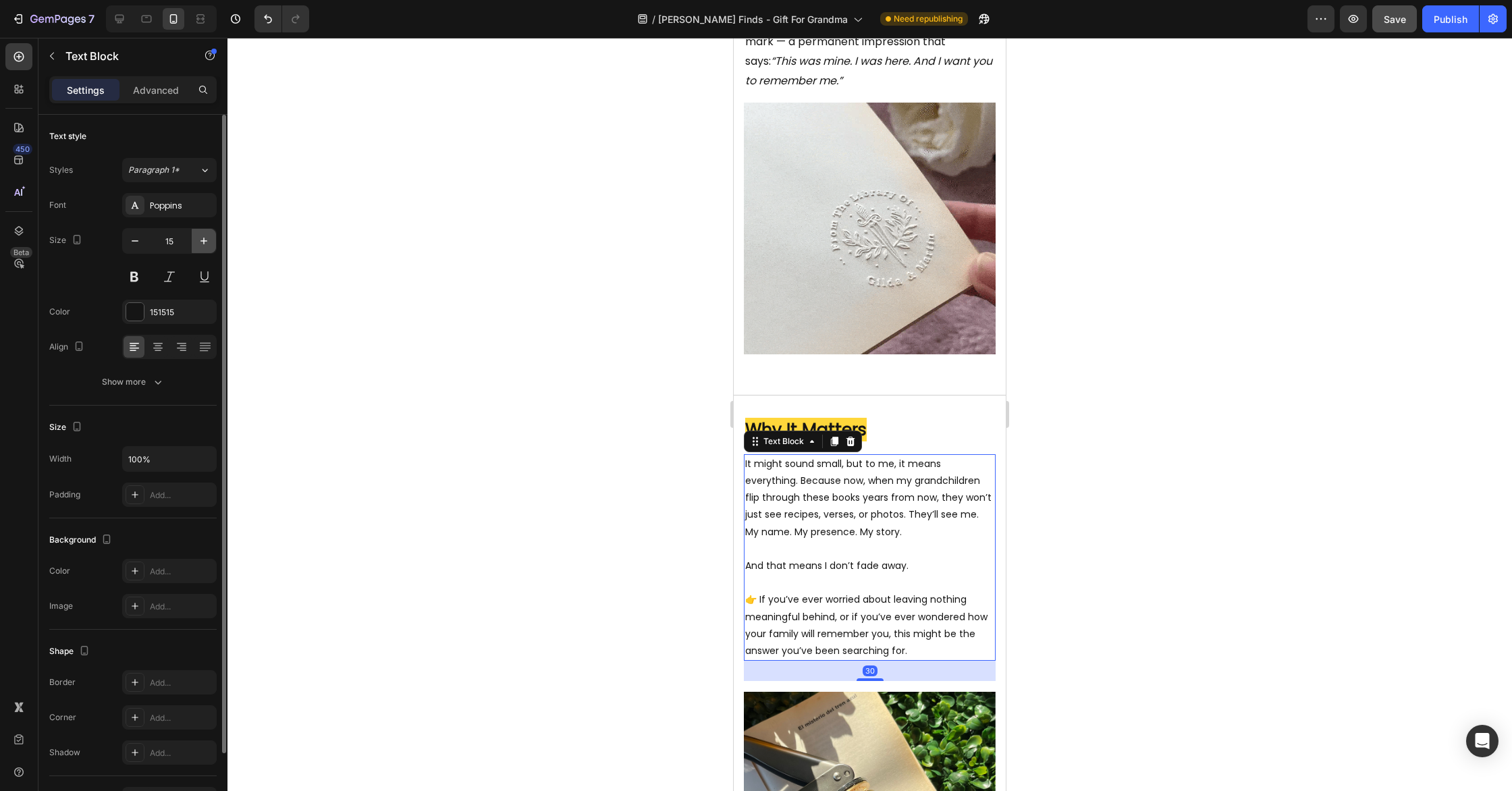
click at [203, 243] on icon "button" at bounding box center [204, 241] width 13 height 13
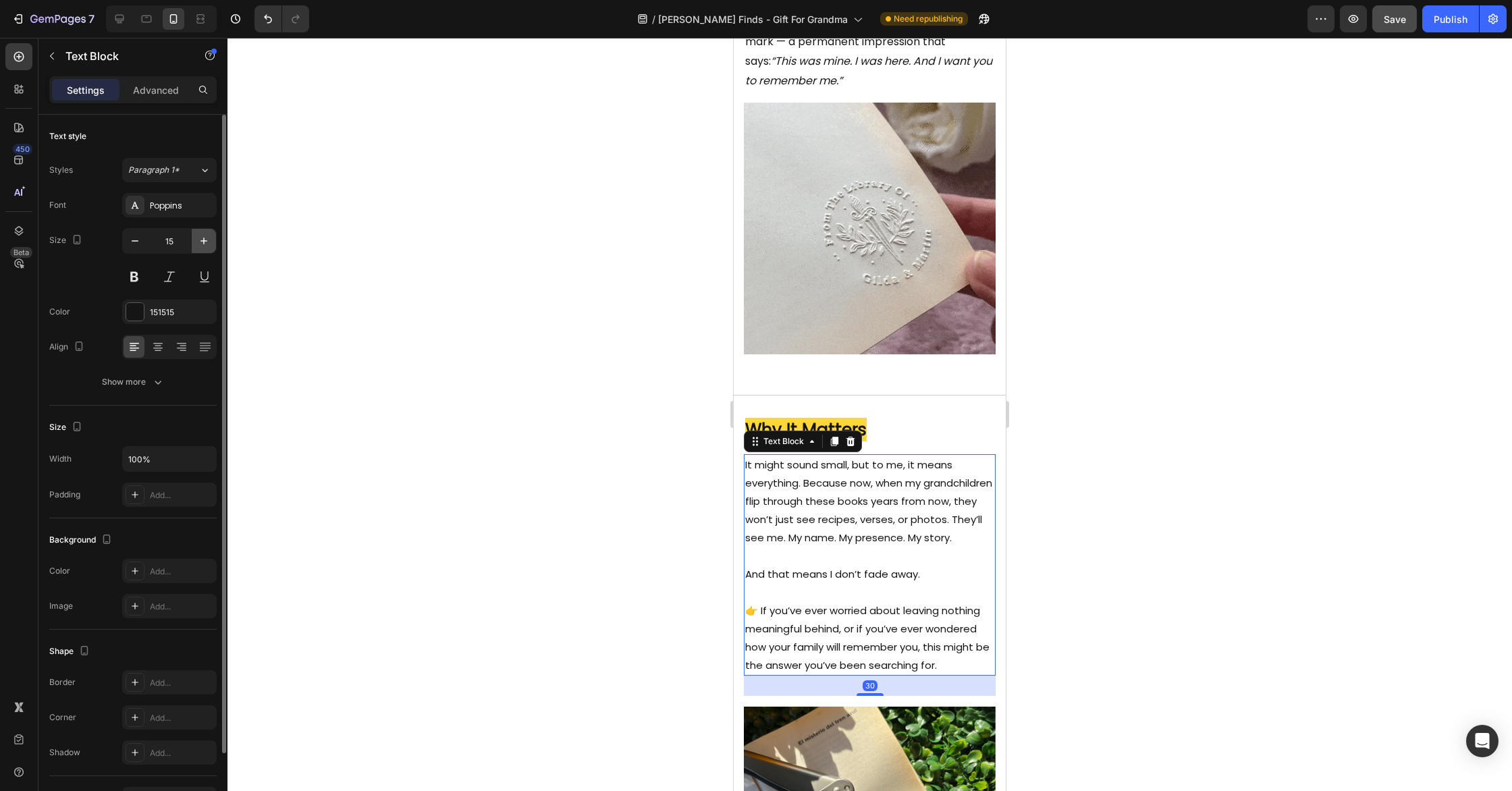
type input "16"
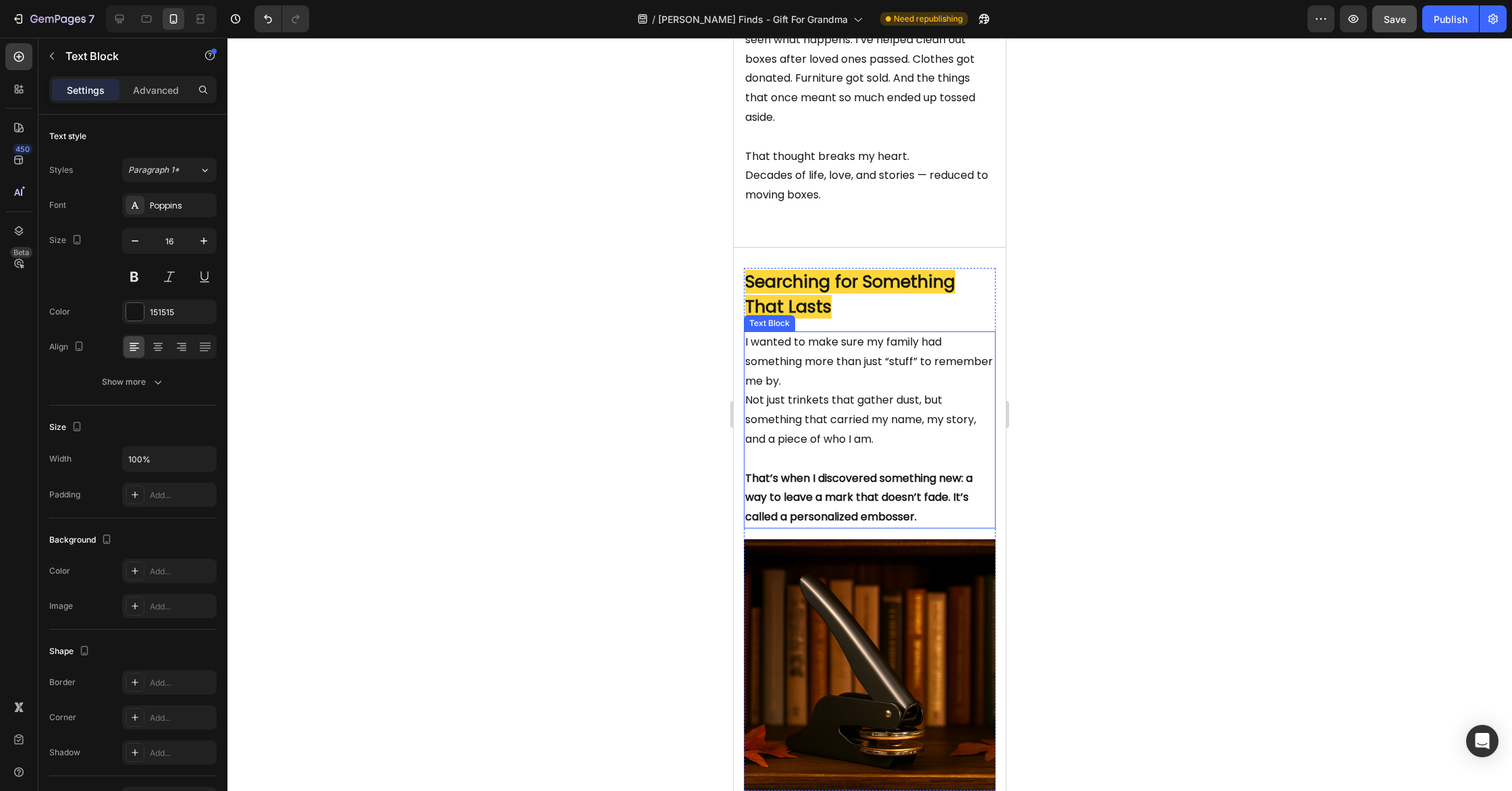
scroll to position [777, 0]
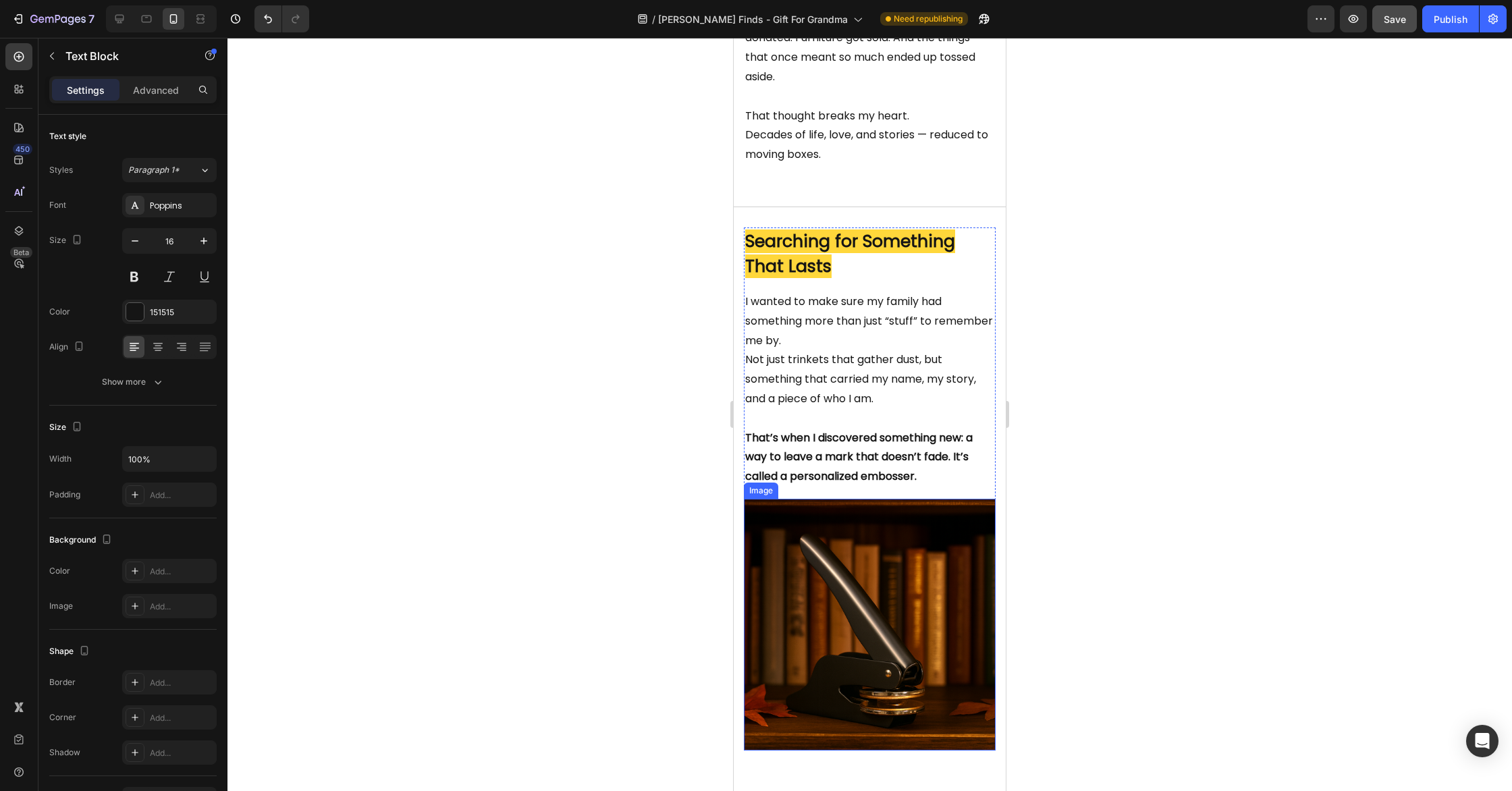
click at [846, 646] on img at bounding box center [869, 624] width 252 height 252
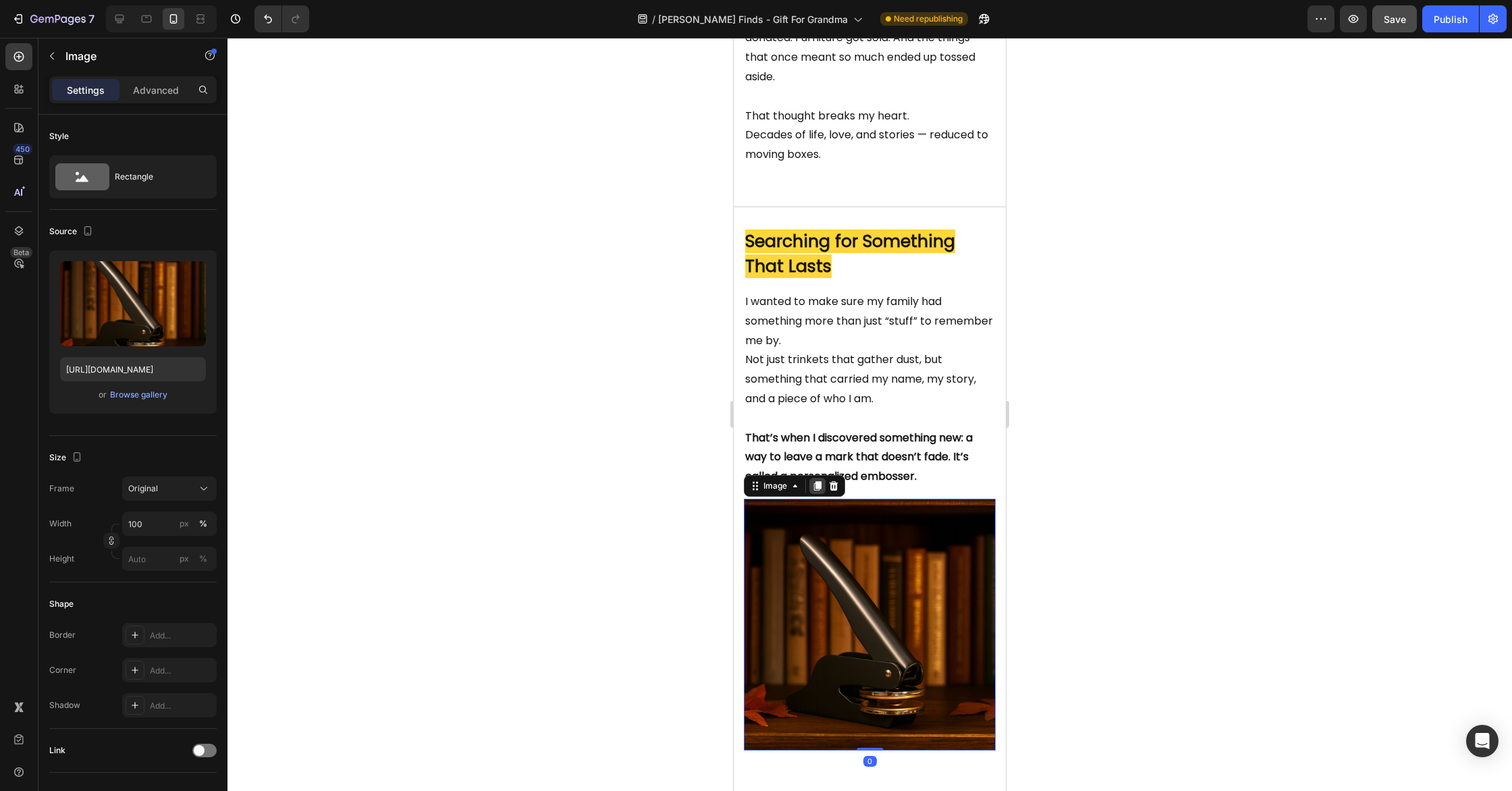
click at [820, 491] on icon at bounding box center [818, 486] width 8 height 9
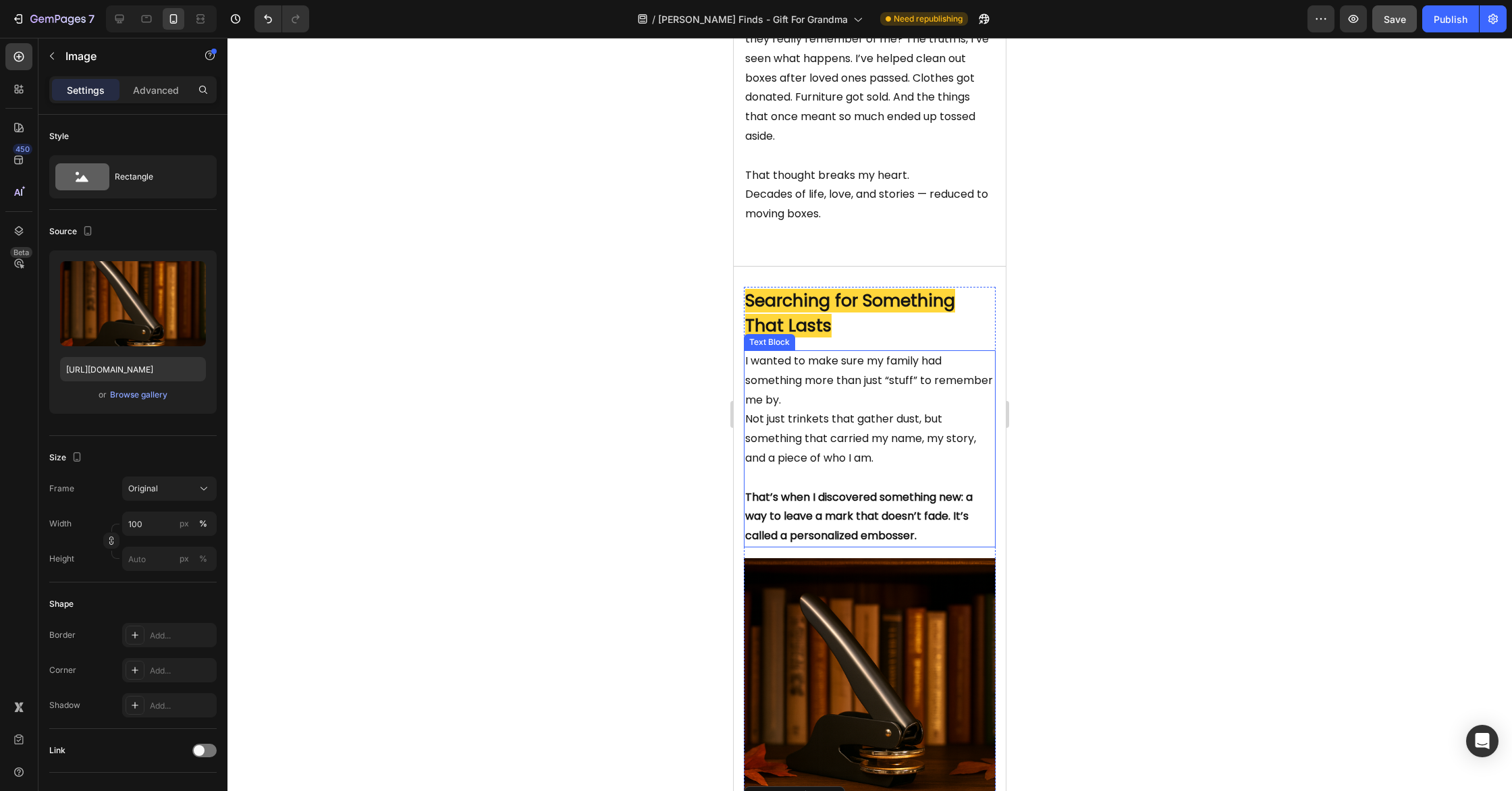
scroll to position [714, 0]
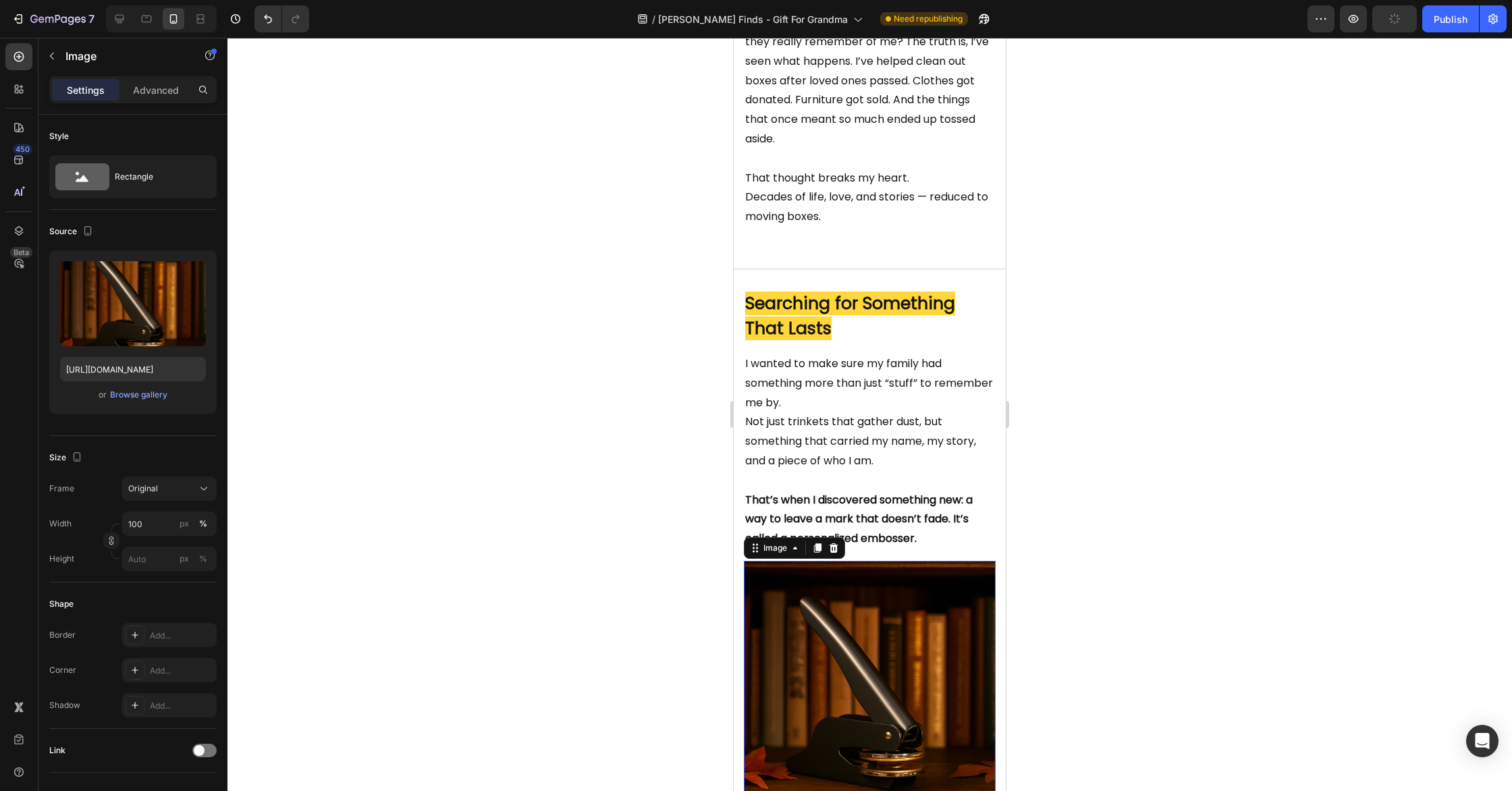
click at [825, 630] on img at bounding box center [869, 687] width 252 height 252
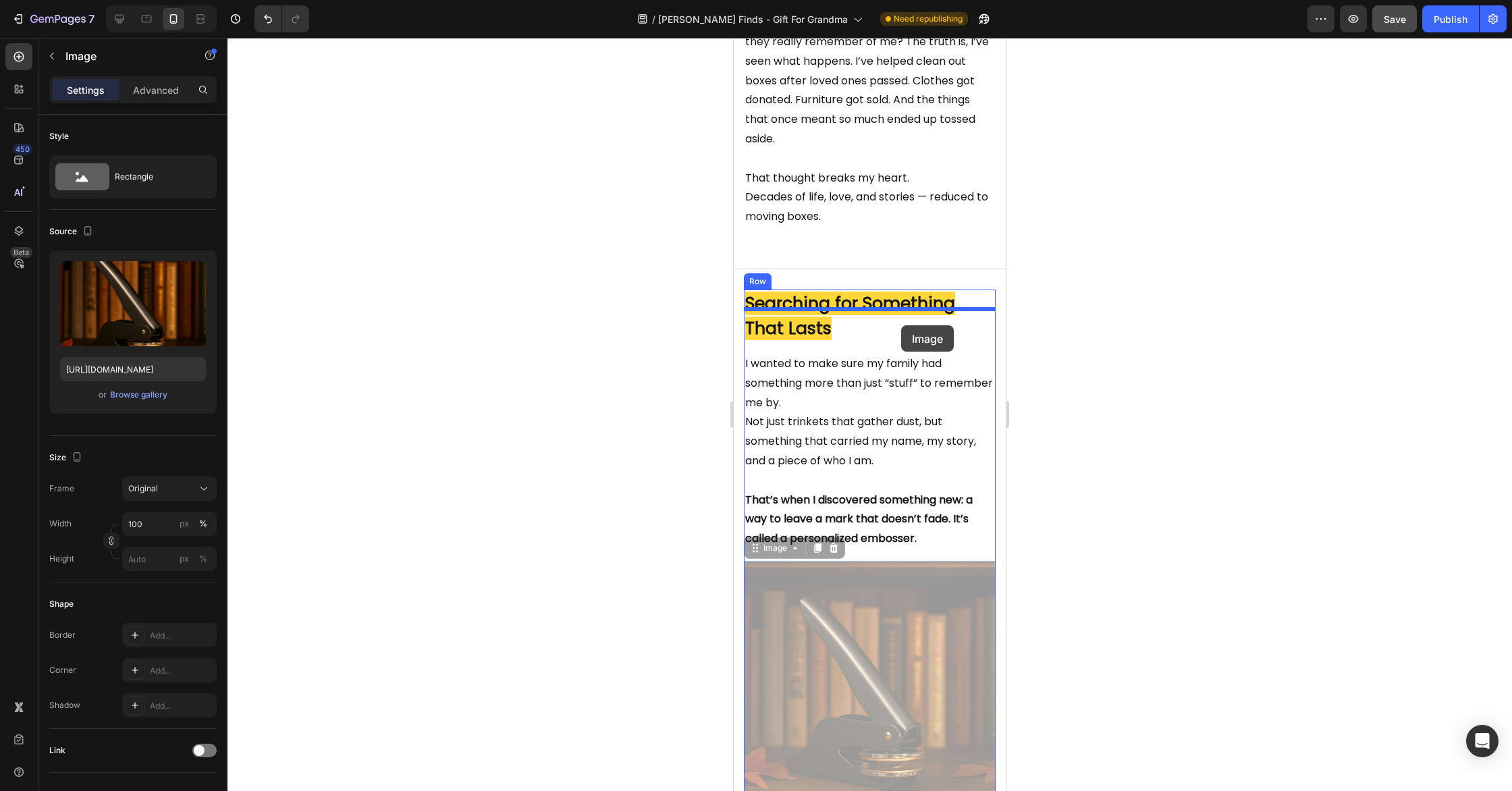
drag, startPoint x: 753, startPoint y: 571, endPoint x: 902, endPoint y: 326, distance: 286.8
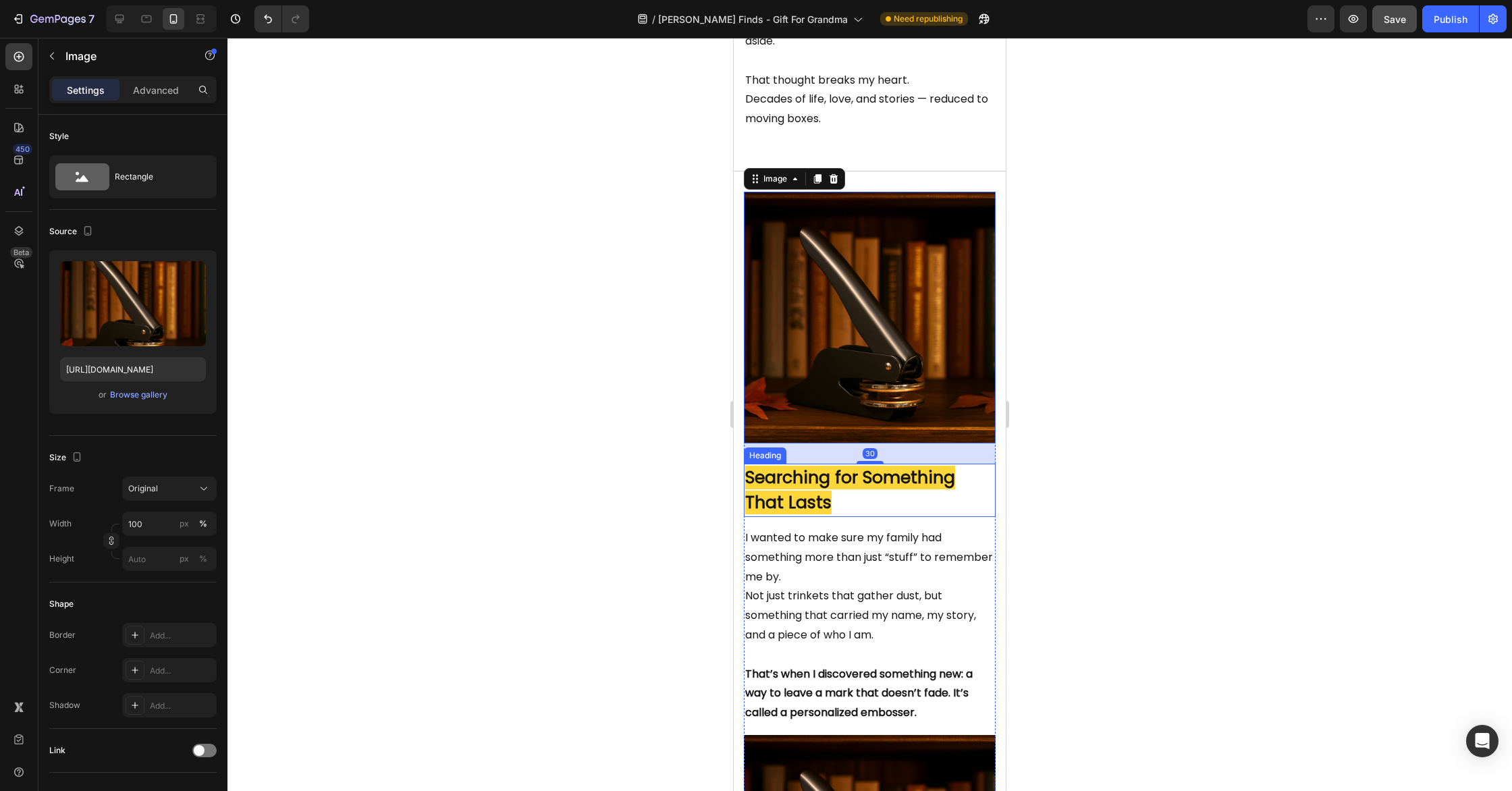
scroll to position [815, 0]
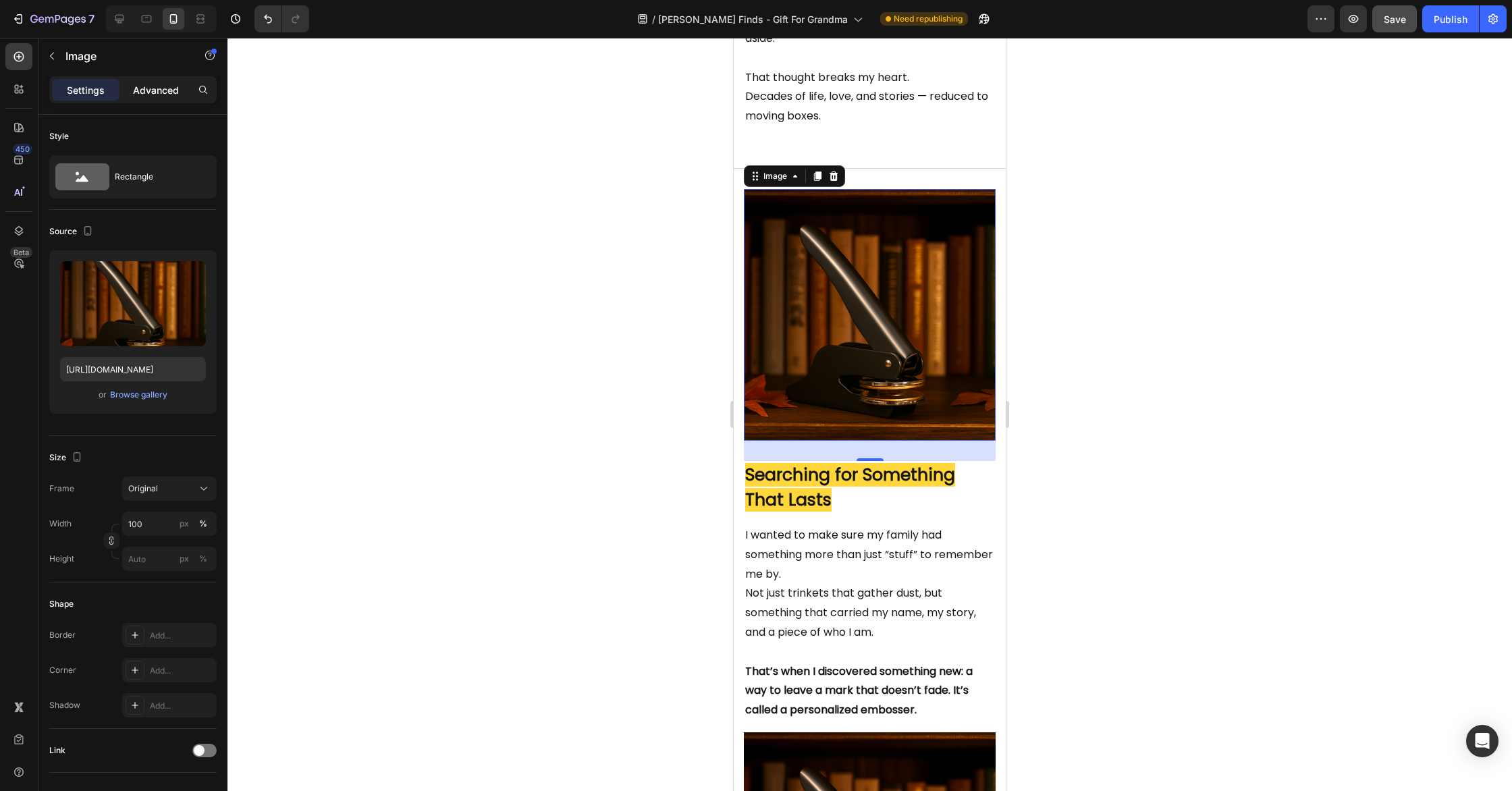
click at [162, 83] on p "Advanced" at bounding box center [156, 90] width 46 height 14
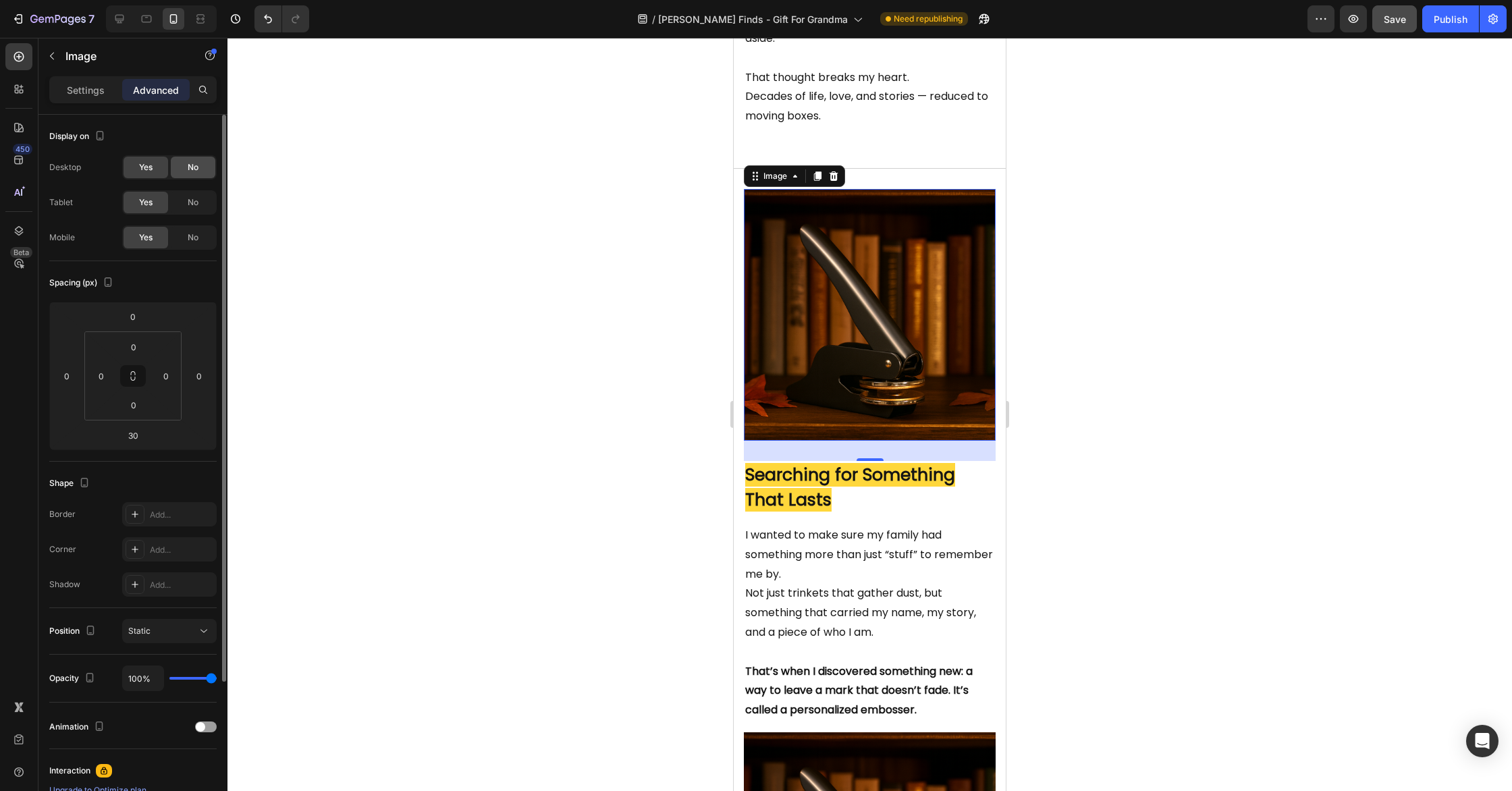
click at [197, 169] on span "No" at bounding box center [193, 167] width 11 height 12
click at [188, 204] on span "No" at bounding box center [193, 202] width 11 height 12
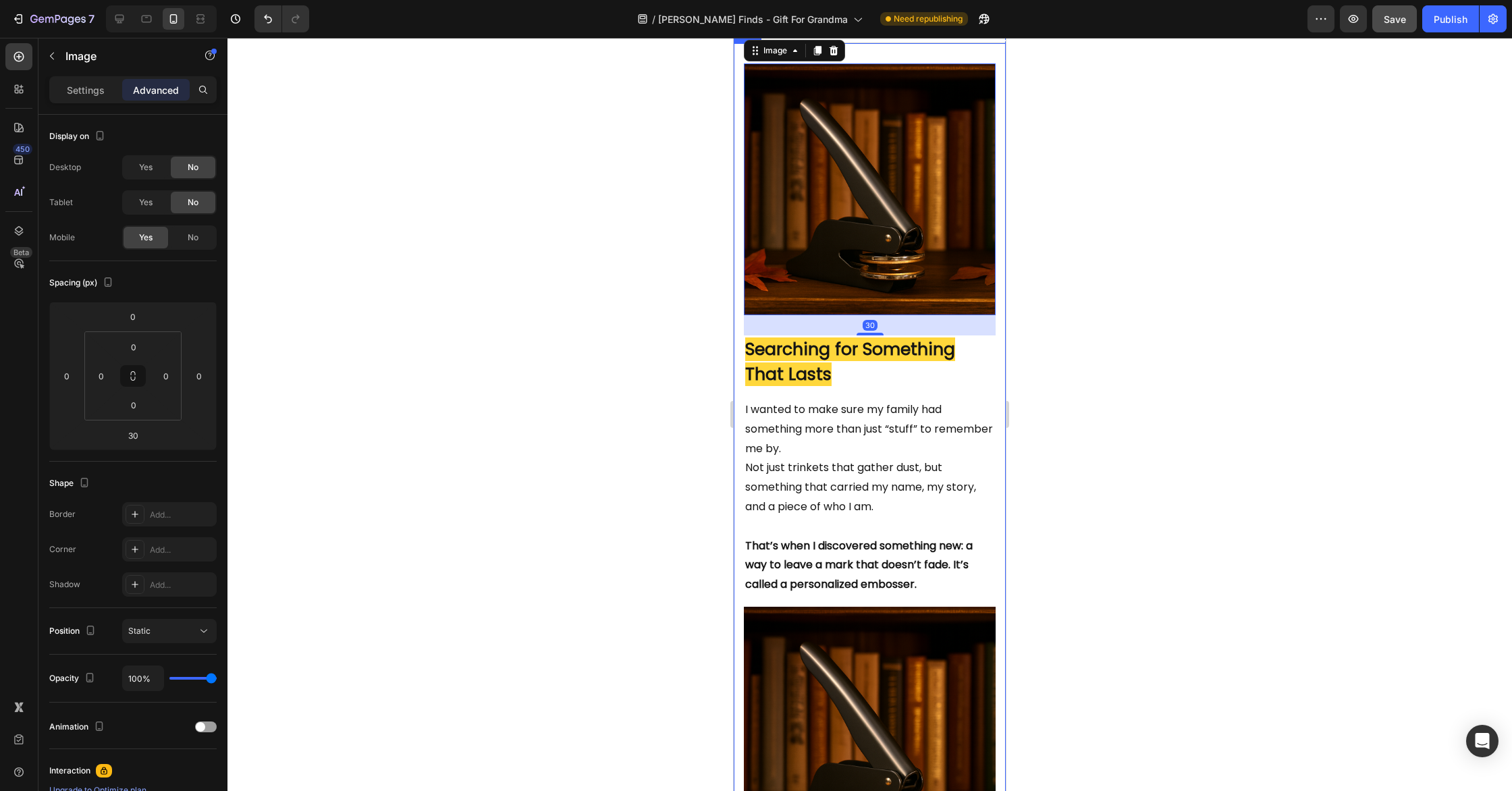
scroll to position [950, 0]
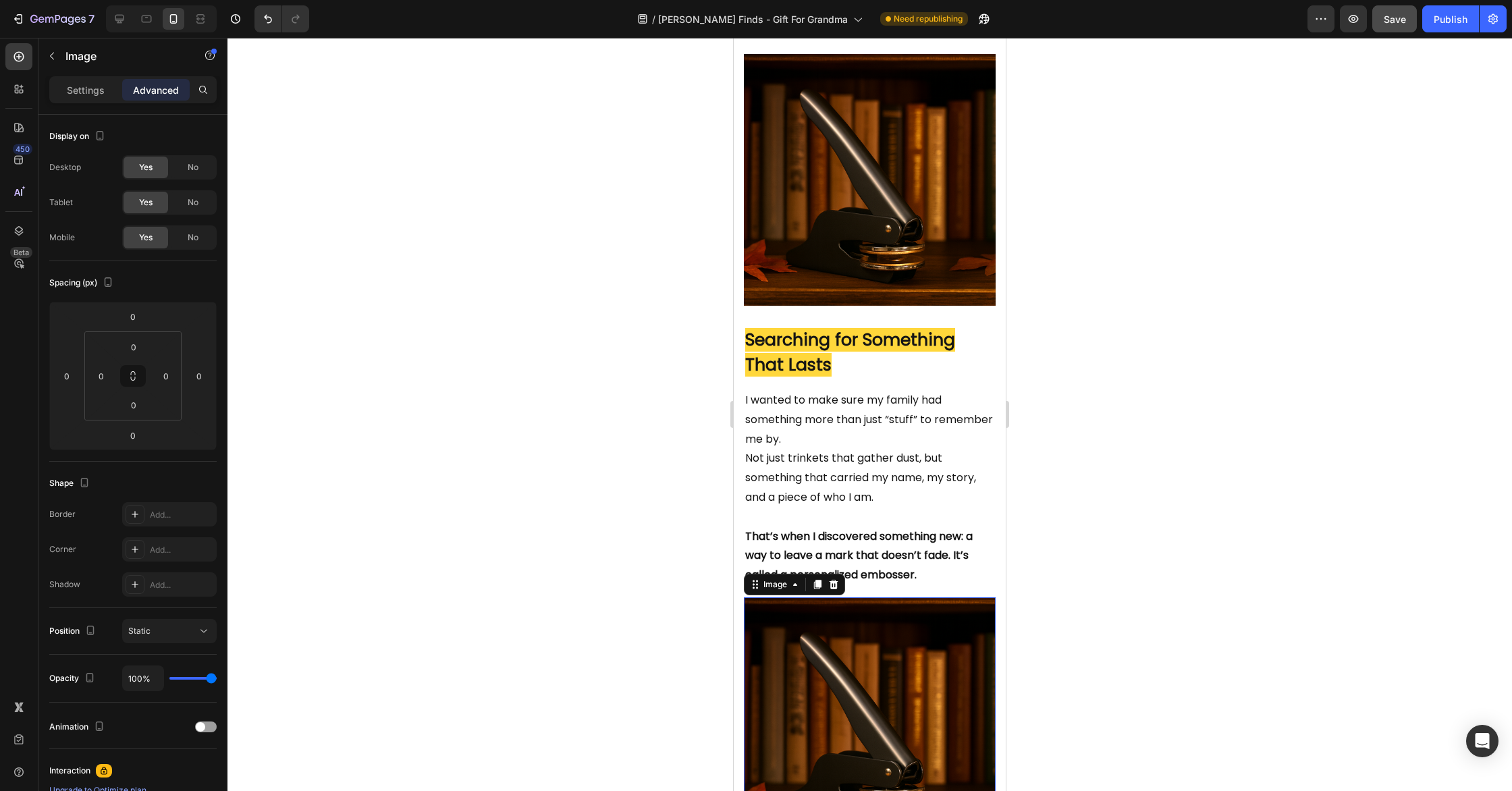
click at [855, 665] on img at bounding box center [869, 723] width 252 height 252
click at [181, 239] on div "No" at bounding box center [193, 238] width 45 height 22
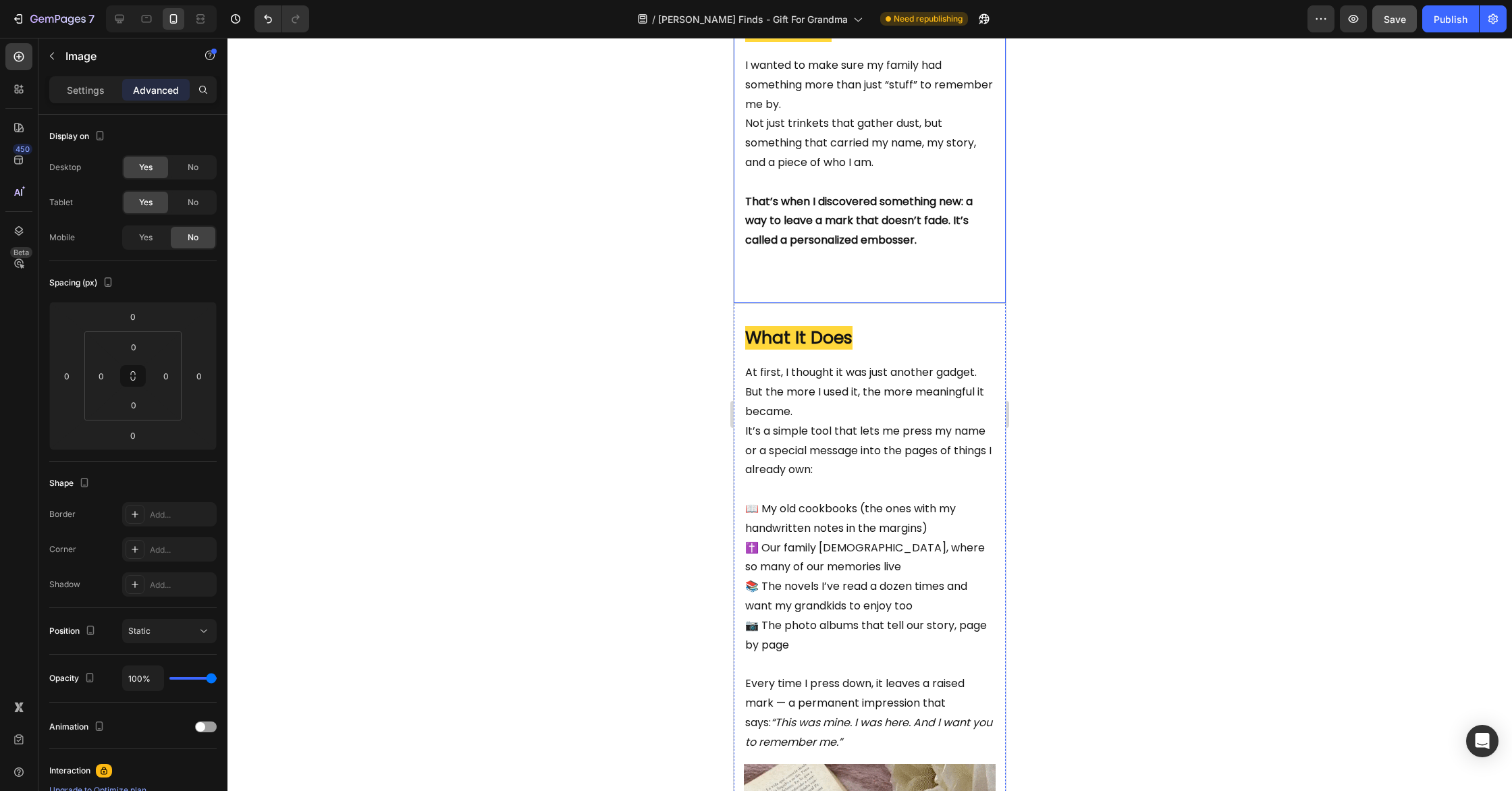
scroll to position [1425, 0]
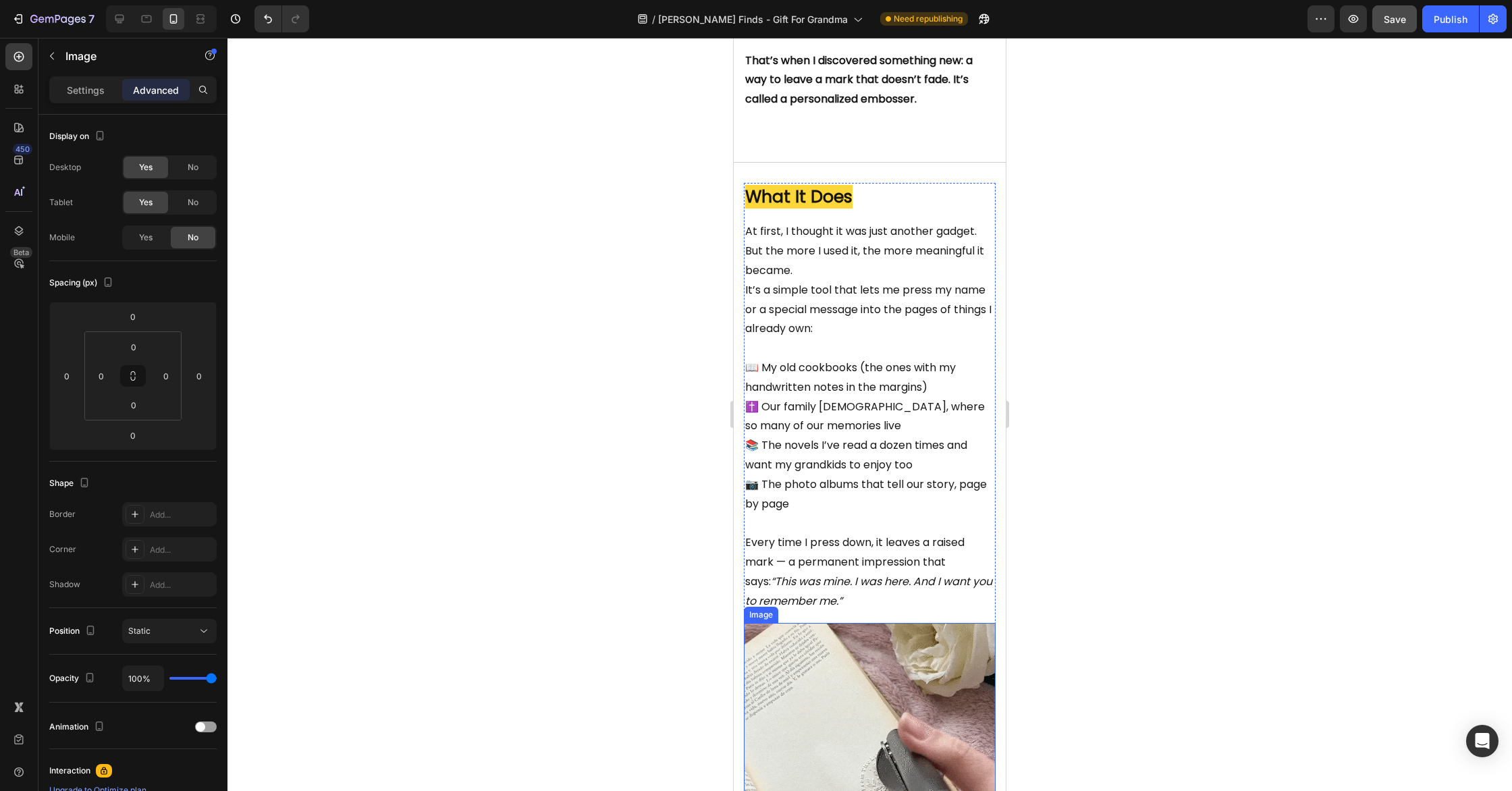
click at [876, 688] on img at bounding box center [869, 749] width 252 height 252
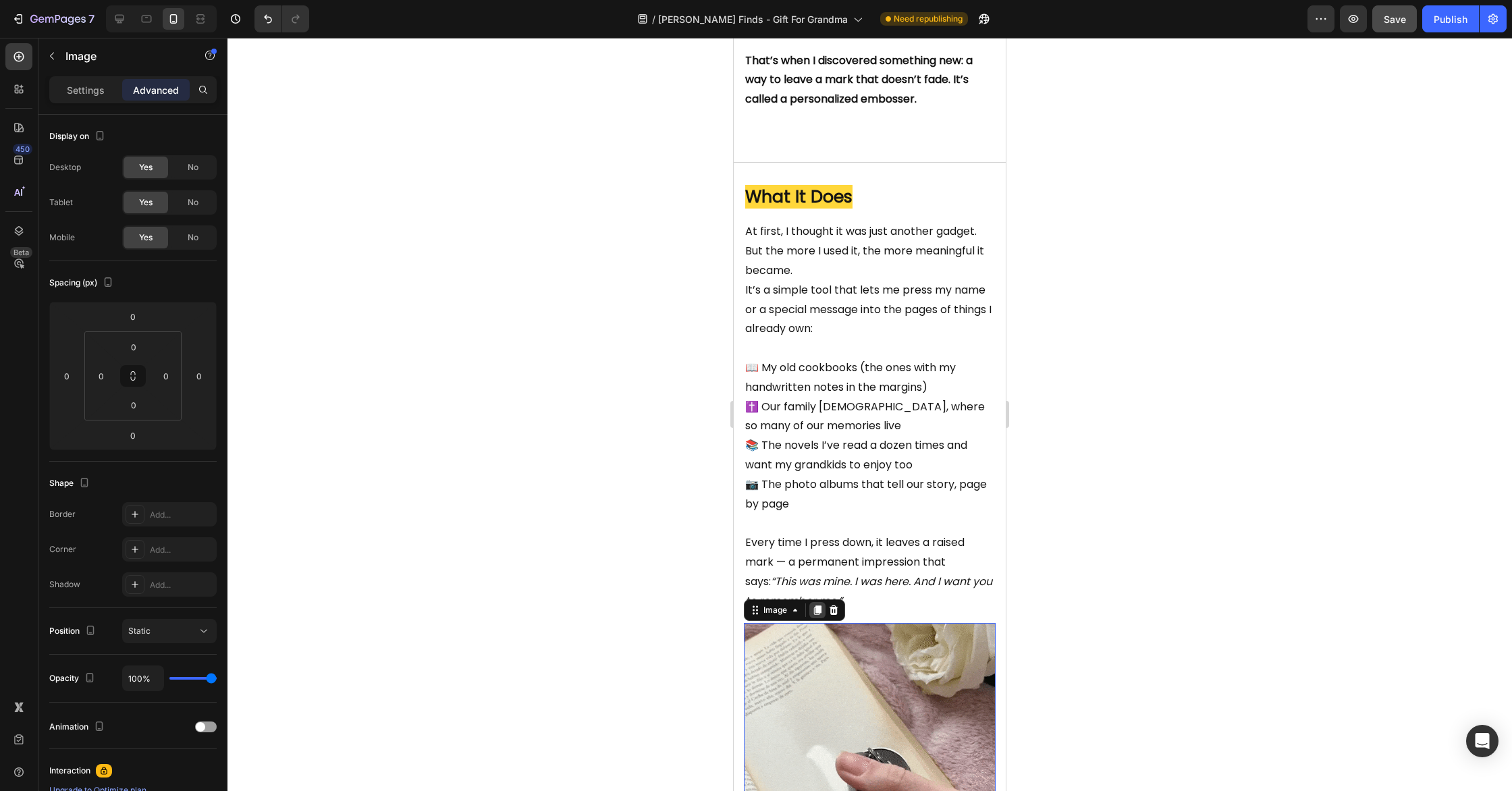
click at [818, 616] on icon at bounding box center [818, 610] width 8 height 9
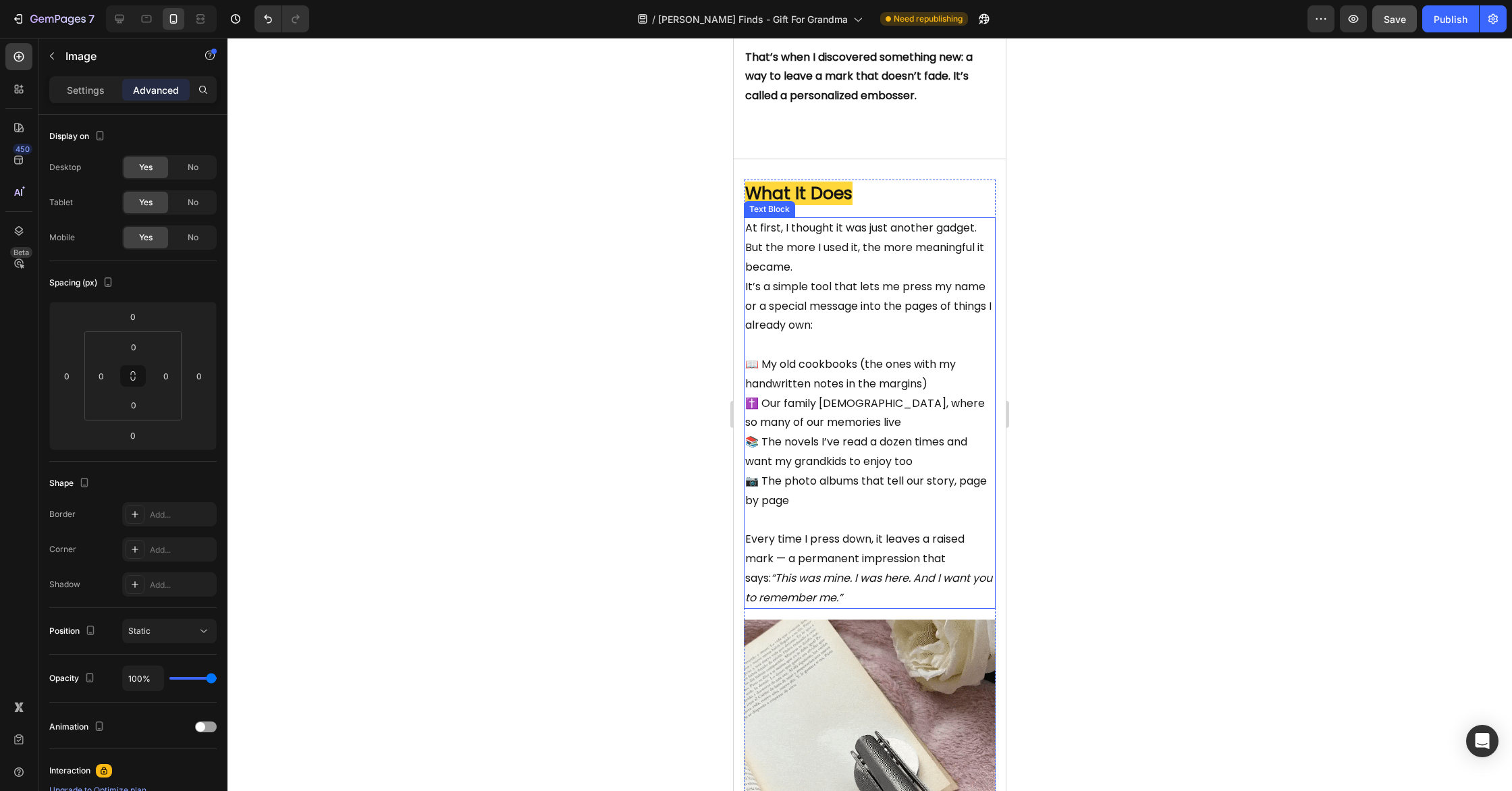
scroll to position [1440, 0]
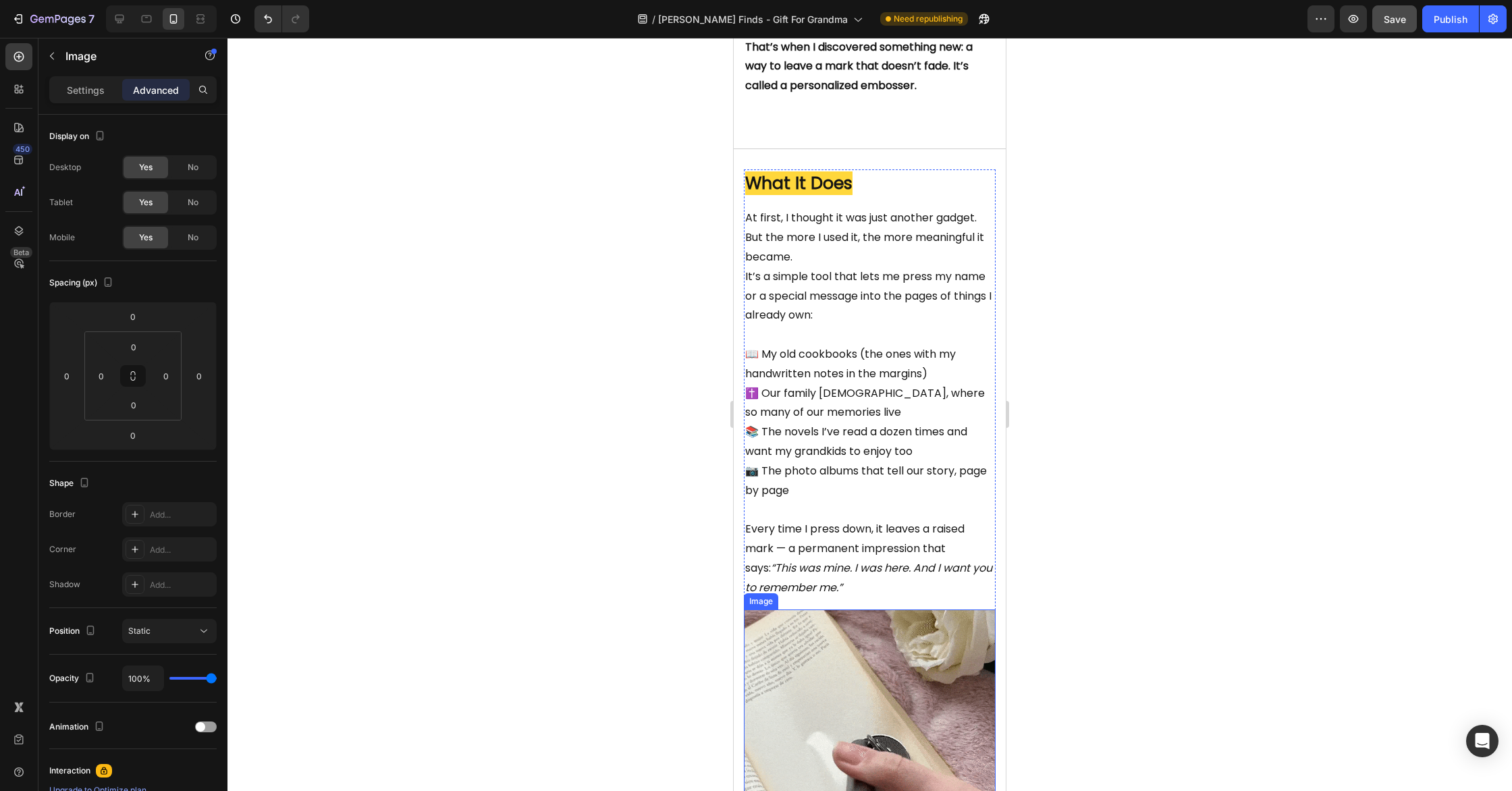
click at [867, 694] on img at bounding box center [869, 735] width 252 height 252
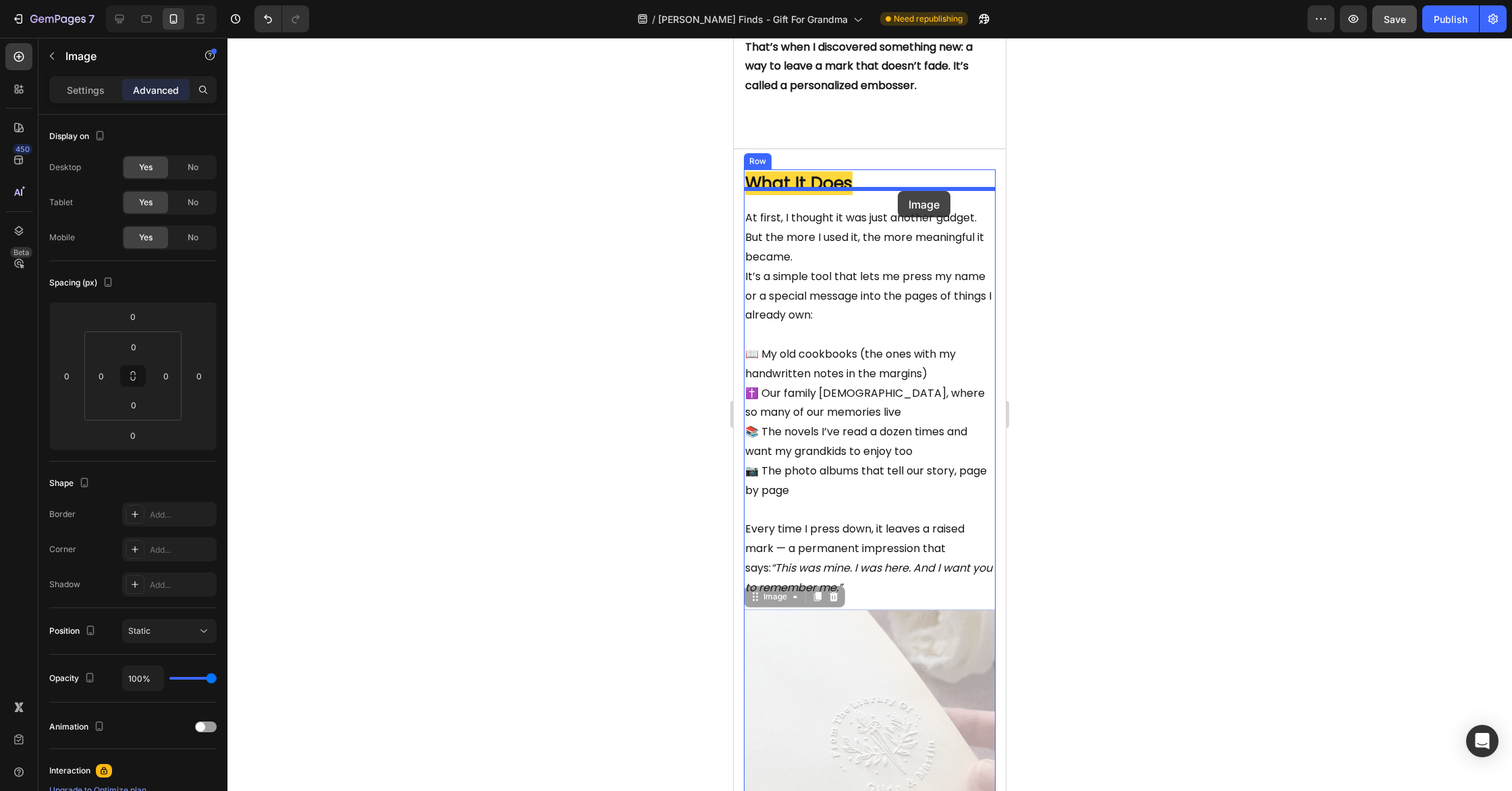
drag, startPoint x: 756, startPoint y: 619, endPoint x: 898, endPoint y: 191, distance: 450.9
type input "30"
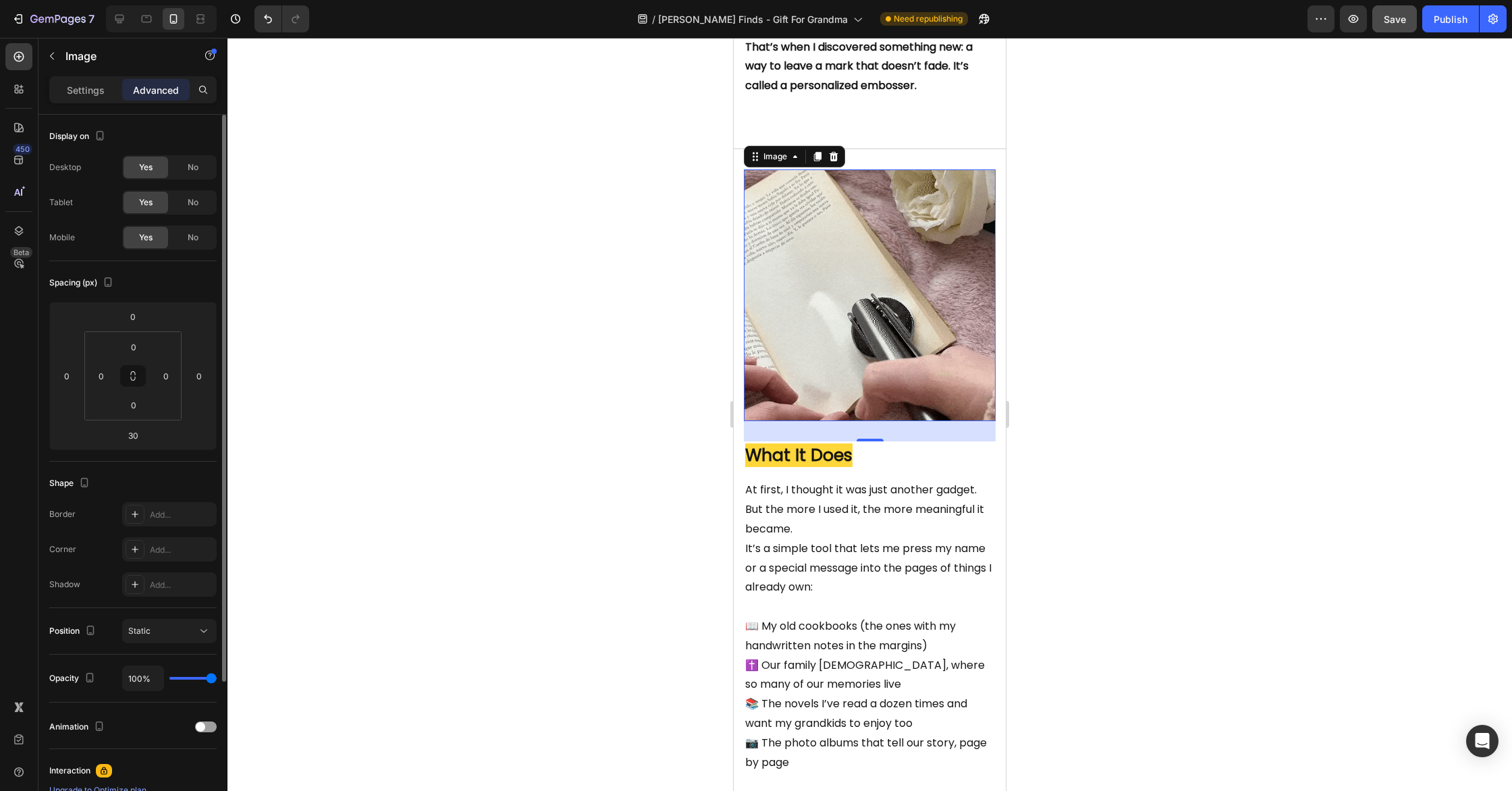
drag, startPoint x: 189, startPoint y: 169, endPoint x: 189, endPoint y: 191, distance: 22.0
click at [189, 169] on span "No" at bounding box center [193, 167] width 11 height 12
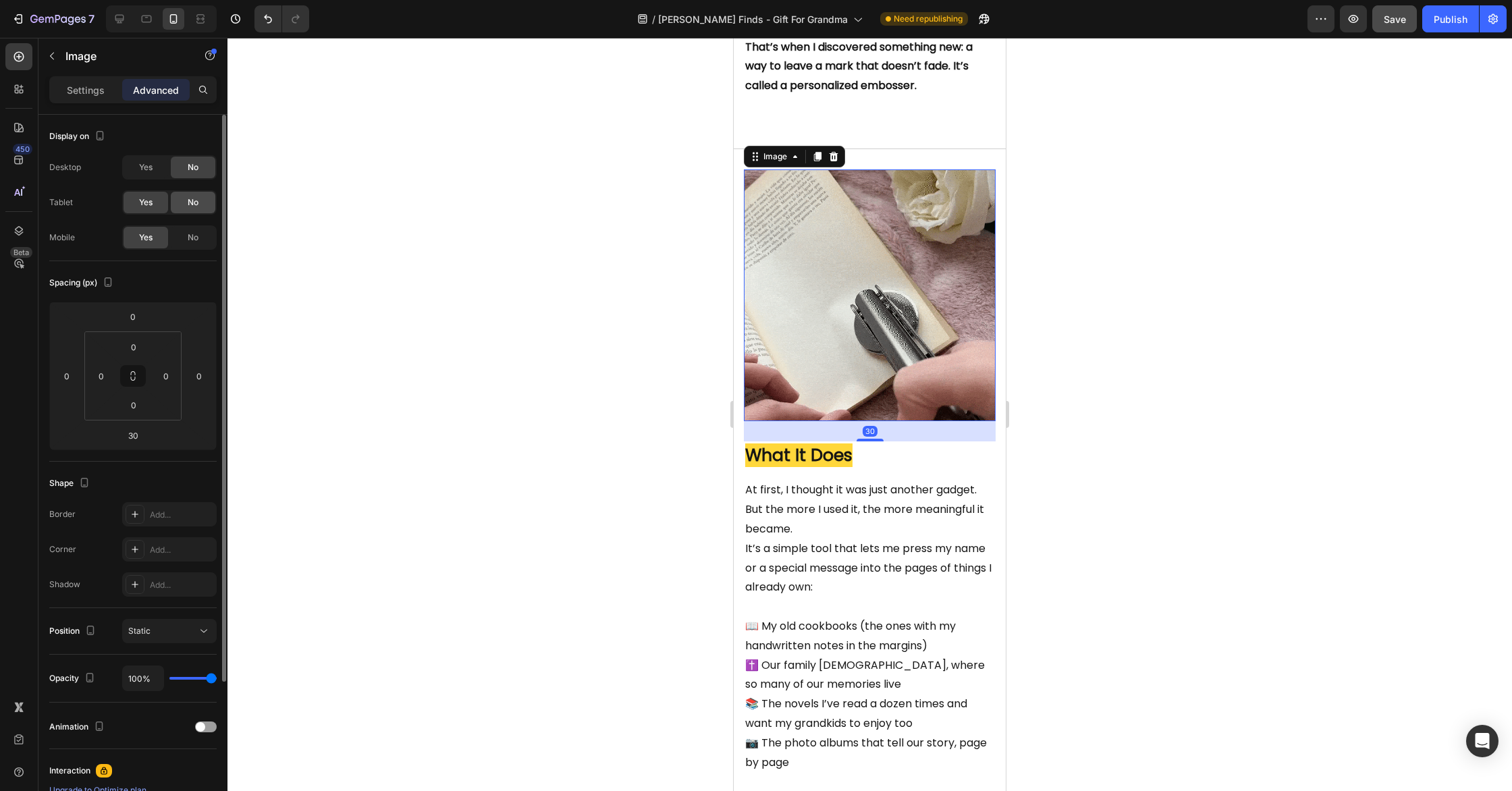
click at [191, 199] on span "No" at bounding box center [193, 202] width 11 height 12
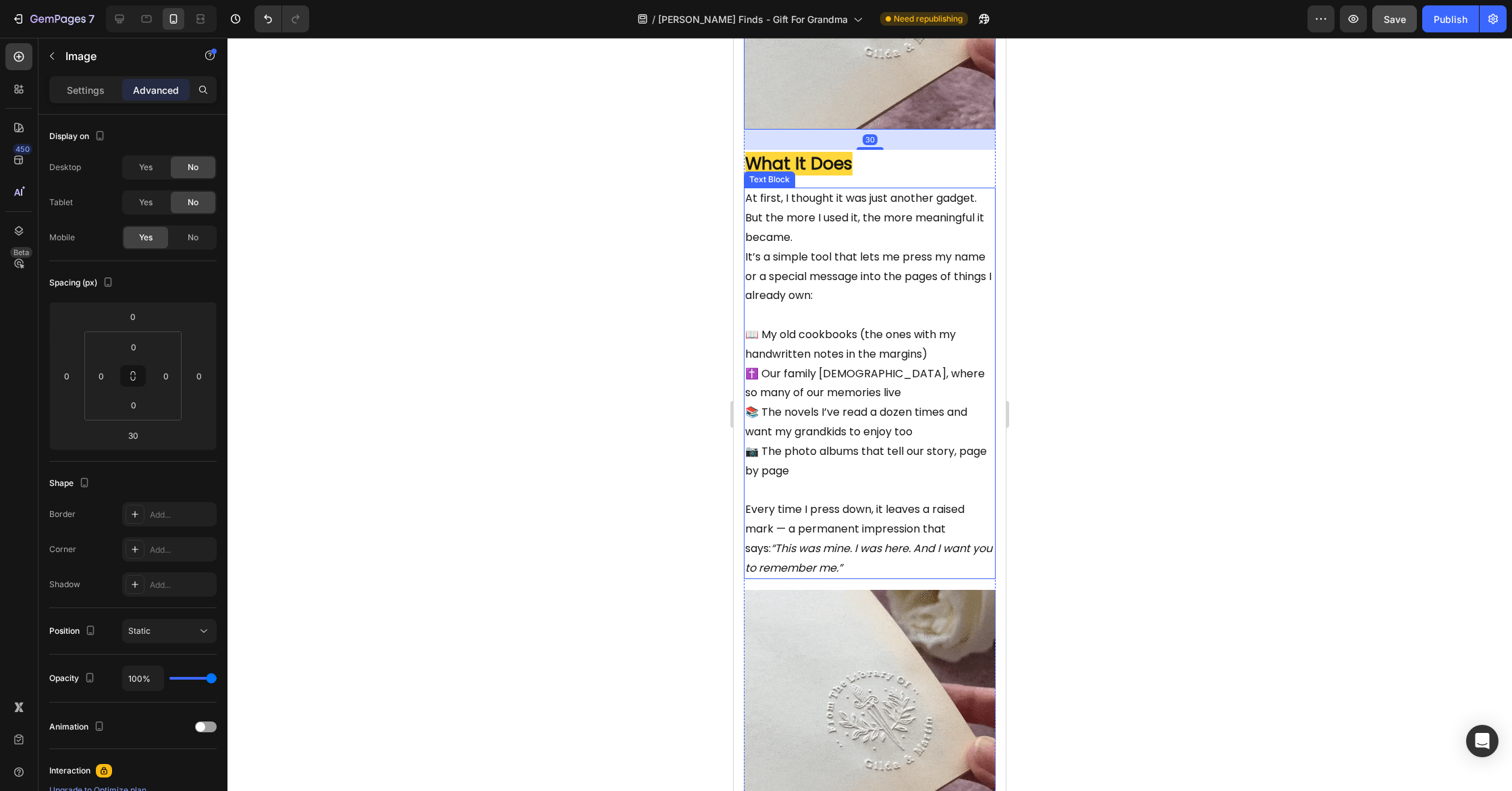
scroll to position [1747, 0]
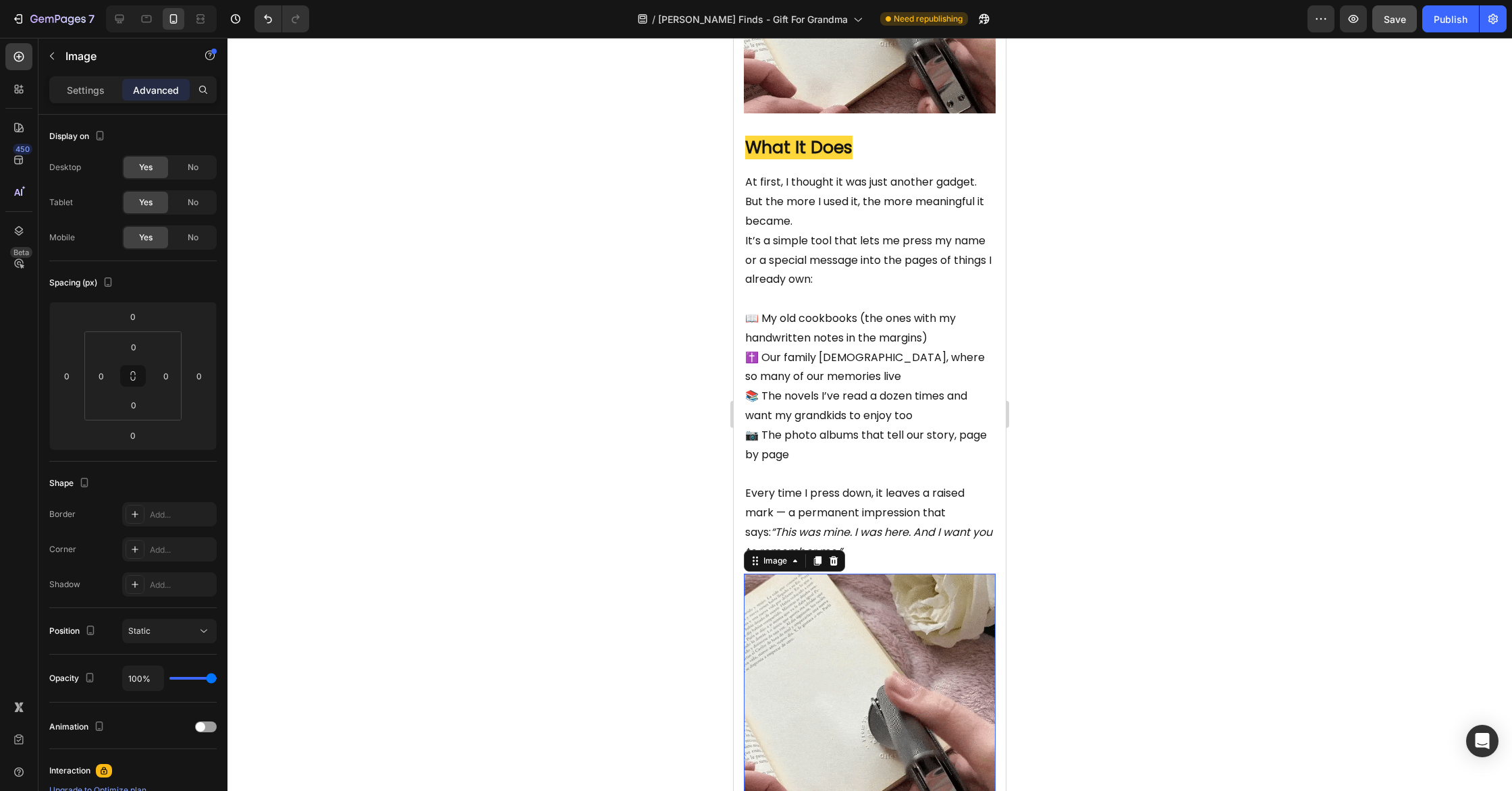
click at [867, 624] on img at bounding box center [869, 699] width 252 height 252
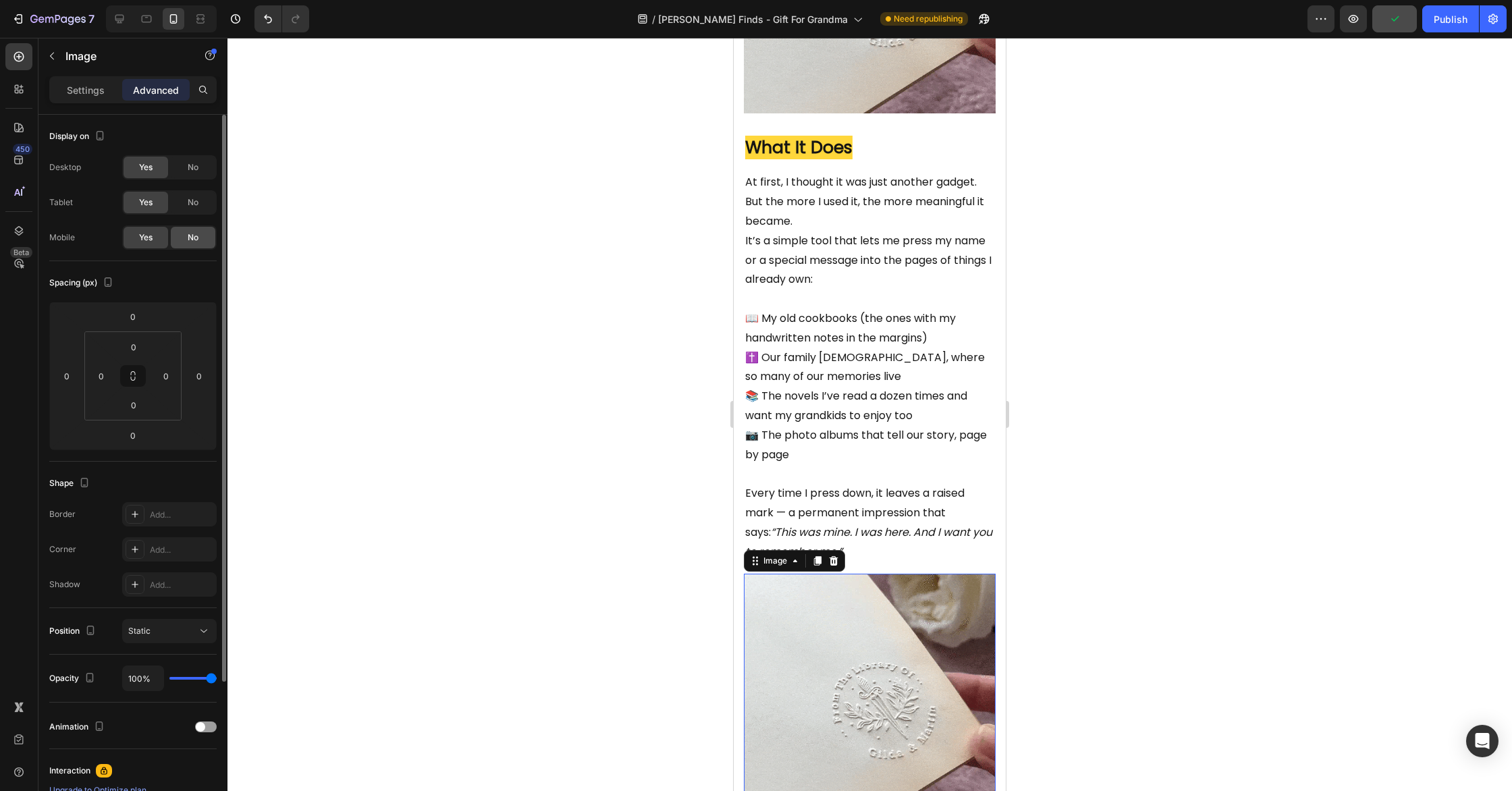
click at [188, 241] on span "No" at bounding box center [193, 237] width 11 height 12
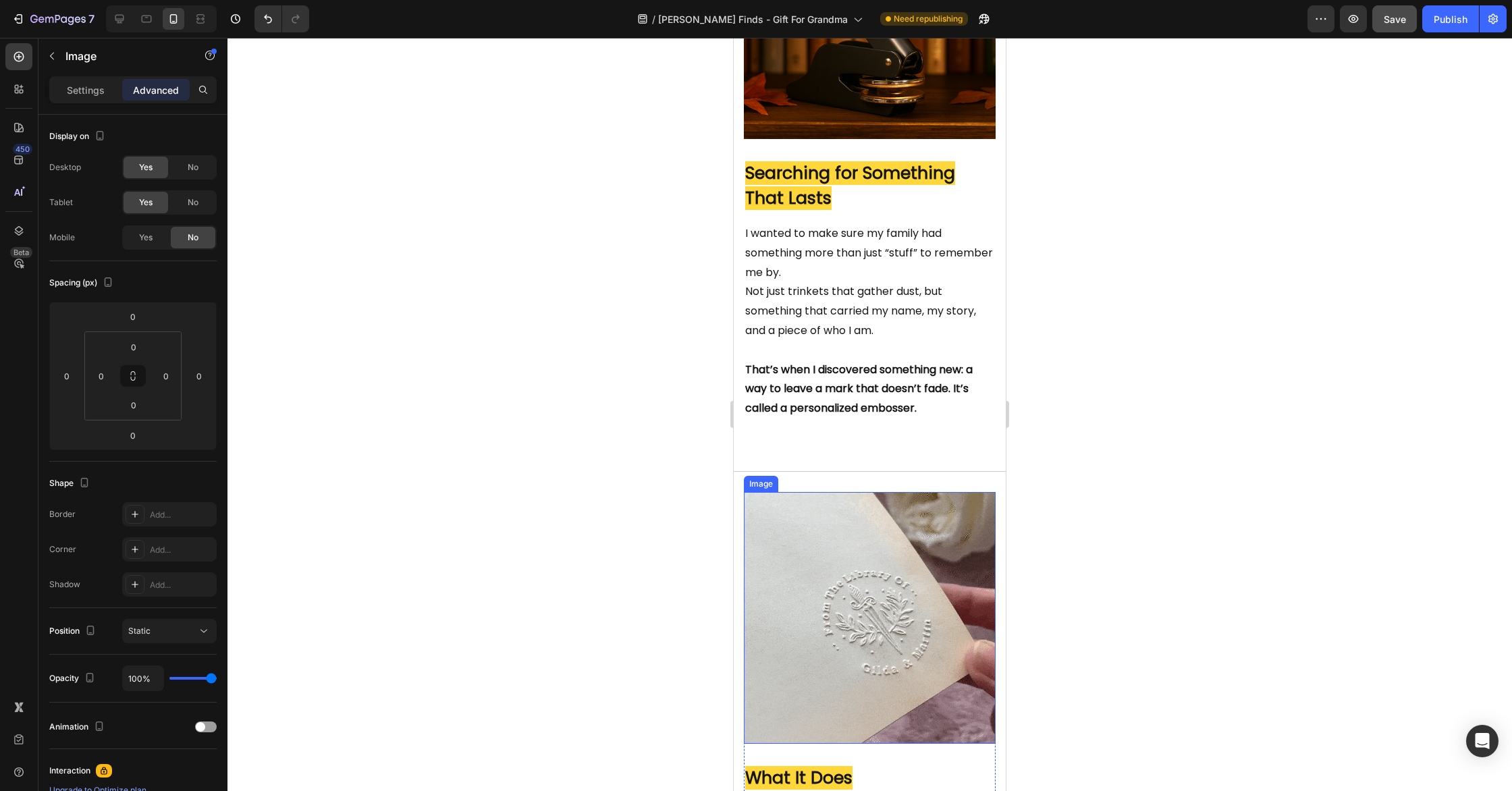
scroll to position [875, 0]
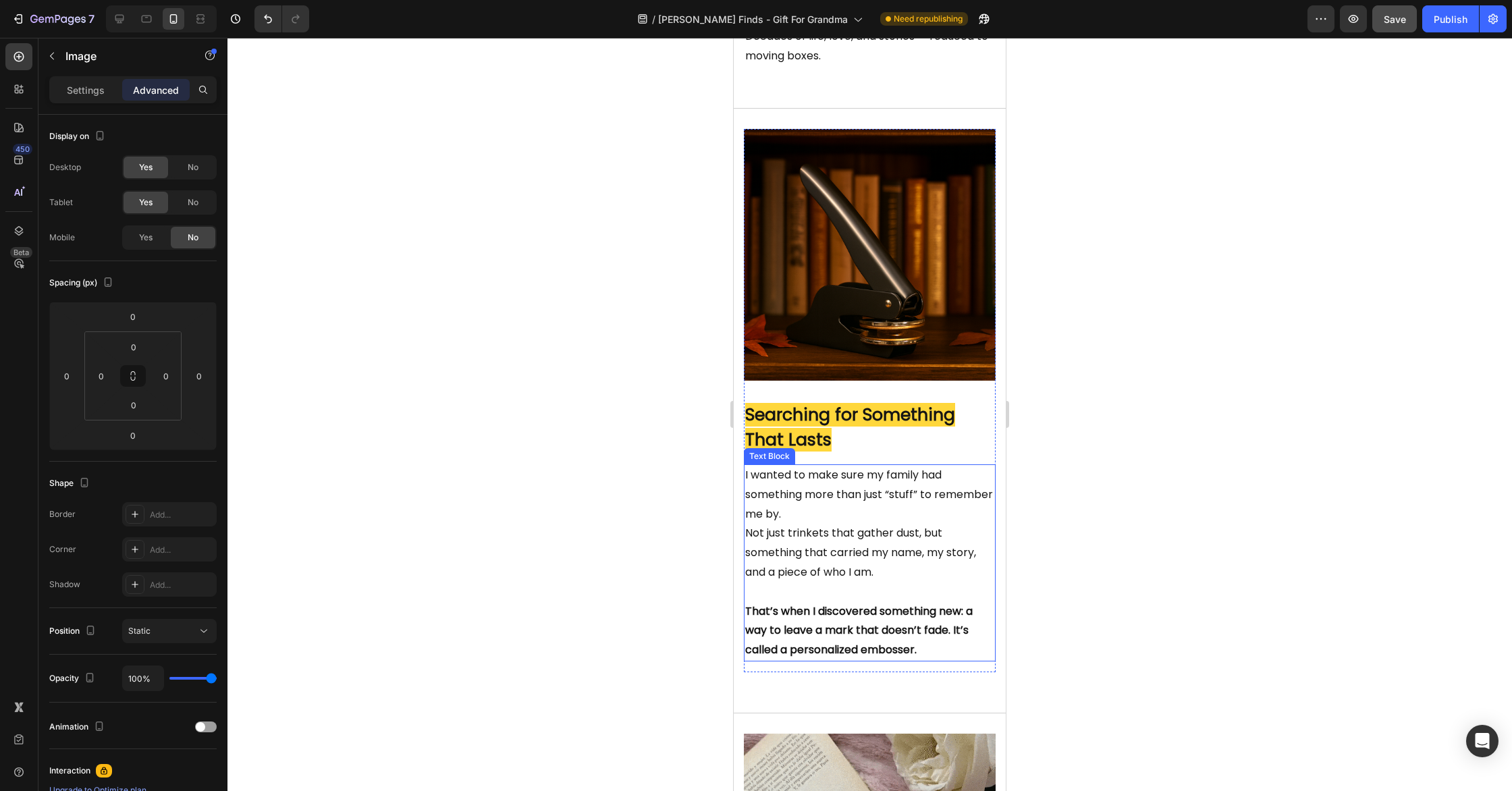
click at [950, 661] on p "That’s when I discovered something new: a way to leave a mark that doesn’t fade…" at bounding box center [870, 631] width 249 height 58
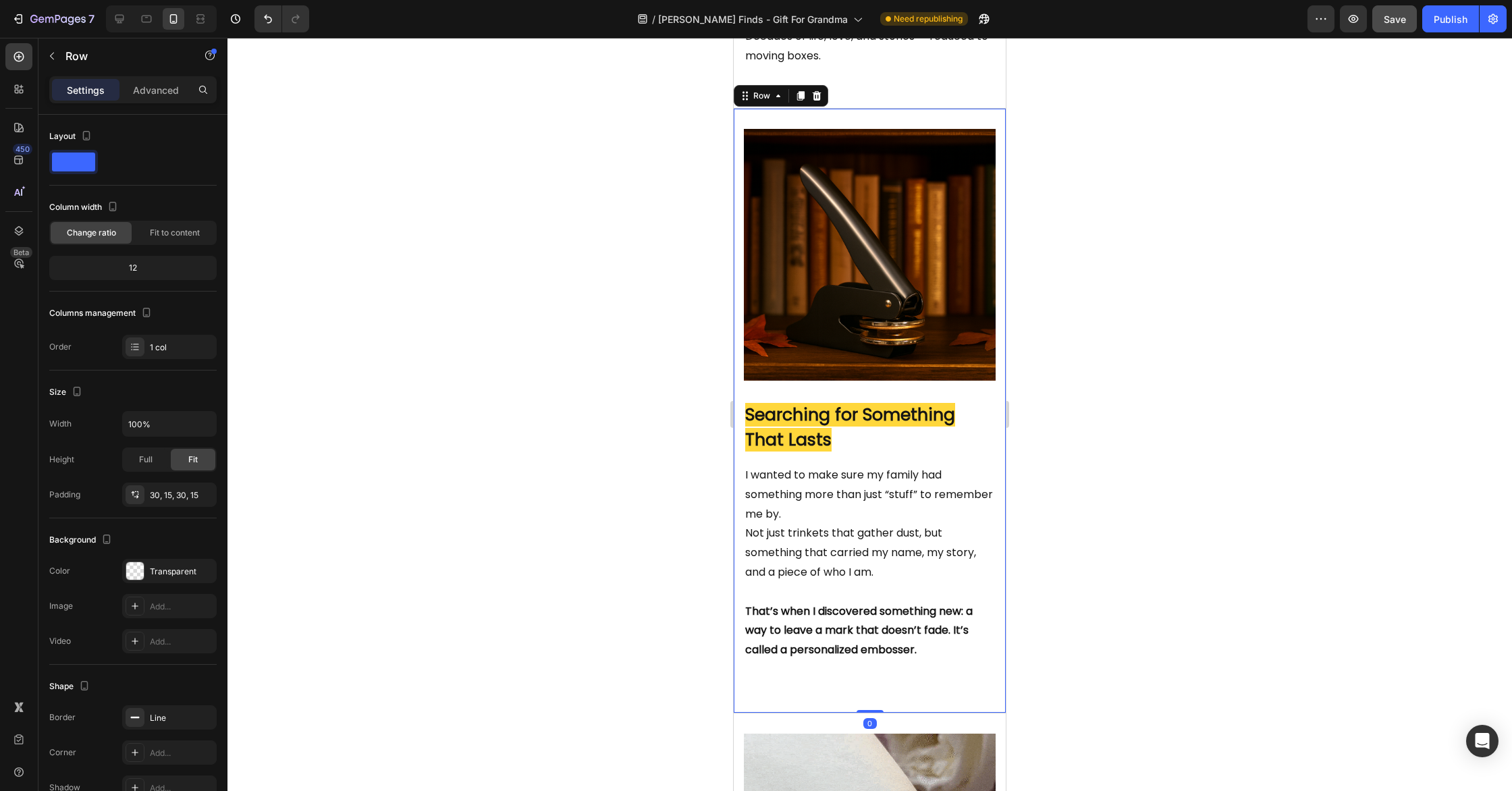
click at [952, 714] on div "Image Searching for Something That Lasts Heading I wanted to make sure my famil…" at bounding box center [869, 411] width 272 height 605
click at [145, 87] on p "Advanced" at bounding box center [156, 90] width 46 height 14
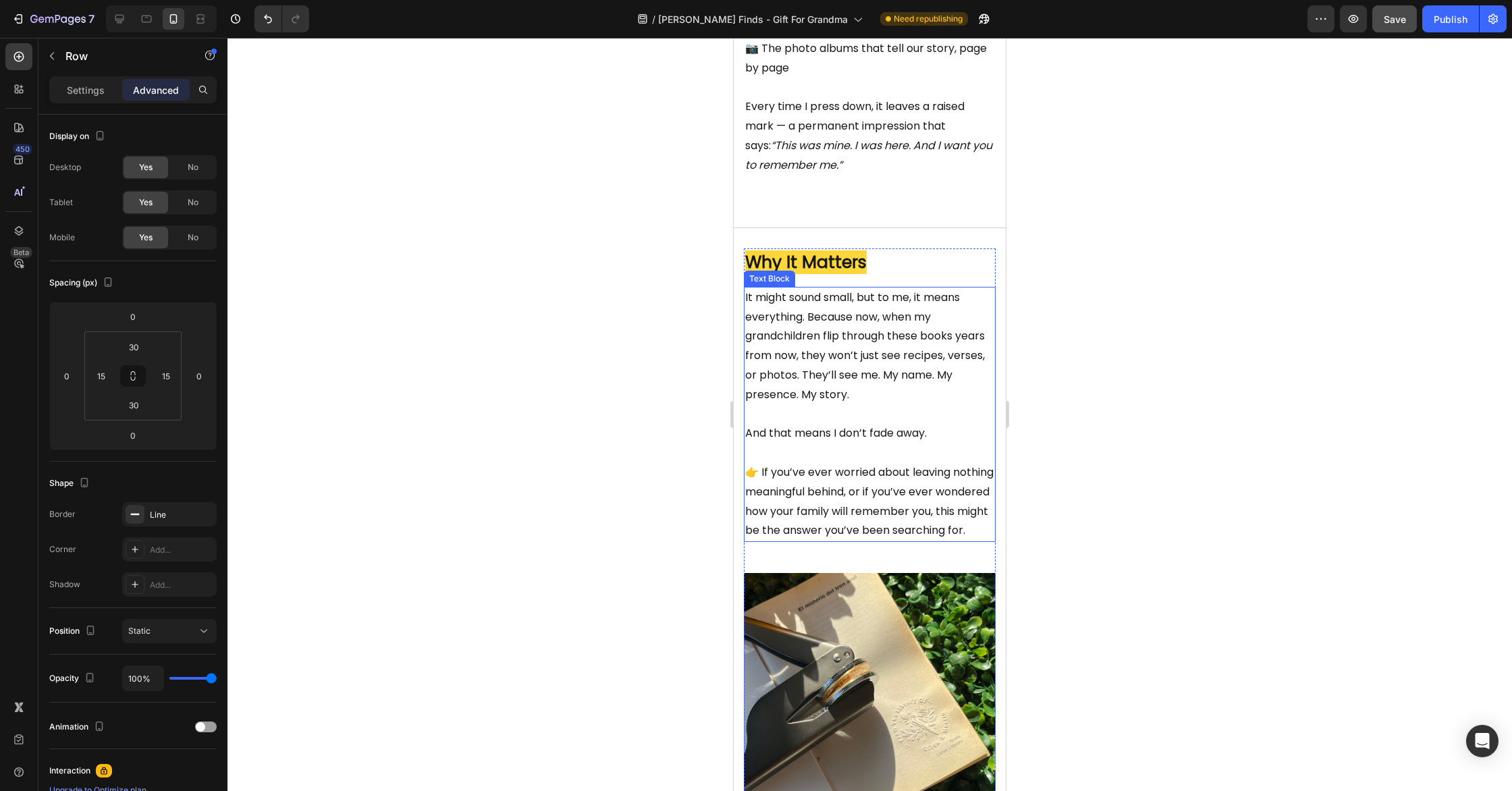
scroll to position [2280, 0]
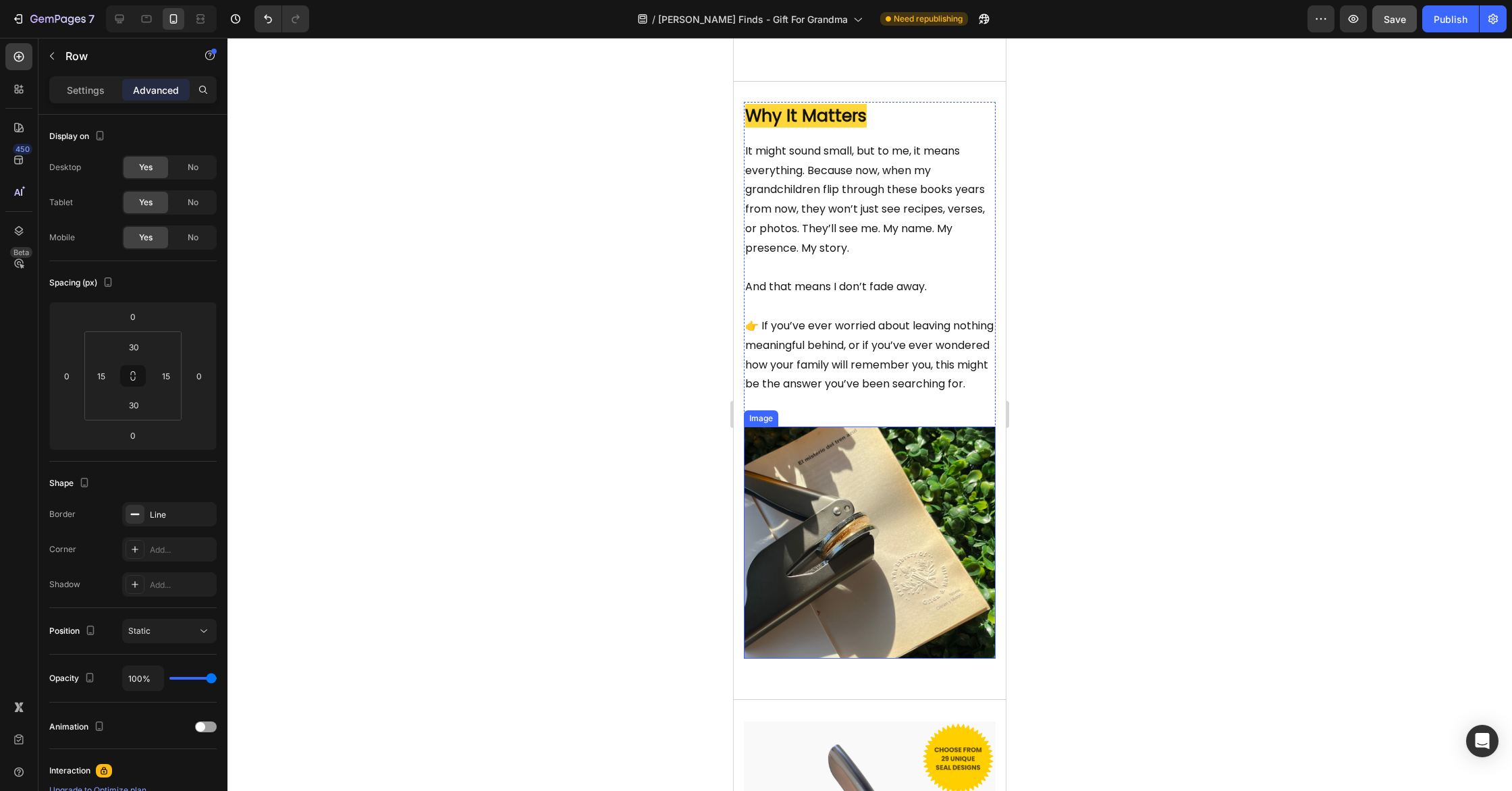
click at [879, 596] on img at bounding box center [869, 543] width 252 height 232
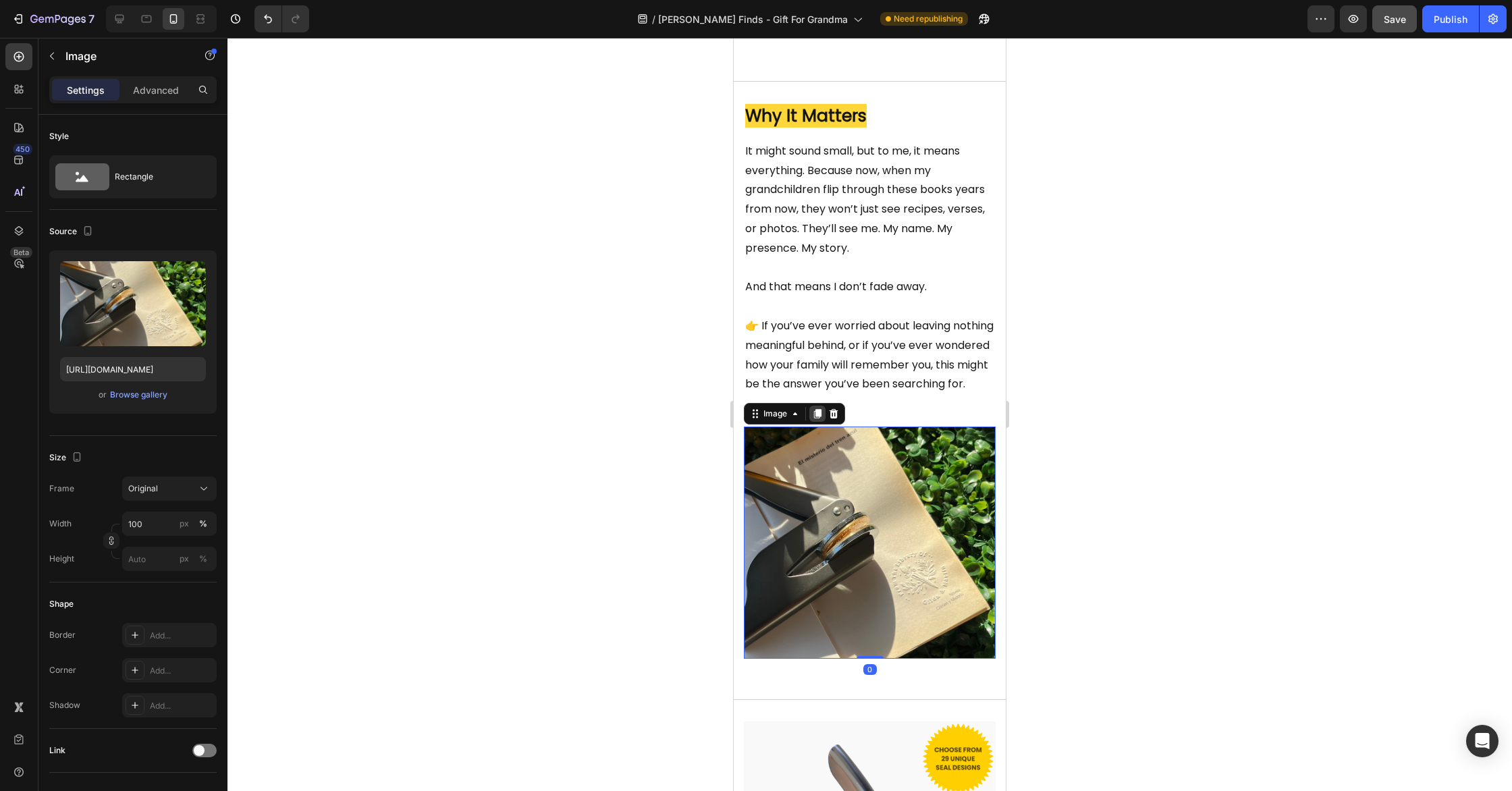
click at [816, 419] on icon at bounding box center [817, 413] width 11 height 11
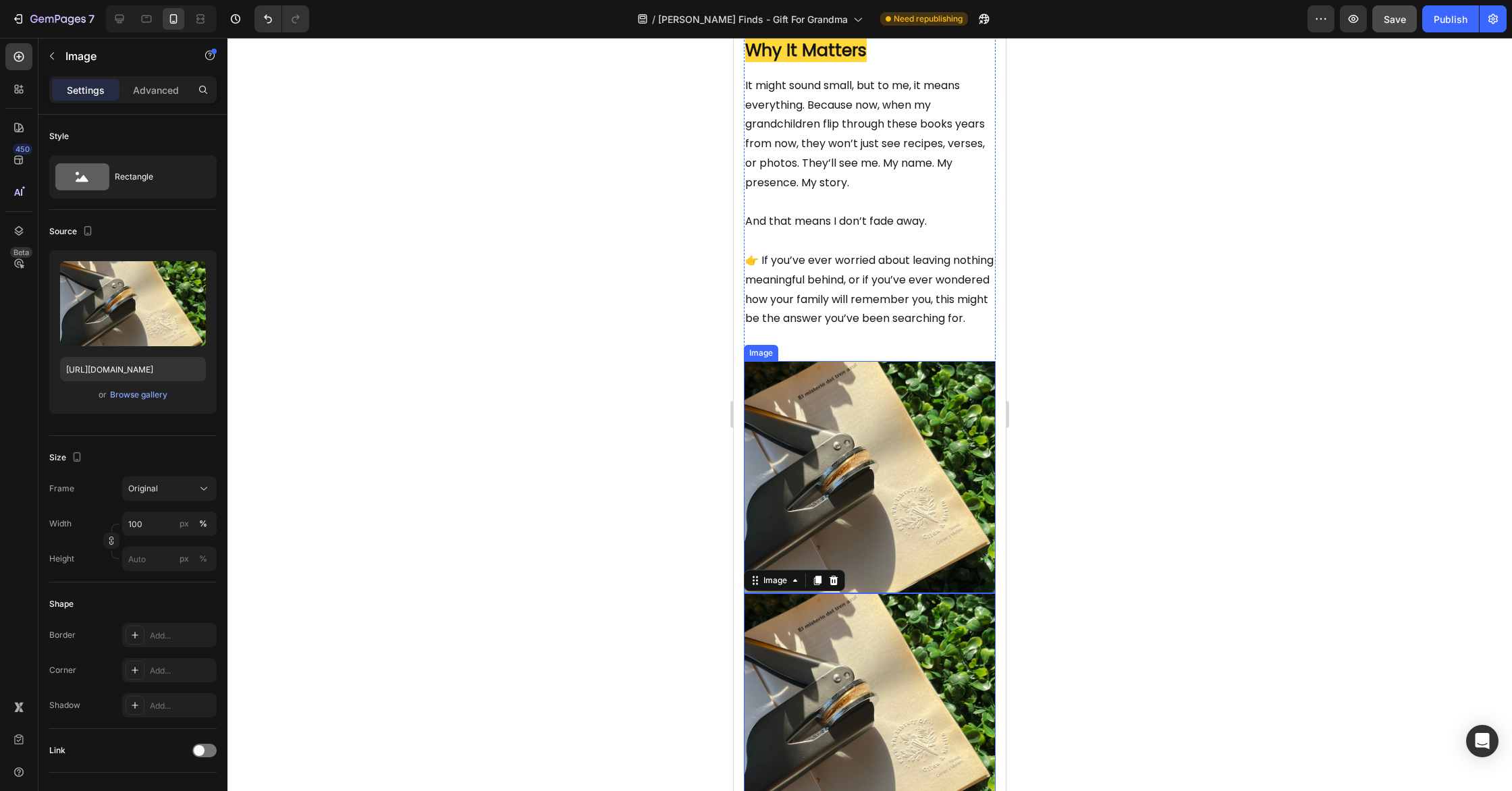
scroll to position [2163, 0]
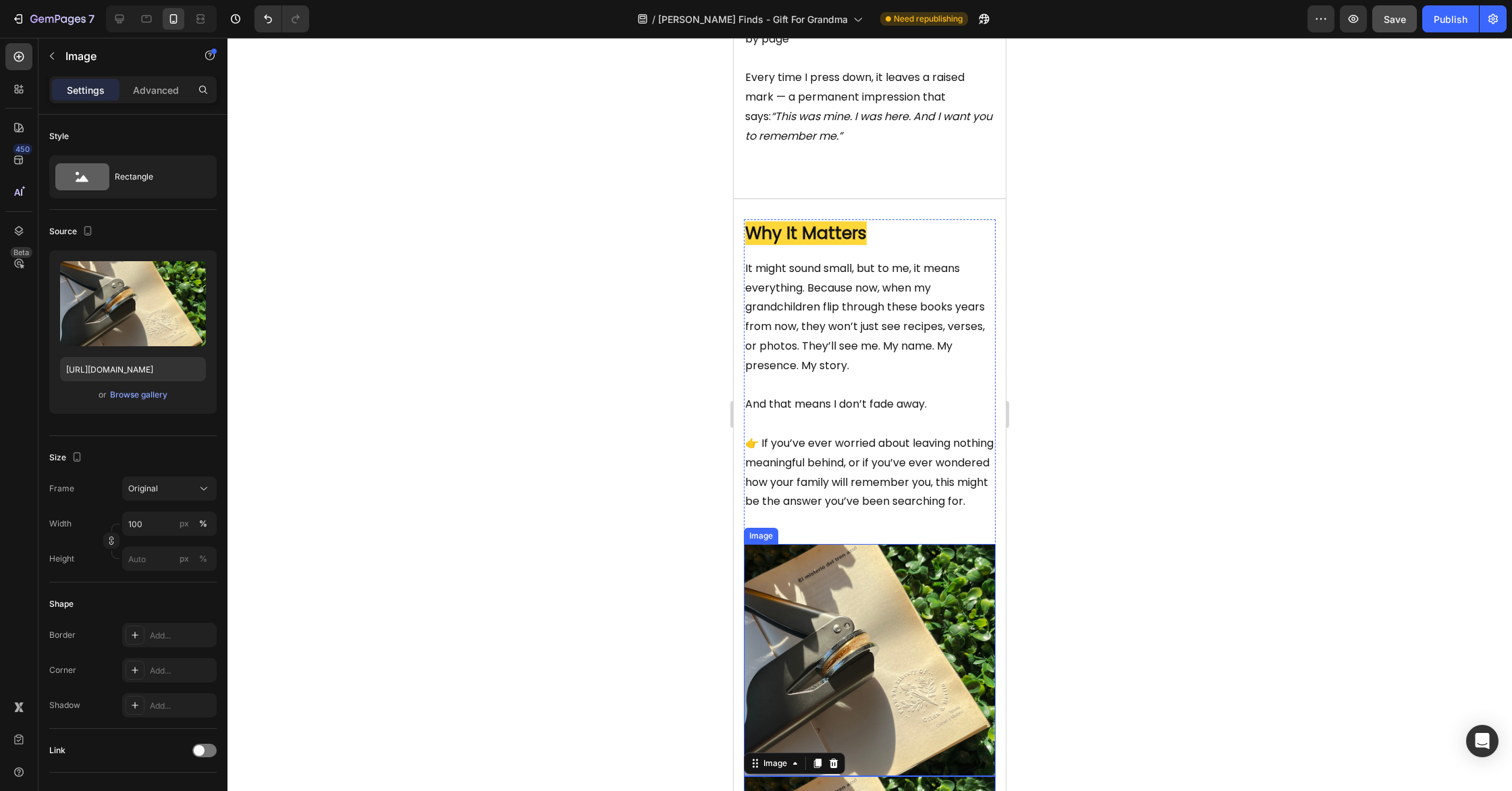
click at [850, 620] on img at bounding box center [869, 661] width 252 height 232
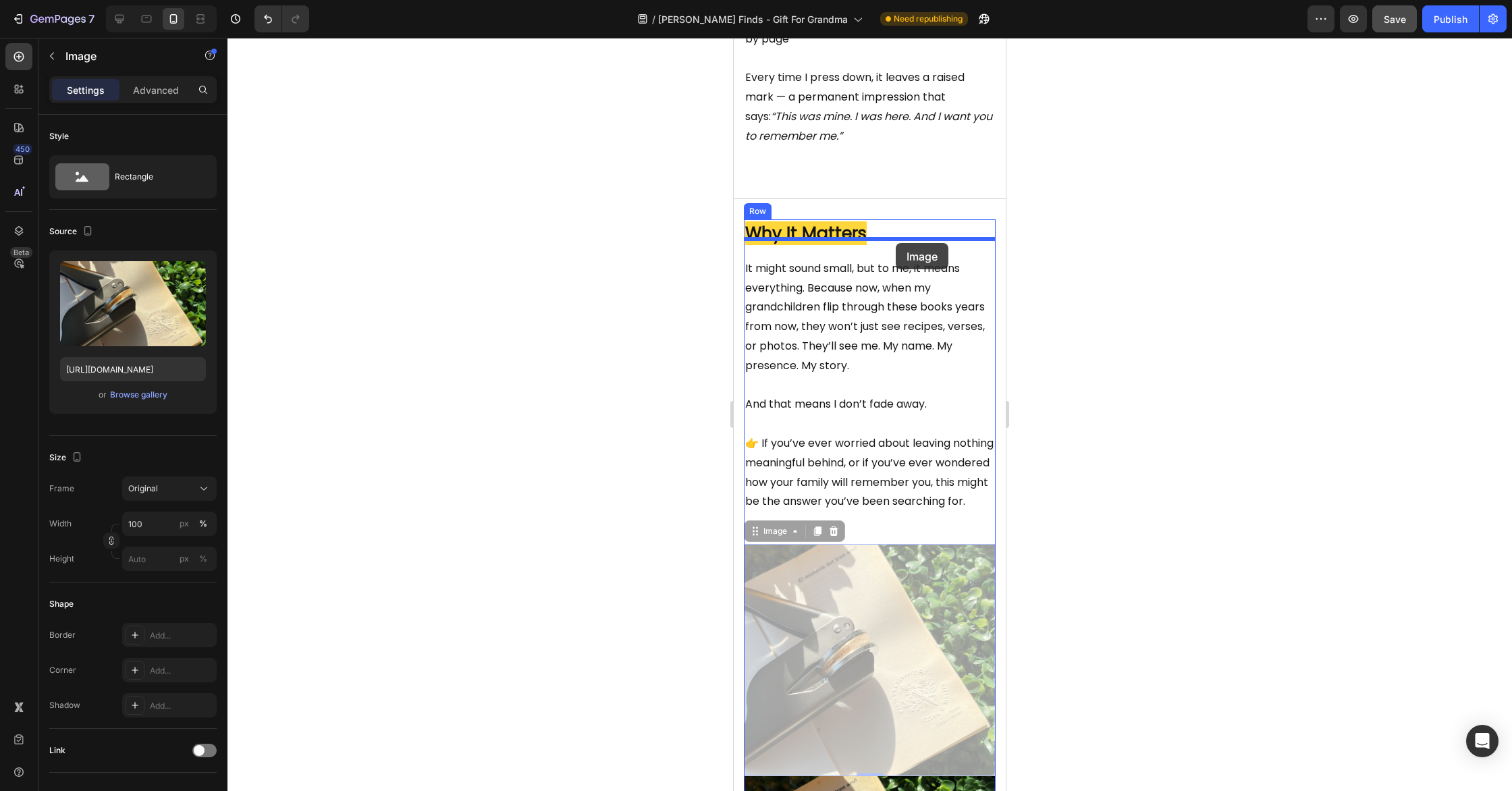
drag, startPoint x: 755, startPoint y: 571, endPoint x: 896, endPoint y: 243, distance: 357.0
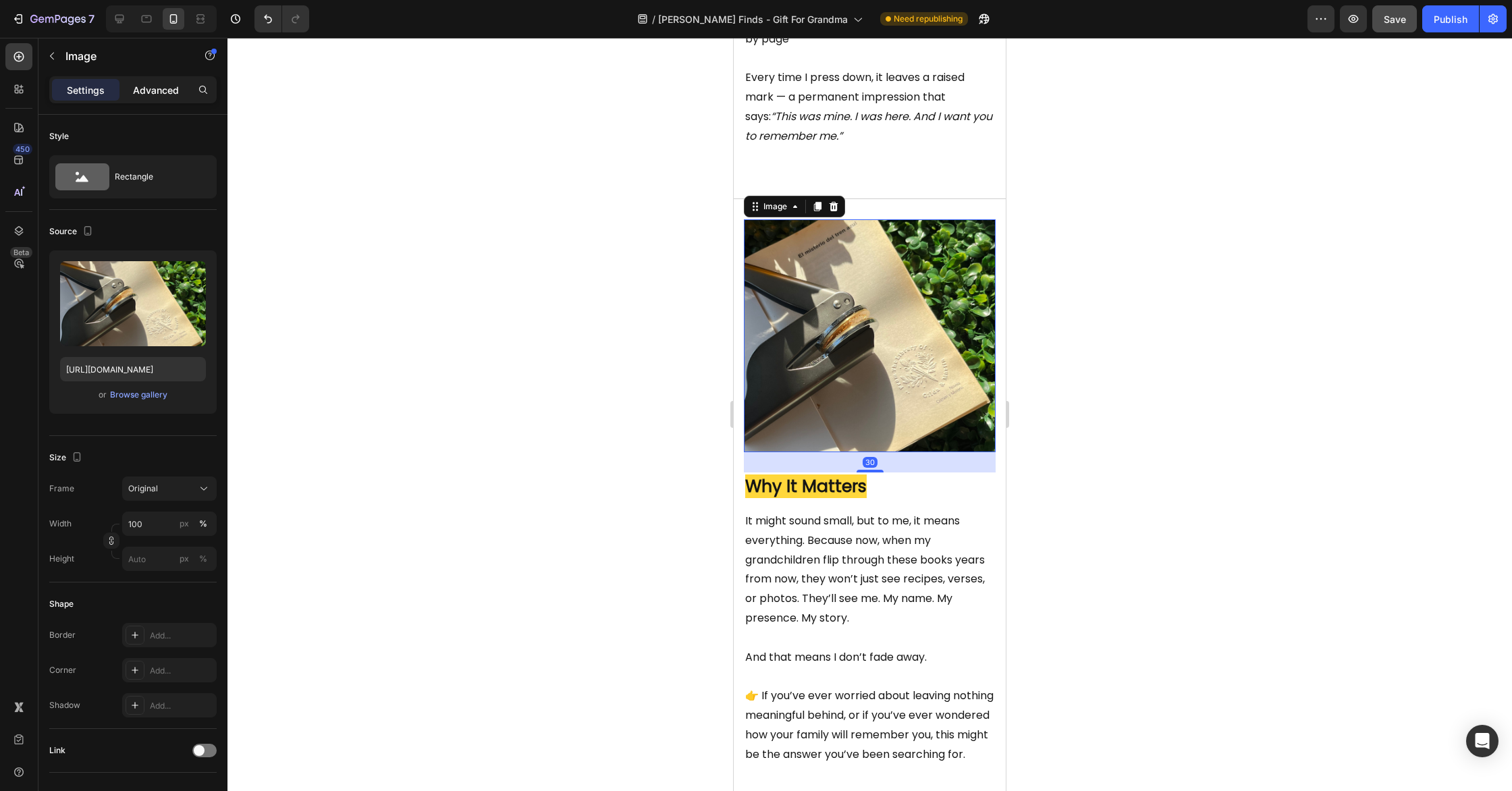
click at [159, 94] on p "Advanced" at bounding box center [156, 90] width 46 height 14
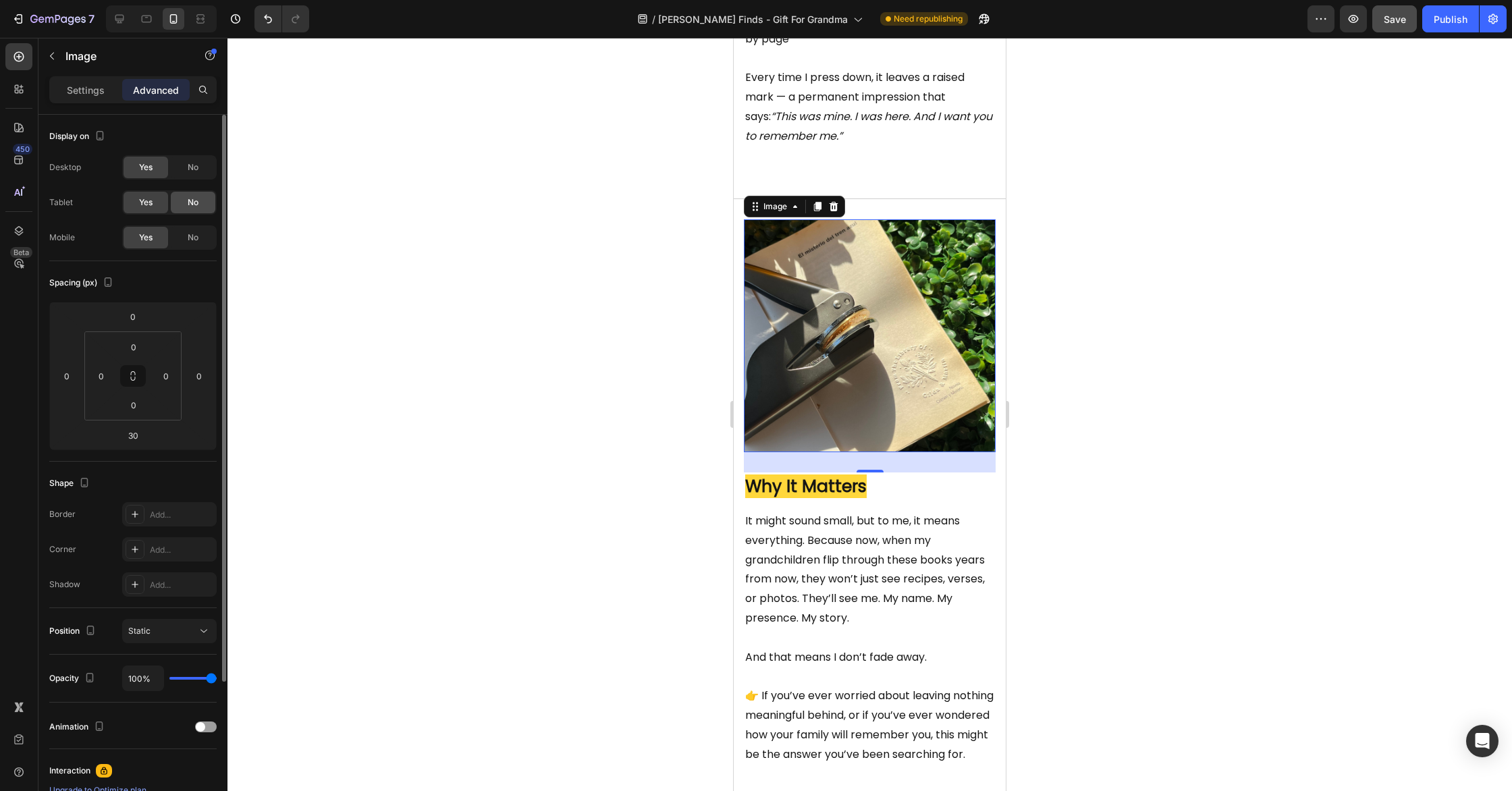
drag, startPoint x: 196, startPoint y: 173, endPoint x: 187, endPoint y: 199, distance: 27.5
click at [196, 173] on span "No" at bounding box center [193, 167] width 11 height 12
click at [188, 199] on span "No" at bounding box center [193, 202] width 11 height 12
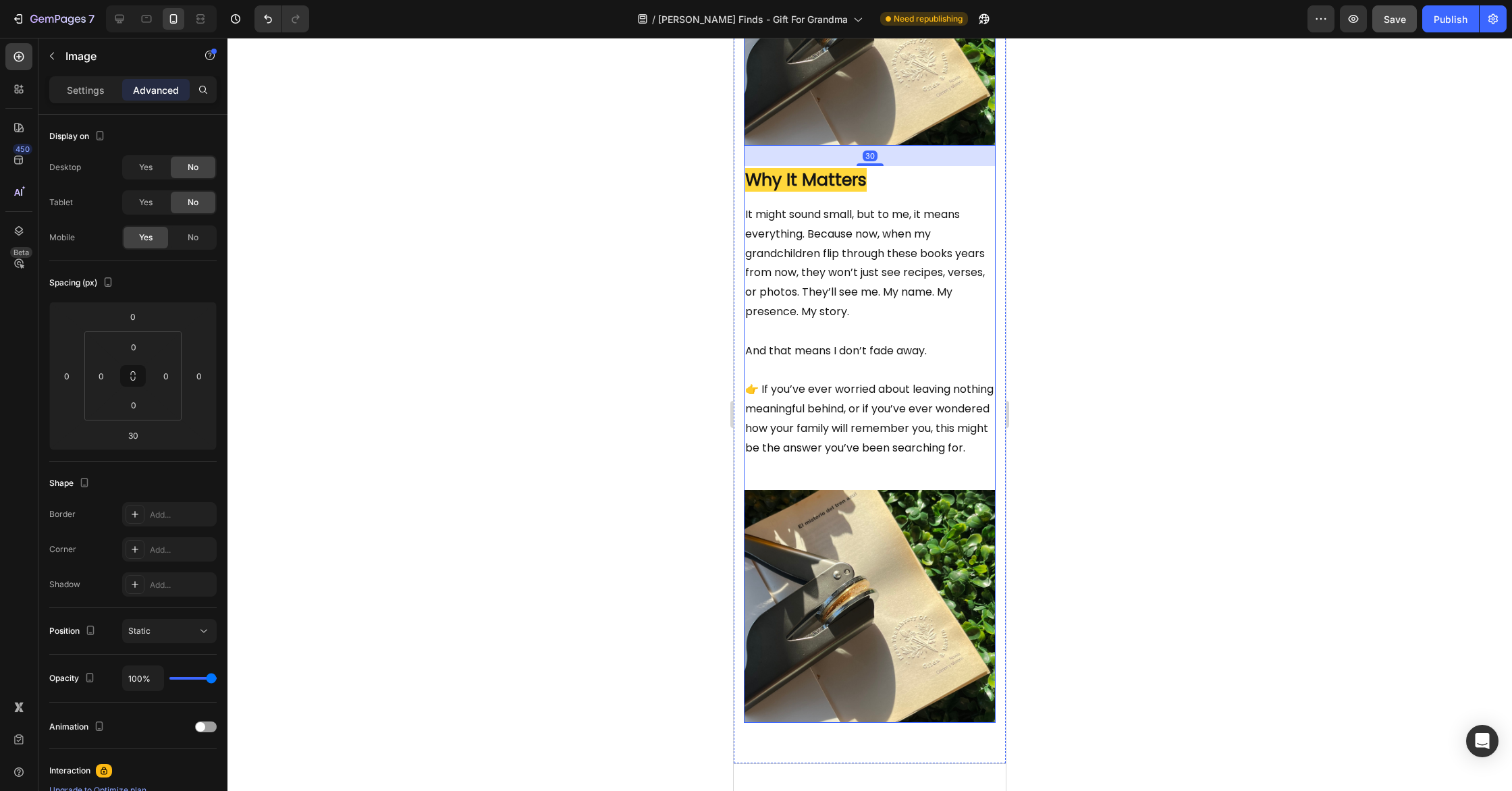
scroll to position [2546, 0]
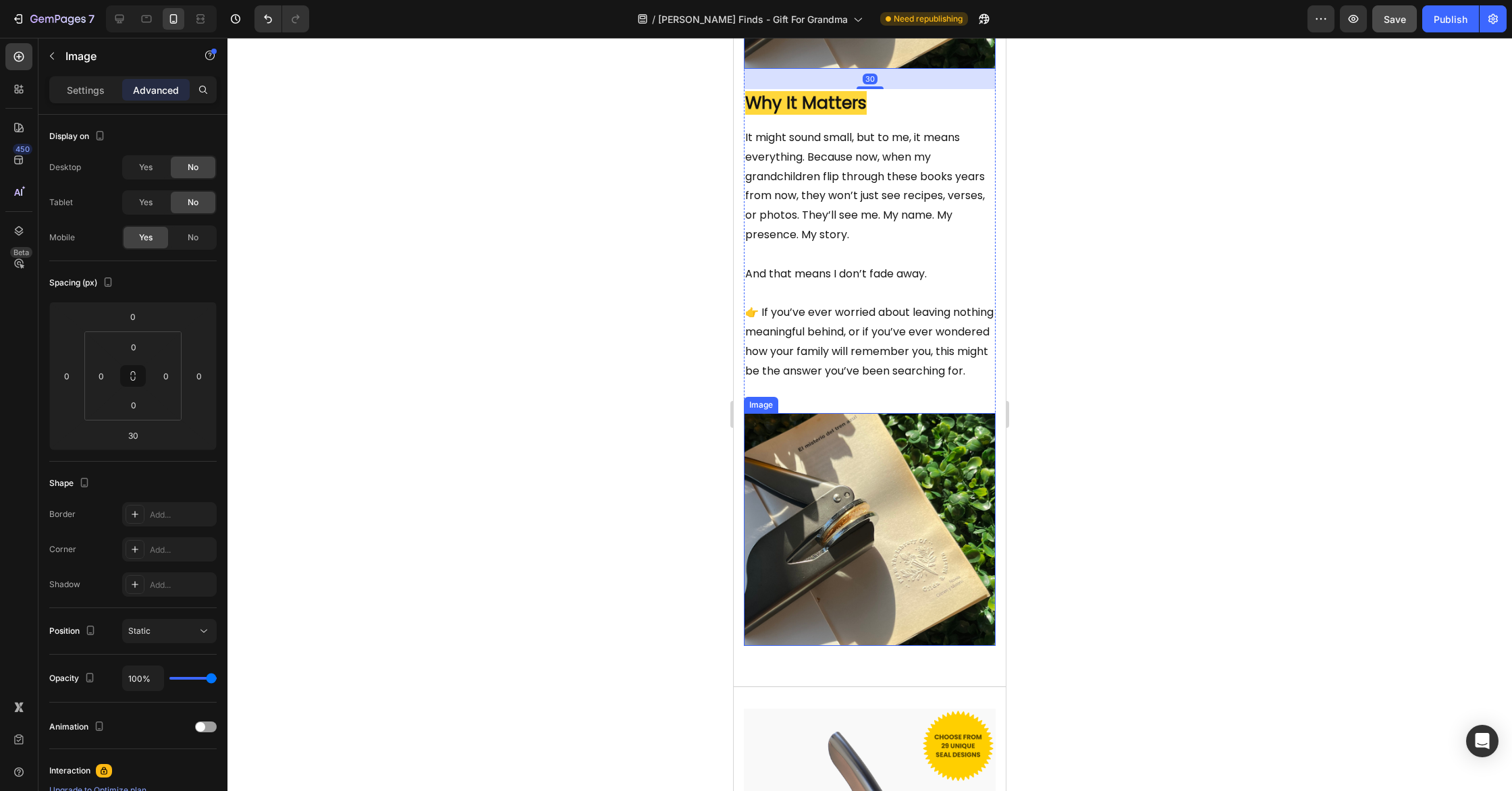
click at [848, 526] on img at bounding box center [869, 529] width 252 height 232
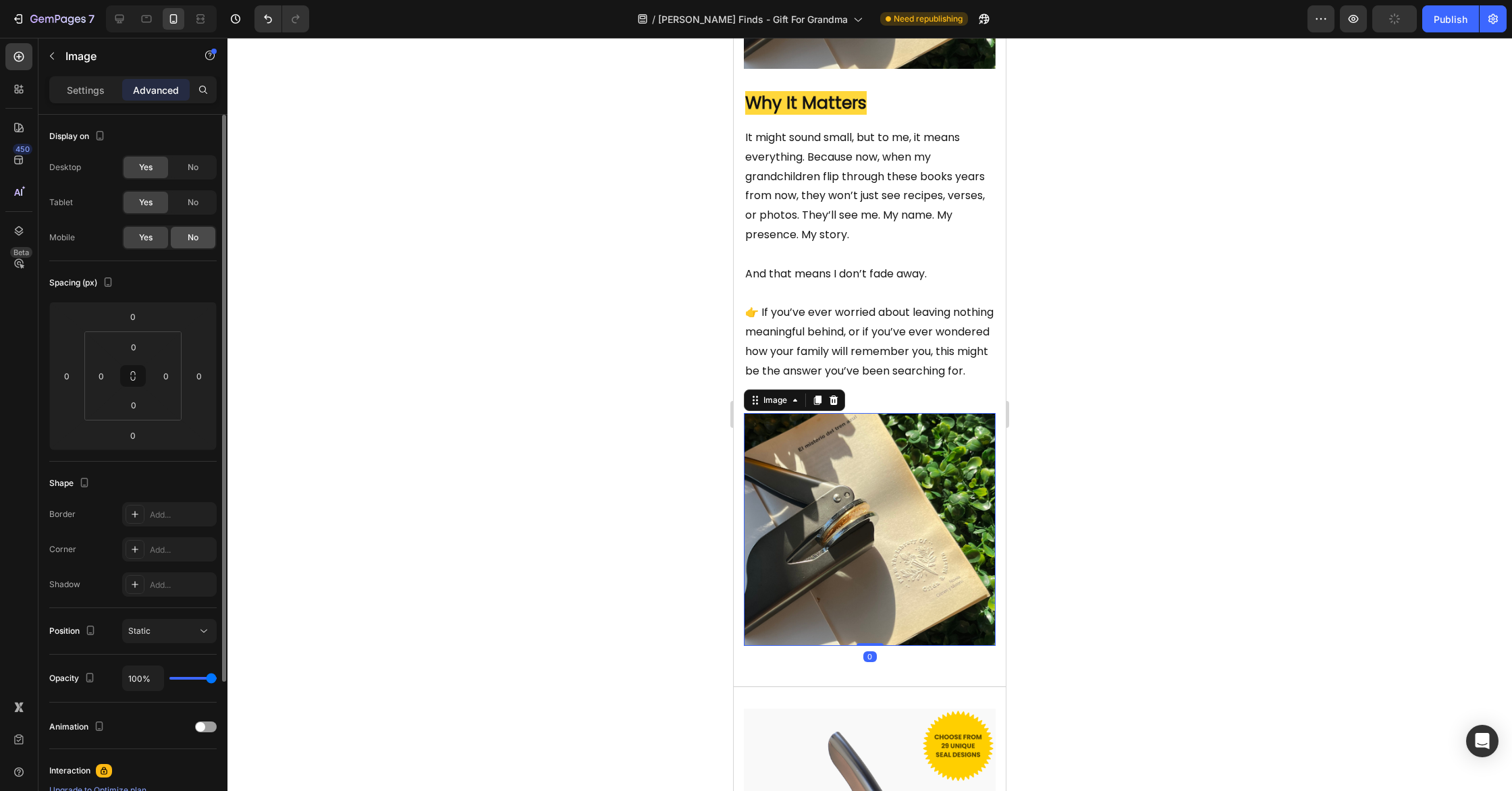
click at [193, 235] on span "No" at bounding box center [193, 237] width 11 height 12
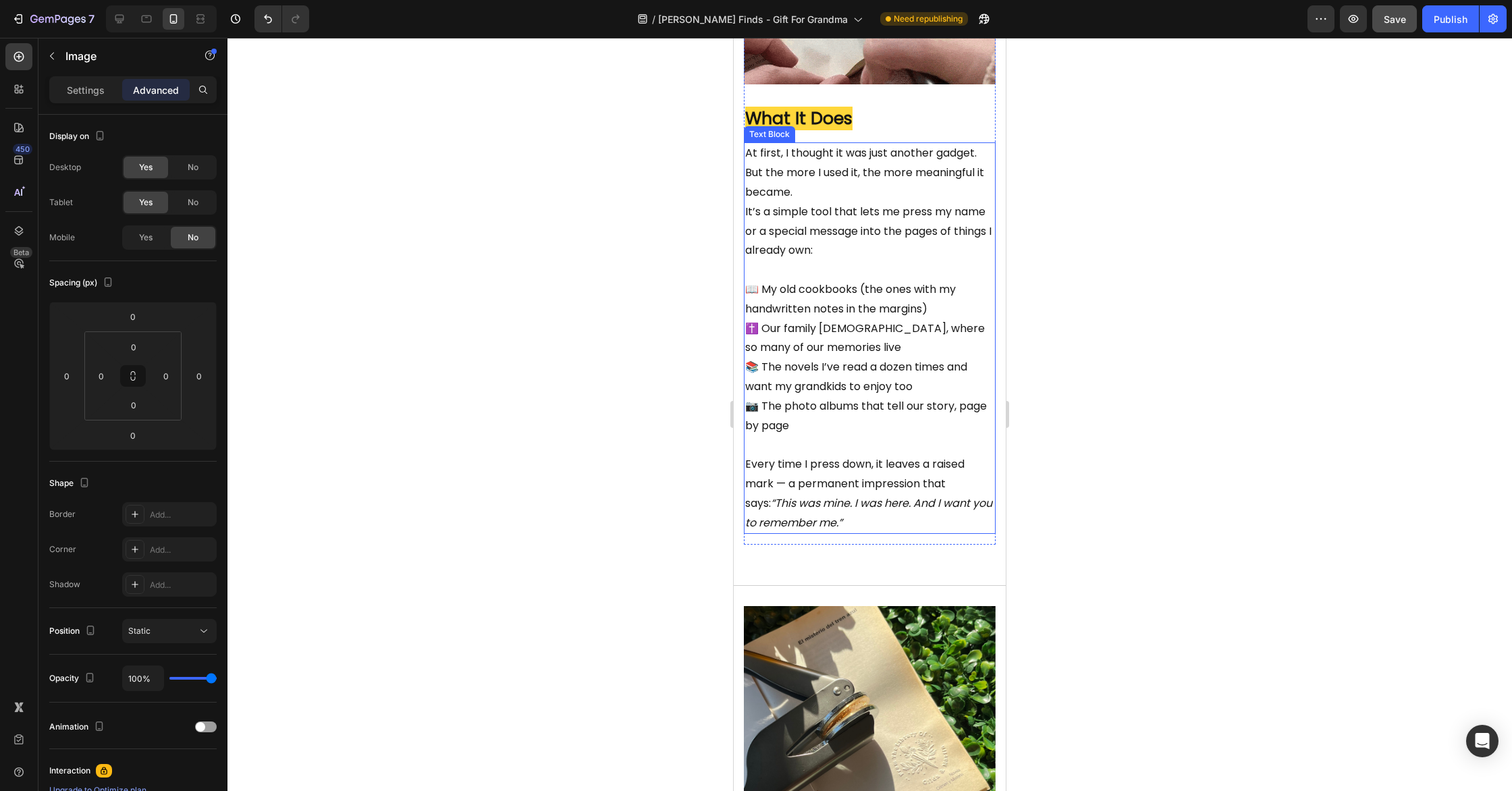
scroll to position [1774, 0]
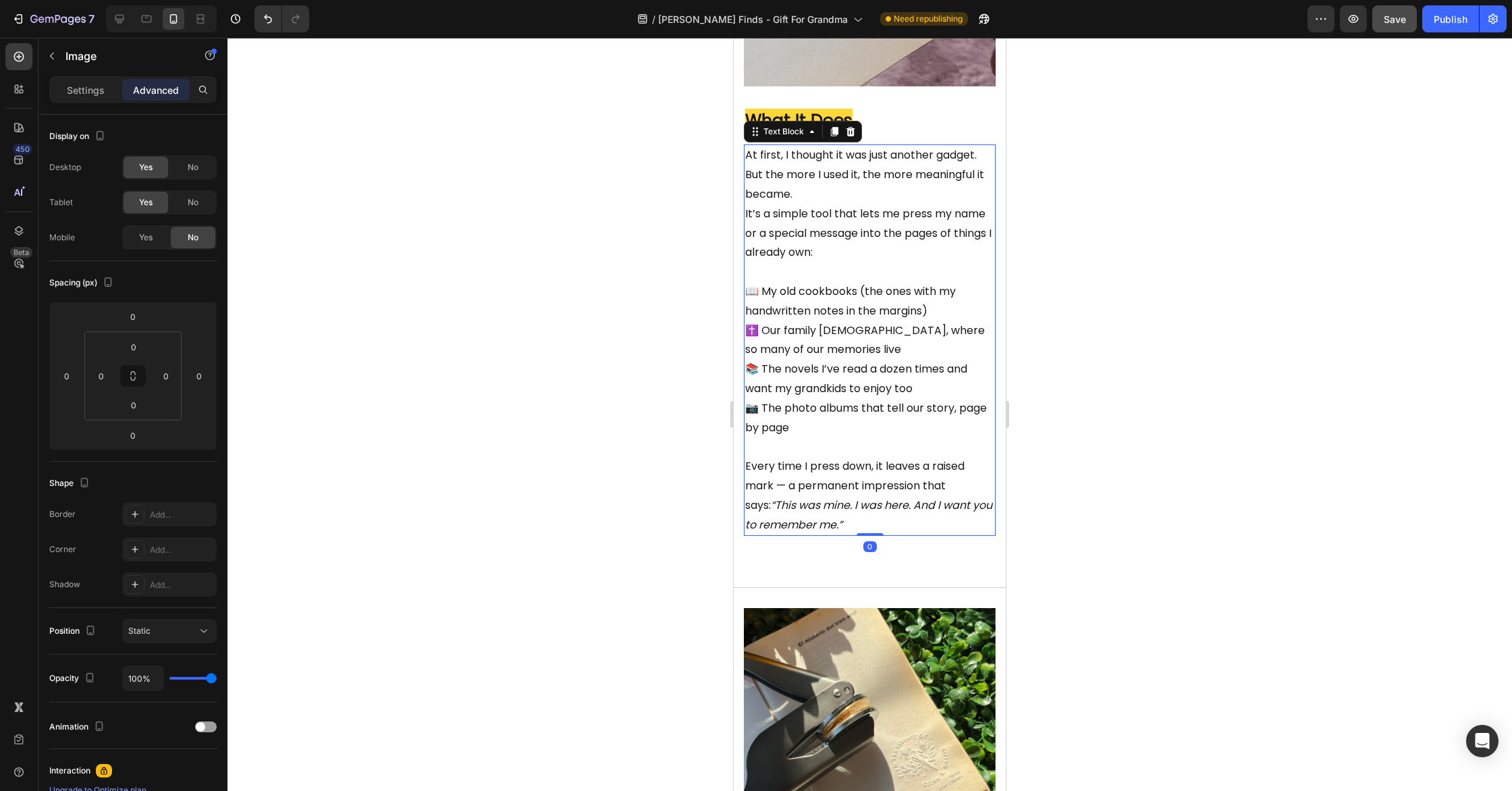
click at [903, 534] on p "Every time I press down, it leaves a raised mark — a permanent impression that …" at bounding box center [870, 496] width 249 height 77
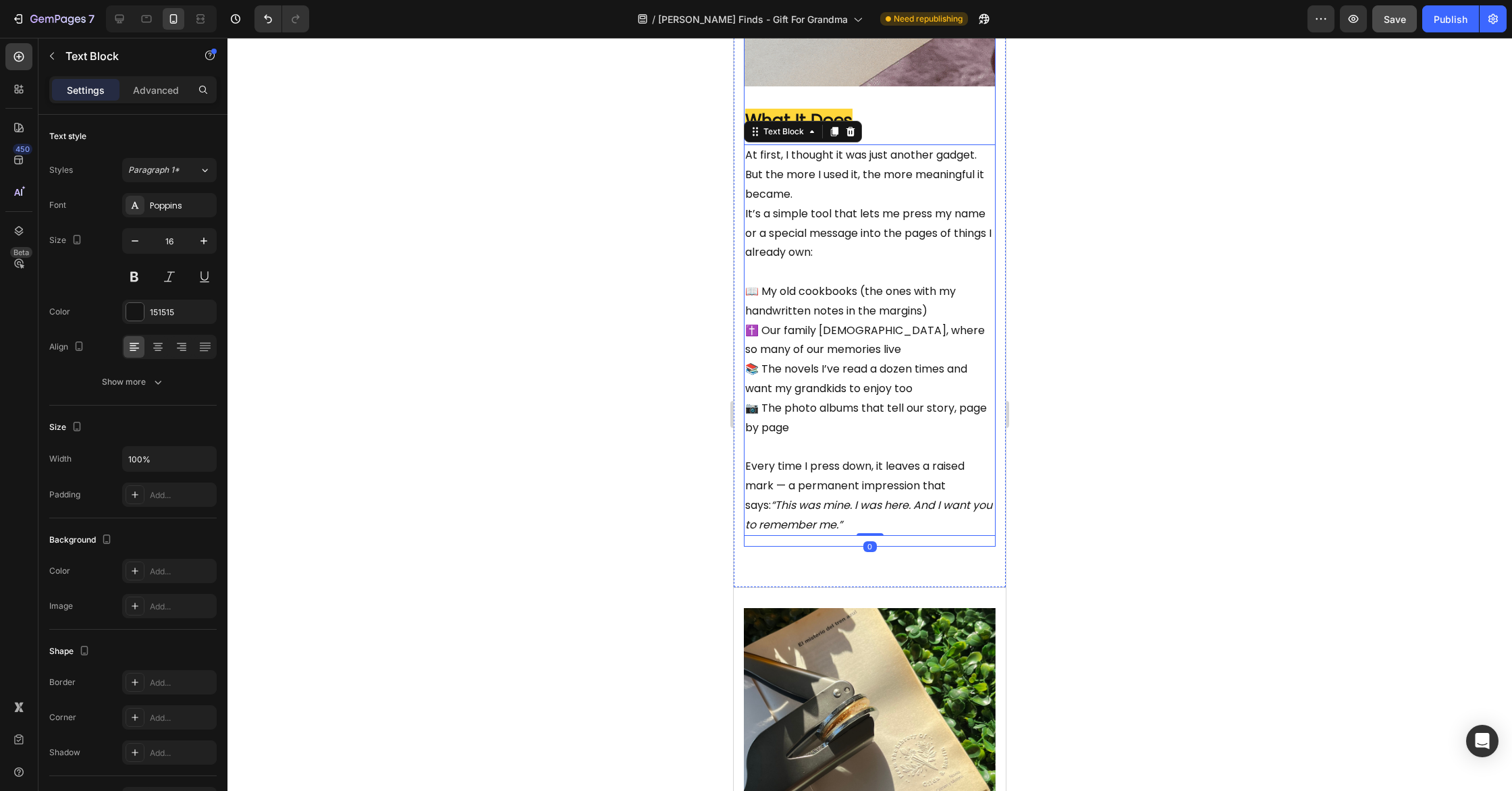
click at [901, 547] on div "Image What It Does Heading At first, I thought it was just another gadget. But …" at bounding box center [869, 190] width 252 height 712
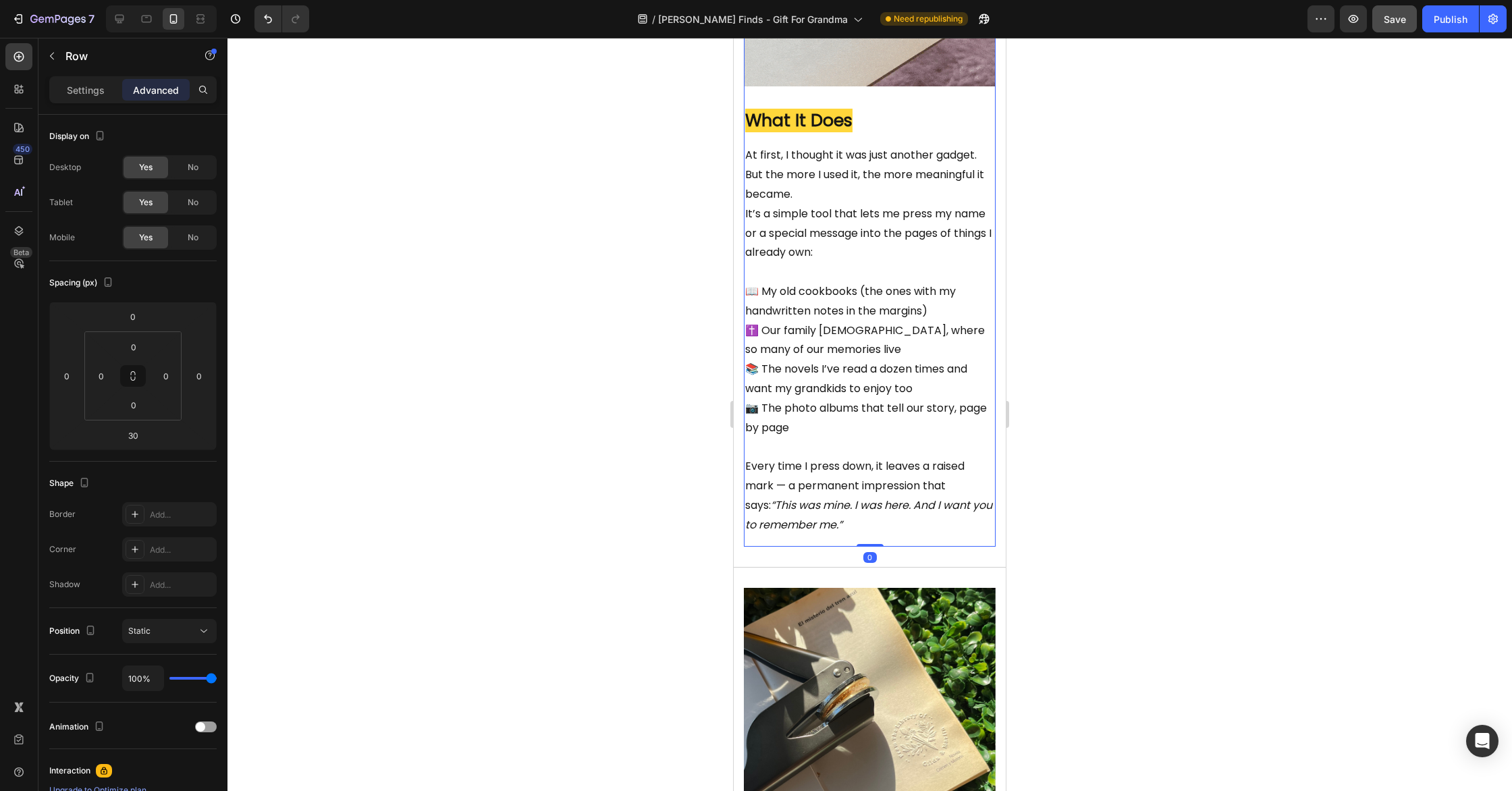
drag, startPoint x: 879, startPoint y: 584, endPoint x: 885, endPoint y: 544, distance: 40.4
click at [885, 544] on div "Image What It Does Heading At first, I thought it was just another gadget. But …" at bounding box center [869, 190] width 252 height 712
type input "0"
click at [1103, 565] on div at bounding box center [869, 414] width 1285 height 753
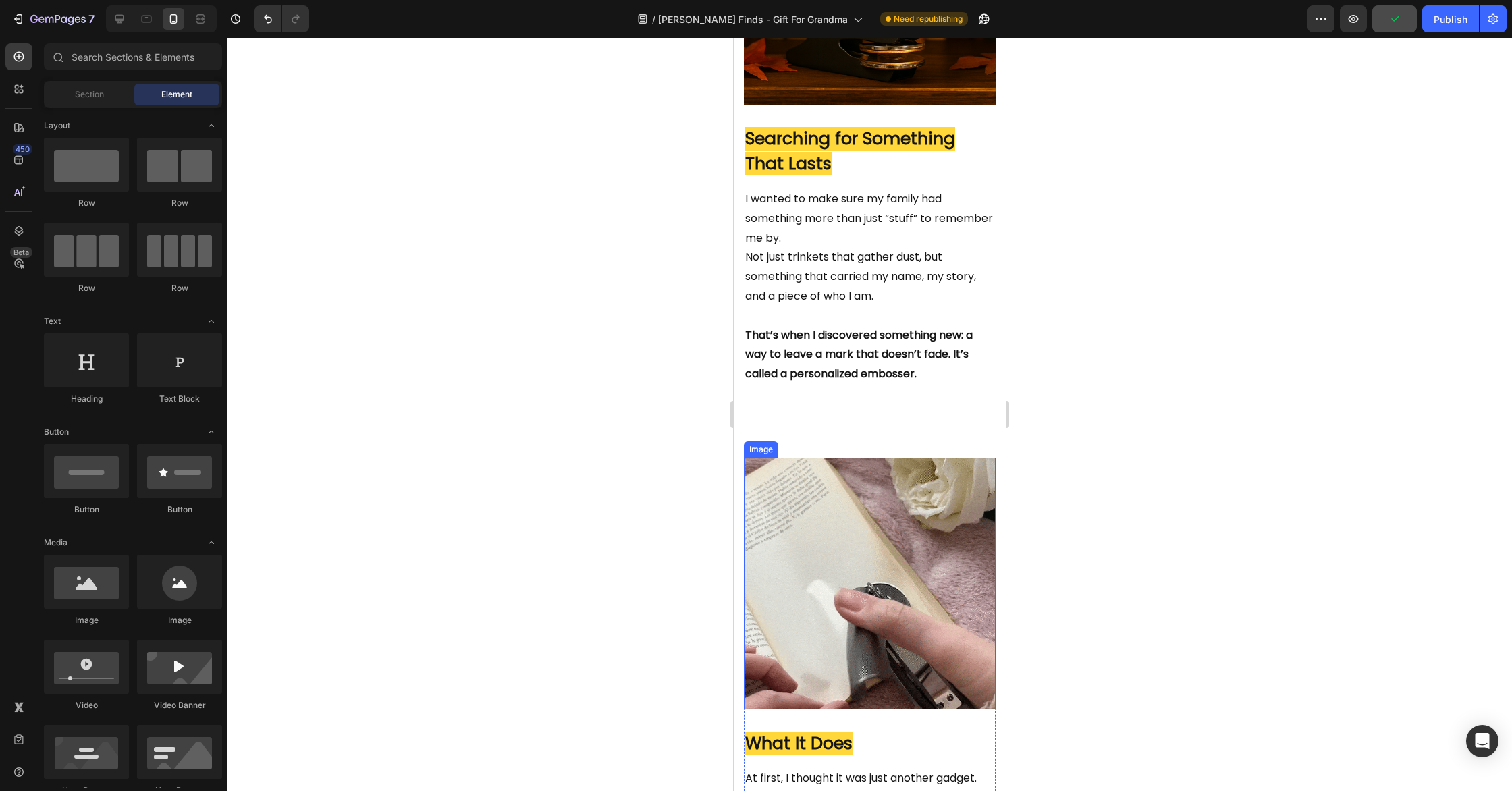
scroll to position [1103, 0]
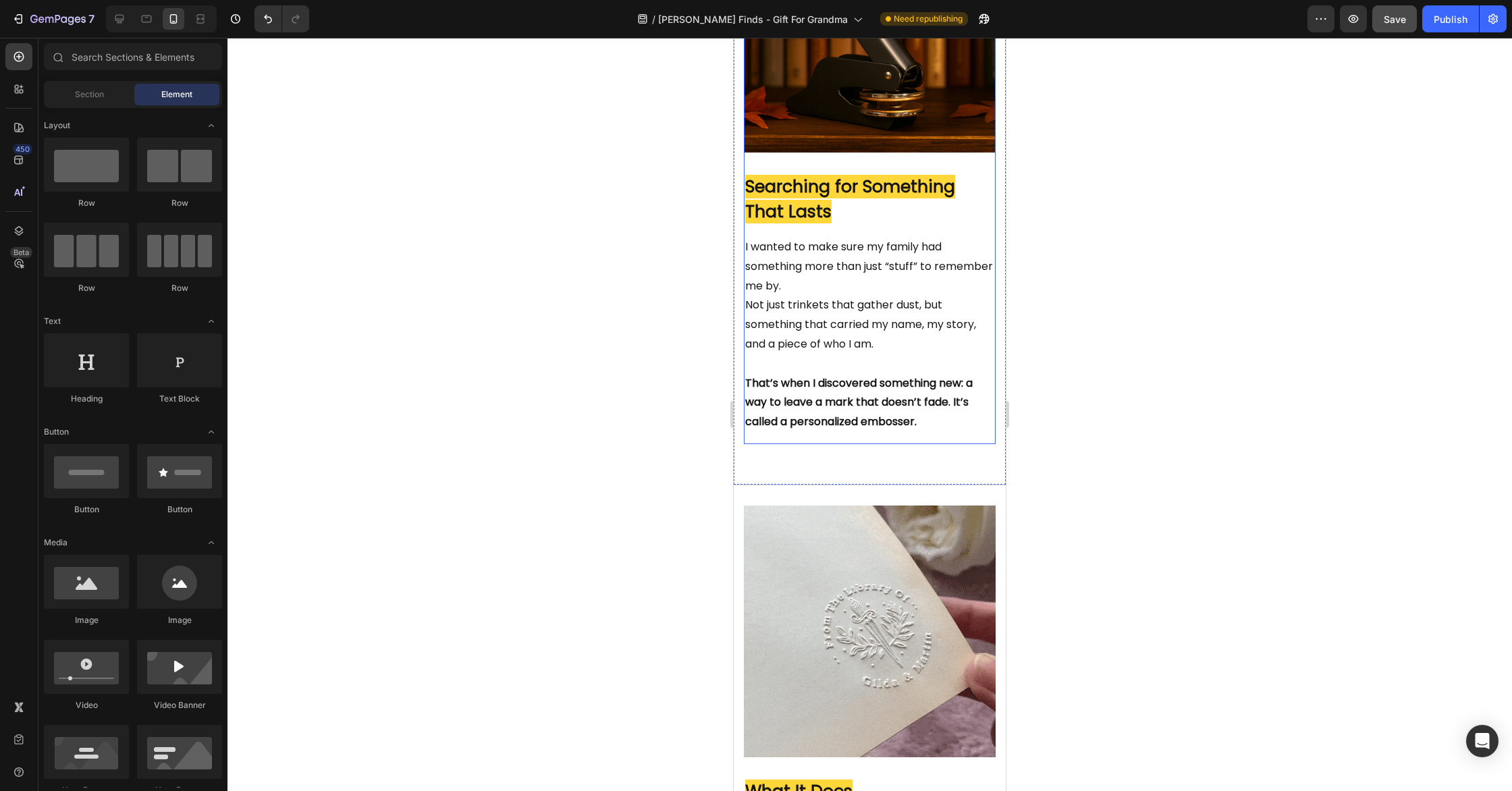
click at [963, 444] on div "Image Searching for Something That Lasts Heading I wanted to make sure my famil…" at bounding box center [869, 173] width 252 height 544
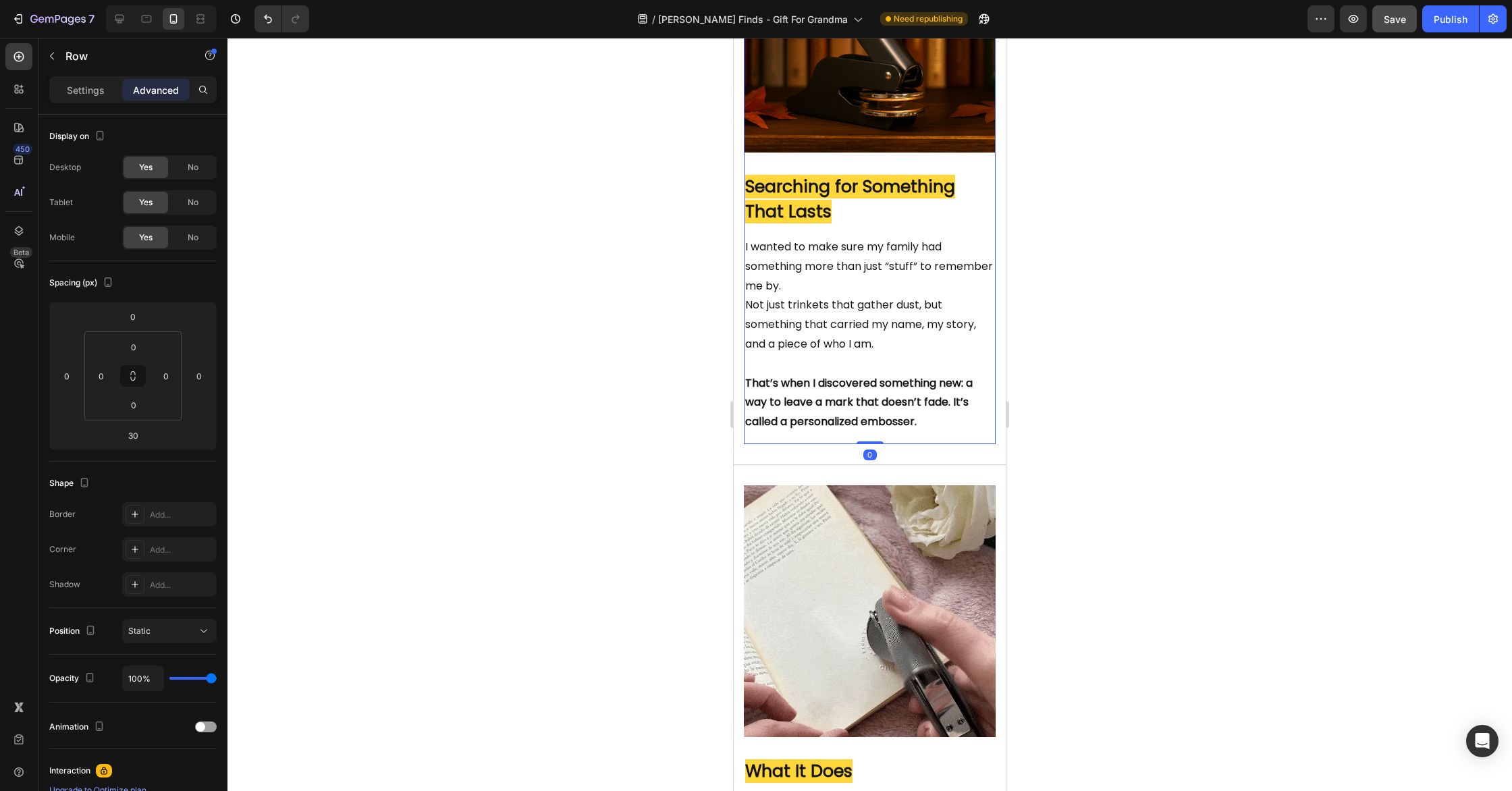
drag, startPoint x: 880, startPoint y: 480, endPoint x: 888, endPoint y: 420, distance: 60.5
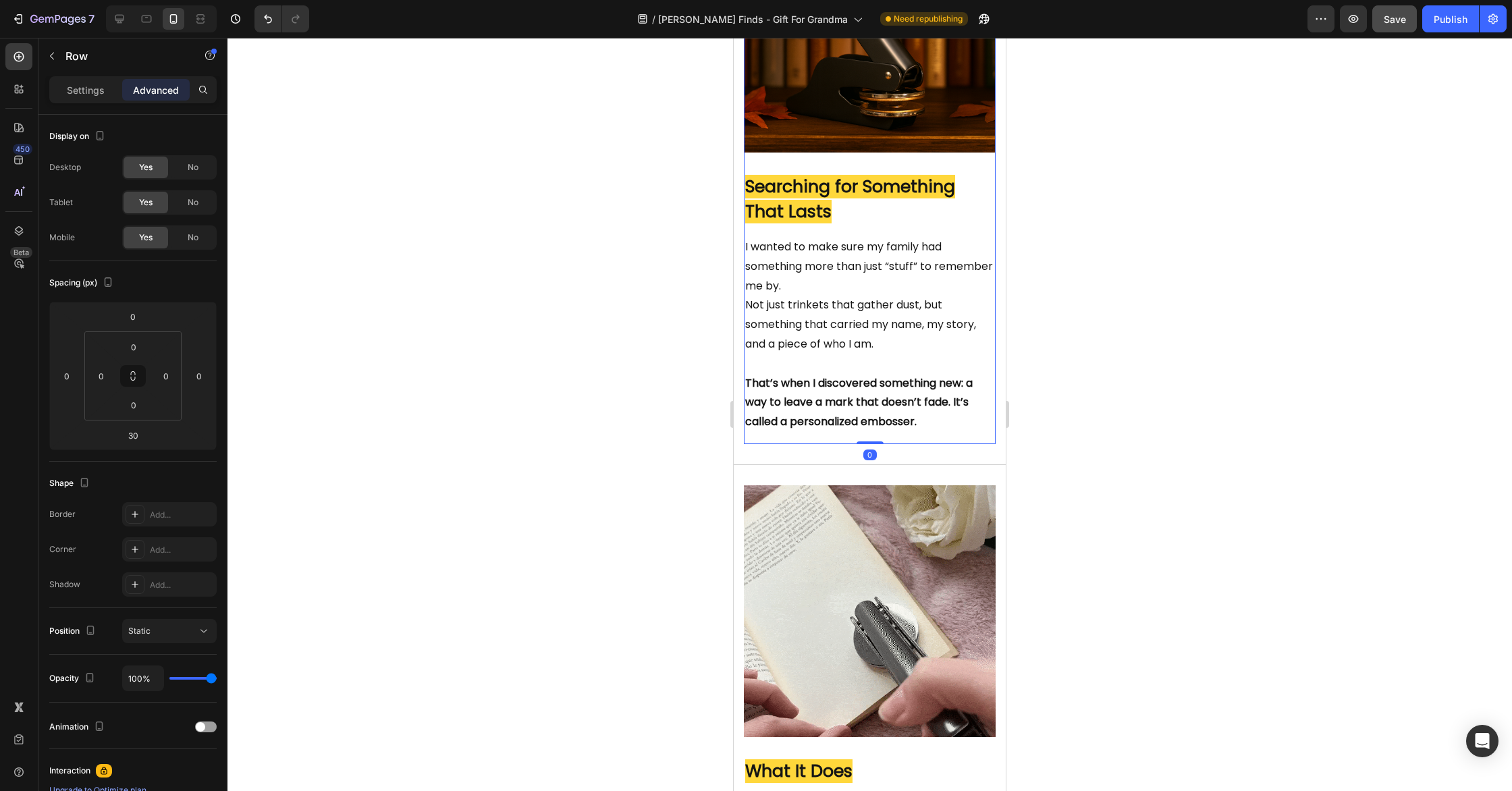
click at [888, 421] on div "Image Searching for Something That Lasts Heading I wanted to make sure my famil…" at bounding box center [869, 173] width 252 height 544
type input "0"
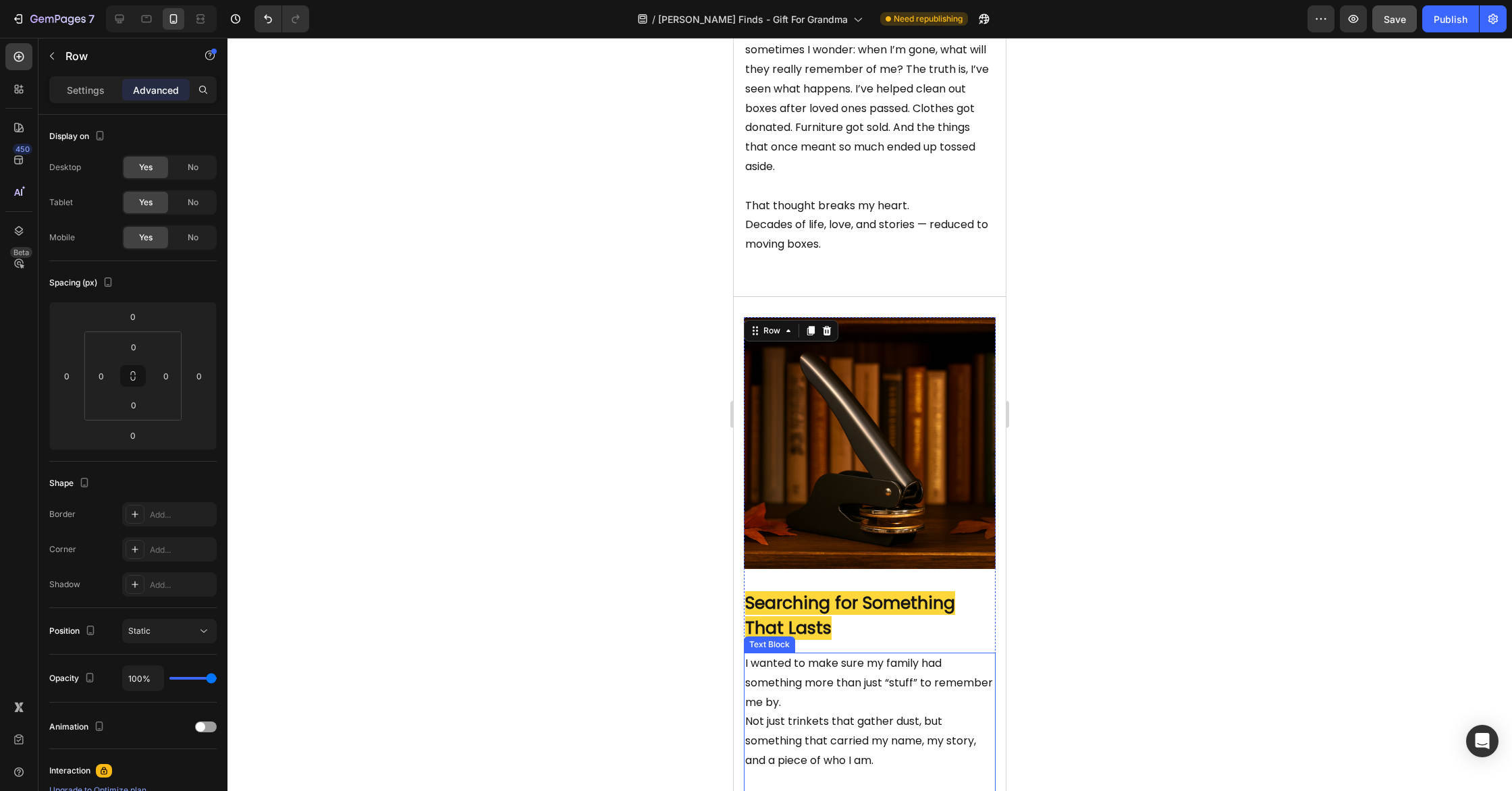
scroll to position [678, 0]
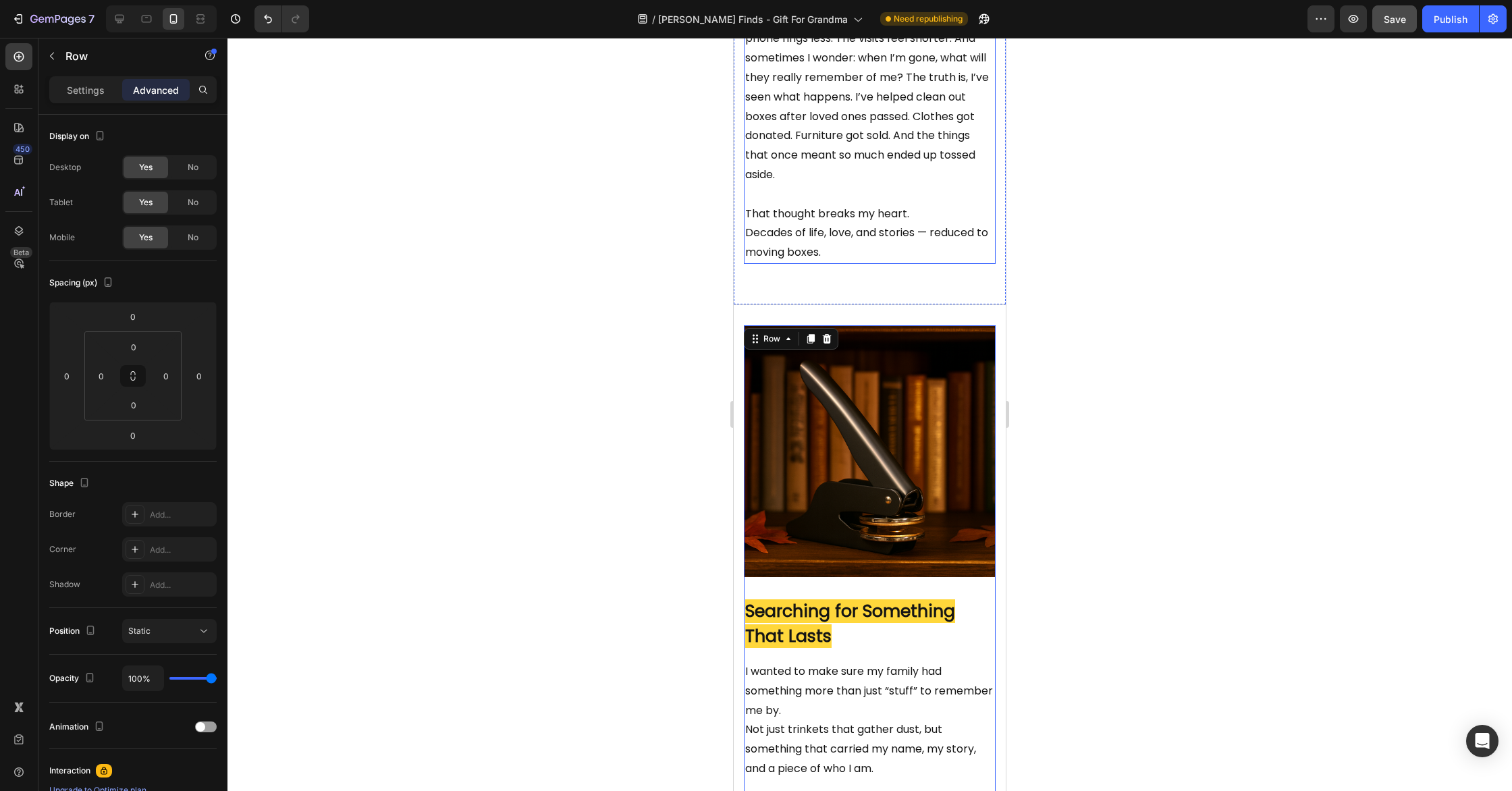
click at [922, 263] on p "That thought breaks my heart. Decades of life, love, and stories — reduced to m…" at bounding box center [870, 233] width 249 height 58
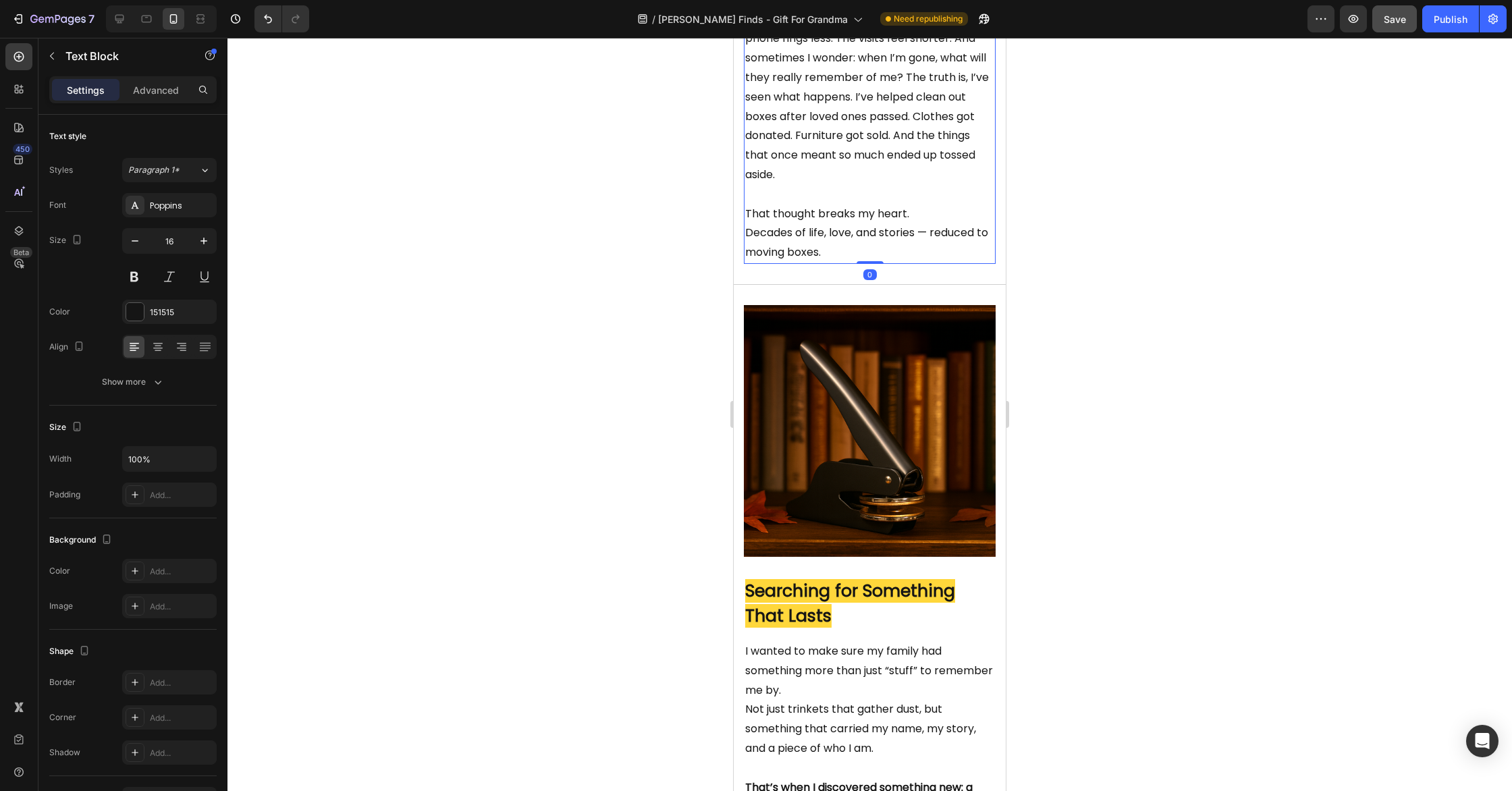
drag, startPoint x: 879, startPoint y: 301, endPoint x: 886, endPoint y: 246, distance: 55.4
click at [885, 244] on div "I never thought much about legacy until recently. But now, in my 60s, it’s some…" at bounding box center [869, 29] width 252 height 470
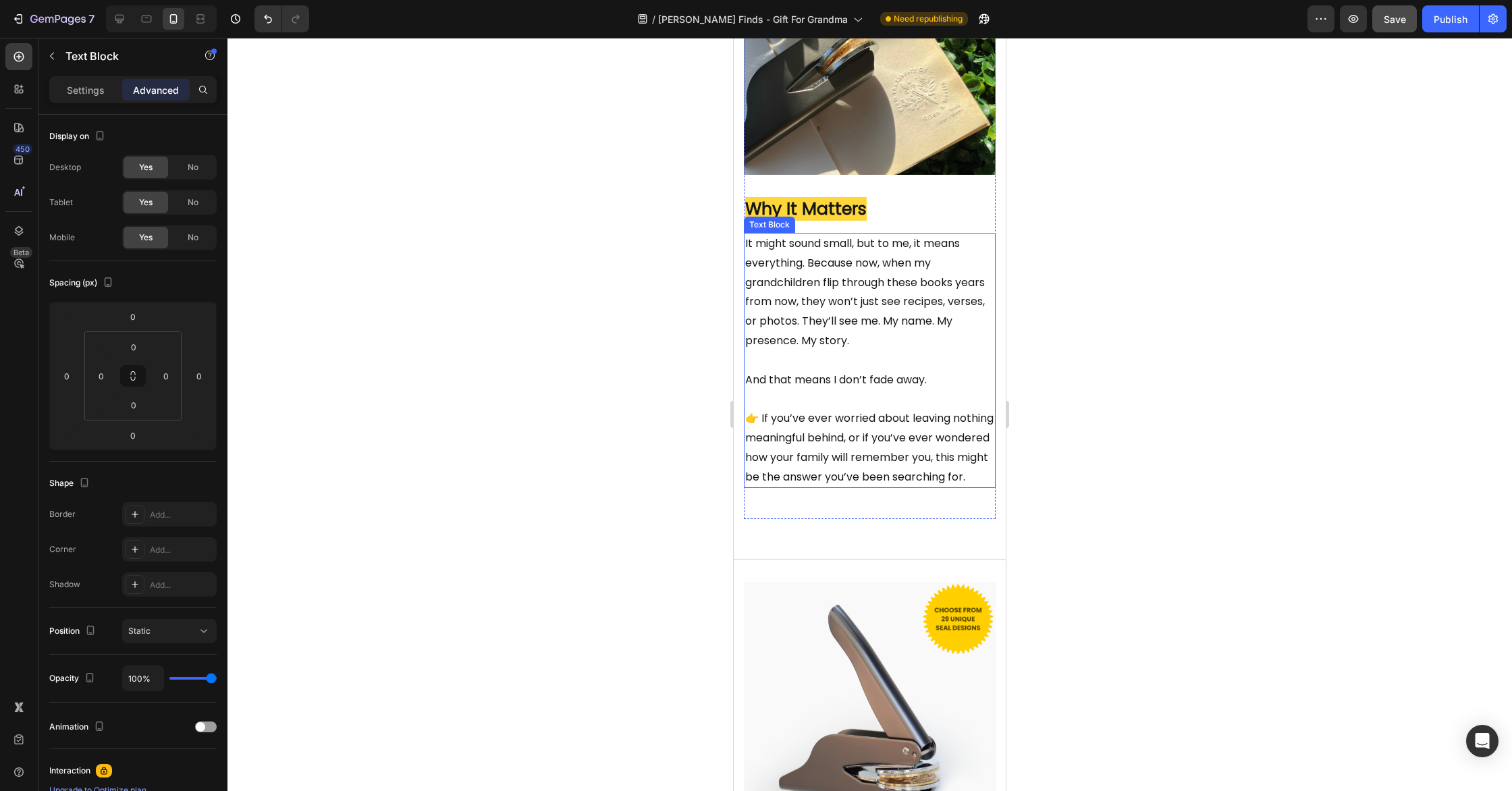
scroll to position [2389, 0]
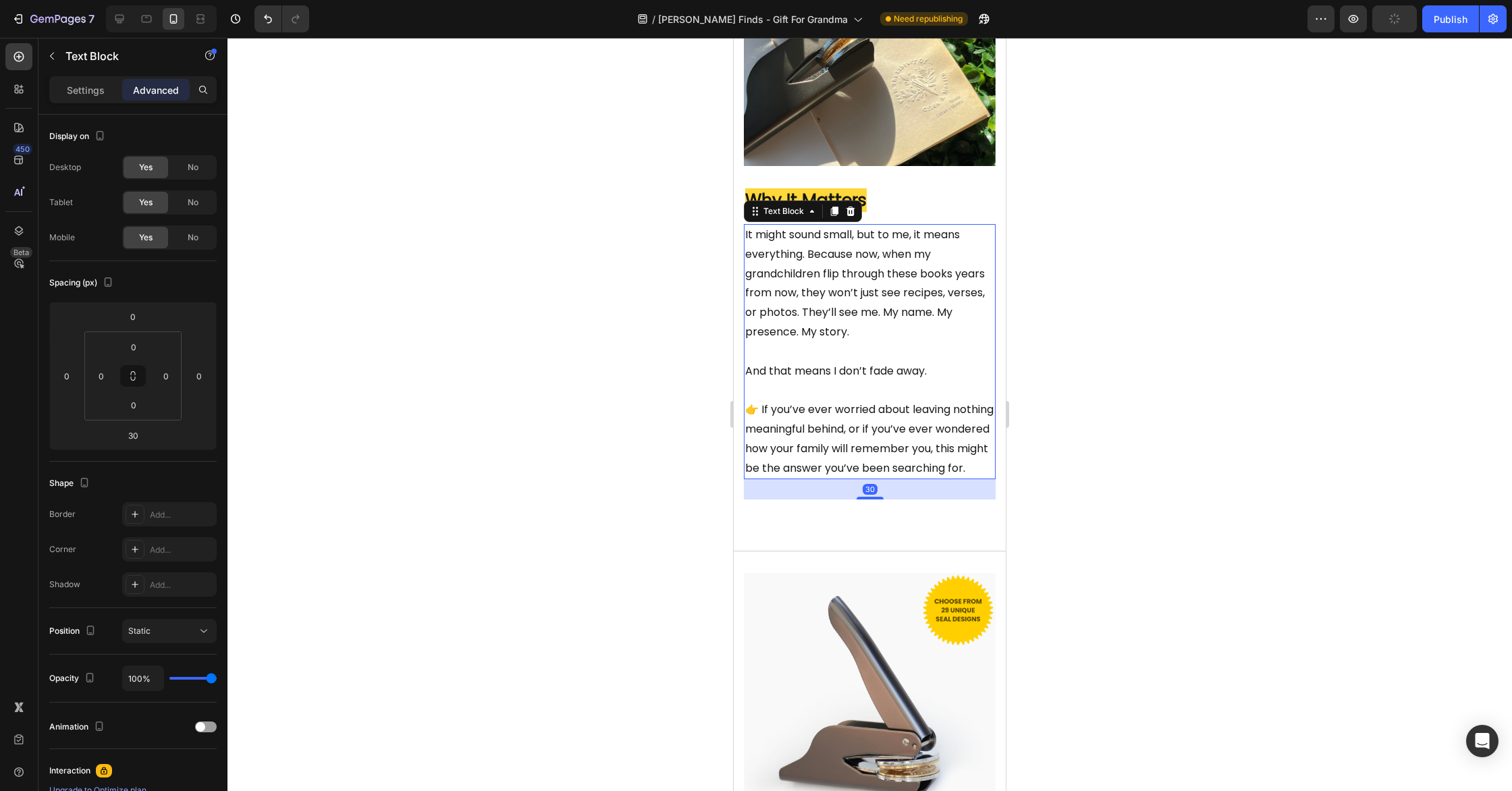
drag, startPoint x: 917, startPoint y: 504, endPoint x: 906, endPoint y: 518, distance: 17.8
click at [918, 478] on p "👉 If you’ve ever worried about leaving nothing meaningful behind, or if you’ve …" at bounding box center [870, 439] width 249 height 77
click at [877, 500] on div "30" at bounding box center [869, 490] width 252 height 20
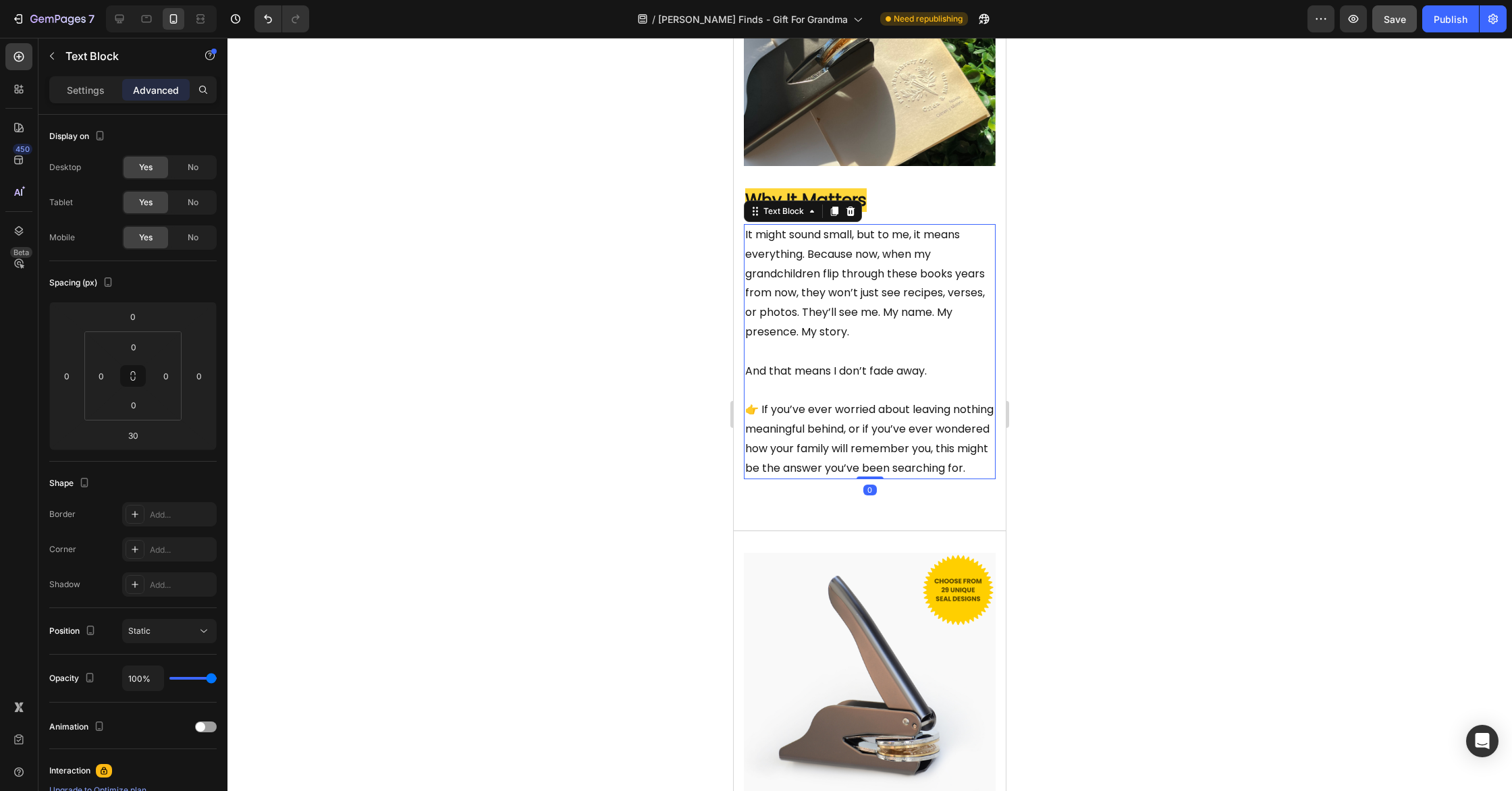
drag, startPoint x: 878, startPoint y: 538, endPoint x: 888, endPoint y: 453, distance: 85.6
click at [888, 453] on div "It might sound small, but to me, it means everything. Because now, when my gran…" at bounding box center [869, 351] width 252 height 255
type input "0"
click at [910, 511] on div "Image Why It Matters Heading It might sound small, but to me, it means everythi…" at bounding box center [869, 222] width 252 height 577
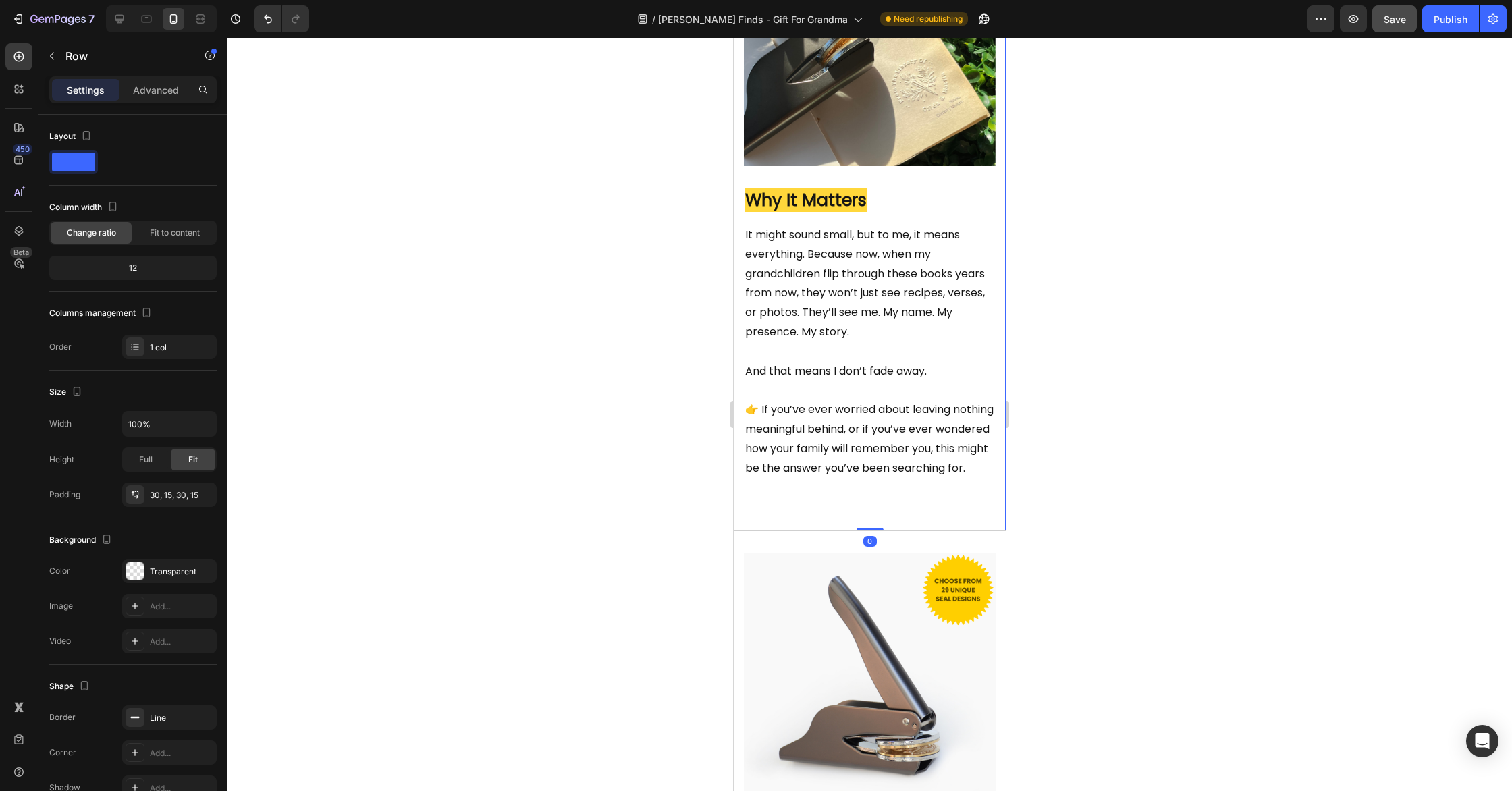
click at [1143, 493] on div at bounding box center [869, 414] width 1285 height 753
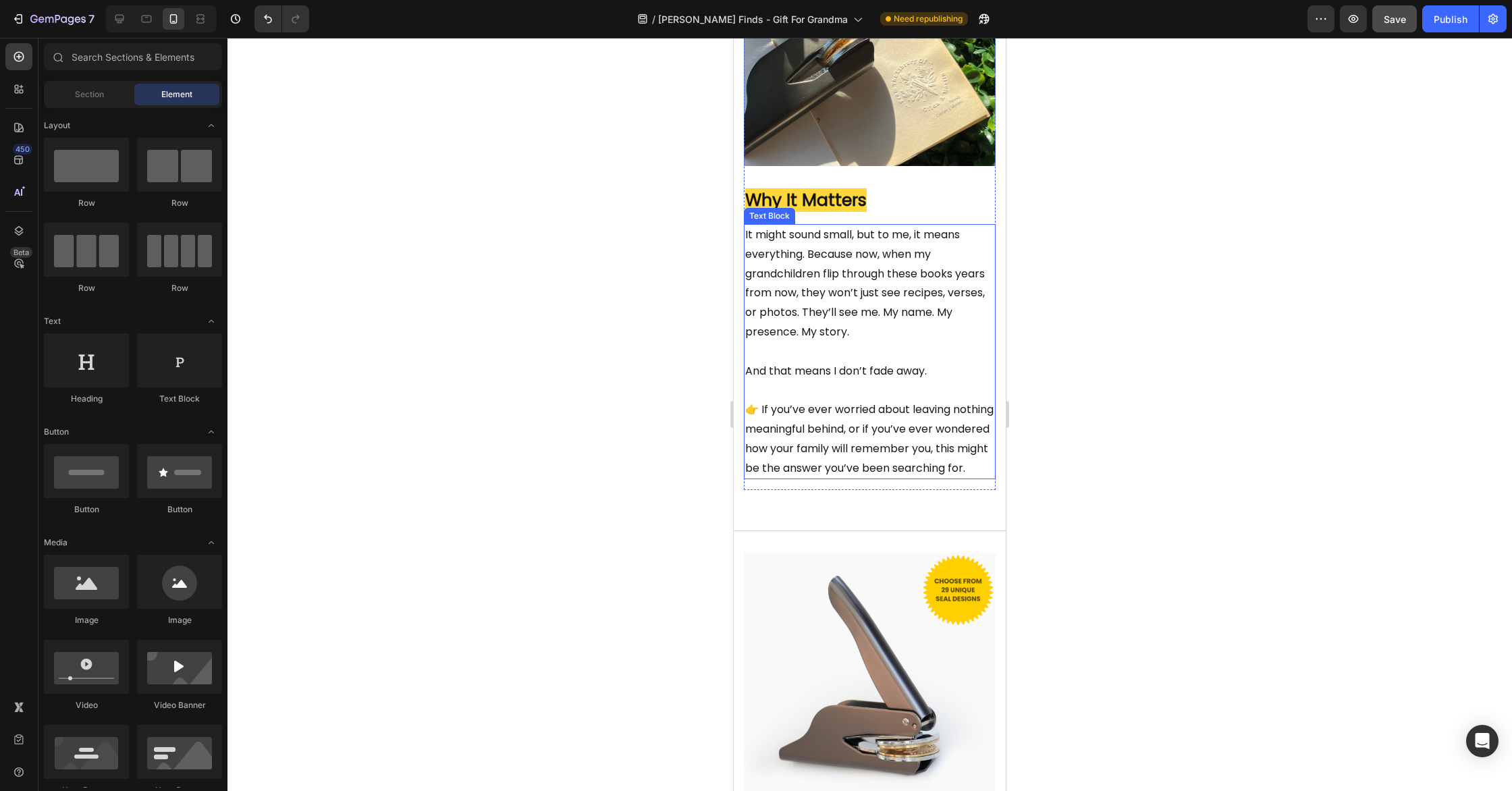
click at [852, 478] on p "👉 If you’ve ever worried about leaving nothing meaningful behind, or if you’ve …" at bounding box center [870, 439] width 249 height 77
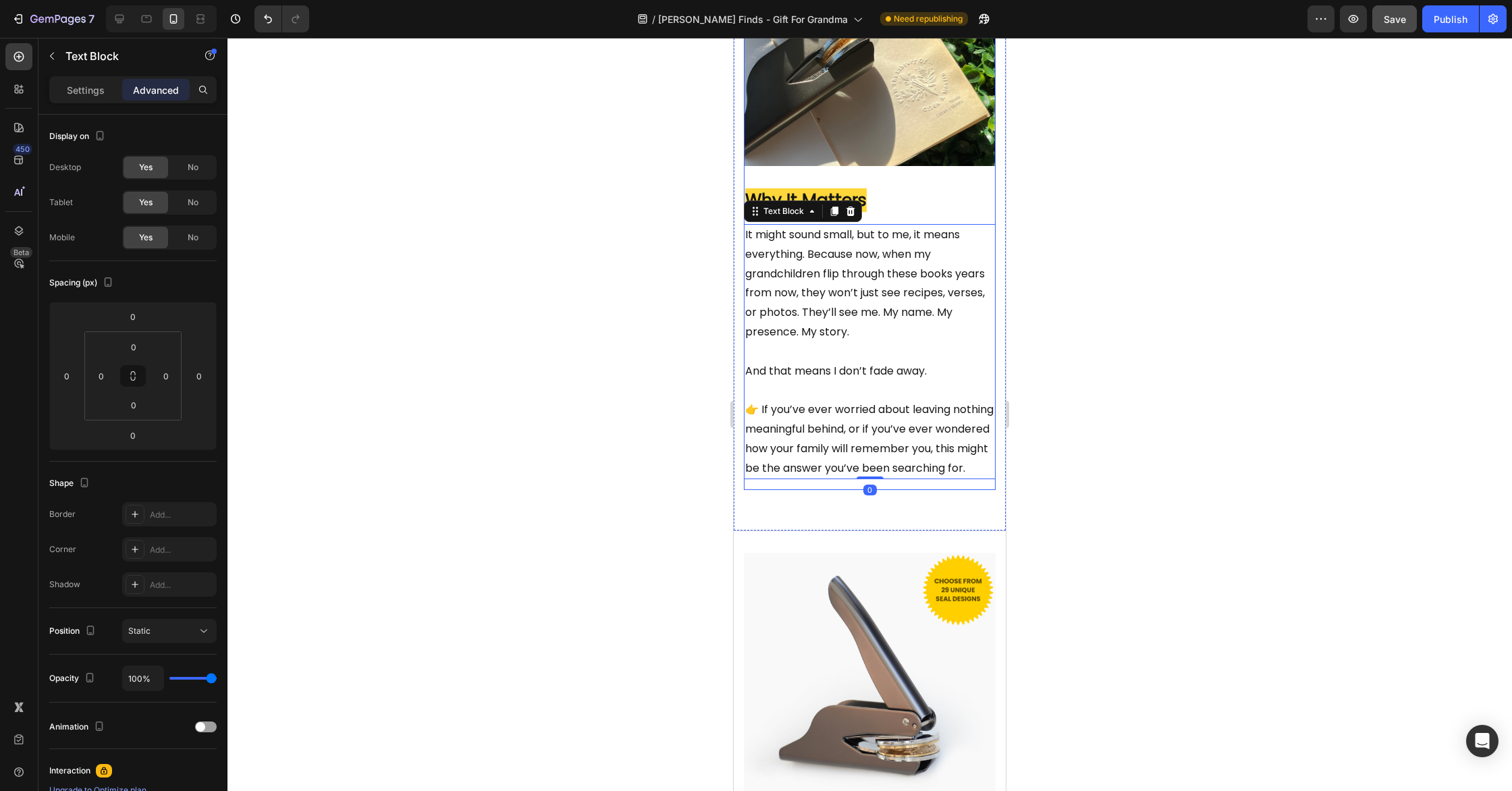
click at [847, 490] on div "Image Why It Matters Heading It might sound small, but to me, it means everythi…" at bounding box center [869, 212] width 252 height 557
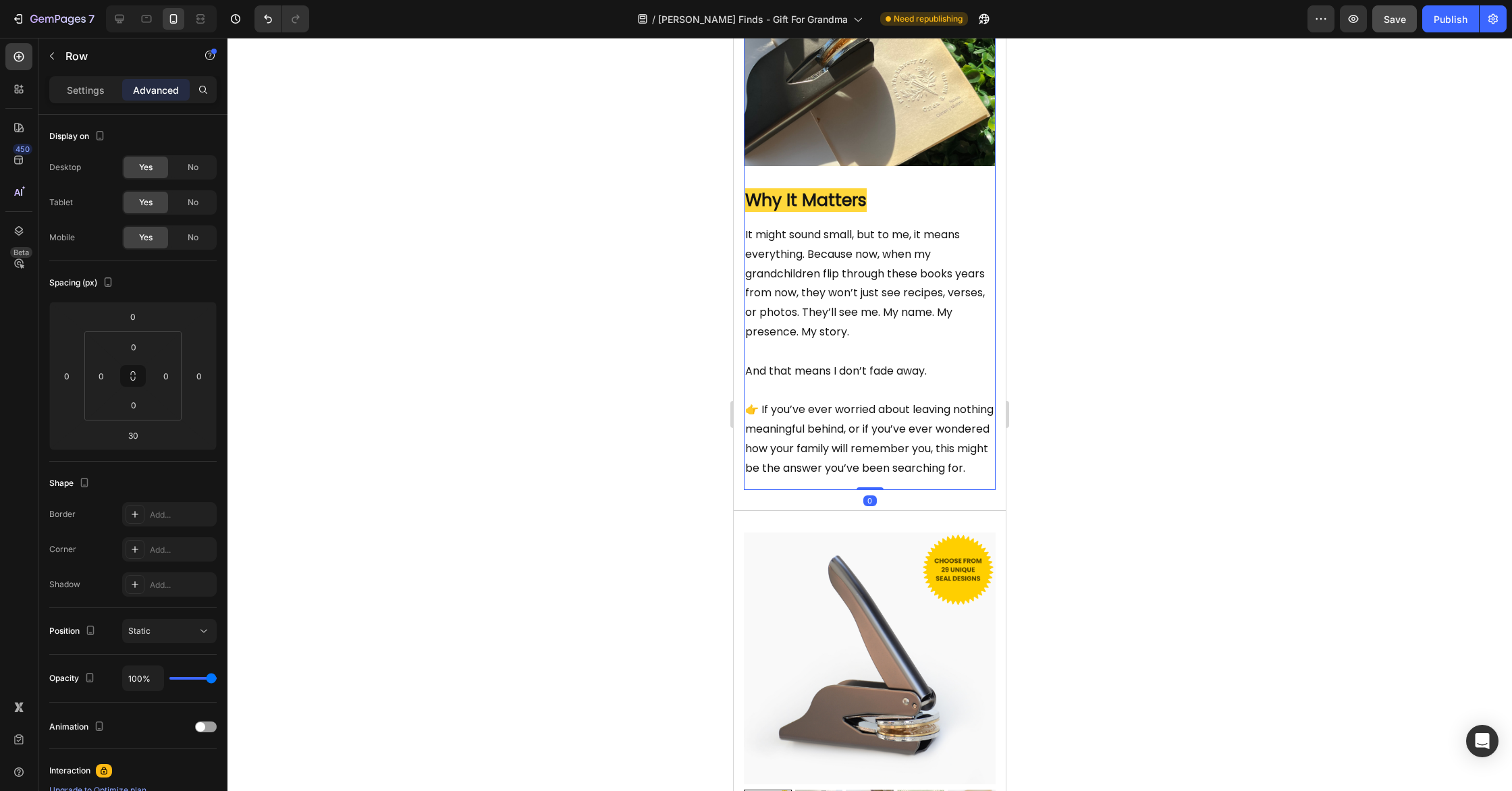
drag, startPoint x: 880, startPoint y: 548, endPoint x: 876, endPoint y: 476, distance: 72.1
click at [879, 476] on div "Image Why It Matters Heading It might sound small, but to me, it means everythi…" at bounding box center [869, 212] width 252 height 557
type input "0"
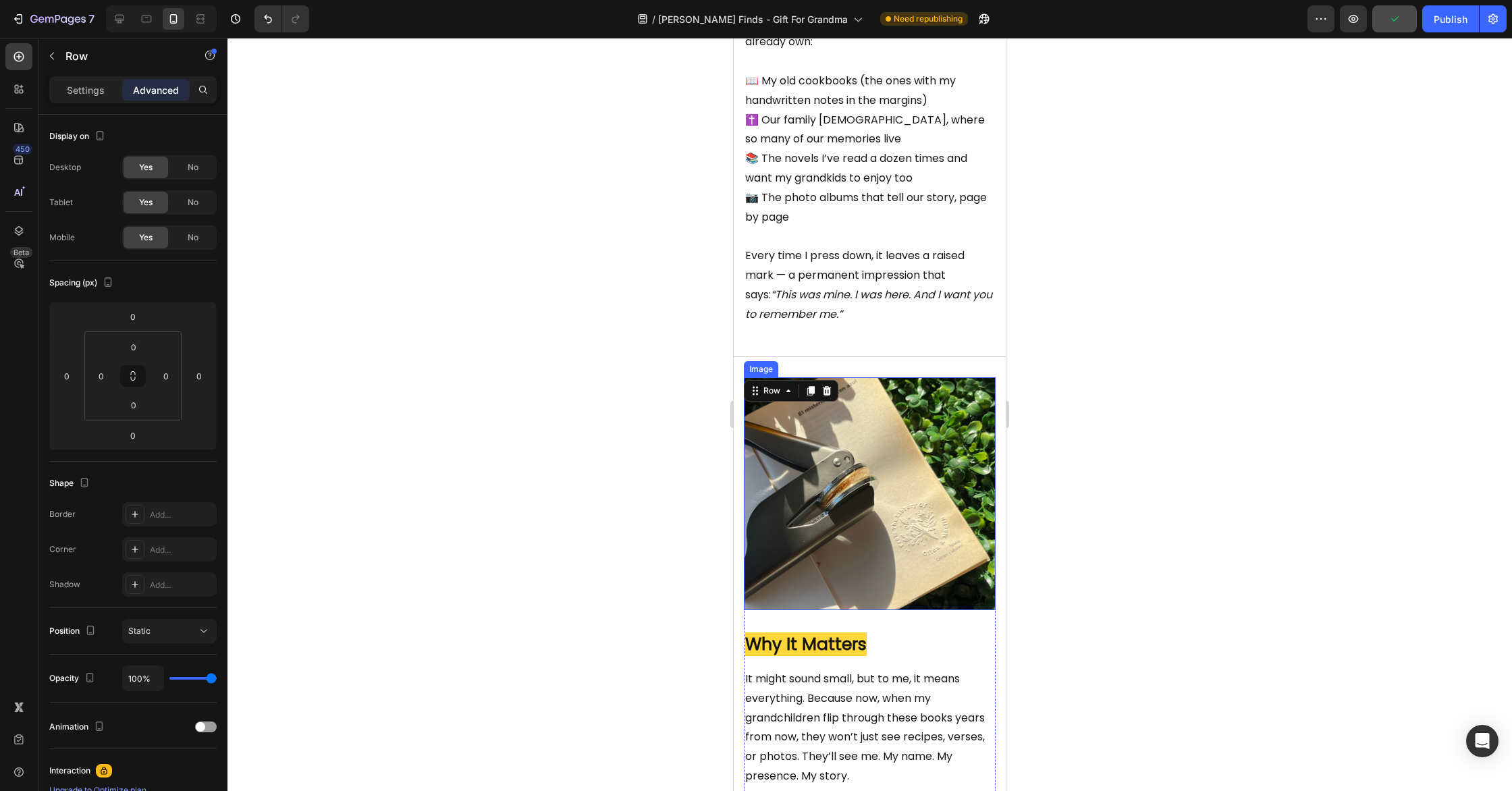
scroll to position [1823, 0]
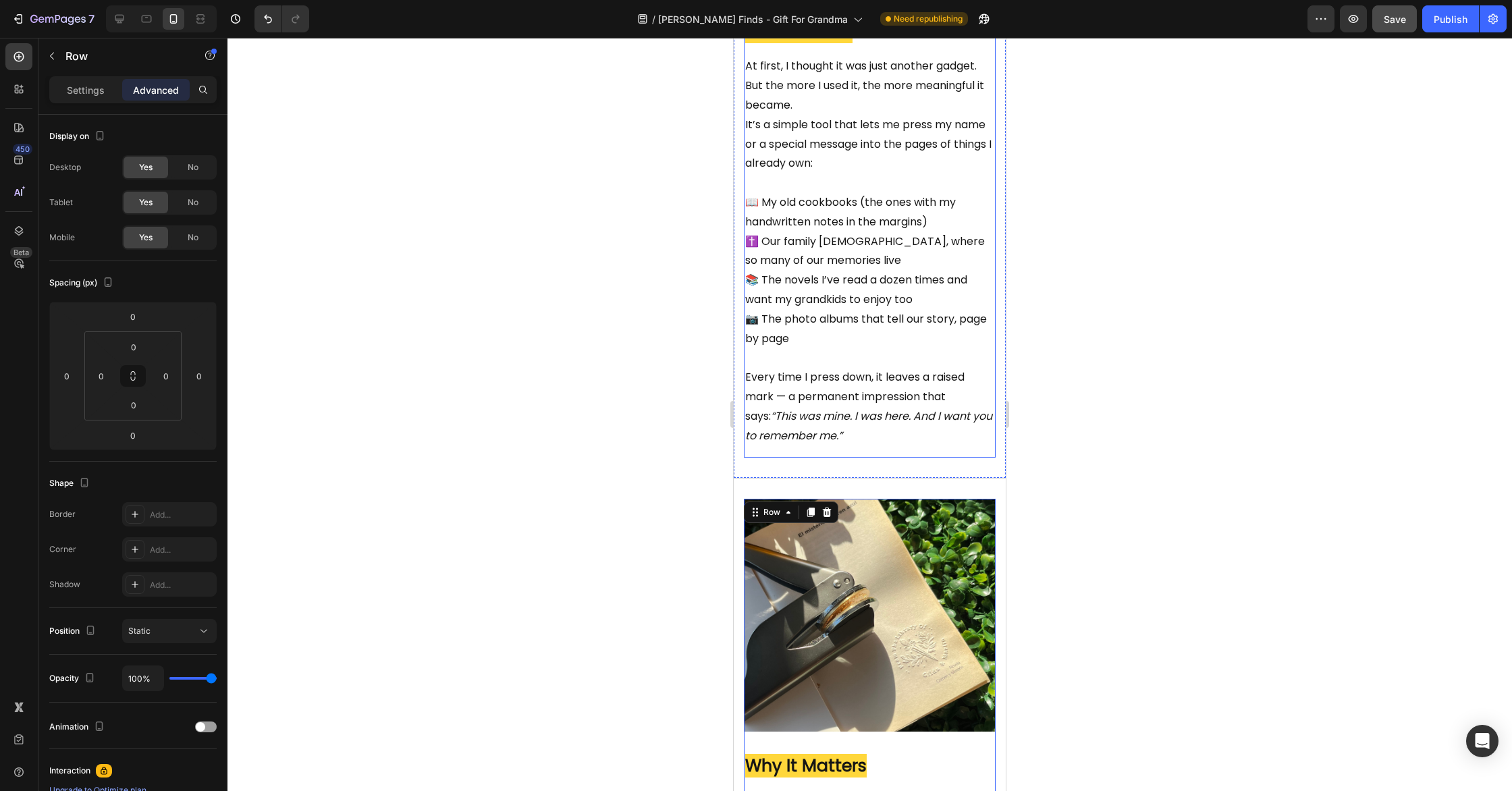
click at [889, 458] on div "Image What It Does Heading At first, I thought it was just another gadget. But …" at bounding box center [869, 102] width 252 height 712
click at [869, 446] on p "Every time I press down, it leaves a raised mark — a permanent impression that …" at bounding box center [870, 406] width 249 height 77
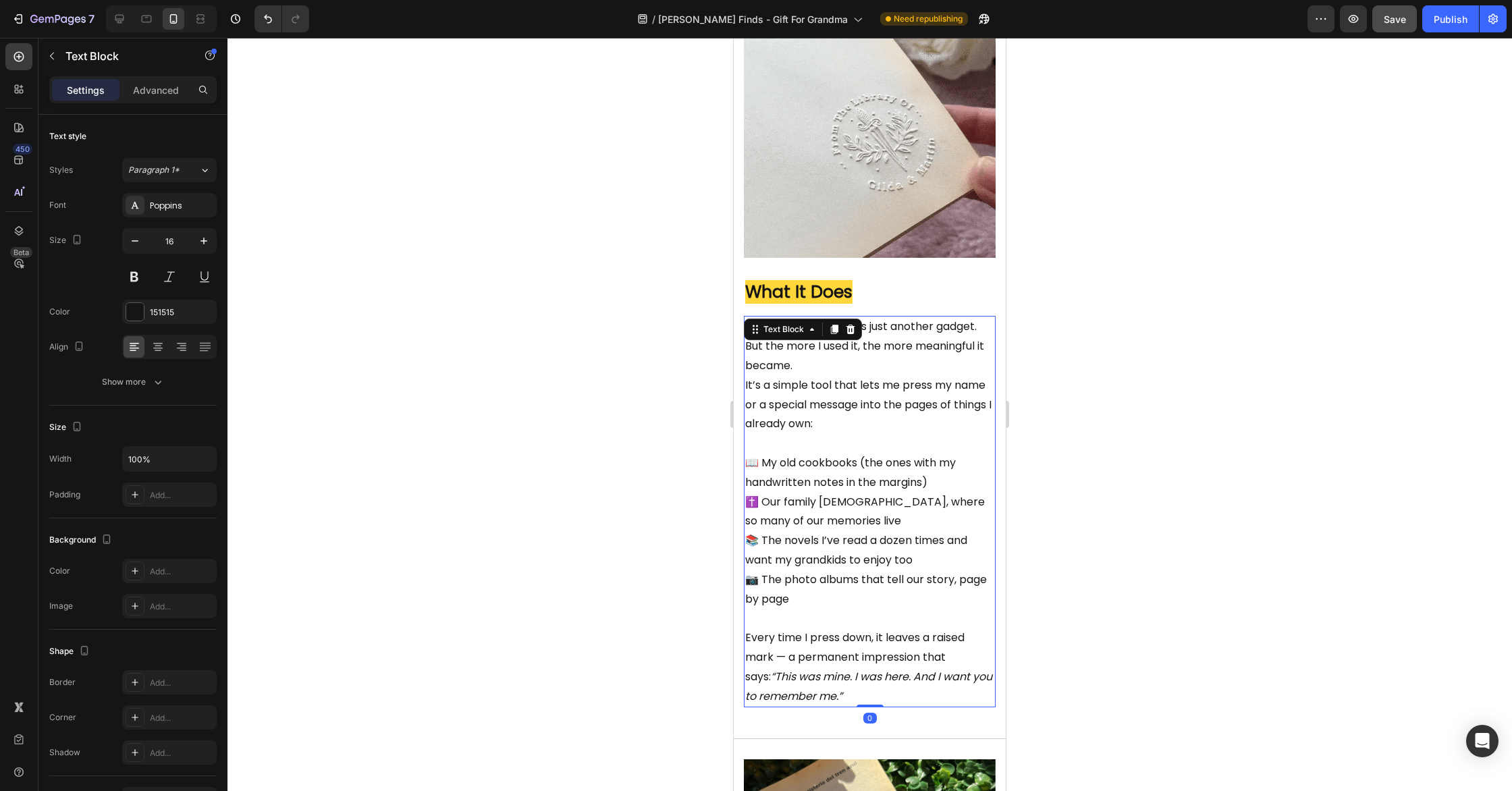
scroll to position [1337, 0]
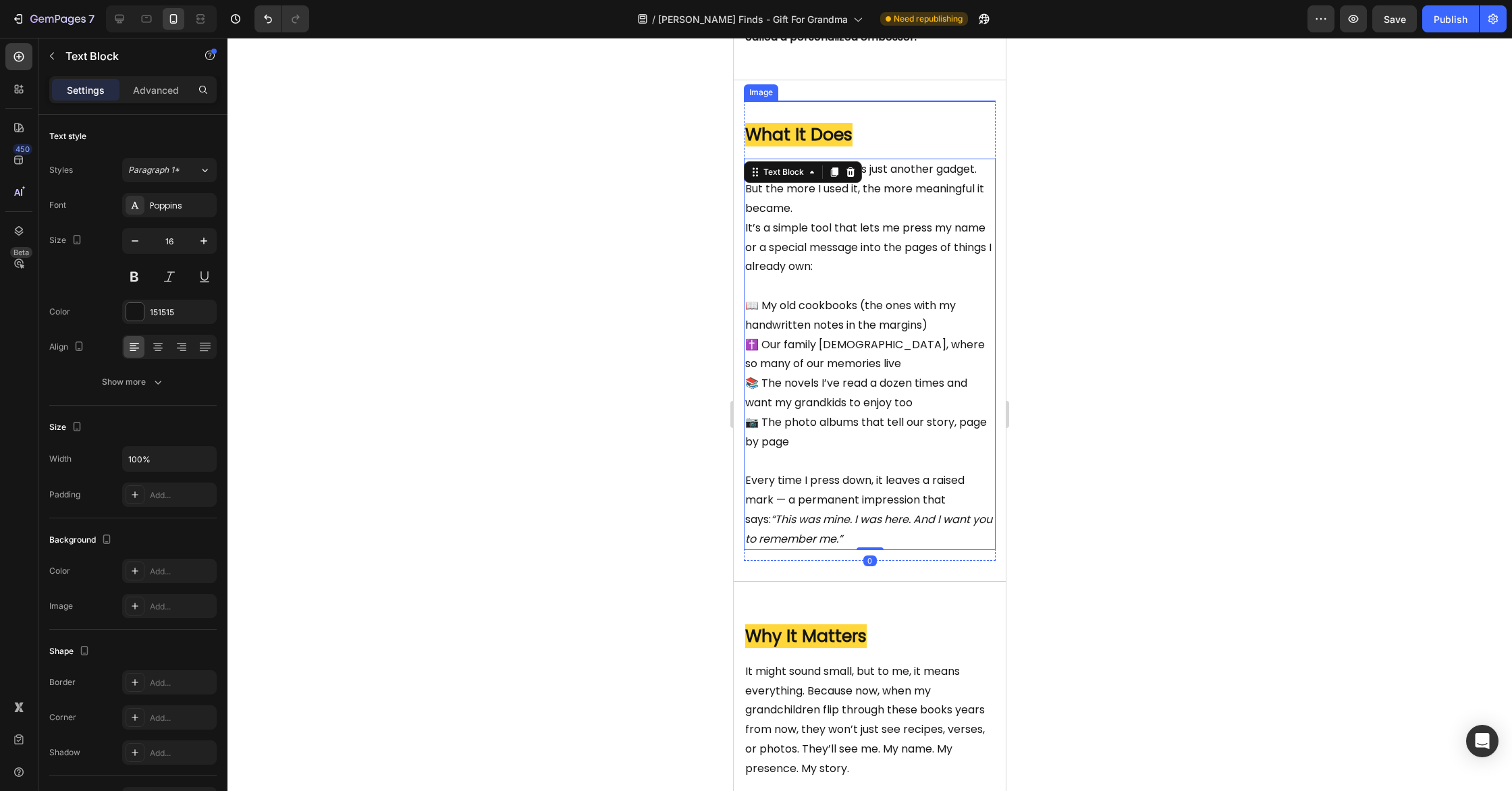
scroll to position [1134, 0]
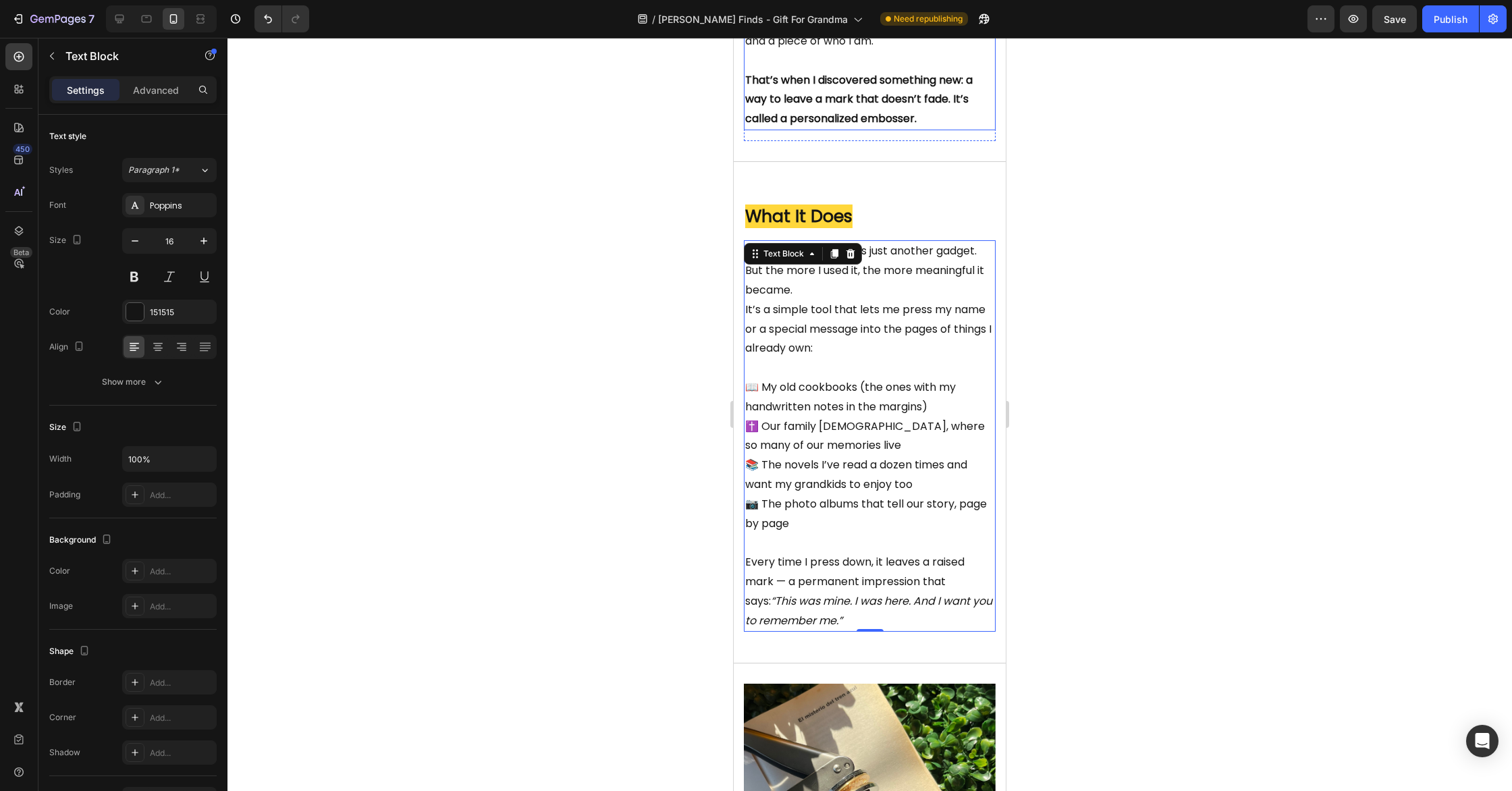
click at [954, 129] on p "That’s when I discovered something new: a way to leave a mark that doesn’t fade…" at bounding box center [870, 99] width 249 height 58
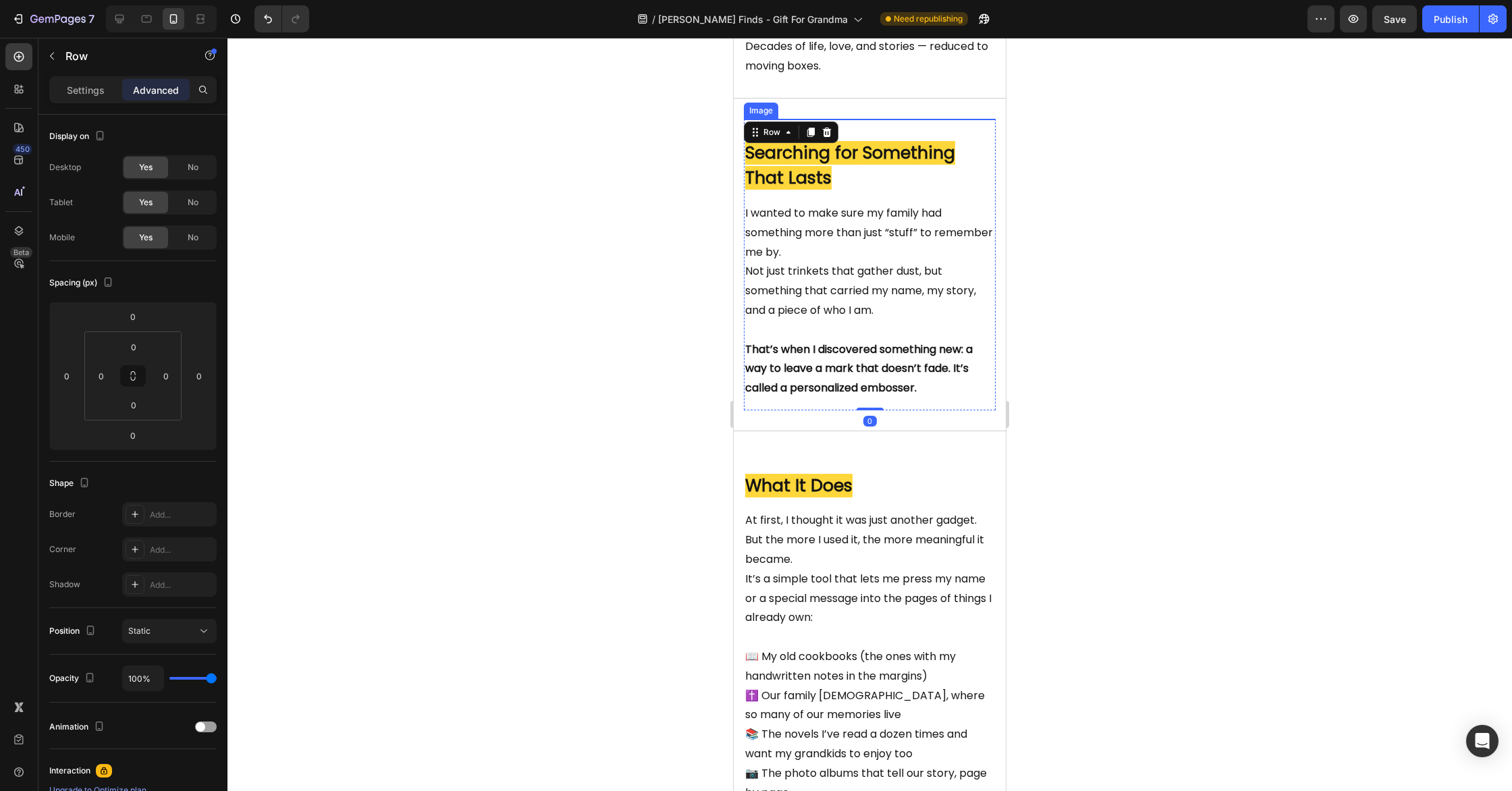
scroll to position [539, 0]
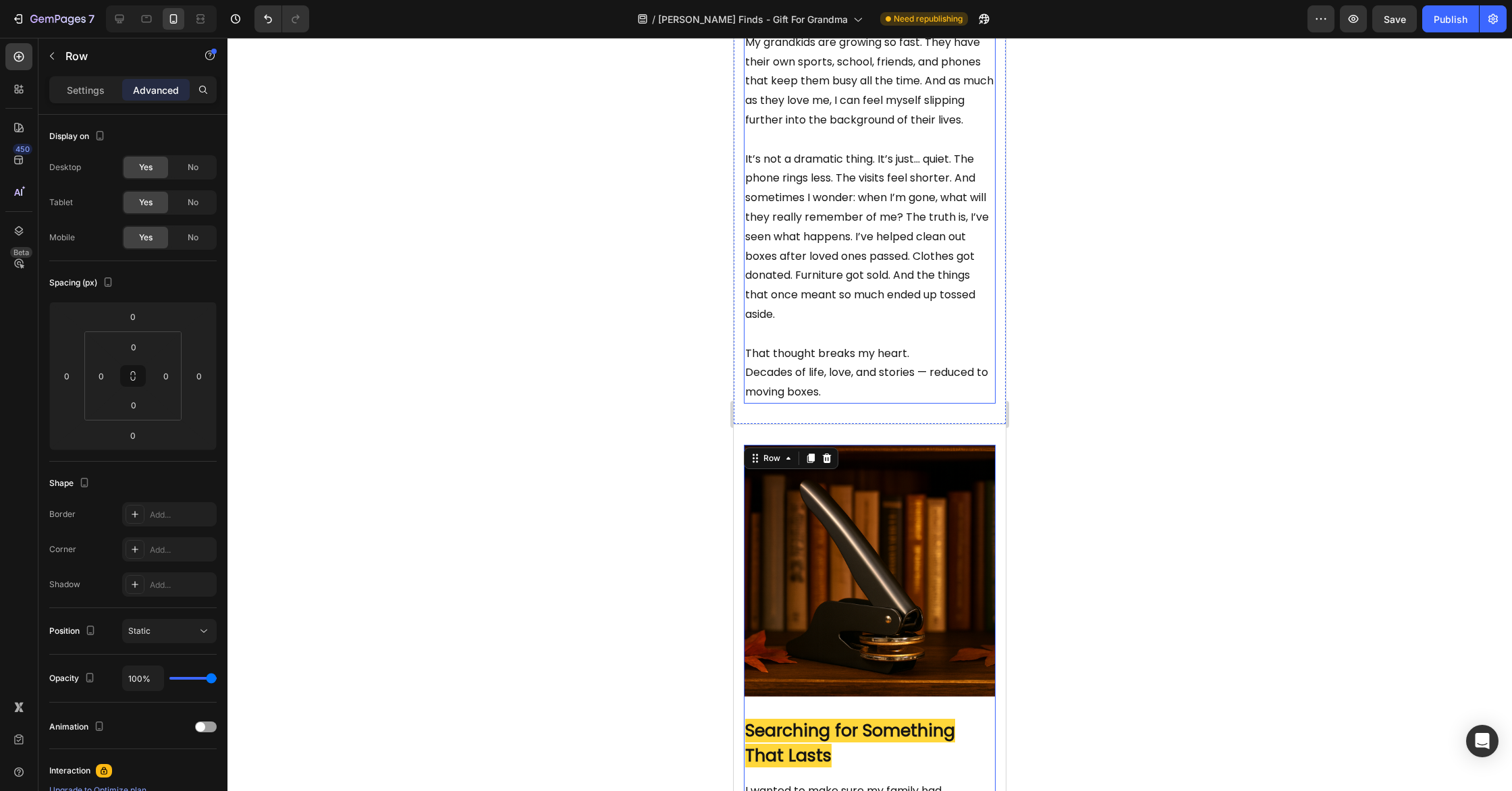
click at [918, 402] on p "That thought breaks my heart. Decades of life, love, and stories — reduced to m…" at bounding box center [870, 373] width 249 height 58
click at [904, 425] on div "✍️ I Didn’t Want to Fade Away... Heading I never thought much about legacy unti…" at bounding box center [869, 138] width 272 height 574
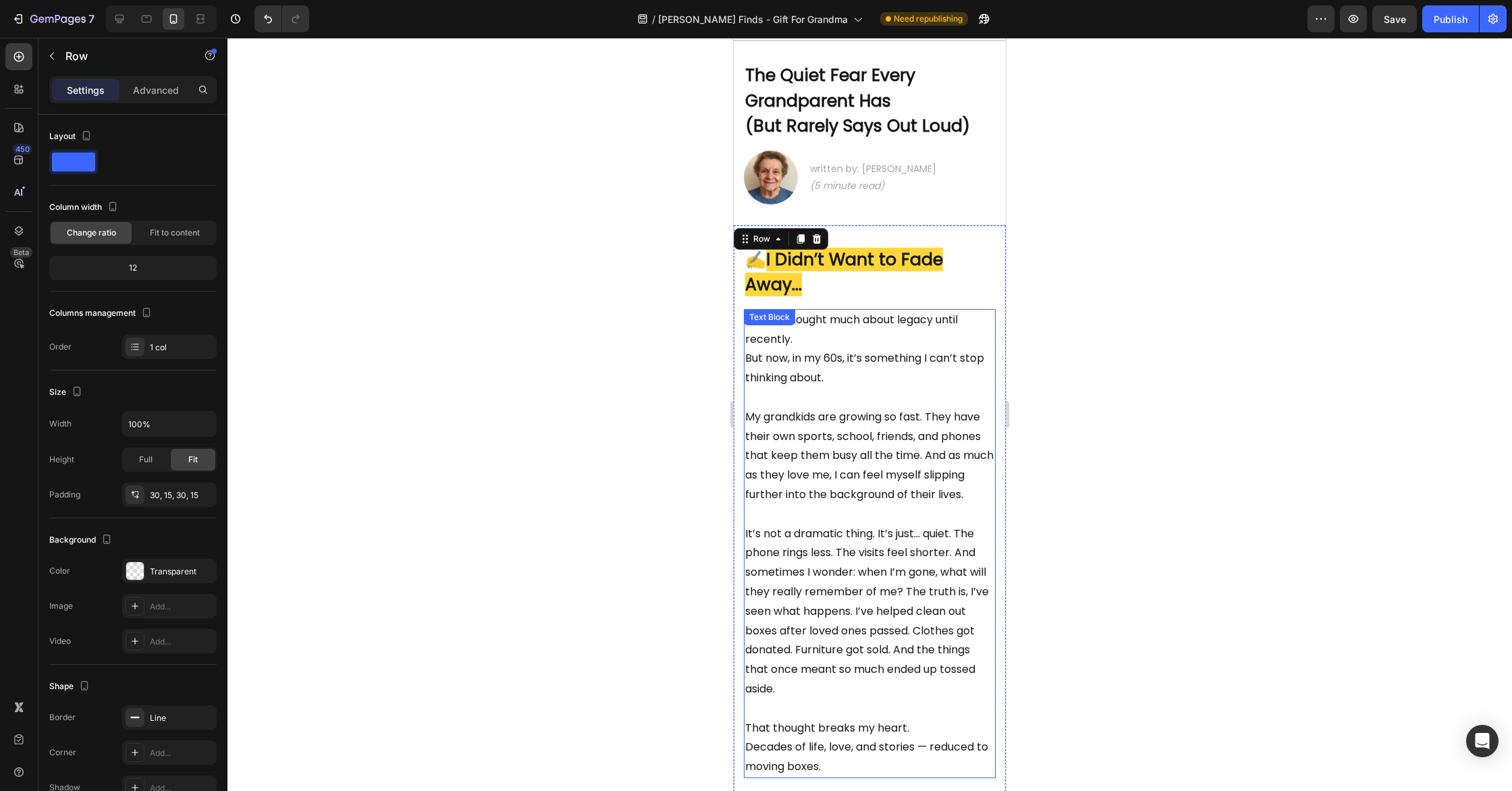
scroll to position [0, 0]
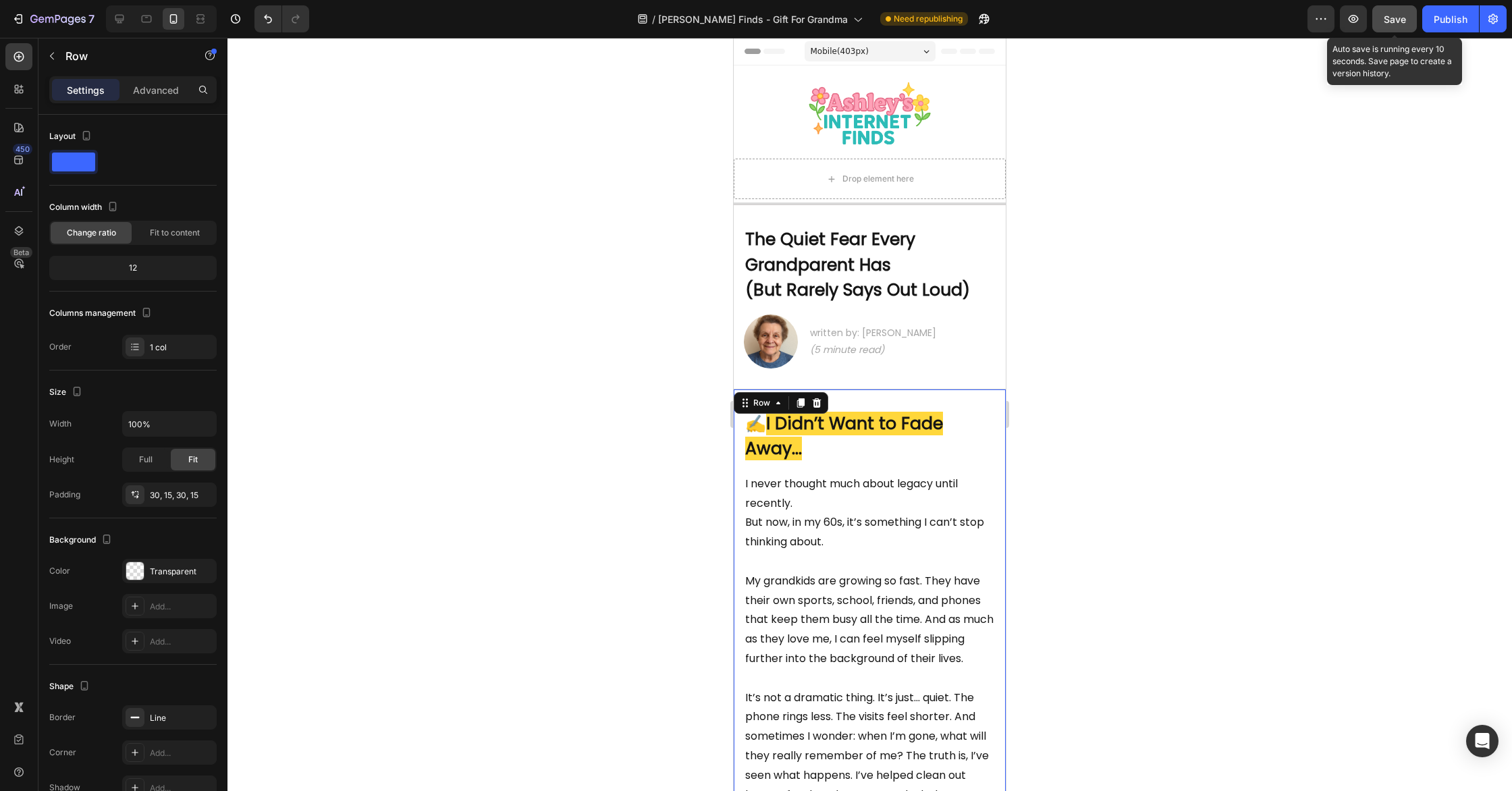
click at [1385, 29] on button "Save" at bounding box center [1394, 19] width 45 height 27
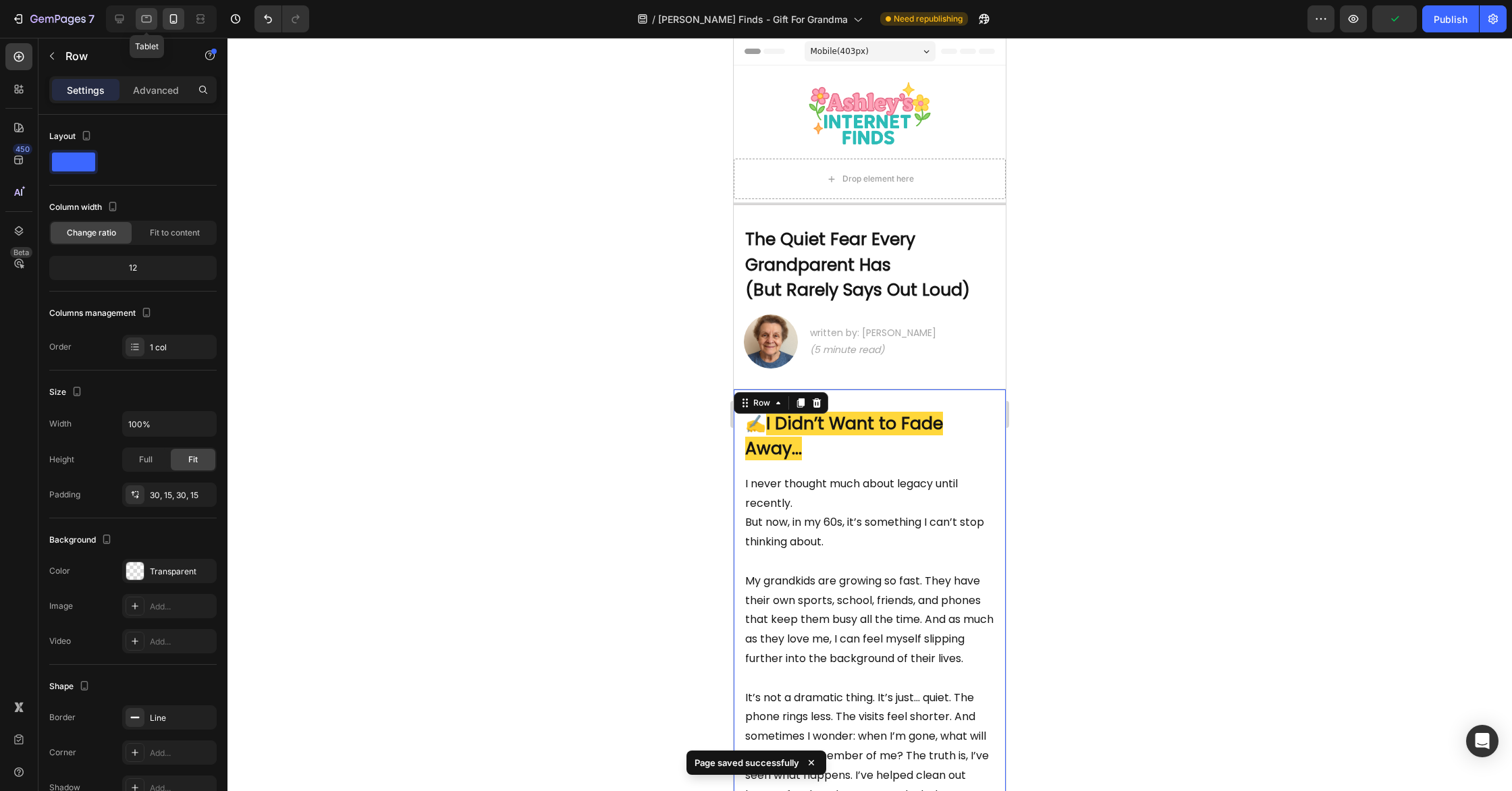
click at [147, 15] on icon at bounding box center [146, 19] width 10 height 8
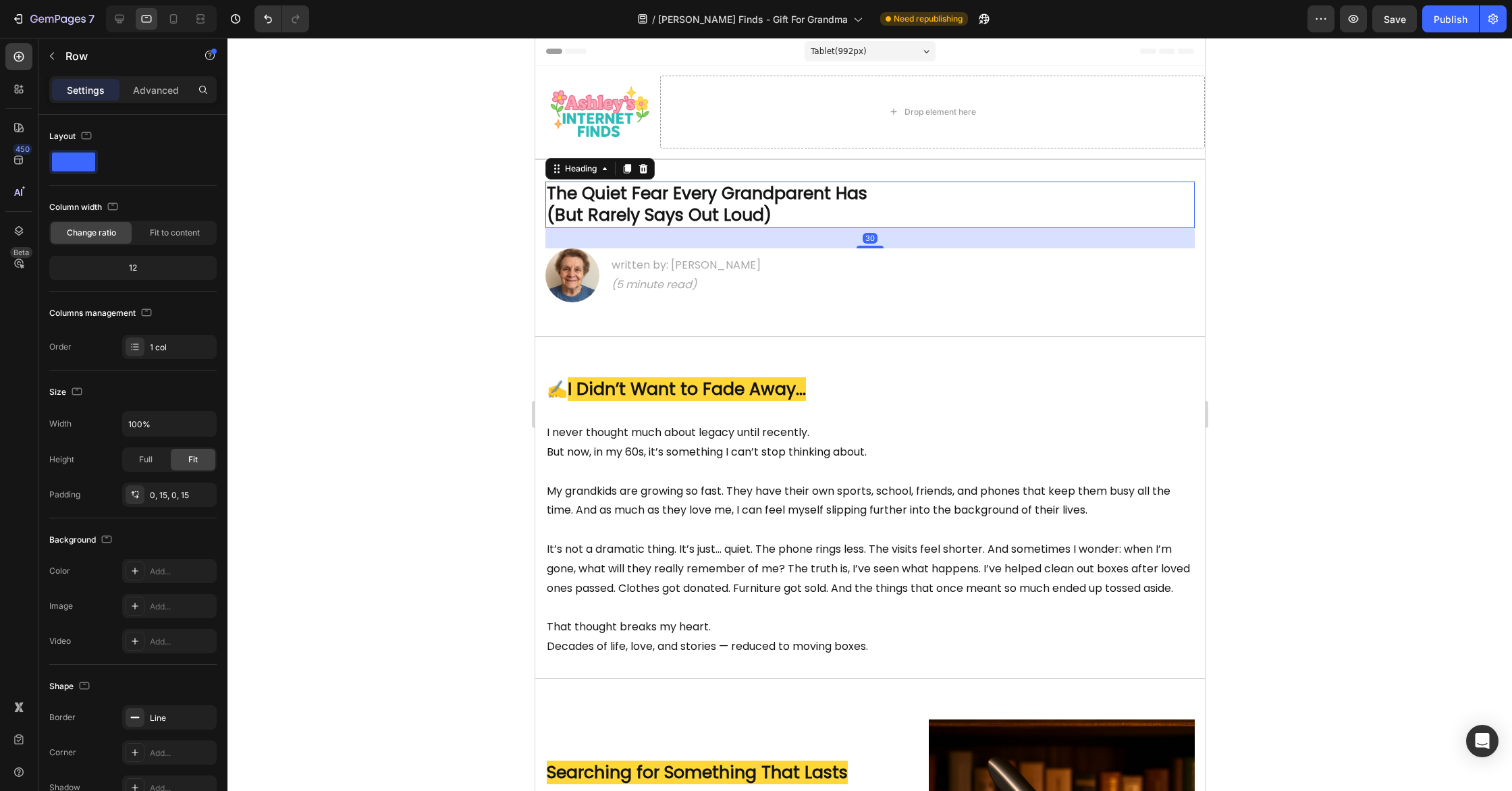
click at [811, 216] on h2 "The Quiet Fear Every Grandparent Has (But Rarely Says Out Loud)" at bounding box center [869, 204] width 650 height 46
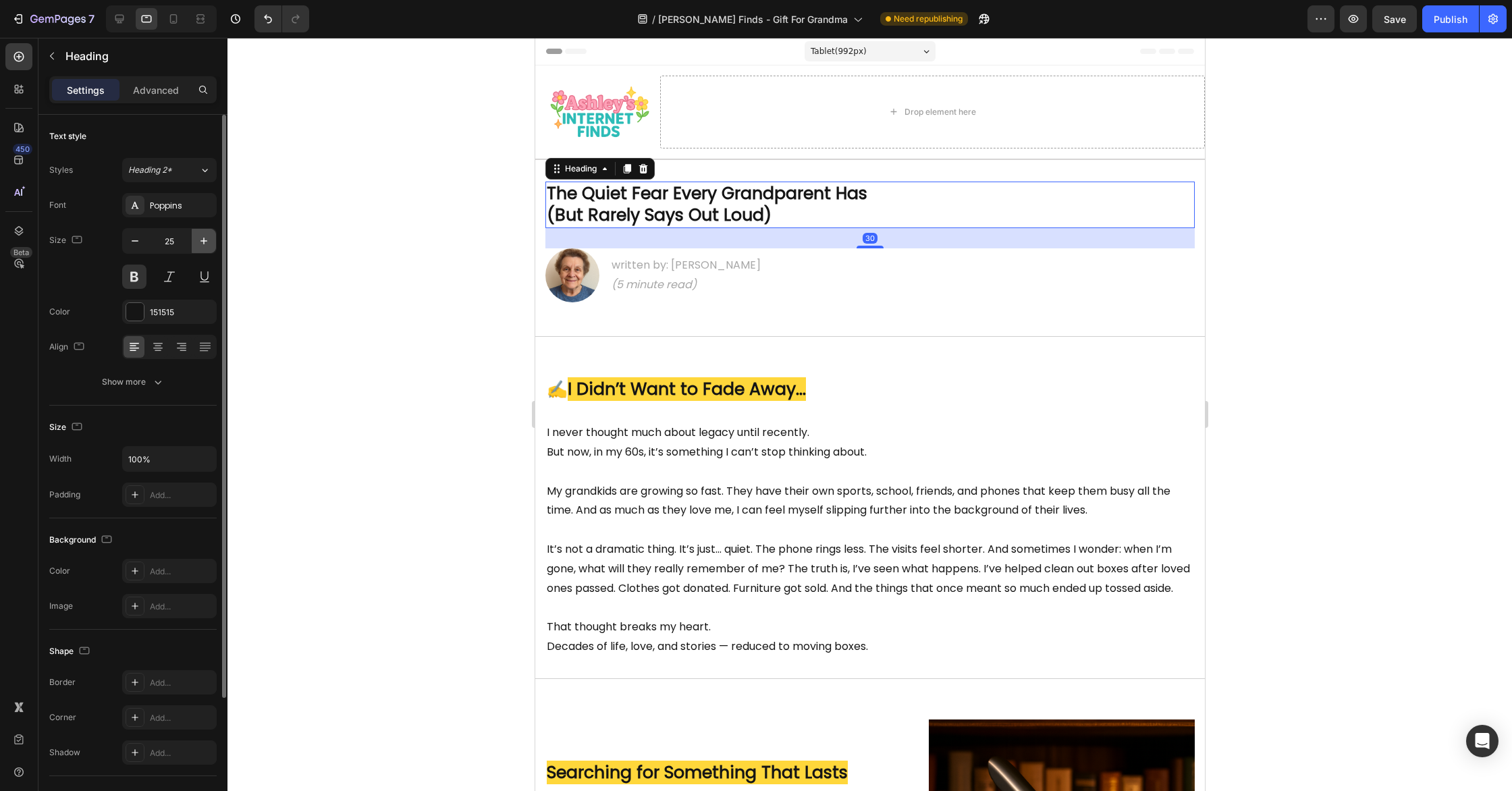
click at [203, 244] on icon "button" at bounding box center [204, 241] width 13 height 13
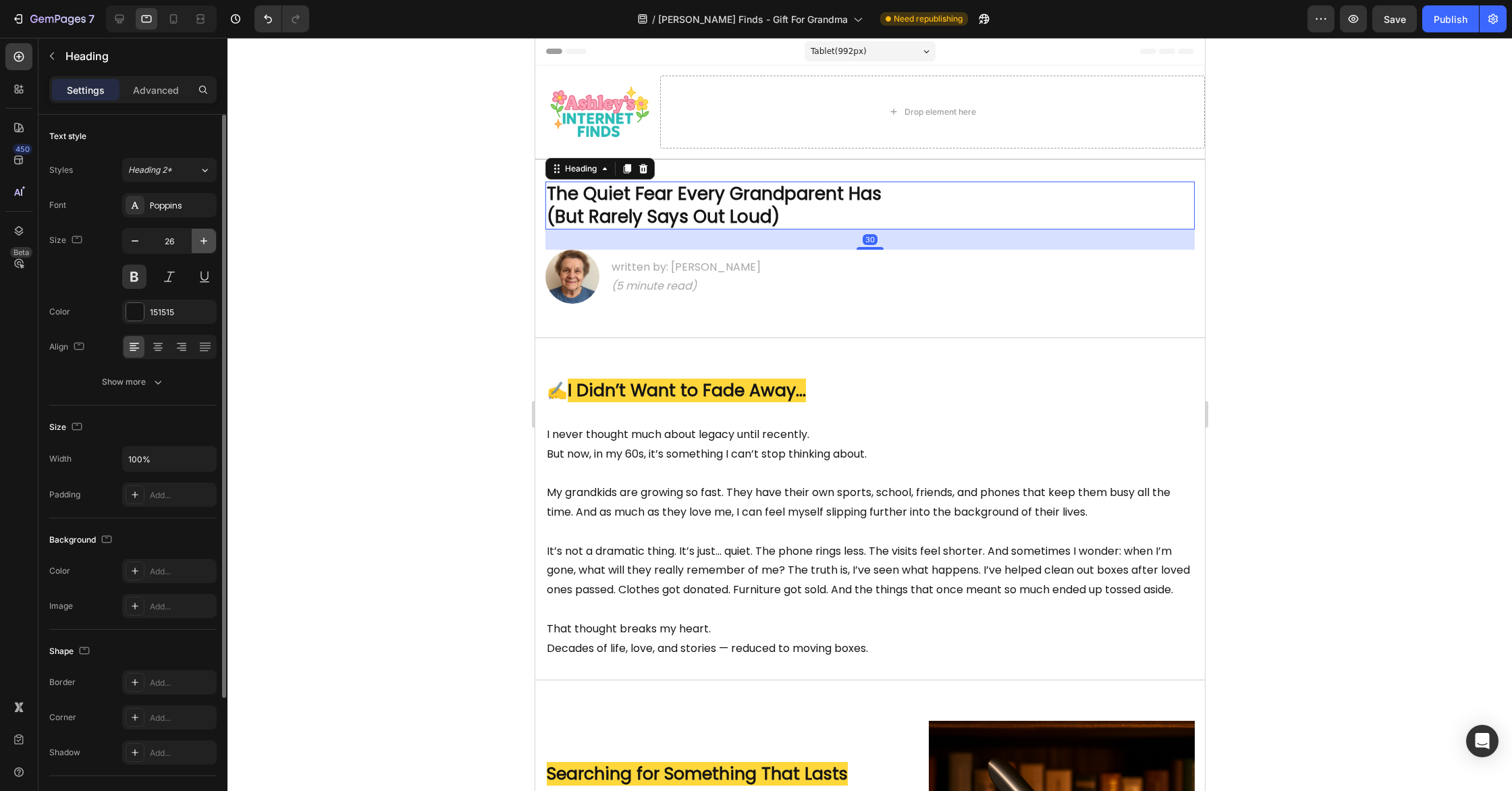
click at [203, 244] on icon "button" at bounding box center [204, 241] width 13 height 13
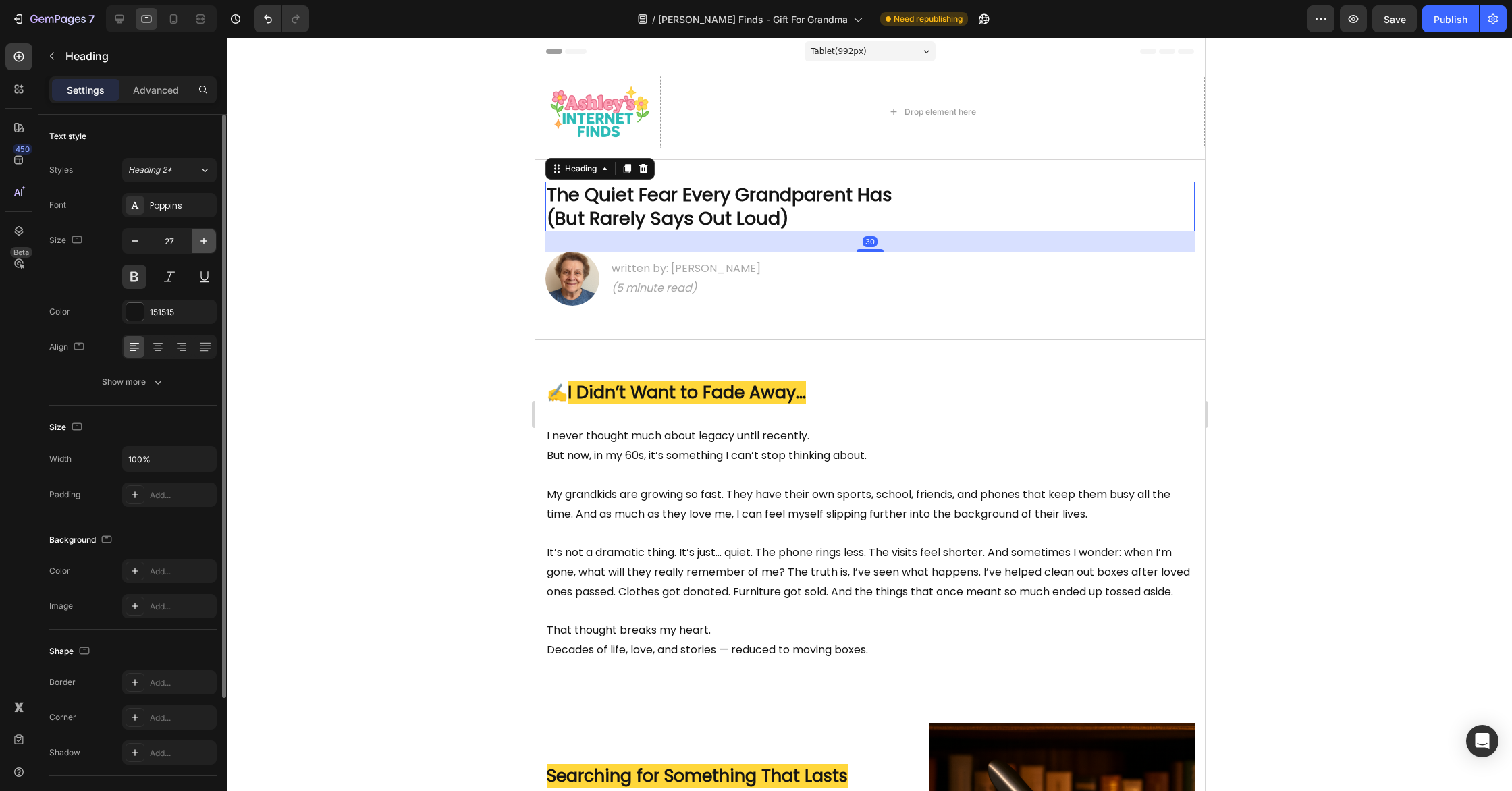
click at [203, 244] on icon "button" at bounding box center [204, 241] width 13 height 13
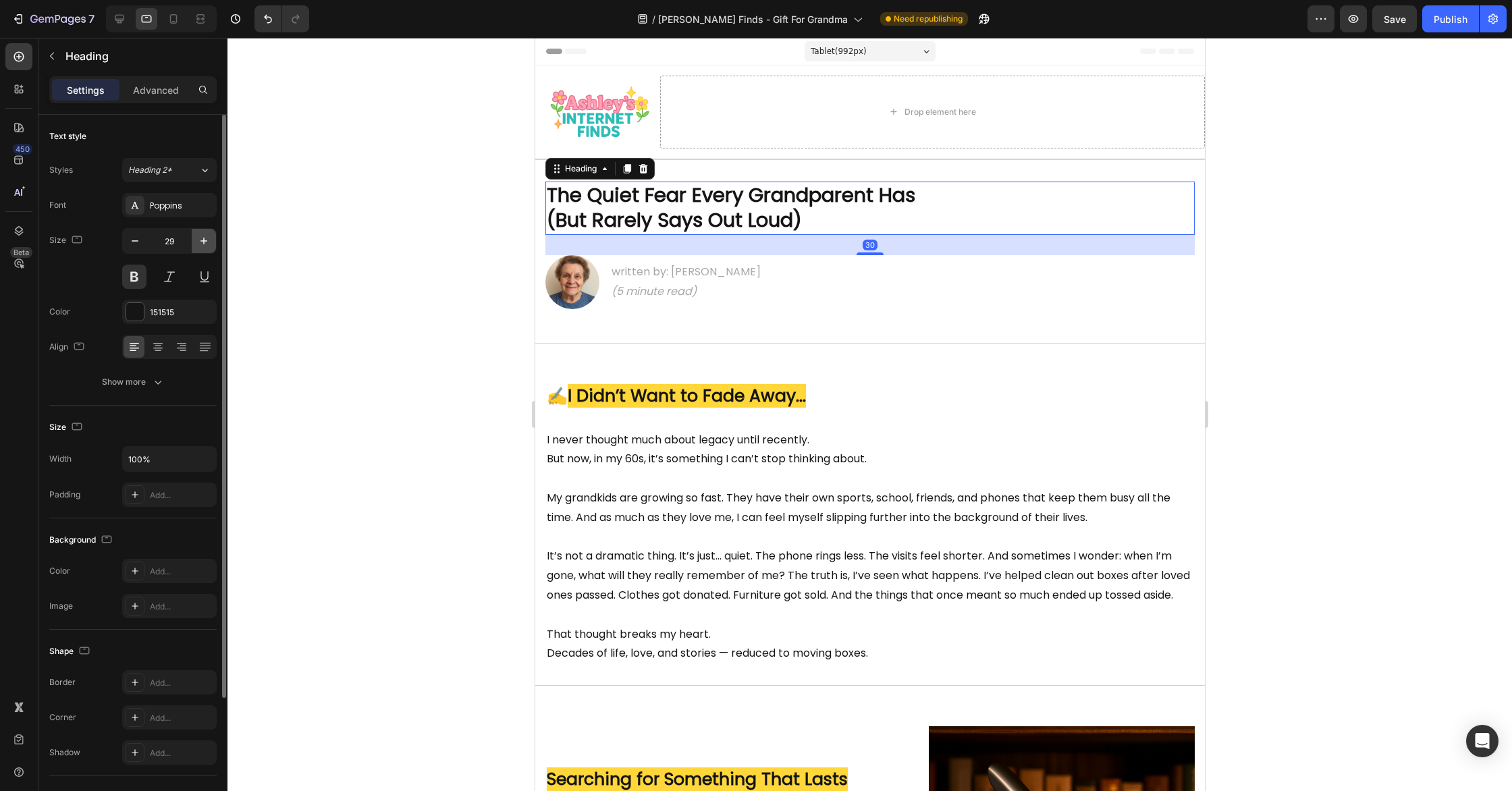
click at [203, 244] on icon "button" at bounding box center [204, 241] width 13 height 13
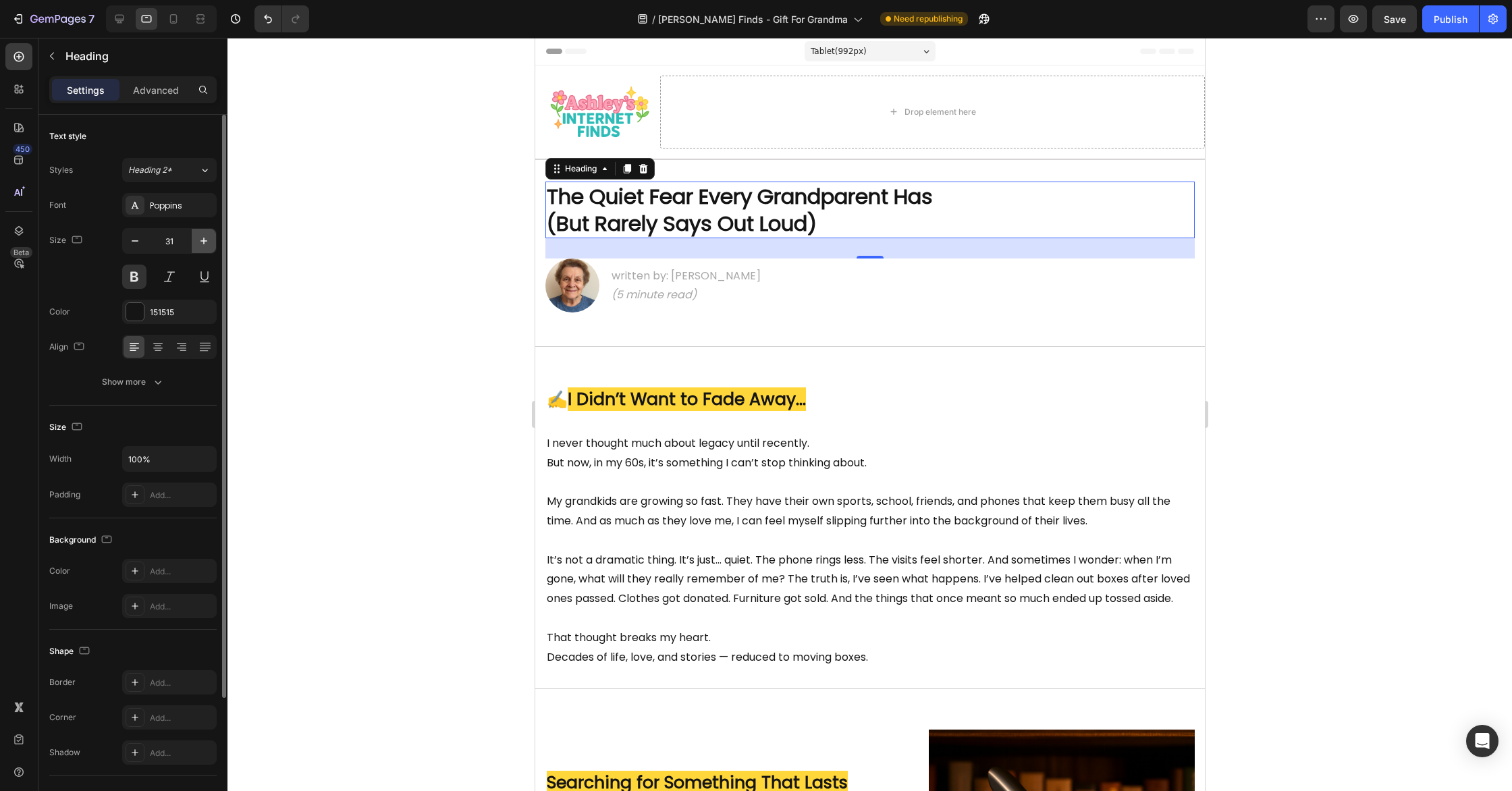
click at [203, 244] on icon "button" at bounding box center [204, 241] width 13 height 13
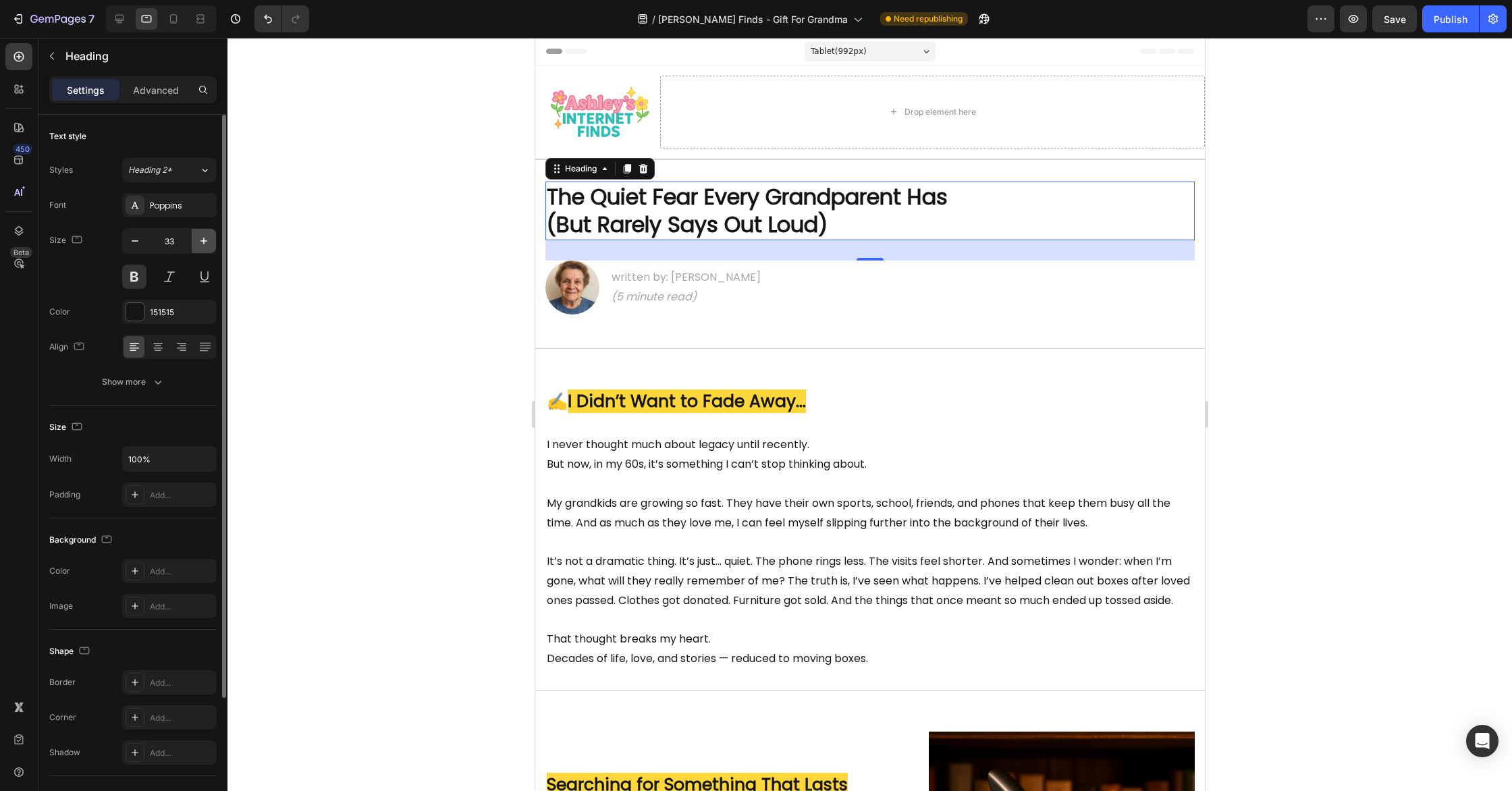
click at [203, 244] on icon "button" at bounding box center [204, 241] width 13 height 13
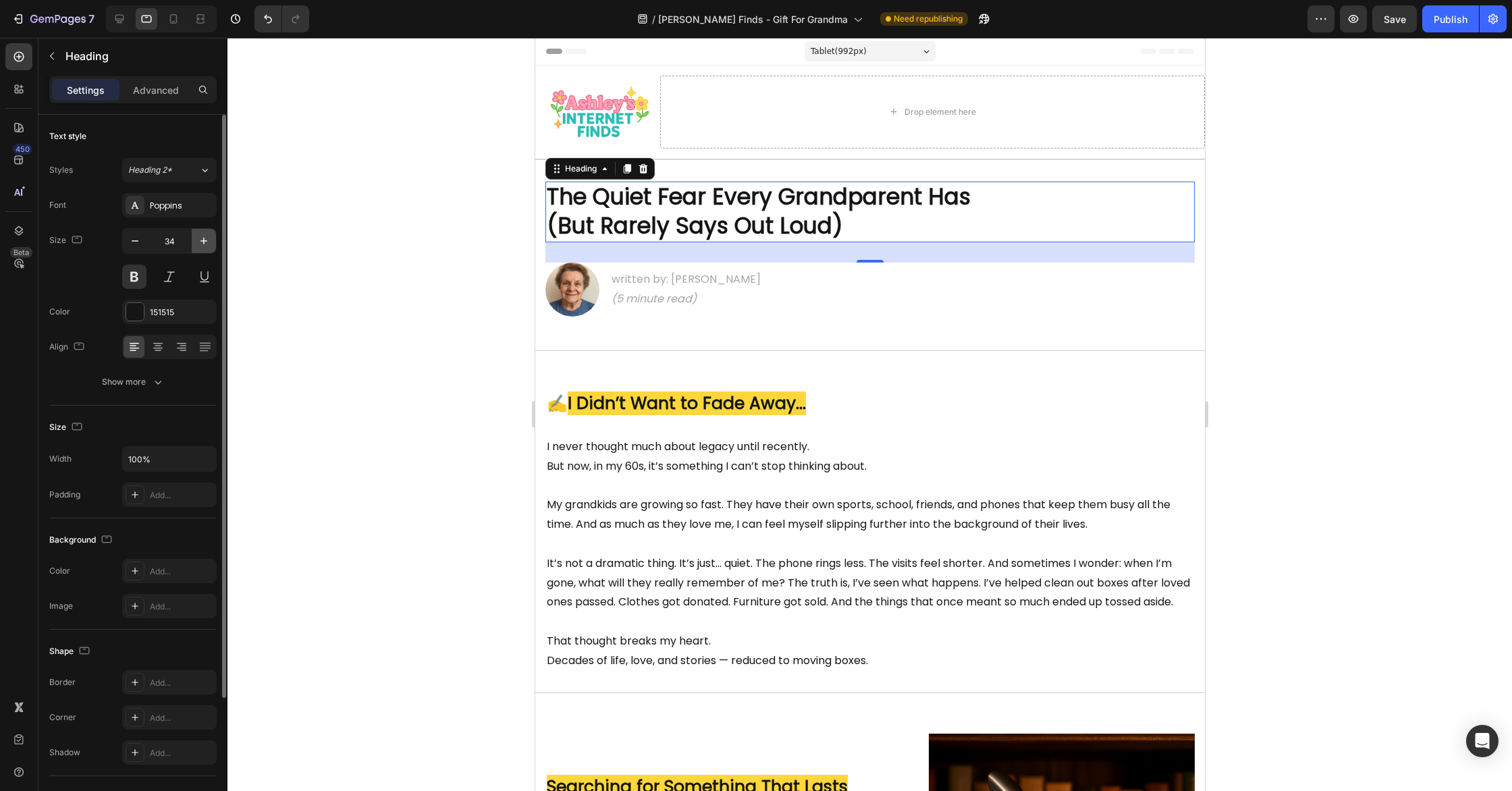
click at [203, 244] on icon "button" at bounding box center [204, 241] width 13 height 13
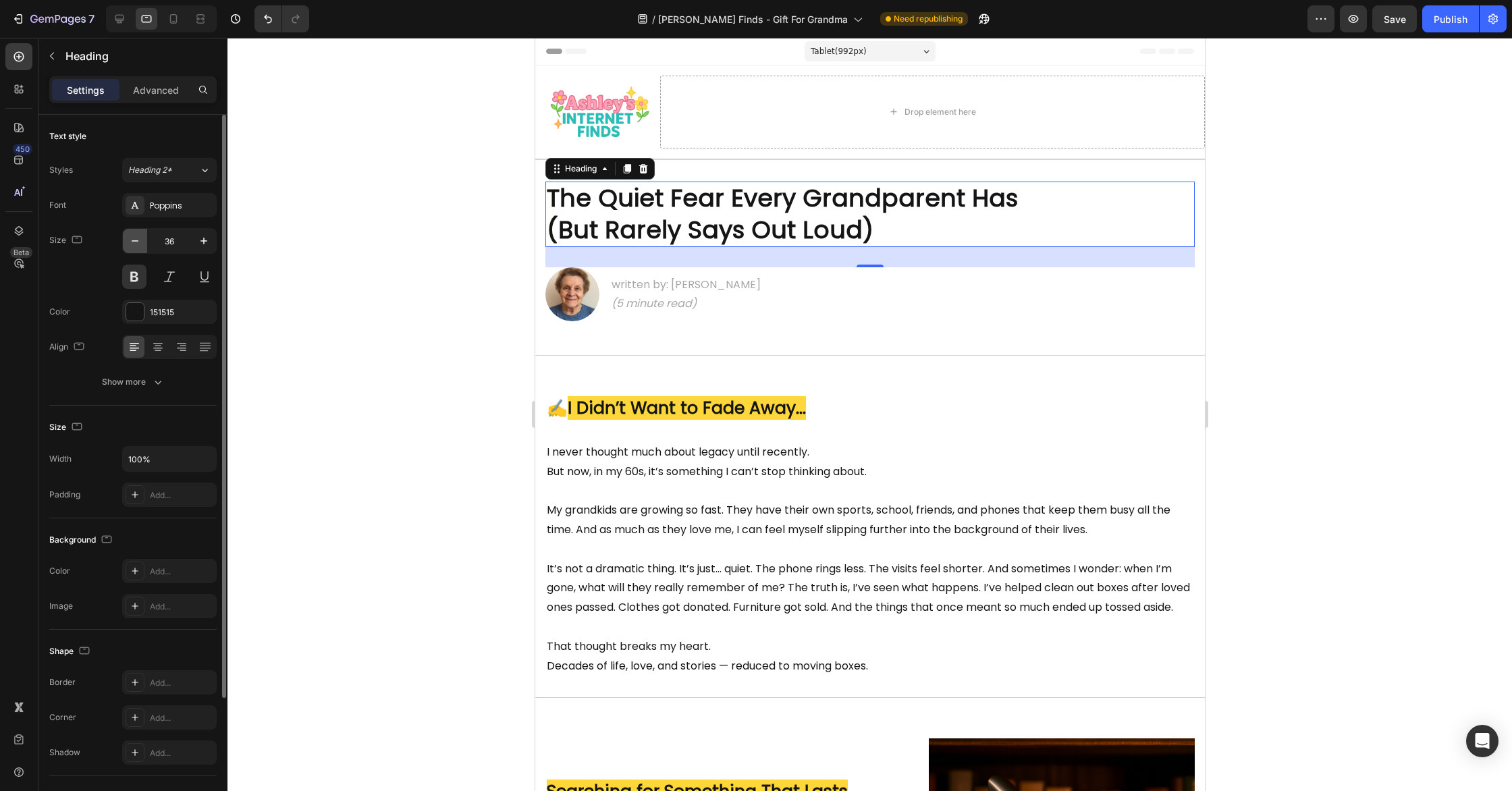
click at [131, 243] on icon "button" at bounding box center [135, 241] width 13 height 13
type input "35"
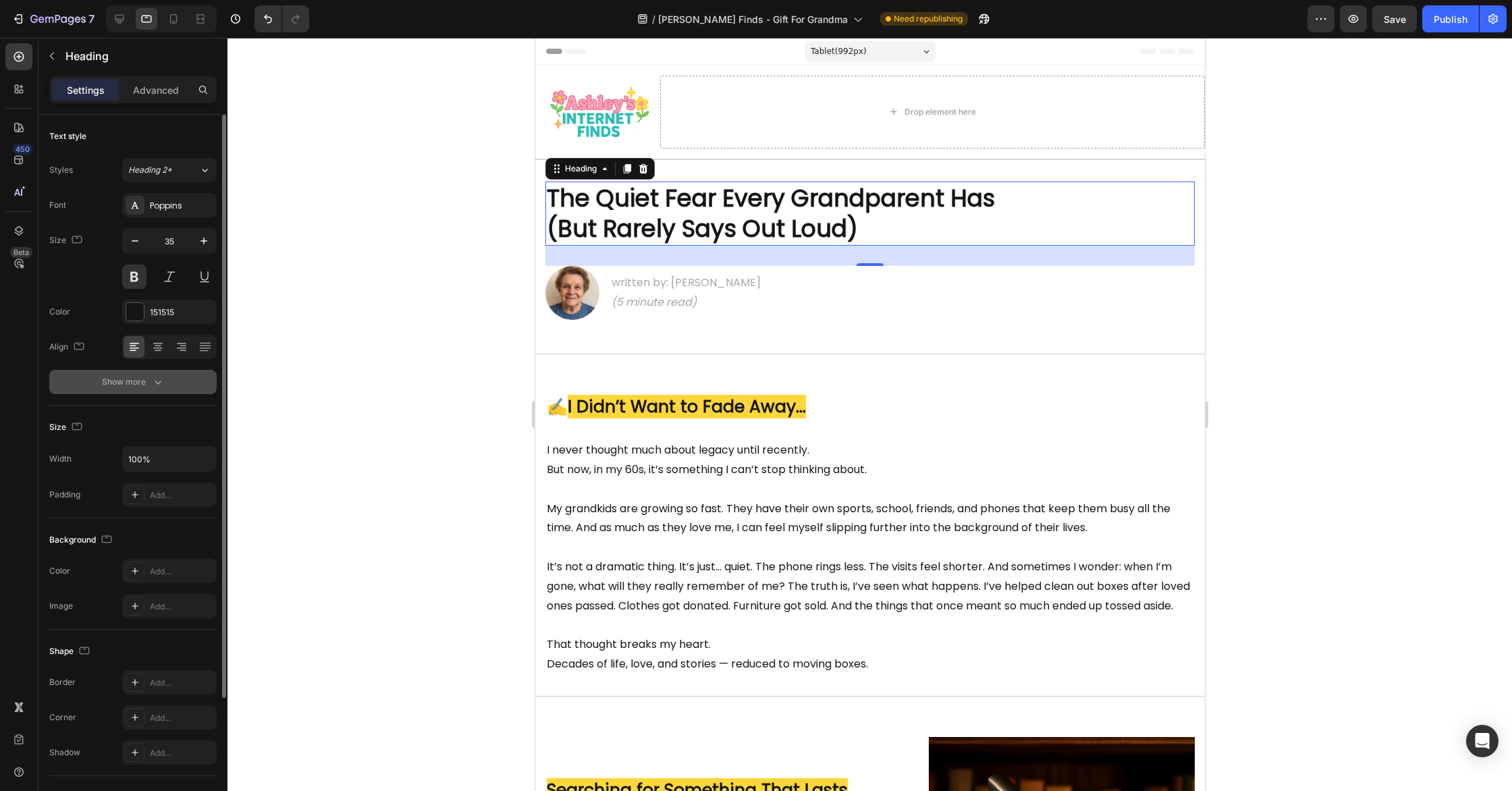
click at [167, 385] on button "Show more" at bounding box center [133, 382] width 167 height 24
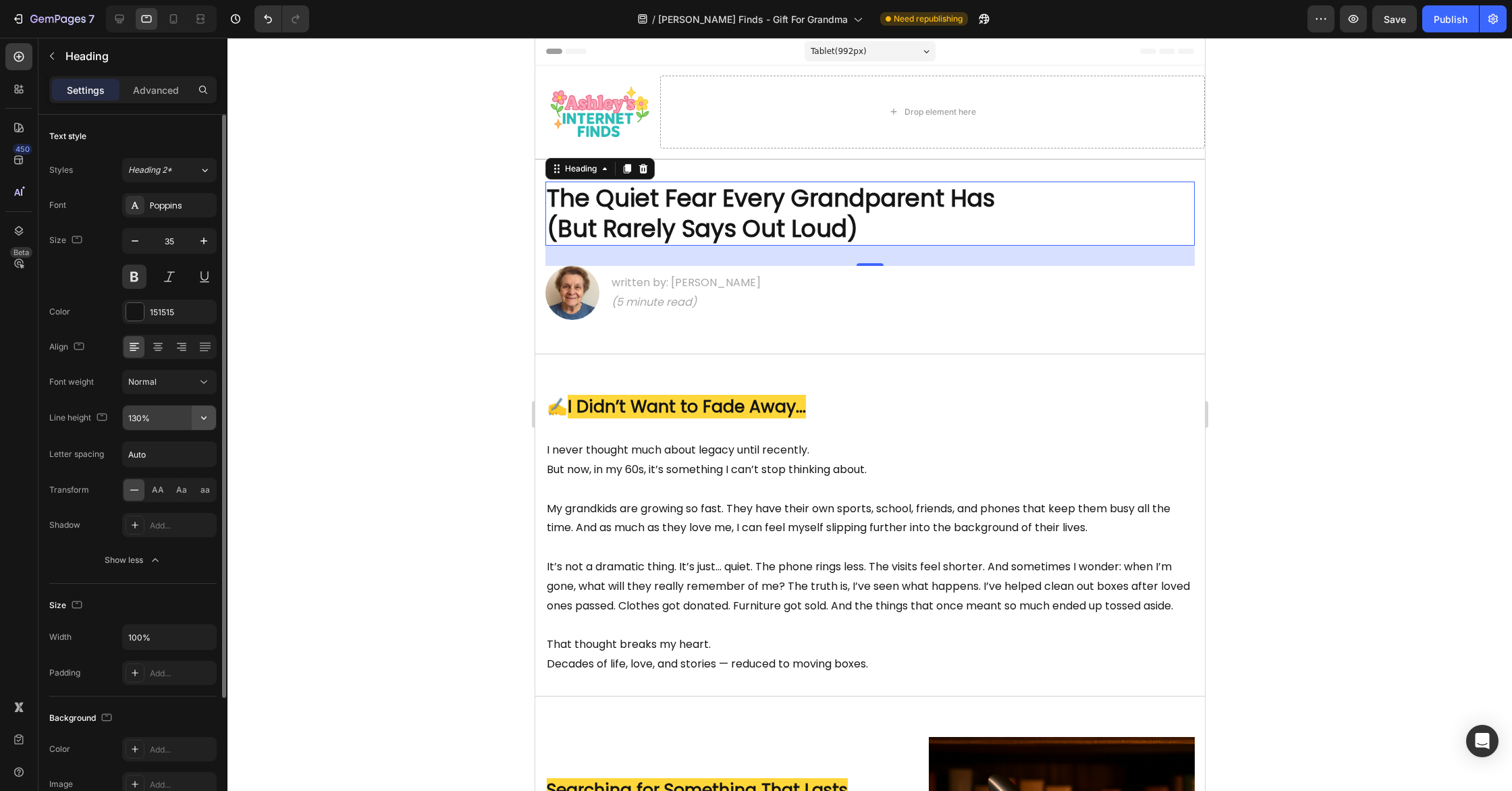
click at [207, 420] on icon "button" at bounding box center [204, 418] width 13 height 13
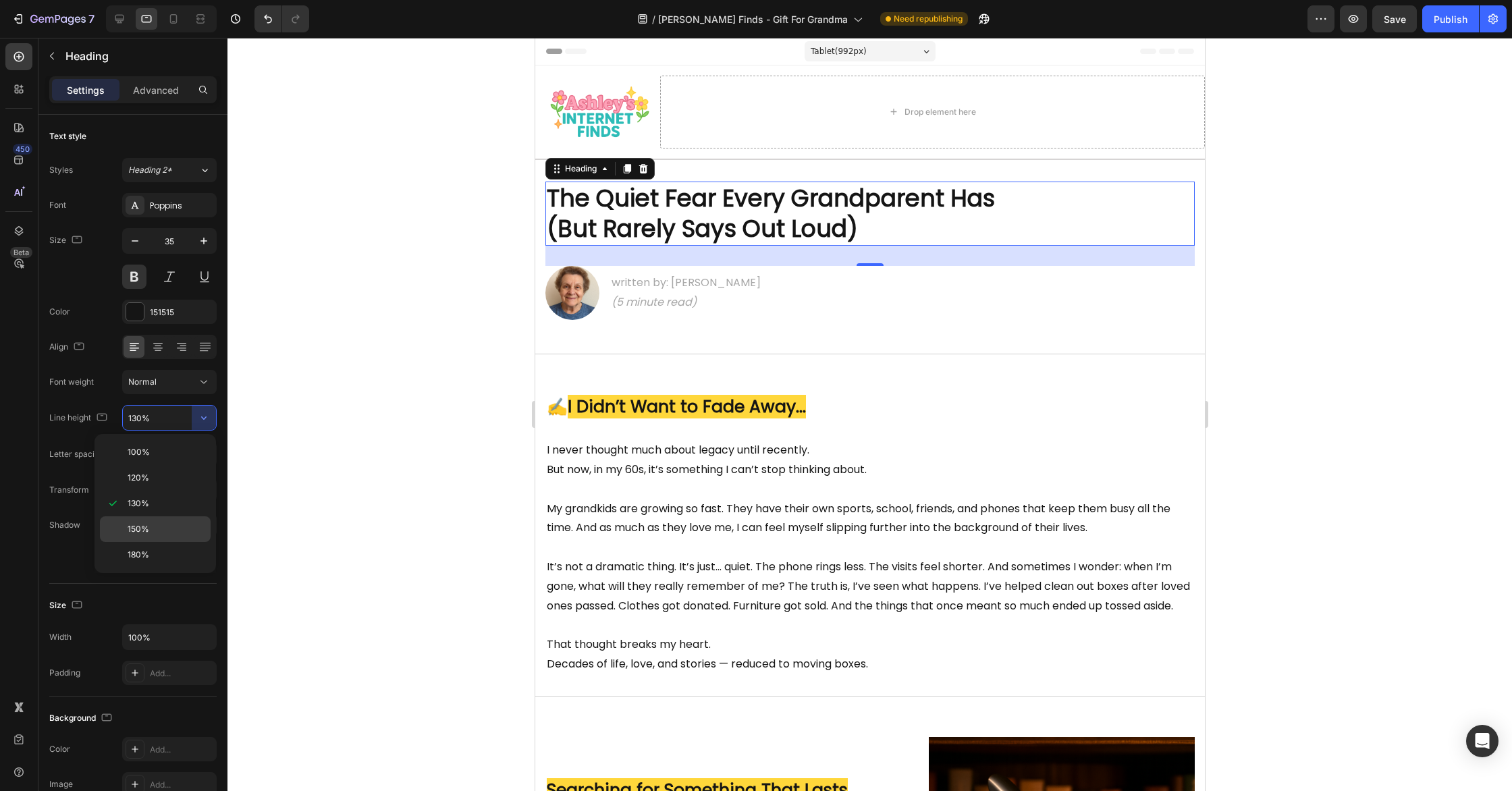
click at [151, 528] on p "150%" at bounding box center [166, 529] width 77 height 12
type input "150%"
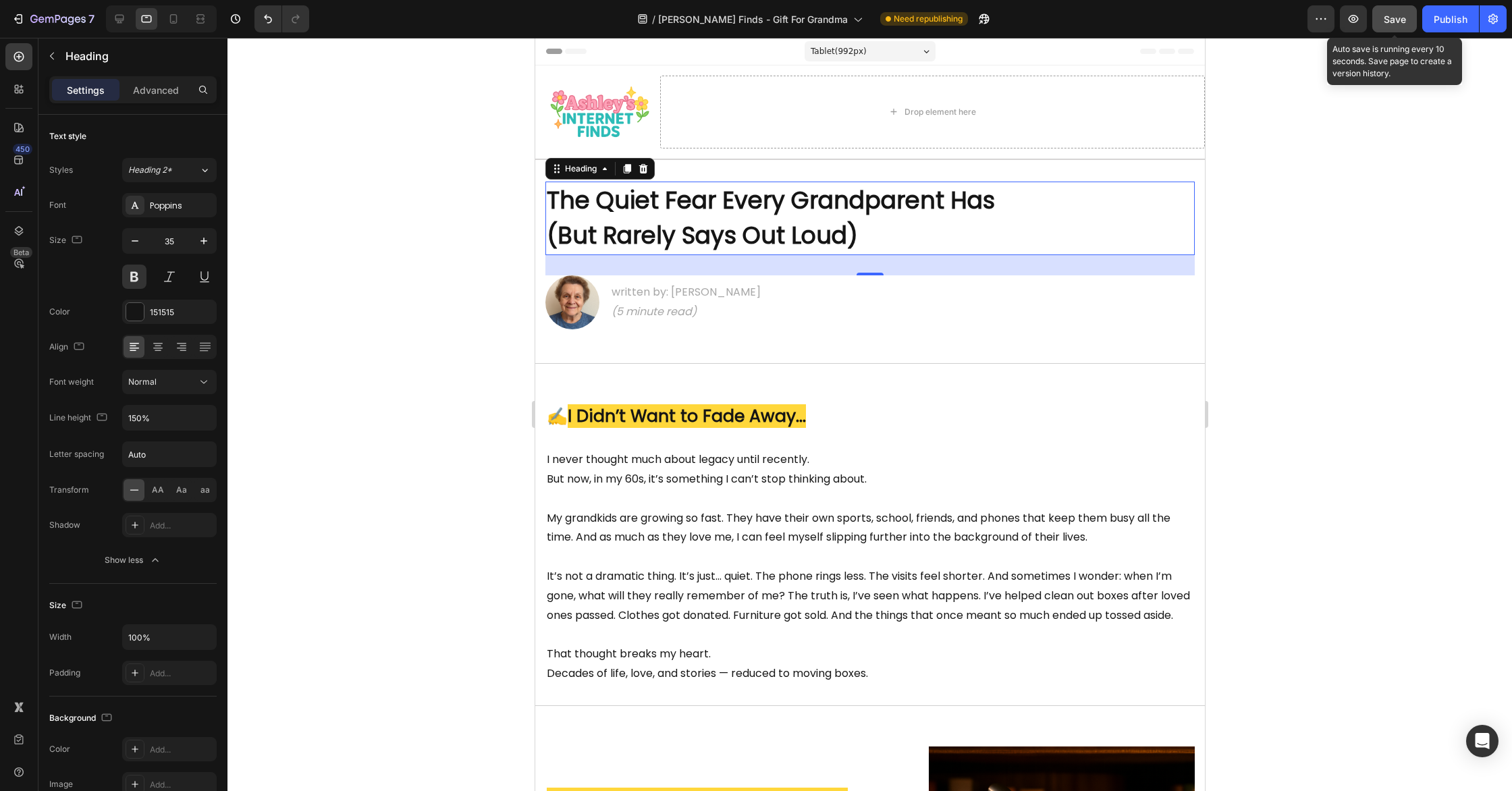
click at [1405, 13] on span "Save" at bounding box center [1395, 19] width 22 height 12
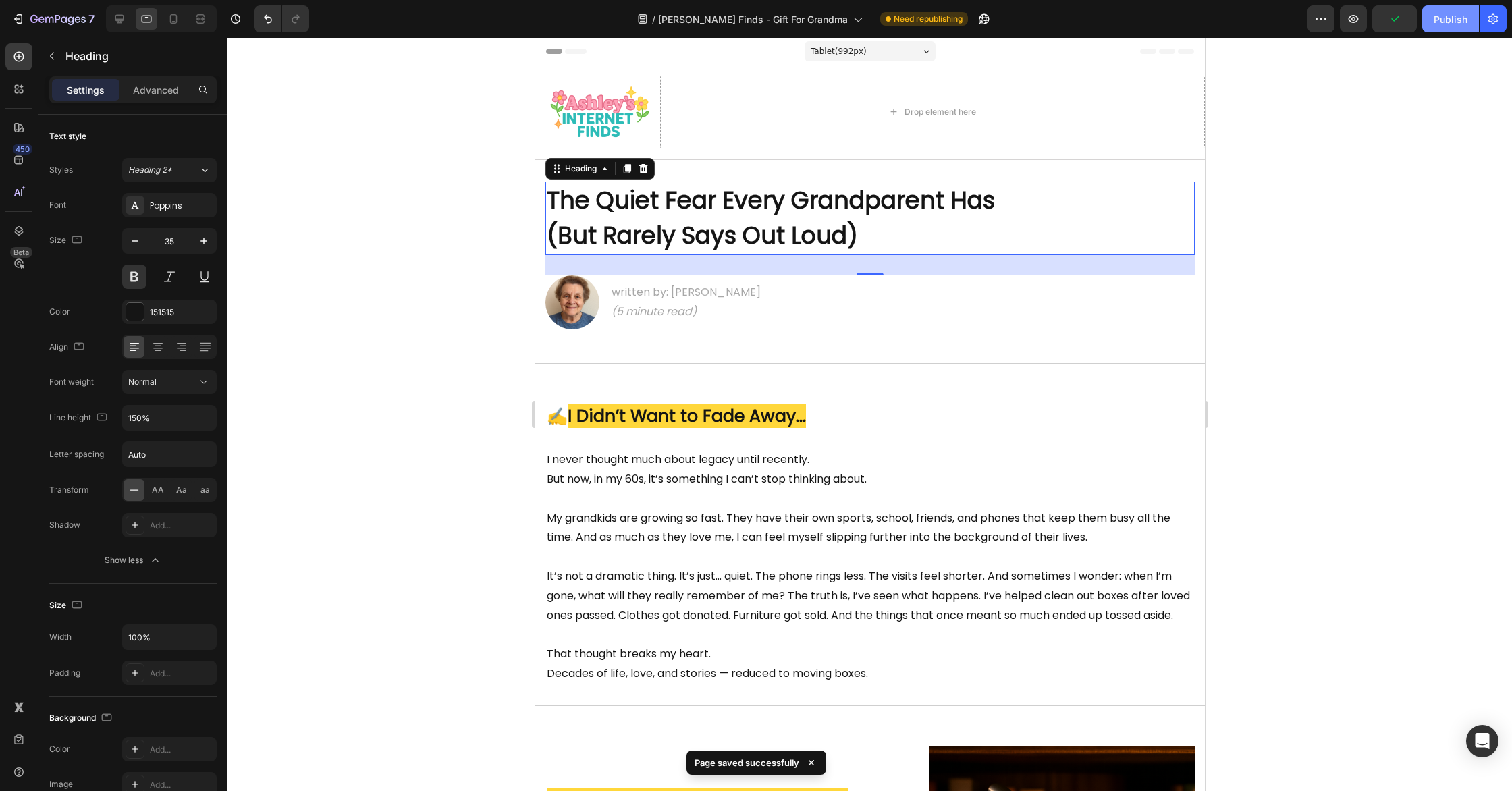
click at [1465, 21] on div "Publish" at bounding box center [1451, 19] width 34 height 14
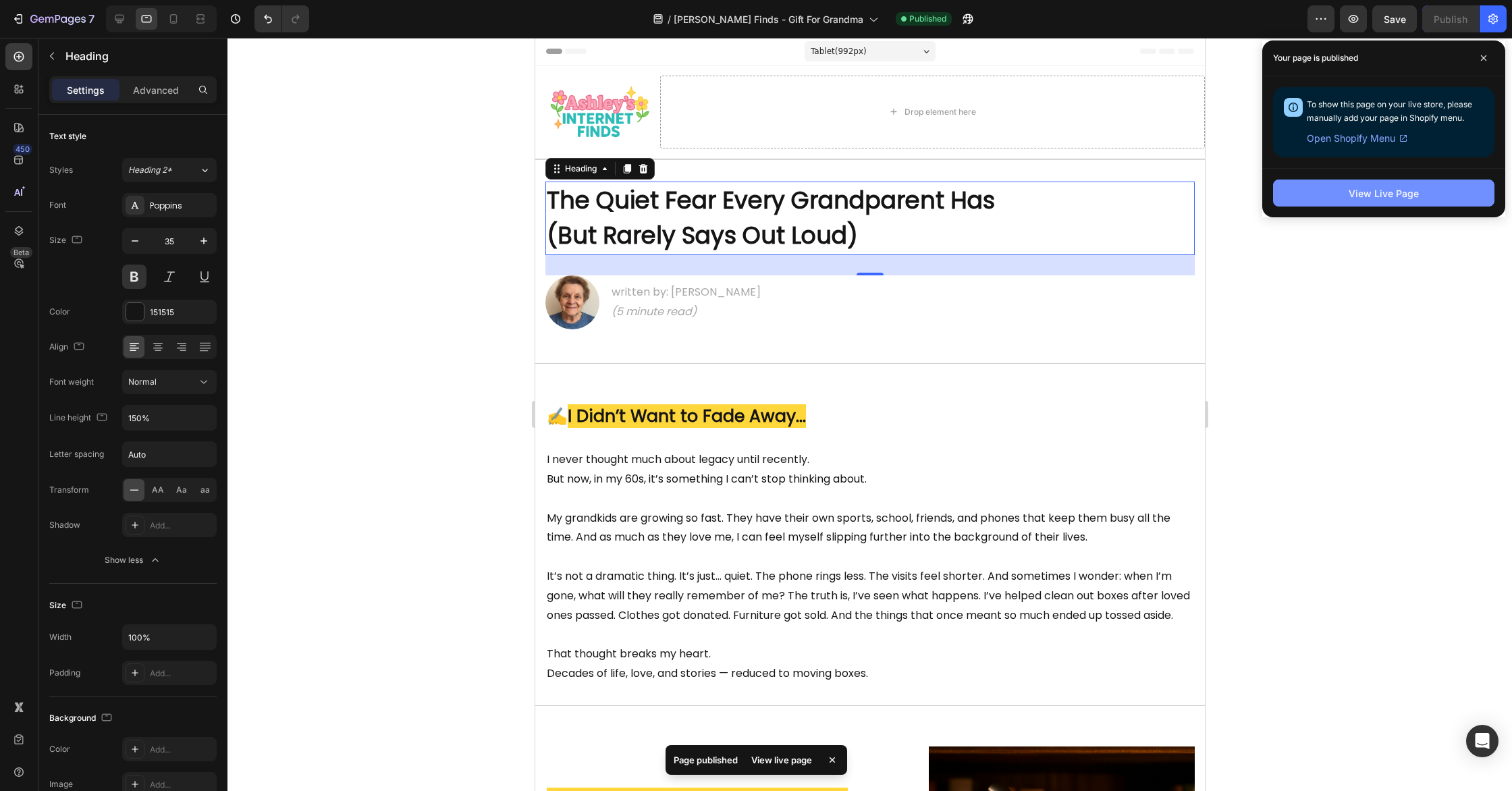
click at [1380, 192] on div "View Live Page" at bounding box center [1383, 193] width 70 height 14
